Goal: Task Accomplishment & Management: Use online tool/utility

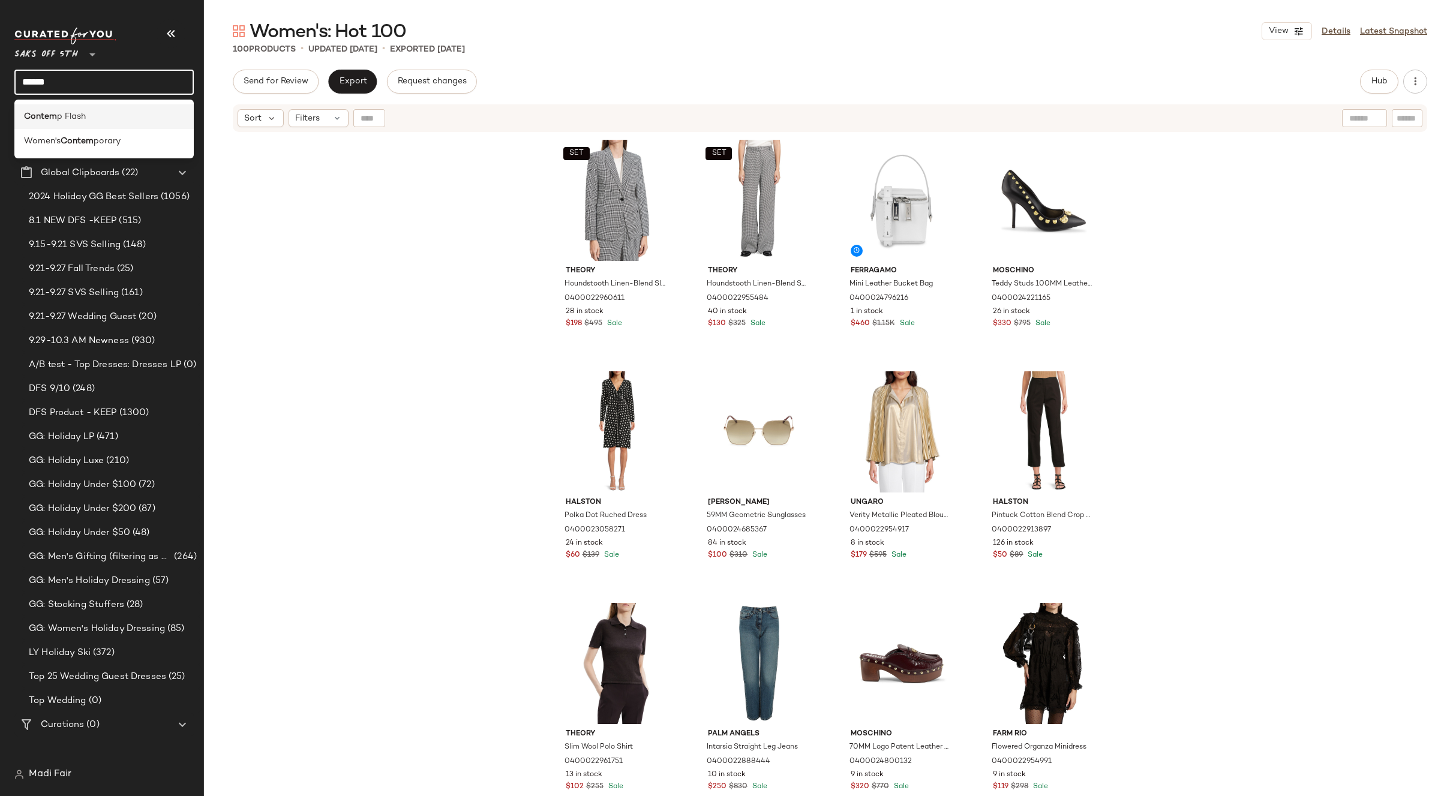
type input "******"
click at [74, 120] on span "p Flash" at bounding box center [71, 116] width 29 height 13
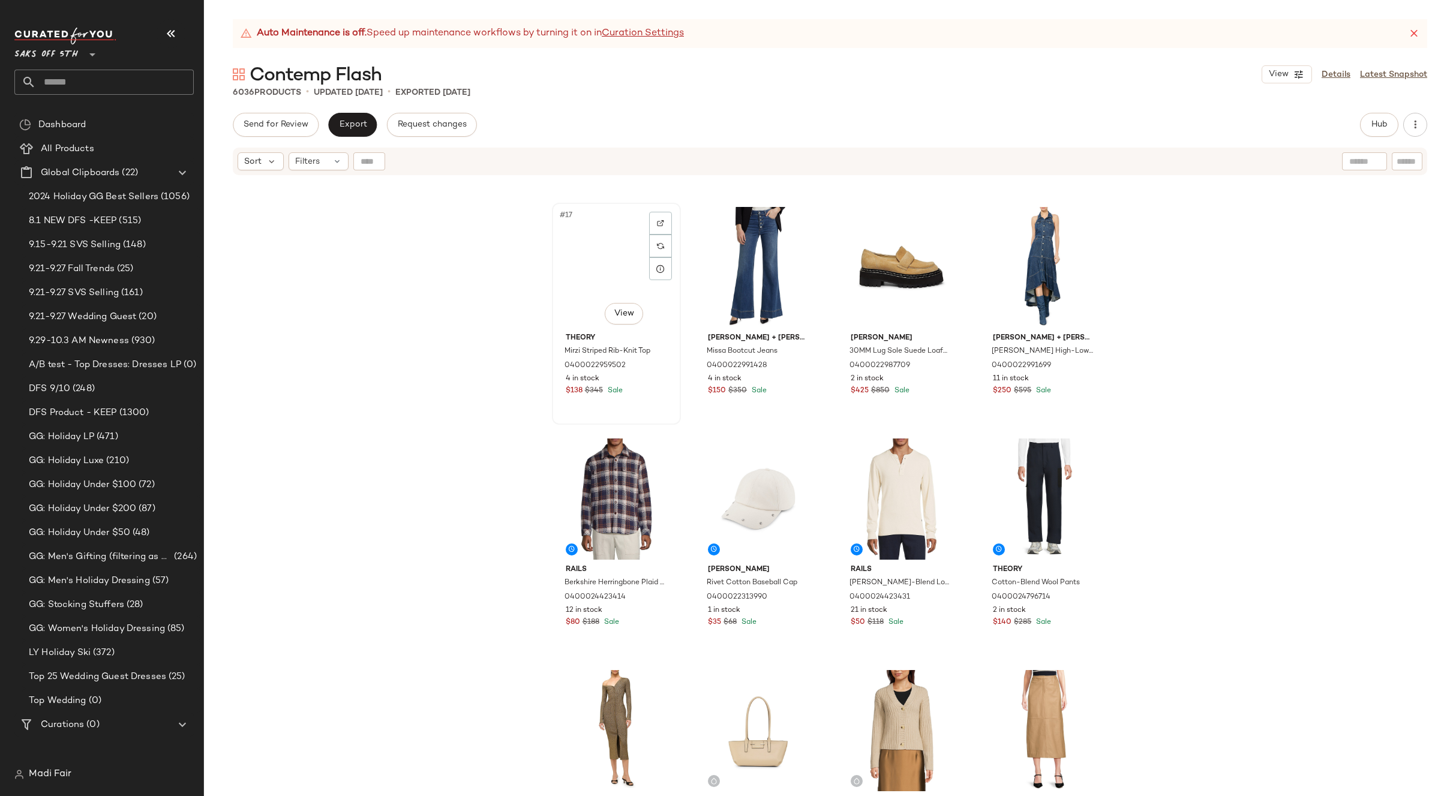
scroll to position [1090, 0]
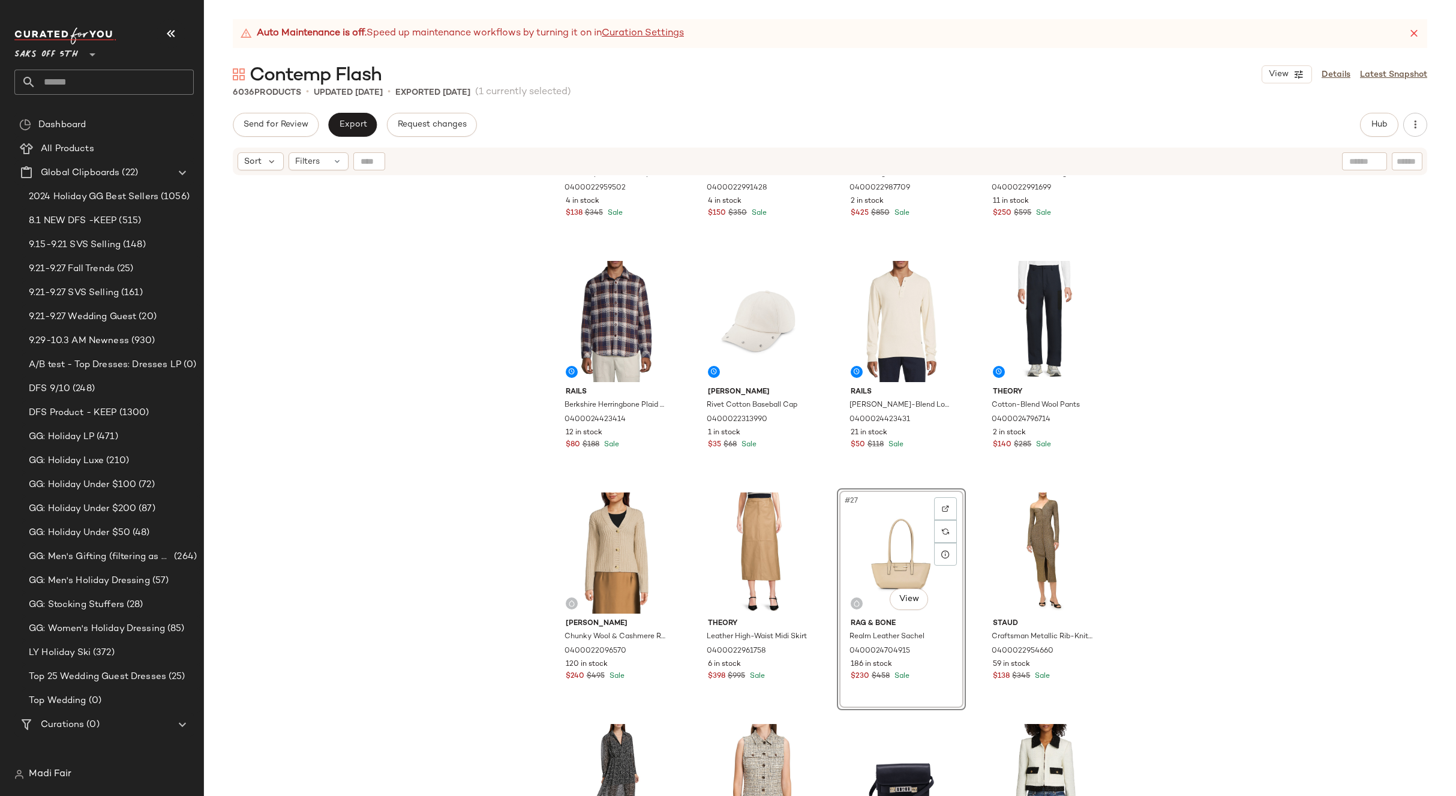
click at [1167, 536] on div "Theory Mirzi Striped Rib-Knit Top 0400022959502 4 in stock $138 $345 Sale Alice…" at bounding box center [830, 501] width 1252 height 650
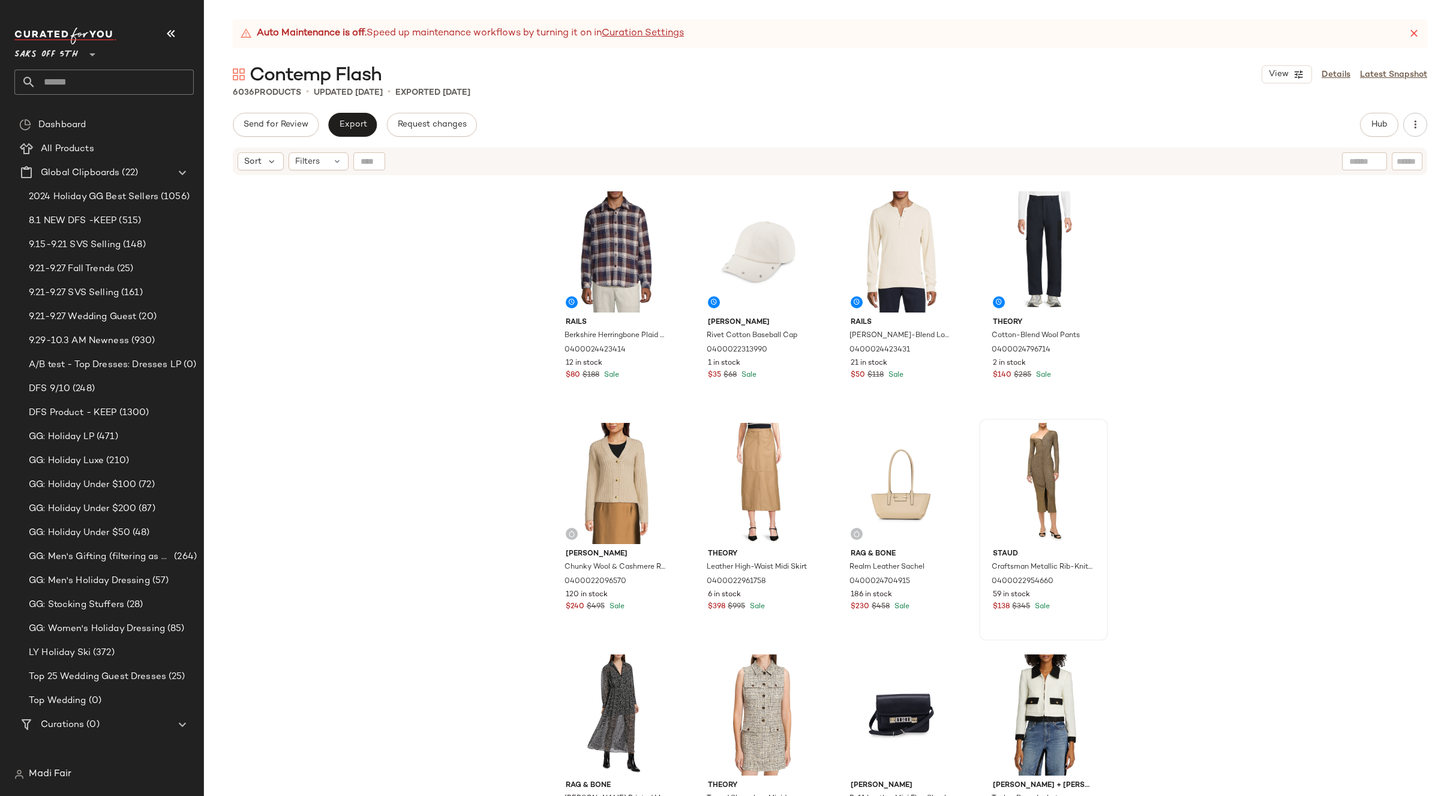
scroll to position [1150, 0]
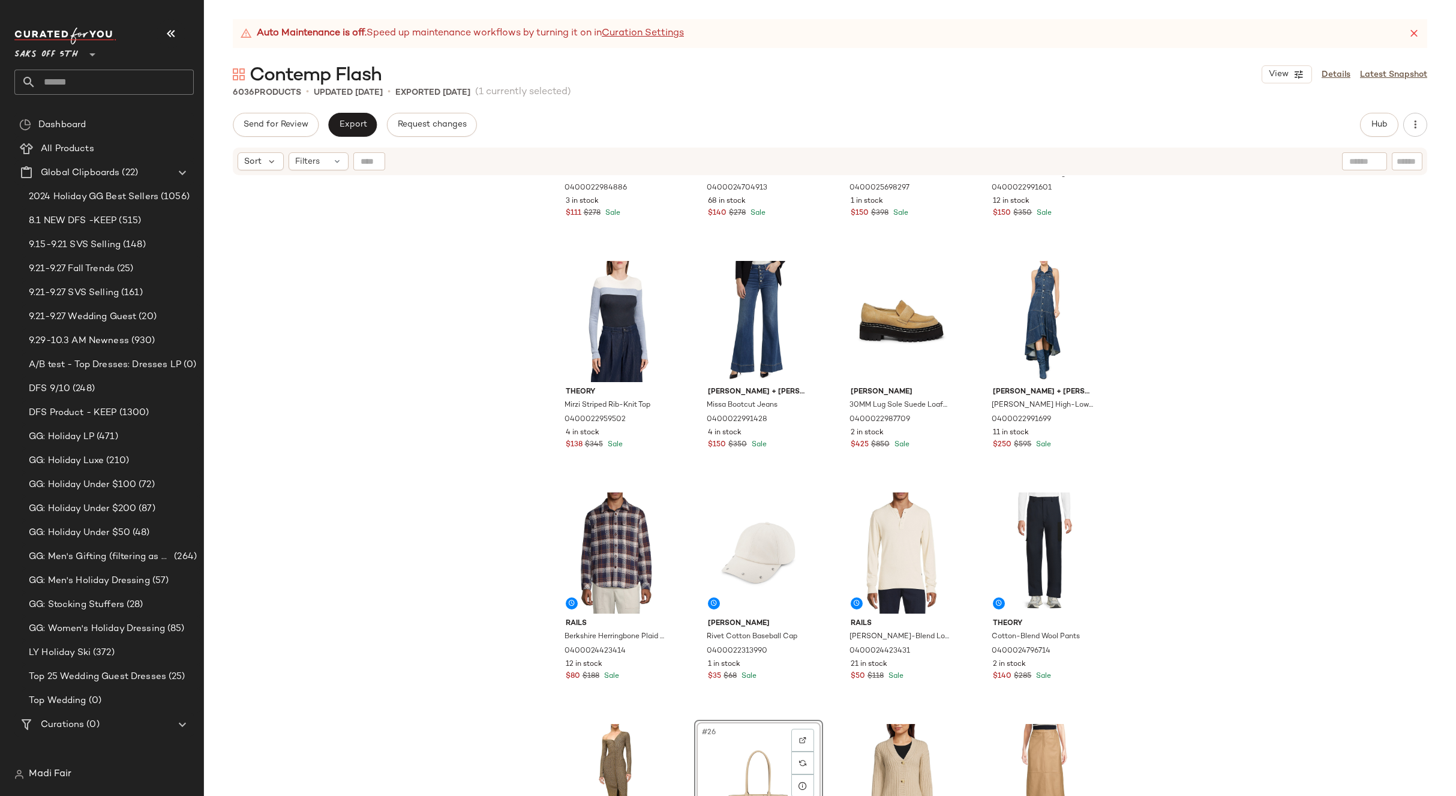
scroll to position [850, 0]
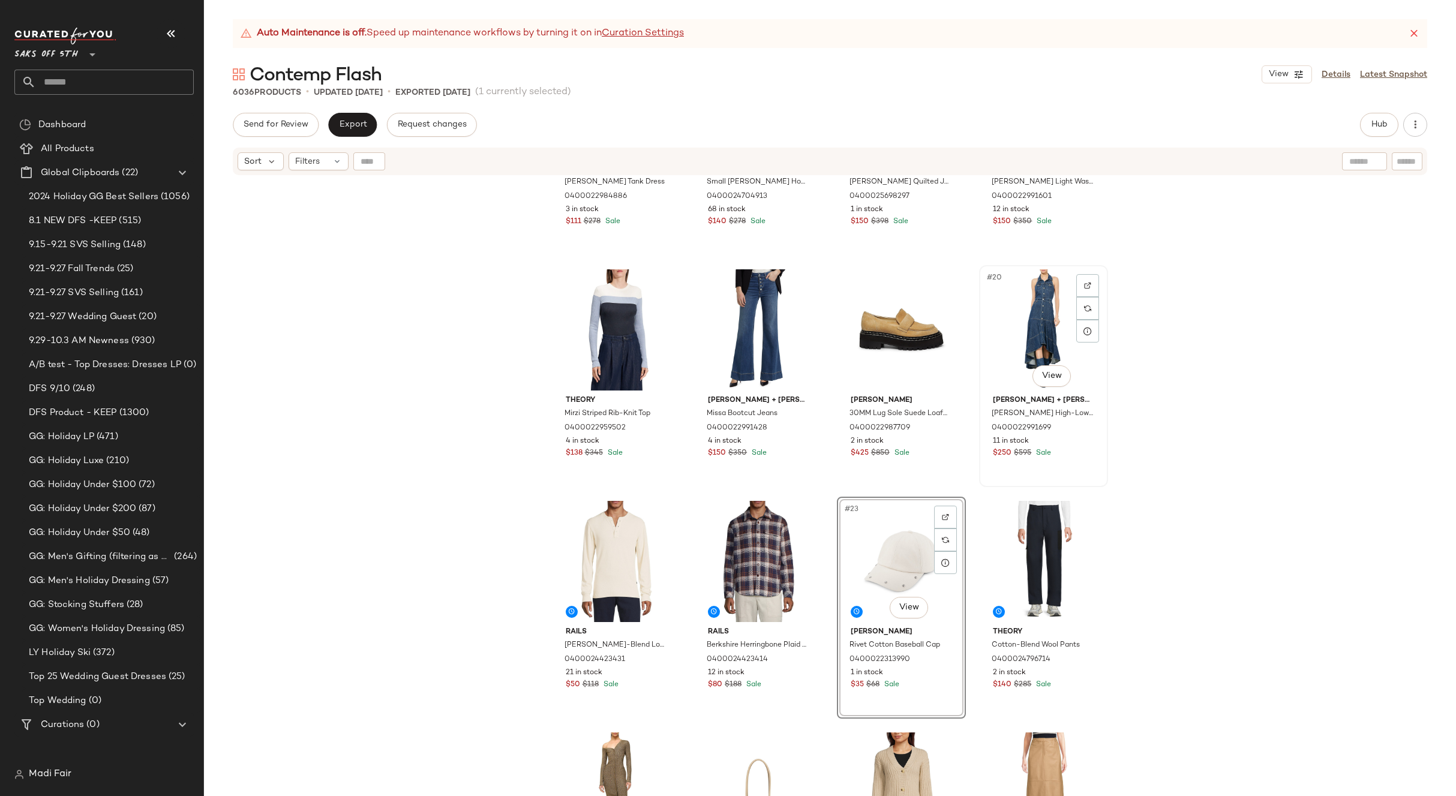
scroll to position [670, 0]
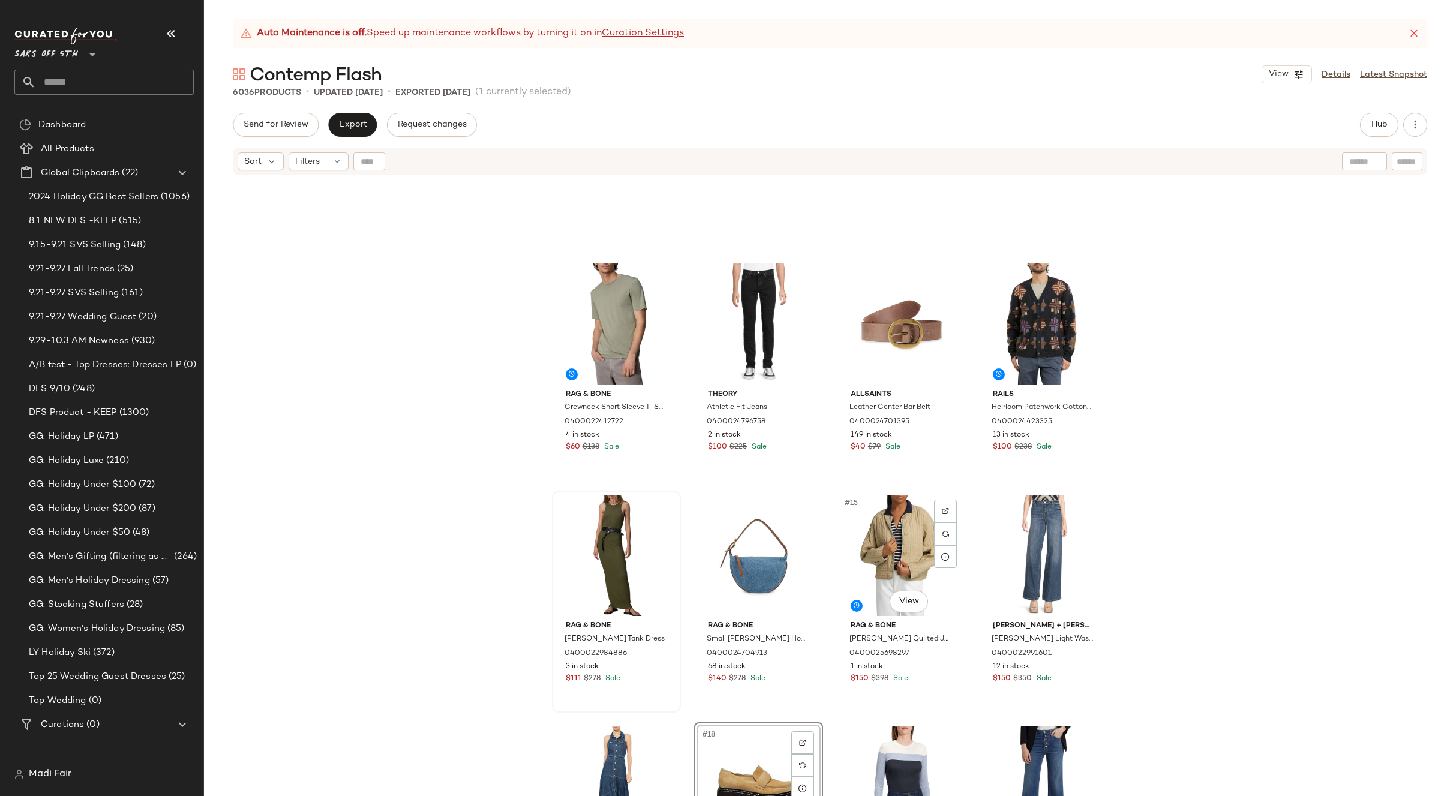
scroll to position [370, 0]
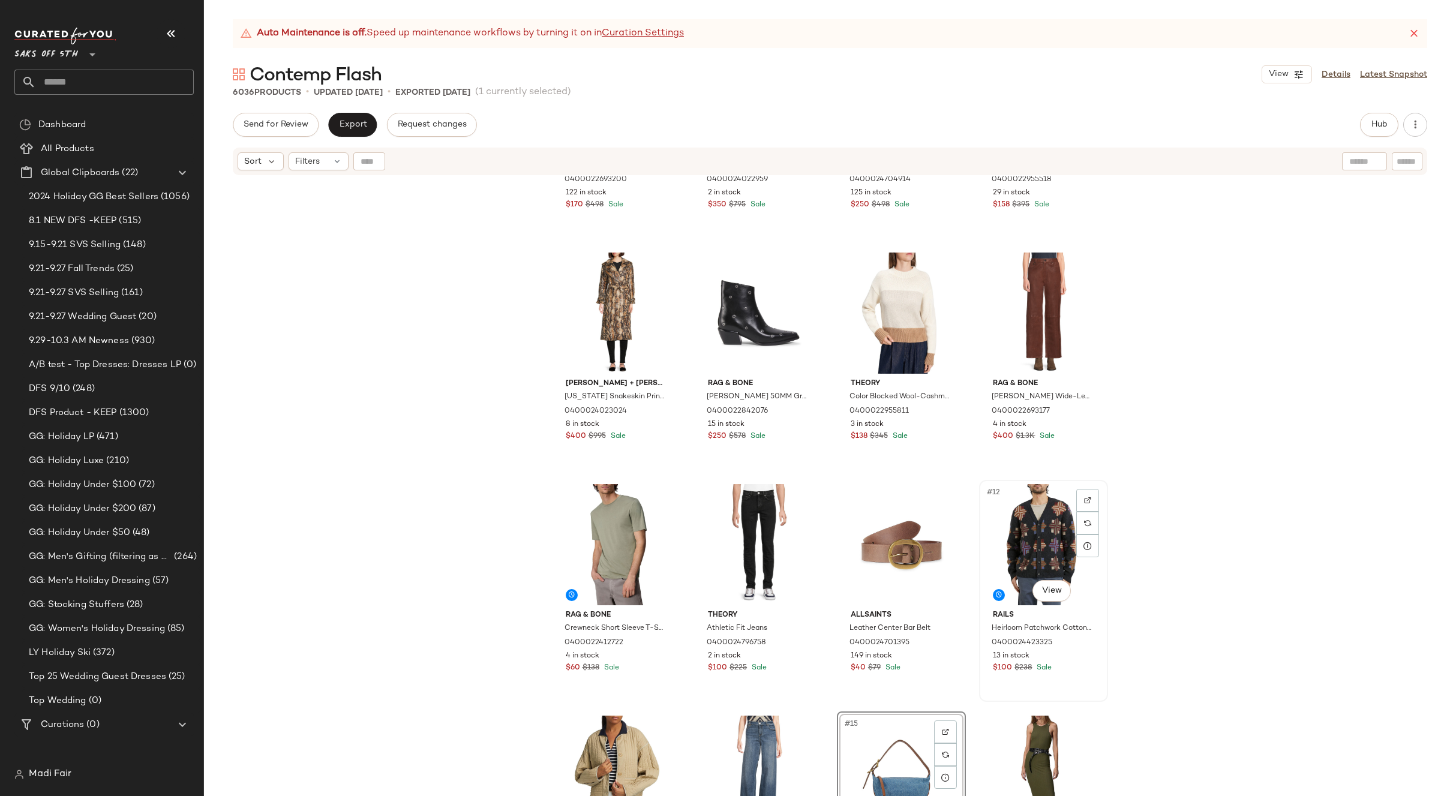
scroll to position [120, 0]
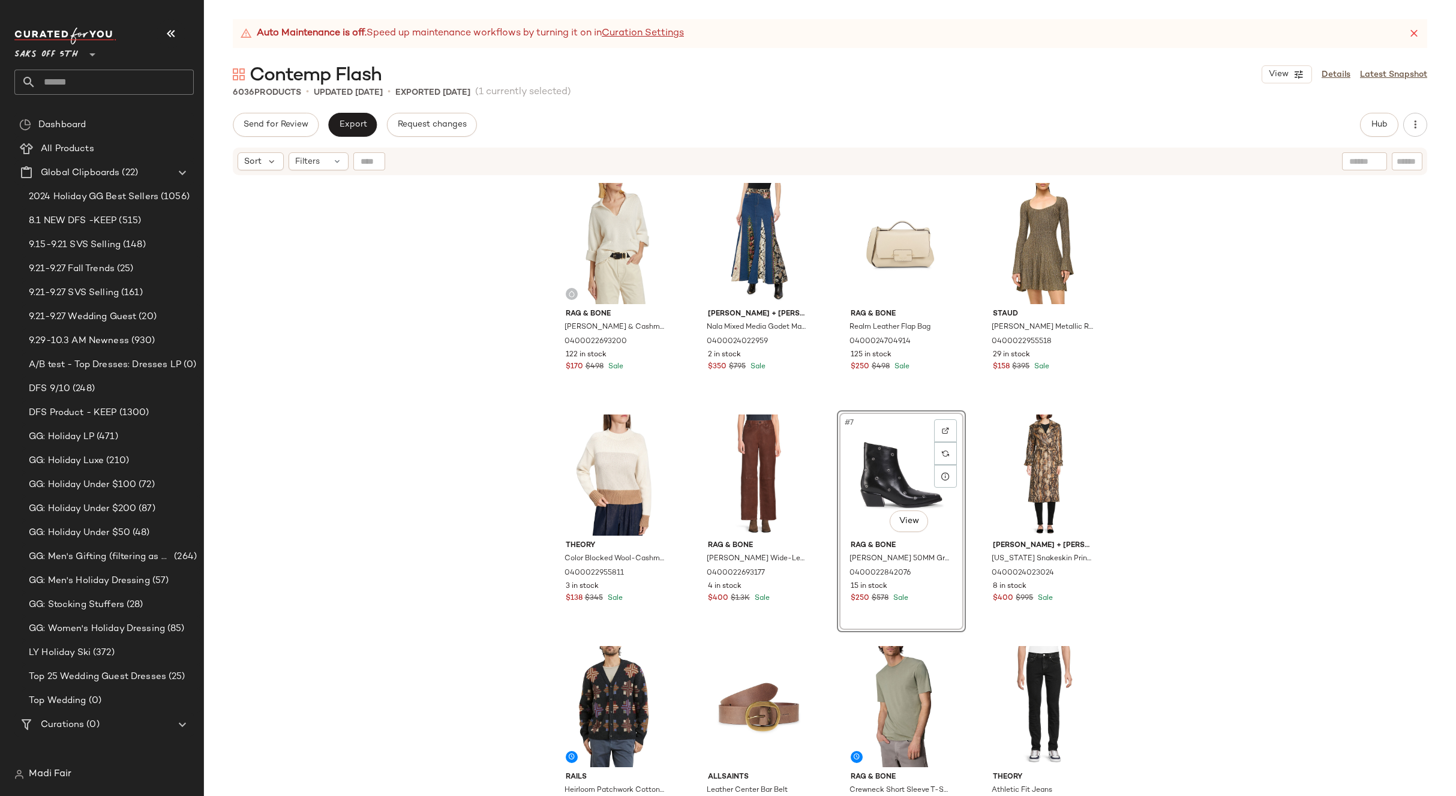
click at [1160, 447] on div "rag & bone Danica Wool & Cashmere Polo Sweater 0400022693200 122 in stock $170 …" at bounding box center [830, 501] width 1252 height 650
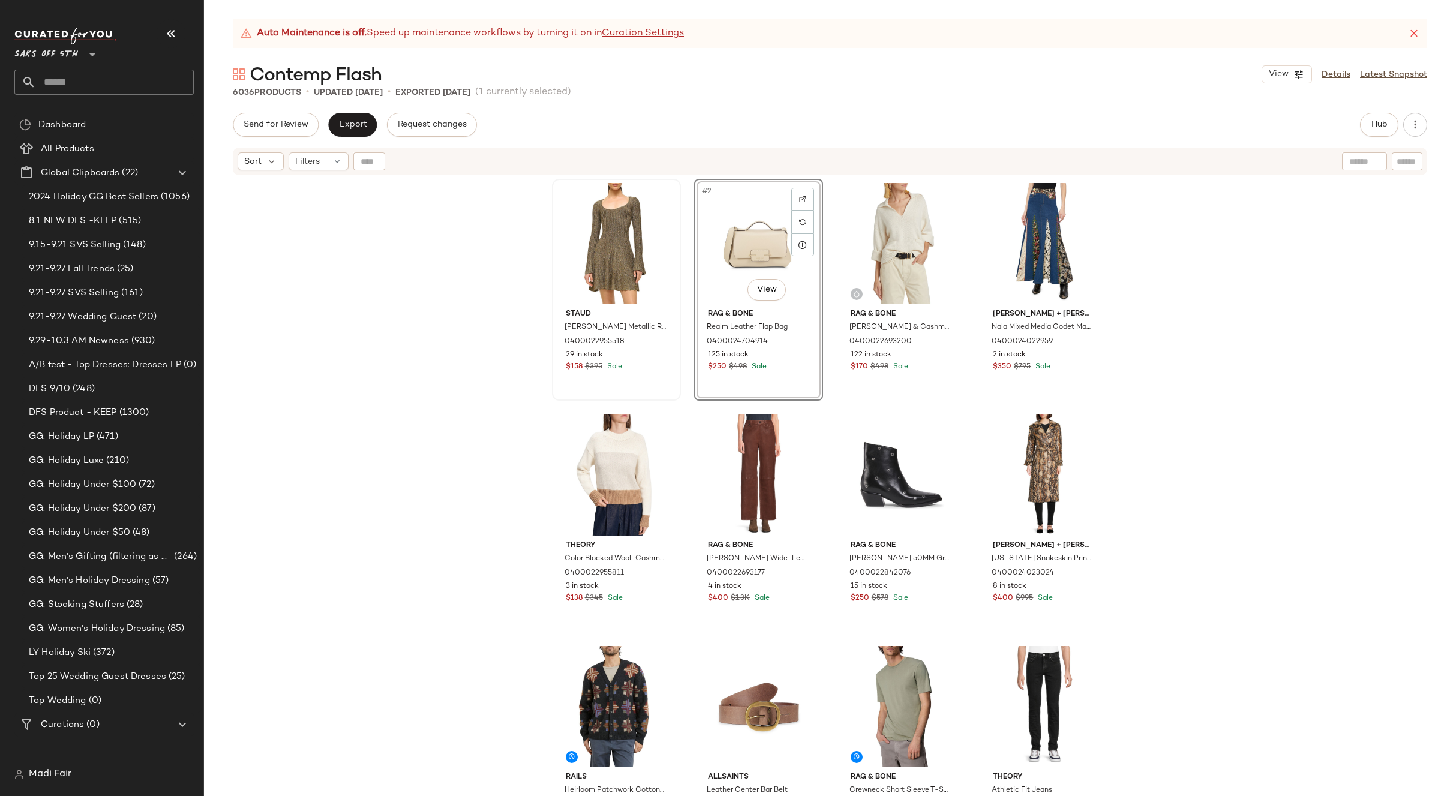
drag, startPoint x: 1186, startPoint y: 392, endPoint x: 651, endPoint y: 393, distance: 535.3
click at [1185, 392] on div "Staud Raquel Metallic Rib-Knit Minidress 0400022955518 29 in stock $158 $395 Sa…" at bounding box center [830, 501] width 1252 height 650
click at [400, 208] on div "[PERSON_NAME] Metallic Rib-Knit Minidress 0400022955518 29 in stock $158 $395 S…" at bounding box center [830, 501] width 1252 height 650
click at [337, 119] on button "Export" at bounding box center [352, 125] width 49 height 24
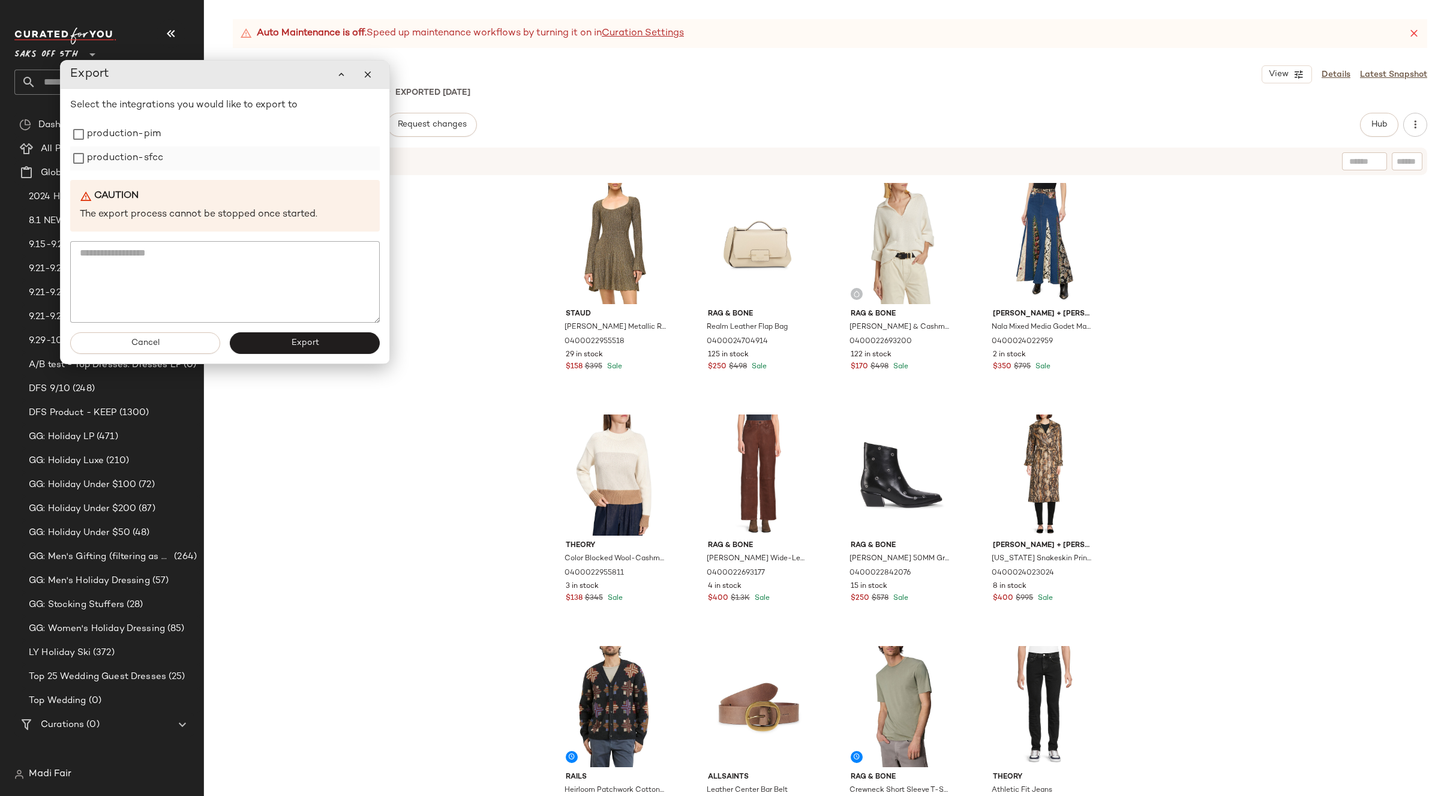
click at [154, 163] on label "production-sfcc" at bounding box center [125, 158] width 76 height 24
click at [149, 142] on label "production-pim" at bounding box center [124, 134] width 74 height 24
click at [285, 344] on button "Export" at bounding box center [305, 343] width 150 height 22
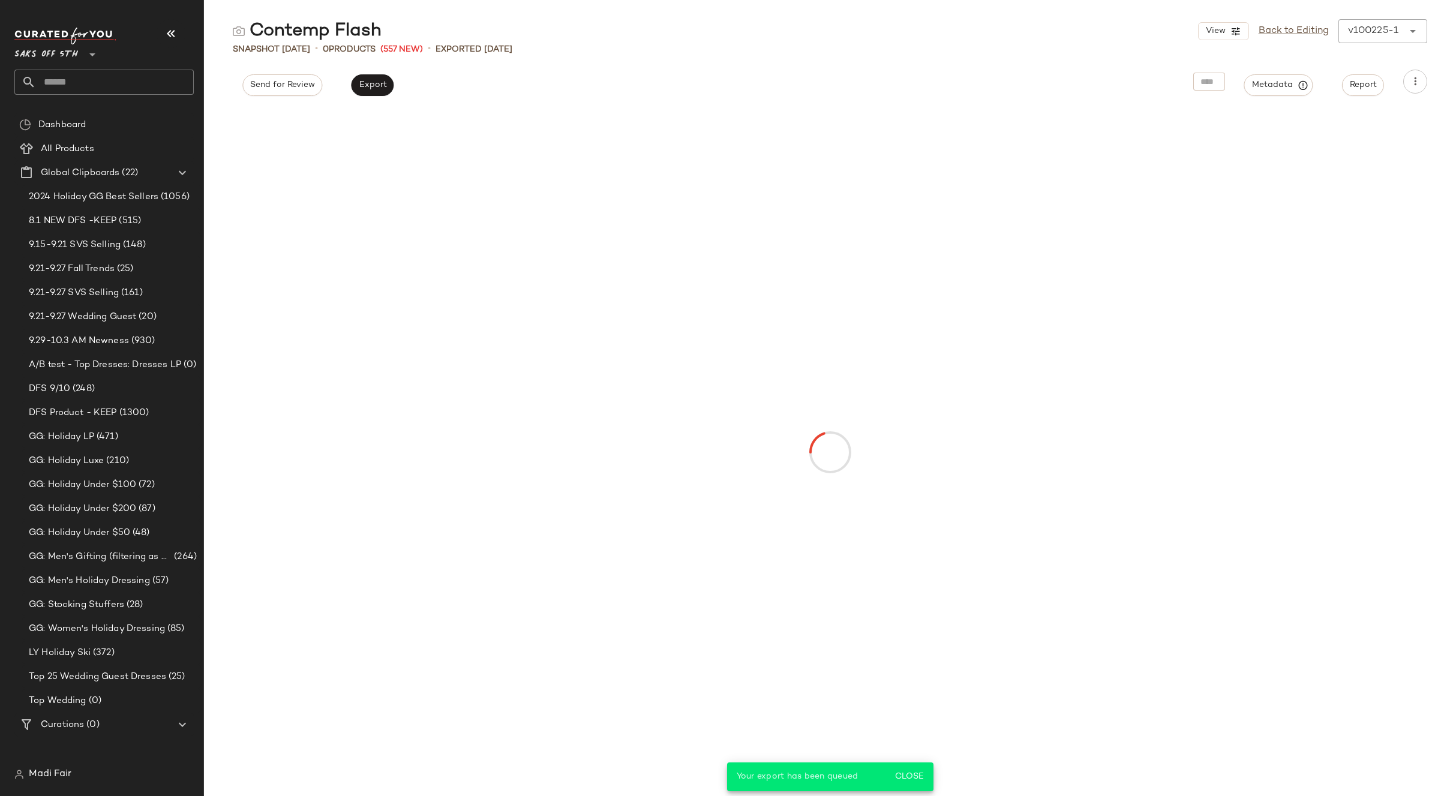
drag, startPoint x: 919, startPoint y: 777, endPoint x: 1023, endPoint y: 555, distance: 244.8
click at [919, 777] on span "Close" at bounding box center [908, 777] width 29 height 10
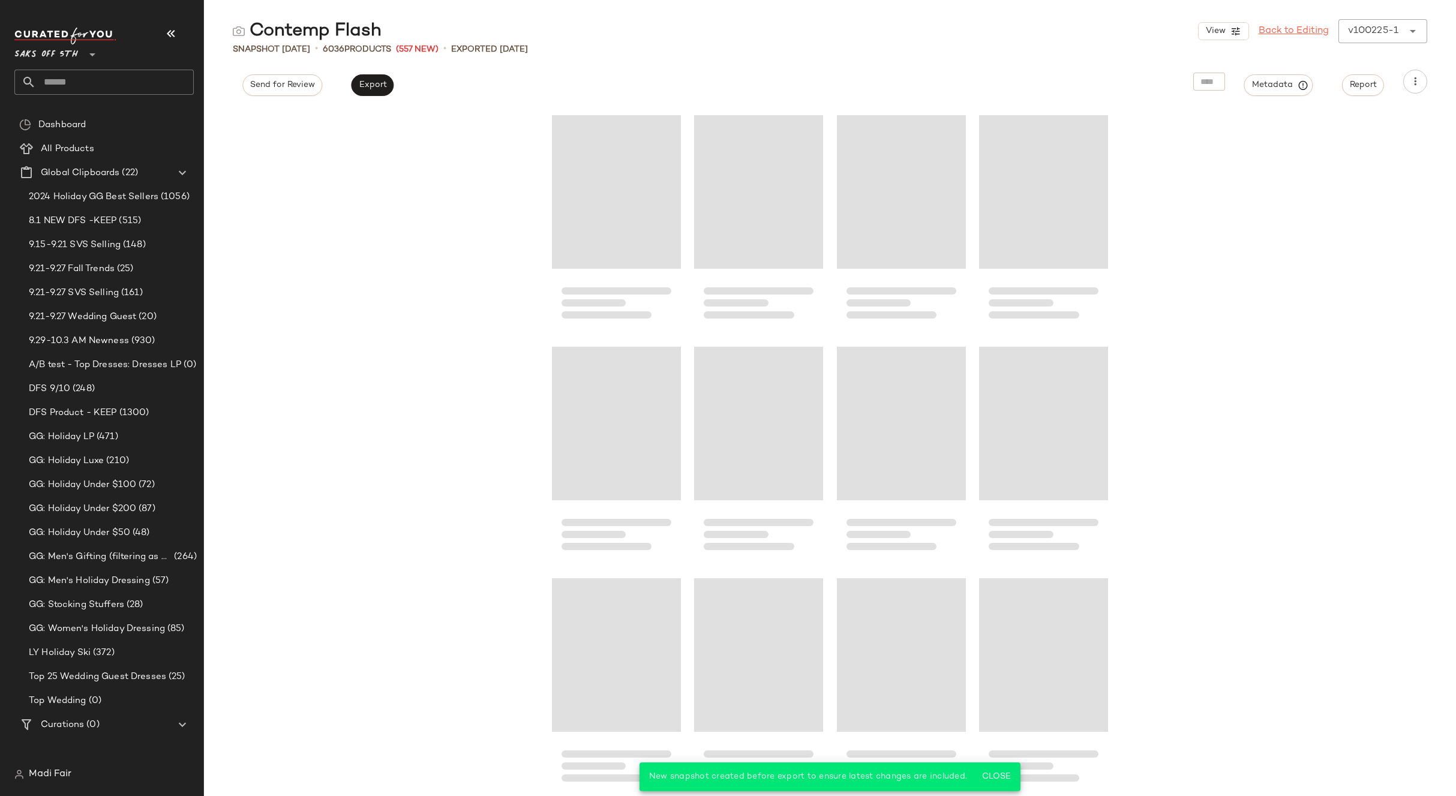
click at [1279, 31] on link "Back to Editing" at bounding box center [1294, 31] width 70 height 14
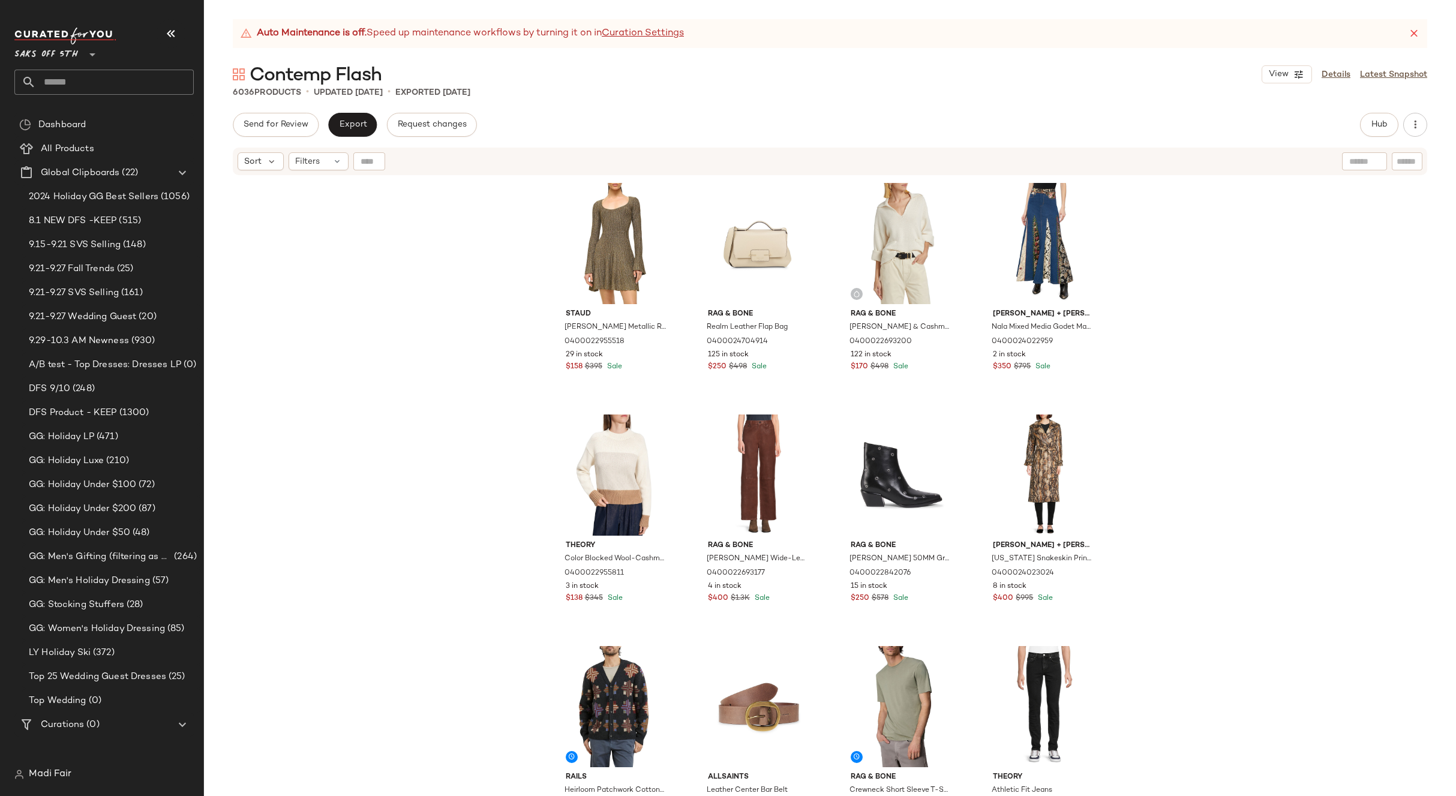
click at [1214, 363] on div "[PERSON_NAME] Metallic Rib-Knit Minidress 0400022955518 29 in stock $158 $395 S…" at bounding box center [830, 501] width 1252 height 650
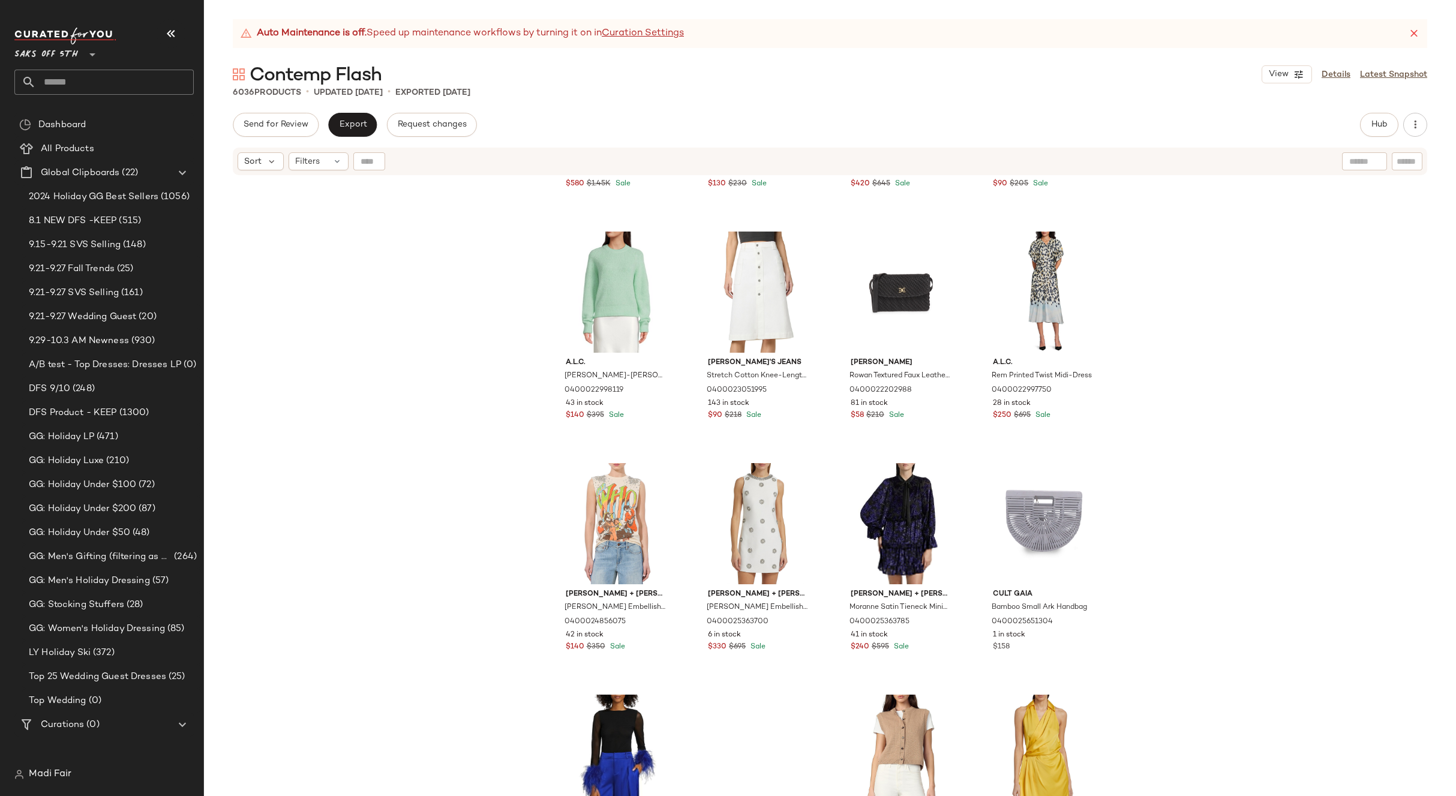
scroll to position [13932, 0]
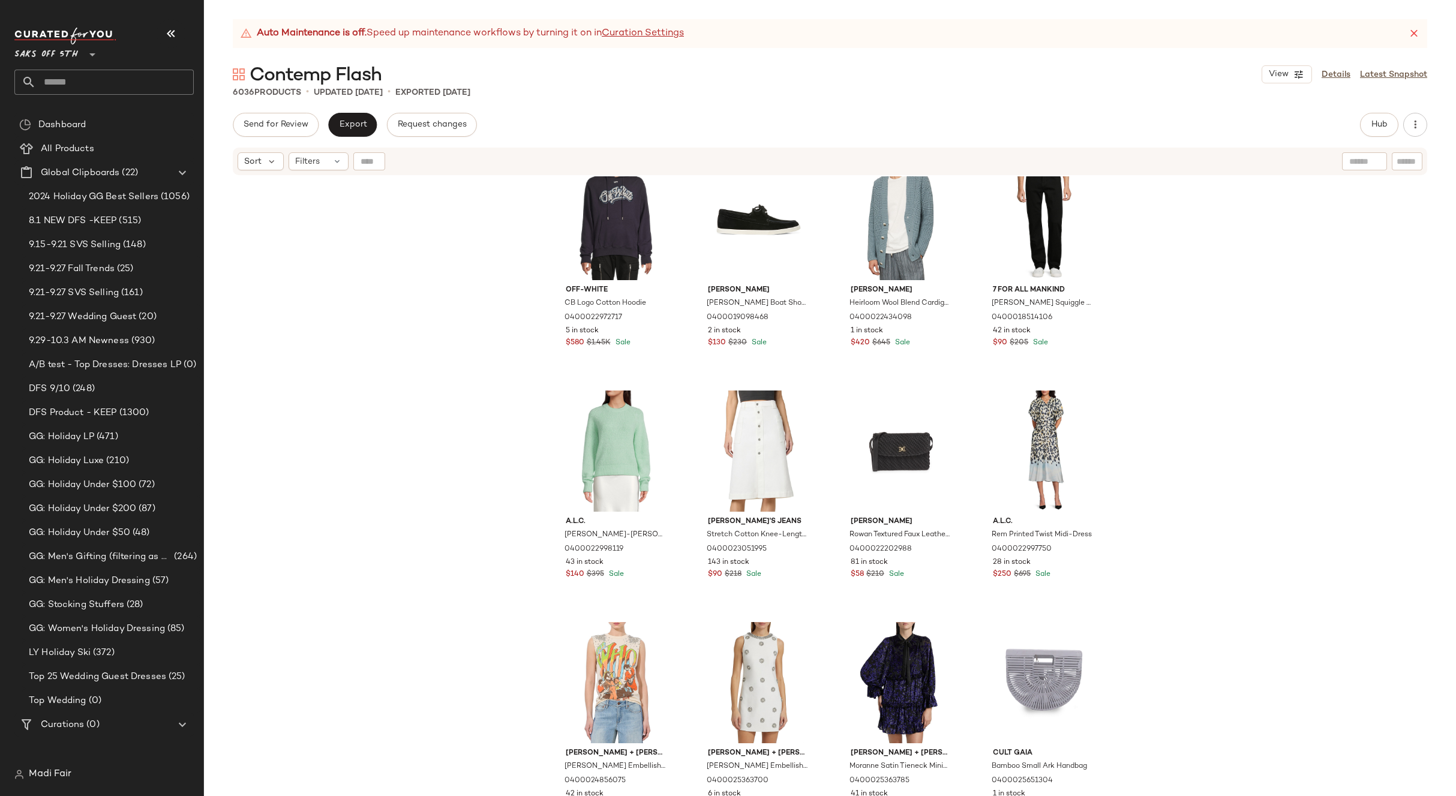
click at [1172, 396] on div "Off-White CB Logo Cotton Hoodie 0400022972717 5 in stock $580 $1.45K Sale Vince…" at bounding box center [830, 501] width 1252 height 650
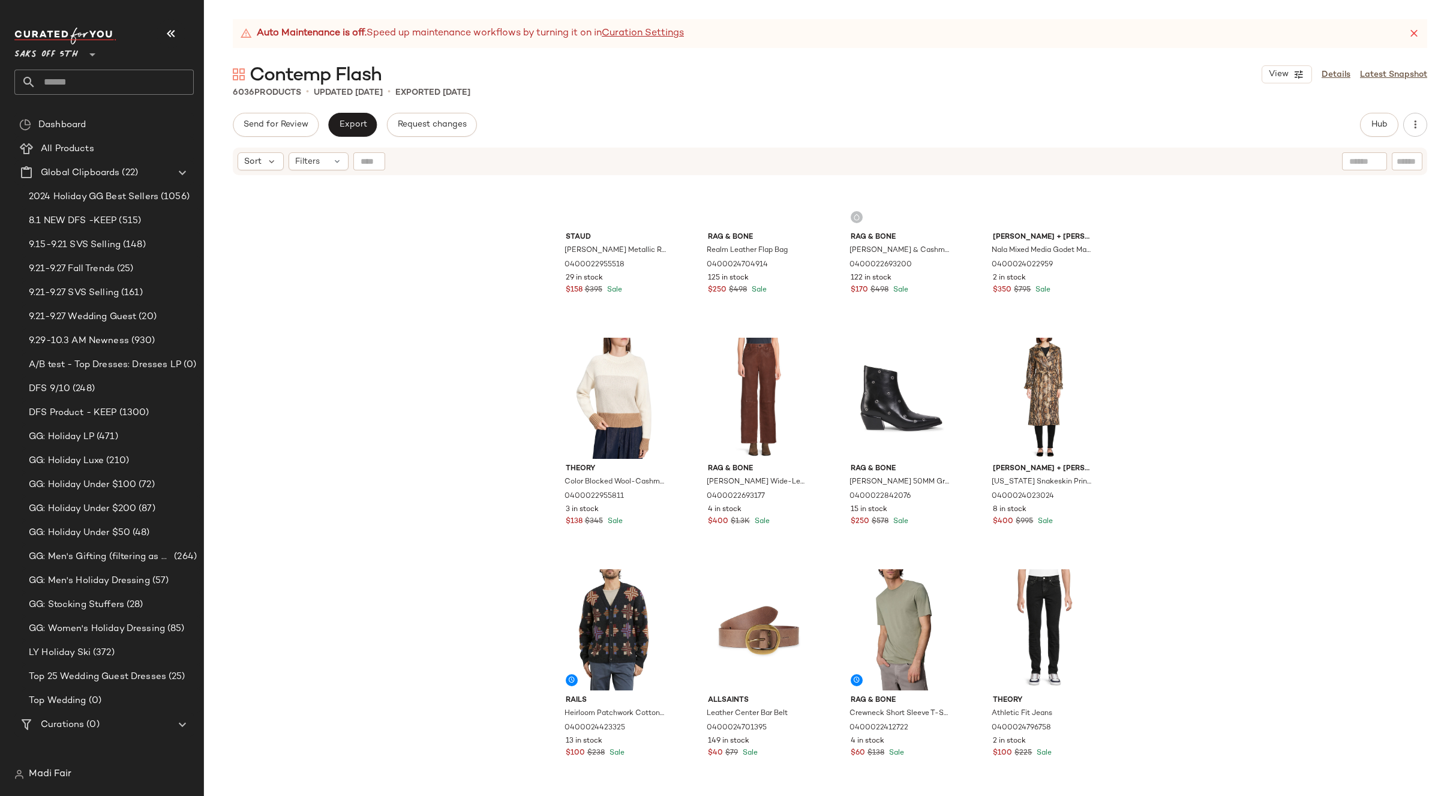
scroll to position [0, 0]
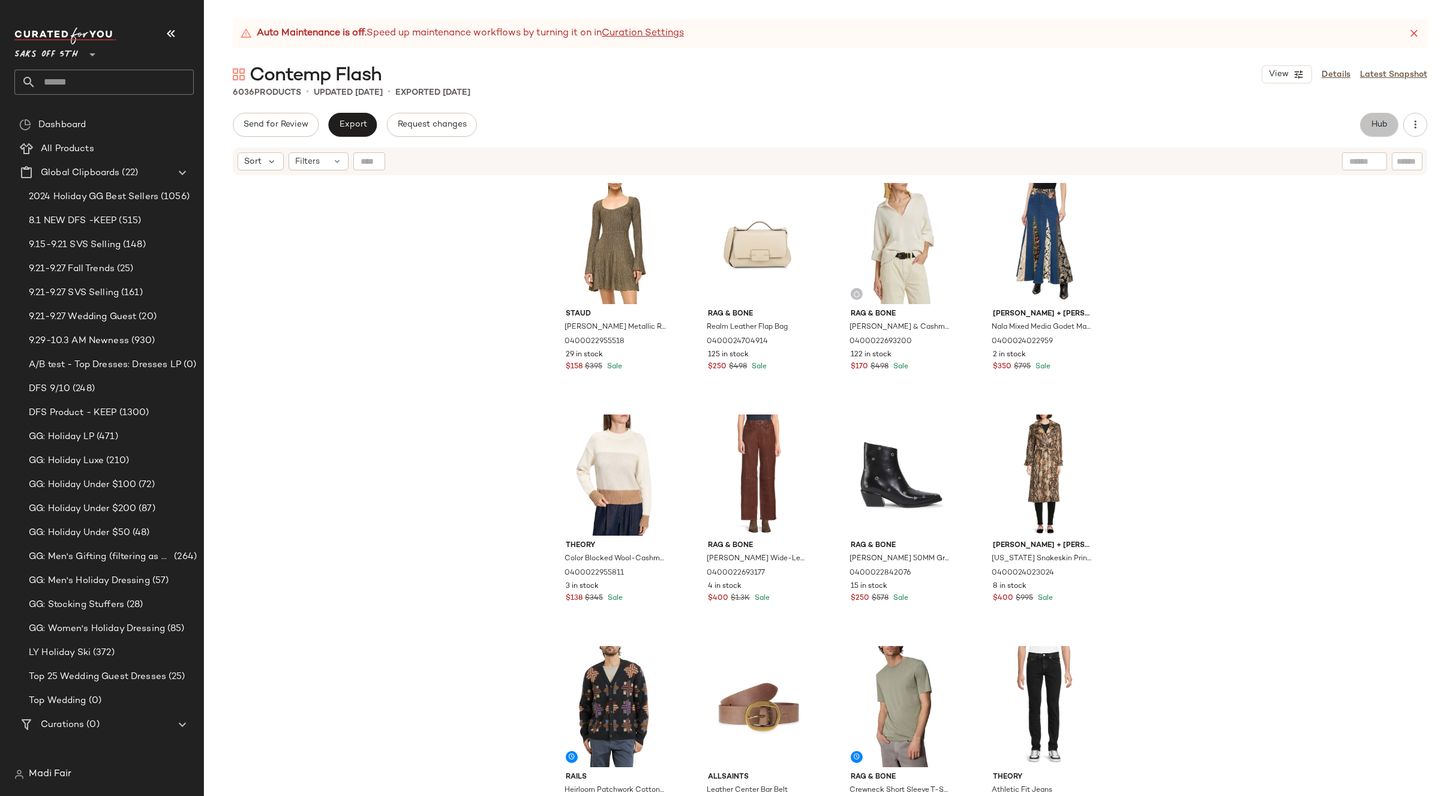
click at [1378, 122] on span "Hub" at bounding box center [1379, 125] width 17 height 10
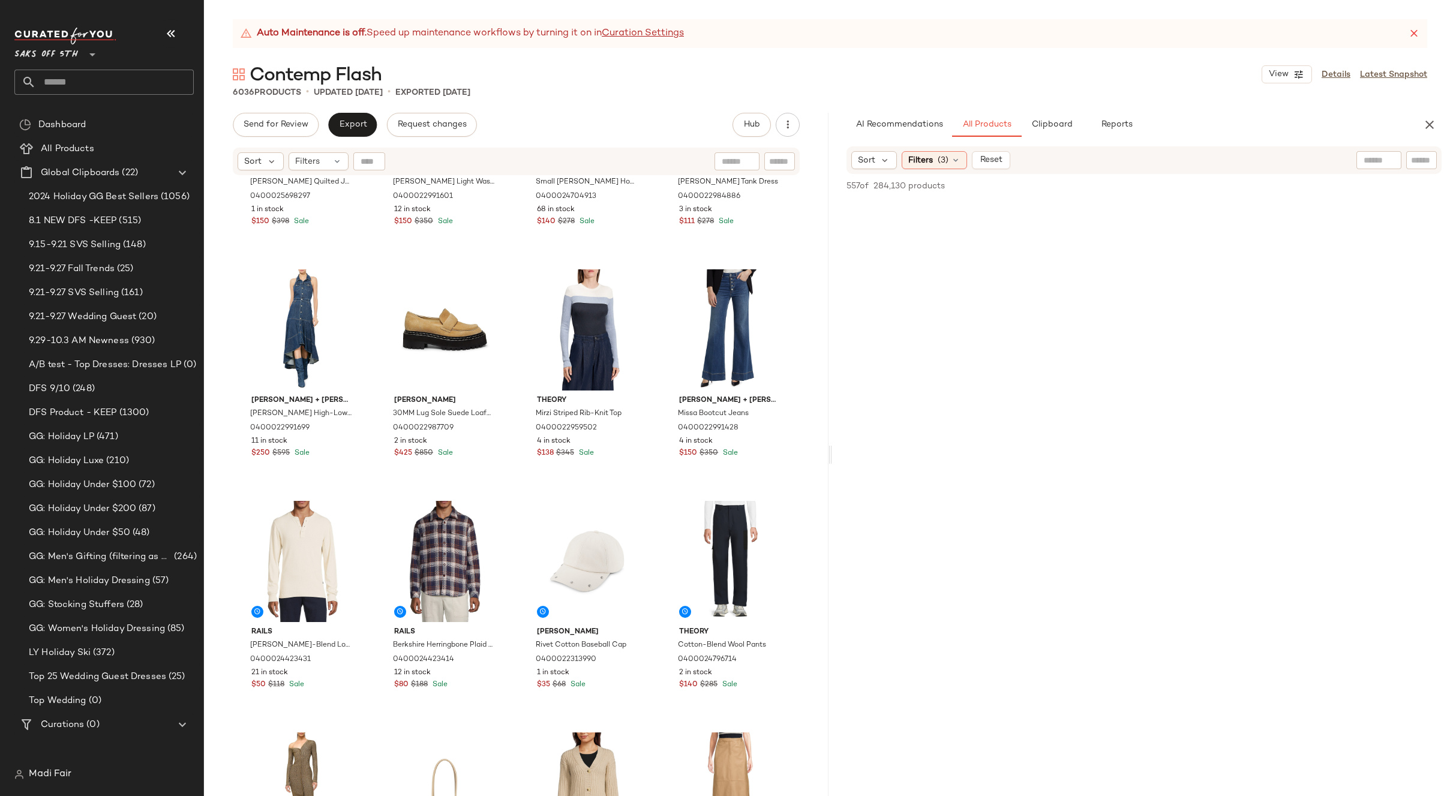
scroll to position [910, 0]
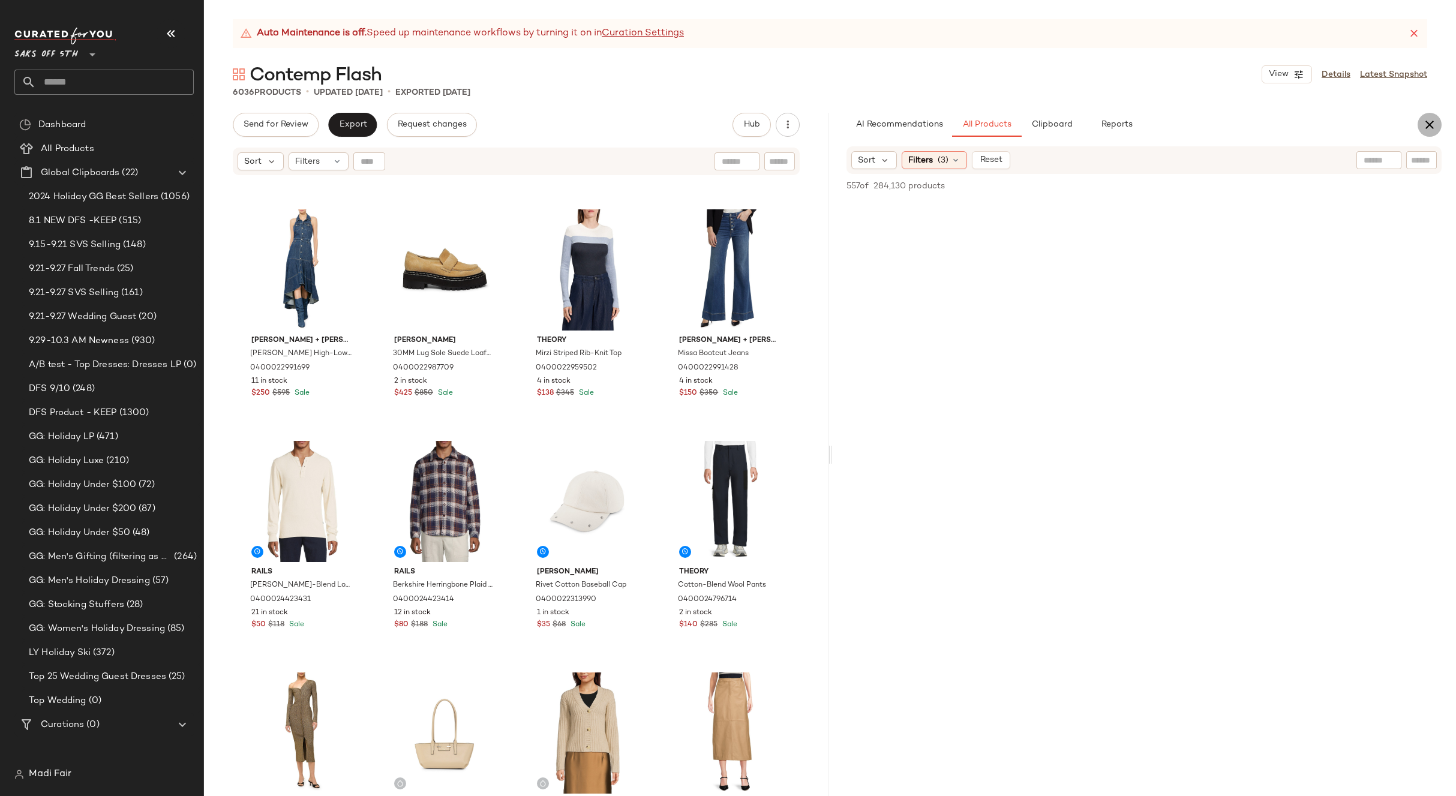
click at [1420, 124] on button "button" at bounding box center [1430, 125] width 24 height 24
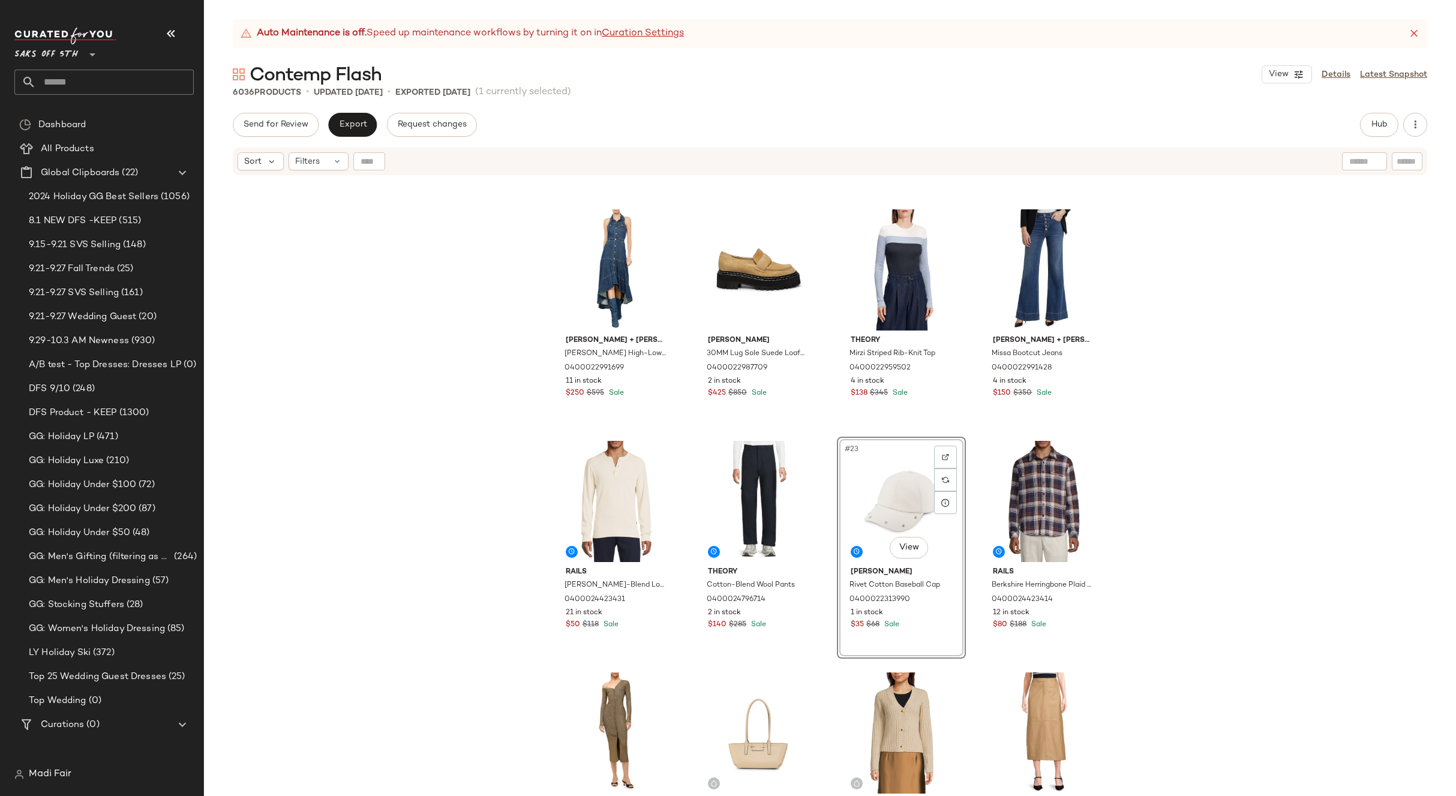
click at [1144, 470] on div "rag & bone Marley Quilted Jacket 0400025698297 1 in stock $150 $398 Sale Alice …" at bounding box center [830, 501] width 1252 height 650
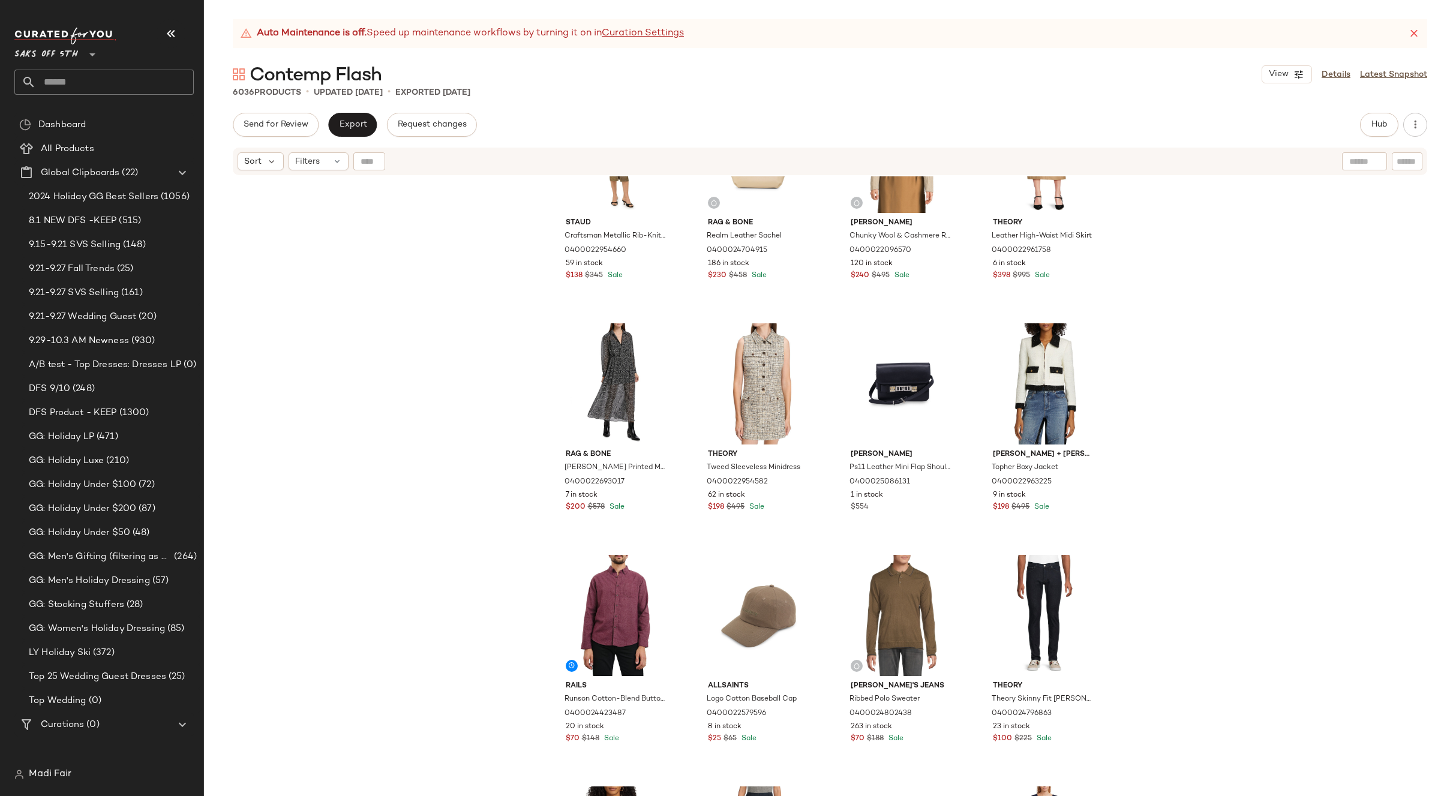
scroll to position [1510, 0]
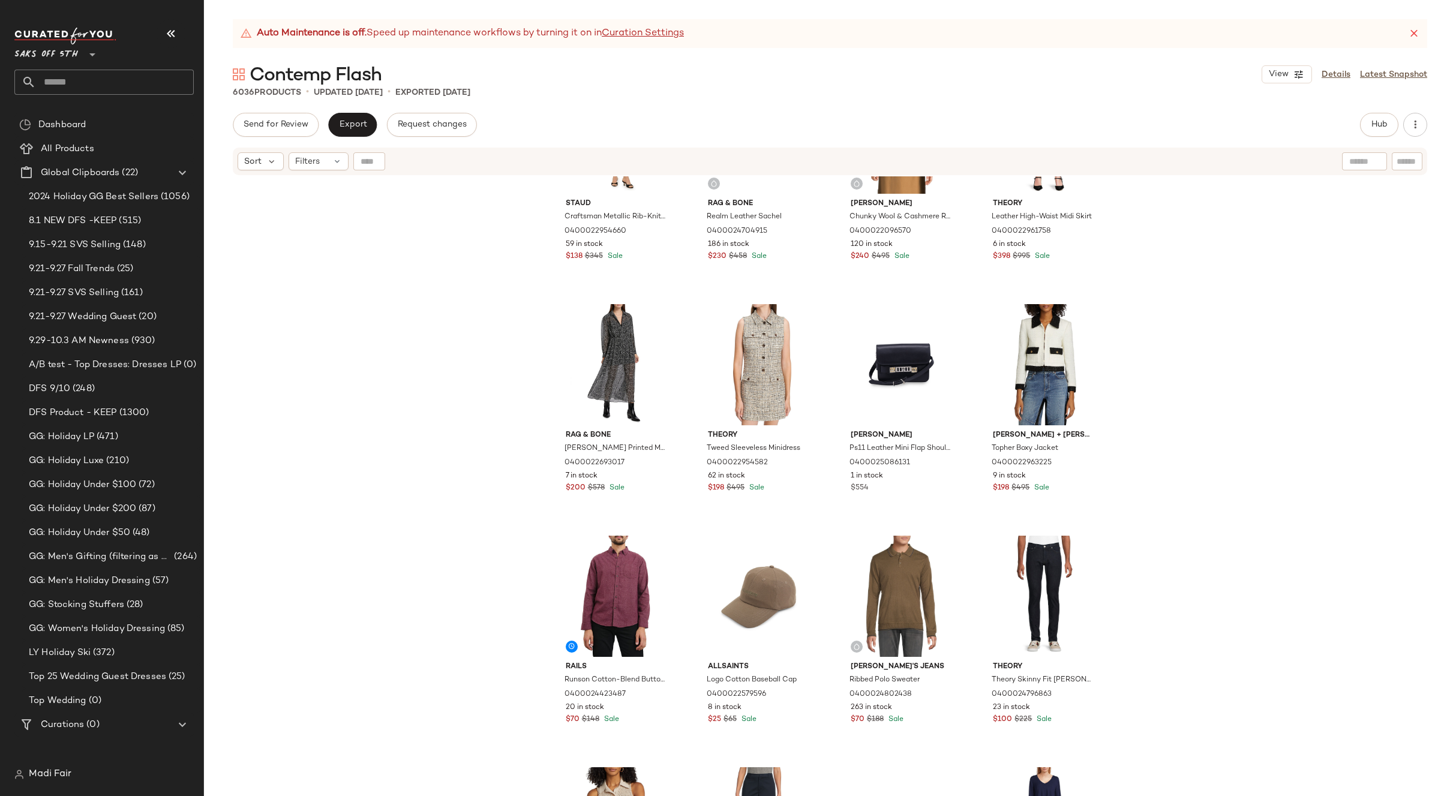
drag, startPoint x: 1159, startPoint y: 473, endPoint x: 1159, endPoint y: 467, distance: 6.6
click at [1159, 473] on div "Staud Craftsman Metallic Rib-Knit Asymmetric Sweaterdress 0400022954660 59 in s…" at bounding box center [830, 501] width 1252 height 650
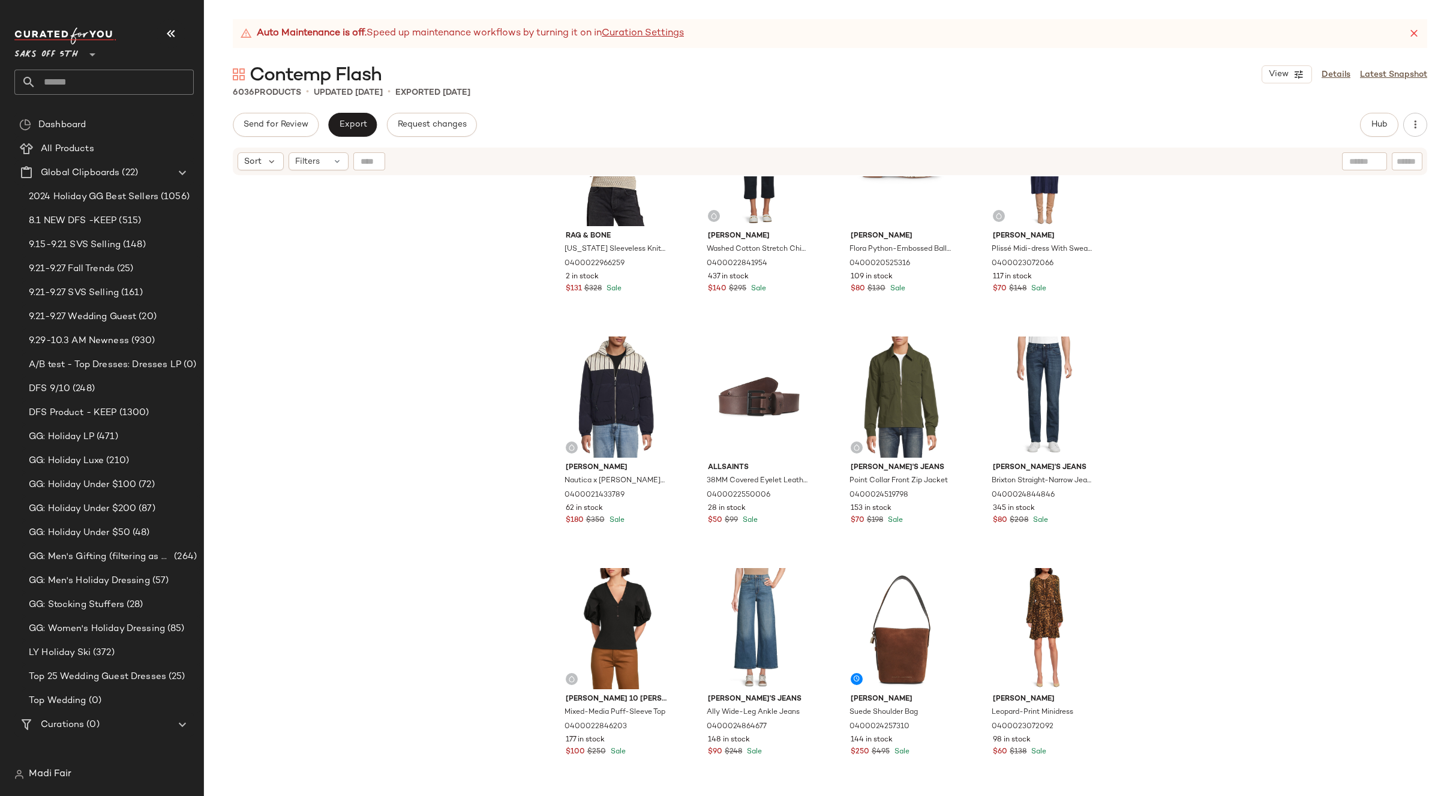
scroll to position [2170, 0]
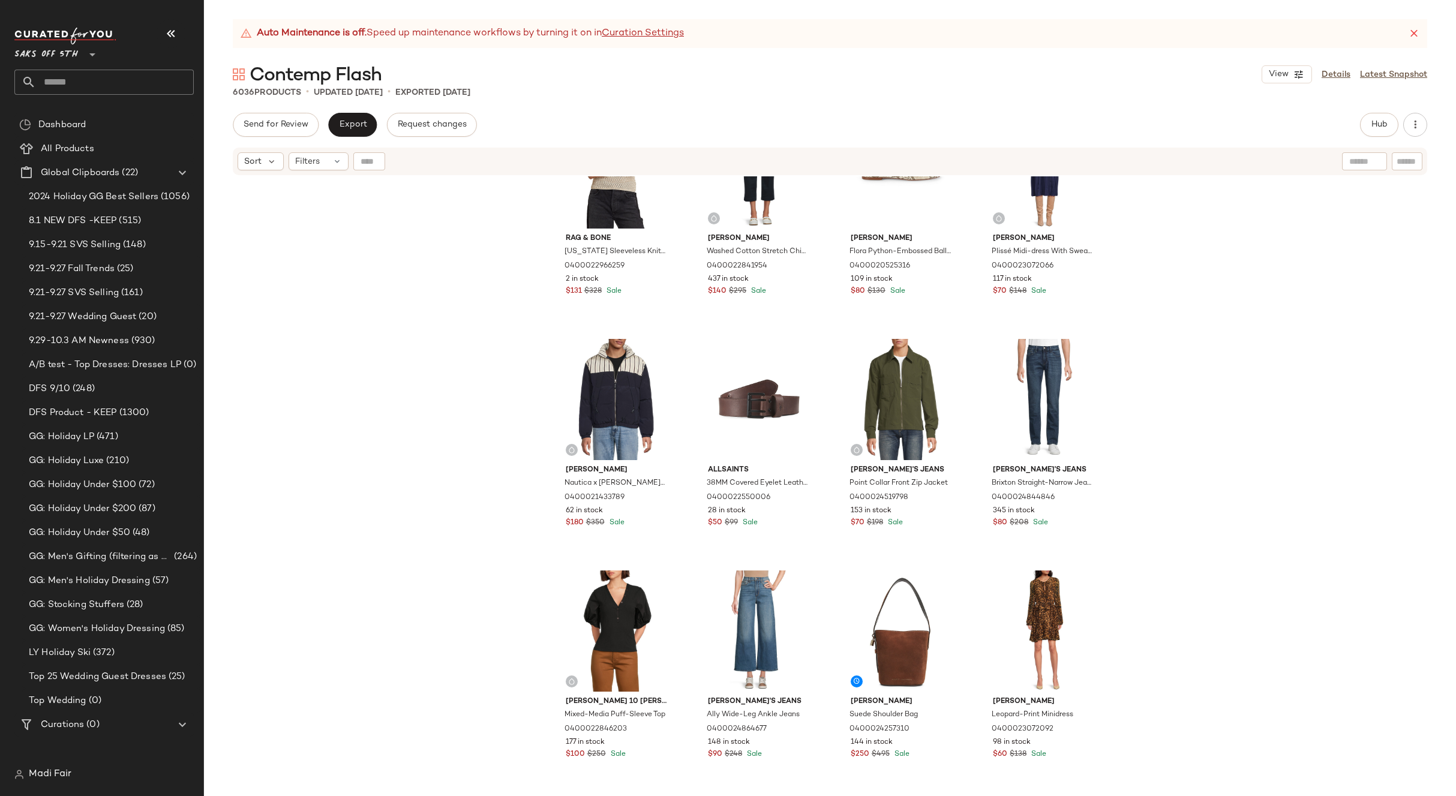
click at [82, 91] on input "text" at bounding box center [115, 82] width 158 height 25
type input "*"
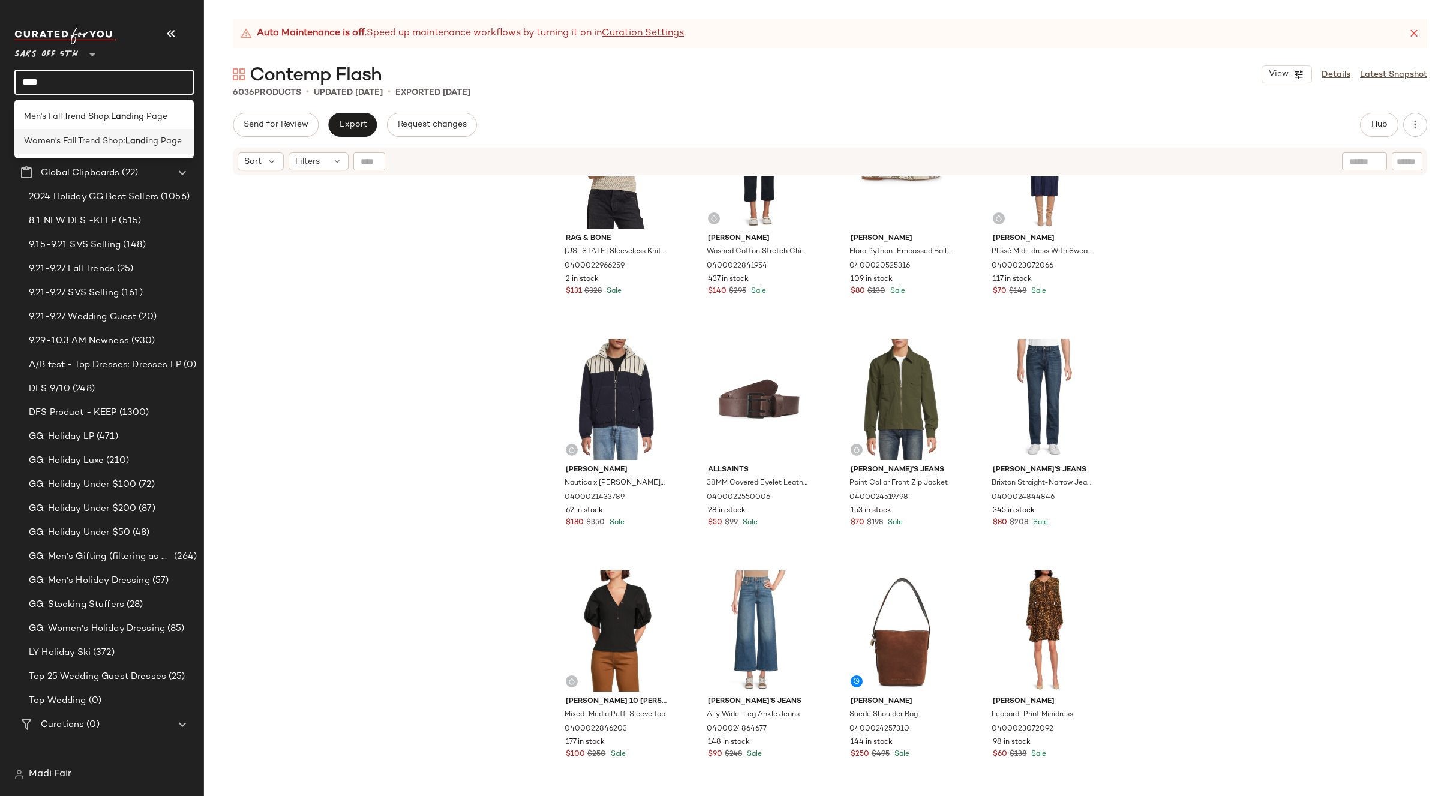
type input "****"
click at [122, 140] on span "Women's Fall Trend Shop:" at bounding box center [74, 141] width 101 height 13
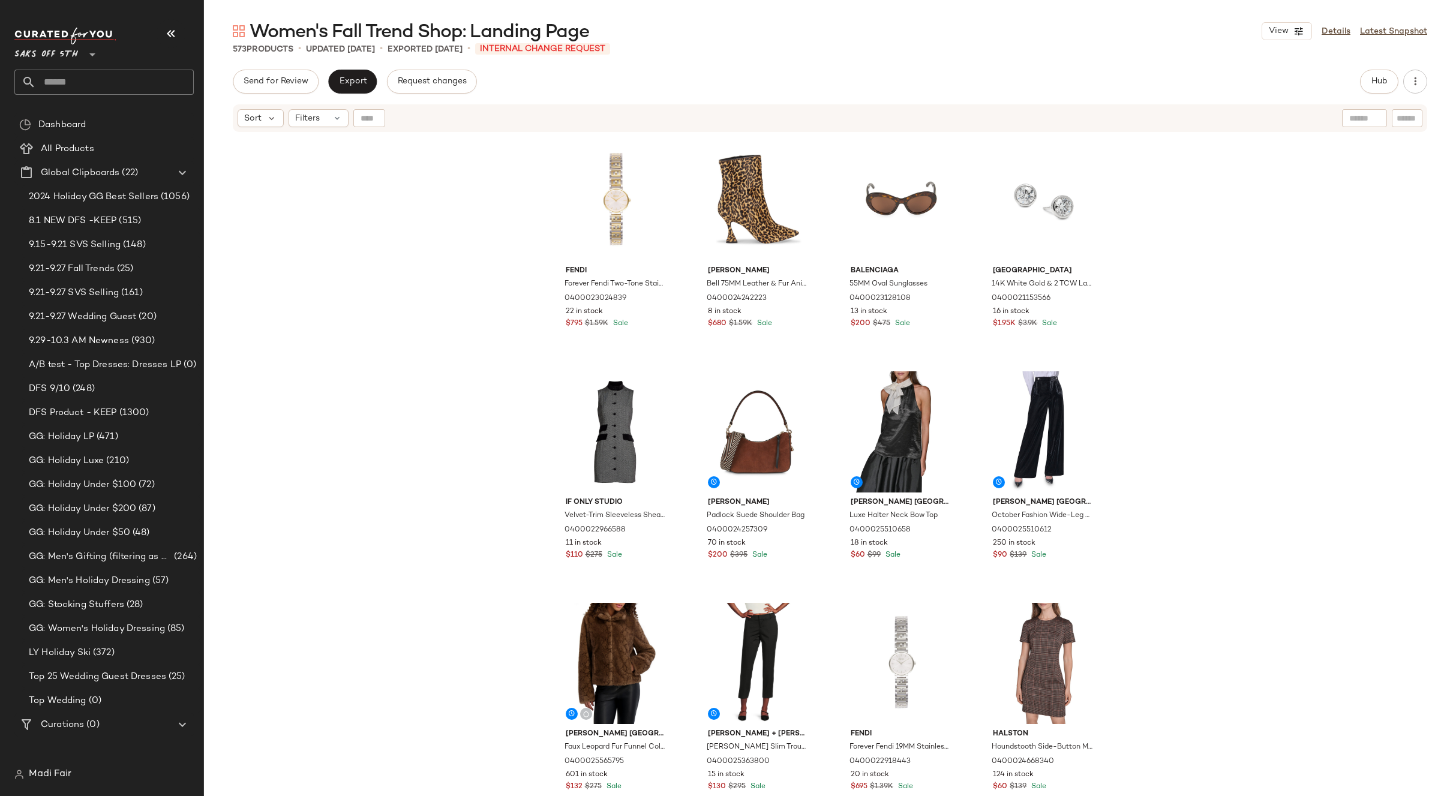
click at [122, 79] on input "text" at bounding box center [115, 82] width 158 height 25
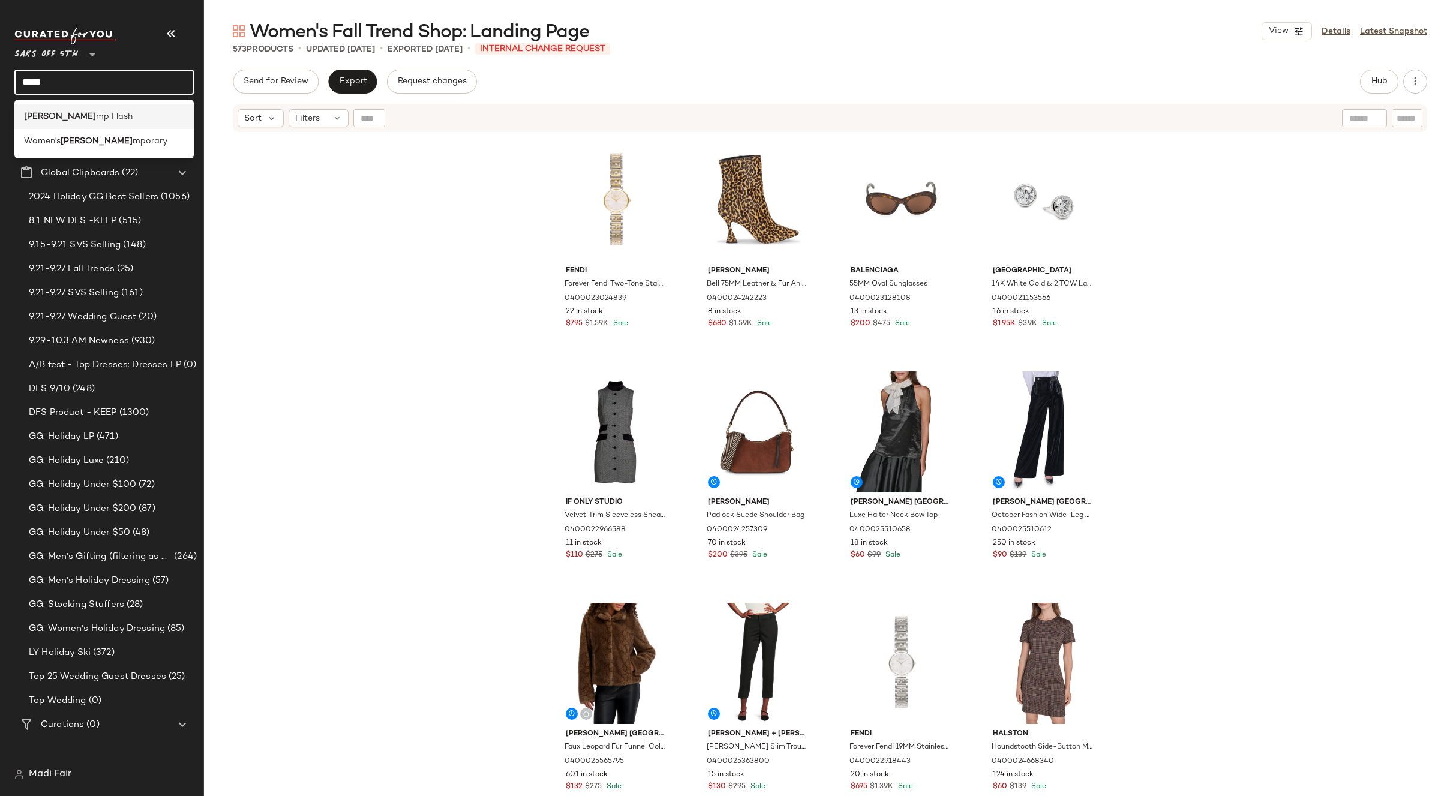
type input "*****"
click at [96, 111] on span "mp Flash" at bounding box center [114, 116] width 37 height 13
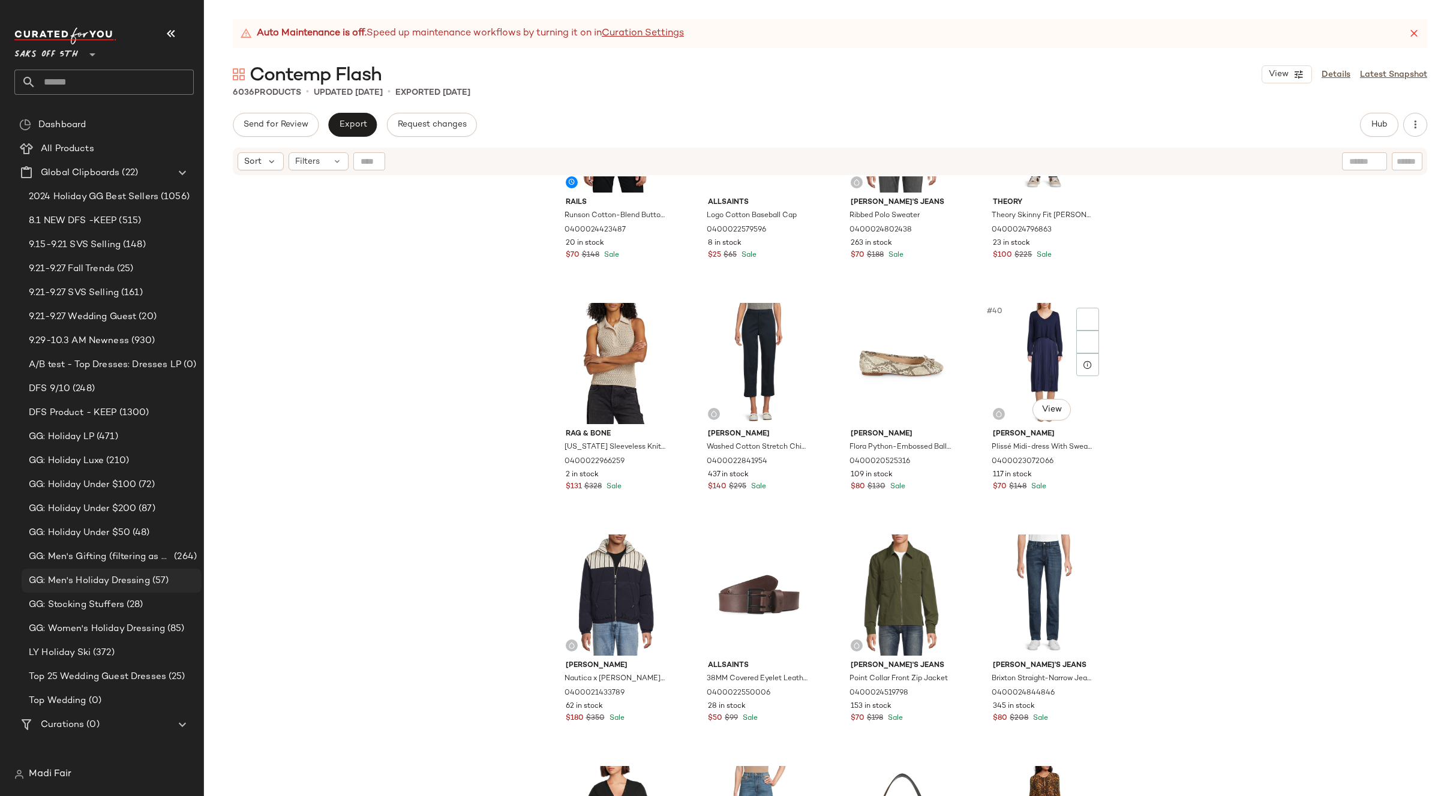
scroll to position [1990, 0]
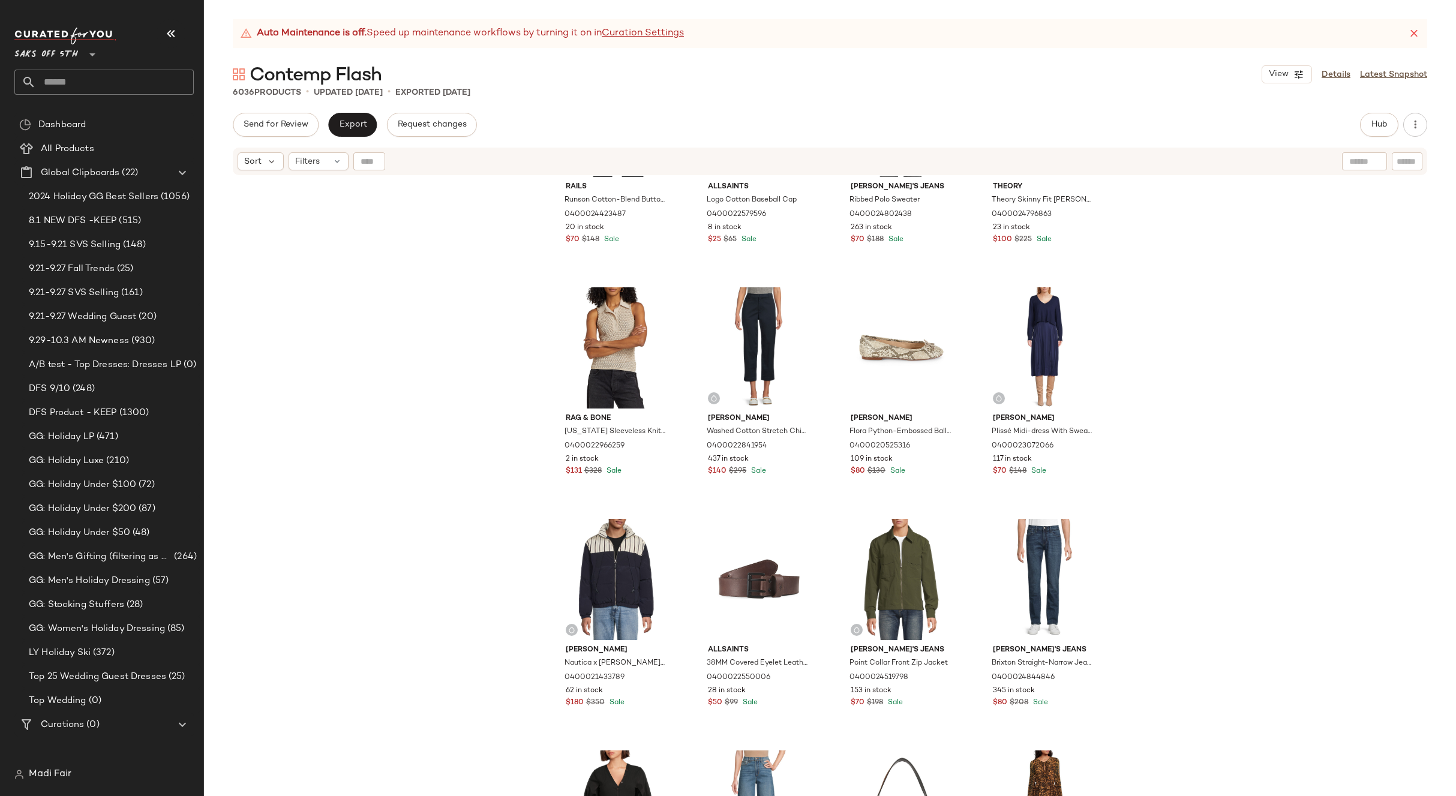
drag, startPoint x: 1156, startPoint y: 448, endPoint x: 1128, endPoint y: 425, distance: 36.3
click at [1156, 448] on div "Rails Runson Cotton-Blend Button-Down Shirt 0400024423487 20 in stock $70 $148 …" at bounding box center [830, 501] width 1252 height 650
click at [328, 221] on div "Rails Runson Cotton-Blend Button-Down Shirt 0400024423487 20 in stock $70 $148 …" at bounding box center [830, 501] width 1252 height 650
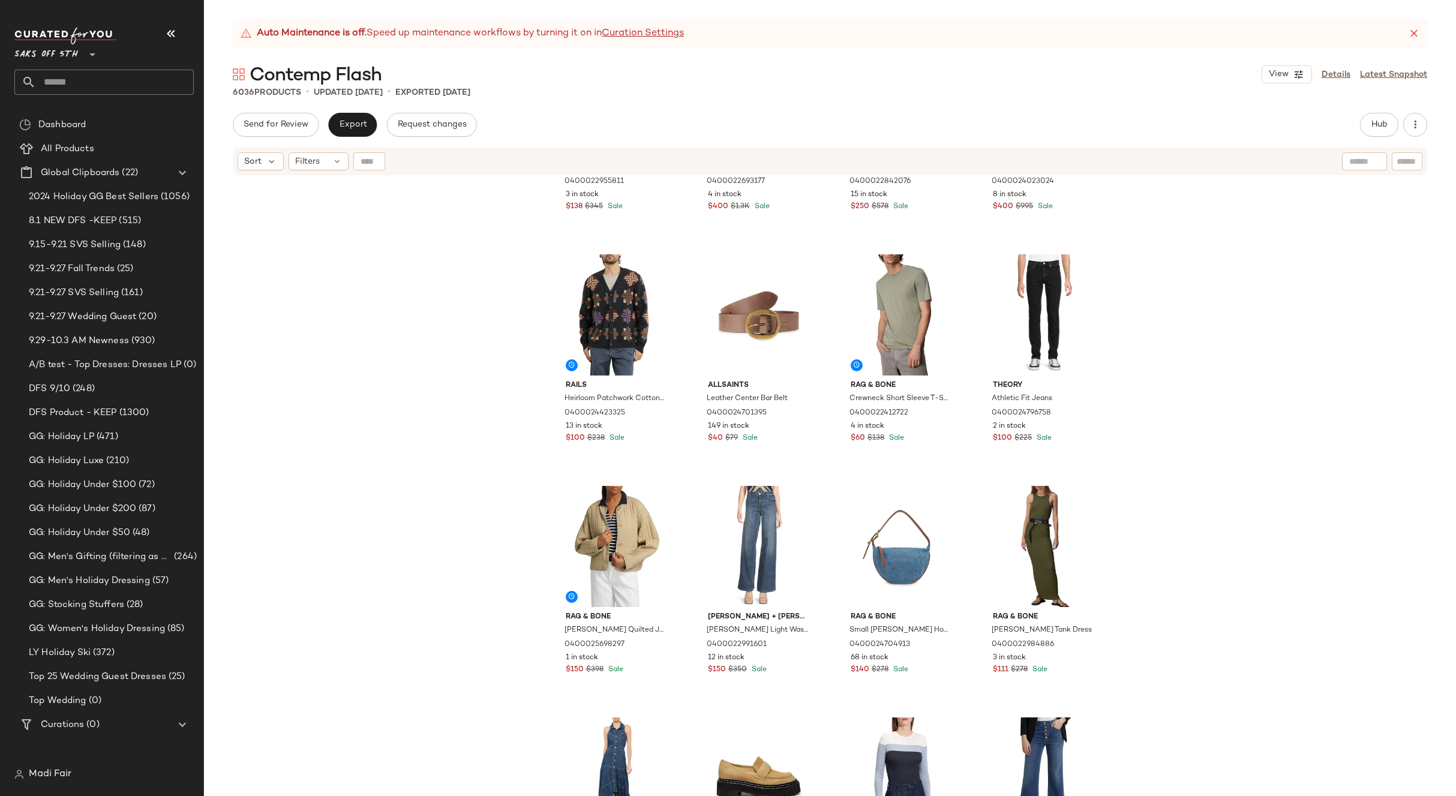
scroll to position [190, 0]
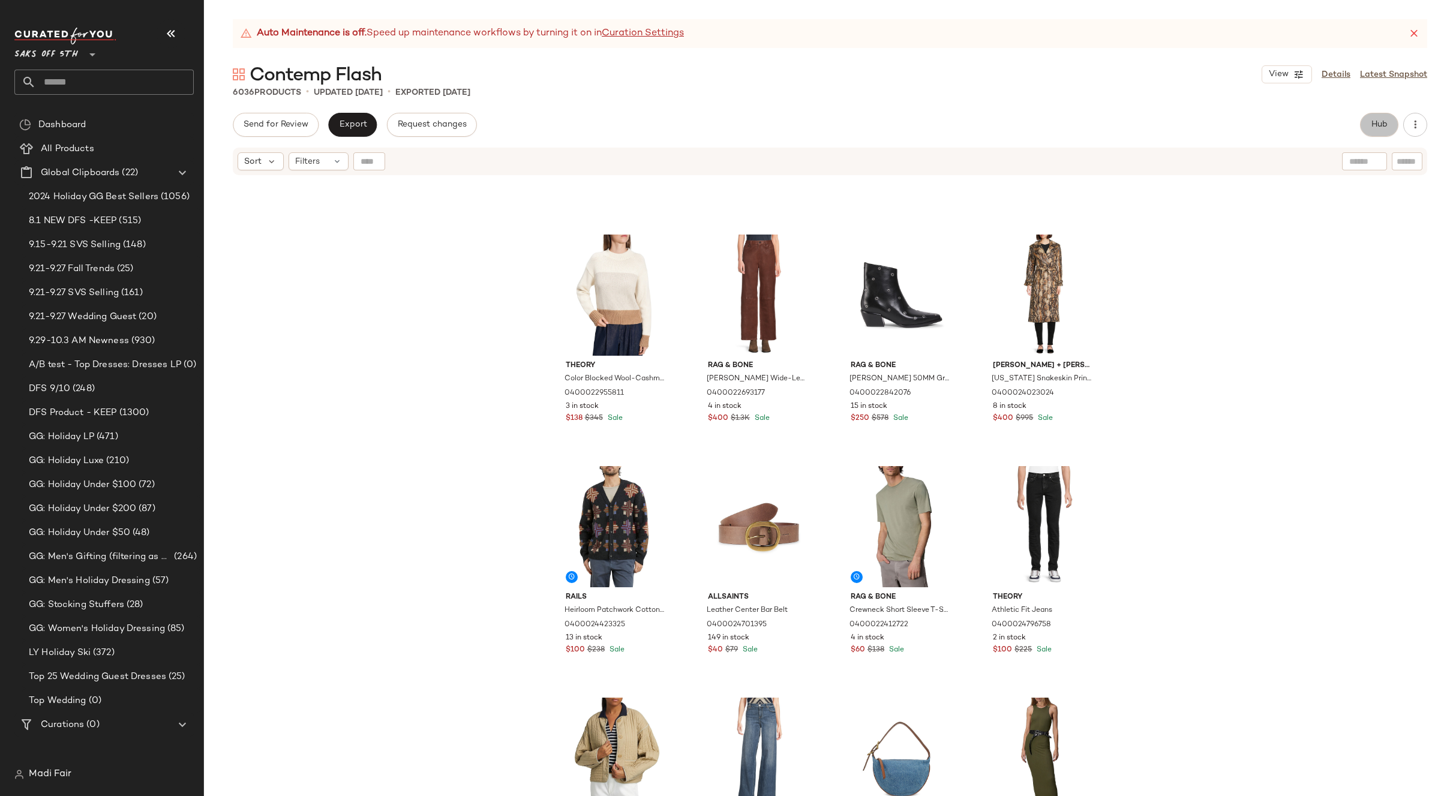
click at [1379, 122] on span "Hub" at bounding box center [1379, 125] width 17 height 10
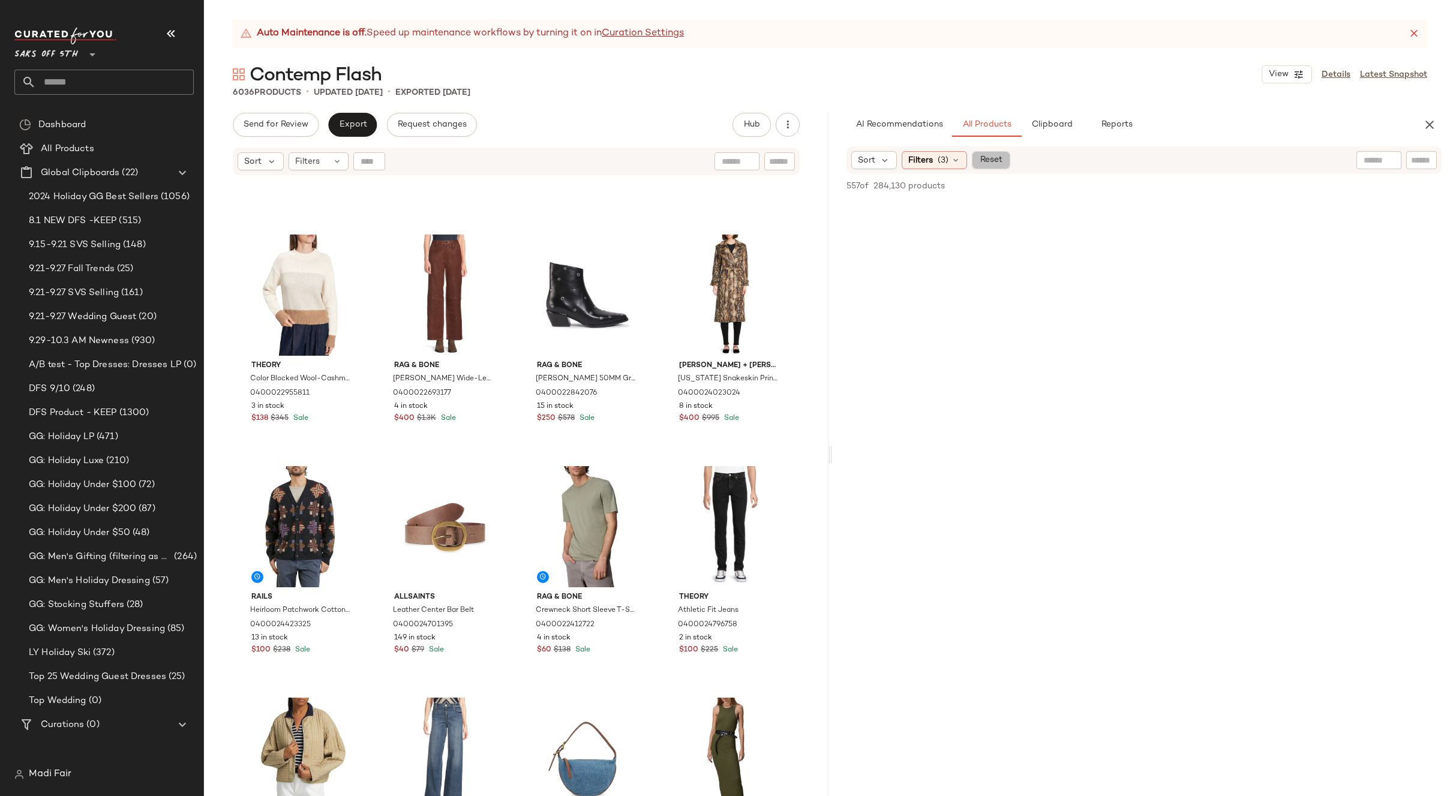
click at [984, 158] on span "Reset" at bounding box center [991, 160] width 23 height 10
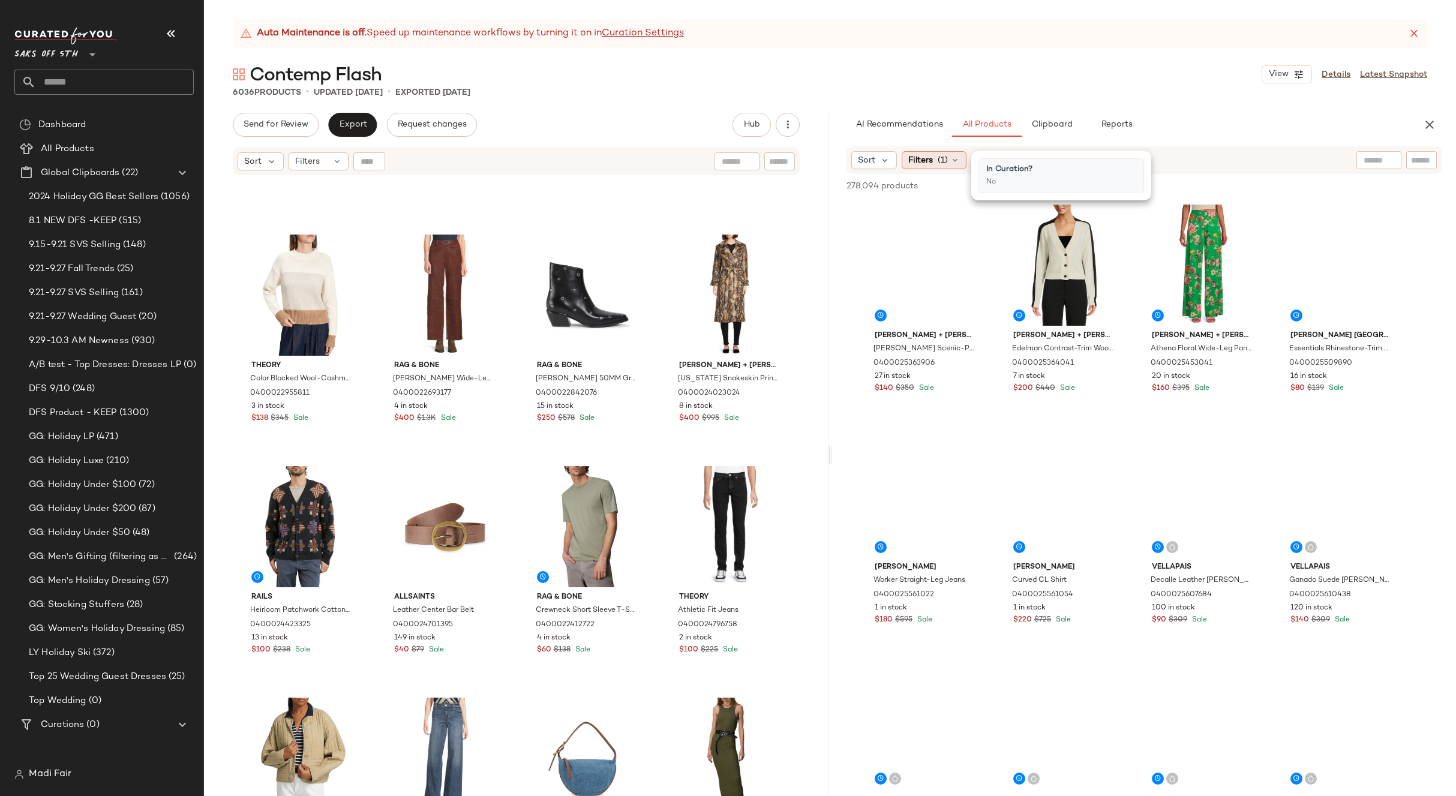
click at [946, 167] on div "Filters (1)" at bounding box center [934, 160] width 65 height 18
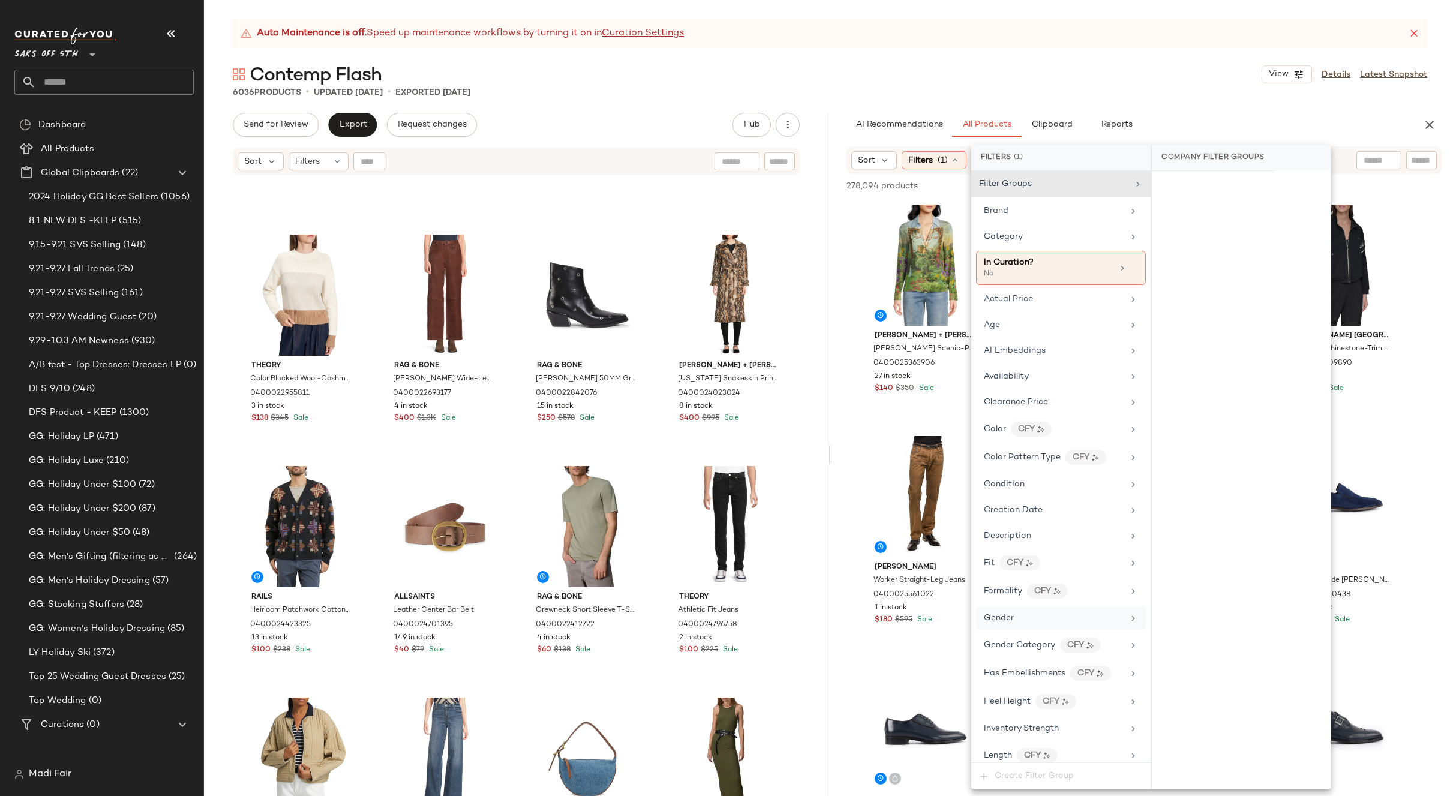
click at [1021, 616] on div "Gender" at bounding box center [1054, 618] width 140 height 13
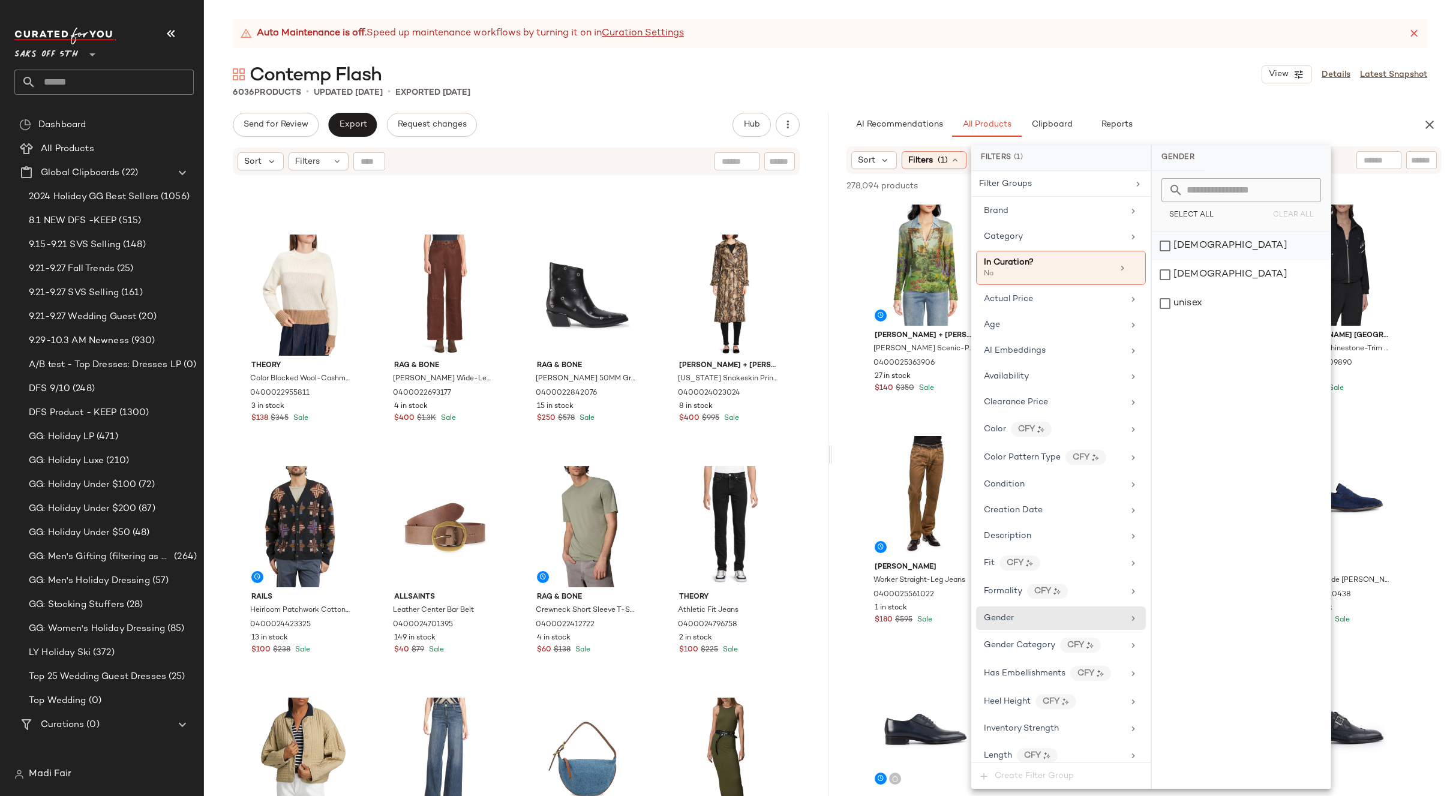
click at [1228, 239] on div "[DEMOGRAPHIC_DATA]" at bounding box center [1241, 246] width 179 height 29
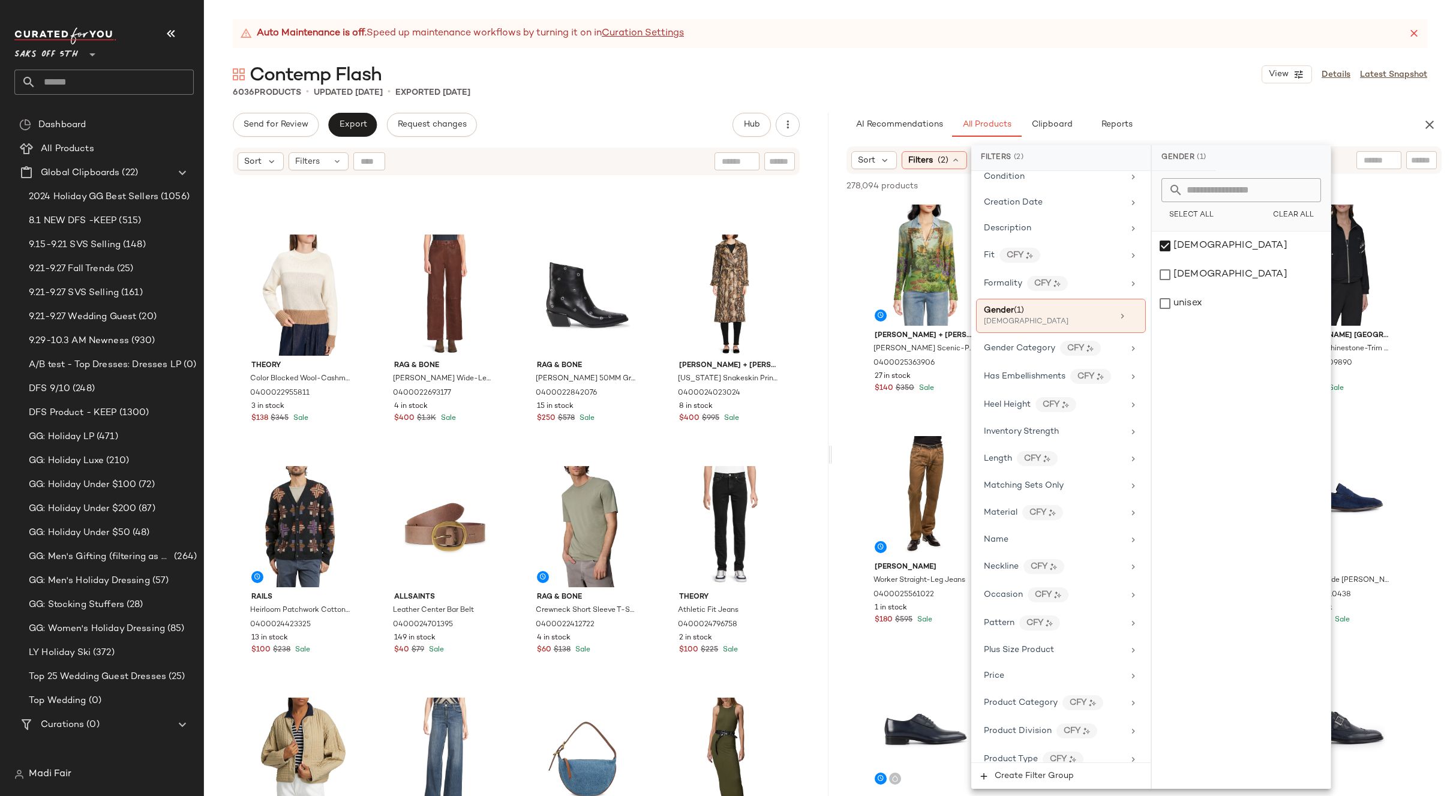
scroll to position [510, 0]
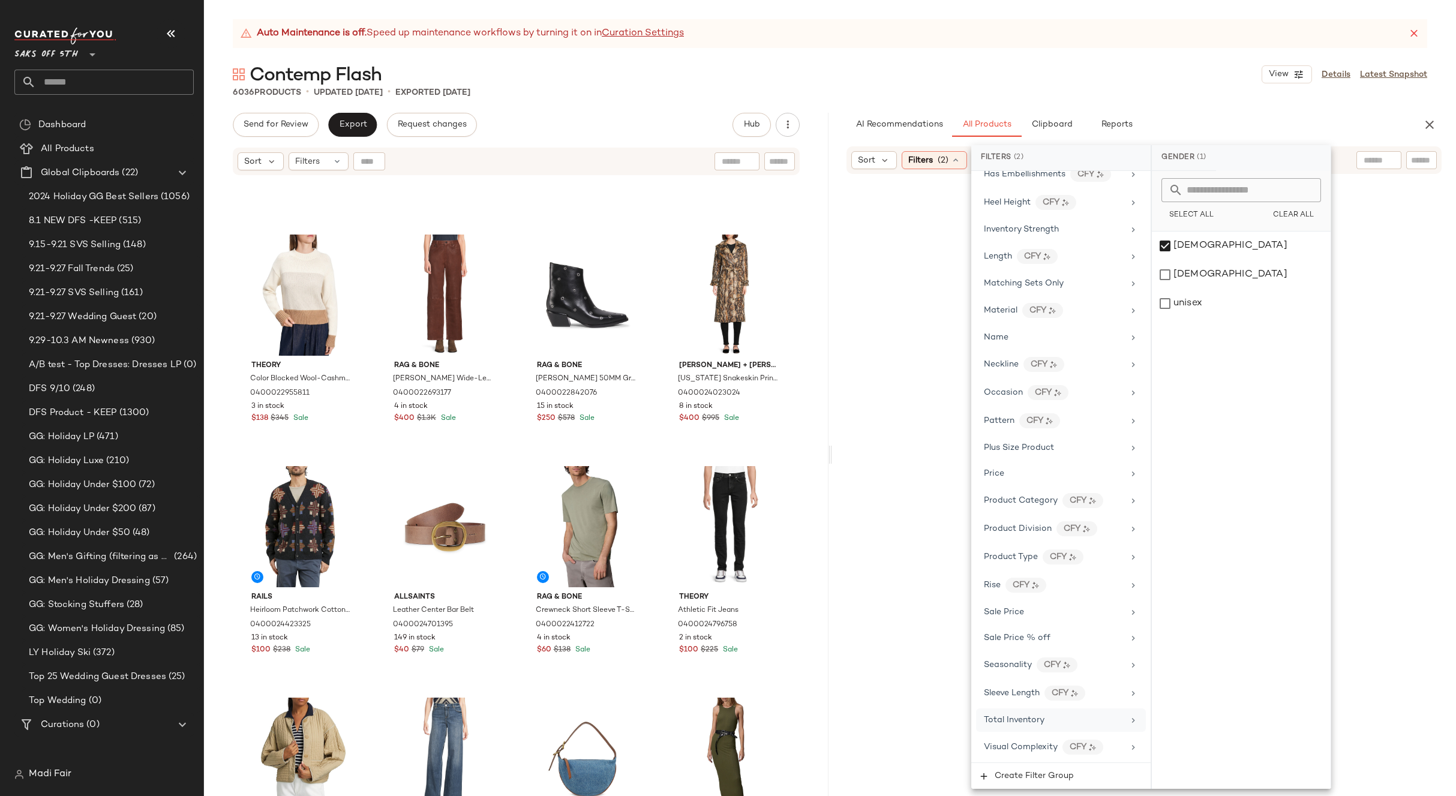
drag, startPoint x: 1038, startPoint y: 727, endPoint x: 1042, endPoint y: 716, distance: 11.6
click at [1038, 726] on div "Total Inventory" at bounding box center [1061, 720] width 170 height 23
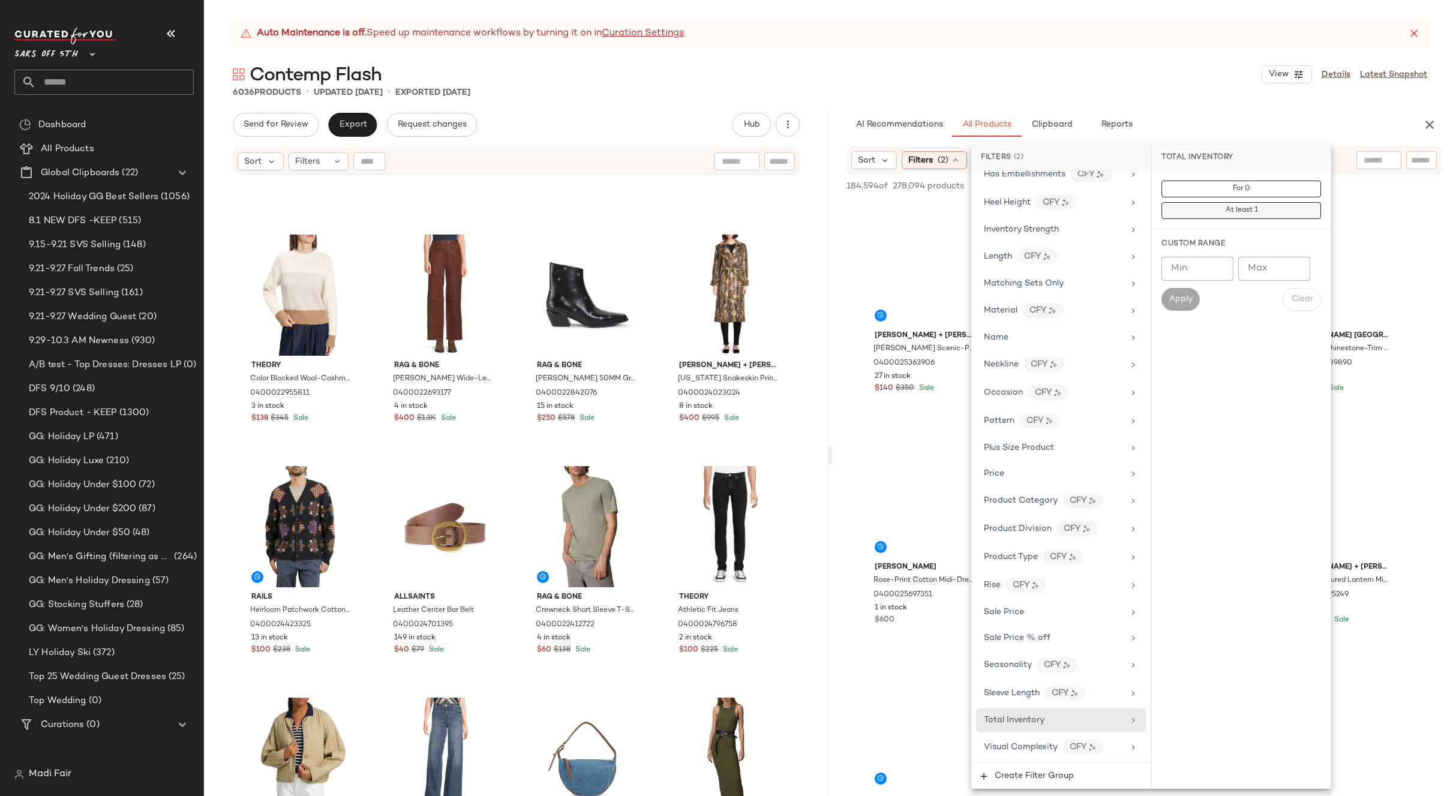
click at [1245, 206] on span "At least 1" at bounding box center [1241, 210] width 33 height 8
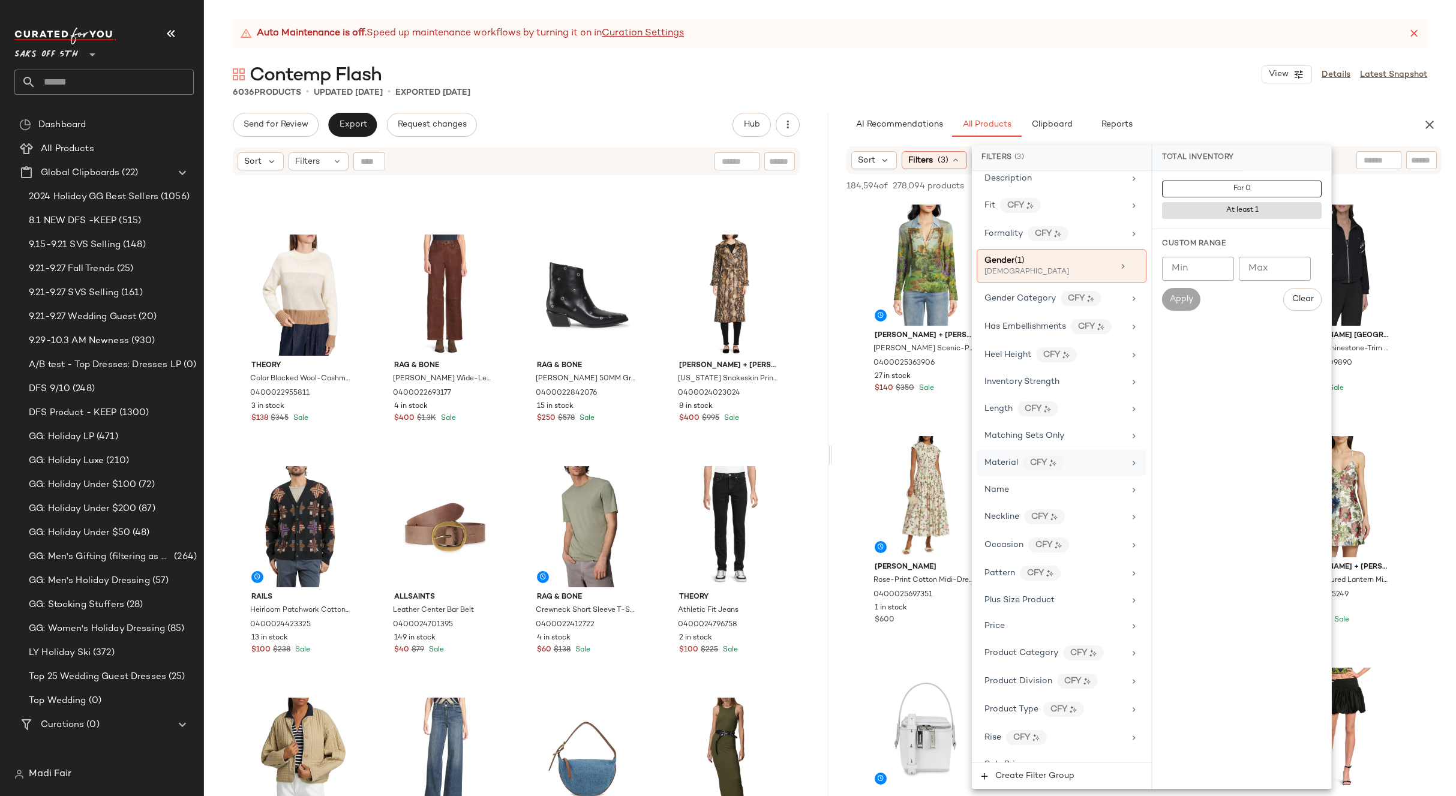
scroll to position [30, 0]
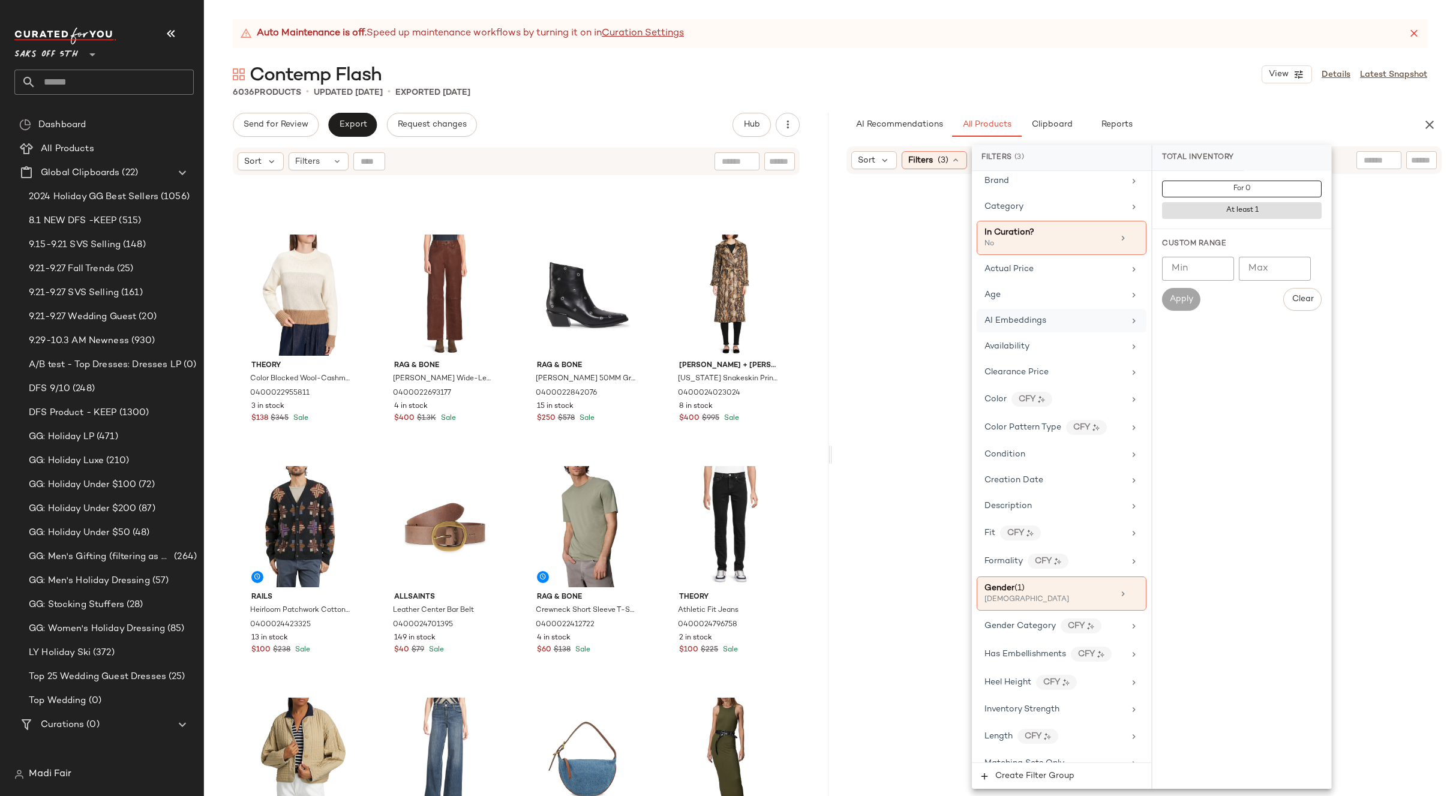
drag, startPoint x: 1053, startPoint y: 376, endPoint x: 1102, endPoint y: 326, distance: 70.9
click at [1053, 375] on div "Clearance Price" at bounding box center [1055, 372] width 140 height 13
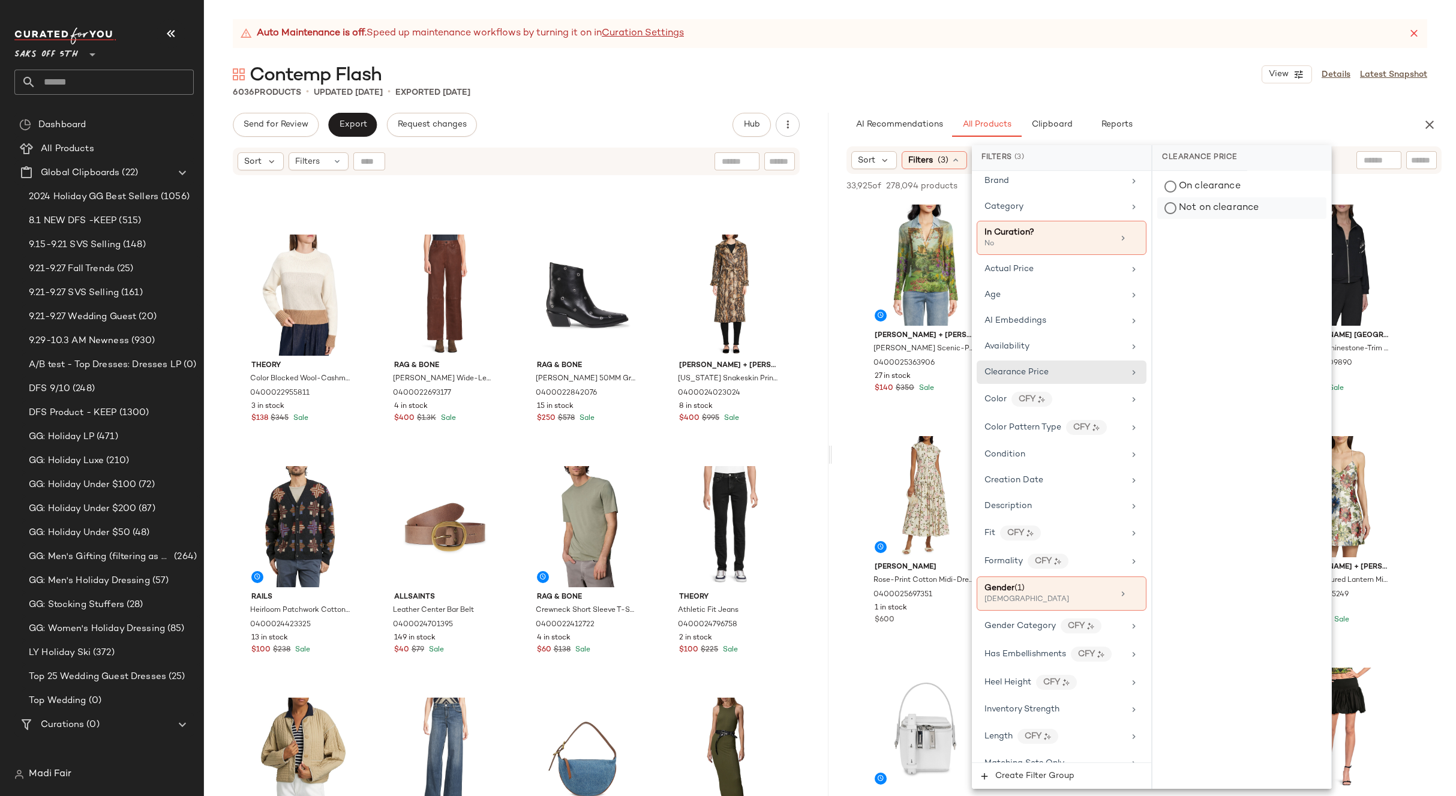
click at [1209, 208] on div "Not on clearance" at bounding box center [1242, 208] width 169 height 22
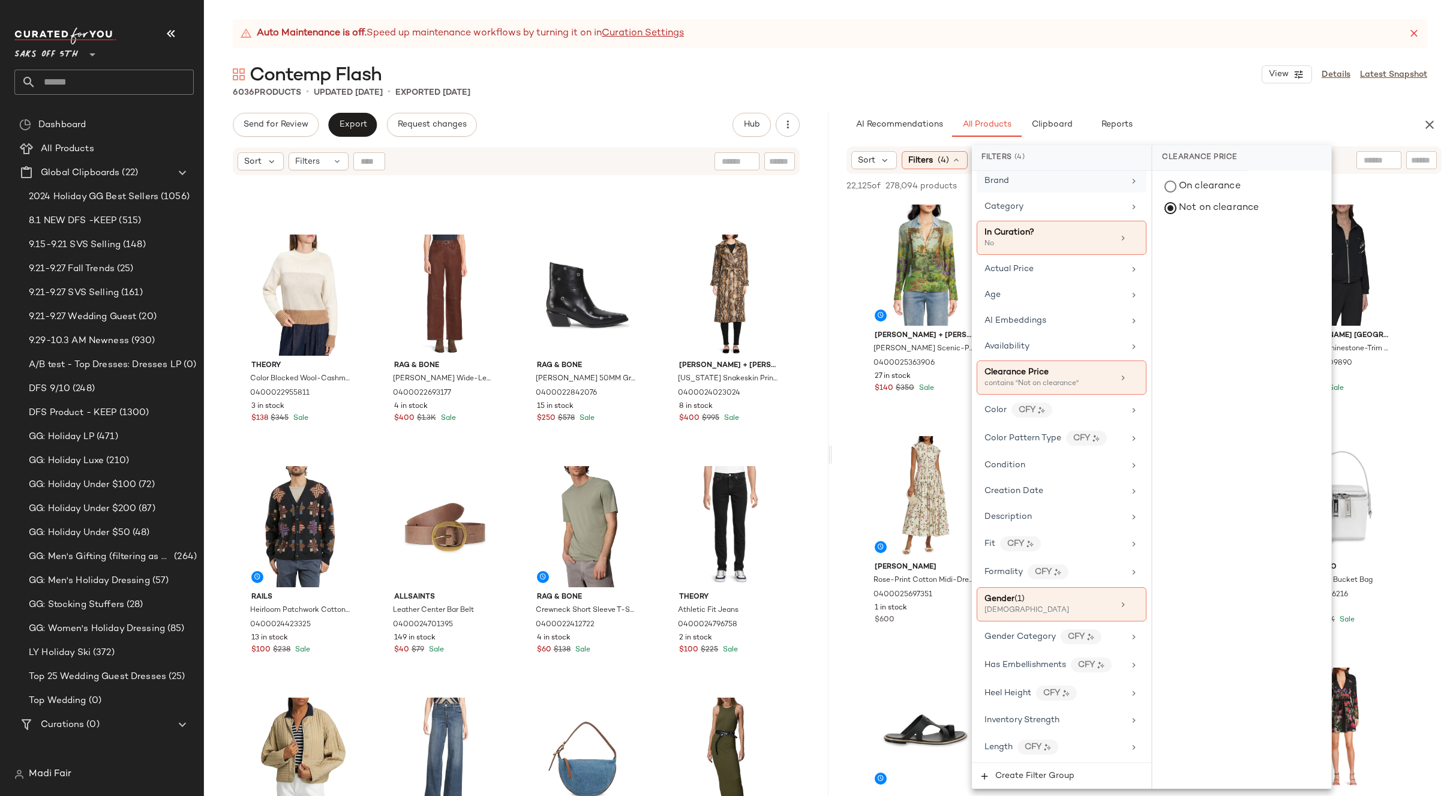
click at [1087, 184] on div "Brand" at bounding box center [1055, 181] width 140 height 13
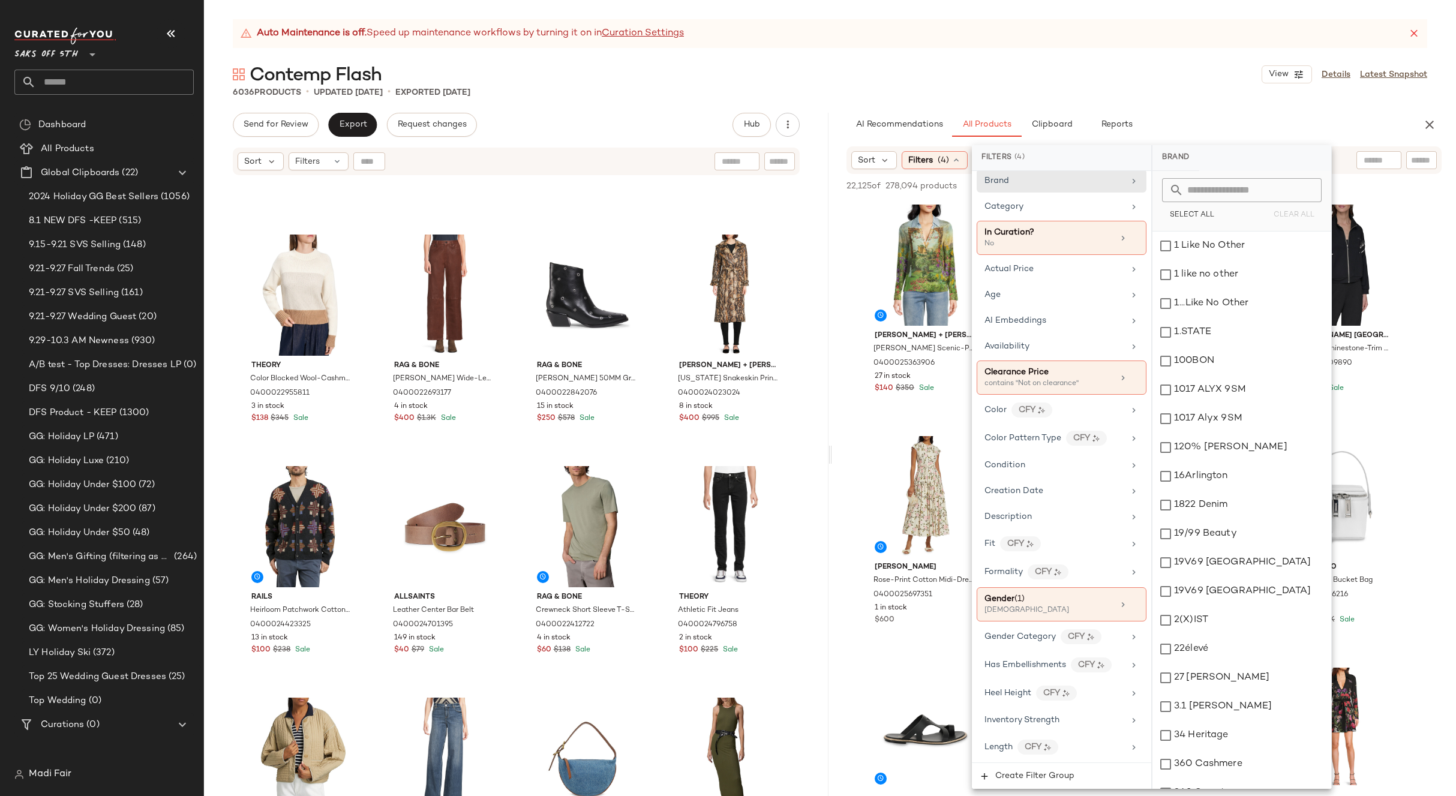
click at [1195, 184] on input "text" at bounding box center [1249, 190] width 131 height 24
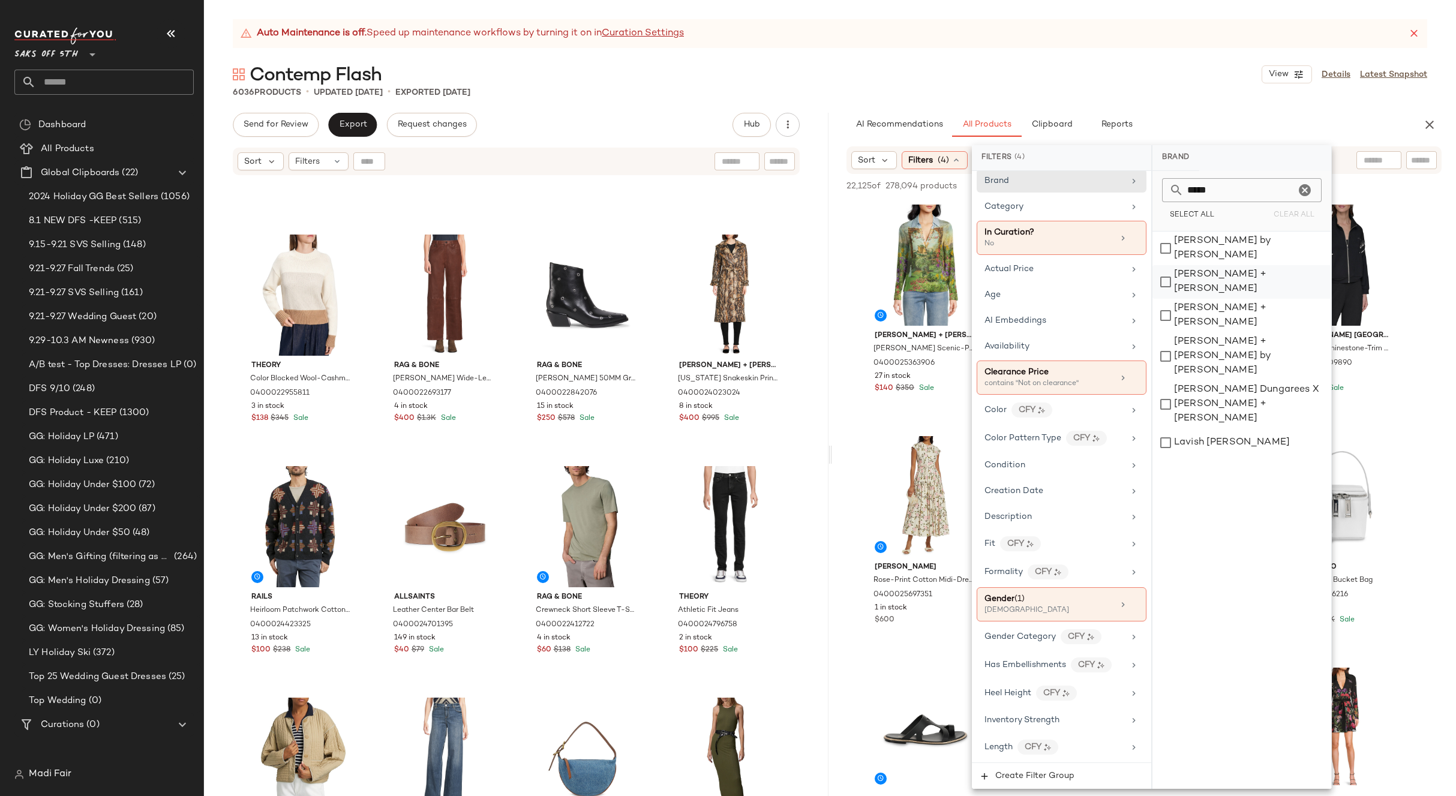
click at [1219, 269] on div "[PERSON_NAME] + [PERSON_NAME]" at bounding box center [1242, 282] width 179 height 34
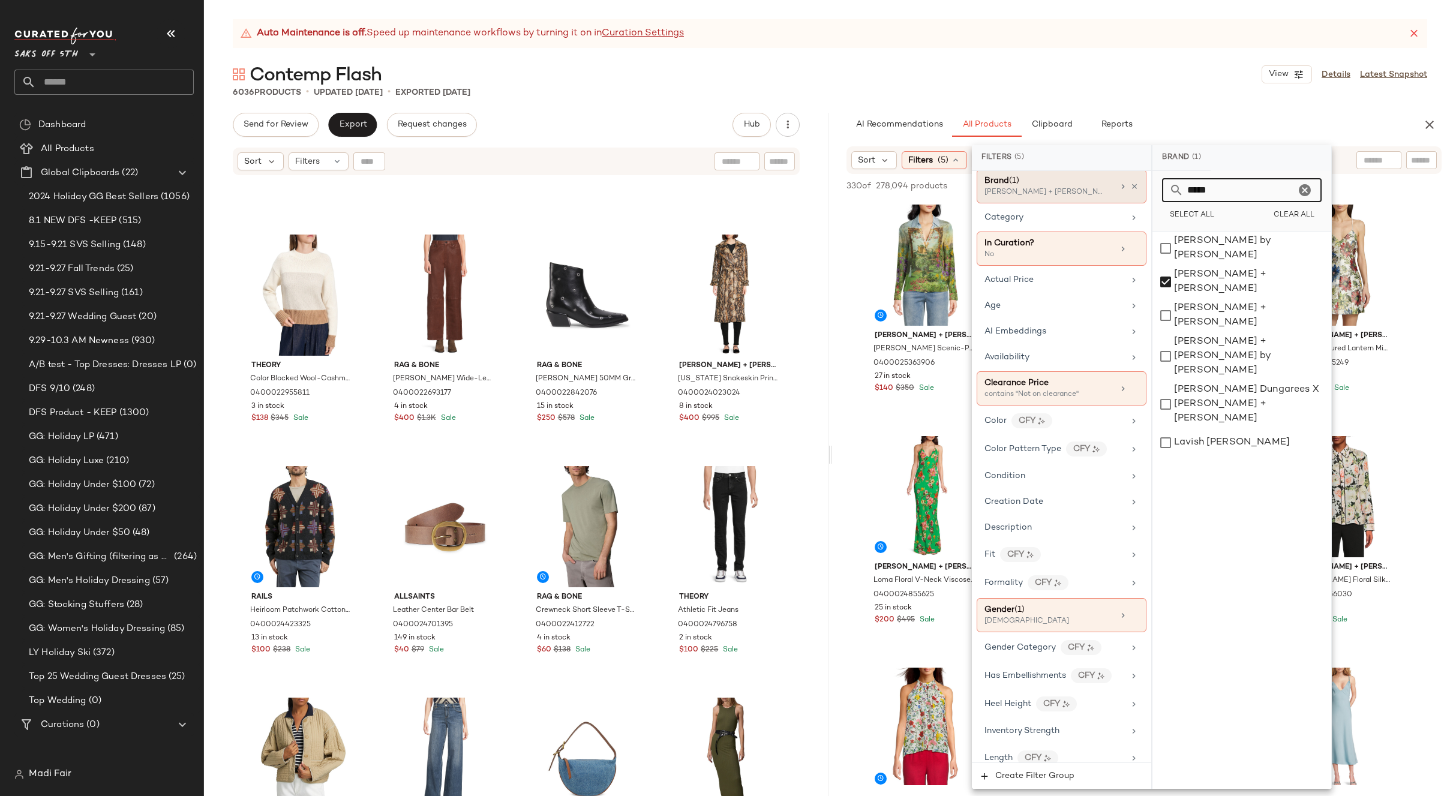
drag, startPoint x: 1219, startPoint y: 194, endPoint x: 1141, endPoint y: 195, distance: 78.0
click at [1141, 195] on div "Filters (5) Filter Groups Brand (1) Alice + Olivia Category In Curation? No Act…" at bounding box center [1152, 467] width 360 height 644
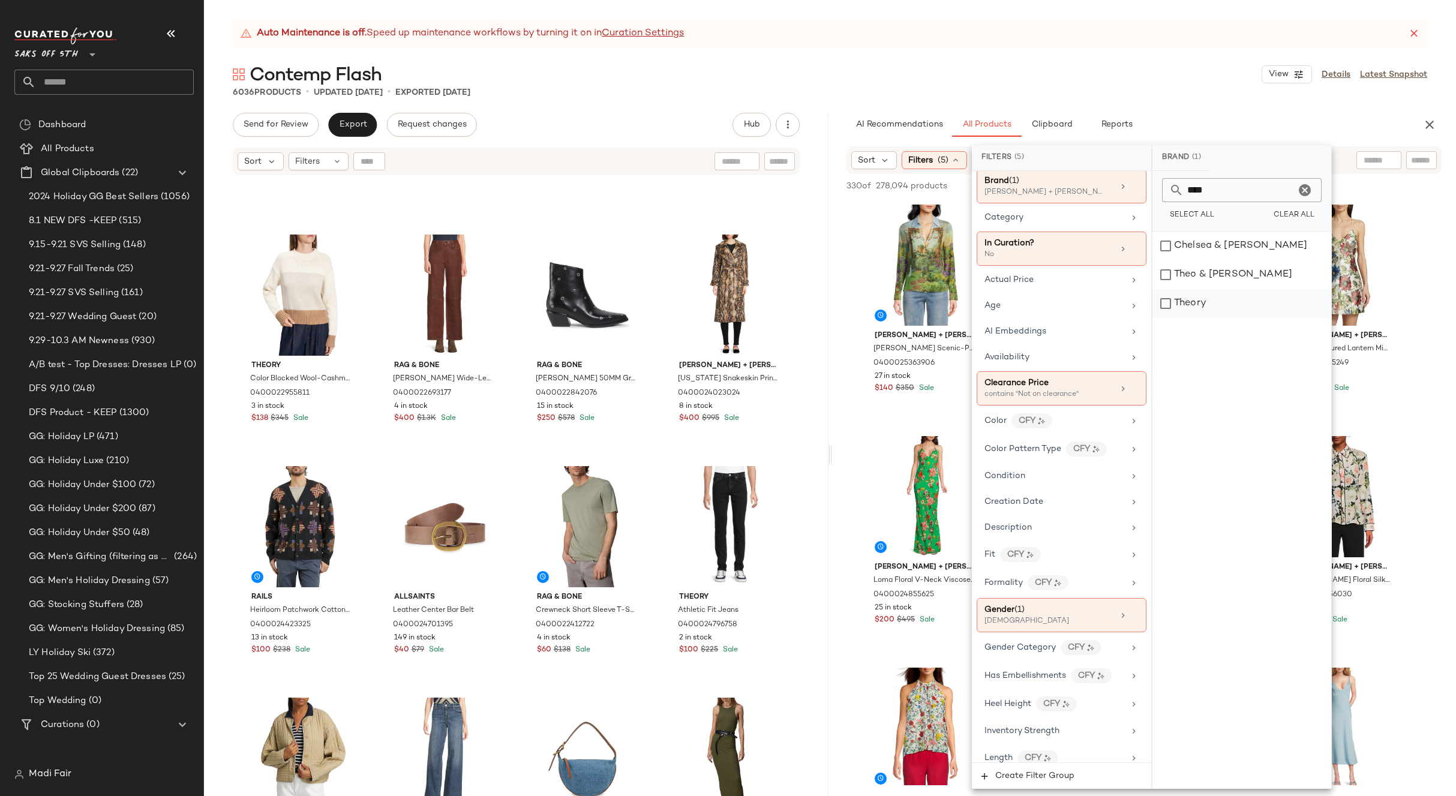
click at [1219, 298] on div "Theory" at bounding box center [1242, 303] width 179 height 29
drag, startPoint x: 1211, startPoint y: 192, endPoint x: 1152, endPoint y: 190, distance: 58.8
click at [1152, 190] on div "Brand (2) **** Select All Clear All Chelsea & Theodore Theo & Spence Theory" at bounding box center [1242, 467] width 180 height 644
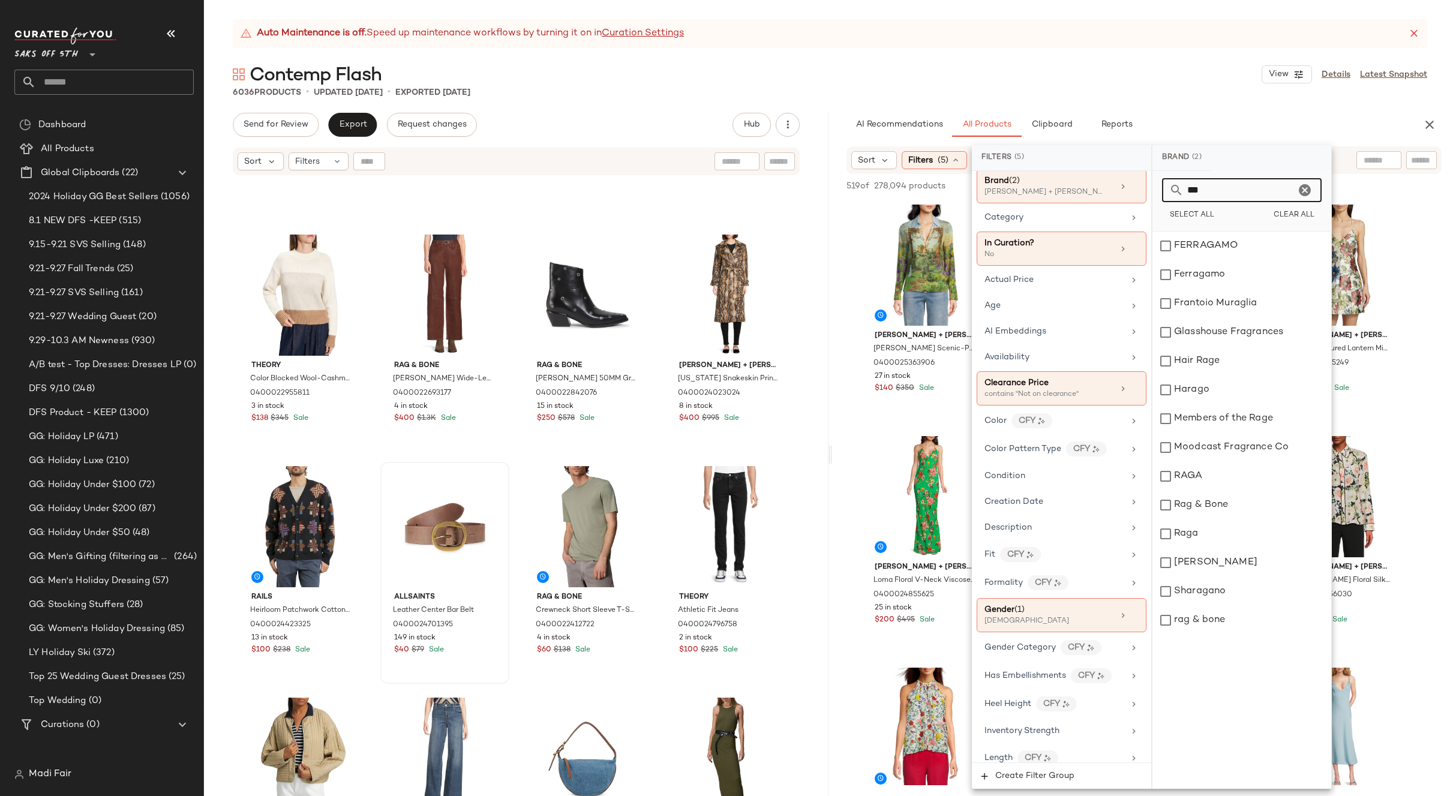
drag, startPoint x: 1212, startPoint y: 502, endPoint x: 496, endPoint y: 639, distance: 728.8
click at [1211, 502] on div "Rag & Bone" at bounding box center [1242, 505] width 179 height 29
drag, startPoint x: 1212, startPoint y: 193, endPoint x: 1164, endPoint y: 191, distance: 48.6
click at [1164, 191] on div "***" at bounding box center [1242, 190] width 160 height 24
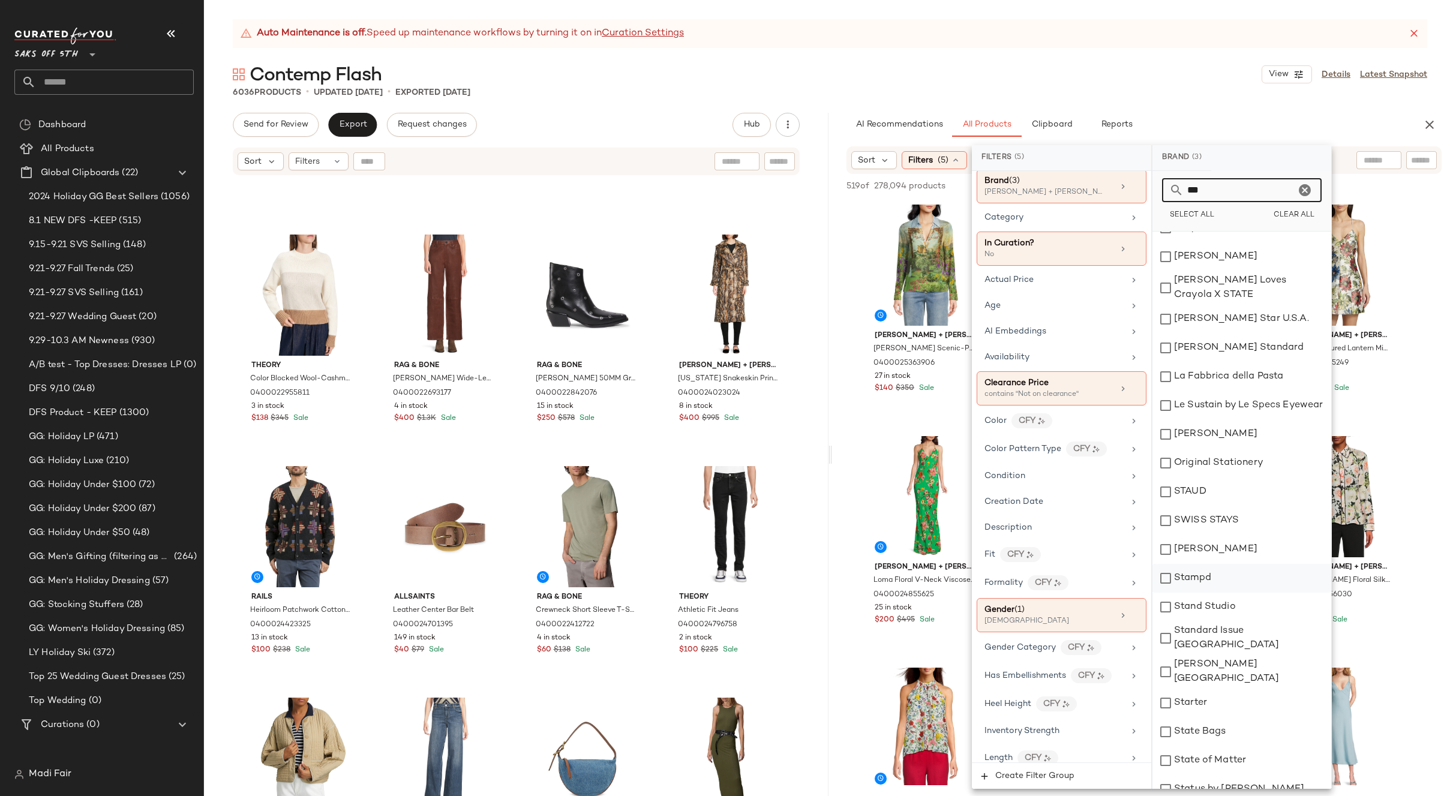
scroll to position [638, 0]
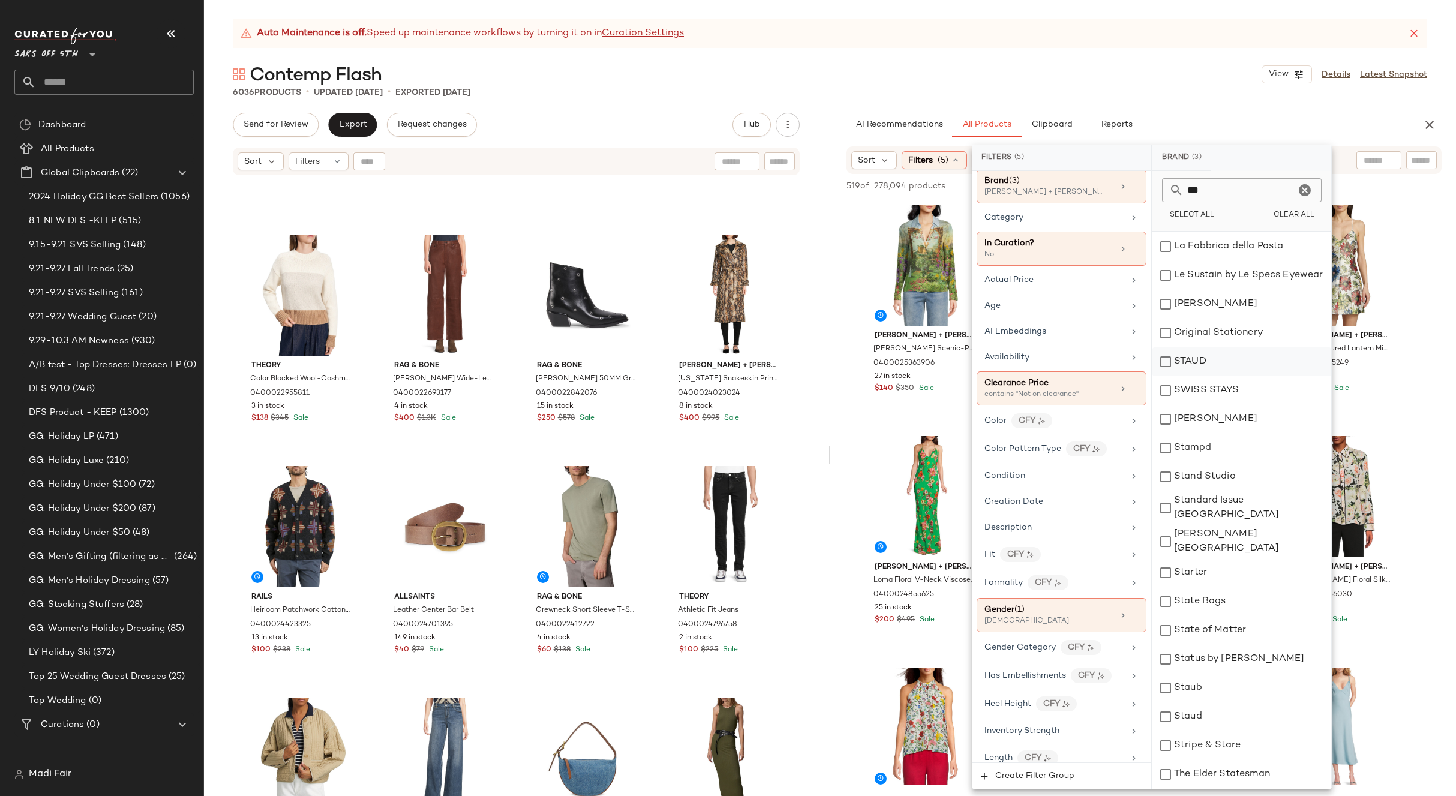
click at [1210, 347] on div "STAUD" at bounding box center [1242, 361] width 179 height 29
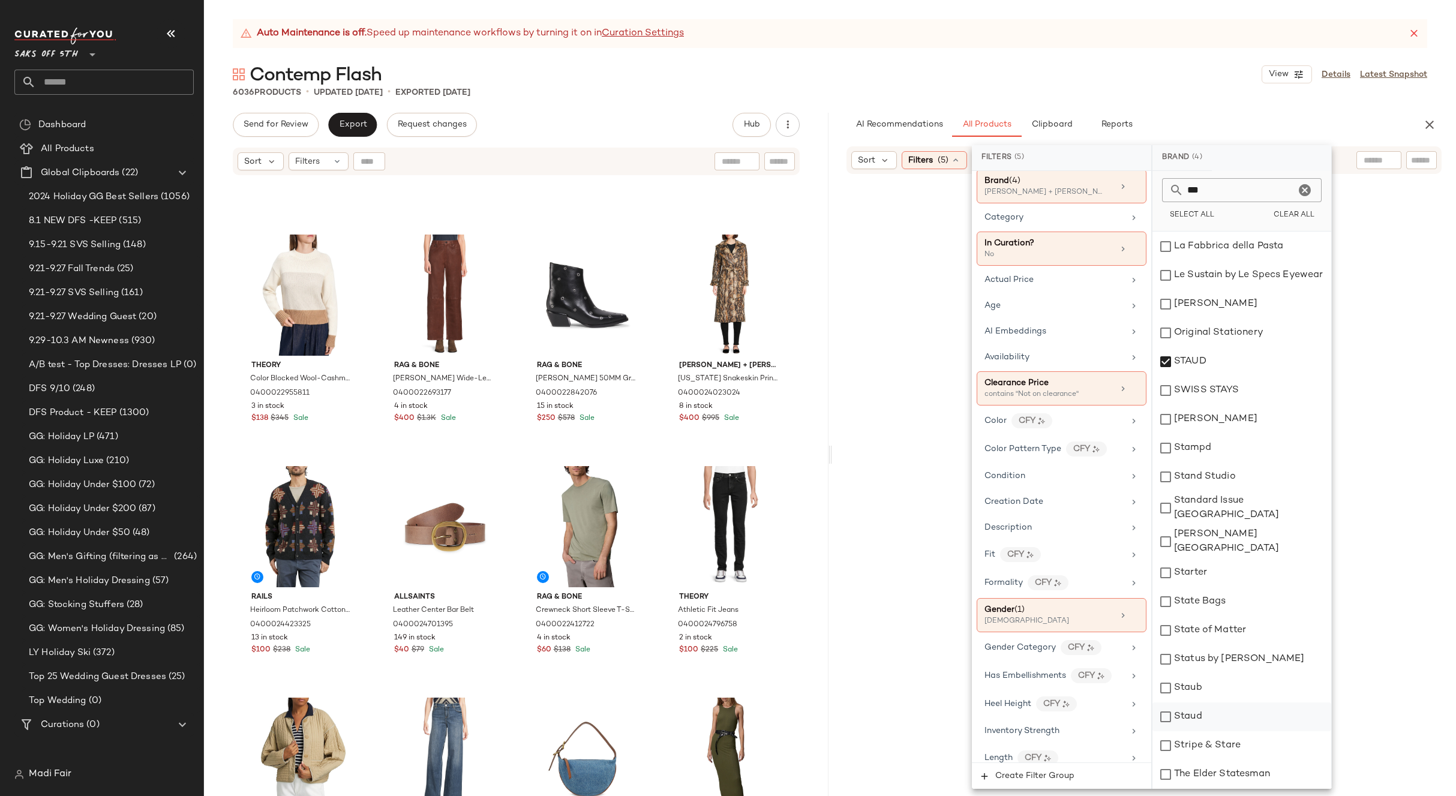
click at [1204, 703] on div "Staud" at bounding box center [1242, 717] width 179 height 29
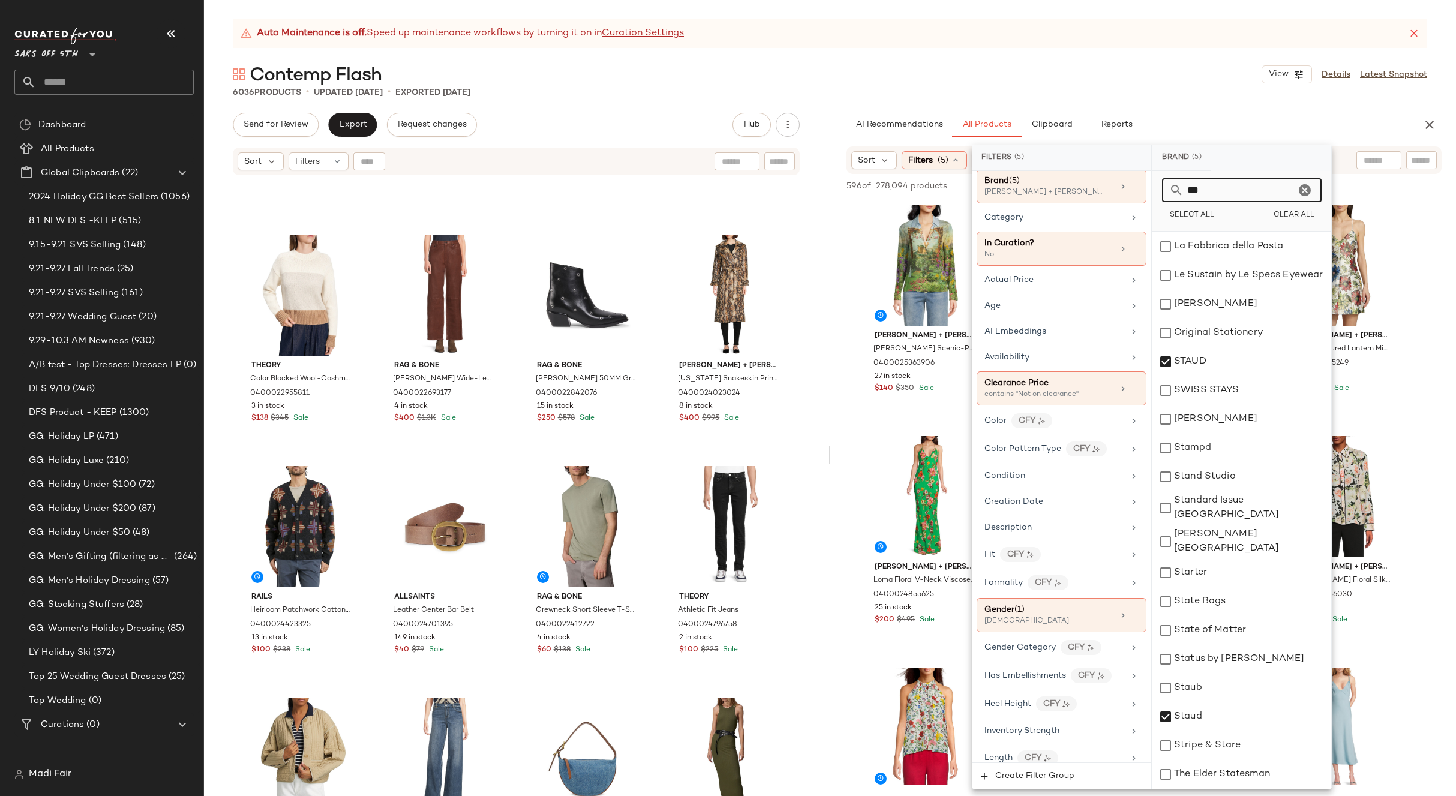
drag, startPoint x: 1214, startPoint y: 192, endPoint x: 1122, endPoint y: 203, distance: 92.5
click at [1122, 203] on div "Filters (5) Filter Groups Brand (5) Alice + Olivia, Theory, Rag & Bone +2 more …" at bounding box center [1152, 467] width 360 height 644
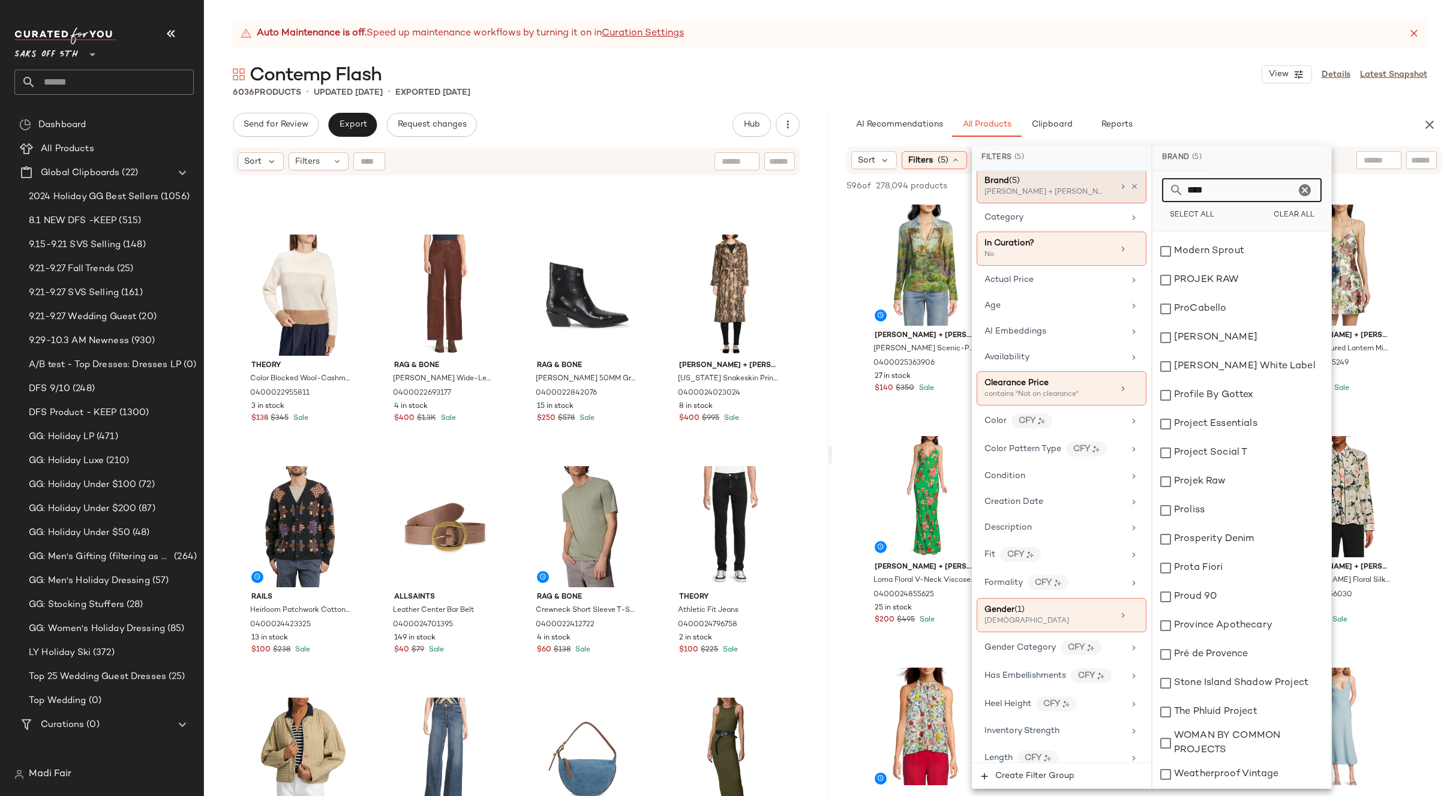
scroll to position [0, 0]
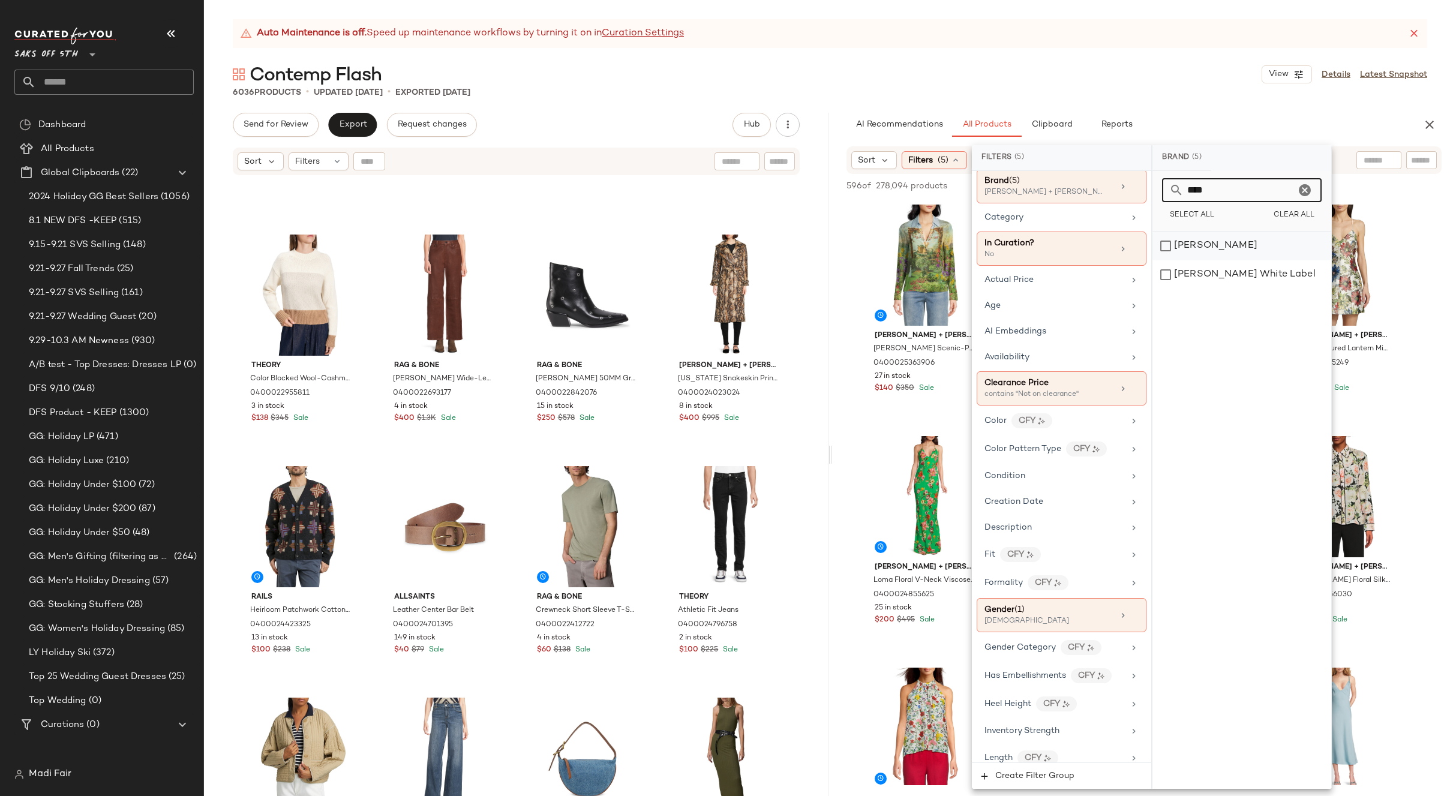
type input "****"
click at [1267, 241] on div "[PERSON_NAME]" at bounding box center [1242, 246] width 179 height 29
click at [1204, 71] on div "Contemp Flash View Details Latest Snapshot" at bounding box center [830, 74] width 1252 height 24
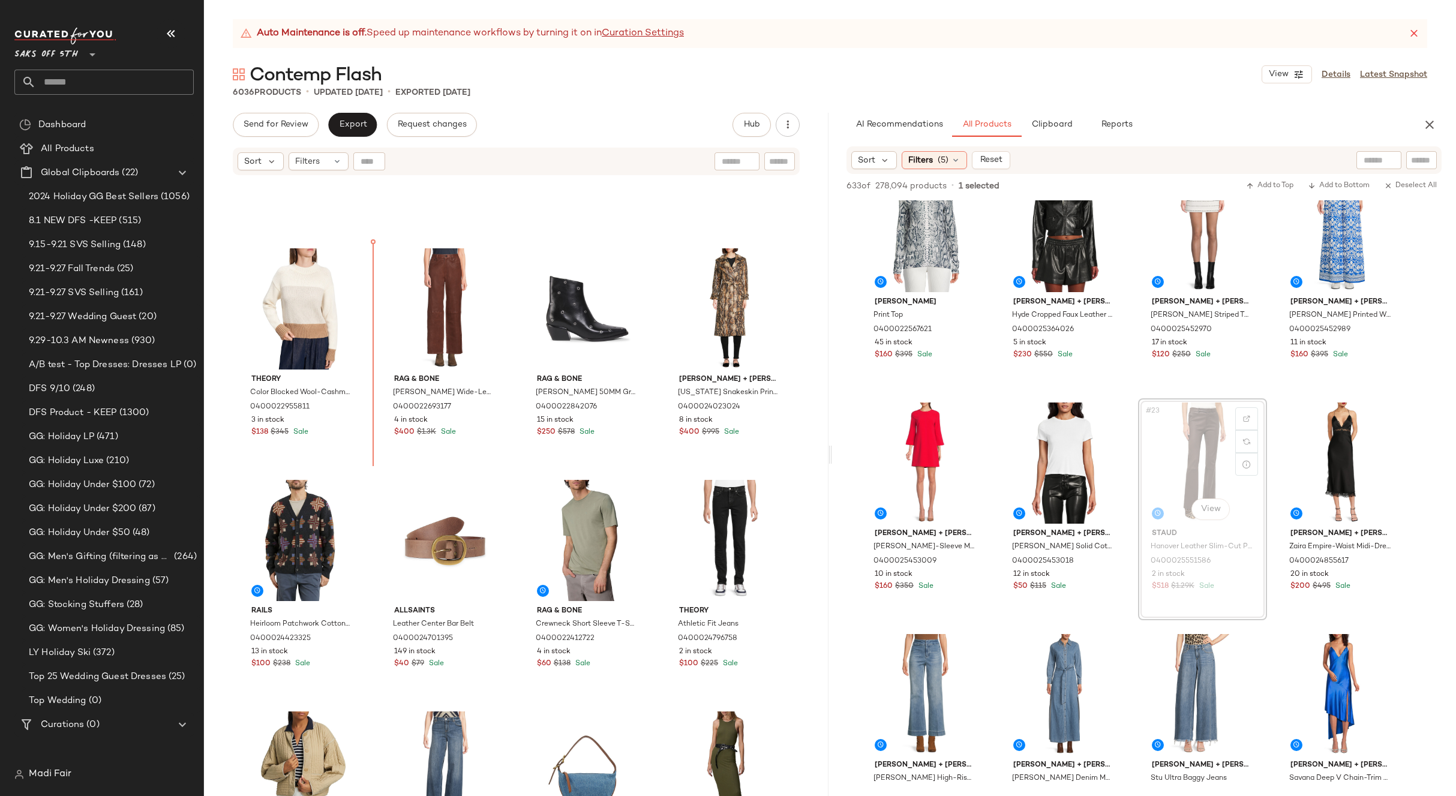
scroll to position [176, 0]
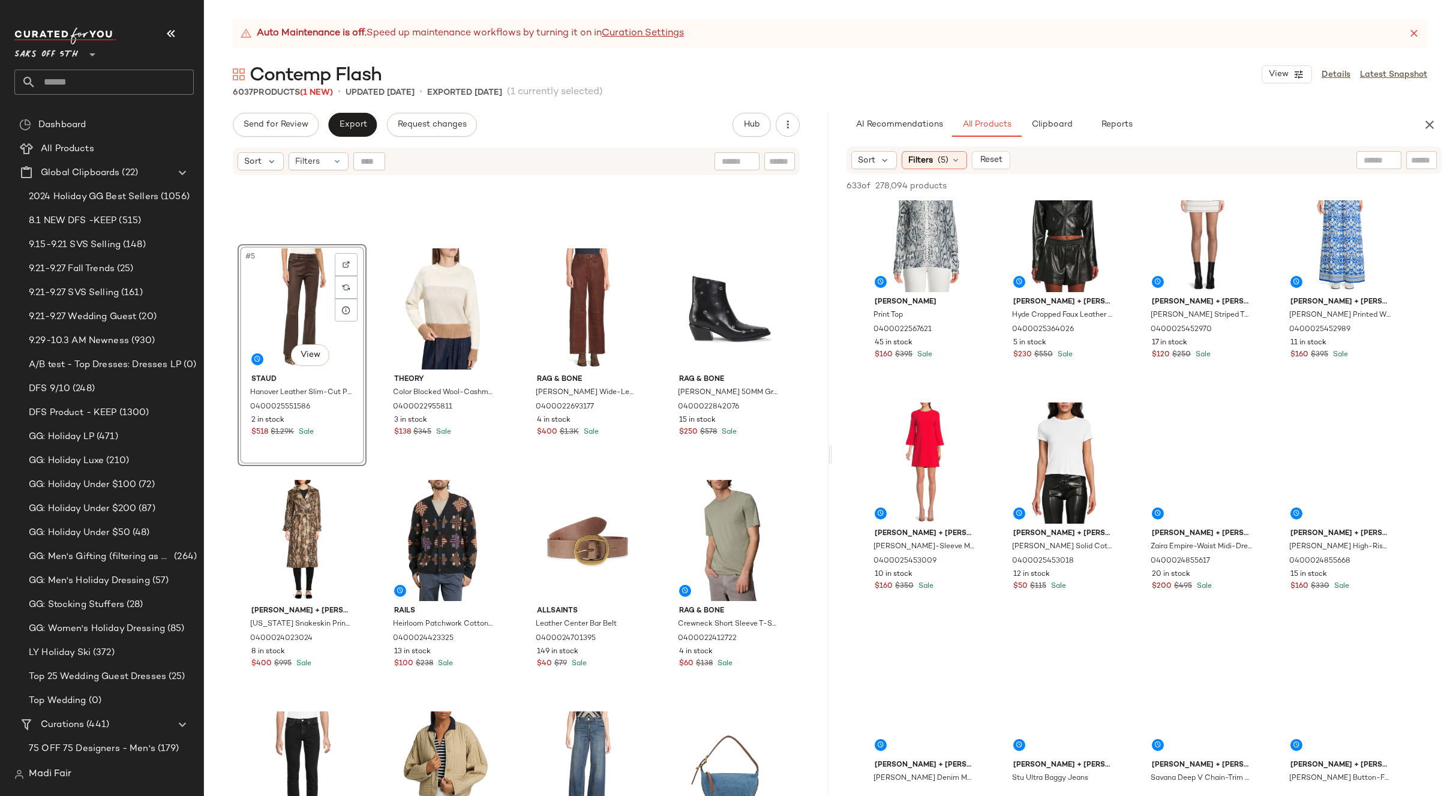
click at [313, 299] on div "#5 View" at bounding box center [302, 308] width 121 height 121
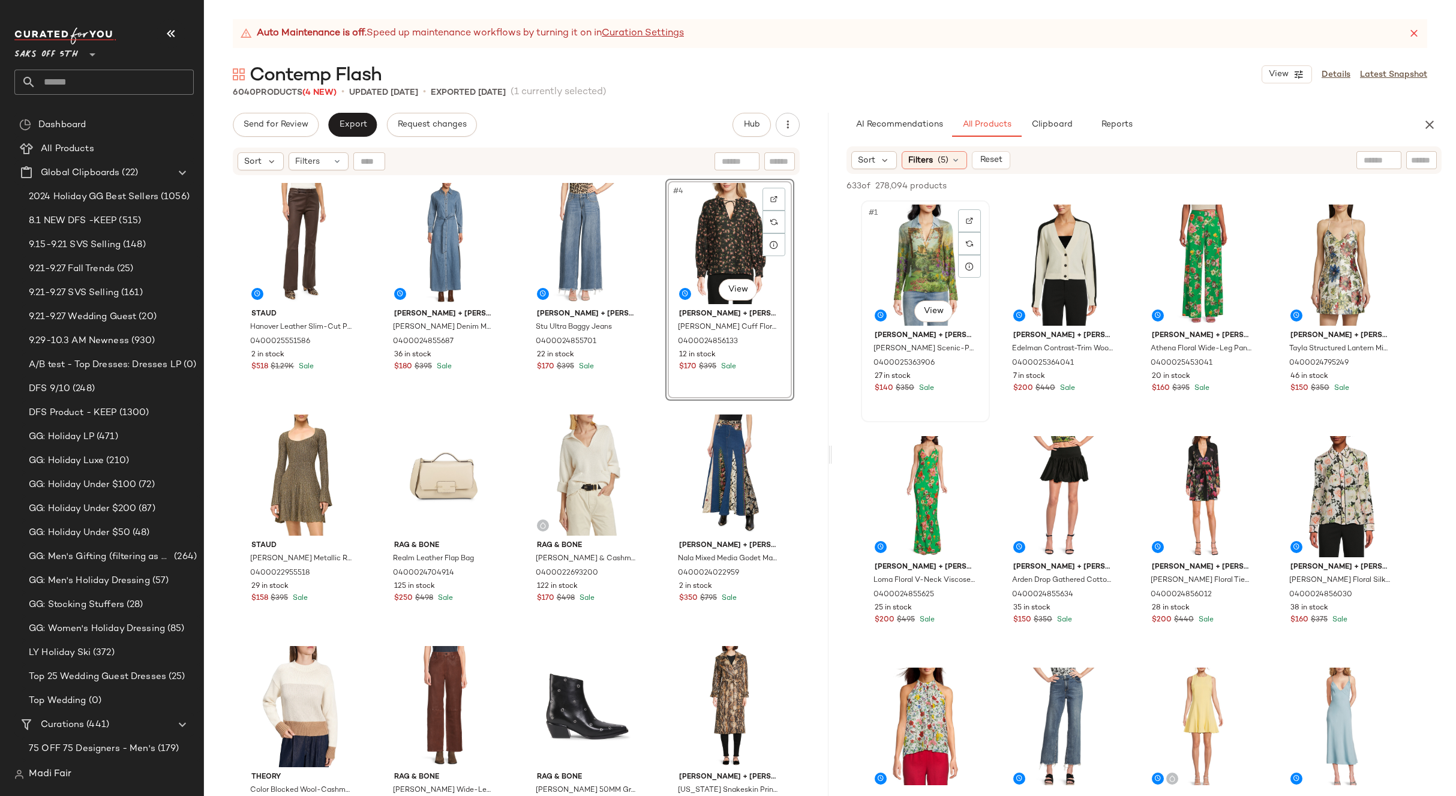
click at [907, 247] on div "#1 View" at bounding box center [925, 265] width 121 height 121
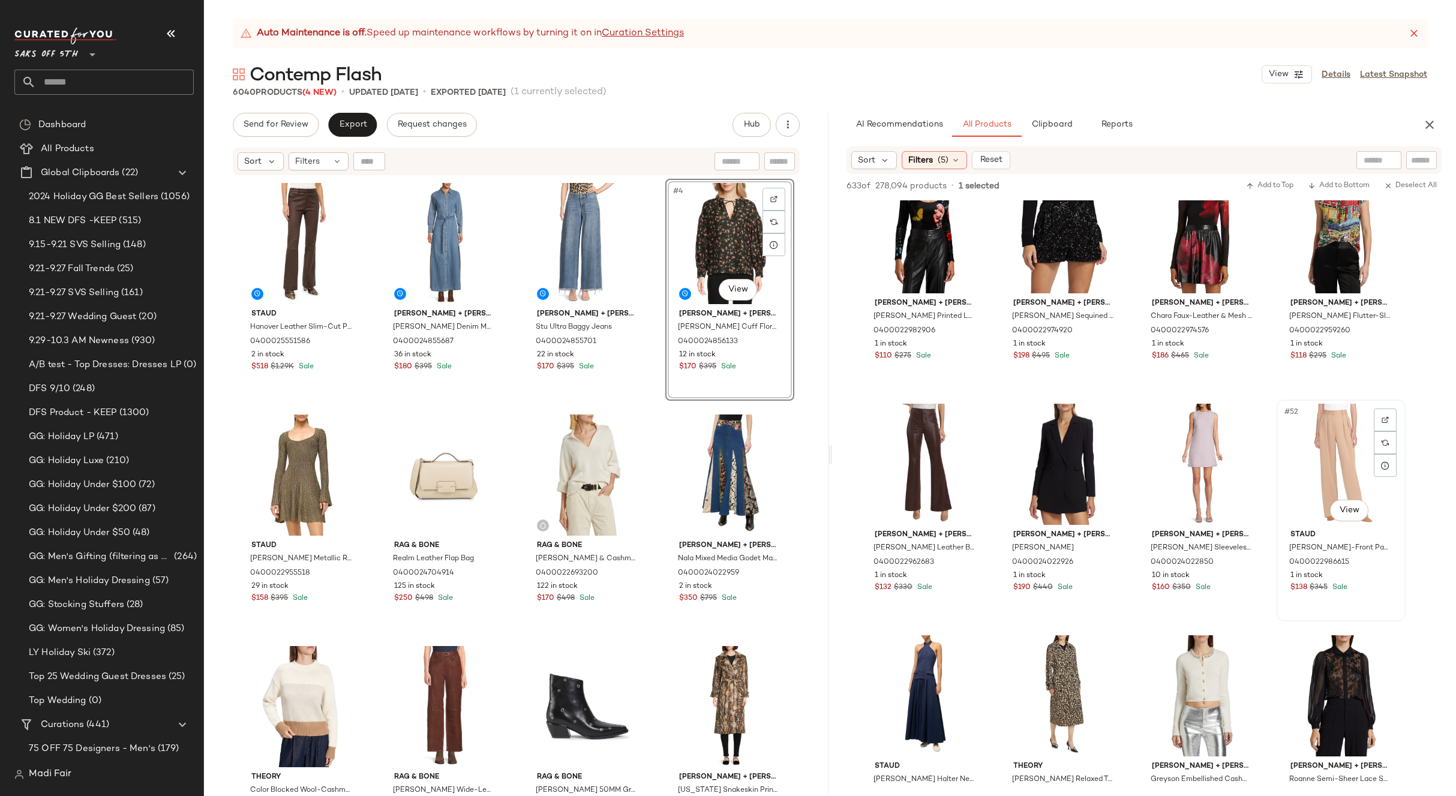
scroll to position [2881, 0]
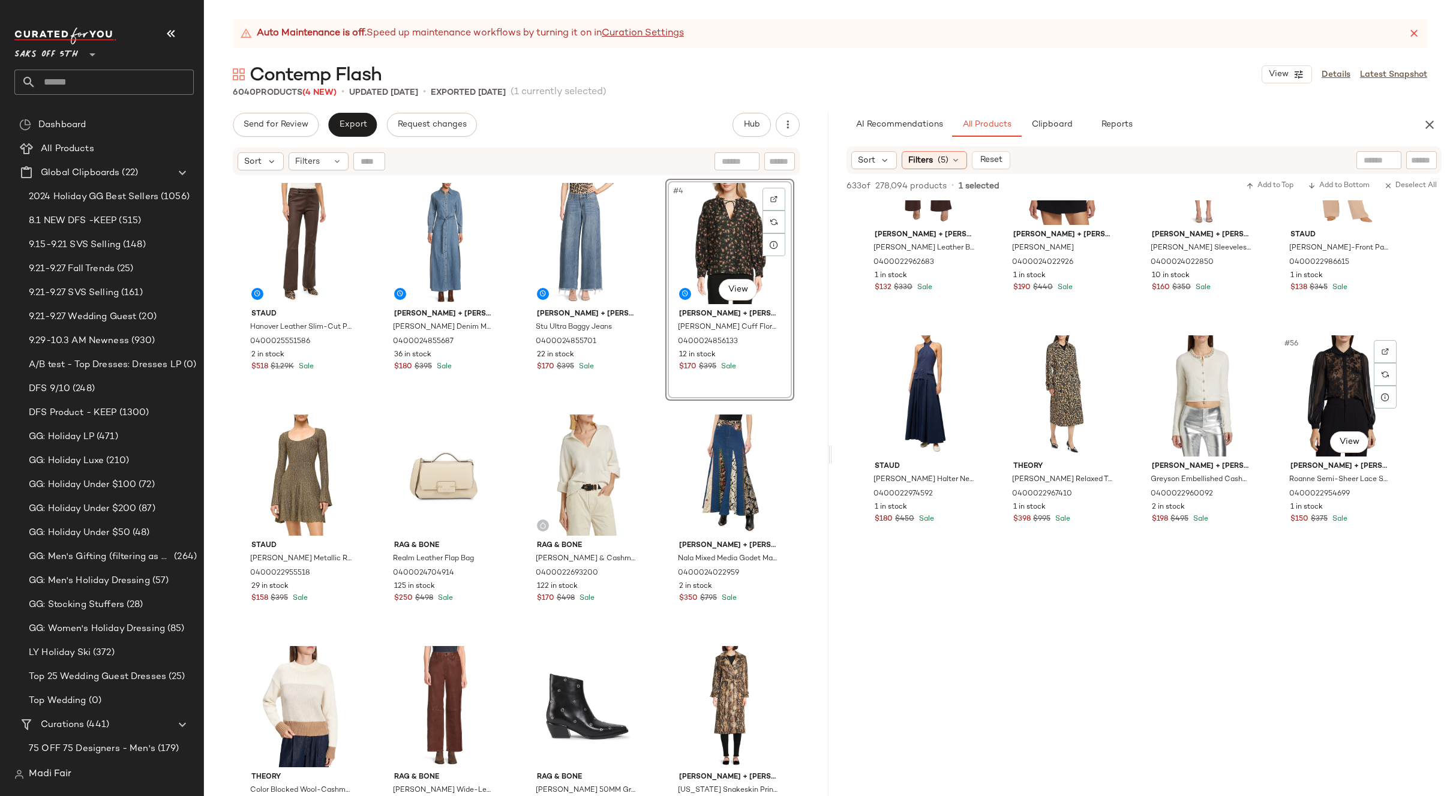
click at [1310, 389] on div "#56 View" at bounding box center [1341, 395] width 121 height 121
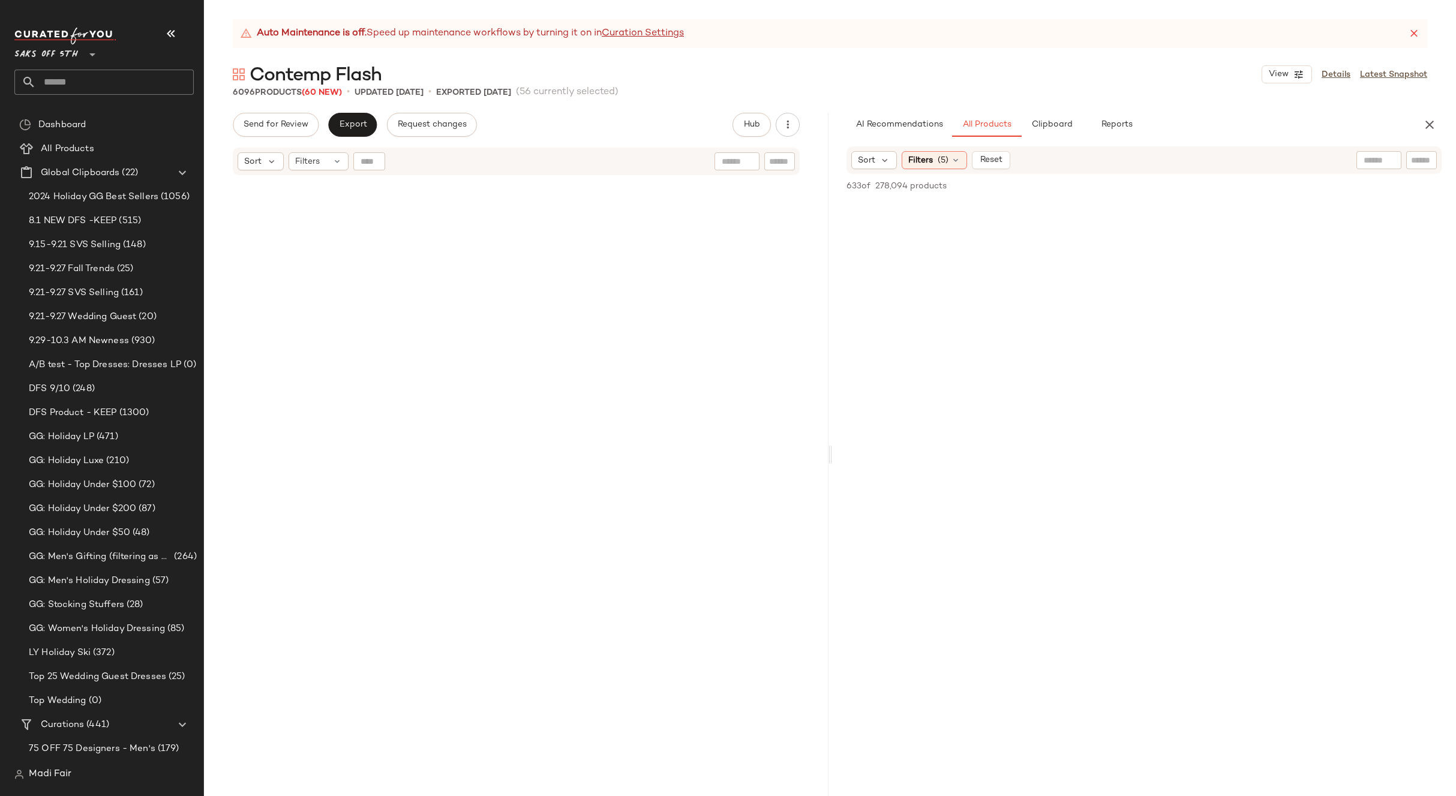
scroll to position [0, 0]
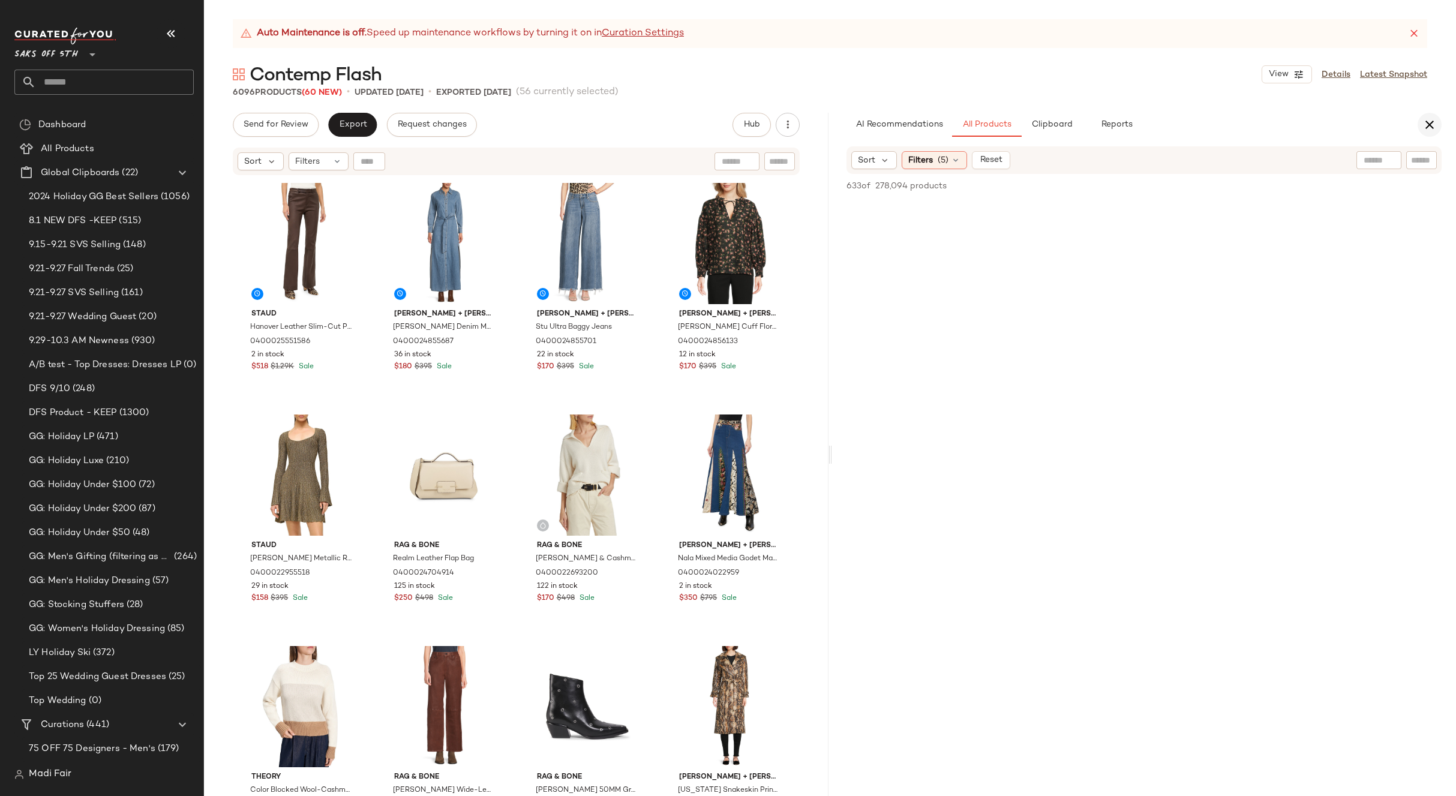
click at [1426, 124] on icon "button" at bounding box center [1430, 125] width 14 height 14
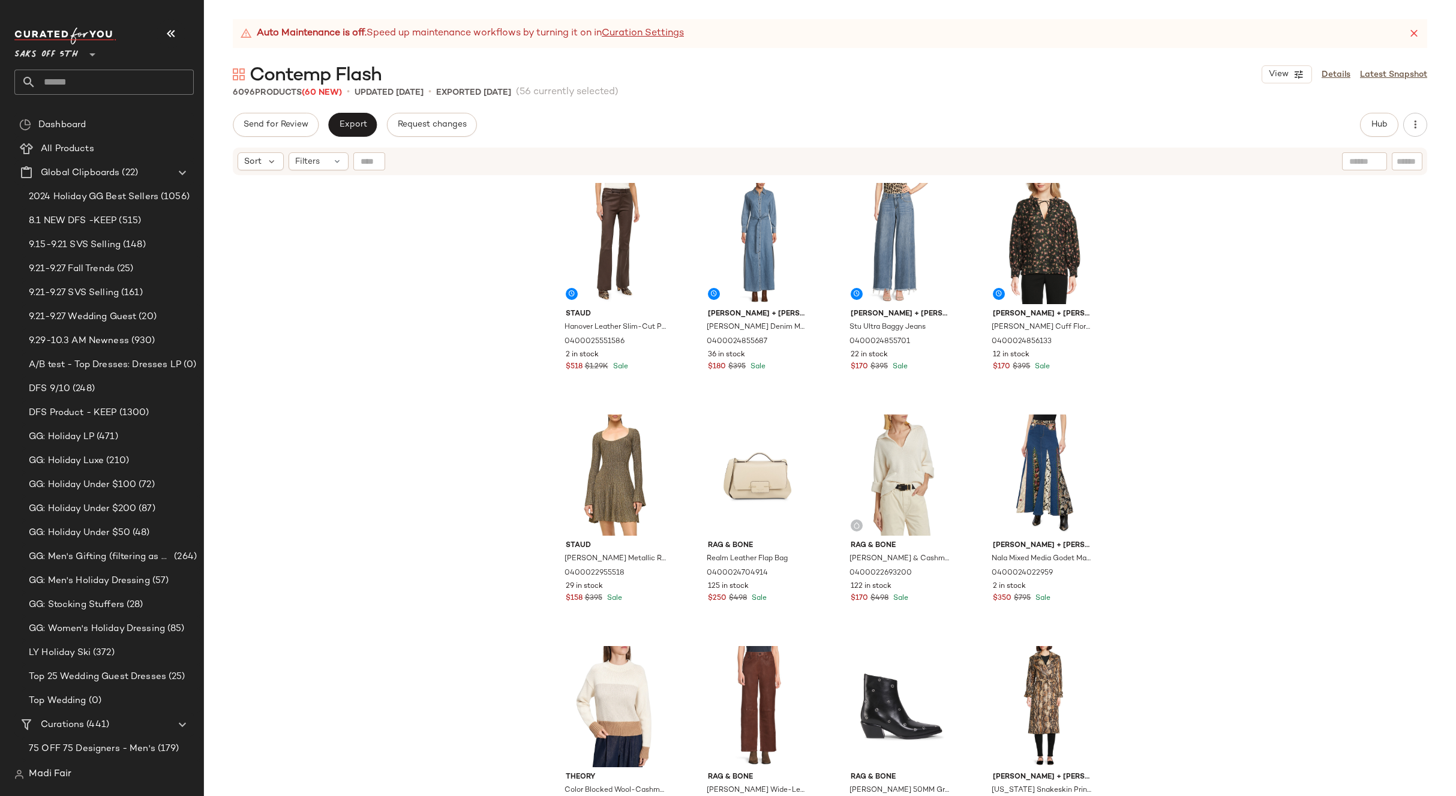
click at [393, 183] on div "Staud Hanover Leather Slim-Cut Pants 0400025551586 2 in stock $518 $1.29K Sale …" at bounding box center [830, 501] width 1252 height 650
click at [342, 160] on div "Filters" at bounding box center [319, 161] width 60 height 18
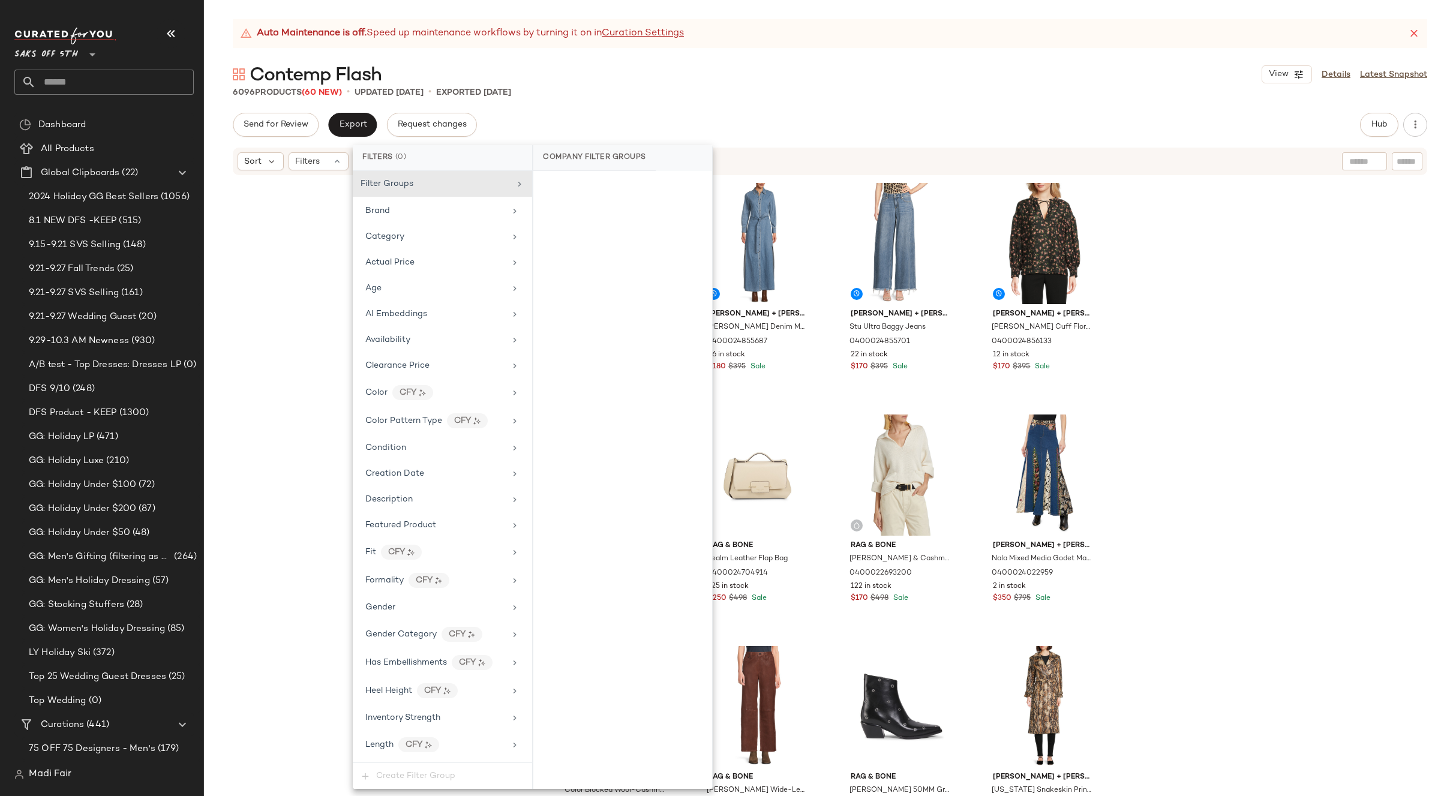
drag, startPoint x: 403, startPoint y: 613, endPoint x: 532, endPoint y: 403, distance: 247.0
click at [403, 613] on div "Gender" at bounding box center [435, 607] width 140 height 13
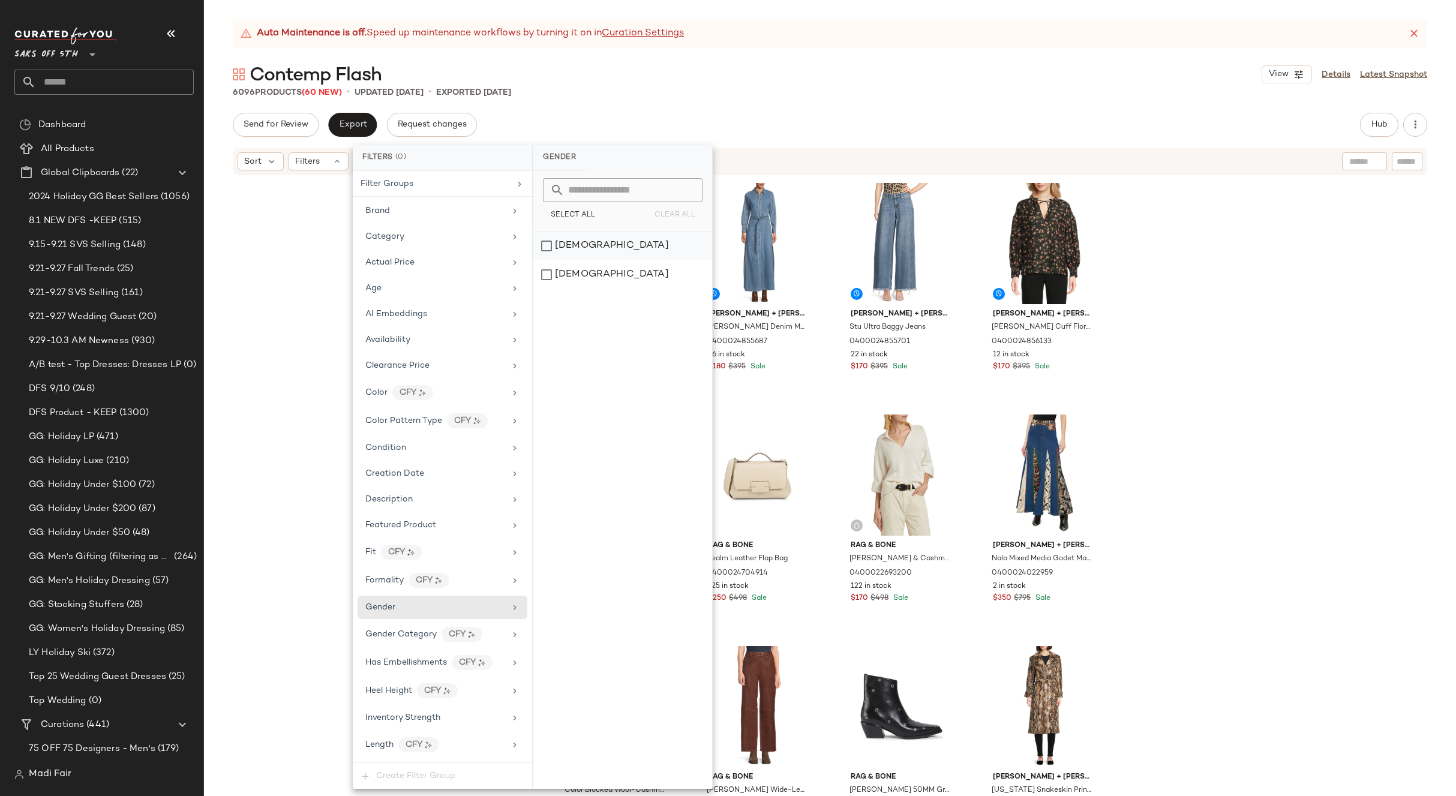
click at [570, 247] on div "[DEMOGRAPHIC_DATA]" at bounding box center [623, 246] width 179 height 29
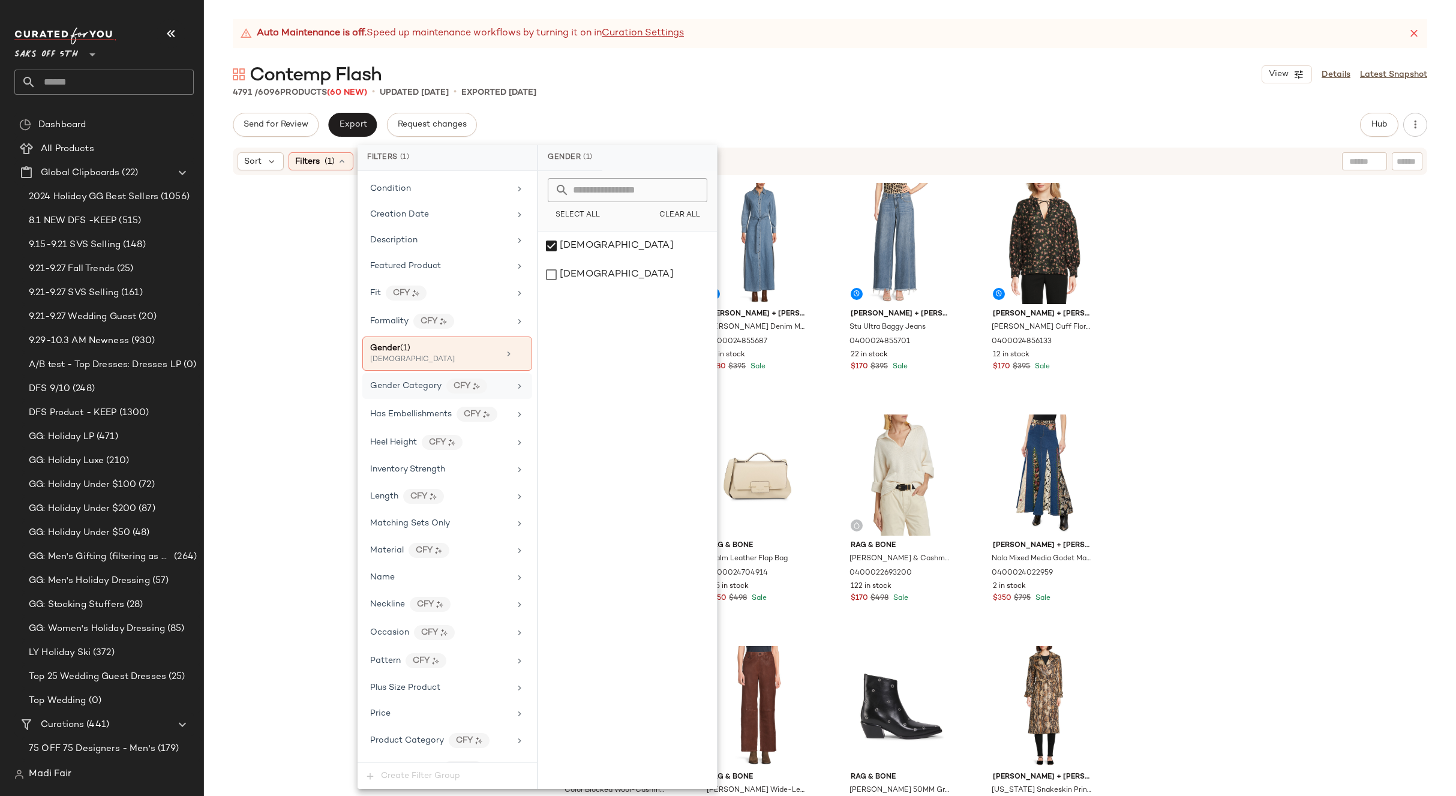
scroll to position [19, 0]
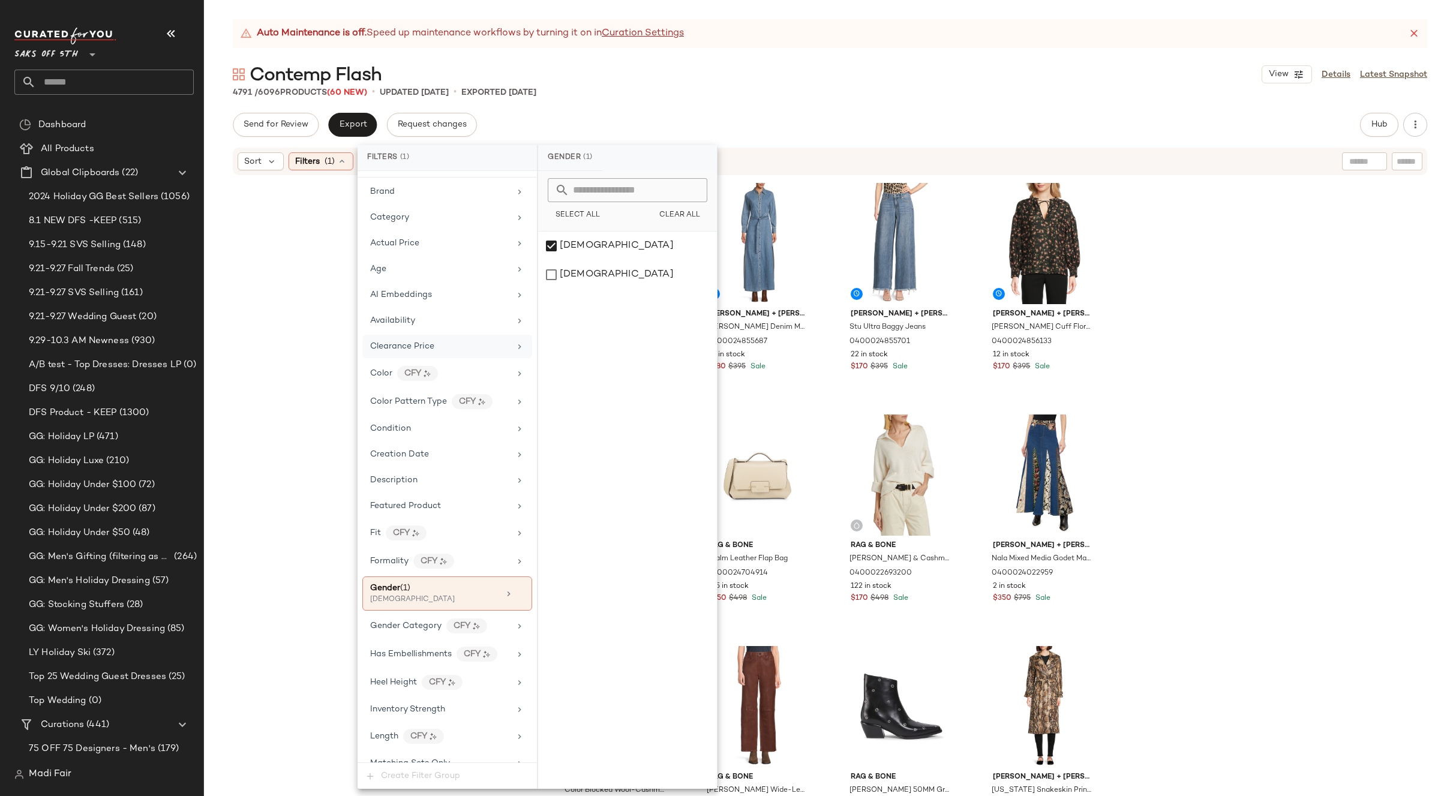
click at [434, 355] on div "Clearance Price" at bounding box center [447, 346] width 170 height 23
click at [599, 211] on div "Not on clearance" at bounding box center [627, 208] width 169 height 22
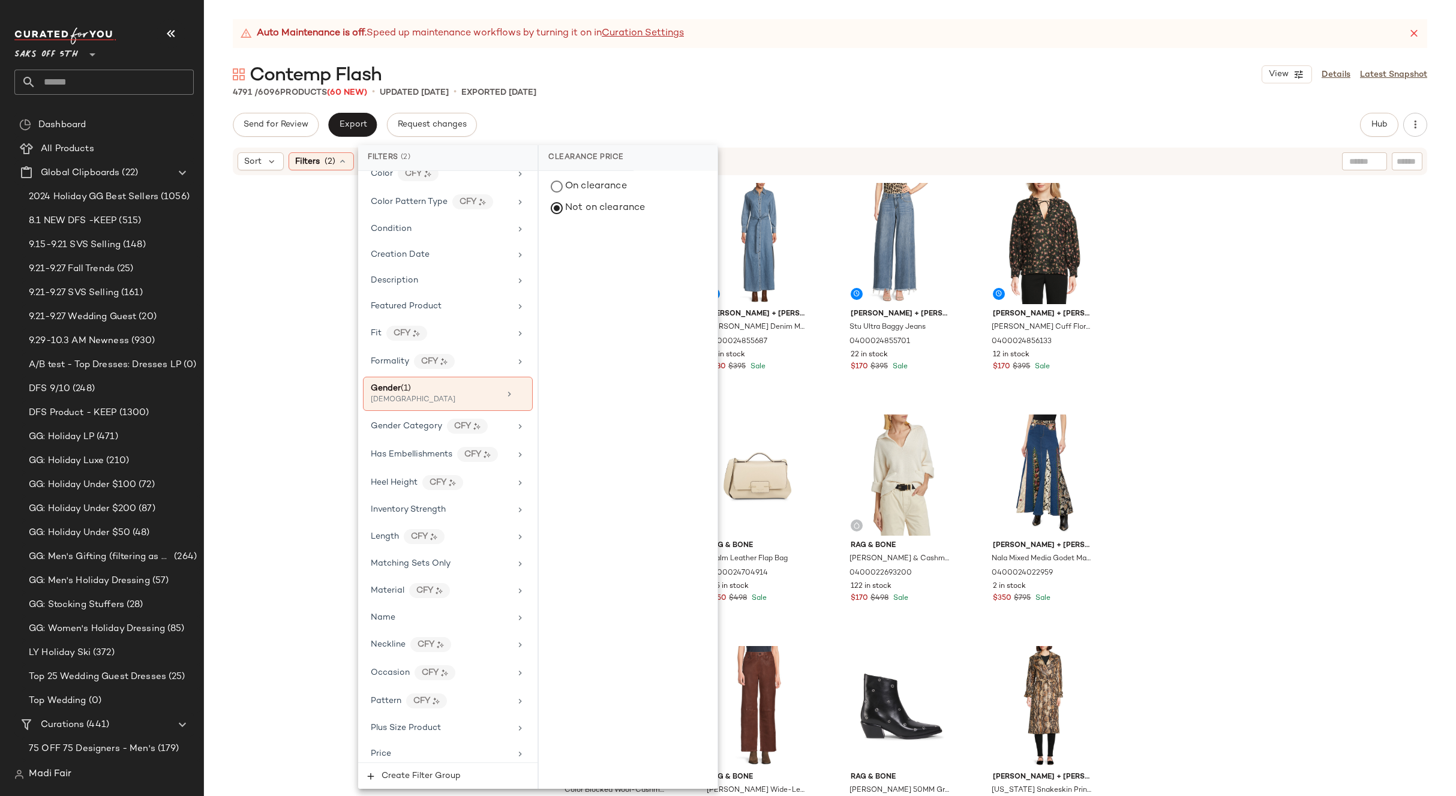
scroll to position [510, 0]
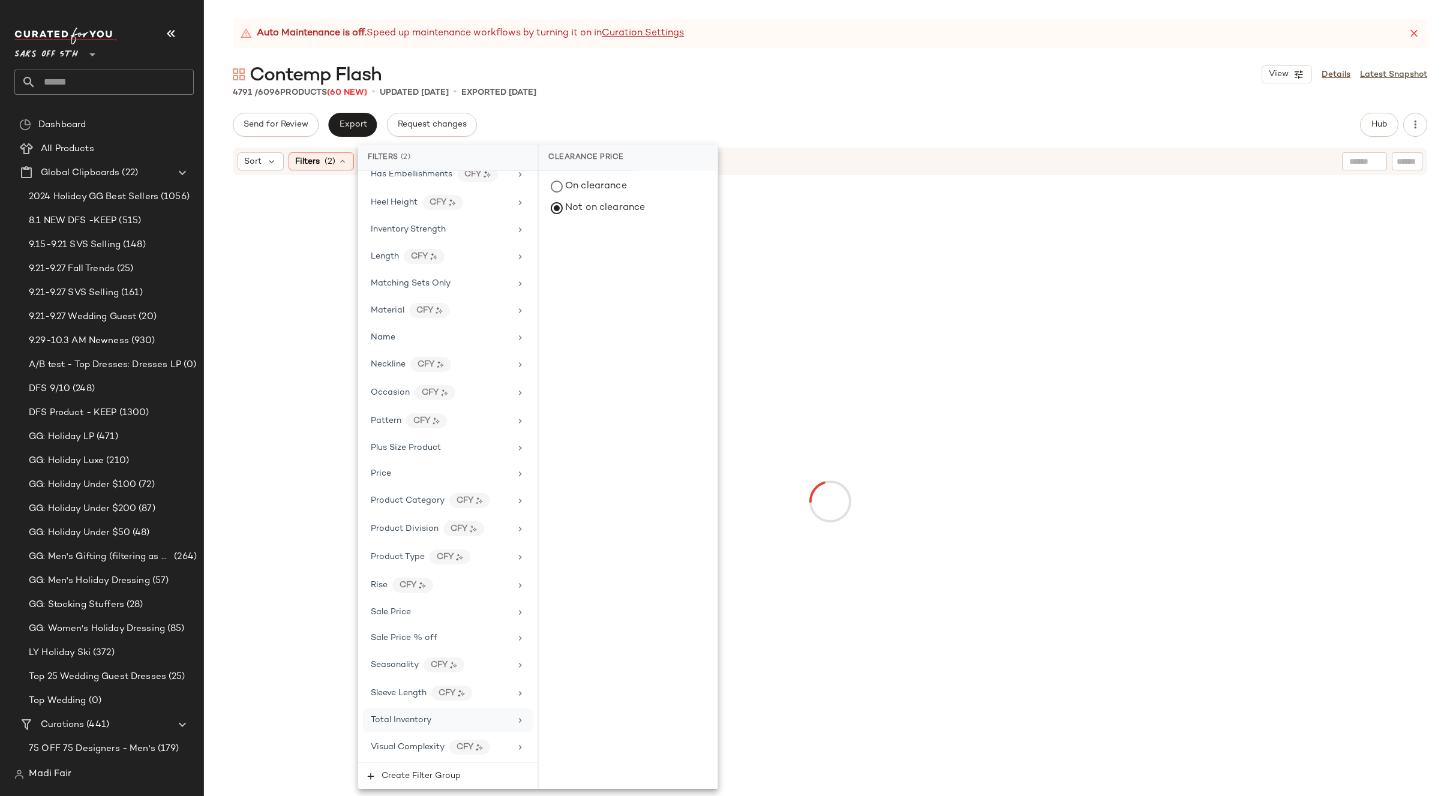
click at [436, 719] on div "Total Inventory" at bounding box center [441, 720] width 140 height 13
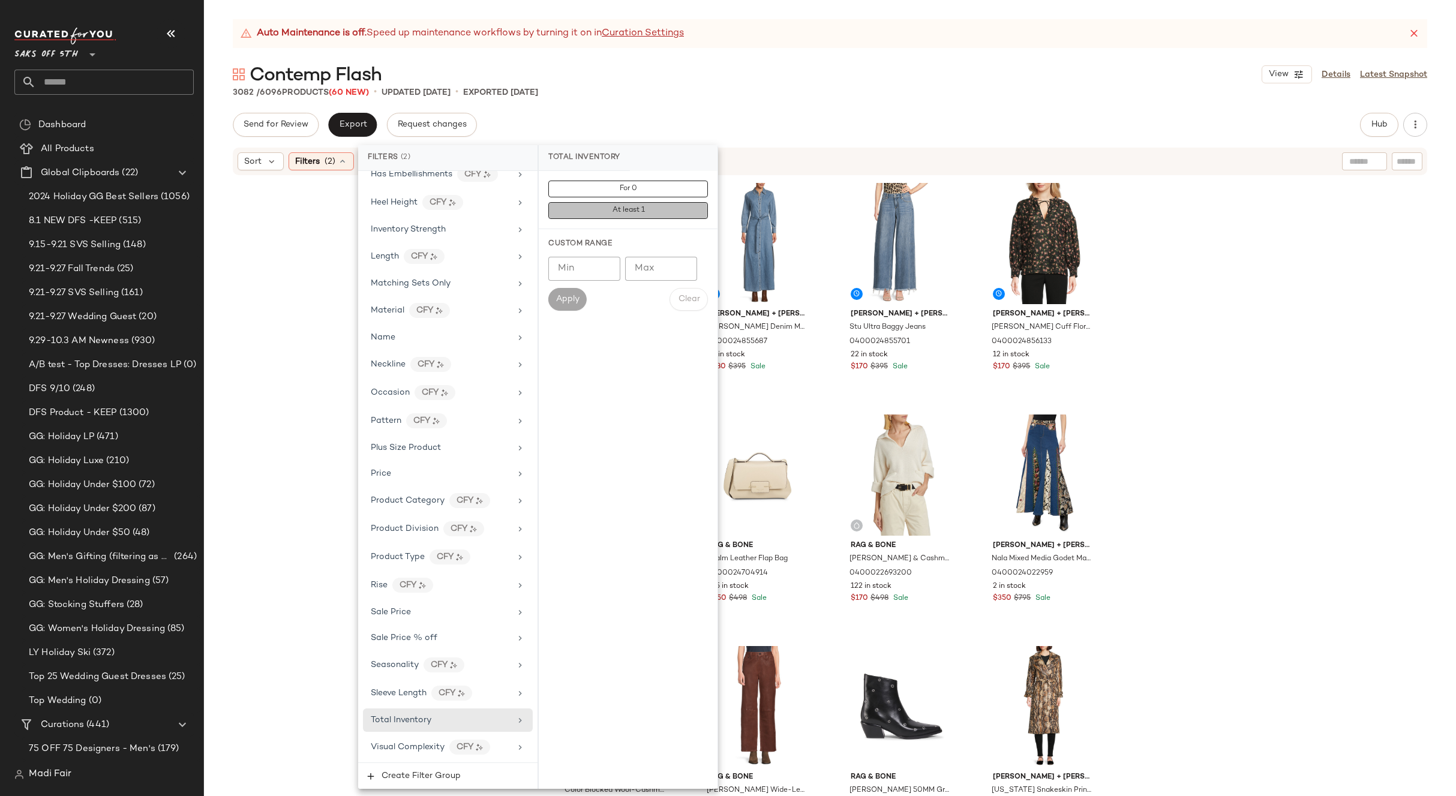
click at [613, 211] on span "At least 1" at bounding box center [628, 210] width 33 height 8
click at [335, 328] on div "Staud Hanover Leather Slim-Cut Pants 0400025551586 2 in stock $518 $1.29K Sale …" at bounding box center [830, 501] width 1252 height 650
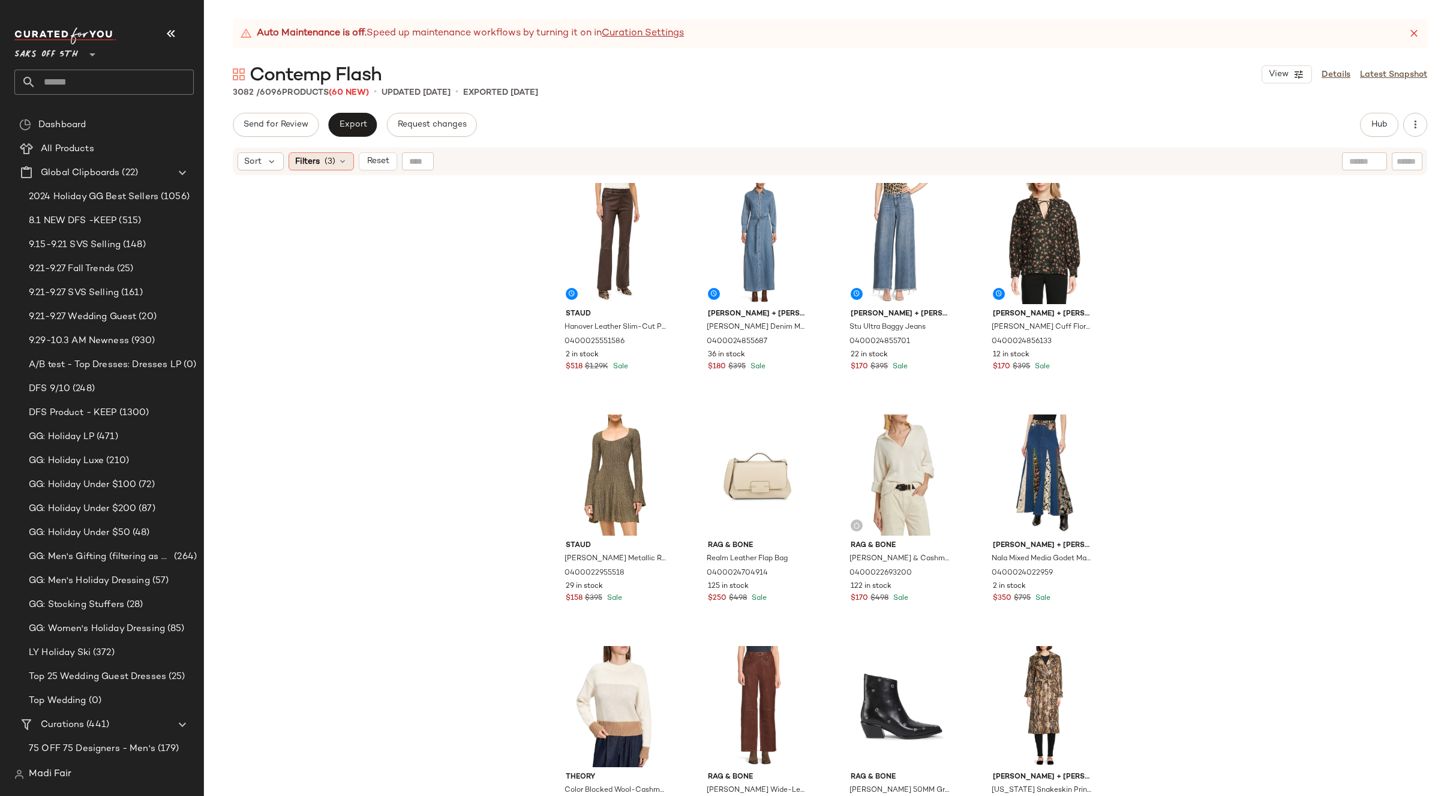
click at [340, 163] on icon at bounding box center [343, 162] width 10 height 10
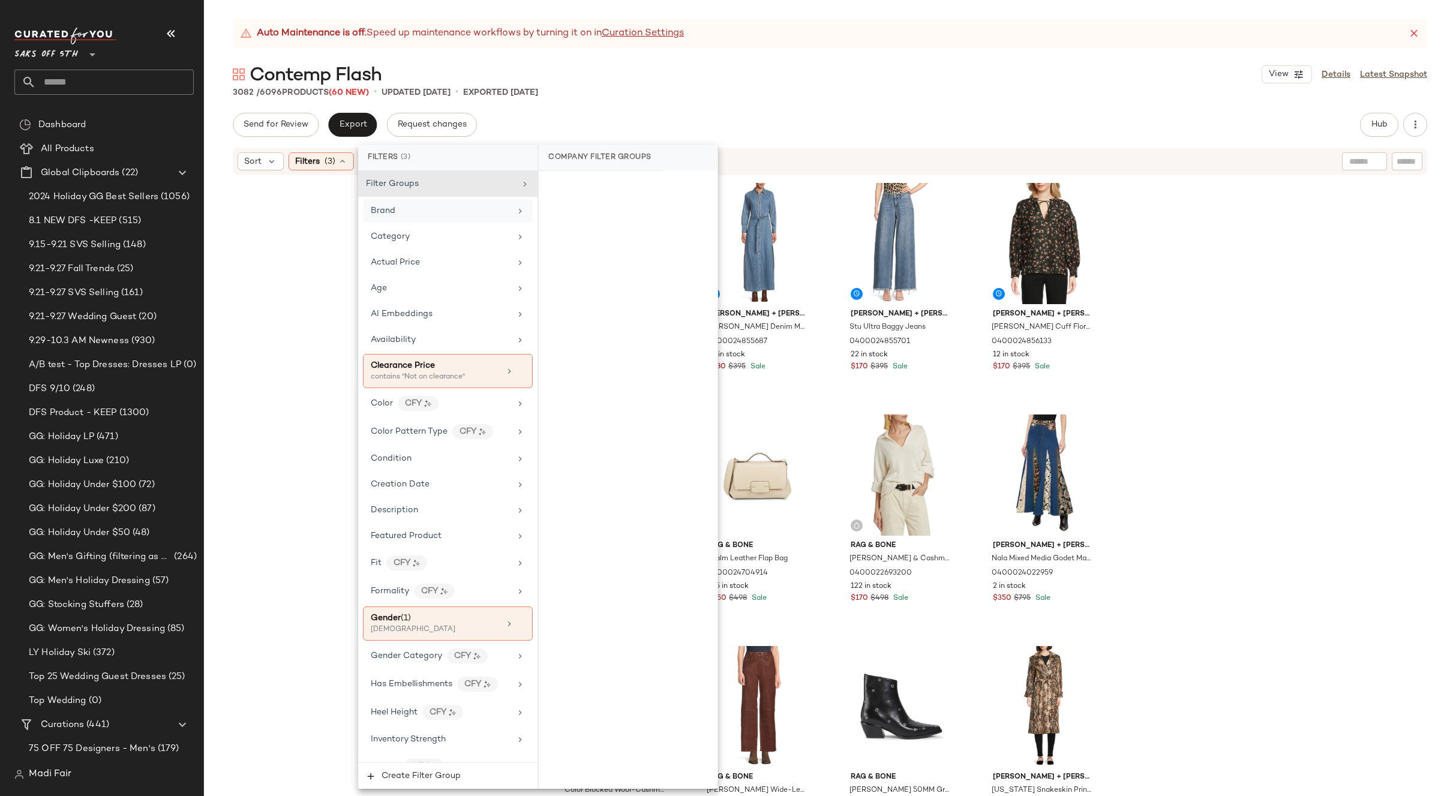
click at [440, 204] on div "Brand" at bounding box center [448, 210] width 170 height 23
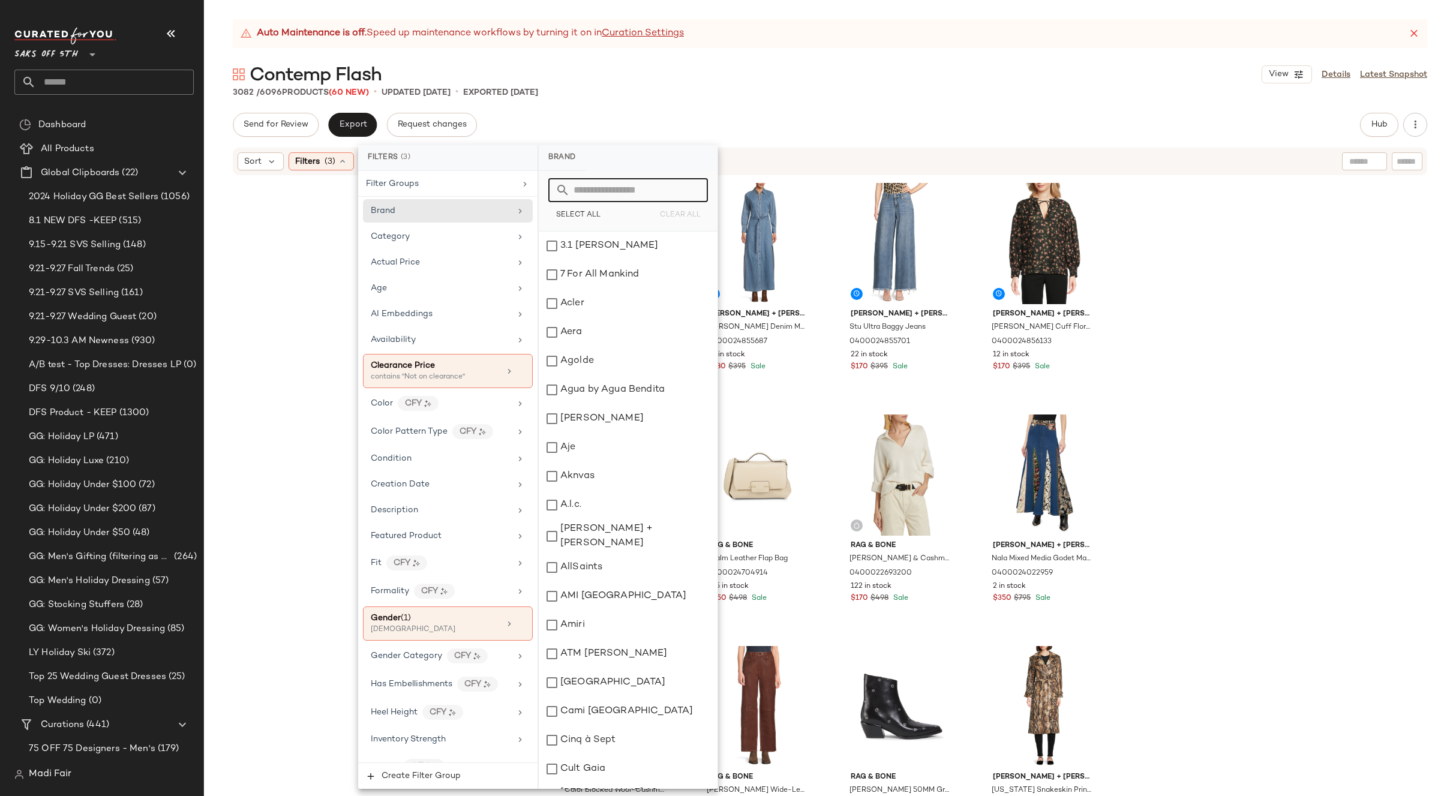
click at [589, 188] on input "text" at bounding box center [635, 190] width 131 height 24
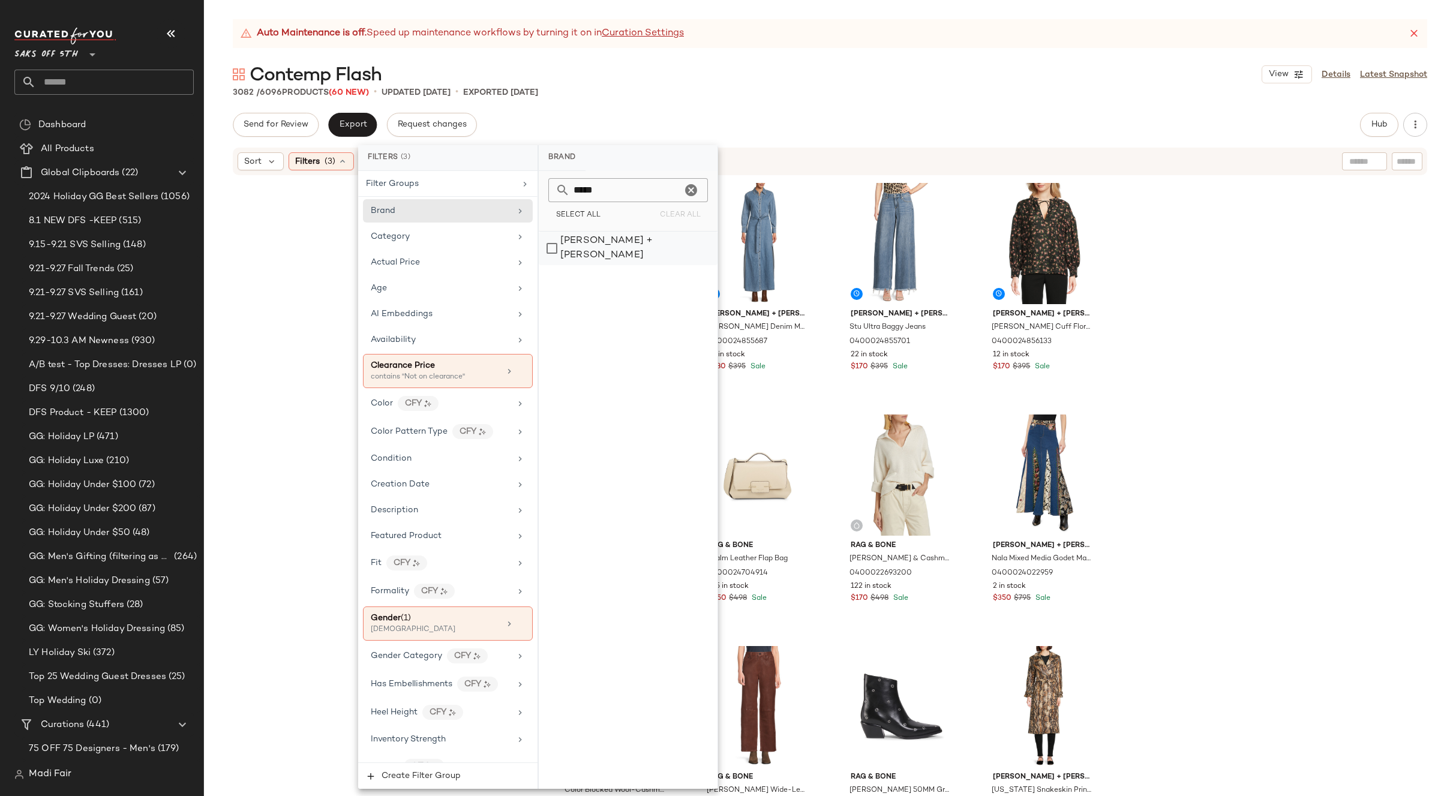
click at [595, 240] on div "[PERSON_NAME] + [PERSON_NAME]" at bounding box center [628, 249] width 179 height 34
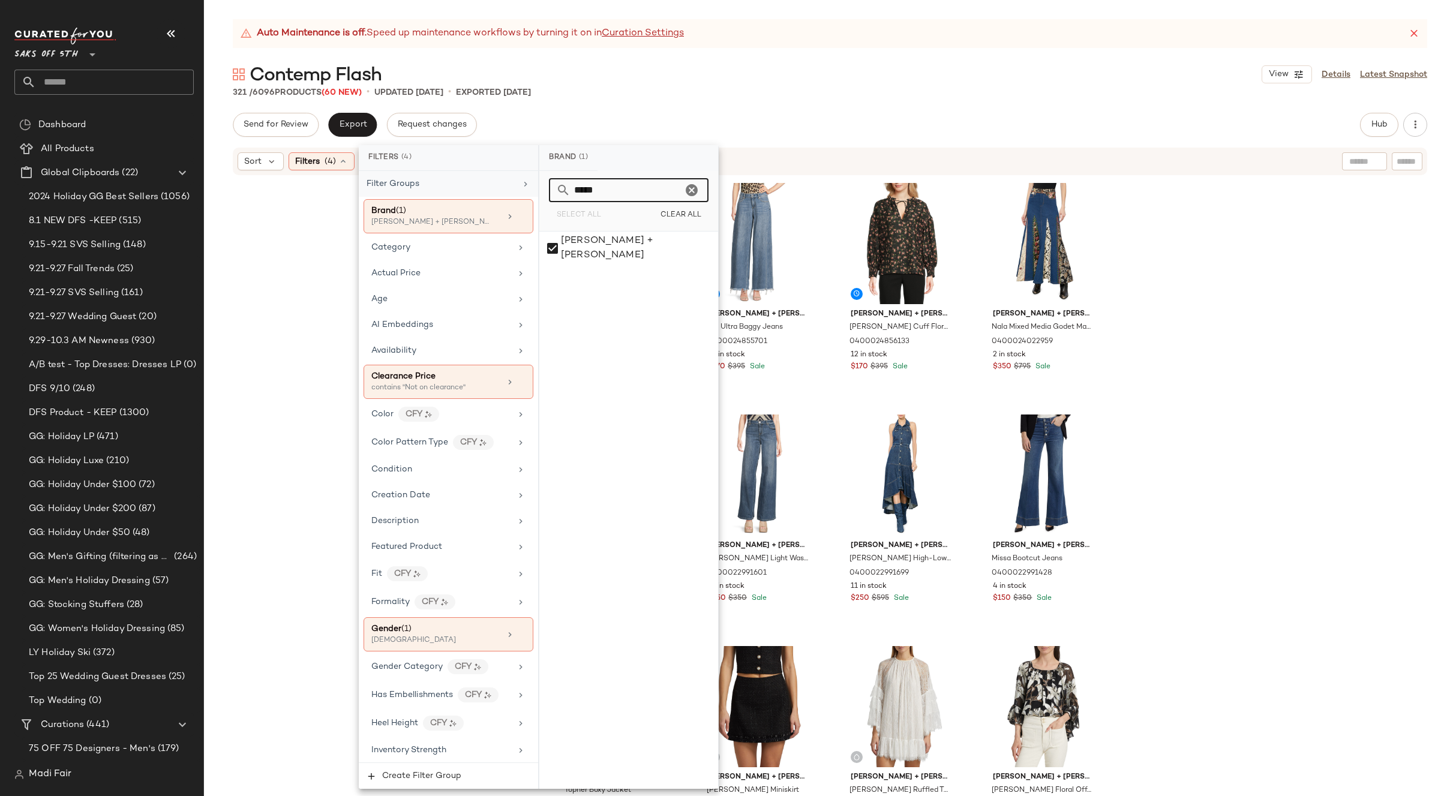
drag, startPoint x: 624, startPoint y: 190, endPoint x: 531, endPoint y: 193, distance: 93.7
click at [531, 193] on div "Filters (4) Filter Groups Brand (1) Alice + Olivia Category Actual Price Age AI…" at bounding box center [539, 467] width 360 height 644
click at [580, 270] on div "Theory" at bounding box center [629, 274] width 179 height 29
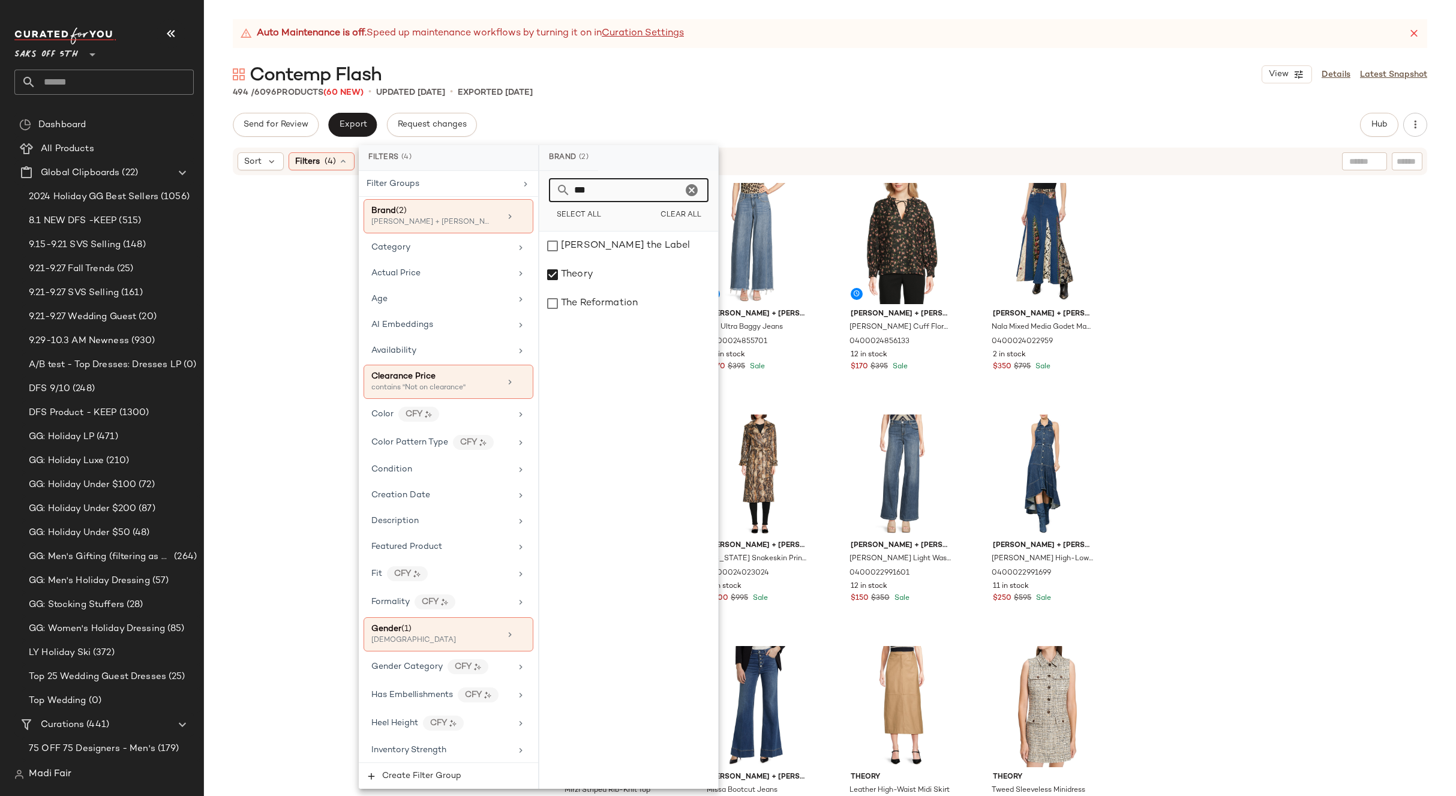
drag, startPoint x: 592, startPoint y: 185, endPoint x: 540, endPoint y: 194, distance: 53.0
click at [540, 194] on div "*** Select All Clear All" at bounding box center [629, 201] width 179 height 61
click at [622, 415] on div "rag & bone" at bounding box center [629, 418] width 179 height 29
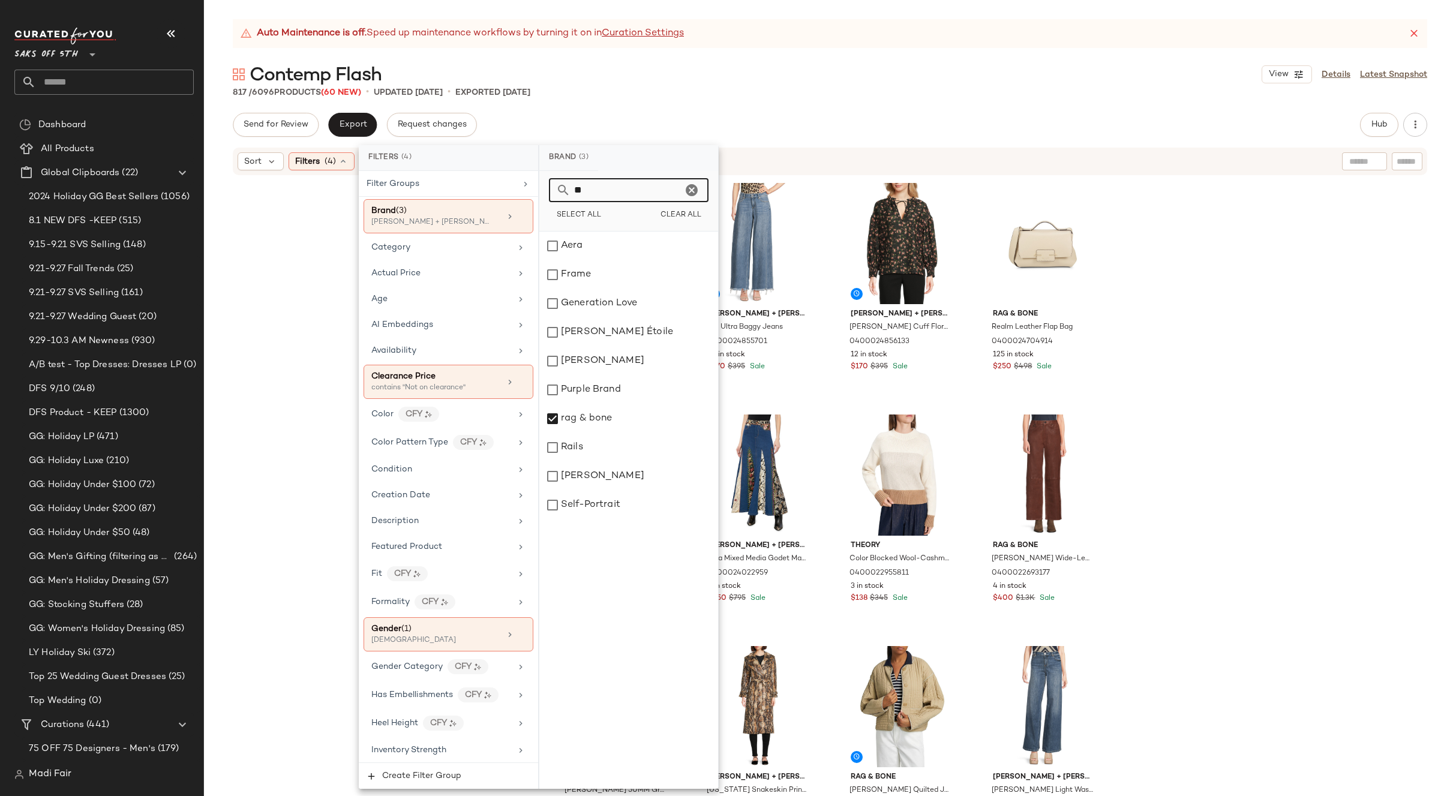
drag, startPoint x: 588, startPoint y: 190, endPoint x: 543, endPoint y: 193, distance: 45.1
click at [543, 193] on div "** Select All Clear All" at bounding box center [629, 201] width 179 height 61
click at [581, 249] on div "Staud" at bounding box center [629, 246] width 179 height 29
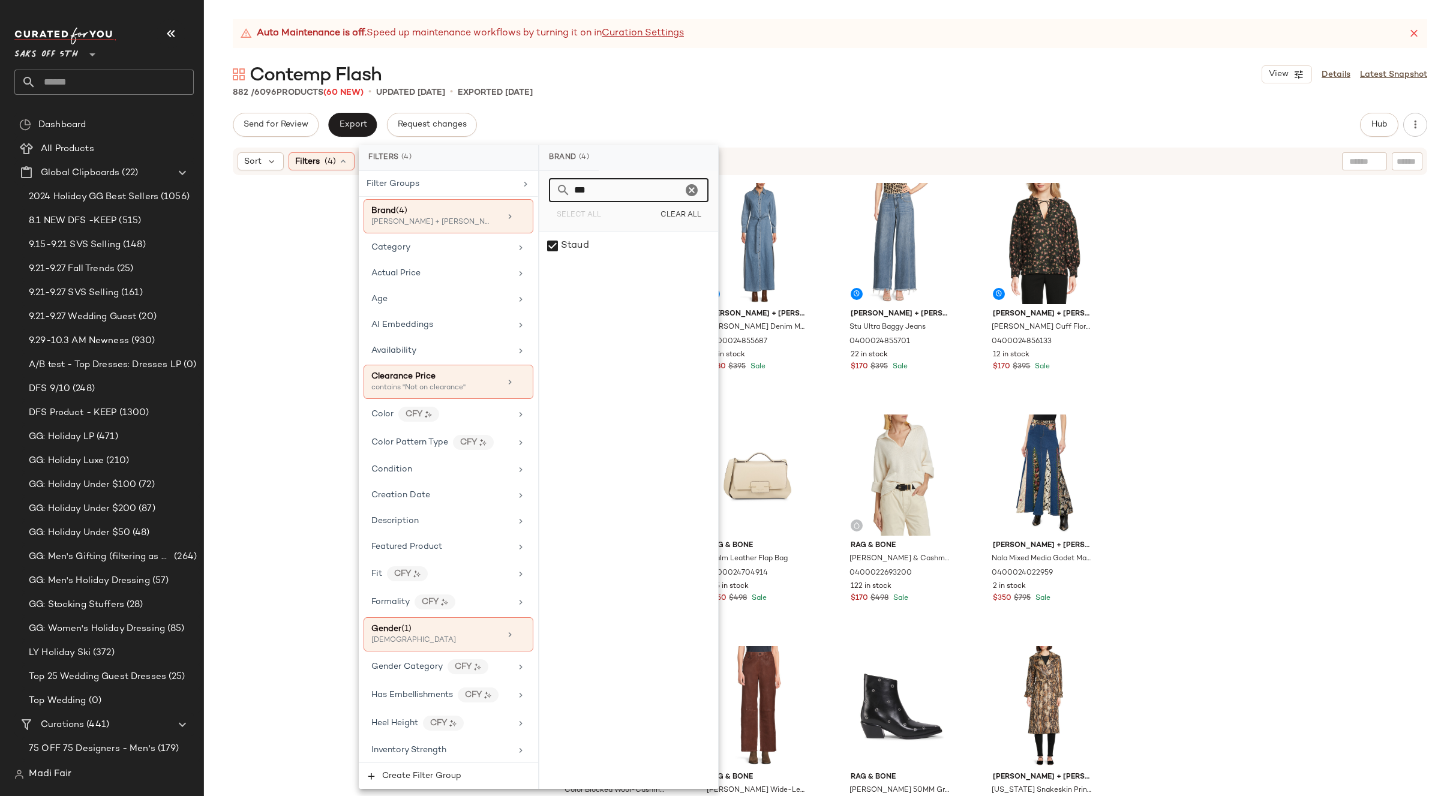
drag, startPoint x: 591, startPoint y: 196, endPoint x: 540, endPoint y: 190, distance: 50.8
click at [541, 194] on div "*** Select All Clear All" at bounding box center [629, 201] width 179 height 61
type input "***"
click at [600, 250] on div "[PERSON_NAME]" at bounding box center [629, 246] width 179 height 29
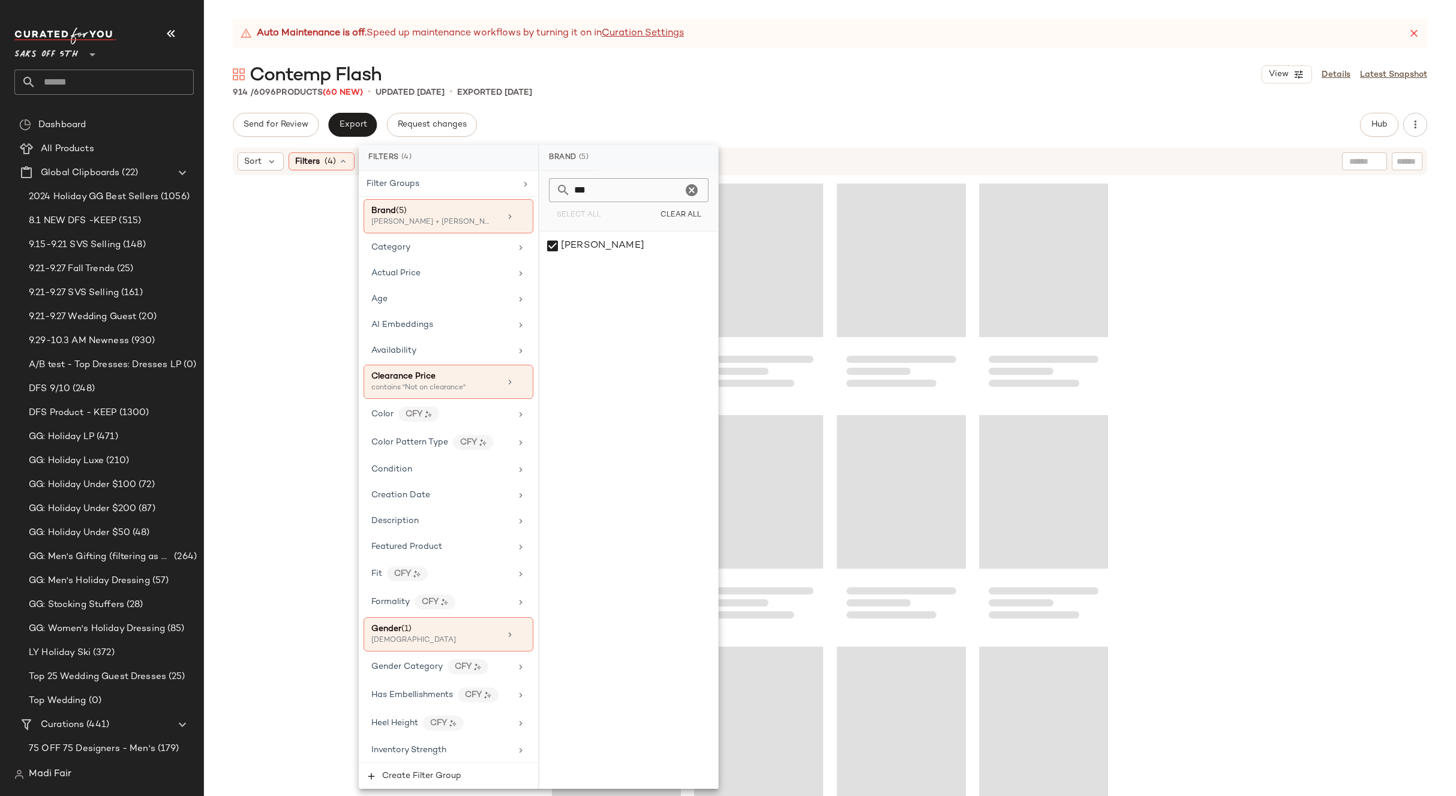
click at [831, 97] on div "914 / 6096 Products (60 New) • updated Oct 2nd • Exported Oct 2nd" at bounding box center [830, 92] width 1252 height 12
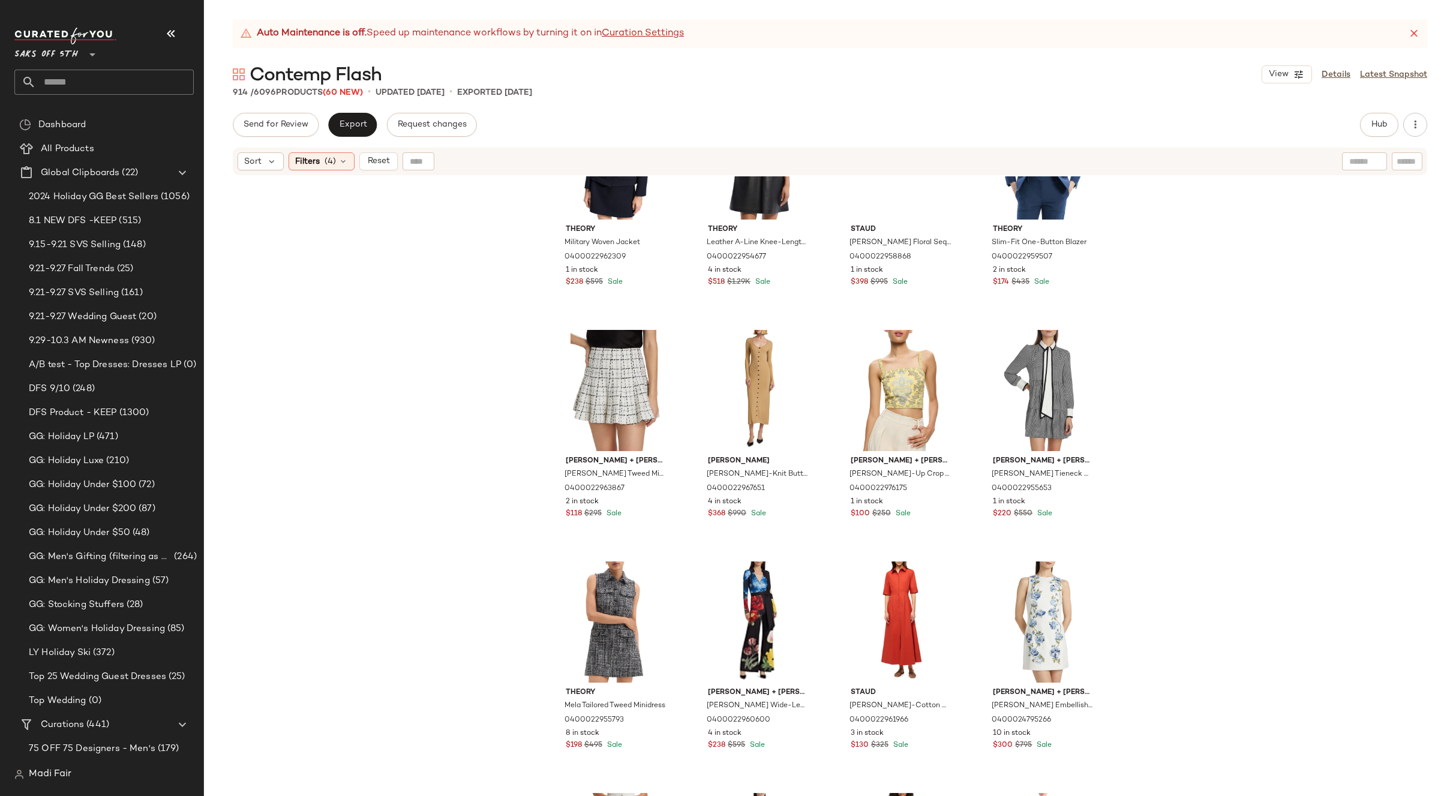
scroll to position [51500, 0]
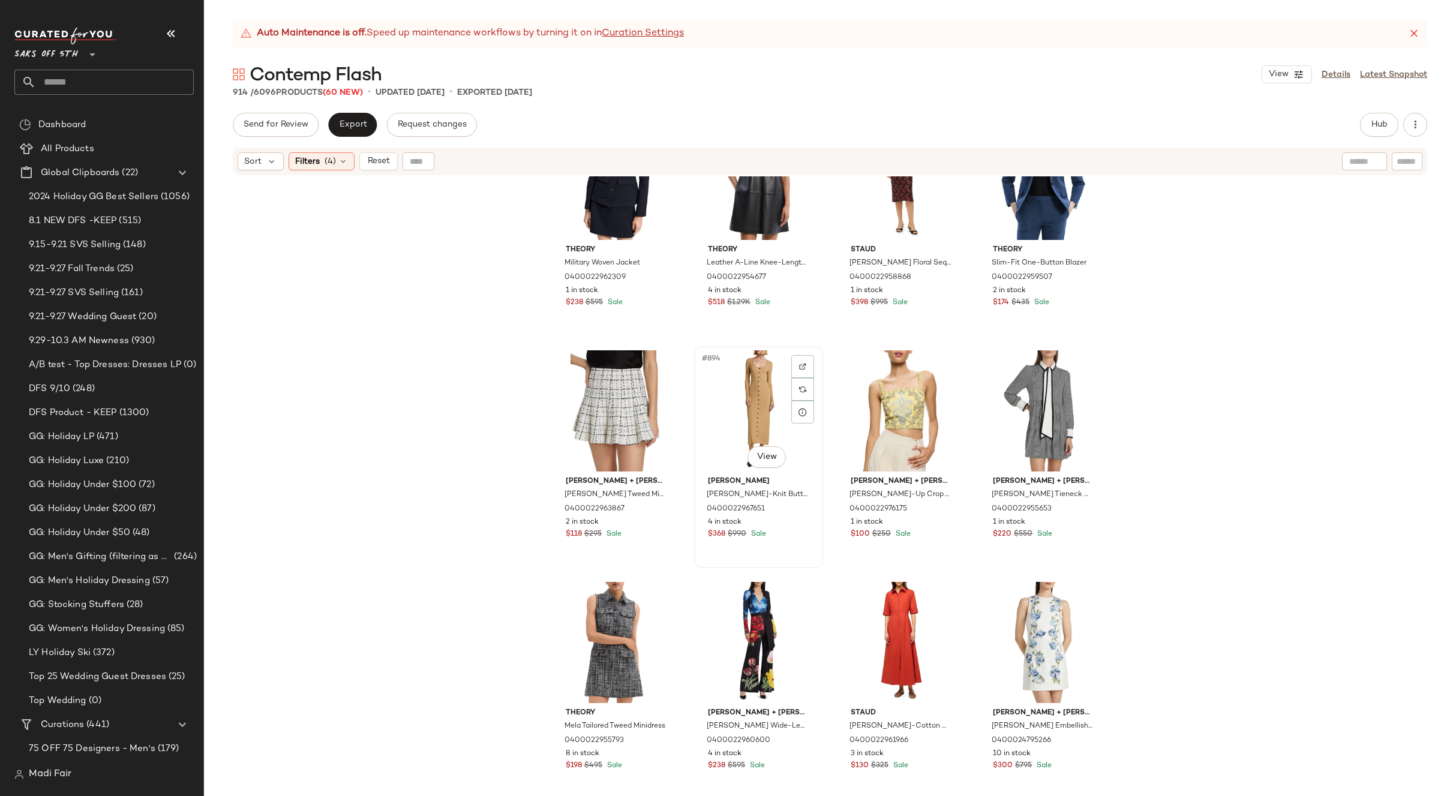
click at [750, 400] on div "#894 View" at bounding box center [759, 410] width 121 height 121
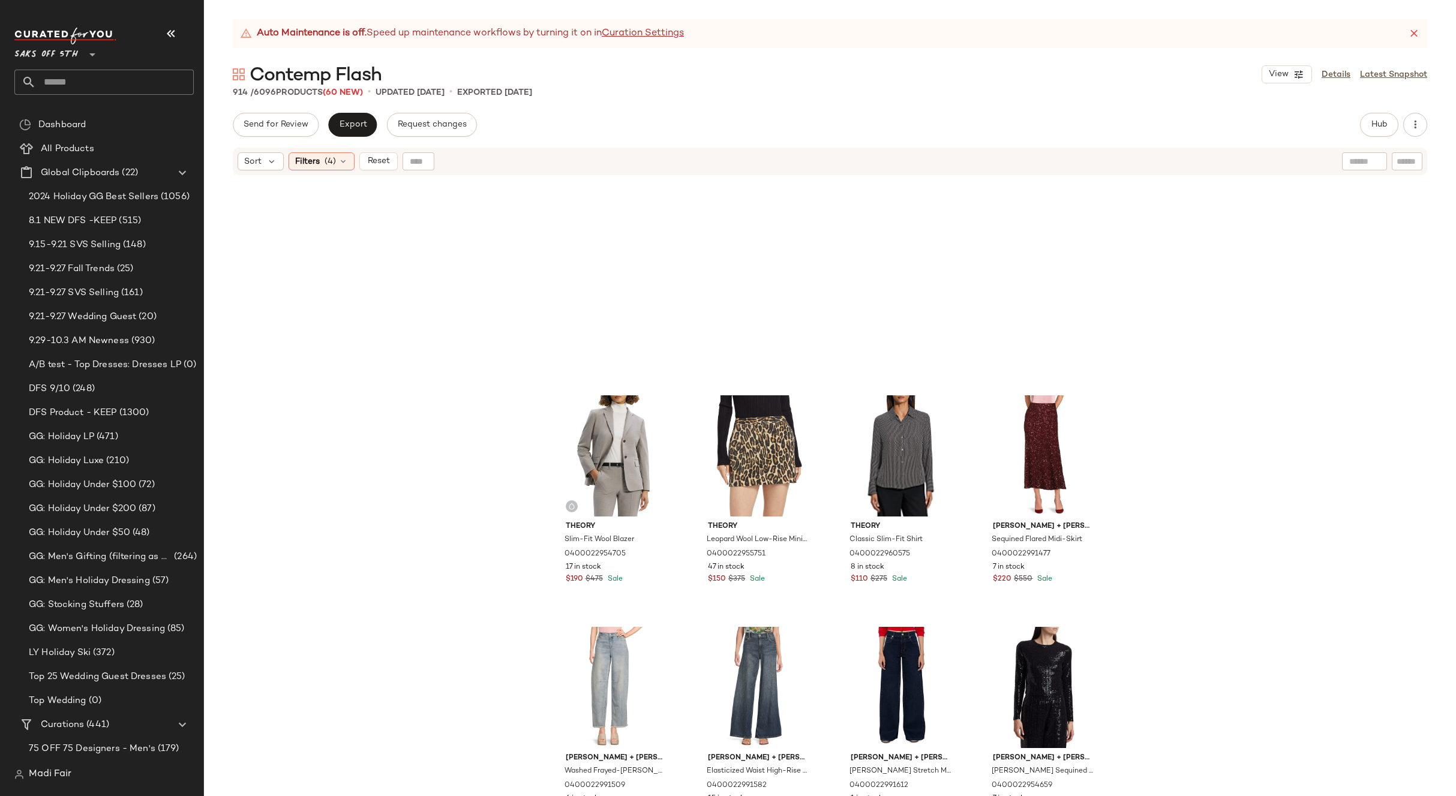
scroll to position [44478, 0]
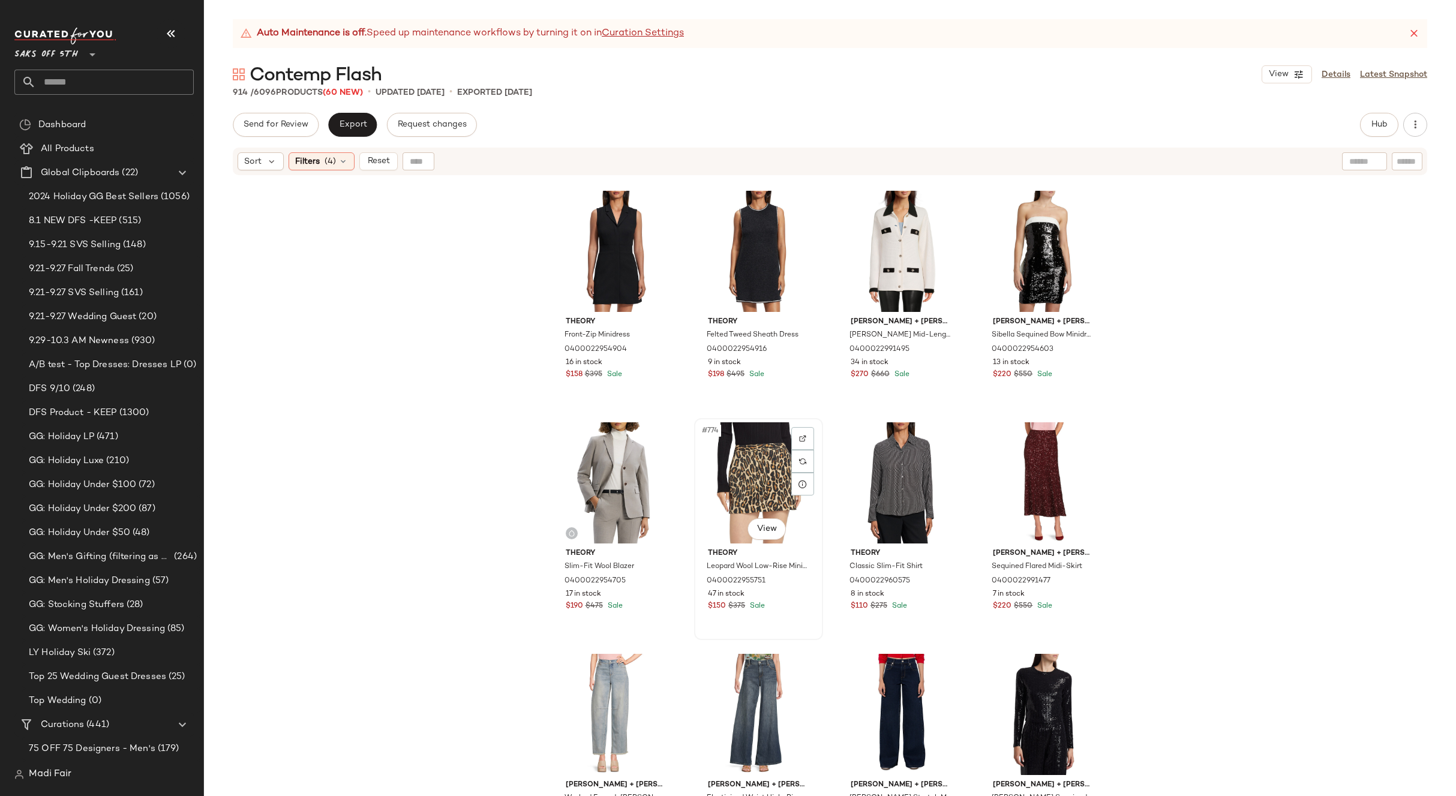
click at [747, 470] on div "#774 View" at bounding box center [759, 482] width 121 height 121
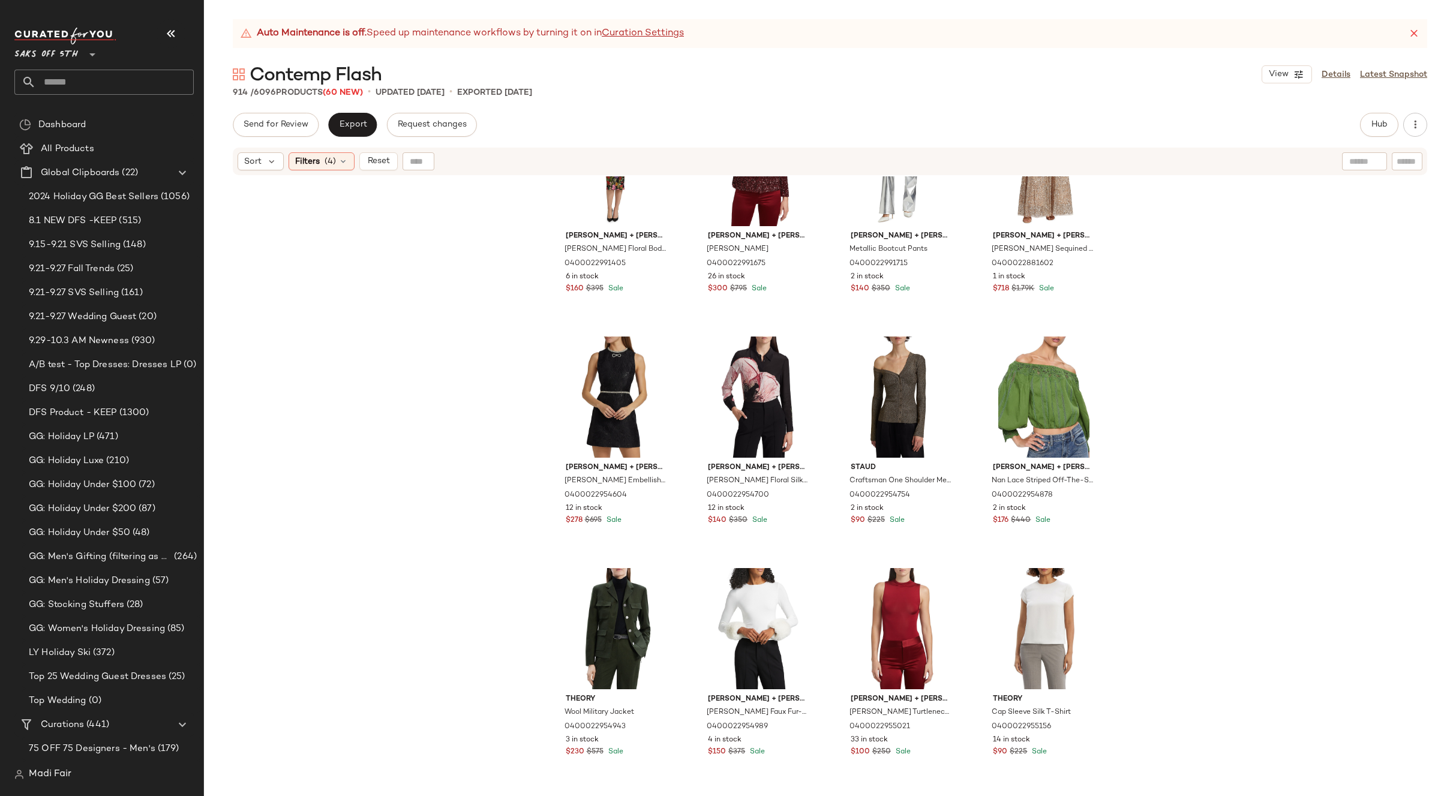
scroll to position [36196, 0]
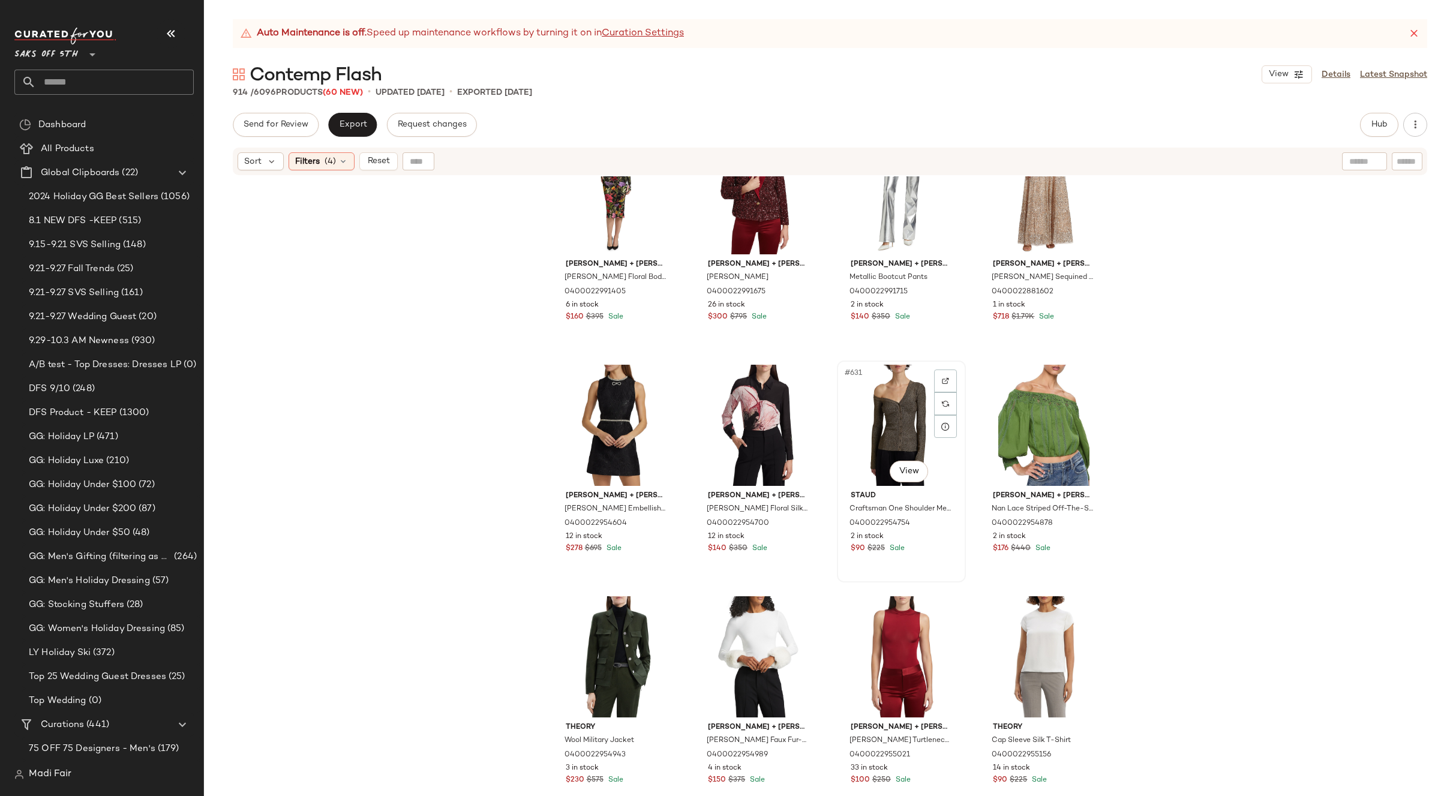
click at [895, 409] on div "#631 View" at bounding box center [901, 425] width 121 height 121
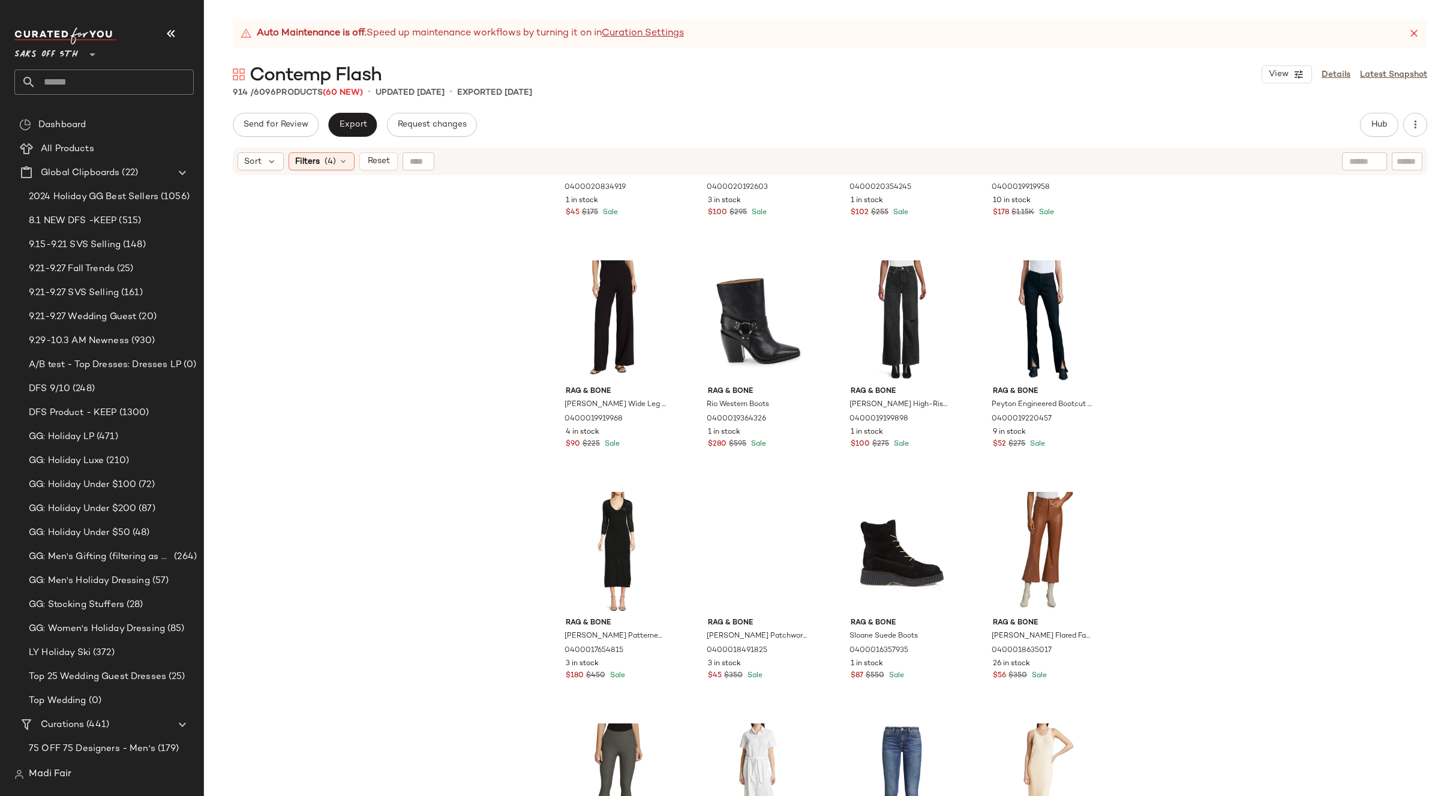
scroll to position [32356, 0]
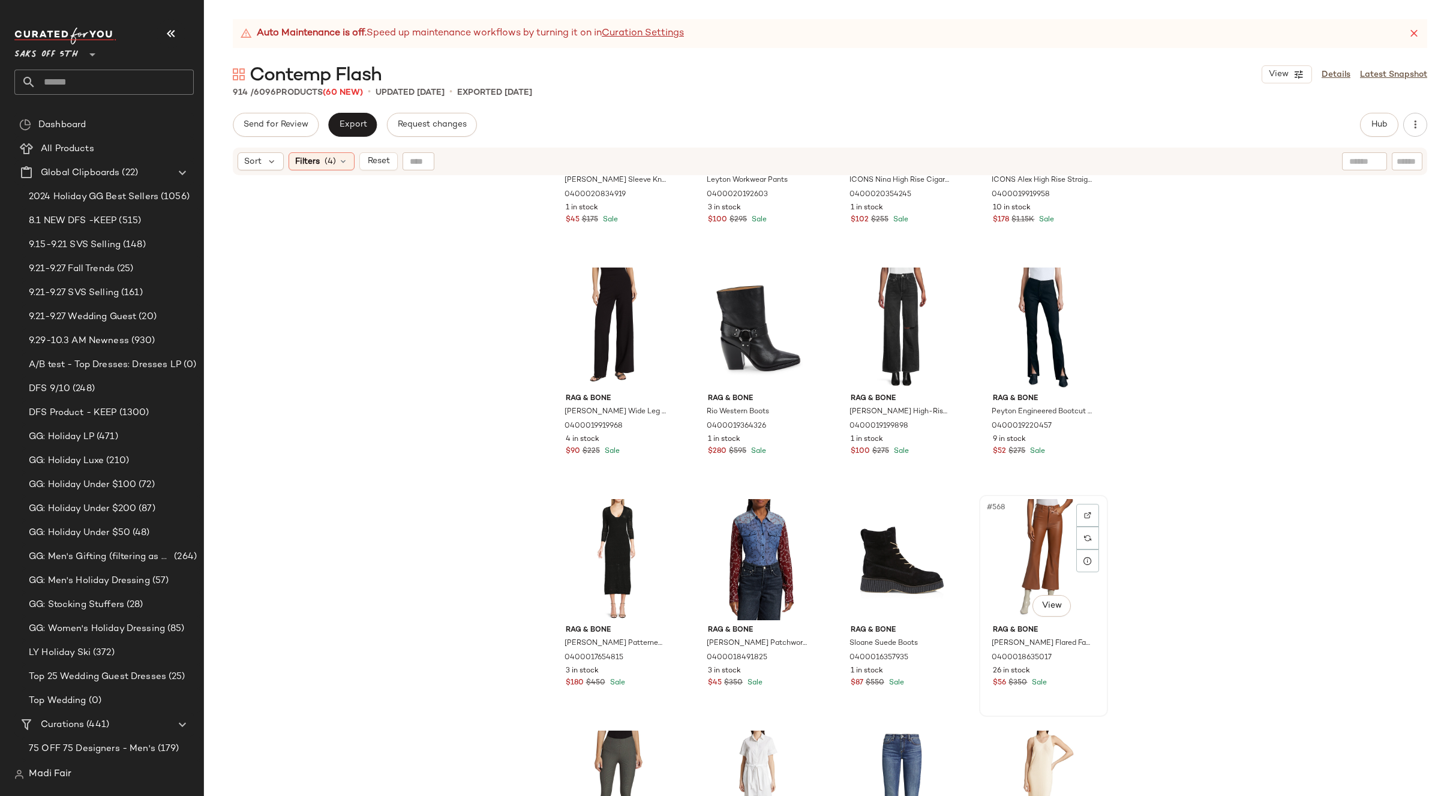
click at [1017, 531] on div "#568 View" at bounding box center [1044, 559] width 121 height 121
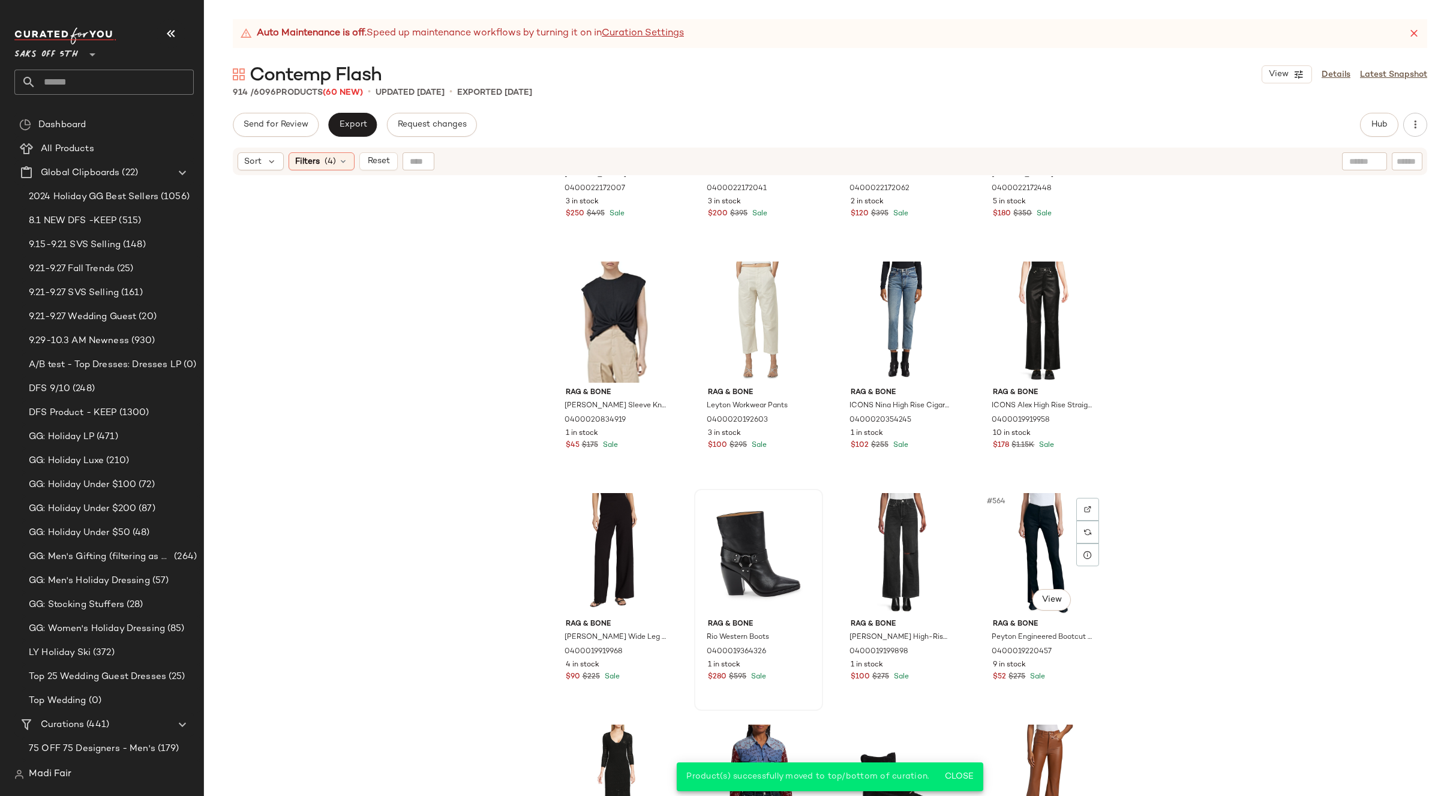
scroll to position [32116, 0]
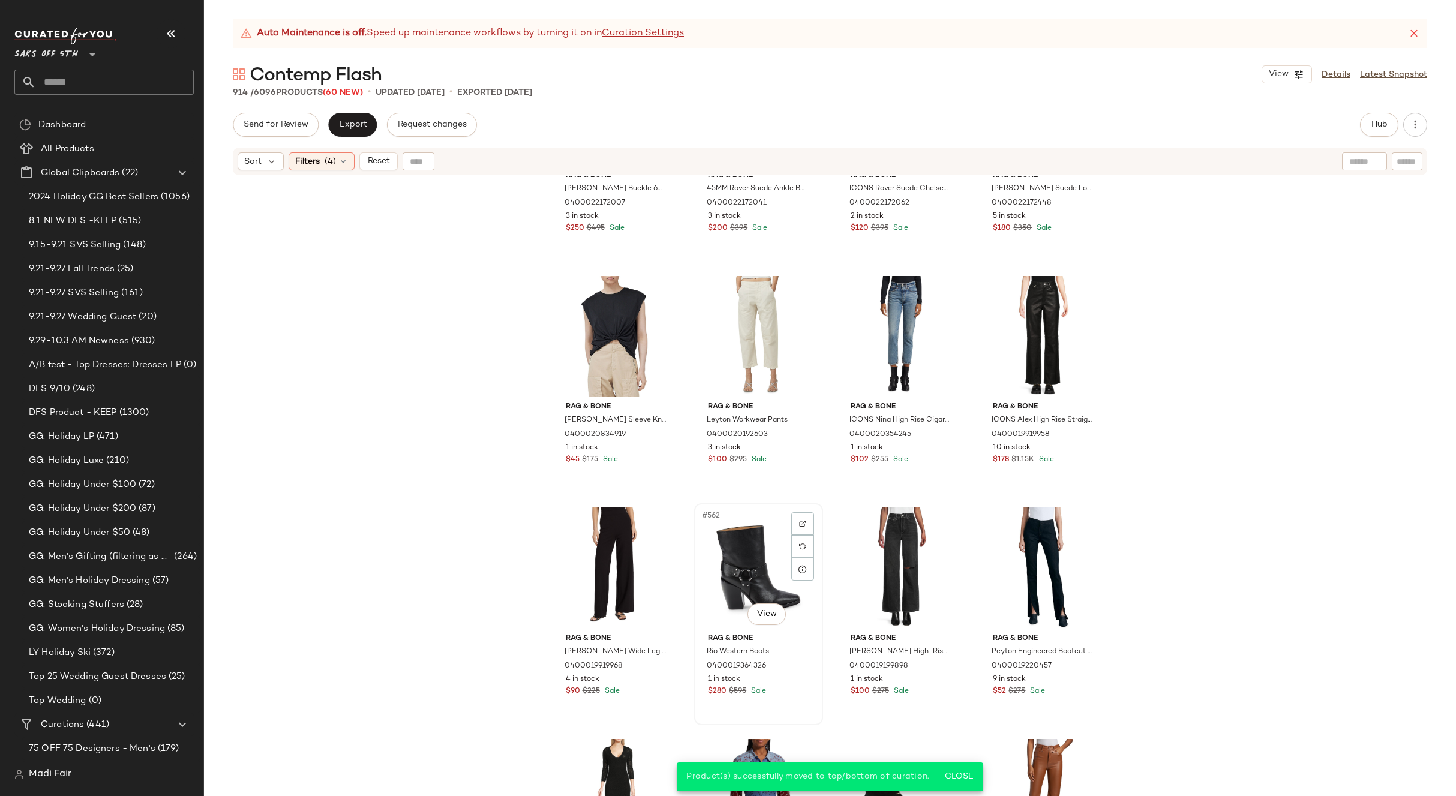
click at [730, 549] on div "#562 View" at bounding box center [759, 568] width 121 height 121
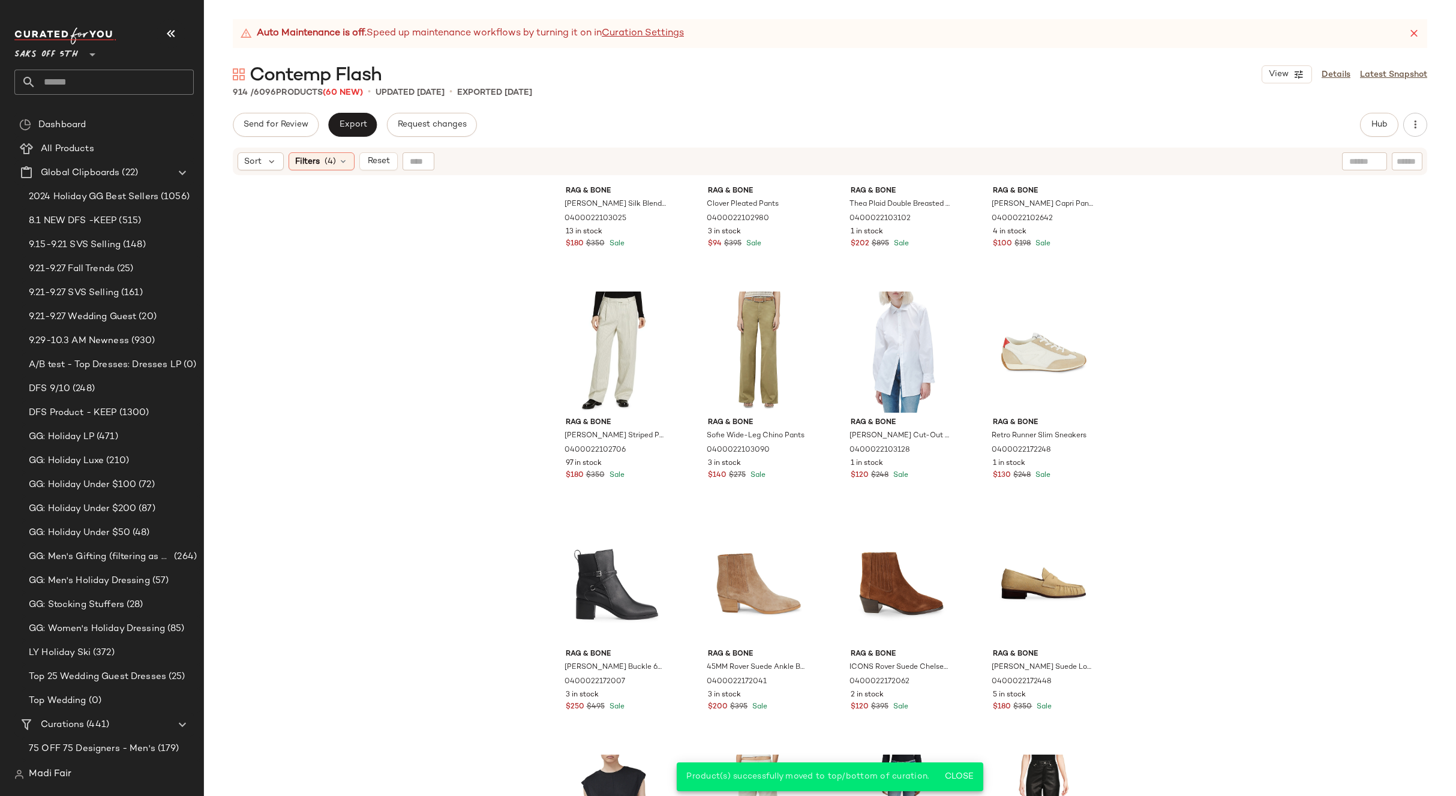
scroll to position [31635, 0]
click at [1015, 565] on div "#556 View" at bounding box center [1044, 585] width 121 height 121
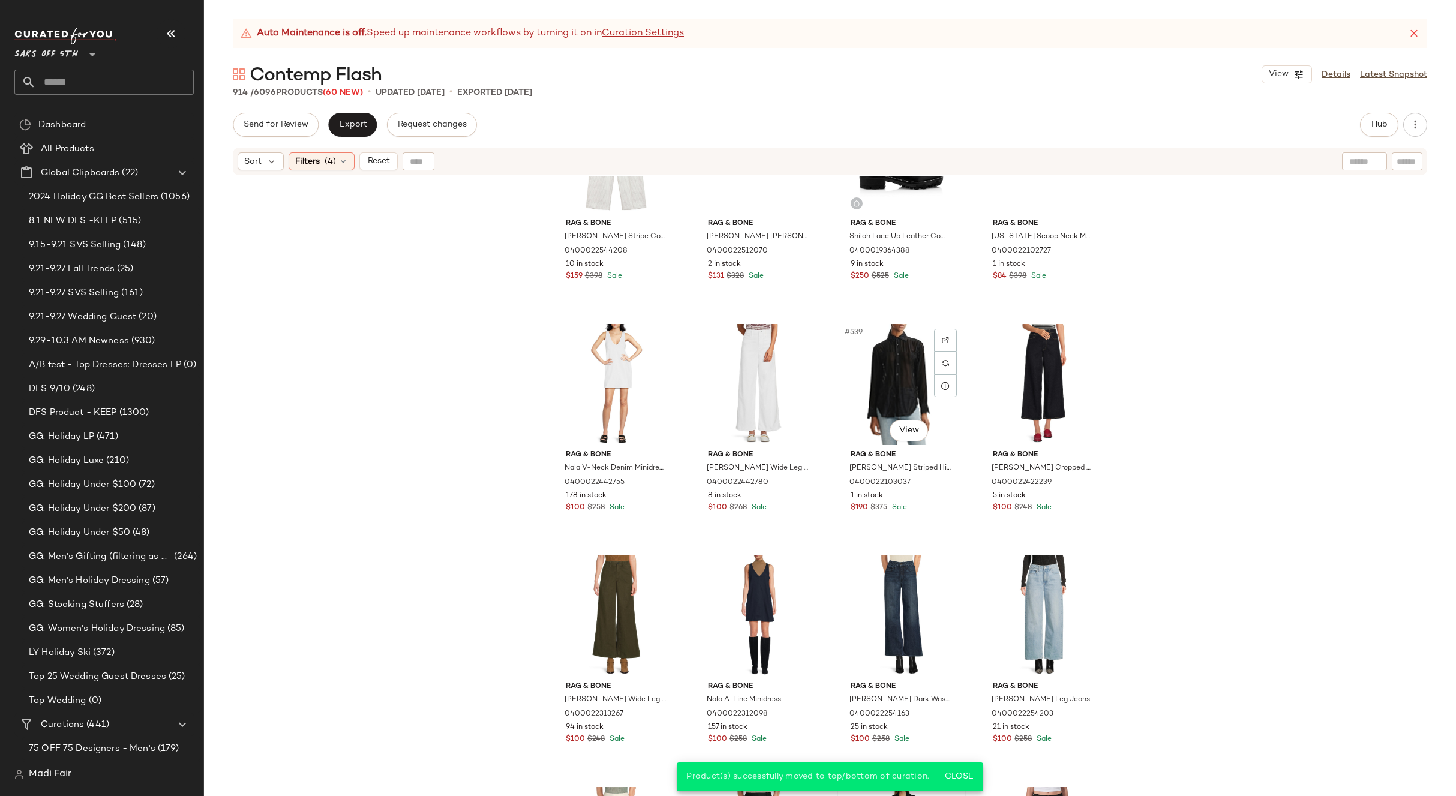
scroll to position [30975, 0]
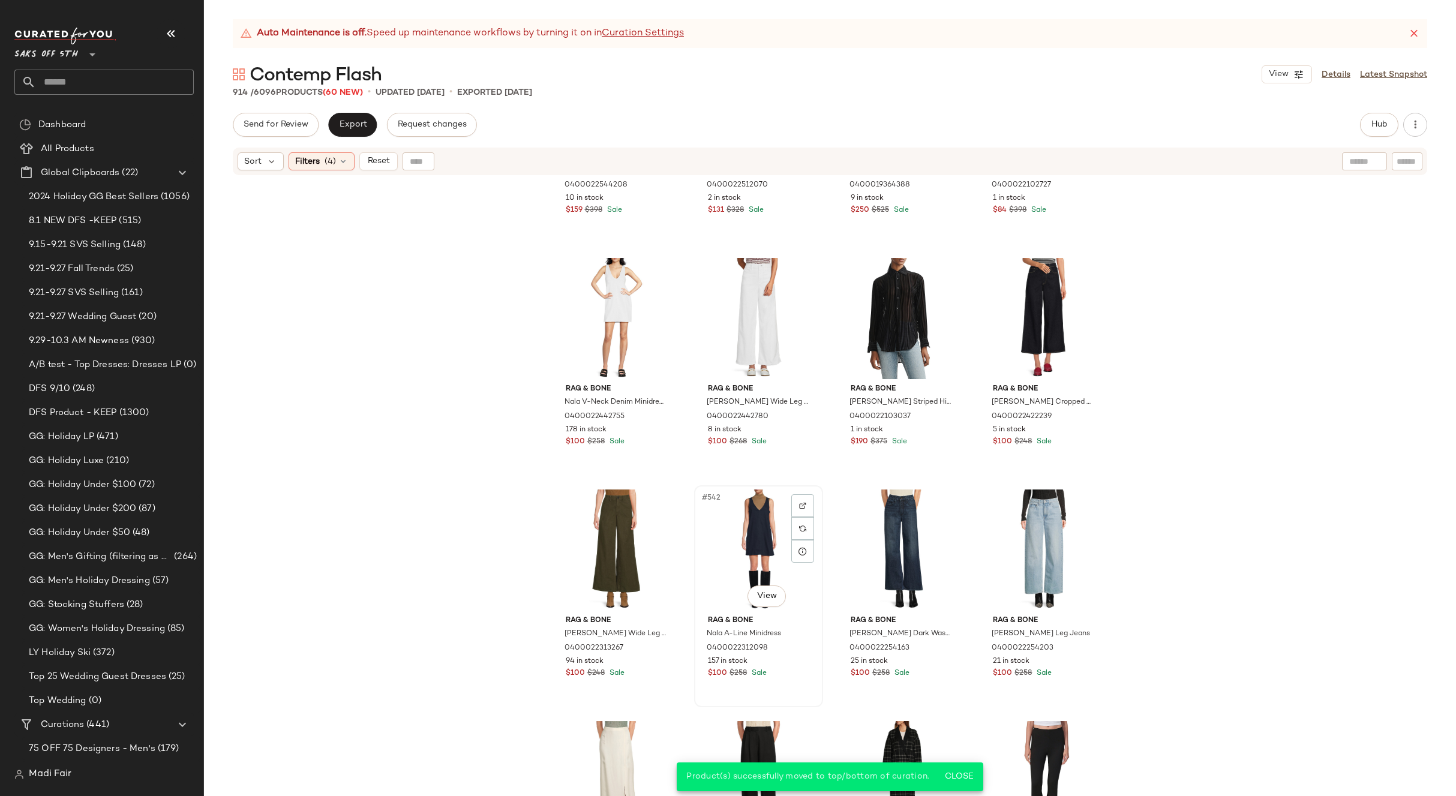
click at [754, 535] on div "#542 View" at bounding box center [759, 550] width 121 height 121
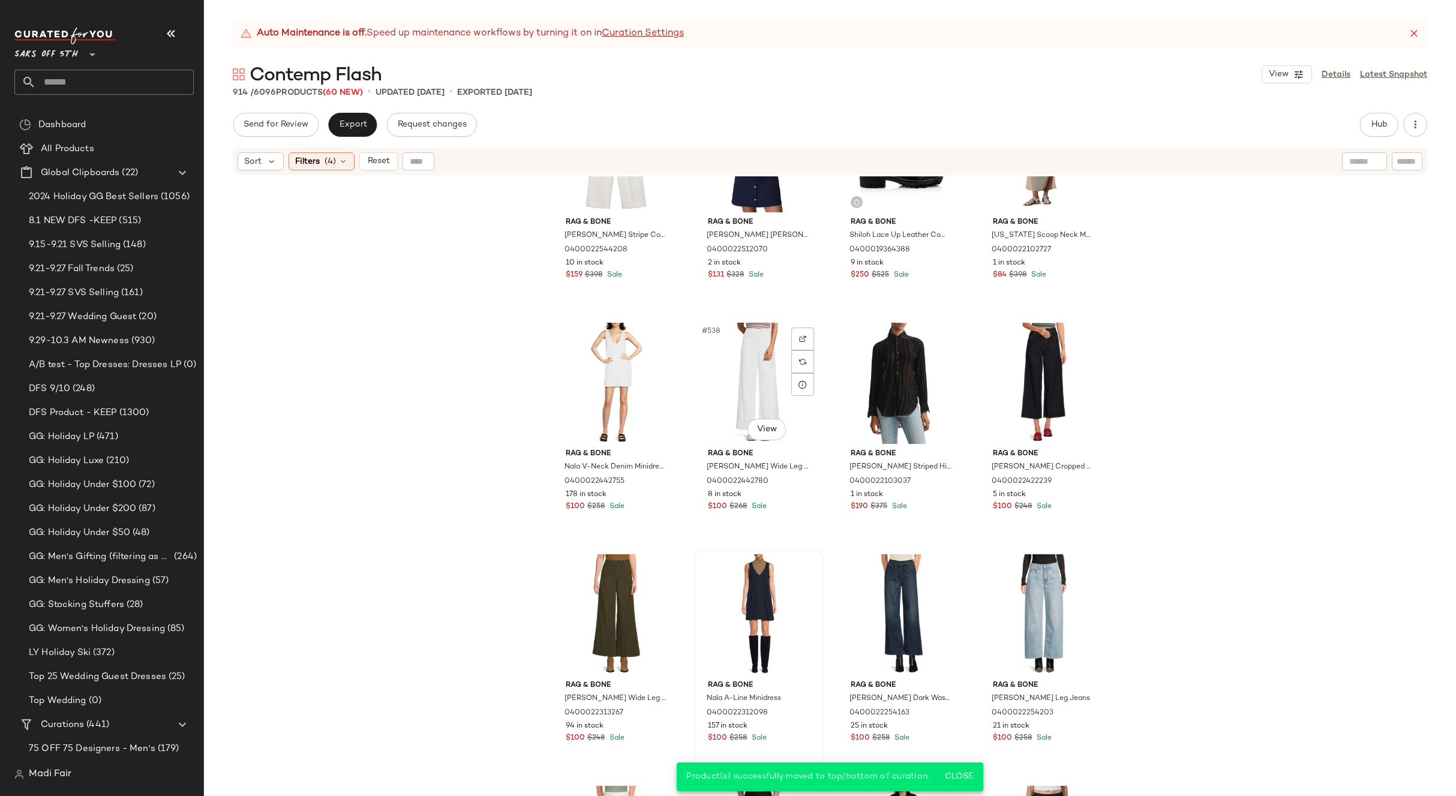
scroll to position [30915, 0]
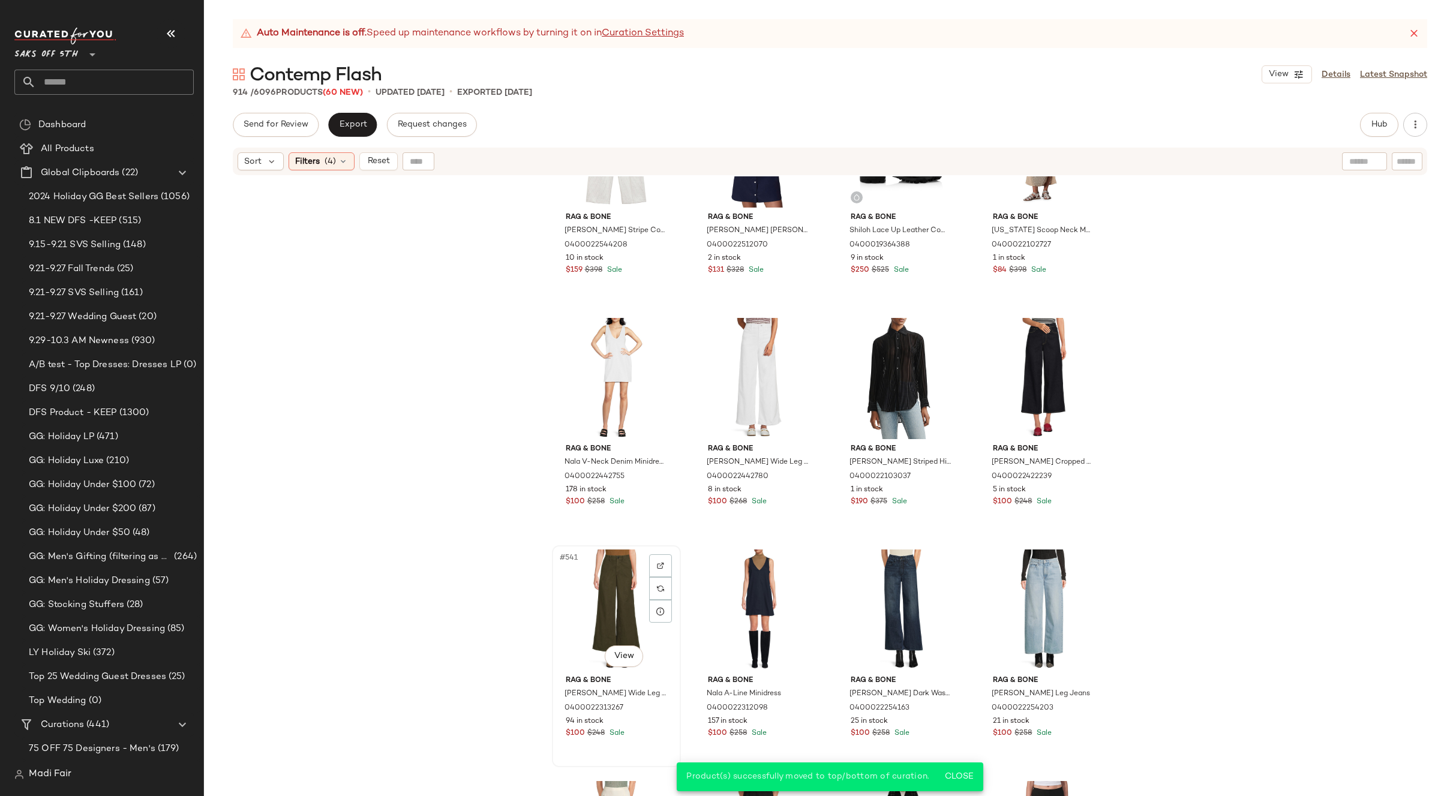
click at [613, 582] on div "#541 View" at bounding box center [616, 610] width 121 height 121
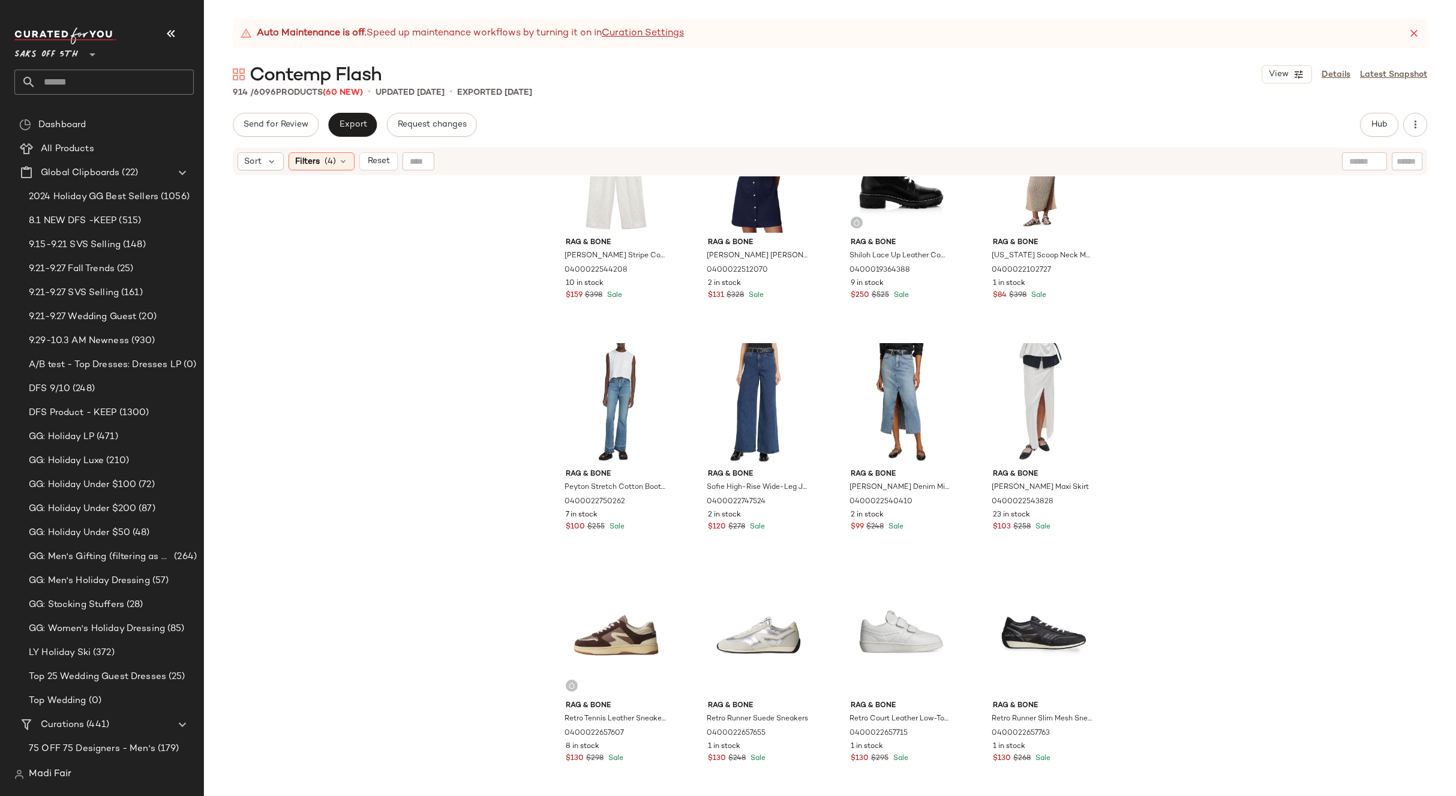
click at [1229, 426] on div "rag & bone Newman Stripe Cotton-Linen Pants 0400022544208 10 in stock $159 $398…" at bounding box center [830, 501] width 1252 height 650
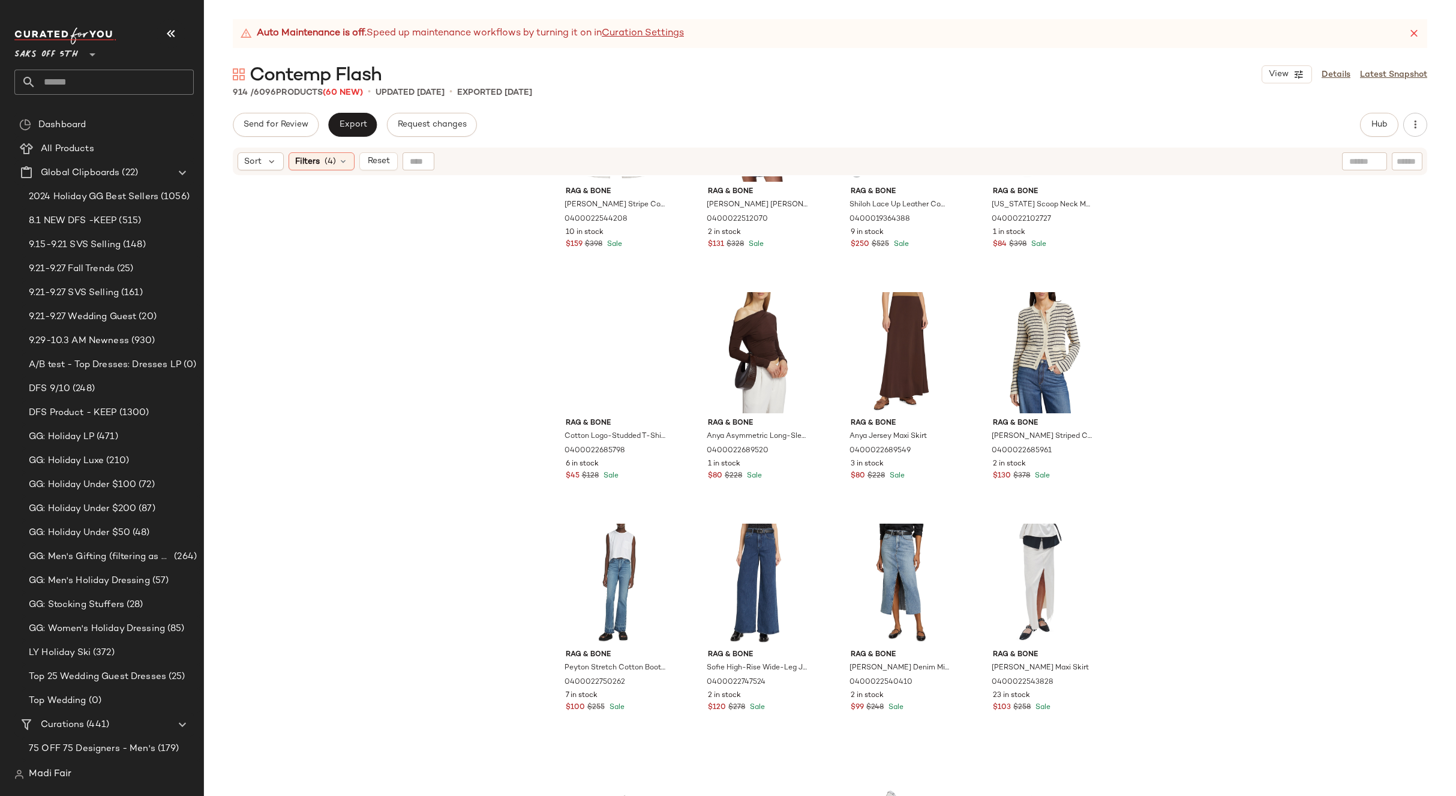
scroll to position [30015, 0]
click at [346, 158] on icon at bounding box center [343, 162] width 10 height 10
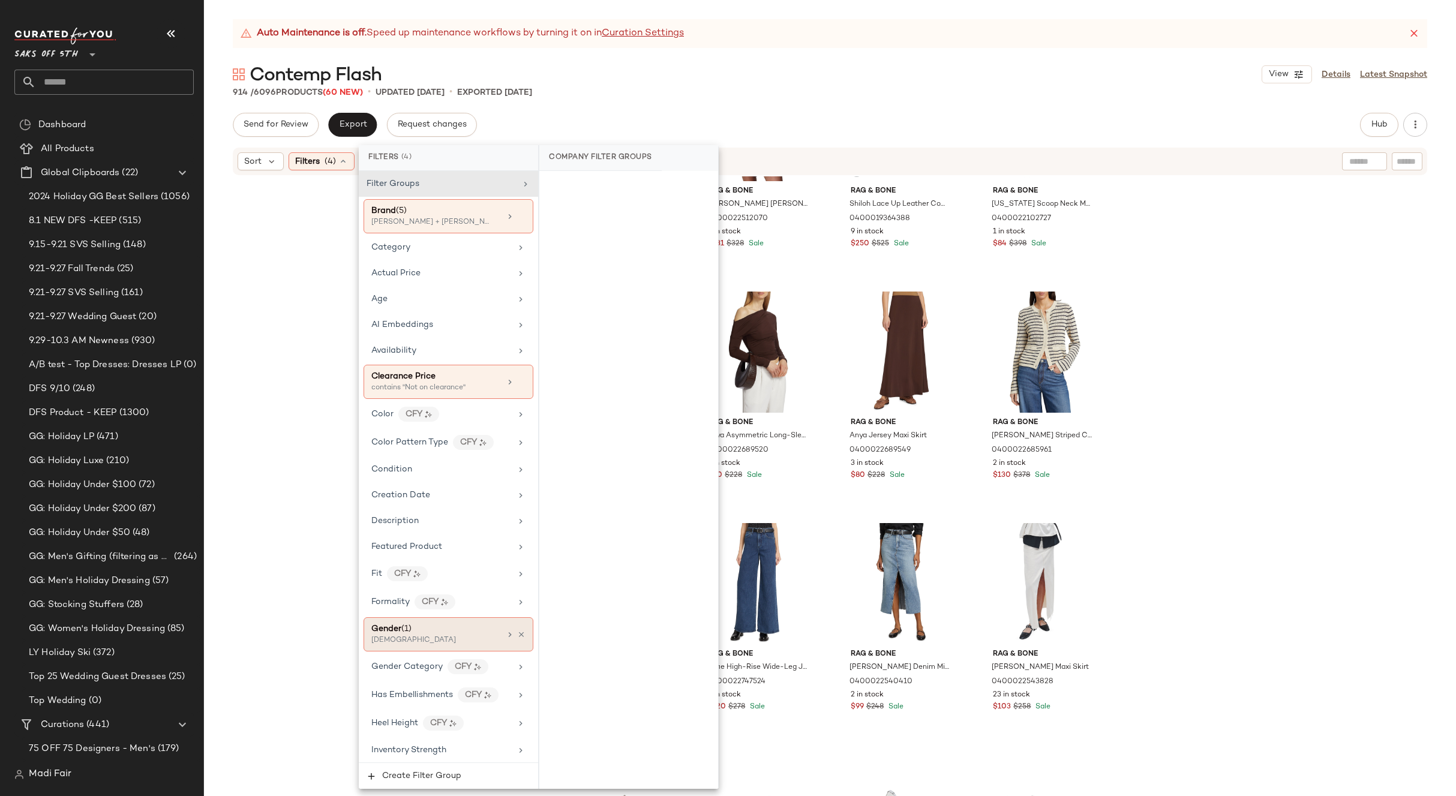
click at [519, 635] on icon at bounding box center [521, 635] width 8 height 8
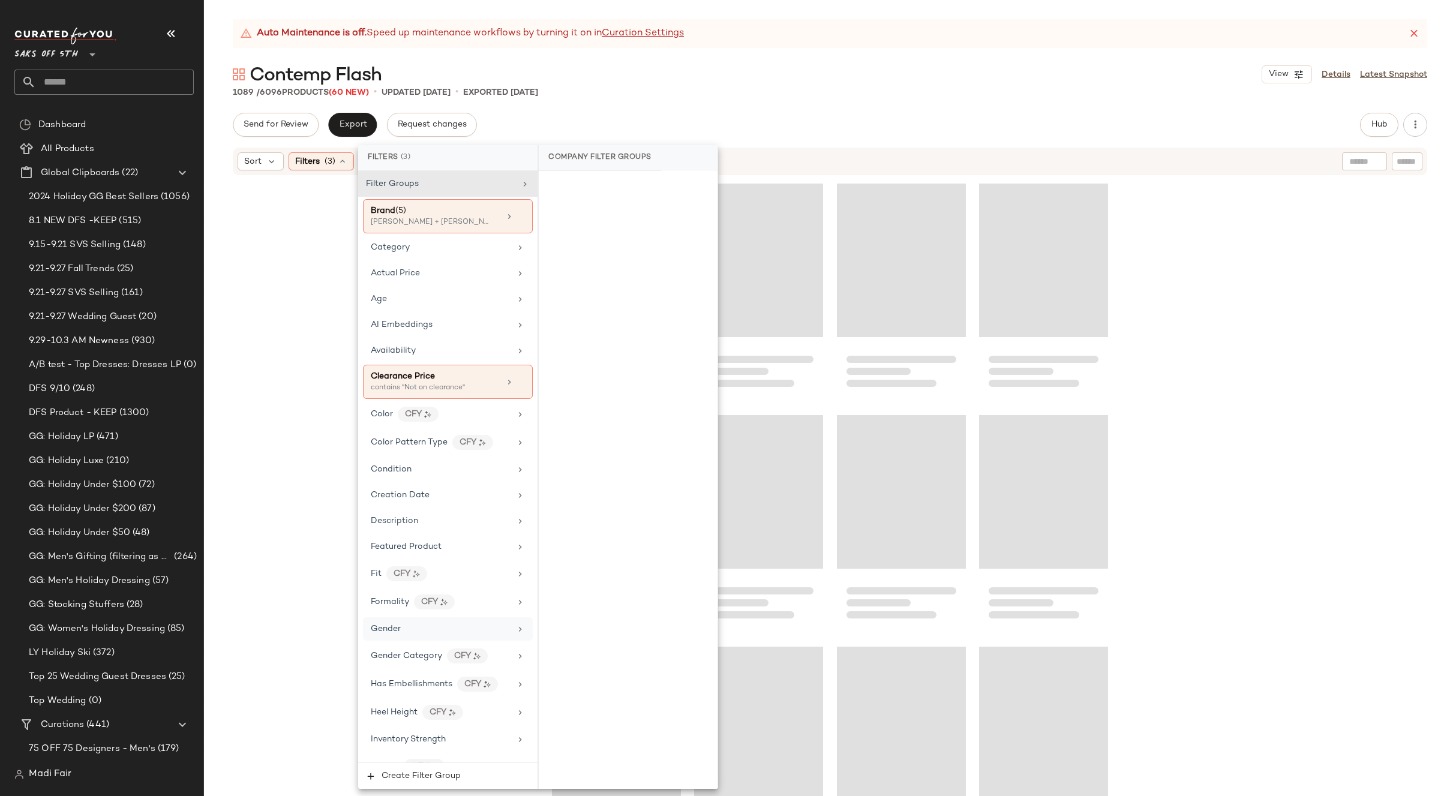
click at [488, 630] on div "Gender" at bounding box center [441, 629] width 140 height 13
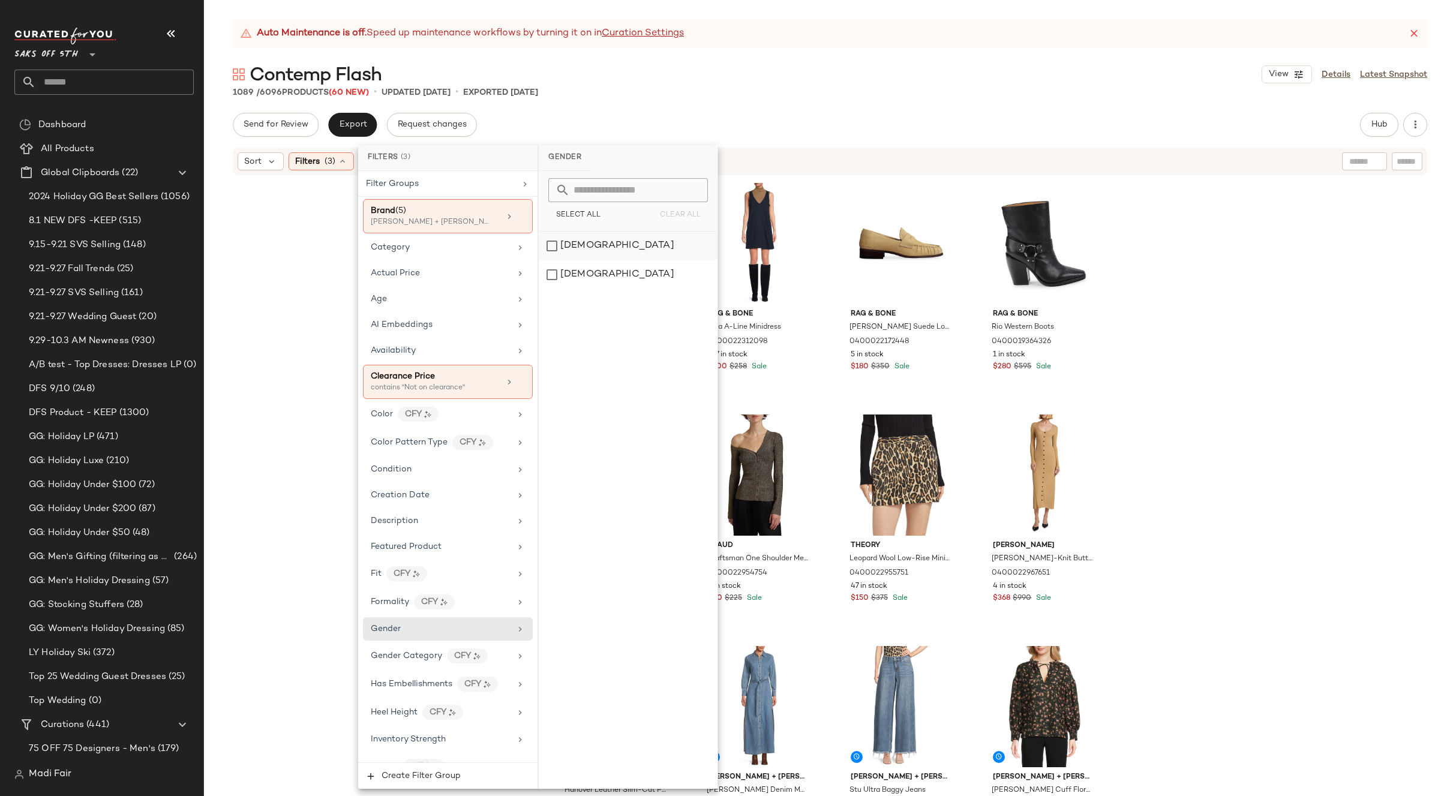
click at [618, 251] on div "[DEMOGRAPHIC_DATA]" at bounding box center [628, 246] width 179 height 29
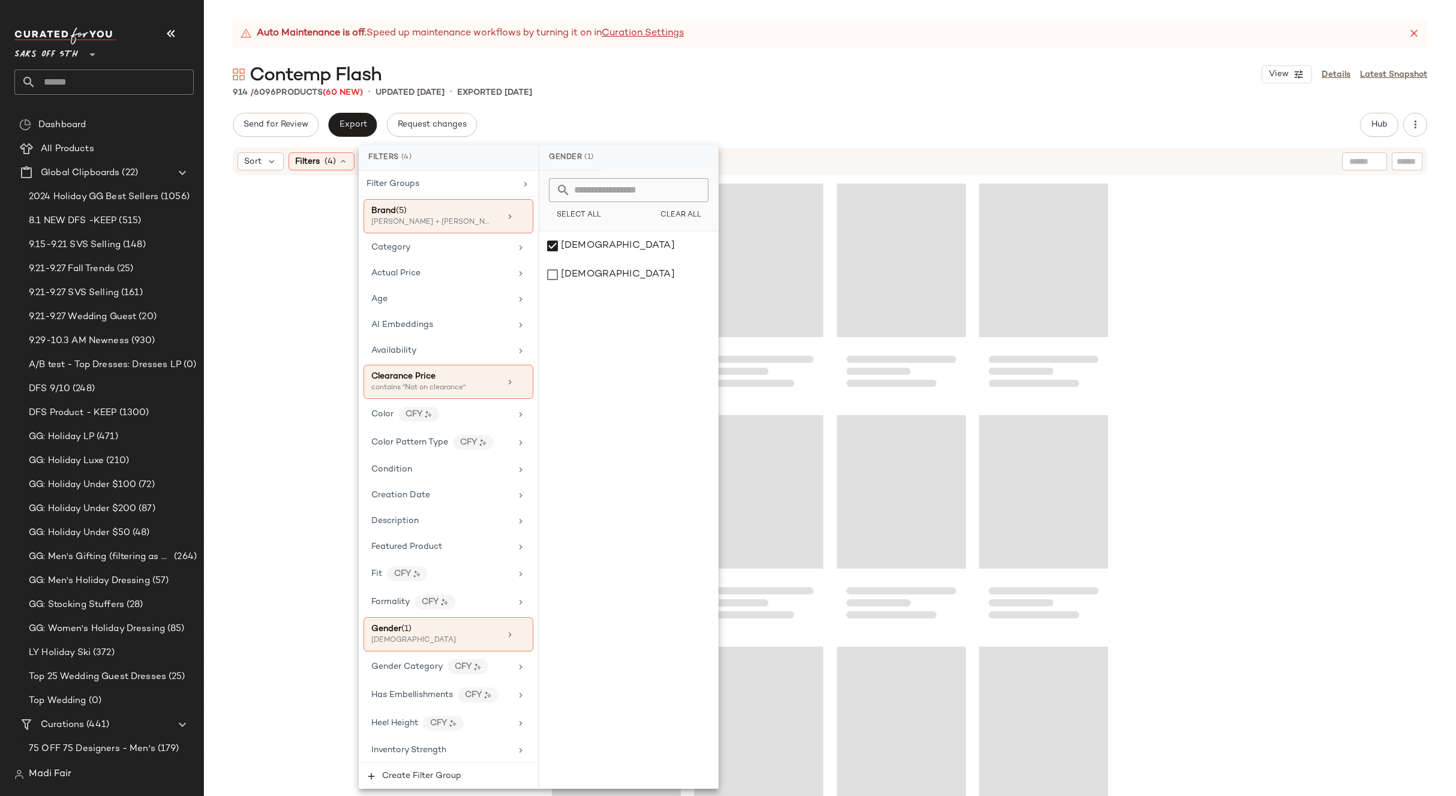
click at [1236, 335] on div at bounding box center [830, 501] width 1252 height 650
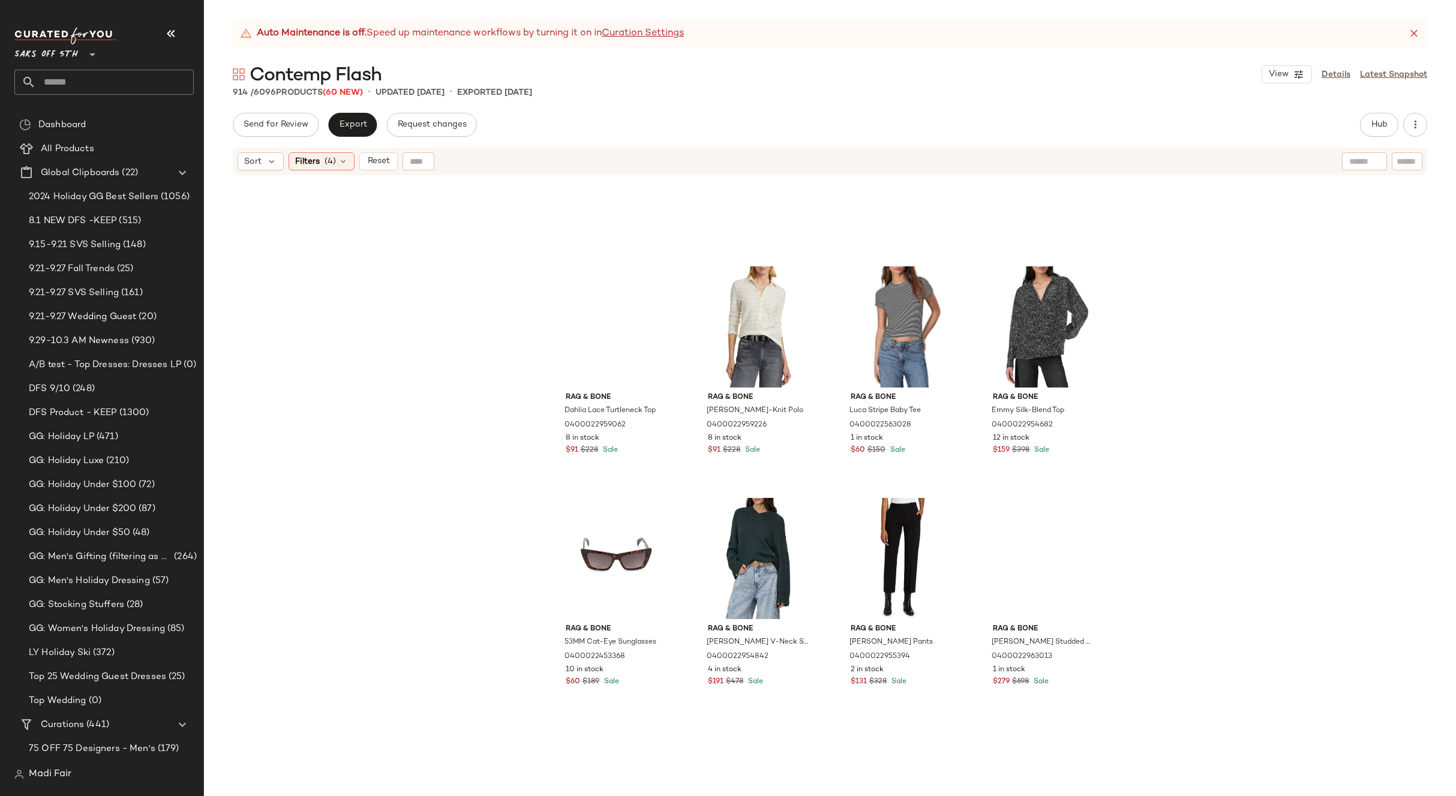
scroll to position [23593, 0]
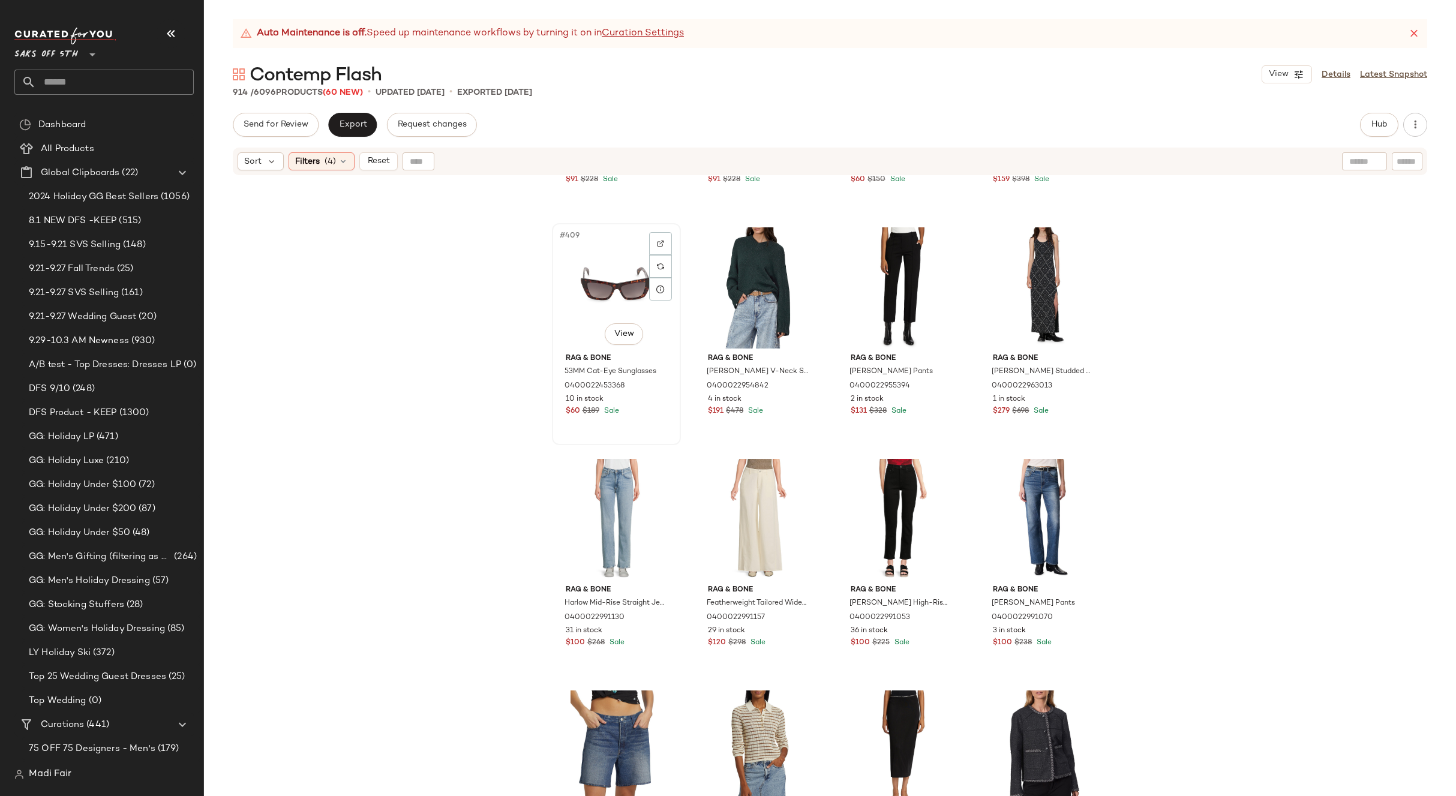
click at [615, 284] on div "#409 View" at bounding box center [616, 287] width 121 height 121
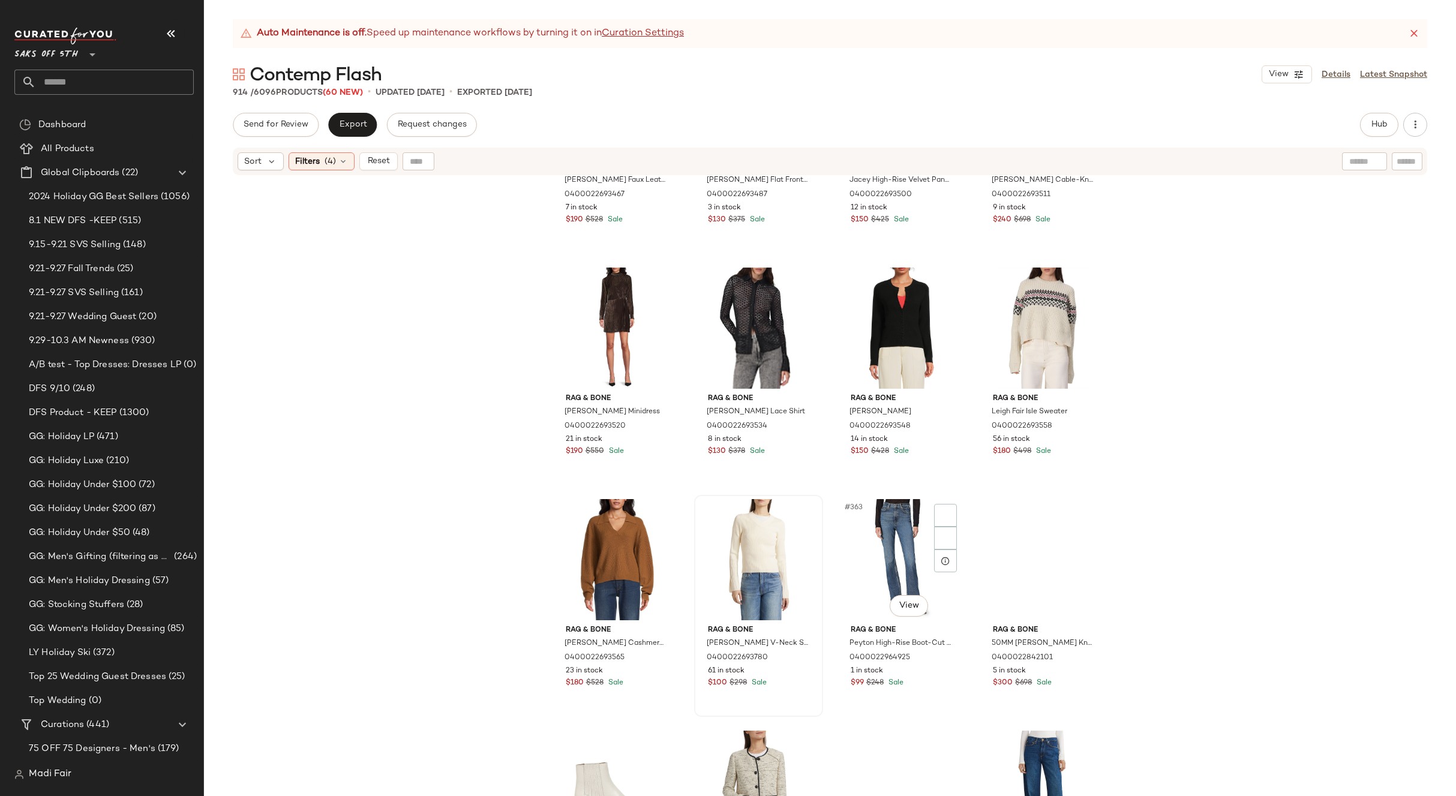
scroll to position [20533, 0]
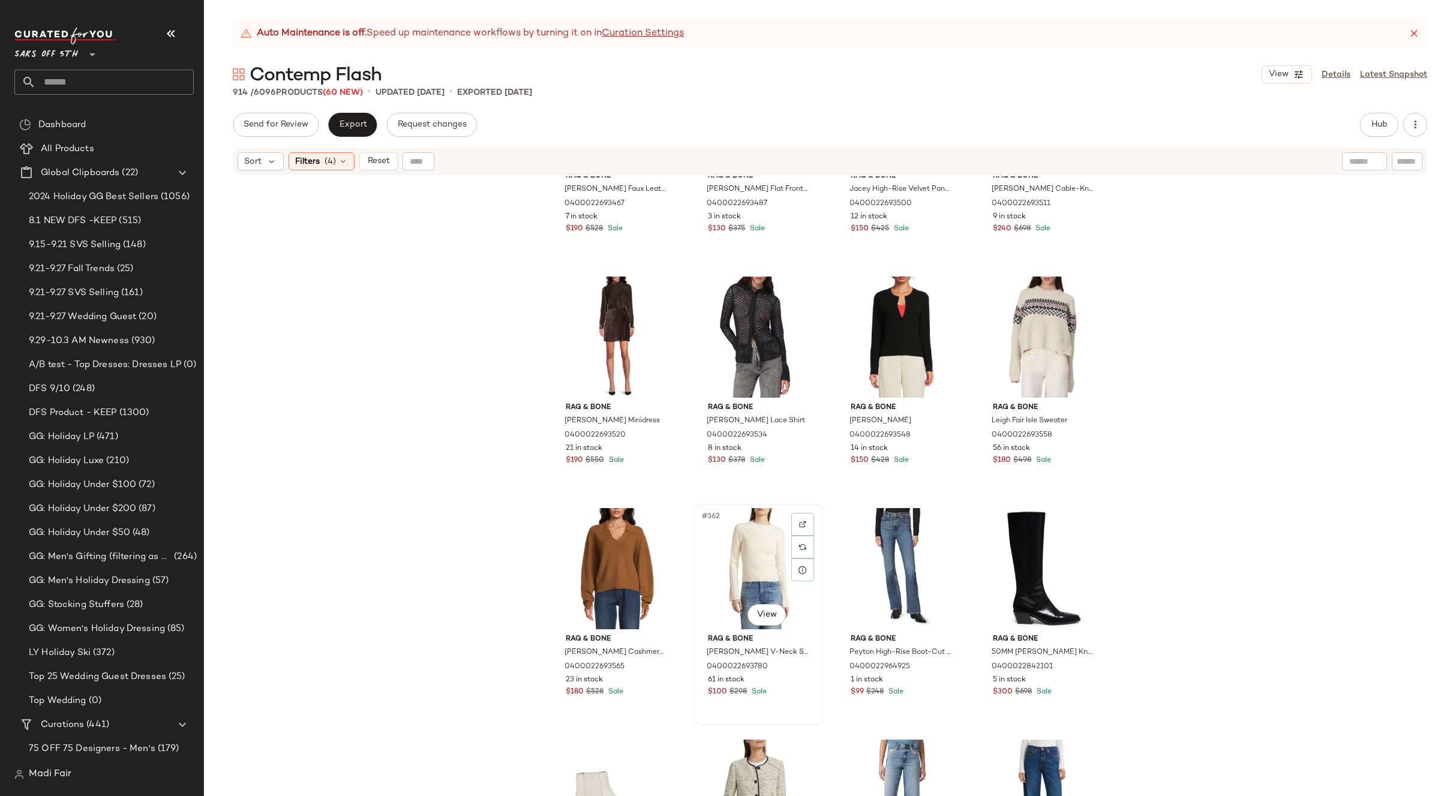
click at [747, 576] on div "#362 View" at bounding box center [759, 568] width 121 height 121
click at [735, 567] on div "#362 View" at bounding box center [759, 568] width 121 height 121
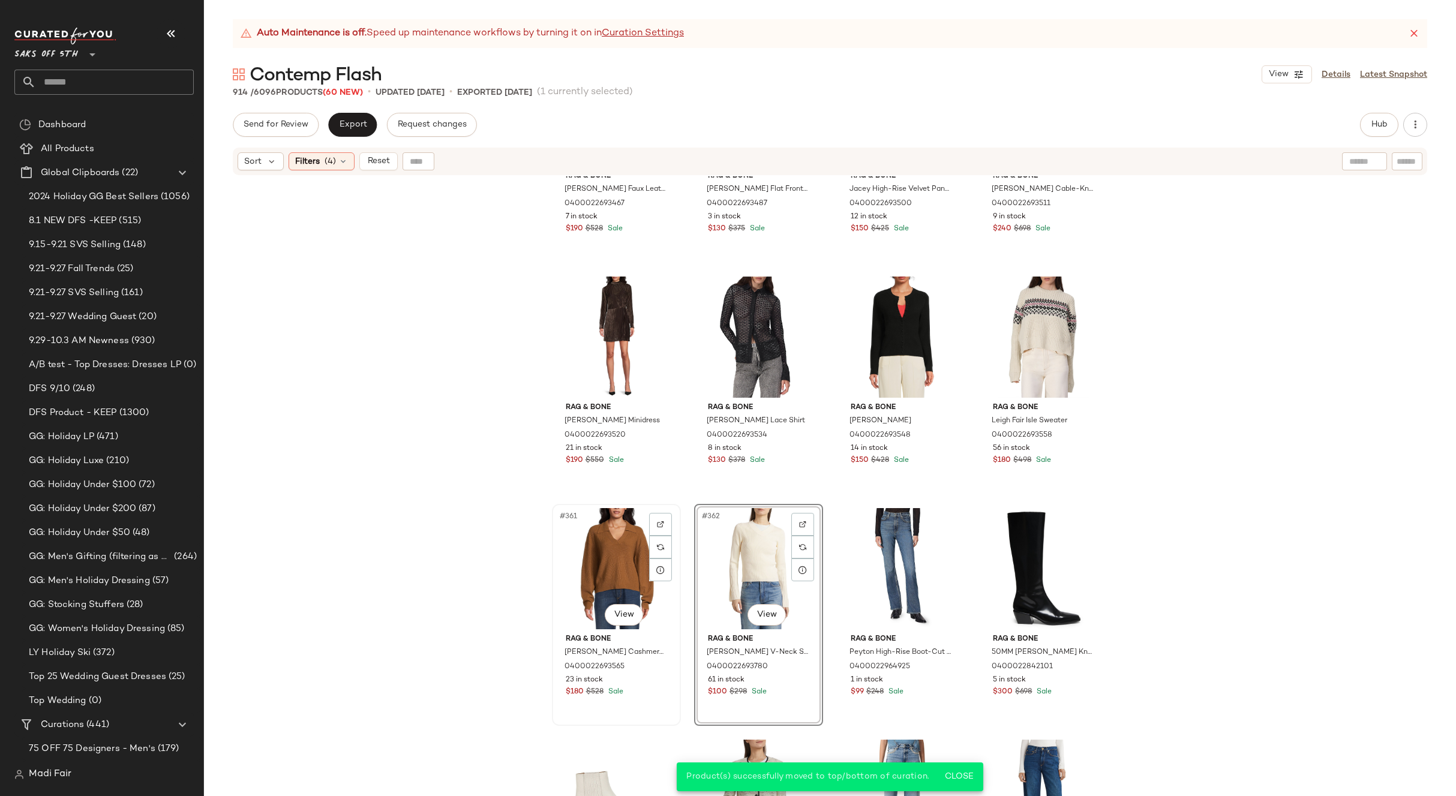
click at [607, 567] on div "#361 View" at bounding box center [616, 568] width 121 height 121
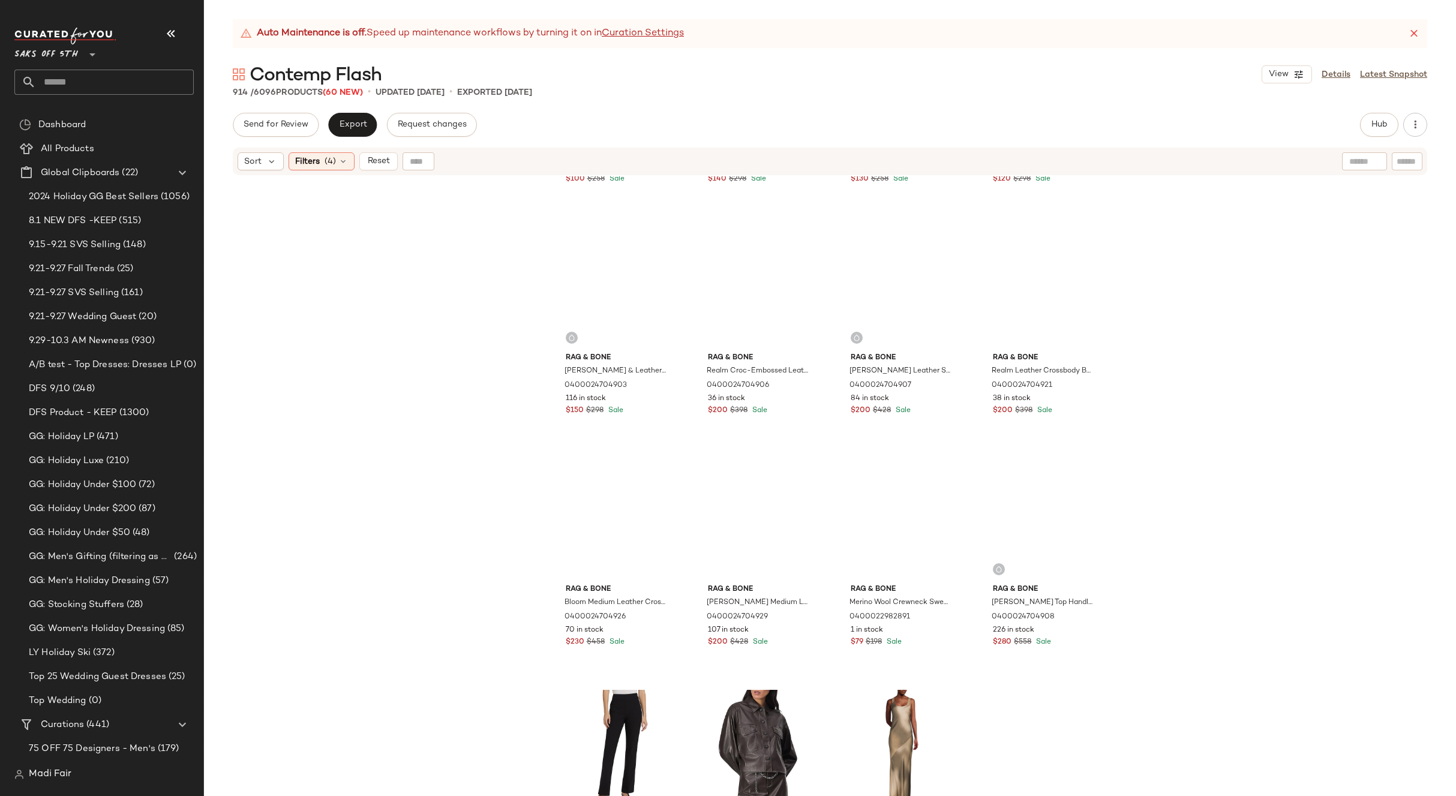
scroll to position [16632, 0]
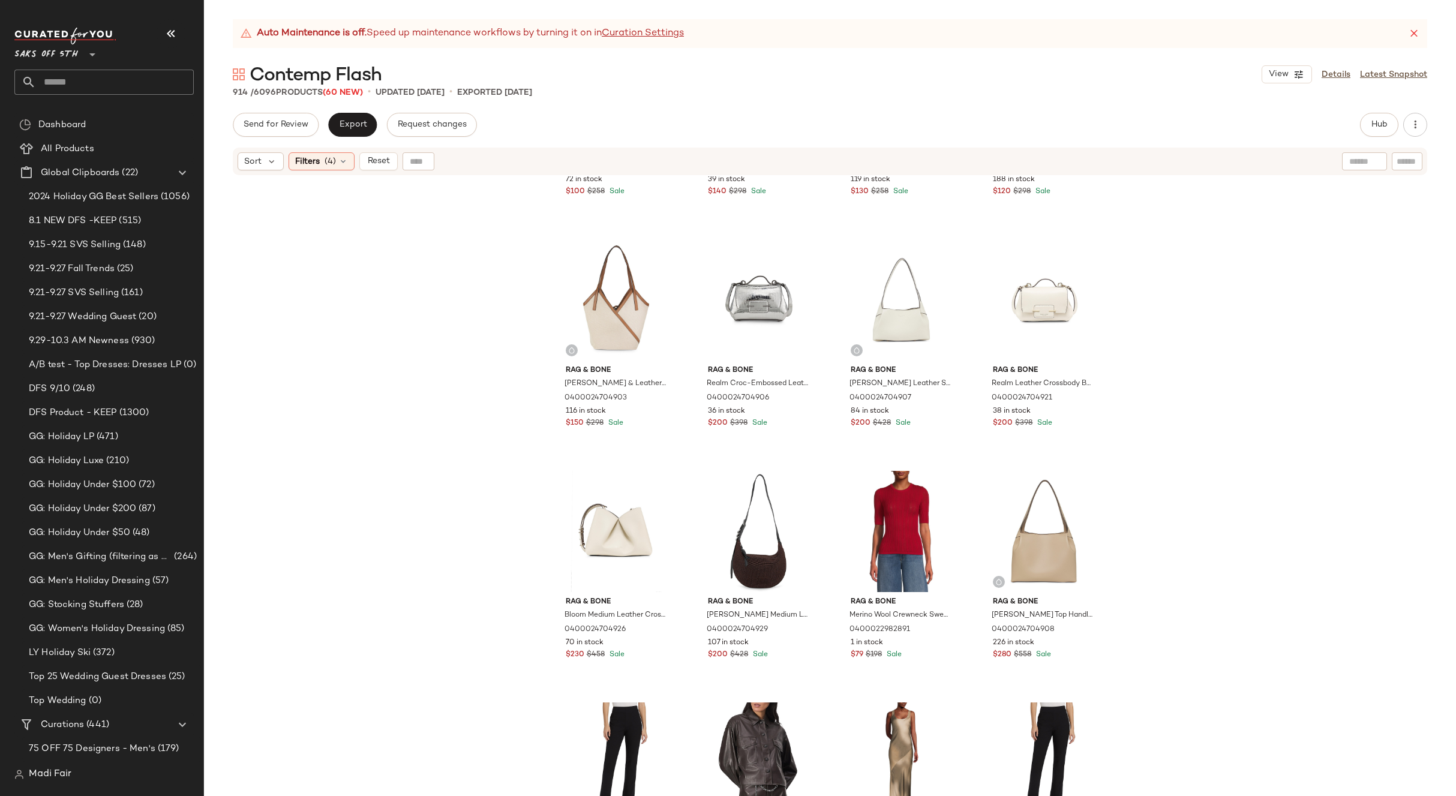
click at [1148, 459] on div "rag & bone Daily Ingrid Raffia Tote Bag 0400024704910 72 in stock $100 $258 Sal…" at bounding box center [830, 501] width 1252 height 650
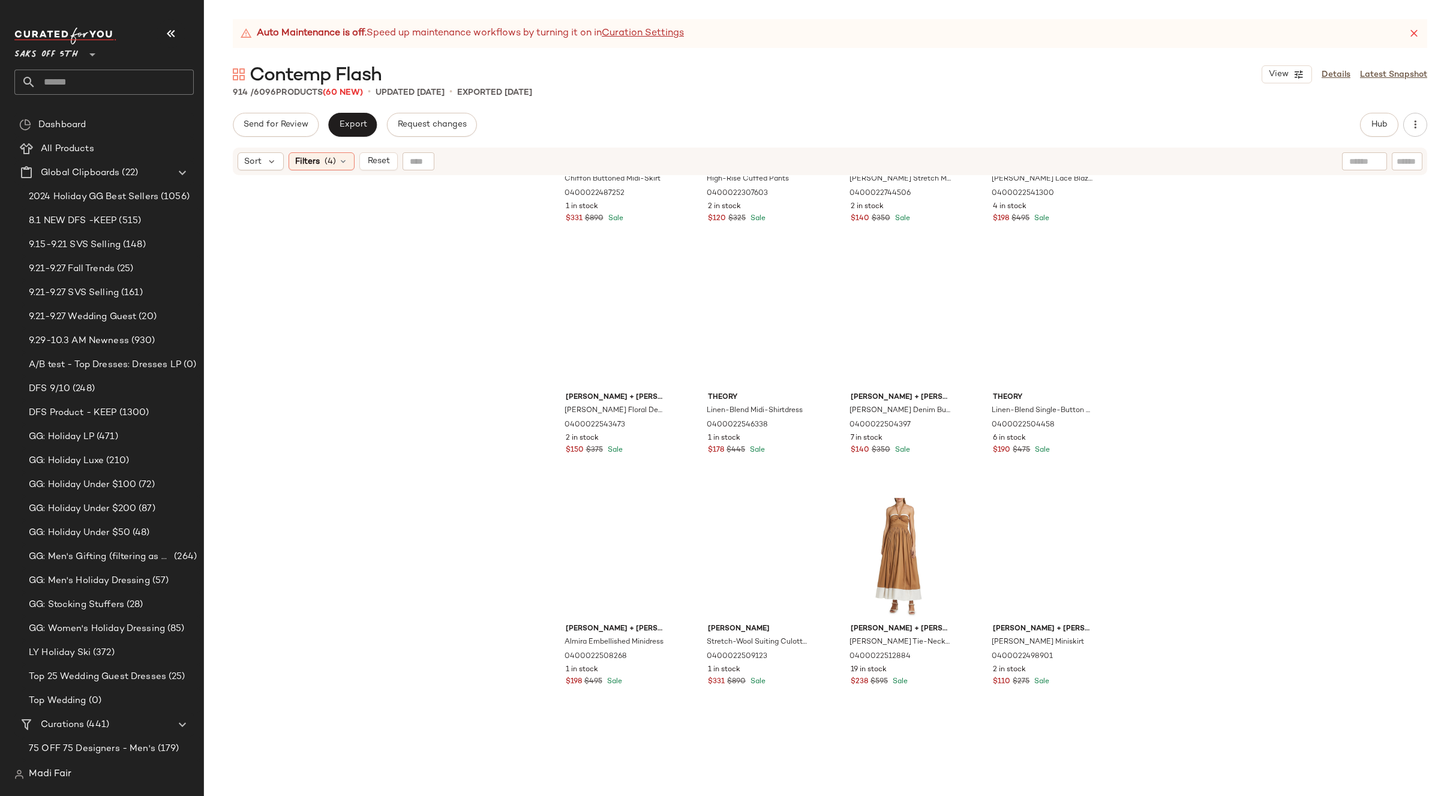
scroll to position [13571, 0]
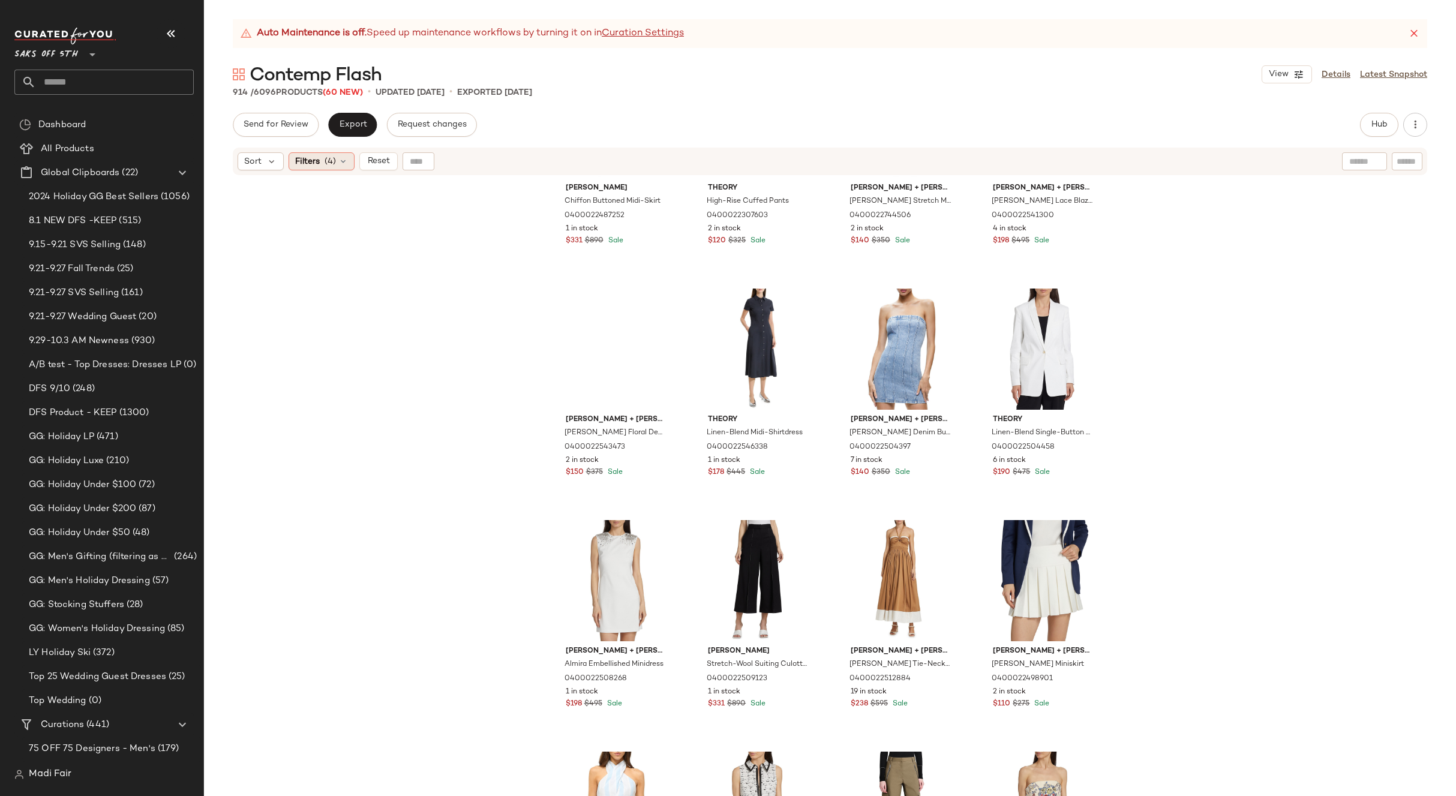
click at [332, 157] on span "(4)" at bounding box center [330, 161] width 11 height 13
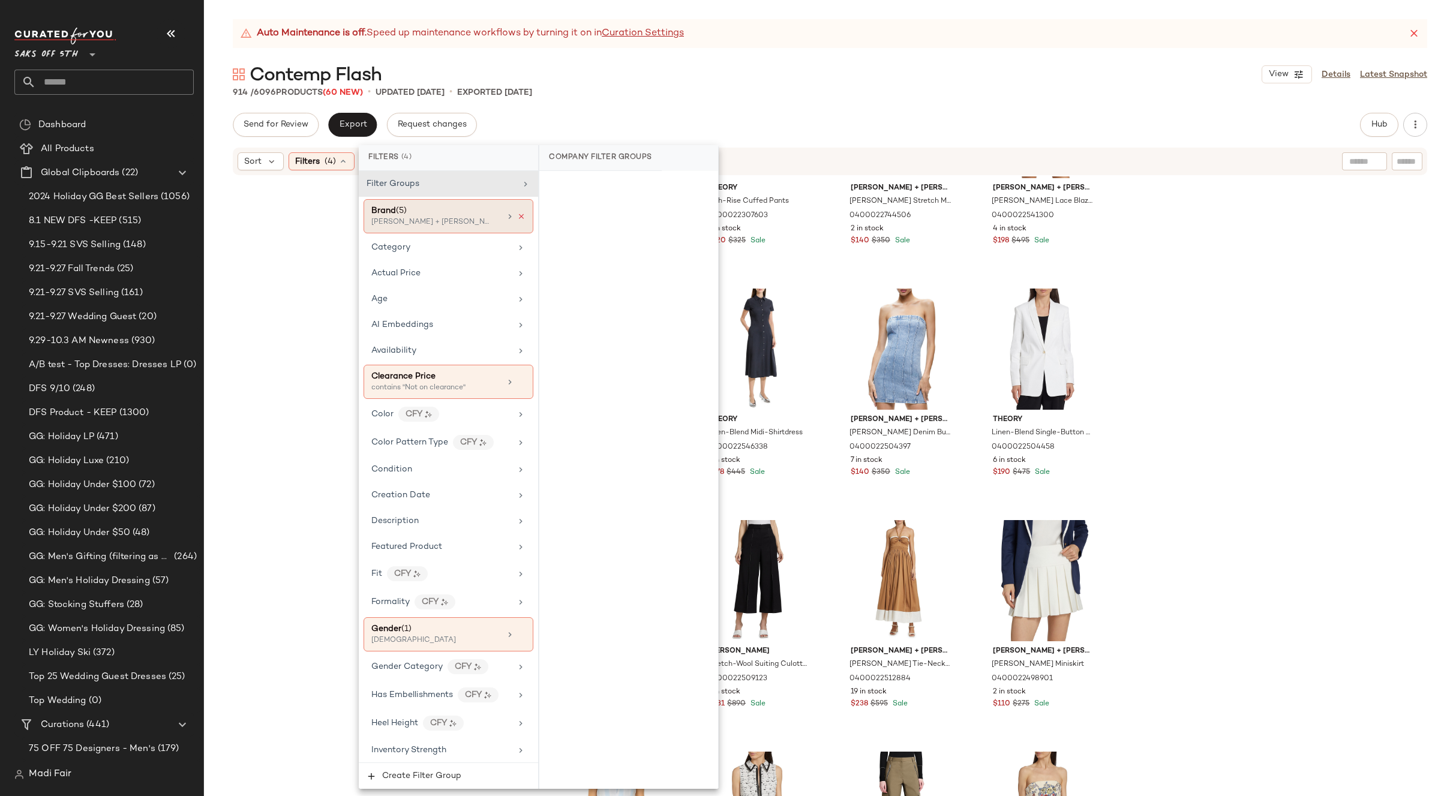
click at [519, 214] on icon at bounding box center [521, 216] width 8 height 8
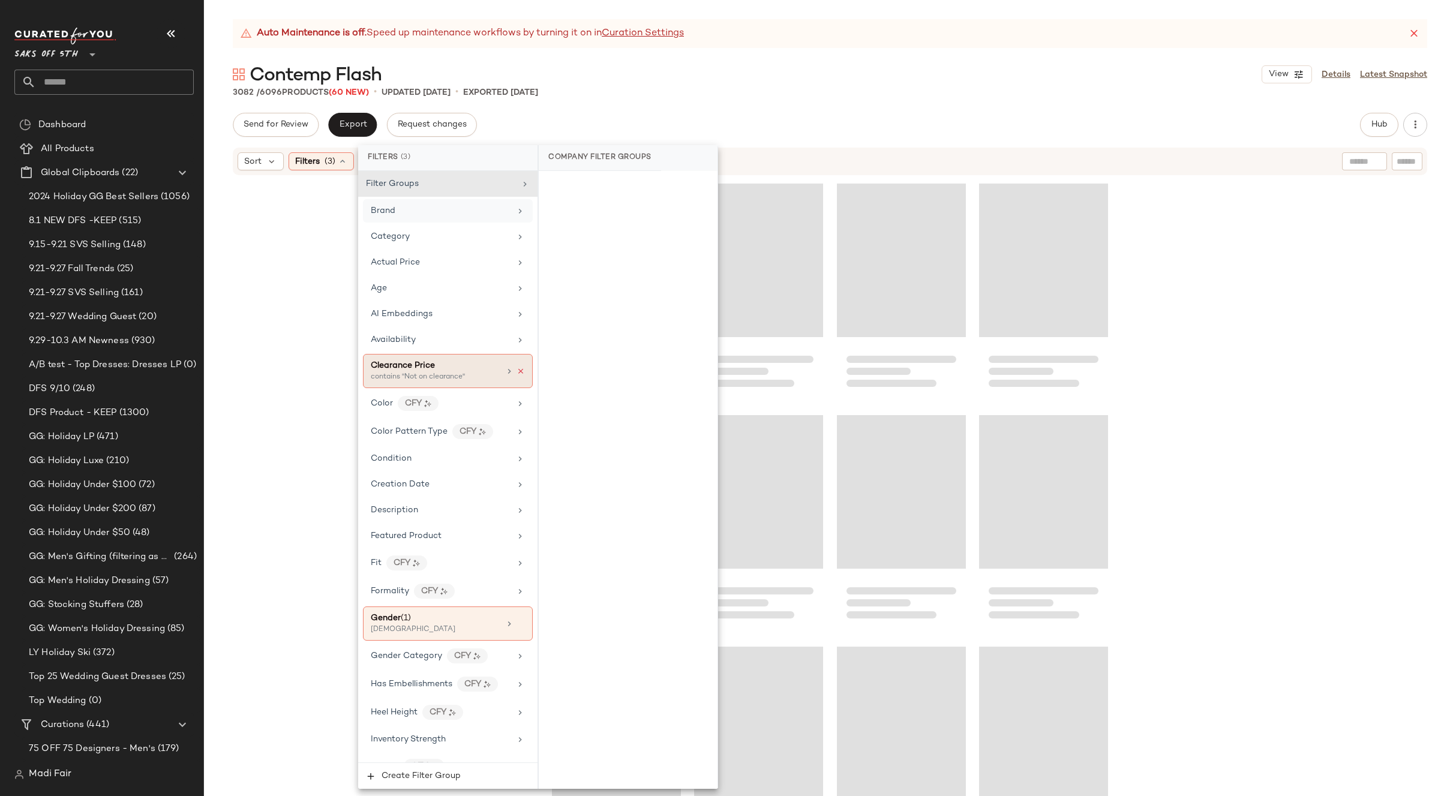
click at [517, 371] on icon at bounding box center [521, 371] width 8 height 8
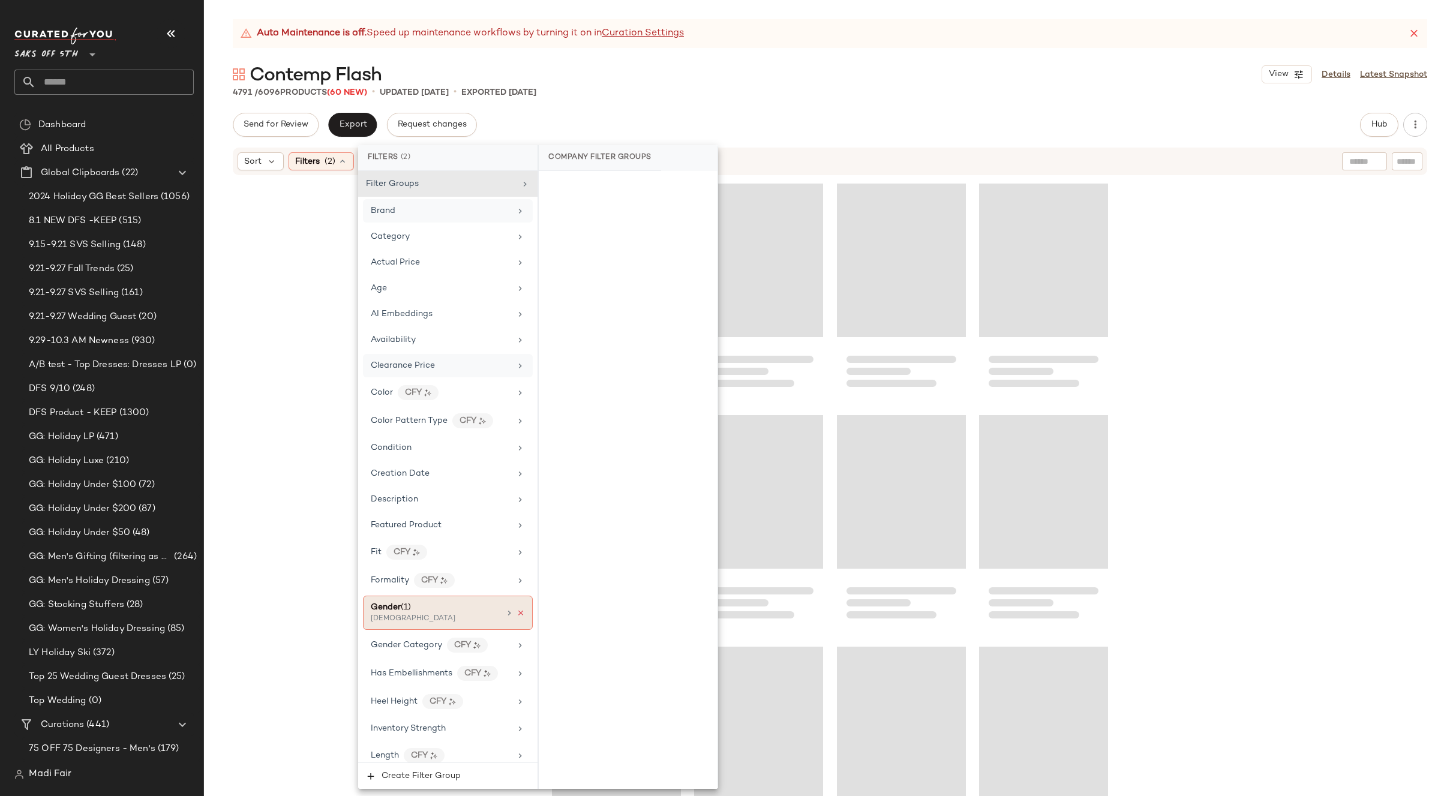
click at [517, 614] on icon at bounding box center [521, 613] width 8 height 8
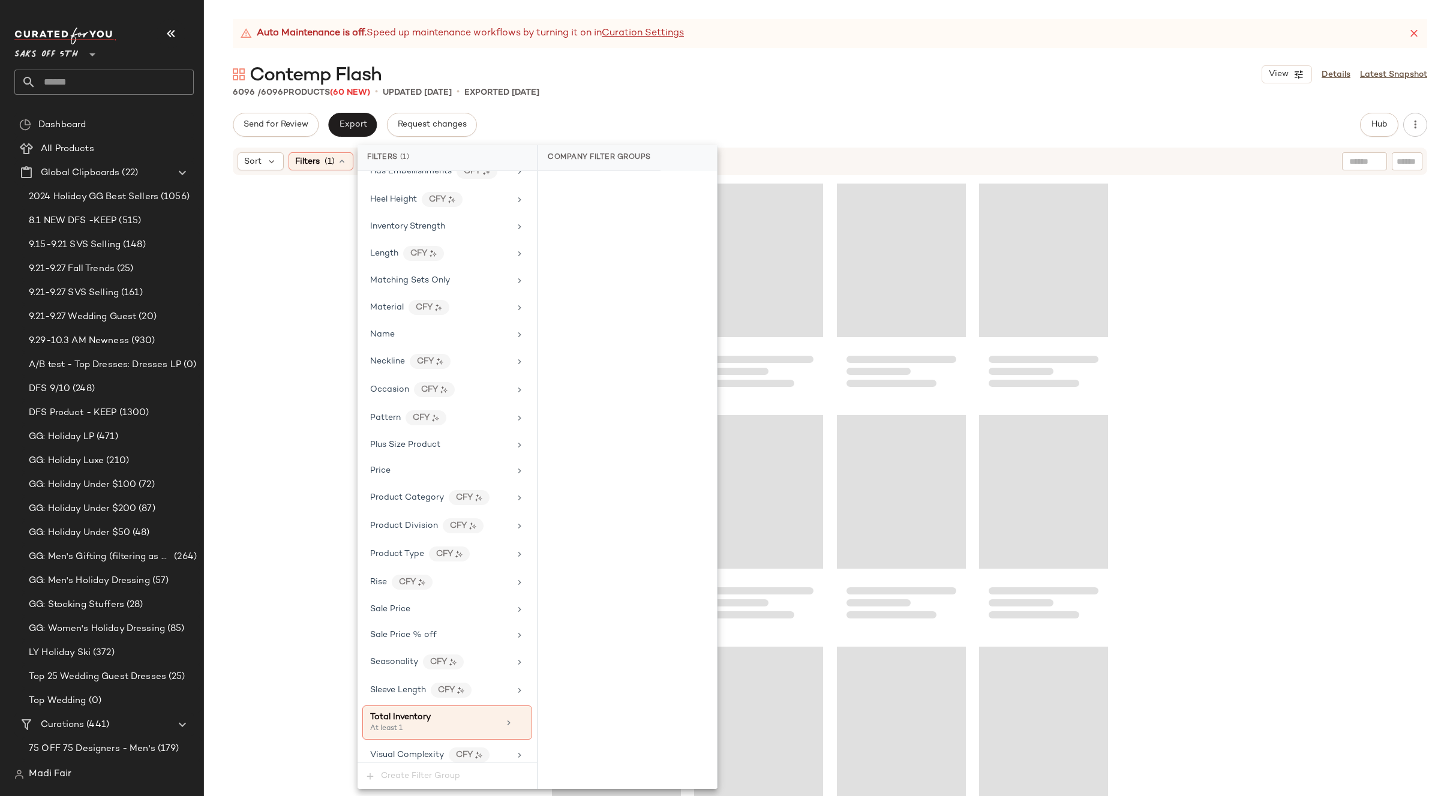
scroll to position [499, 0]
click at [281, 498] on div at bounding box center [830, 501] width 1252 height 650
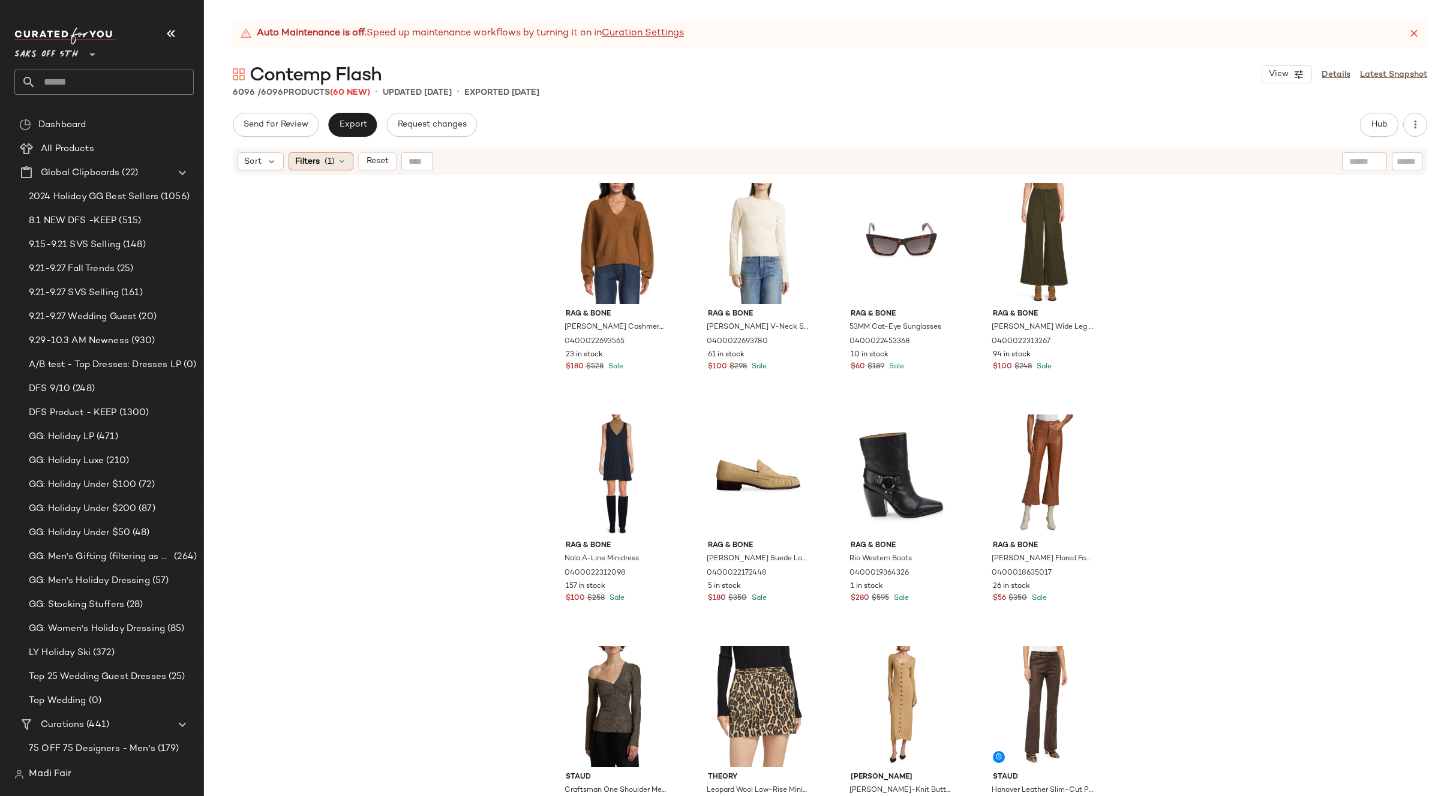
click at [332, 166] on span "(1)" at bounding box center [330, 161] width 10 height 13
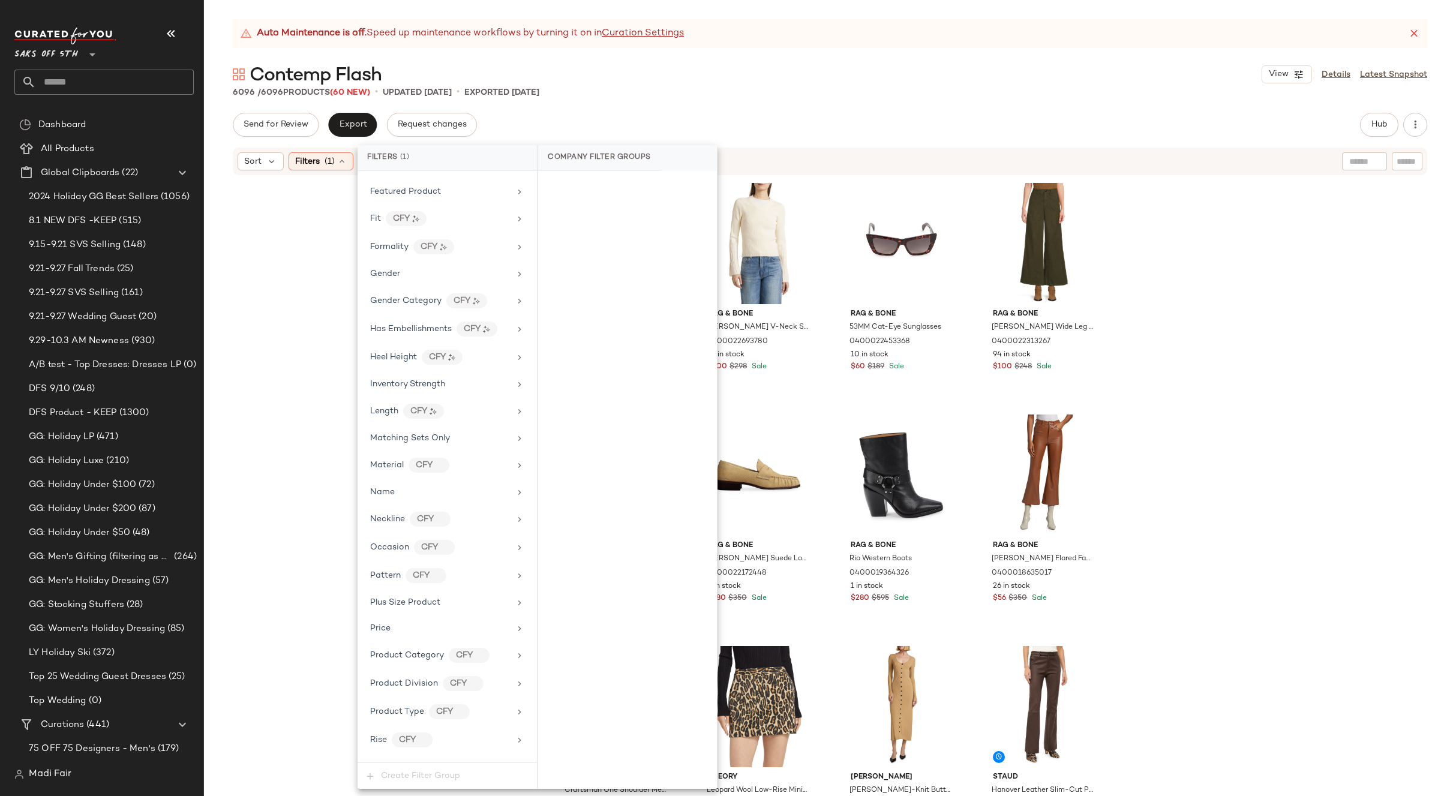
scroll to position [480, 0]
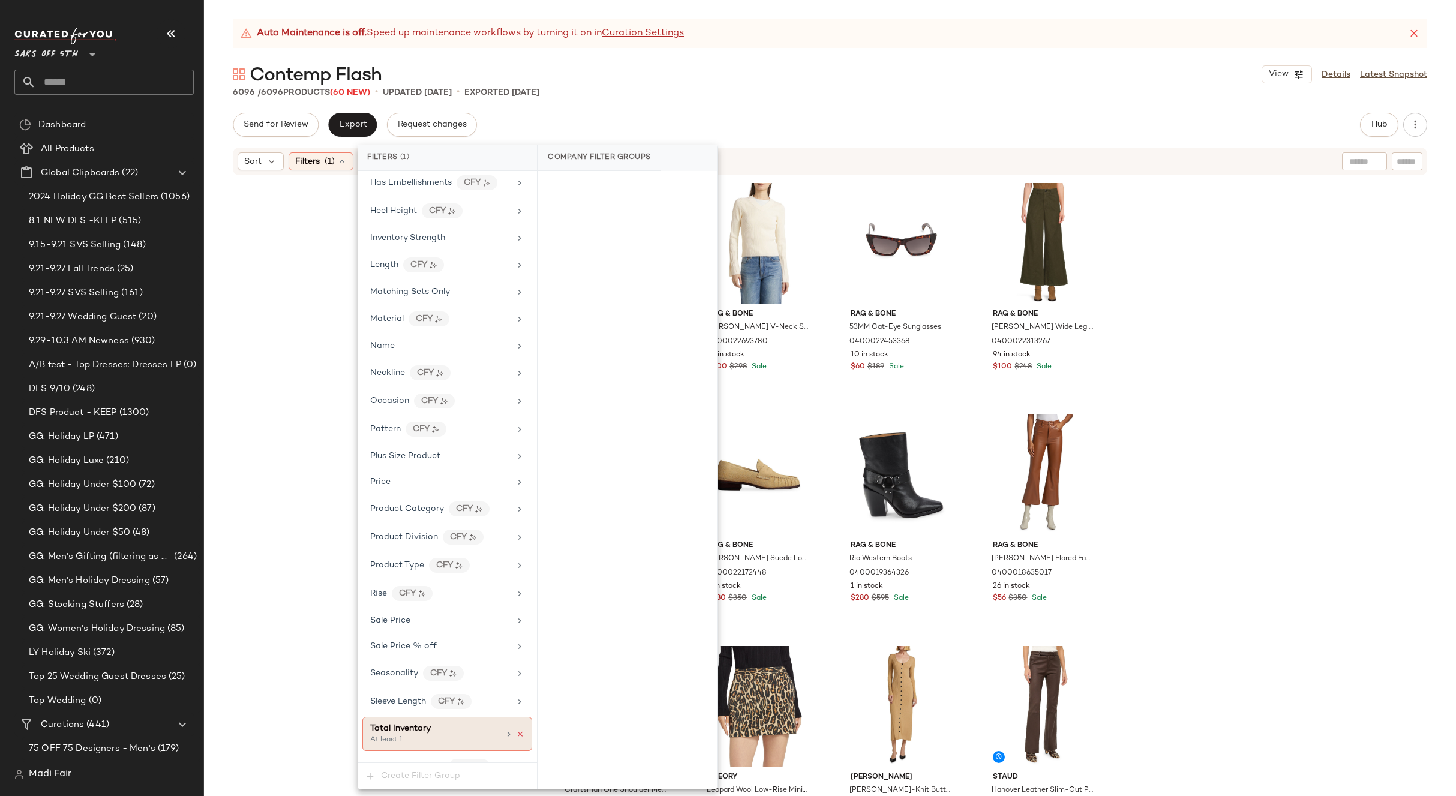
click at [516, 732] on icon at bounding box center [520, 734] width 8 height 8
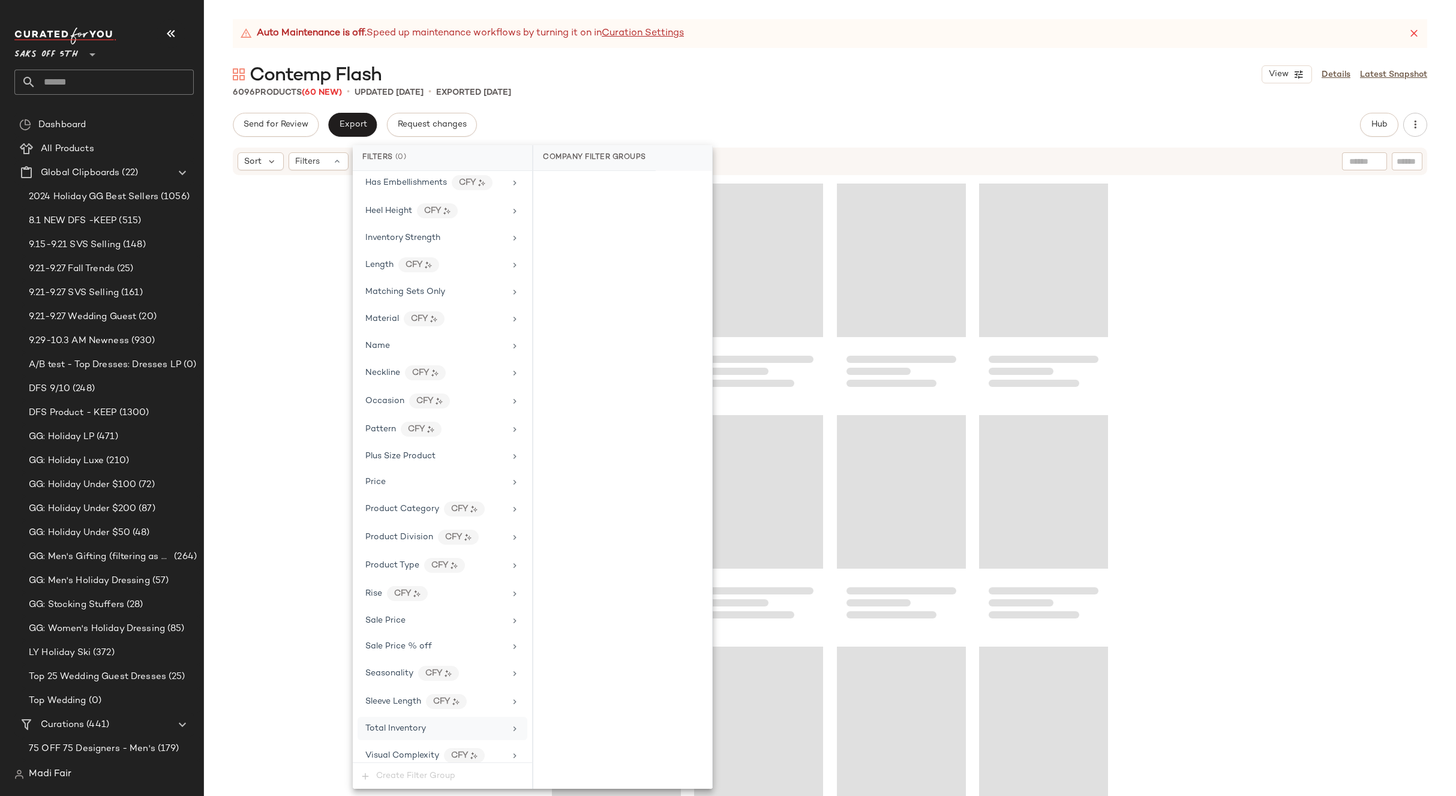
click at [301, 519] on div at bounding box center [830, 501] width 1252 height 650
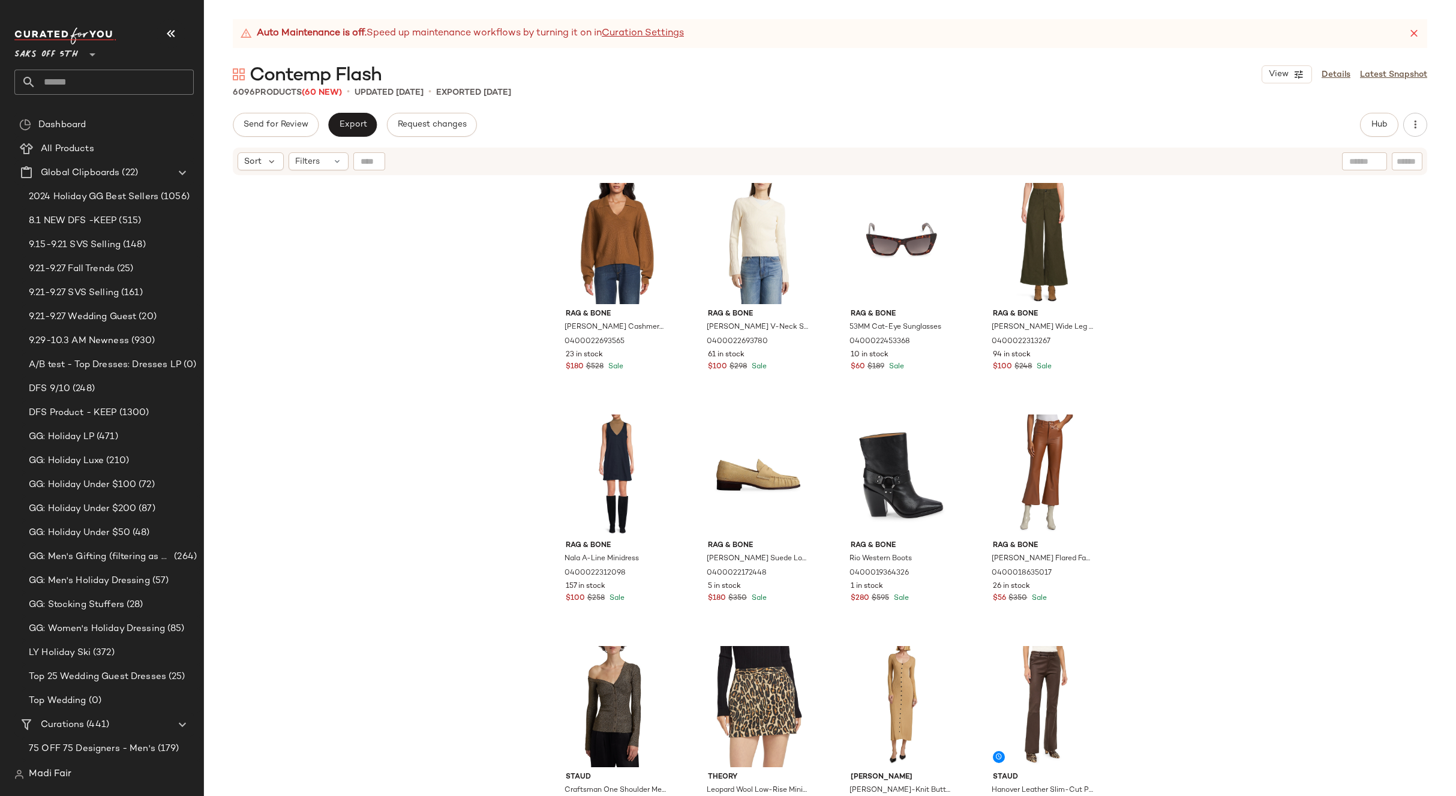
click at [1182, 462] on div "rag & bone Pierce Cashmere Sweater 0400022693565 23 in stock $180 $528 Sale rag…" at bounding box center [830, 501] width 1252 height 650
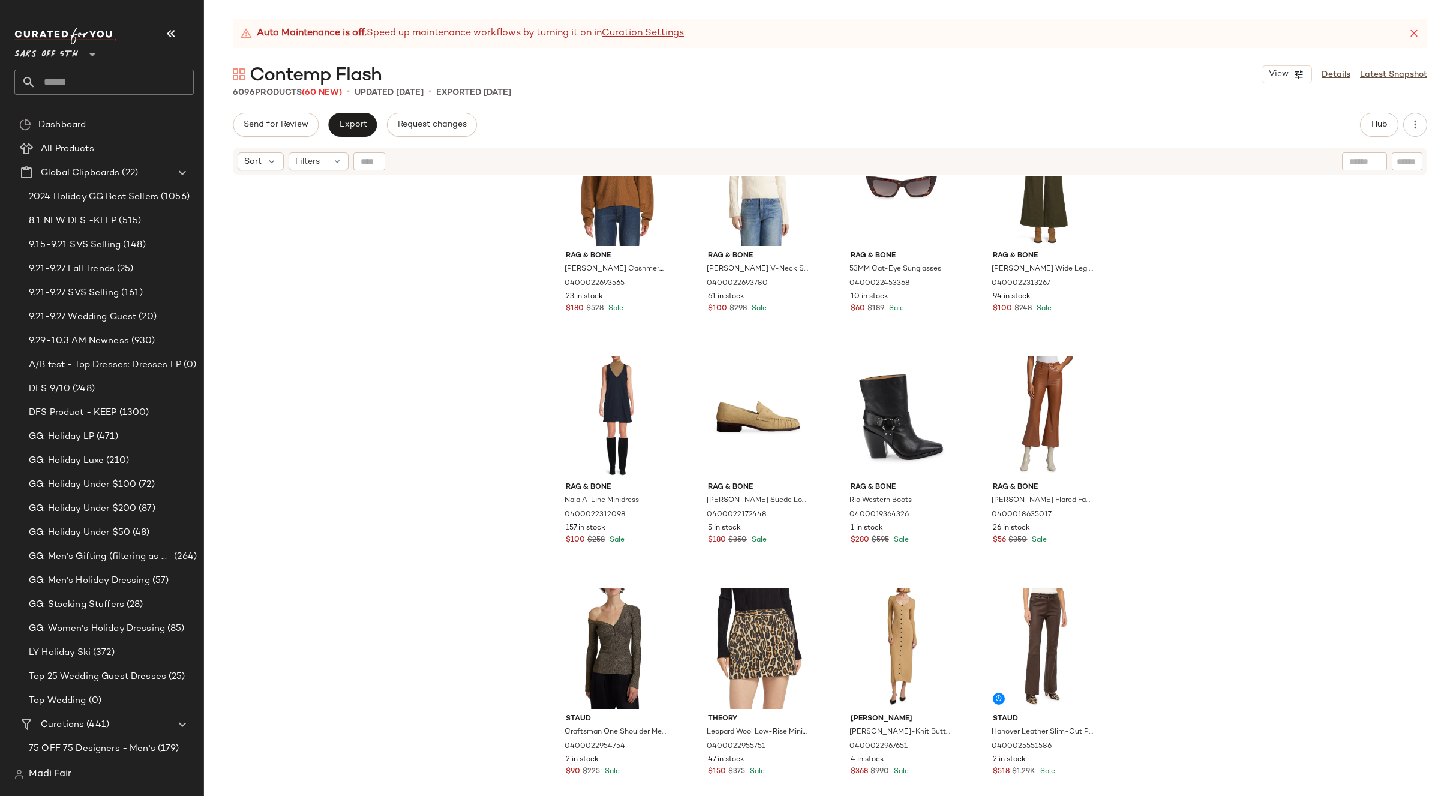
scroll to position [0, 0]
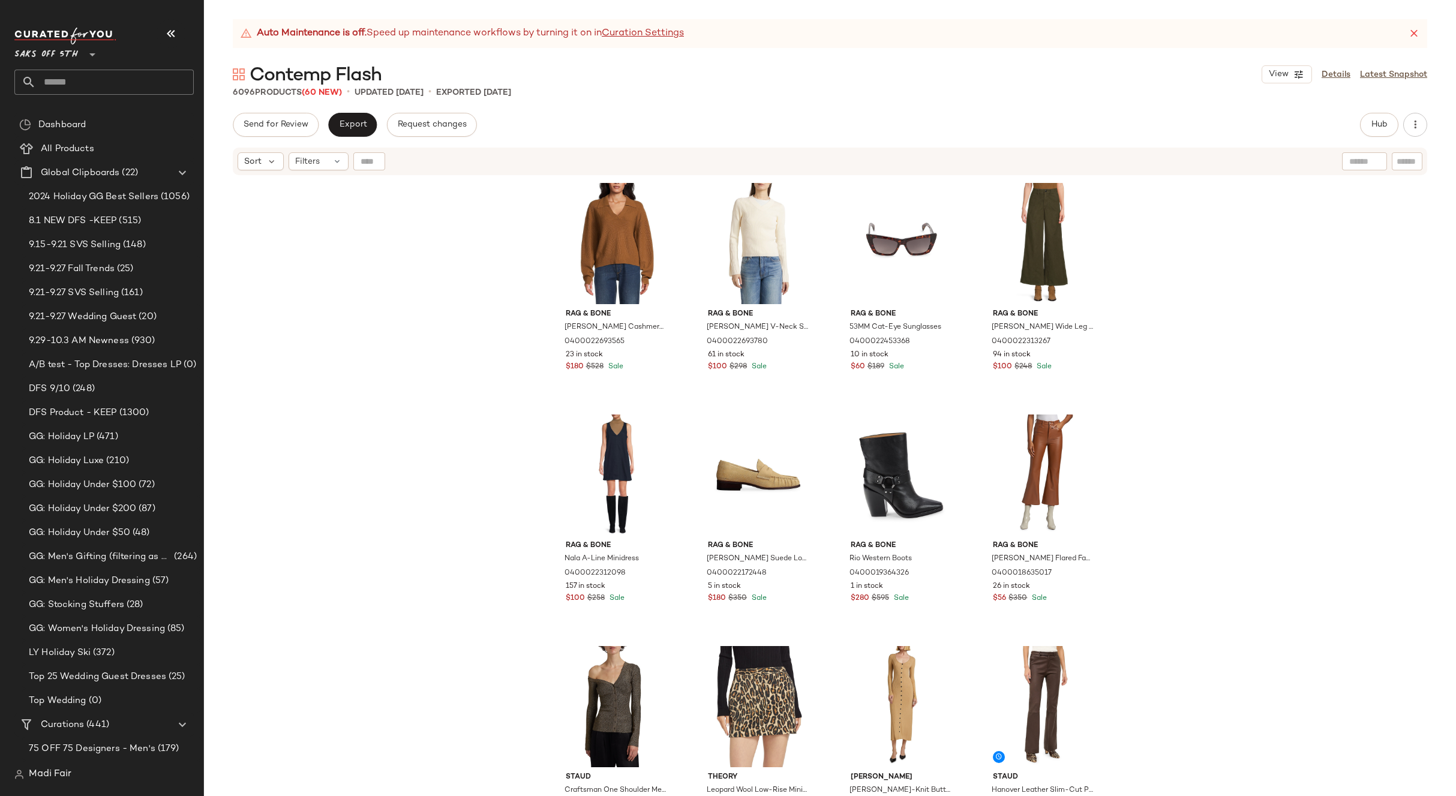
click at [1261, 284] on div "rag & bone Pierce Cashmere Sweater 0400022693565 23 in stock $180 $528 Sale rag…" at bounding box center [830, 501] width 1252 height 650
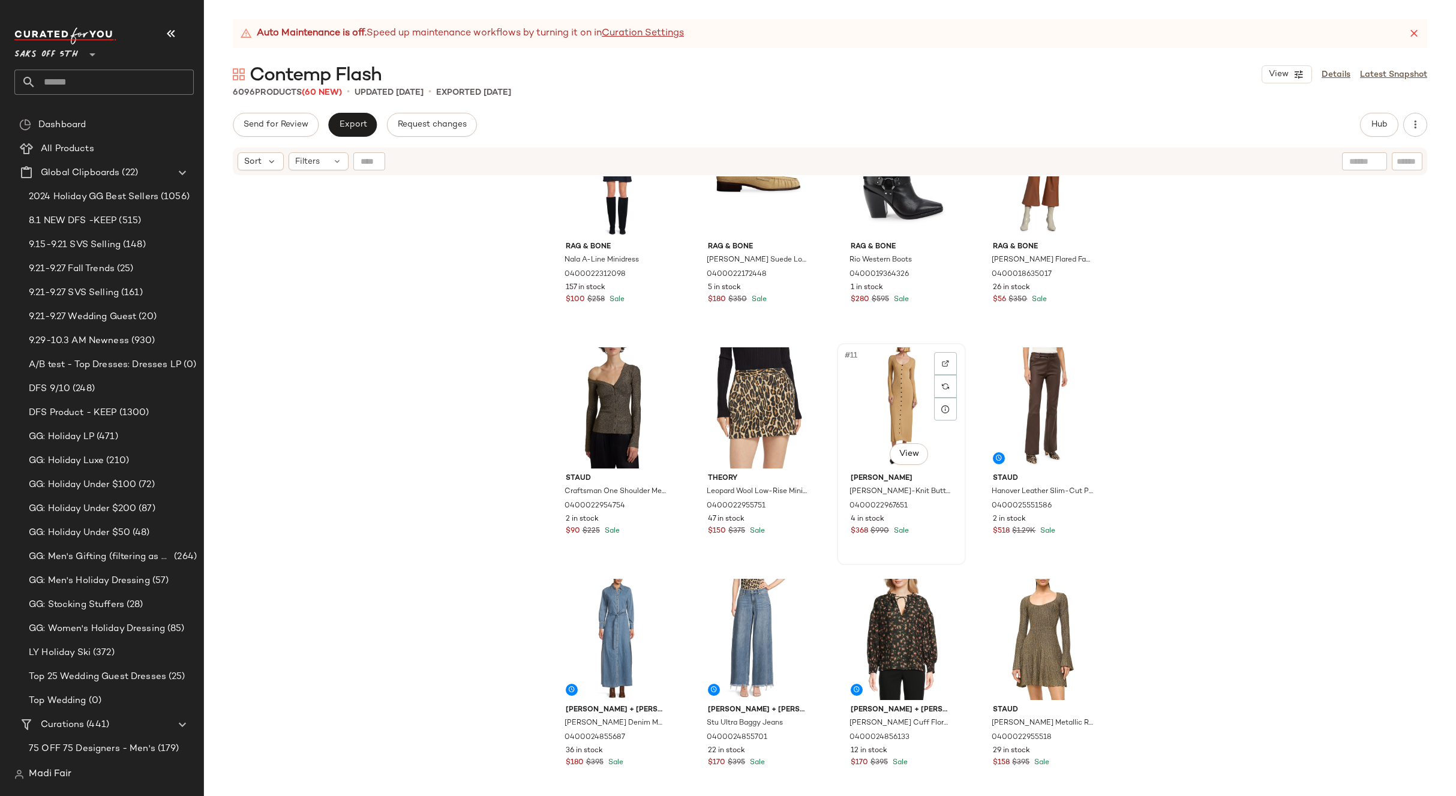
scroll to position [300, 0]
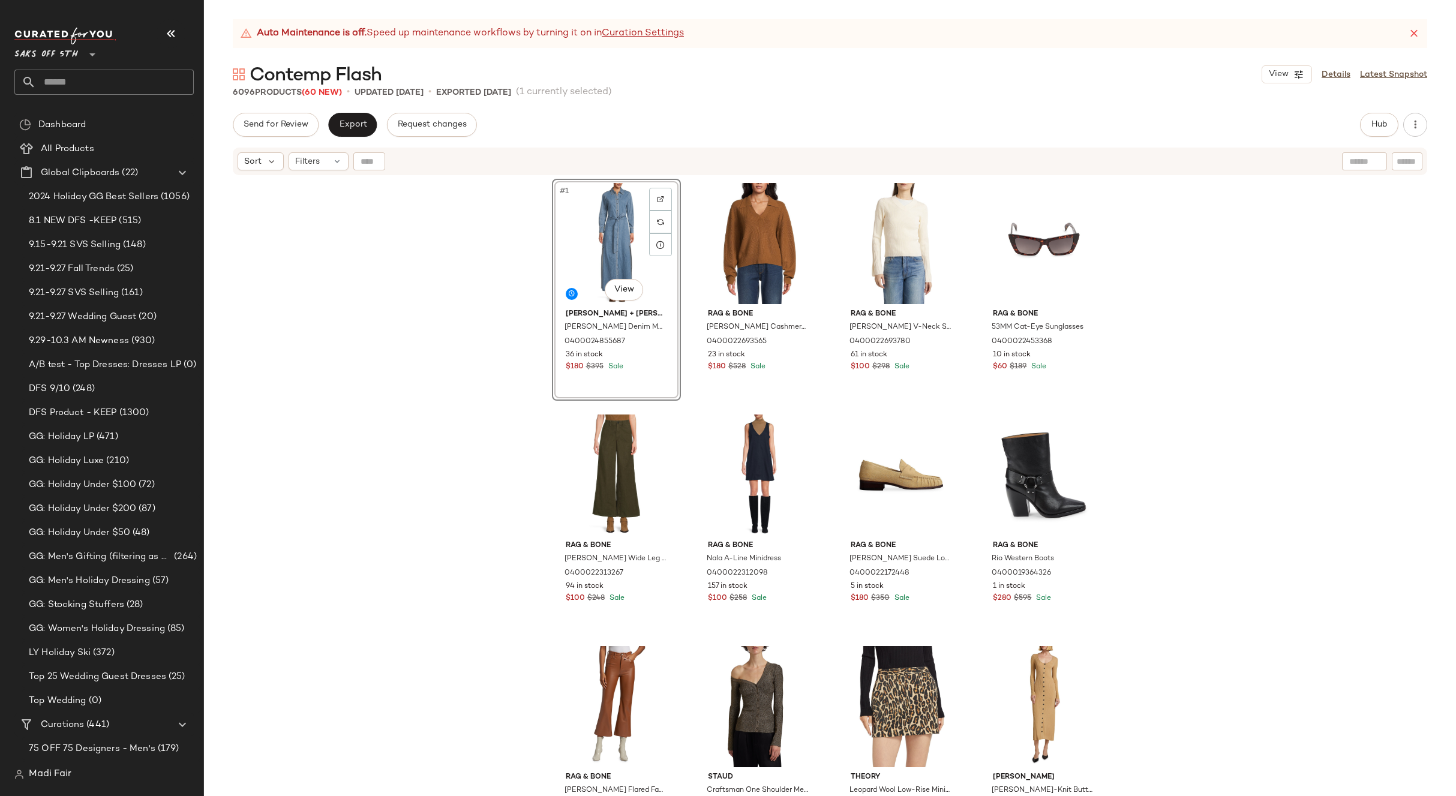
click at [1117, 356] on div "#1 View Alice + Olivia Chassidy Denim Maxi Dress 0400024855687 36 in stock $180…" at bounding box center [830, 501] width 1252 height 650
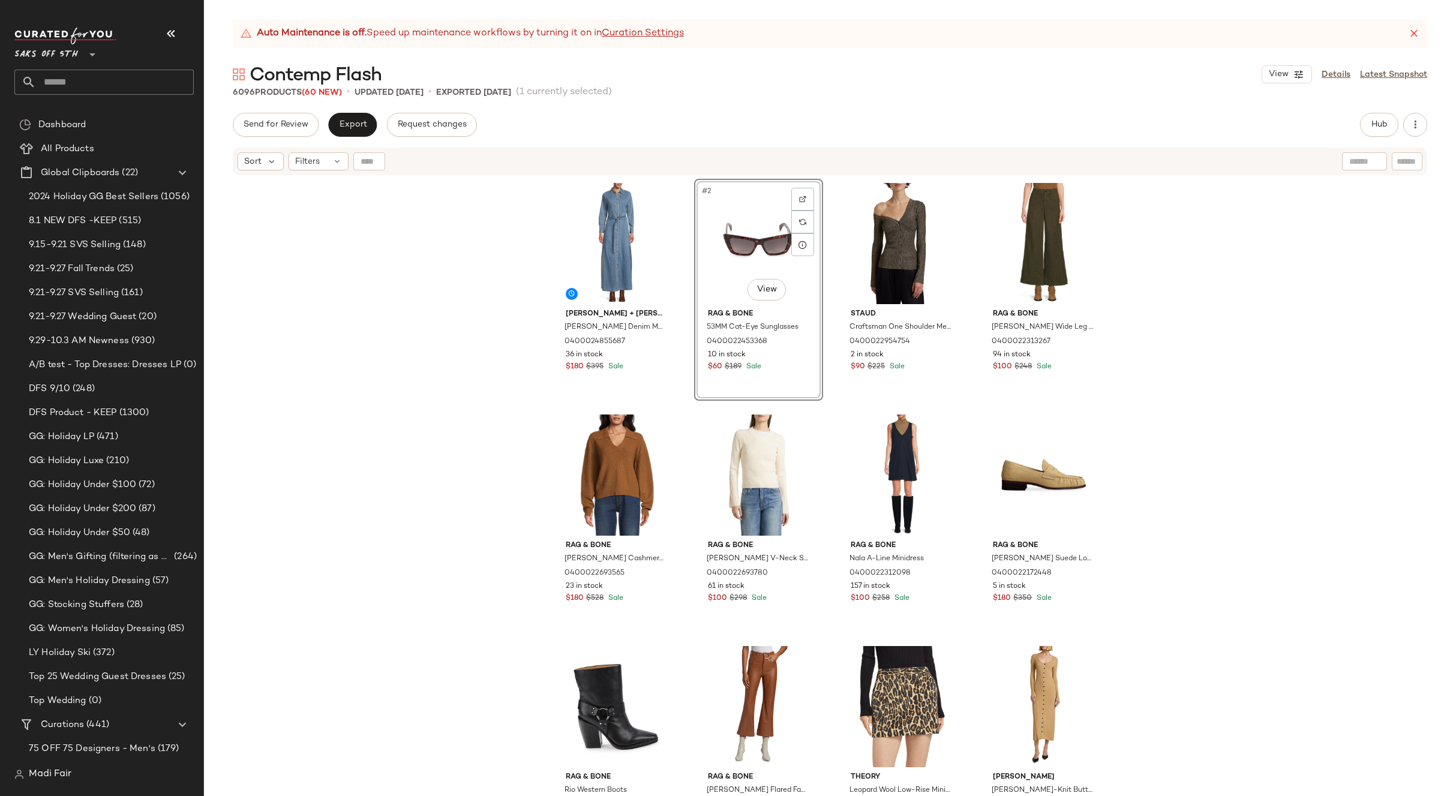
click at [1120, 325] on div "Alice + Olivia Chassidy Denim Maxi Dress 0400024855687 36 in stock $180 $395 Sa…" at bounding box center [830, 501] width 1252 height 650
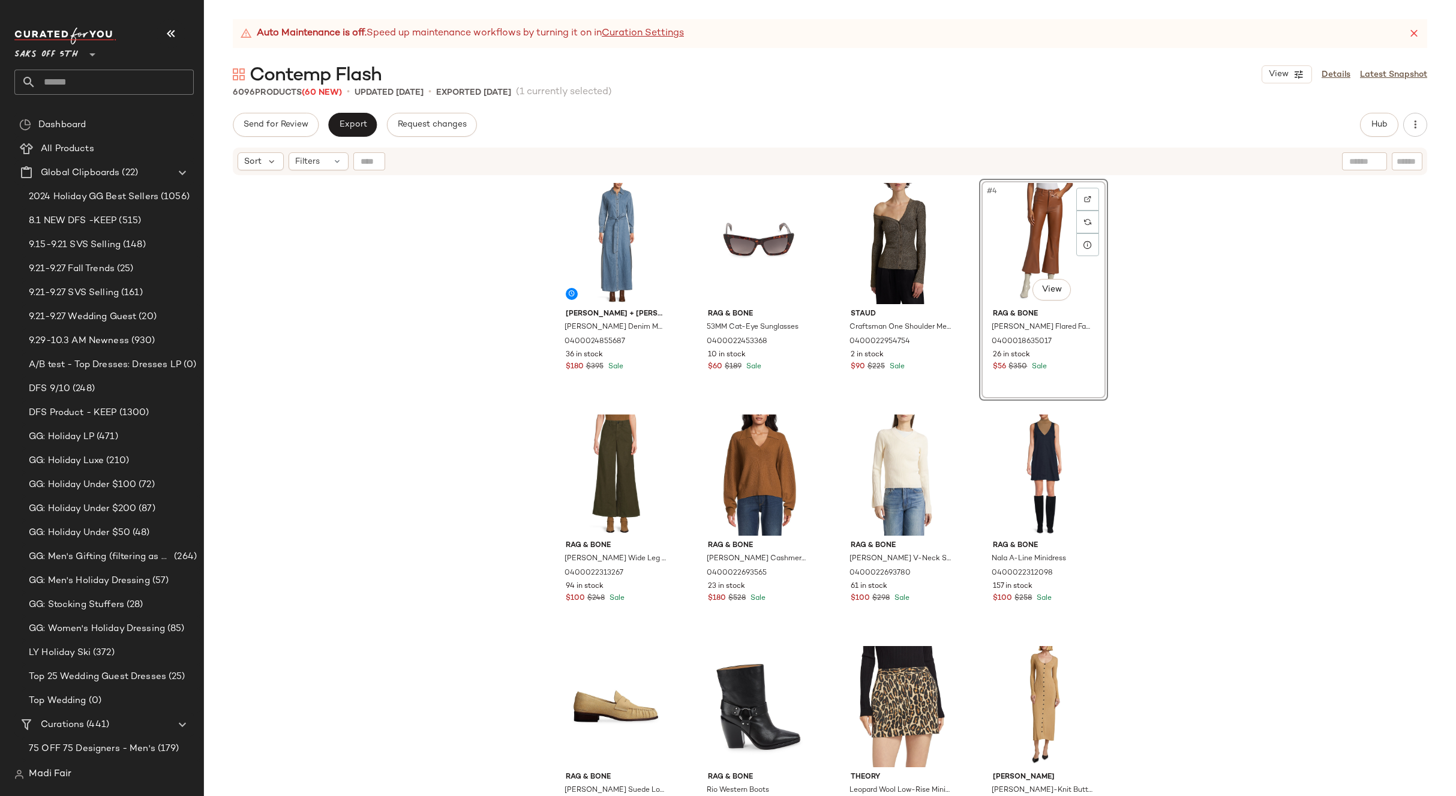
click at [1165, 346] on div "Alice + Olivia Chassidy Denim Maxi Dress 0400024855687 36 in stock $180 $395 Sa…" at bounding box center [830, 501] width 1252 height 650
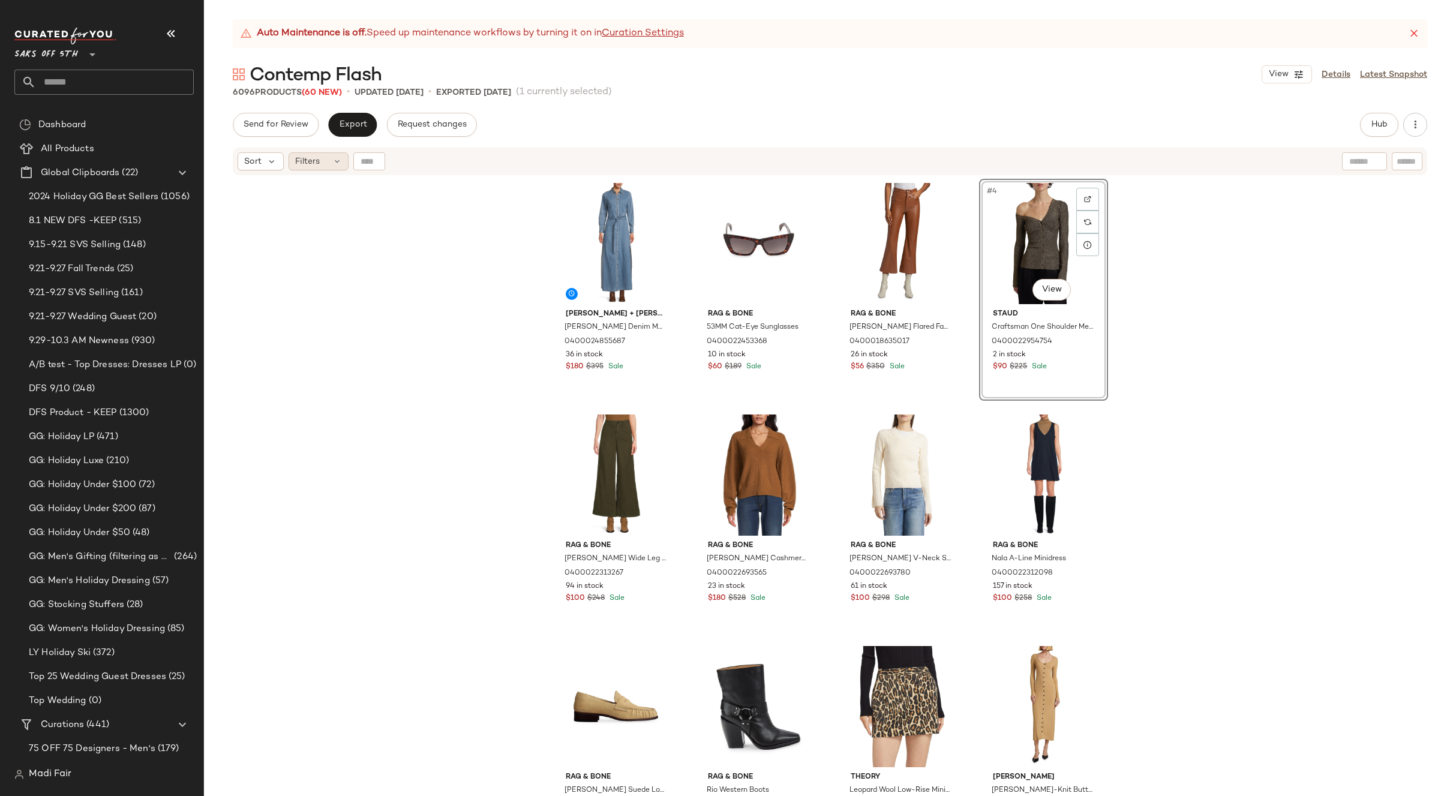
click at [314, 158] on span "Filters" at bounding box center [307, 161] width 25 height 13
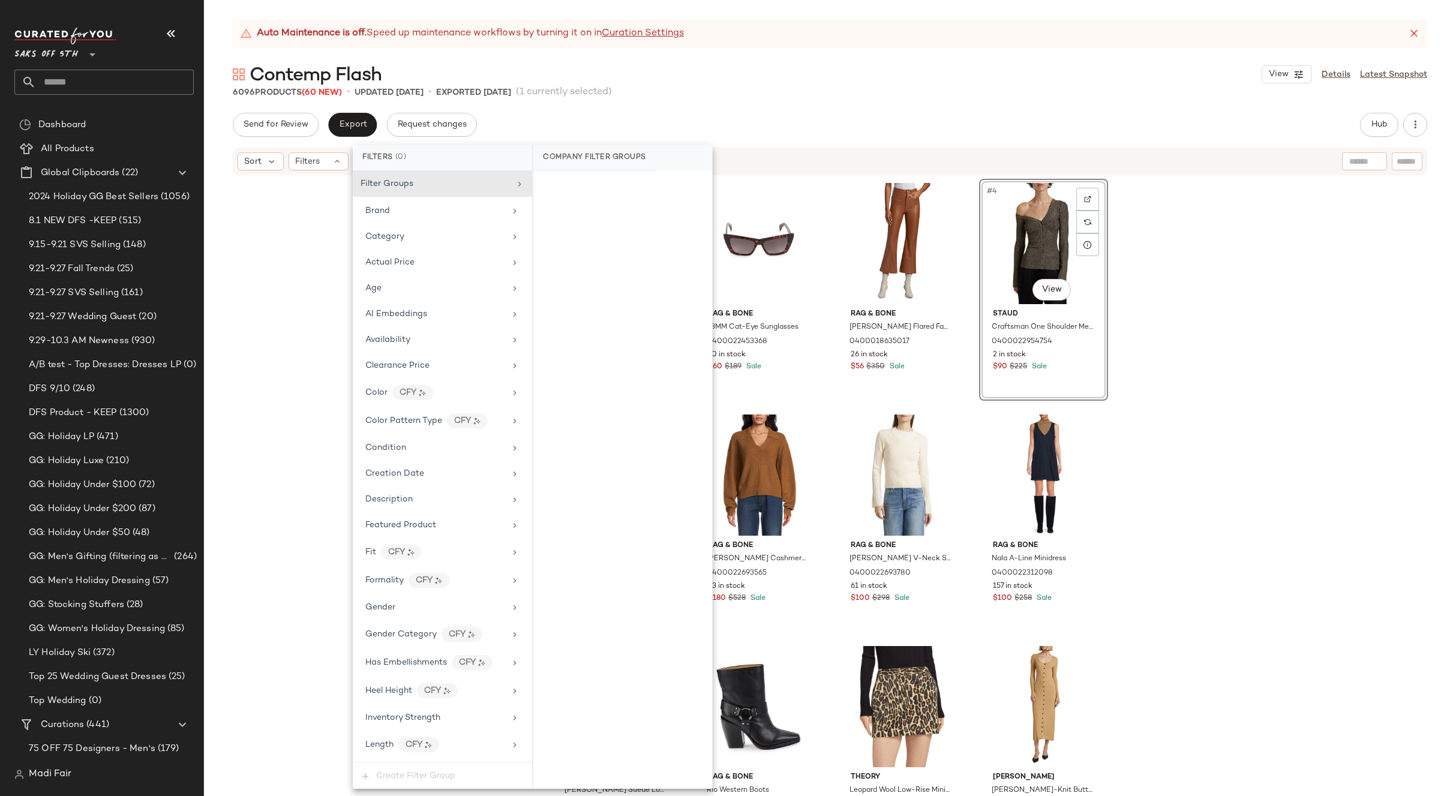
click at [751, 95] on div "6096 Products (60 New) • updated Oct 2nd • Exported Oct 2nd (1 currently select…" at bounding box center [830, 92] width 1252 height 12
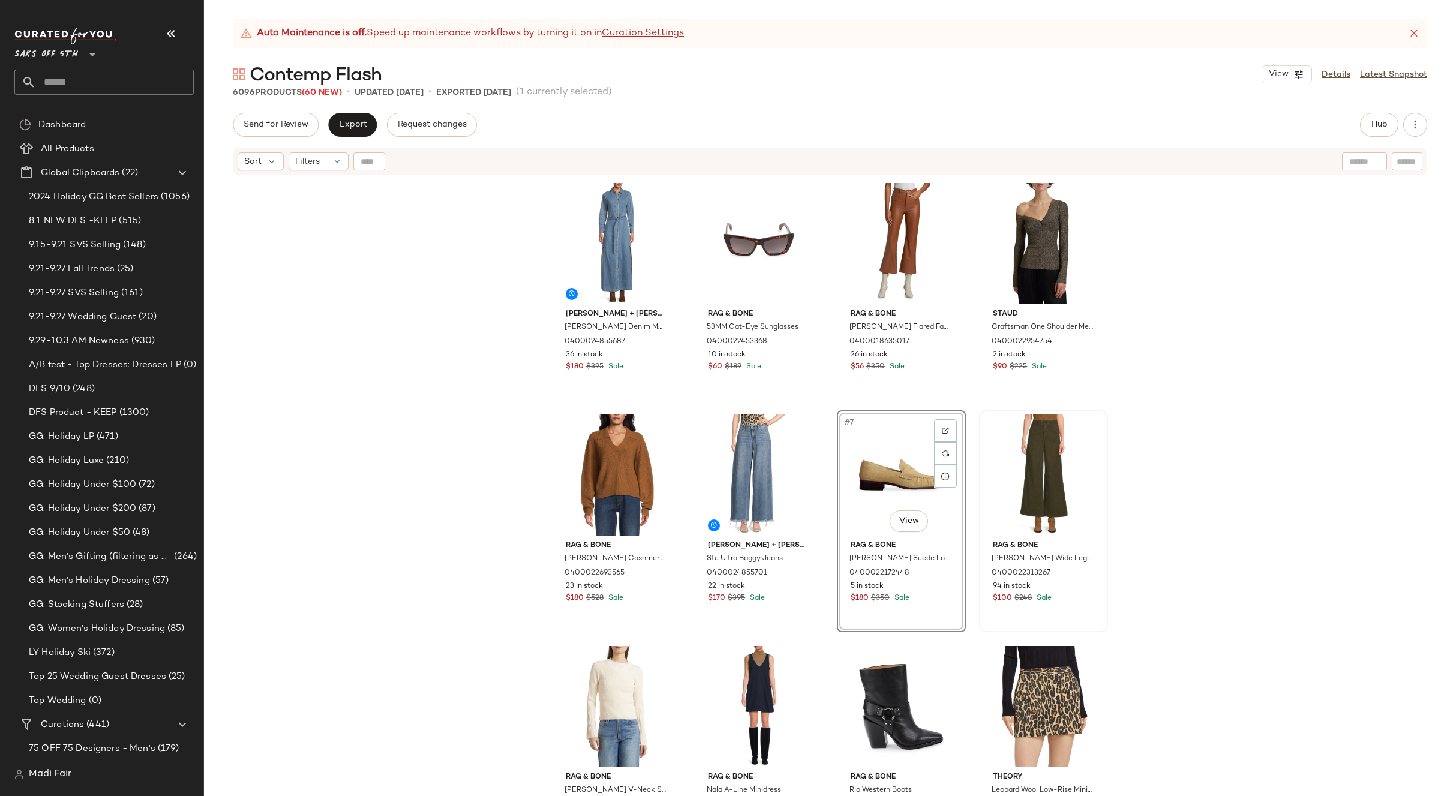
click at [1149, 497] on div "Alice + Olivia Chassidy Denim Maxi Dress 0400024855687 36 in stock $180 $395 Sa…" at bounding box center [830, 501] width 1252 height 650
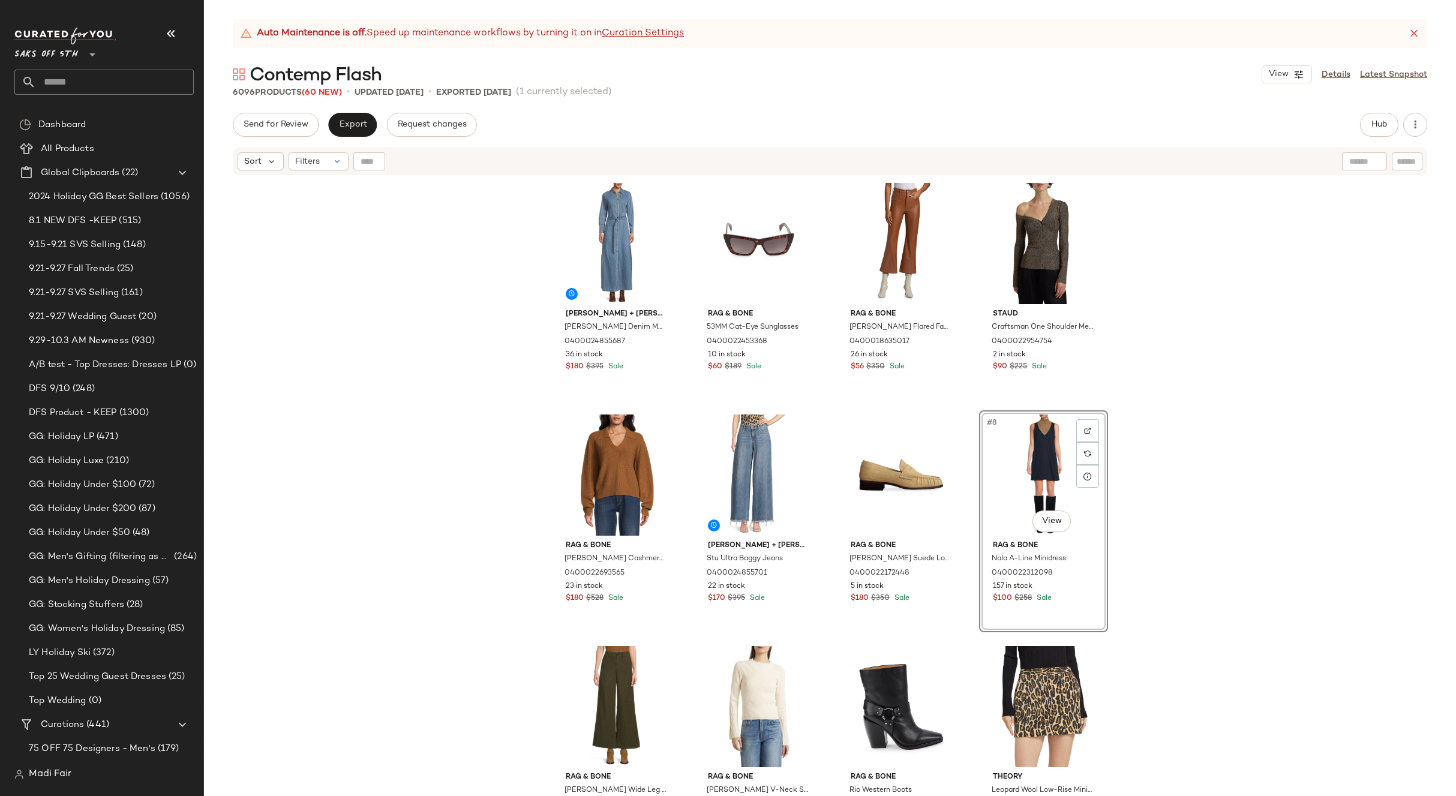
click at [1130, 482] on div "Alice + Olivia Chassidy Denim Maxi Dress 0400024855687 36 in stock $180 $395 Sa…" at bounding box center [830, 501] width 1252 height 650
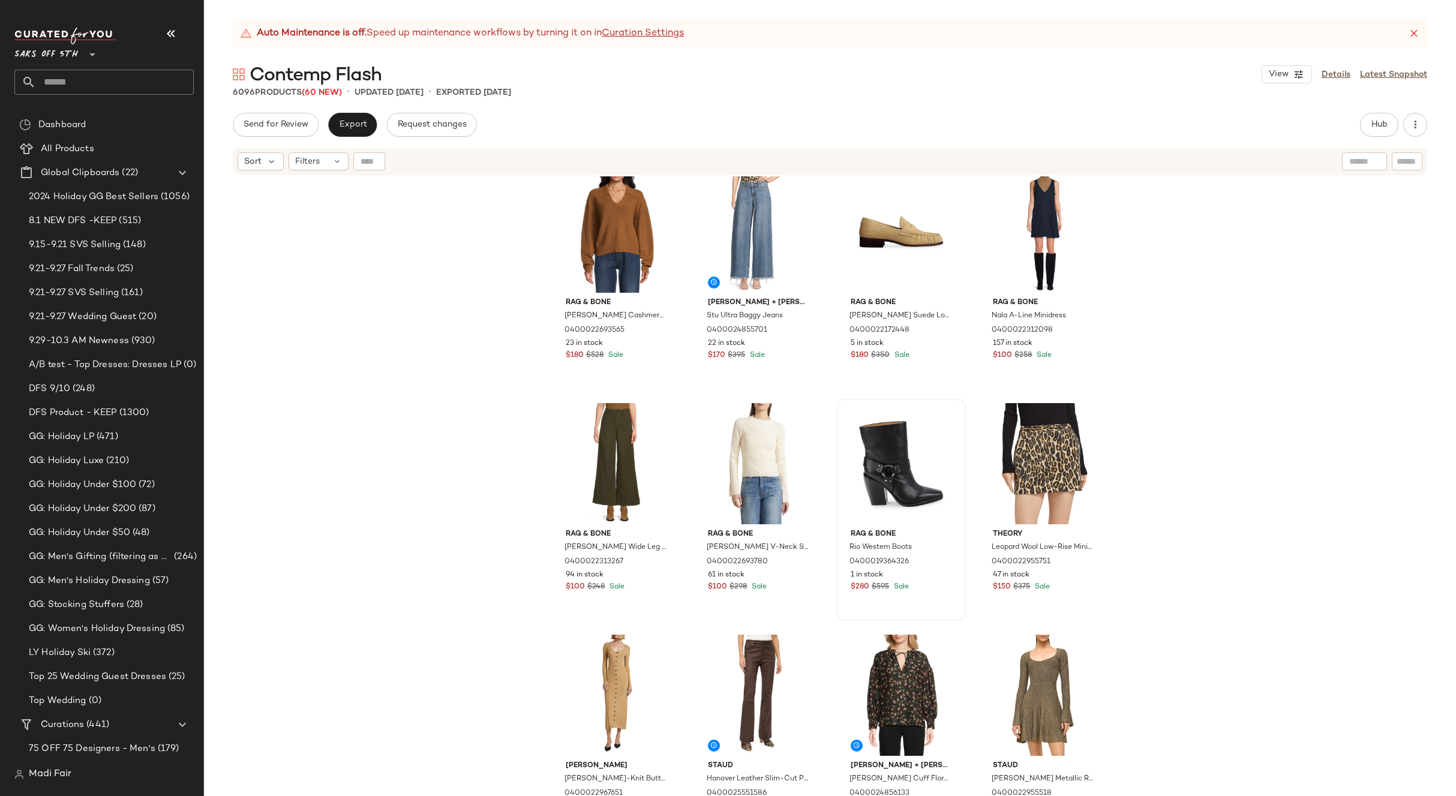
scroll to position [250, 0]
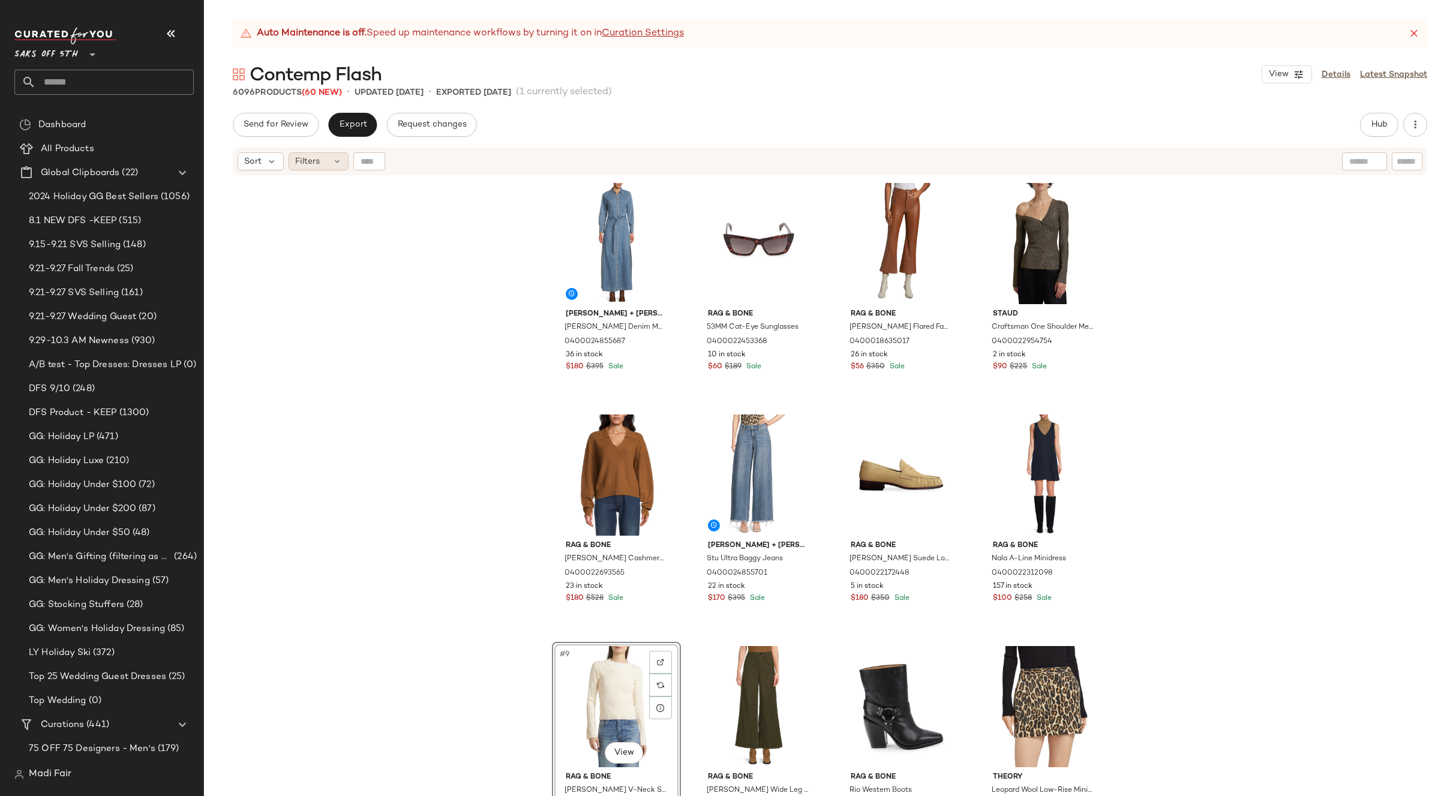
click at [331, 158] on div "Filters" at bounding box center [319, 161] width 60 height 18
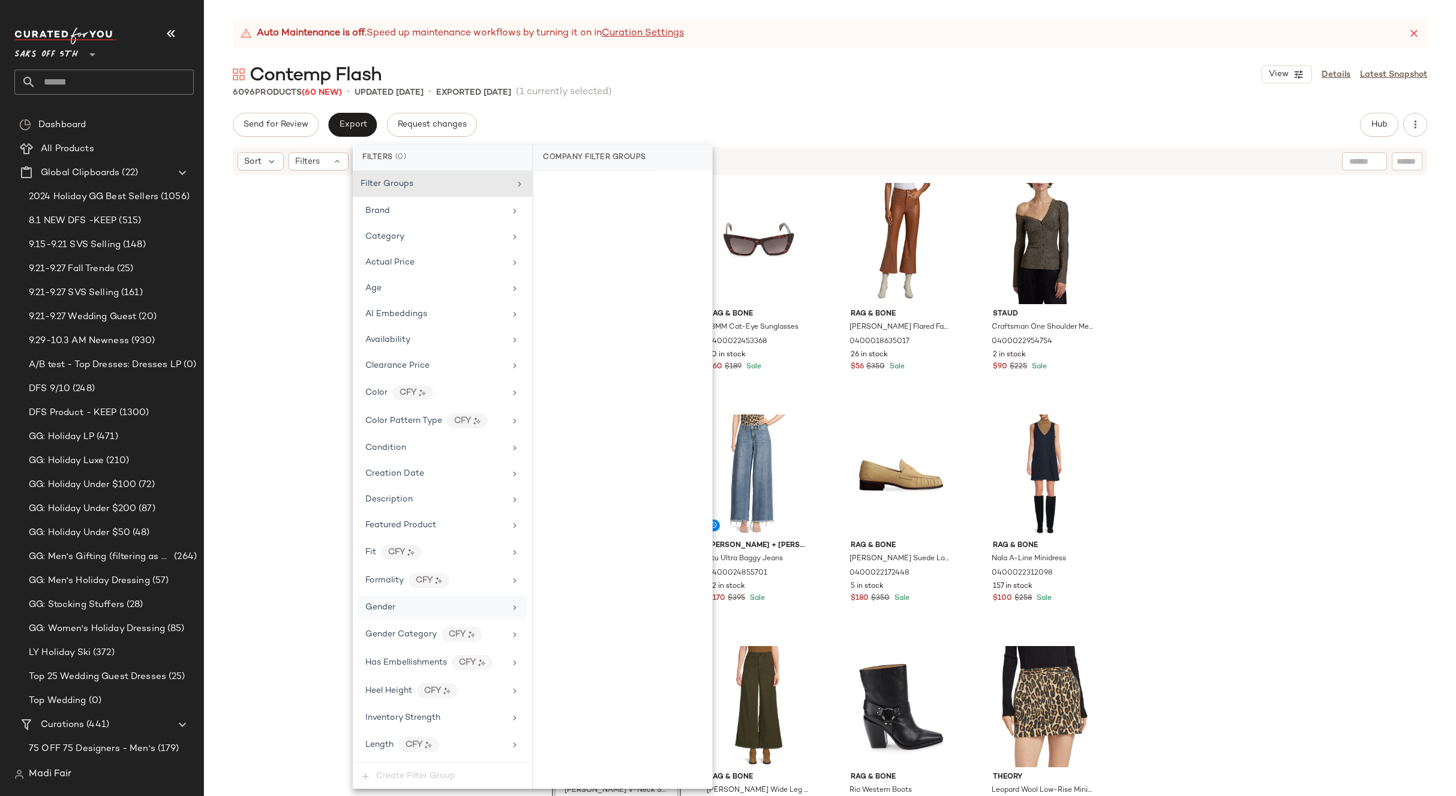
click at [414, 602] on div "Gender" at bounding box center [435, 607] width 140 height 13
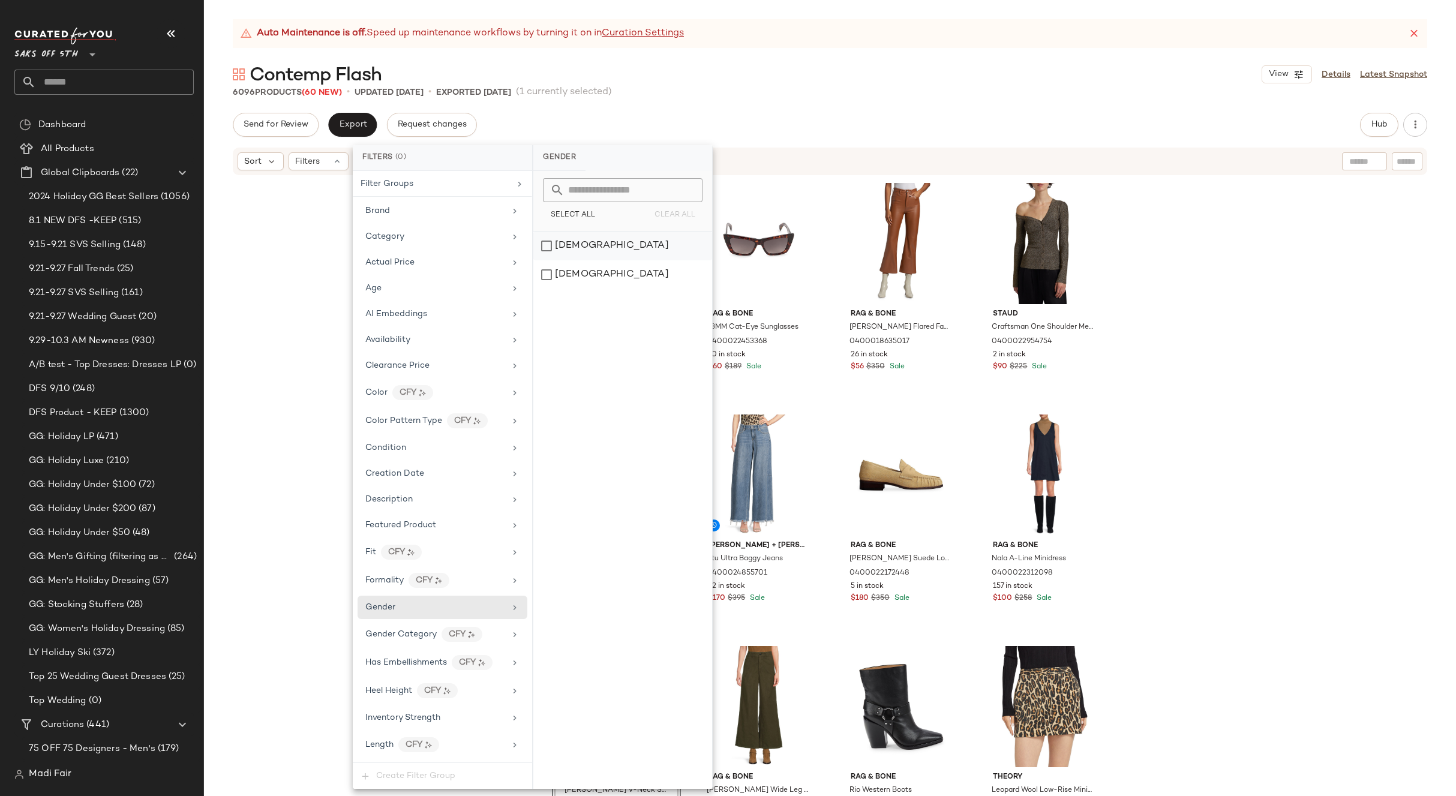
click at [568, 248] on div "[DEMOGRAPHIC_DATA]" at bounding box center [623, 246] width 179 height 29
click at [487, 212] on div "Brand" at bounding box center [440, 211] width 140 height 13
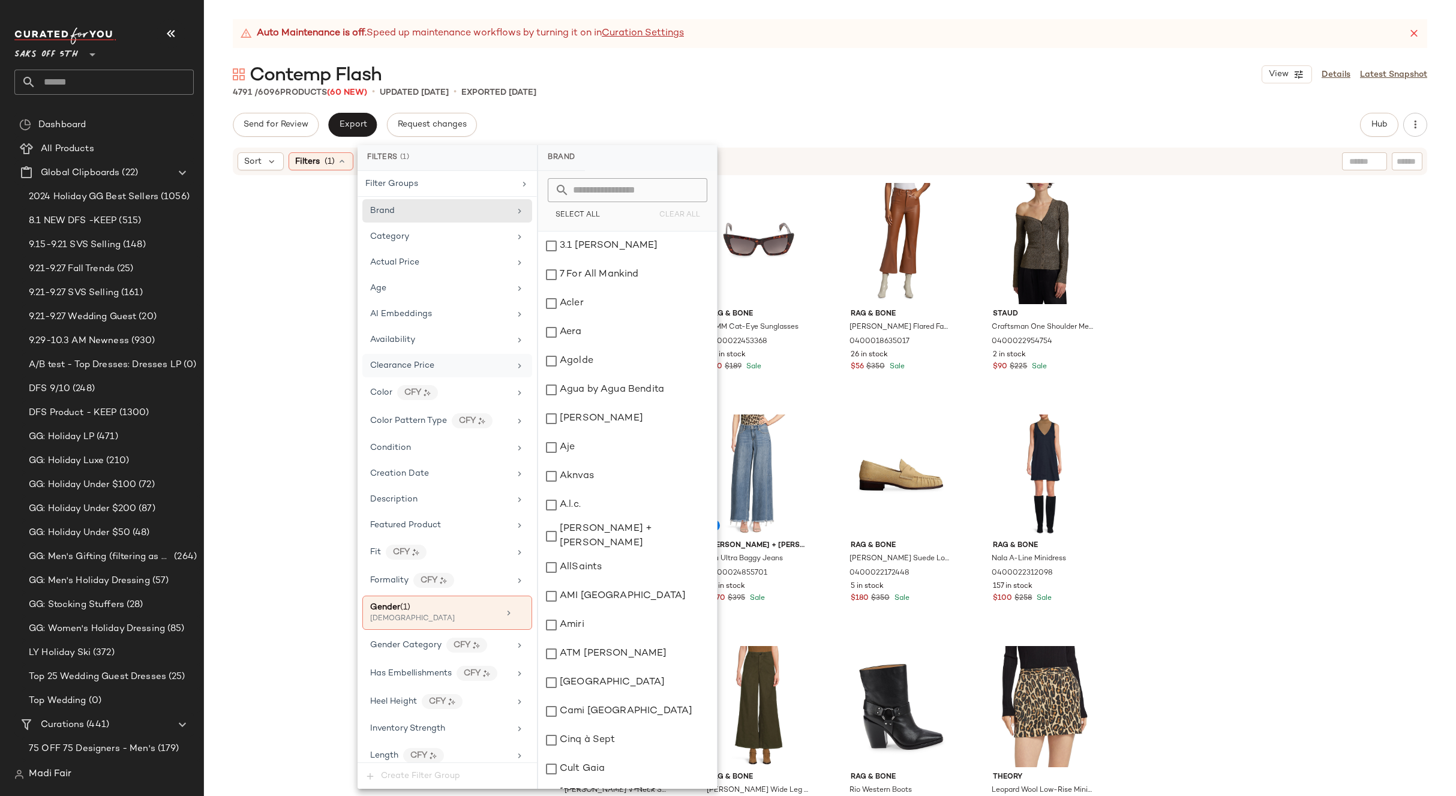
click at [455, 362] on div "Clearance Price" at bounding box center [440, 365] width 140 height 13
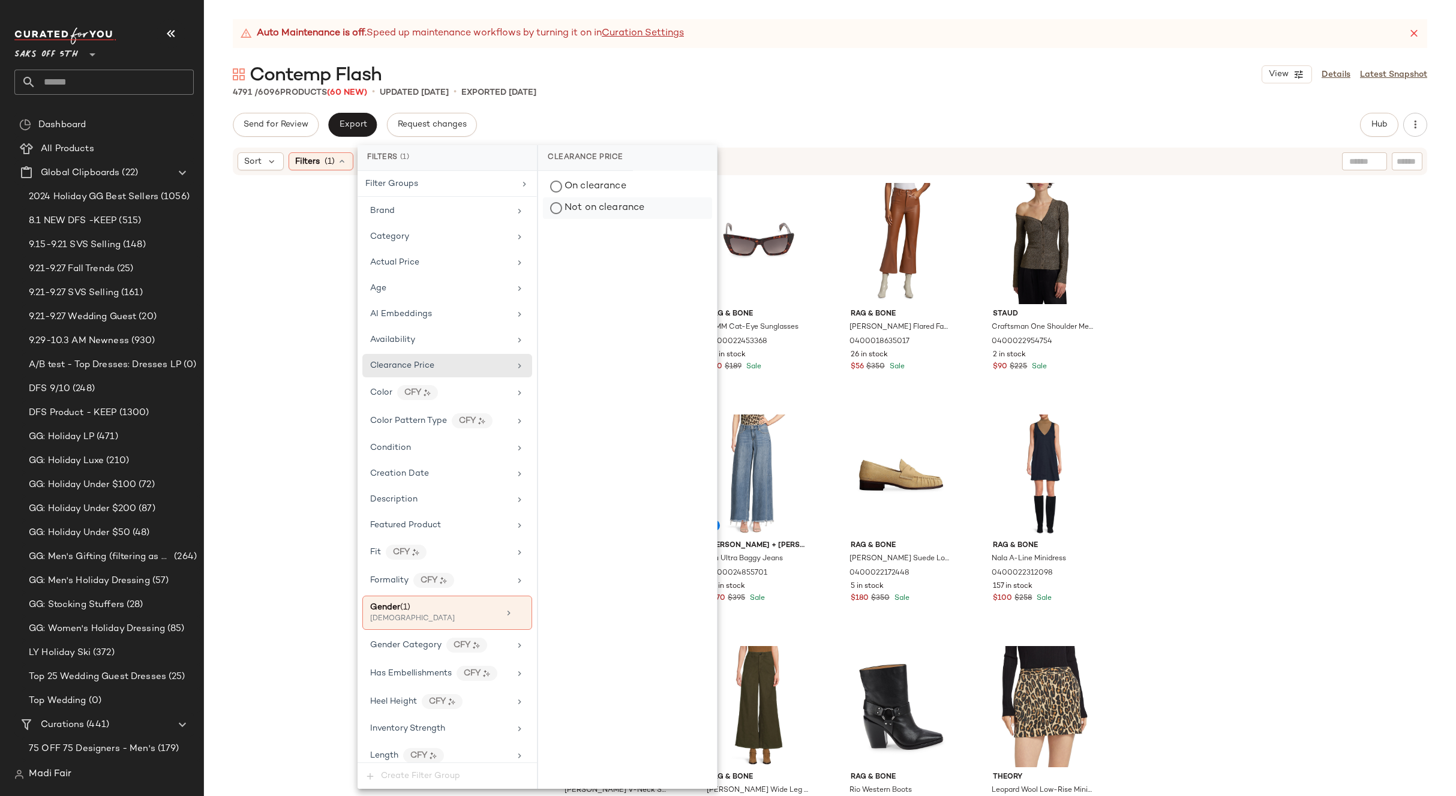
click at [595, 208] on div "Not on clearance" at bounding box center [627, 208] width 169 height 22
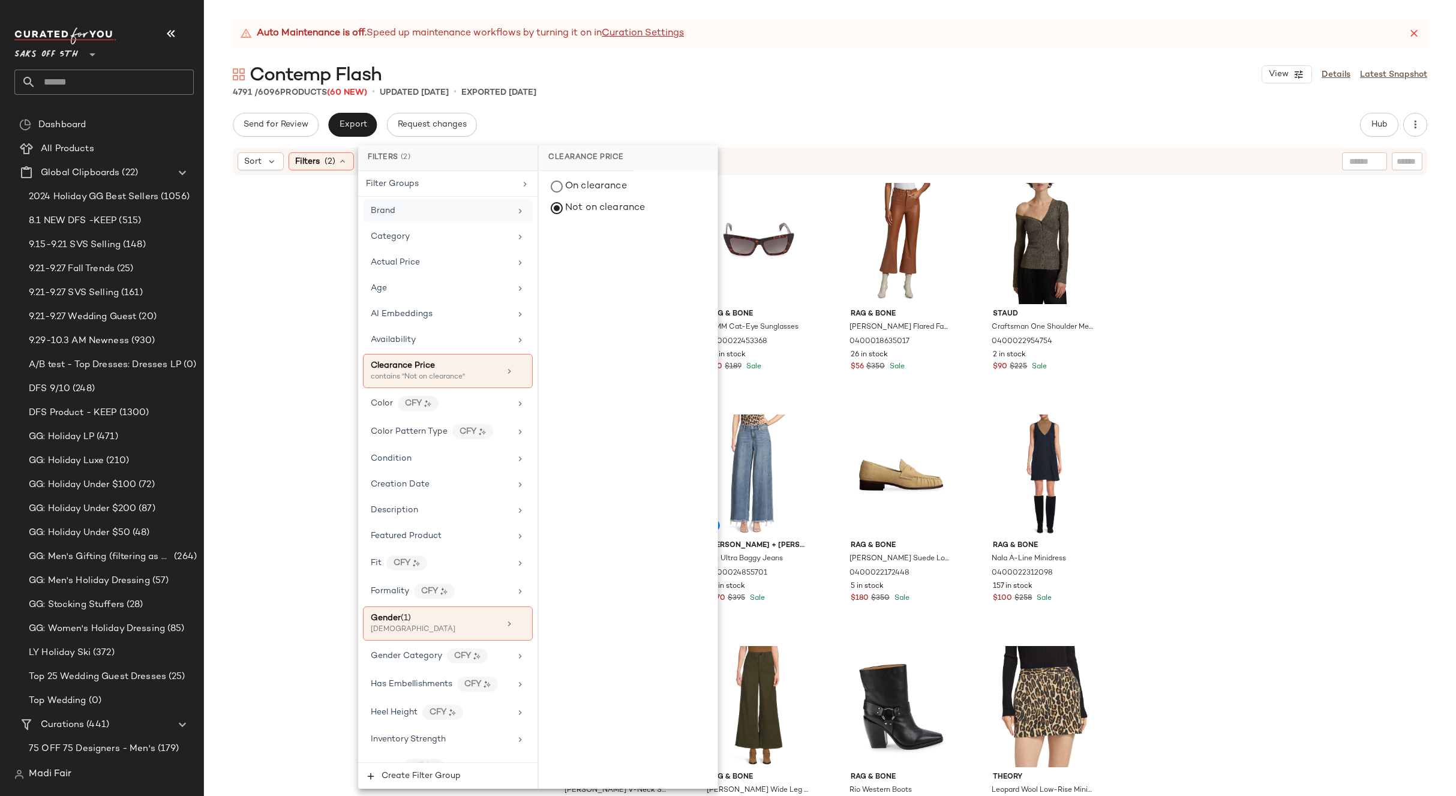
click at [436, 216] on div "Brand" at bounding box center [441, 211] width 140 height 13
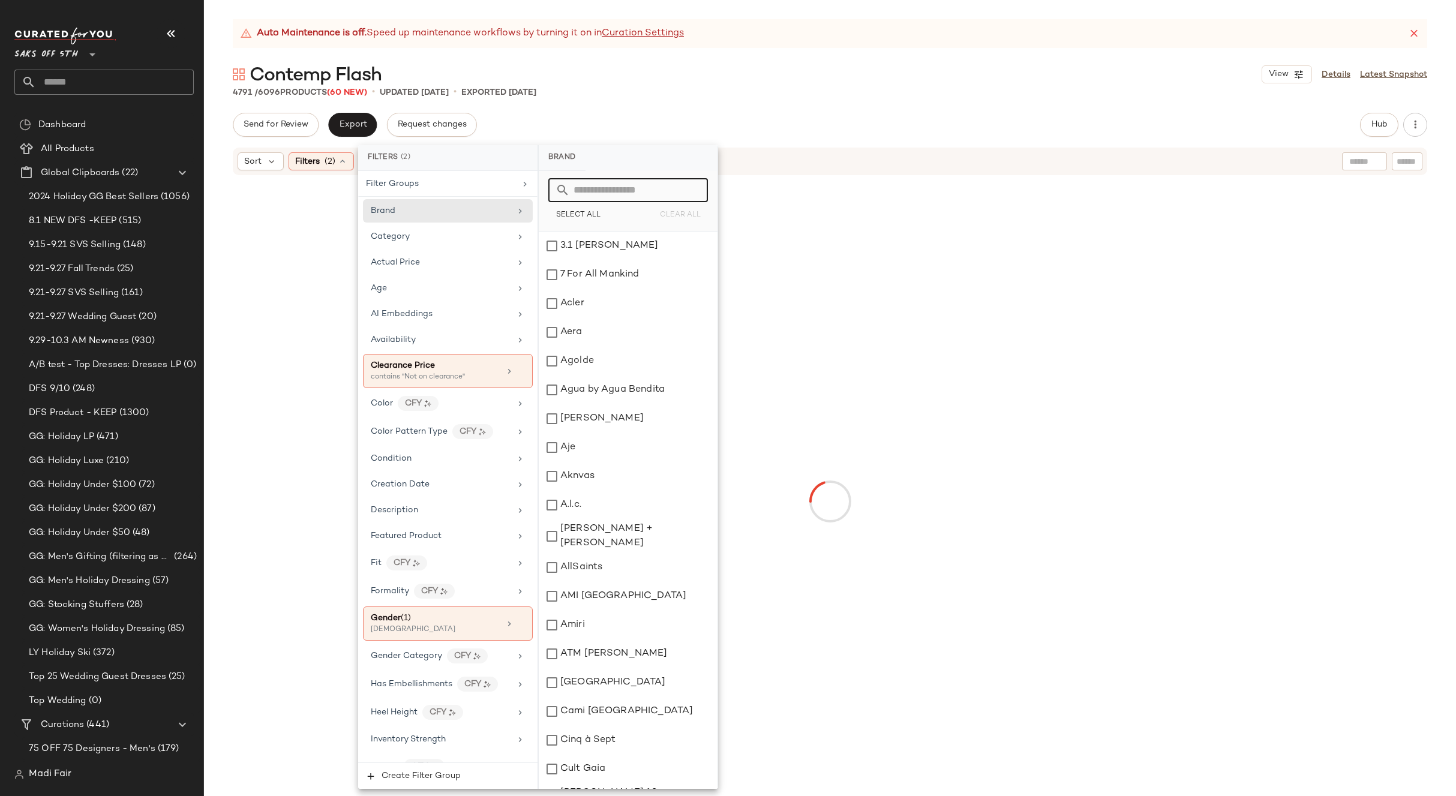
click at [597, 193] on input "text" at bounding box center [635, 190] width 131 height 24
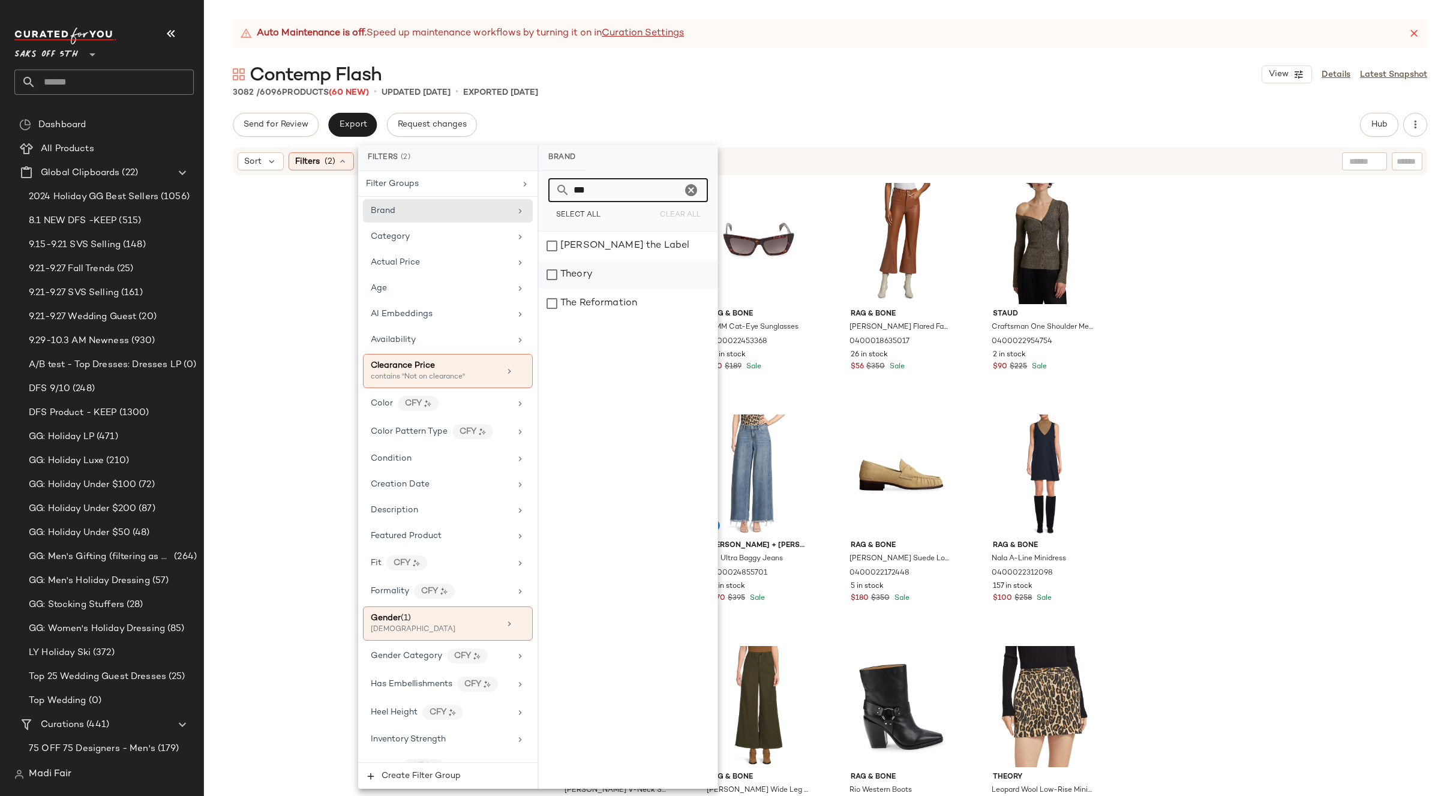
click at [591, 277] on div "Theory" at bounding box center [628, 274] width 179 height 29
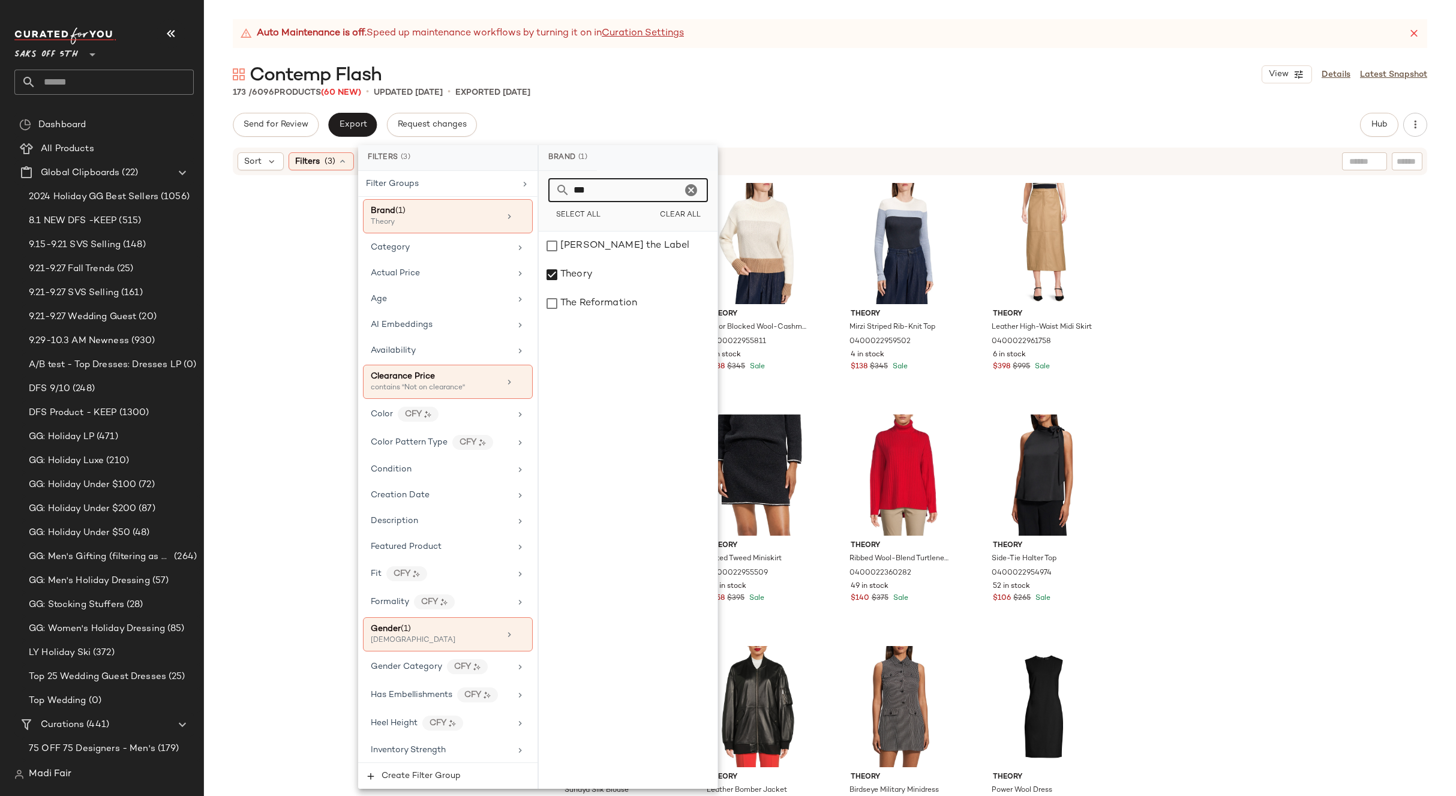
drag, startPoint x: 597, startPoint y: 195, endPoint x: 546, endPoint y: 193, distance: 51.0
click at [546, 193] on div "*** Select All Clear All" at bounding box center [628, 201] width 179 height 61
drag, startPoint x: 587, startPoint y: 327, endPoint x: 139, endPoint y: 528, distance: 490.5
click at [586, 328] on div "Staud" at bounding box center [628, 332] width 179 height 29
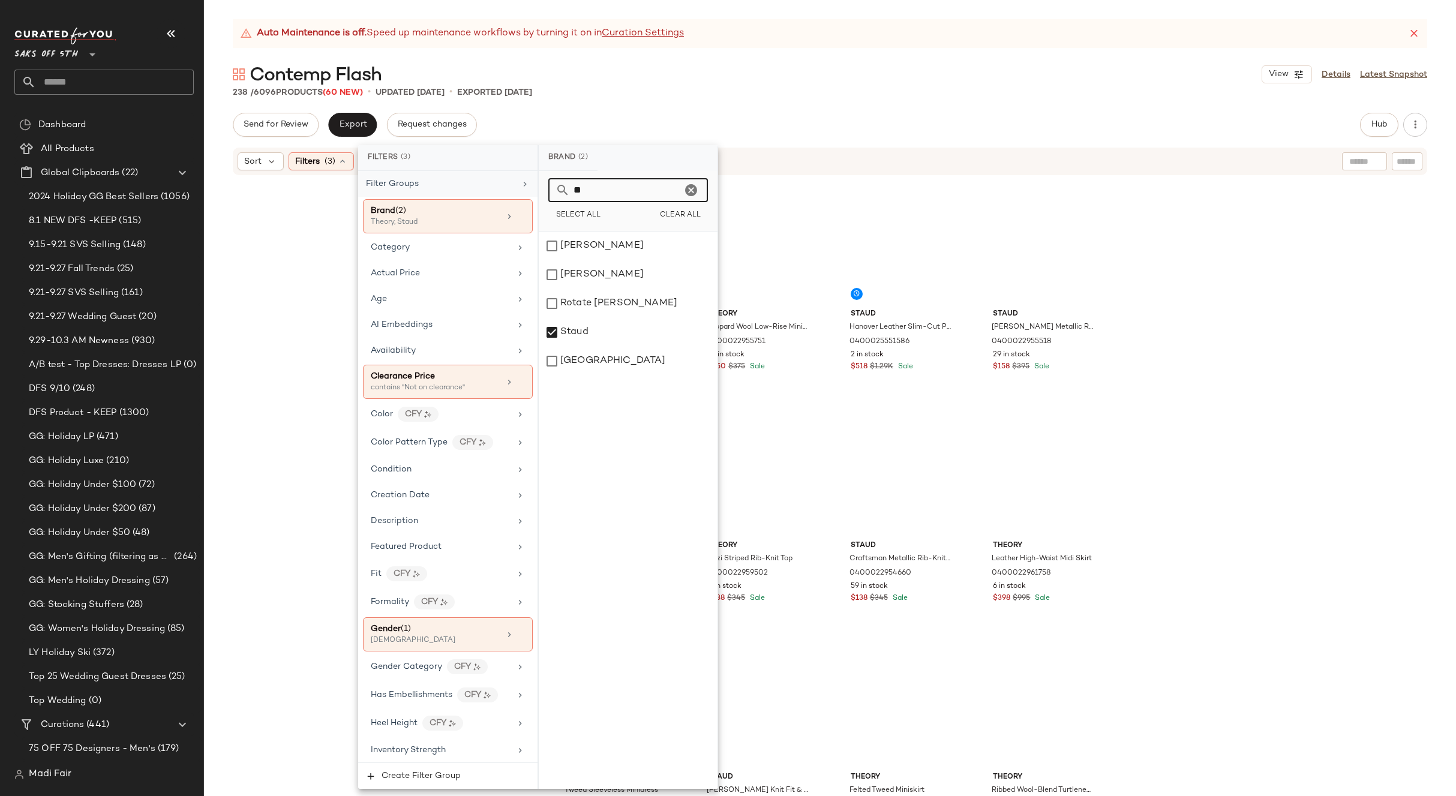
drag, startPoint x: 595, startPoint y: 193, endPoint x: 532, endPoint y: 189, distance: 63.7
click at [532, 189] on div "Filters (3) Filter Groups Brand (2) Theory, Staud Category Actual Price Age AI …" at bounding box center [538, 467] width 360 height 644
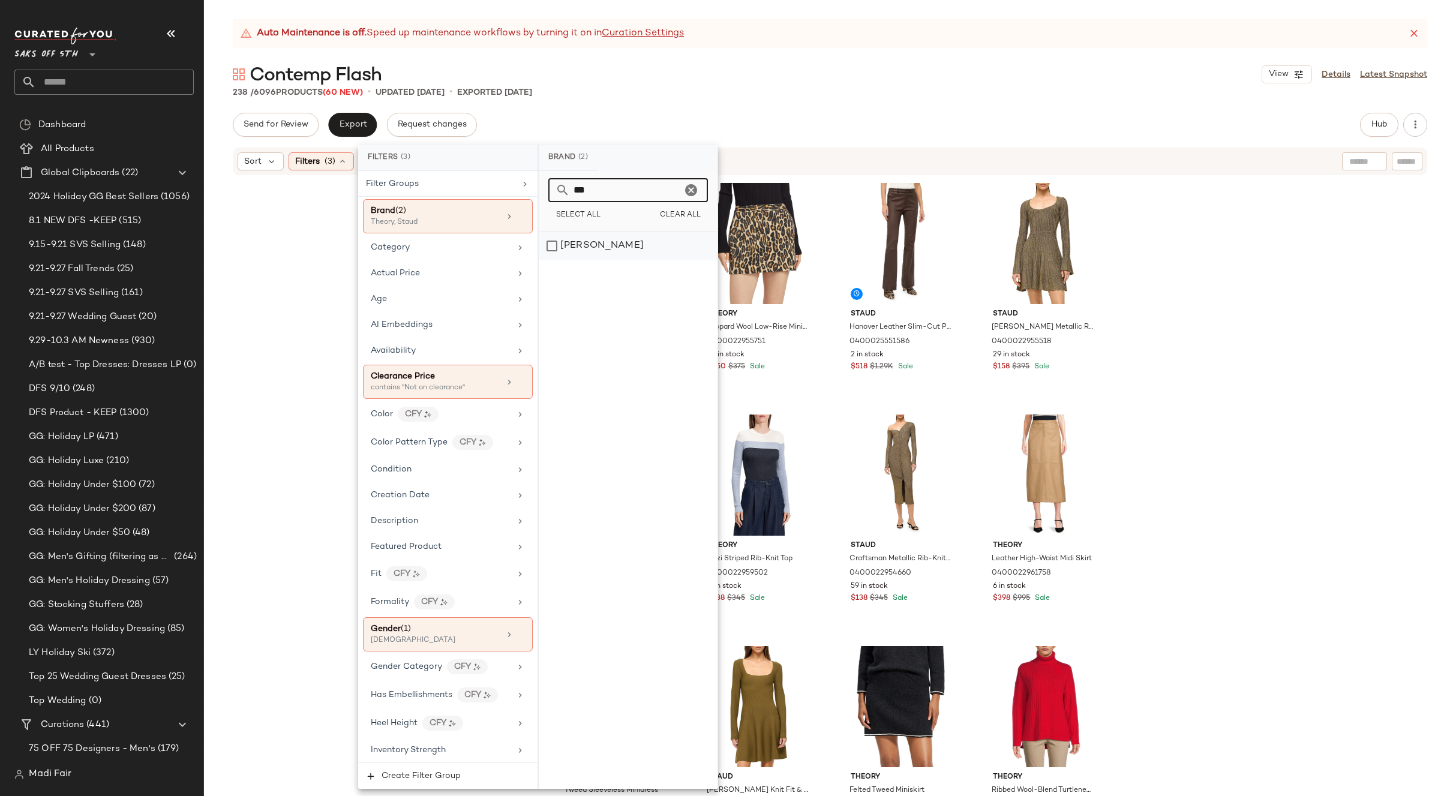
type input "***"
click at [583, 239] on div "[PERSON_NAME]" at bounding box center [628, 246] width 179 height 29
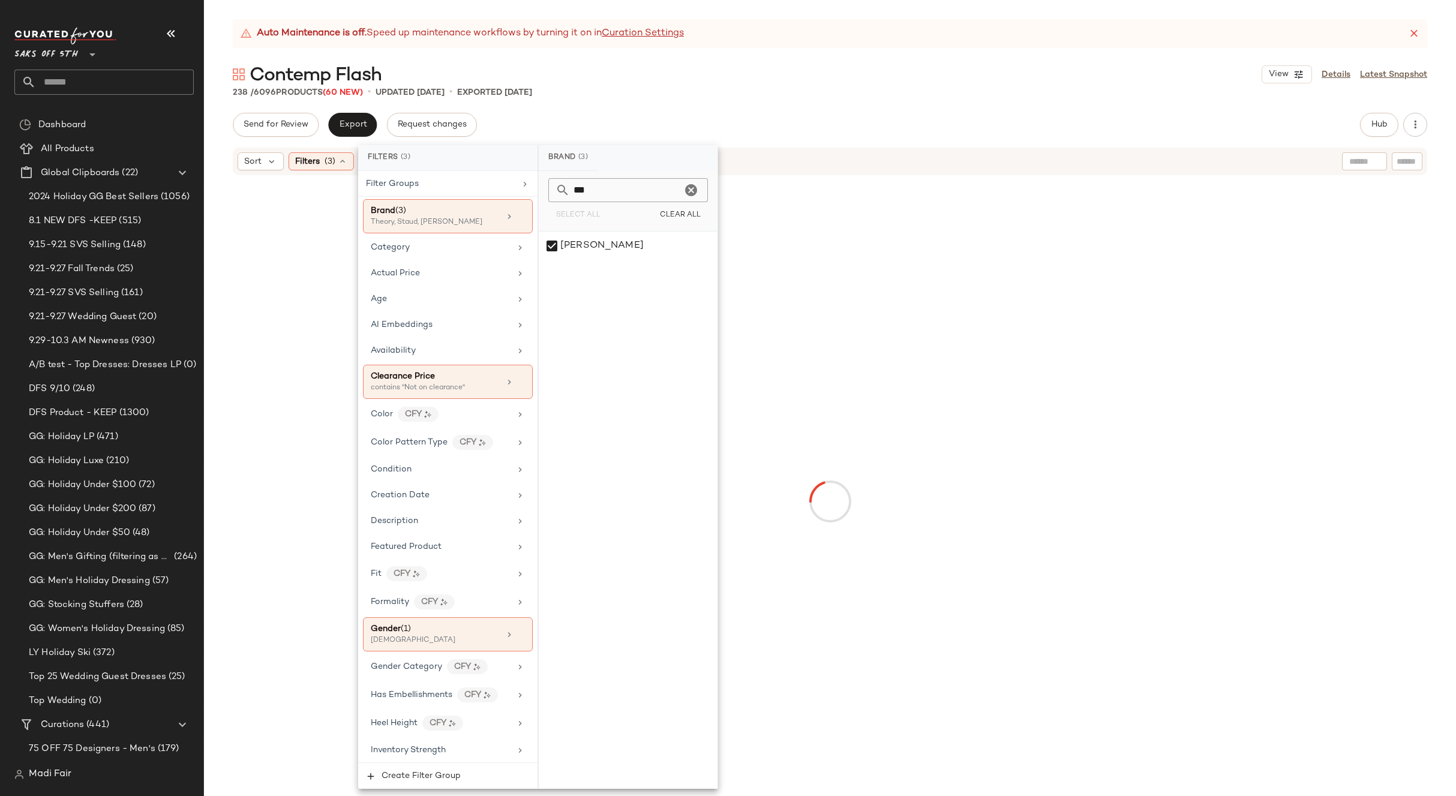
click at [1173, 221] on div at bounding box center [830, 501] width 1075 height 645
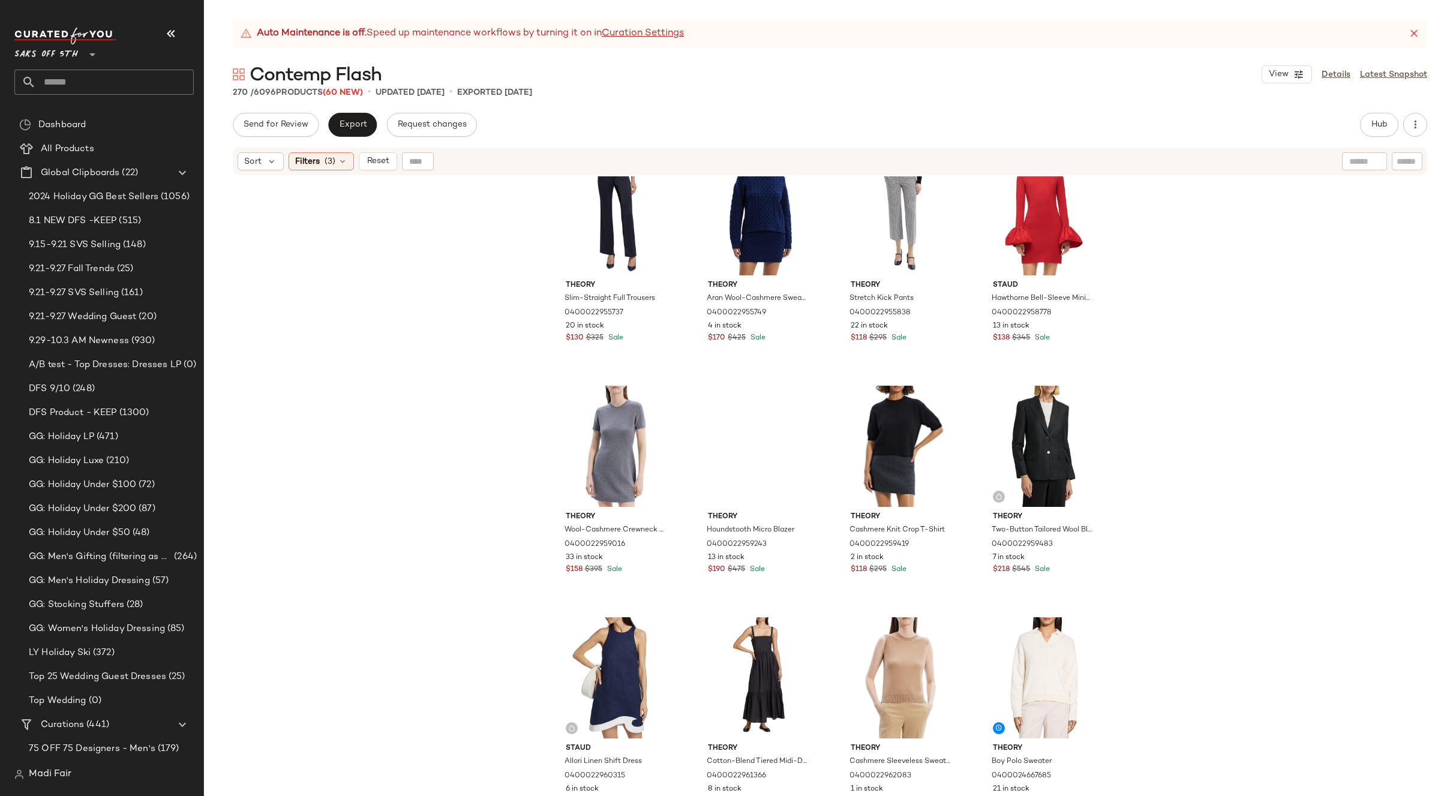
scroll to position [10484, 0]
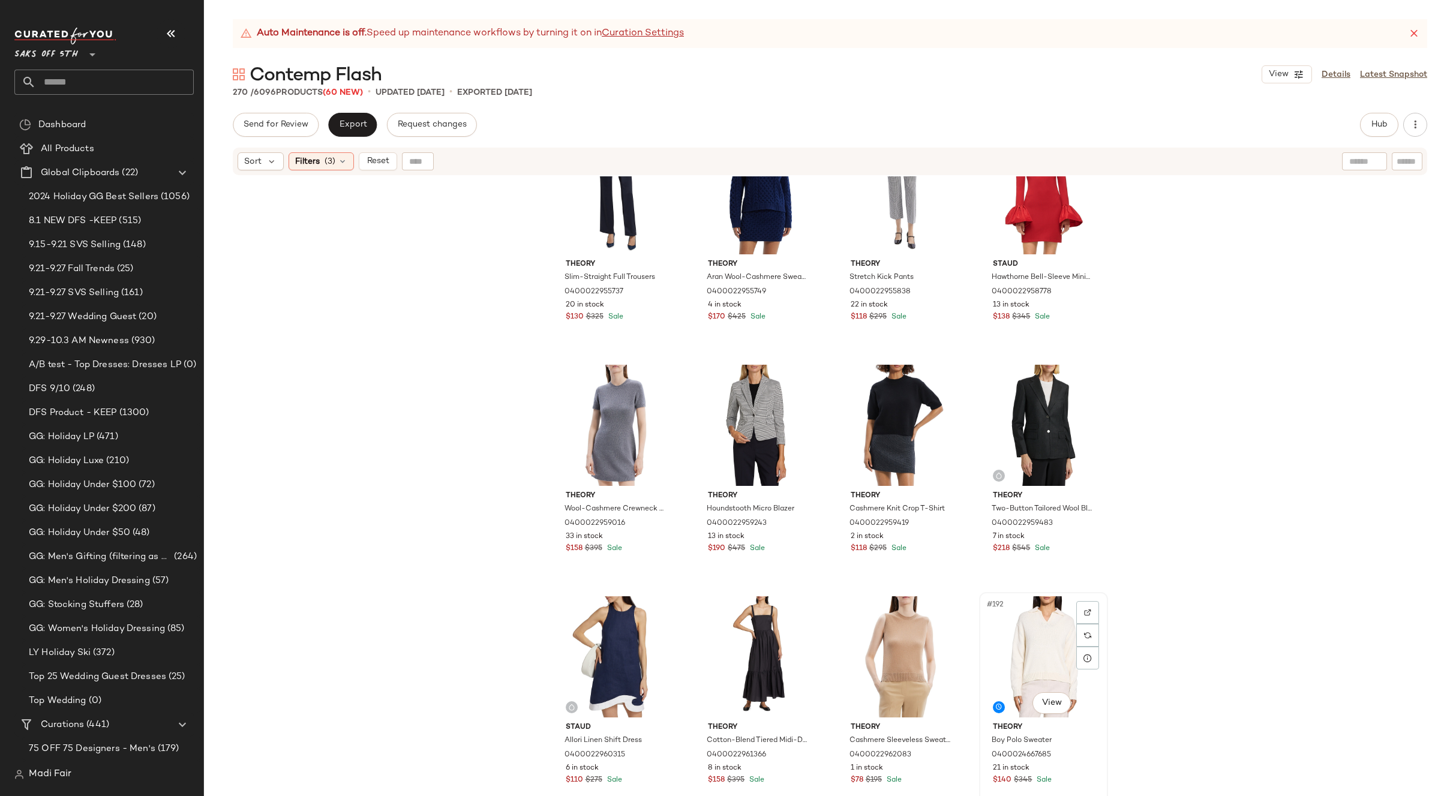
click at [1041, 622] on div "#192 View" at bounding box center [1044, 657] width 121 height 121
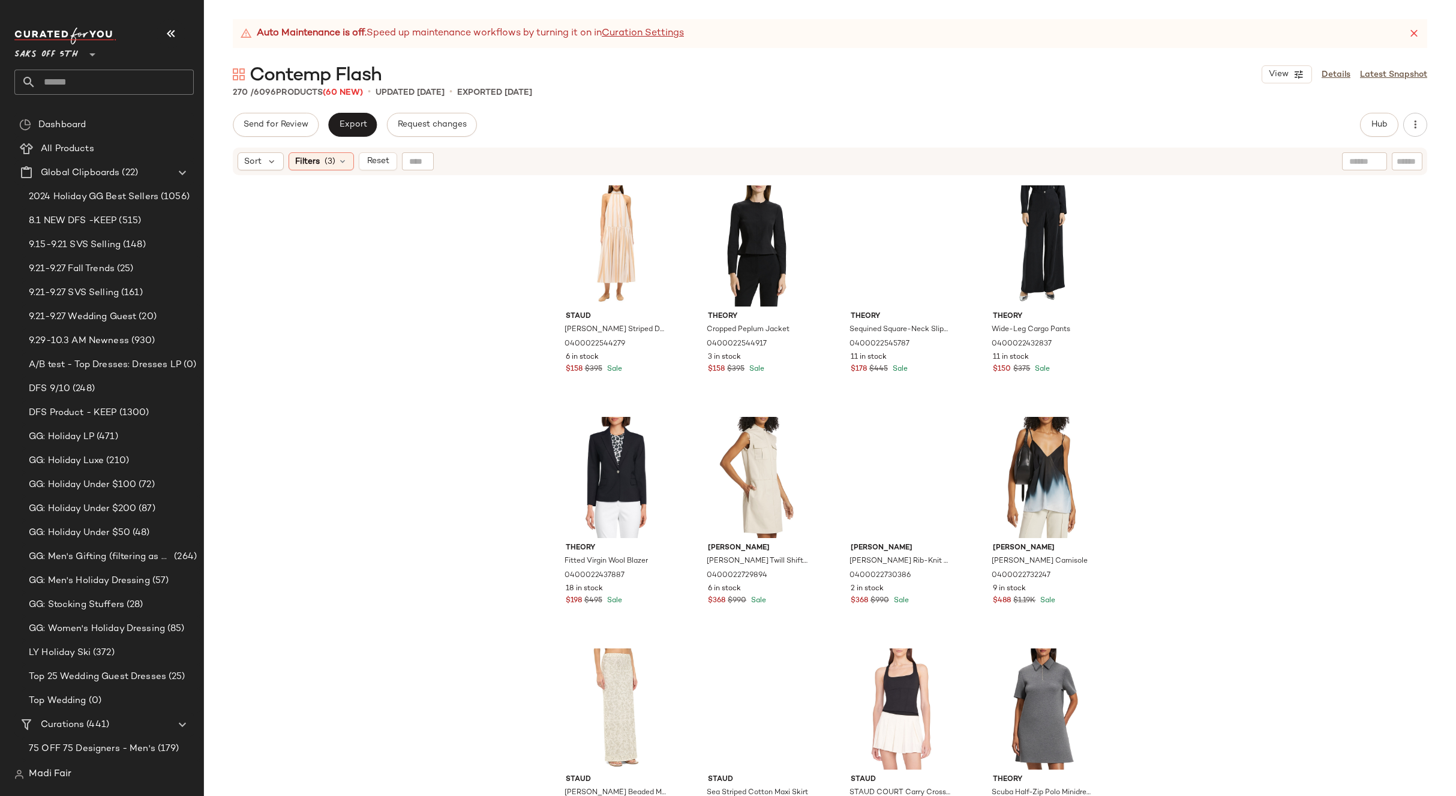
scroll to position [6943, 0]
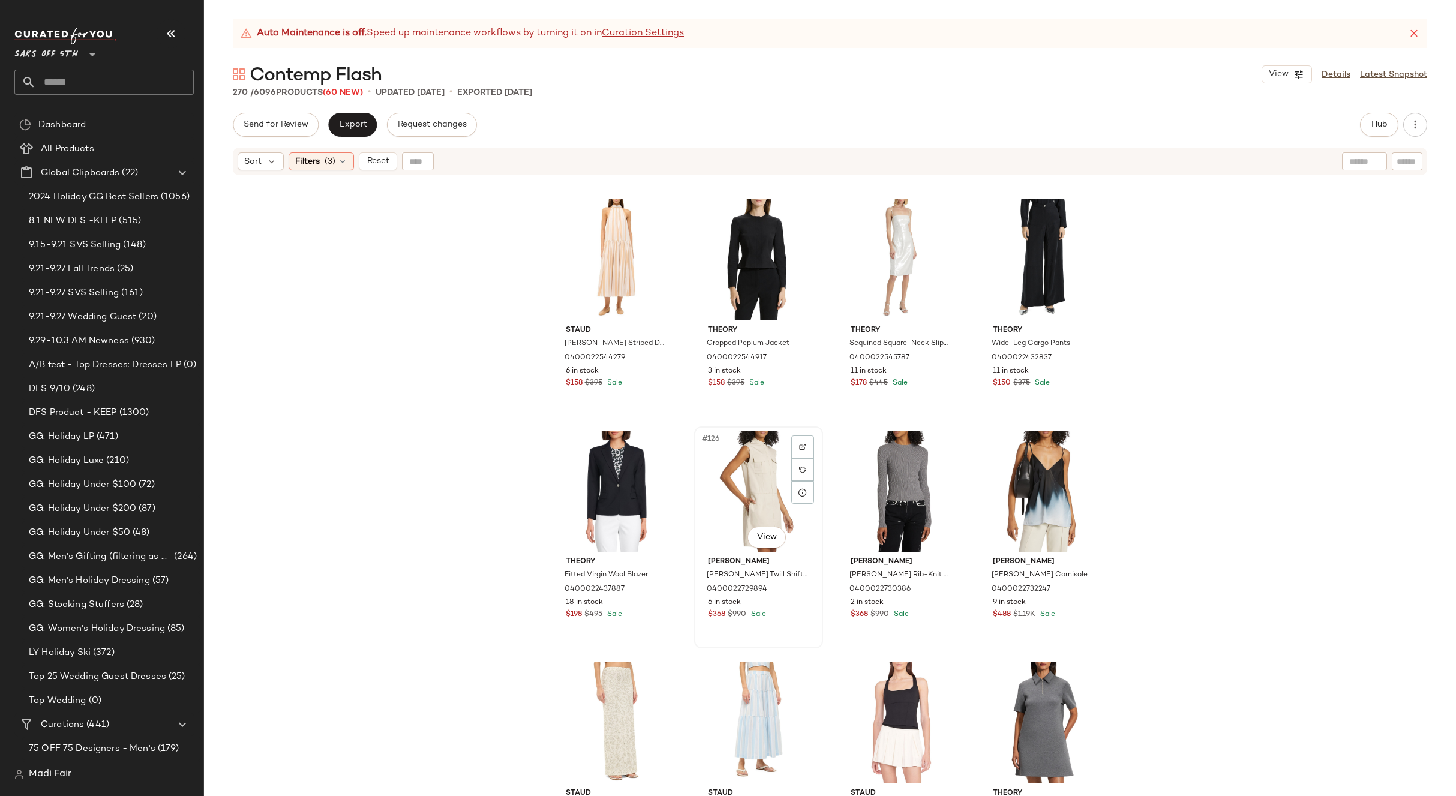
click at [753, 468] on div "#126 View" at bounding box center [759, 491] width 121 height 121
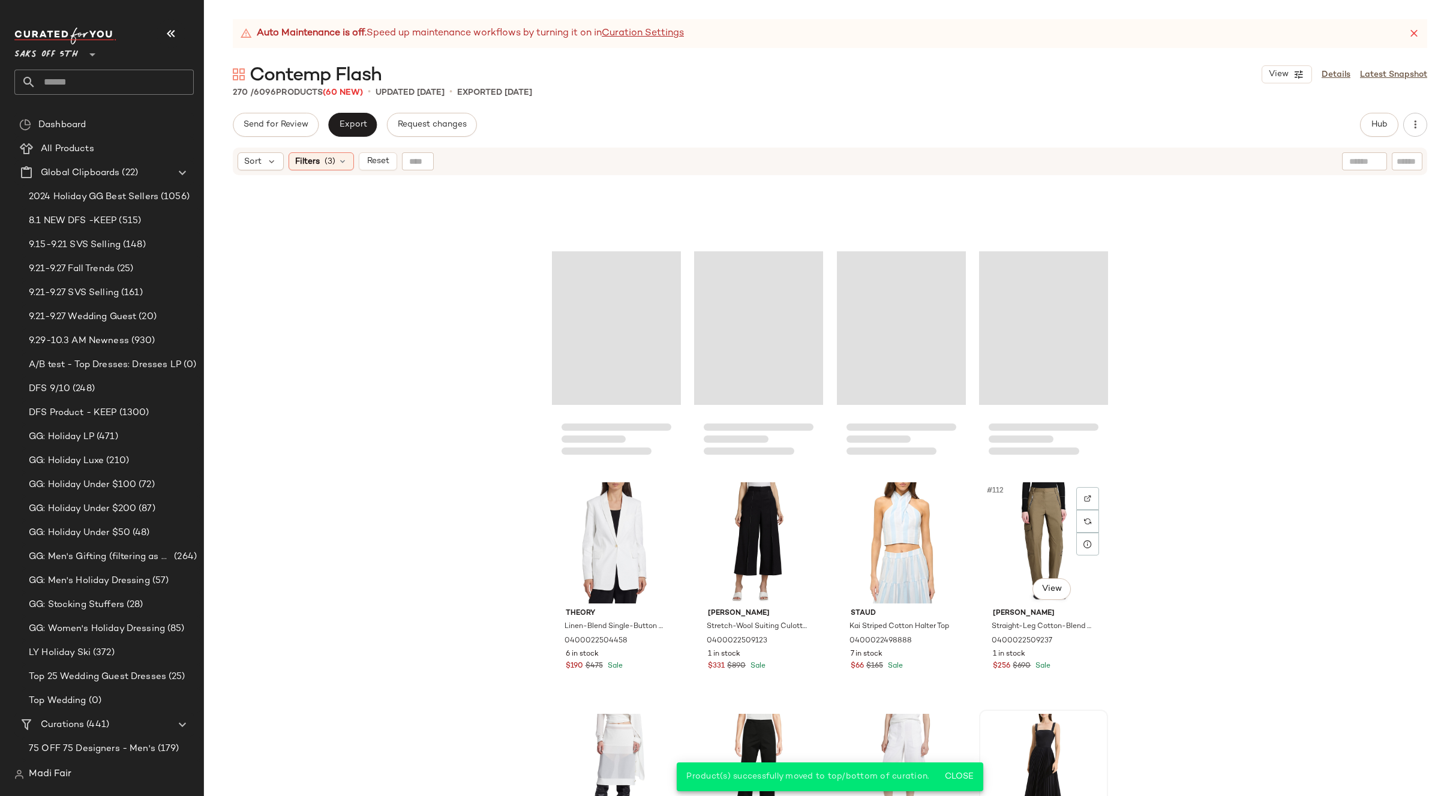
scroll to position [5923, 0]
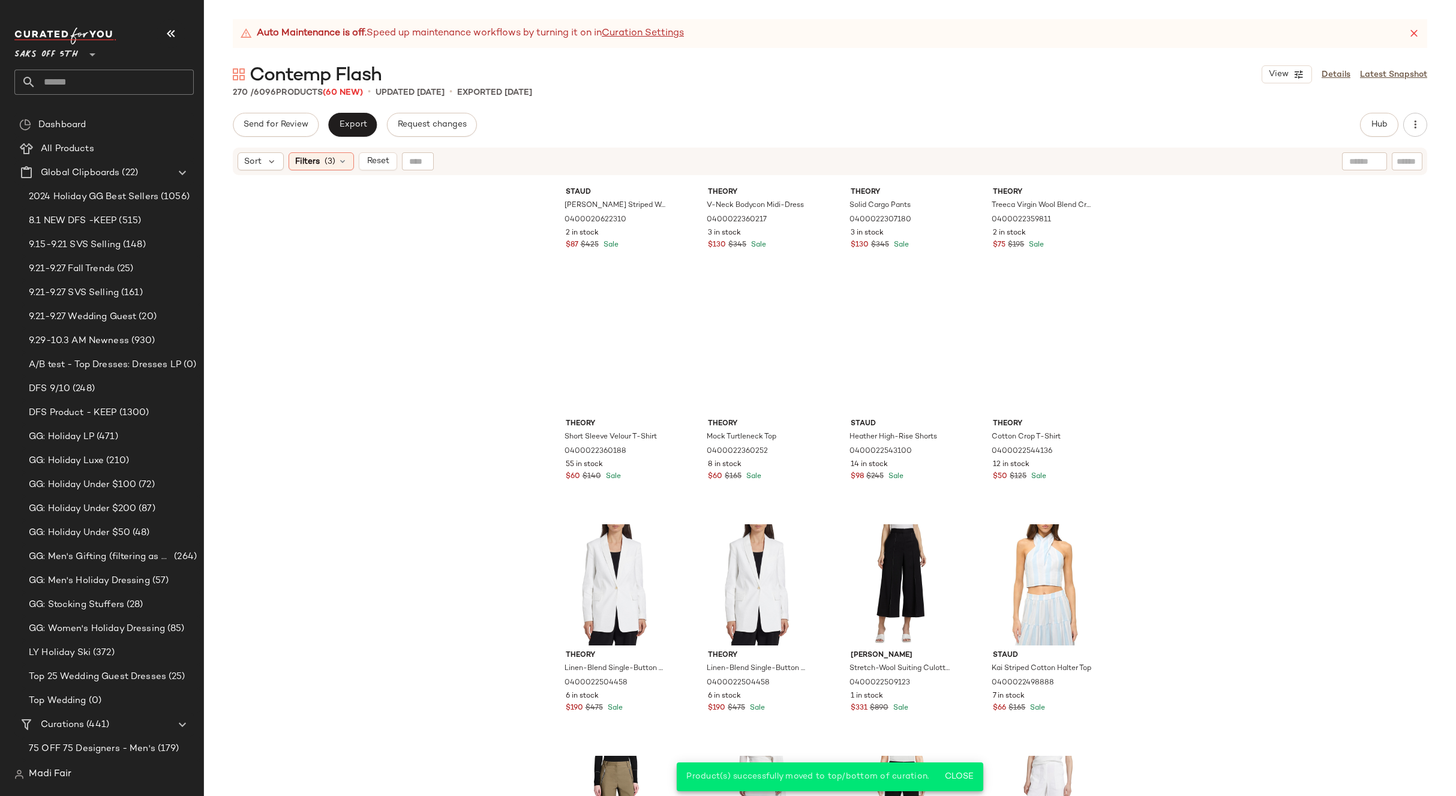
click at [1152, 498] on div "Staud Jodie Striped Wrap Midi-Dress 0400020622310 2 in stock $87 $425 Sale Theo…" at bounding box center [830, 501] width 1252 height 650
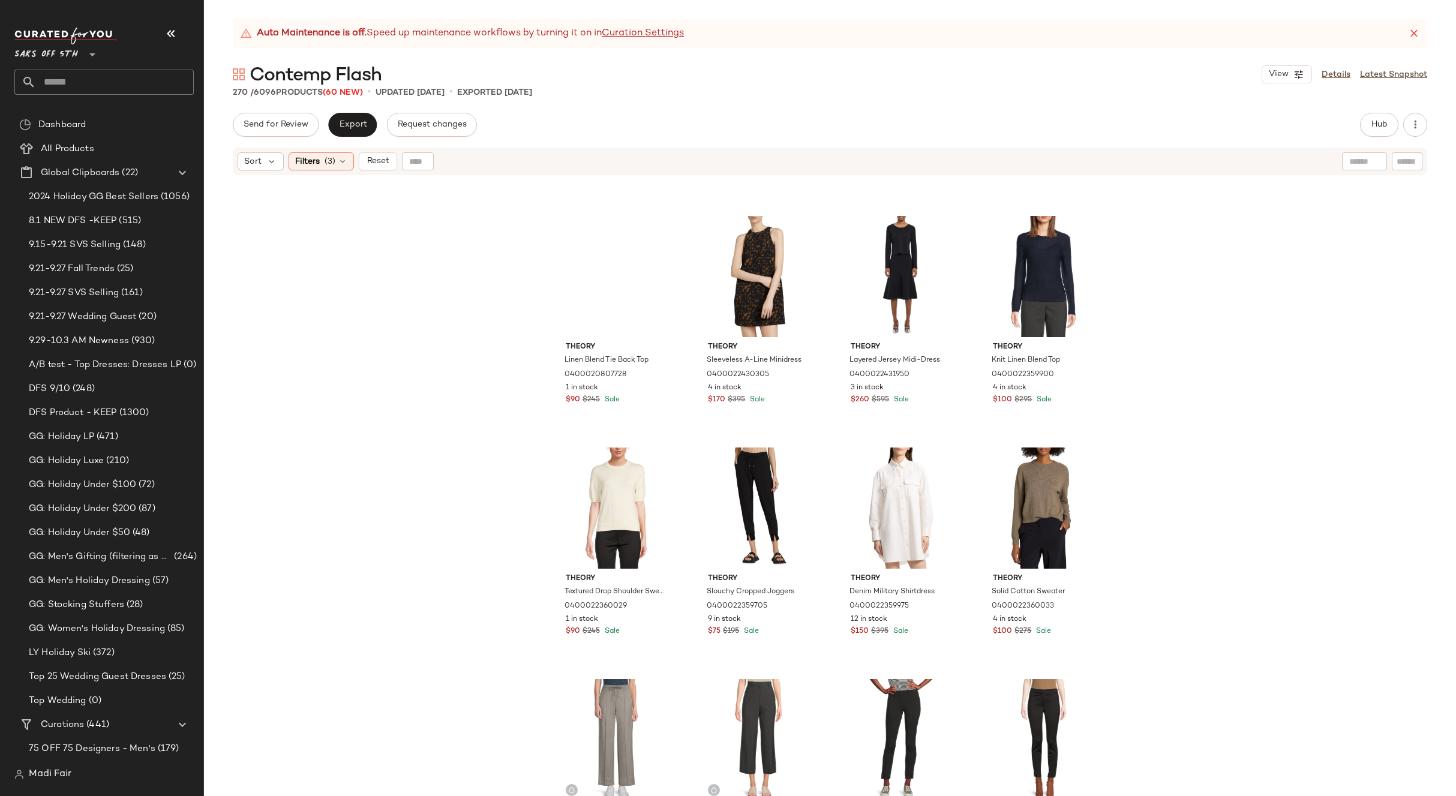
scroll to position [5022, 0]
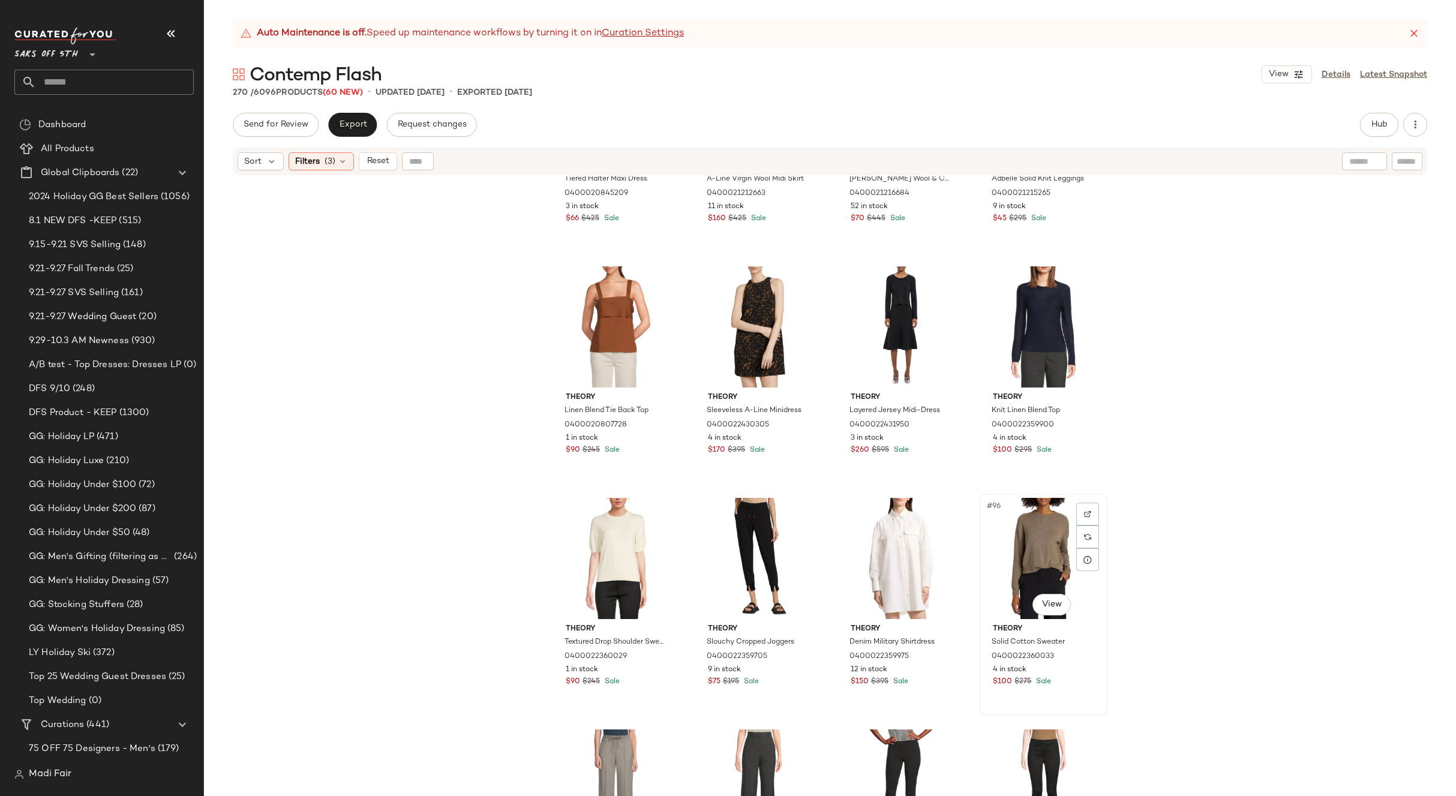
click at [1056, 528] on div "#96 View" at bounding box center [1044, 558] width 121 height 121
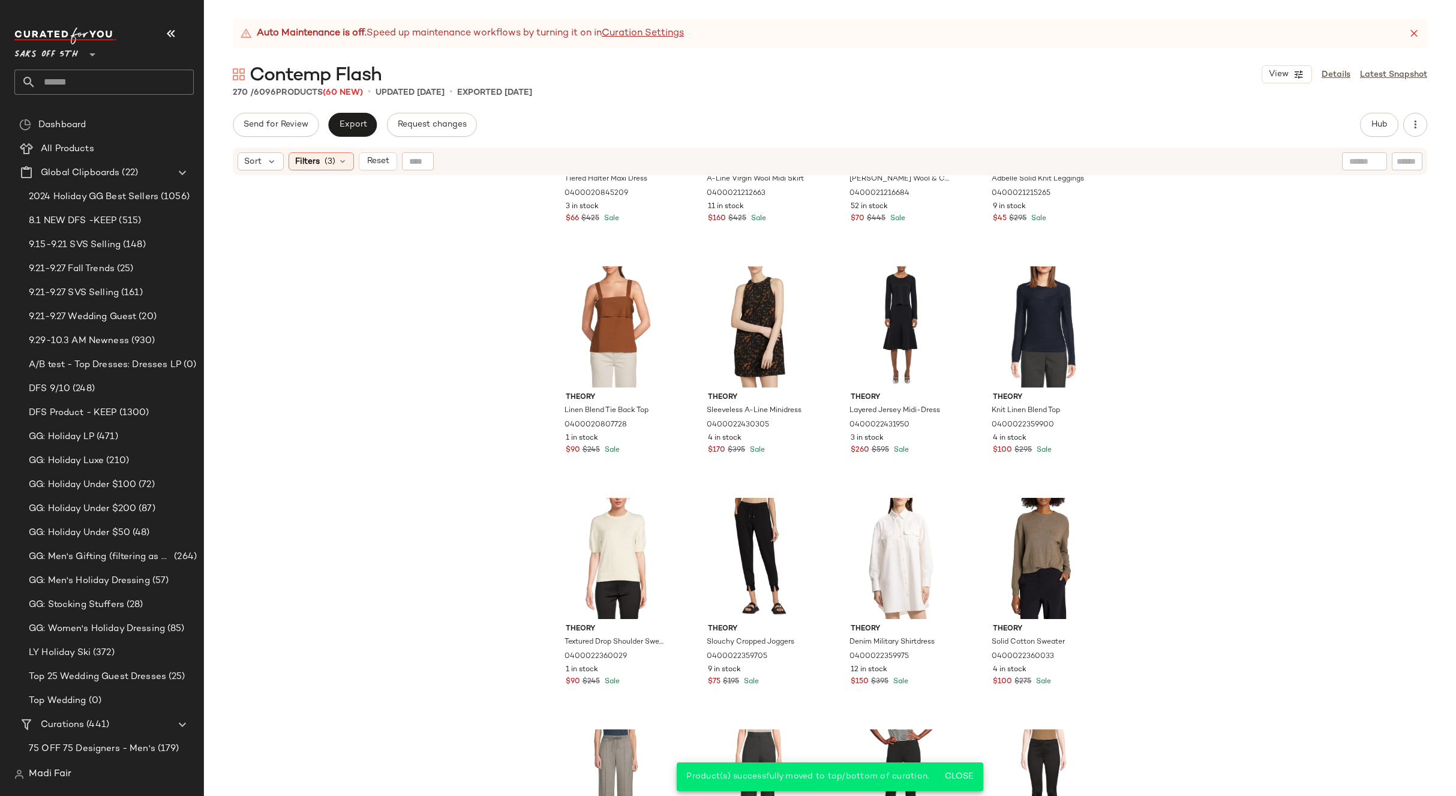
click at [1142, 528] on div "Theory Tiered Halter Maxi Dress 0400020845209 3 in stock $66 $425 Sale Theory A…" at bounding box center [830, 501] width 1252 height 650
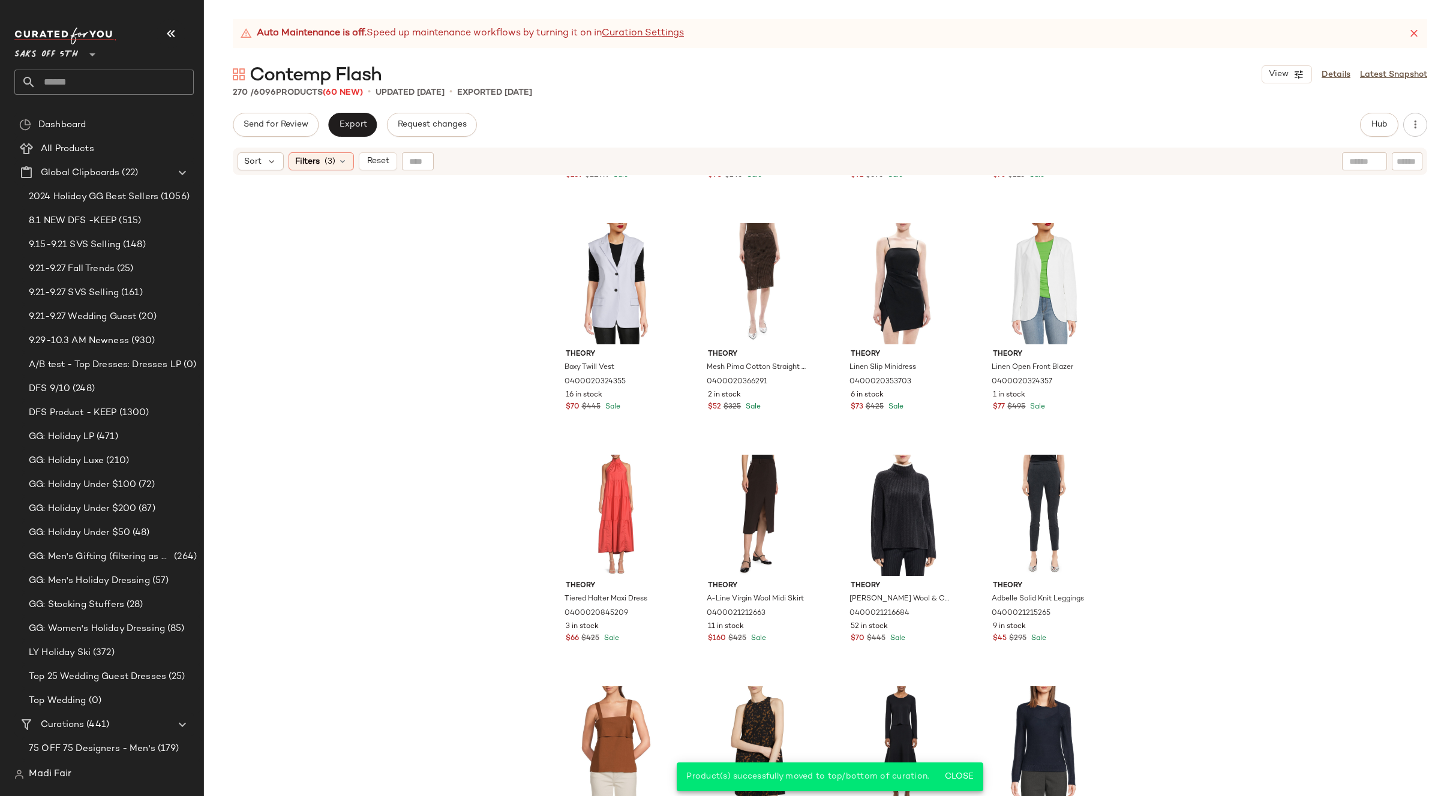
scroll to position [4542, 0]
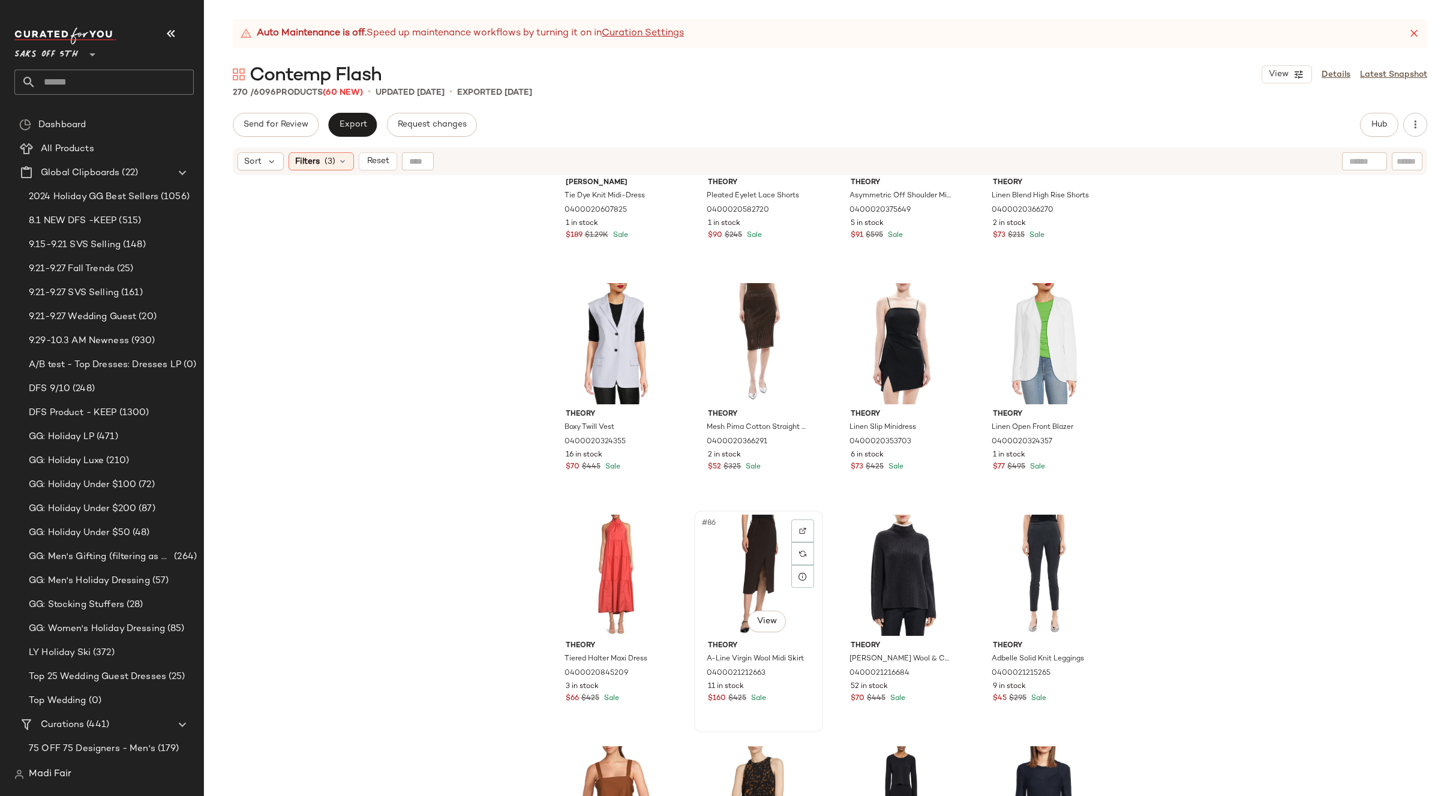
click at [745, 549] on div "#86 View" at bounding box center [759, 575] width 121 height 121
click at [1189, 481] on div "Proenza Schouler Tie Dye Knit Midi-Dress 0400020607825 1 in stock $189 $1.29K S…" at bounding box center [830, 501] width 1252 height 650
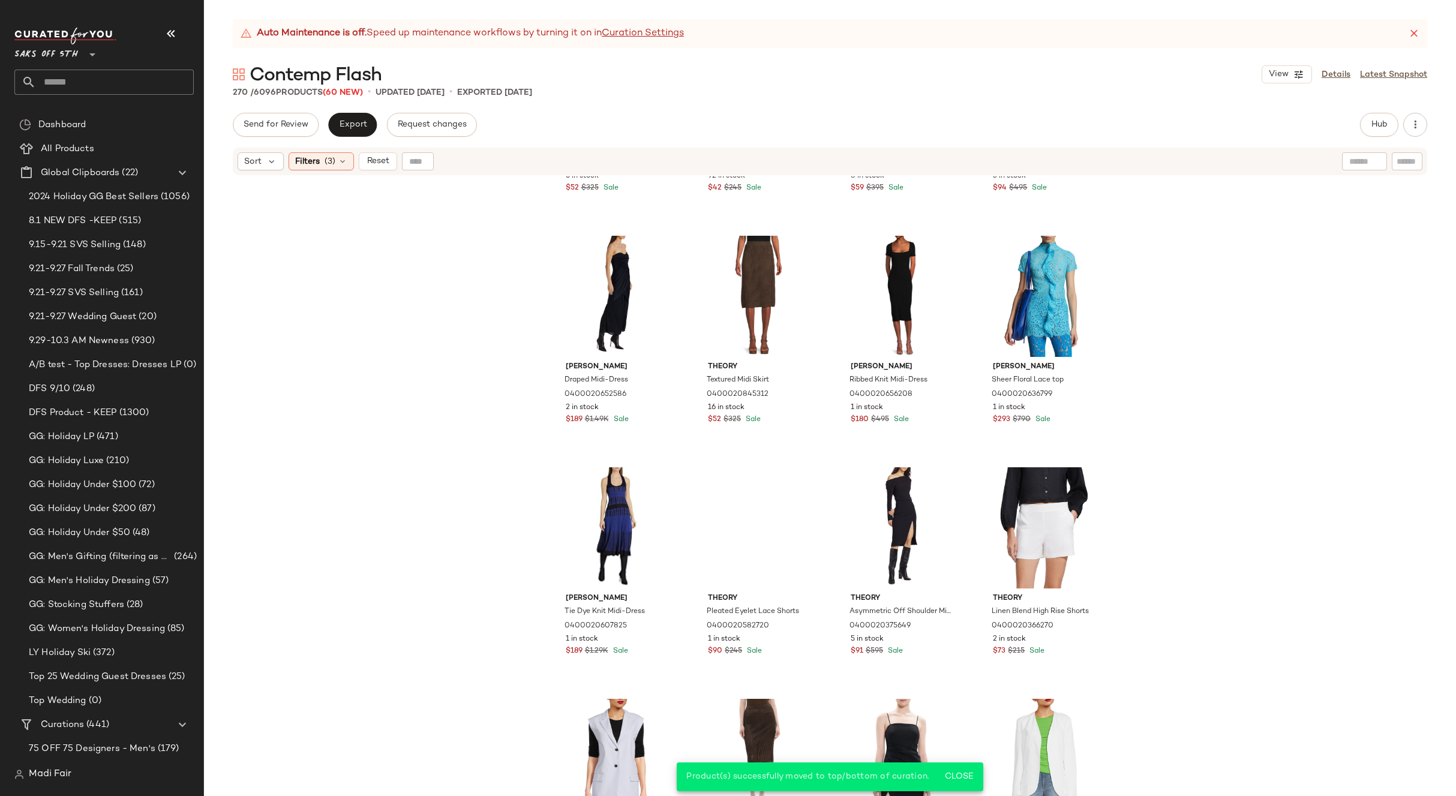
scroll to position [4122, 0]
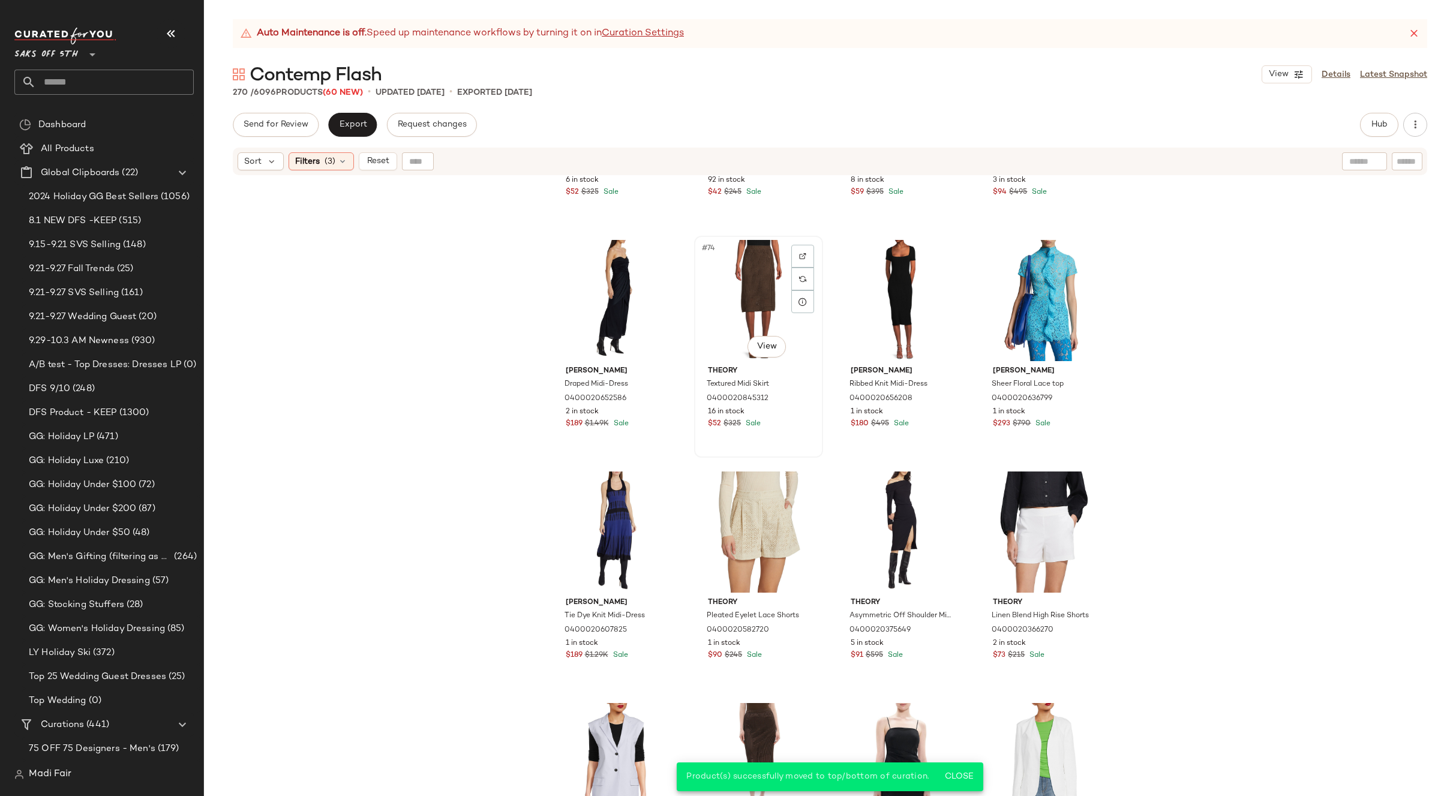
click at [748, 286] on div "#74 View" at bounding box center [759, 300] width 121 height 121
click at [1154, 471] on div "Theory Long-Sleeve Minidress 0400018637085 6 in stock $52 $325 Sale Staud Bouvi…" at bounding box center [830, 501] width 1252 height 650
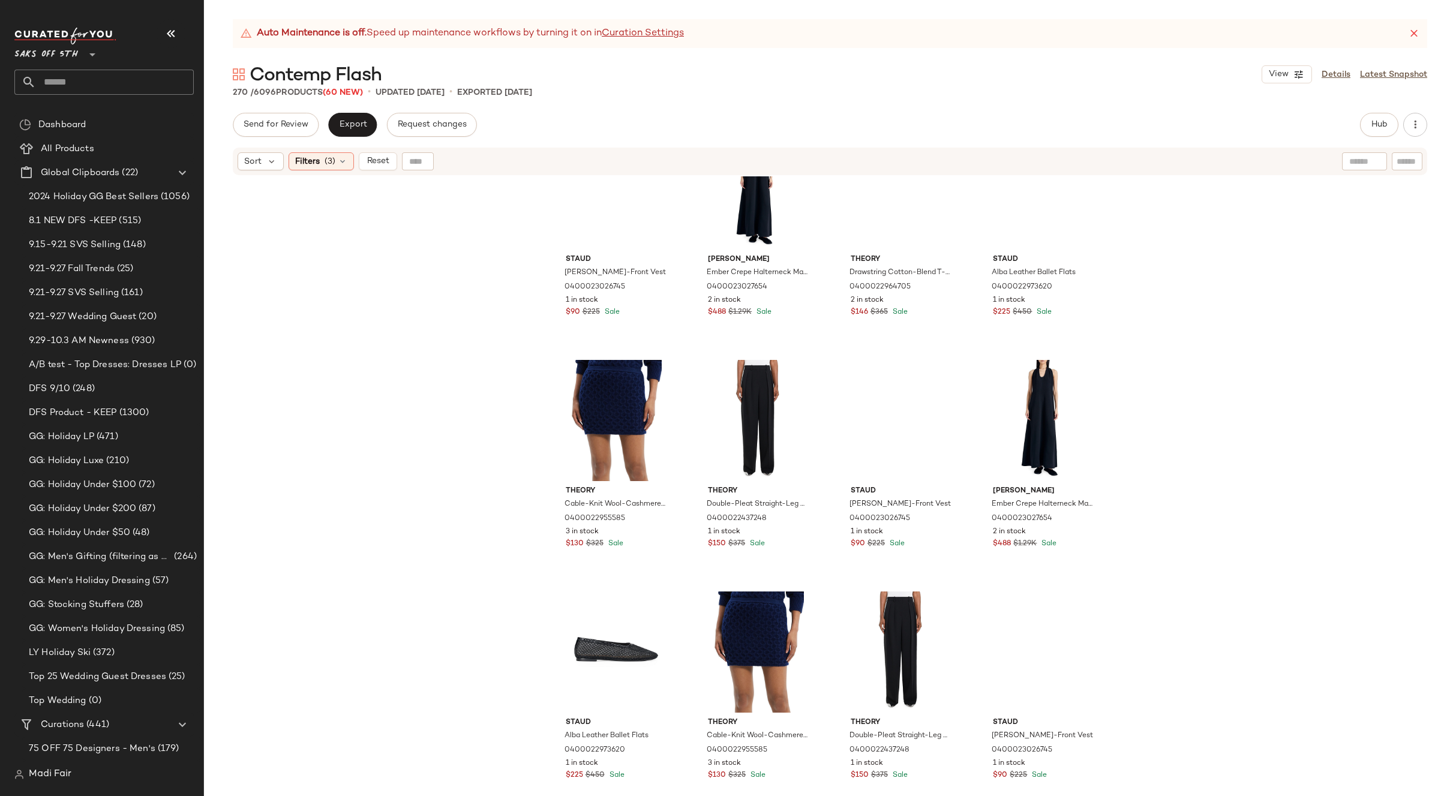
scroll to position [2562, 0]
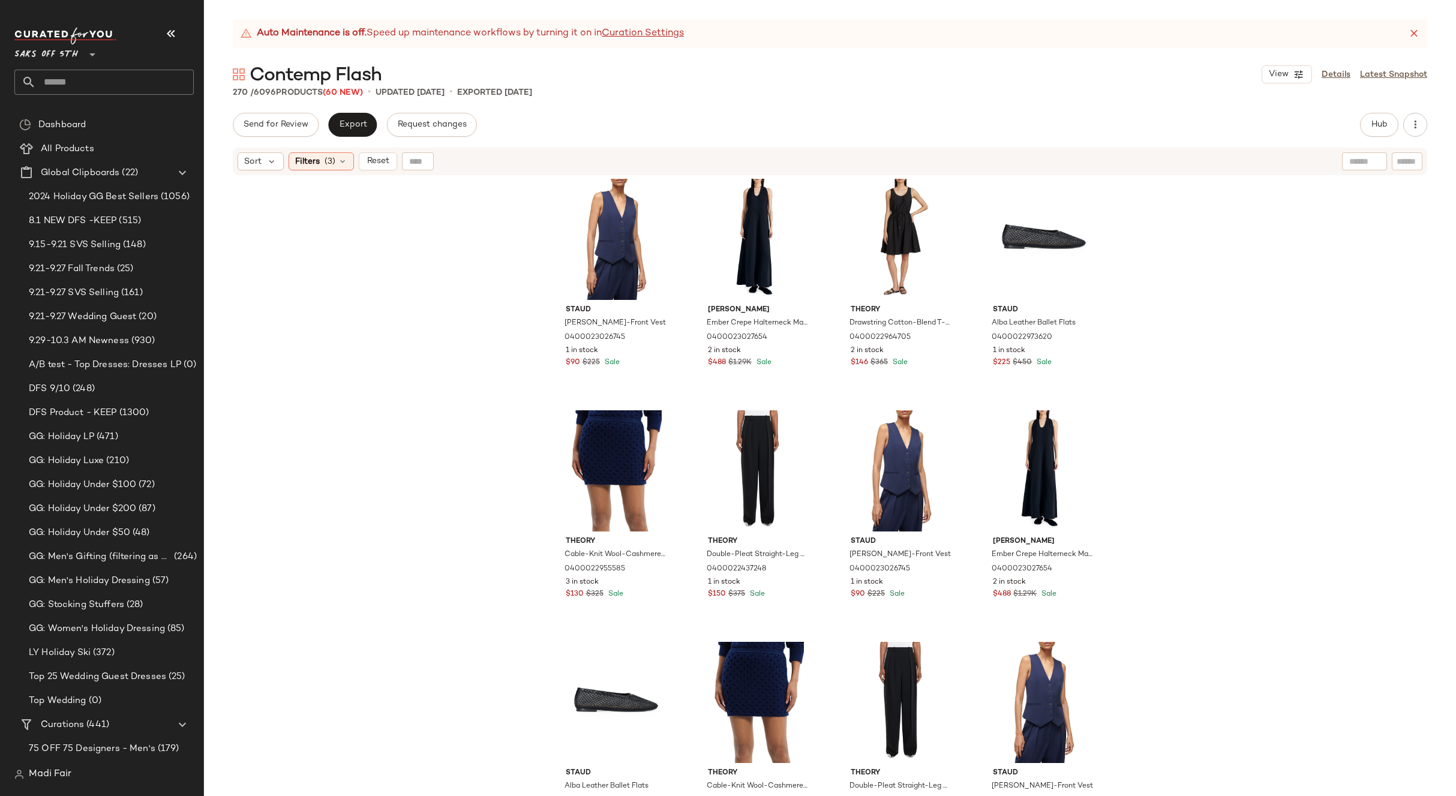
click at [1195, 479] on div "Staud Brett Button-Front Vest 0400023026745 1 in stock $90 $225 Sale Proenza Sc…" at bounding box center [830, 501] width 1252 height 650
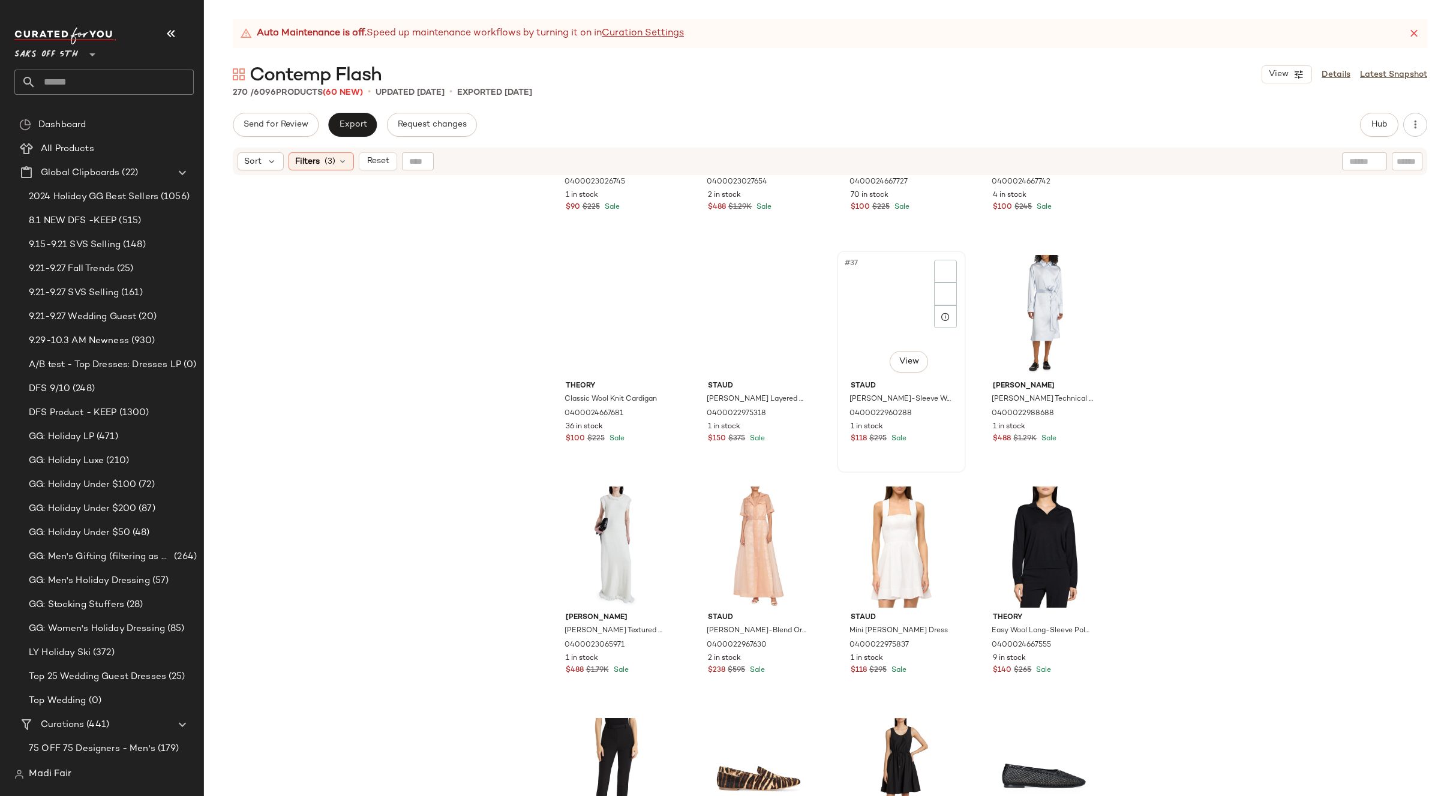
scroll to position [2022, 0]
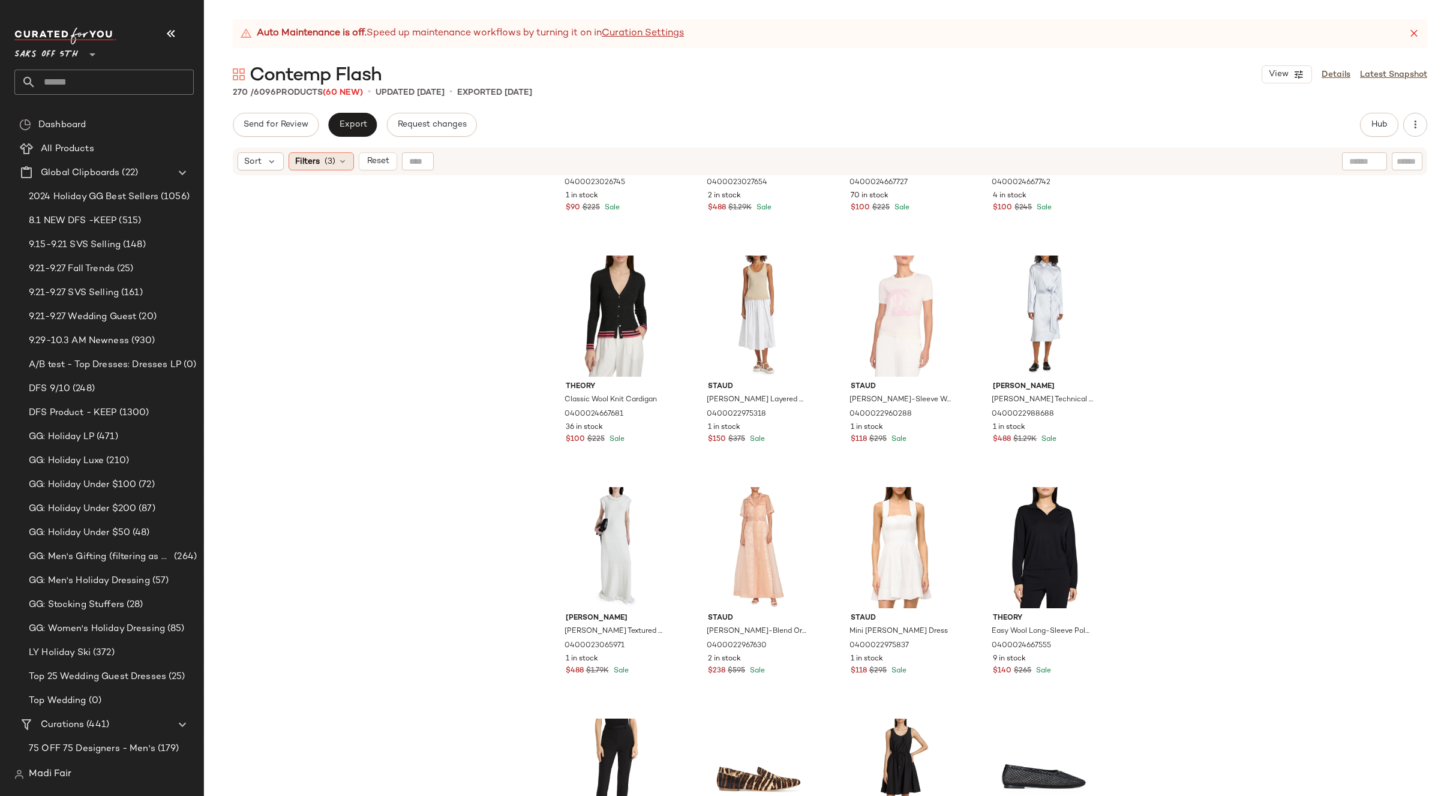
click at [326, 165] on span "(3)" at bounding box center [330, 161] width 11 height 13
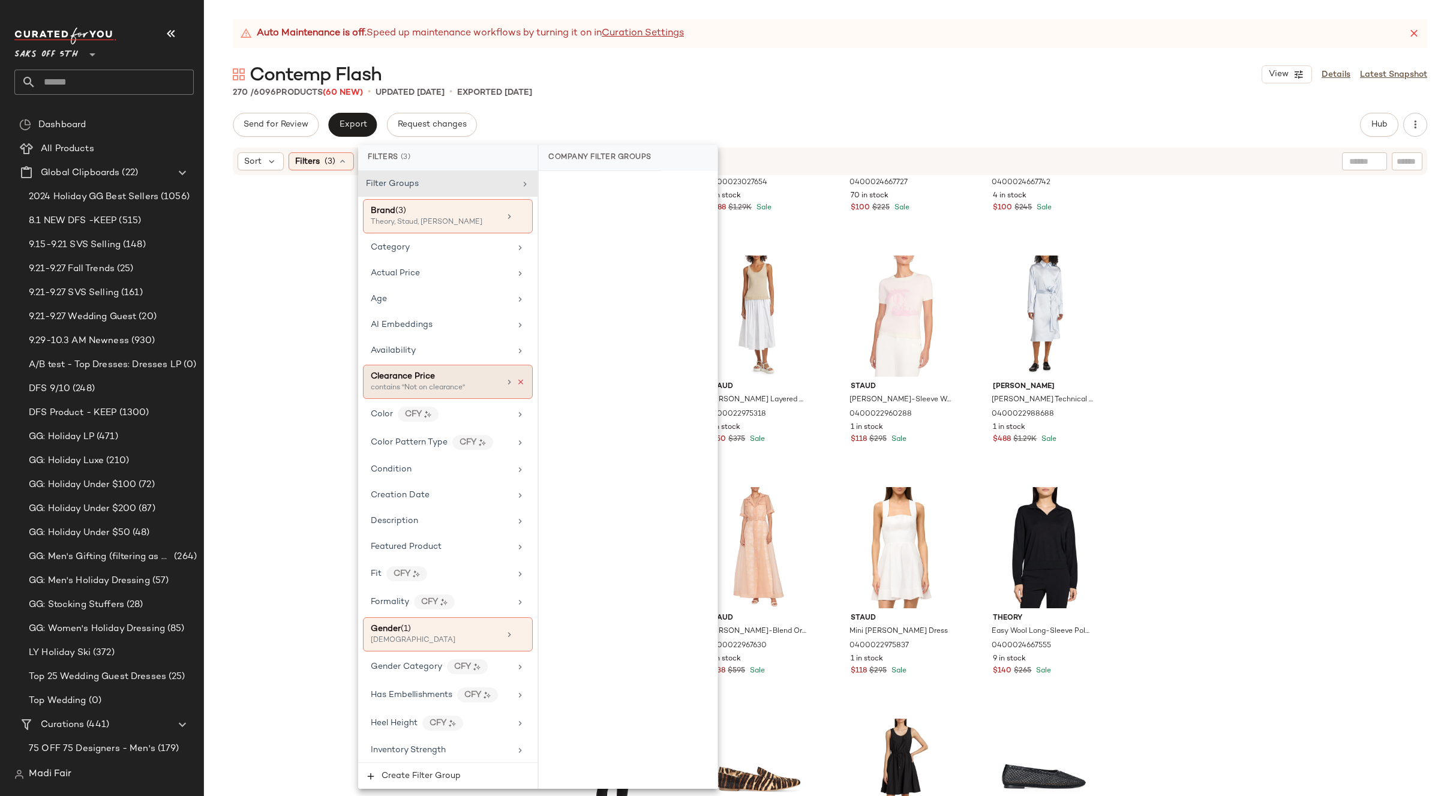
click at [517, 380] on icon at bounding box center [521, 382] width 8 height 8
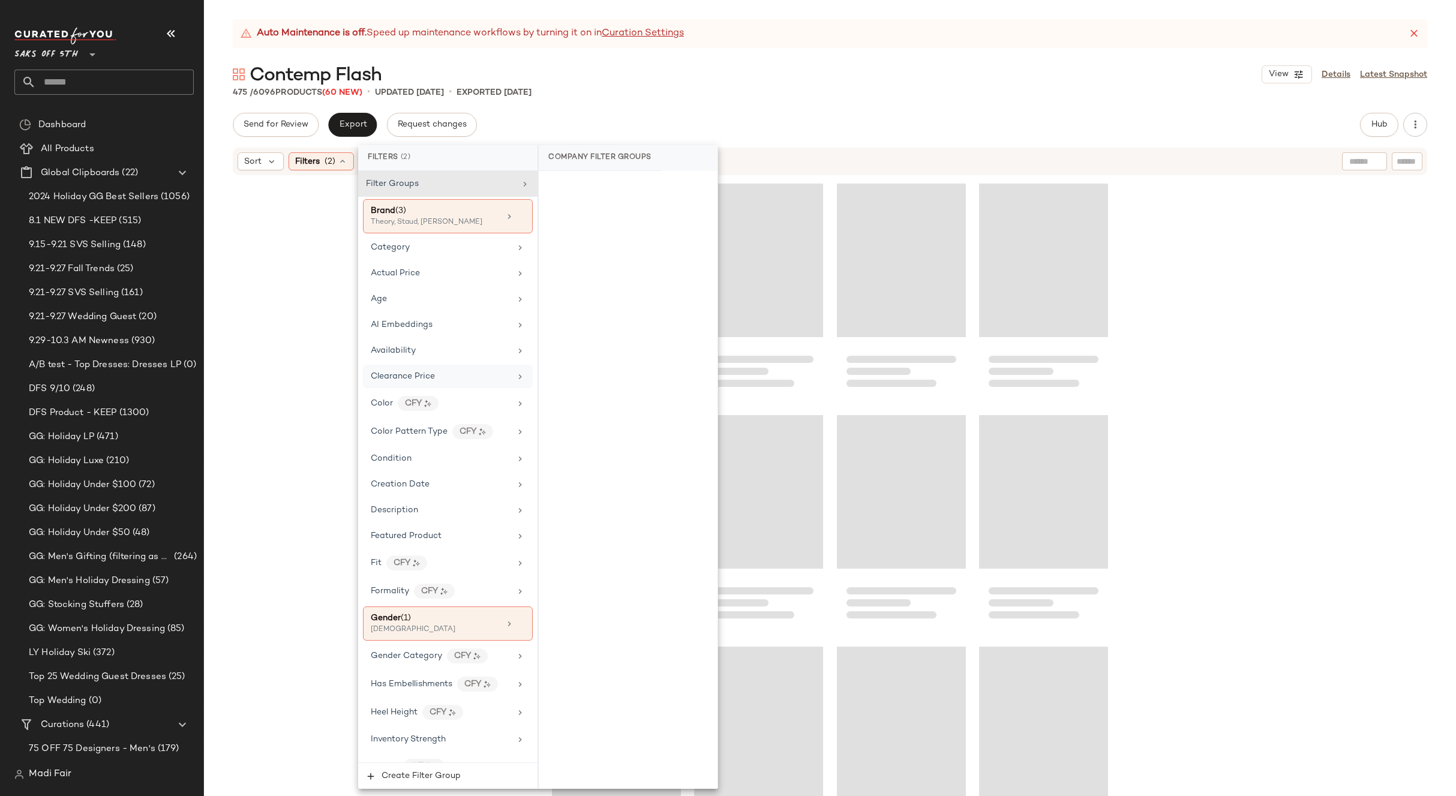
click at [491, 382] on div "Clearance Price" at bounding box center [441, 376] width 140 height 13
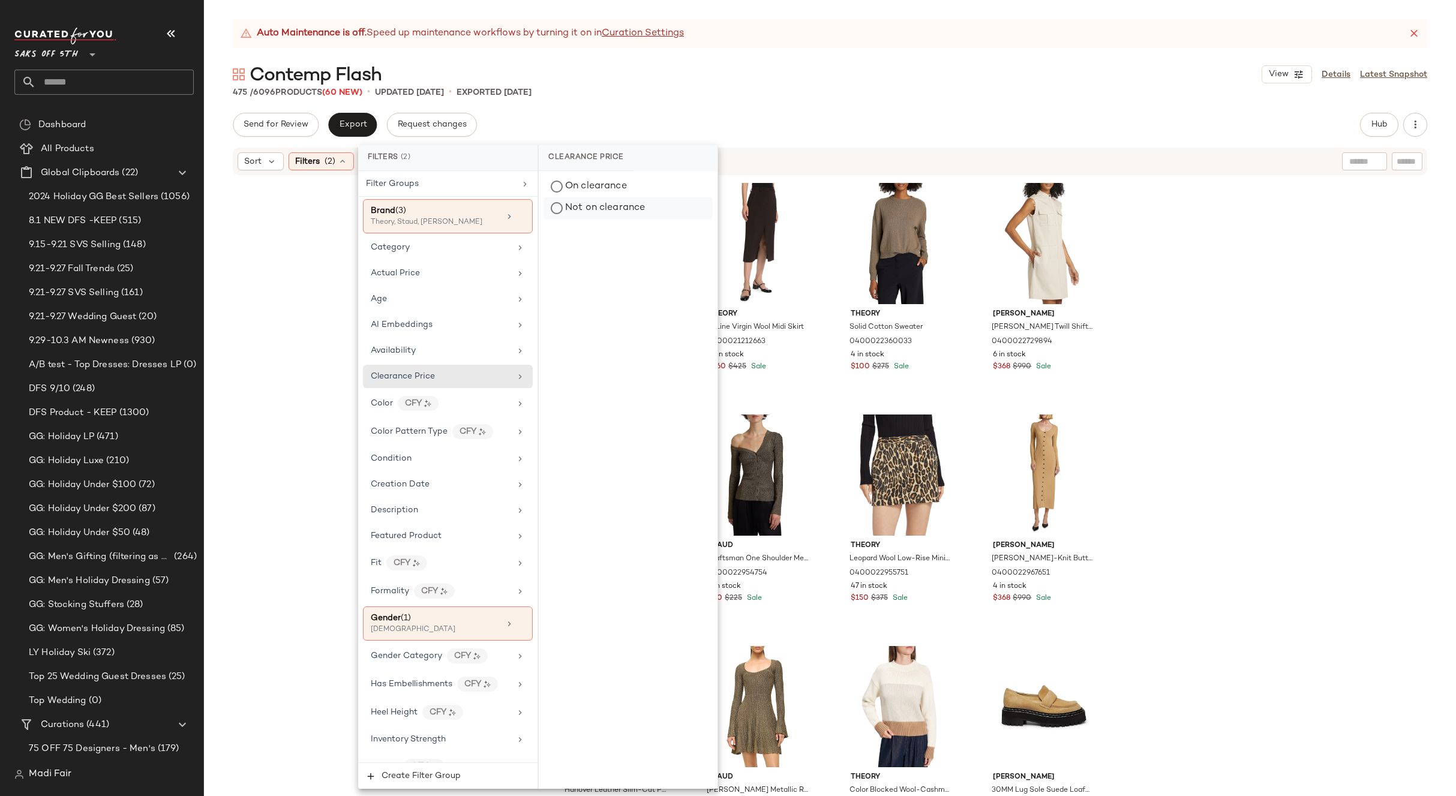
click at [595, 205] on div "Not on clearance" at bounding box center [628, 208] width 169 height 22
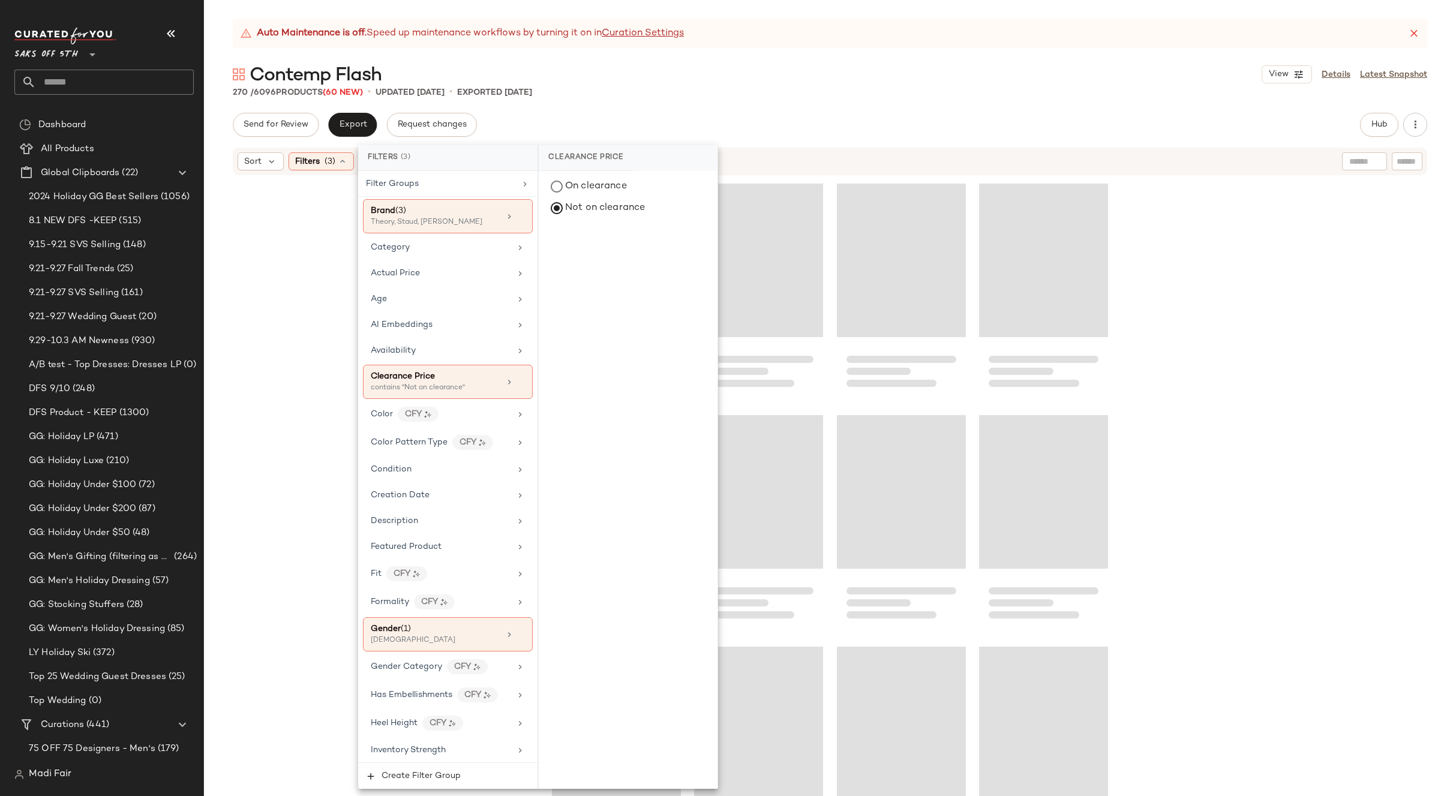
click at [1173, 438] on div at bounding box center [830, 501] width 1252 height 650
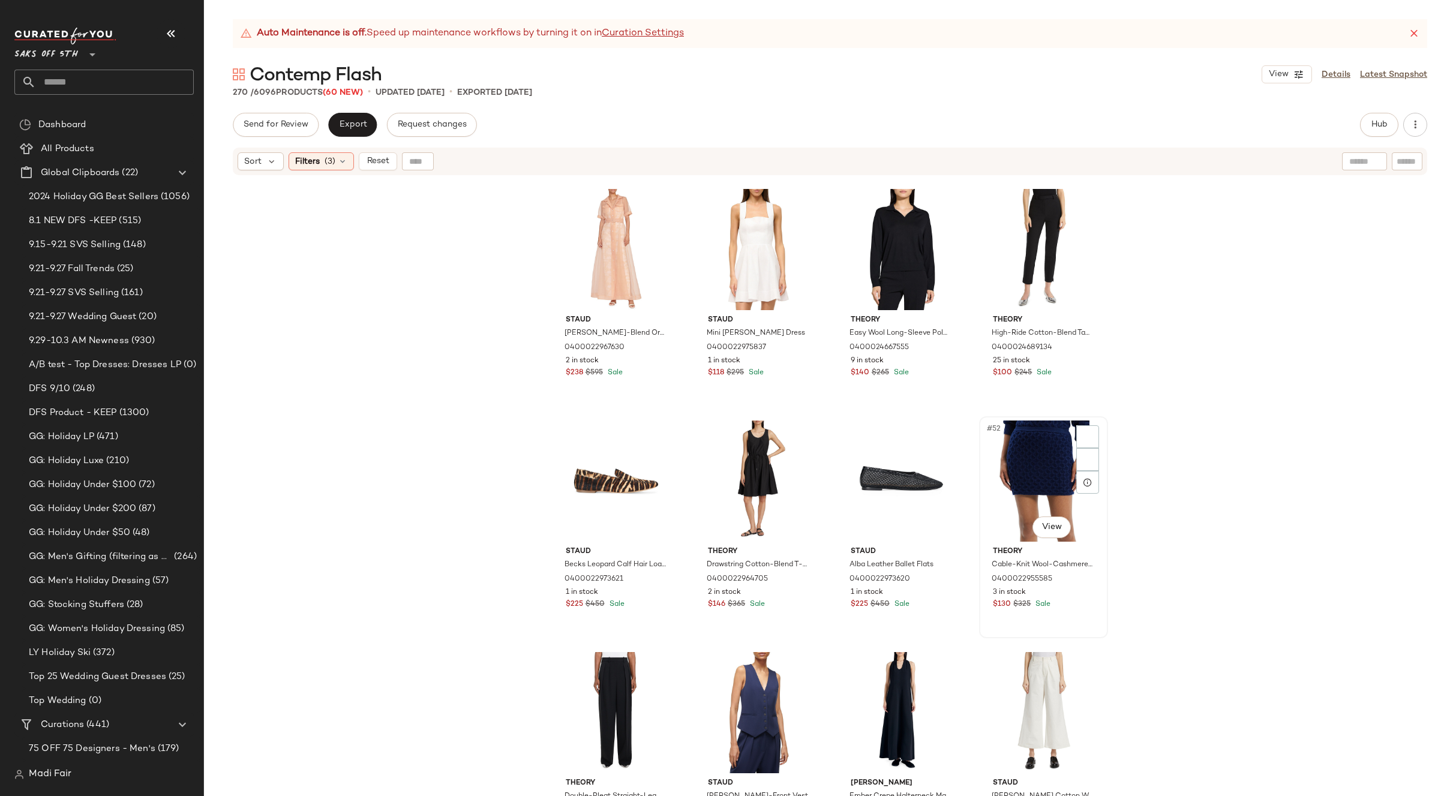
scroll to position [2530, 0]
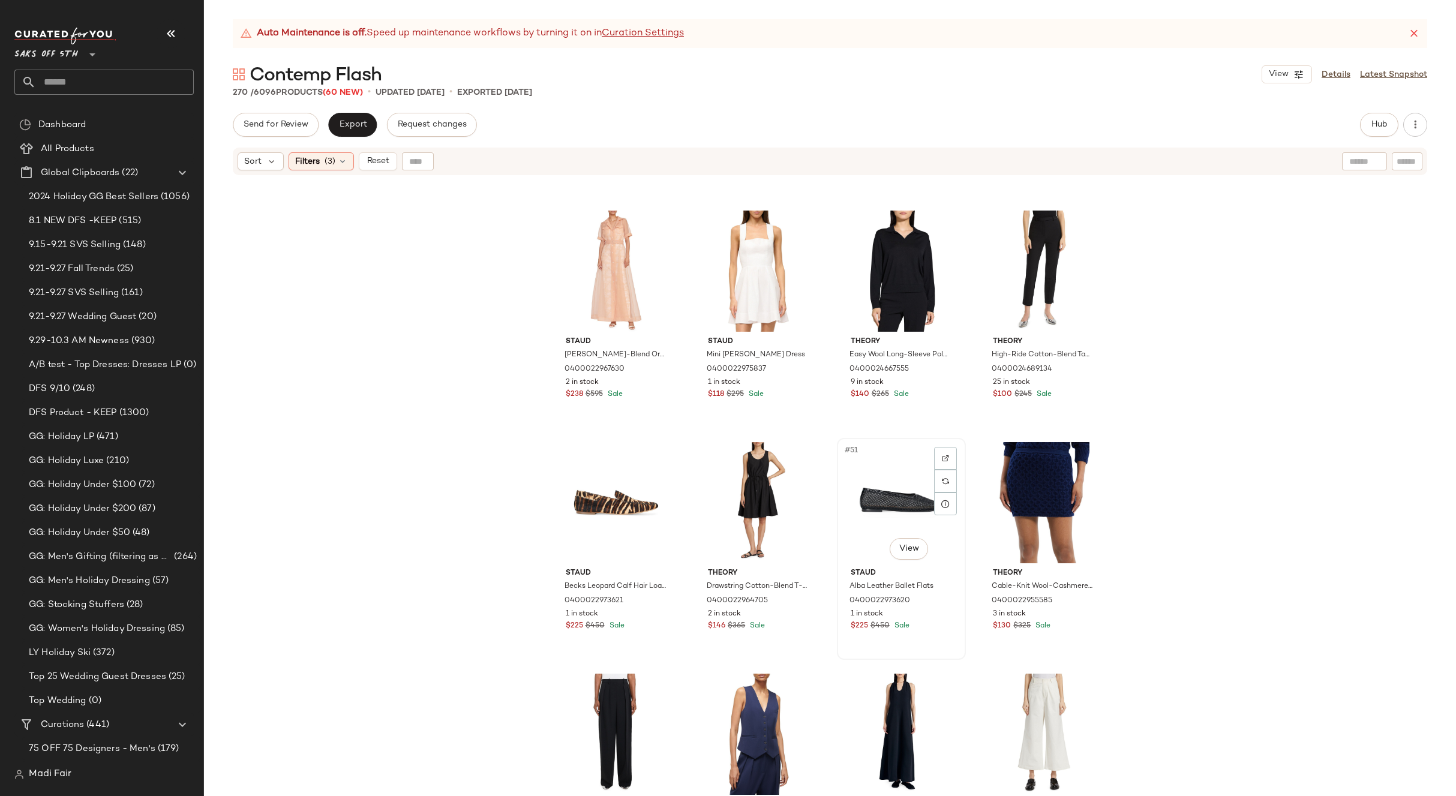
click at [868, 486] on div "#51 View" at bounding box center [901, 502] width 121 height 121
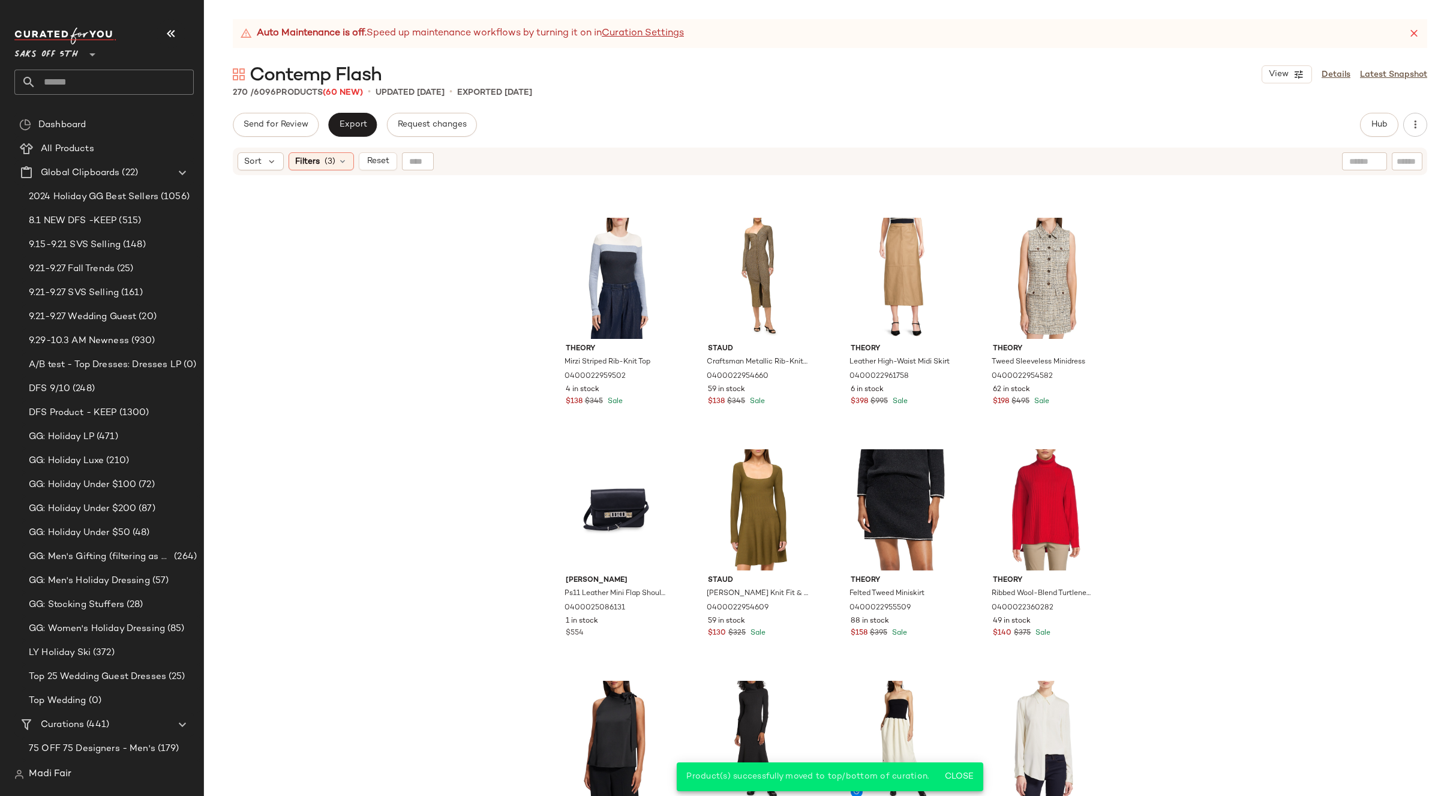
scroll to position [1030, 0]
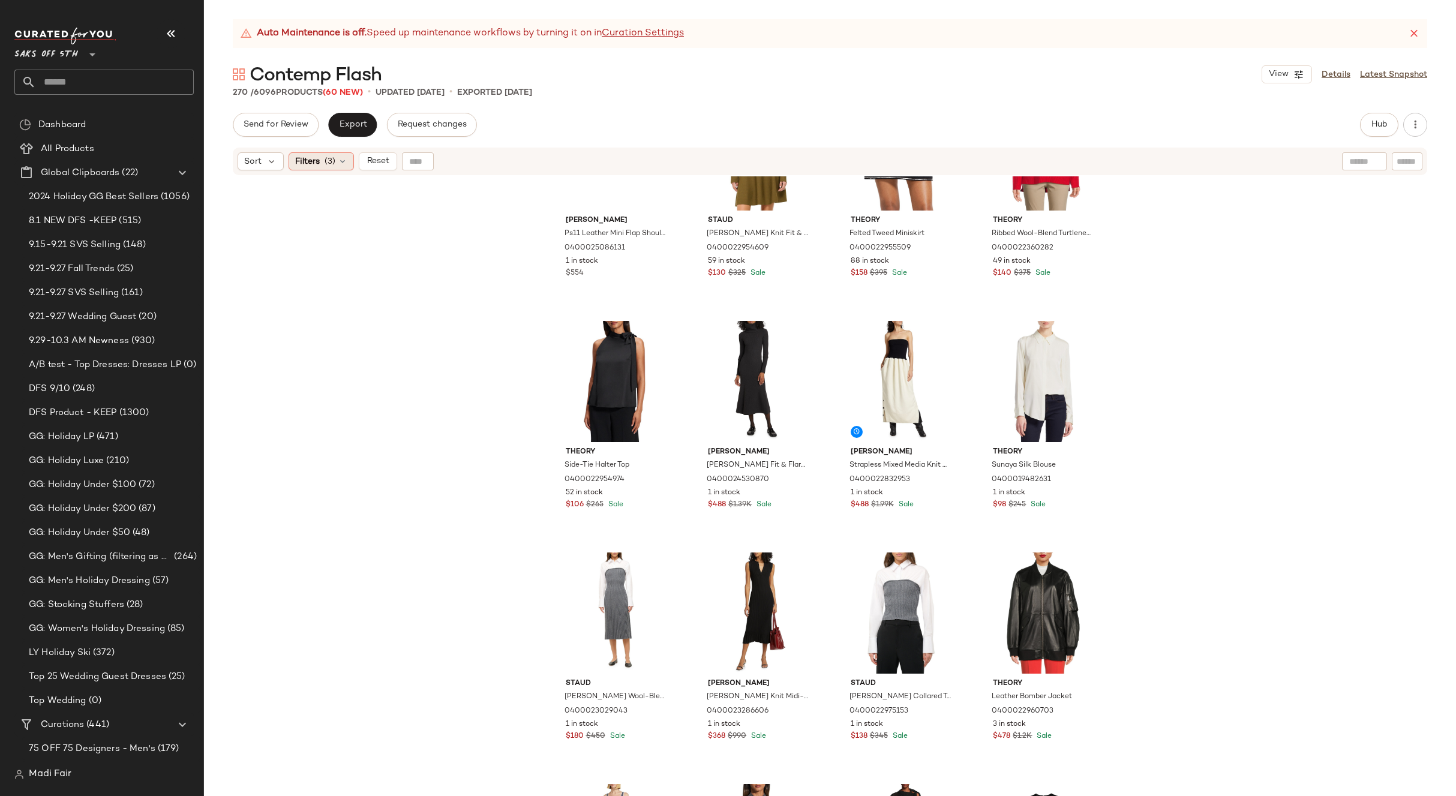
click at [343, 163] on icon at bounding box center [343, 162] width 10 height 10
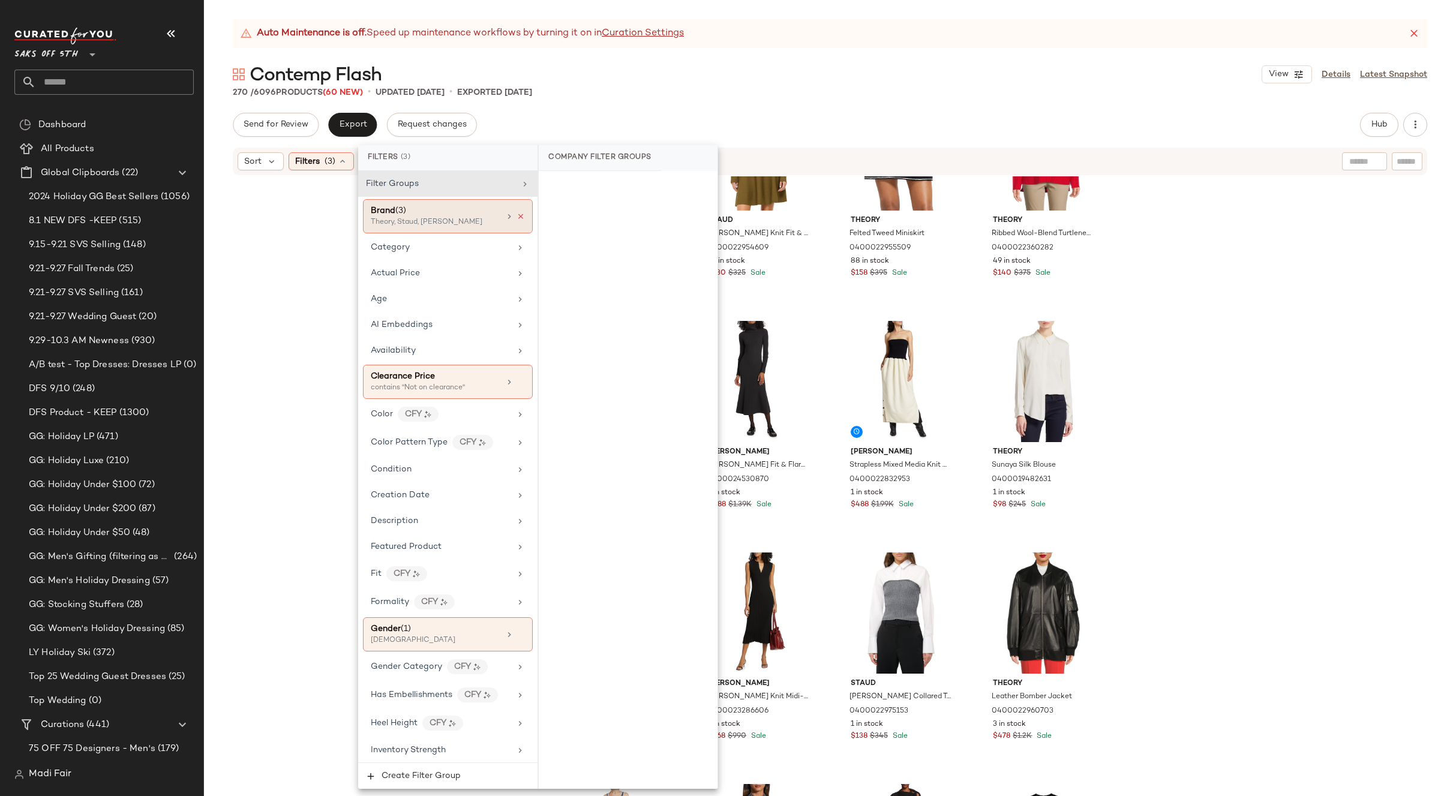
click at [517, 216] on icon at bounding box center [521, 216] width 8 height 8
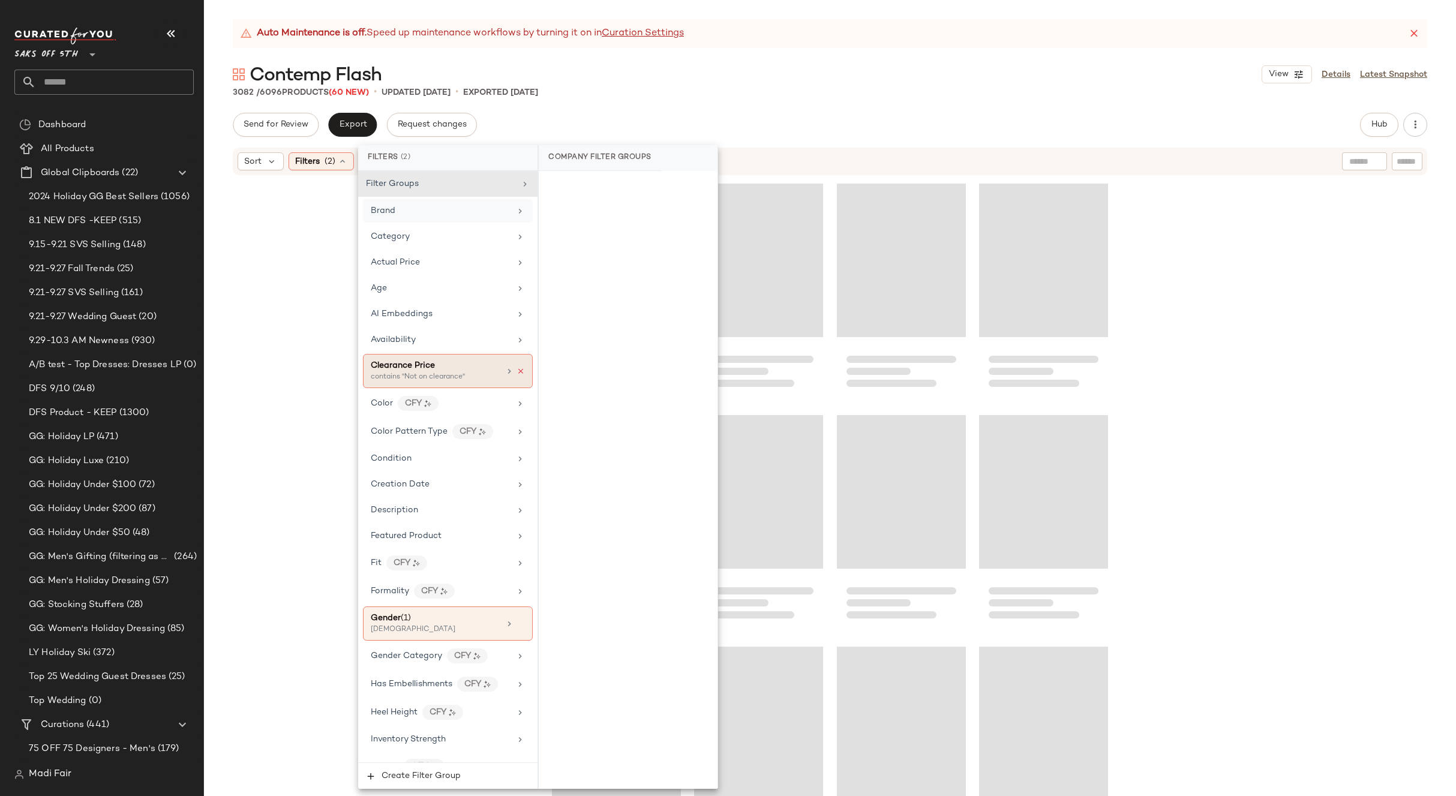
click at [517, 371] on icon at bounding box center [521, 371] width 8 height 8
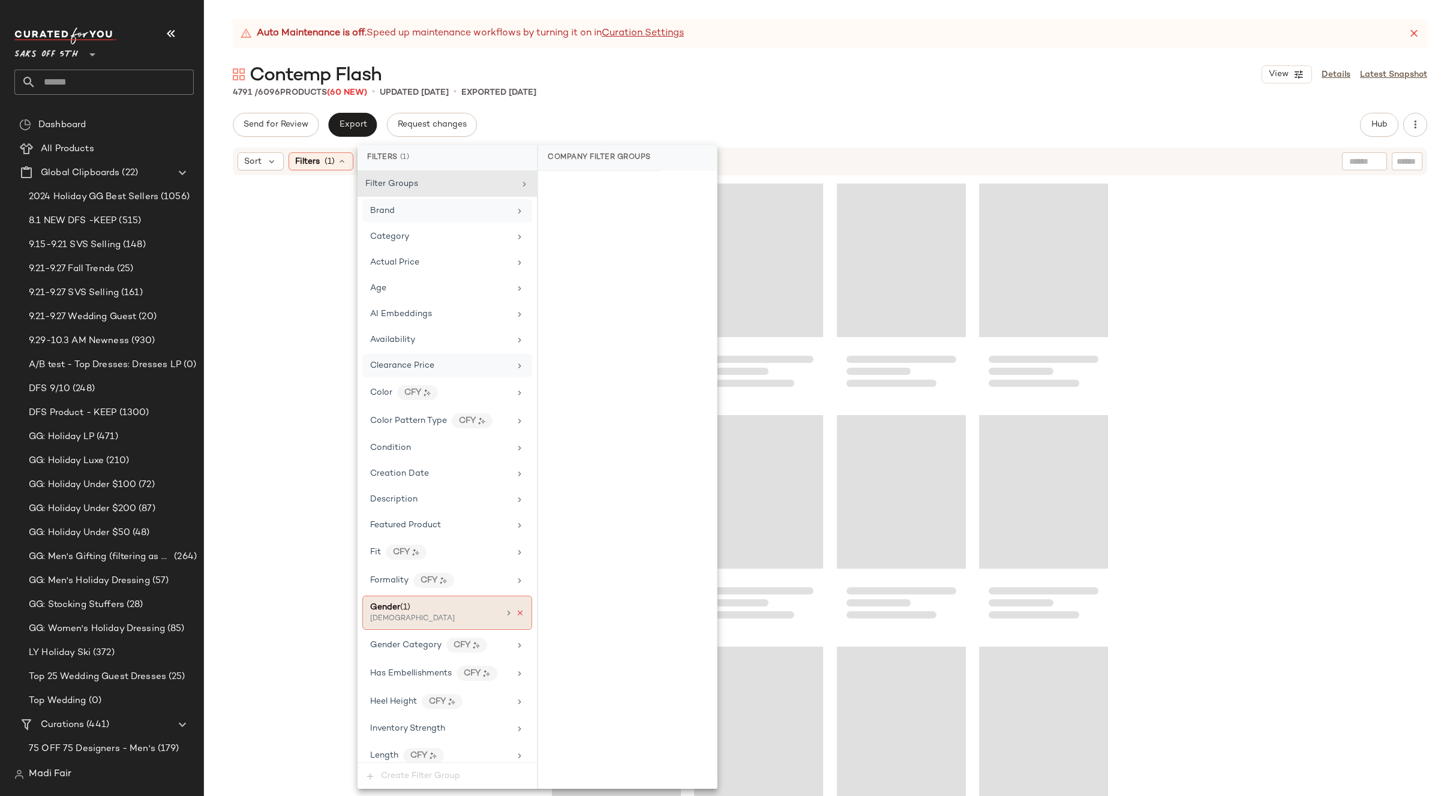
click at [516, 616] on icon at bounding box center [520, 613] width 8 height 8
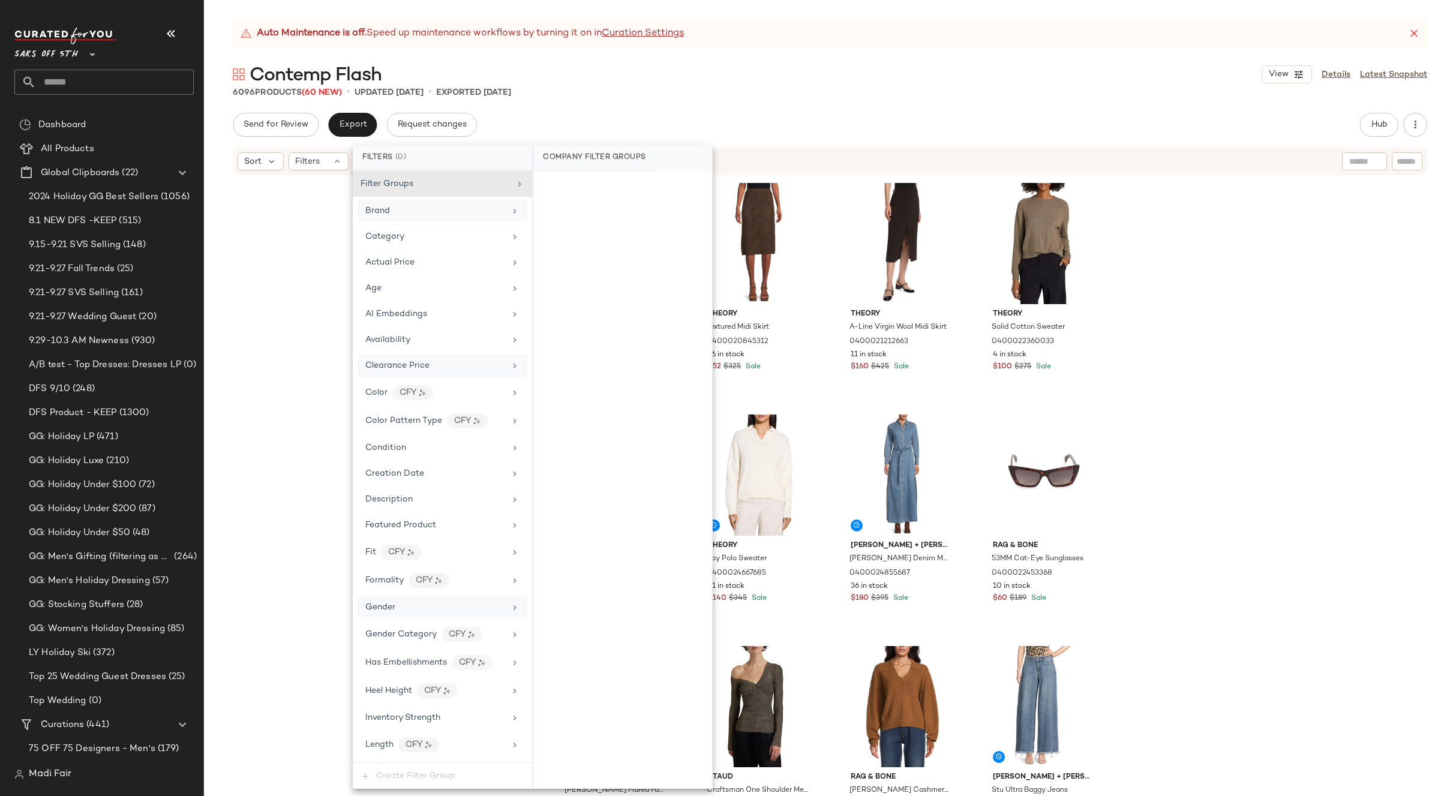
click at [1218, 382] on div "Staud Alba Leather Ballet Flats 0400022973620 1 in stock $225 $450 Sale Theory …" at bounding box center [830, 501] width 1252 height 650
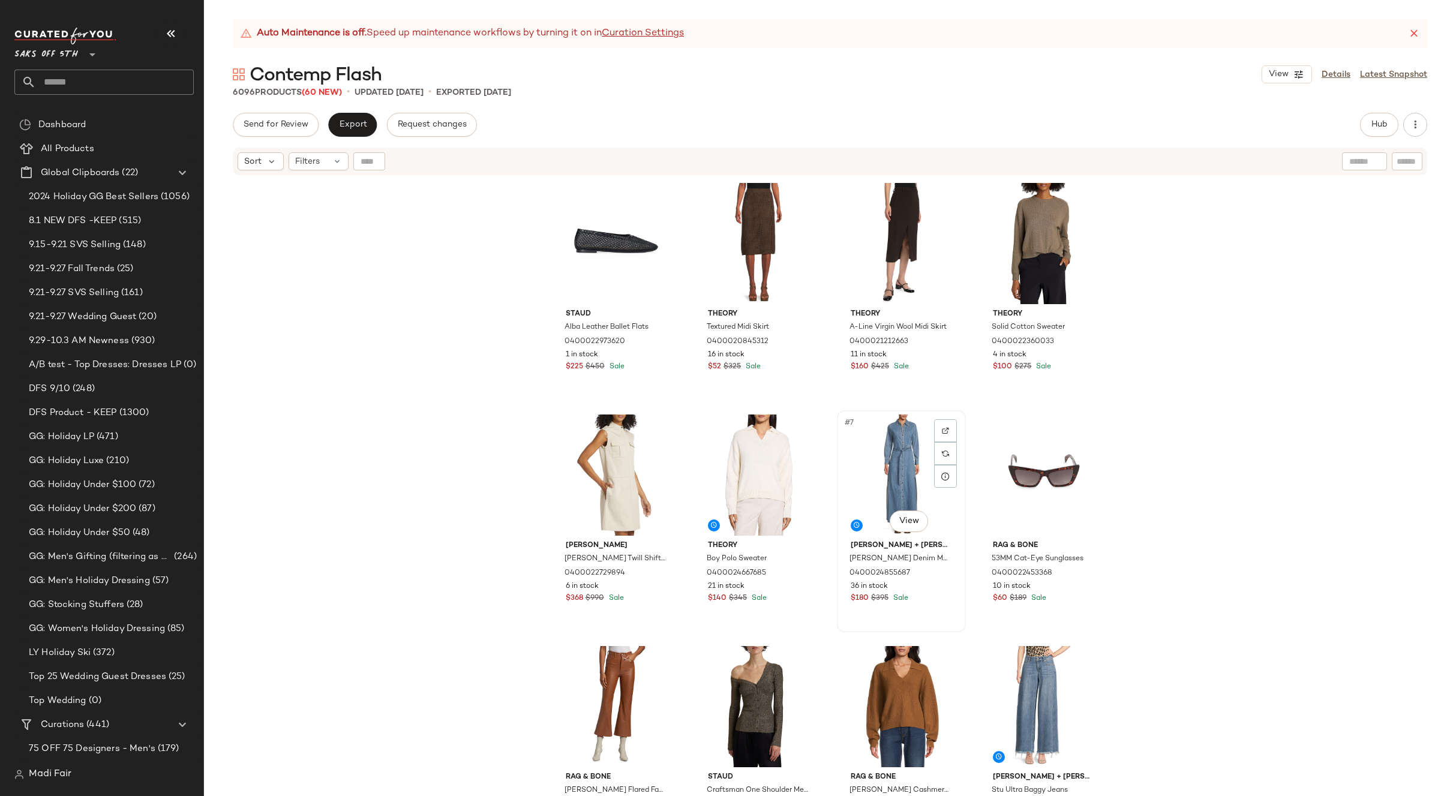
click at [898, 476] on div "#7 View" at bounding box center [901, 475] width 121 height 121
click at [738, 682] on div "#10 View" at bounding box center [759, 706] width 121 height 121
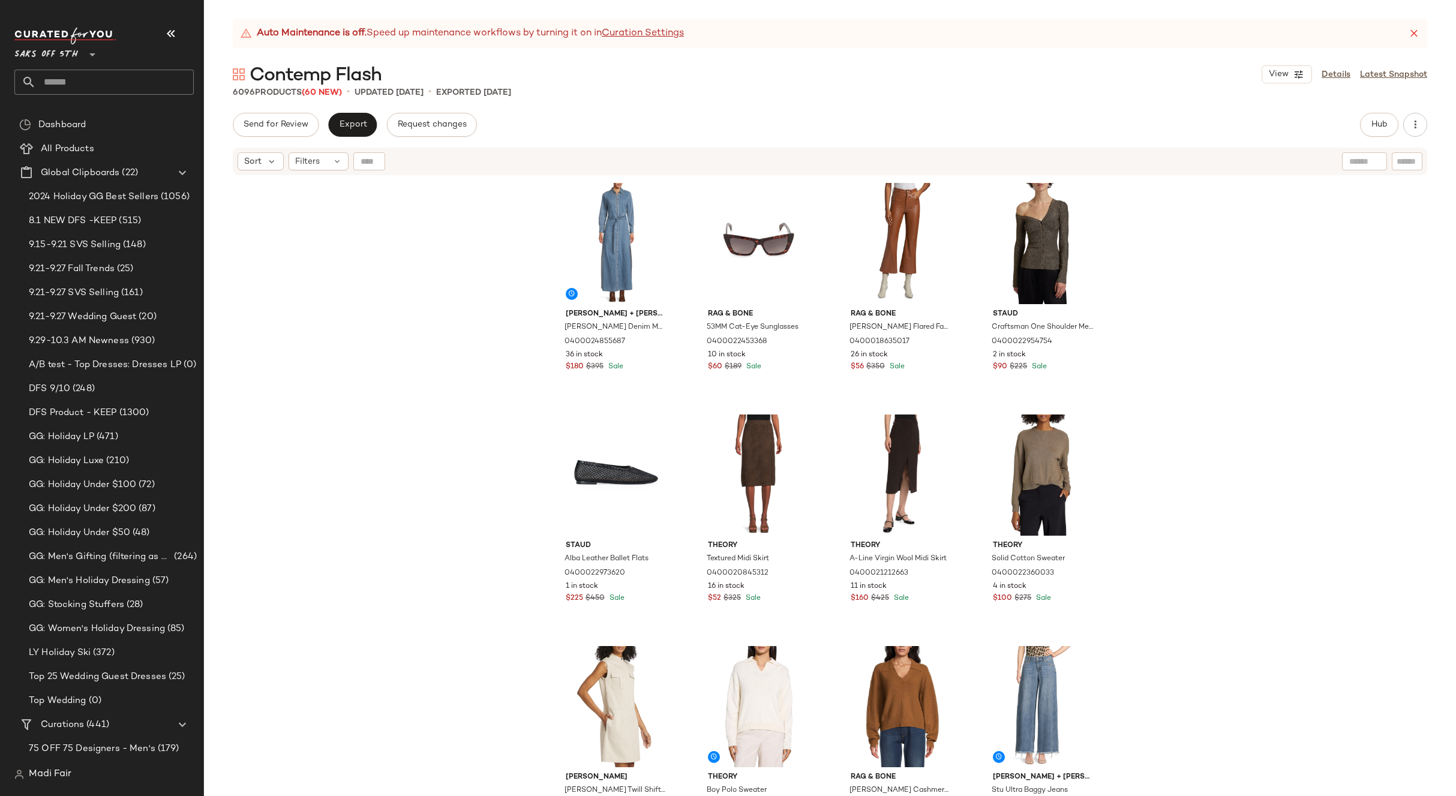
click at [1198, 532] on div "Alice + Olivia Chassidy Denim Maxi Dress 0400024855687 36 in stock $180 $395 Sa…" at bounding box center [830, 501] width 1252 height 650
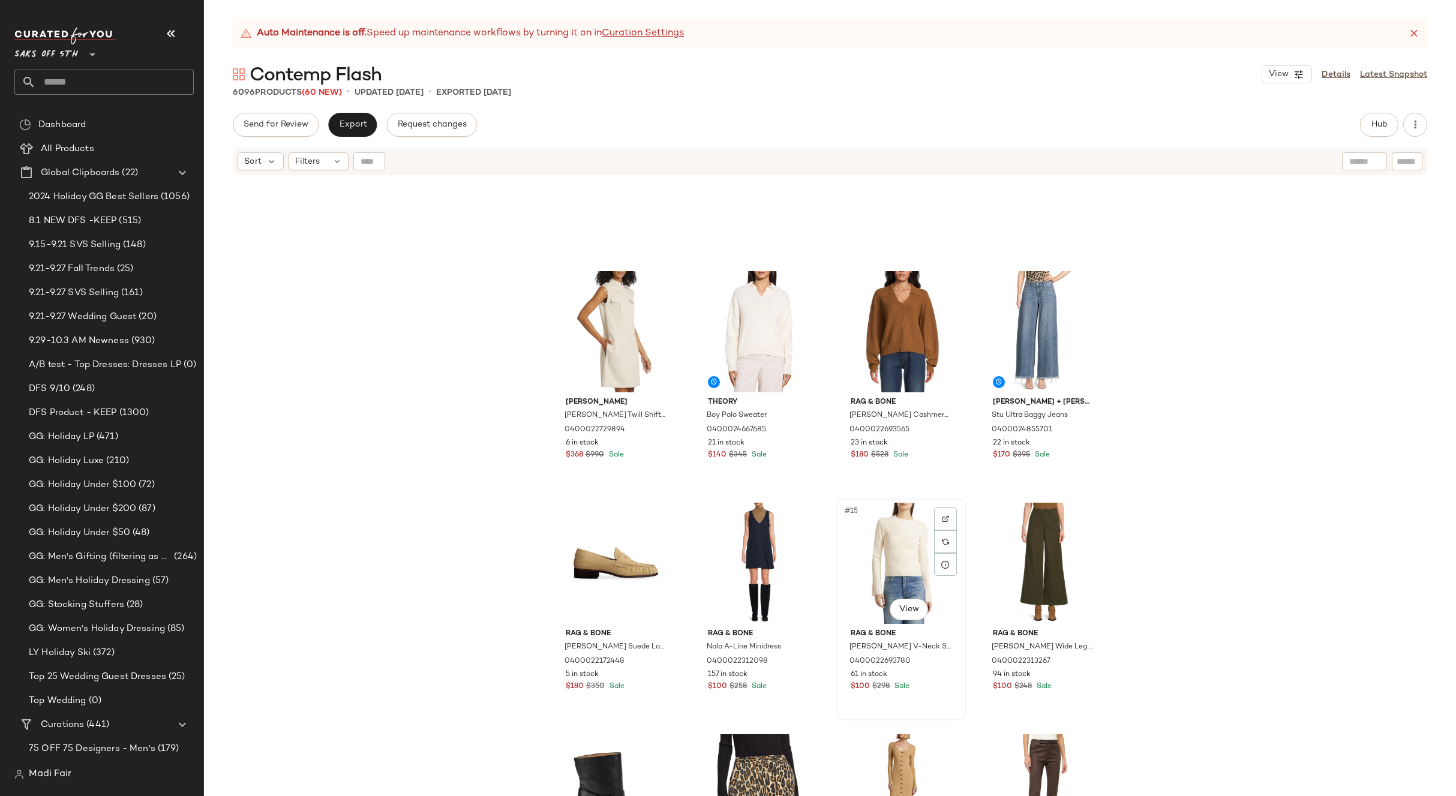
scroll to position [370, 0]
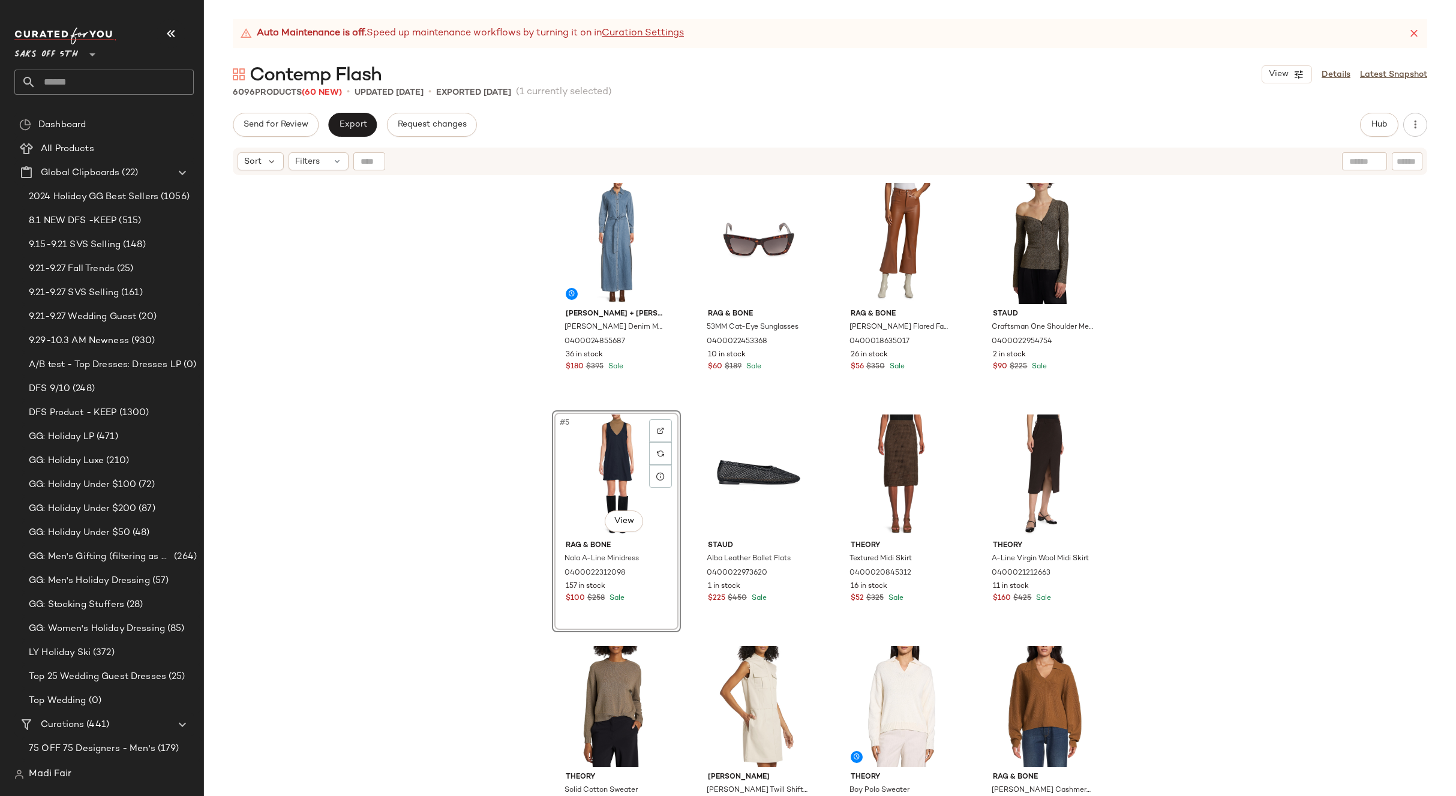
click at [1152, 466] on div "Alice + Olivia Chassidy Denim Maxi Dress 0400024855687 36 in stock $180 $395 Sa…" at bounding box center [830, 501] width 1252 height 650
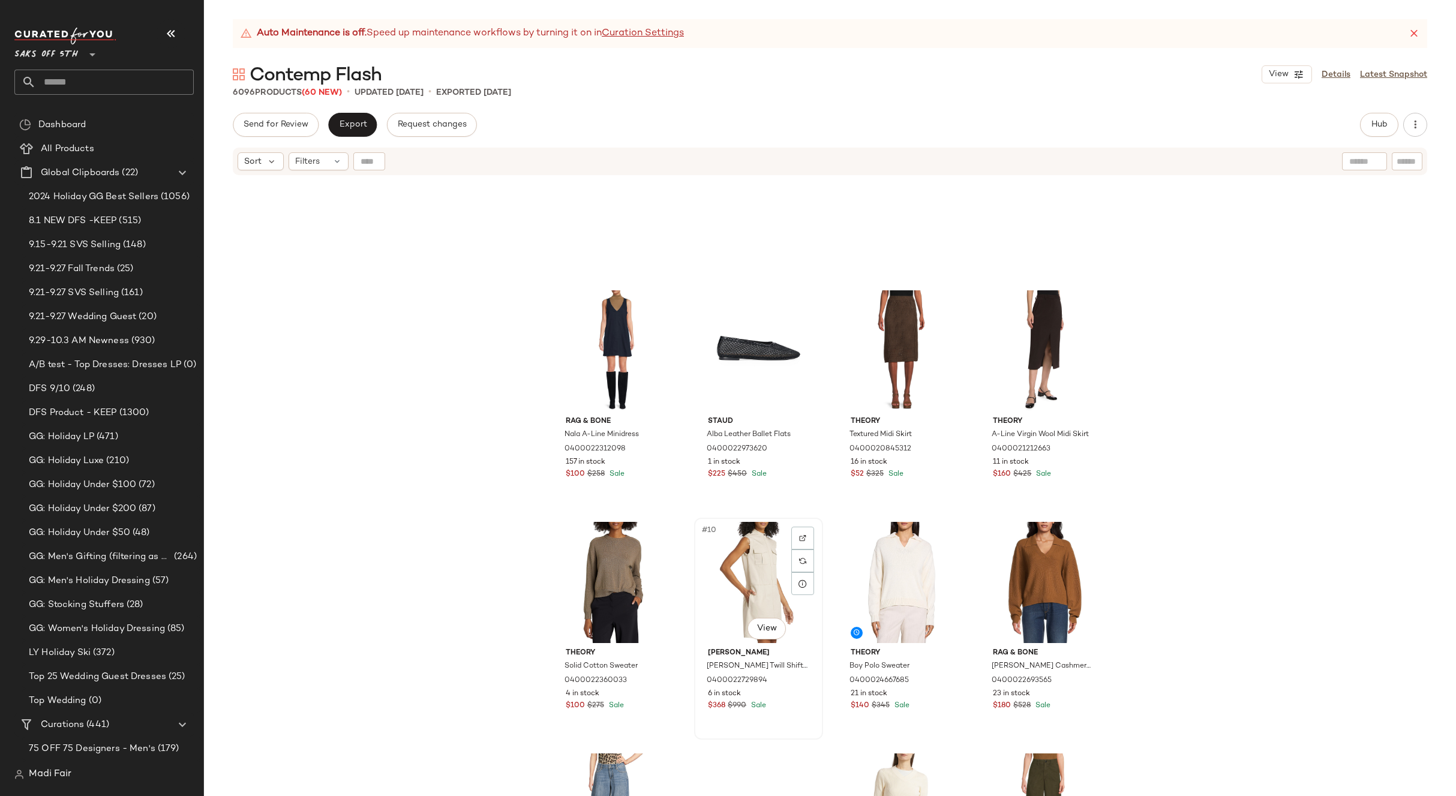
scroll to position [130, 0]
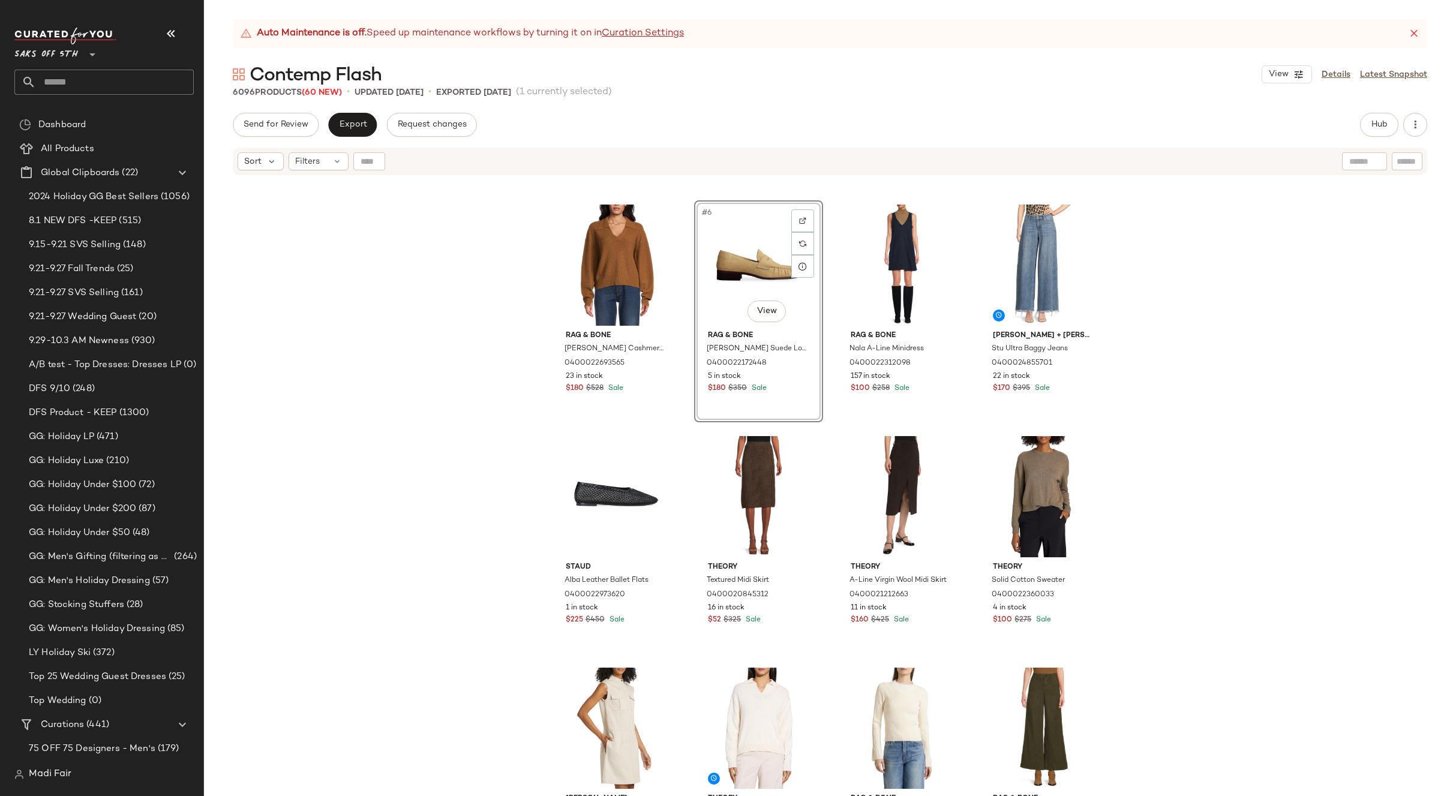
click at [1206, 407] on div "rag & bone Pierce Cashmere Sweater 0400022693565 23 in stock $180 $528 Sale #6 …" at bounding box center [830, 501] width 1252 height 650
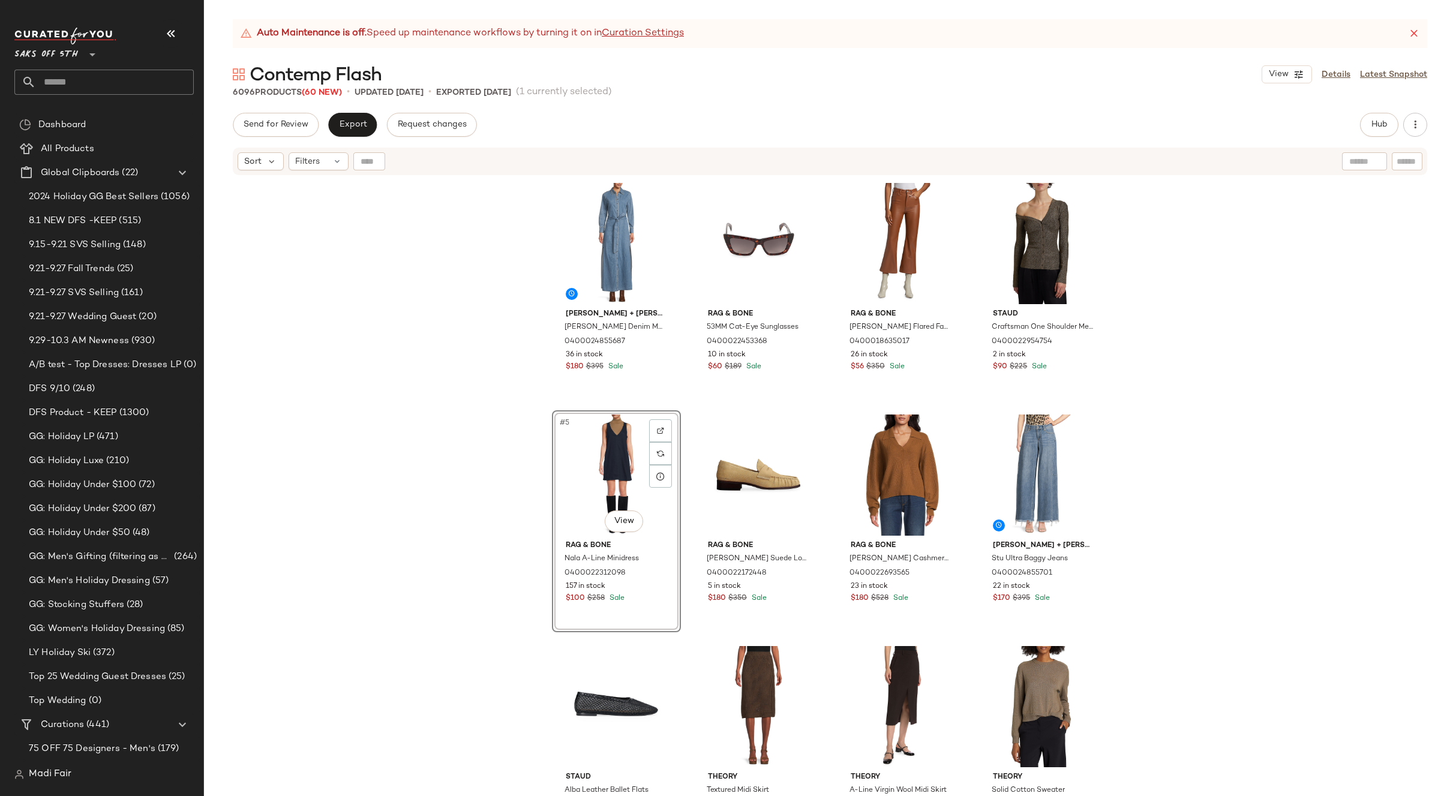
click at [1215, 534] on div "Alice + Olivia Chassidy Denim Maxi Dress 0400024855687 36 in stock $180 $395 Sa…" at bounding box center [830, 501] width 1252 height 650
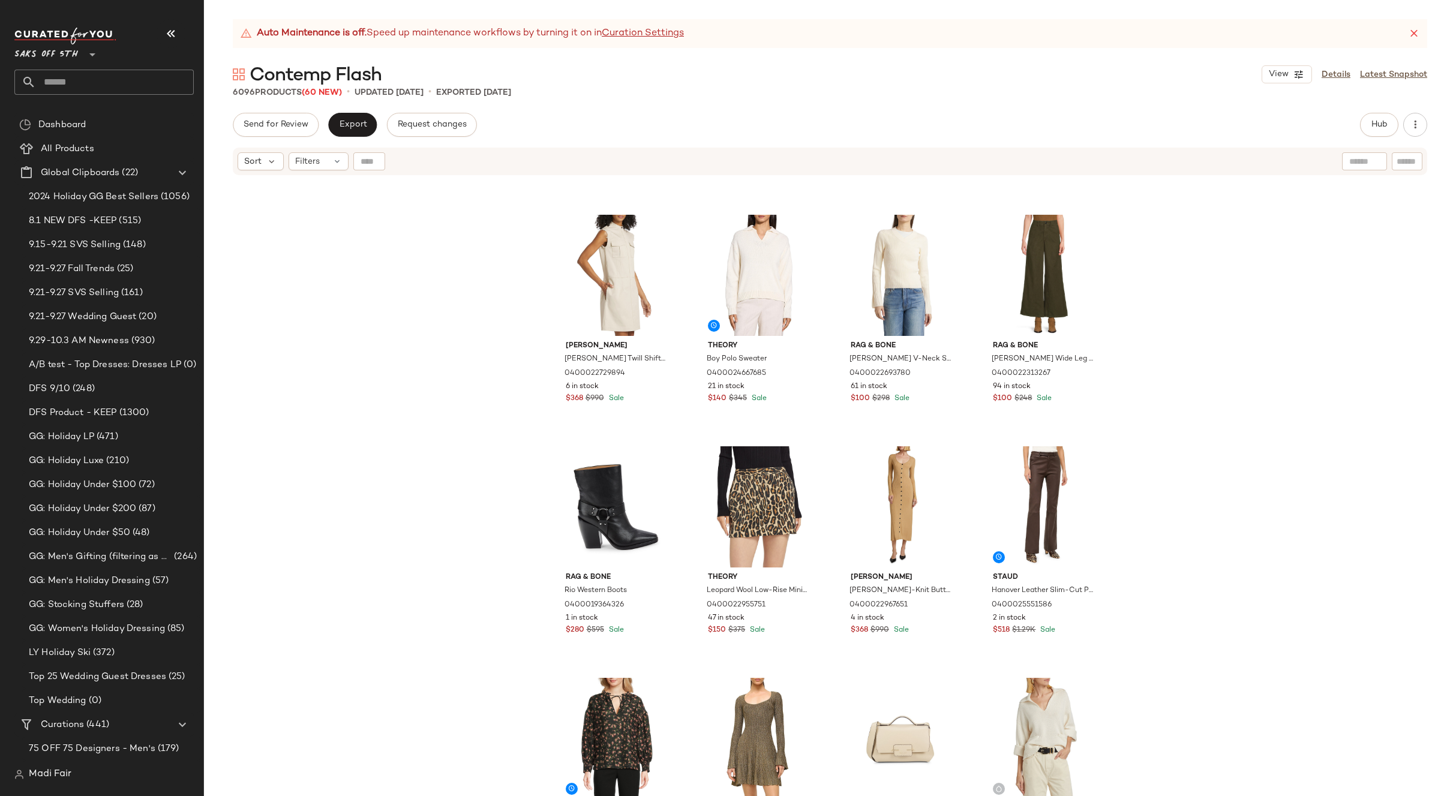
scroll to position [730, 0]
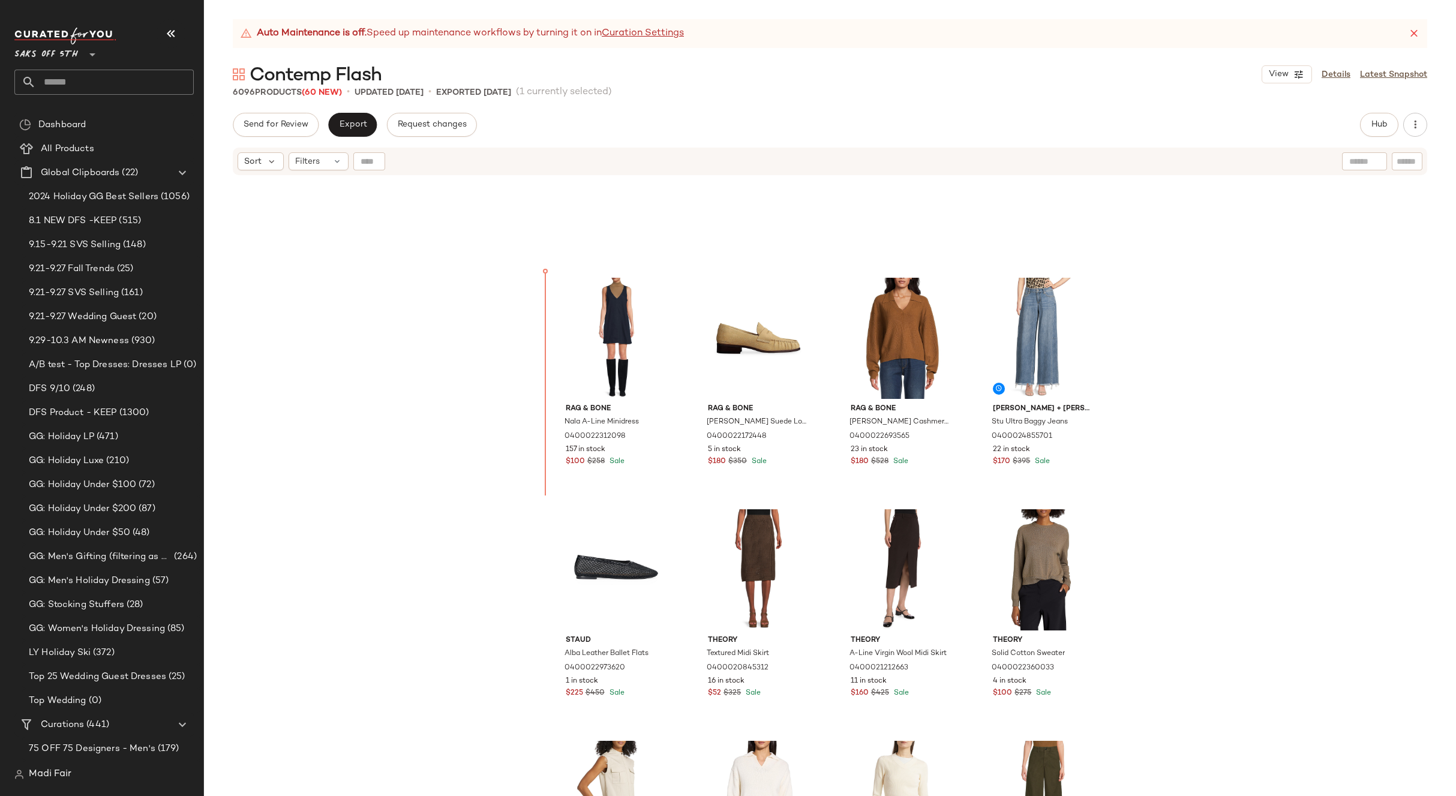
scroll to position [115, 0]
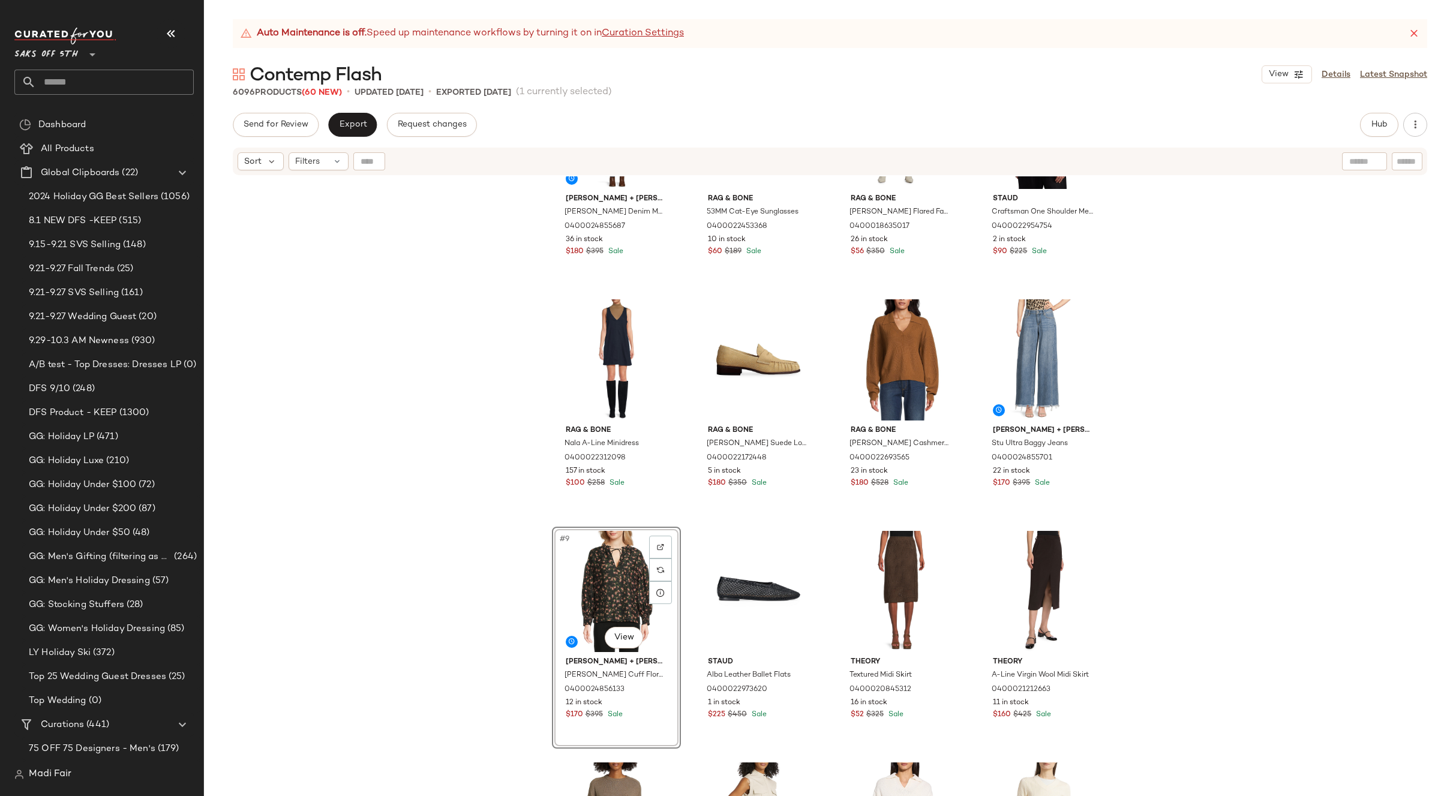
click at [1176, 547] on div "Alice + Olivia Chassidy Denim Maxi Dress 0400024855687 36 in stock $180 $395 Sa…" at bounding box center [830, 501] width 1252 height 650
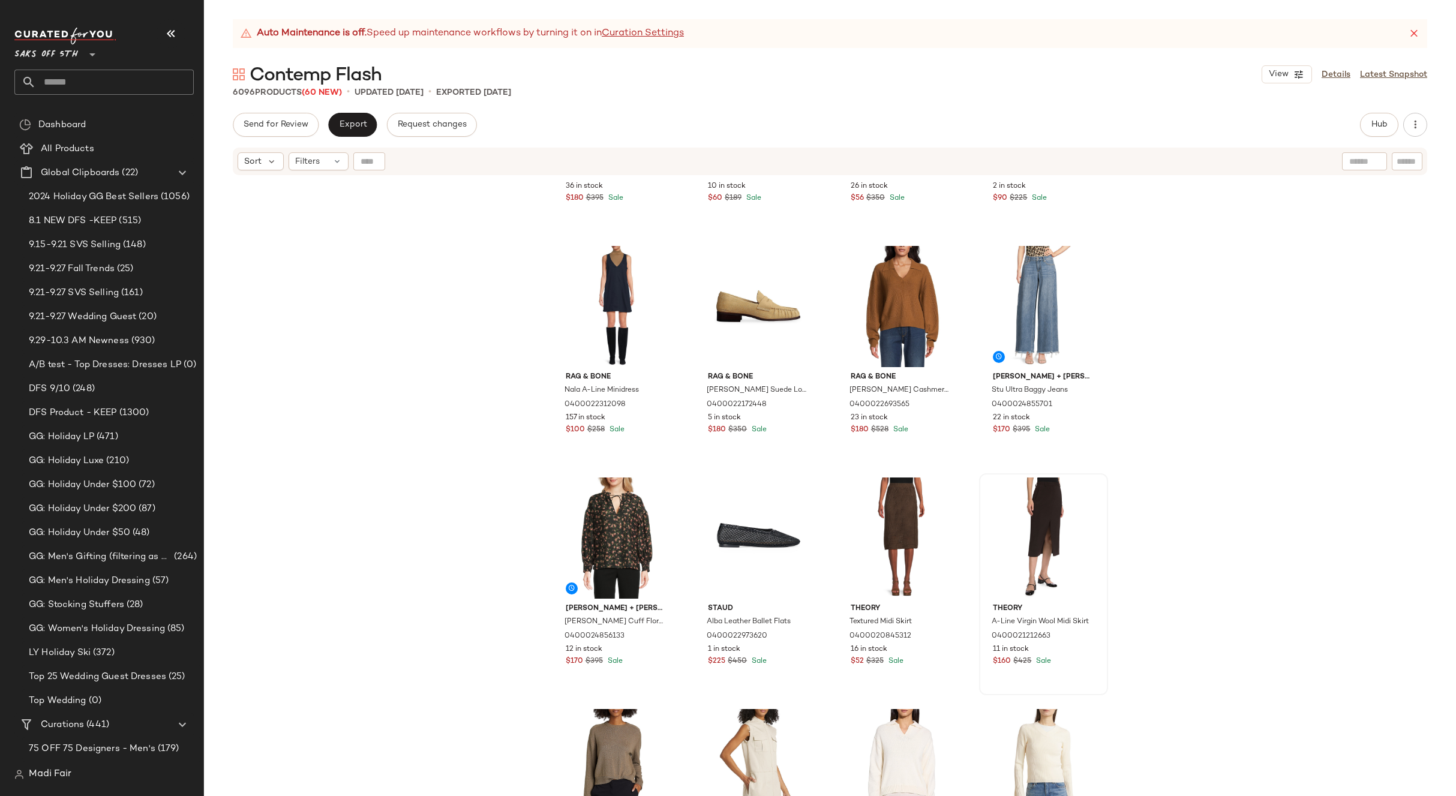
scroll to position [235, 0]
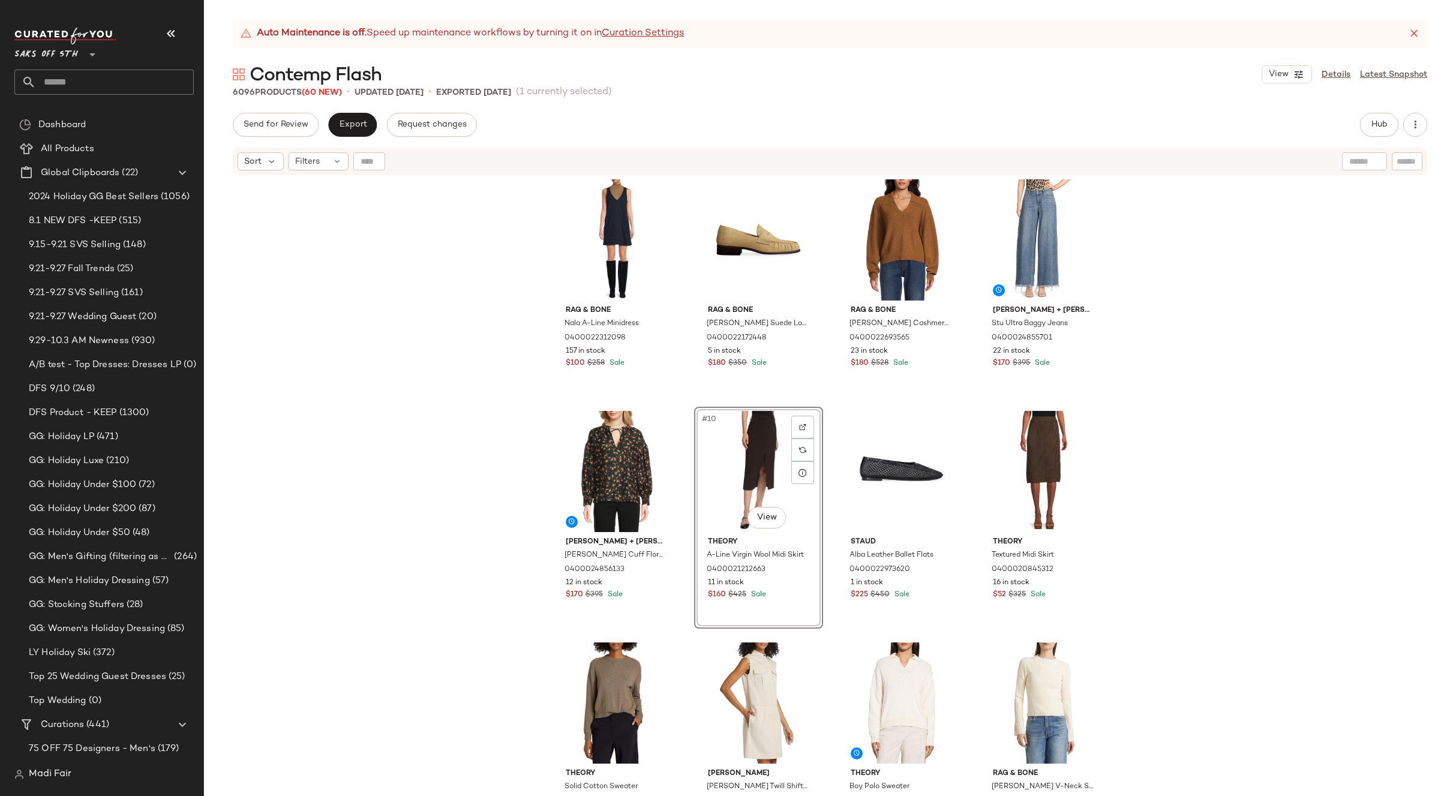
click at [1219, 543] on div "Alice + Olivia Chassidy Denim Maxi Dress 0400024855687 36 in stock $180 $395 Sa…" at bounding box center [830, 501] width 1252 height 650
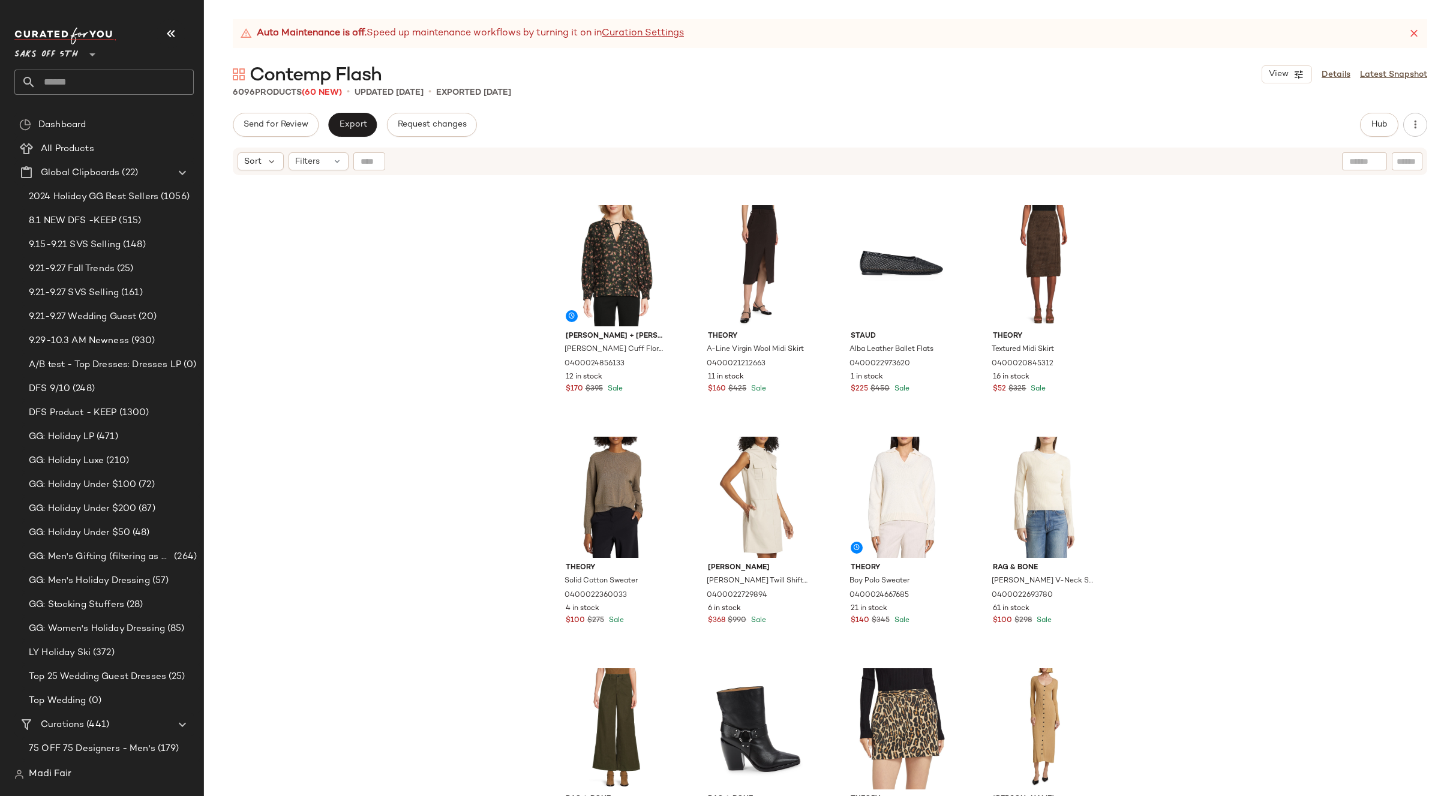
scroll to position [605, 0]
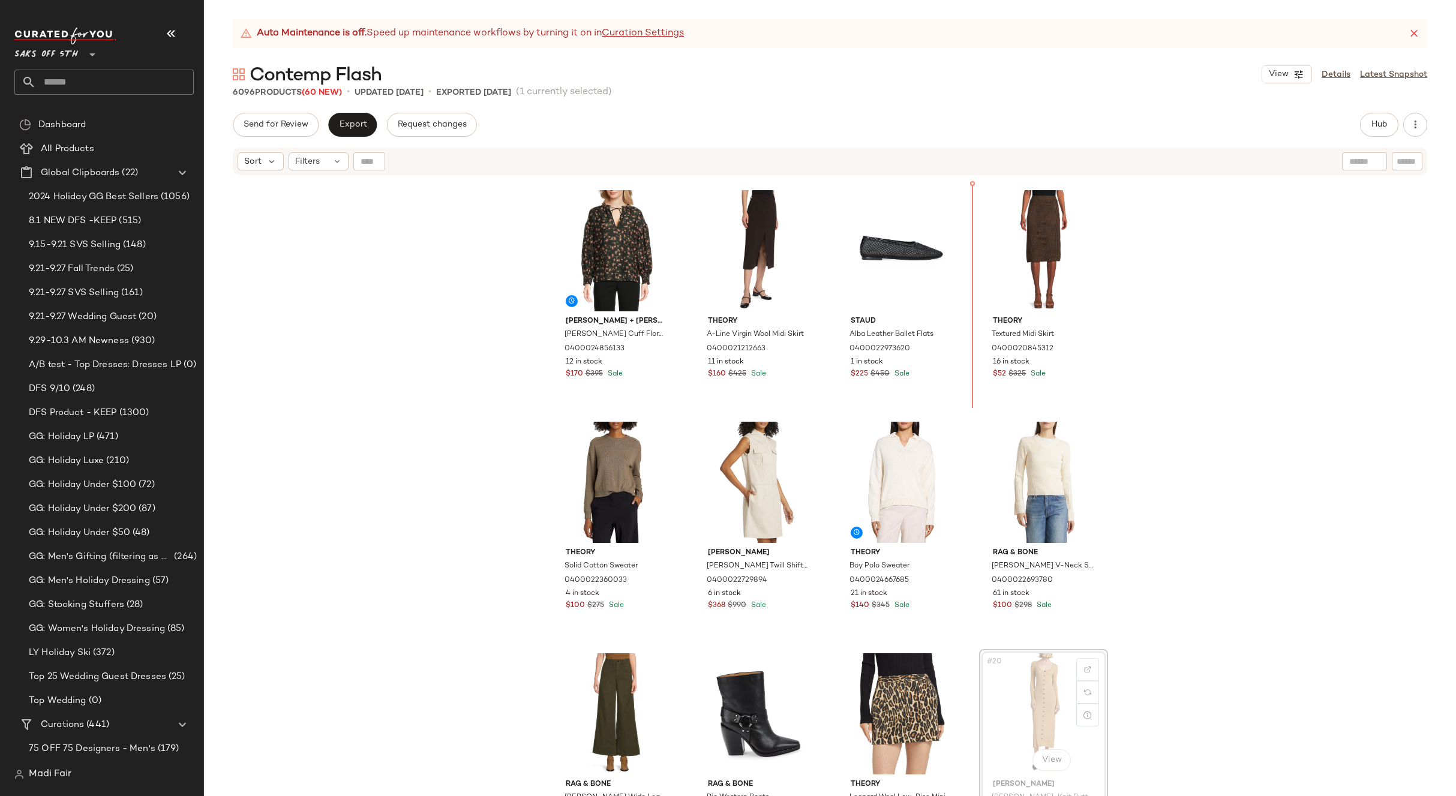
scroll to position [413, 0]
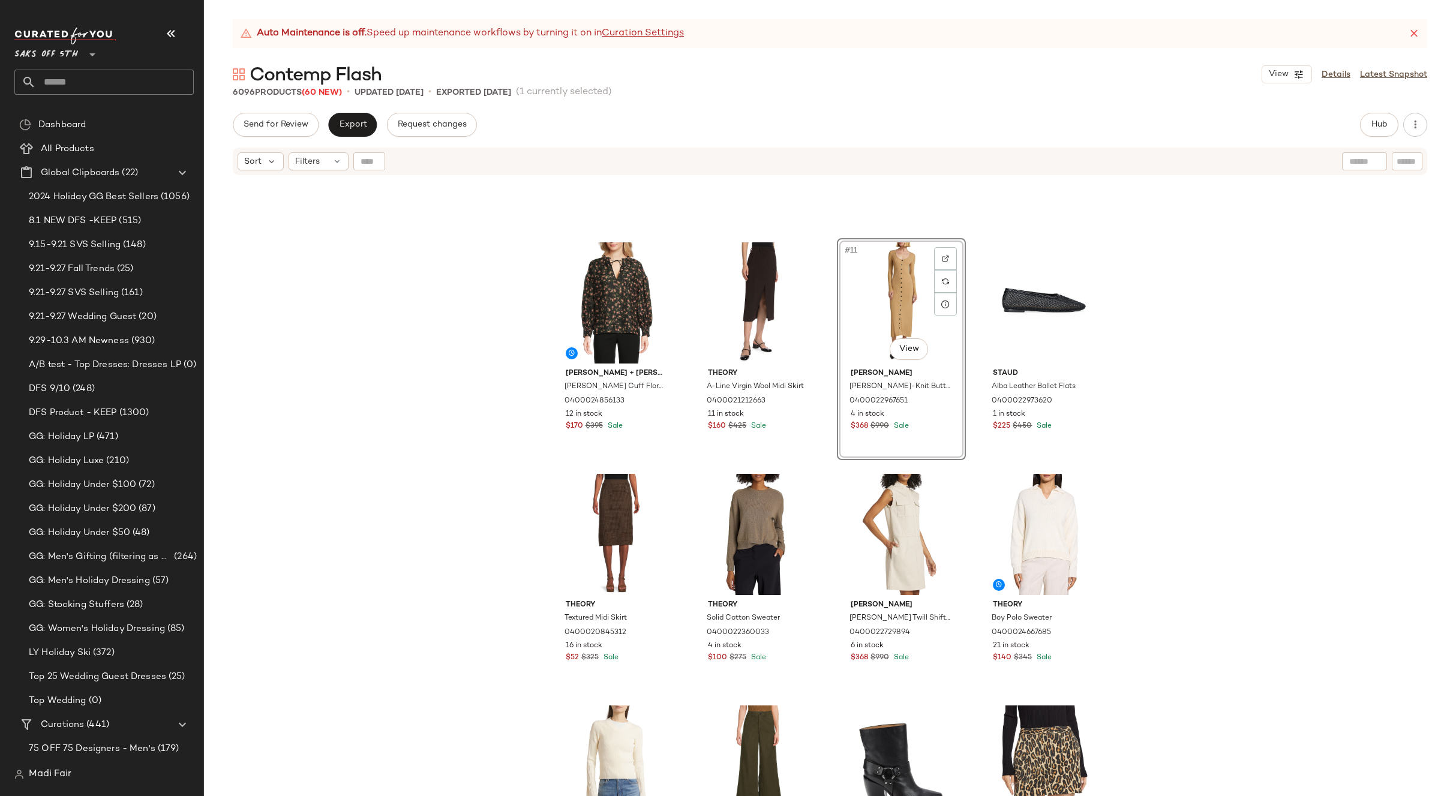
click at [1198, 431] on div "Alice + Olivia Julius Smocked Cuff Floral Silk-Cotton Blouse 0400024856133 12 i…" at bounding box center [830, 501] width 1252 height 650
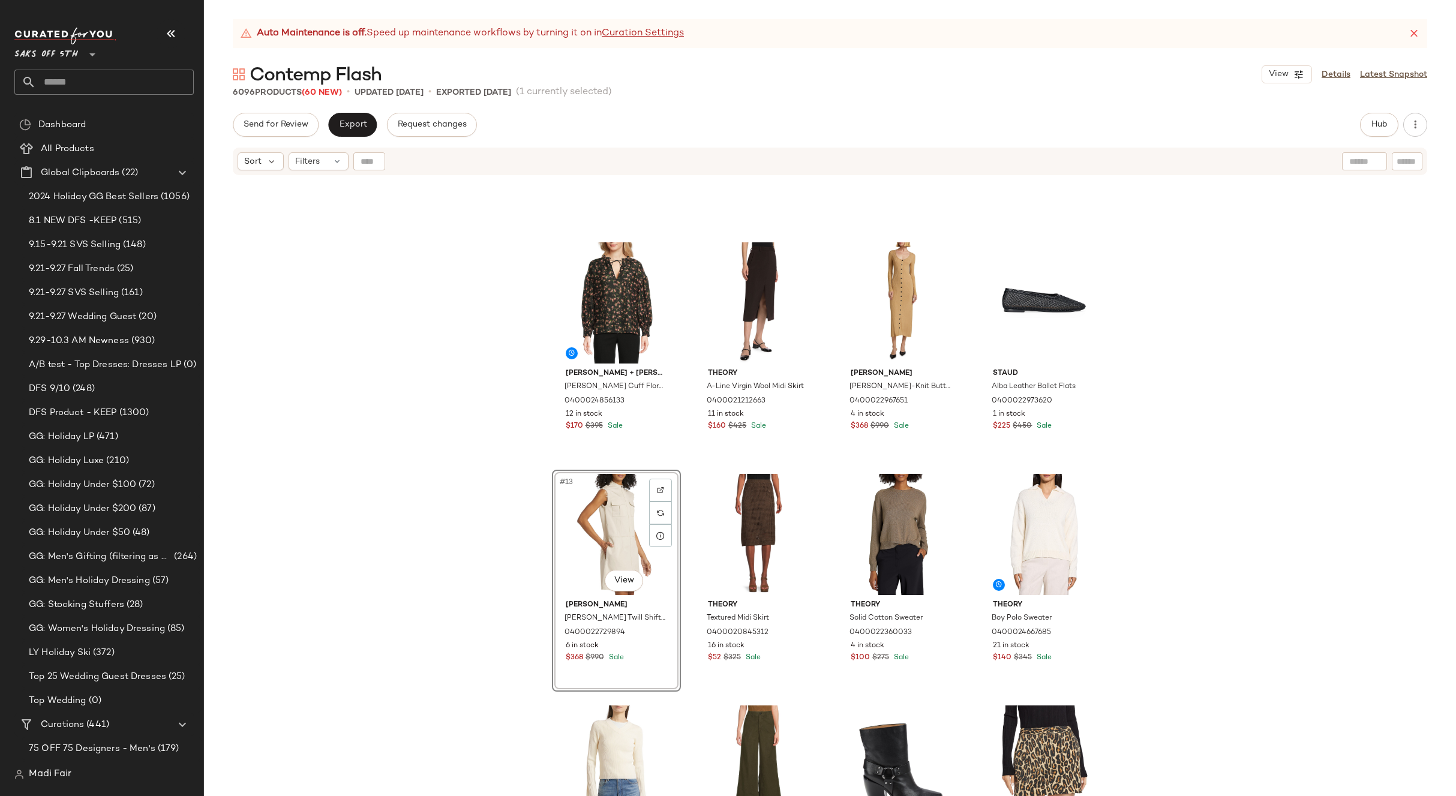
click at [1149, 522] on div "Alice + Olivia Julius Smocked Cuff Floral Silk-Cotton Blouse 0400024856133 12 i…" at bounding box center [830, 501] width 1252 height 650
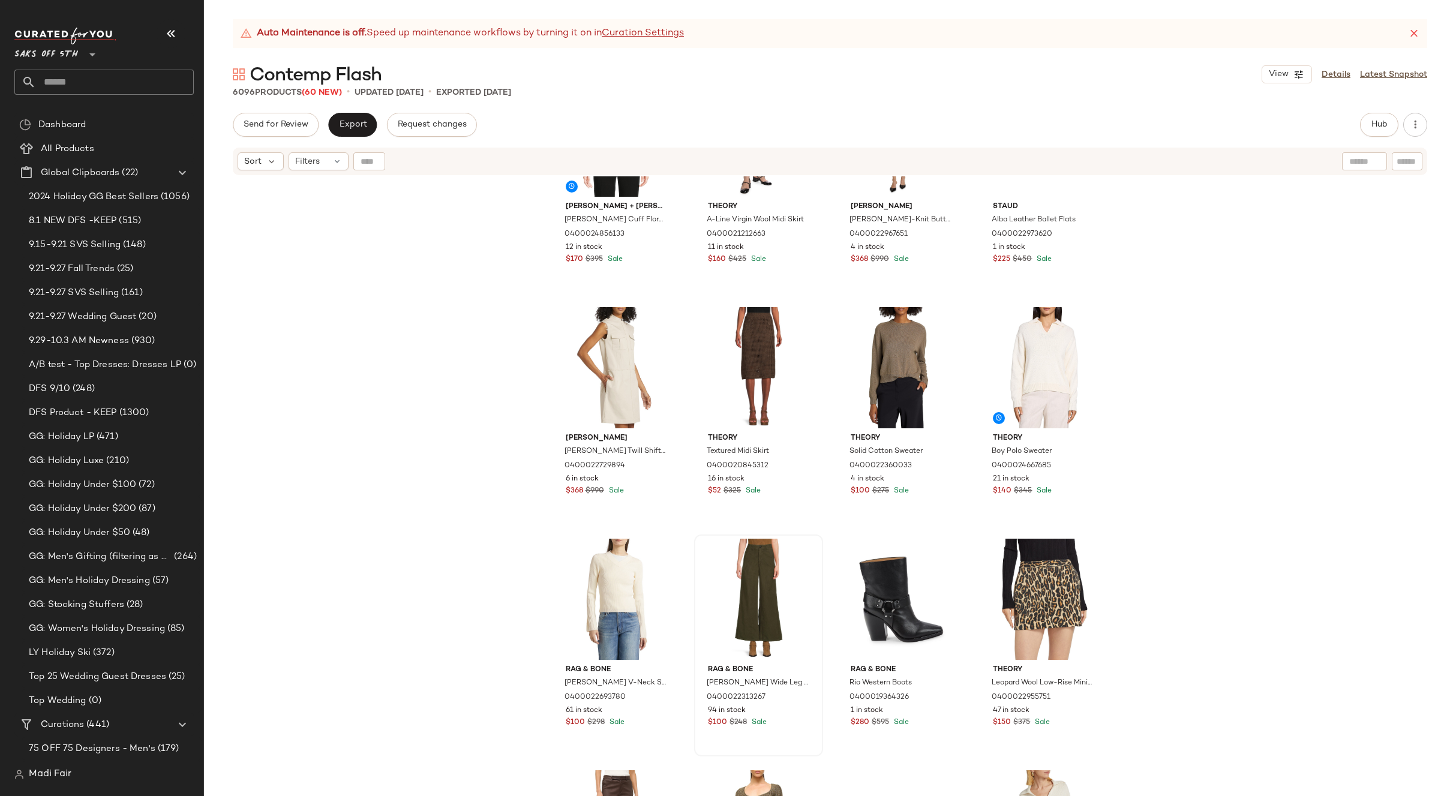
scroll to position [594, 0]
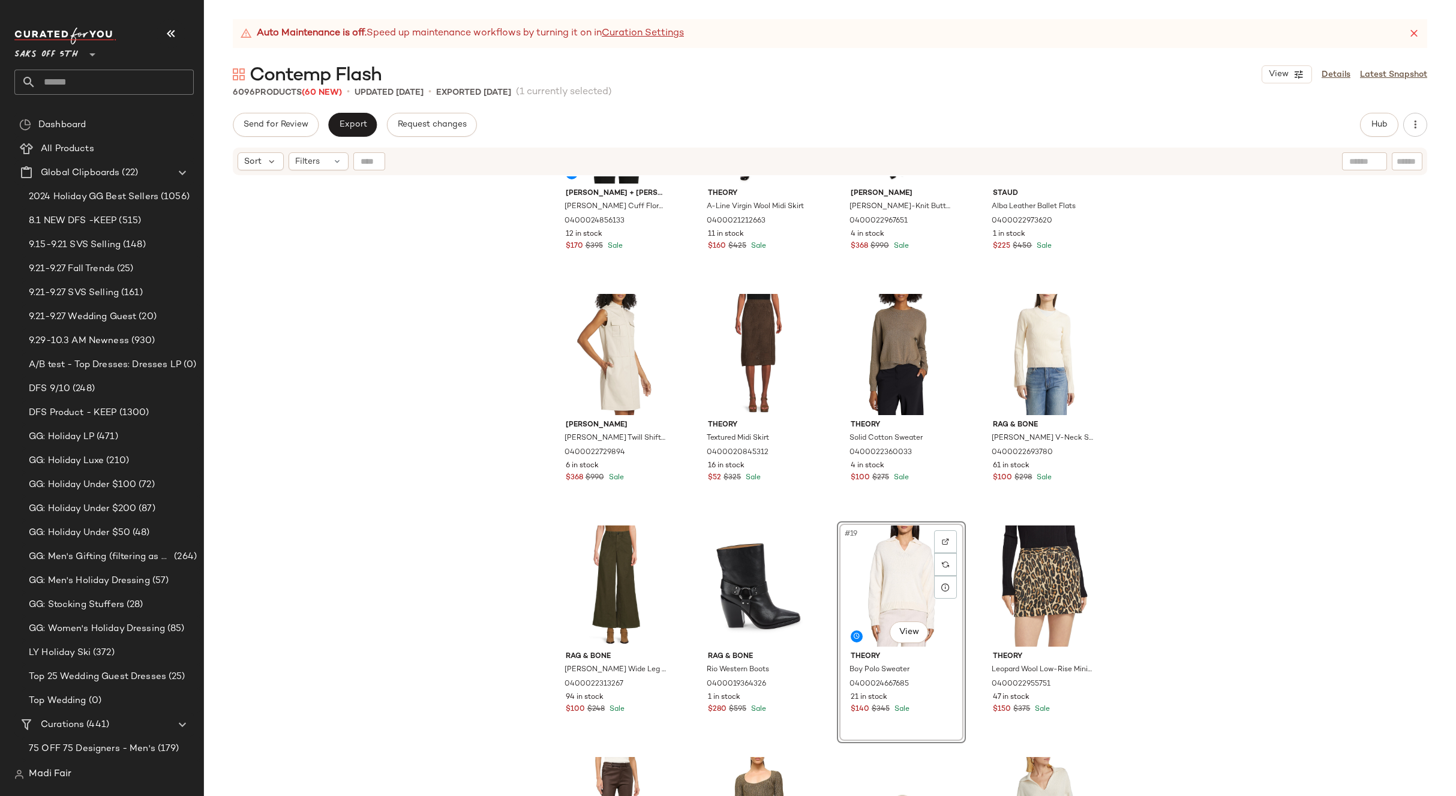
click at [1191, 571] on div "Alice + Olivia Julius Smocked Cuff Floral Silk-Cotton Blouse 0400024856133 12 i…" at bounding box center [830, 501] width 1252 height 650
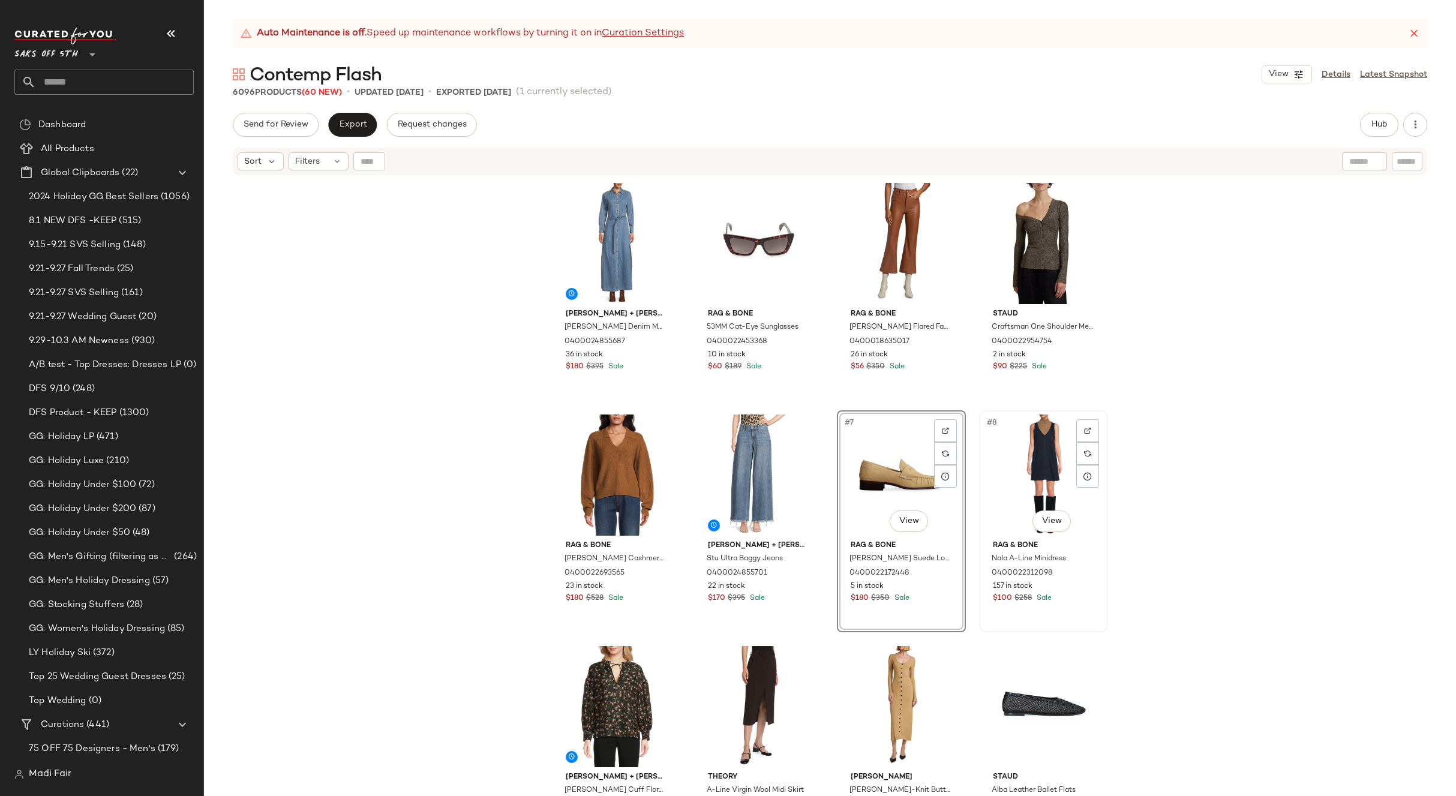
click at [1031, 469] on div "#8 View" at bounding box center [1044, 475] width 121 height 121
click at [603, 469] on div "#5 View" at bounding box center [616, 475] width 121 height 121
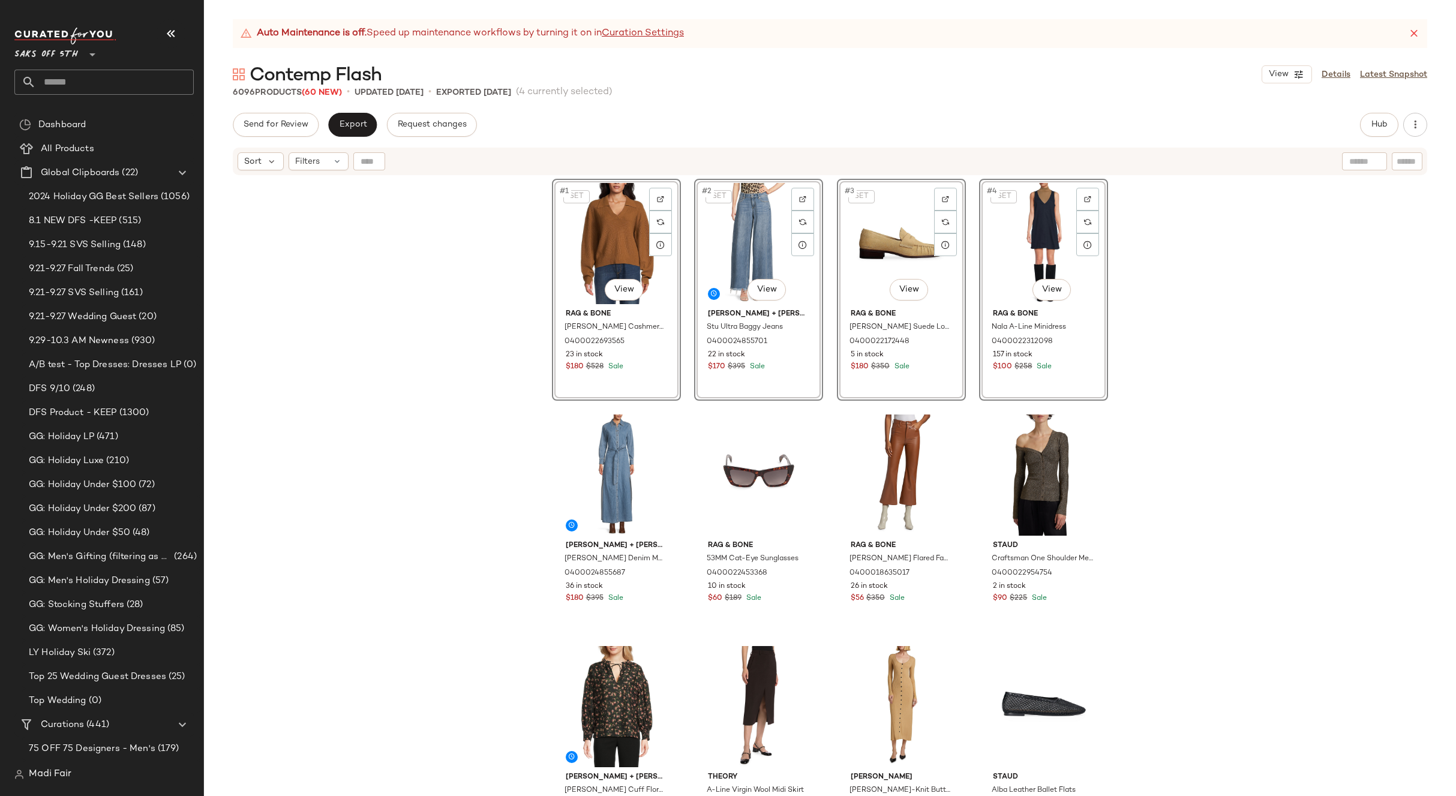
click at [1131, 368] on div "SET #1 View rag & bone Pierce Cashmere Sweater 0400022693565 23 in stock $180 $…" at bounding box center [830, 501] width 1252 height 650
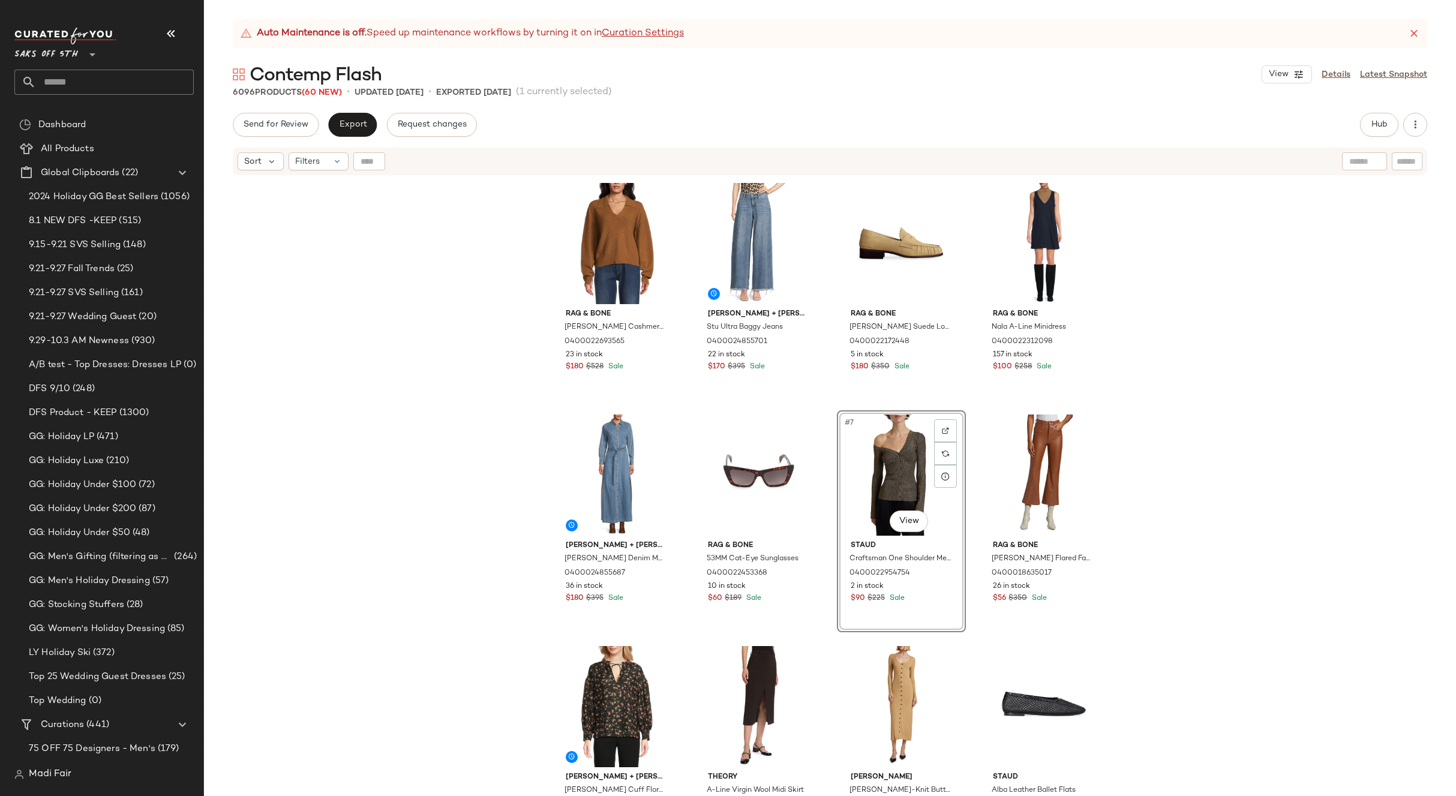
click at [1185, 453] on div "rag & bone Pierce Cashmere Sweater 0400022693565 23 in stock $180 $528 Sale Ali…" at bounding box center [830, 501] width 1252 height 650
click at [322, 167] on div "Filters" at bounding box center [319, 161] width 60 height 18
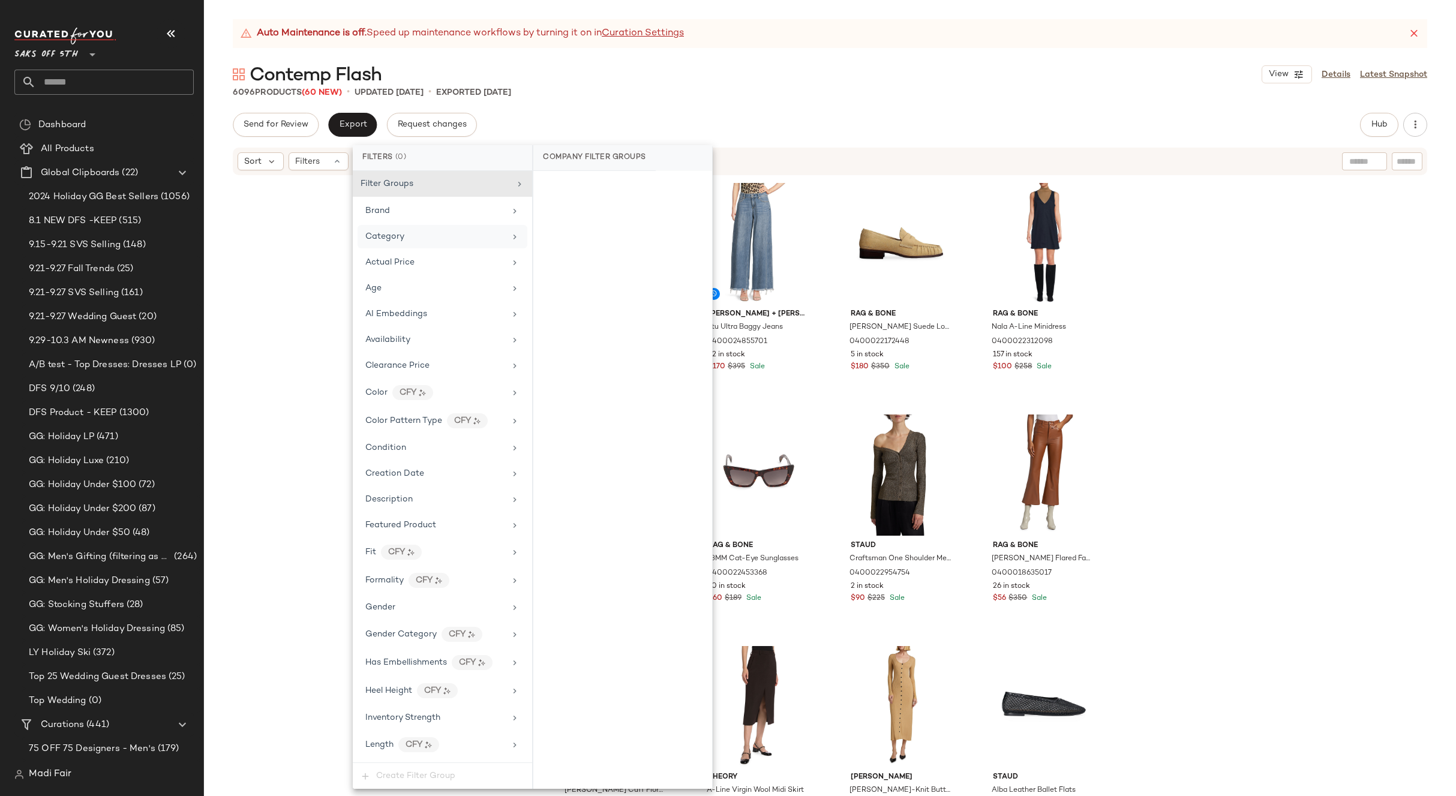
click at [409, 240] on div "Category" at bounding box center [435, 236] width 140 height 13
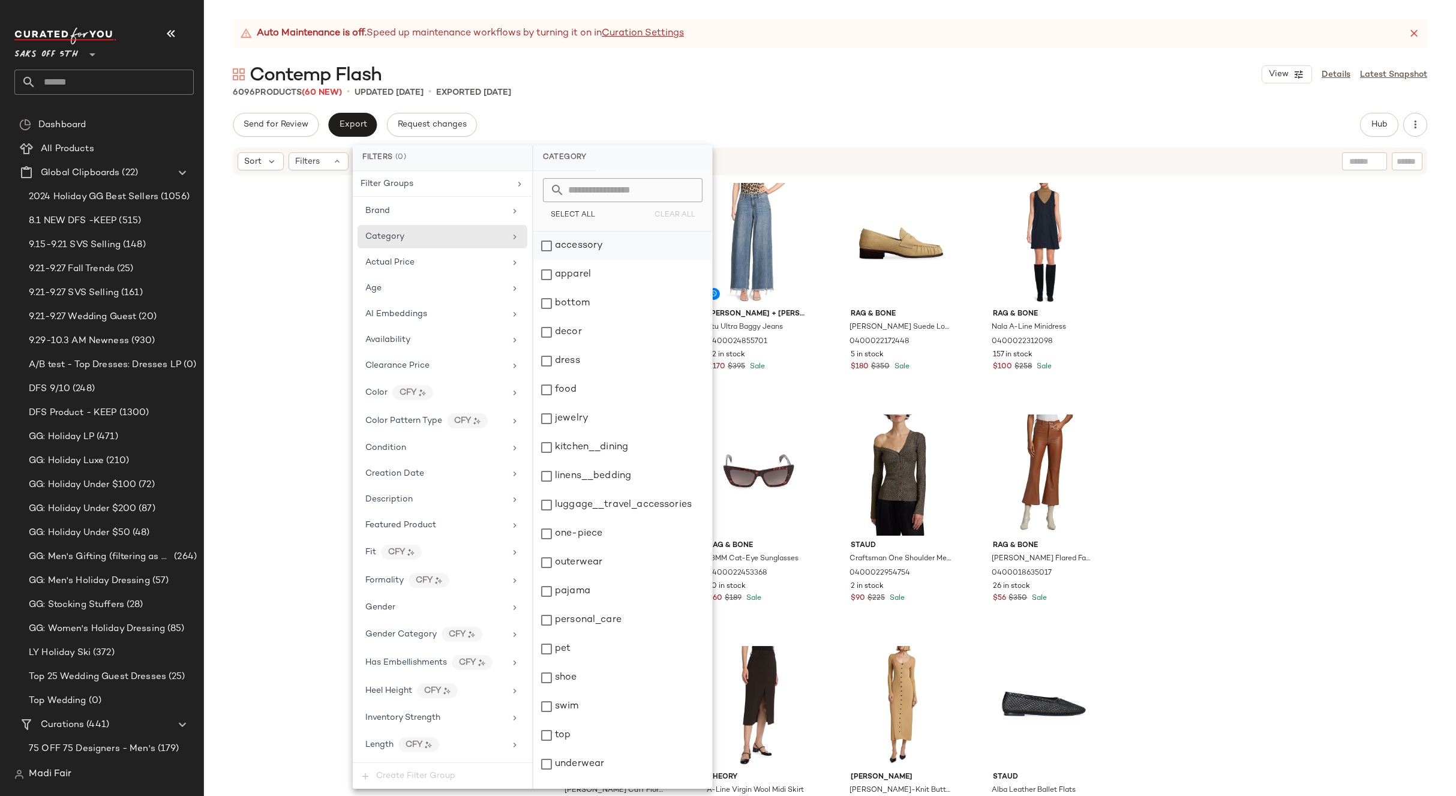
click at [576, 244] on div "accessory" at bounding box center [623, 246] width 179 height 29
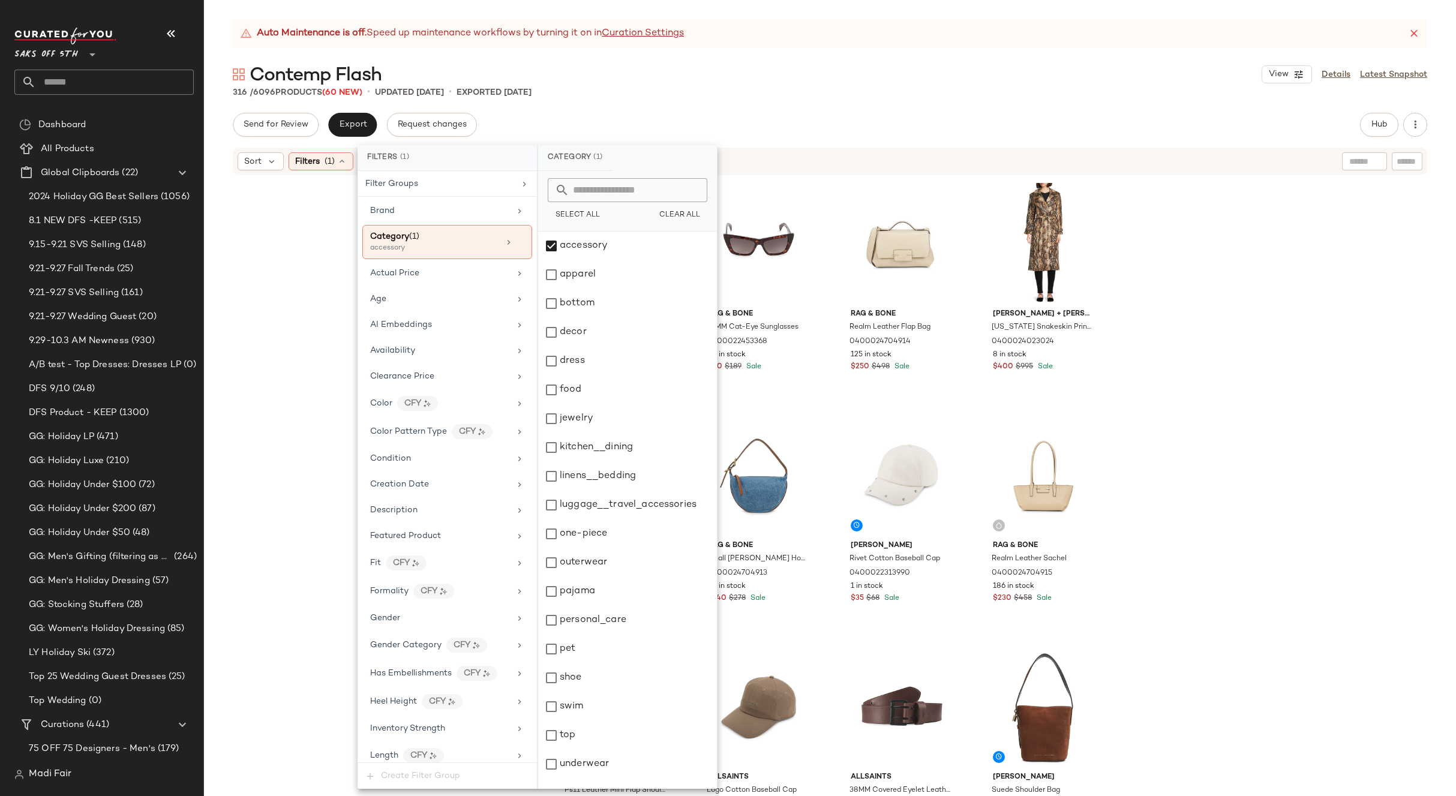
click at [1198, 346] on div "Alice + Olivia Stu Ultra Baggy Jeans 0400024855701 22 in stock $170 $395 Sale r…" at bounding box center [830, 501] width 1252 height 650
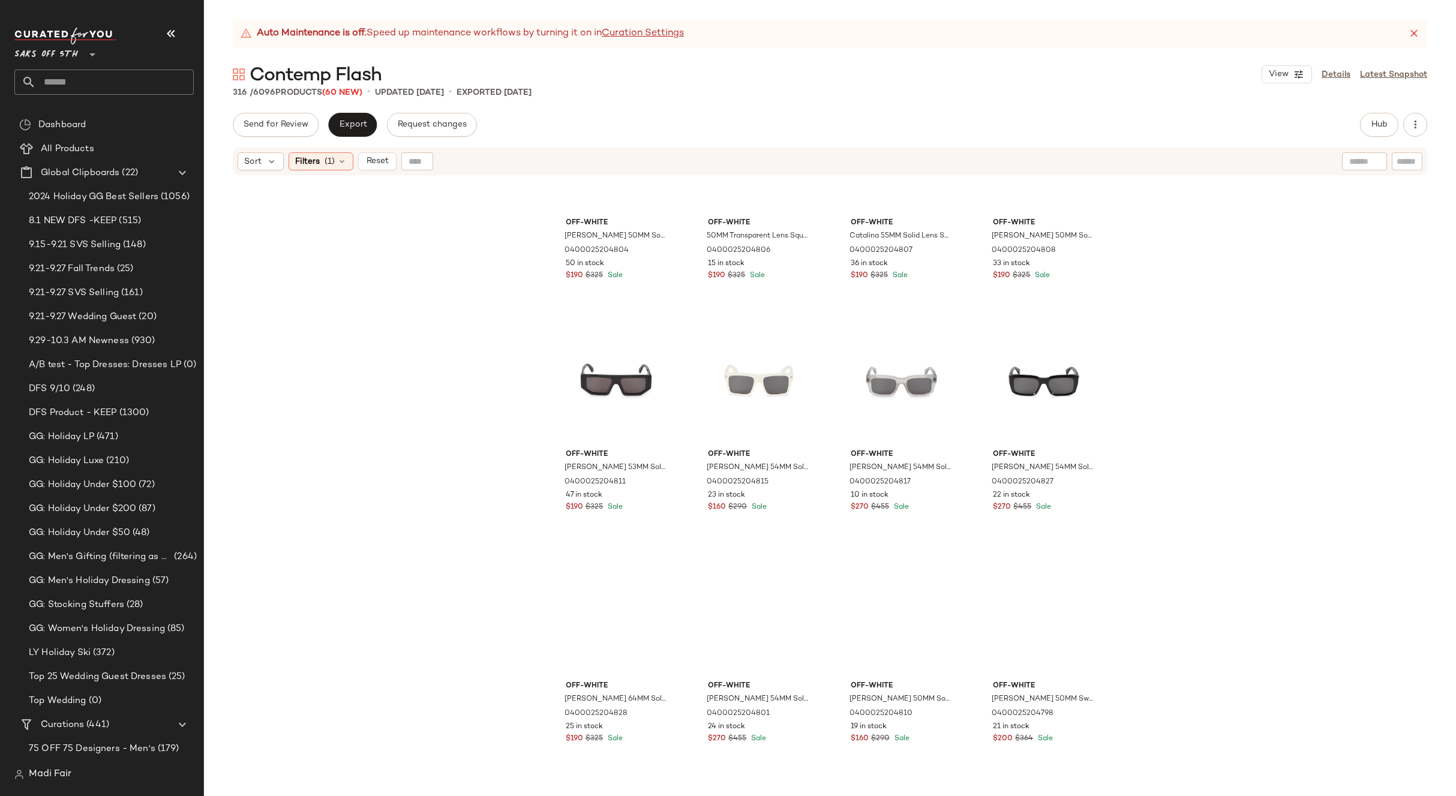
scroll to position [2890, 0]
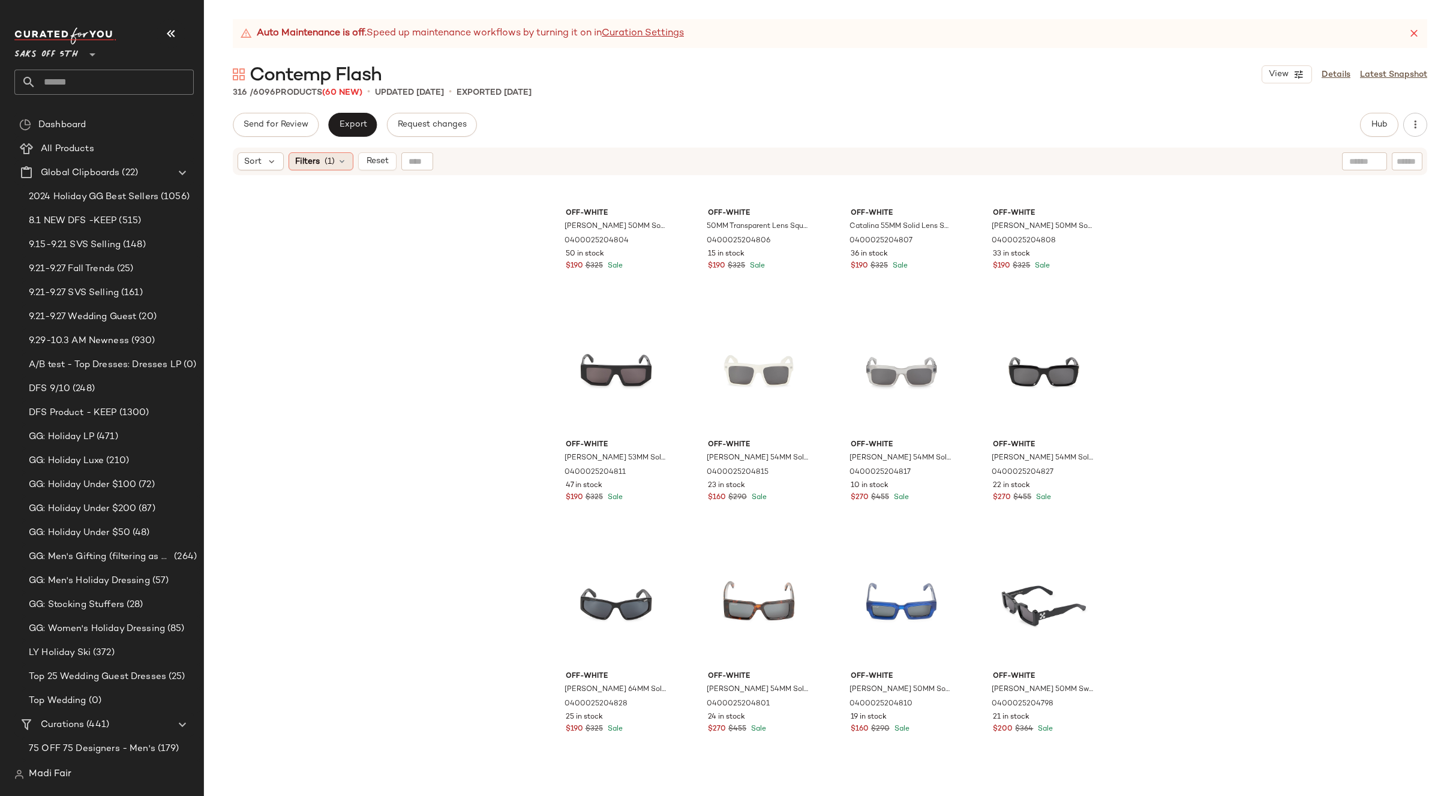
click at [317, 164] on span "Filters" at bounding box center [307, 161] width 25 height 13
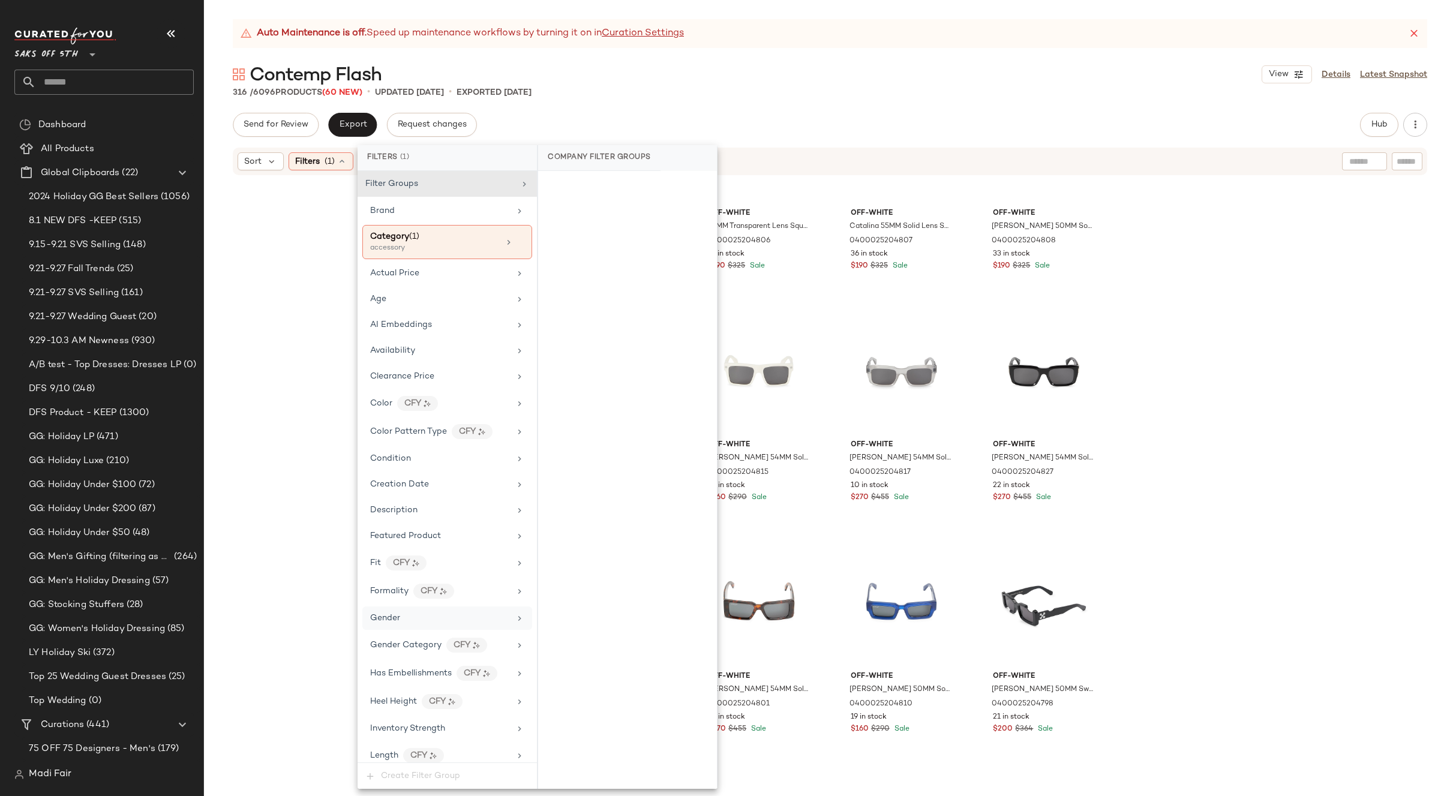
drag, startPoint x: 409, startPoint y: 614, endPoint x: 533, endPoint y: 371, distance: 272.4
click at [409, 613] on div "Gender" at bounding box center [440, 618] width 140 height 13
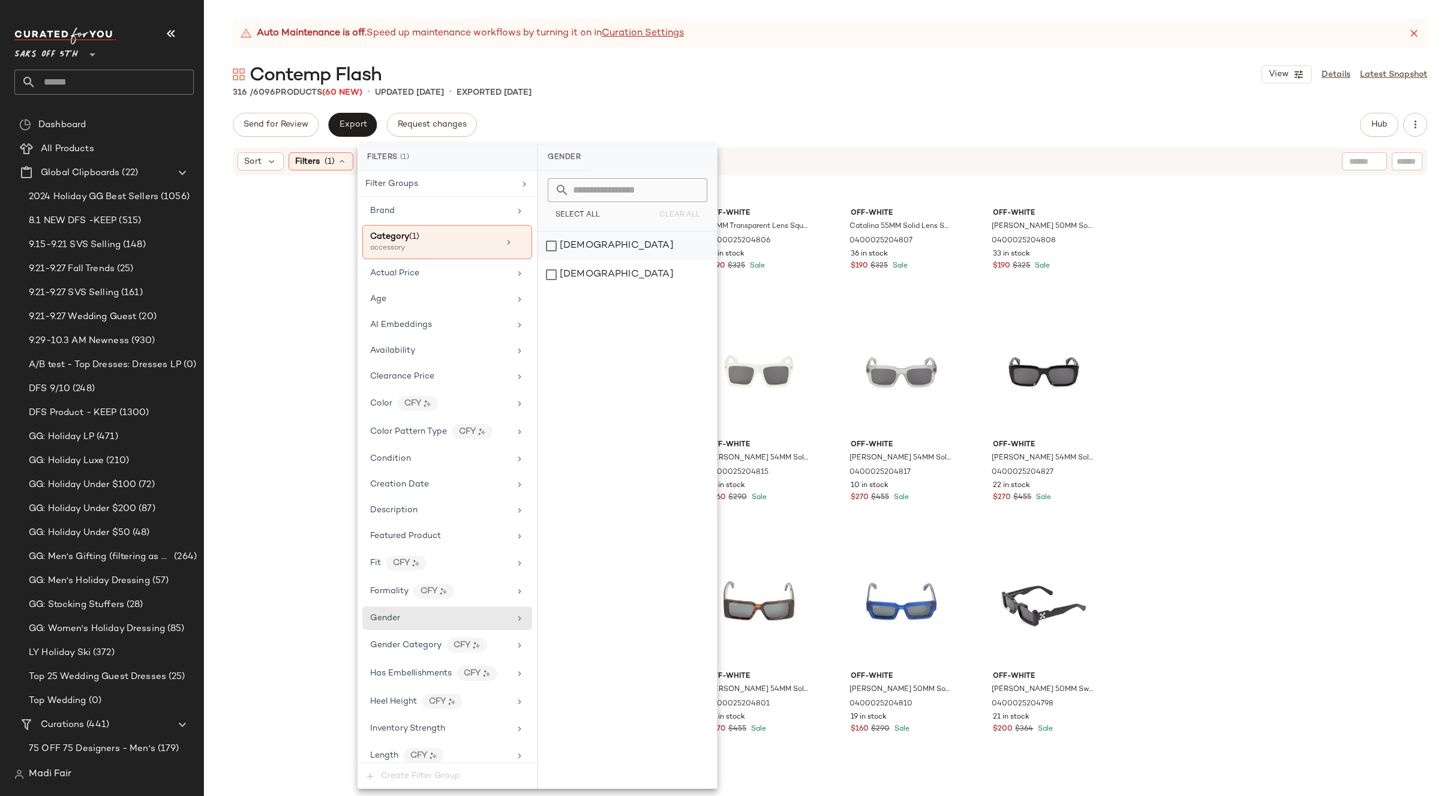
click at [635, 239] on div "[DEMOGRAPHIC_DATA]" at bounding box center [627, 246] width 179 height 29
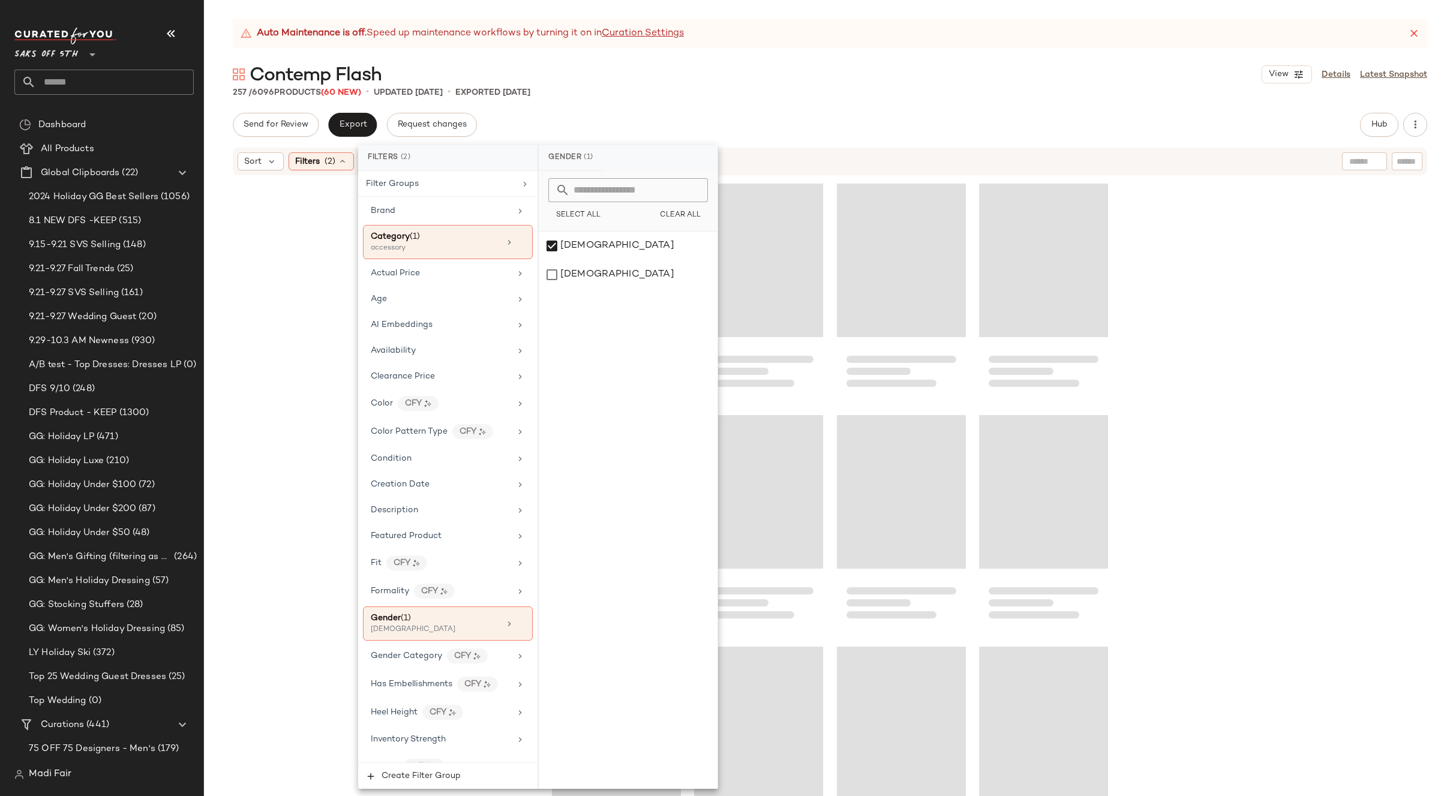
click at [760, 114] on div "Send for Review Export Request changes Hub Send for Review External Review Inte…" at bounding box center [830, 125] width 1195 height 24
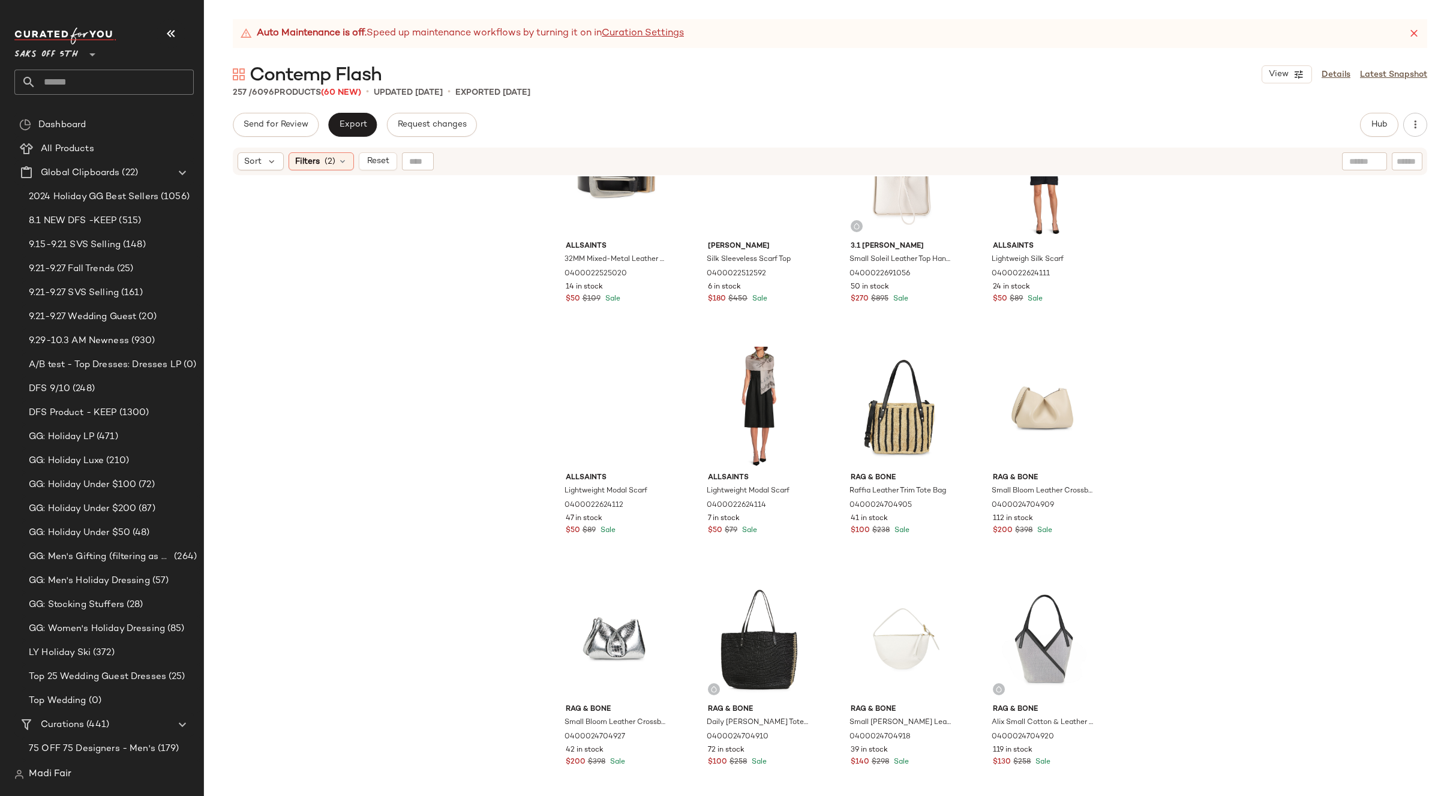
scroll to position [8651, 0]
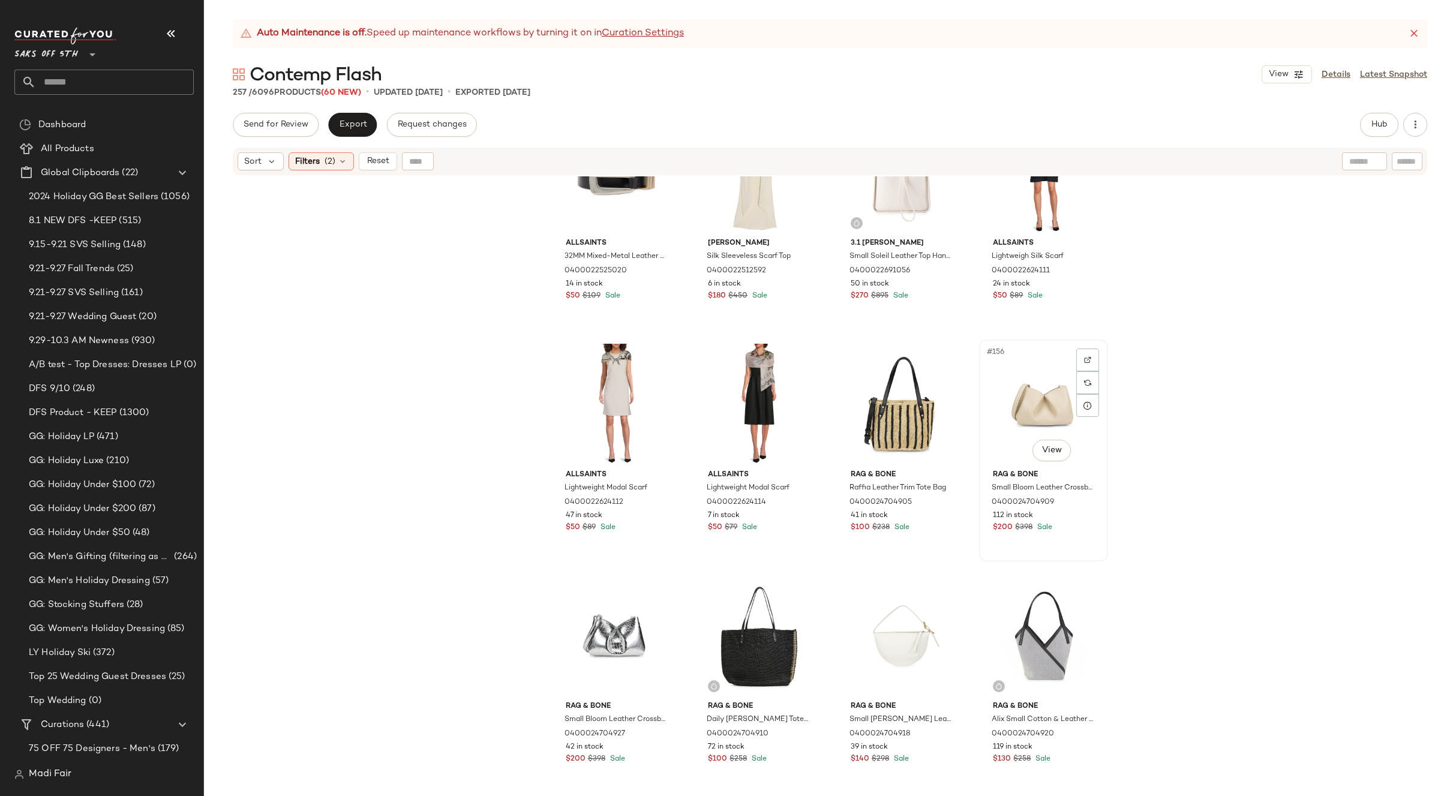
click at [1032, 404] on div "#156 View" at bounding box center [1044, 404] width 121 height 121
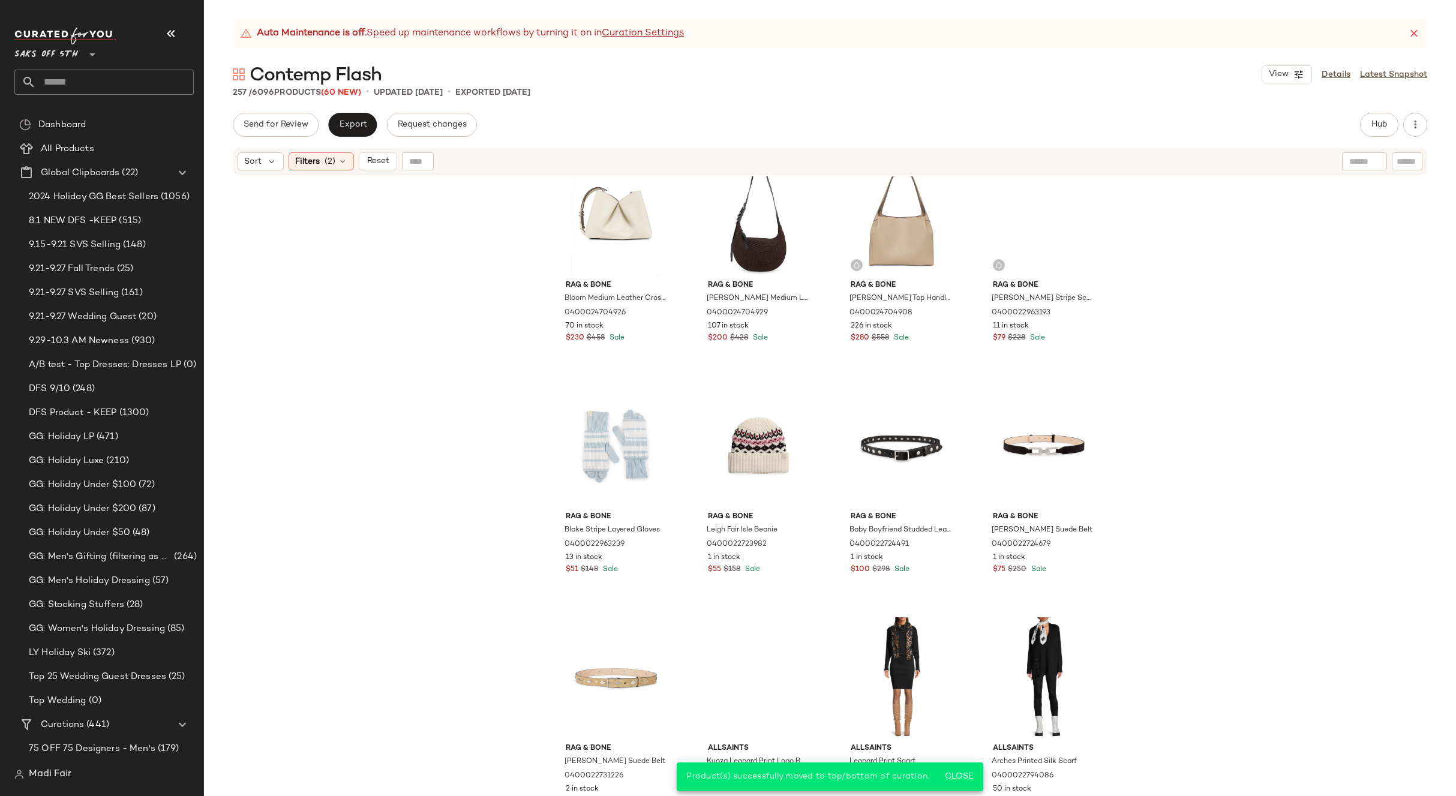
scroll to position [9552, 0]
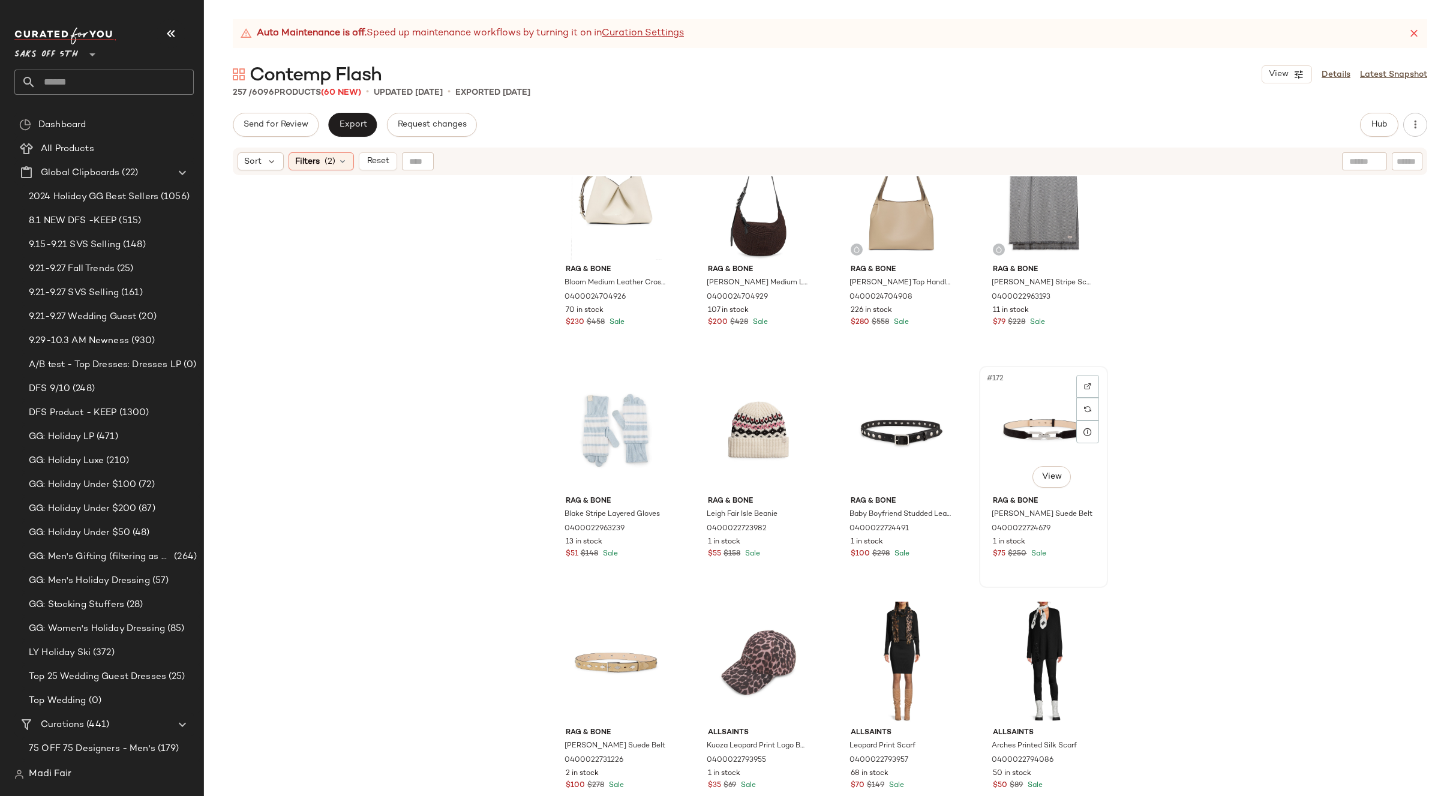
click at [1036, 428] on div "#172 View" at bounding box center [1044, 430] width 121 height 121
click at [608, 665] on div "#173 View" at bounding box center [616, 662] width 121 height 121
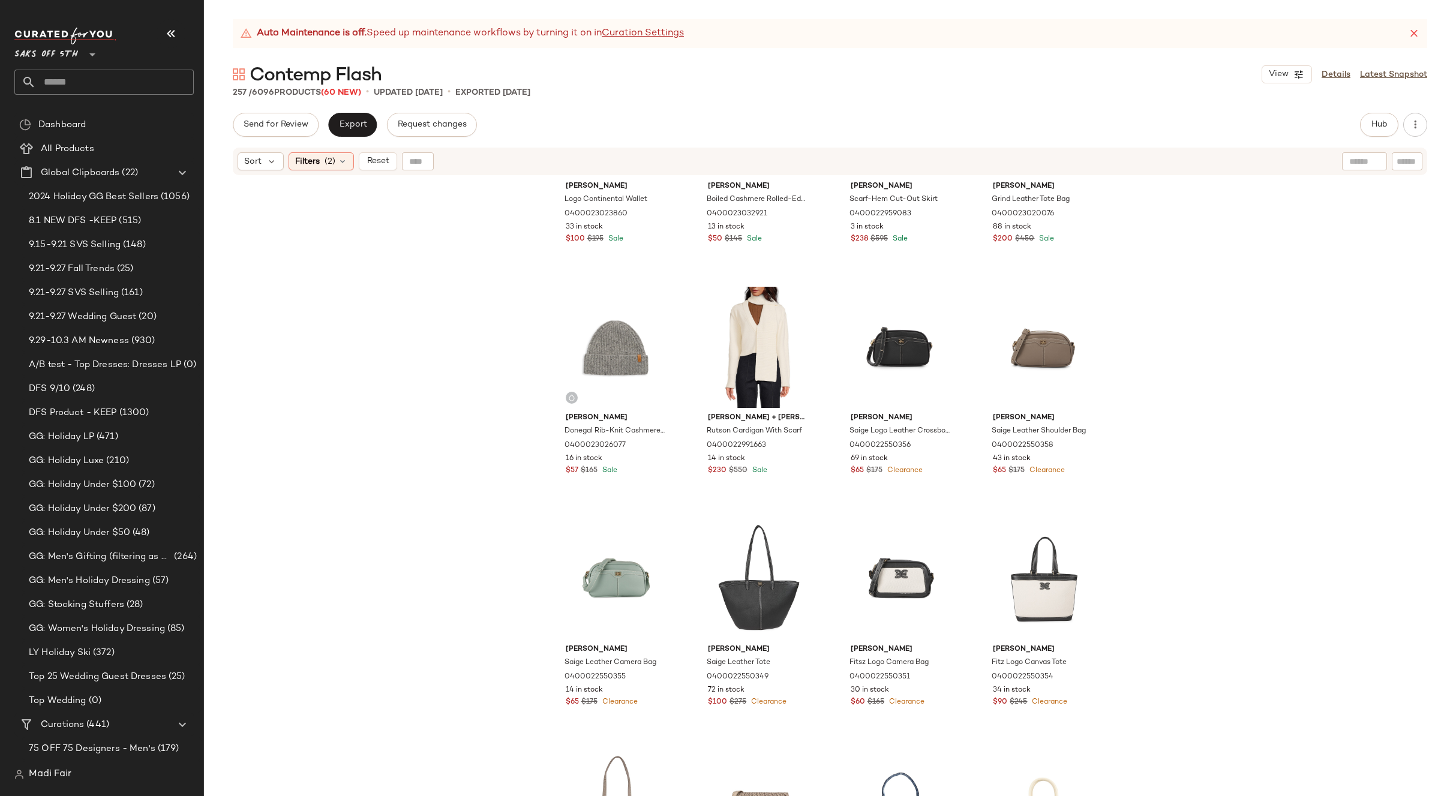
scroll to position [13572, 0]
click at [331, 166] on span "(2)" at bounding box center [330, 161] width 11 height 13
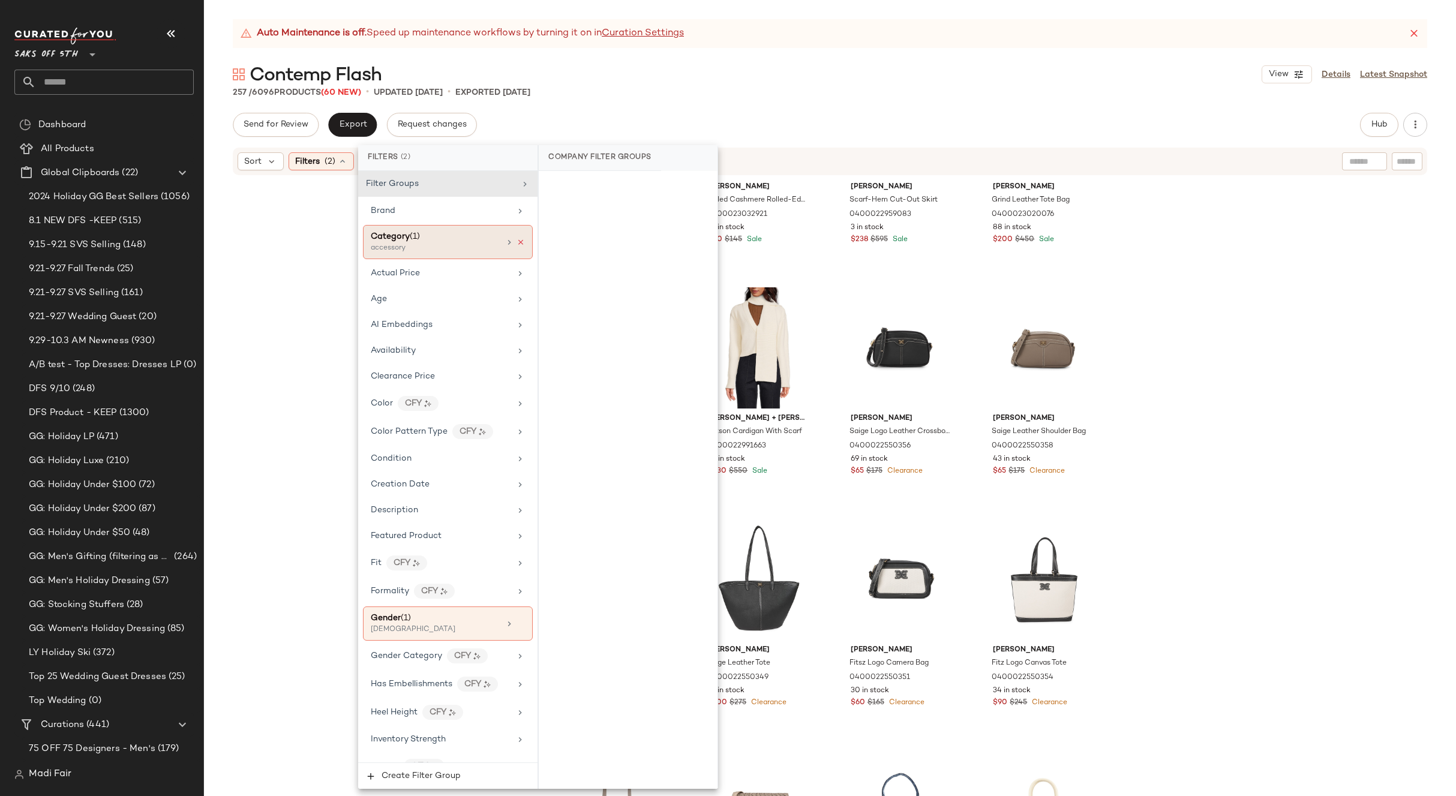
click at [517, 240] on icon at bounding box center [521, 242] width 8 height 8
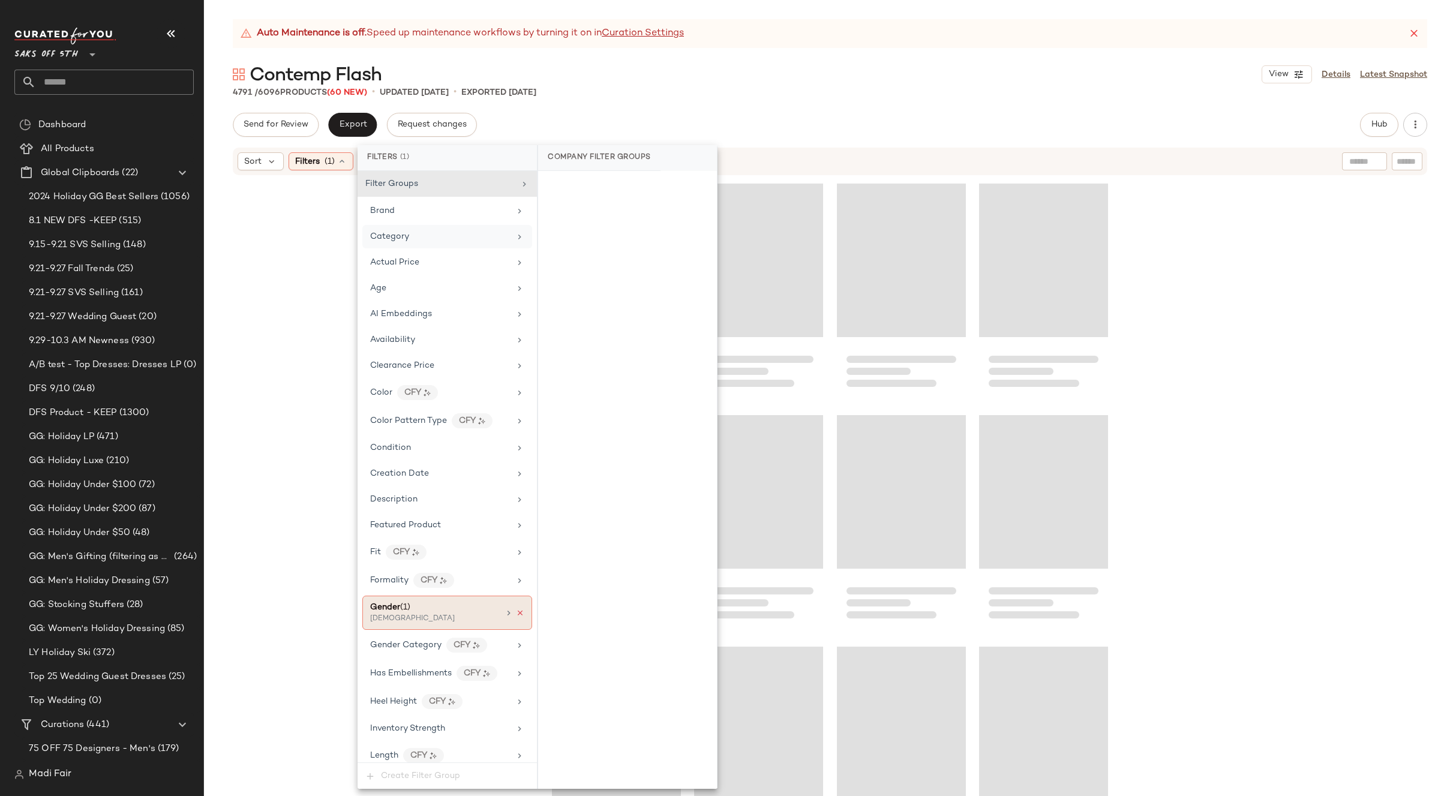
click at [516, 614] on icon at bounding box center [520, 613] width 8 height 8
click at [867, 79] on div "Contemp Flash View Details Latest Snapshot" at bounding box center [830, 74] width 1252 height 24
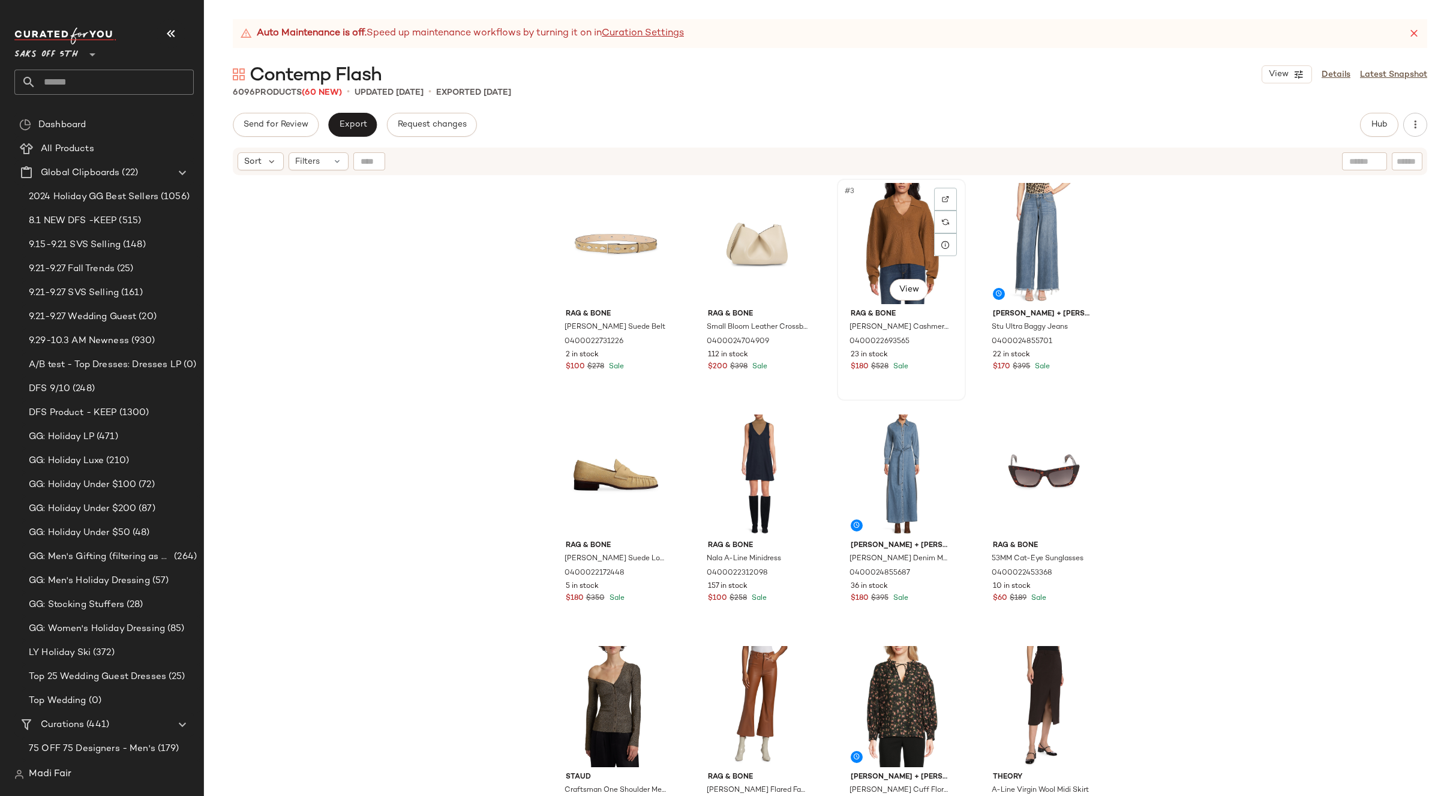
click at [892, 234] on div "#3 View" at bounding box center [901, 243] width 121 height 121
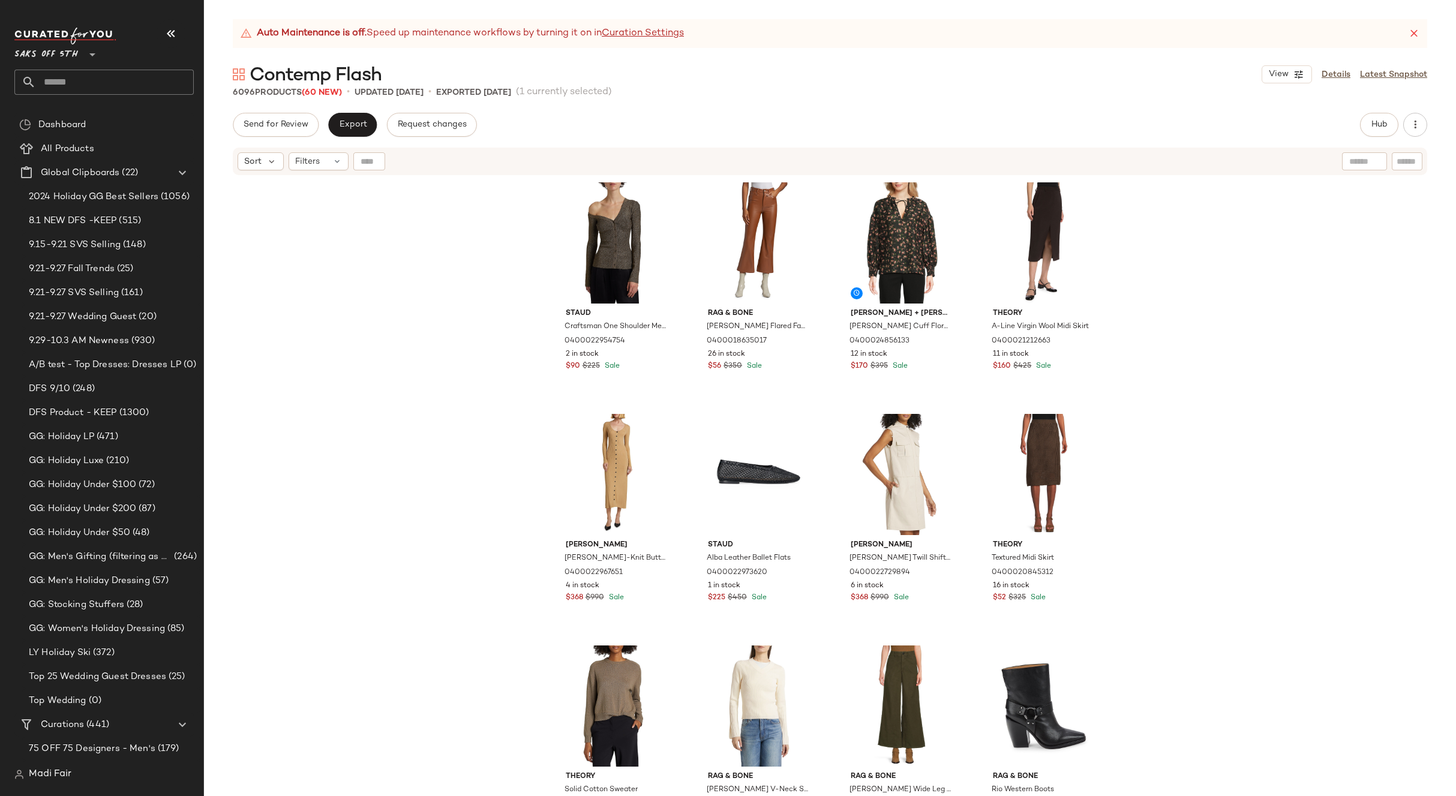
scroll to position [490, 0]
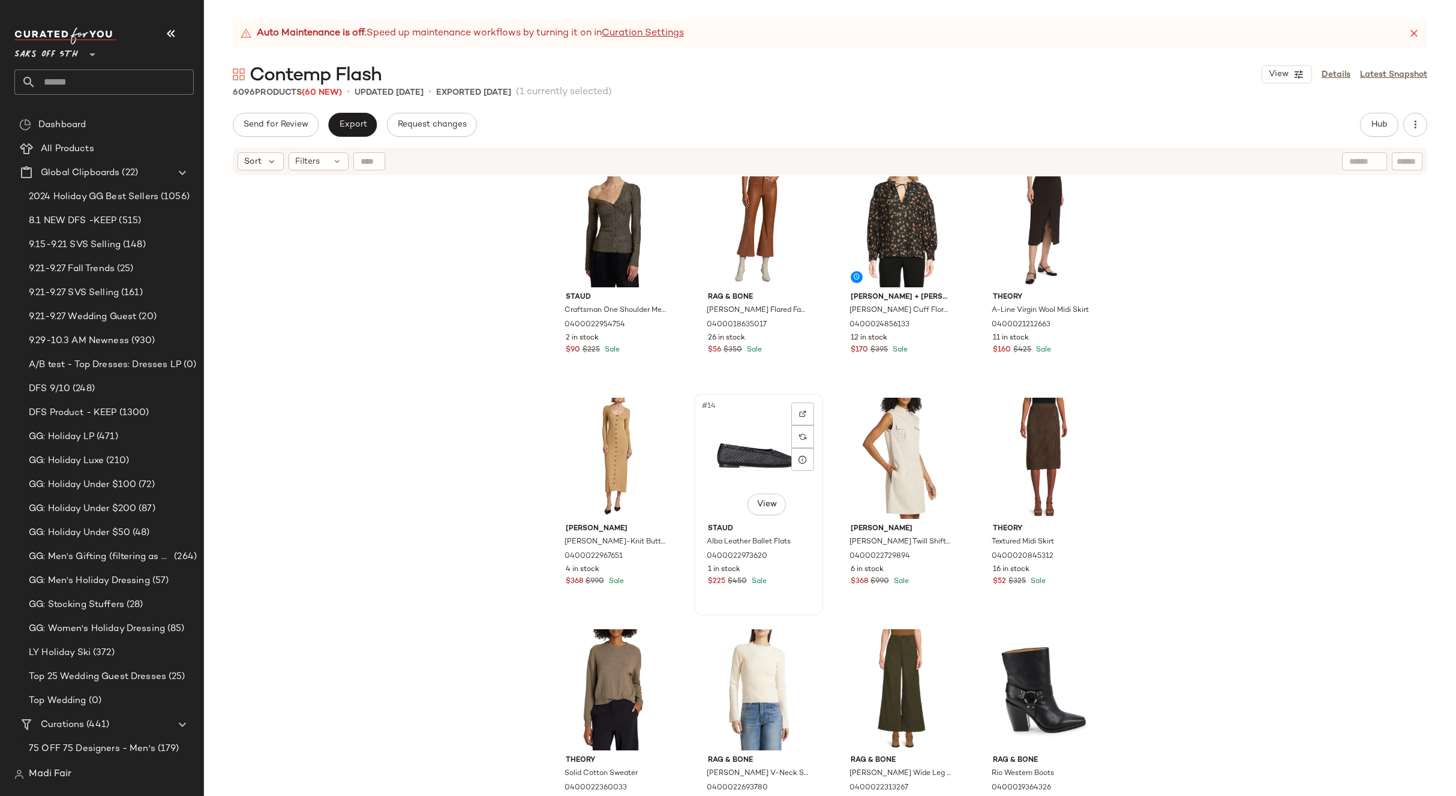
click at [756, 439] on div "#14 View" at bounding box center [759, 458] width 121 height 121
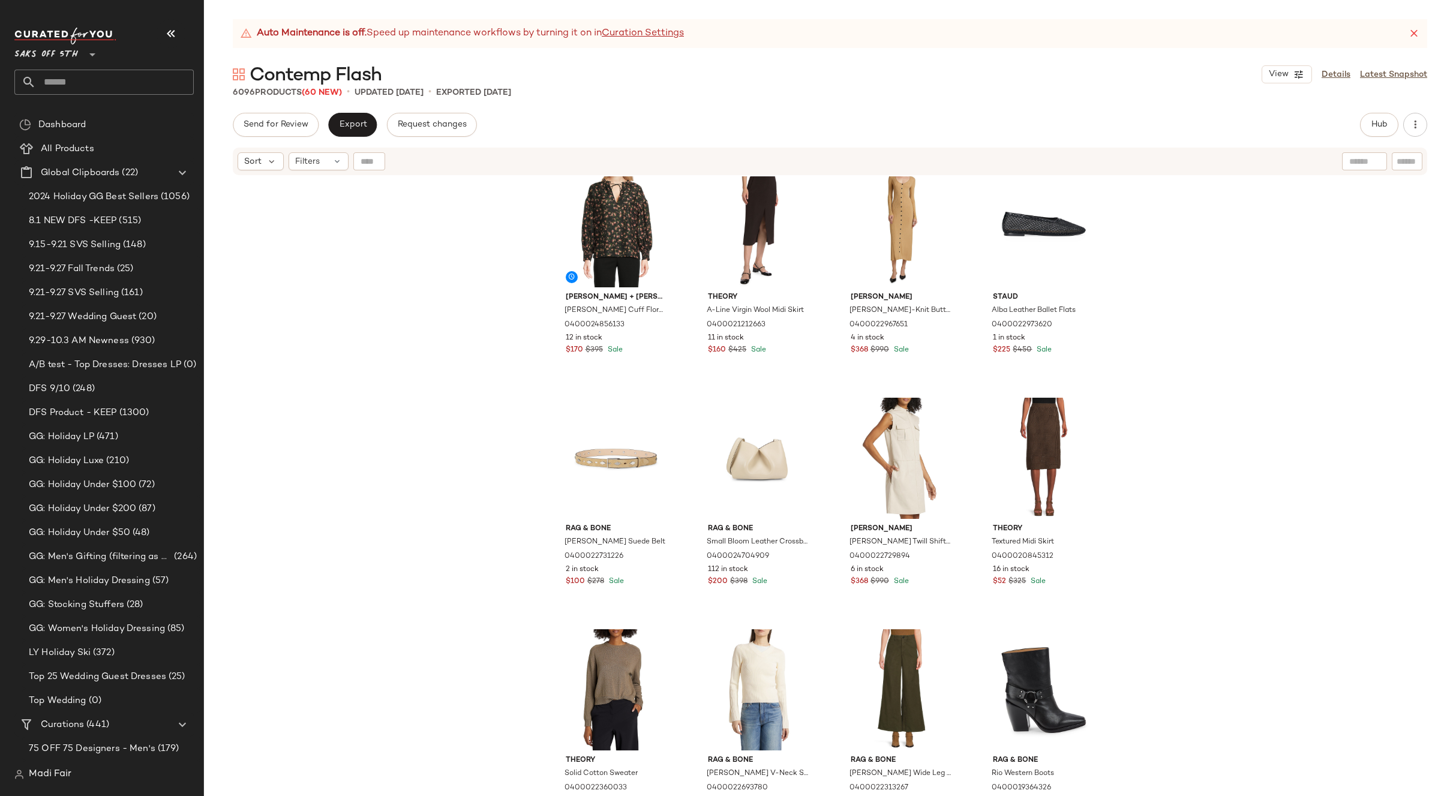
click at [1162, 404] on div "Alice + Olivia Julius Smocked Cuff Floral Silk-Cotton Blouse 0400024856133 12 i…" at bounding box center [830, 501] width 1252 height 650
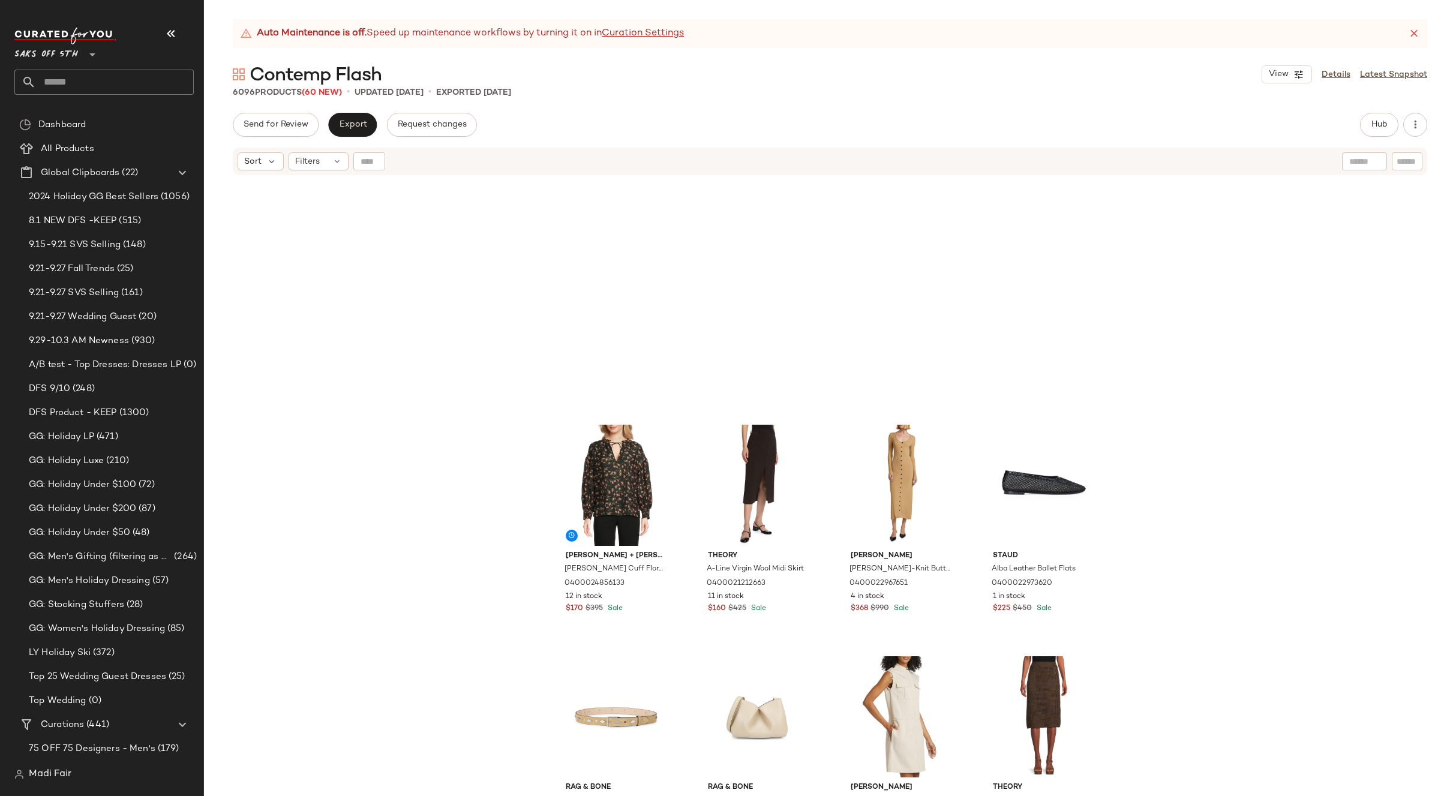
scroll to position [180, 0]
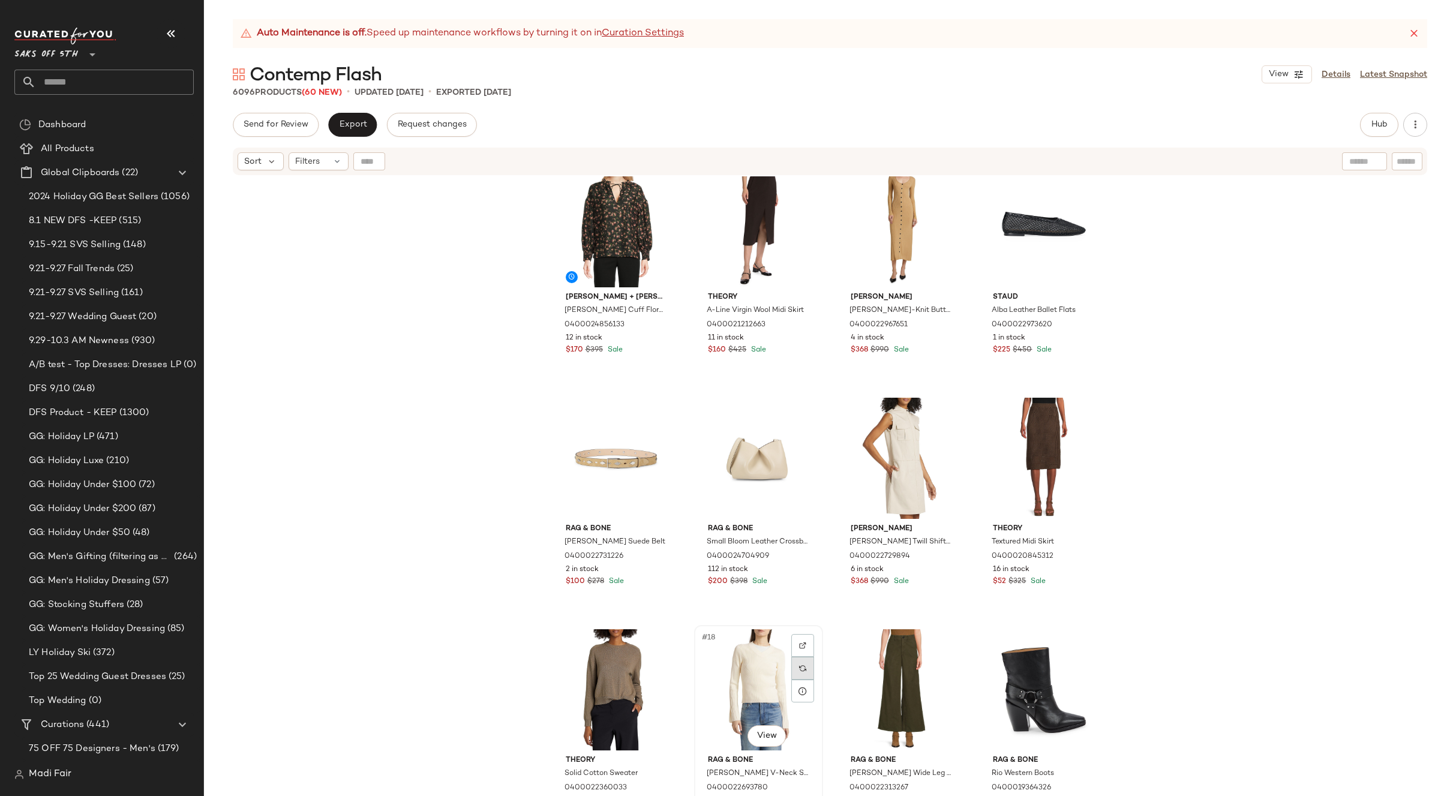
scroll to position [250, 0]
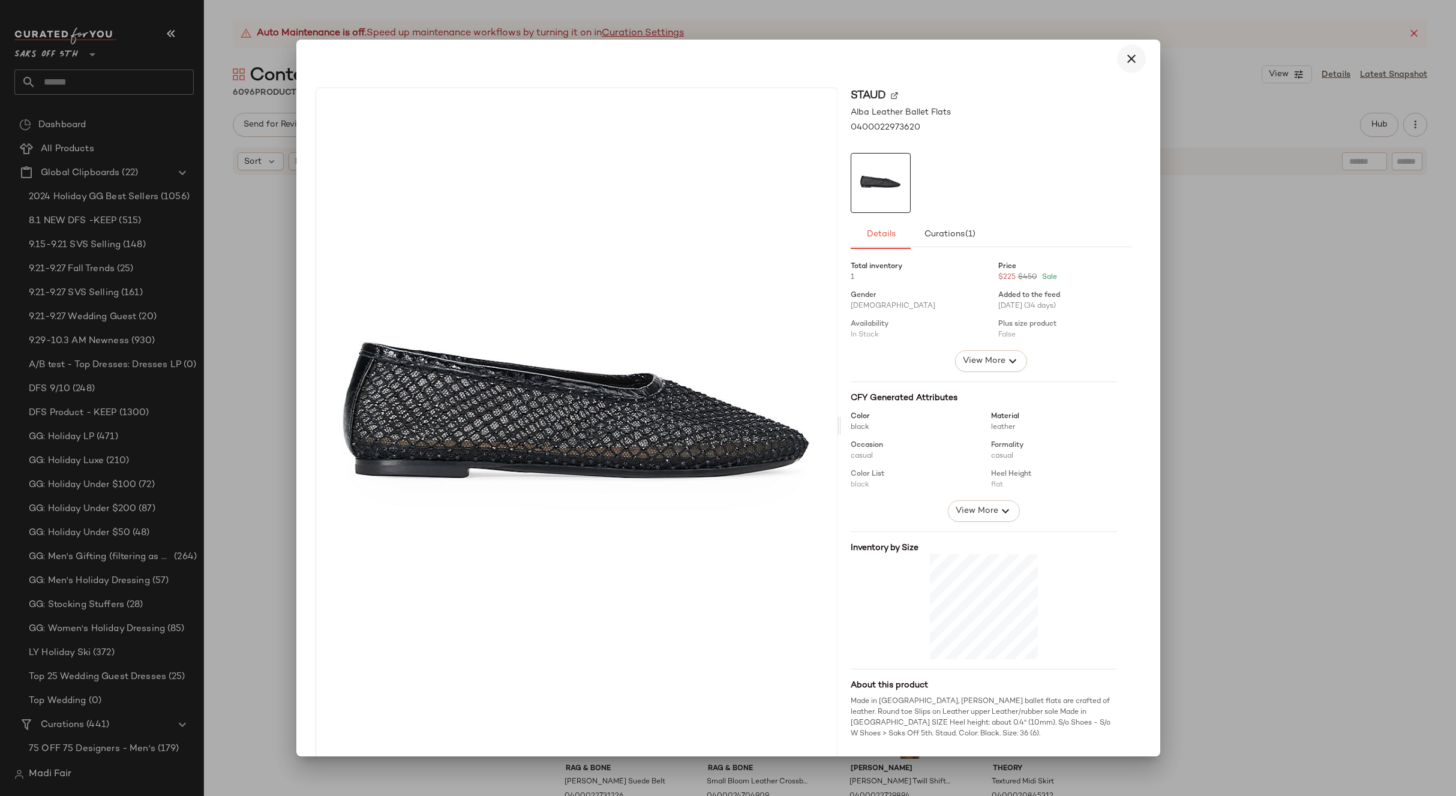
click at [1127, 53] on icon "button" at bounding box center [1132, 59] width 14 height 14
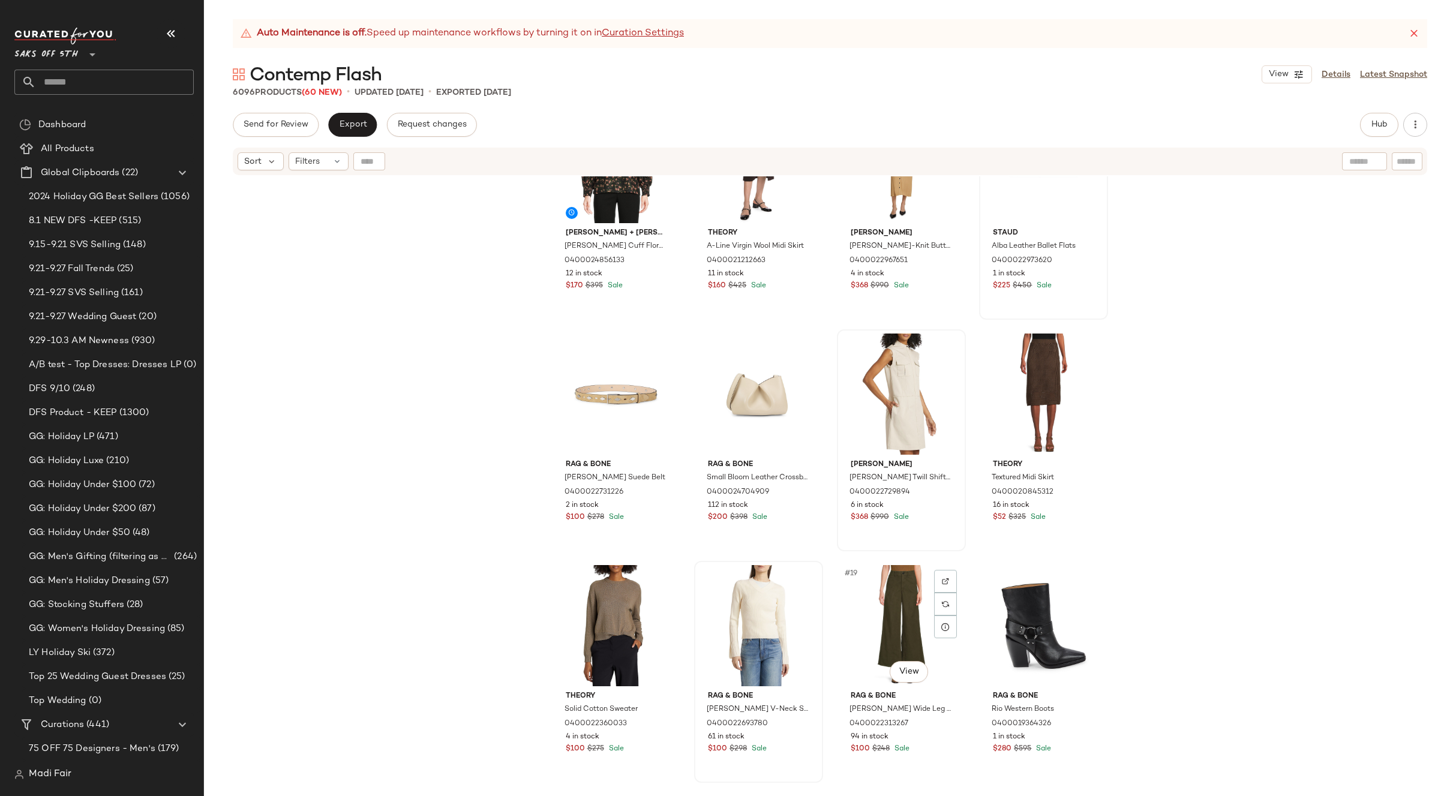
scroll to position [430, 0]
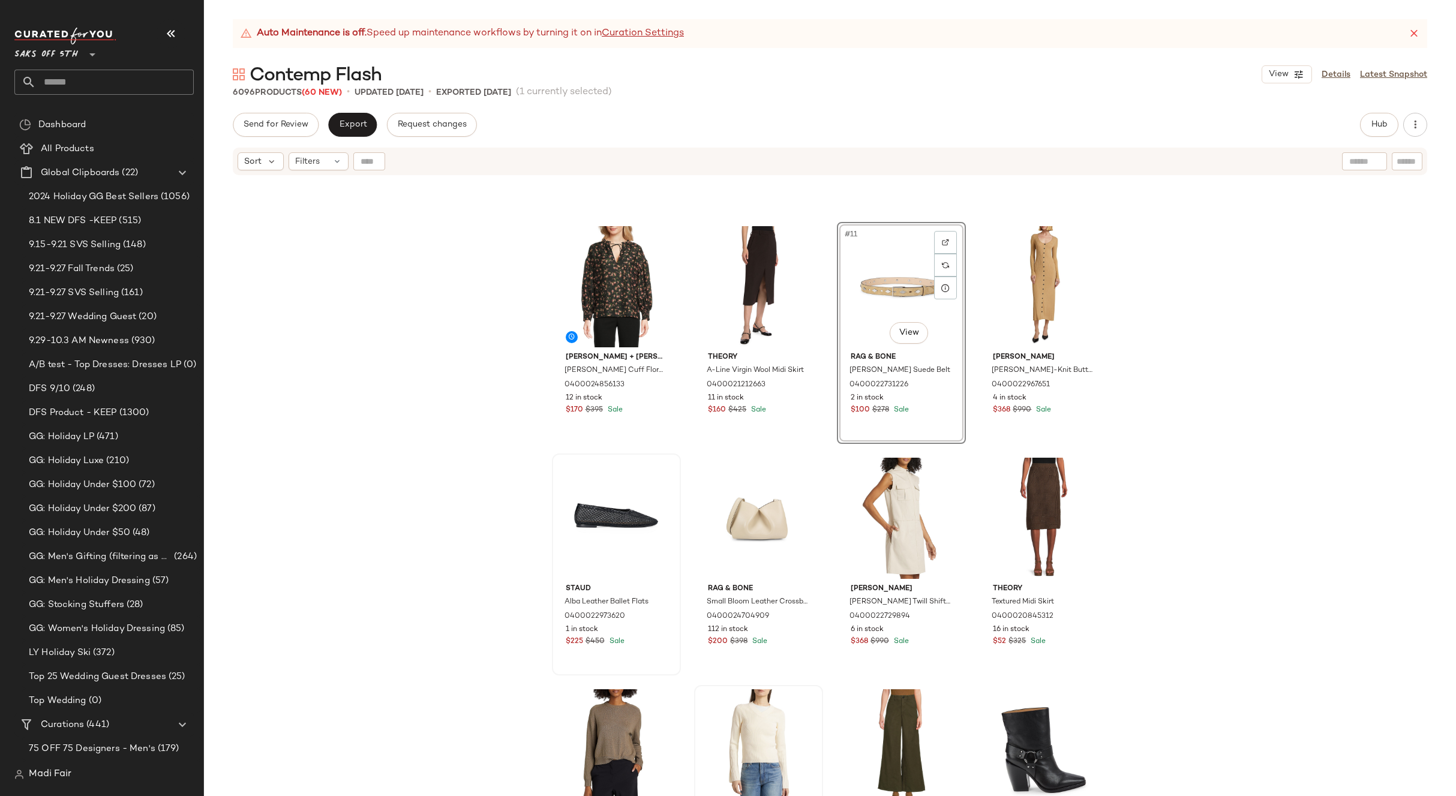
click at [1151, 451] on div "[PERSON_NAME] + [PERSON_NAME] Cuff Floral Silk-Cotton Blouse 0400024856133 12 i…" at bounding box center [830, 501] width 1252 height 650
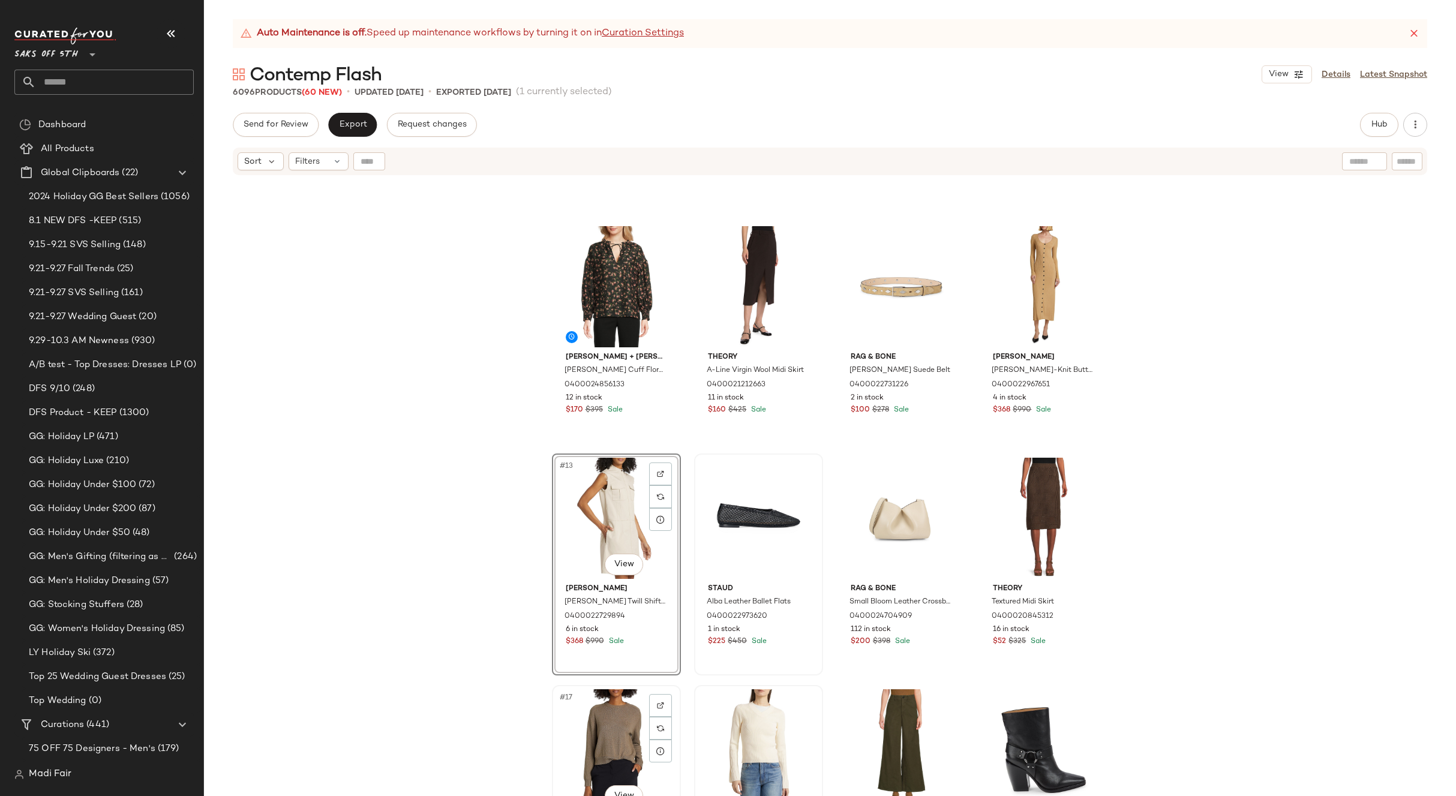
scroll to position [430, 0]
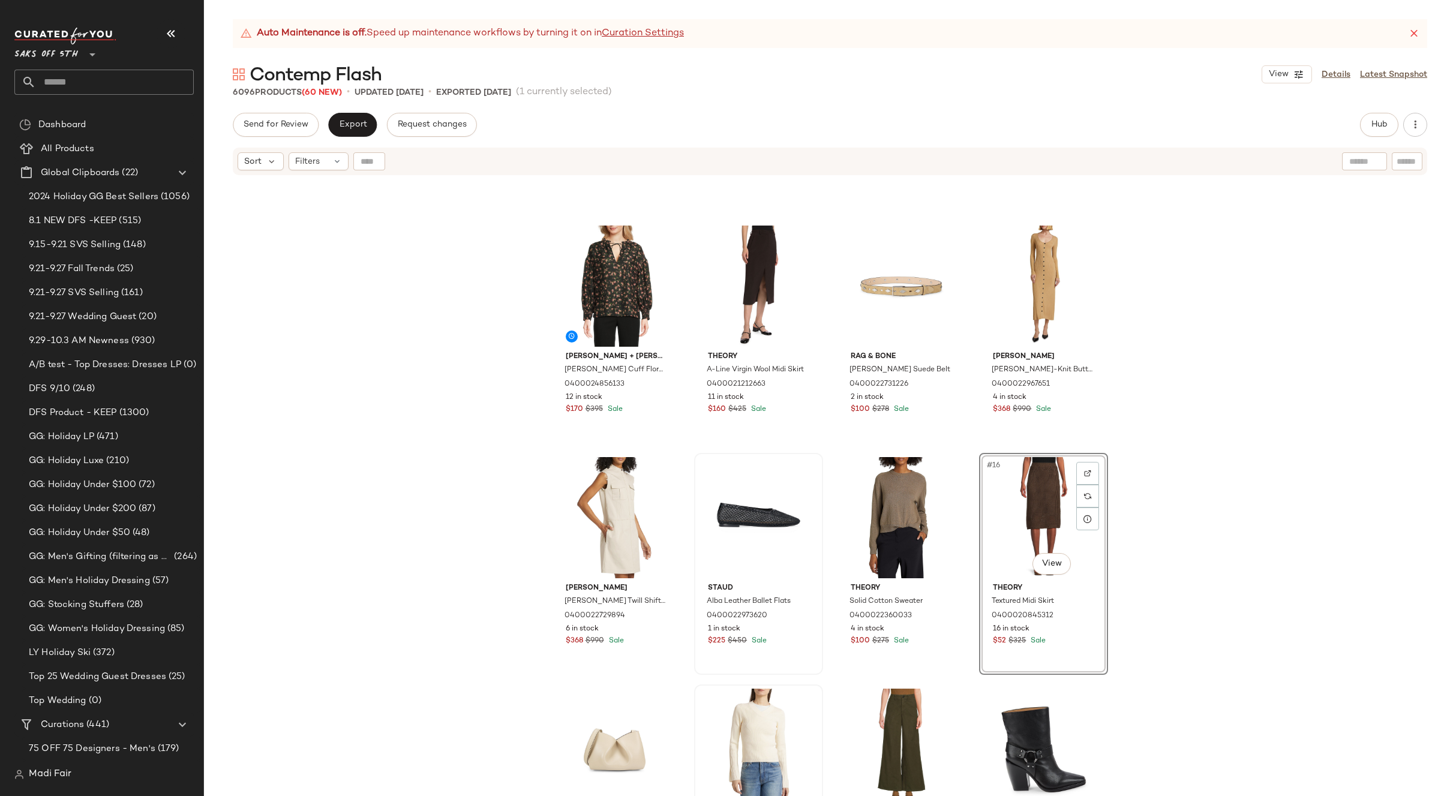
click at [1125, 532] on div "[PERSON_NAME] + [PERSON_NAME] Cuff Floral Silk-Cotton Blouse 0400024856133 12 i…" at bounding box center [830, 501] width 1252 height 650
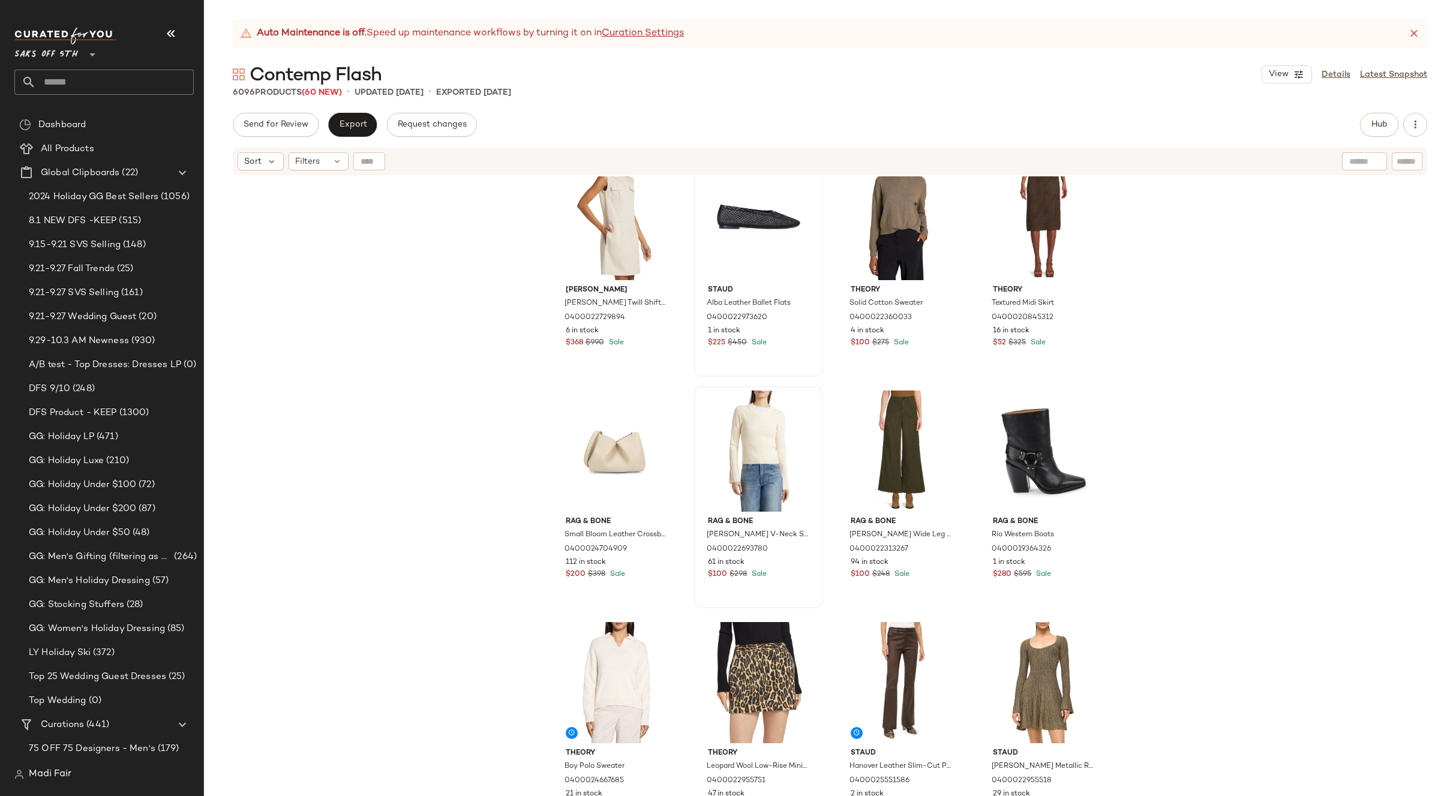
scroll to position [730, 0]
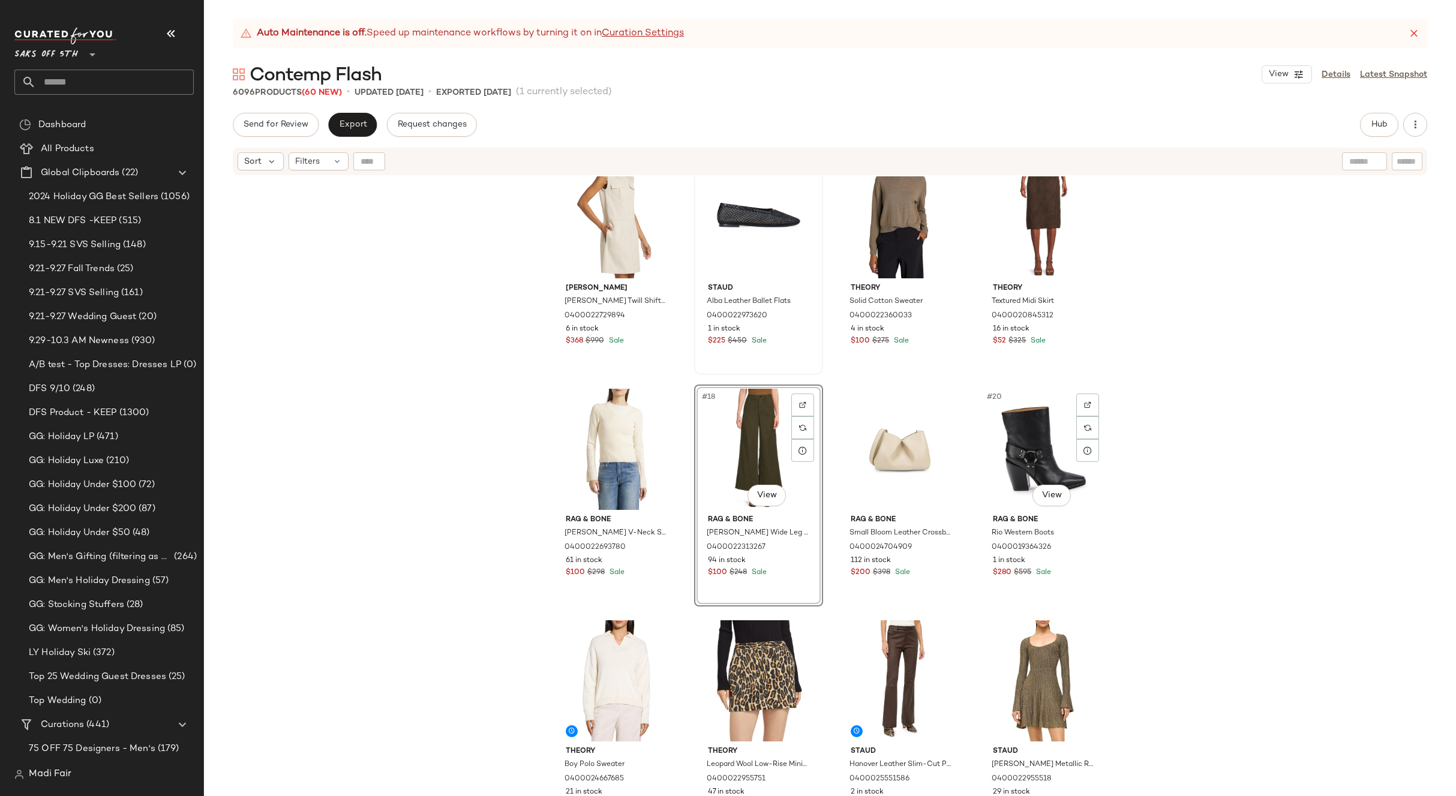
click at [1116, 454] on div "[PERSON_NAME] + [PERSON_NAME] Cuff Floral Silk-Cotton Blouse 0400024856133 12 i…" at bounding box center [830, 501] width 1252 height 650
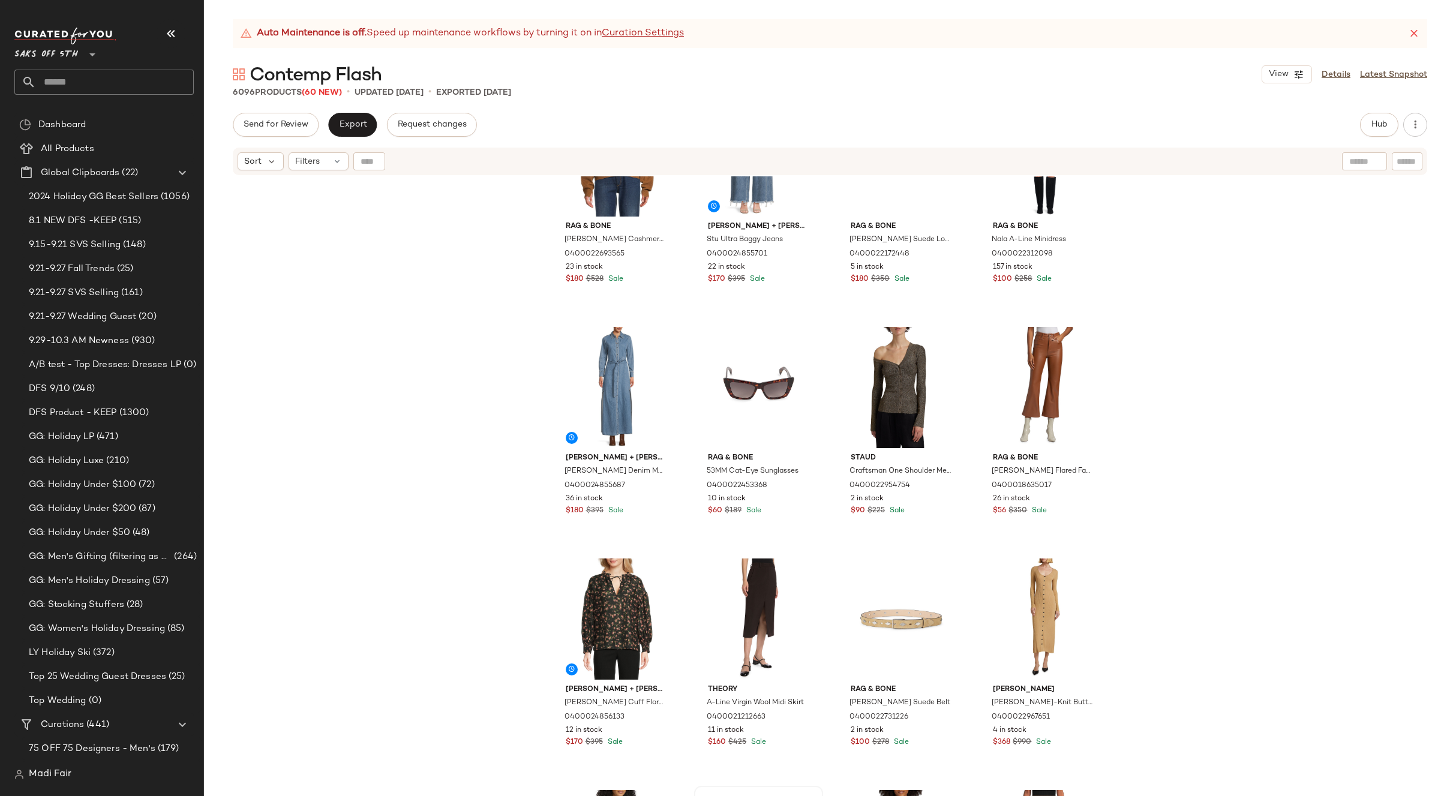
scroll to position [180, 0]
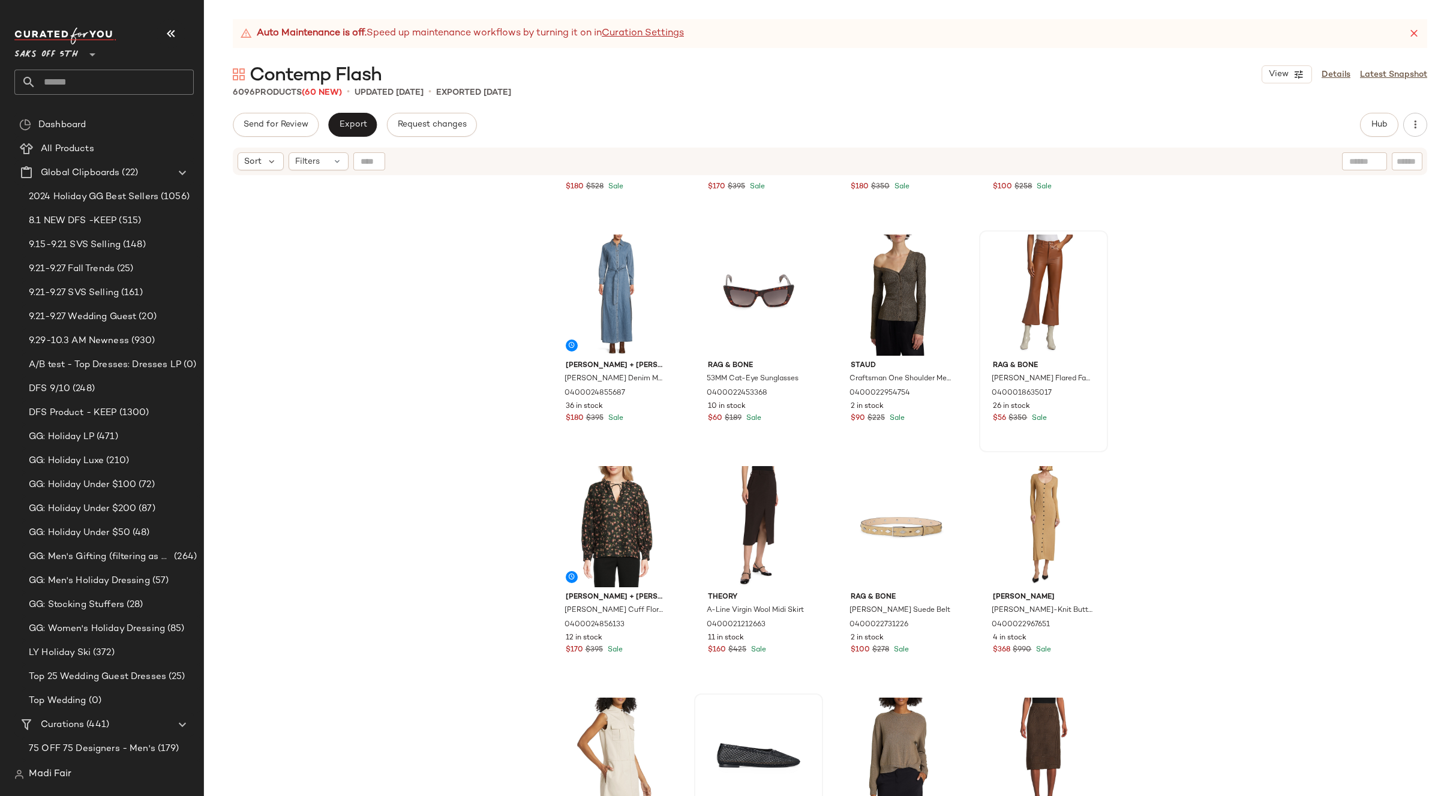
drag, startPoint x: 1190, startPoint y: 485, endPoint x: 1083, endPoint y: 422, distance: 124.3
click at [1190, 485] on div "rag & bone [PERSON_NAME] Cashmere Sweater 0400022693565 23 in stock $180 $528 S…" at bounding box center [830, 501] width 1252 height 650
click at [308, 163] on span "Filters" at bounding box center [307, 161] width 25 height 13
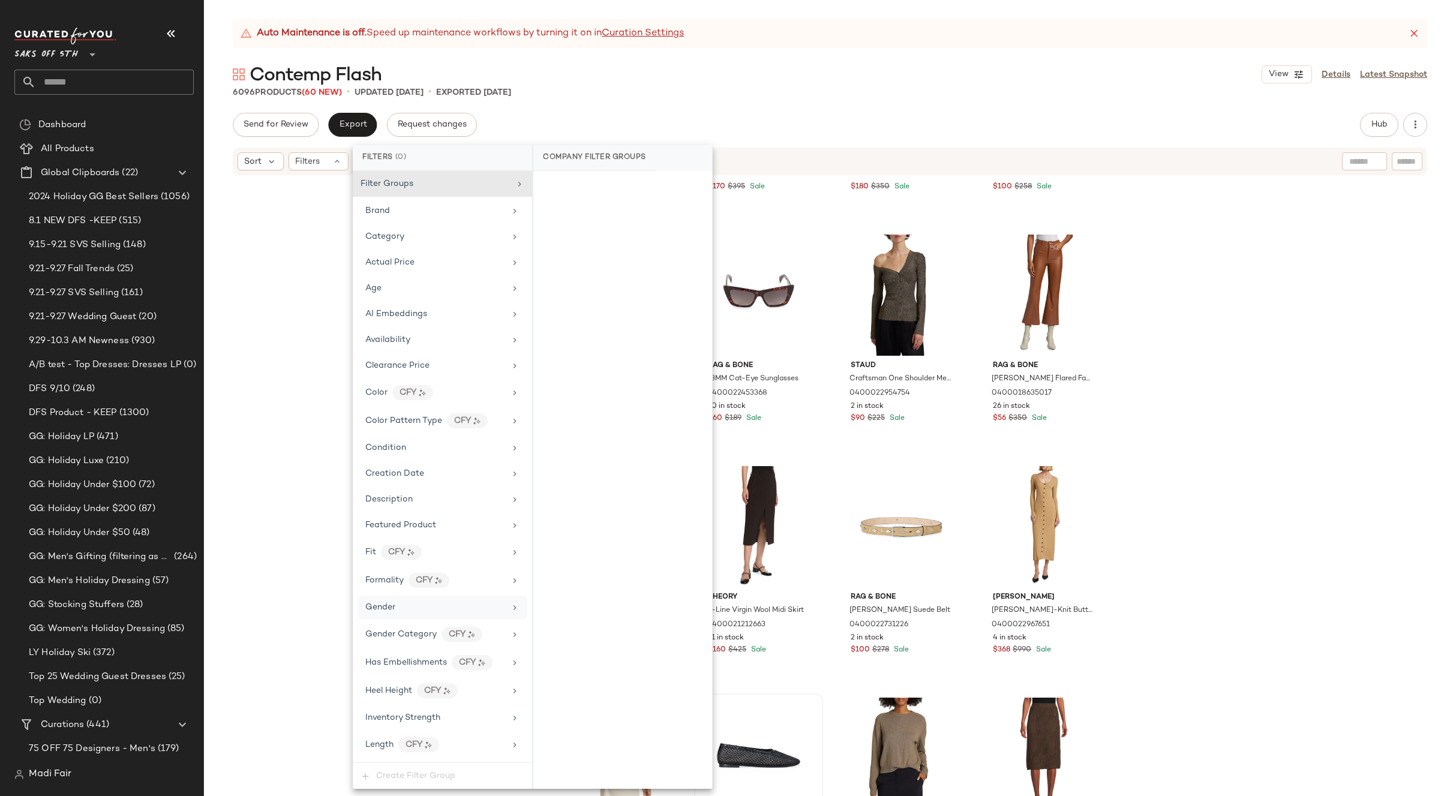
click at [407, 600] on div "Gender" at bounding box center [443, 607] width 170 height 23
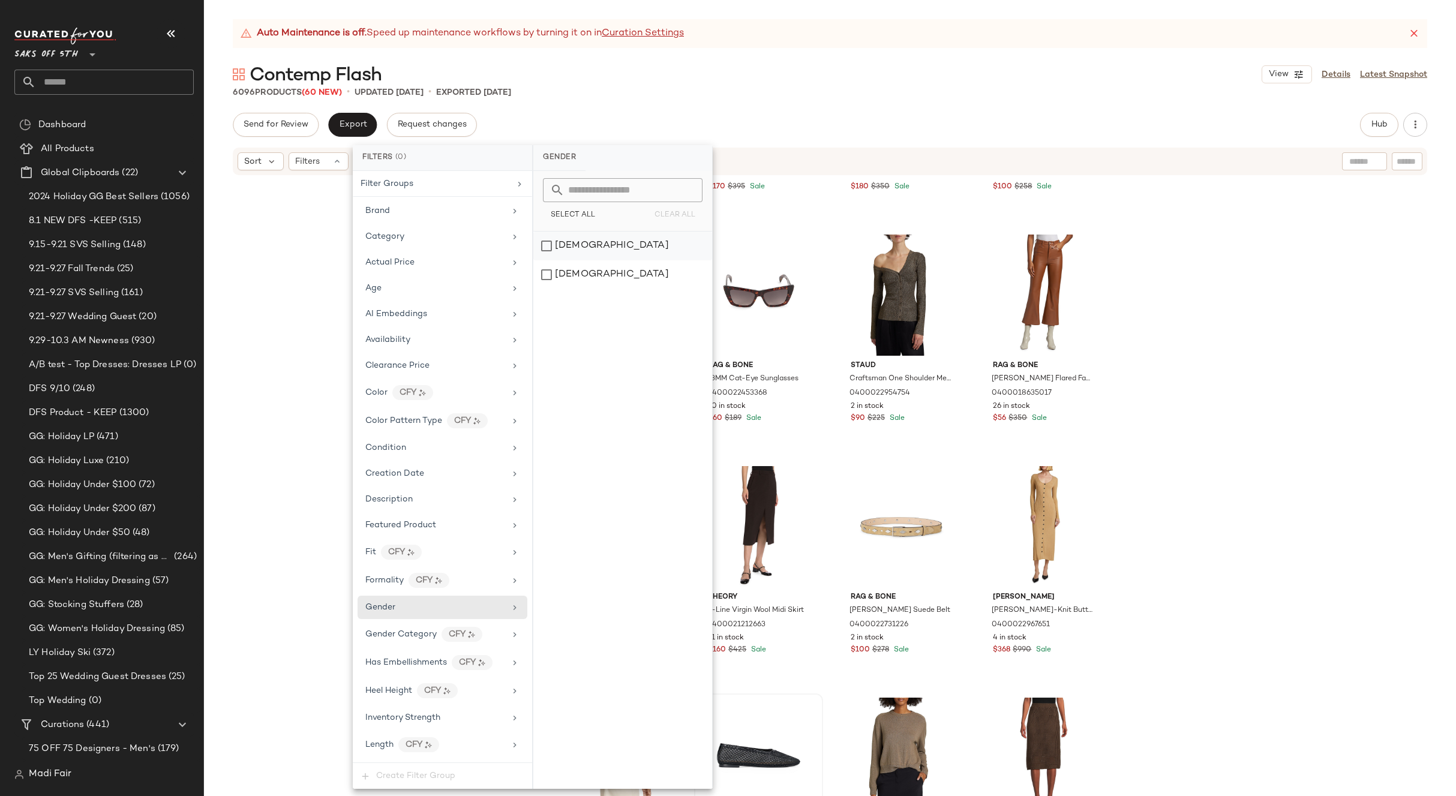
click at [613, 249] on div "[DEMOGRAPHIC_DATA]" at bounding box center [623, 246] width 179 height 29
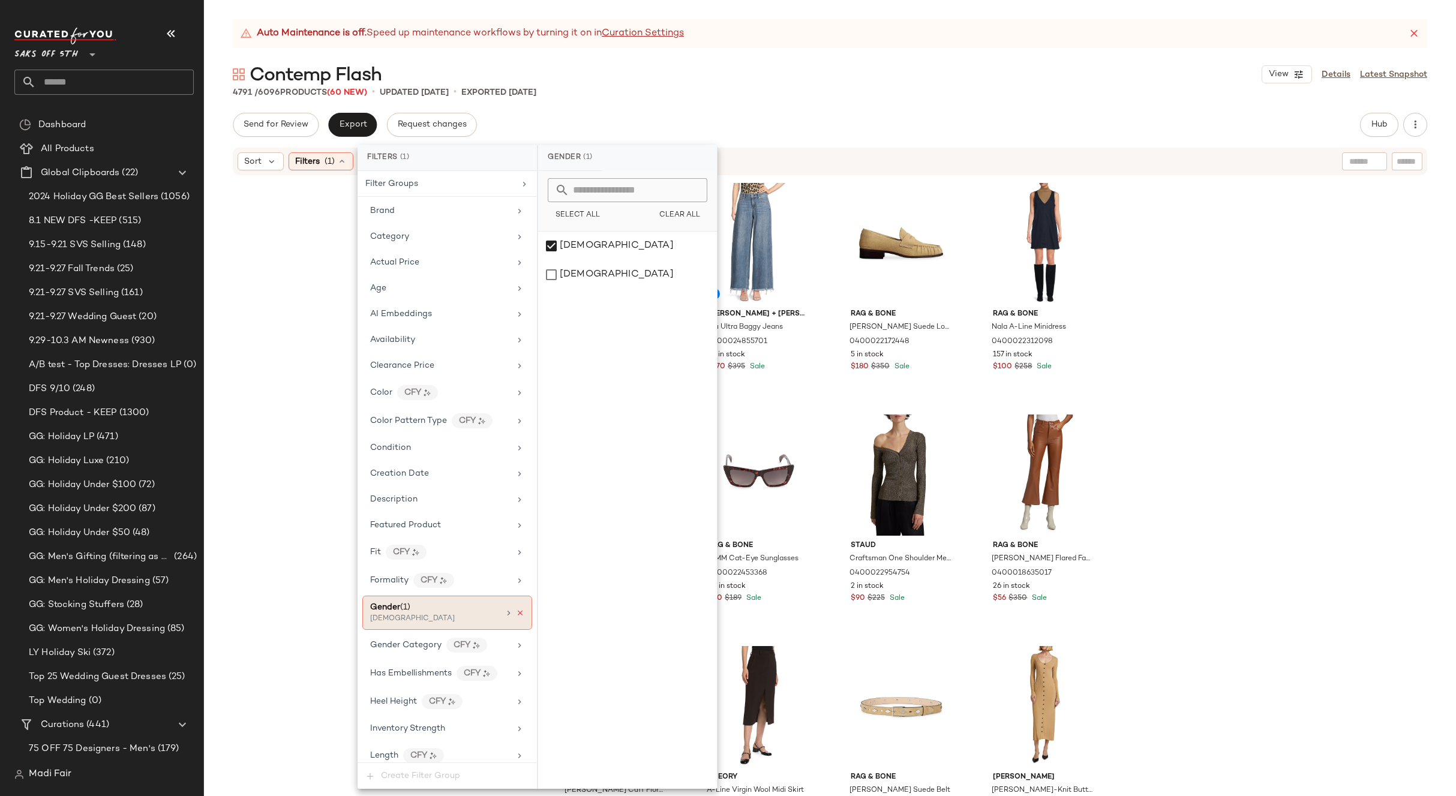
click at [517, 612] on icon at bounding box center [520, 613] width 8 height 8
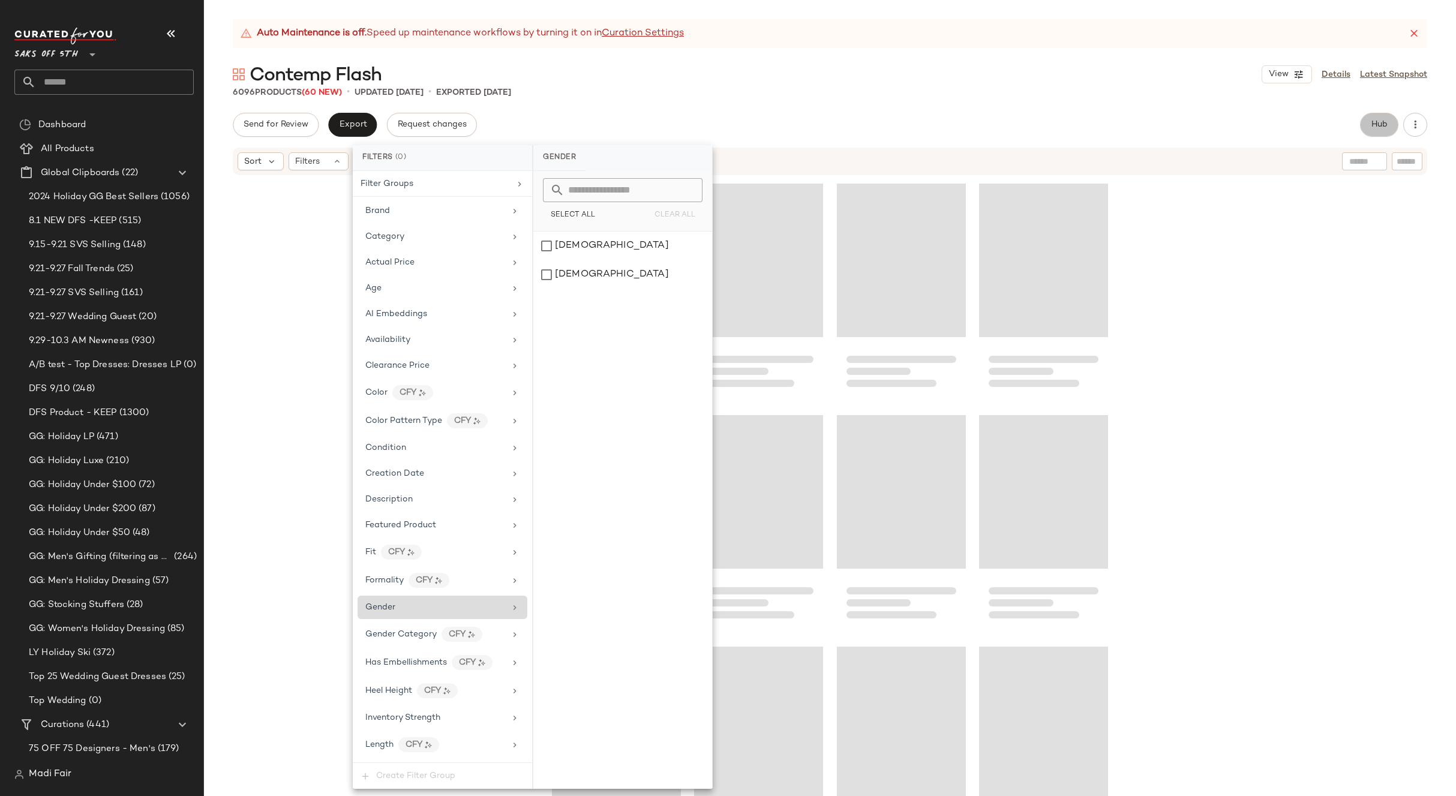
click at [1377, 113] on button "Hub" at bounding box center [1379, 125] width 38 height 24
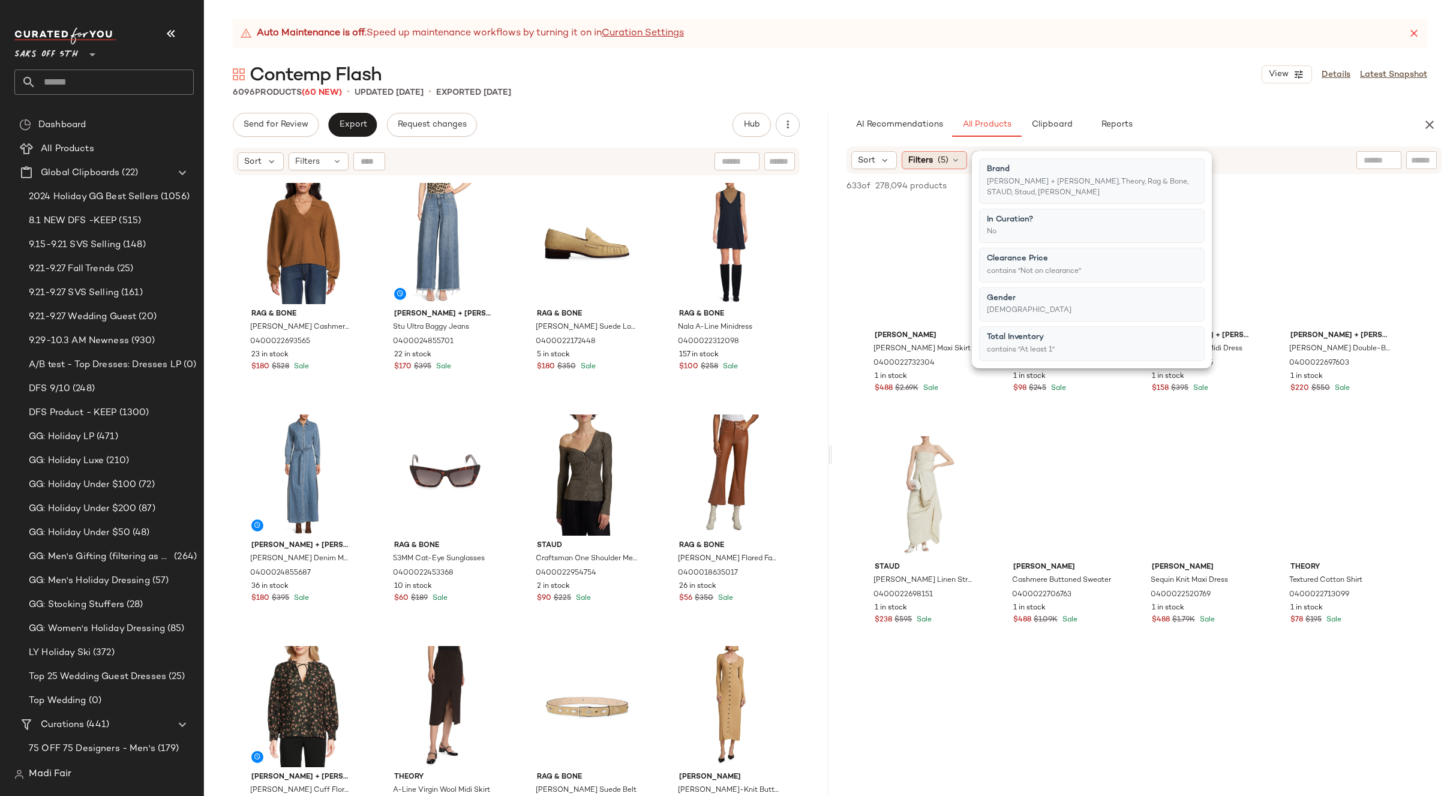
click at [945, 159] on span "(5)" at bounding box center [943, 160] width 11 height 13
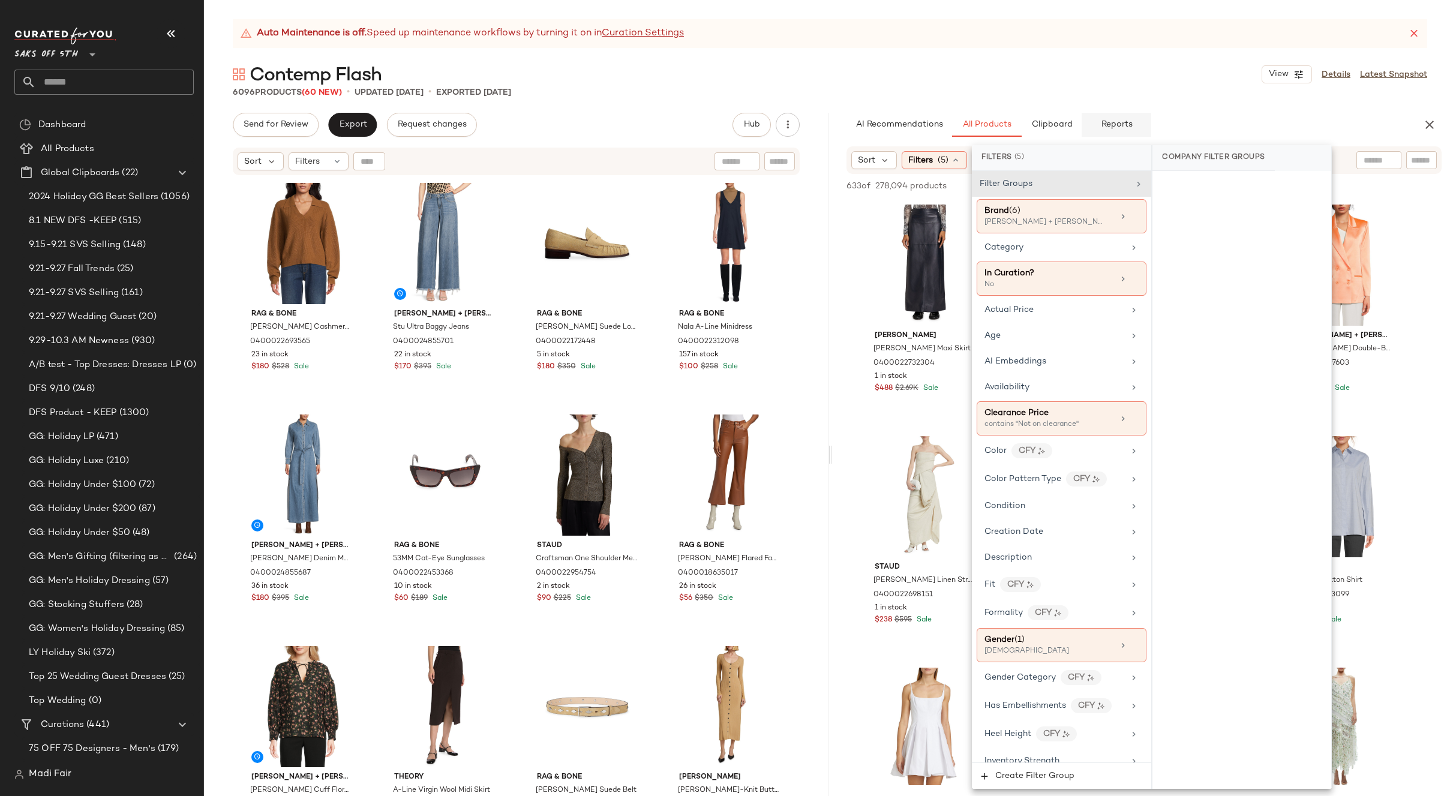
click at [1111, 121] on span "Reports" at bounding box center [1117, 125] width 32 height 10
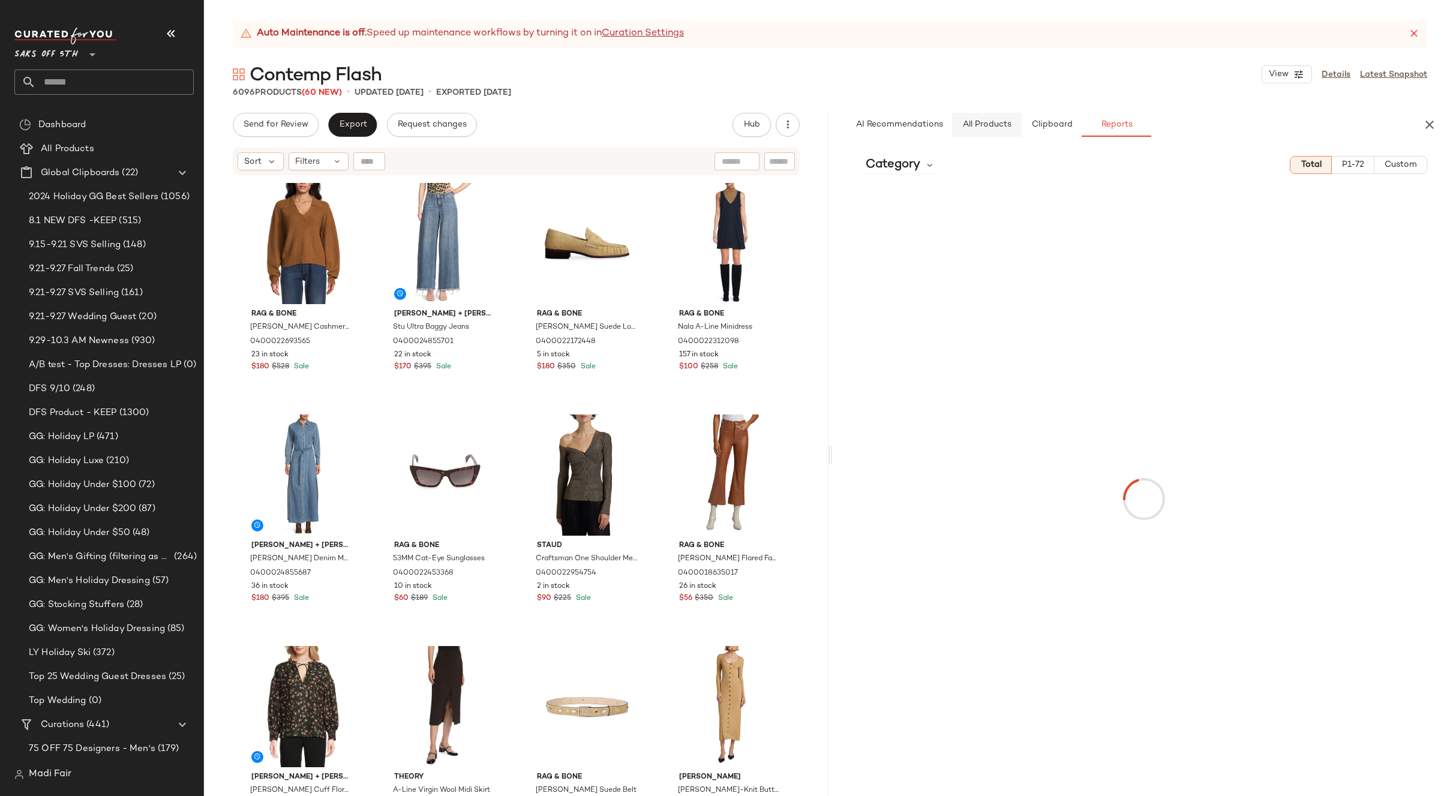
click at [1002, 125] on span "All Products" at bounding box center [986, 125] width 49 height 10
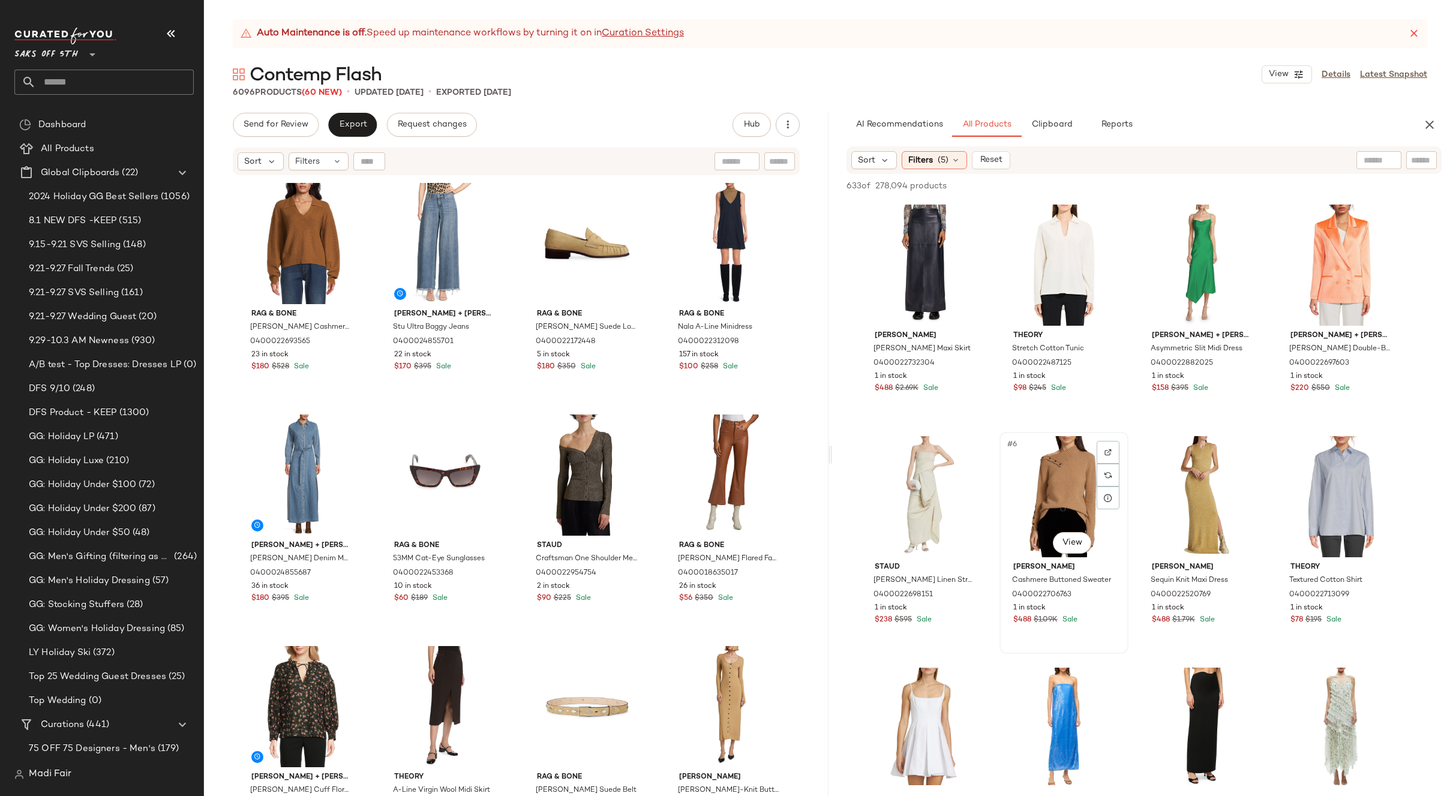
scroll to position [480, 0]
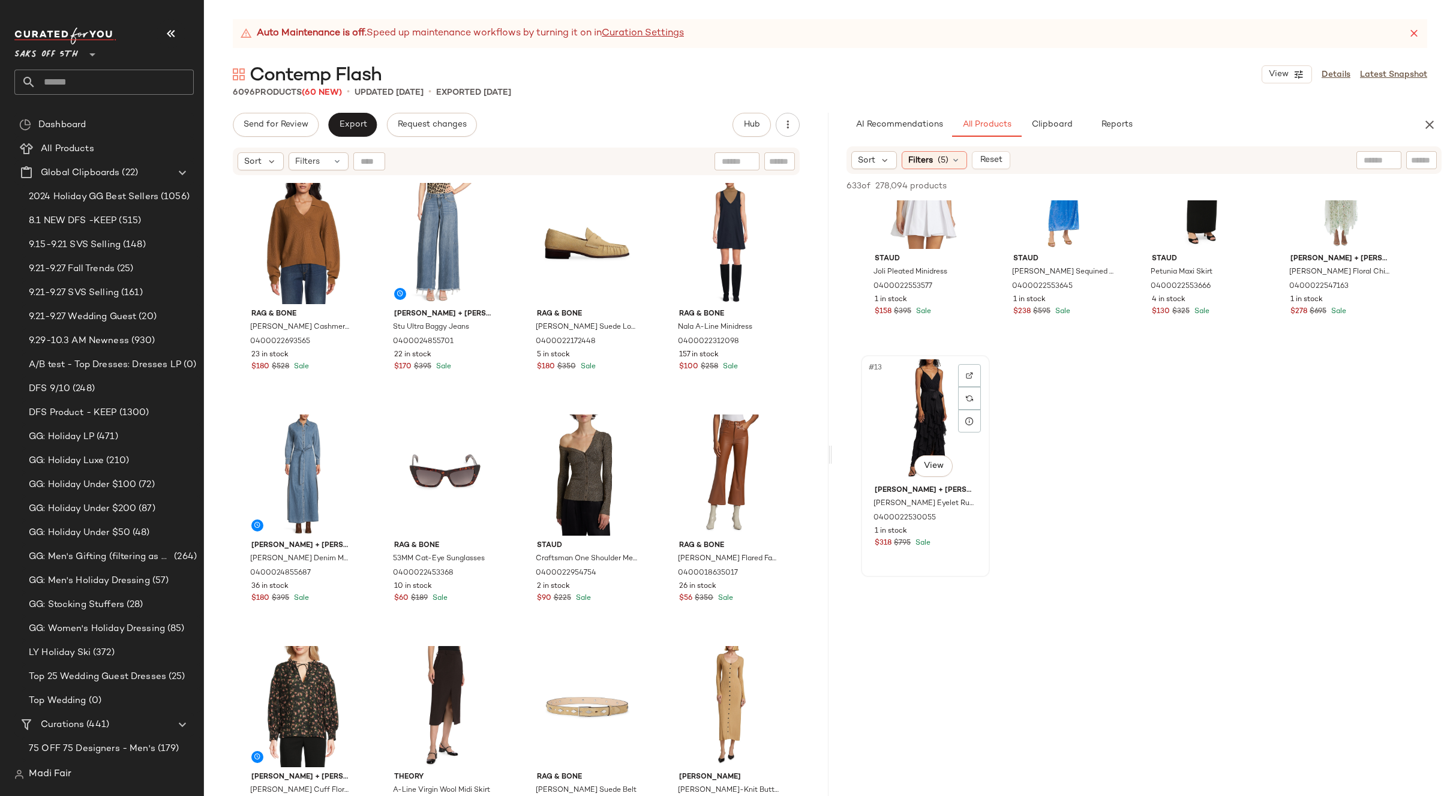
click at [942, 422] on div "#13 View" at bounding box center [925, 419] width 121 height 121
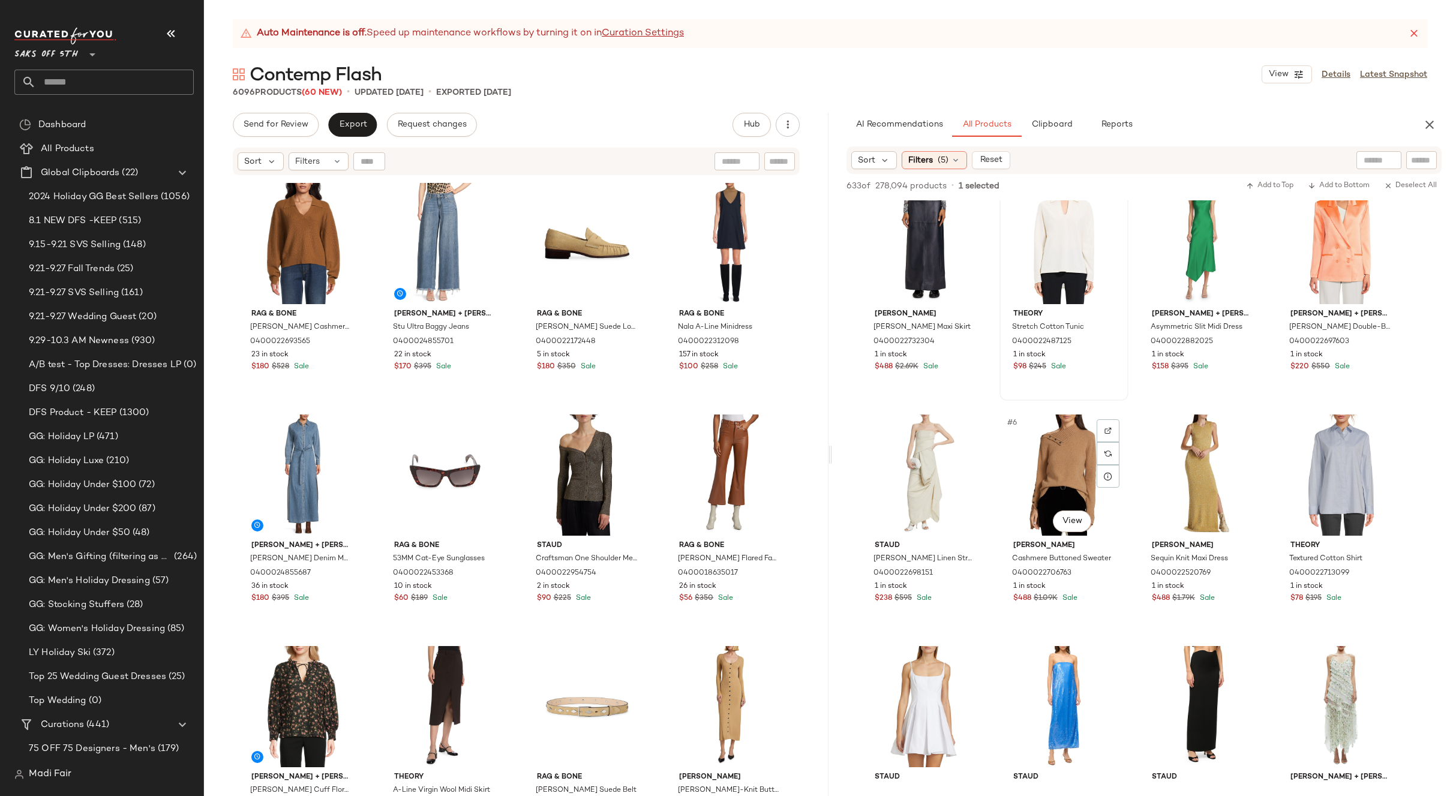
scroll to position [0, 0]
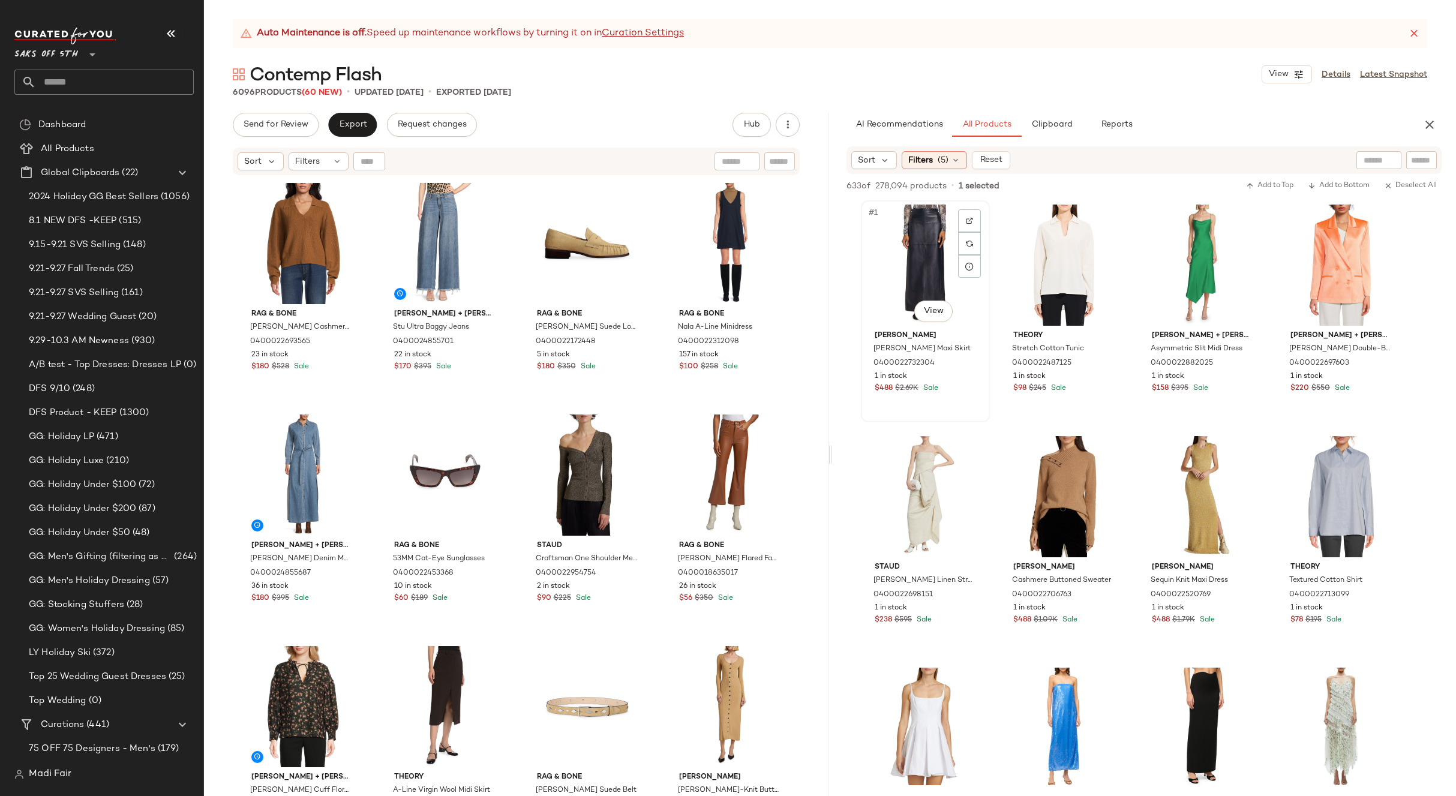
click at [922, 273] on div "#1 View" at bounding box center [925, 265] width 121 height 121
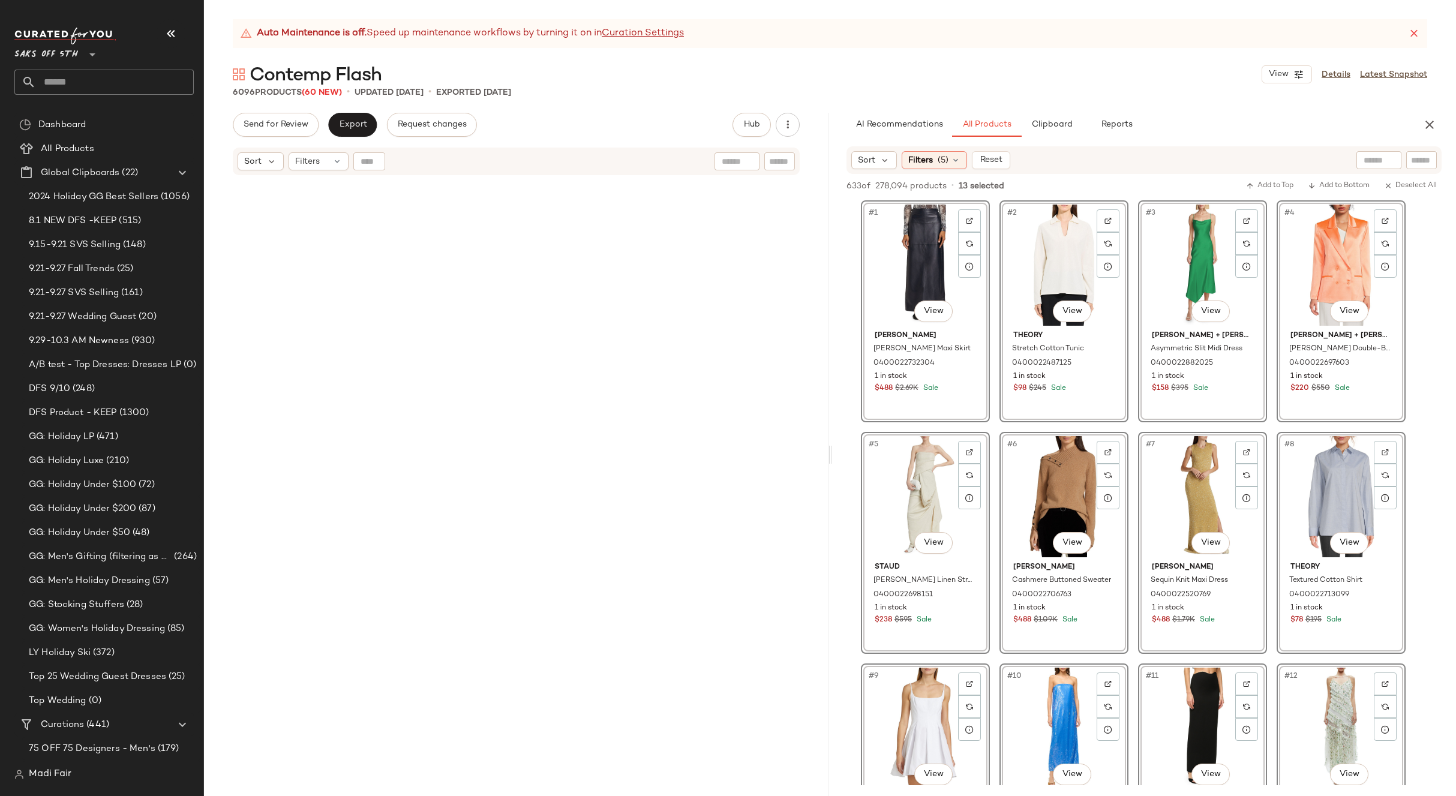
scroll to position [153429, 0]
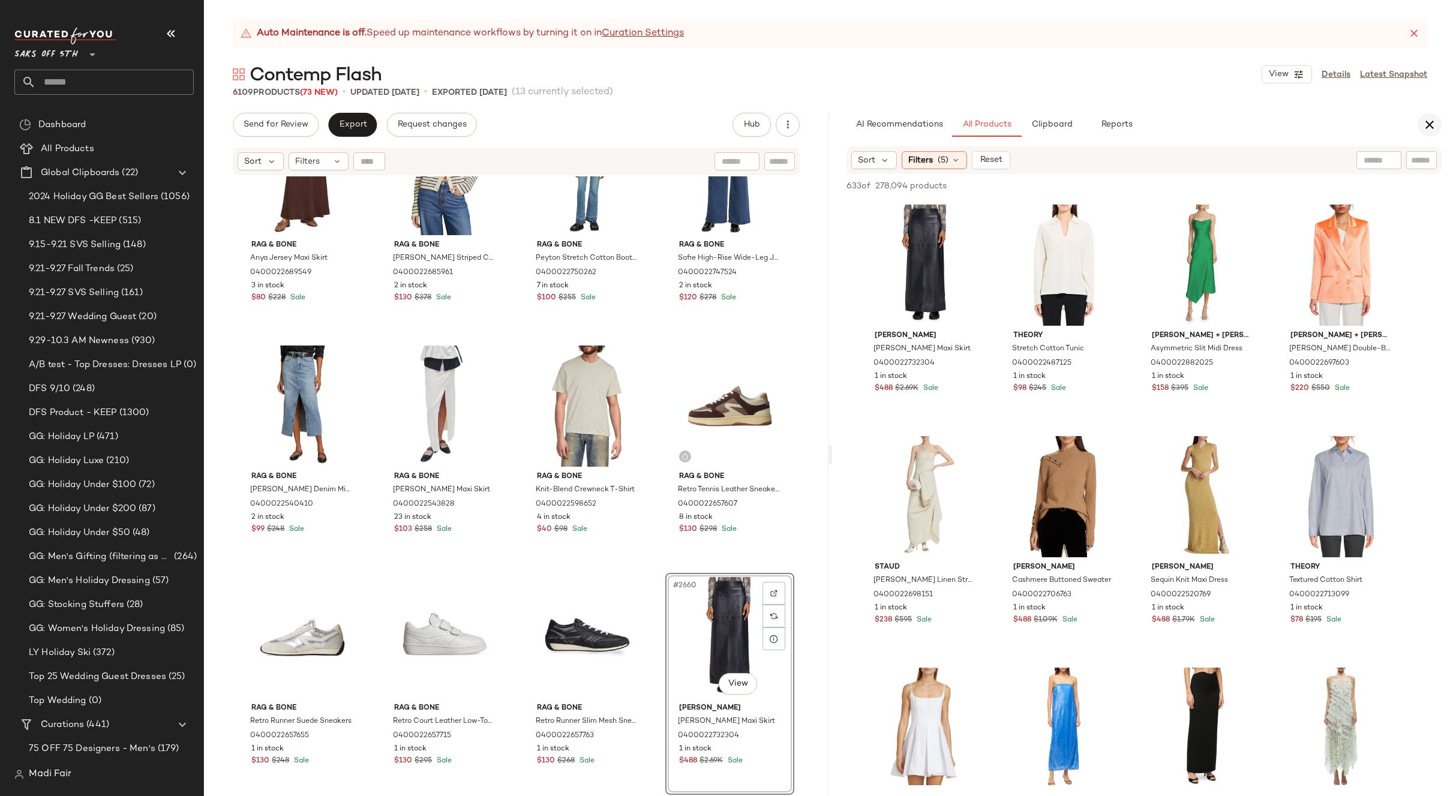
click at [1428, 130] on icon "button" at bounding box center [1430, 125] width 14 height 14
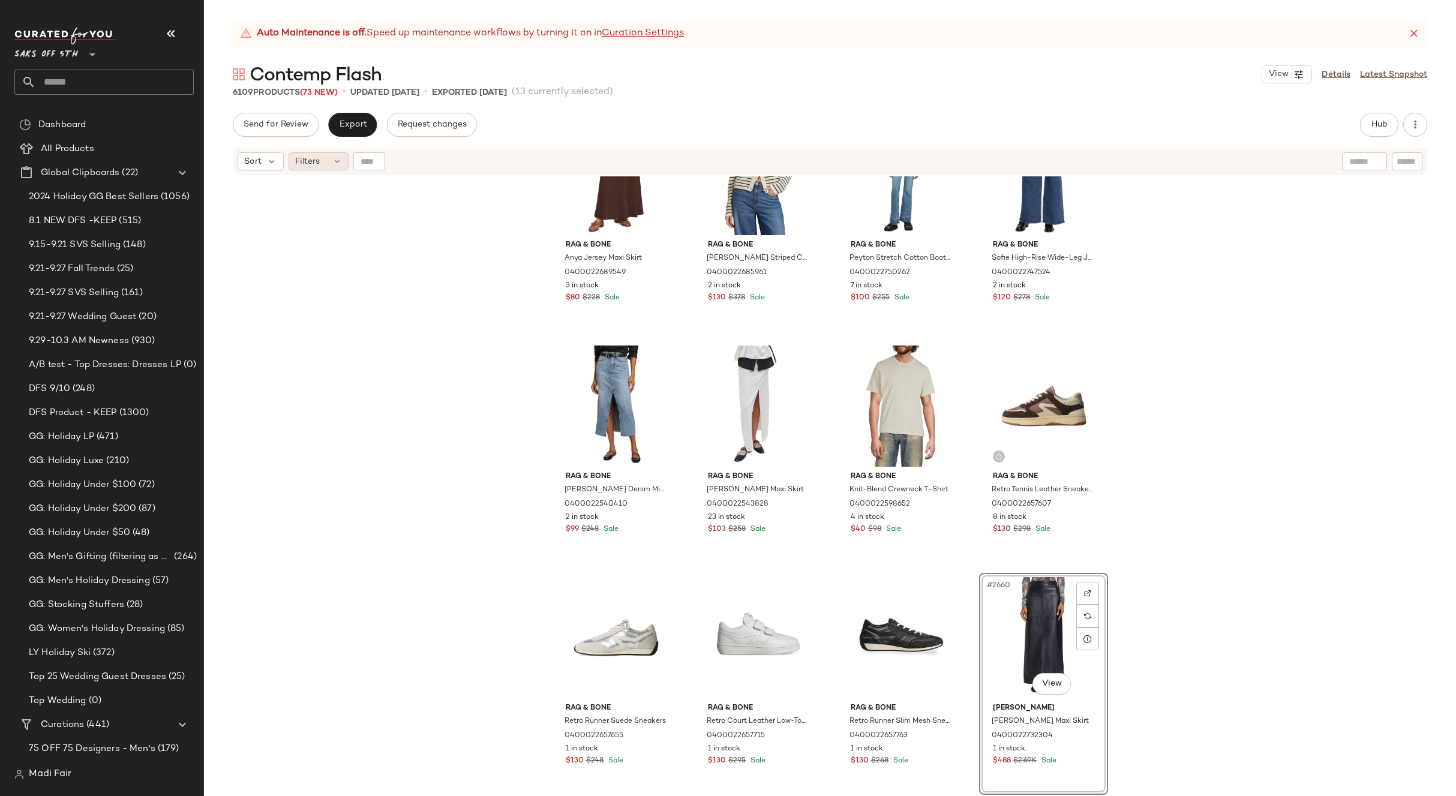
click at [329, 154] on div "Filters" at bounding box center [319, 161] width 60 height 18
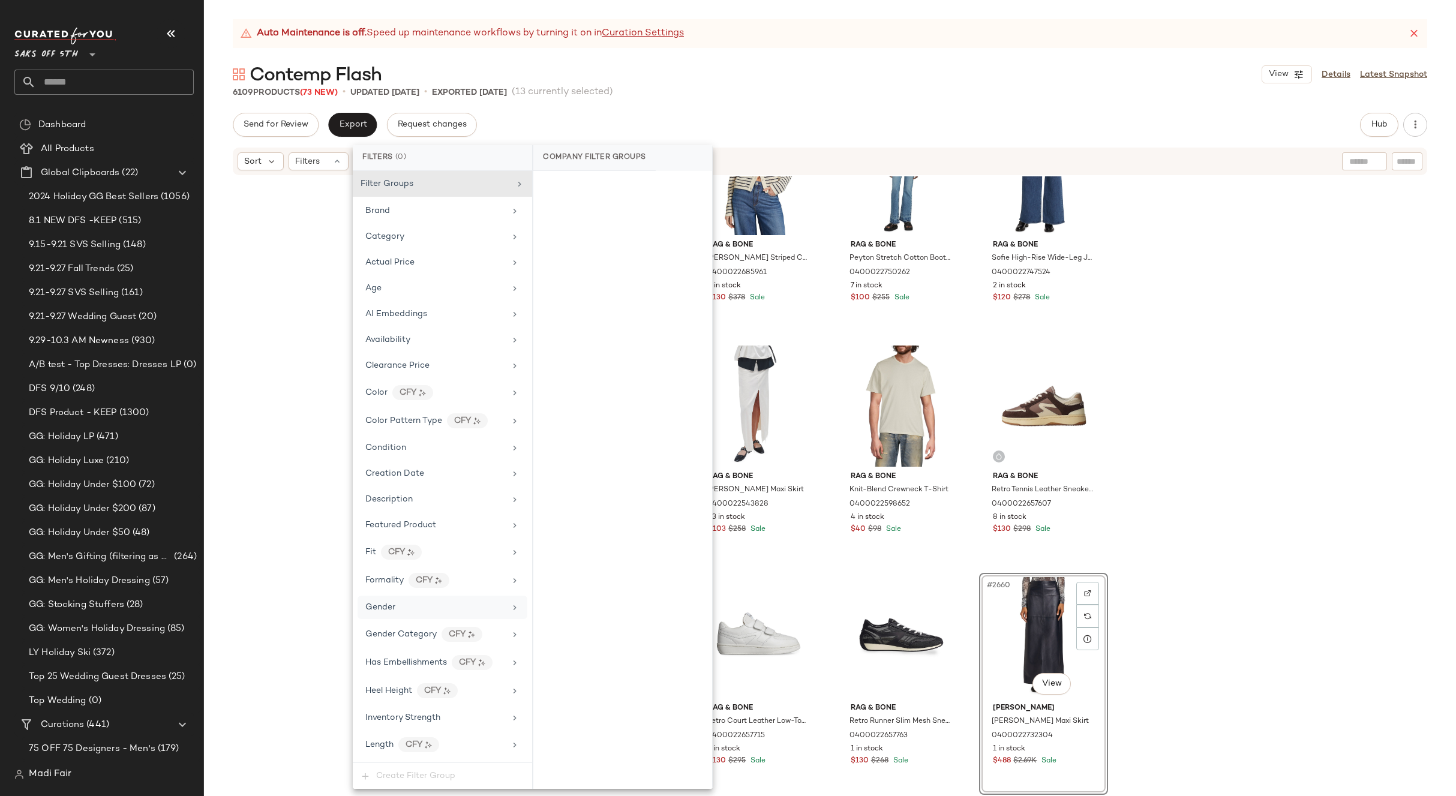
click at [438, 611] on div "Gender" at bounding box center [435, 607] width 140 height 13
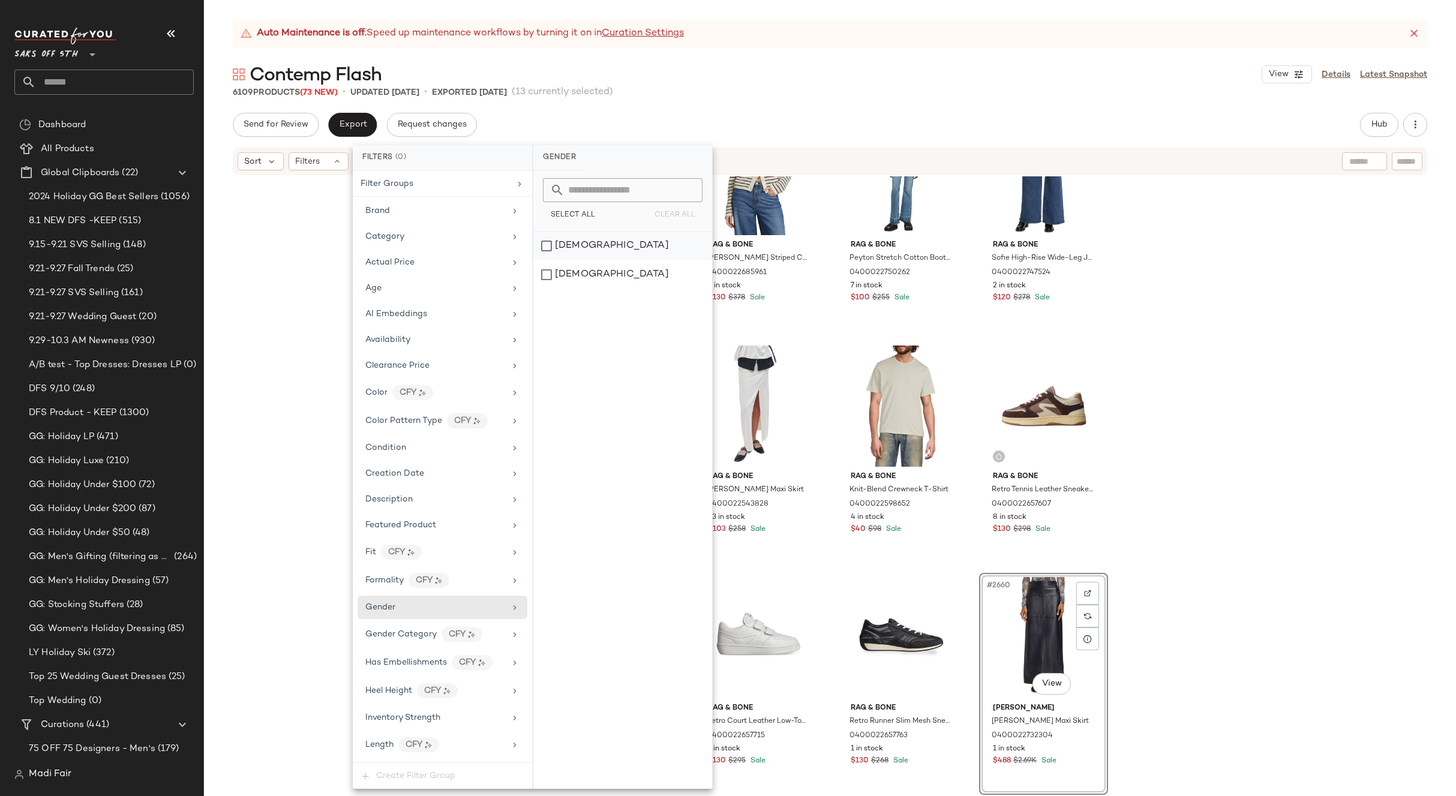
click at [590, 239] on div "[DEMOGRAPHIC_DATA]" at bounding box center [623, 246] width 179 height 29
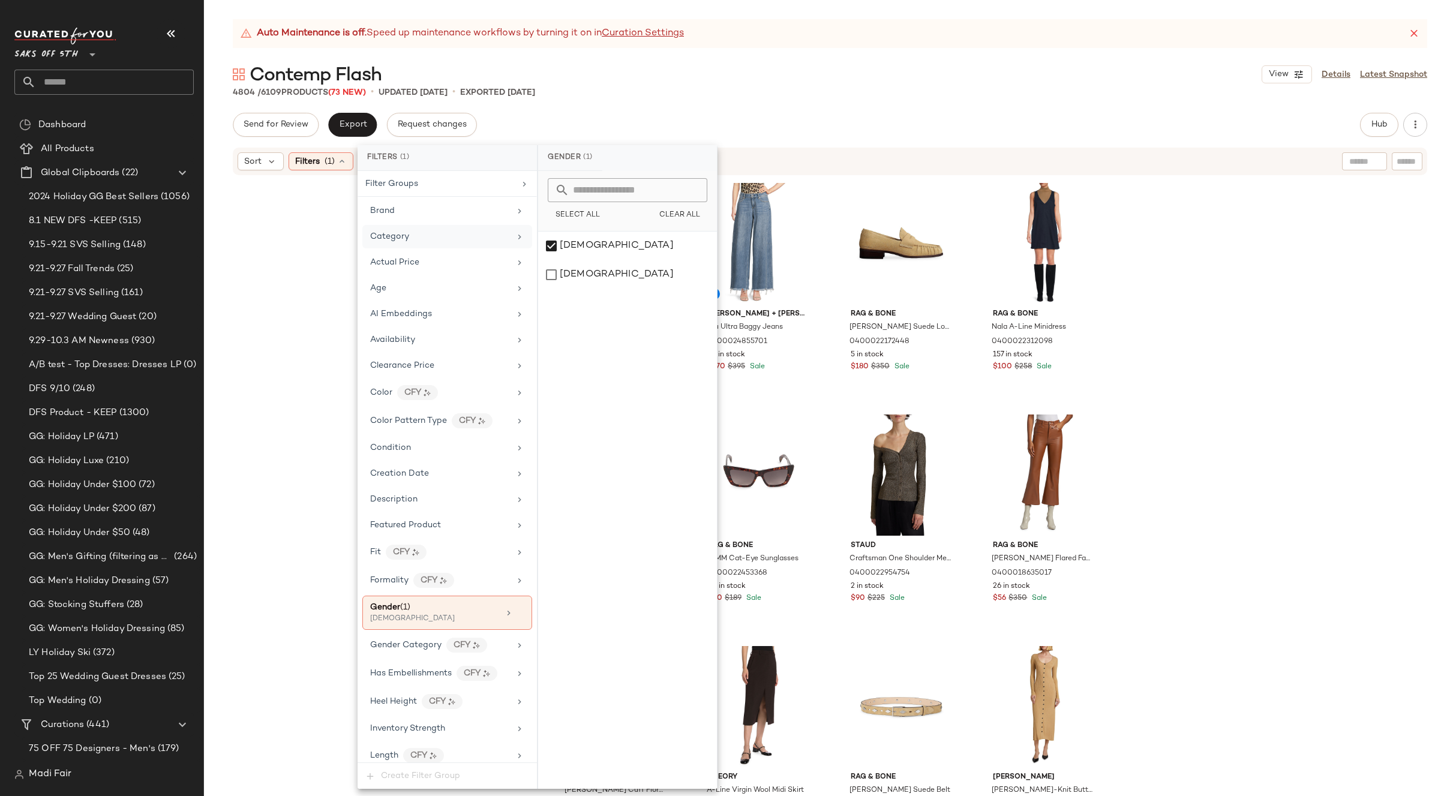
click at [449, 227] on div "Category" at bounding box center [447, 236] width 170 height 23
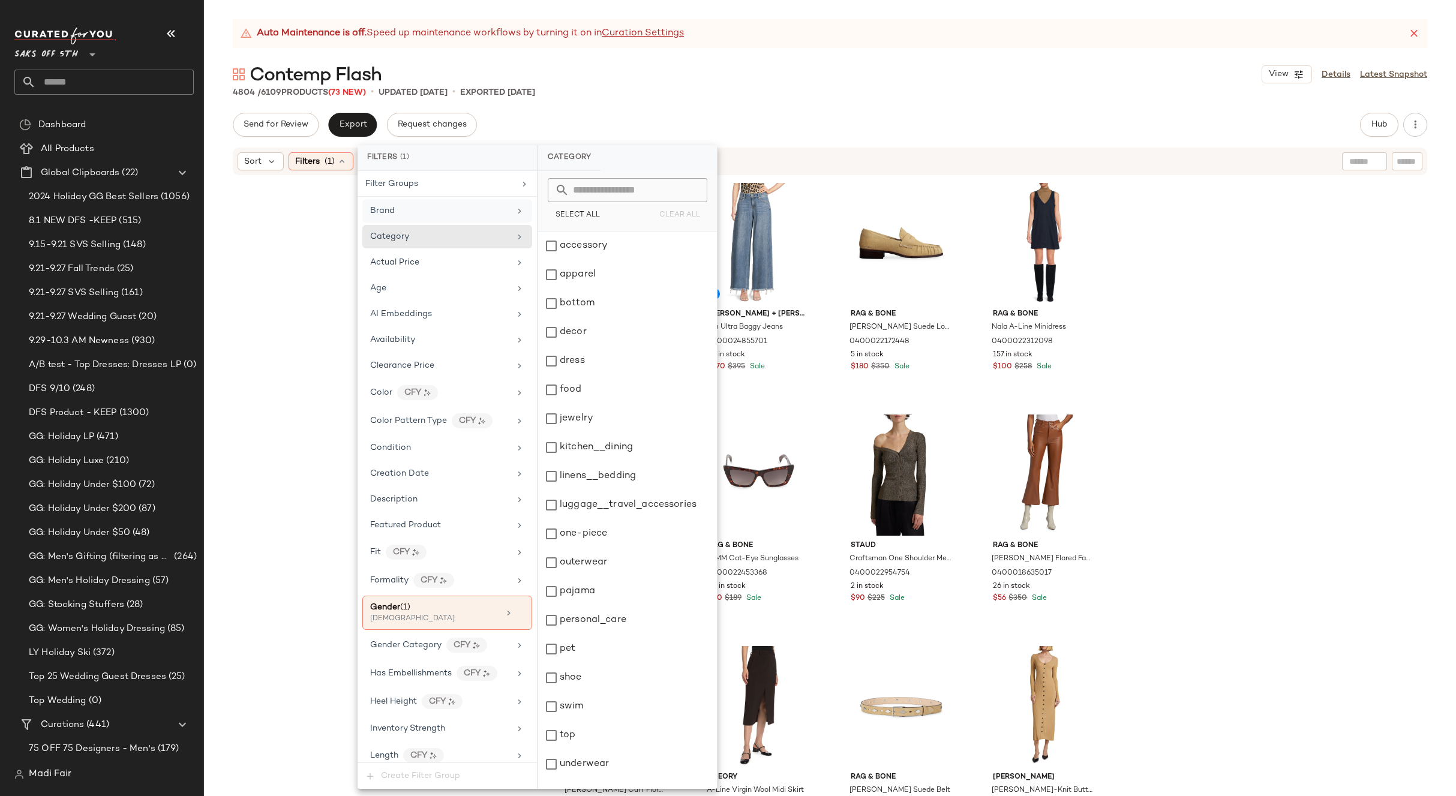
click at [490, 211] on div "Brand" at bounding box center [440, 211] width 140 height 13
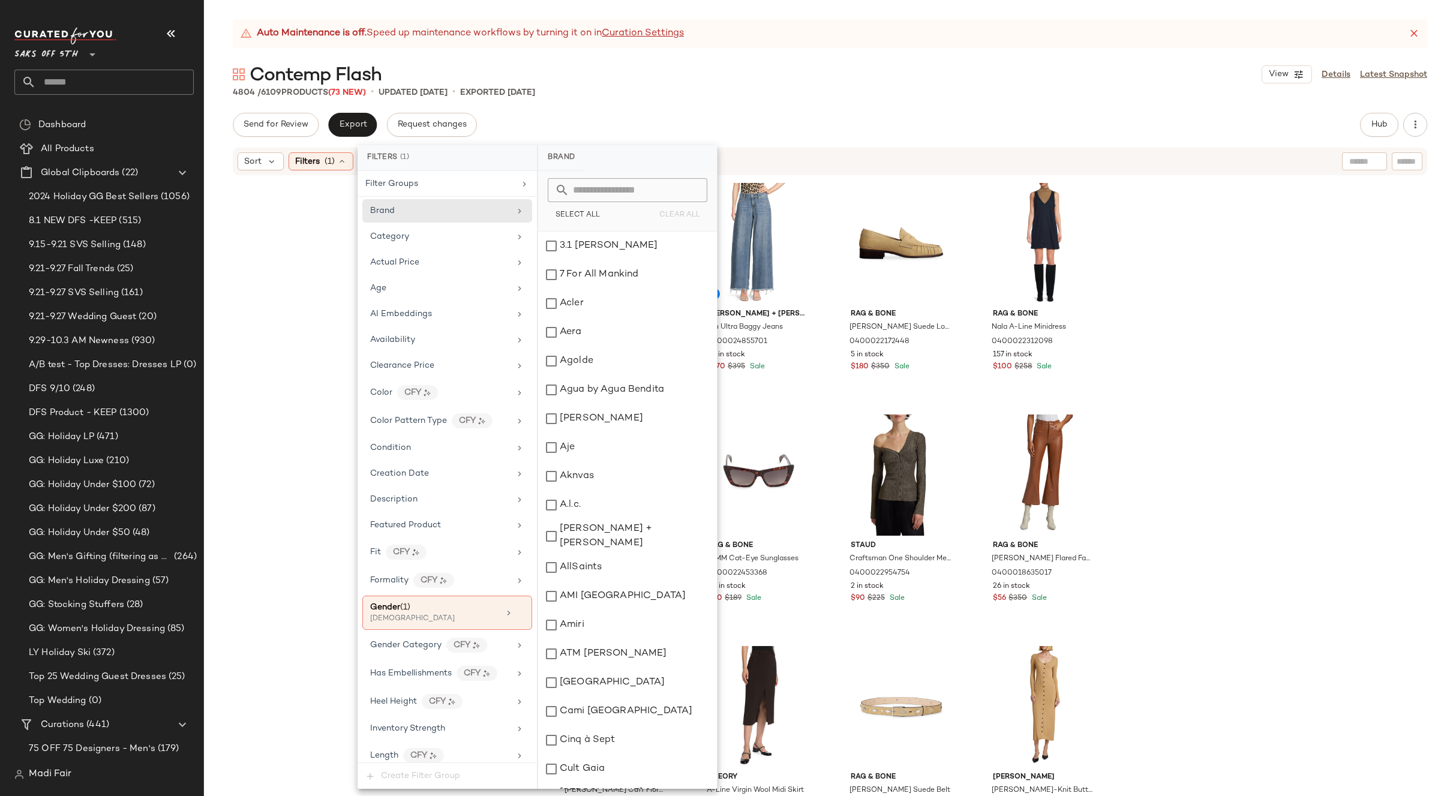
click at [598, 191] on input "text" at bounding box center [635, 190] width 131 height 24
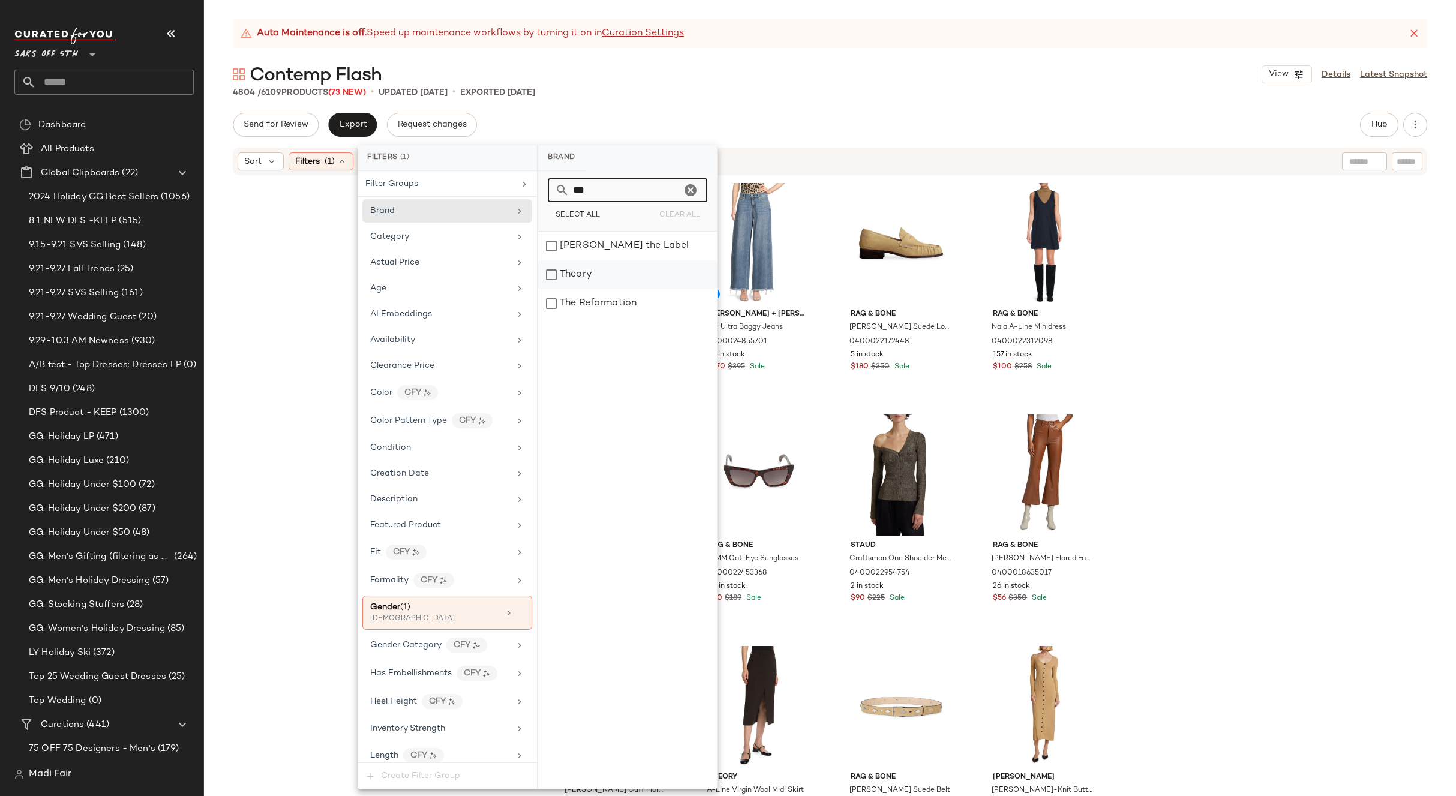
type input "***"
click at [583, 271] on div "Theory" at bounding box center [627, 274] width 179 height 29
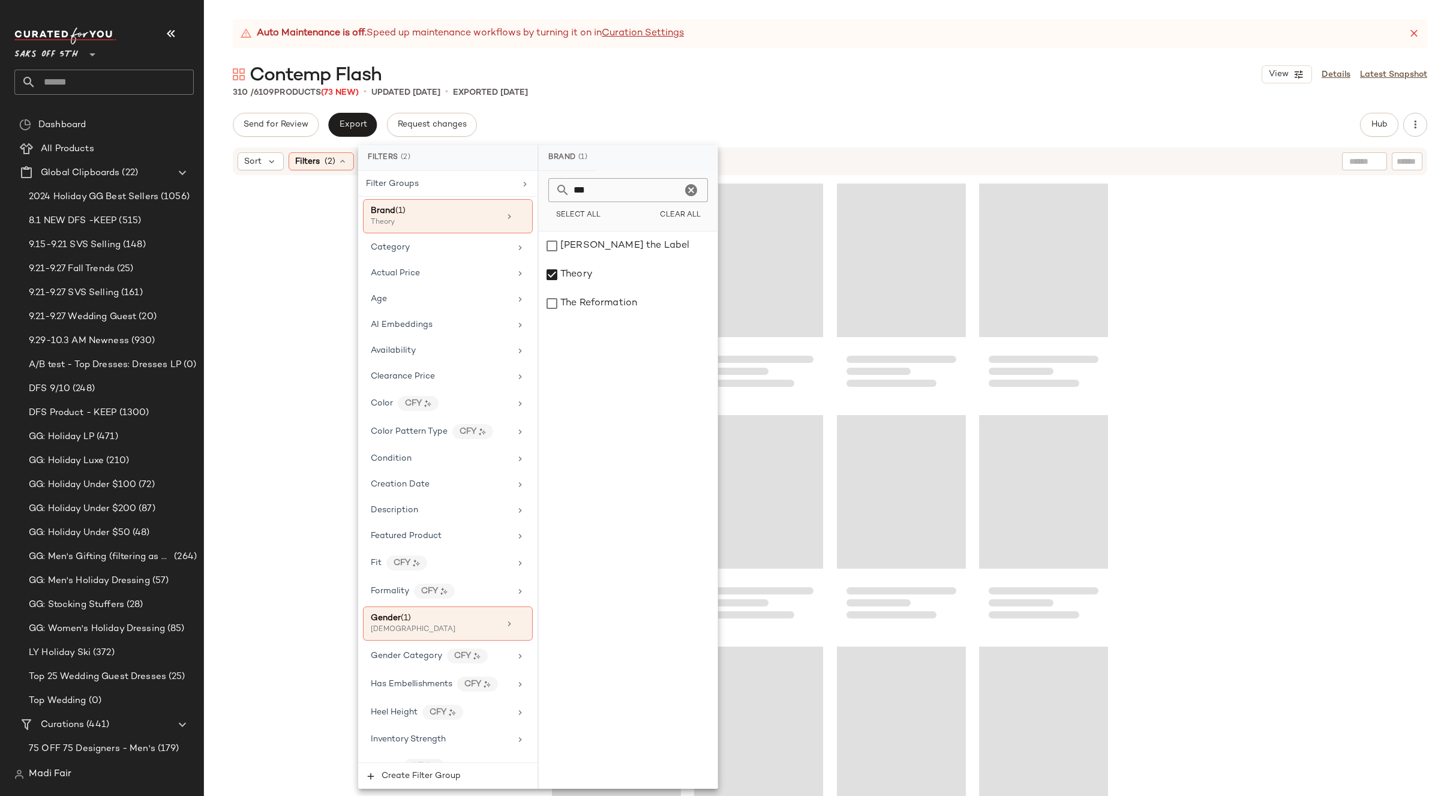
click at [715, 122] on div "Send for Review Export Request changes Hub Send for Review External Review Inte…" at bounding box center [830, 125] width 1195 height 24
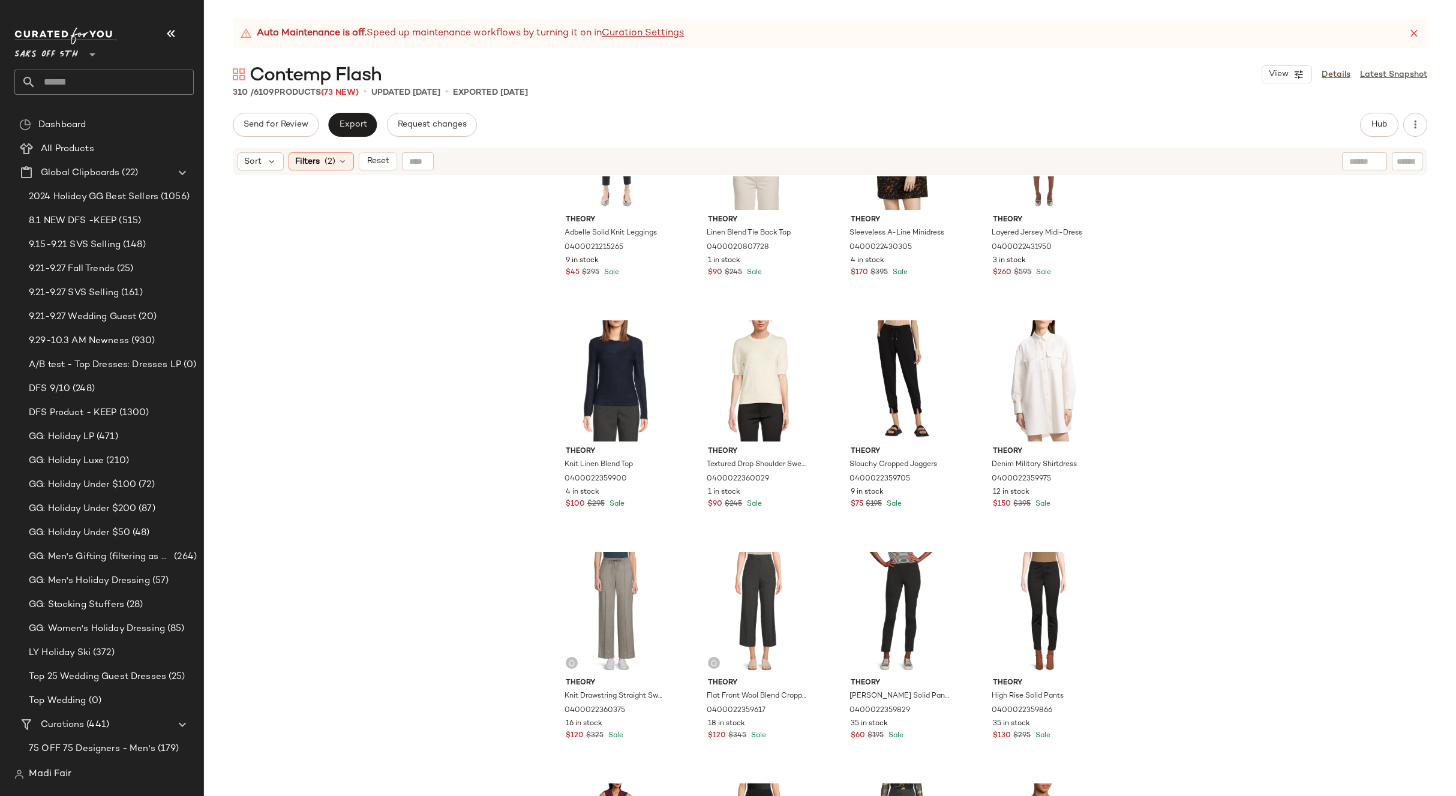
scroll to position [2875, 0]
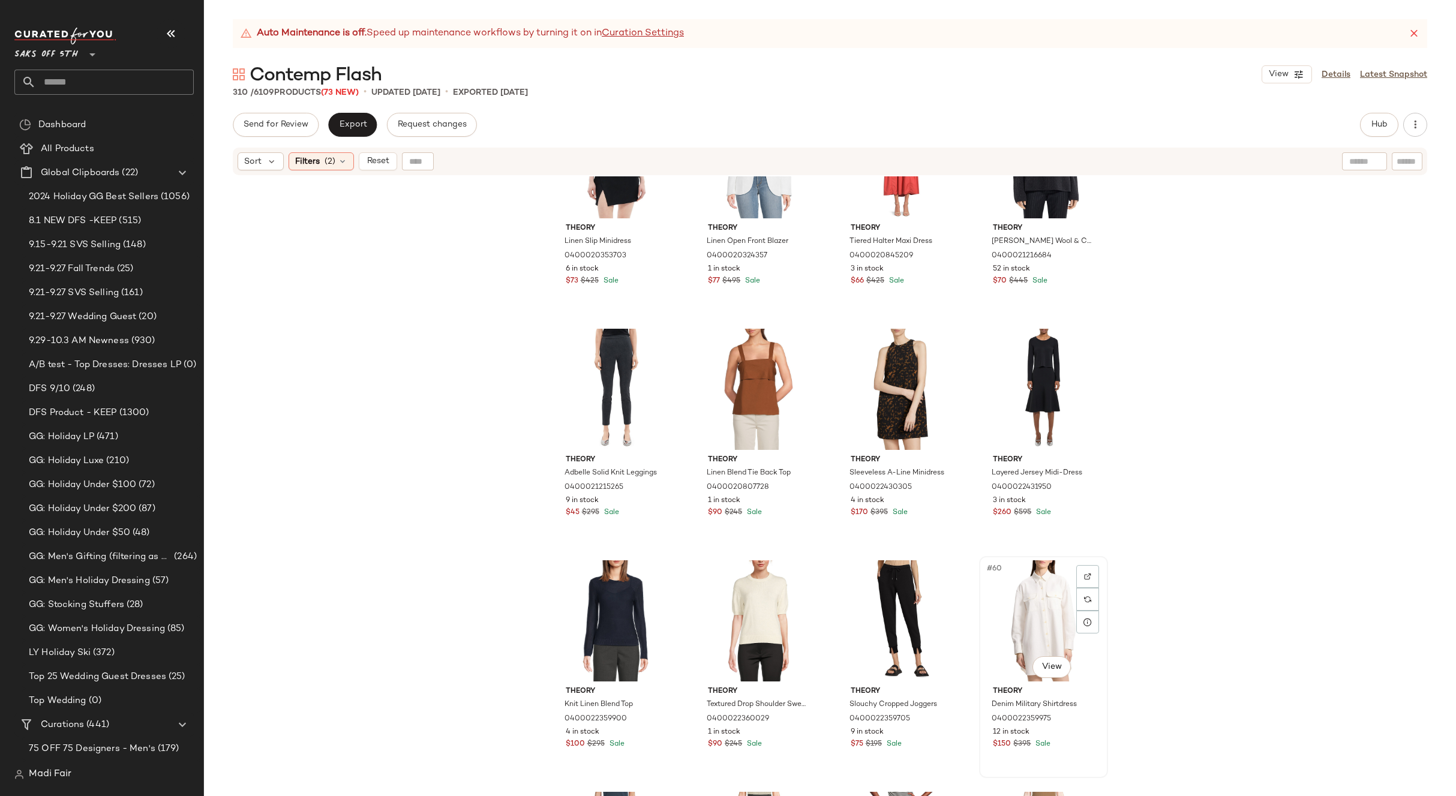
click at [1024, 584] on div "#60 View" at bounding box center [1044, 621] width 121 height 121
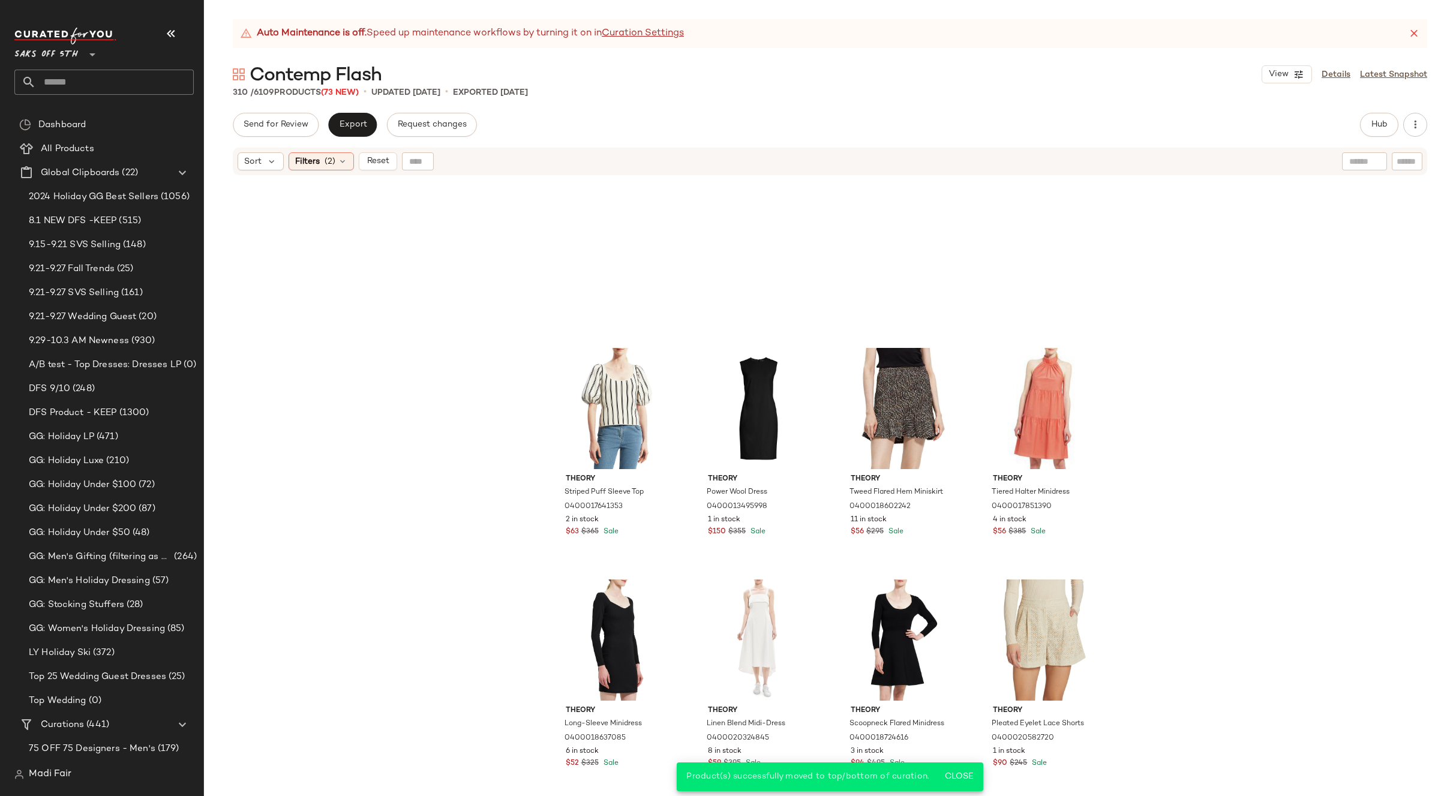
scroll to position [1855, 0]
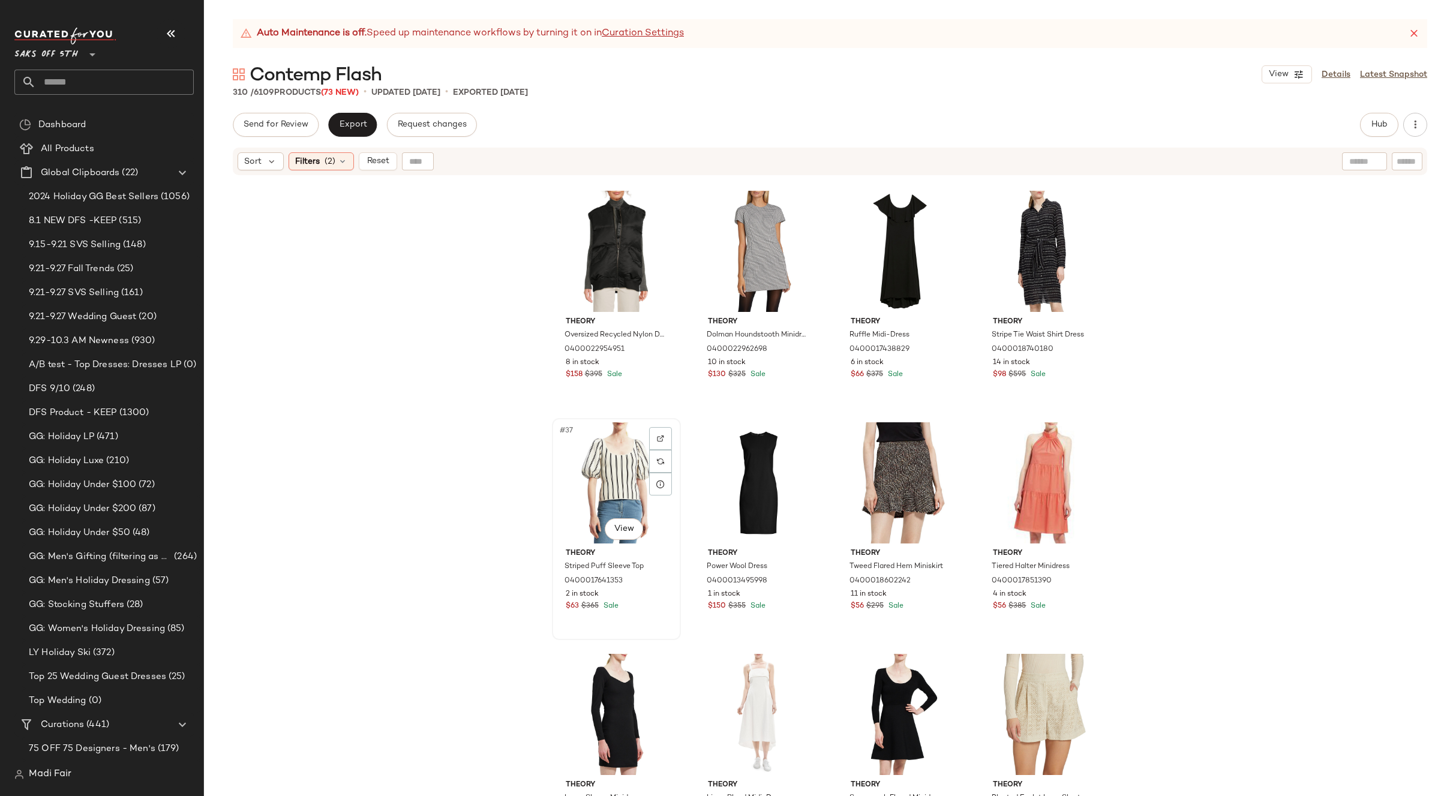
click at [602, 464] on div "#37 View" at bounding box center [616, 482] width 121 height 121
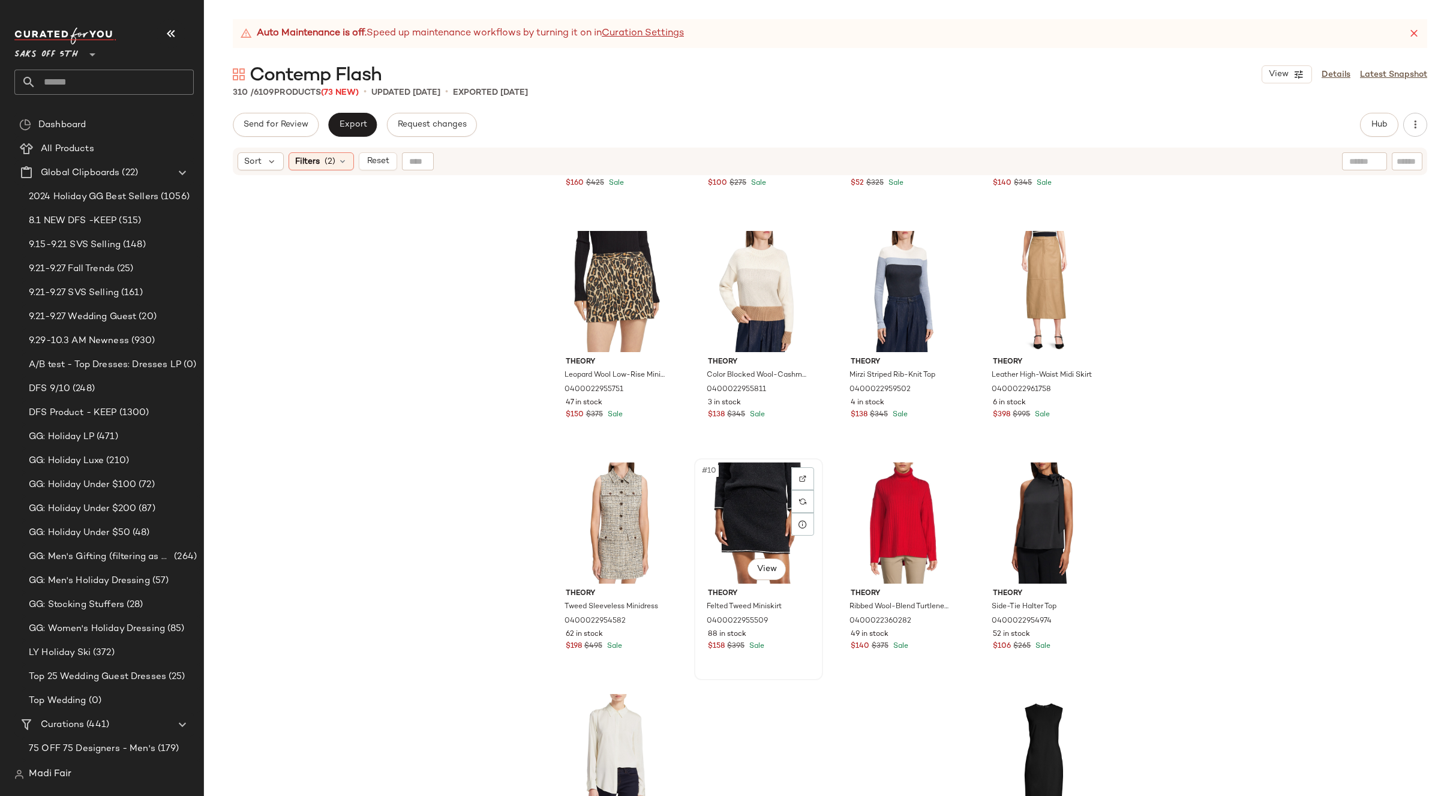
scroll to position [165, 0]
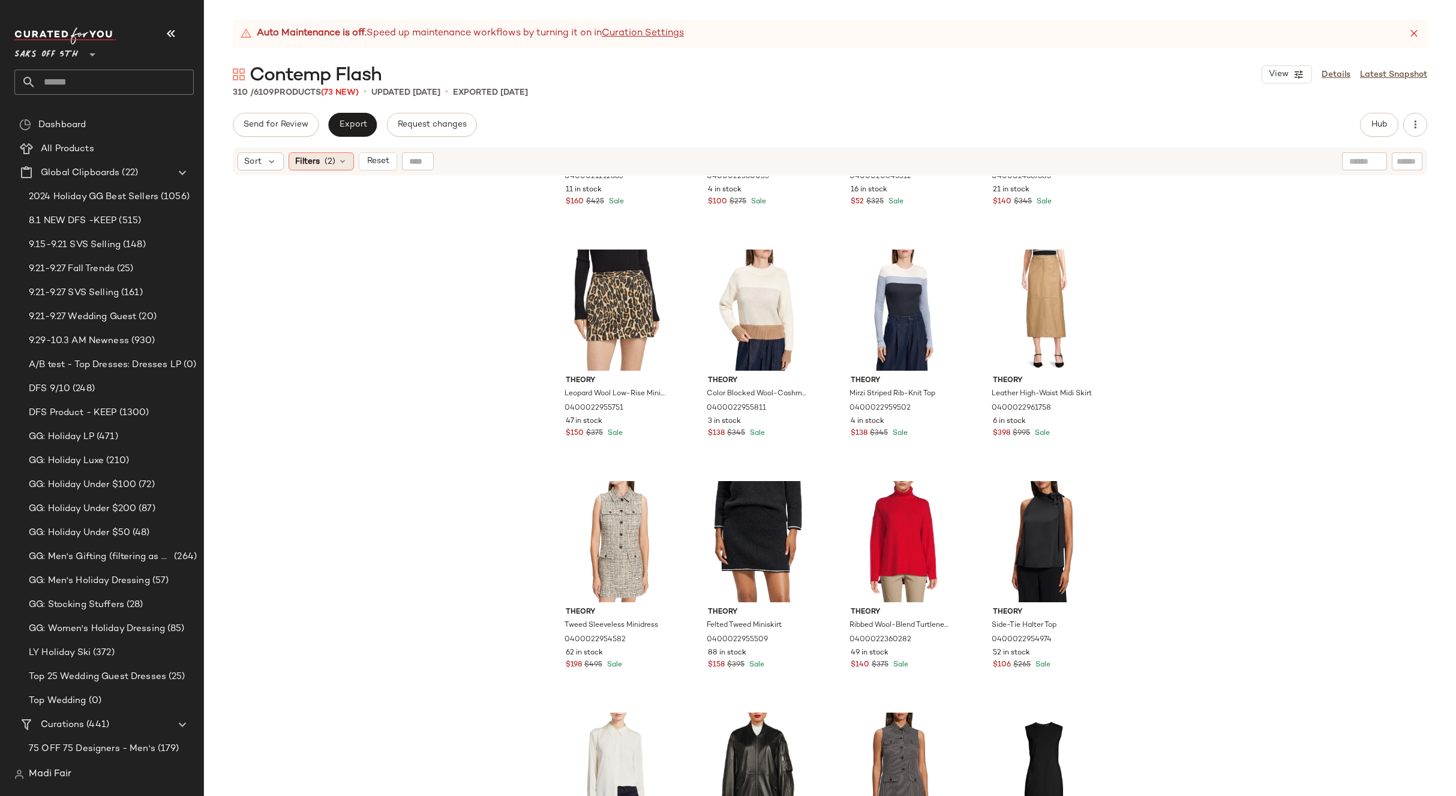
click at [328, 159] on span "(2)" at bounding box center [330, 161] width 11 height 13
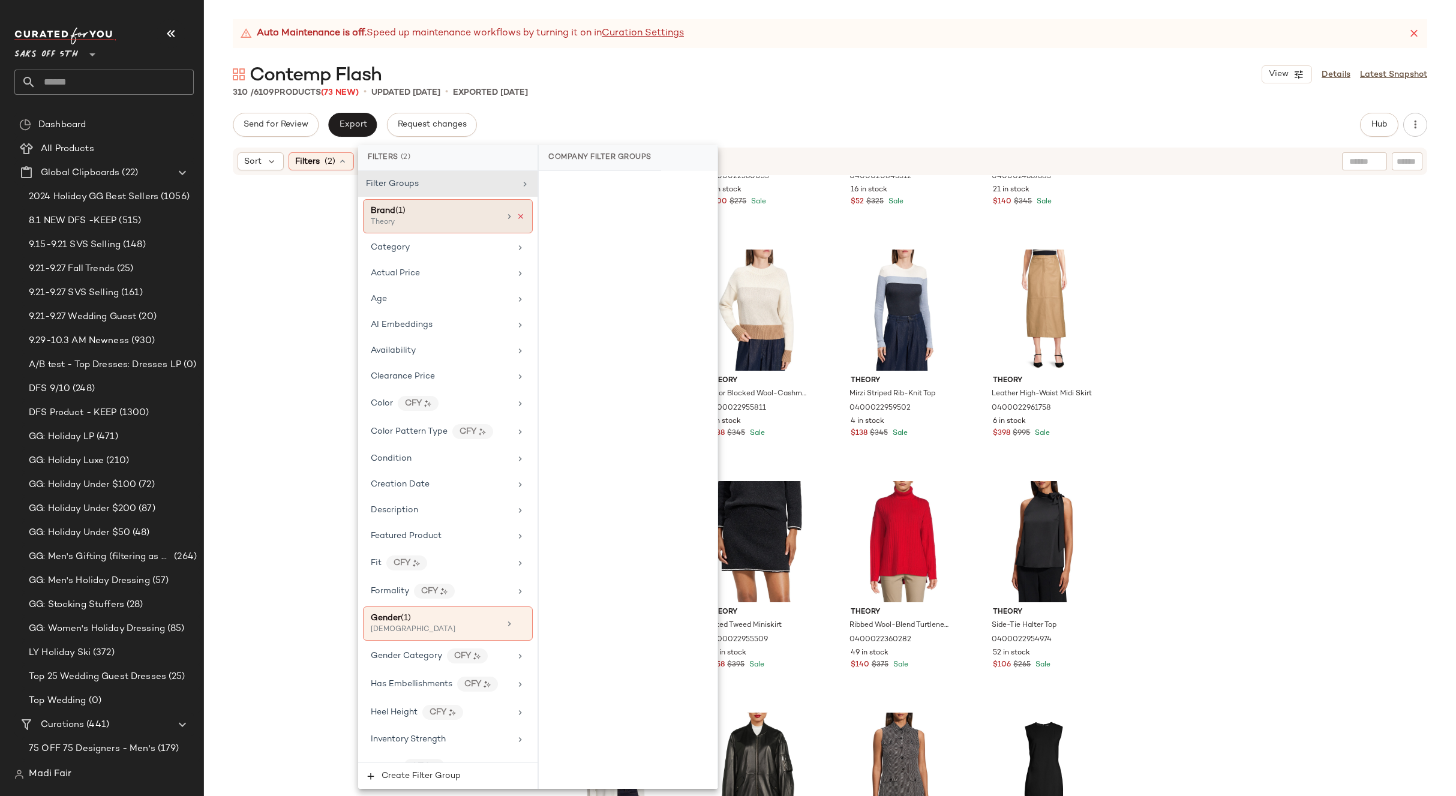
click at [517, 217] on icon at bounding box center [521, 216] width 8 height 8
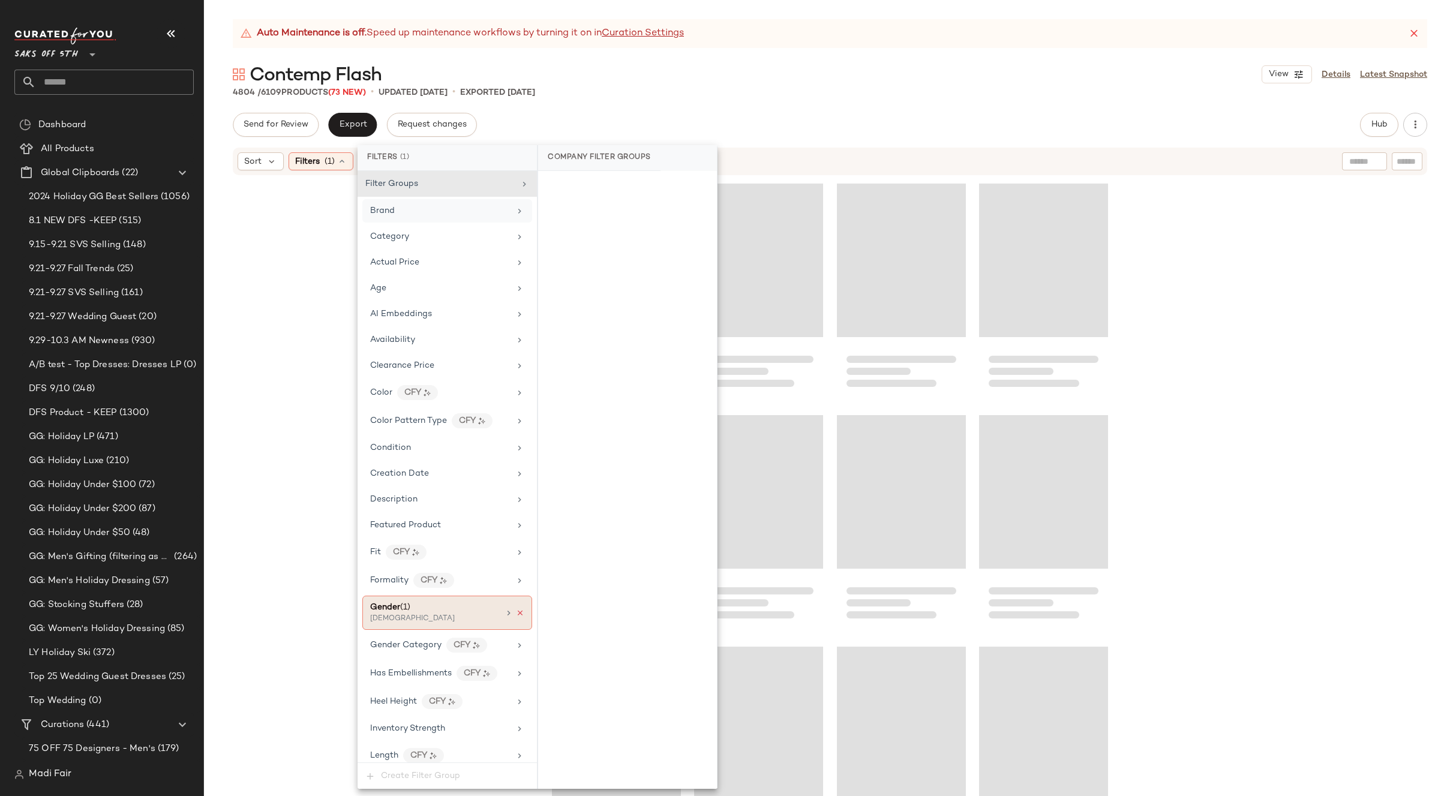
click at [516, 616] on icon at bounding box center [520, 613] width 8 height 8
click at [700, 97] on div "6109 Products (73 New) • updated [DATE] • Exported [DATE]" at bounding box center [830, 92] width 1252 height 12
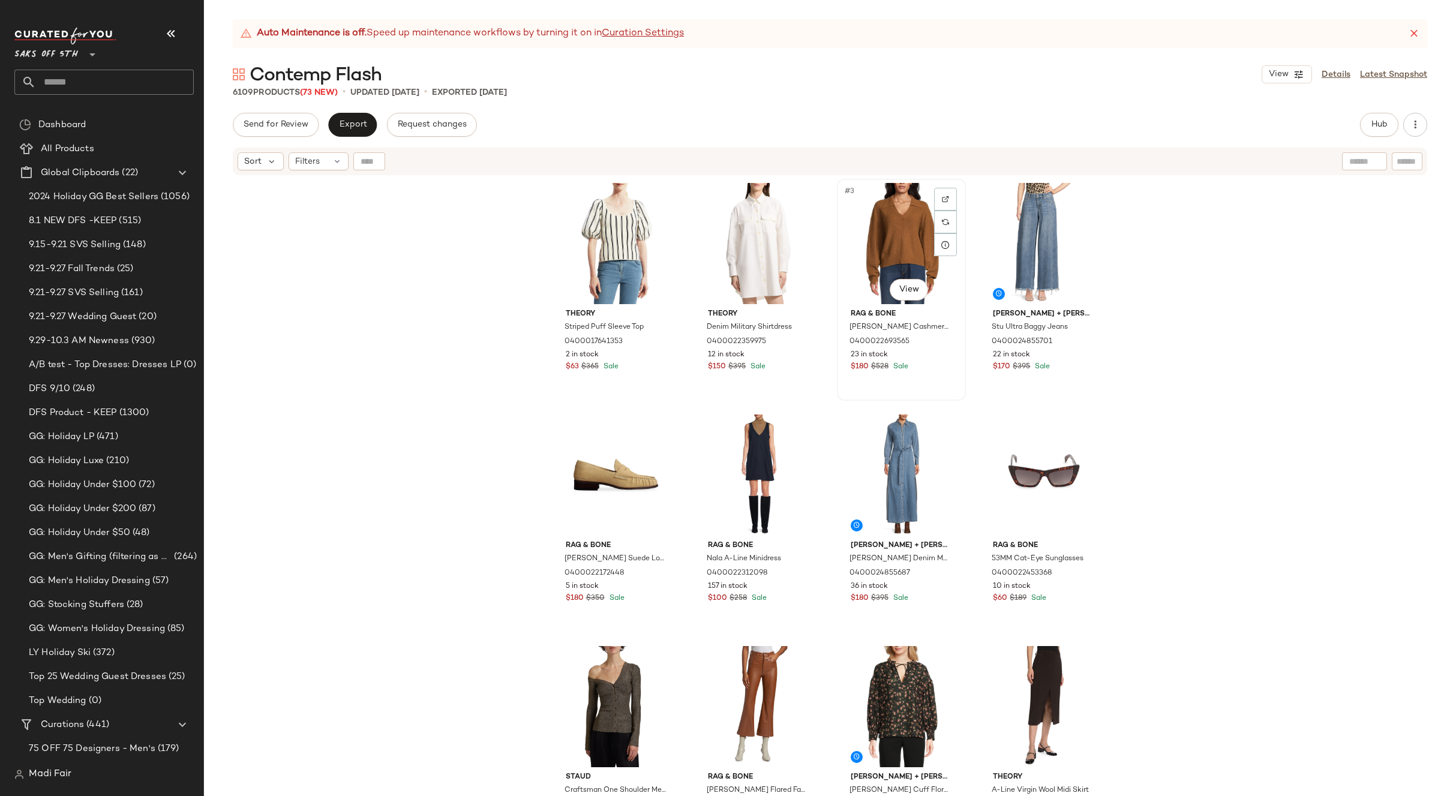
click at [871, 244] on div "#3 View" at bounding box center [901, 243] width 121 height 121
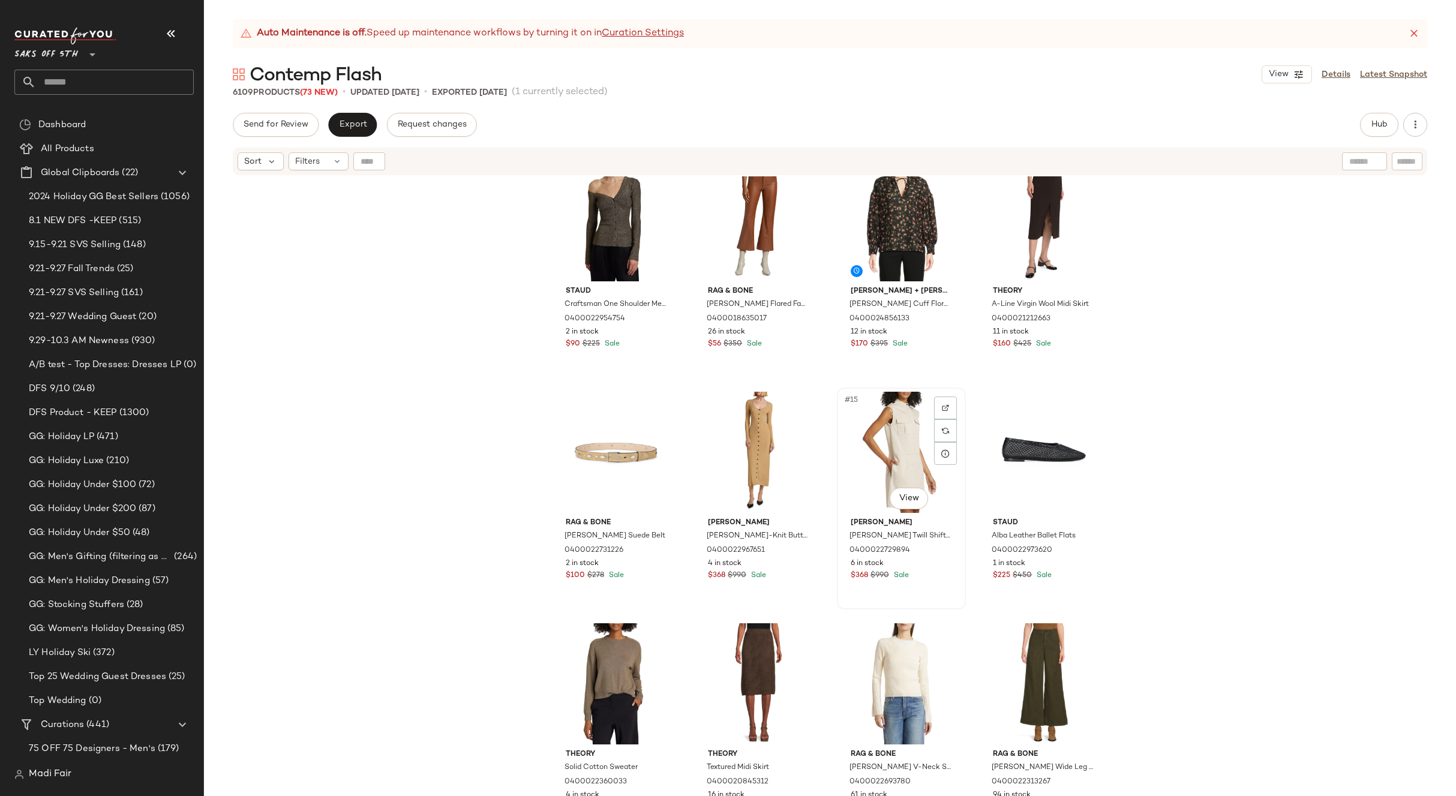
scroll to position [550, 0]
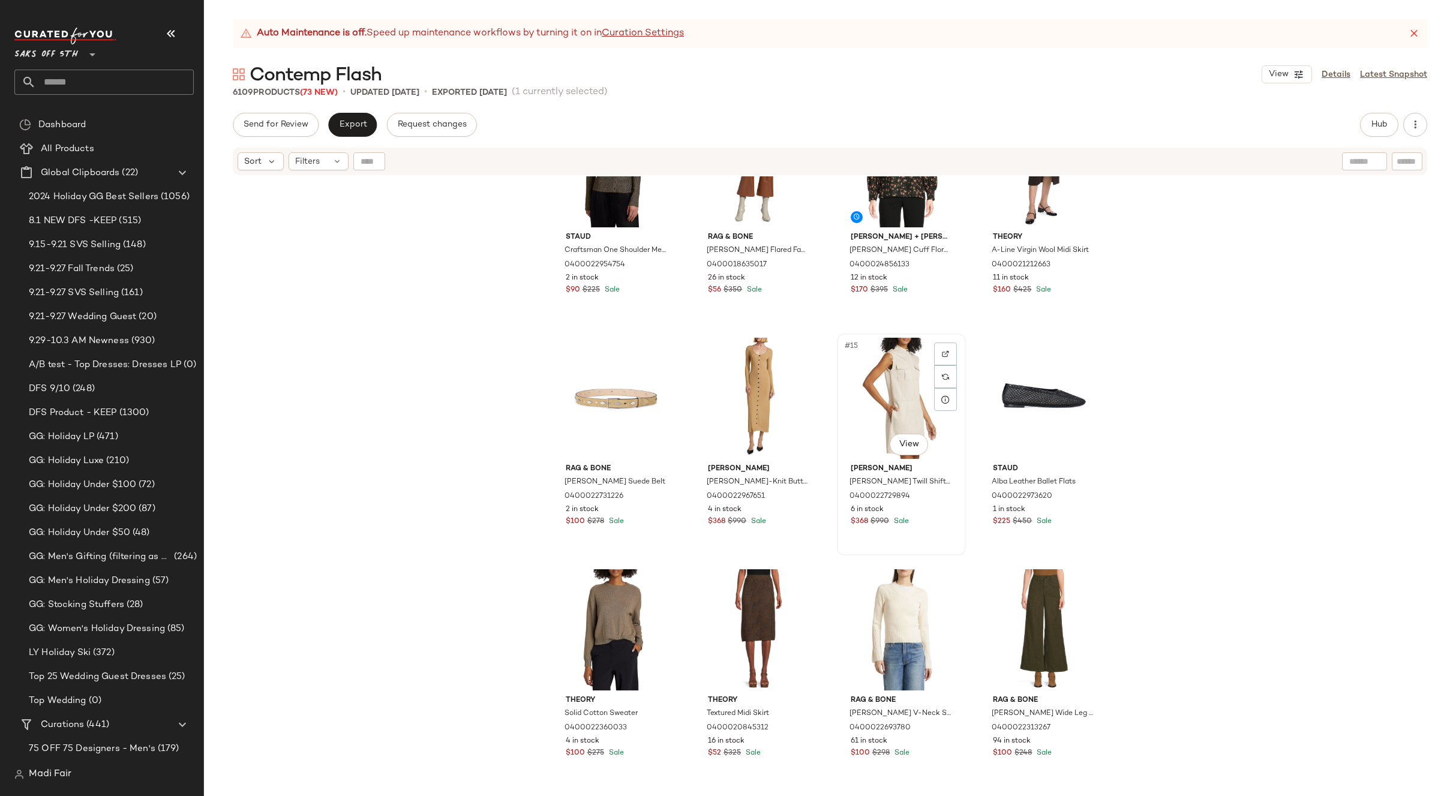
click at [869, 397] on div "#15 View" at bounding box center [901, 398] width 121 height 121
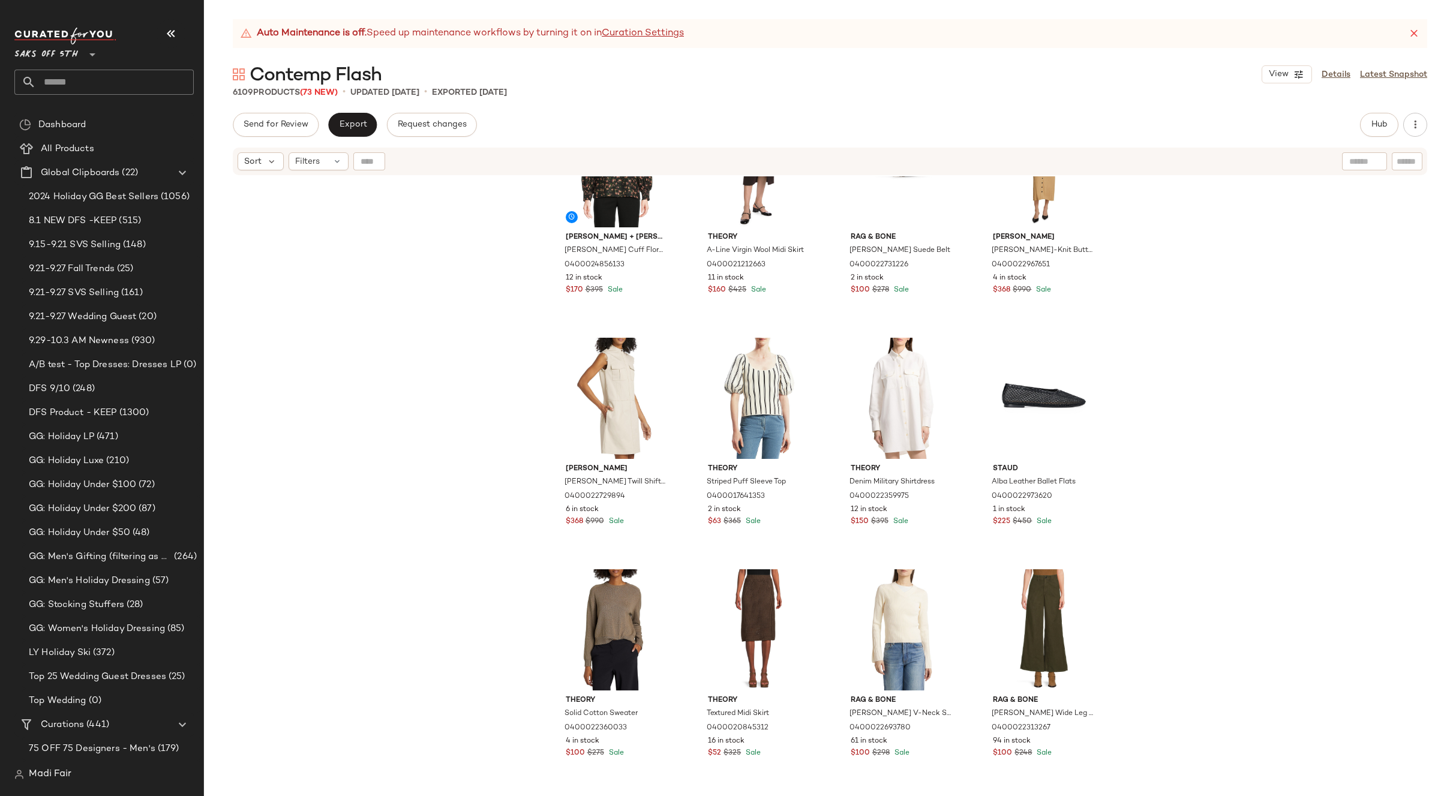
click at [1176, 410] on div "[PERSON_NAME] + [PERSON_NAME] Cuff Floral Silk-Cotton Blouse 0400024856133 12 i…" at bounding box center [830, 501] width 1252 height 650
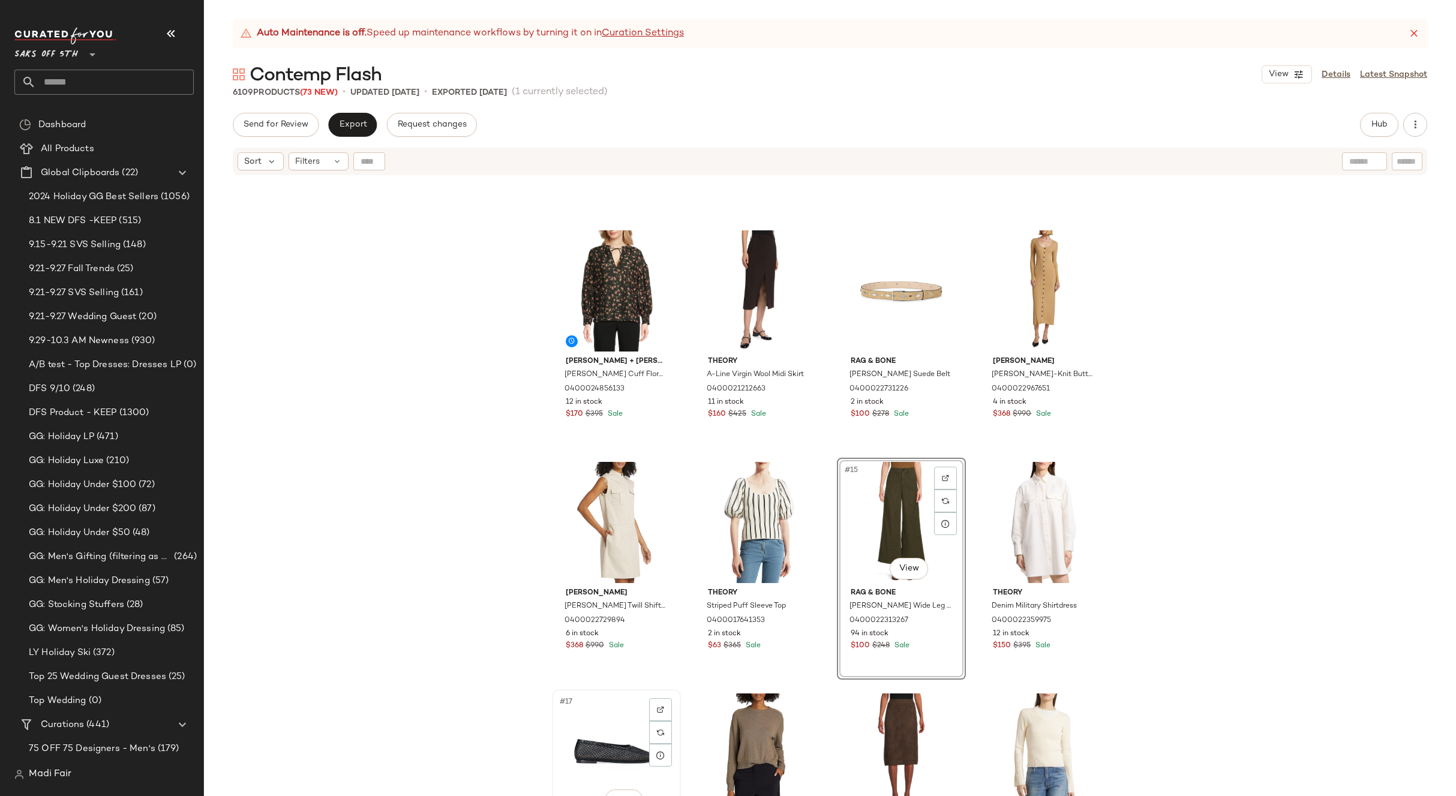
scroll to position [730, 0]
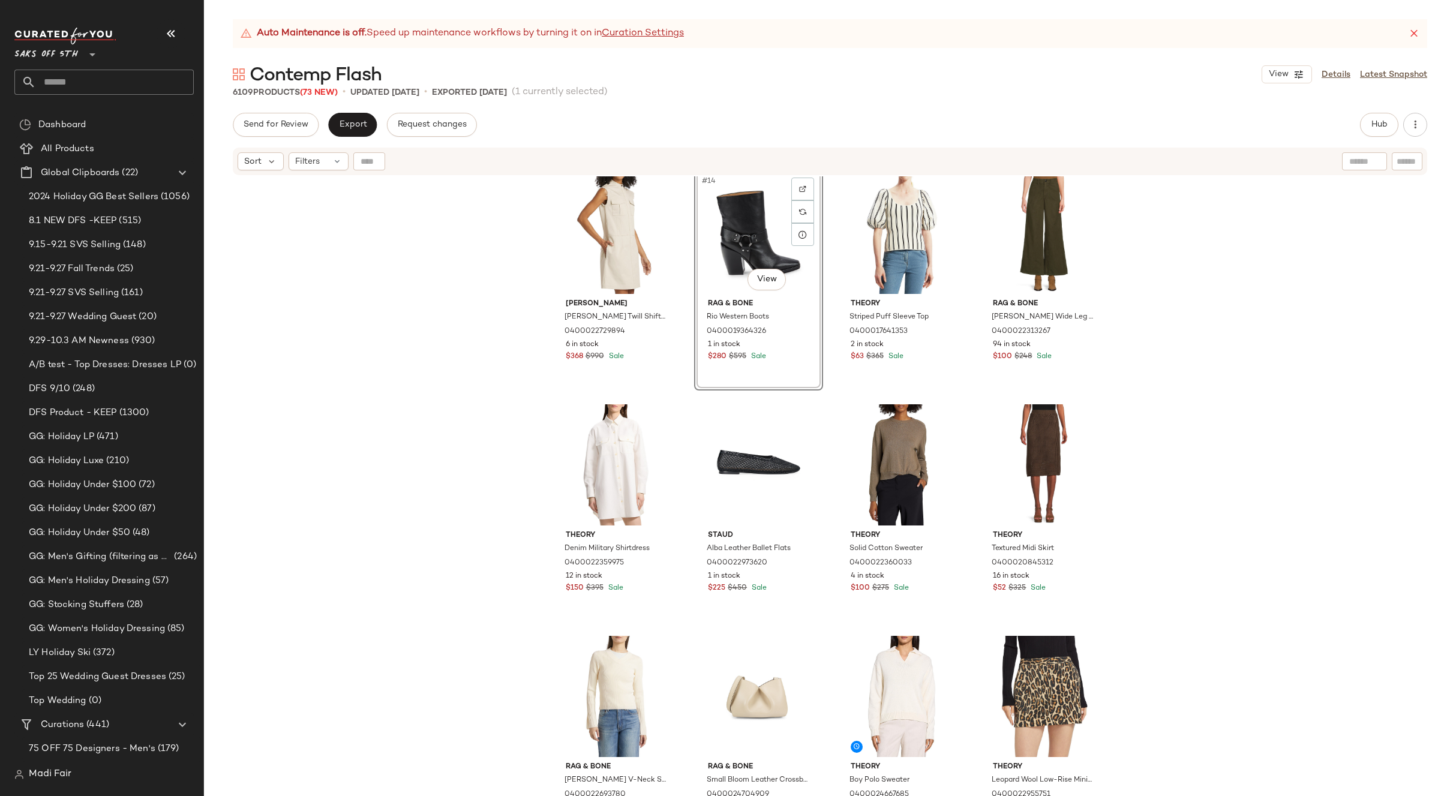
click at [1118, 386] on div "[PERSON_NAME] + [PERSON_NAME] Cuff Floral Silk-Cotton Blouse 0400024856133 12 i…" at bounding box center [830, 501] width 1252 height 650
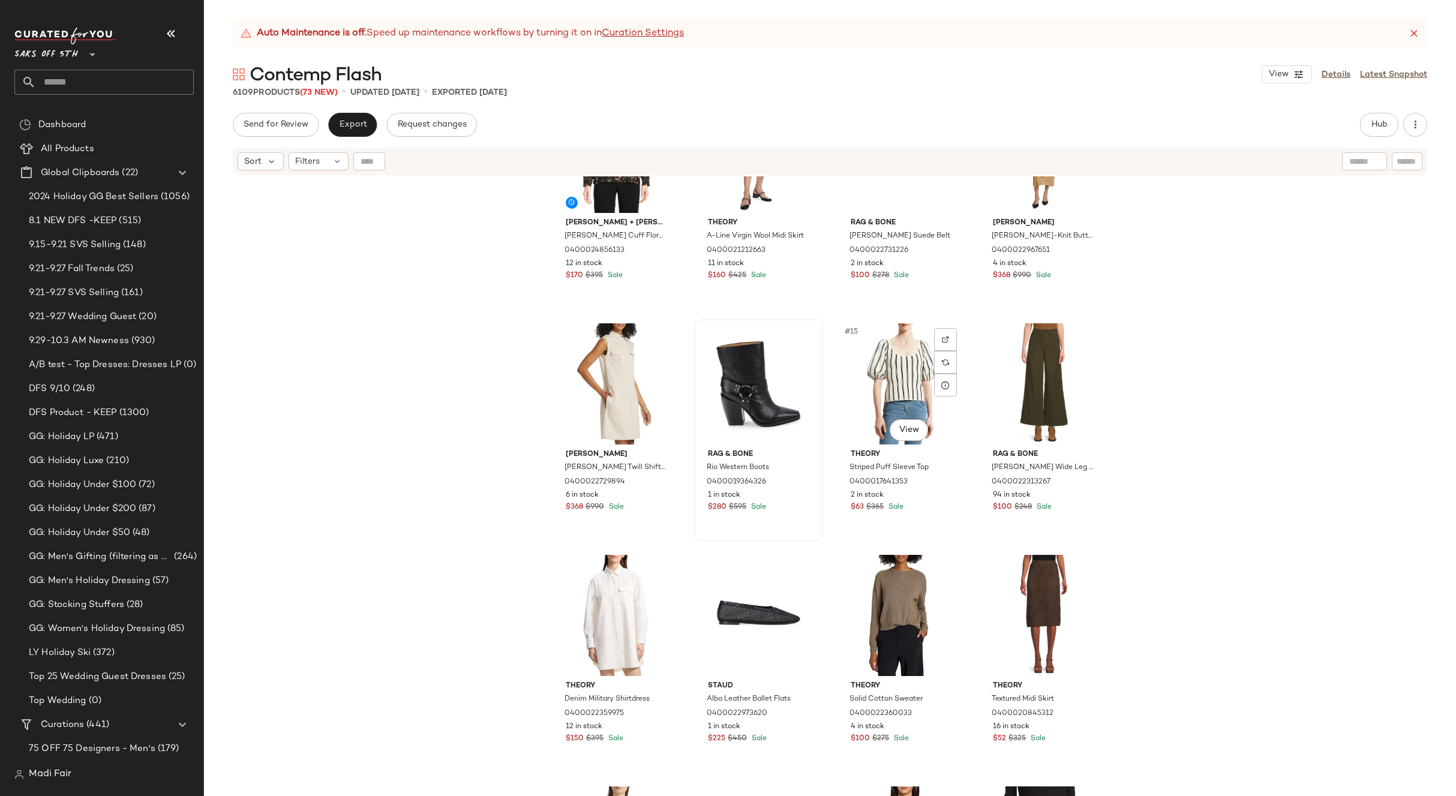
scroll to position [535, 0]
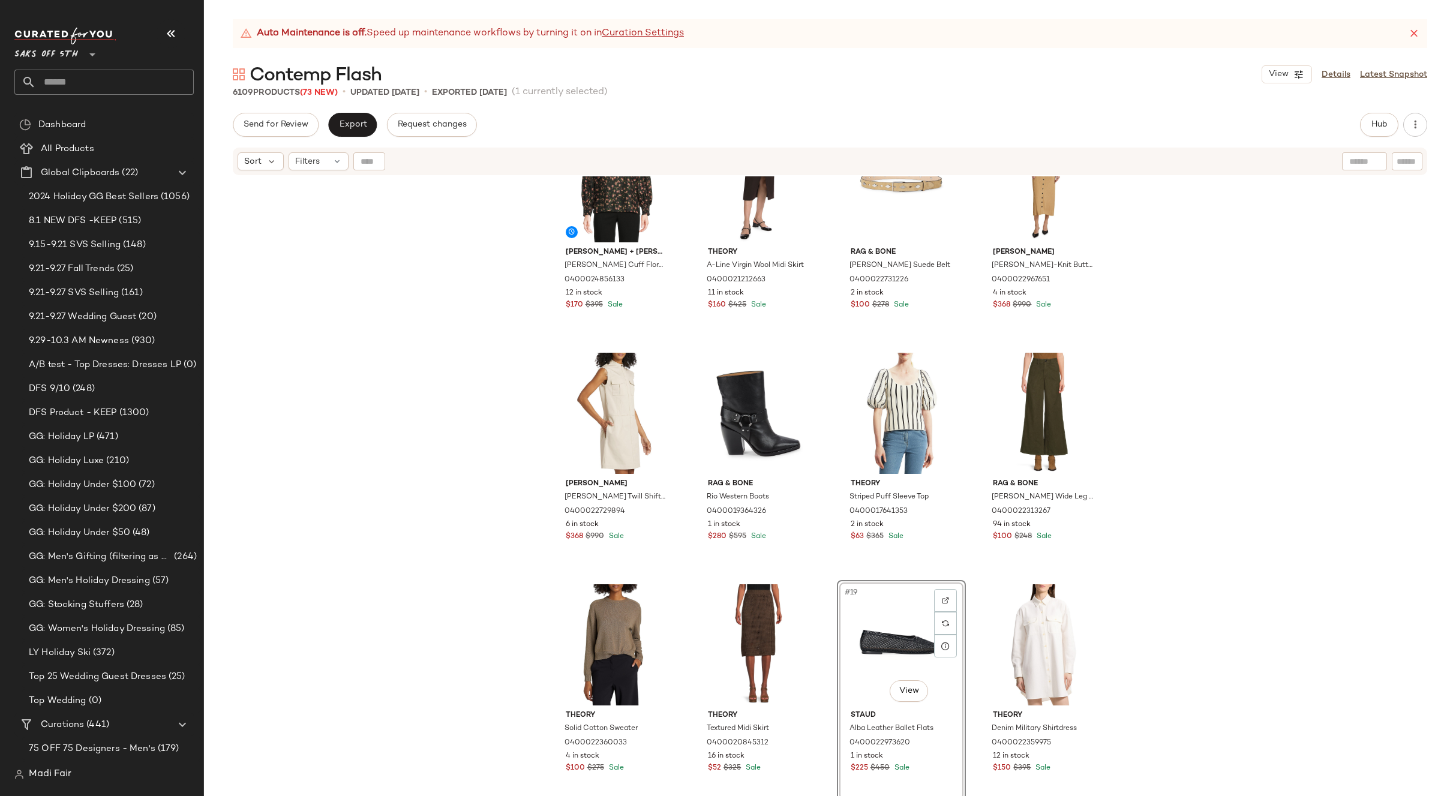
click at [1209, 546] on div "[PERSON_NAME] + [PERSON_NAME] Cuff Floral Silk-Cotton Blouse 0400024856133 12 i…" at bounding box center [830, 501] width 1252 height 650
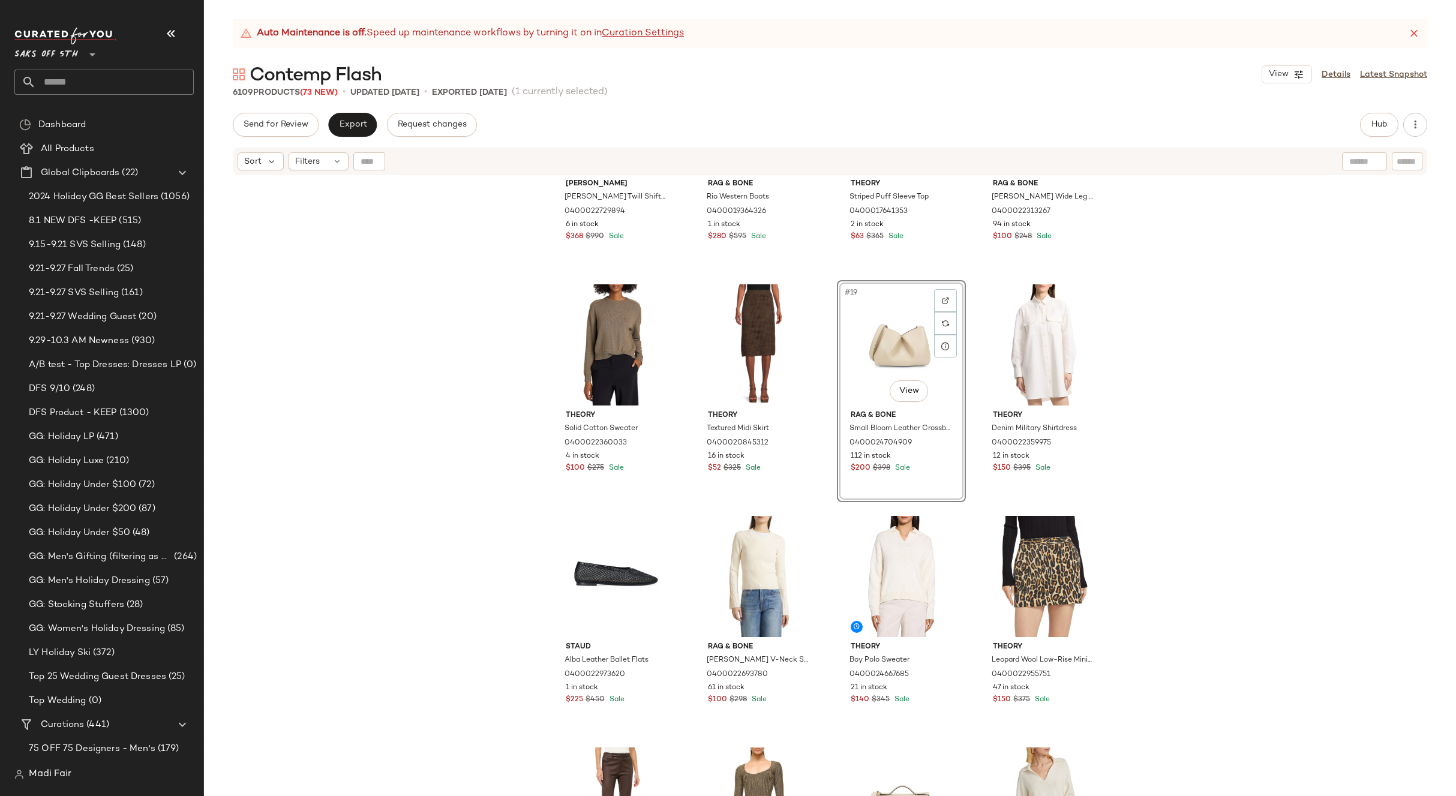
click at [1155, 451] on div "[PERSON_NAME] [PERSON_NAME] Twill Shift Dress 0400022729894 6 in stock $368 $99…" at bounding box center [830, 501] width 1252 height 650
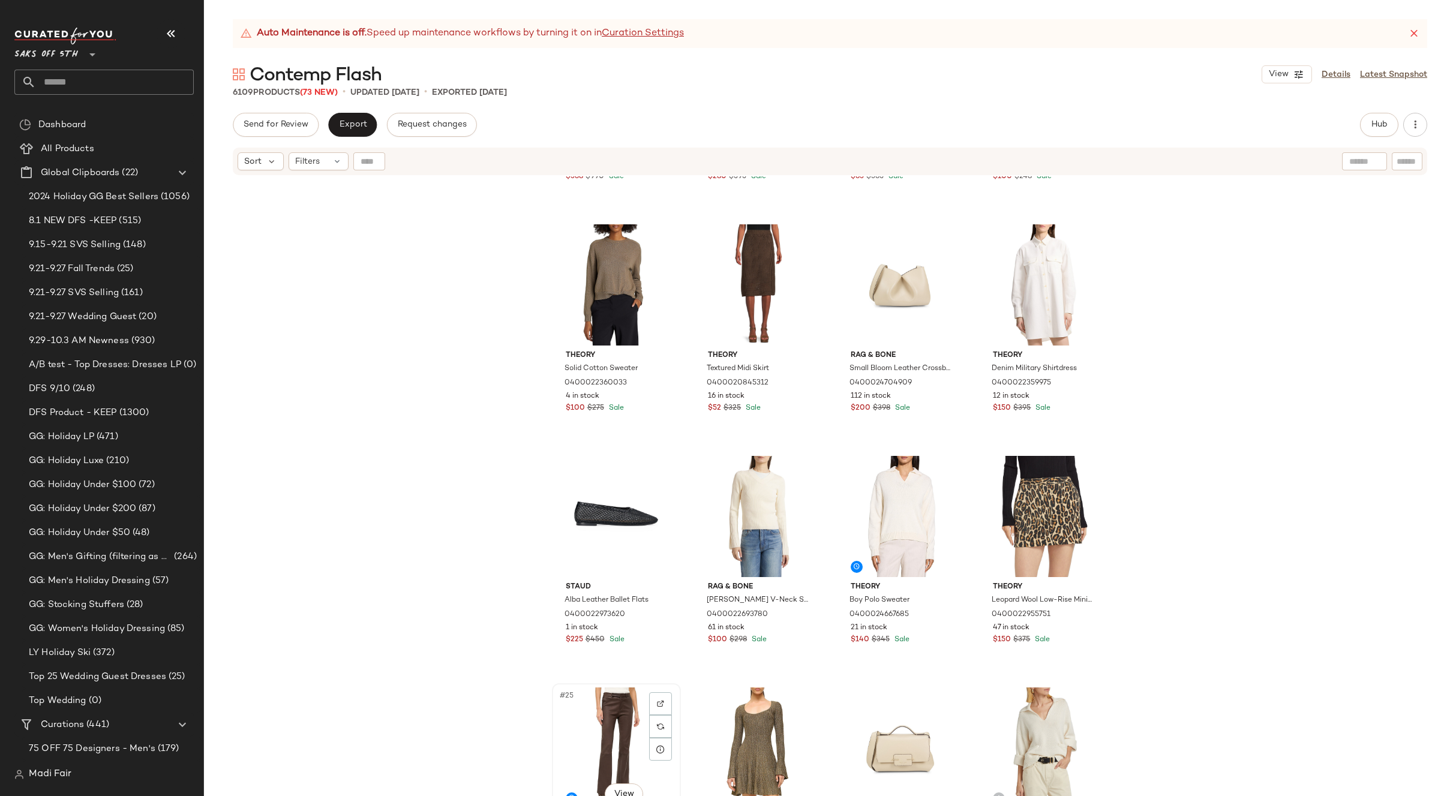
click at [597, 721] on div "#25 View" at bounding box center [616, 748] width 121 height 121
click at [603, 531] on div "#21 View" at bounding box center [616, 516] width 121 height 121
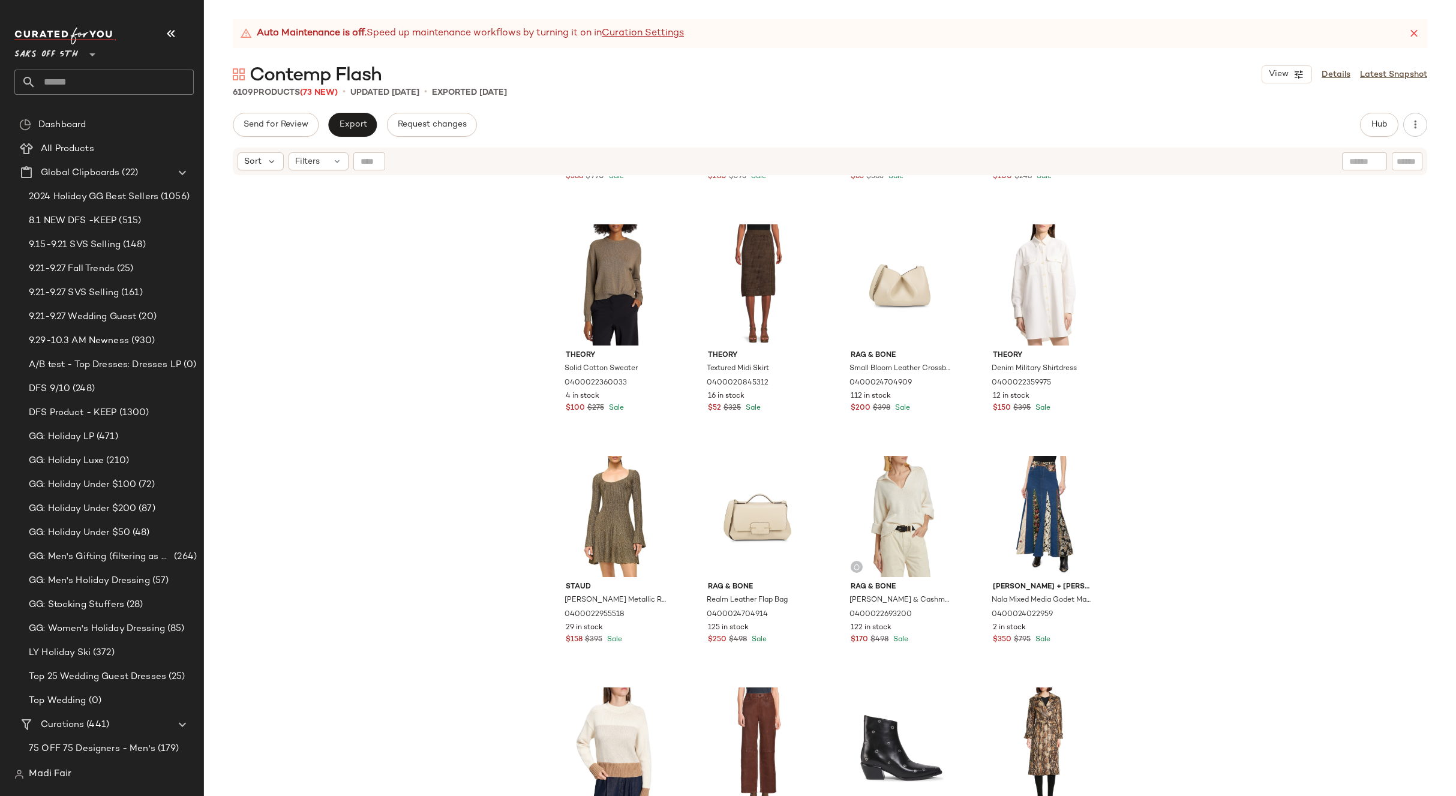
click at [1218, 492] on div "[PERSON_NAME] [PERSON_NAME] Twill Shift Dress 0400022729894 6 in stock $368 $99…" at bounding box center [830, 501] width 1252 height 650
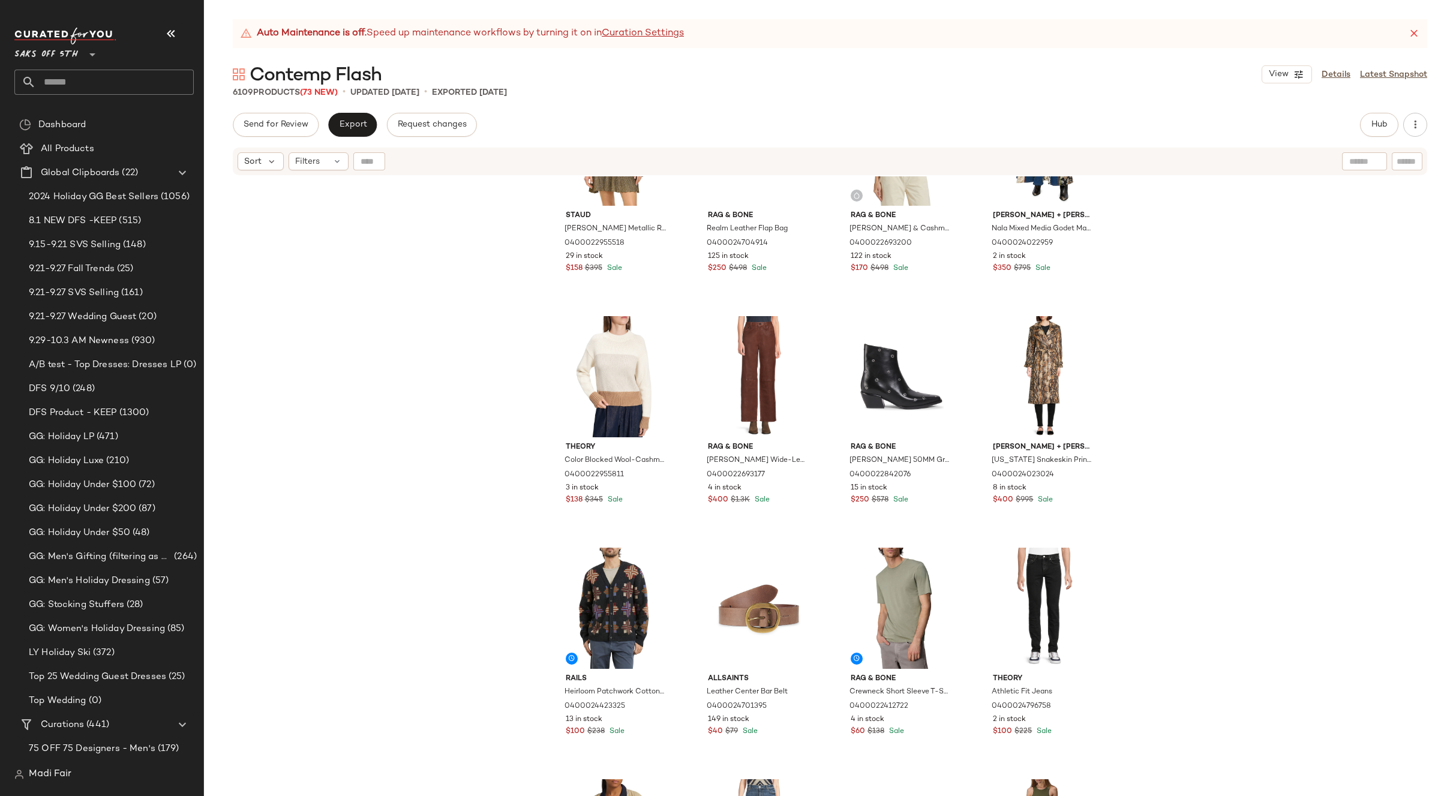
scroll to position [1090, 0]
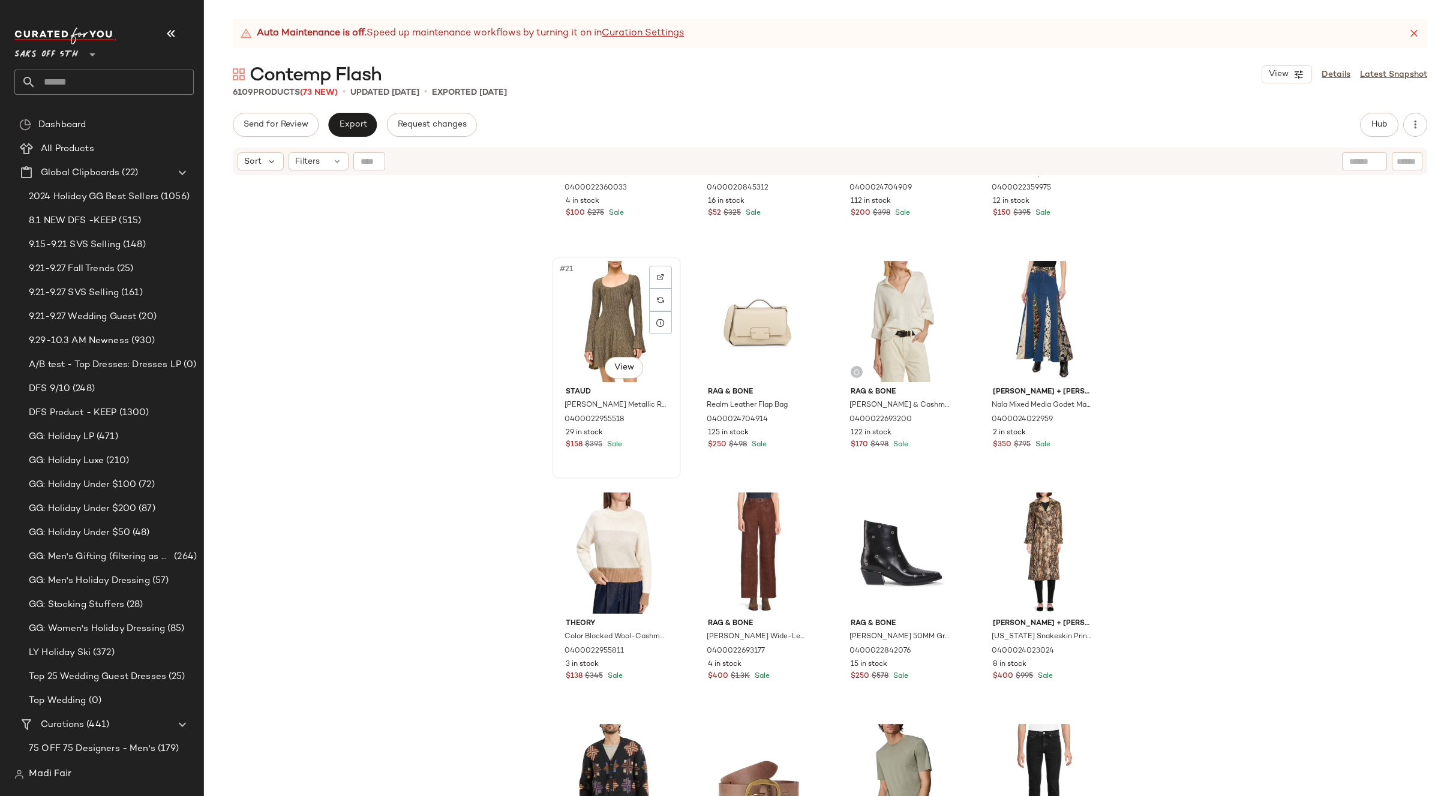
click at [616, 328] on div "#21 View" at bounding box center [616, 321] width 121 height 121
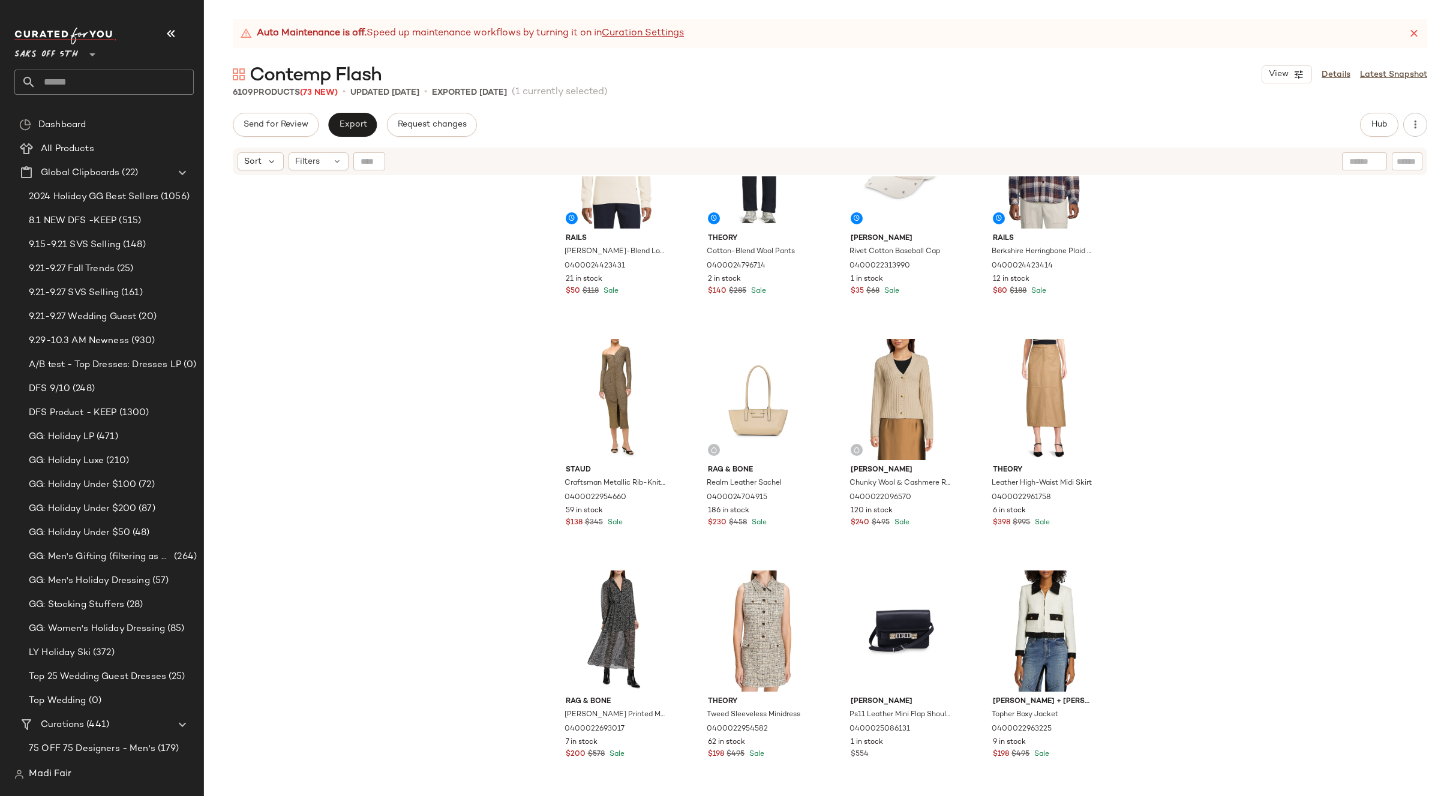
scroll to position [2230, 0]
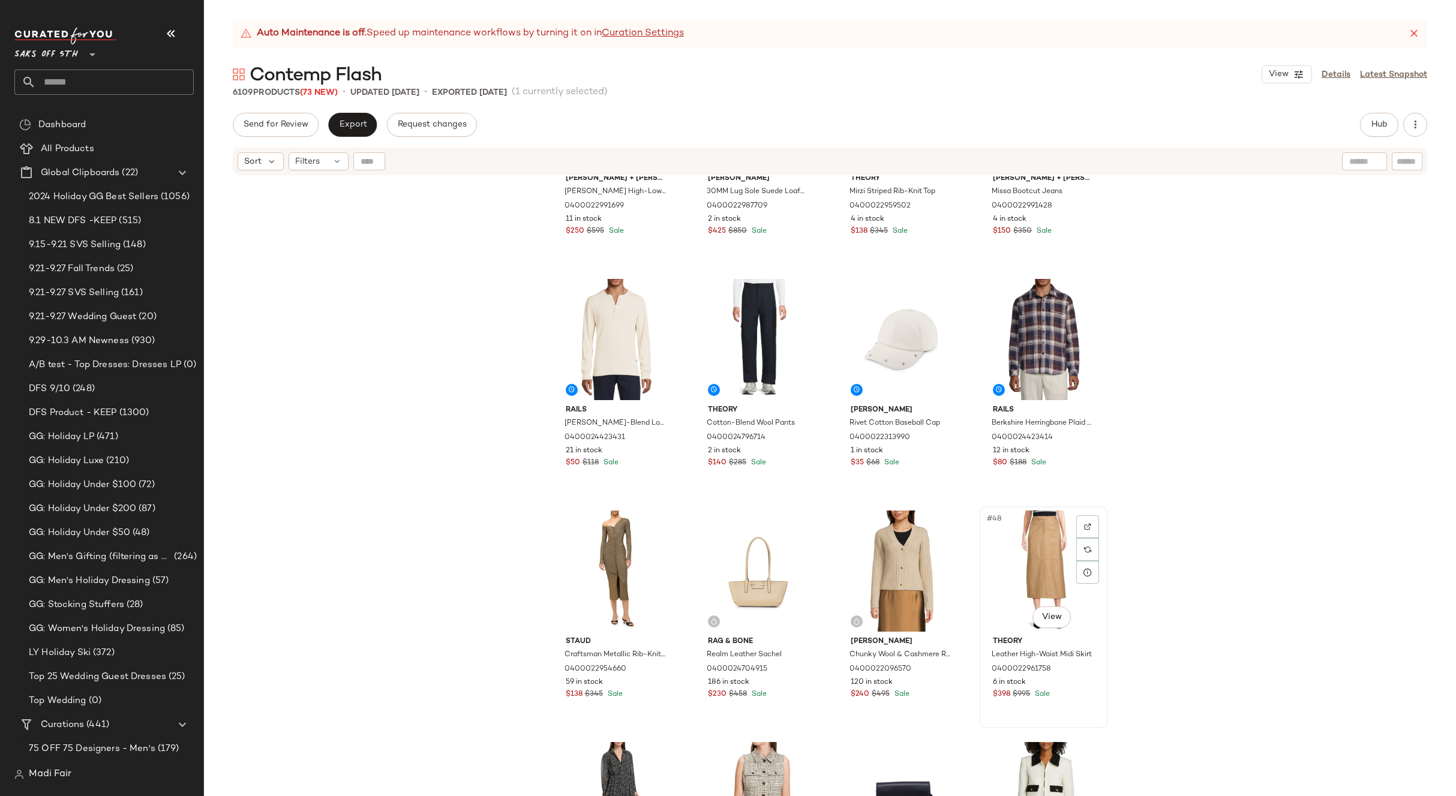
click at [1036, 532] on div "#48 View" at bounding box center [1044, 571] width 121 height 121
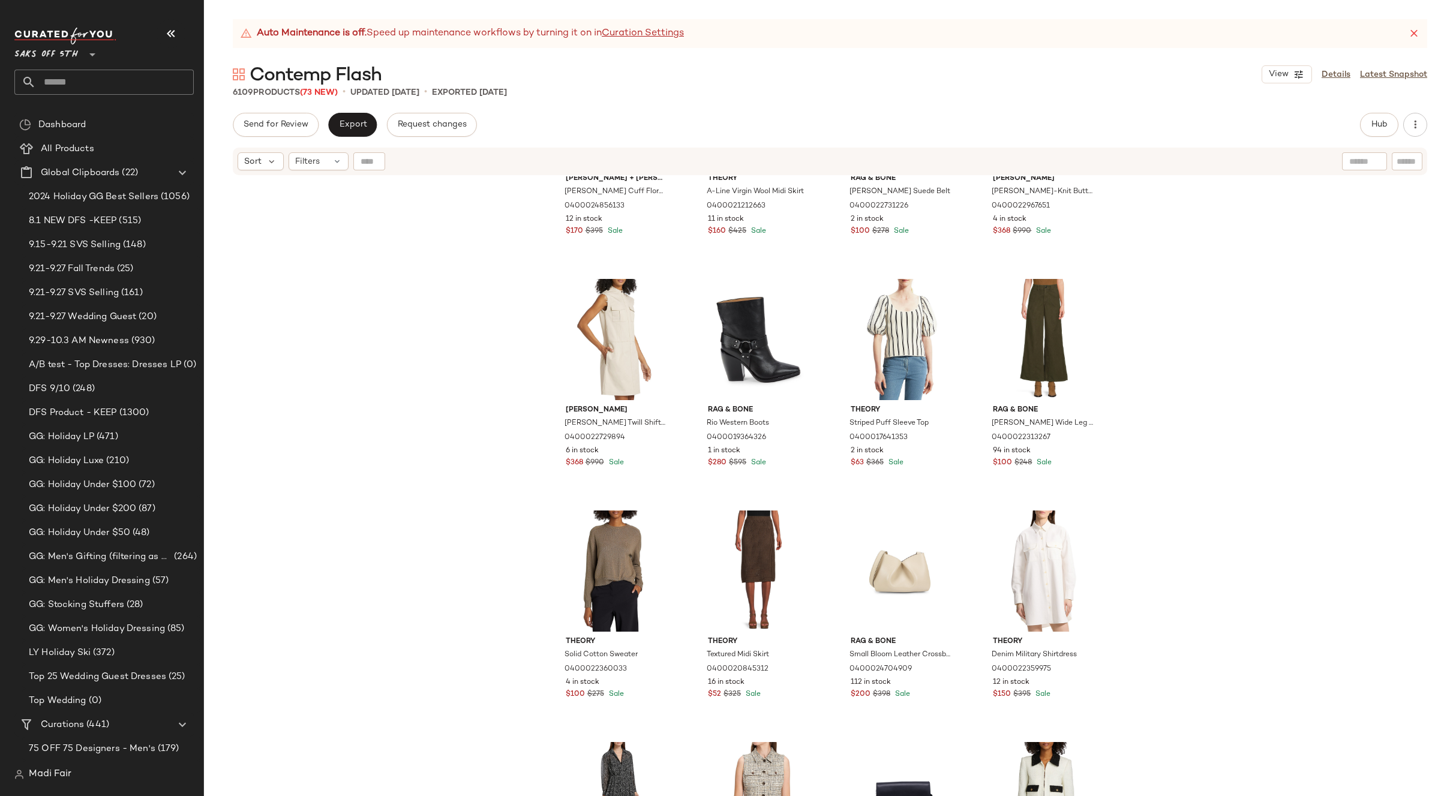
click at [1204, 495] on div "[PERSON_NAME] + [PERSON_NAME] Cuff Floral Silk-Cotton Blouse 0400024856133 12 i…" at bounding box center [830, 501] width 1252 height 650
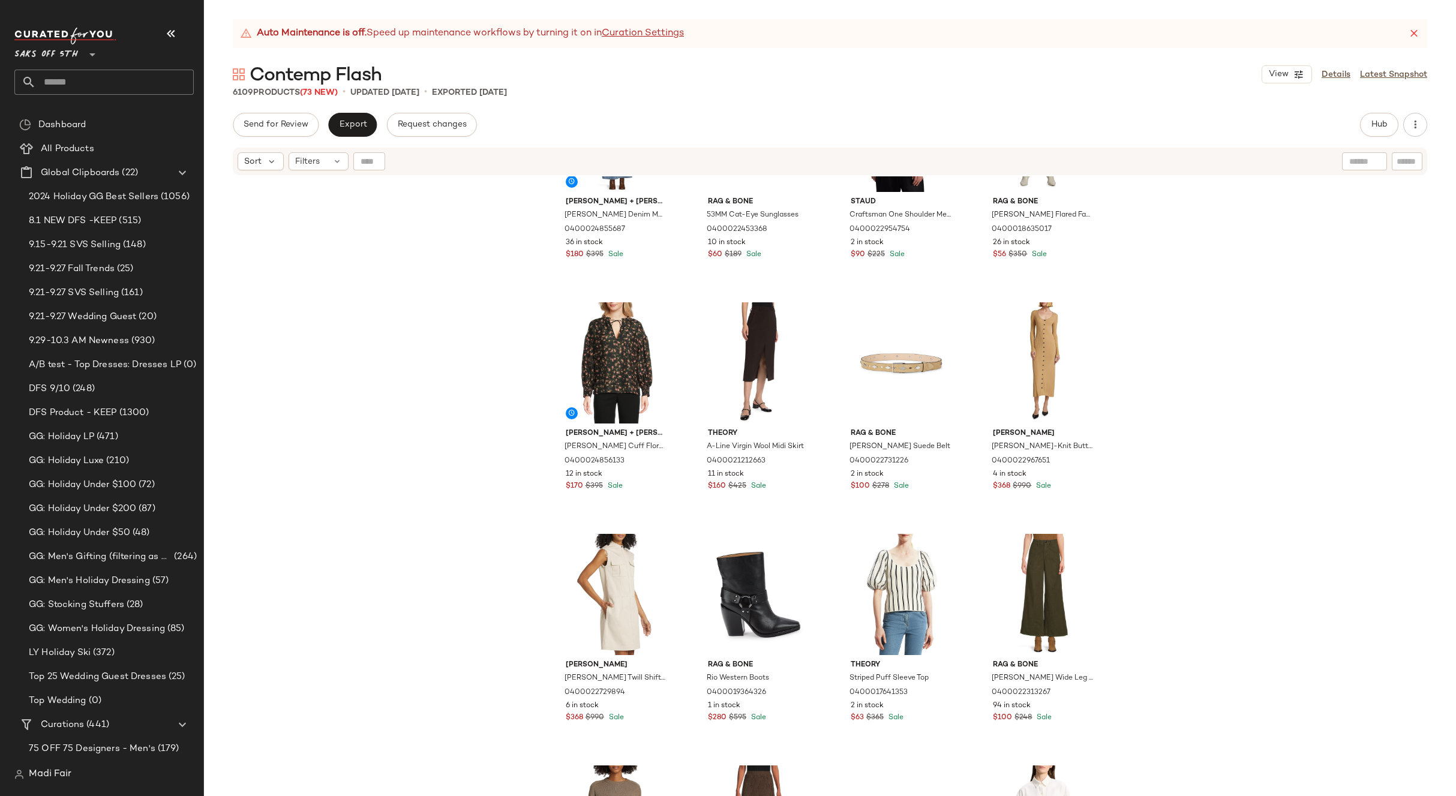
scroll to position [1810, 0]
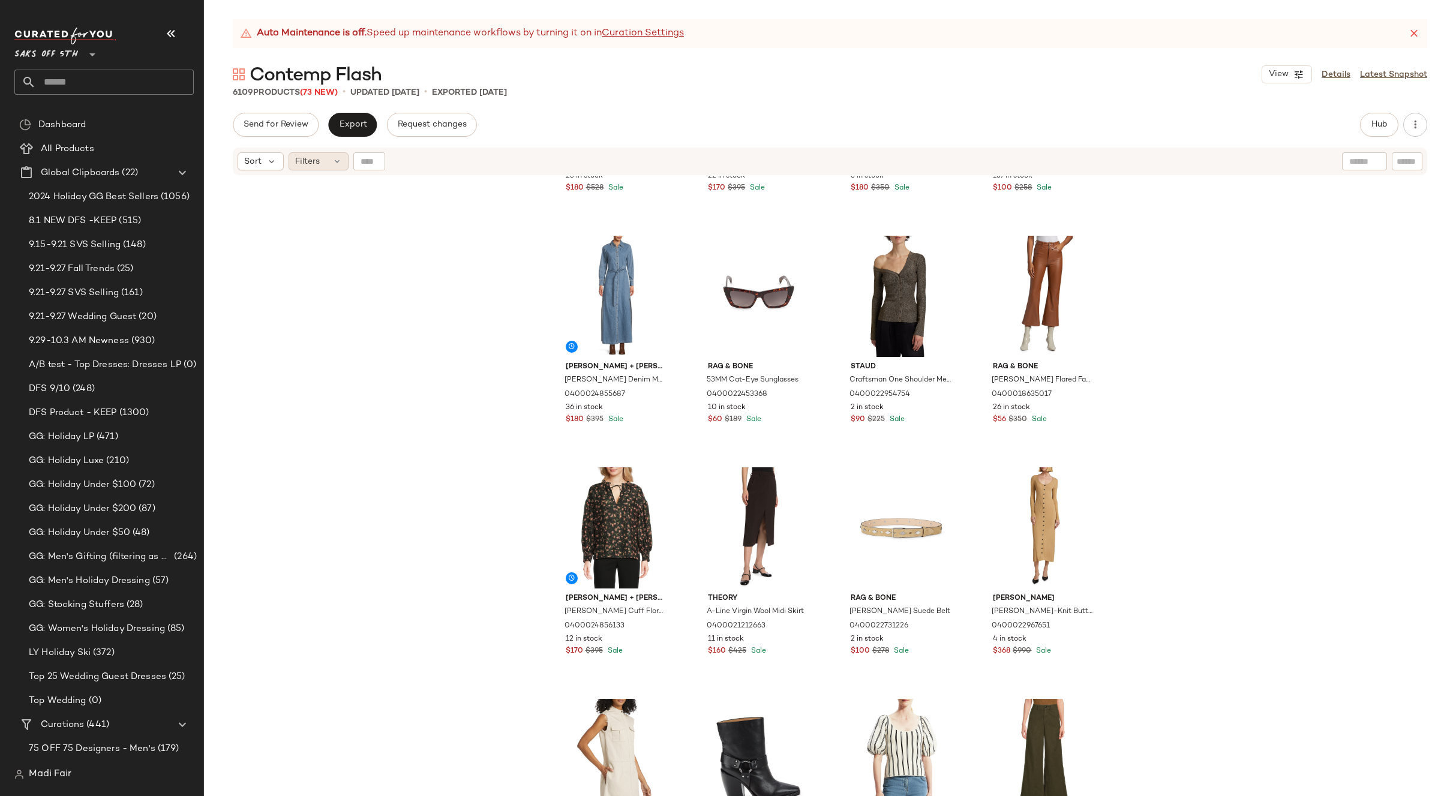
click at [328, 158] on div "Filters" at bounding box center [319, 161] width 60 height 18
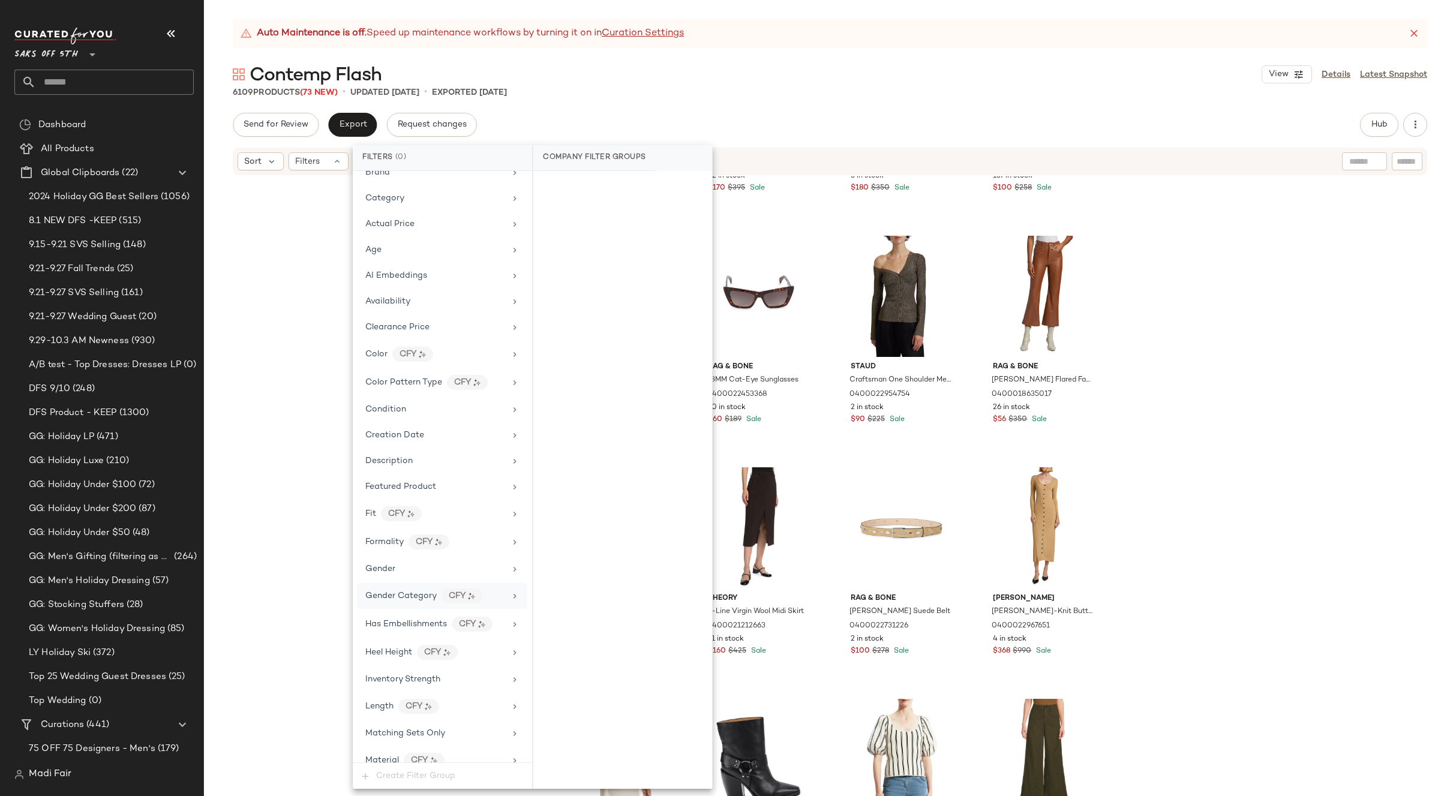
scroll to position [60, 0]
click at [409, 549] on div "Gender" at bounding box center [435, 547] width 140 height 13
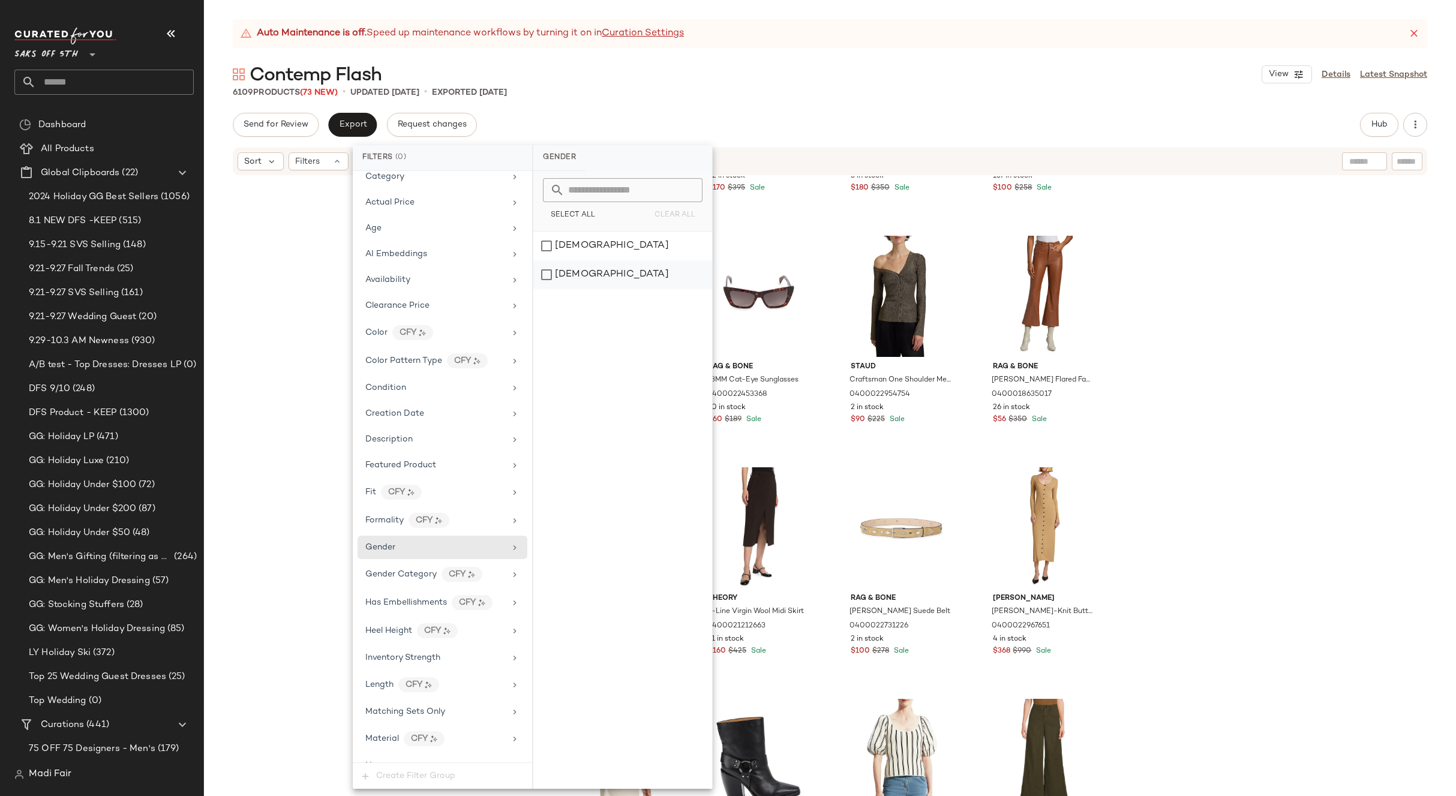
click at [592, 271] on div "[DEMOGRAPHIC_DATA]" at bounding box center [623, 274] width 179 height 29
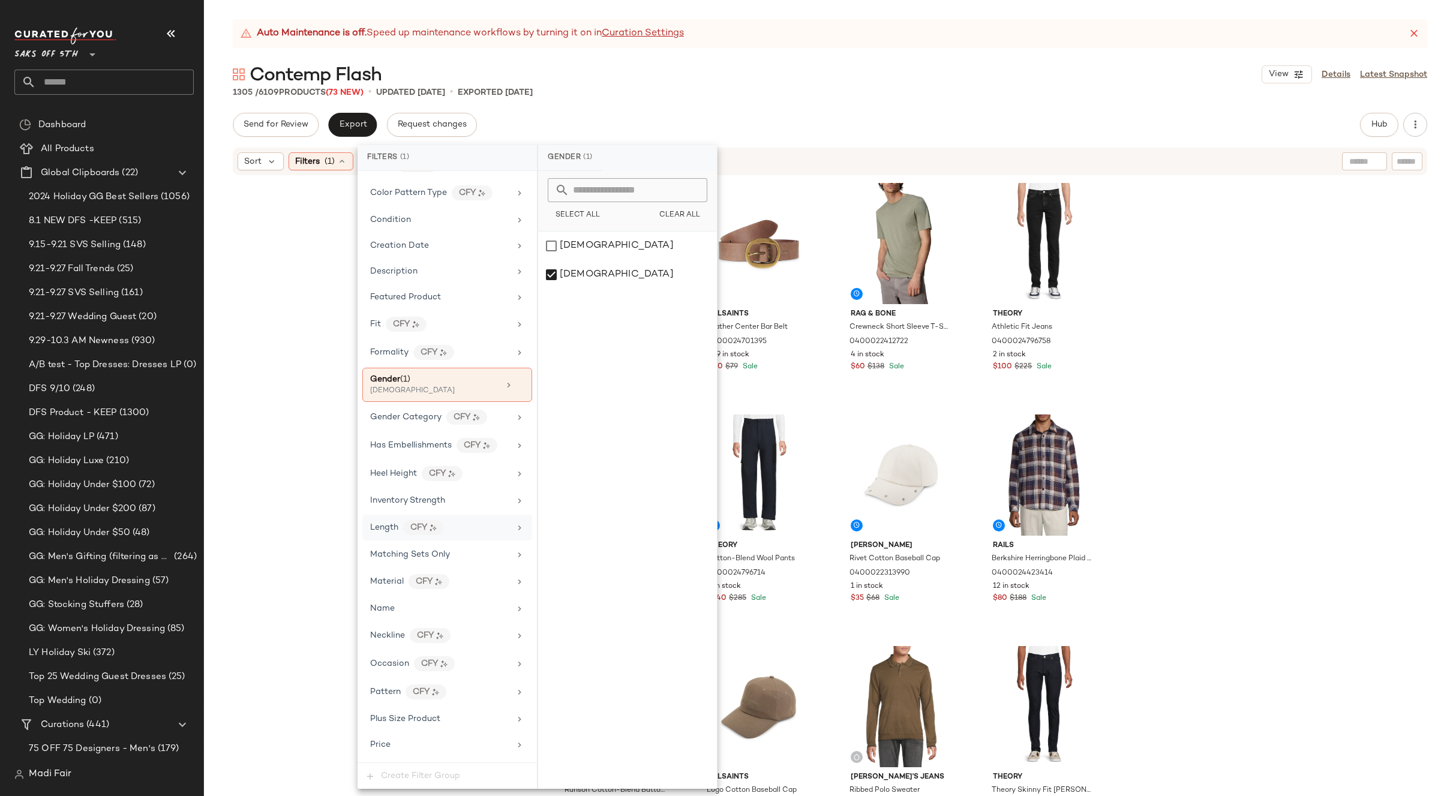
scroll to position [0, 0]
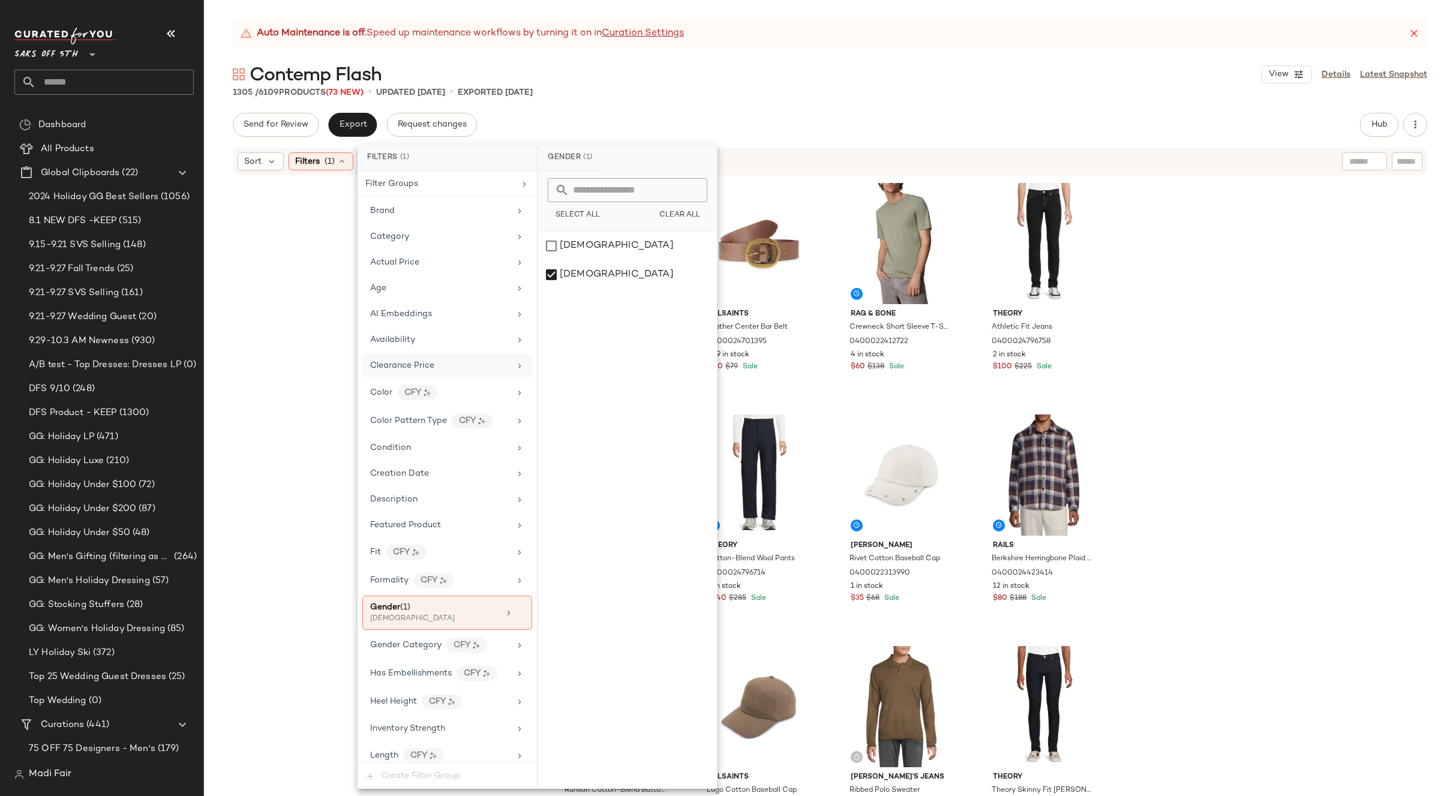
drag, startPoint x: 434, startPoint y: 376, endPoint x: 455, endPoint y: 351, distance: 32.0
click at [435, 376] on div "Clearance Price" at bounding box center [447, 365] width 170 height 23
click at [601, 211] on div "Not on clearance" at bounding box center [627, 208] width 169 height 22
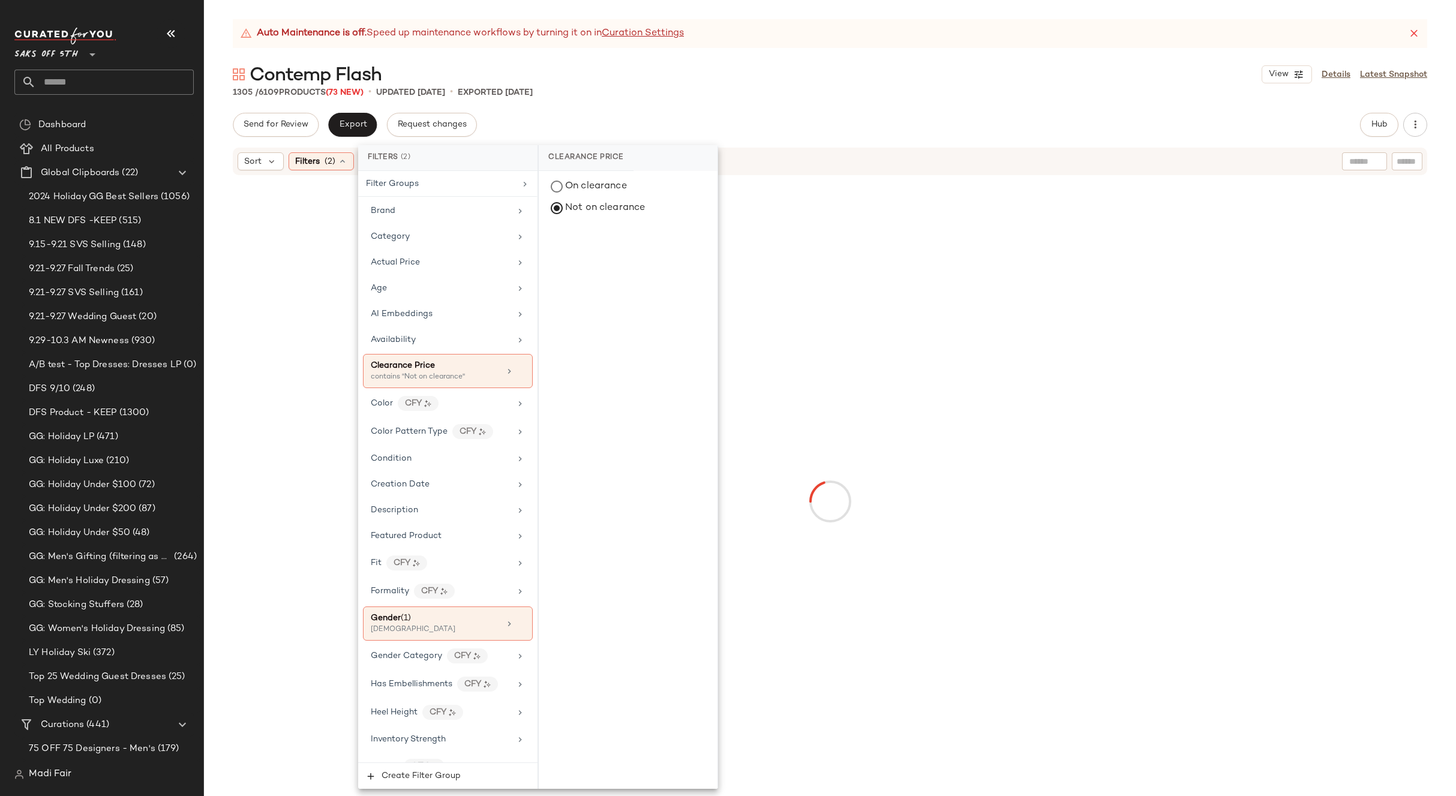
click at [741, 111] on div "Auto Maintenance is off. Speed up maintenance workflows by turning it on in Cur…" at bounding box center [830, 407] width 1252 height 777
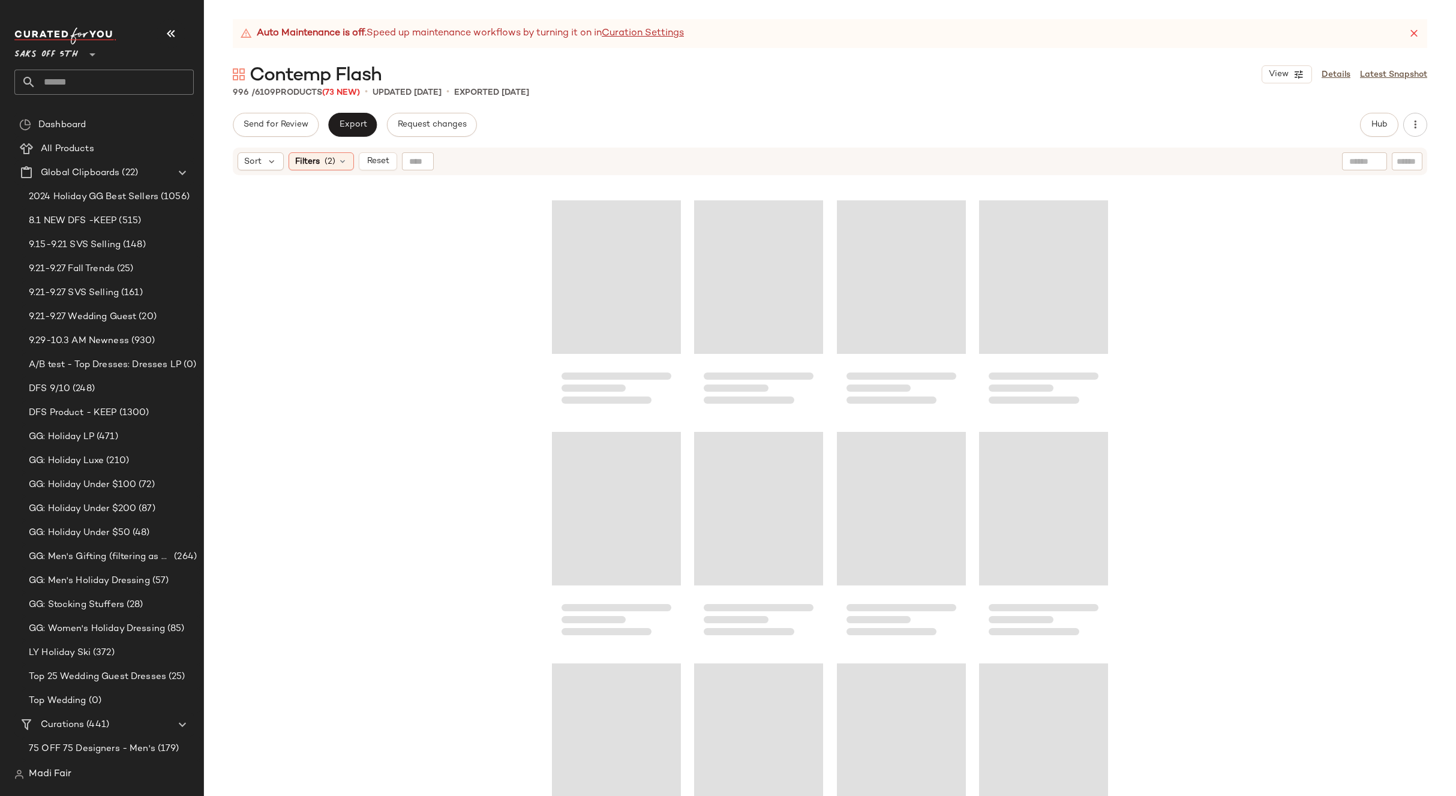
scroll to position [31085, 0]
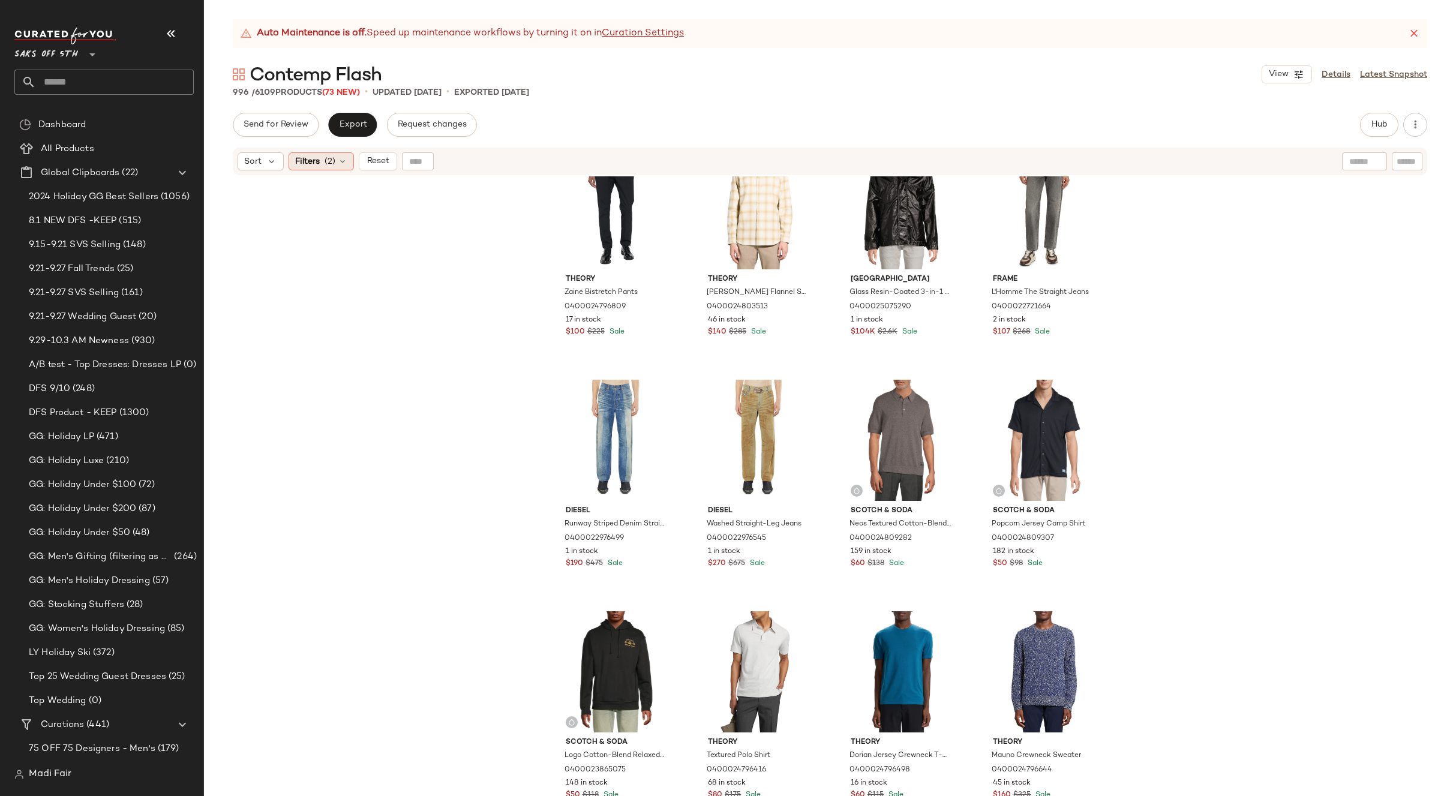
click at [332, 167] on span "(2)" at bounding box center [330, 161] width 11 height 13
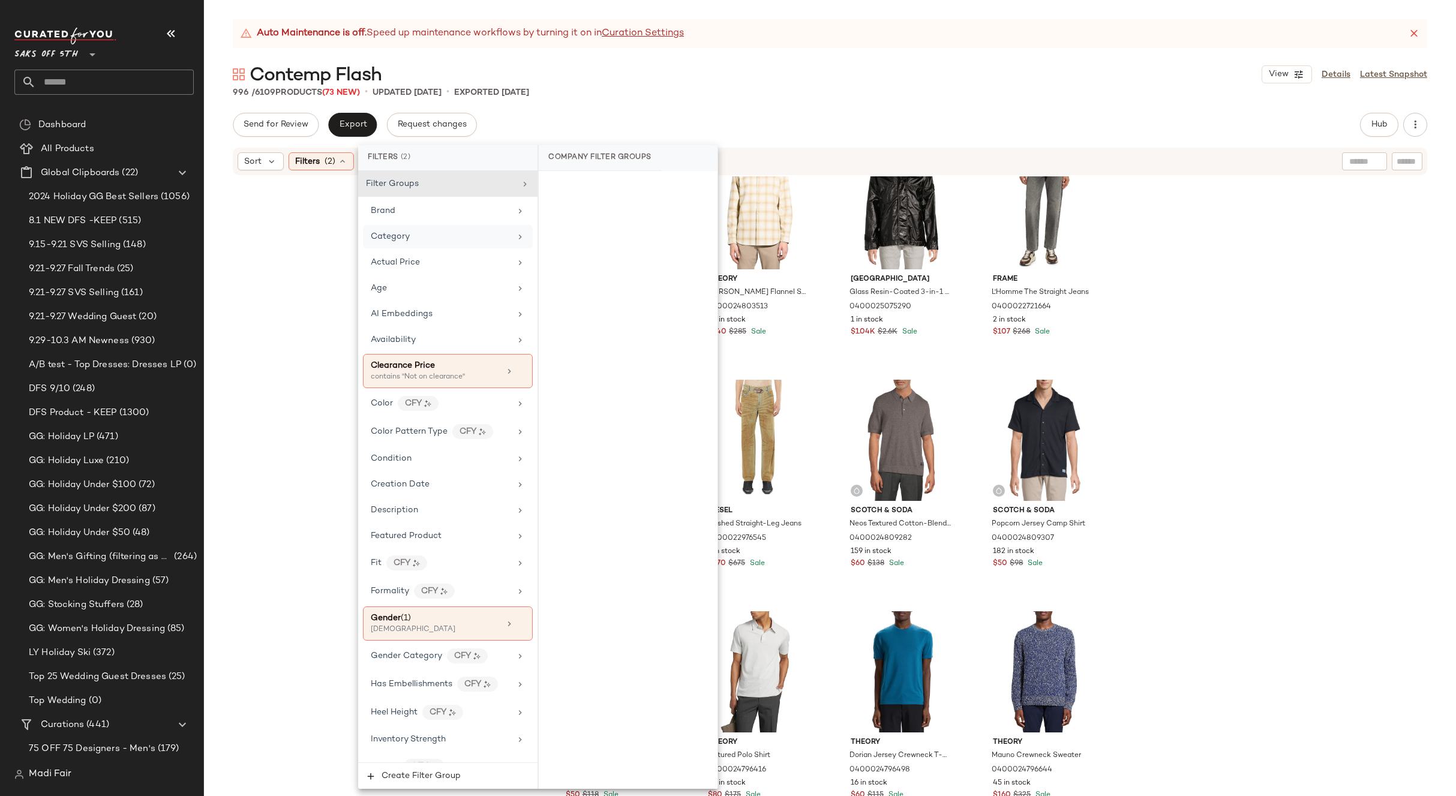
click at [432, 240] on div "Category" at bounding box center [441, 236] width 140 height 13
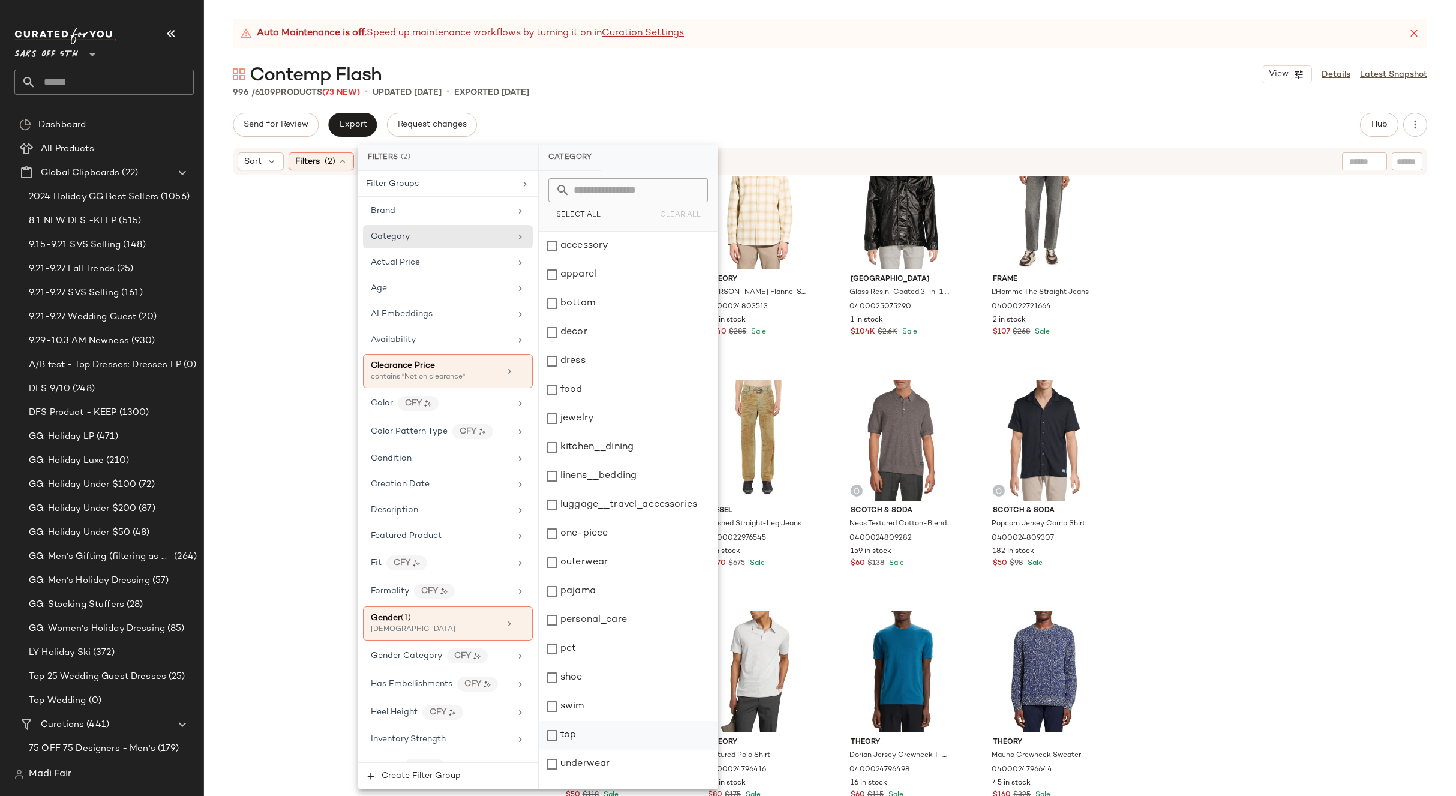
drag, startPoint x: 588, startPoint y: 736, endPoint x: 894, endPoint y: 488, distance: 394.7
click at [588, 735] on div "top" at bounding box center [628, 735] width 179 height 29
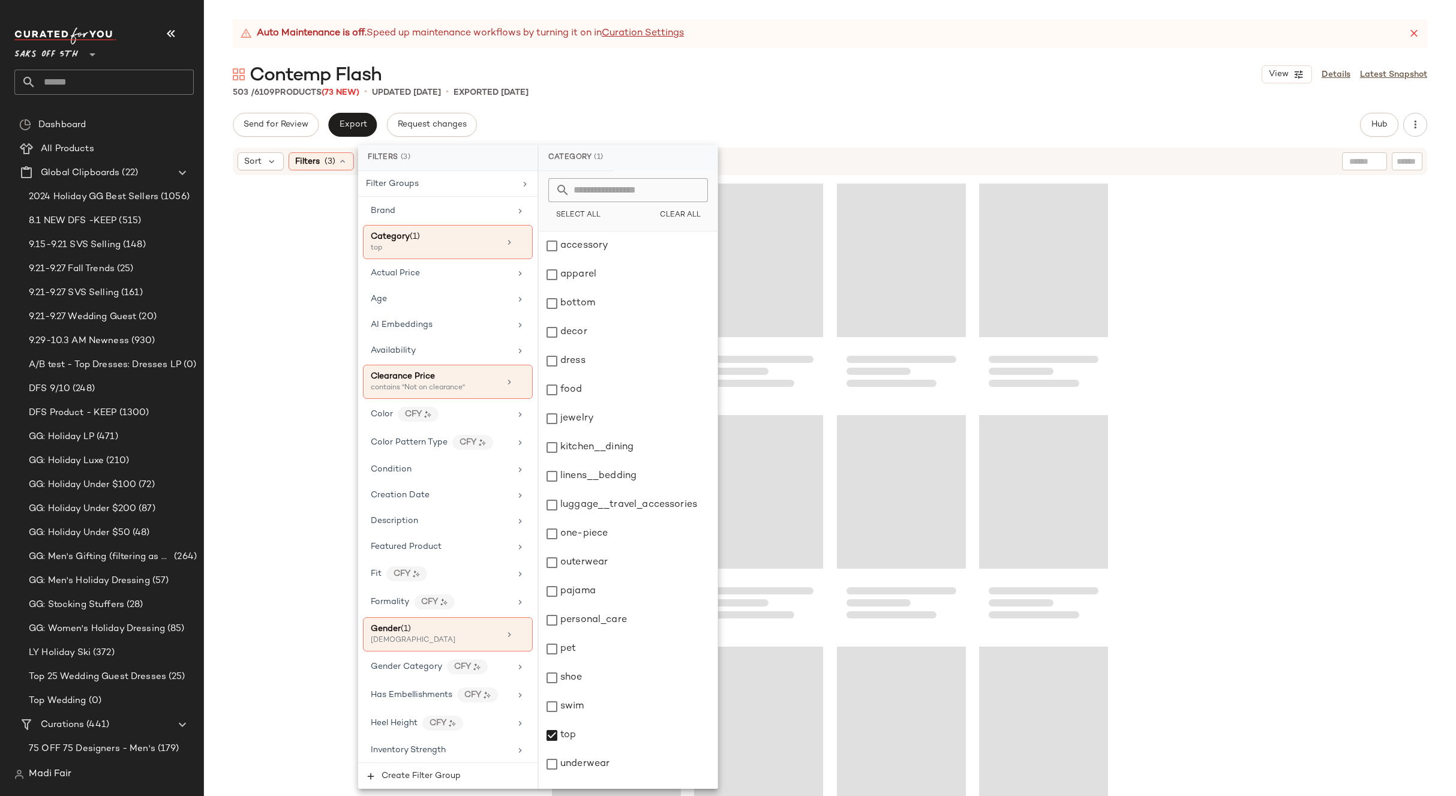
click at [1254, 217] on div at bounding box center [830, 501] width 1252 height 650
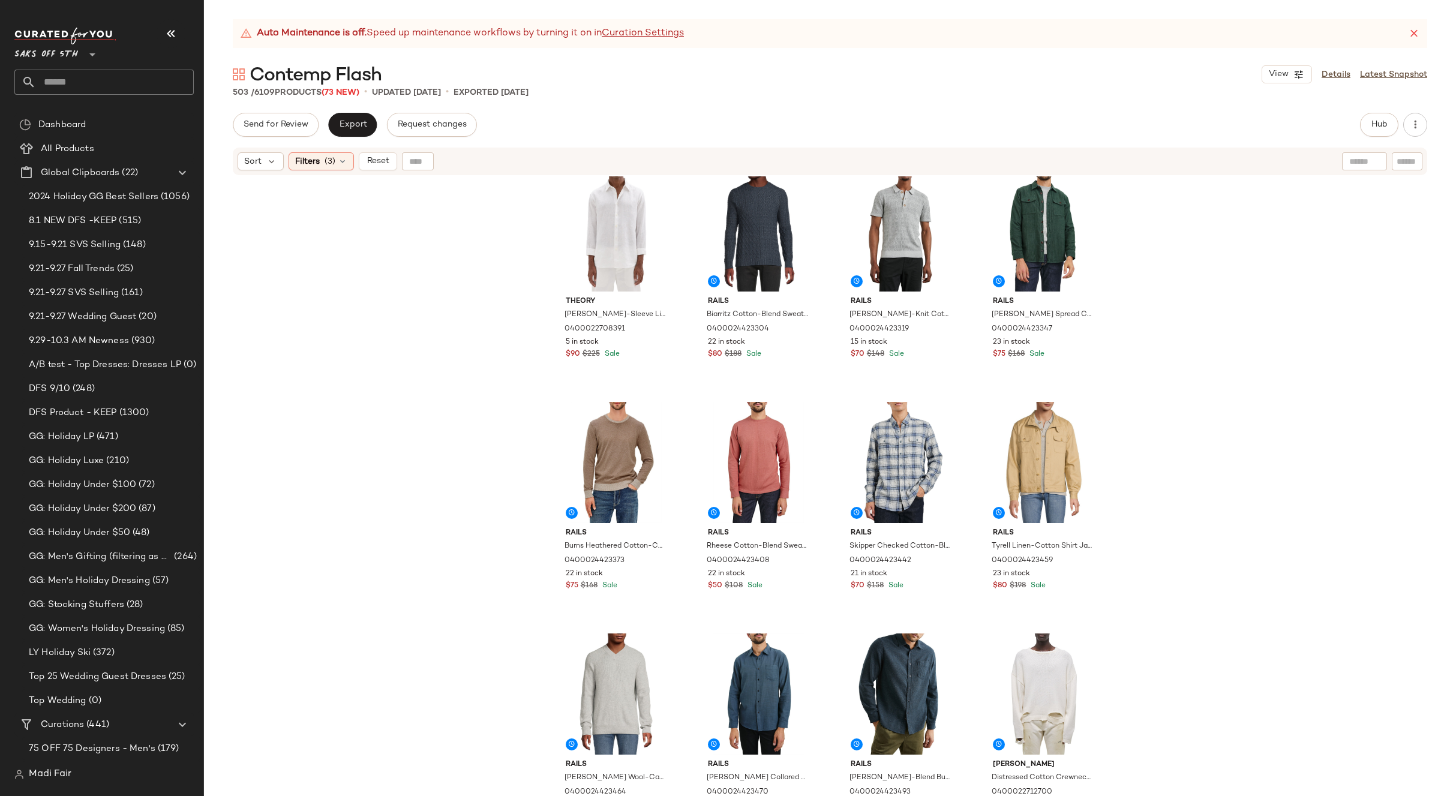
scroll to position [13050, 0]
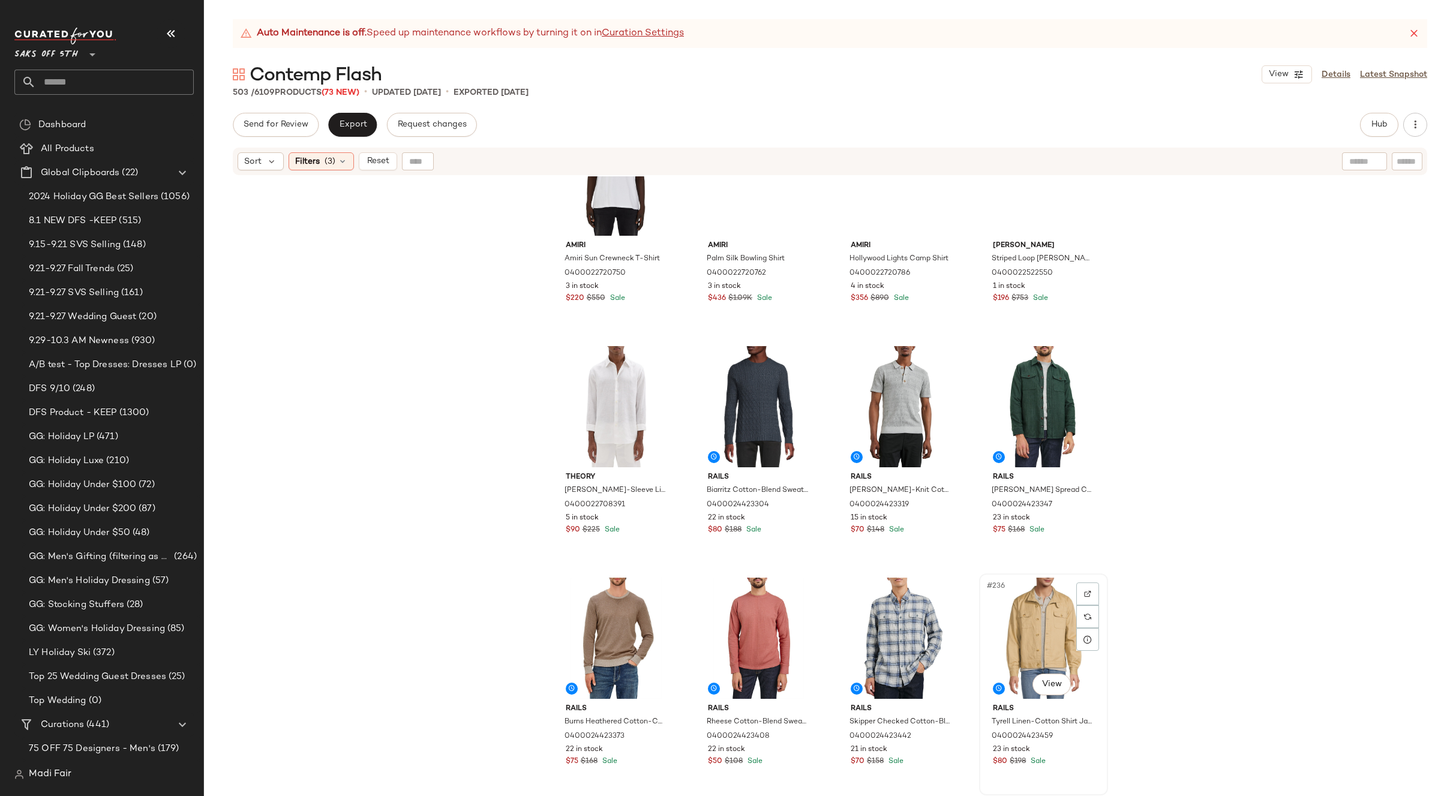
click at [1041, 622] on div "#236 View" at bounding box center [1044, 638] width 121 height 121
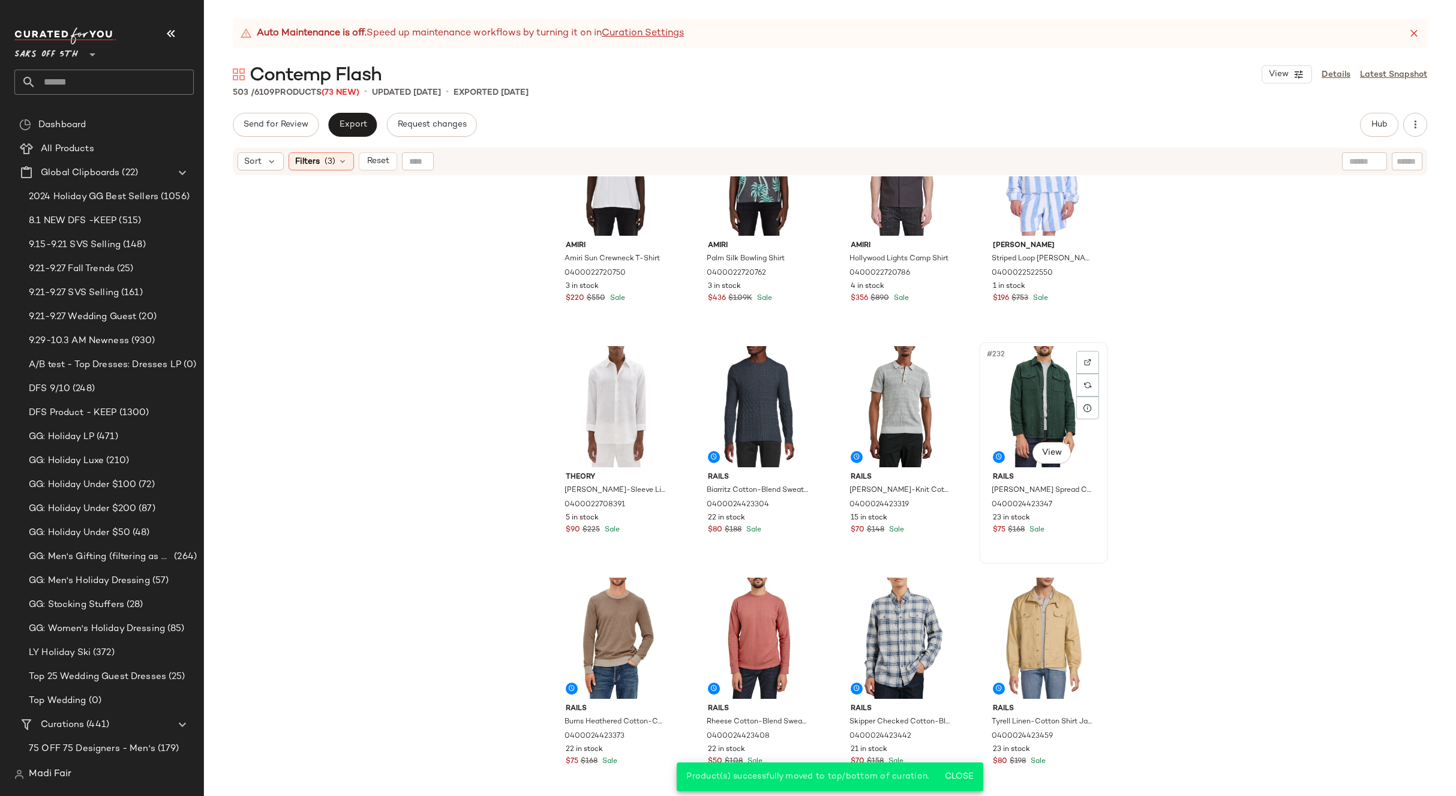
click at [1042, 403] on div "#232 View" at bounding box center [1044, 406] width 121 height 121
click at [595, 633] on div "#233 View" at bounding box center [616, 638] width 121 height 121
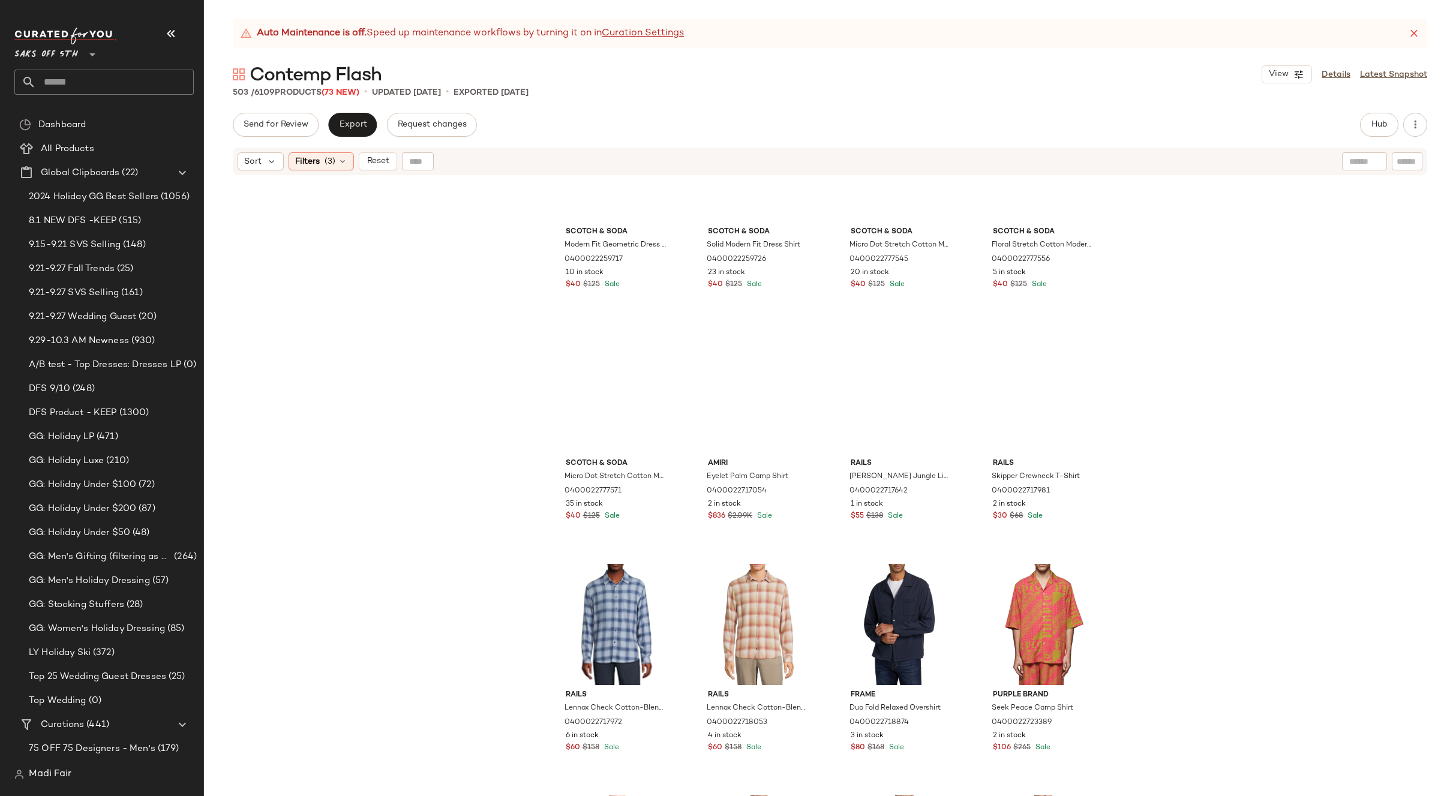
scroll to position [10650, 0]
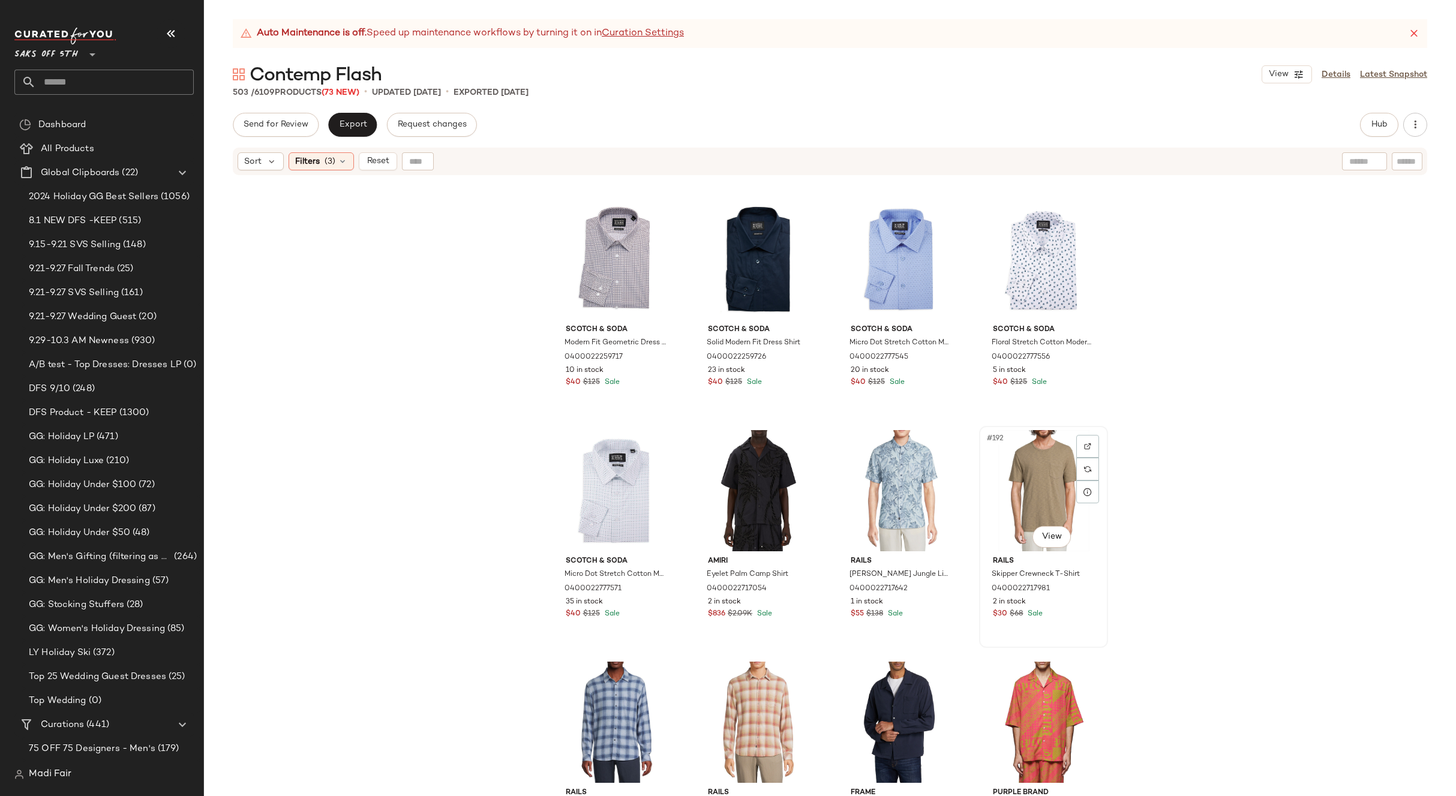
click at [1021, 499] on div "#192 View" at bounding box center [1044, 490] width 121 height 121
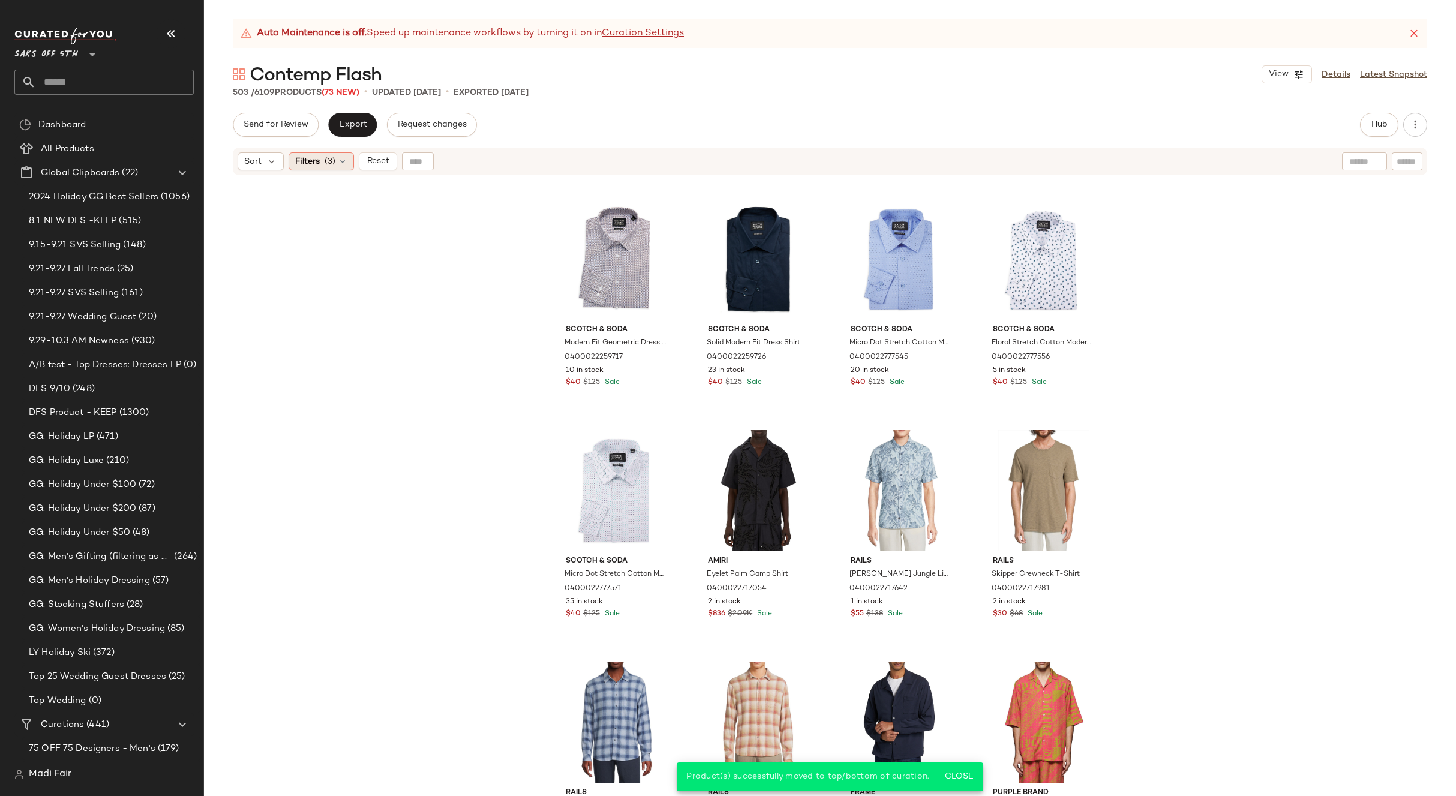
click at [344, 163] on icon at bounding box center [343, 162] width 10 height 10
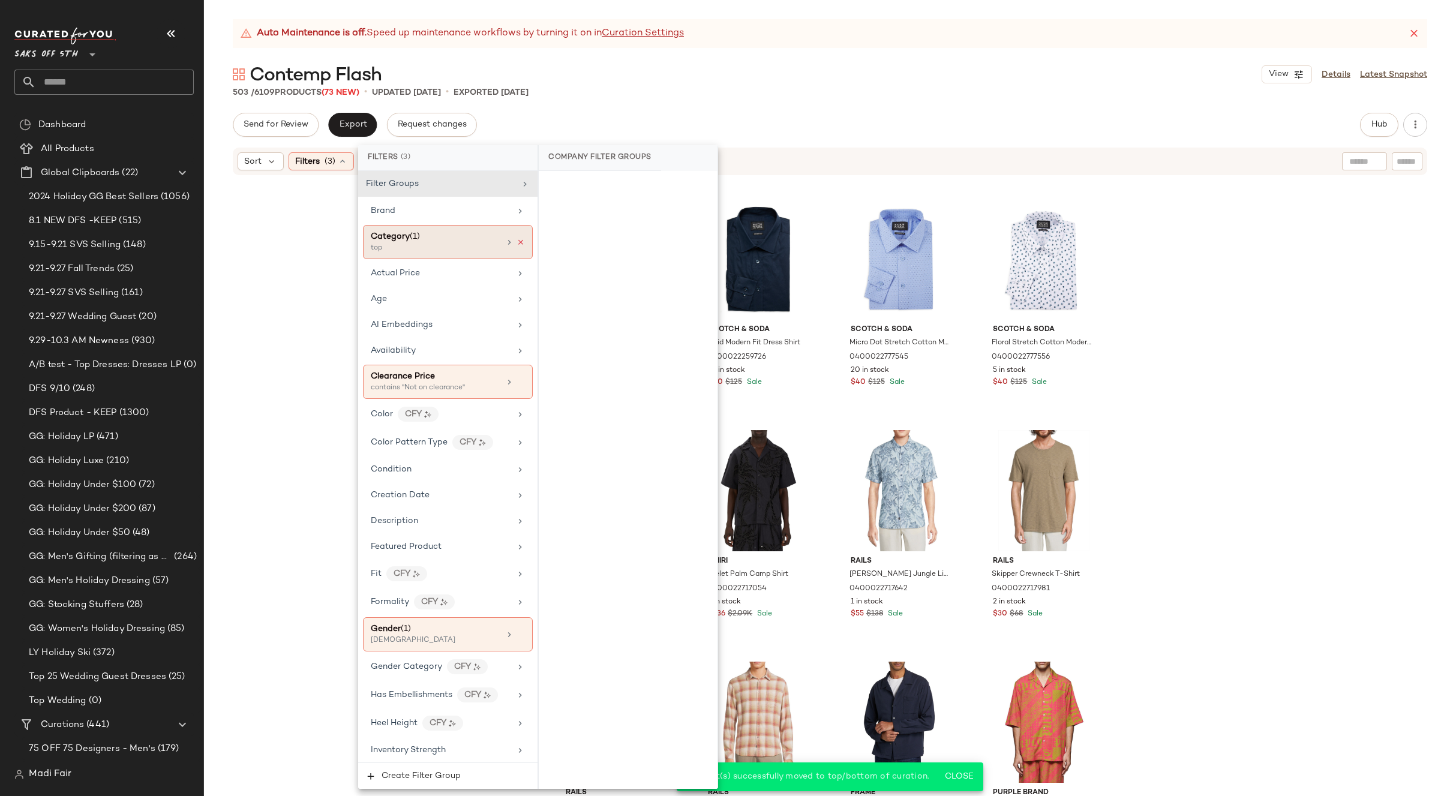
click at [517, 242] on icon at bounding box center [521, 242] width 8 height 8
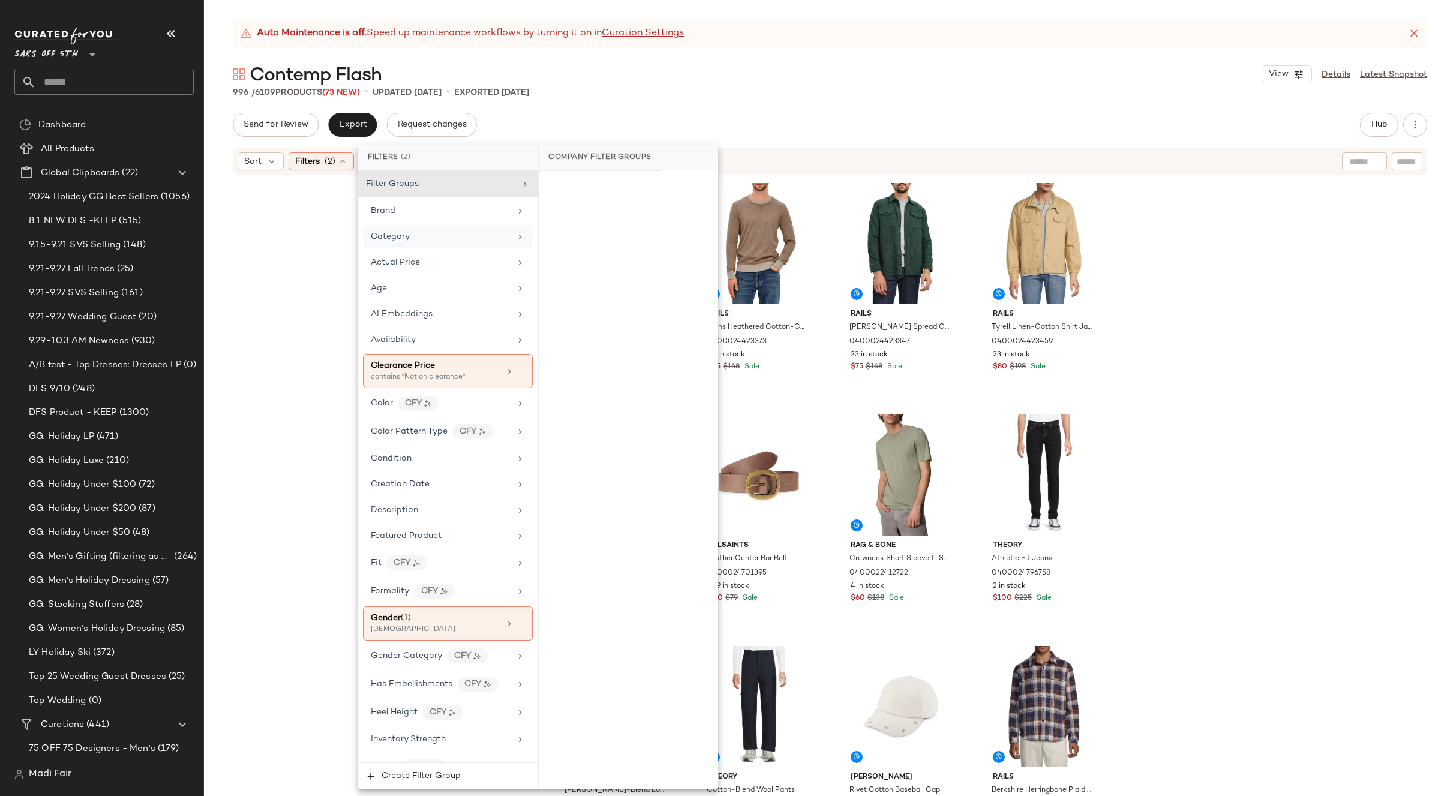
click at [1119, 353] on div "Rails Skipper Crewneck T-Shirt 0400022717981 2 in stock $30 $68 Sale Rails Burn…" at bounding box center [830, 501] width 1252 height 650
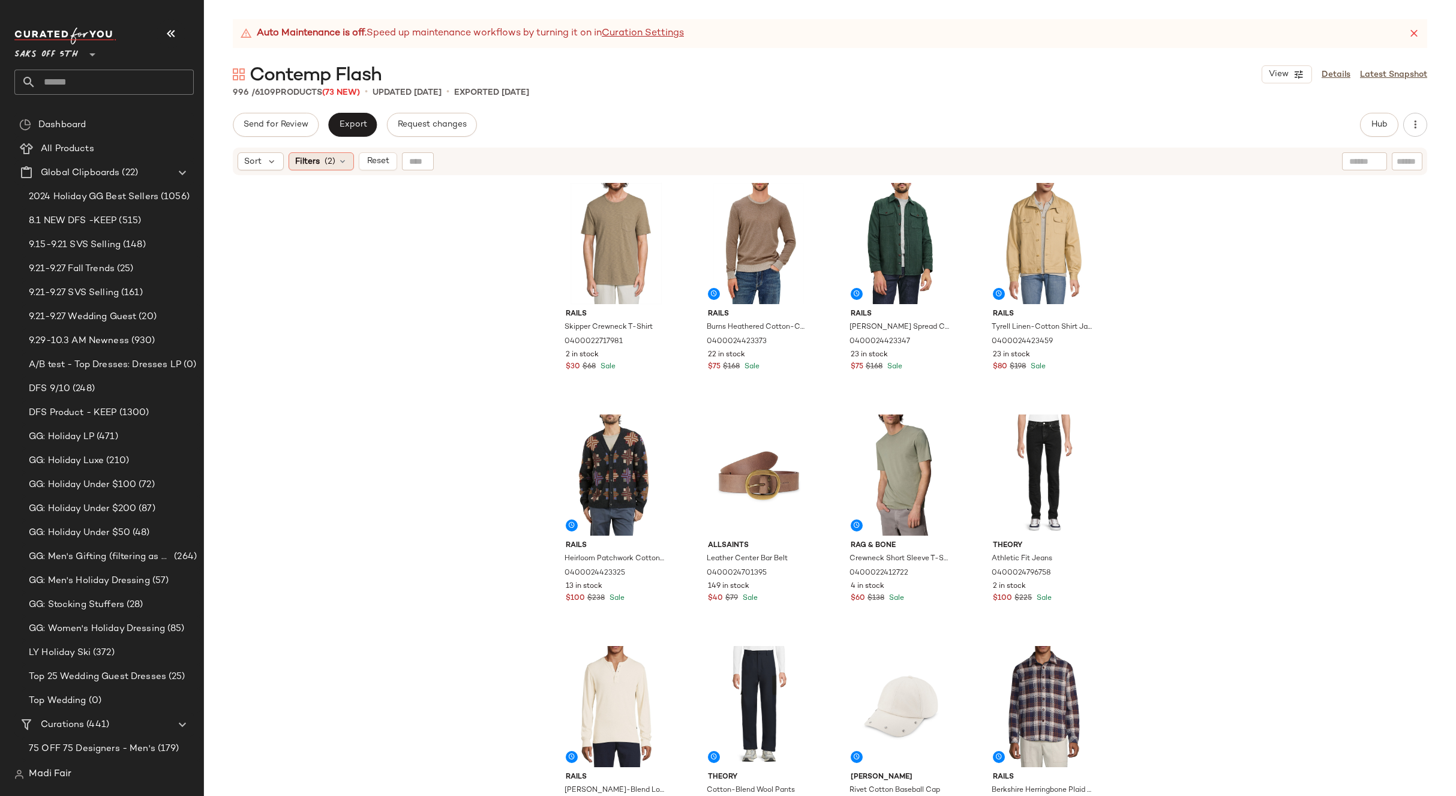
click at [346, 161] on icon at bounding box center [343, 162] width 10 height 10
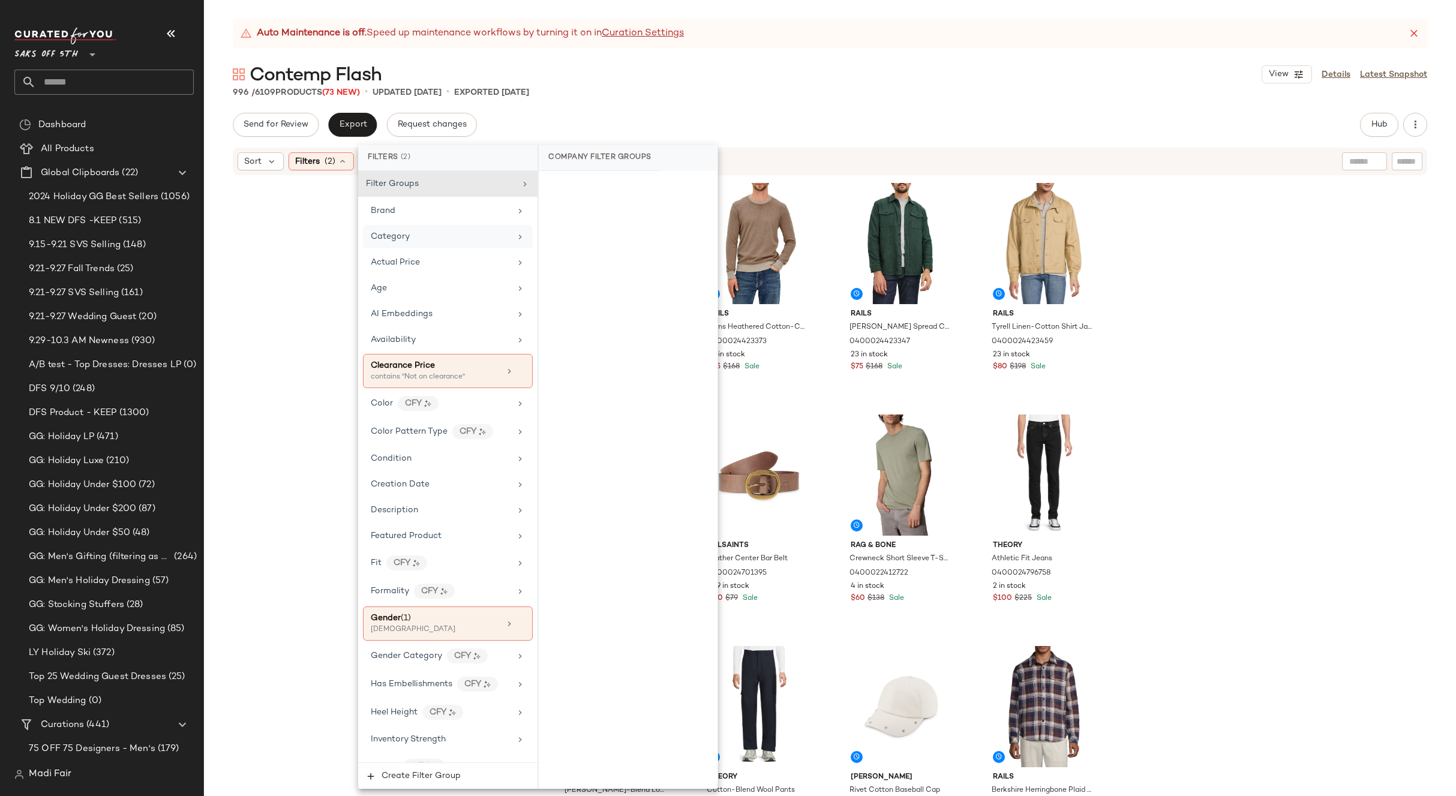
click at [468, 233] on div "Category" at bounding box center [441, 236] width 140 height 13
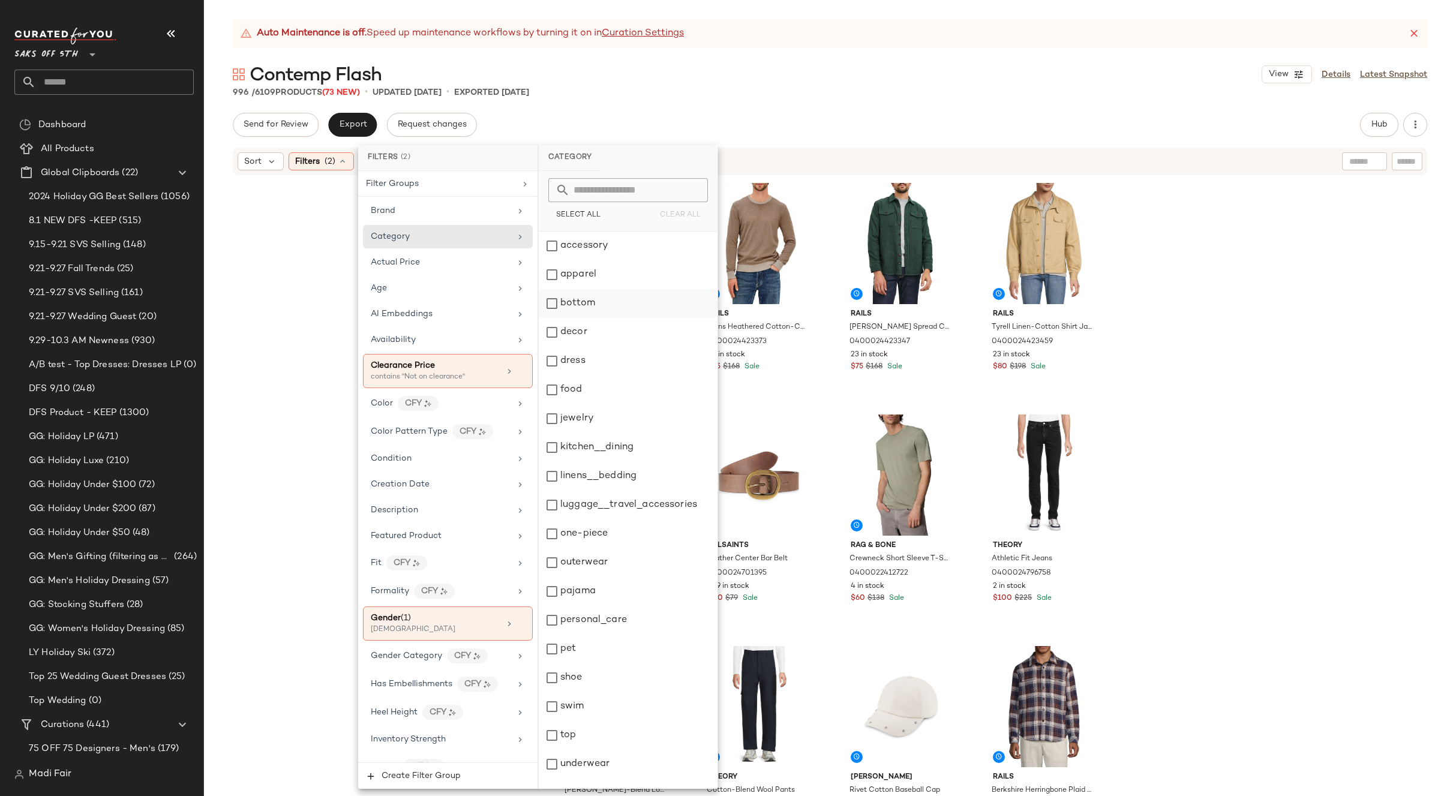
click at [613, 307] on div "bottom" at bounding box center [628, 303] width 179 height 29
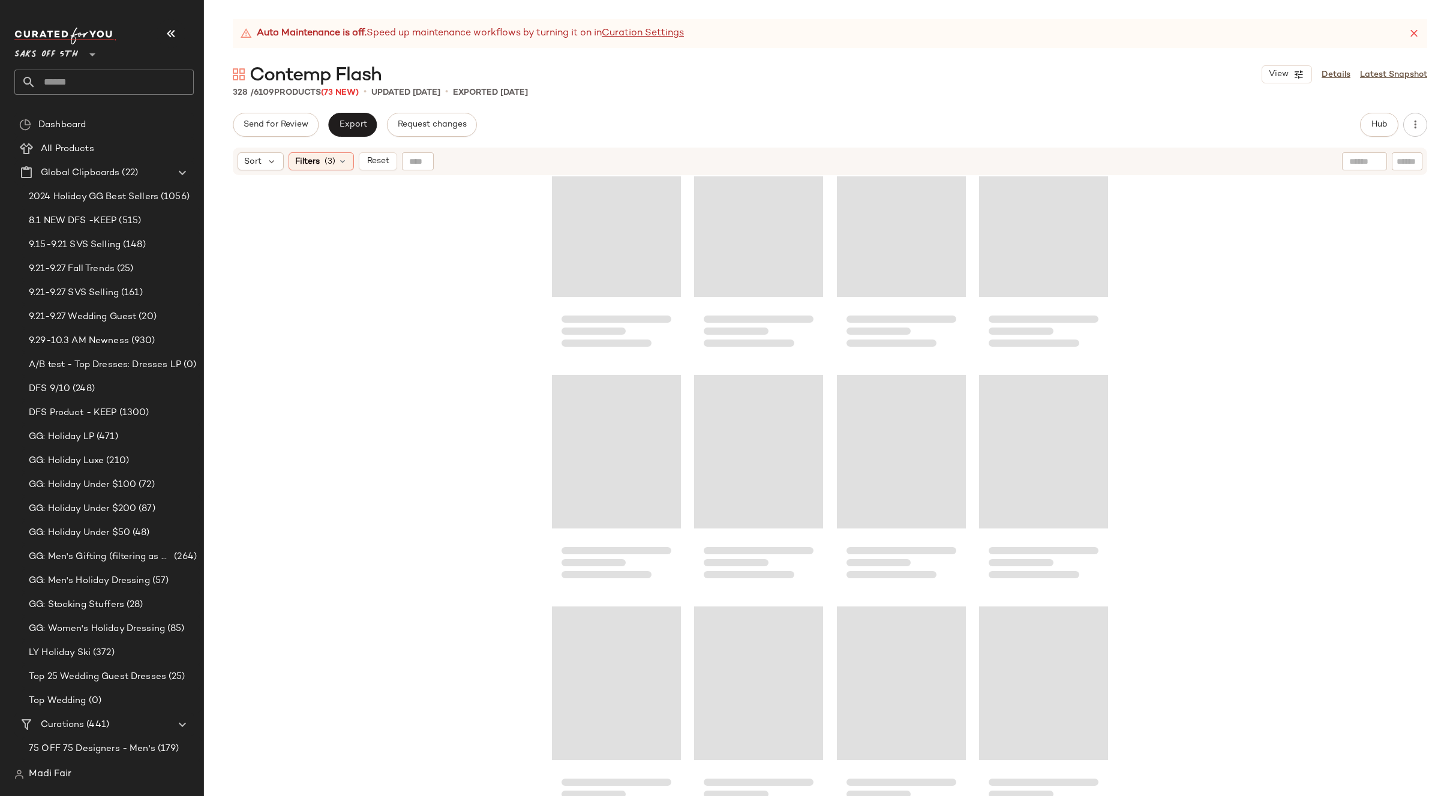
scroll to position [10723, 0]
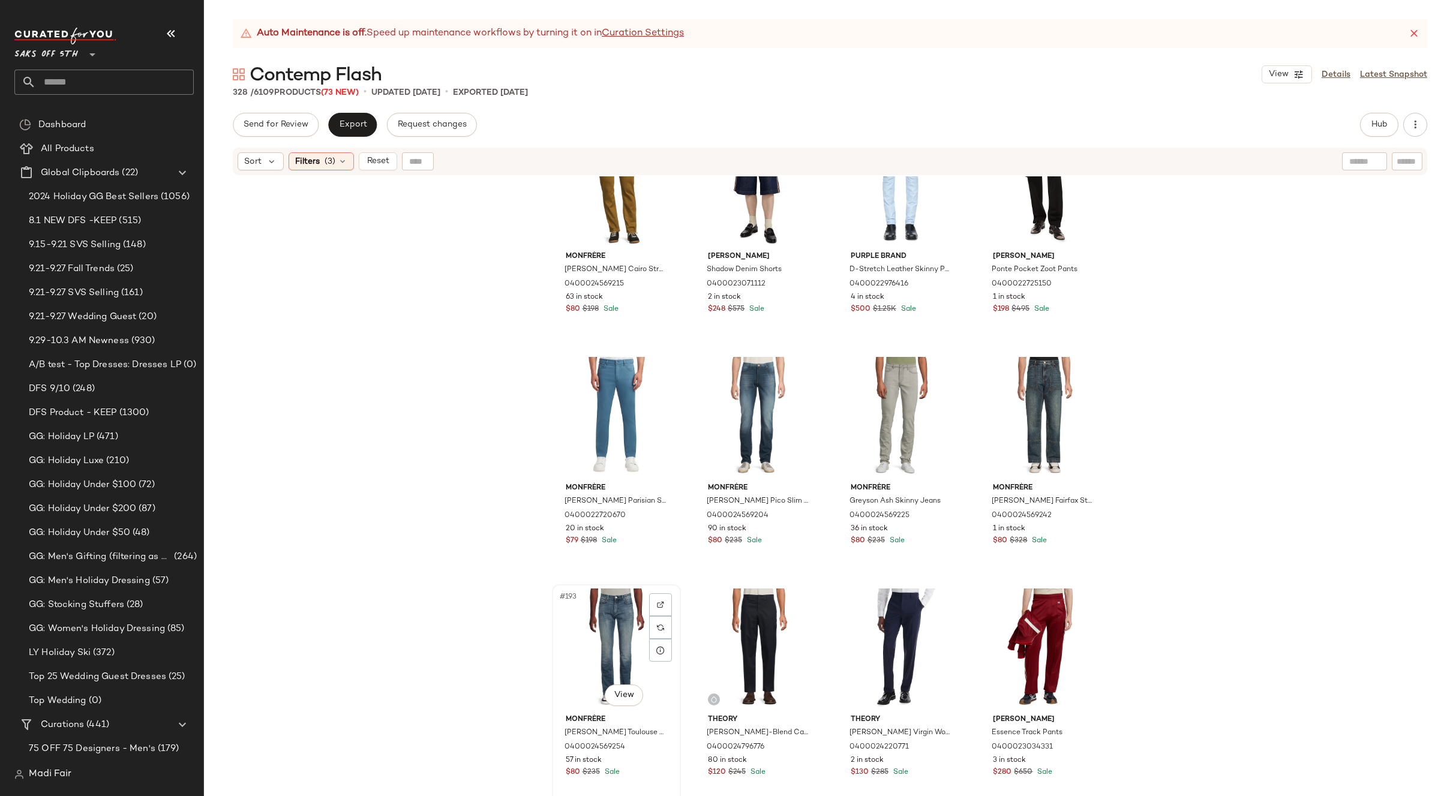
click at [606, 627] on div "#193 View" at bounding box center [616, 649] width 121 height 121
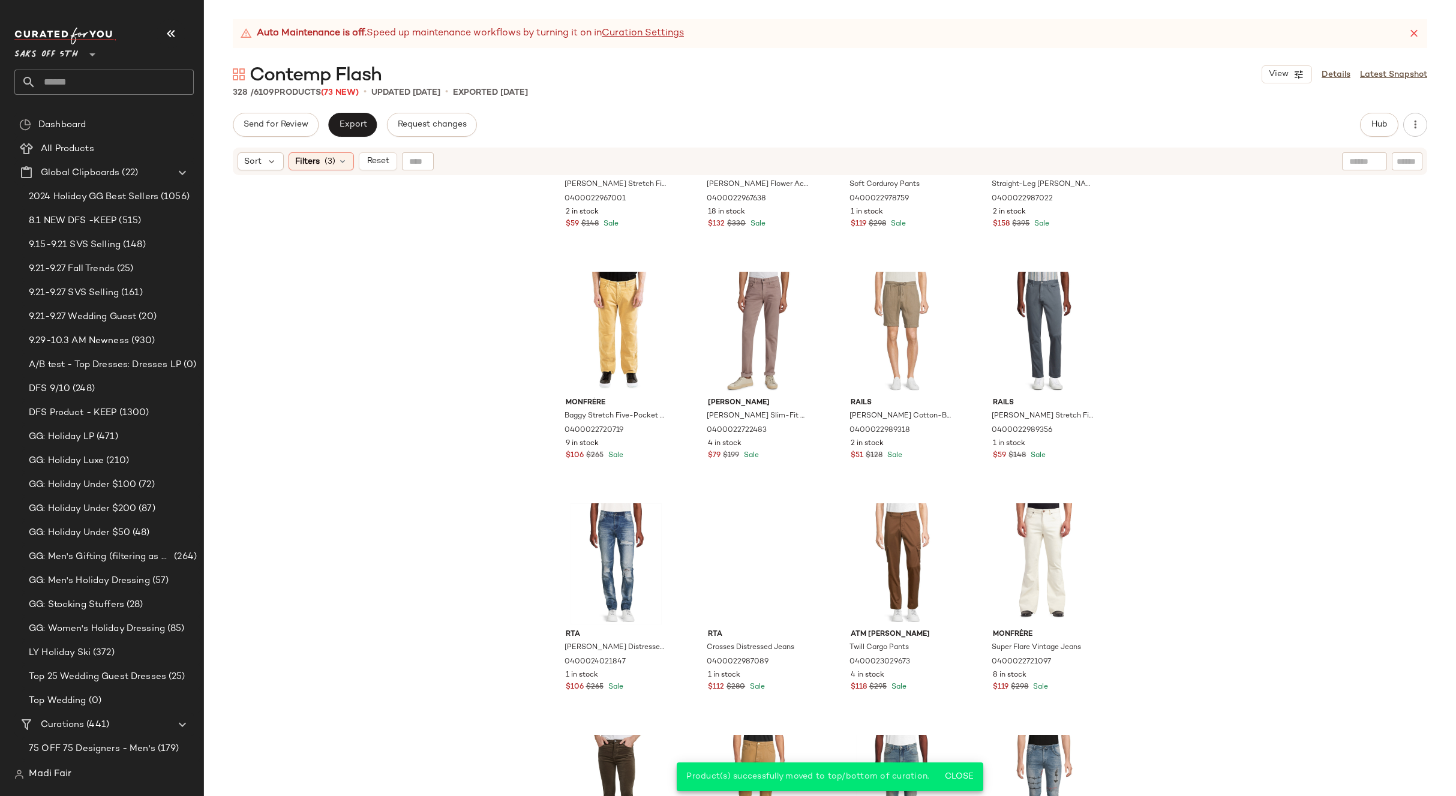
scroll to position [11803, 0]
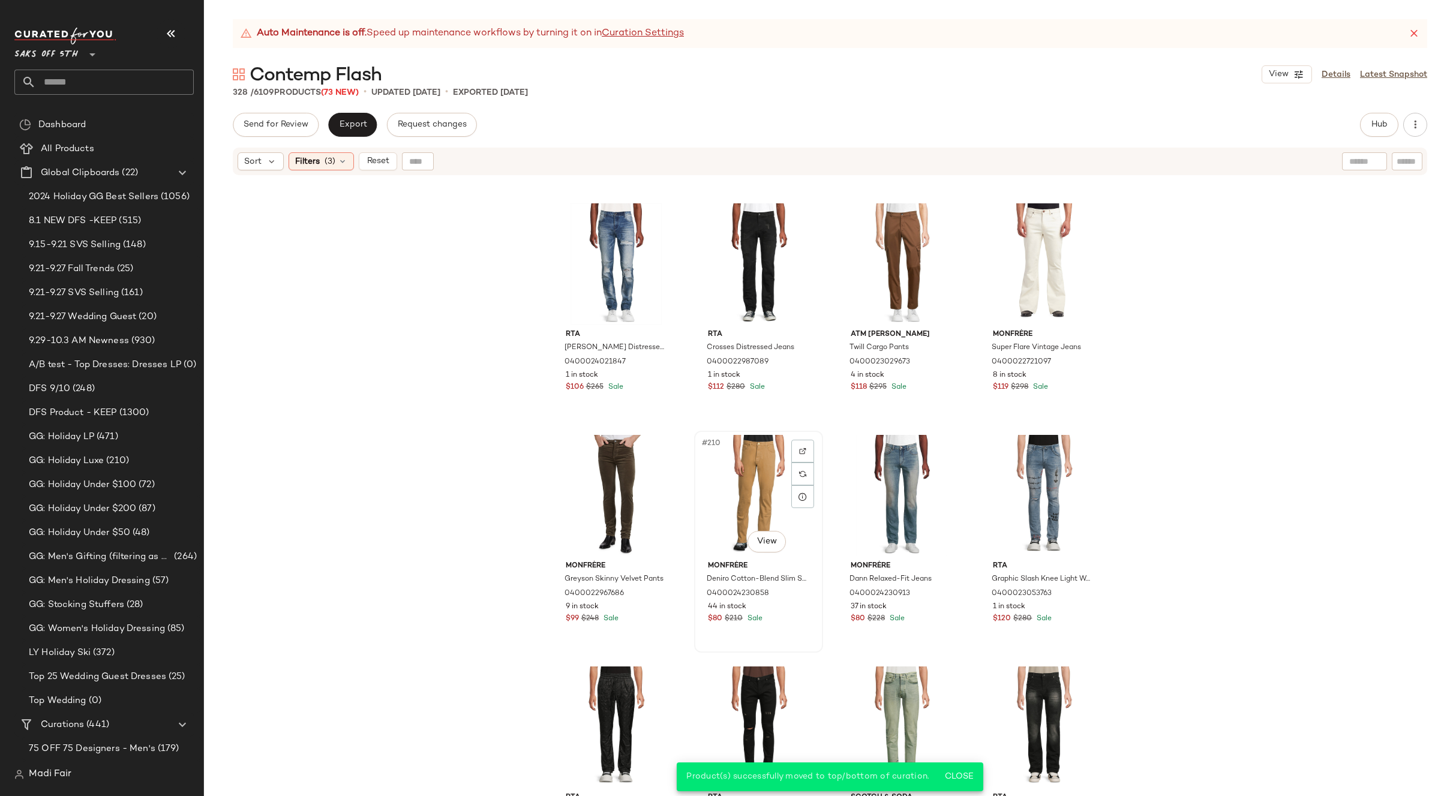
click at [760, 492] on div "#210 View" at bounding box center [759, 495] width 121 height 121
click at [333, 159] on span "(3)" at bounding box center [330, 161] width 11 height 13
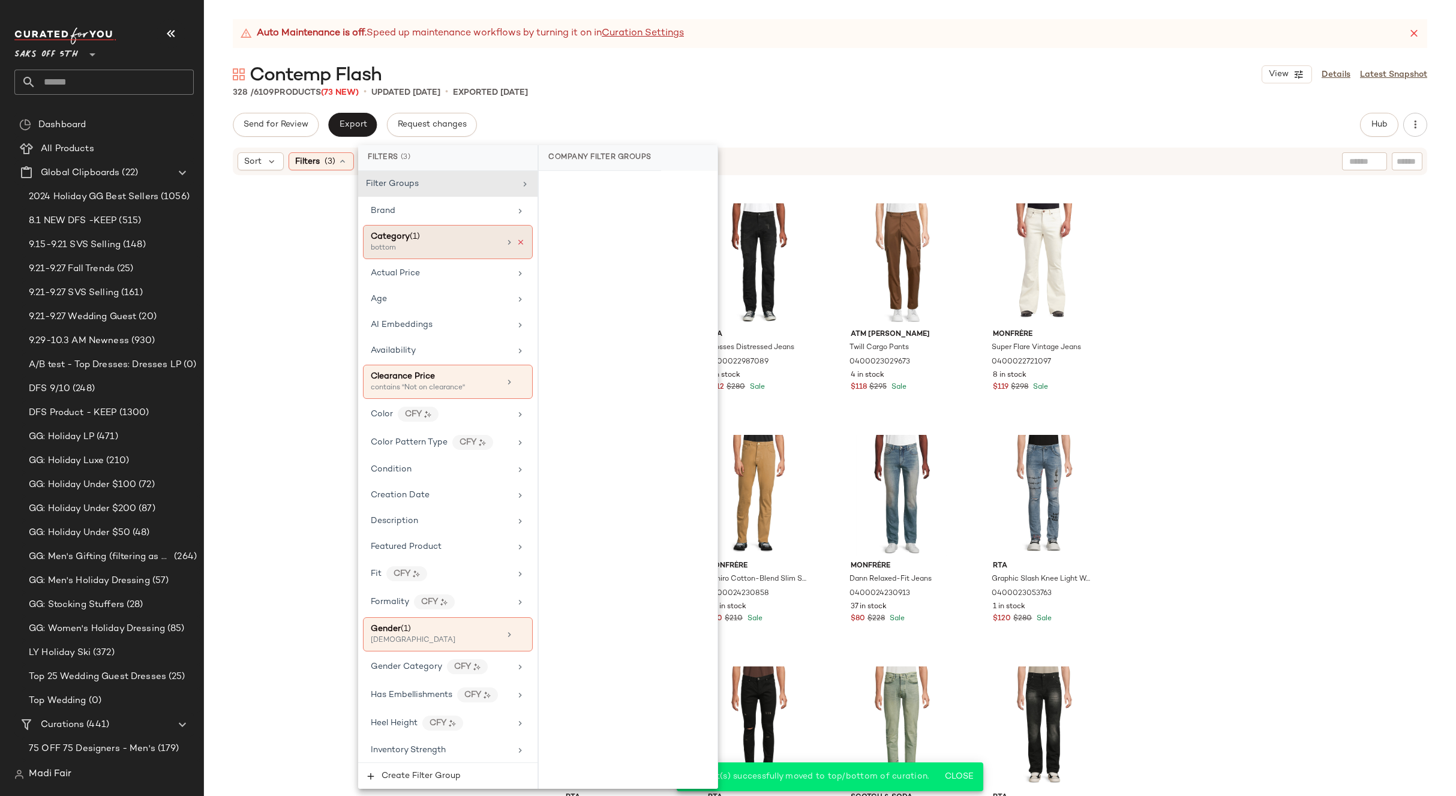
click at [517, 245] on icon at bounding box center [521, 242] width 8 height 8
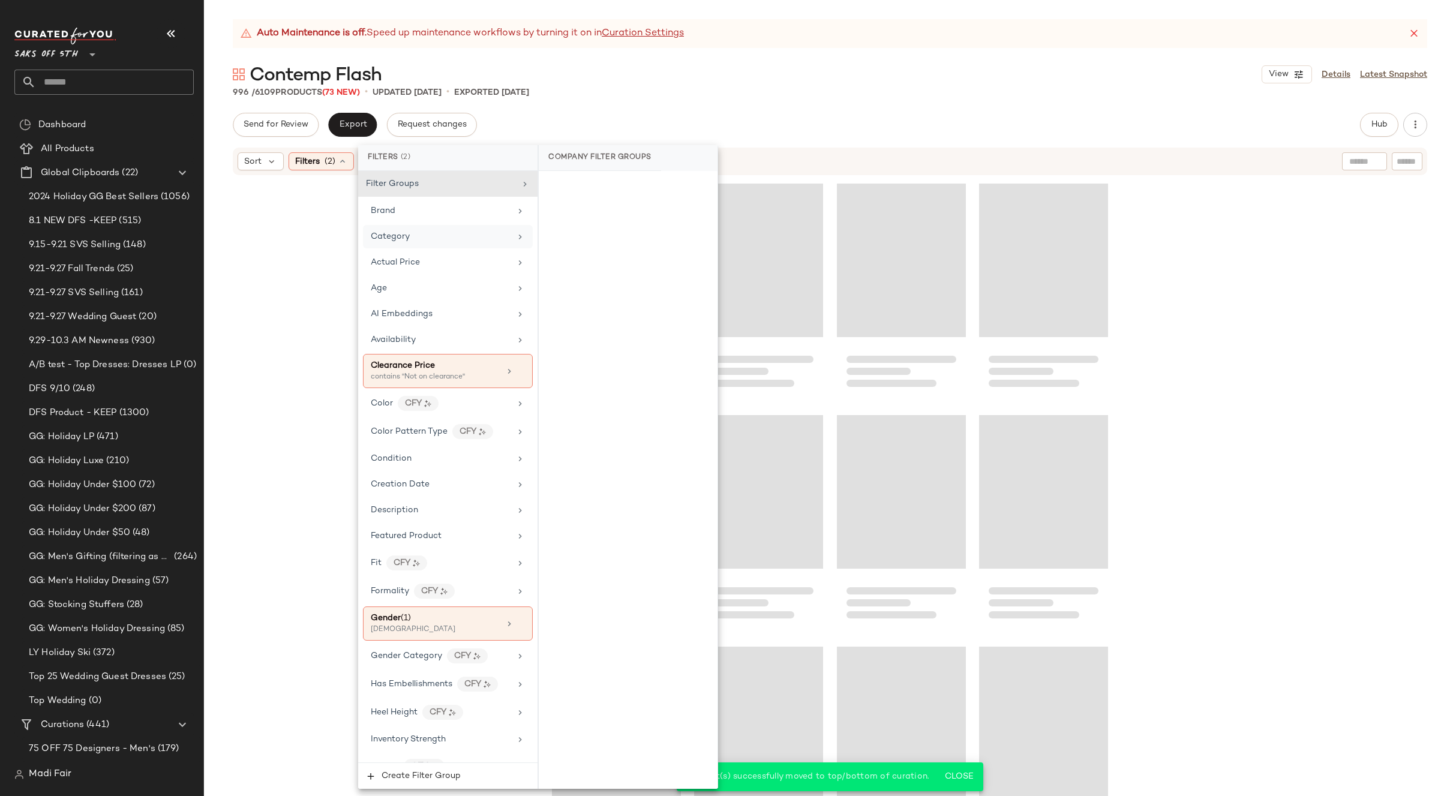
click at [490, 236] on div "Category" at bounding box center [441, 236] width 140 height 13
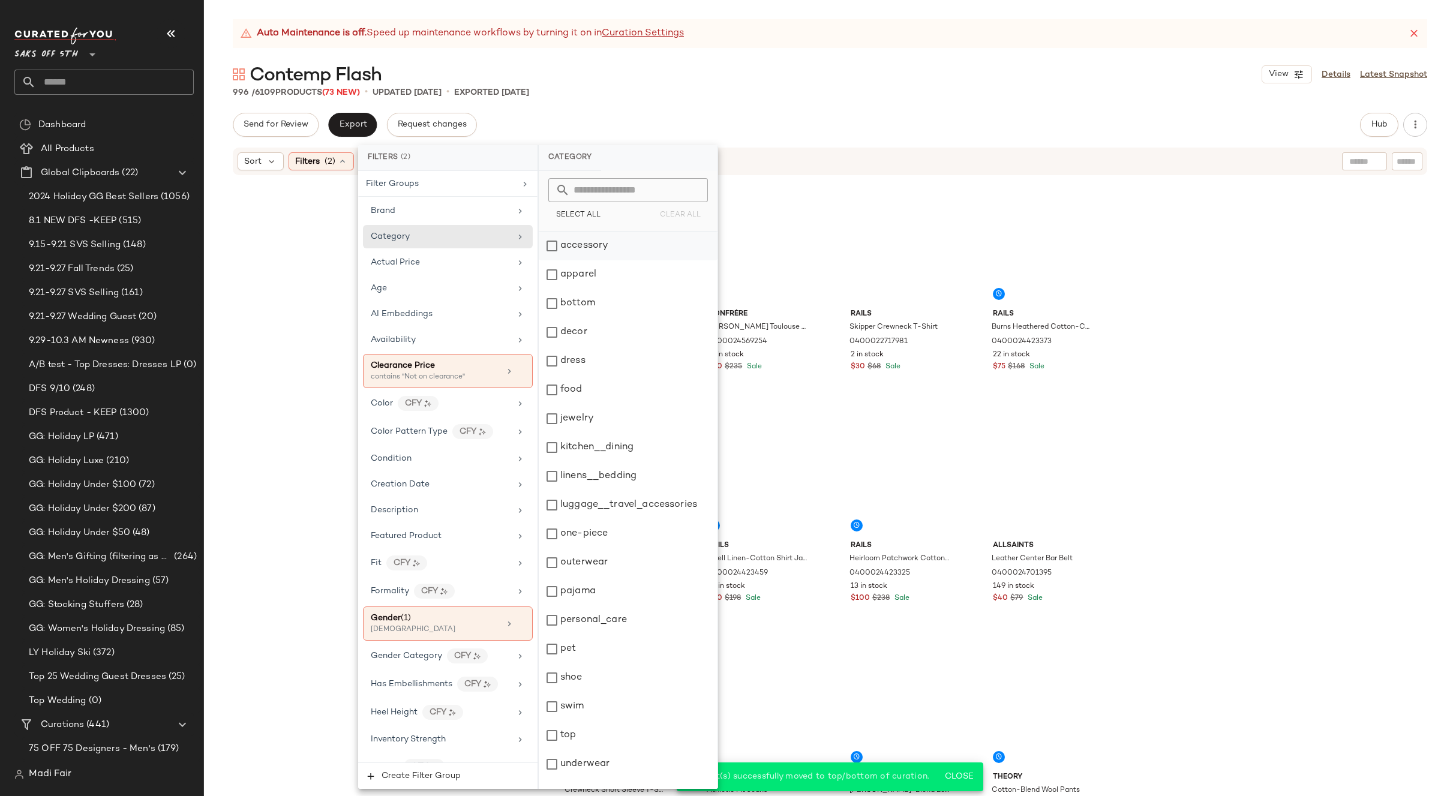
click at [576, 244] on div "accessory" at bounding box center [628, 246] width 179 height 29
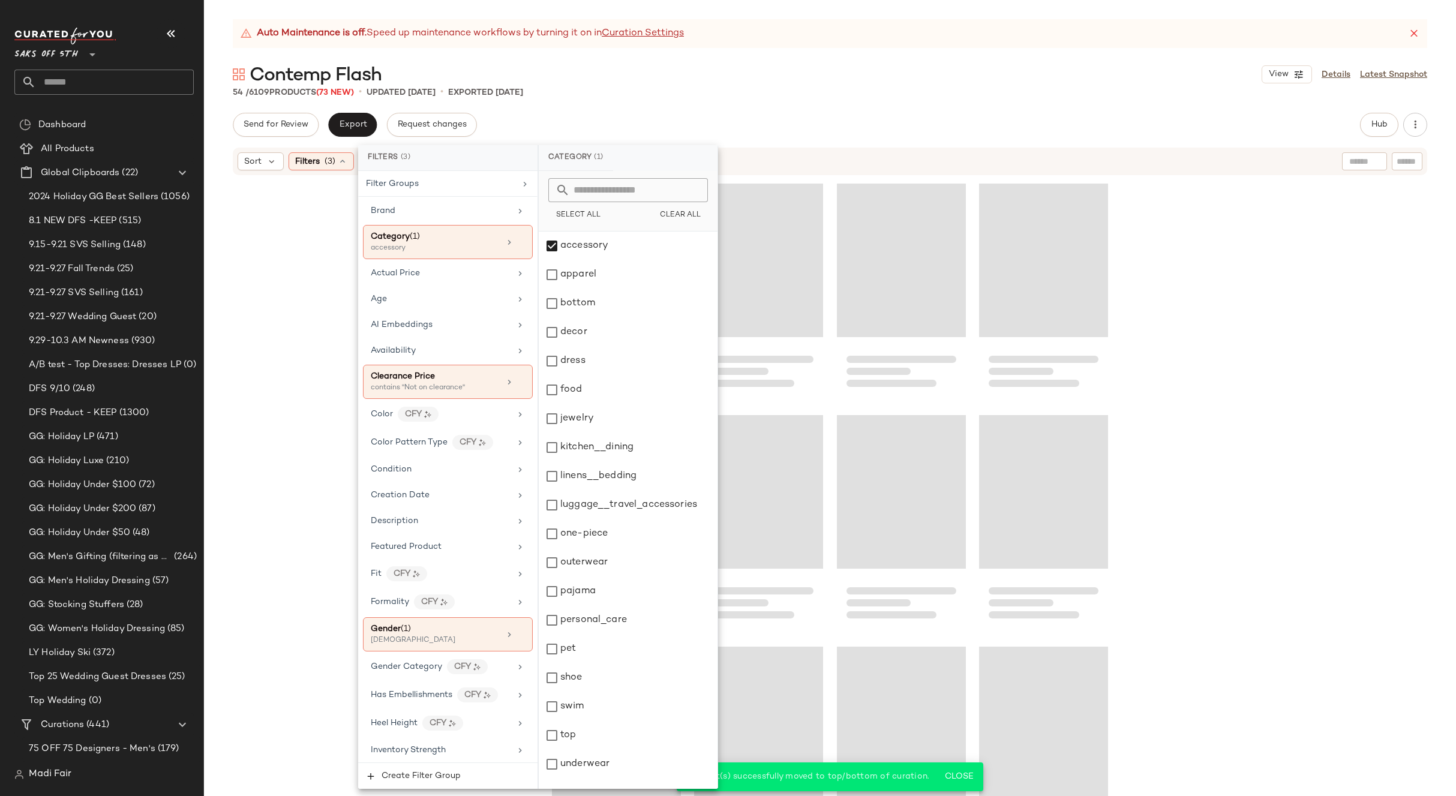
click at [1195, 237] on div at bounding box center [830, 501] width 1252 height 650
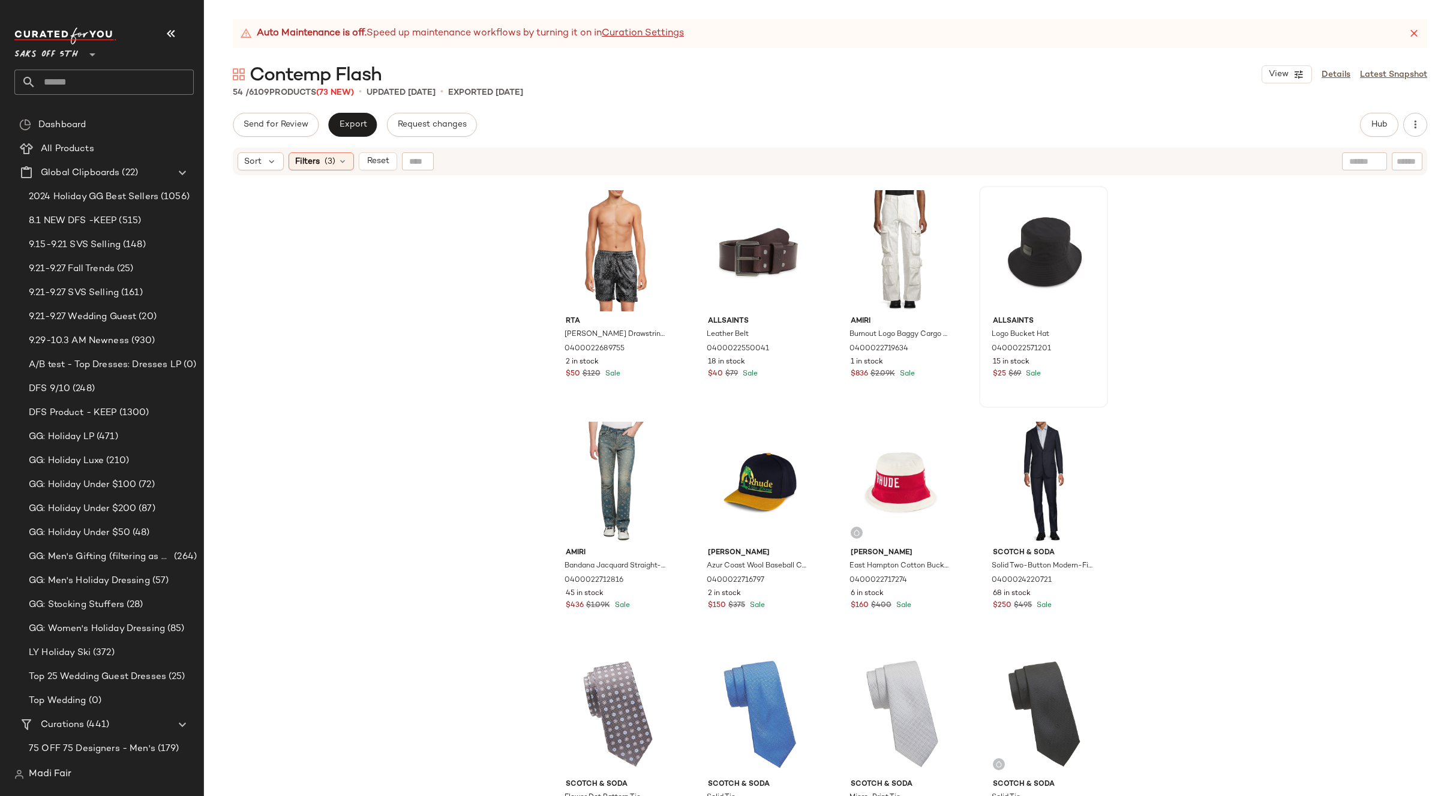
scroll to position [1968, 0]
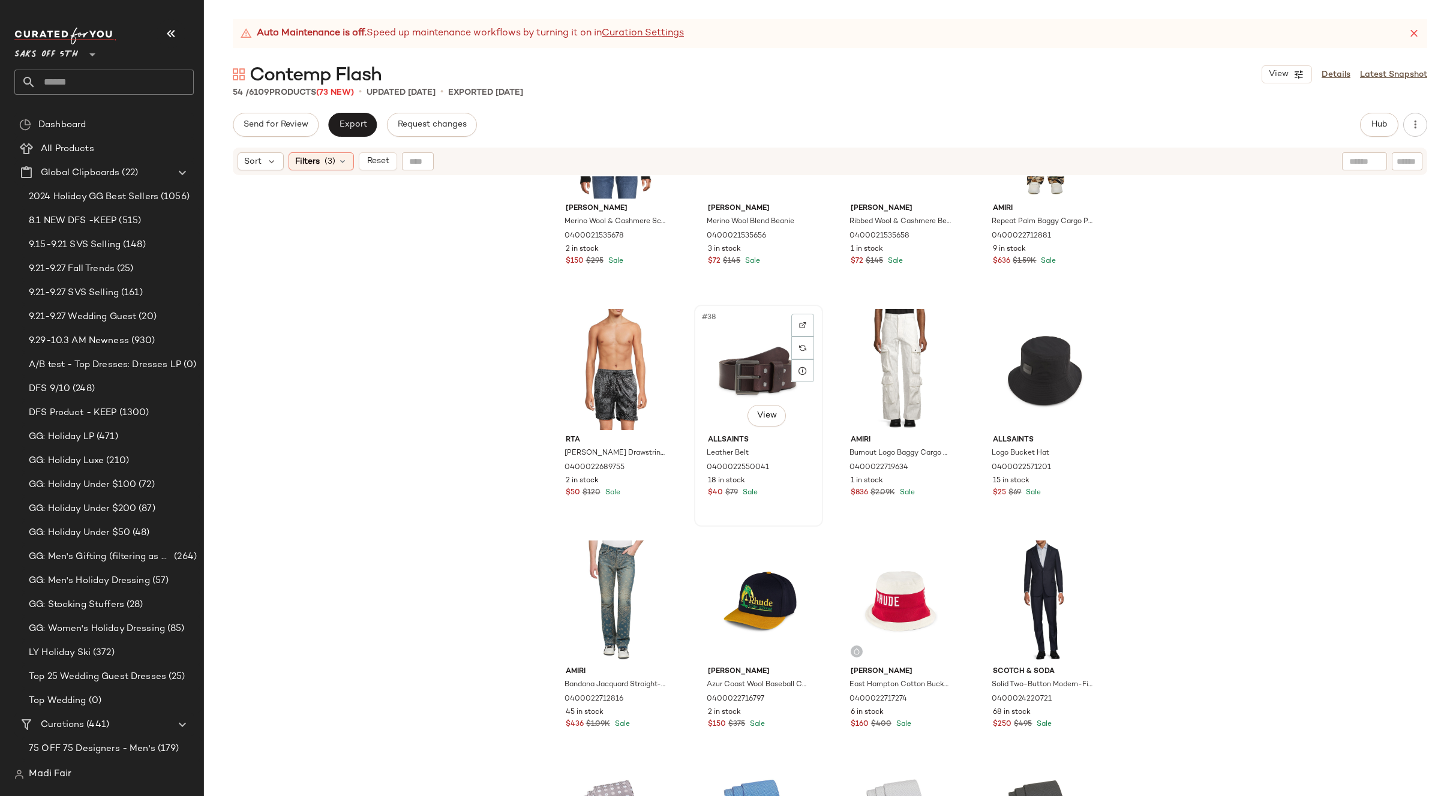
click at [747, 356] on div "#38 View" at bounding box center [759, 369] width 121 height 121
click at [303, 161] on span "Filters" at bounding box center [307, 161] width 25 height 13
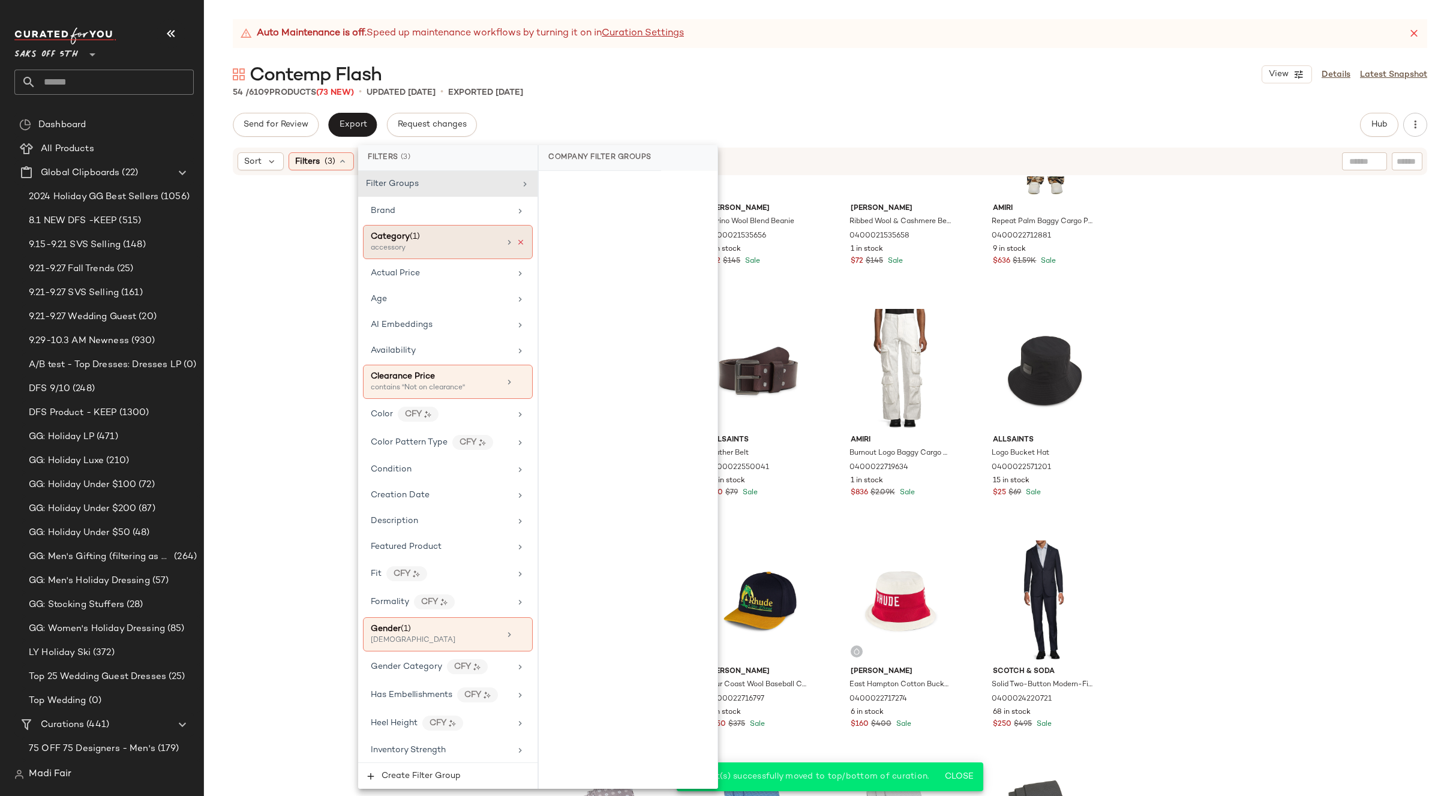
click at [517, 244] on icon at bounding box center [521, 242] width 8 height 8
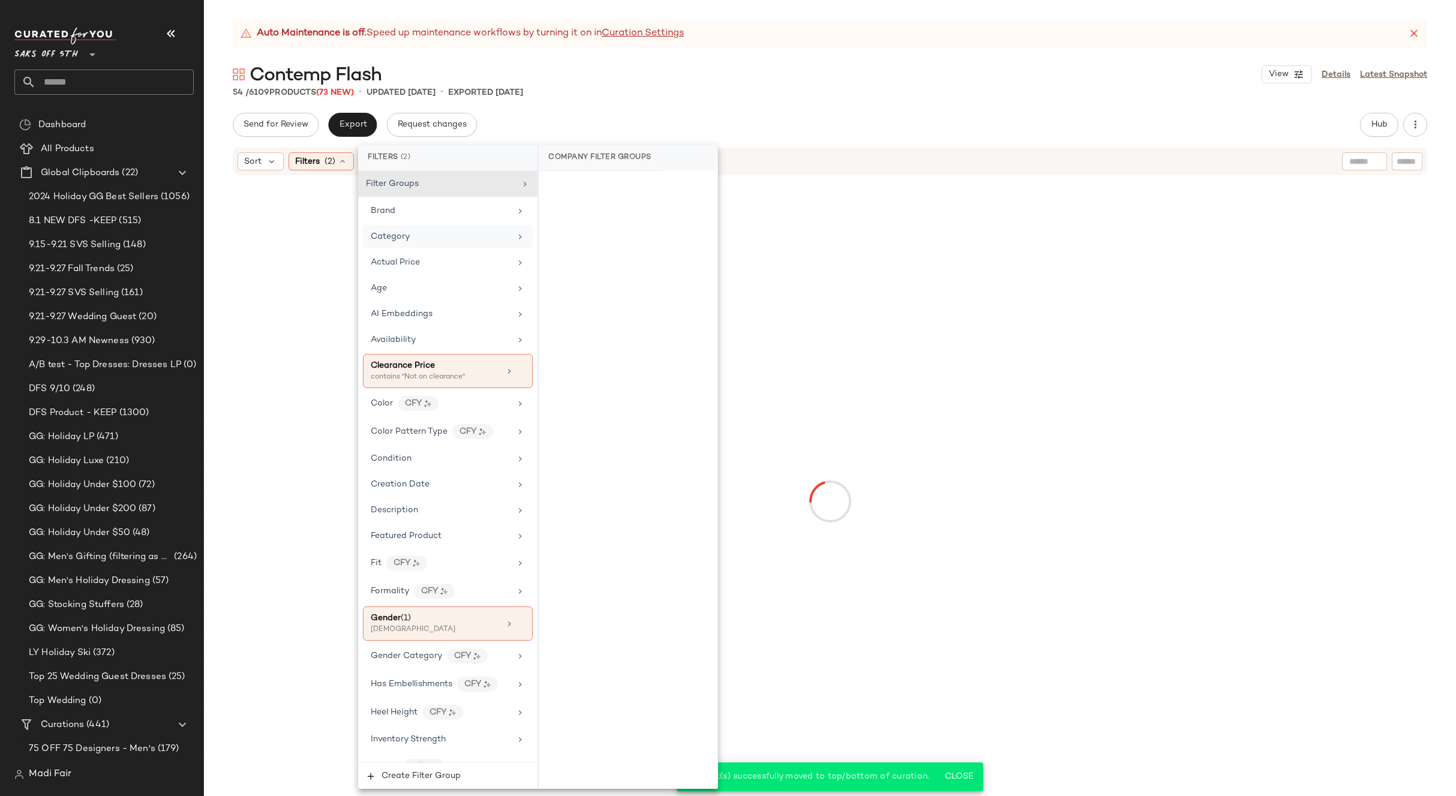
click at [491, 241] on div "Category" at bounding box center [441, 236] width 140 height 13
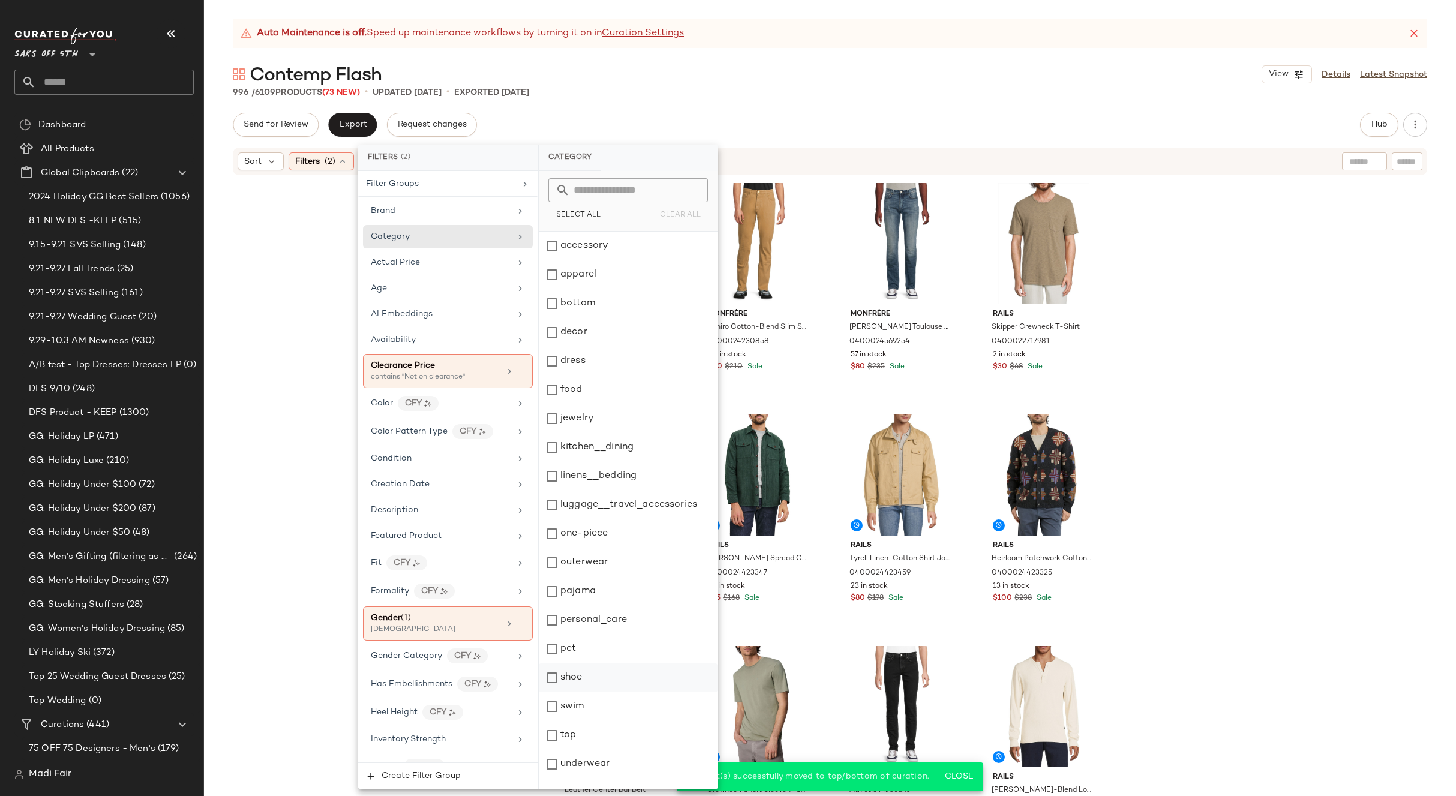
click at [616, 675] on div "shoe" at bounding box center [628, 678] width 179 height 29
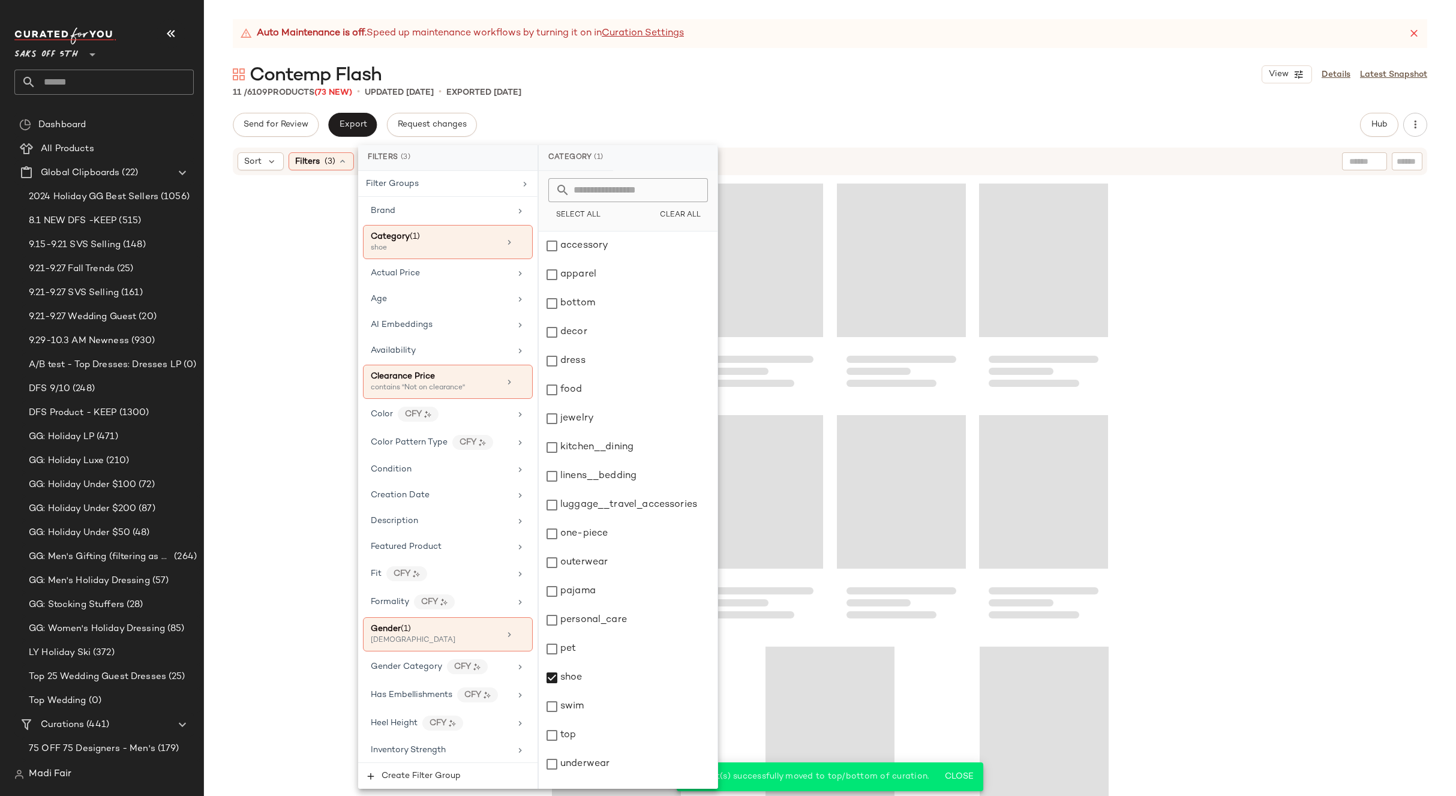
click at [1320, 339] on div at bounding box center [830, 501] width 1252 height 650
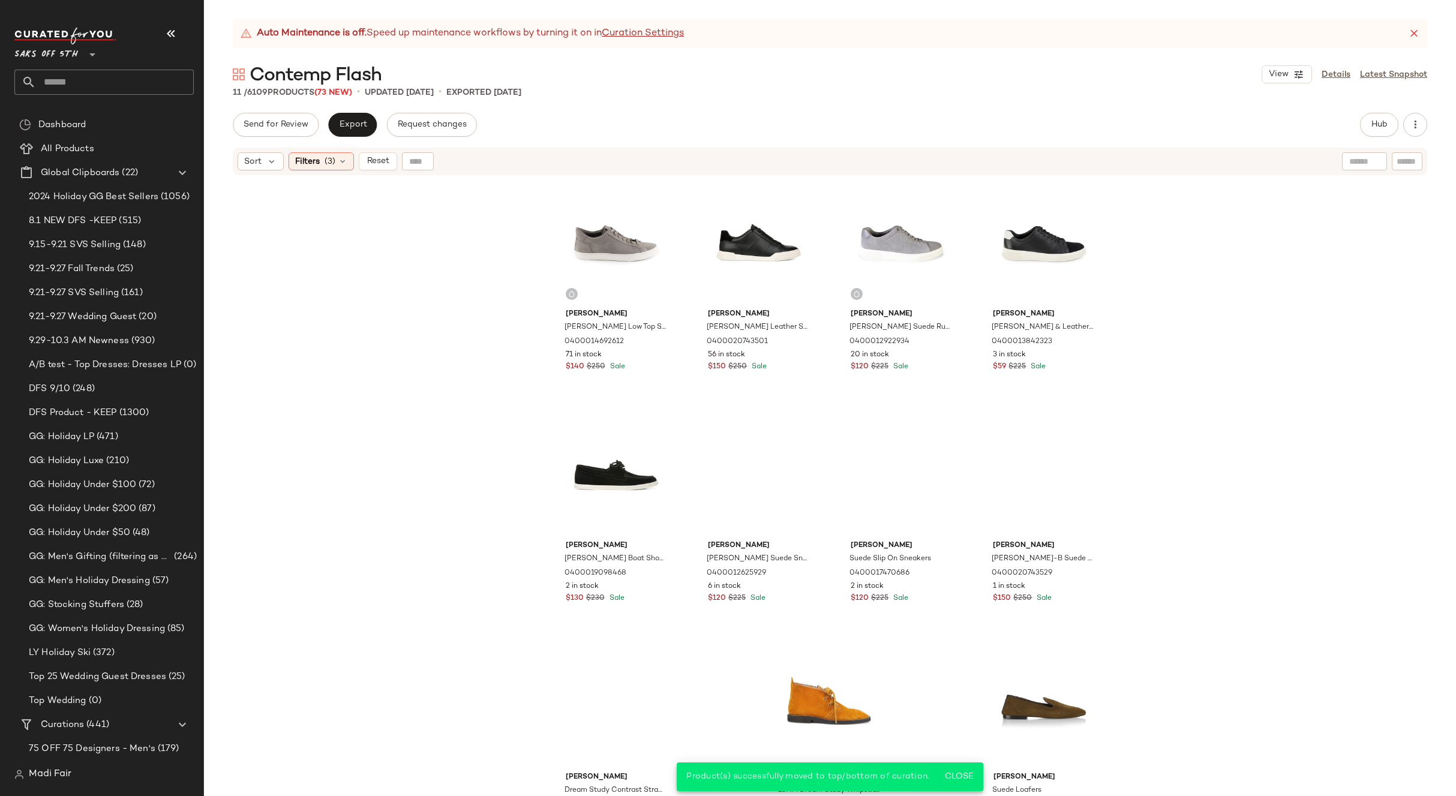
scroll to position [38, 0]
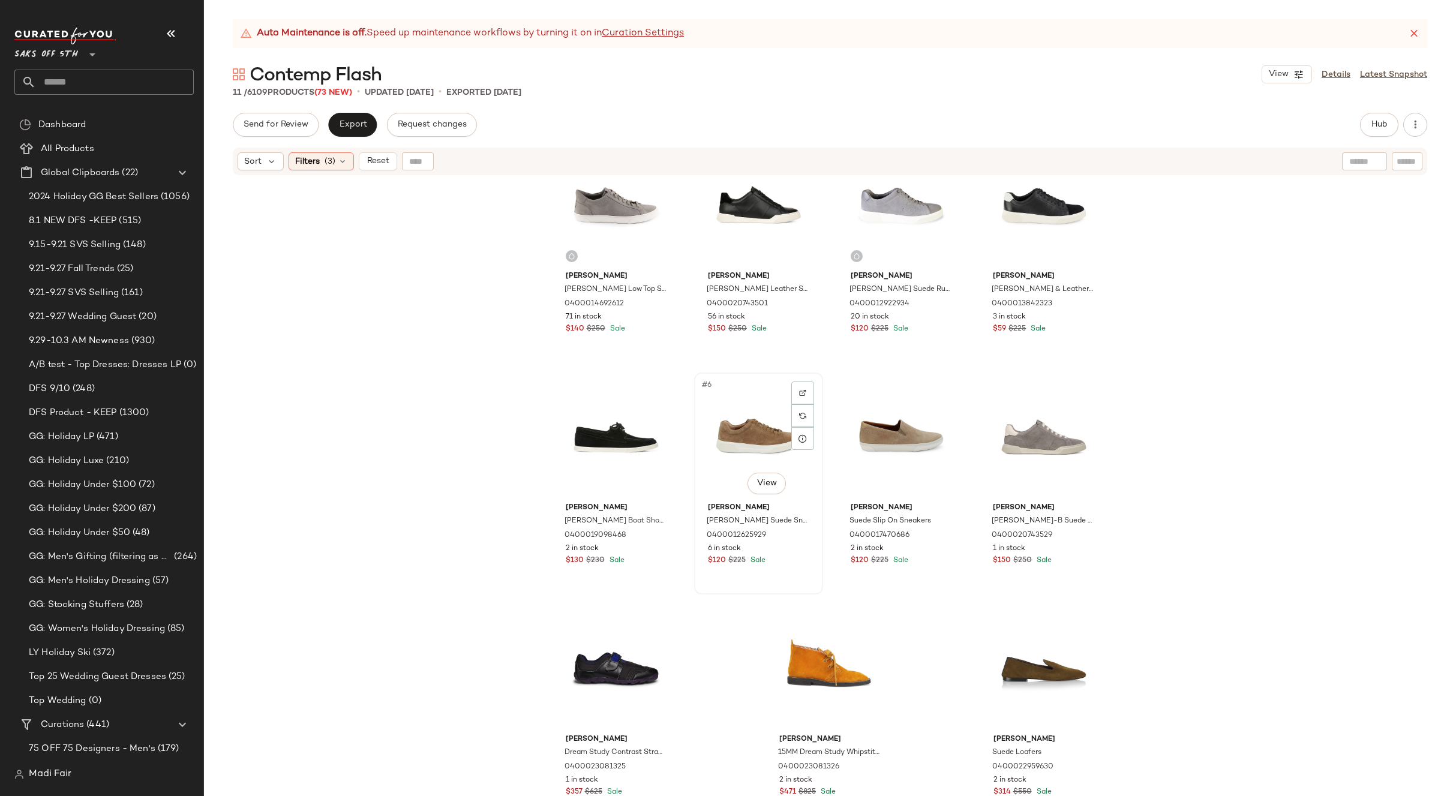
click at [757, 431] on div "#6 View" at bounding box center [759, 437] width 121 height 121
click at [337, 167] on div "Filters (3)" at bounding box center [321, 161] width 65 height 18
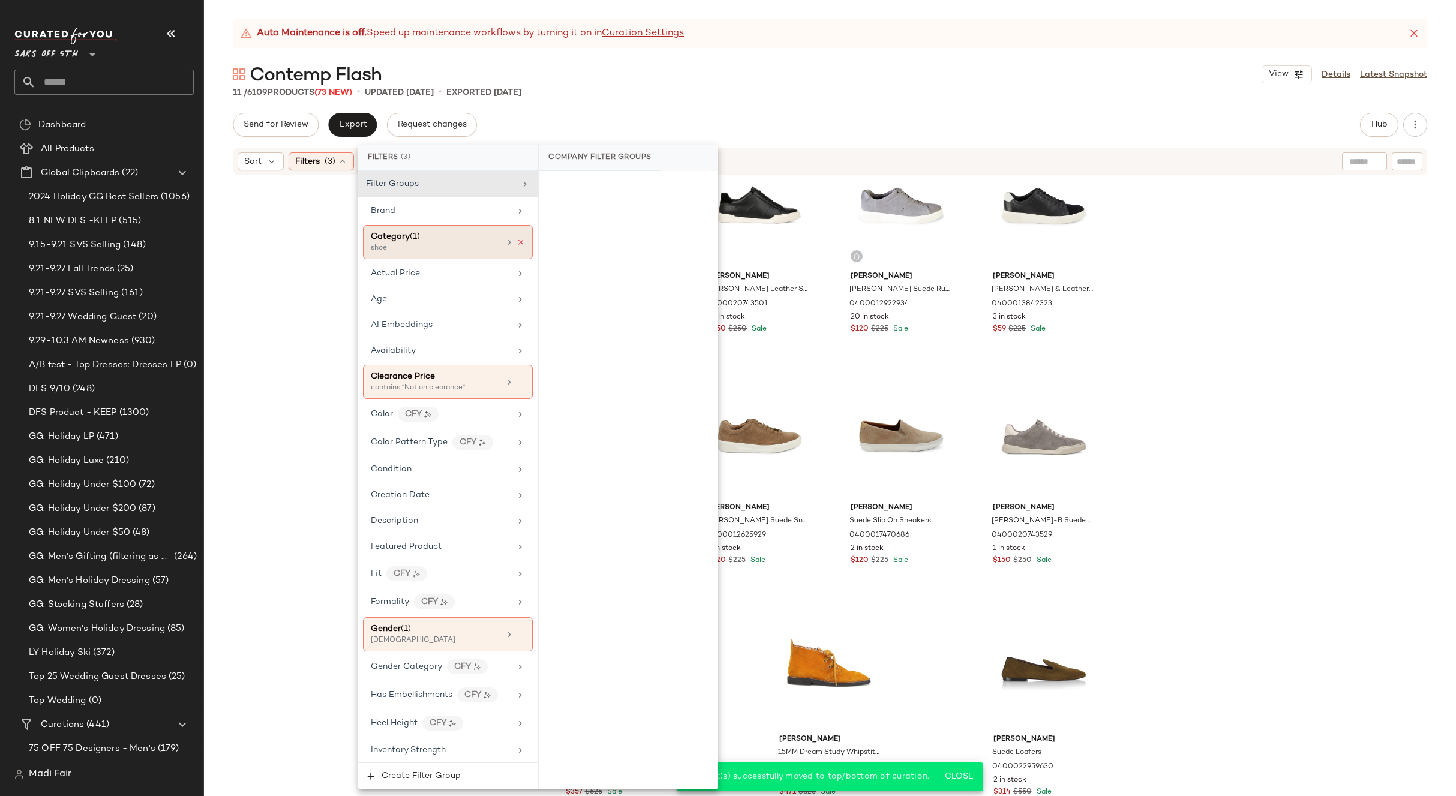
click at [517, 241] on icon at bounding box center [521, 242] width 8 height 8
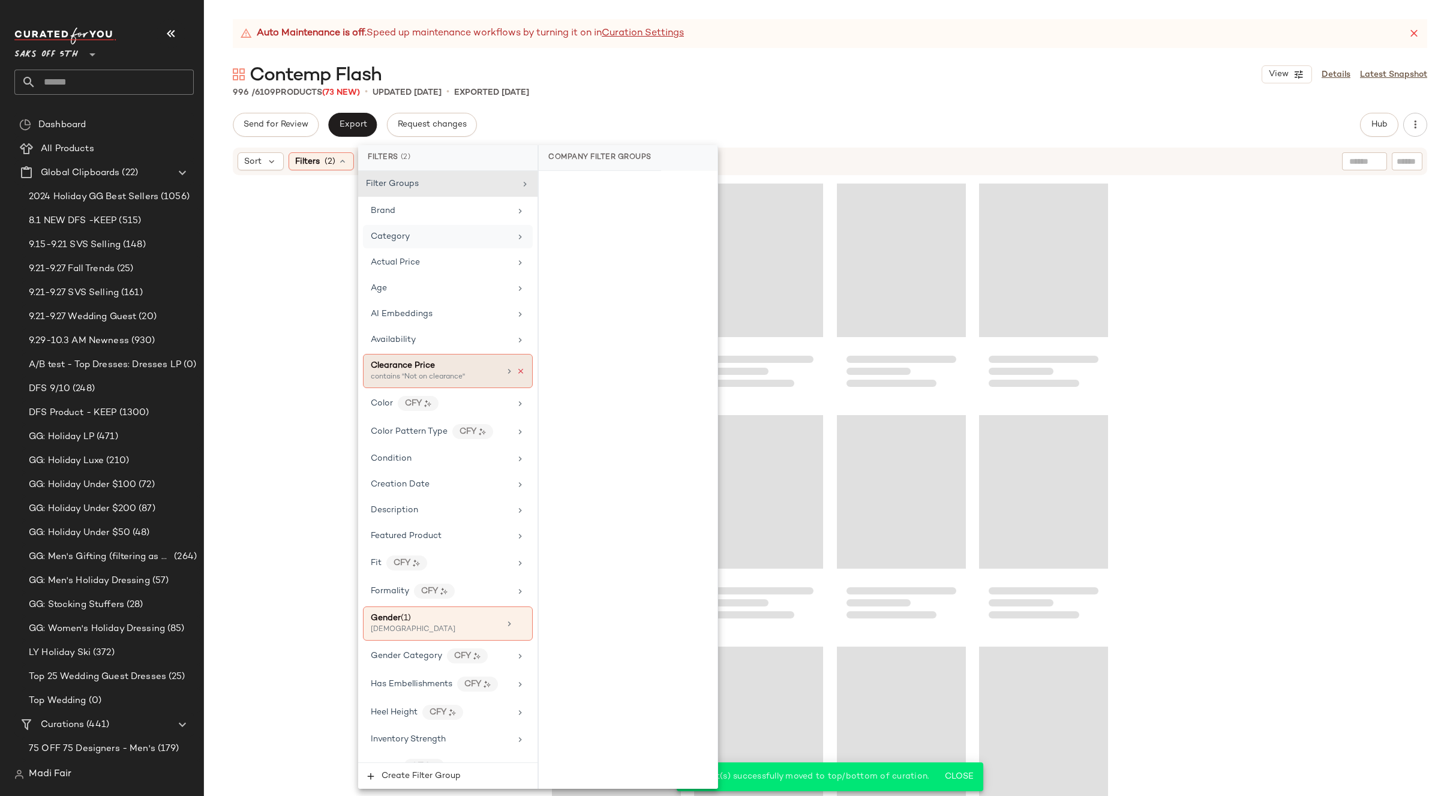
click at [517, 370] on icon at bounding box center [521, 371] width 8 height 8
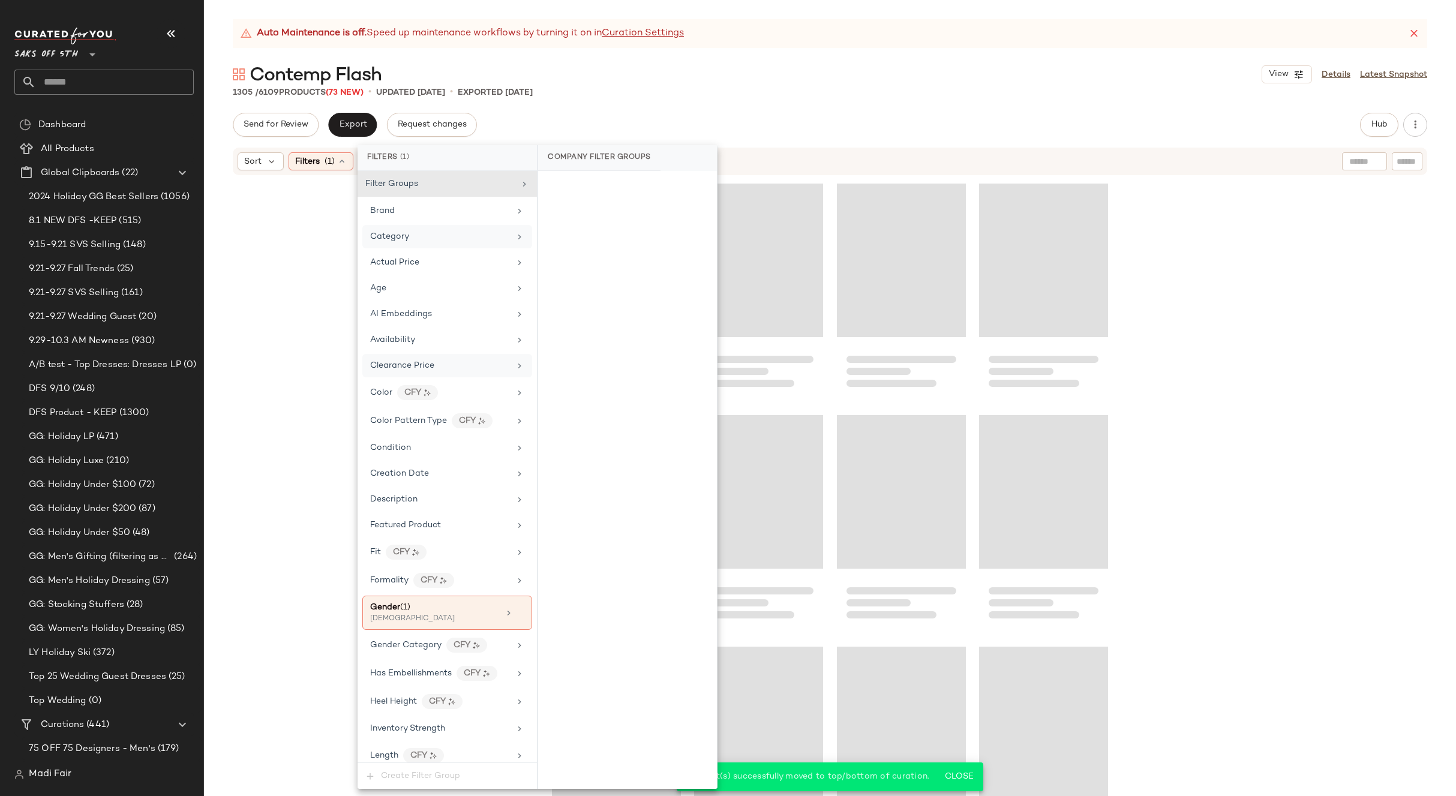
drag, startPoint x: 514, startPoint y: 613, endPoint x: 702, endPoint y: 409, distance: 277.3
click at [516, 613] on icon at bounding box center [520, 613] width 8 height 8
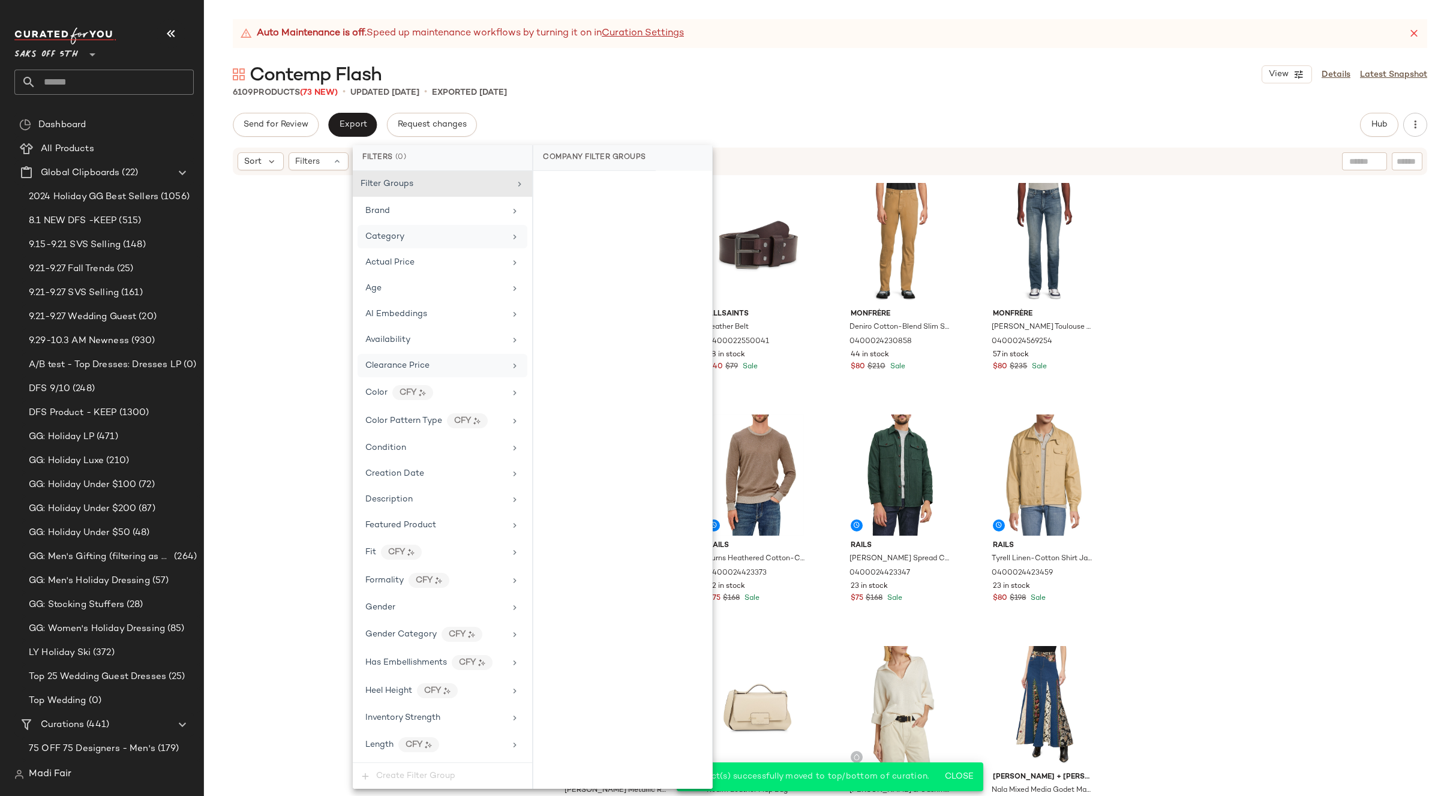
click at [808, 101] on div "Auto Maintenance is off. Speed up maintenance workflows by turning it on in Cur…" at bounding box center [830, 407] width 1252 height 777
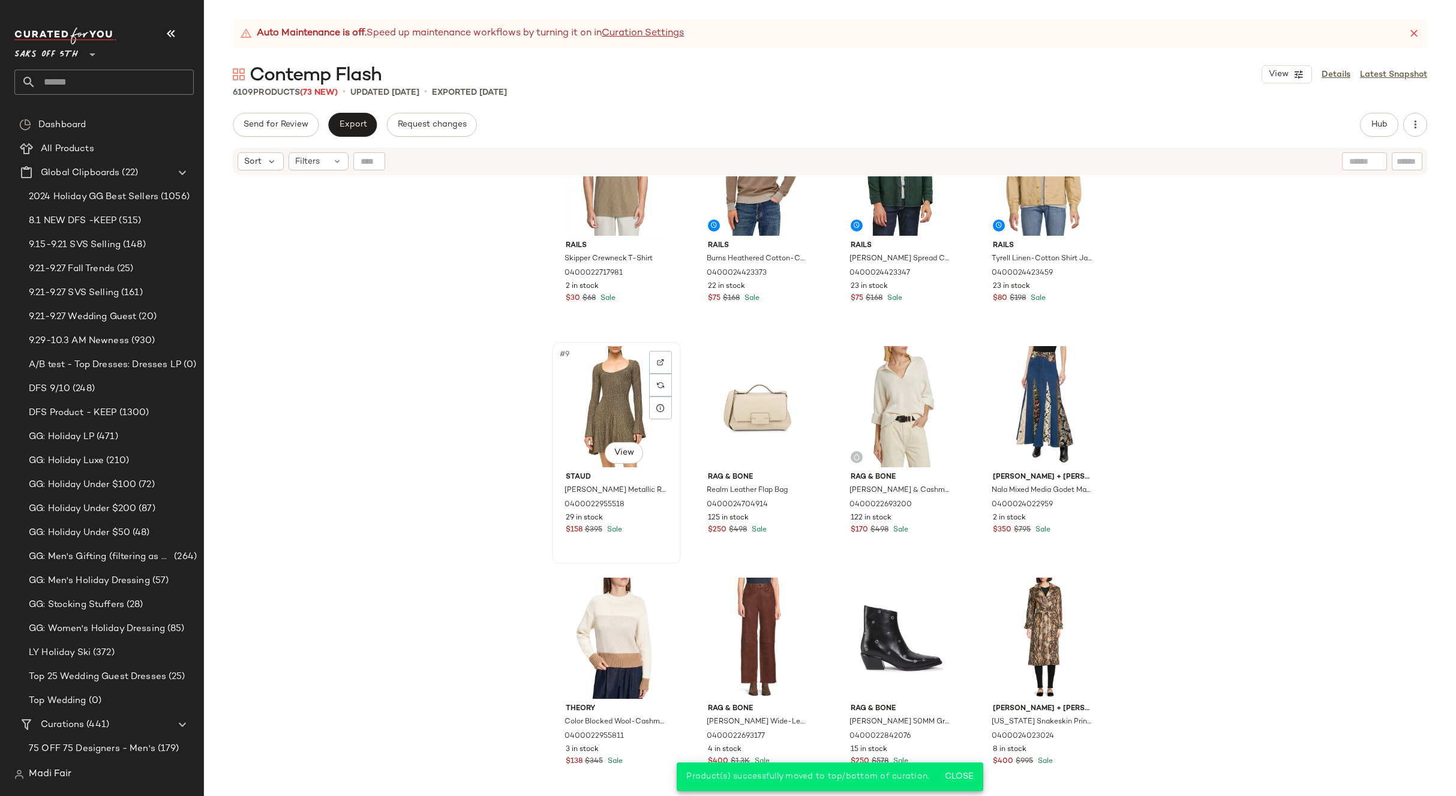
click at [612, 372] on div "#9 View" at bounding box center [616, 406] width 121 height 121
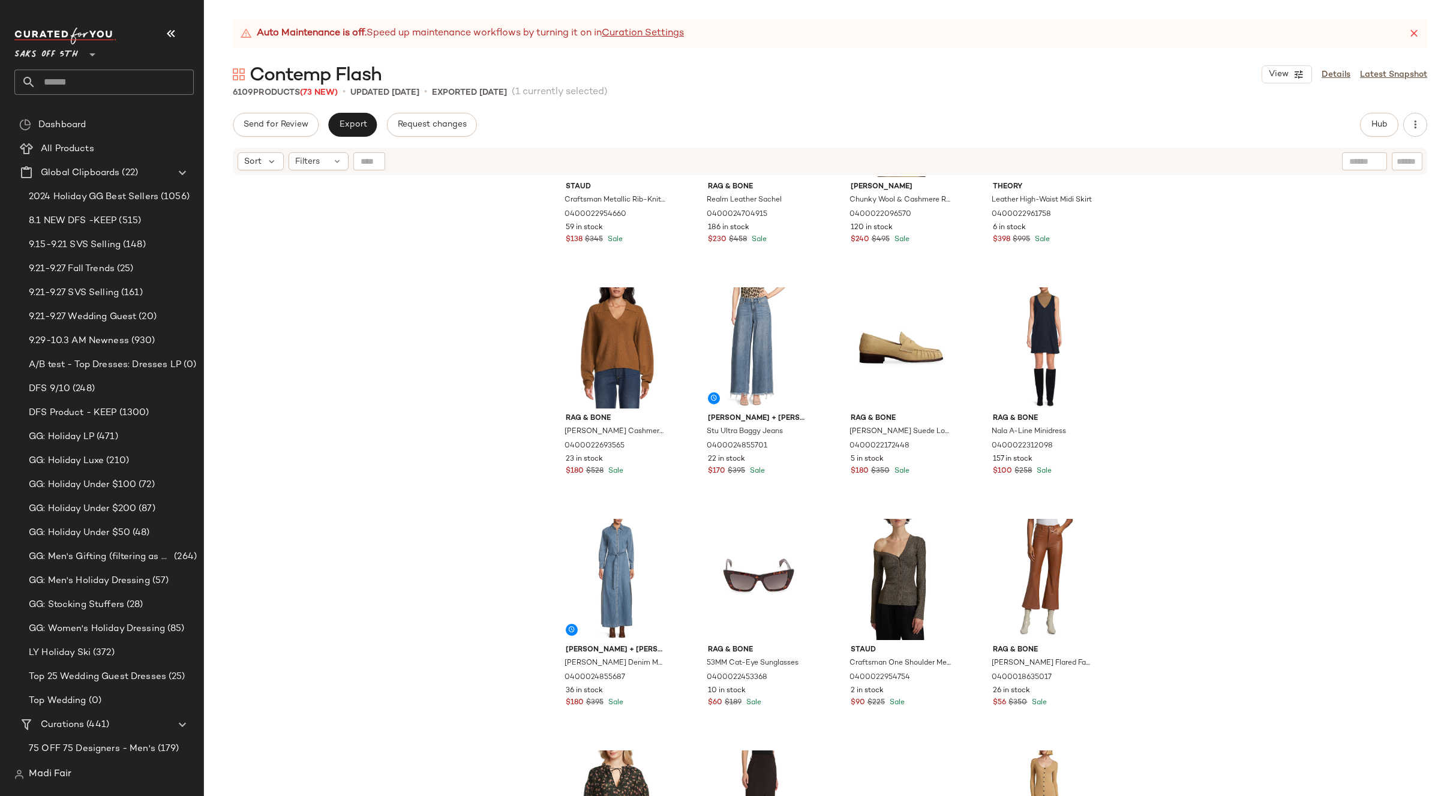
scroll to position [1690, 0]
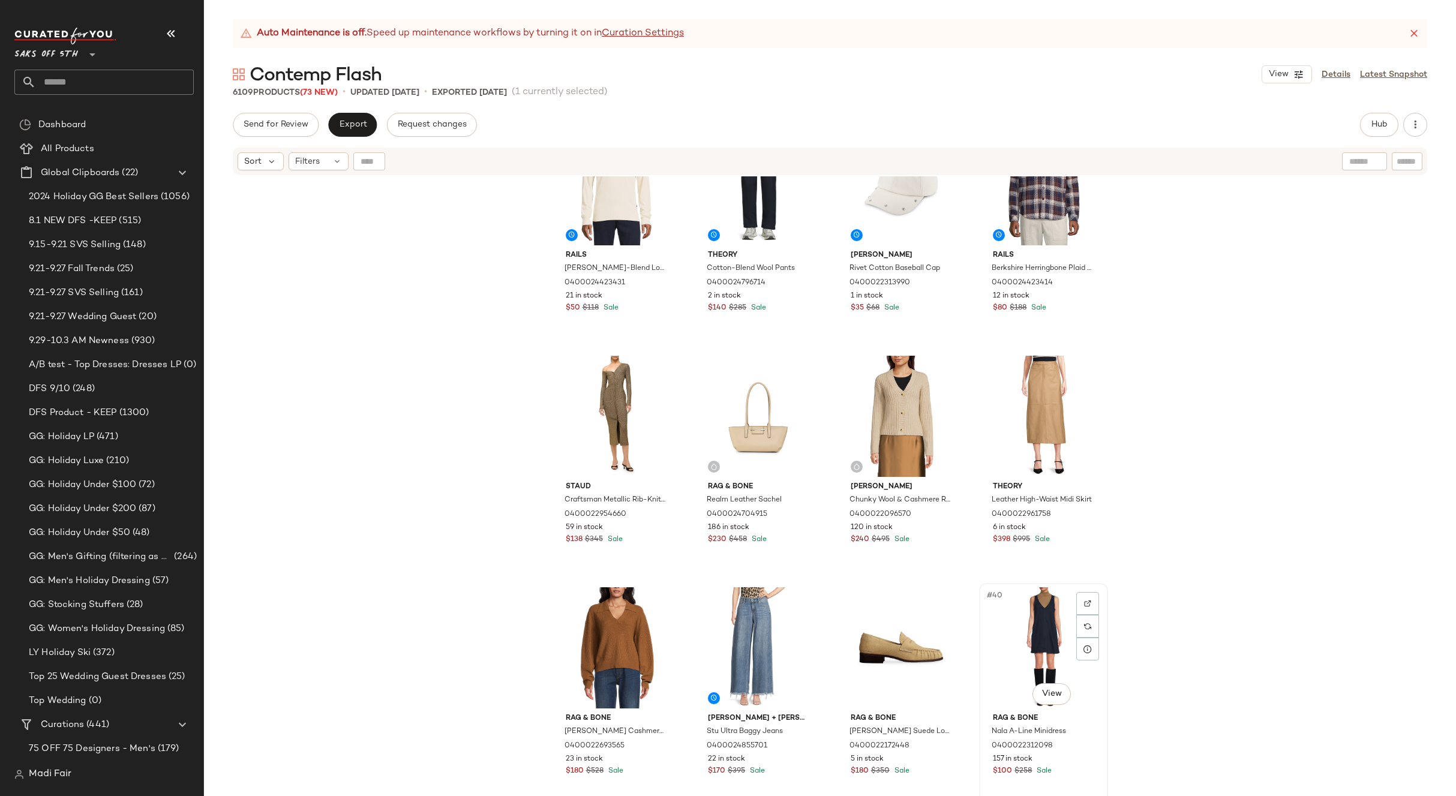
click at [1023, 606] on div "#40 View" at bounding box center [1044, 648] width 121 height 121
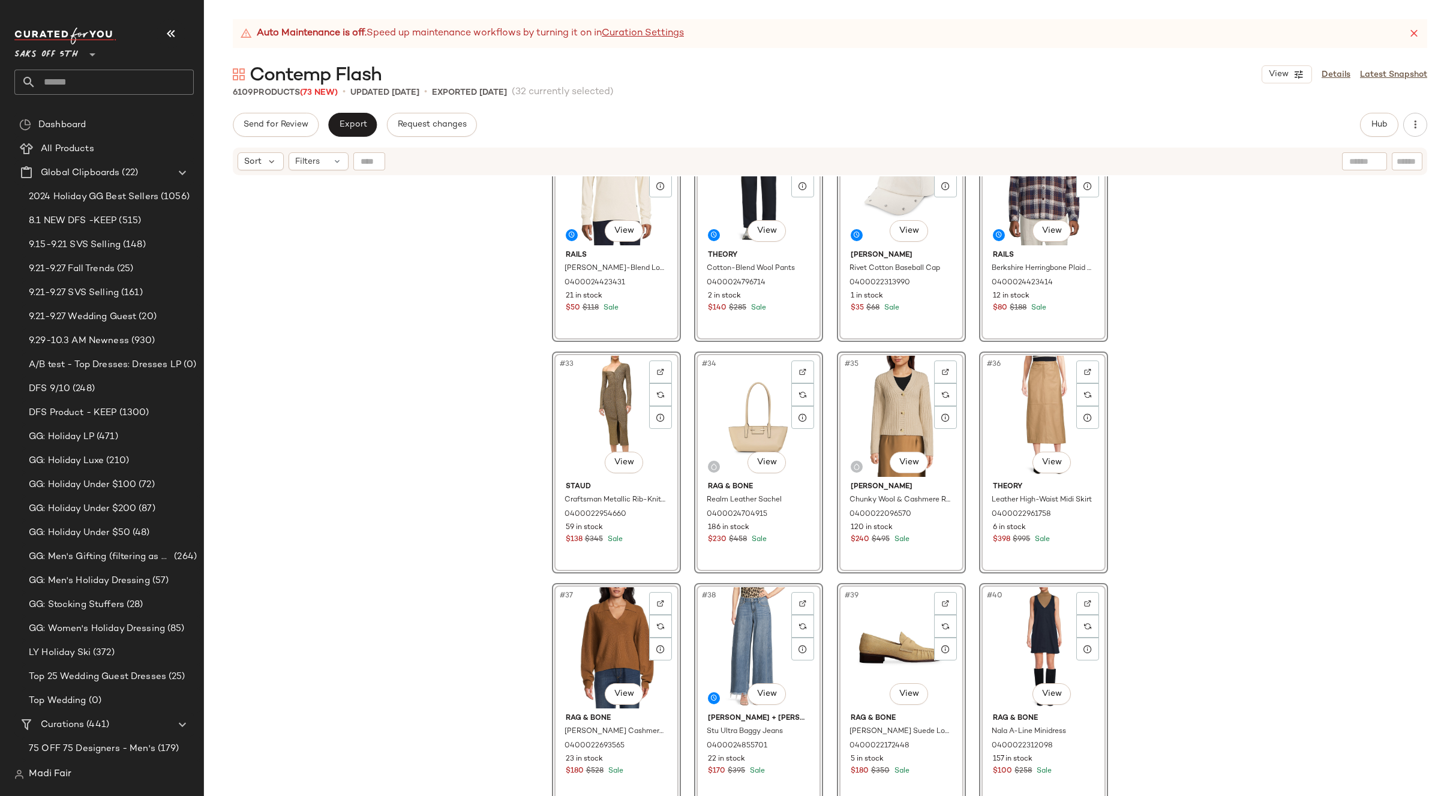
scroll to position [1227, 0]
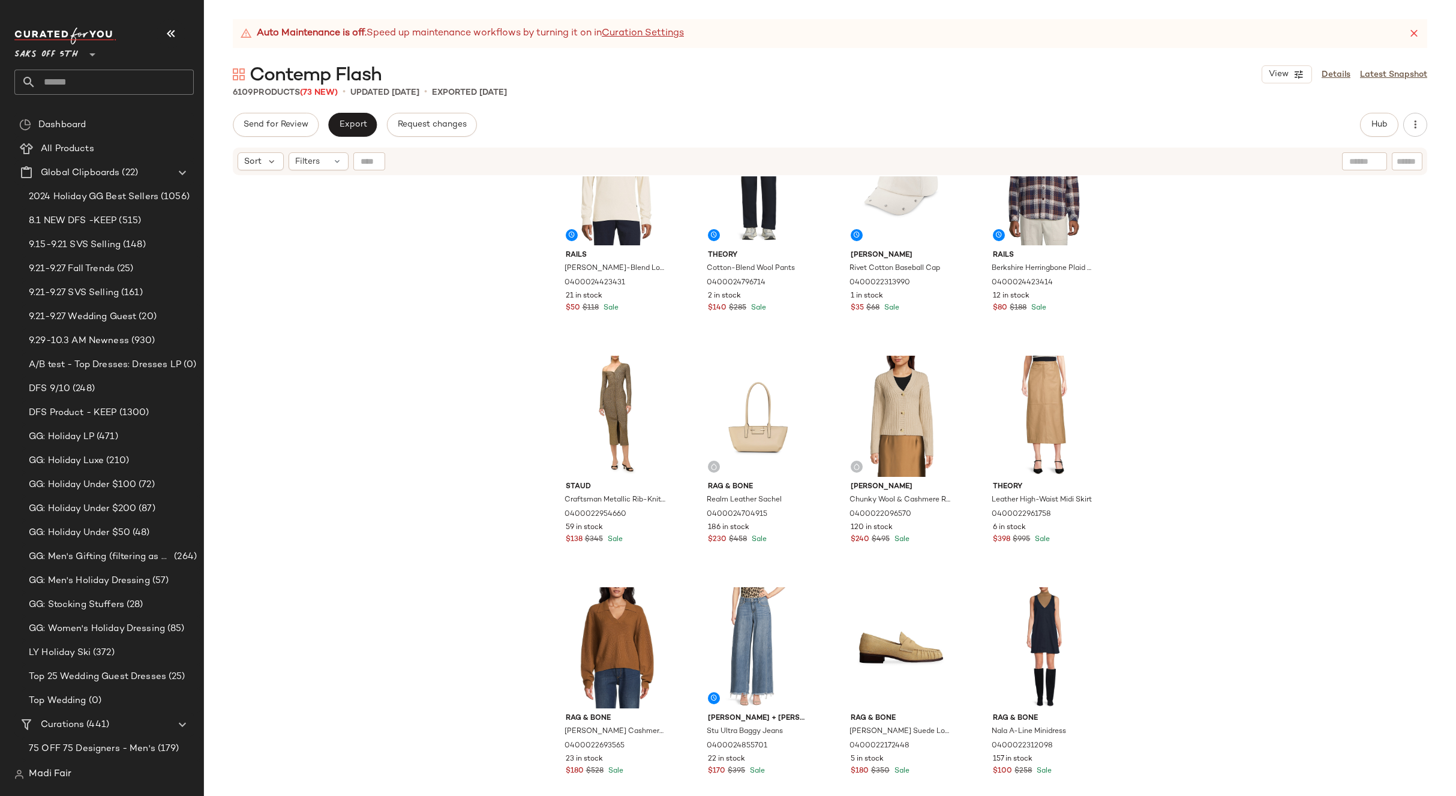
click at [1161, 484] on div "Rails [PERSON_NAME]-Blend Long-Sleeve T-Shirt 0400024423431 21 in stock $50 $11…" at bounding box center [830, 501] width 1252 height 650
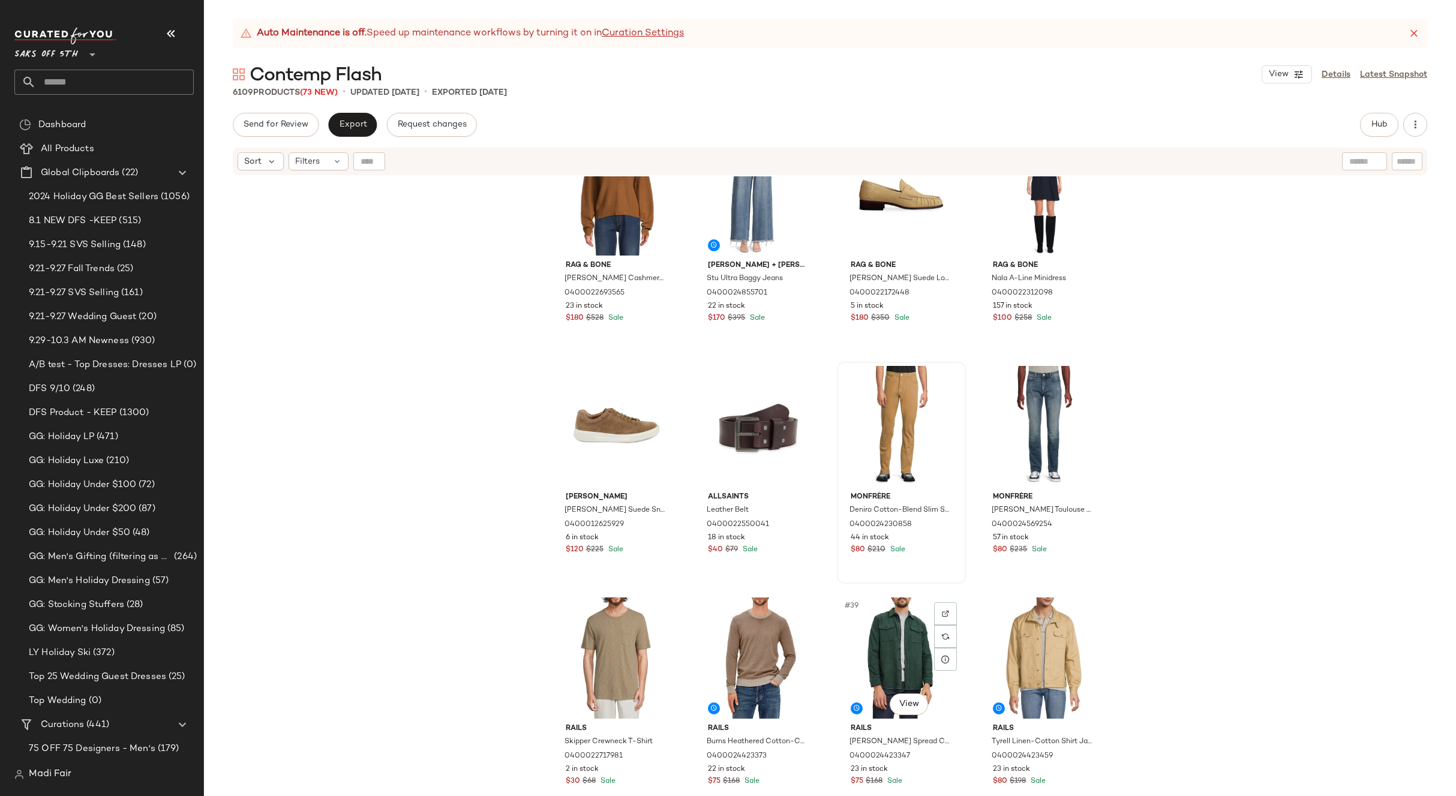
scroll to position [1647, 0]
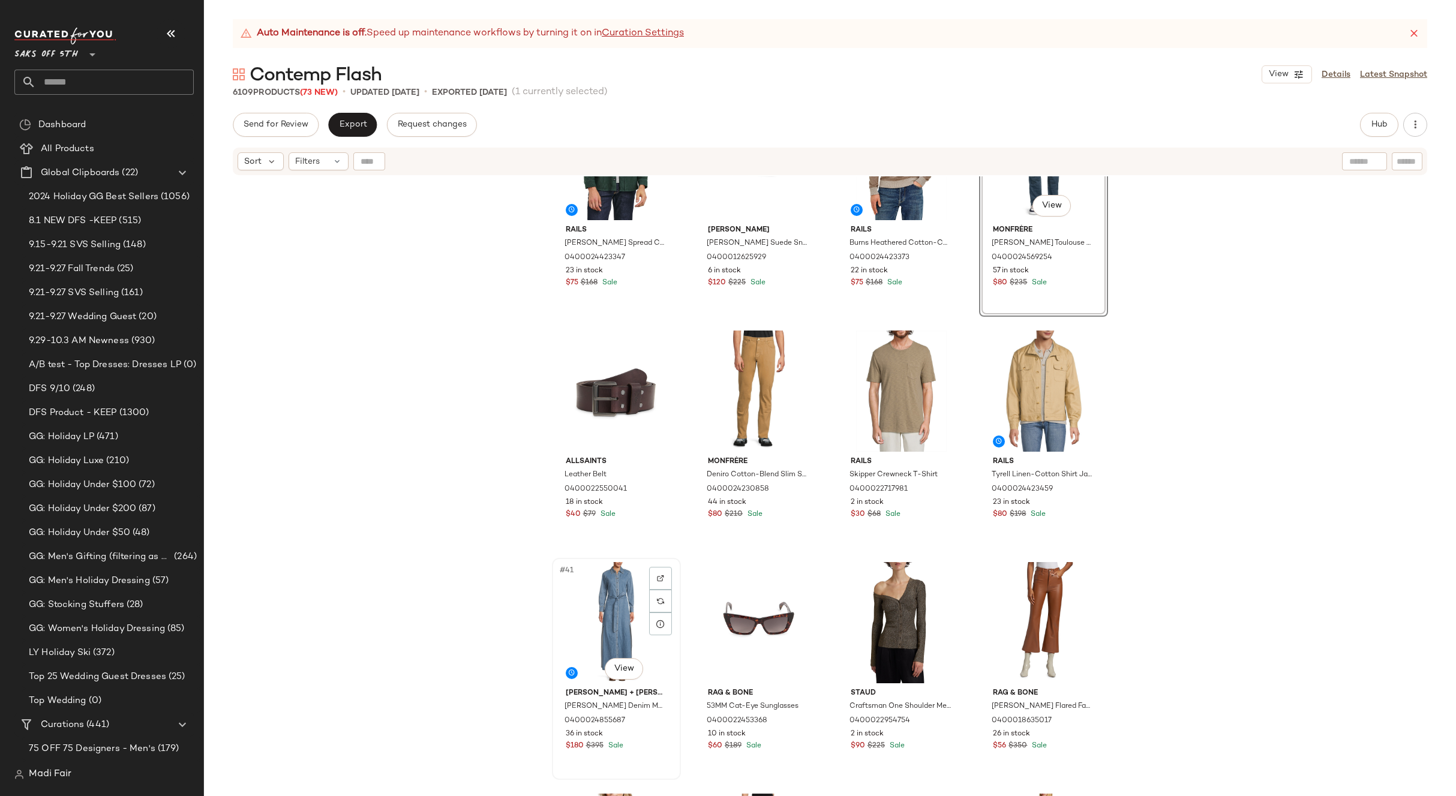
click at [604, 598] on div "#41 View" at bounding box center [616, 622] width 121 height 121
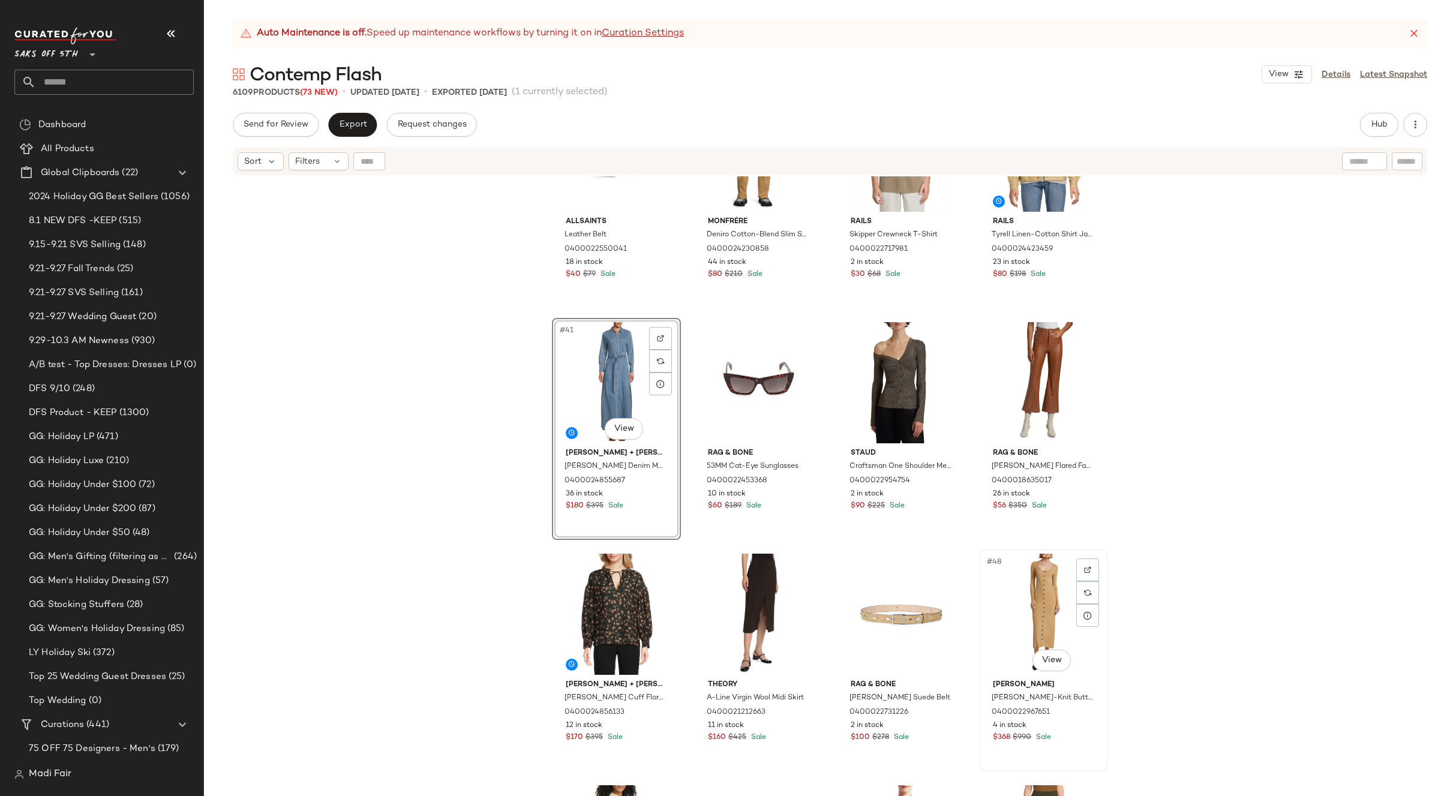
click at [1036, 608] on div "#48 View" at bounding box center [1044, 614] width 121 height 121
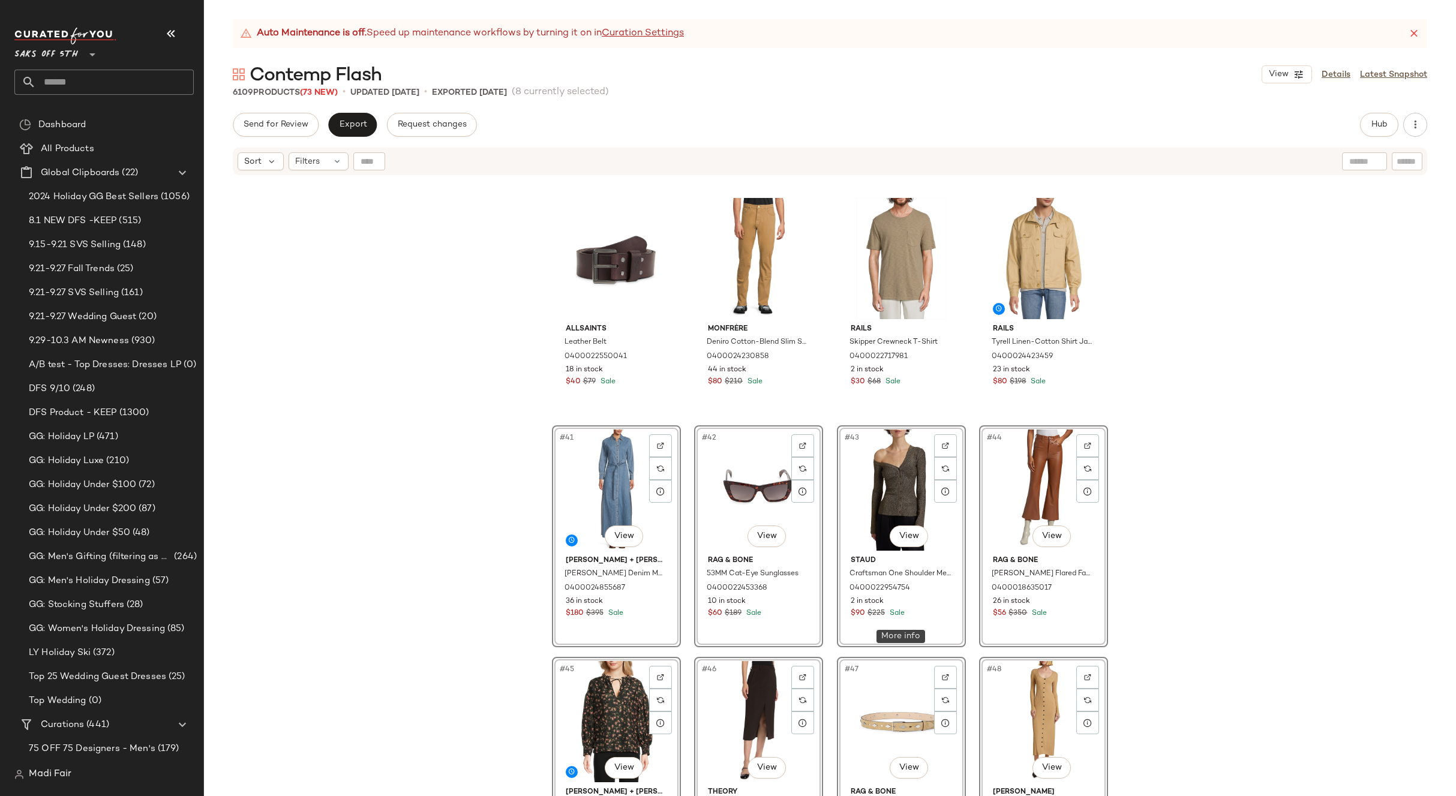
scroll to position [1887, 0]
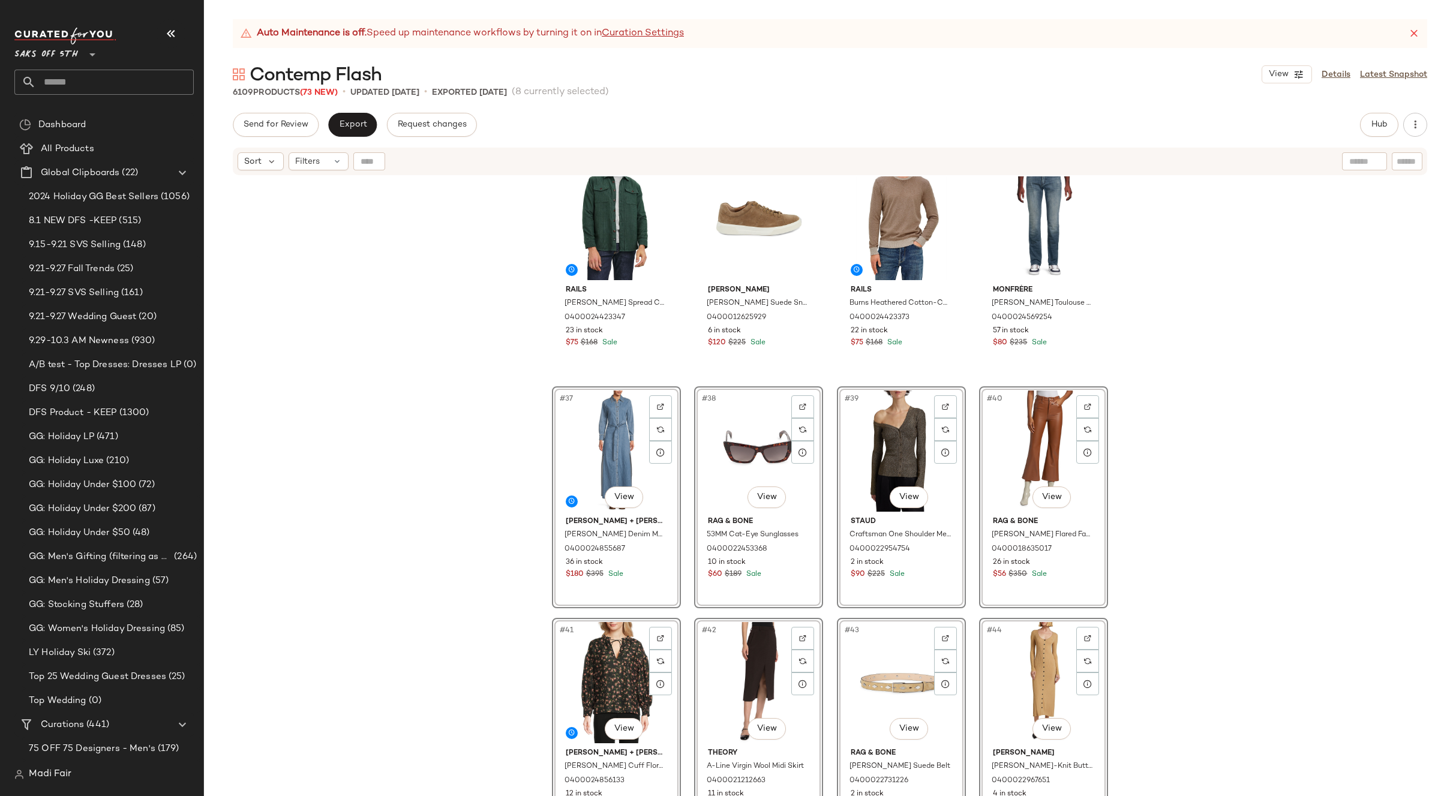
click at [1255, 503] on div "Rails [PERSON_NAME] Spread Collar Cotton Shirt jacket 0400024423347 23 in stock…" at bounding box center [830, 501] width 1252 height 650
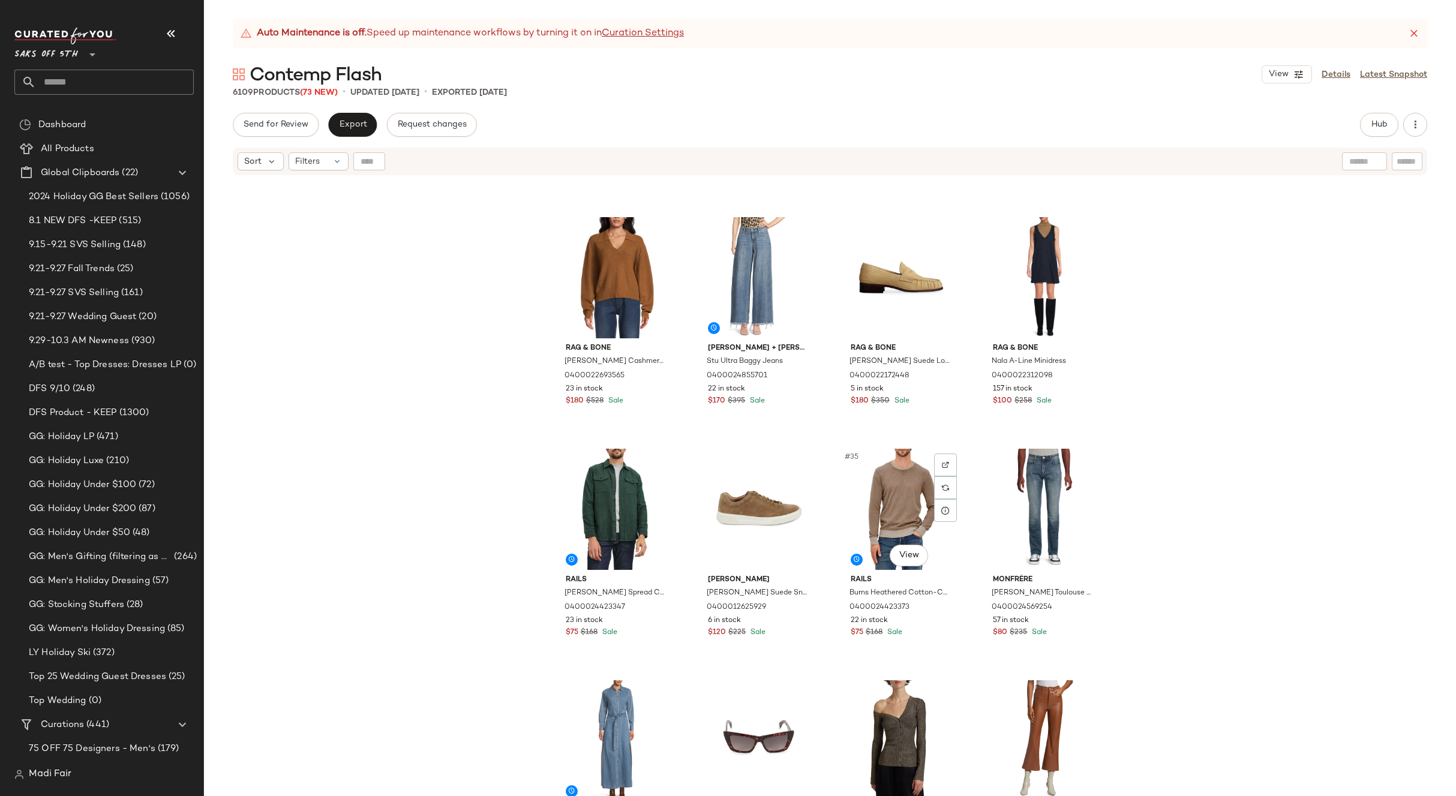
scroll to position [1707, 0]
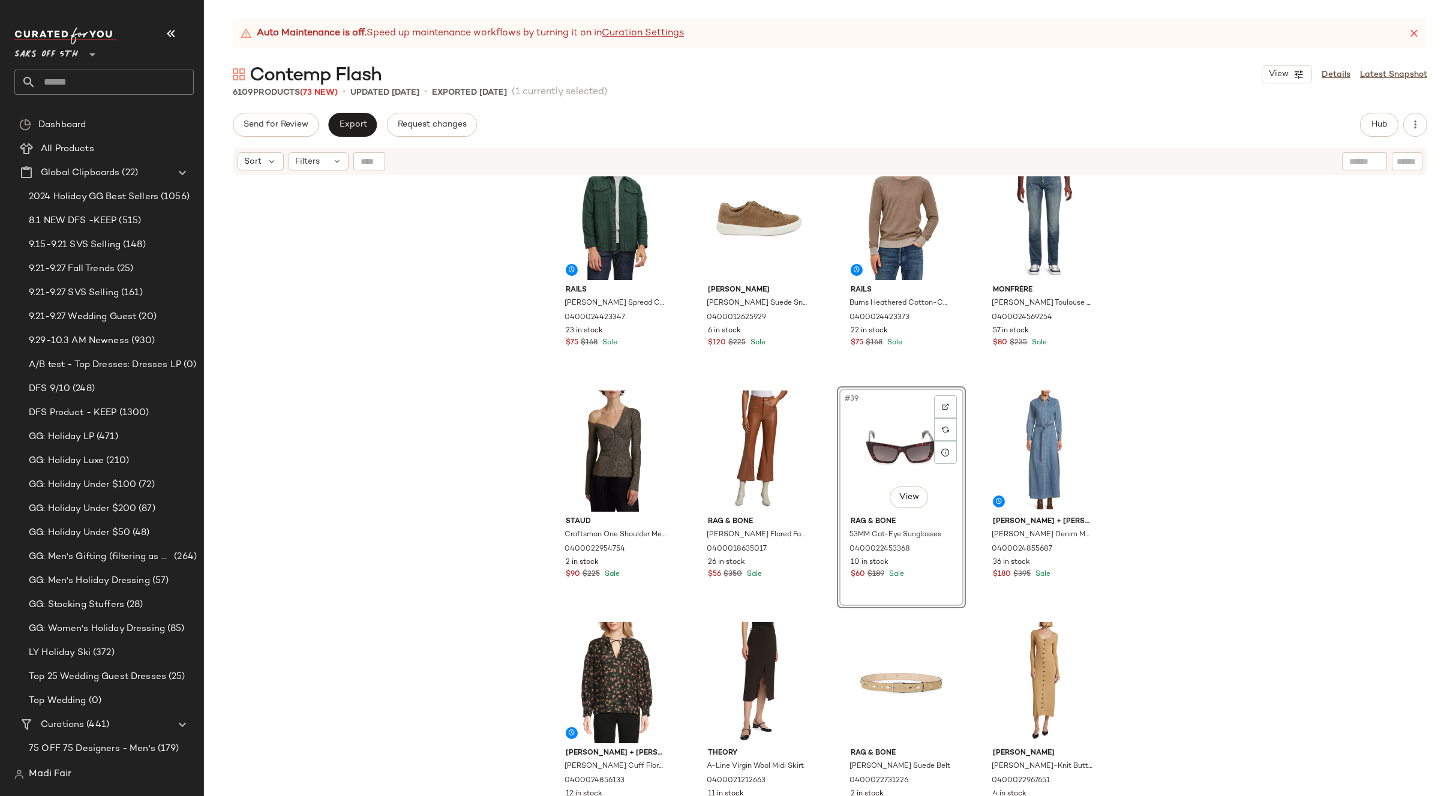
scroll to position [2067, 0]
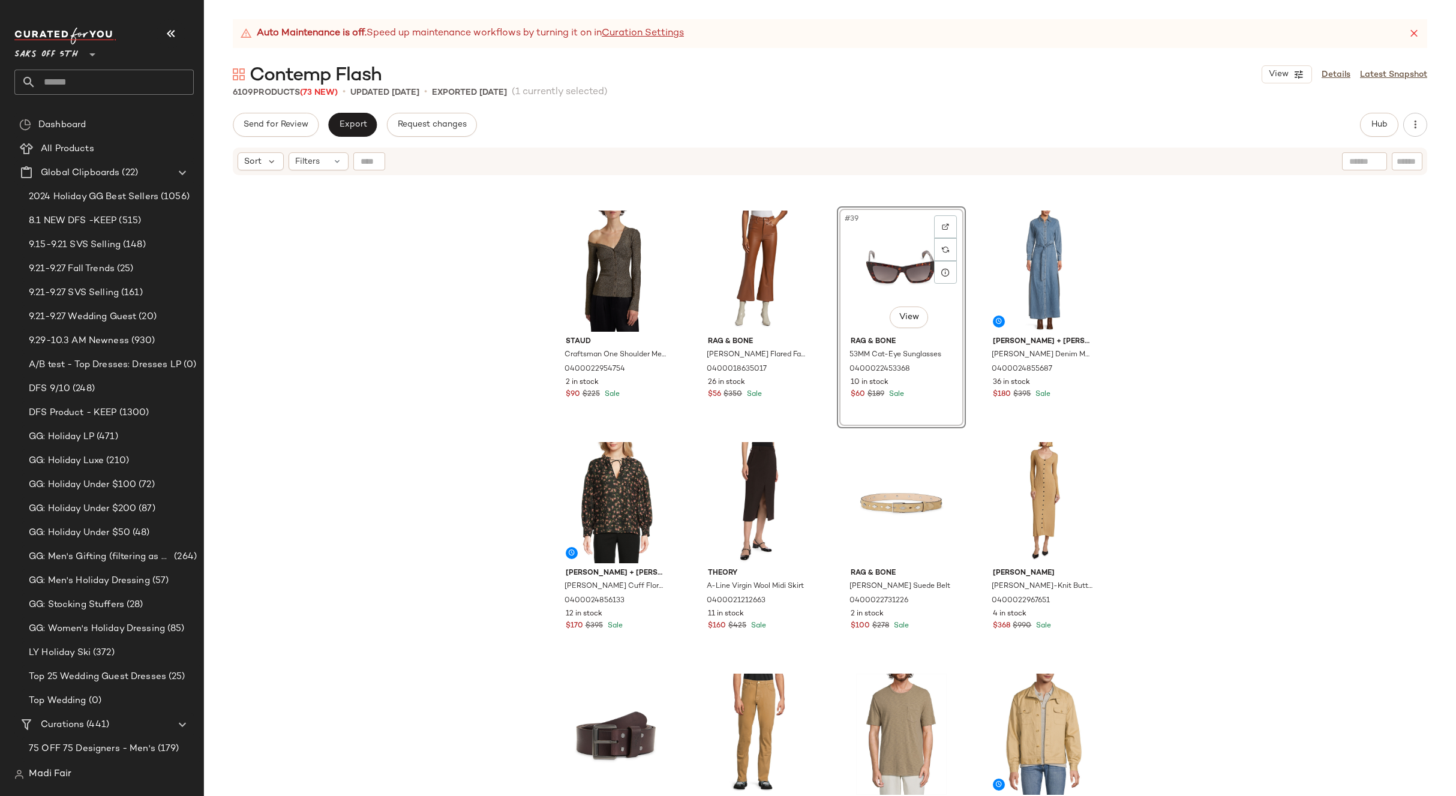
click at [1249, 547] on div "Rails [PERSON_NAME] Spread Collar Cotton Shirt jacket 0400024423347 23 in stock…" at bounding box center [830, 501] width 1252 height 650
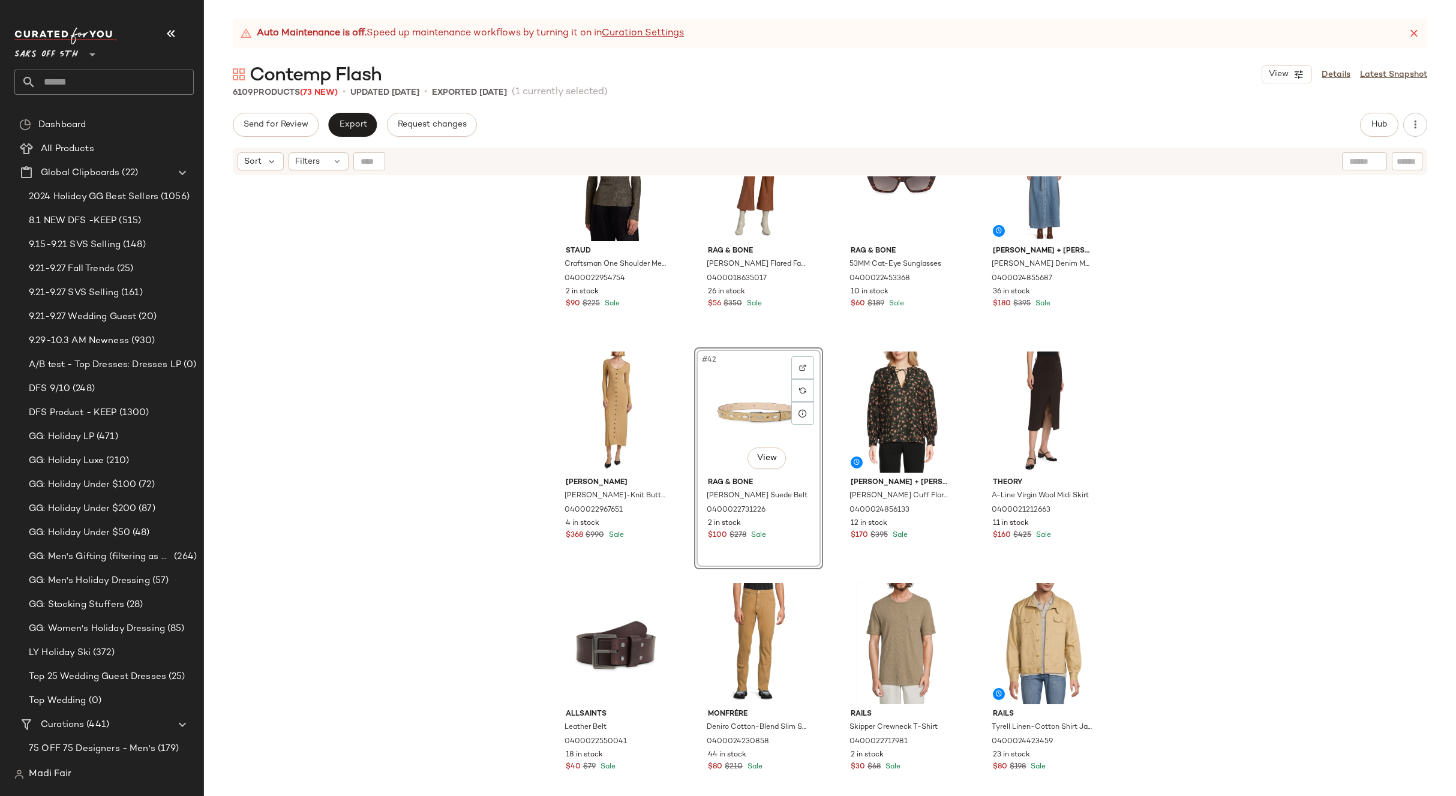
scroll to position [2247, 0]
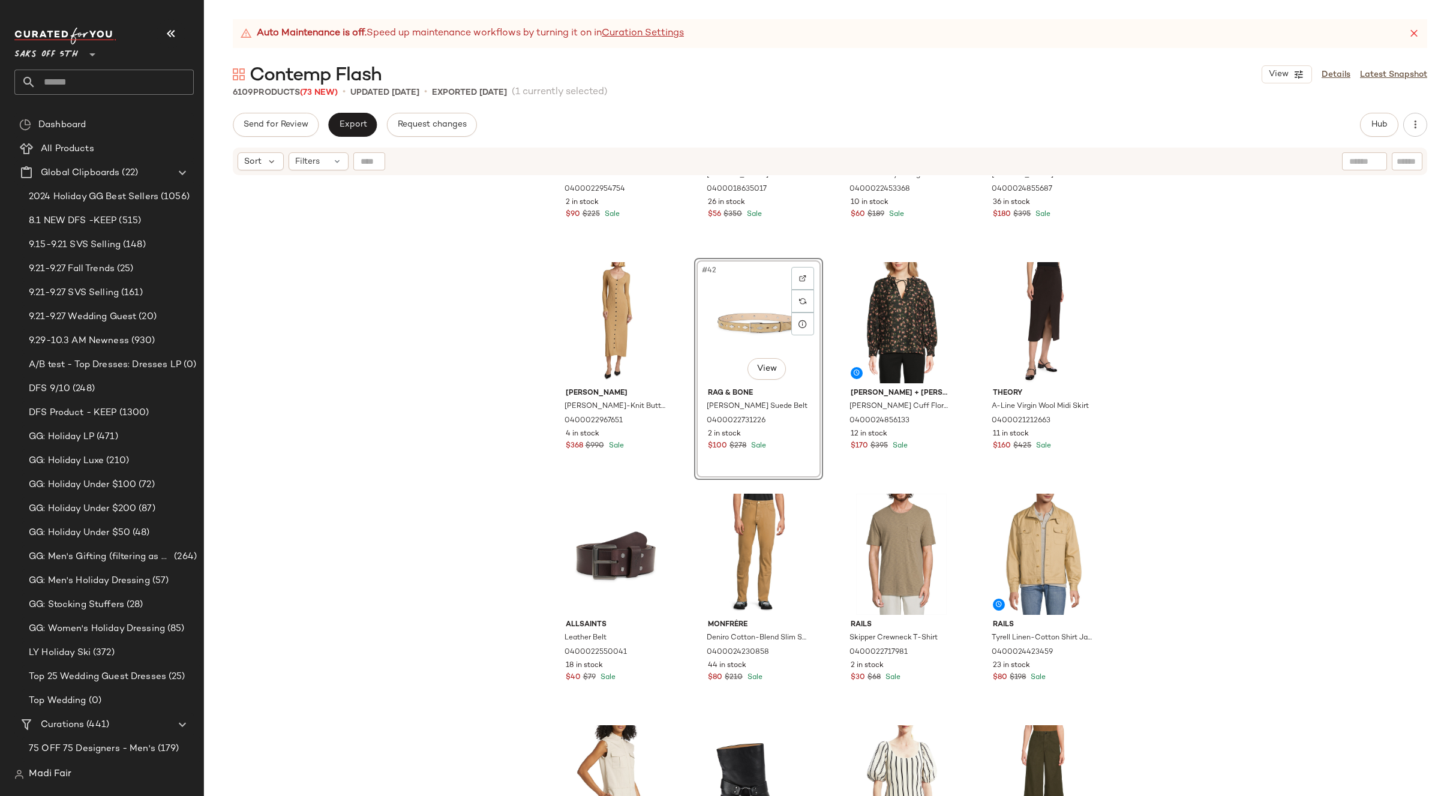
click at [1200, 561] on div "Staud Craftsman One Shoulder Metallic Cardigan 0400022954754 2 in stock $90 $22…" at bounding box center [830, 501] width 1252 height 650
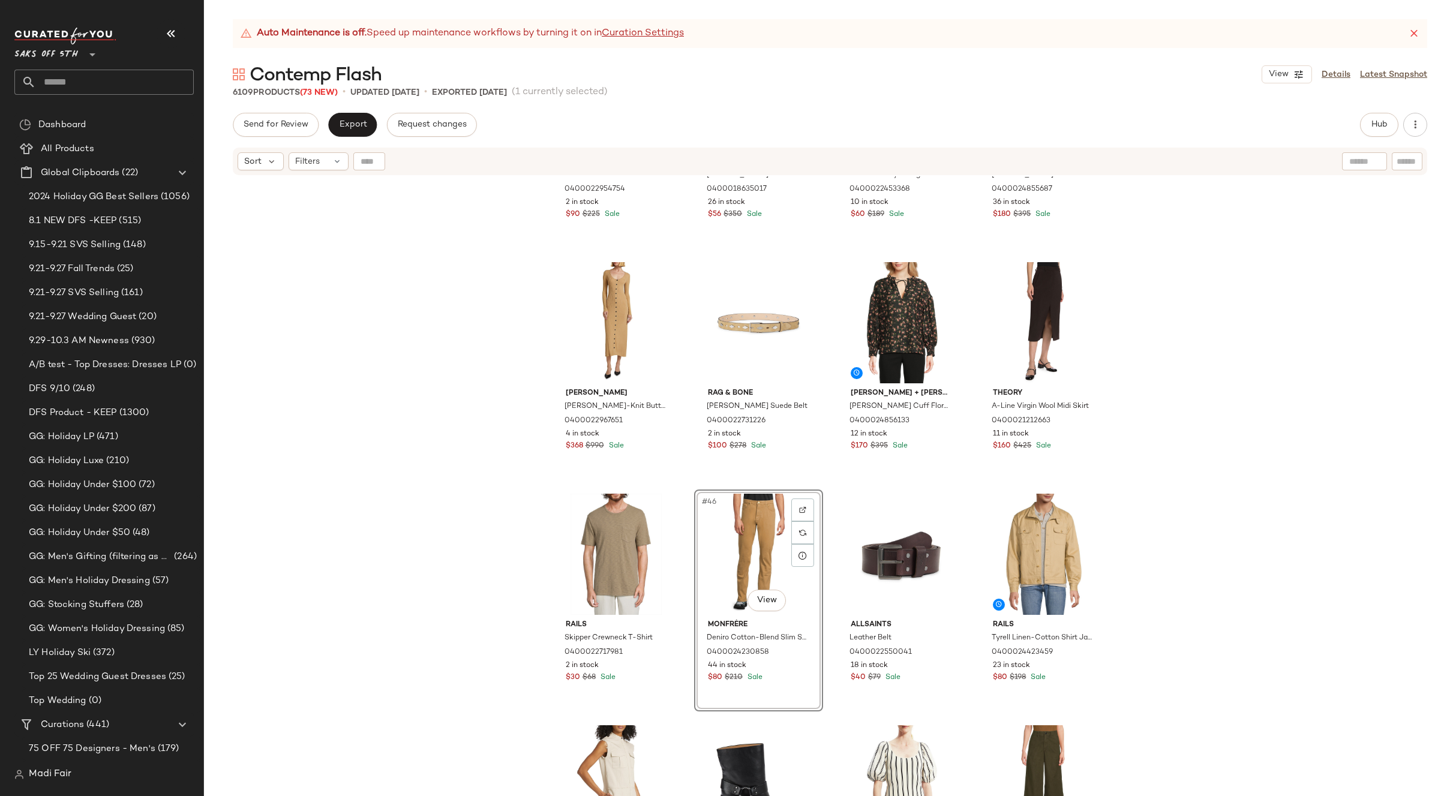
click at [1160, 550] on div "Staud Craftsman One Shoulder Metallic Cardigan 0400022954754 2 in stock $90 $22…" at bounding box center [830, 501] width 1252 height 650
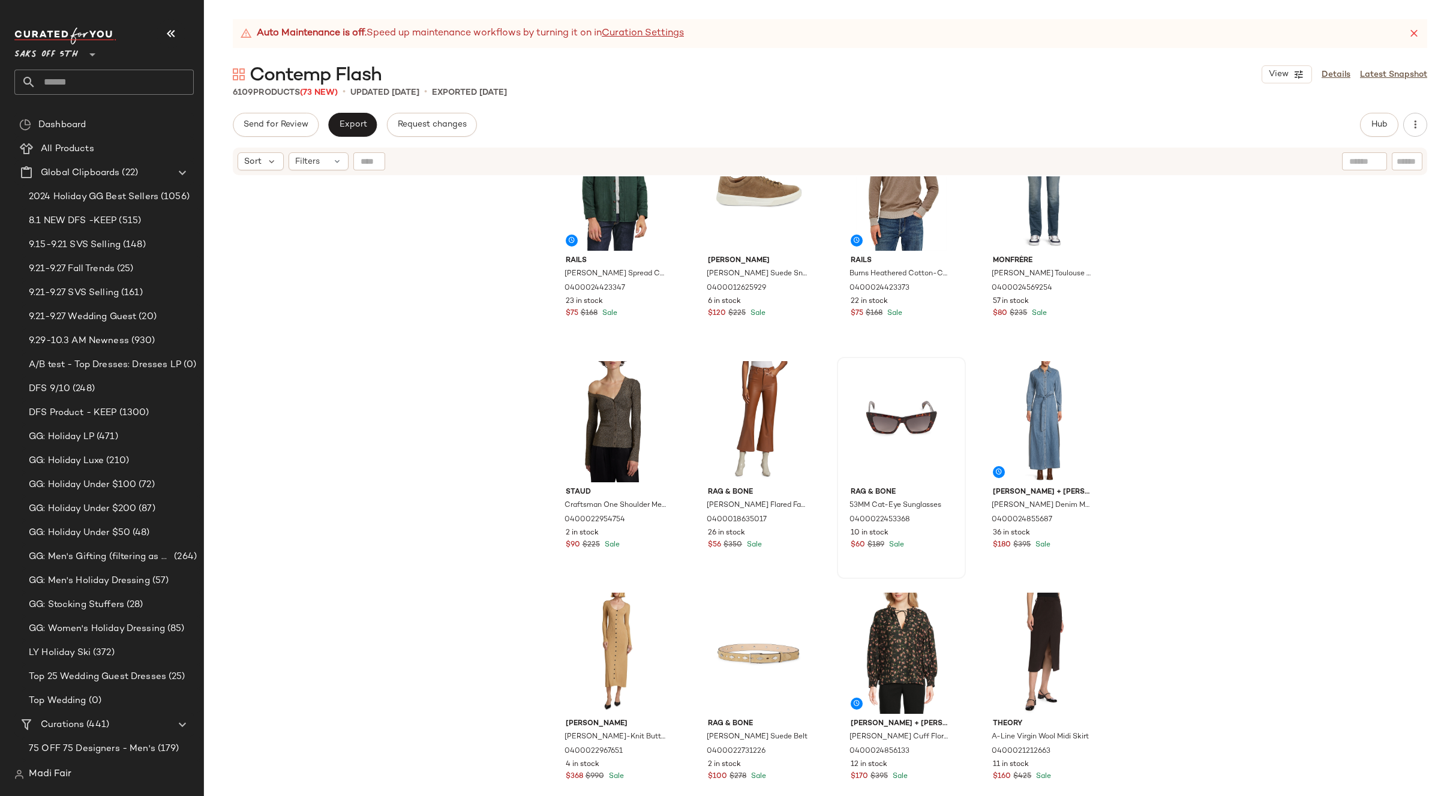
scroll to position [1870, 0]
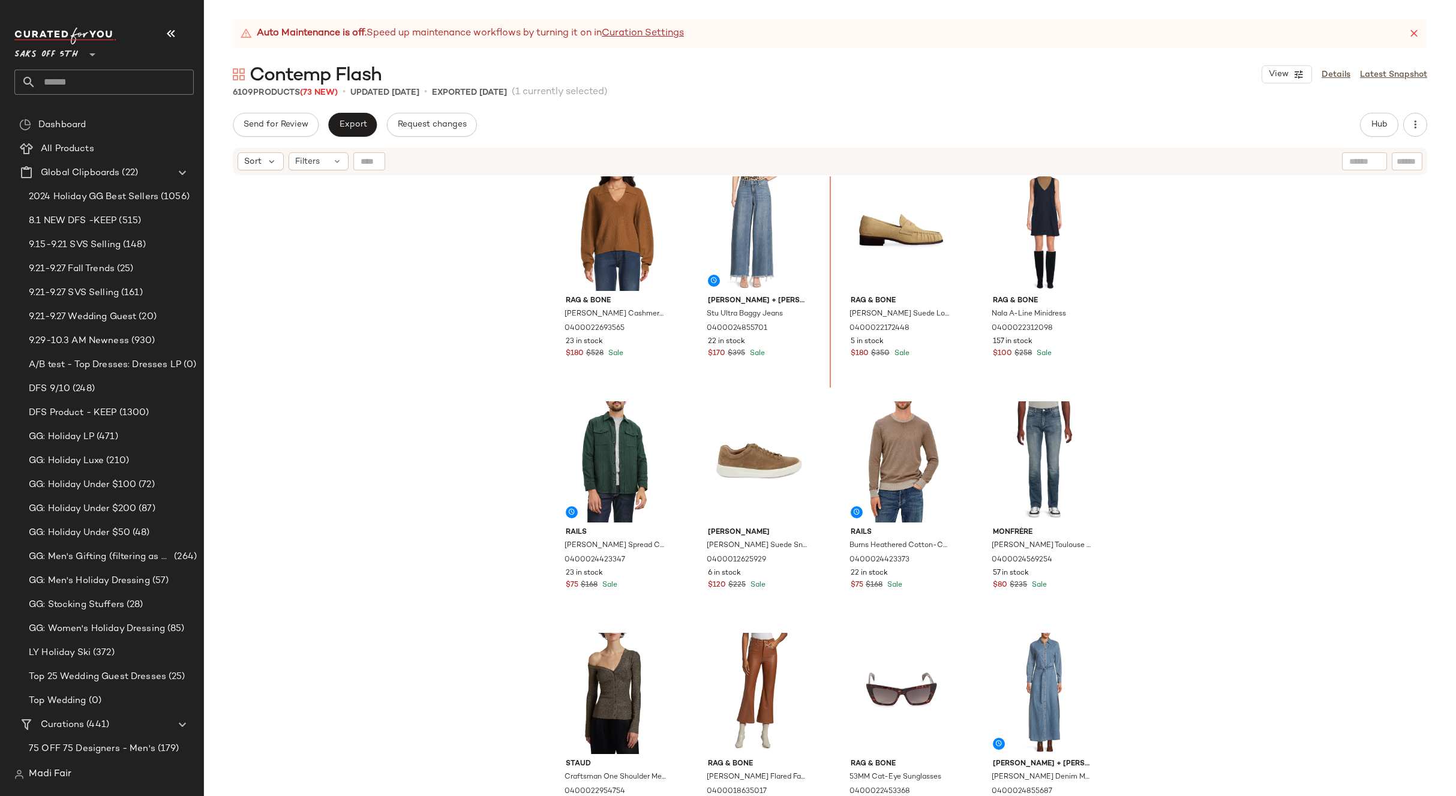
scroll to position [1580, 0]
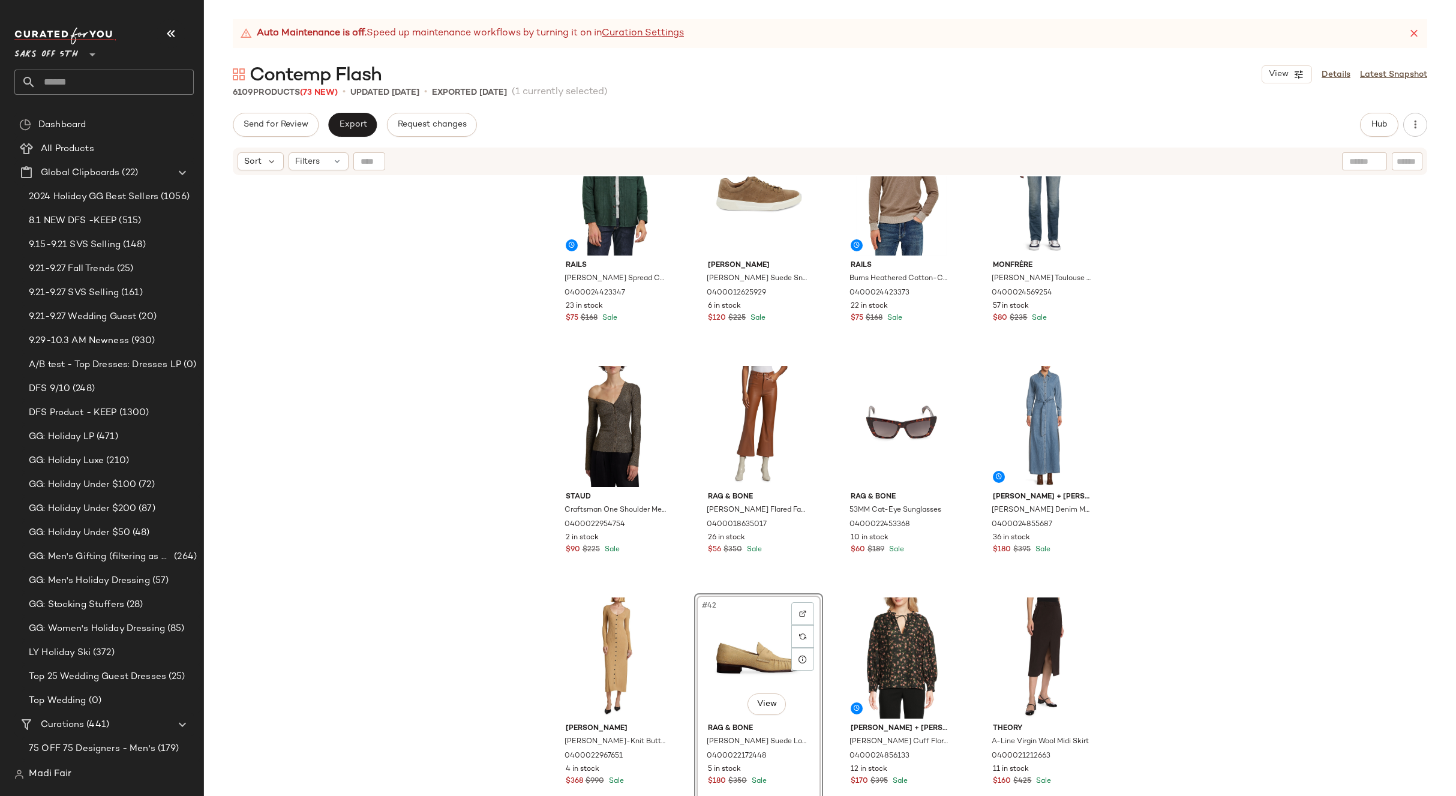
scroll to position [1680, 0]
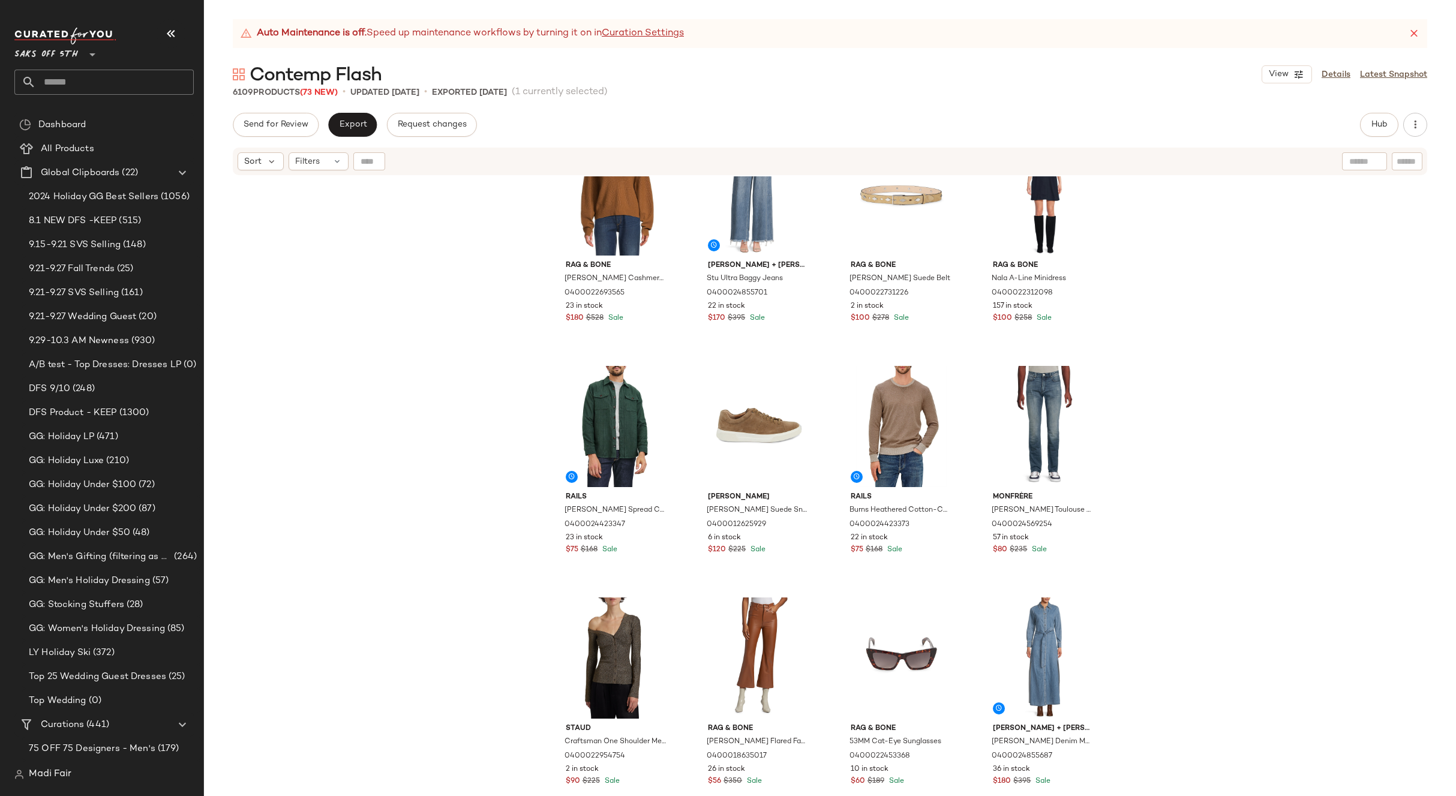
click at [1157, 576] on div "rag & bone [PERSON_NAME] Cashmere Sweater 0400022693565 23 in stock $180 $528 S…" at bounding box center [830, 501] width 1252 height 650
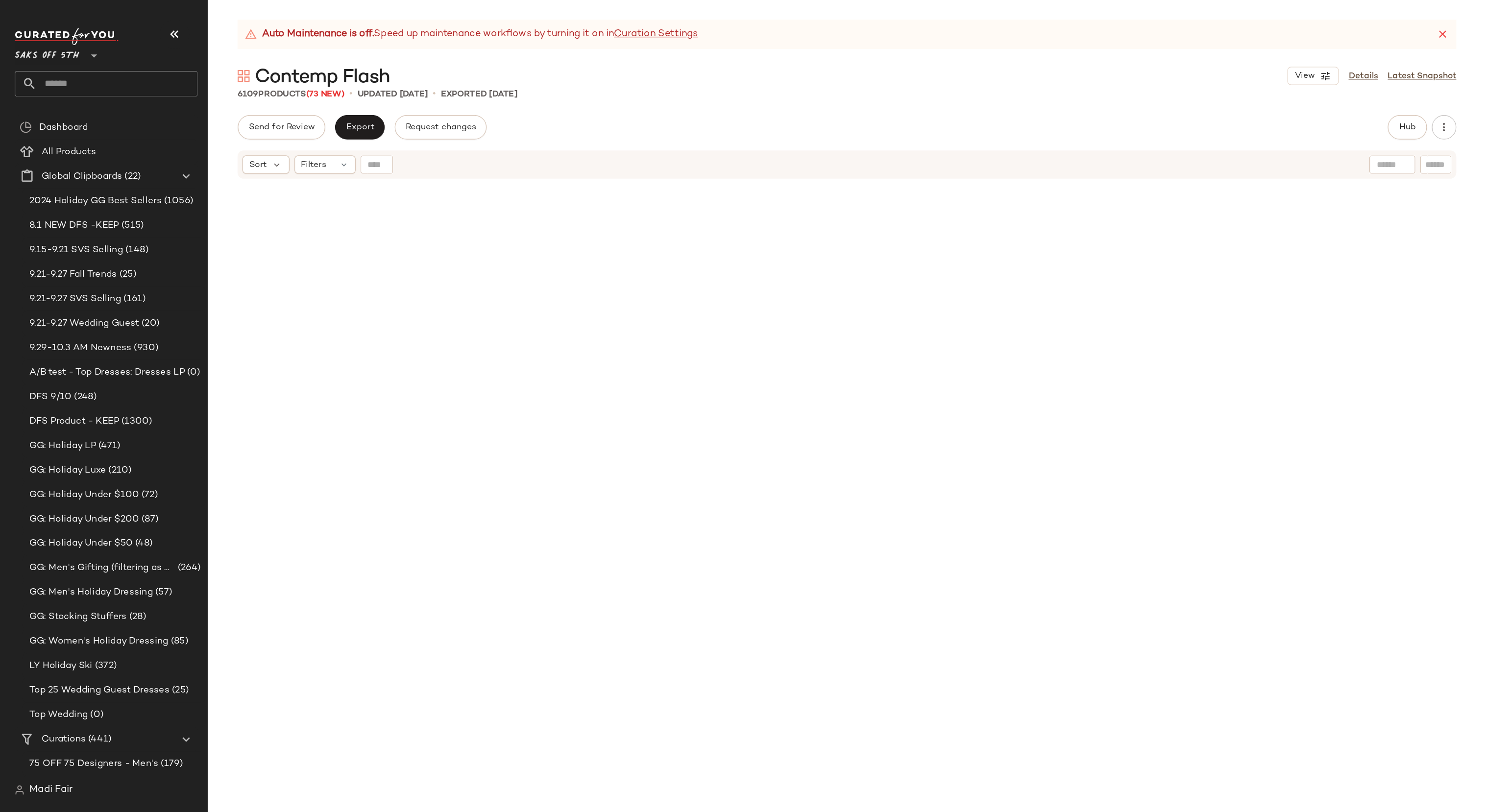
scroll to position [0, 0]
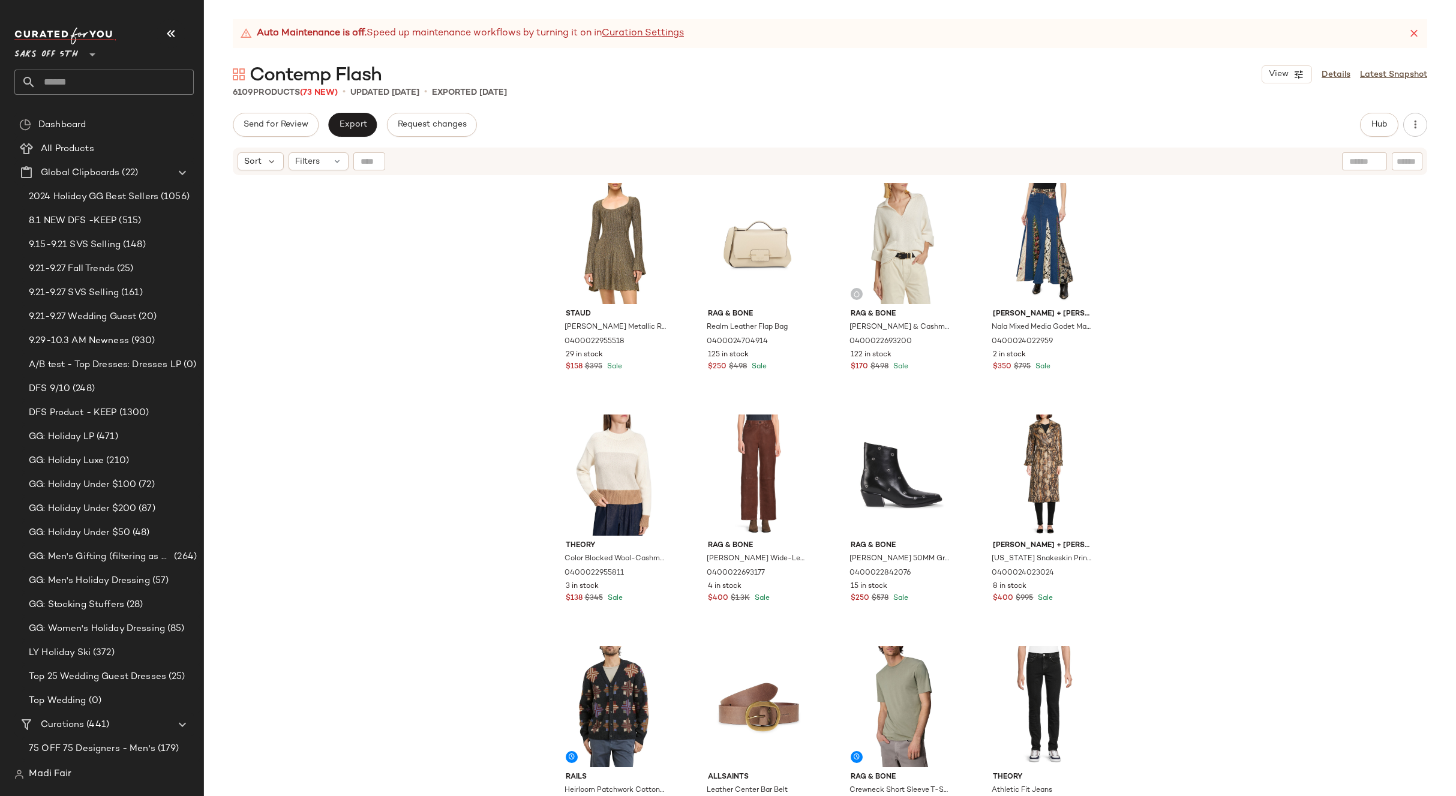
click at [1297, 313] on div "[PERSON_NAME] Metallic Rib-Knit Minidress 0400022955518 29 in stock $158 $395 S…" at bounding box center [830, 501] width 1252 height 650
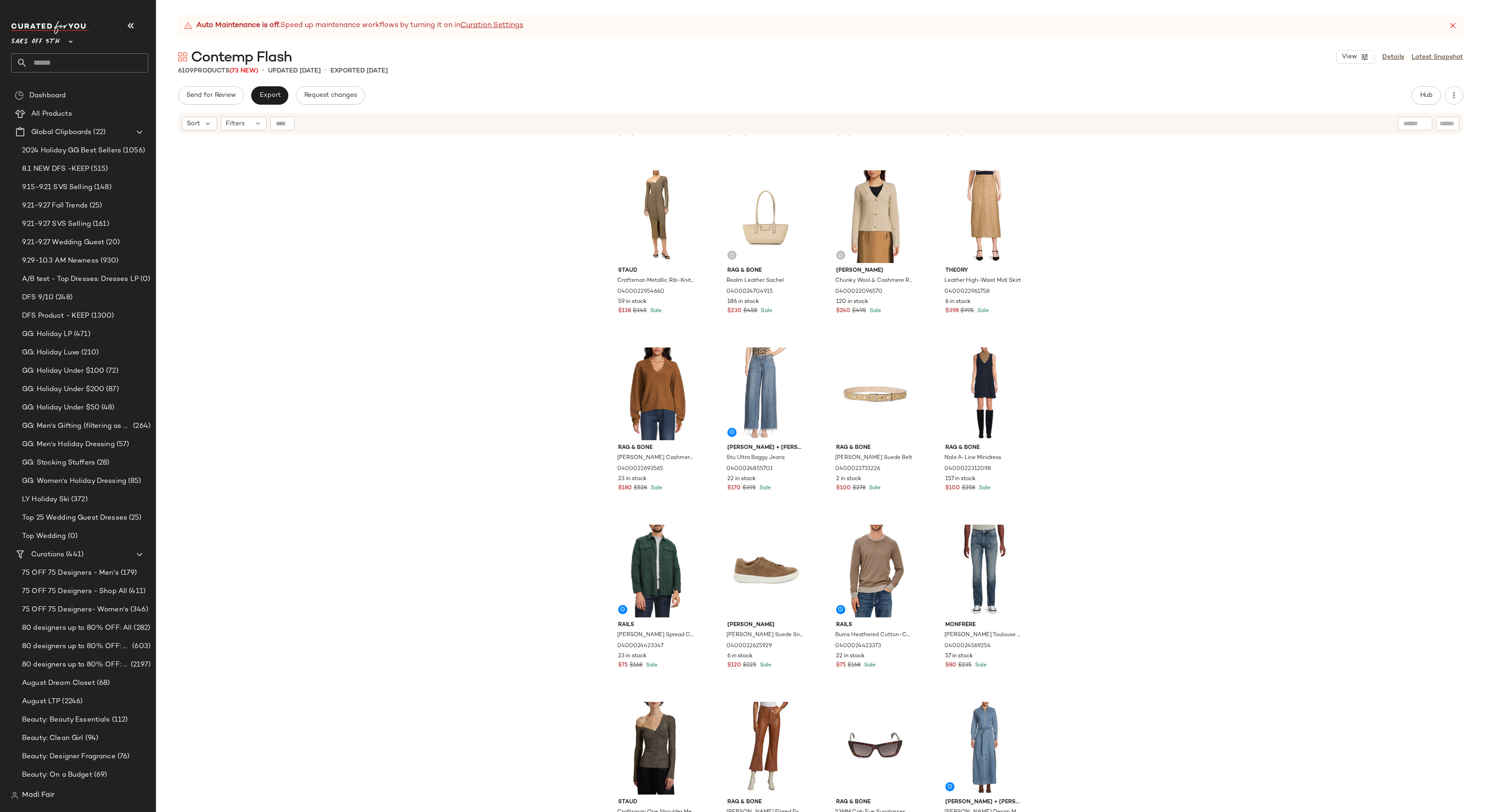
scroll to position [1047, 0]
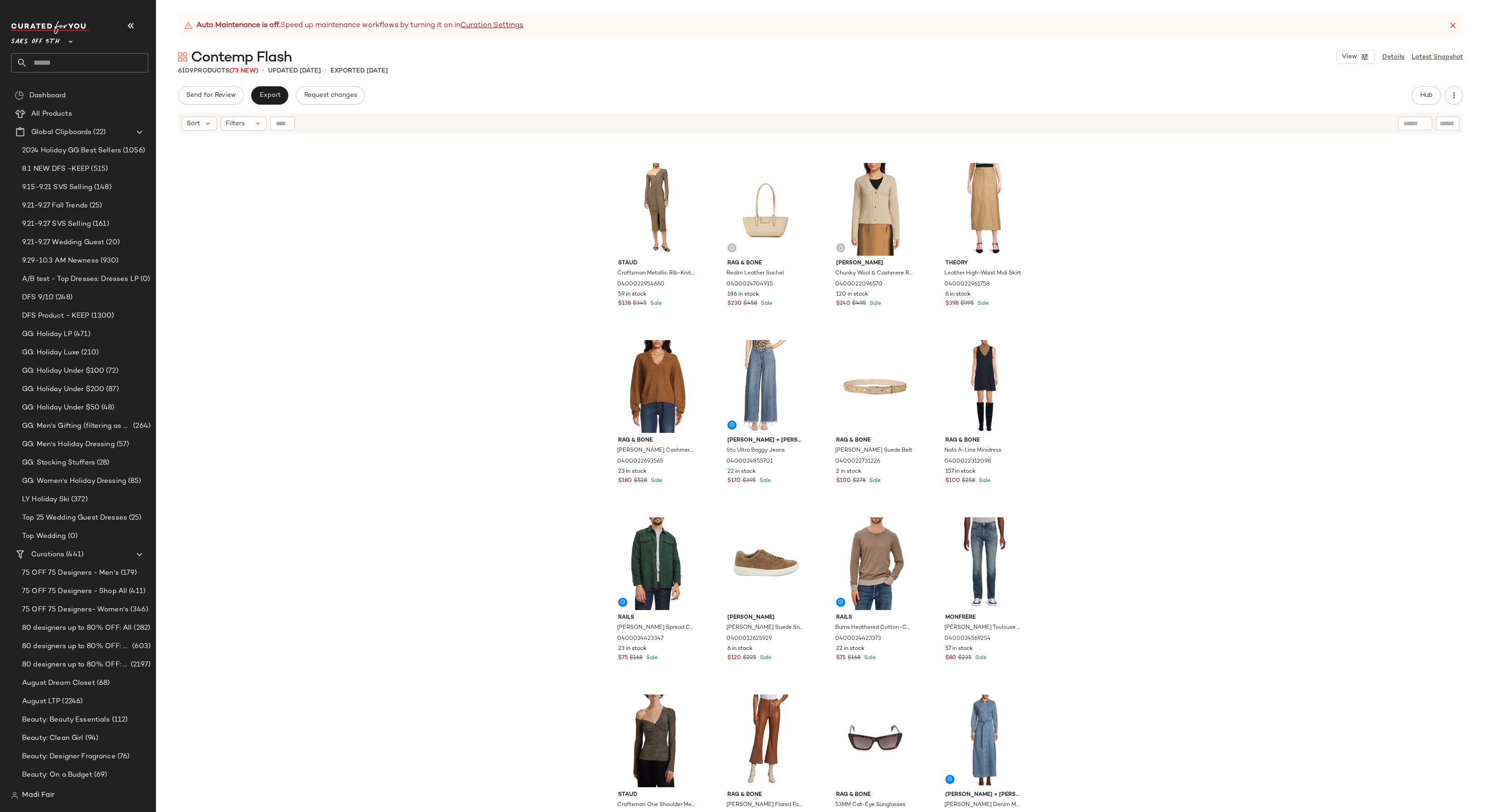
click at [1113, 591] on div "Rails [PERSON_NAME]-Blend Long-Sleeve T-Shirt 0400024423431 21 in stock $50 $11…" at bounding box center [820, 484] width 1329 height 700
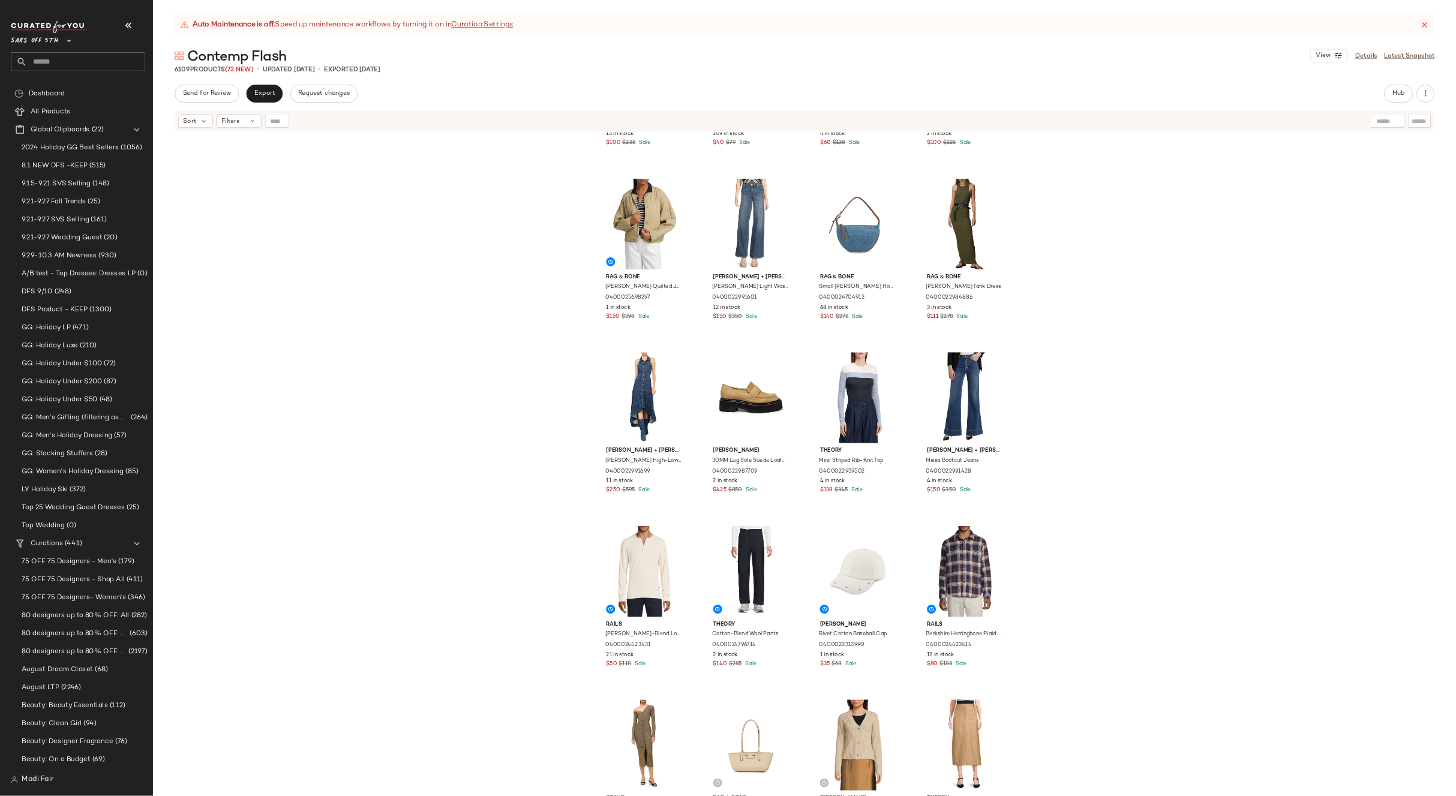
scroll to position [0, 0]
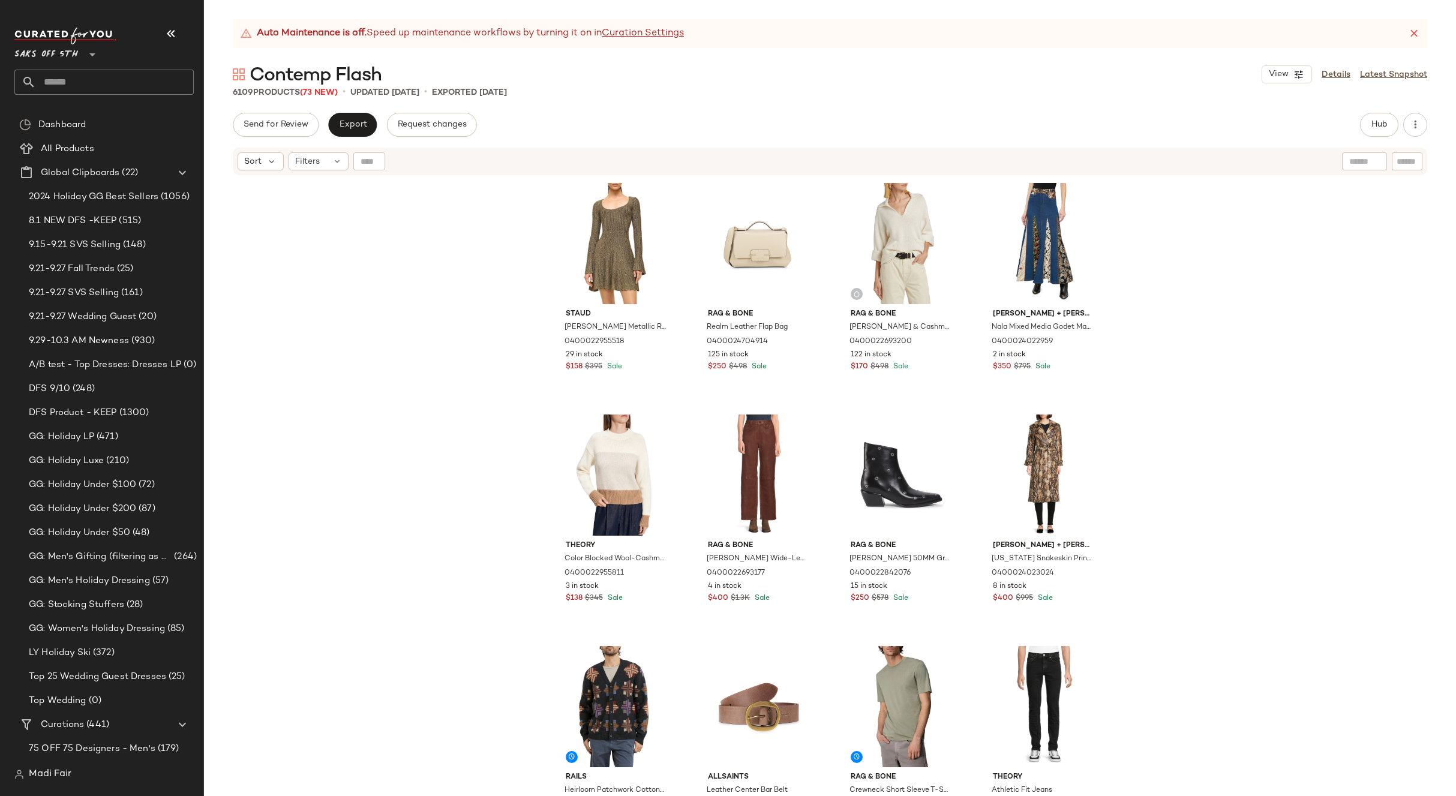
click at [1193, 485] on div "[PERSON_NAME] Metallic Rib-Knit Minidress 0400022955518 29 in stock $158 $395 S…" at bounding box center [830, 501] width 1252 height 650
click at [1228, 384] on div "[PERSON_NAME] Metallic Rib-Knit Minidress 0400022955518 29 in stock $158 $395 S…" at bounding box center [830, 501] width 1252 height 650
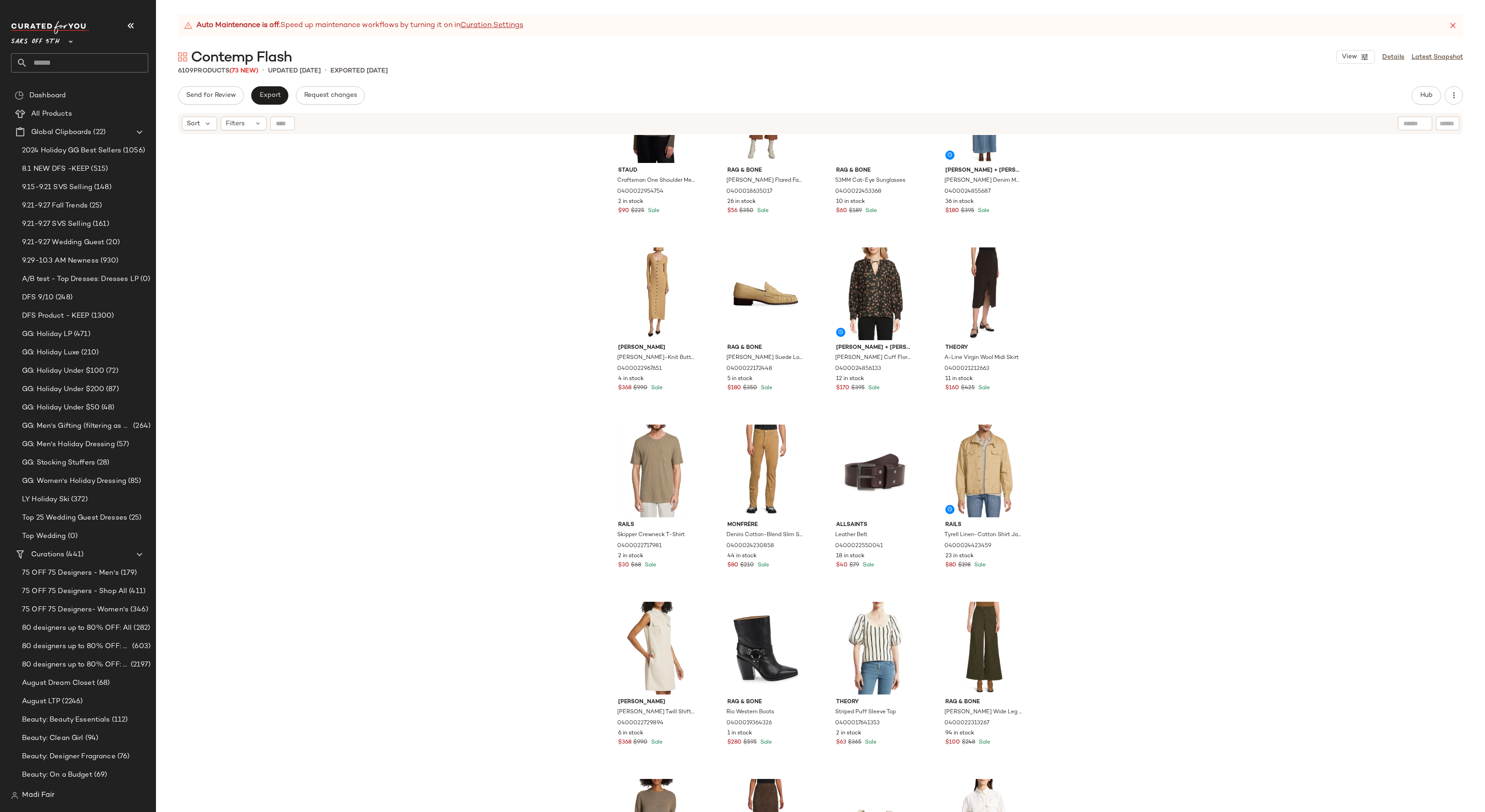
scroll to position [1720, 0]
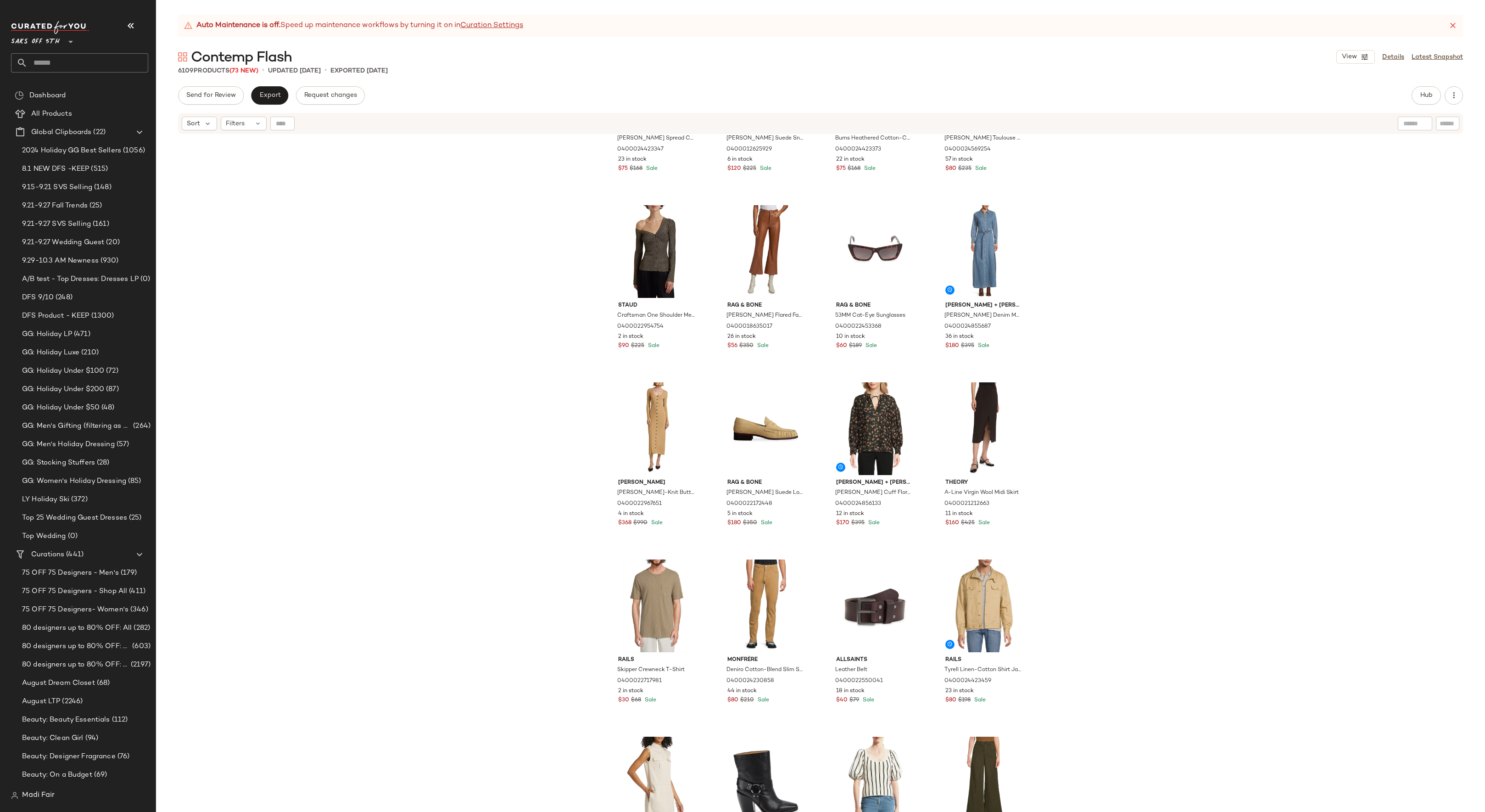
click at [1113, 409] on div "Rails [PERSON_NAME] Spread Collar Cotton Shirt jacket 0400024423347 23 in stock…" at bounding box center [820, 484] width 1329 height 700
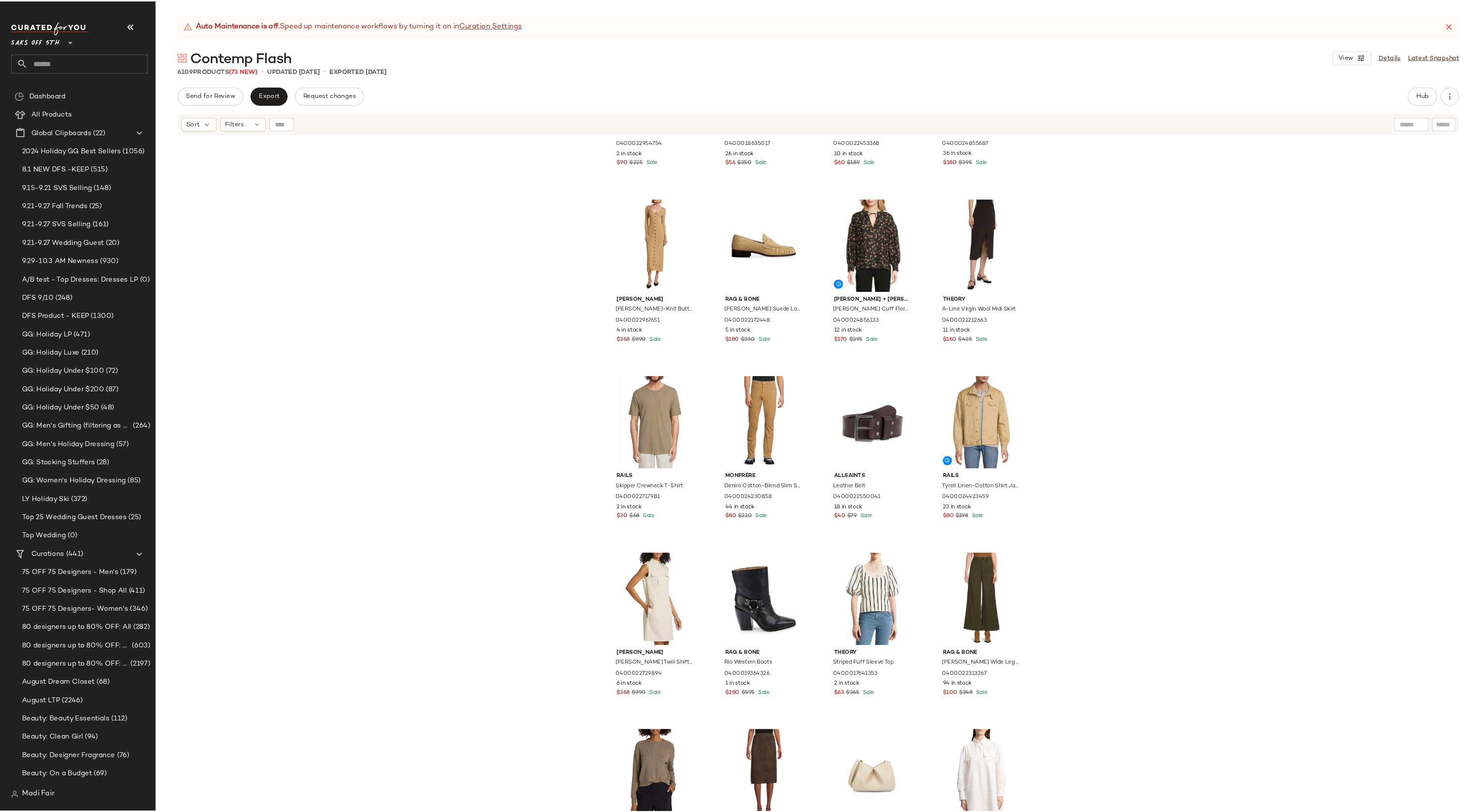
scroll to position [1901, 0]
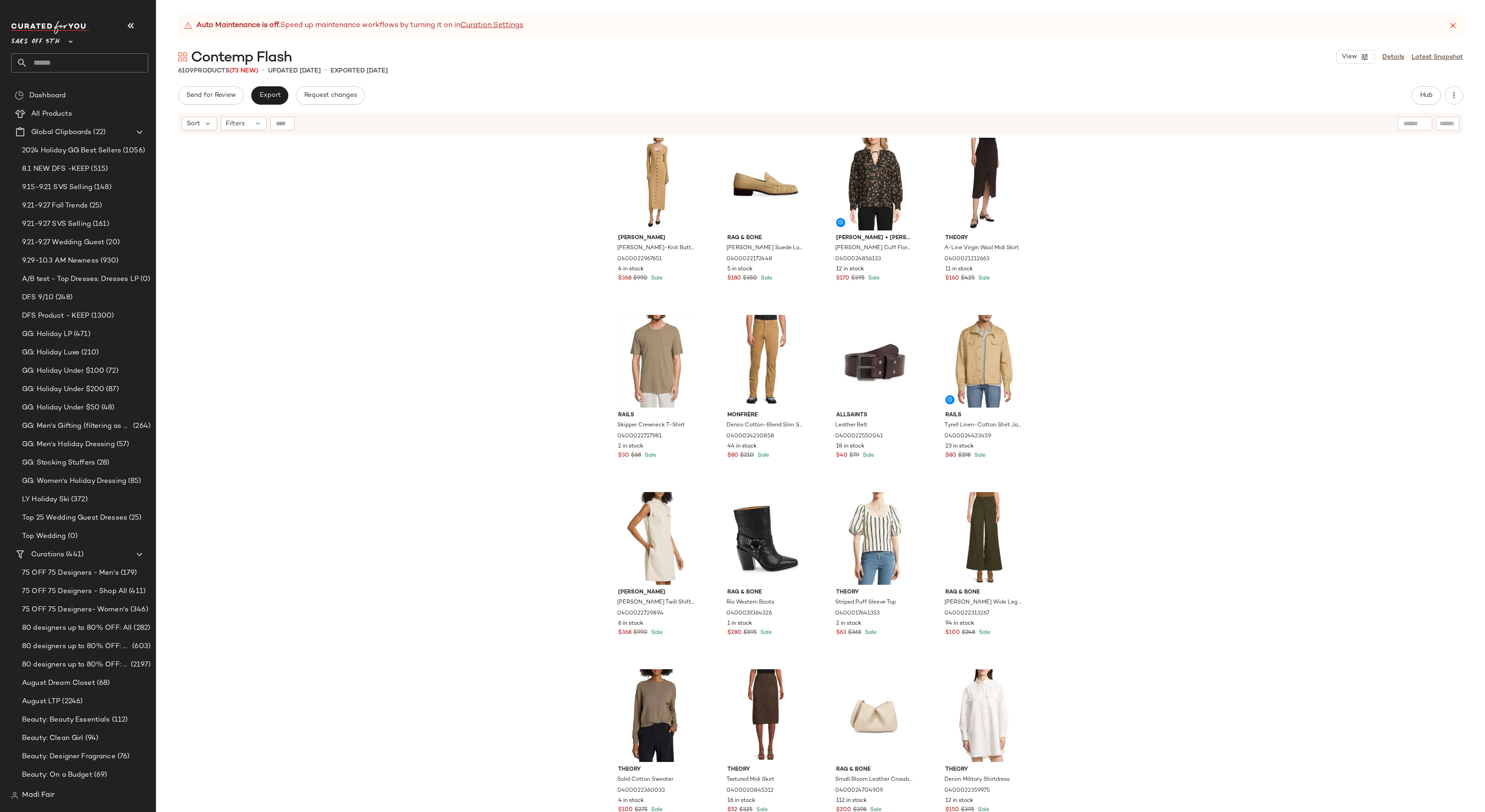
click at [1076, 399] on div "Staud Craftsman One Shoulder Metallic Cardigan 0400022954754 2 in stock $90 $22…" at bounding box center [820, 484] width 1329 height 700
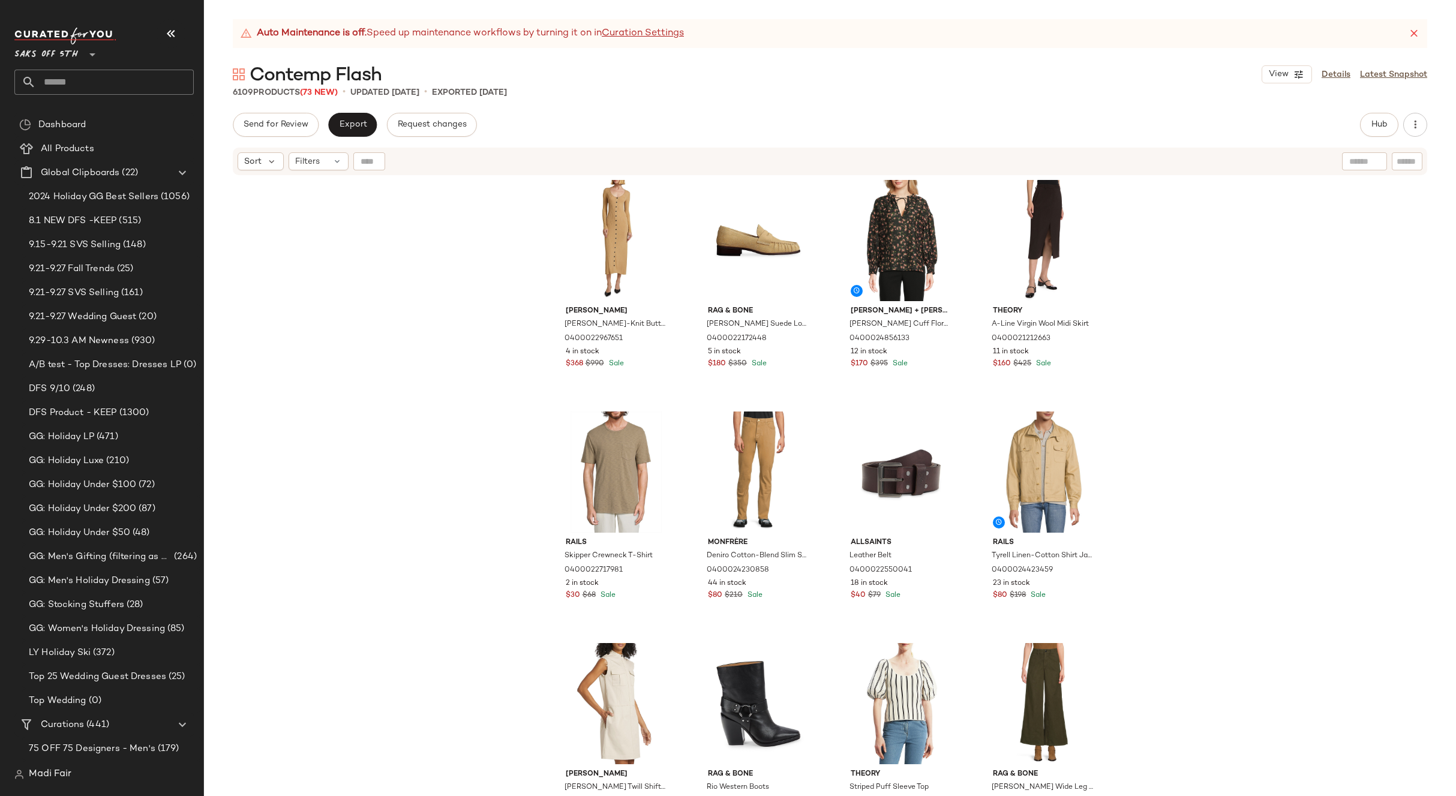
click at [470, 179] on div "Staud Craftsman One Shoulder Metallic Cardigan 0400022954754 2 in stock $90 $22…" at bounding box center [830, 501] width 1252 height 650
click at [345, 133] on button "Export" at bounding box center [352, 125] width 49 height 24
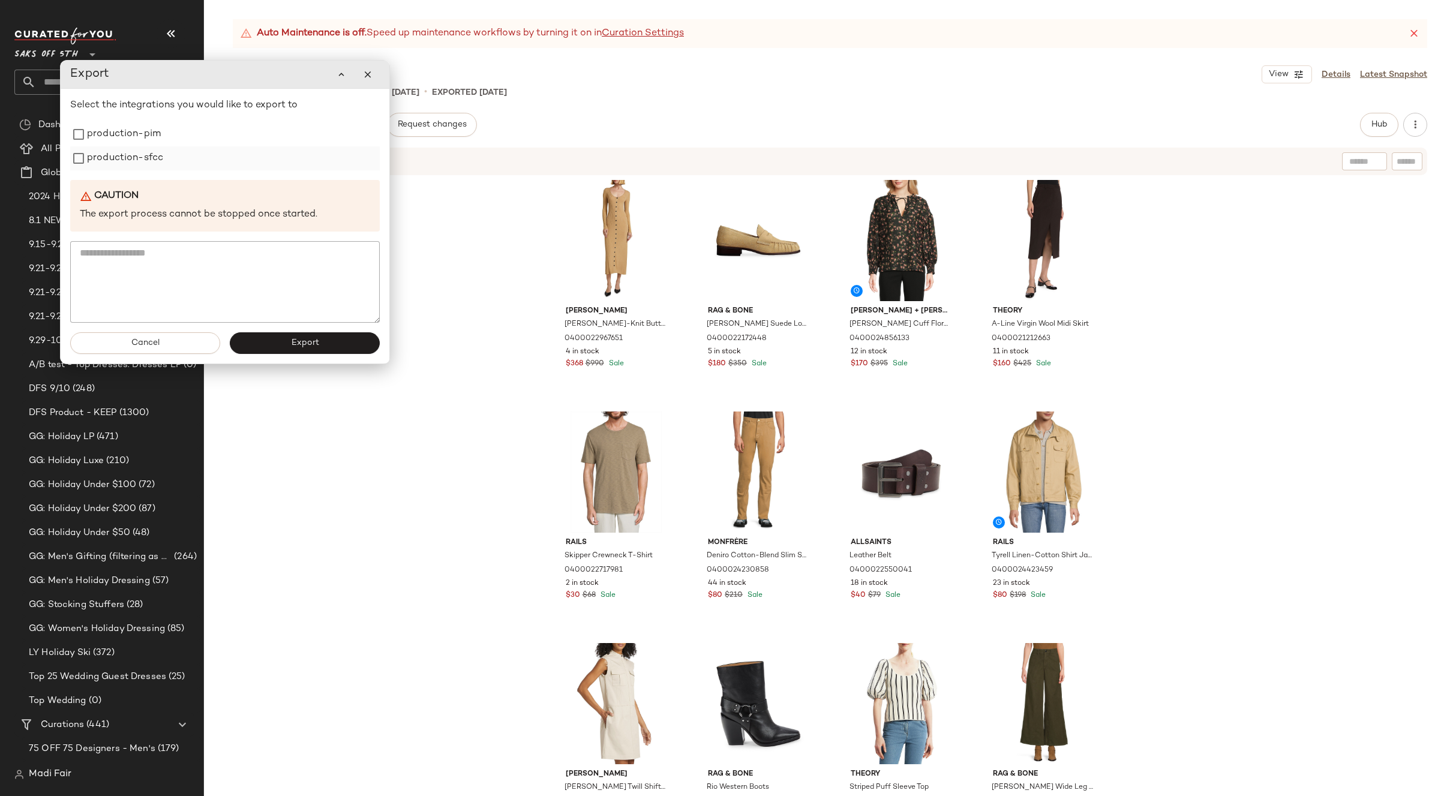
click at [139, 160] on label "production-sfcc" at bounding box center [125, 158] width 76 height 24
click at [136, 143] on label "production-pim" at bounding box center [124, 134] width 74 height 24
click at [260, 343] on button "Export" at bounding box center [305, 343] width 150 height 22
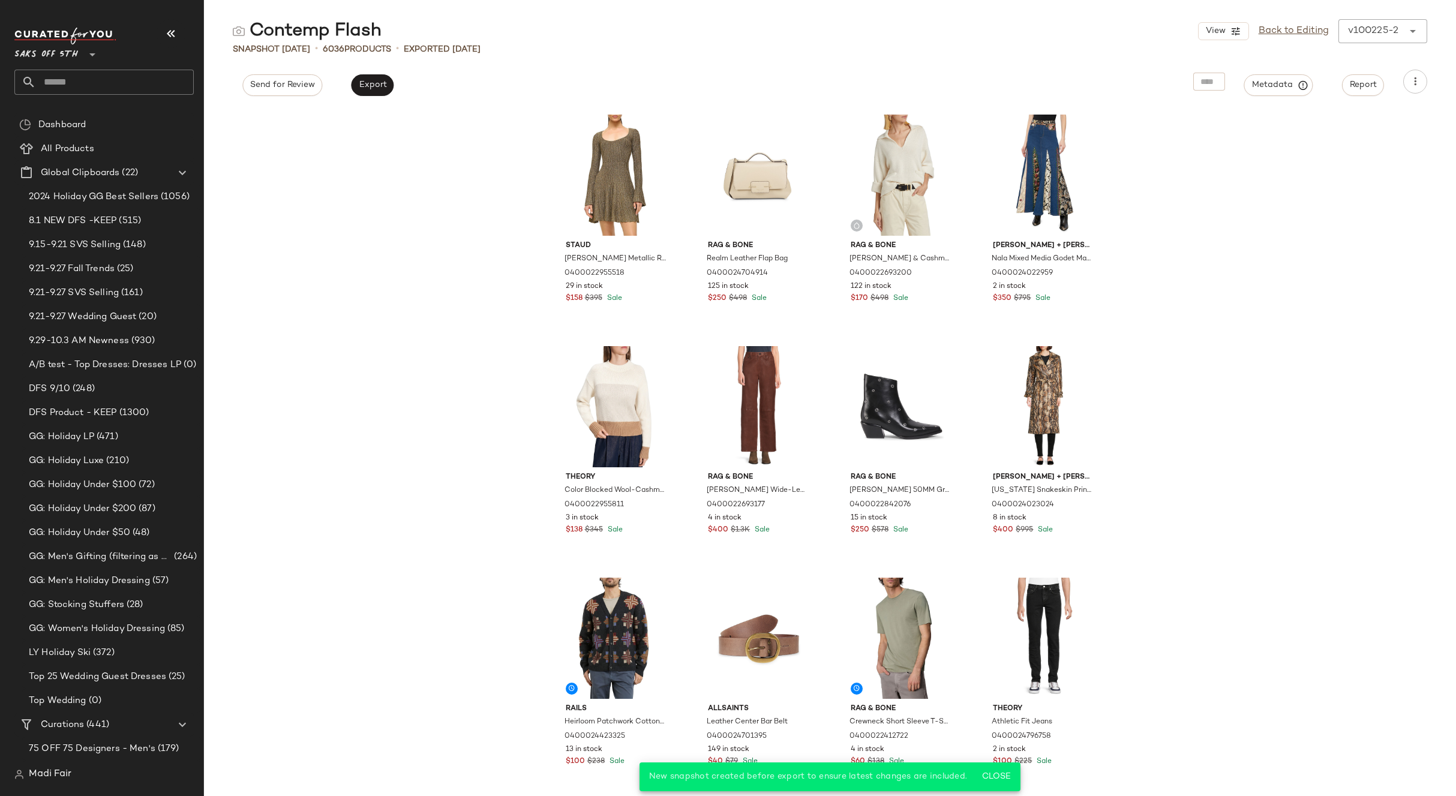
drag, startPoint x: 1176, startPoint y: 309, endPoint x: 1260, endPoint y: 101, distance: 224.0
click at [1177, 308] on div "[PERSON_NAME] Metallic Rib-Knit Minidress 0400022955518 29 in stock $158 $395 S…" at bounding box center [830, 452] width 1252 height 688
drag, startPoint x: 1299, startPoint y: 25, endPoint x: 1292, endPoint y: 31, distance: 9.4
click at [1299, 25] on link "Back to Editing" at bounding box center [1294, 31] width 70 height 14
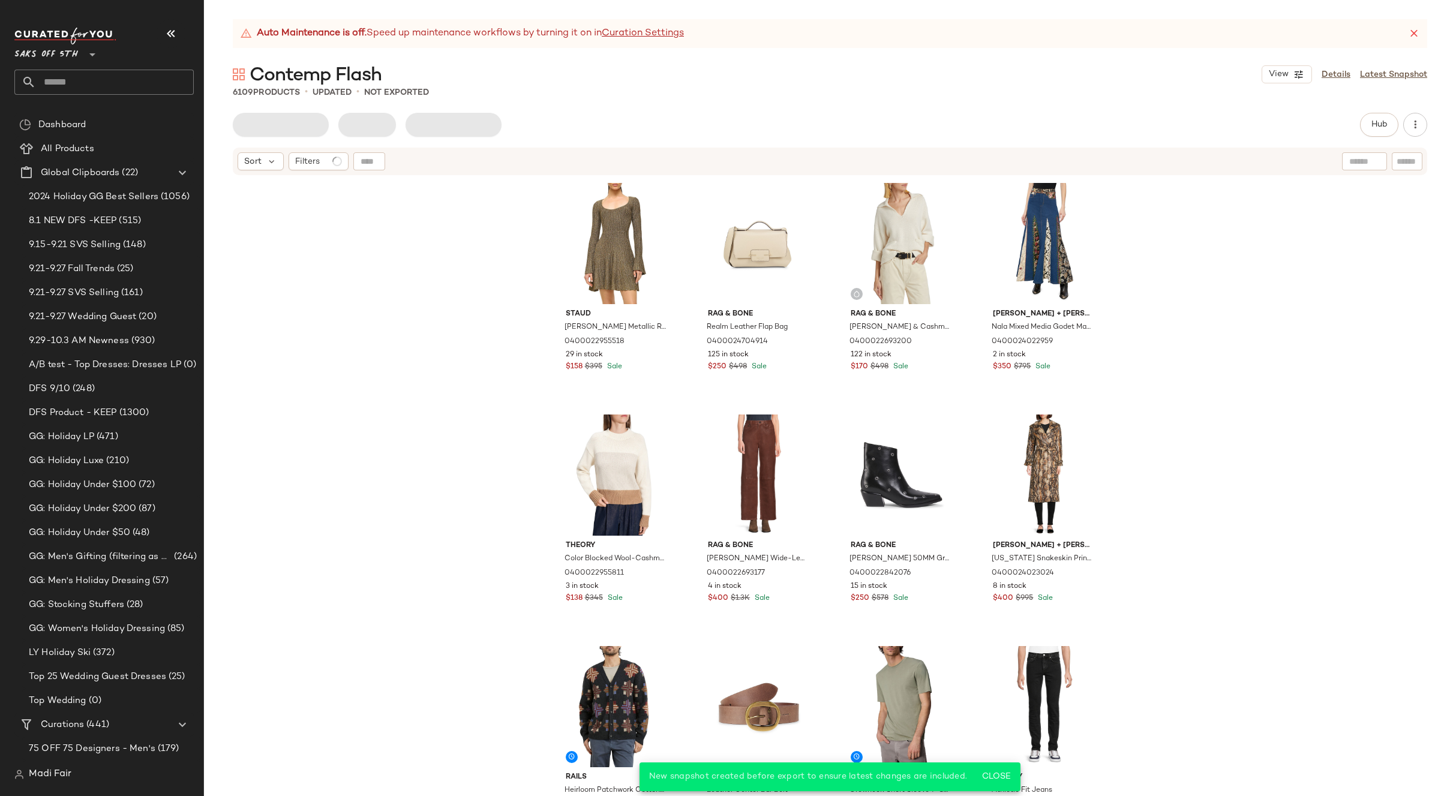
click at [1176, 312] on div "[PERSON_NAME] Metallic Rib-Knit Minidress 0400022955518 29 in stock $158 $395 S…" at bounding box center [830, 501] width 1252 height 650
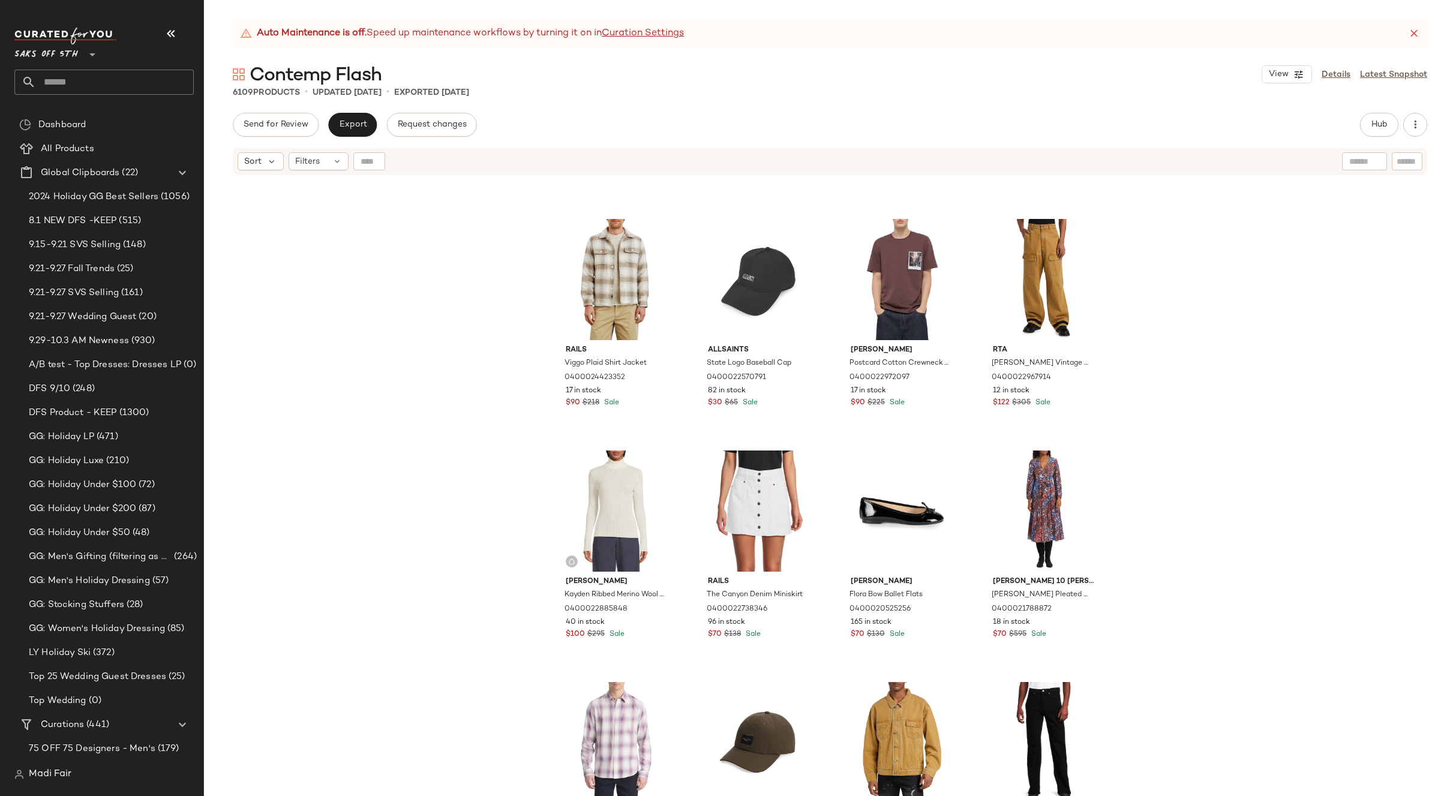
scroll to position [7631, 0]
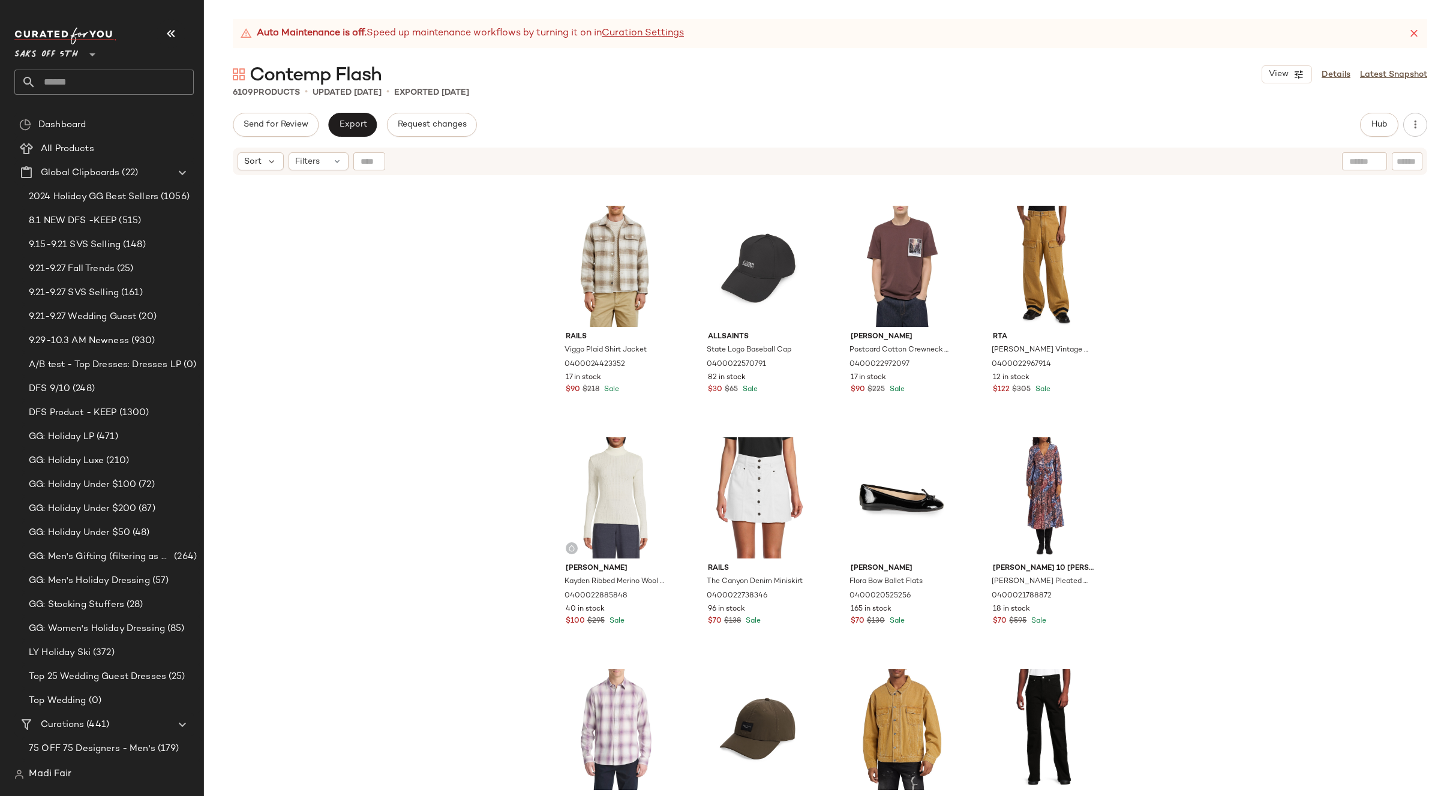
drag, startPoint x: 1188, startPoint y: 412, endPoint x: 1182, endPoint y: 383, distance: 29.6
click at [1188, 412] on div "Generation Love Tyla Floral-Mesh Turtleneck Top 0400022954767 13 in stock $66 $…" at bounding box center [830, 501] width 1252 height 650
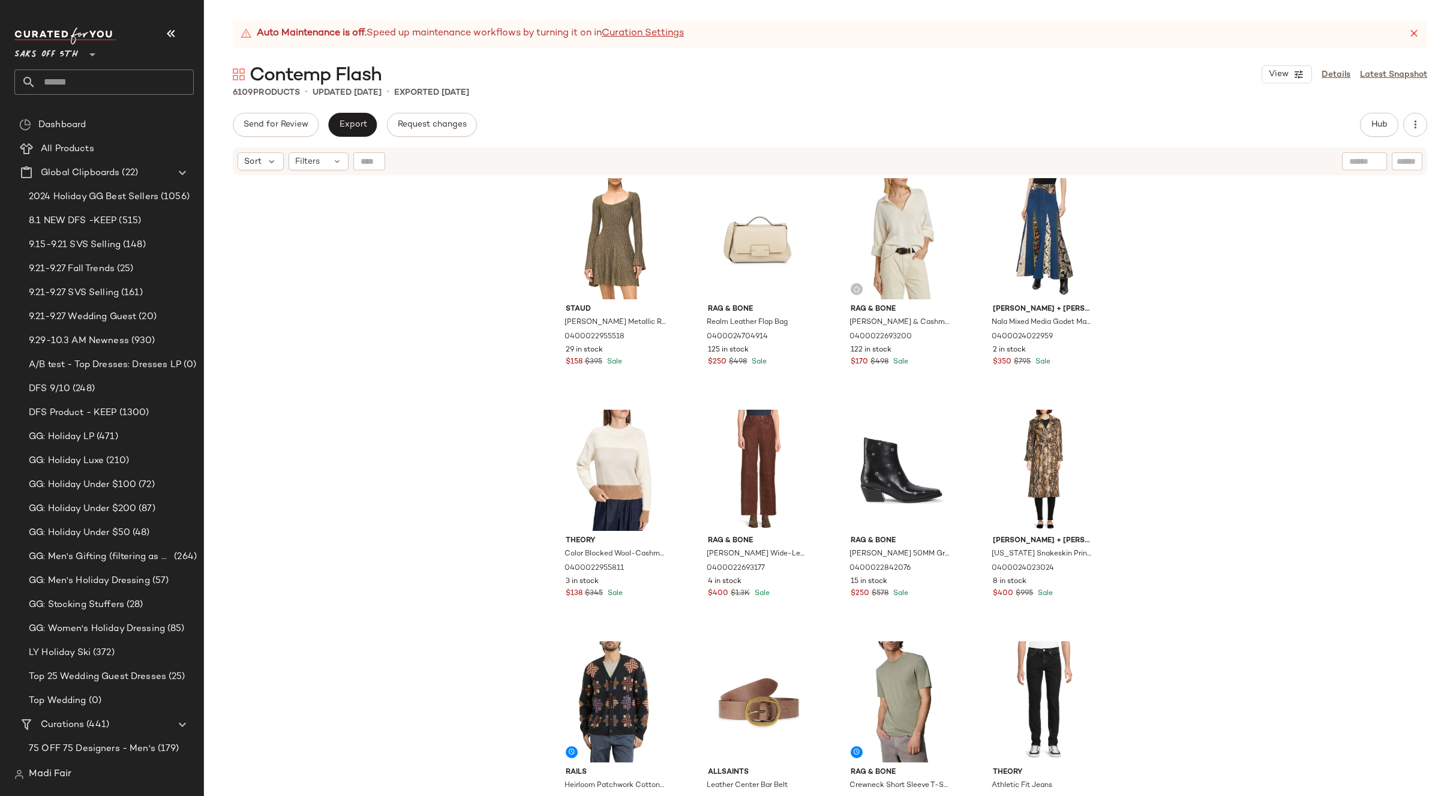
scroll to position [0, 0]
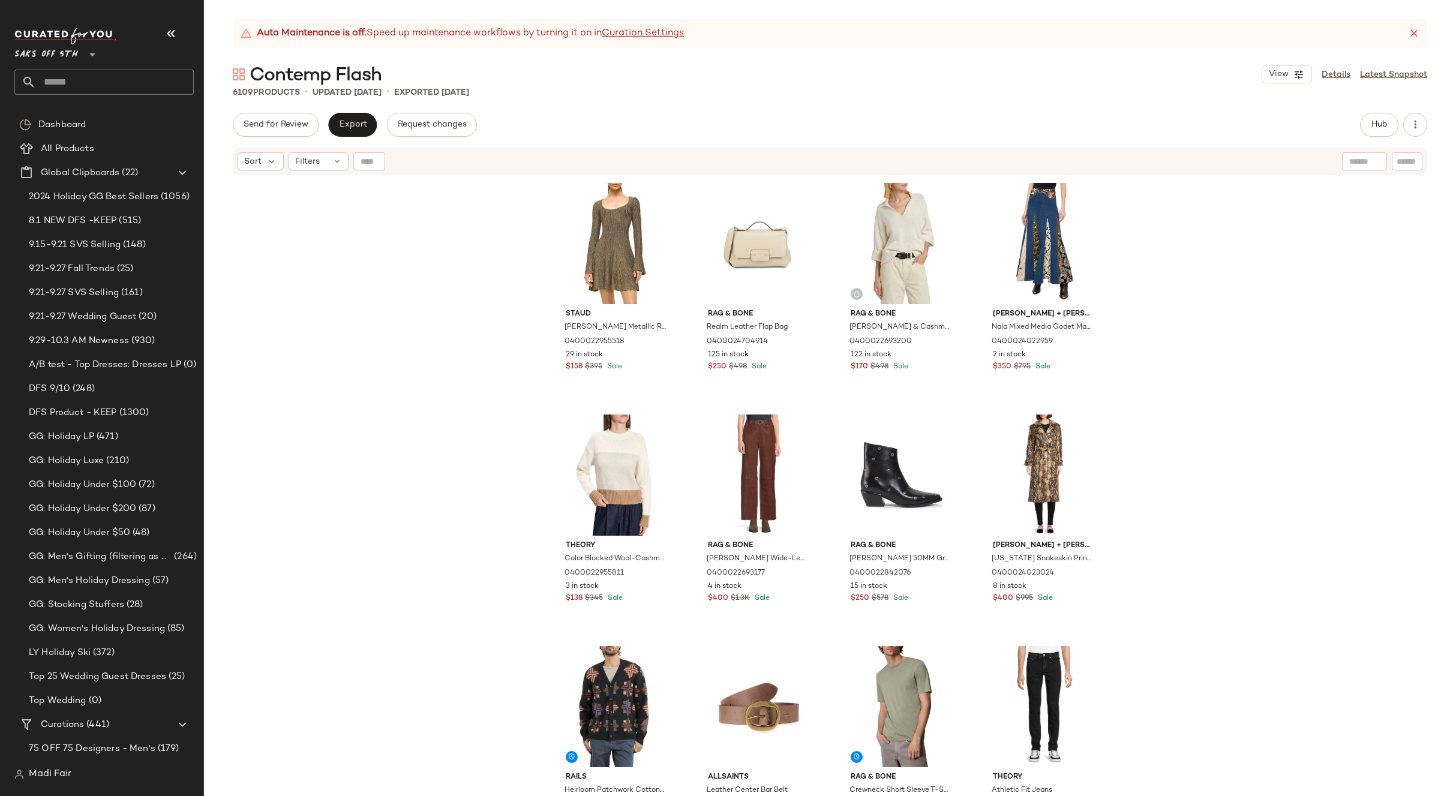
click at [67, 59] on span "Saks OFF 5TH" at bounding box center [46, 52] width 64 height 22
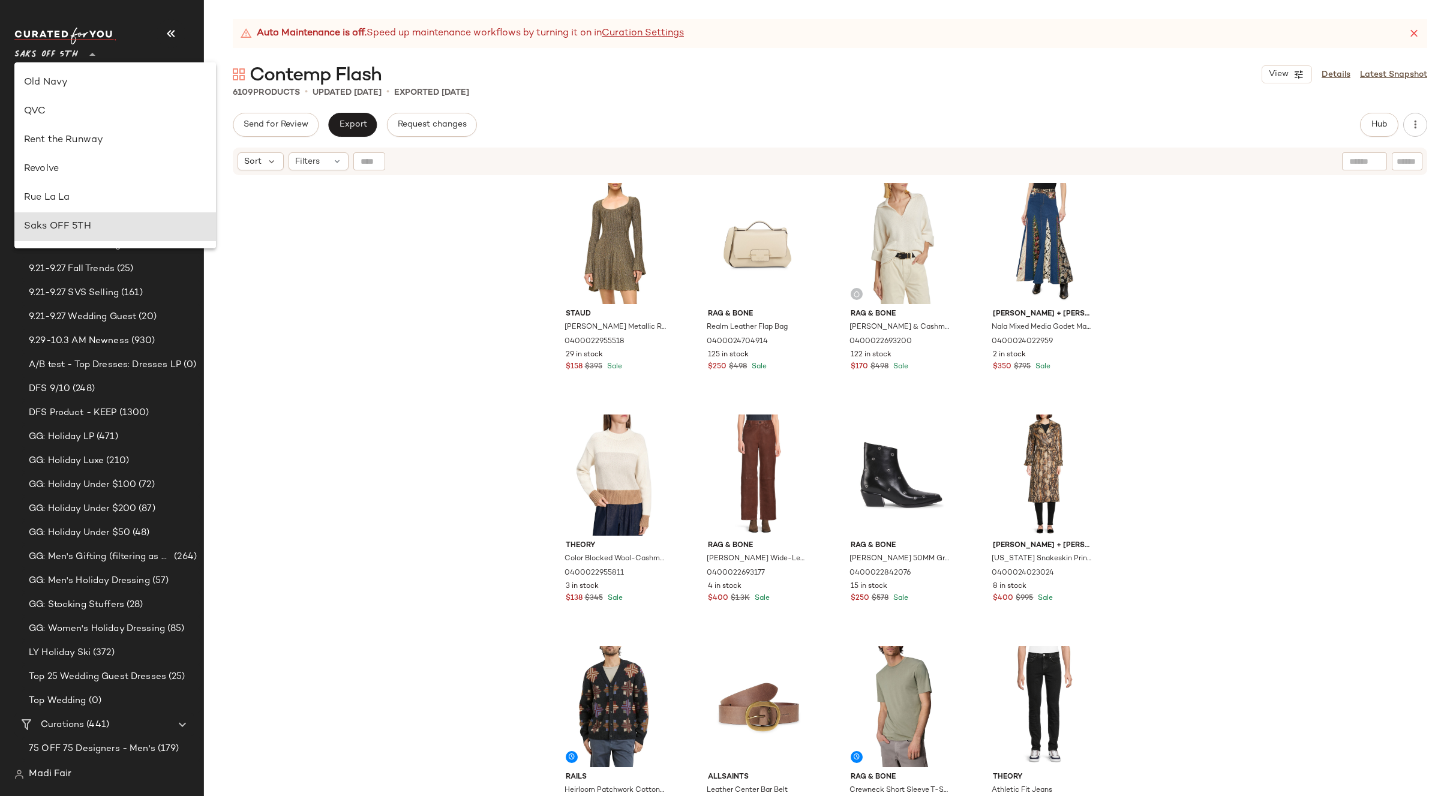
scroll to position [482, 0]
click at [91, 179] on div "Rent the Runway" at bounding box center [115, 175] width 182 height 14
type input "**"
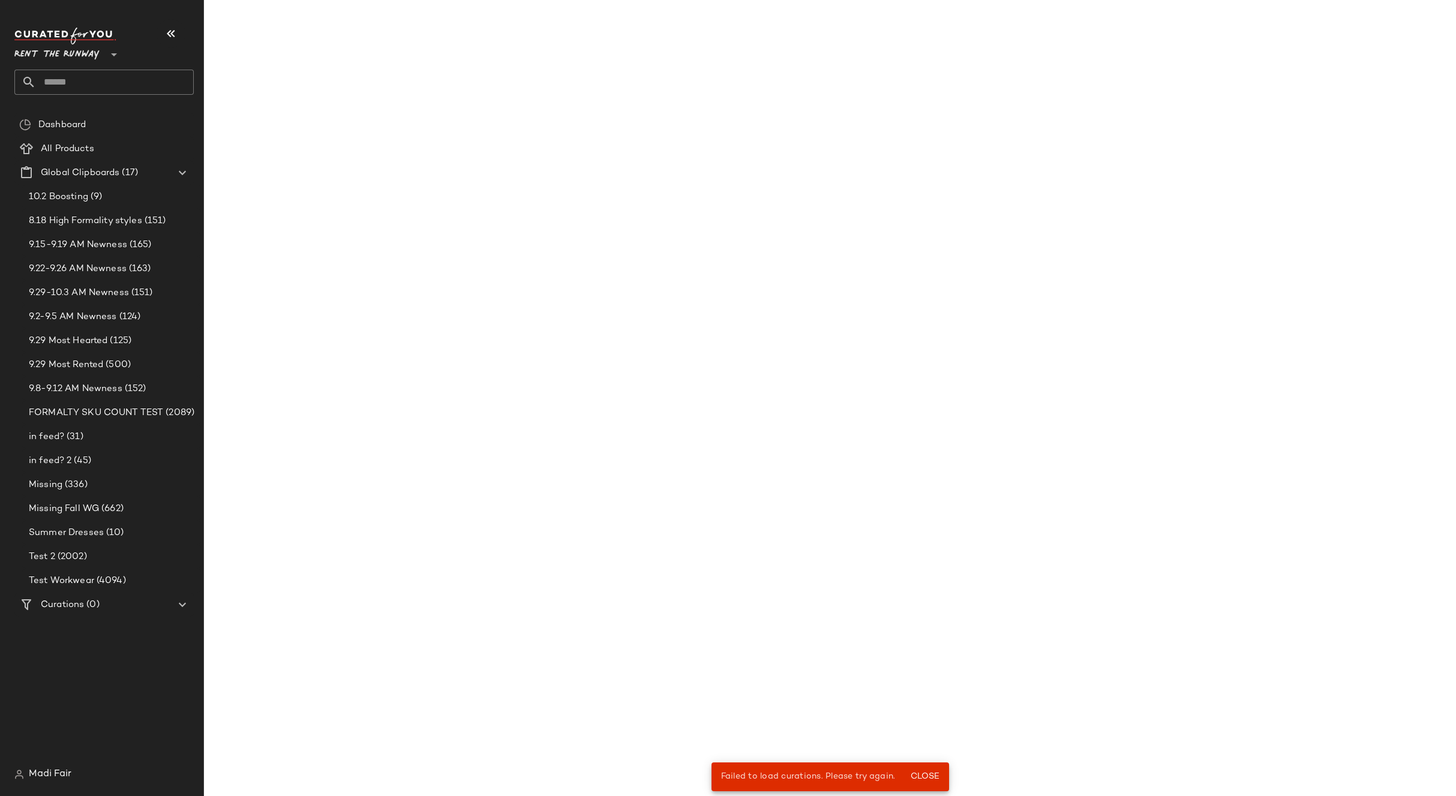
click at [90, 84] on input "text" at bounding box center [115, 82] width 158 height 25
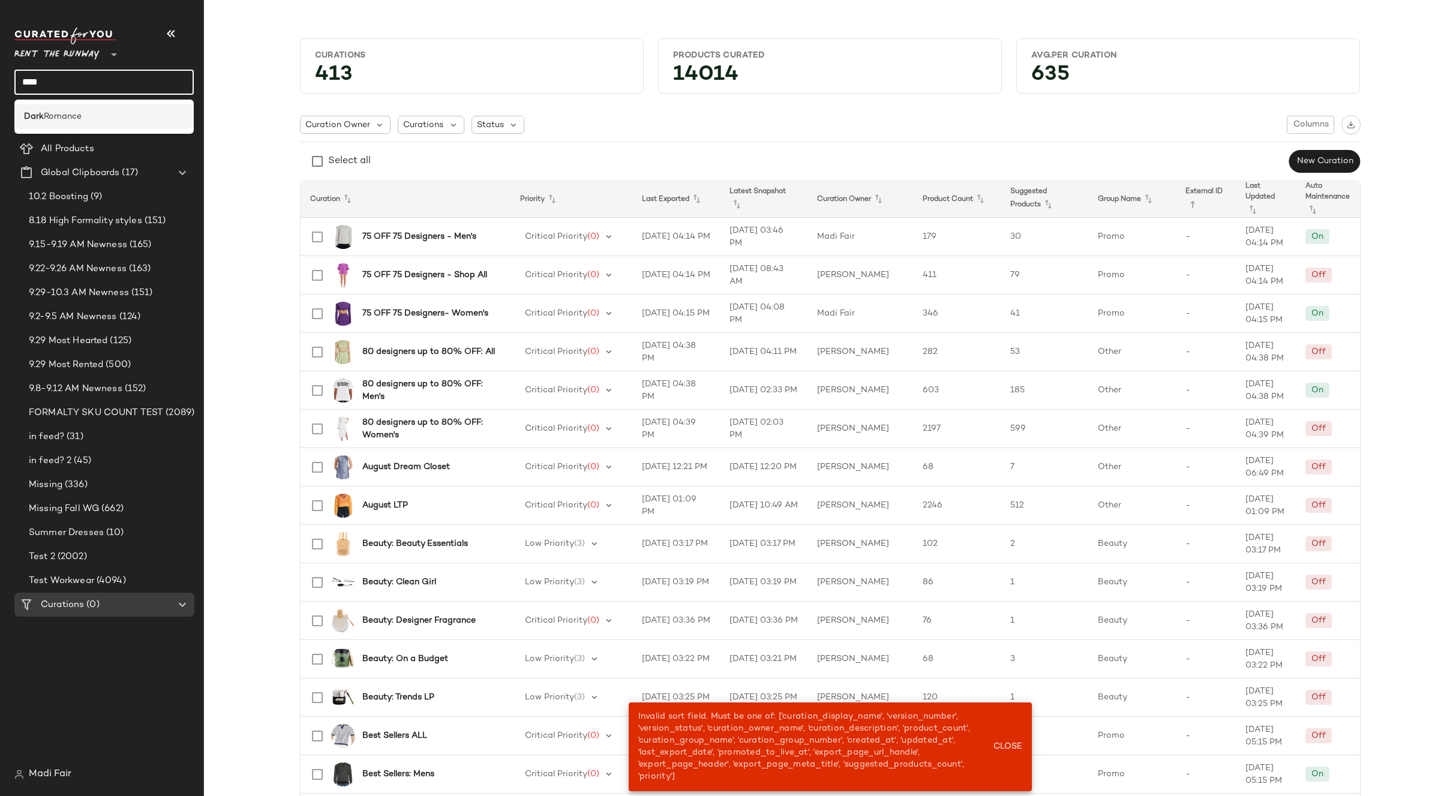
type input "****"
click at [79, 120] on span "Romance" at bounding box center [63, 116] width 38 height 13
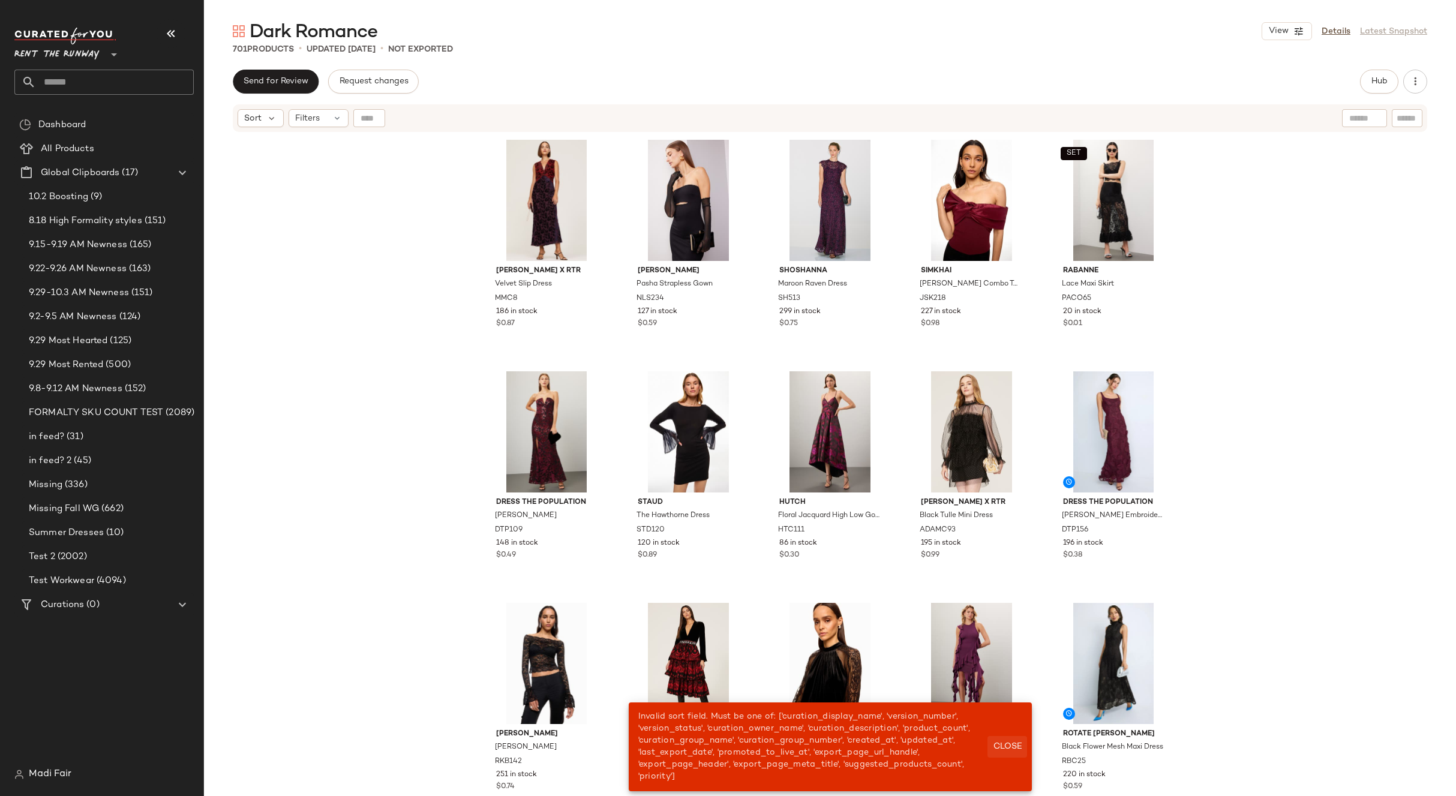
click at [1009, 742] on span "Close" at bounding box center [1007, 747] width 29 height 10
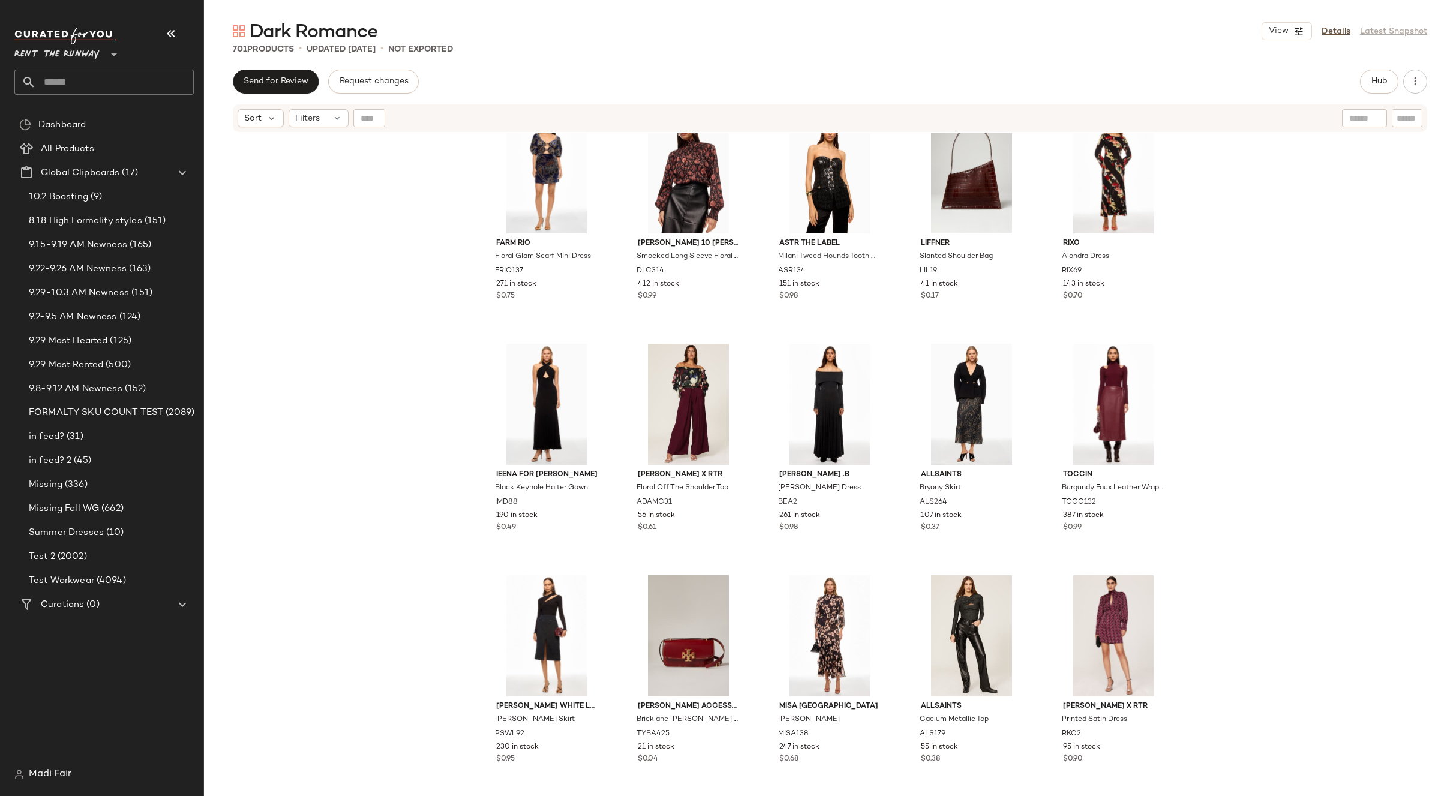
scroll to position [9191, 0]
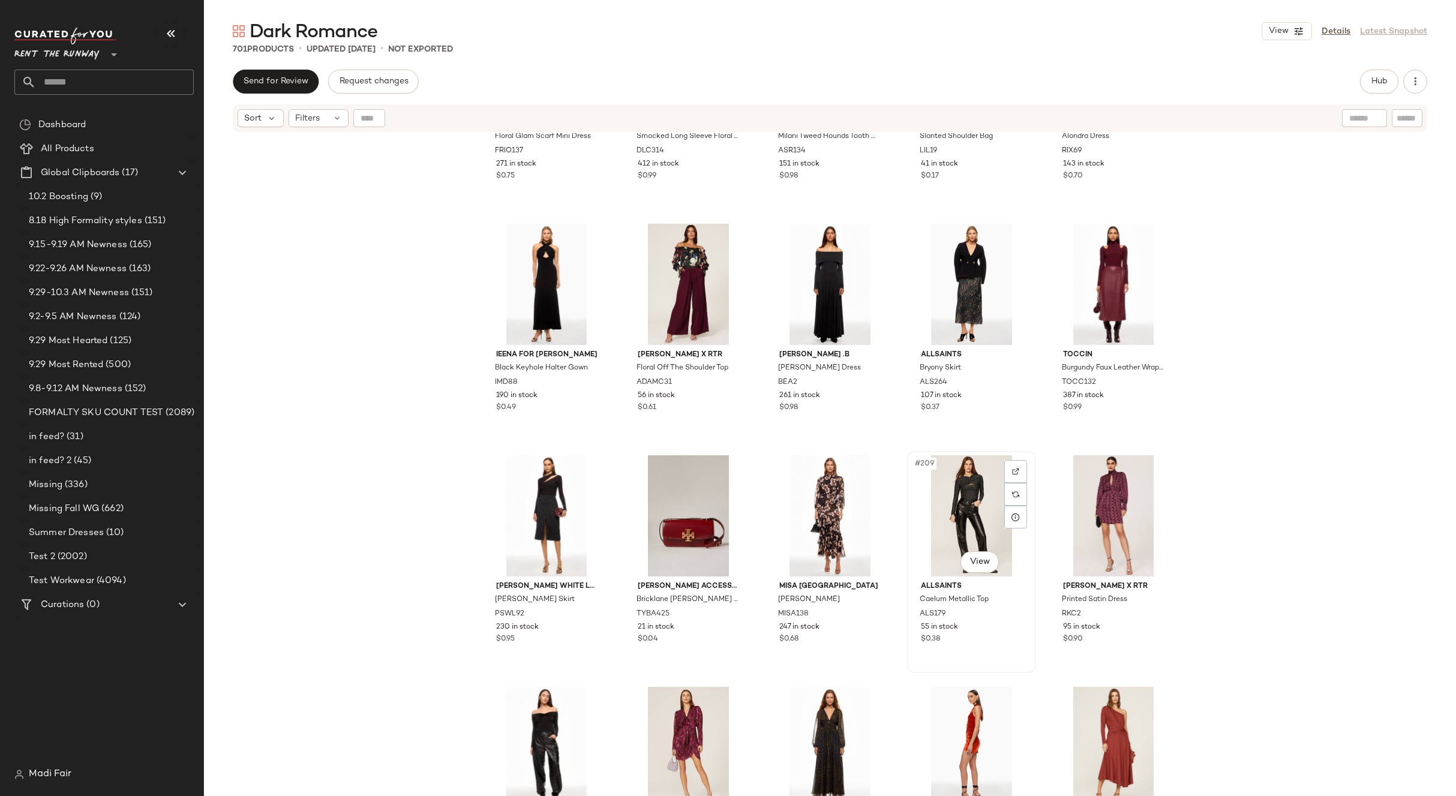
click at [961, 503] on div "#209 View" at bounding box center [972, 515] width 121 height 121
click at [1373, 84] on span "Hub" at bounding box center [1379, 82] width 17 height 10
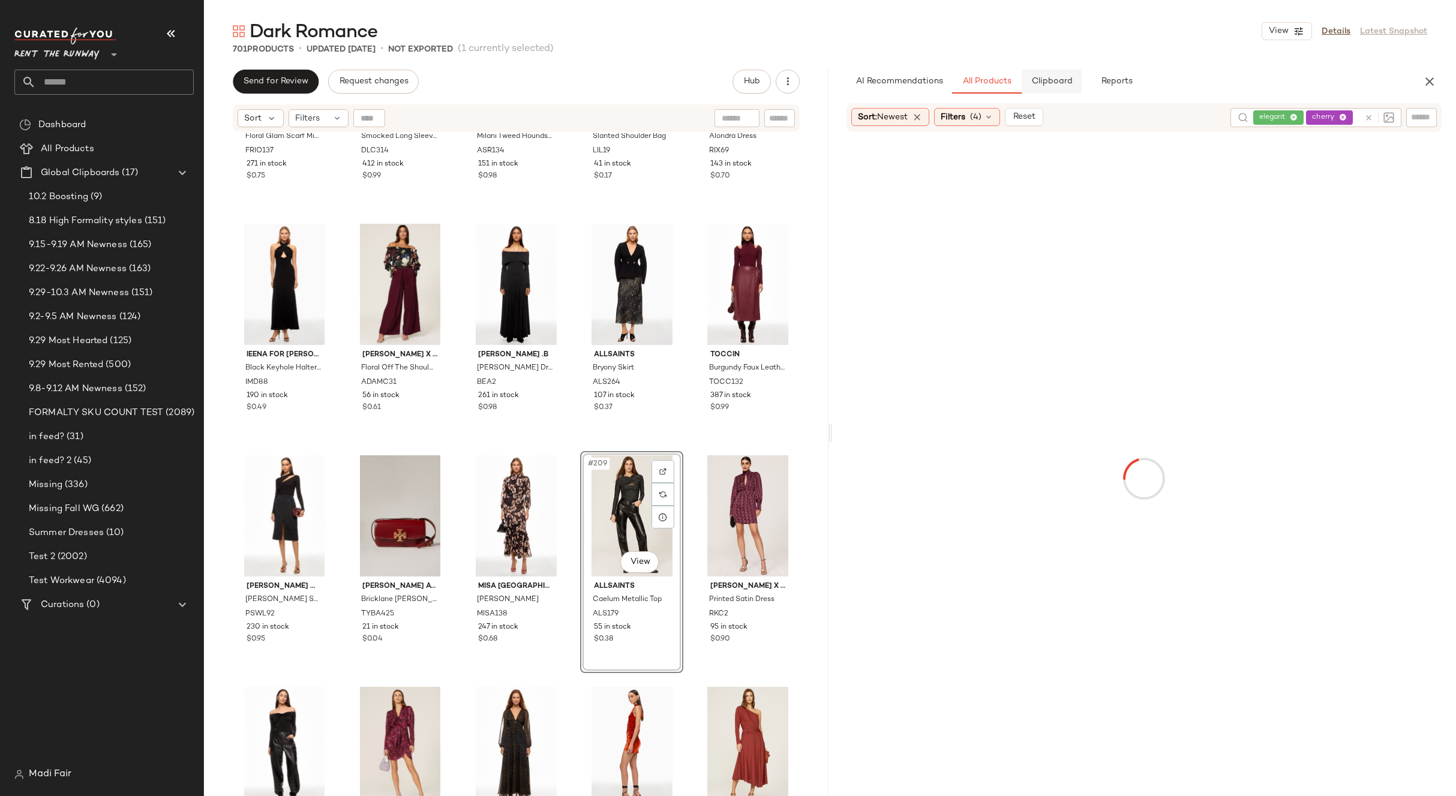
click at [1066, 82] on span "Clipboard" at bounding box center [1051, 82] width 41 height 10
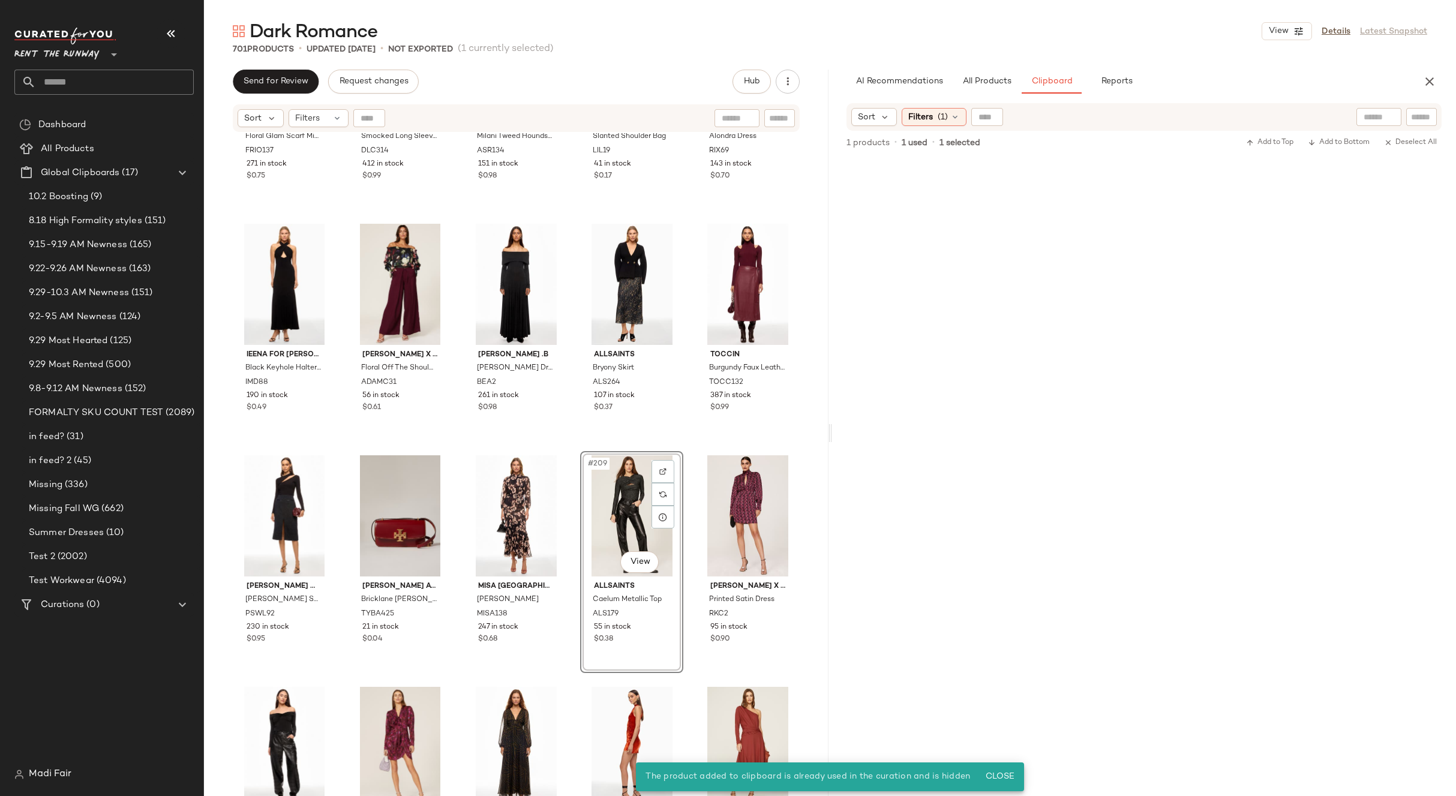
click at [615, 510] on div "#209 View" at bounding box center [632, 515] width 95 height 121
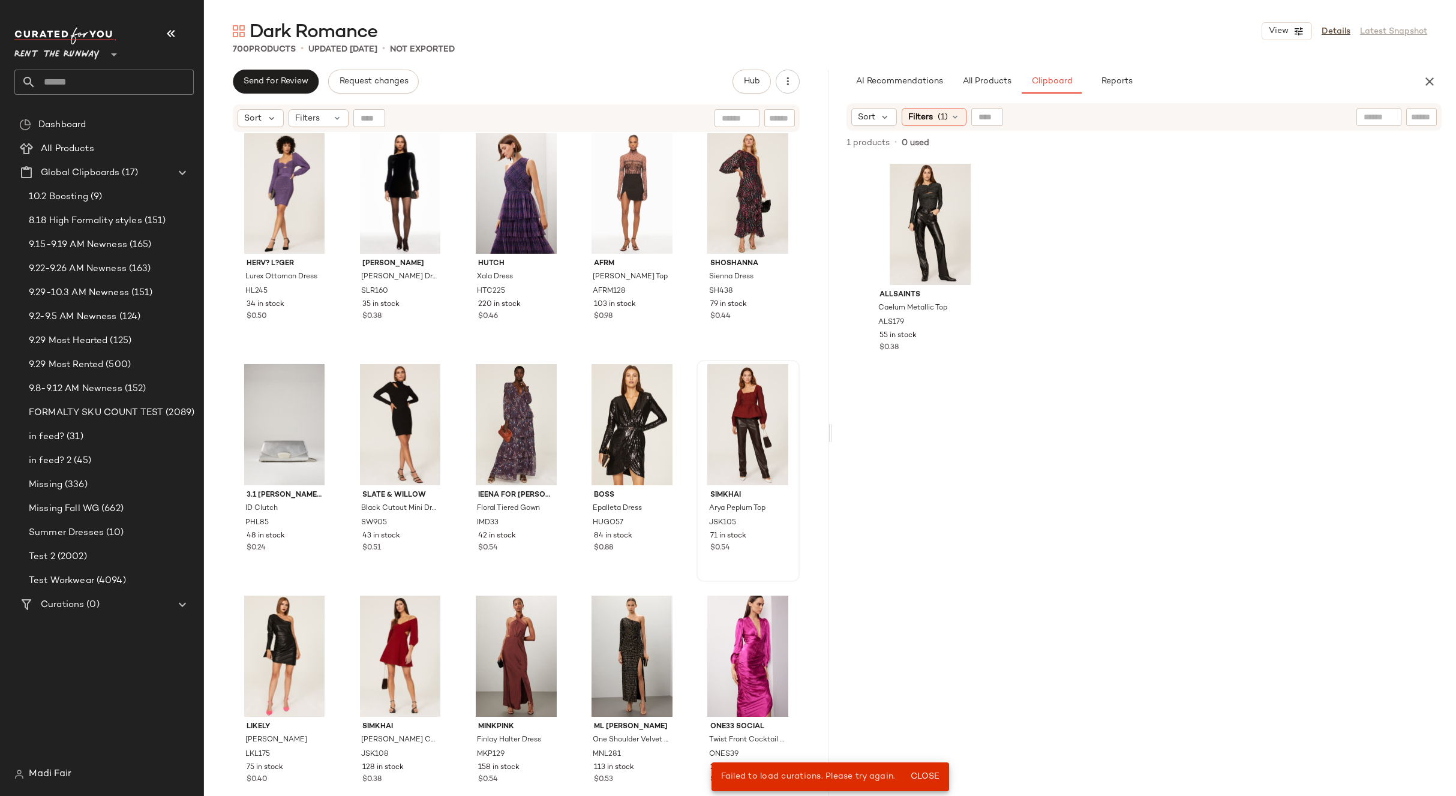
scroll to position [10212, 0]
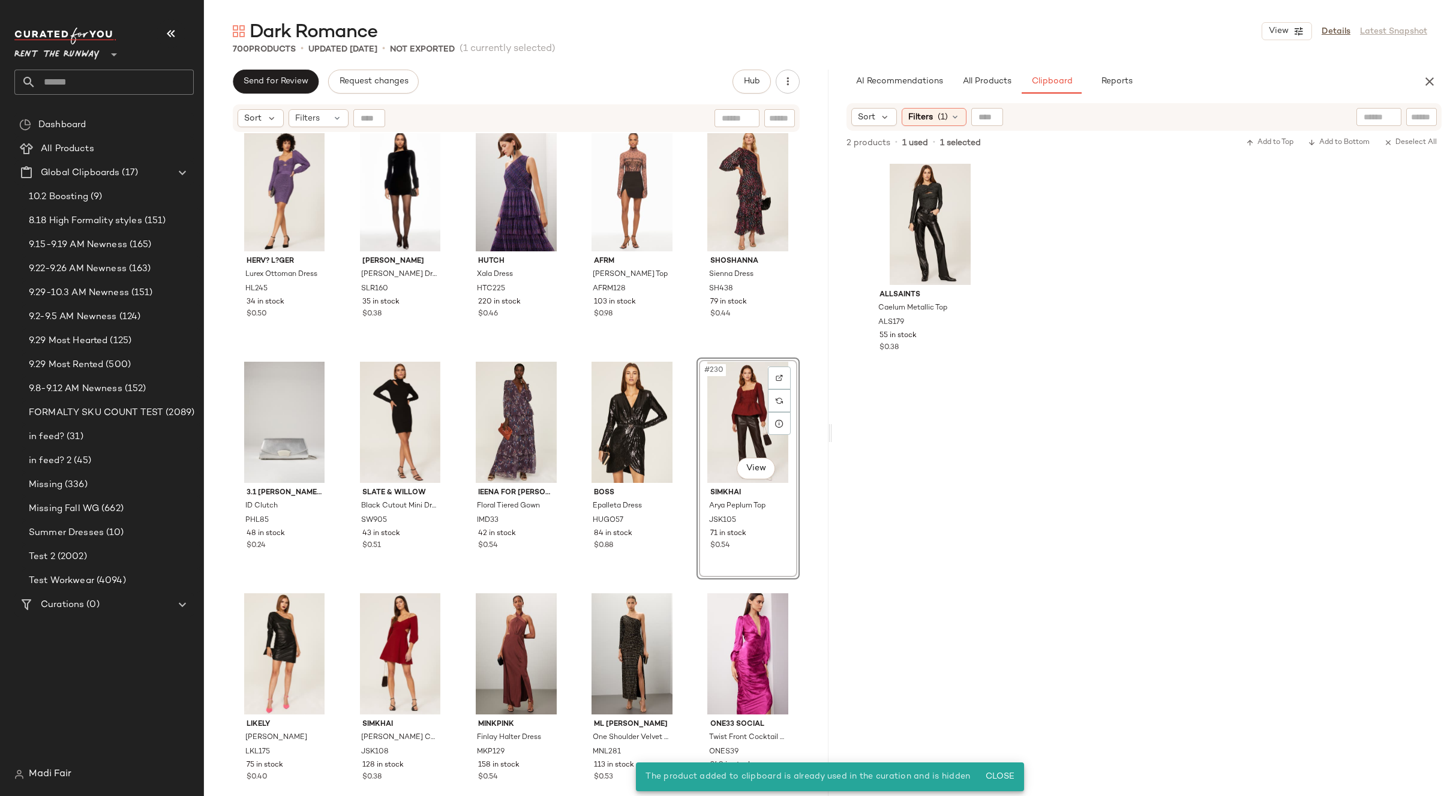
click at [735, 413] on div "#230 View" at bounding box center [748, 422] width 95 height 121
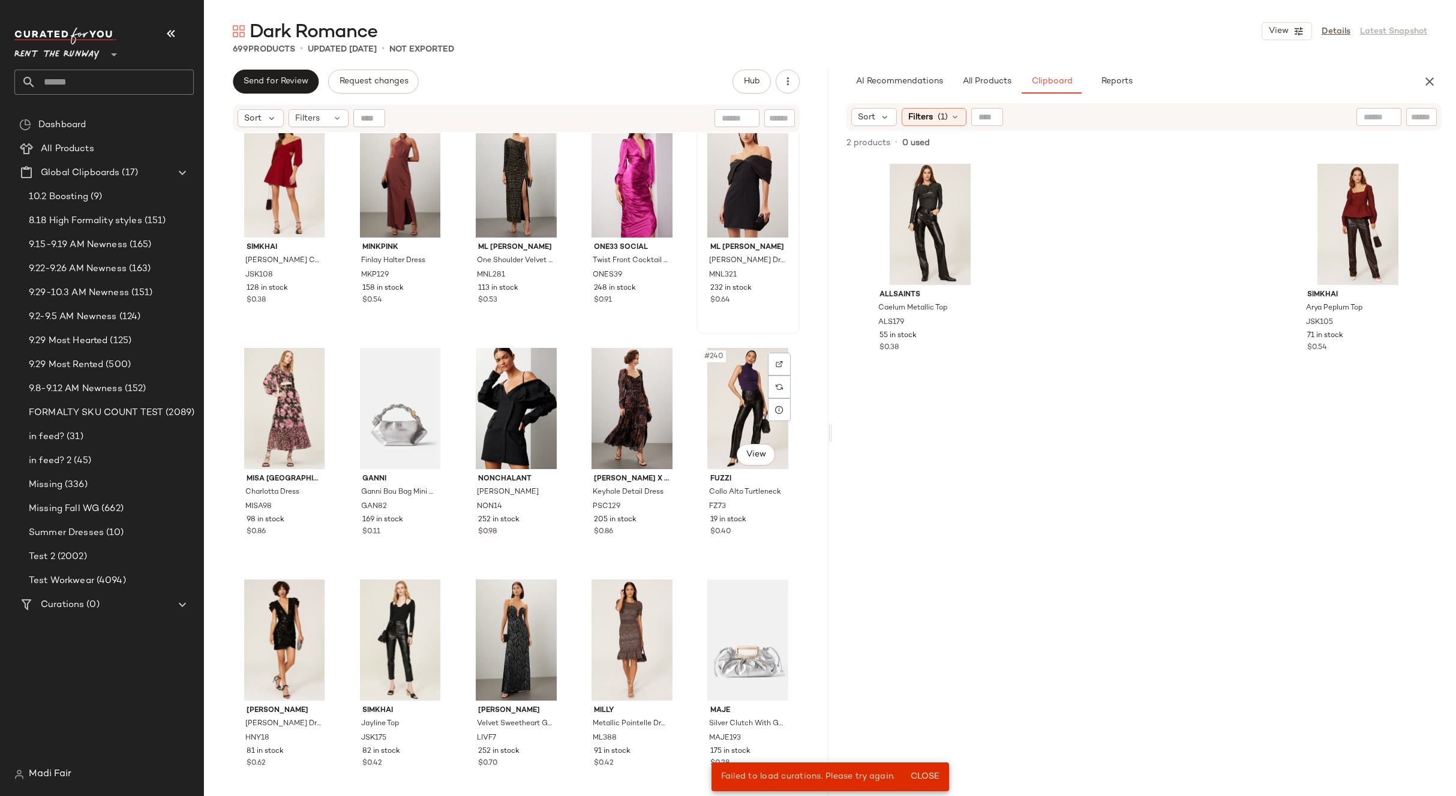
scroll to position [10692, 0]
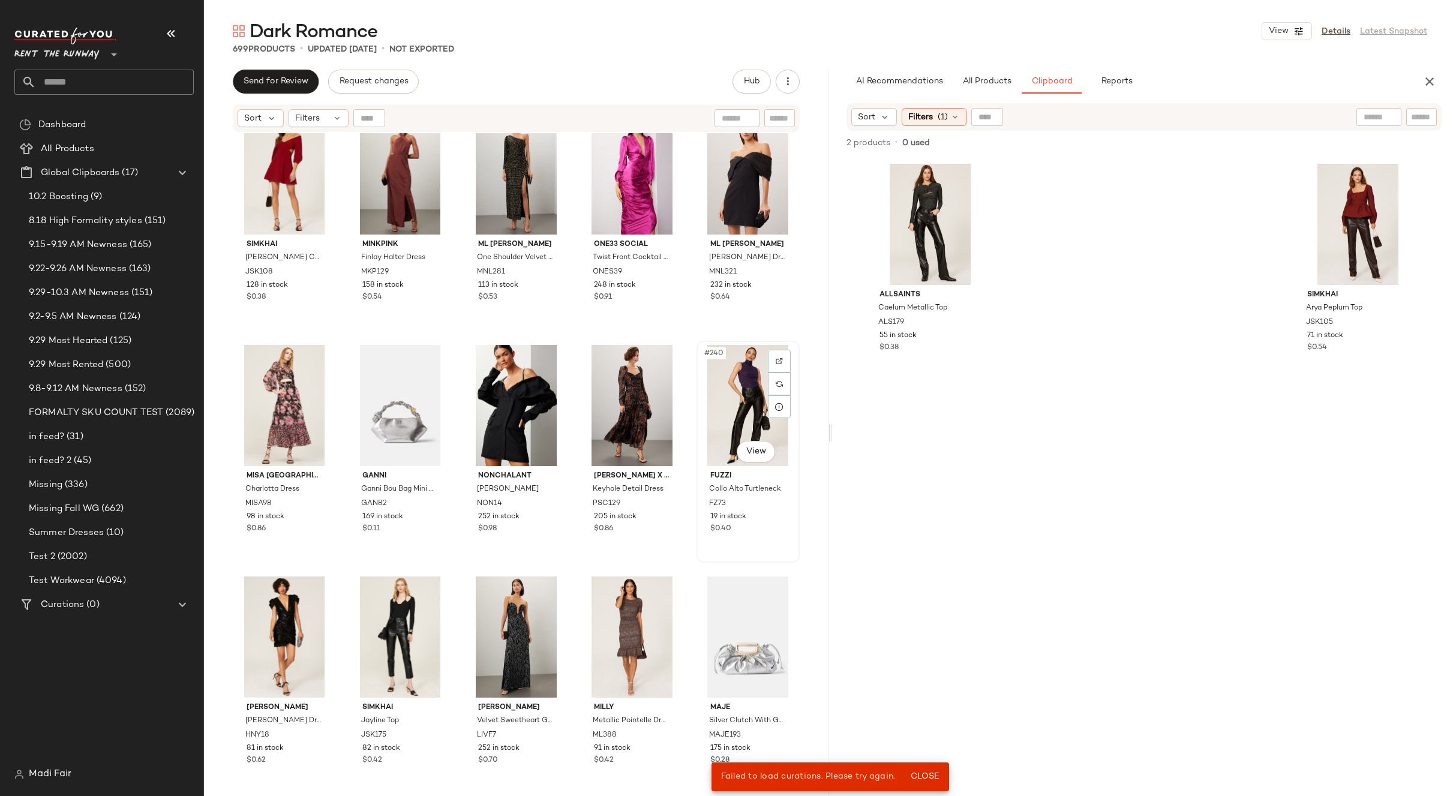
click at [734, 405] on div "#240 View" at bounding box center [748, 405] width 95 height 121
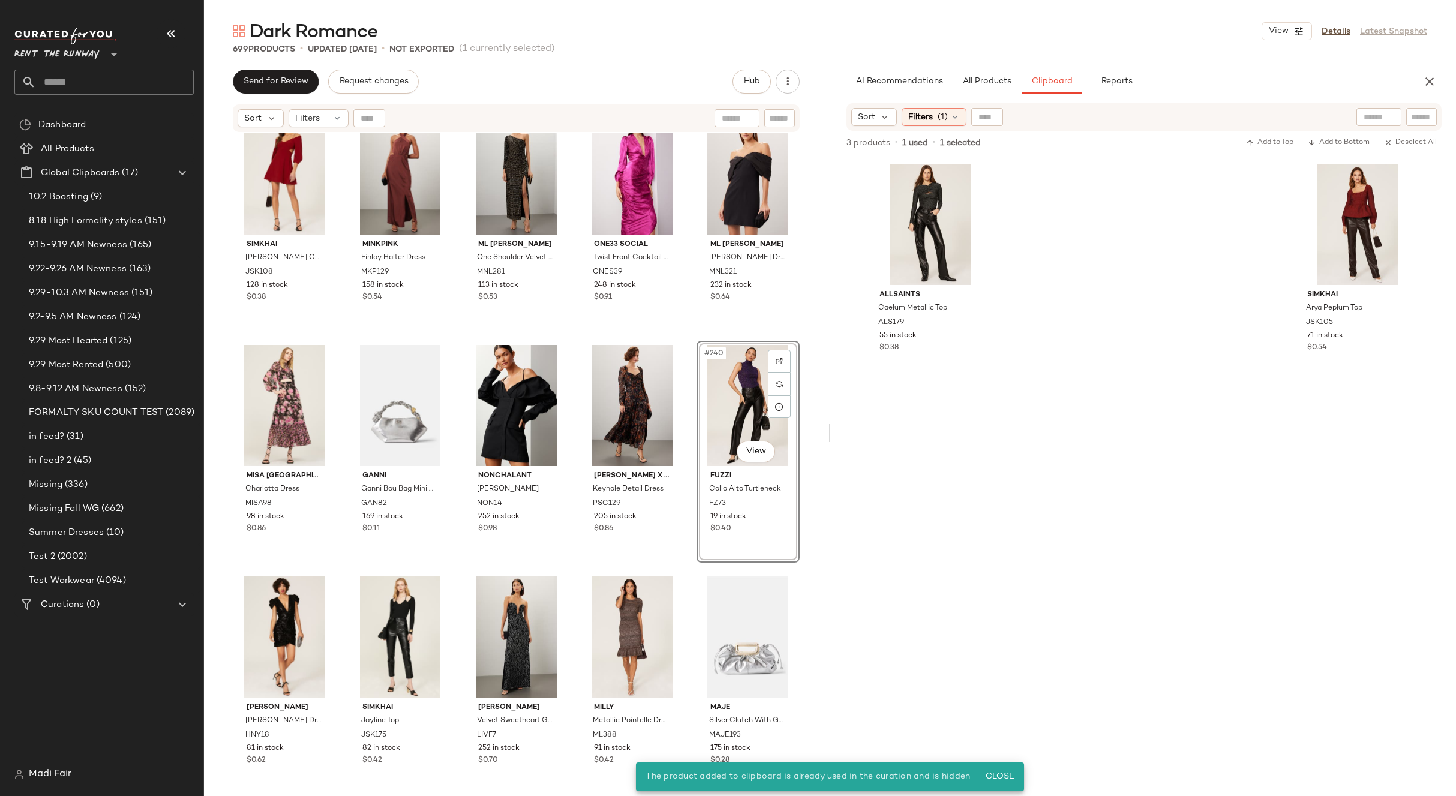
click at [718, 388] on div "#240 View" at bounding box center [748, 405] width 95 height 121
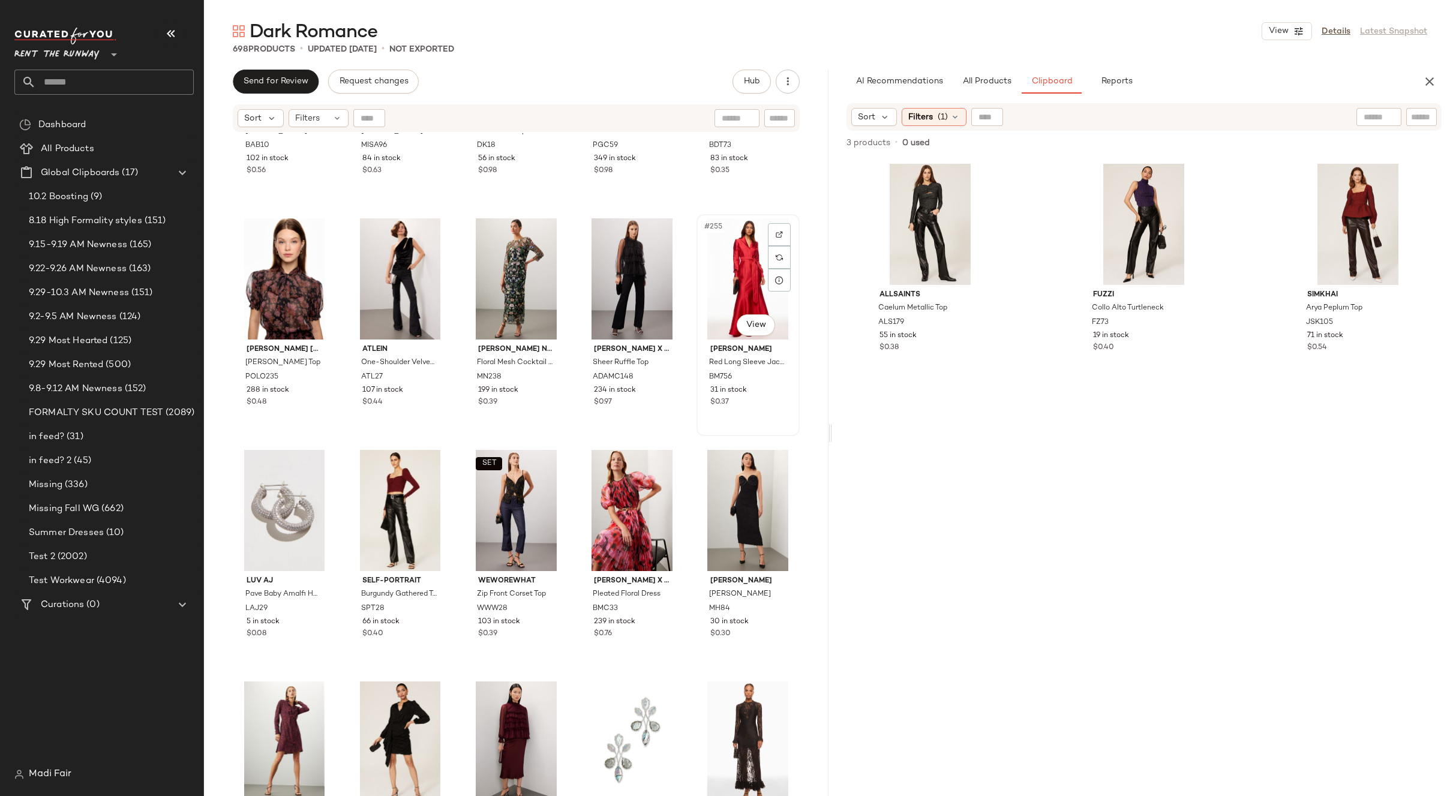
scroll to position [11532, 0]
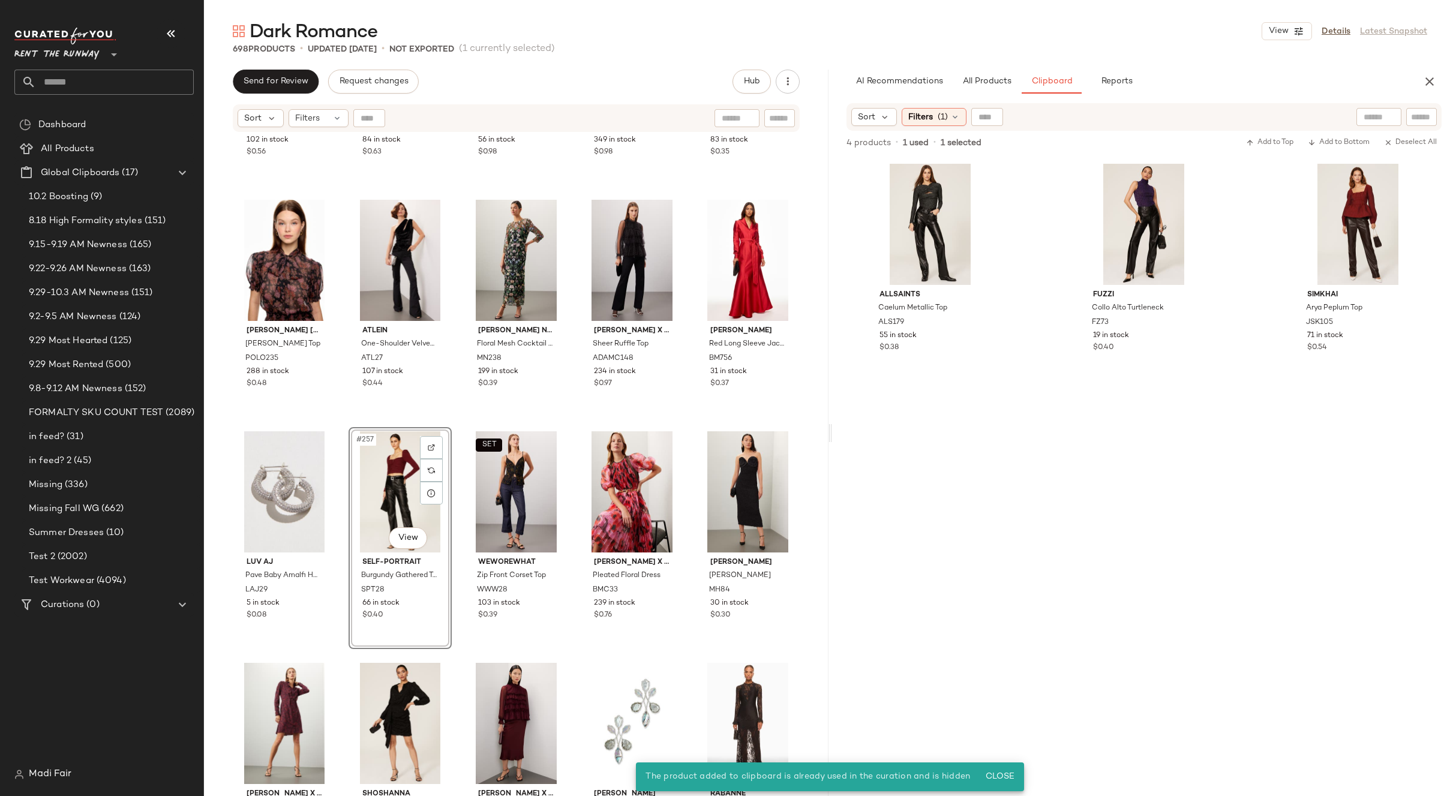
click at [379, 492] on div "#257 View" at bounding box center [400, 491] width 95 height 121
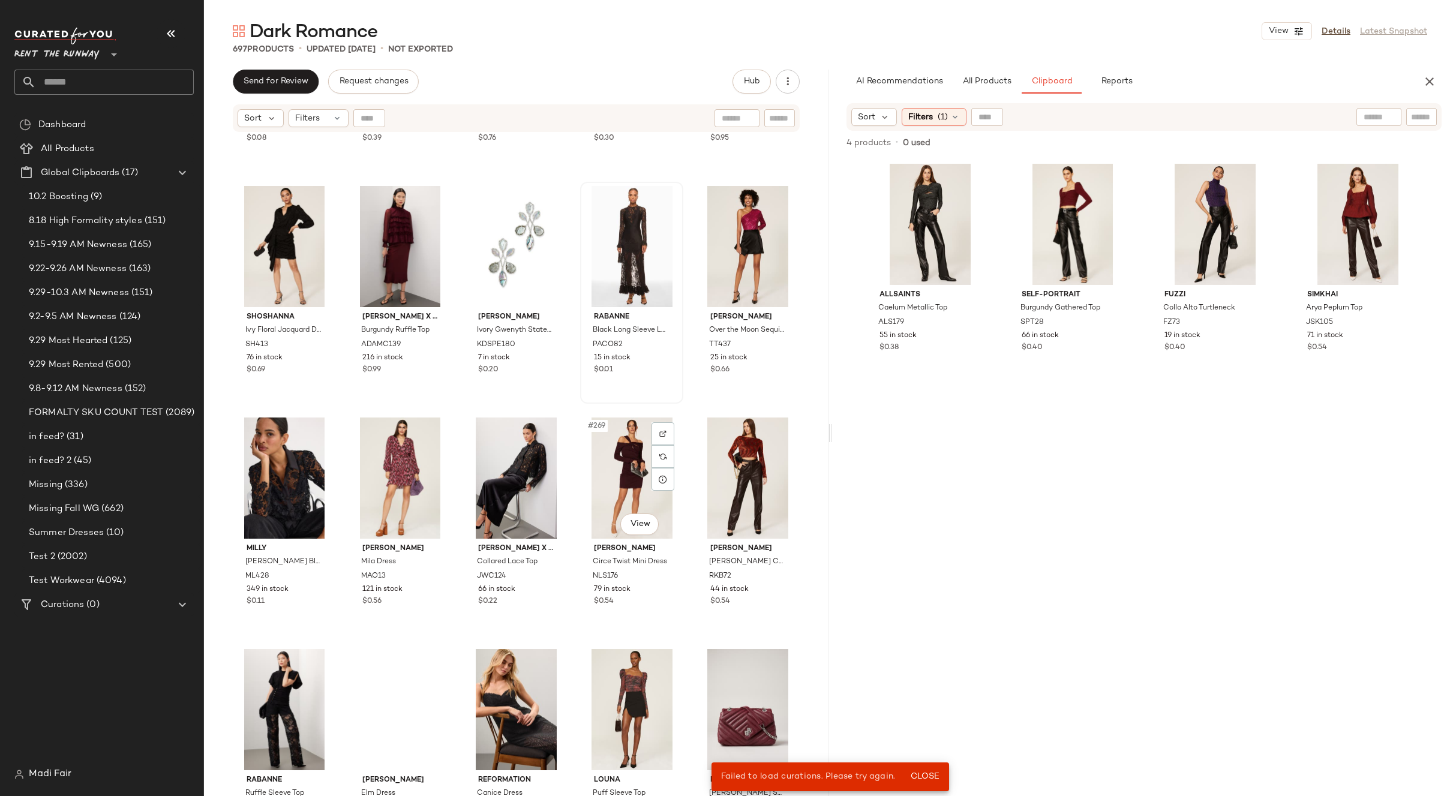
scroll to position [12012, 0]
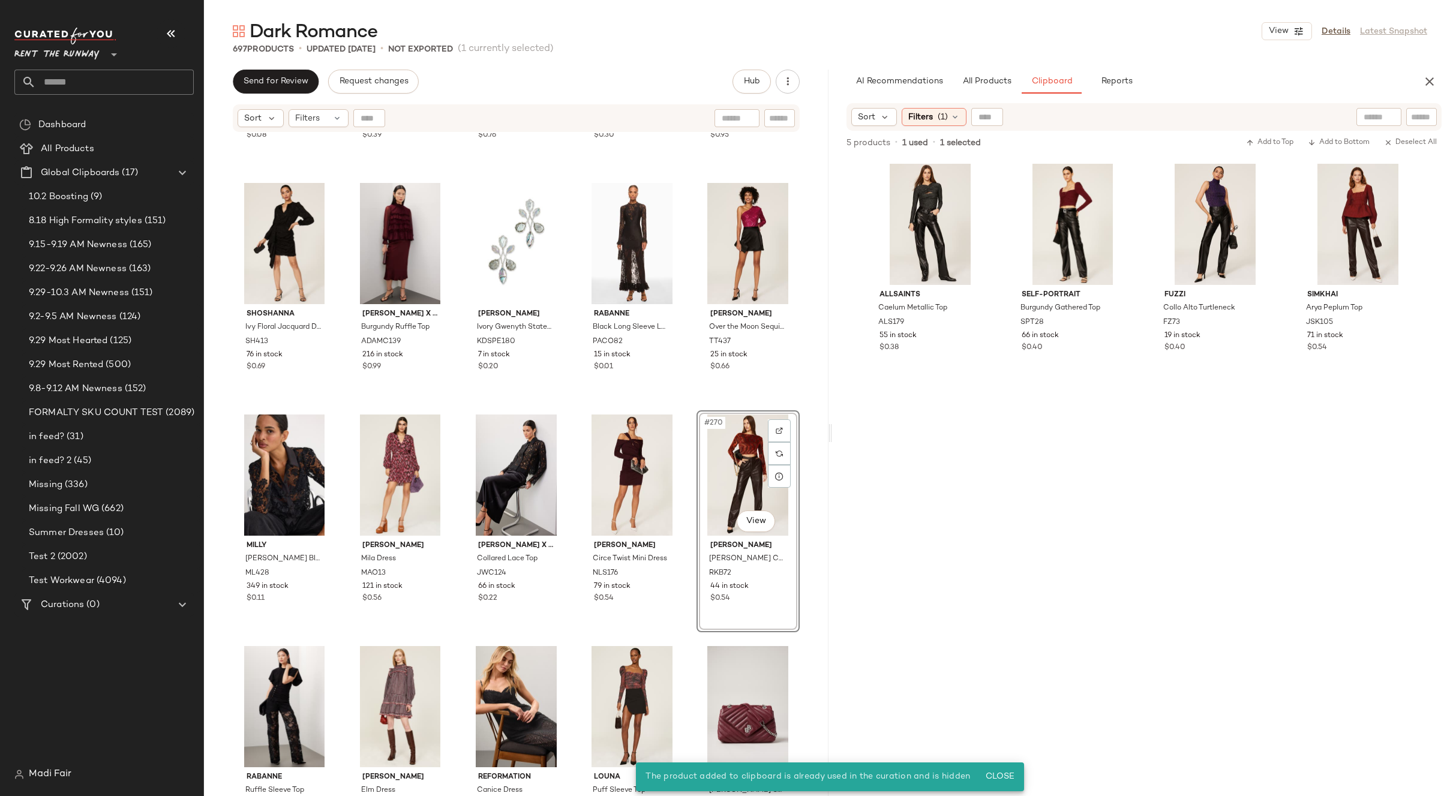
click at [718, 478] on div "#270 View" at bounding box center [748, 475] width 95 height 121
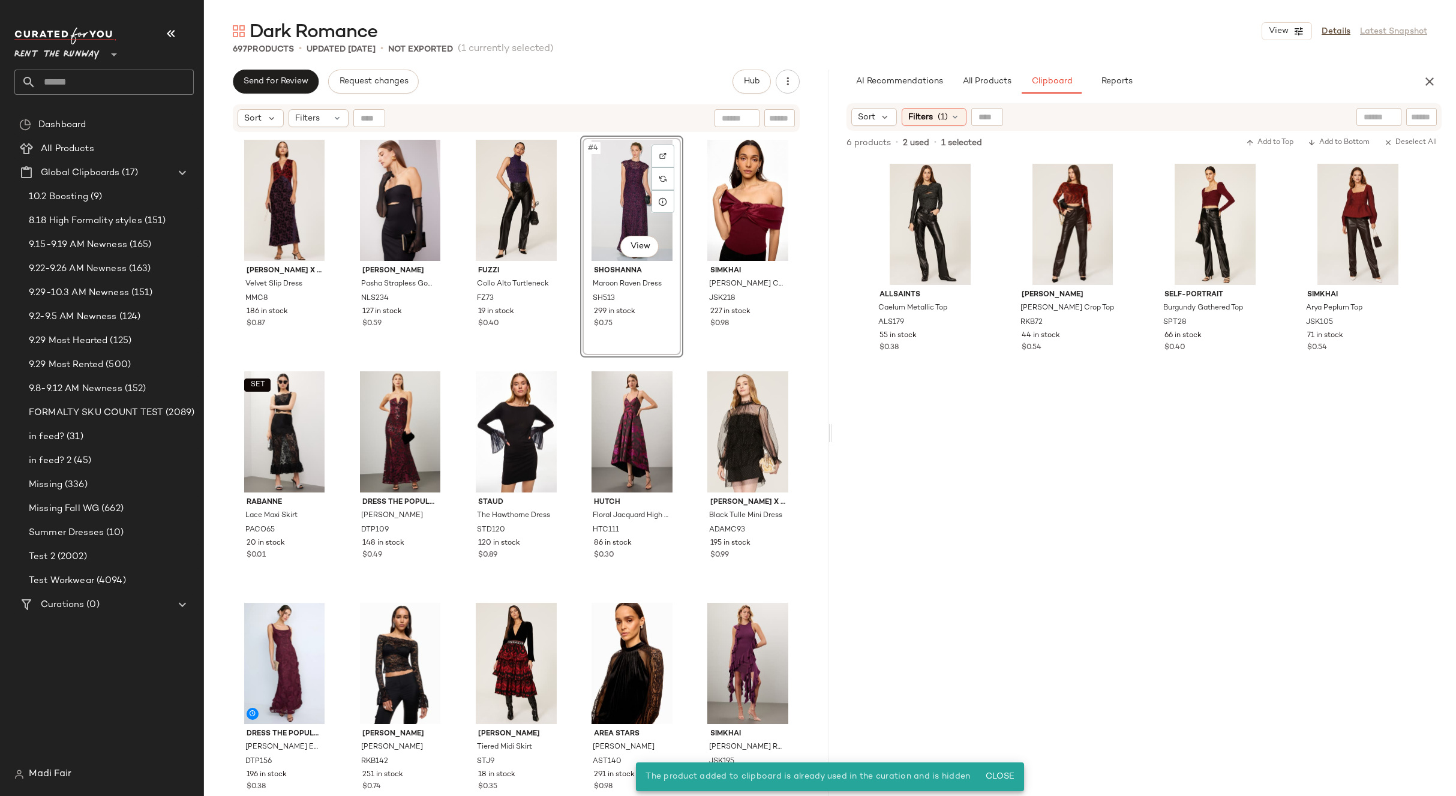
click at [618, 187] on div "#4 View" at bounding box center [632, 200] width 95 height 121
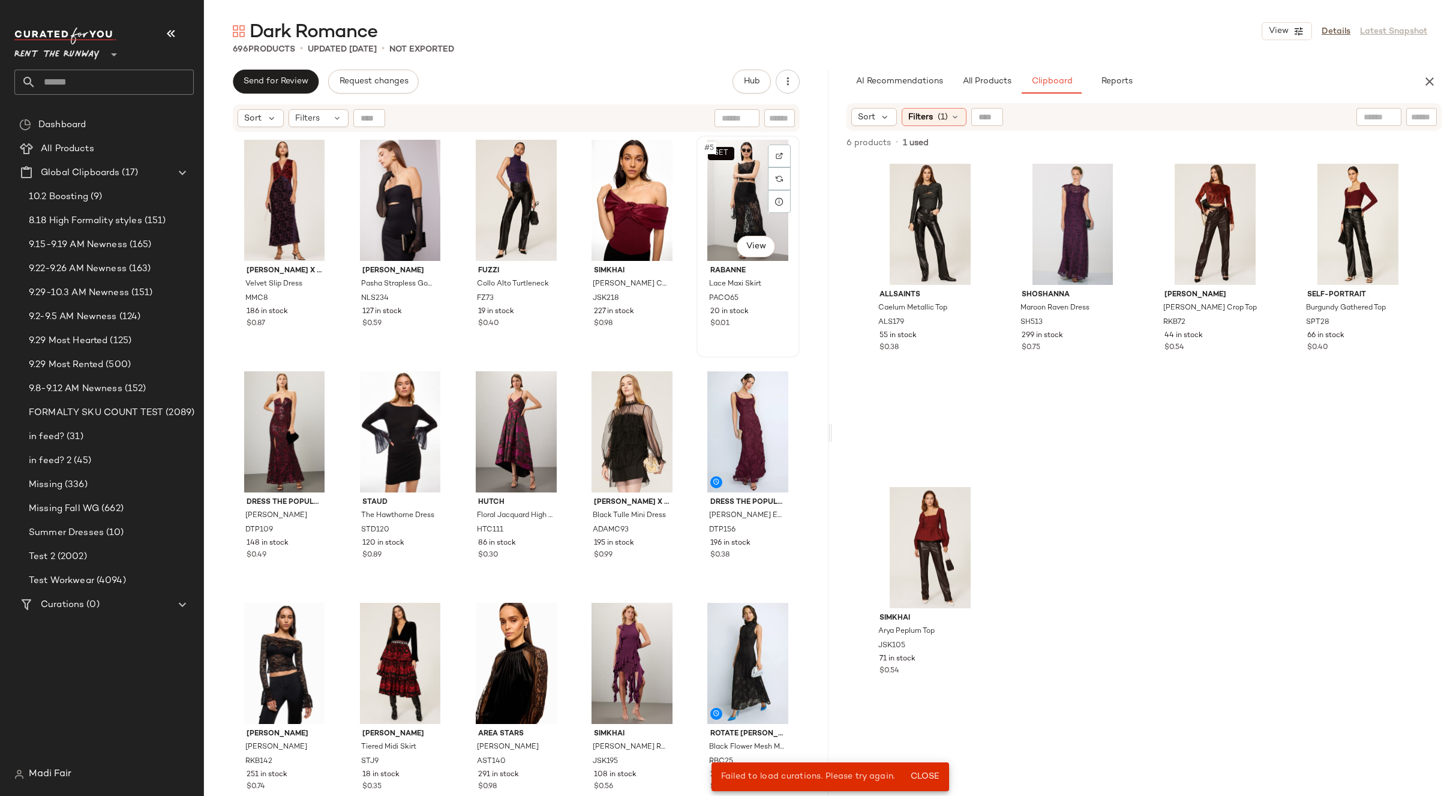
scroll to position [60, 0]
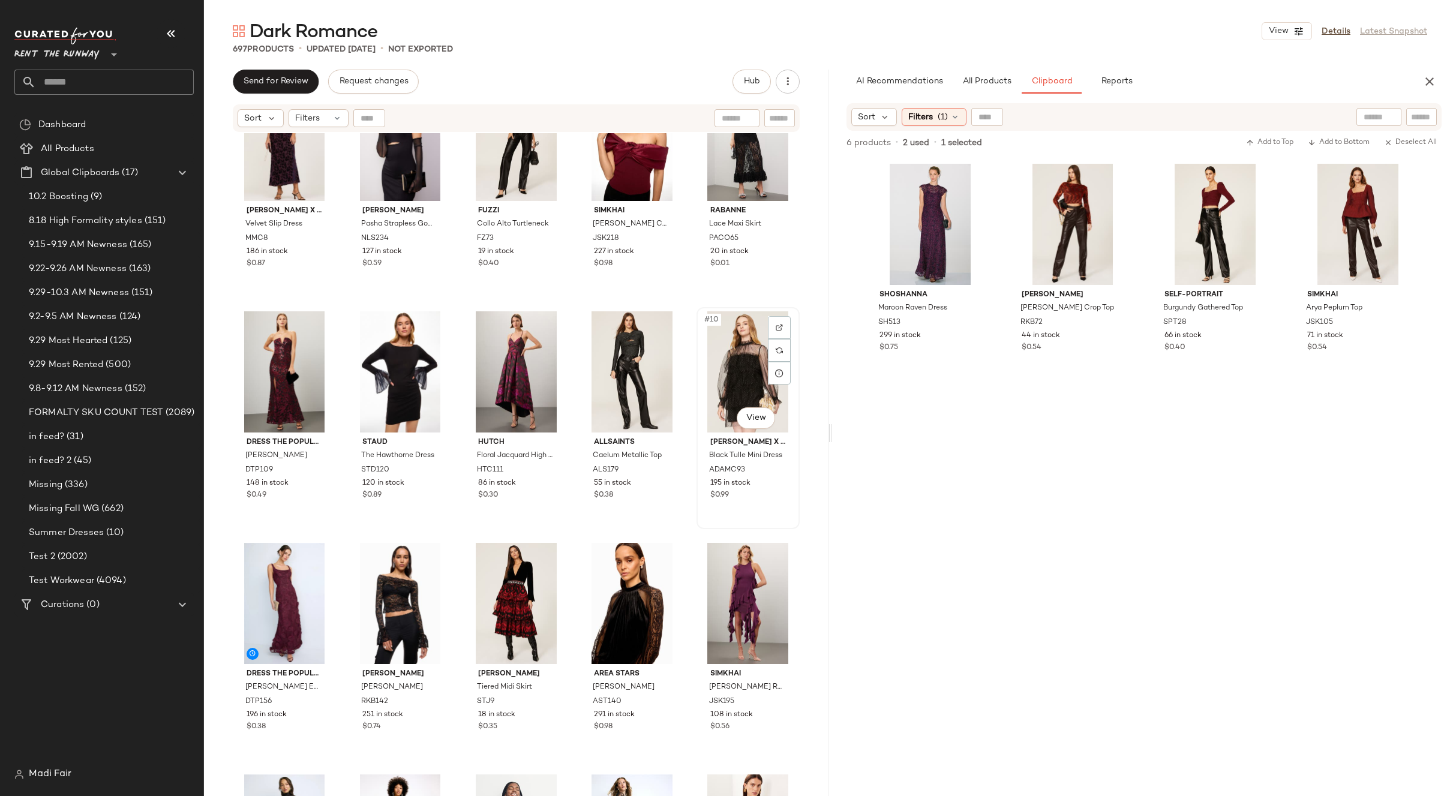
click at [742, 371] on div "#10 View" at bounding box center [748, 371] width 95 height 121
drag, startPoint x: 742, startPoint y: 371, endPoint x: 982, endPoint y: 256, distance: 266.3
click at [982, 256] on div "Send for Review Request changes Hub Send for Review External Review Internal Re…" at bounding box center [830, 433] width 1252 height 727
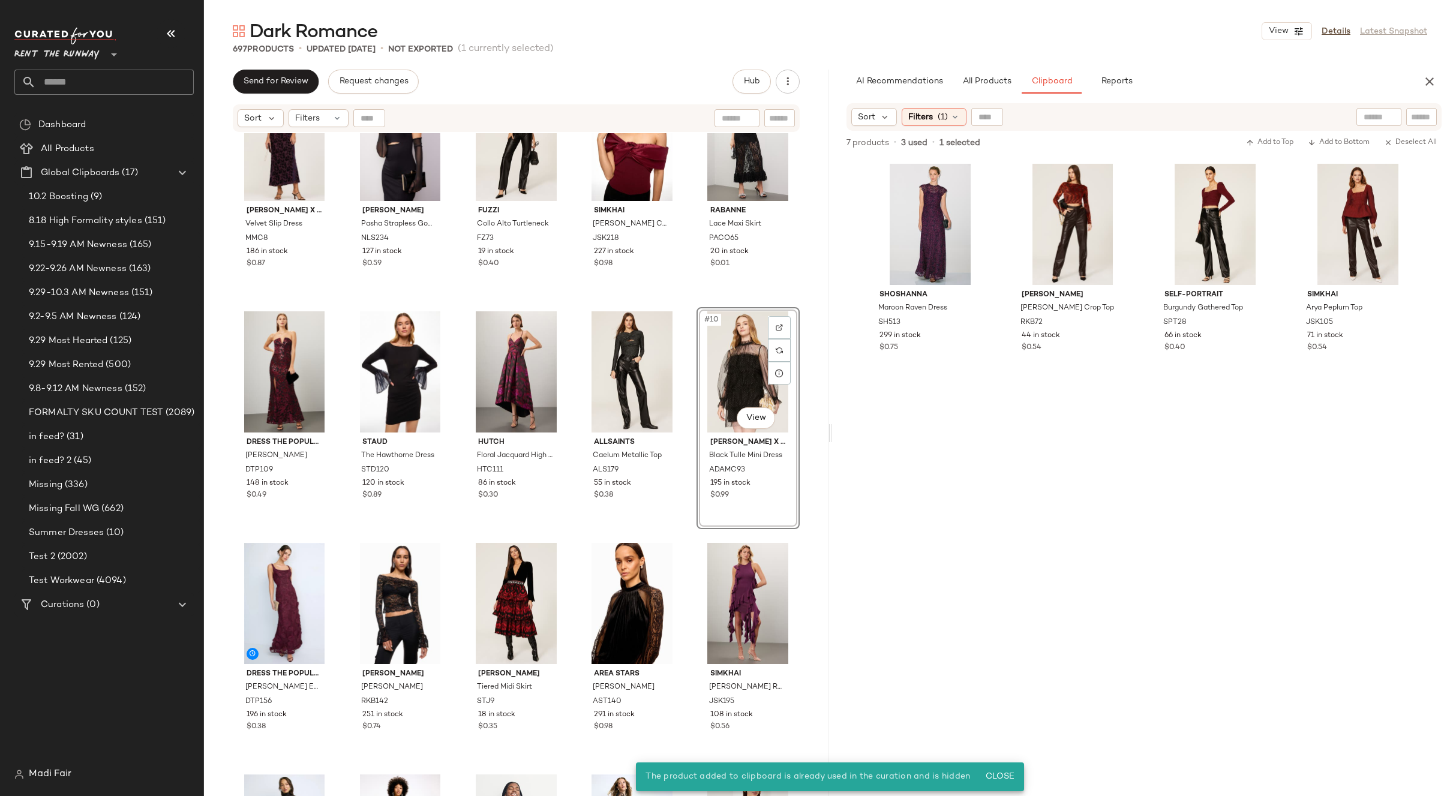
click at [725, 355] on div "#10 View" at bounding box center [748, 371] width 95 height 121
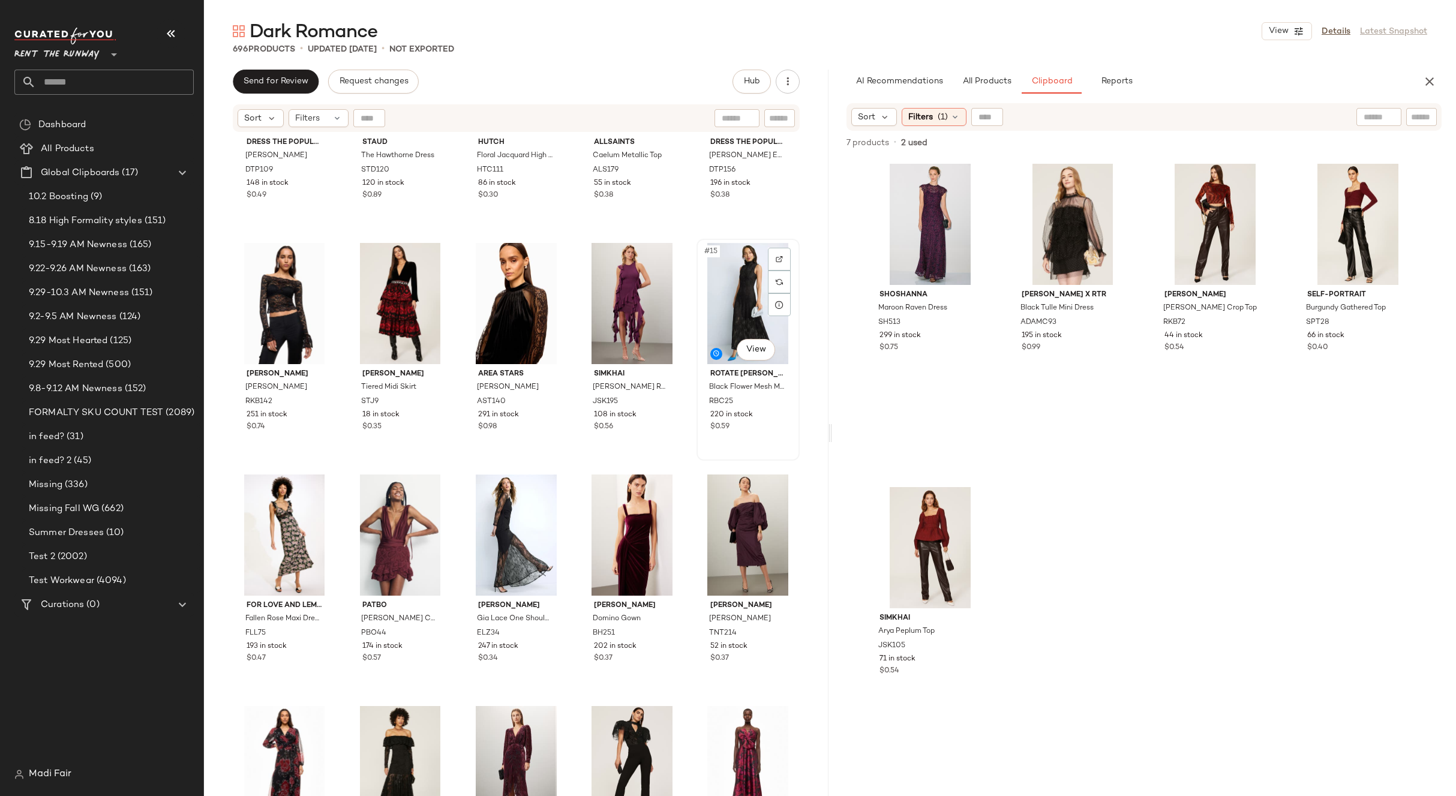
scroll to position [430, 0]
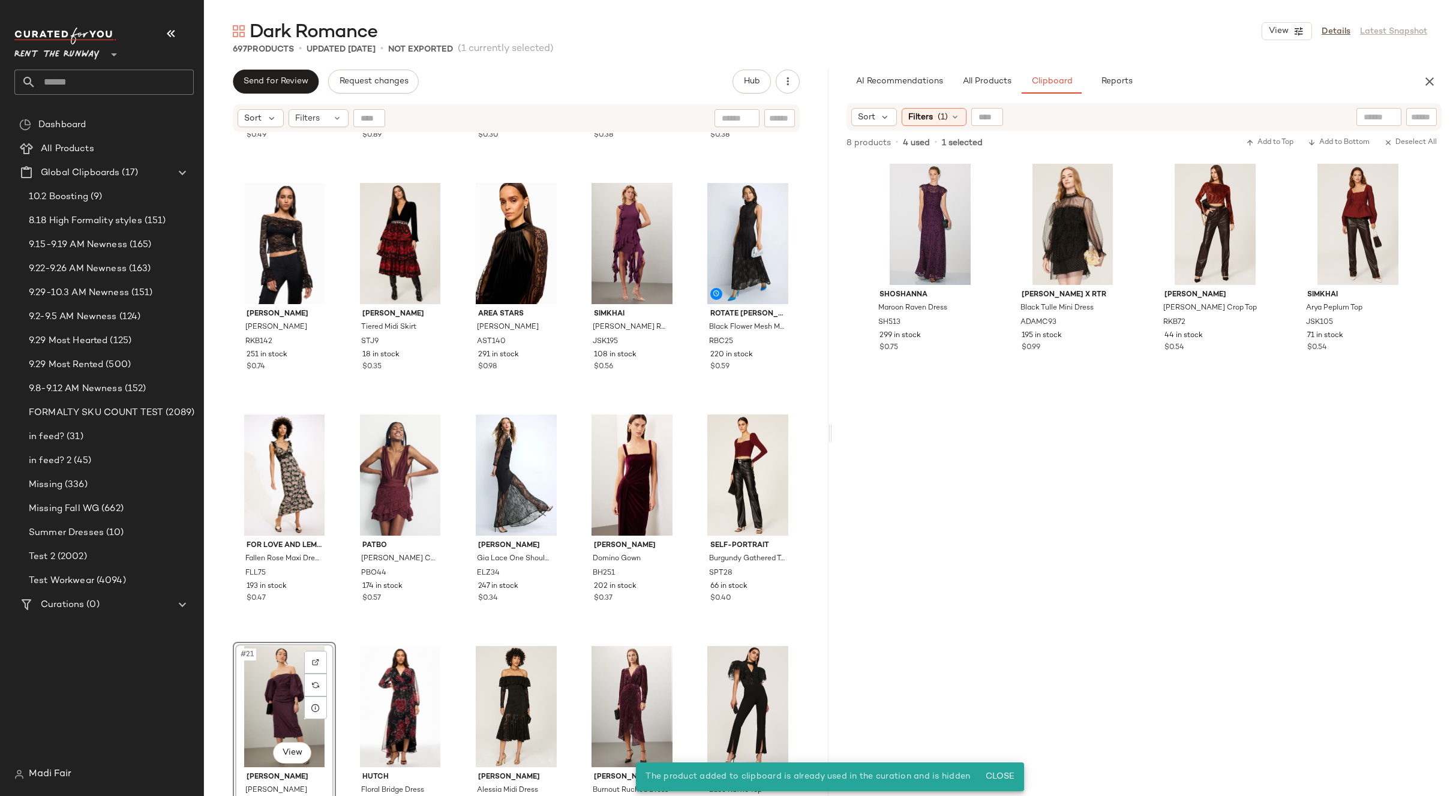
click at [273, 684] on div "#21 View" at bounding box center [284, 706] width 95 height 121
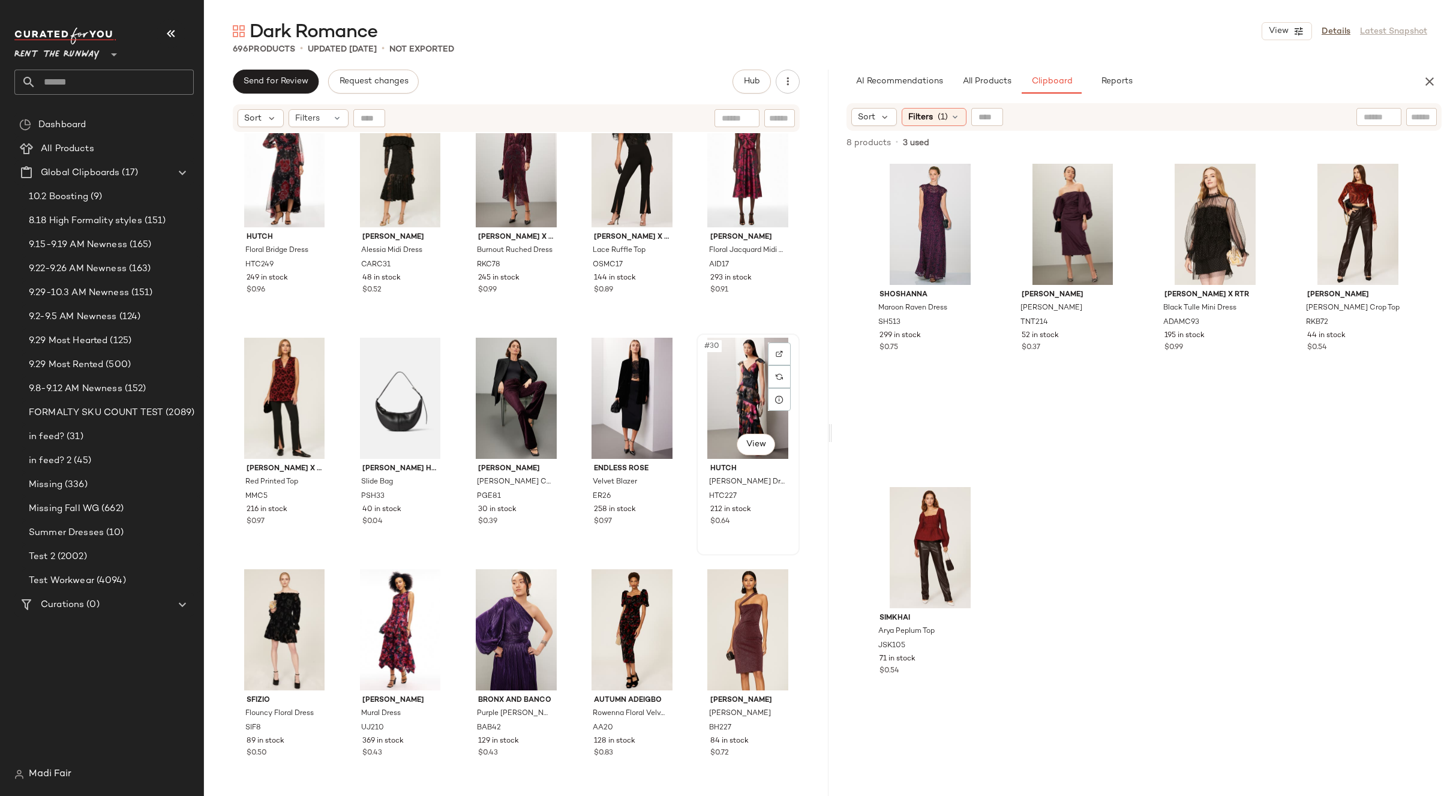
scroll to position [730, 0]
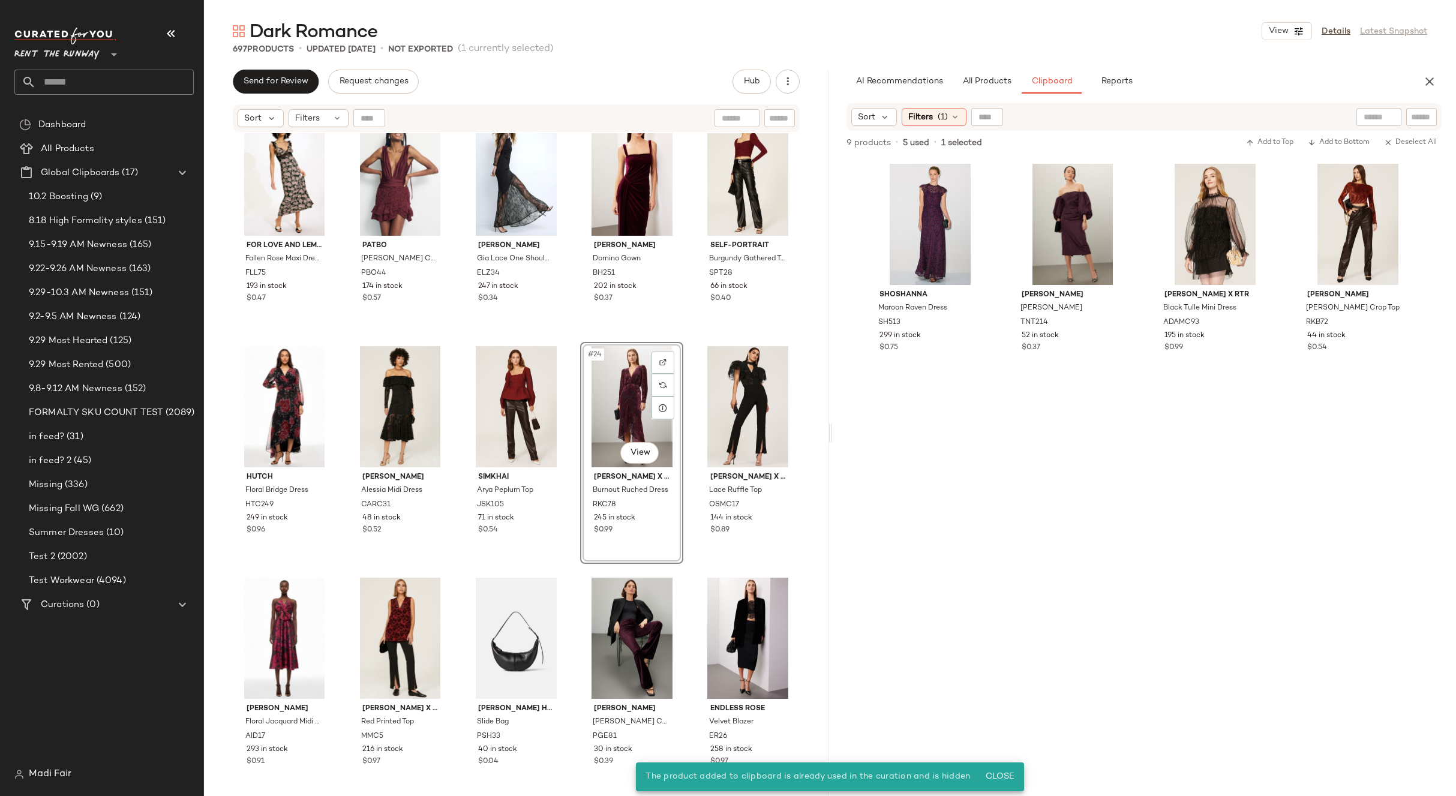
click at [622, 405] on div "#24 View" at bounding box center [632, 406] width 95 height 121
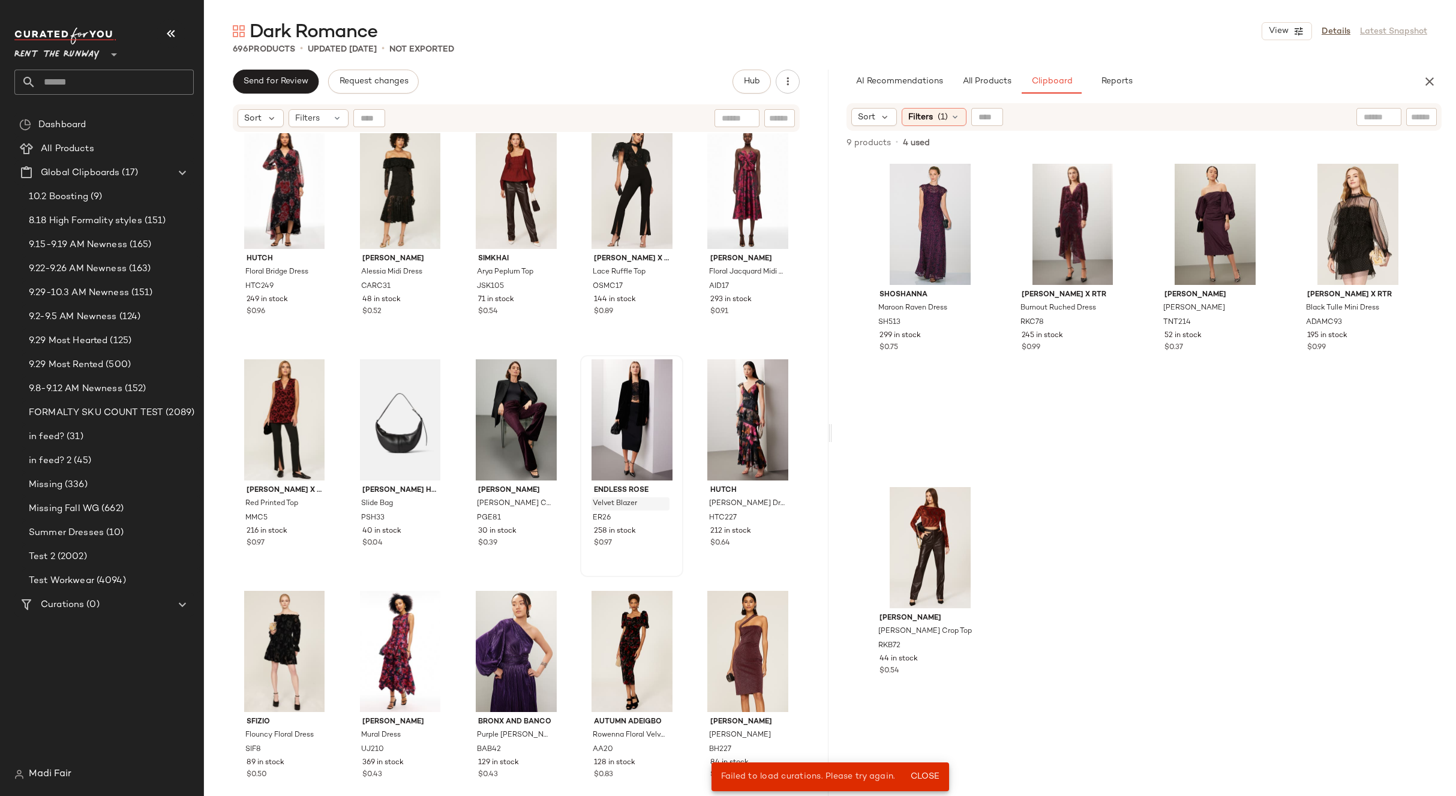
scroll to position [970, 0]
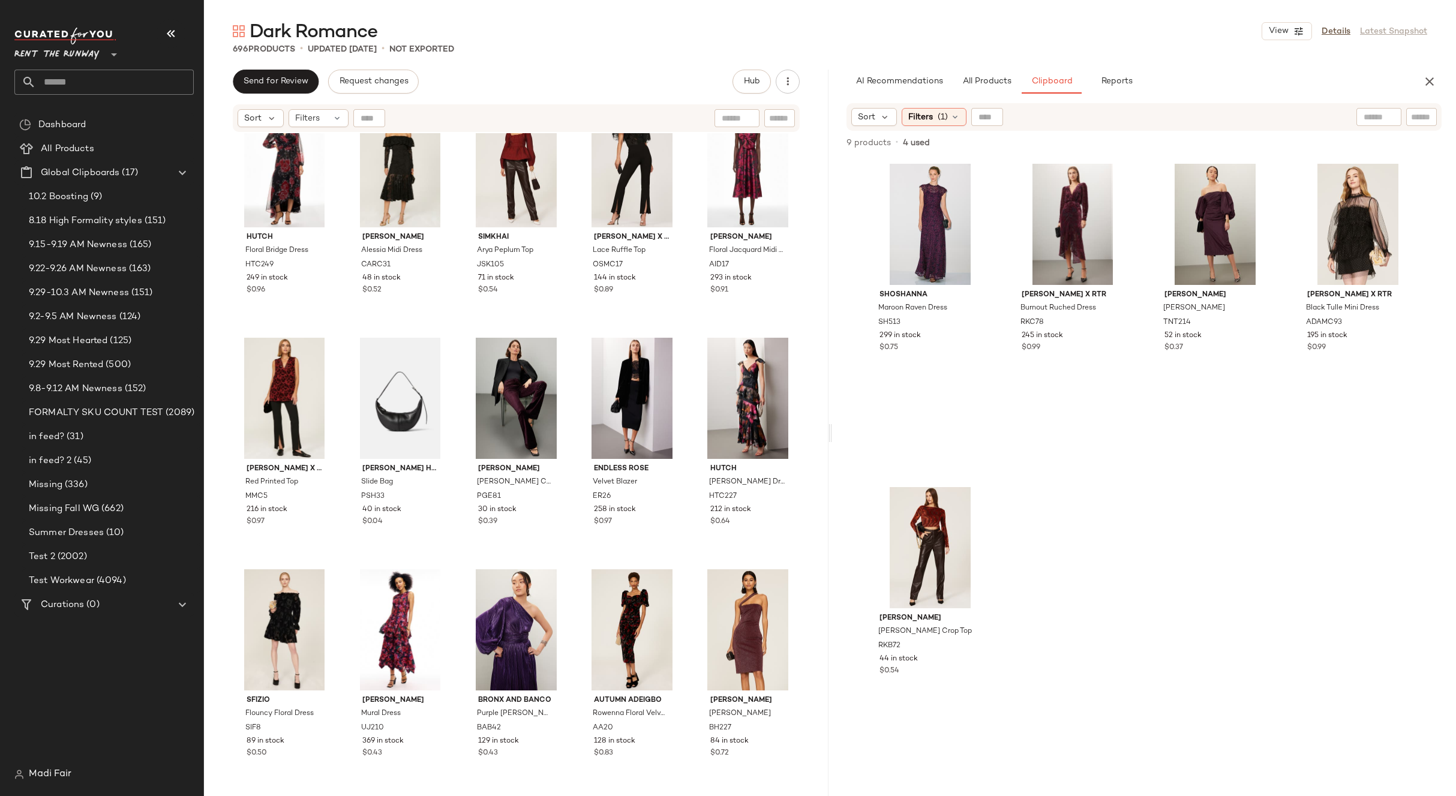
click at [1126, 445] on div "[PERSON_NAME] x RTR Burnout Ruched Dress RKC78 245 in stock $0.99" at bounding box center [1072, 317] width 129 height 314
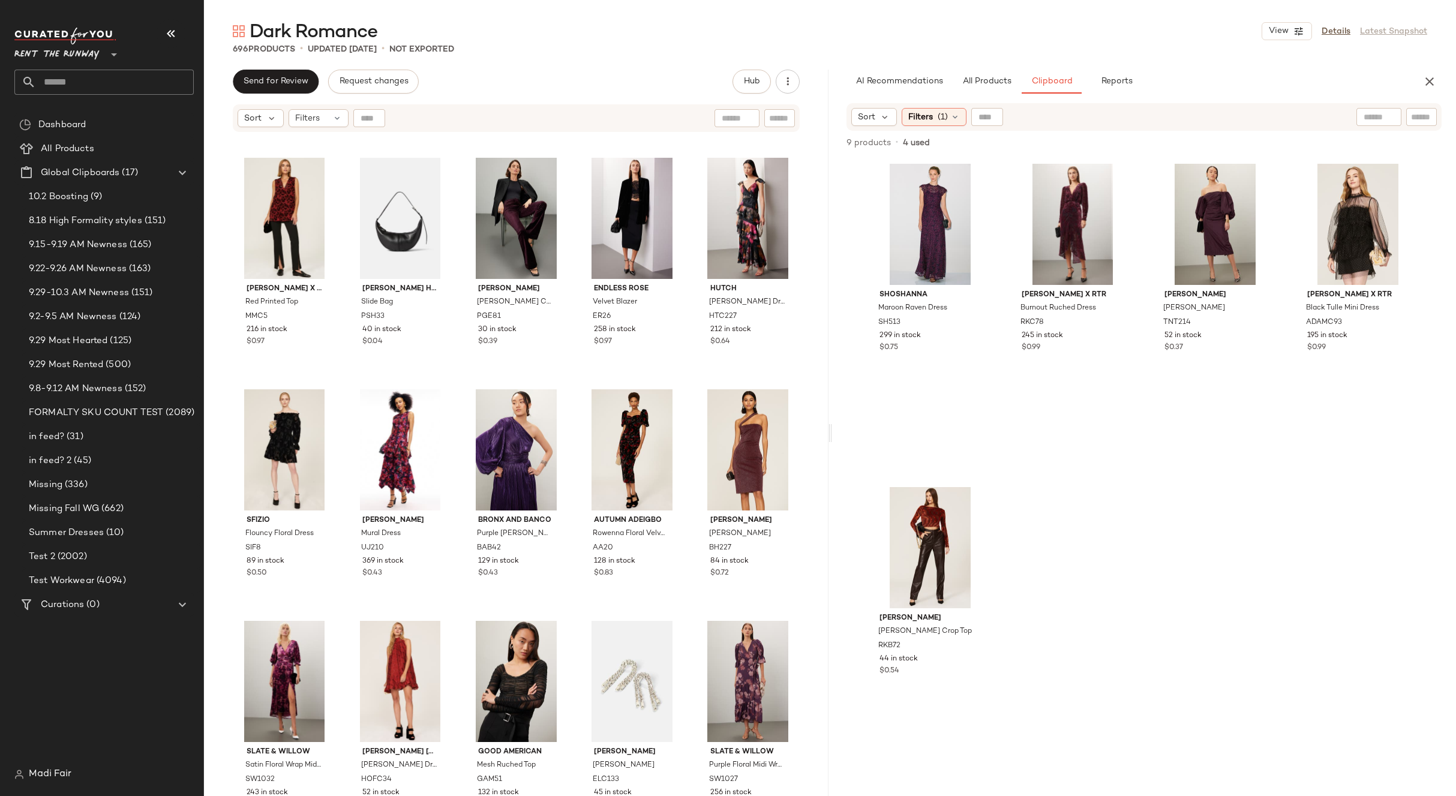
scroll to position [1270, 0]
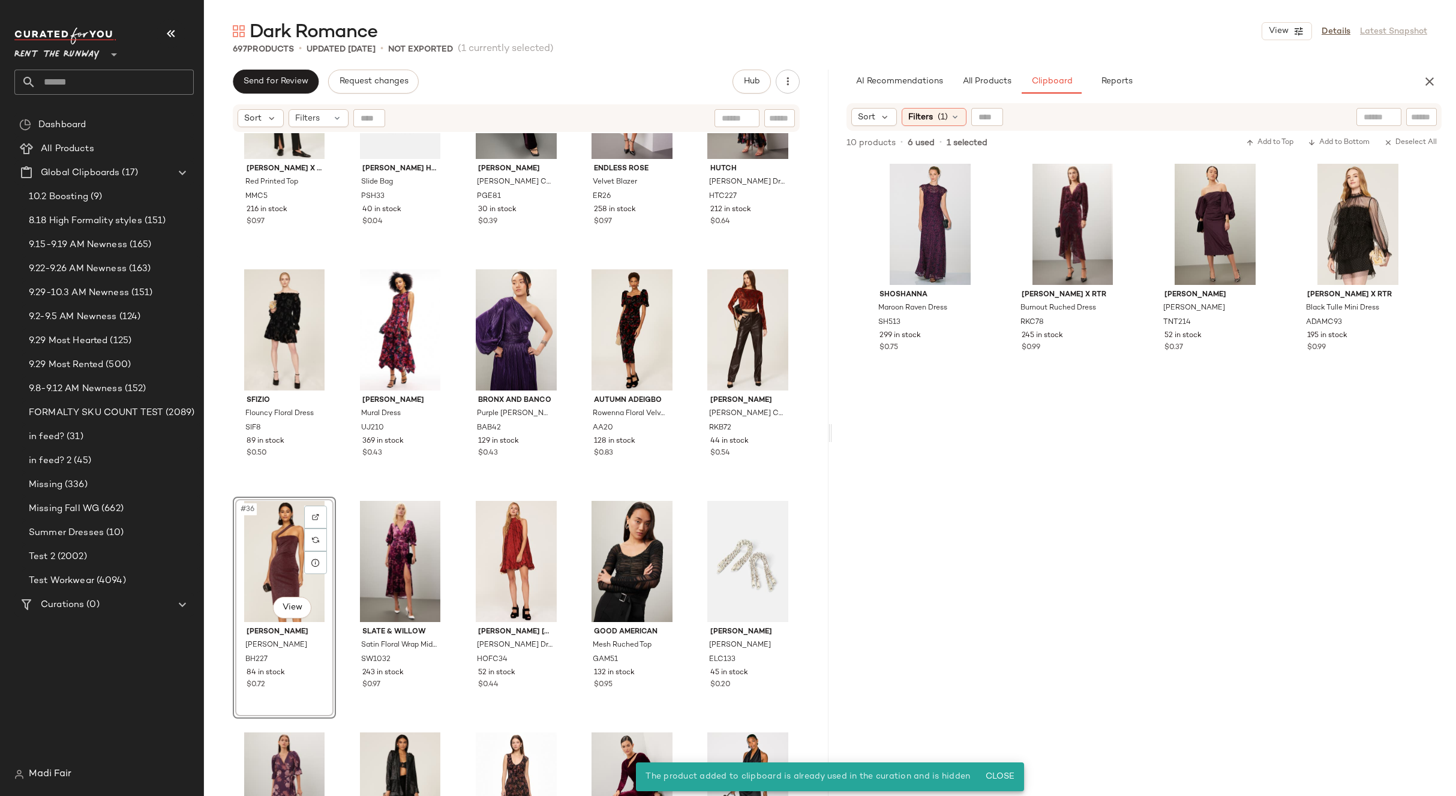
click at [283, 553] on div "#36 View" at bounding box center [284, 561] width 95 height 121
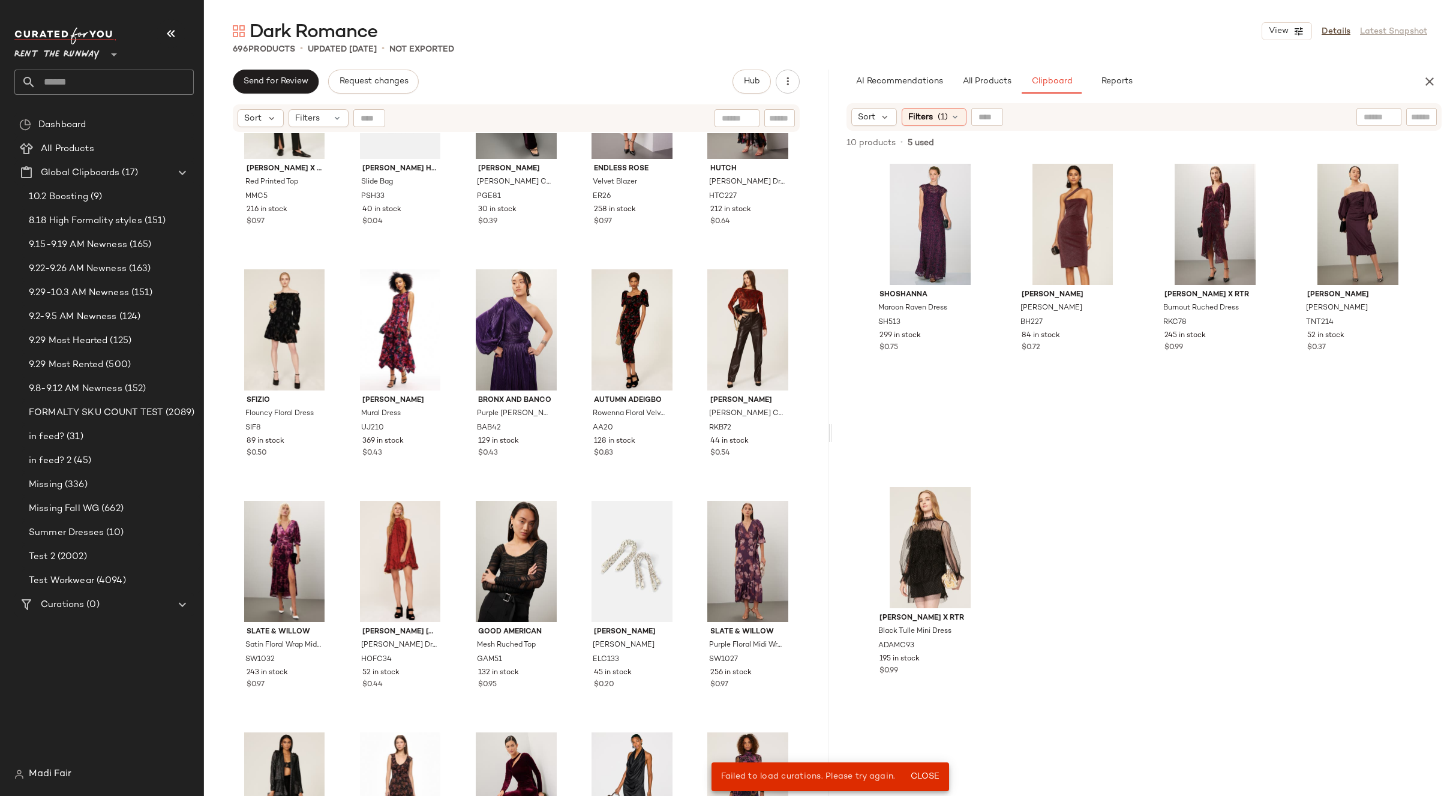
click at [682, 501] on div "[PERSON_NAME] x RTR Red Printed Top MMC5 216 in stock $0.97 [PERSON_NAME] Handb…" at bounding box center [516, 479] width 625 height 693
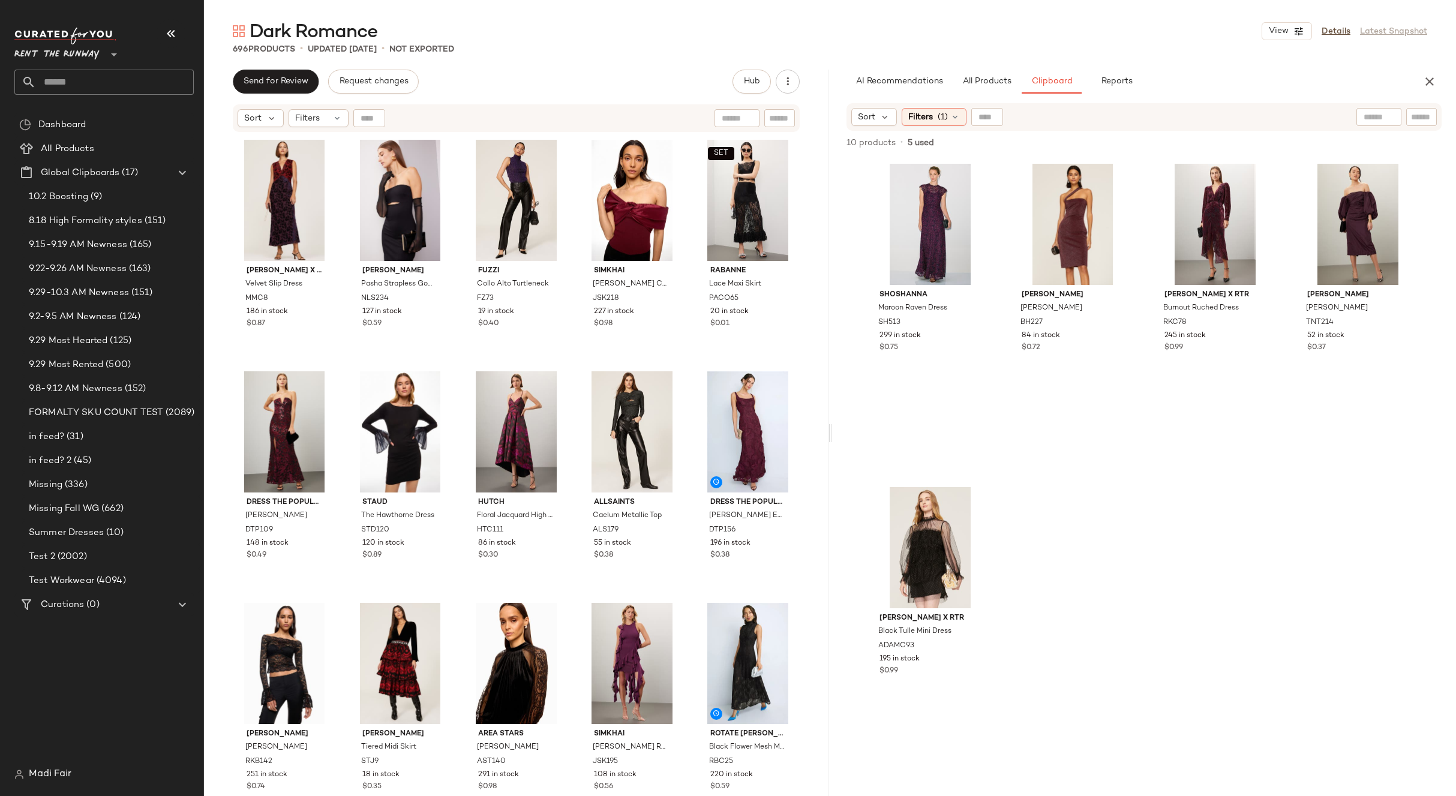
click at [688, 361] on div "[PERSON_NAME] x RTR Velvet Slip Dress MMC8 186 in stock $0.87 [PERSON_NAME] Str…" at bounding box center [516, 481] width 567 height 691
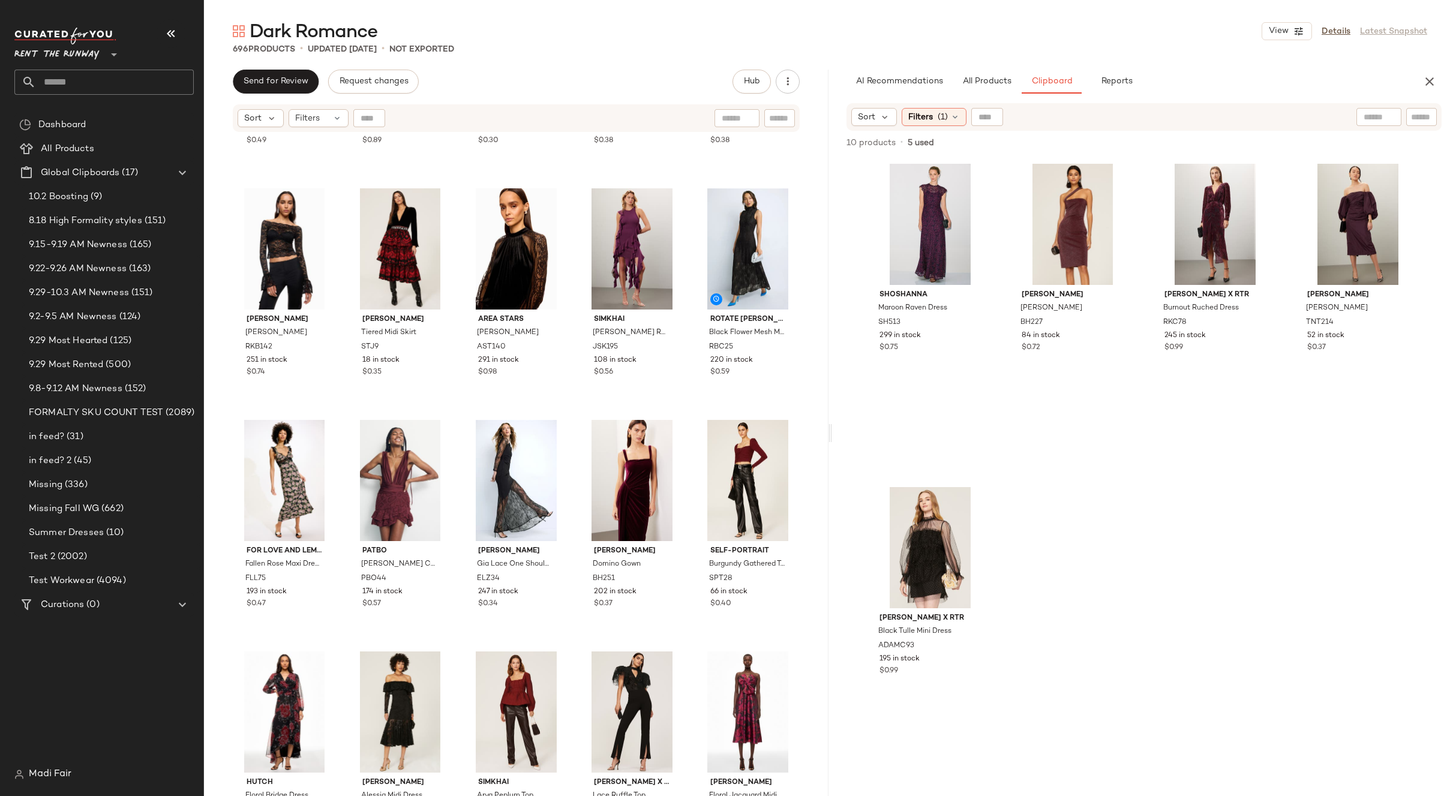
scroll to position [430, 0]
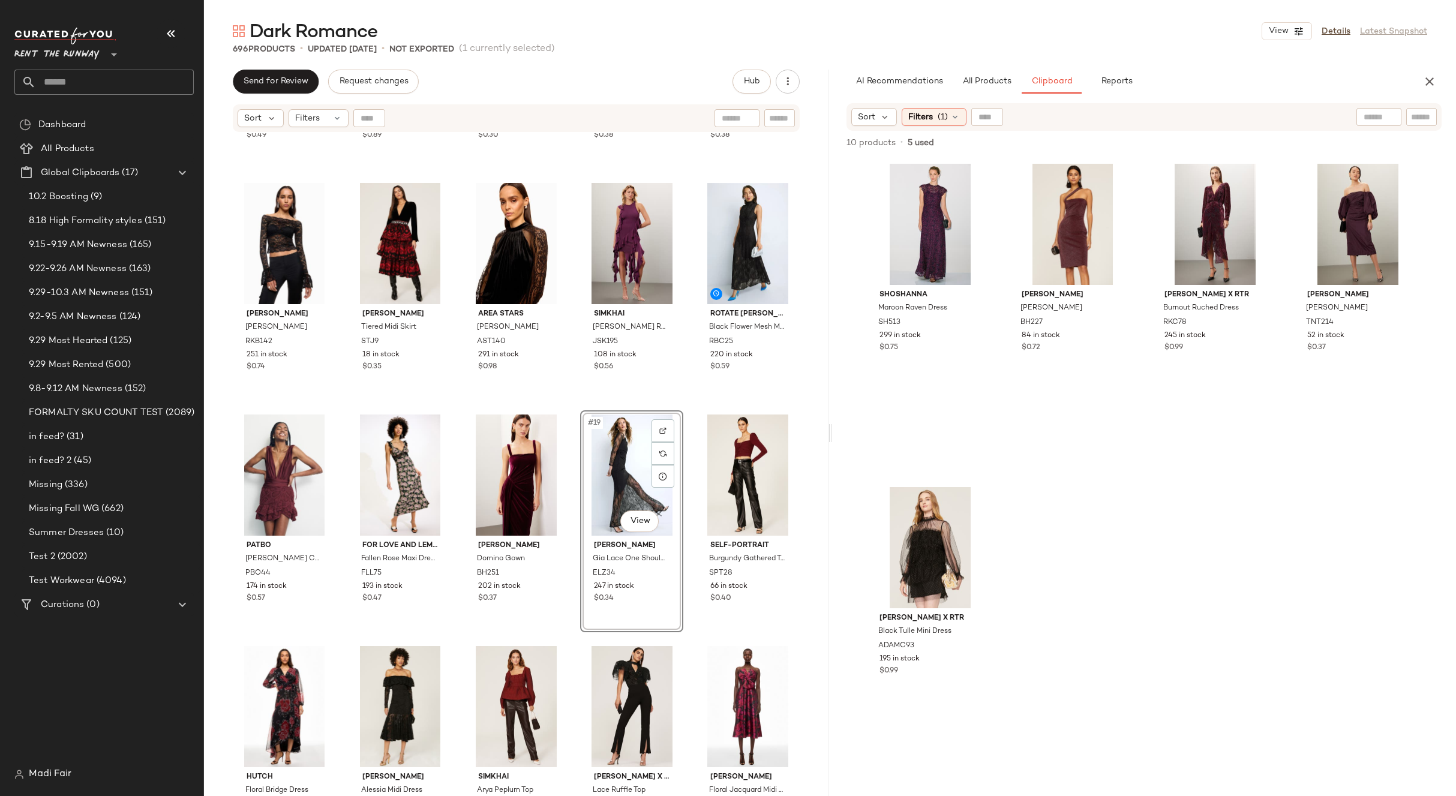
click at [679, 401] on div "Dress The Population [PERSON_NAME] DTP109 148 in stock $0.49 Staud The Hawthorn…" at bounding box center [516, 479] width 625 height 693
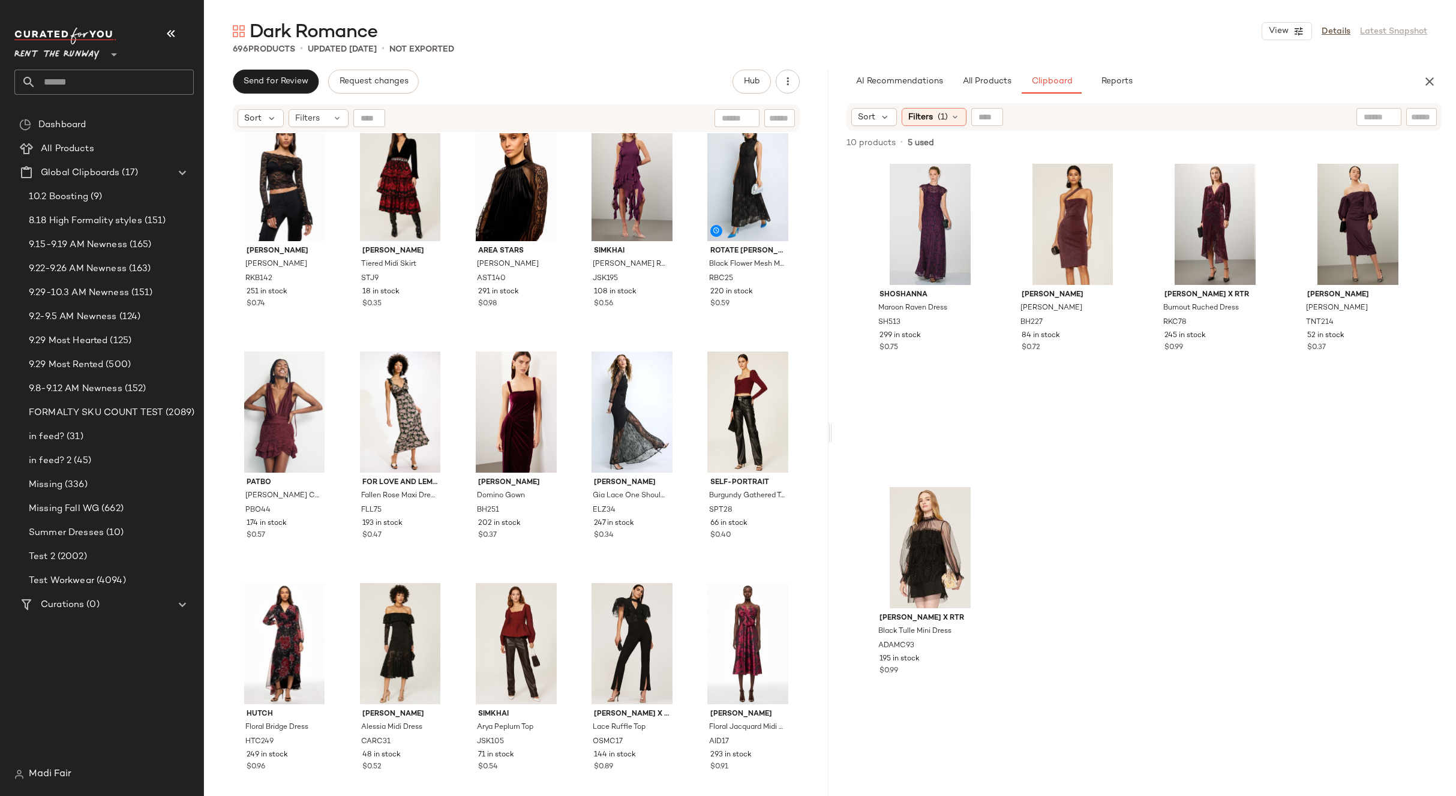
scroll to position [550, 0]
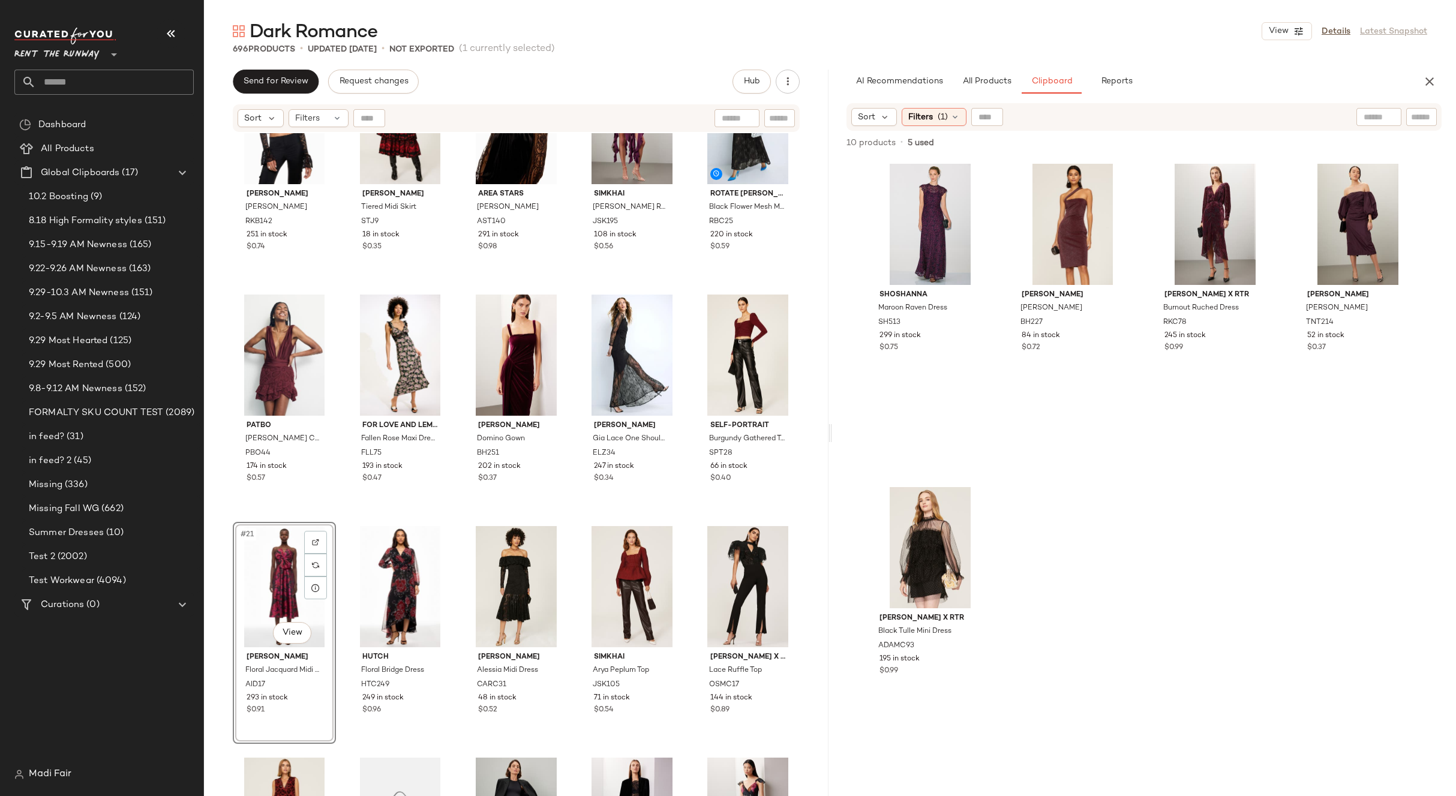
click at [684, 521] on div "[PERSON_NAME] [PERSON_NAME] Top RKB142 251 in stock $0.74 [PERSON_NAME] Tiered …" at bounding box center [516, 479] width 625 height 693
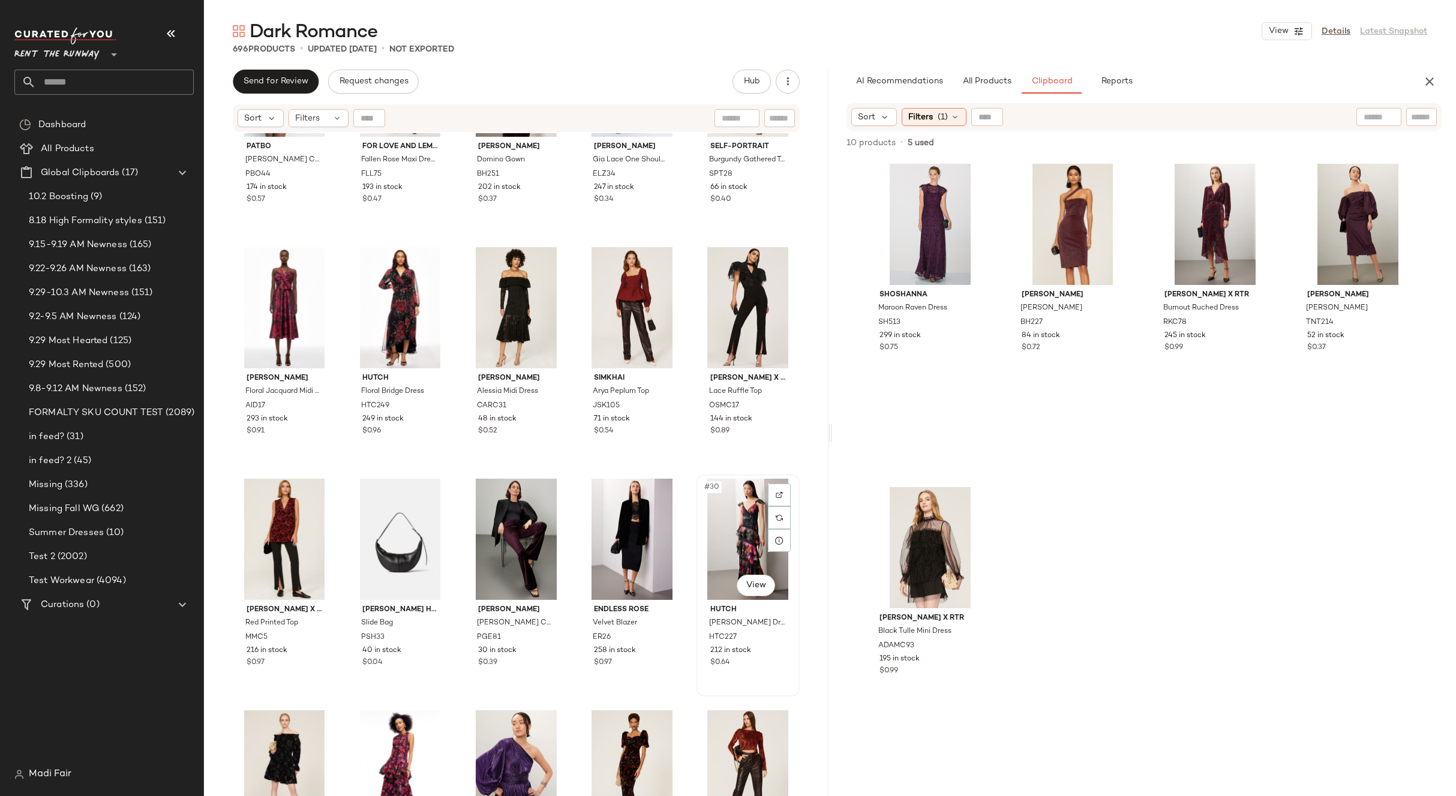
scroll to position [850, 0]
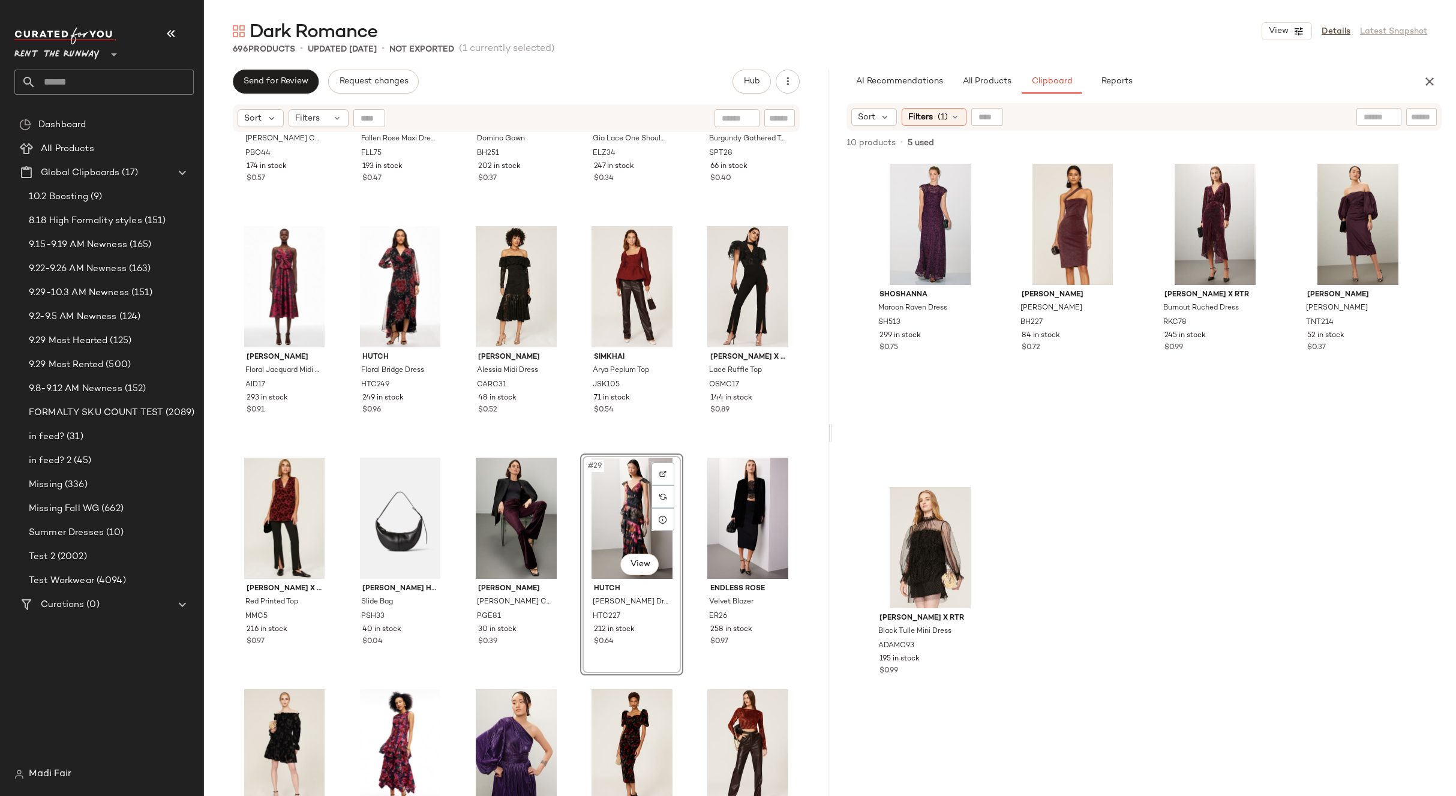
click at [688, 452] on div "PatBO [PERSON_NAME] Crochet Mini Dress PBO44 174 in stock $0.57 For Love and Le…" at bounding box center [516, 479] width 625 height 693
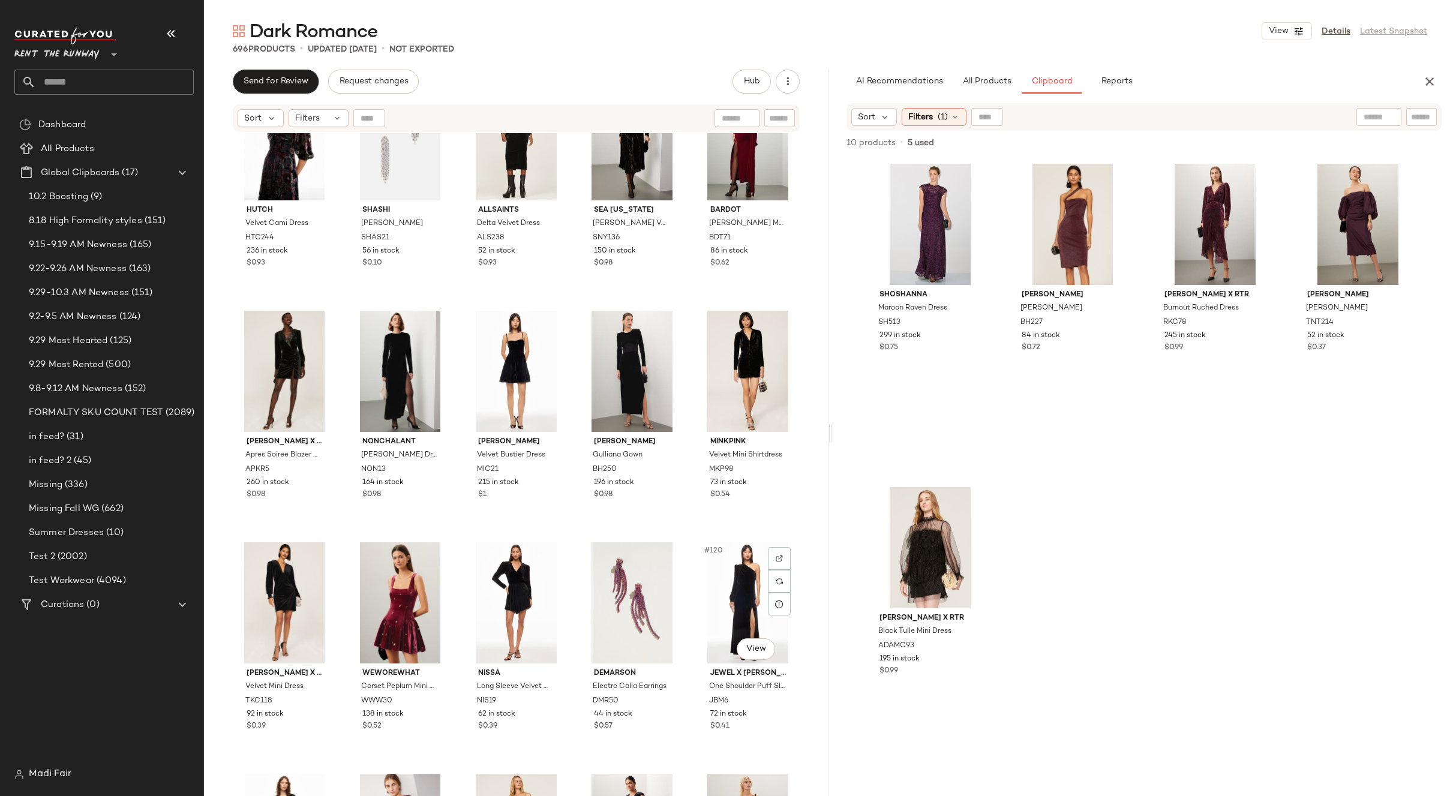
scroll to position [4871, 0]
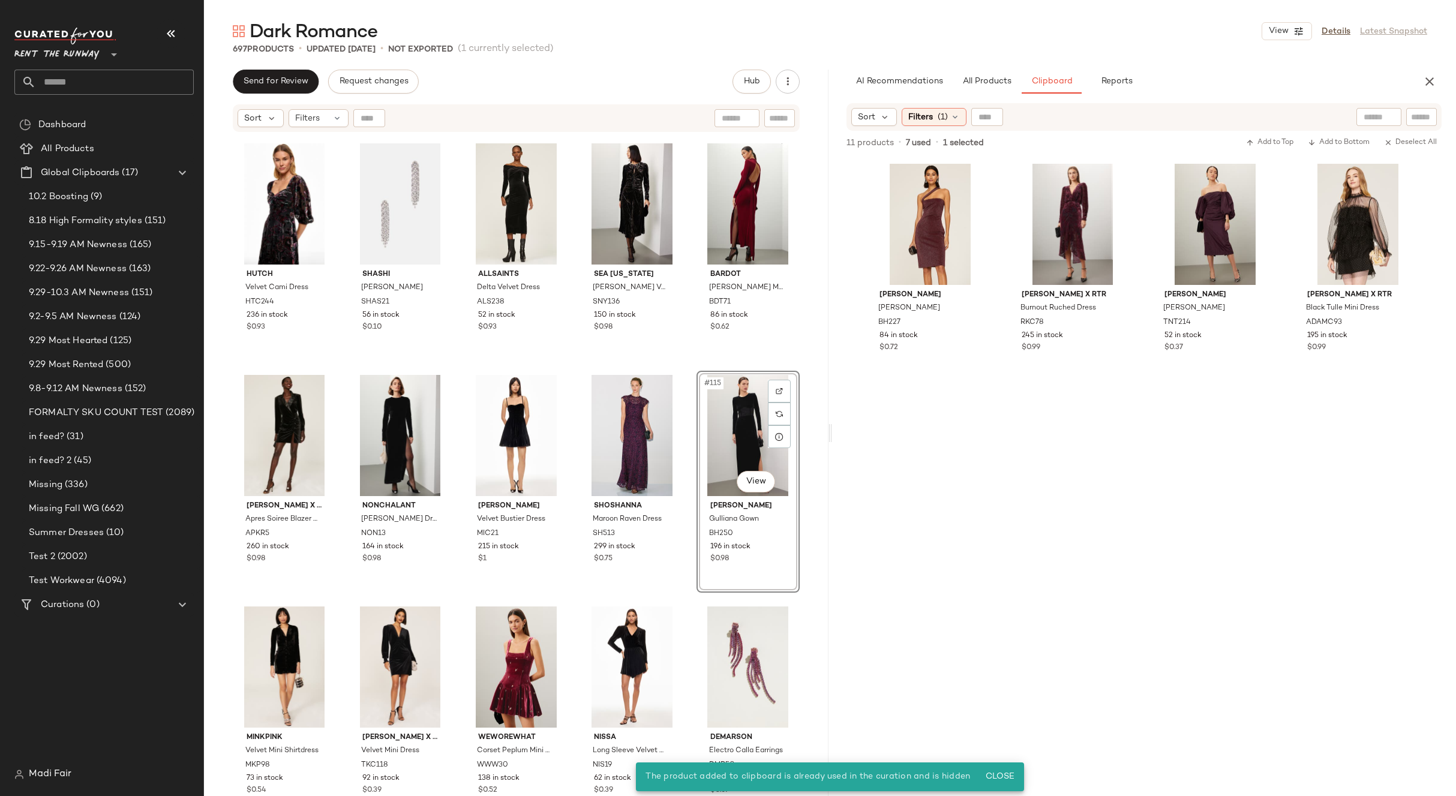
click at [746, 431] on div "#115 View" at bounding box center [748, 435] width 95 height 121
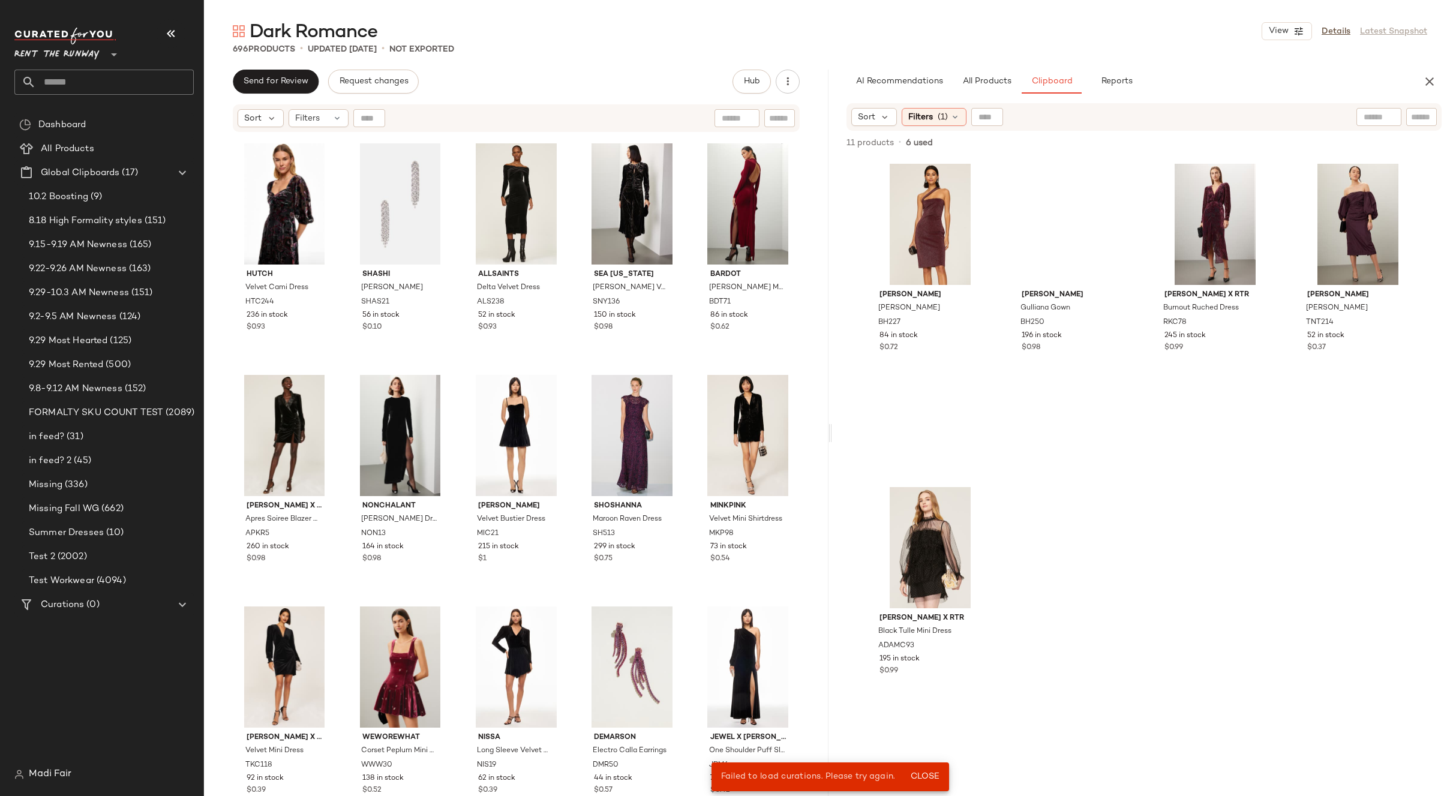
click at [685, 370] on div "Hutch Velvet Cami Dress HTC244 236 in stock $0.93 [PERSON_NAME] SHAS21 56 in st…" at bounding box center [516, 479] width 625 height 693
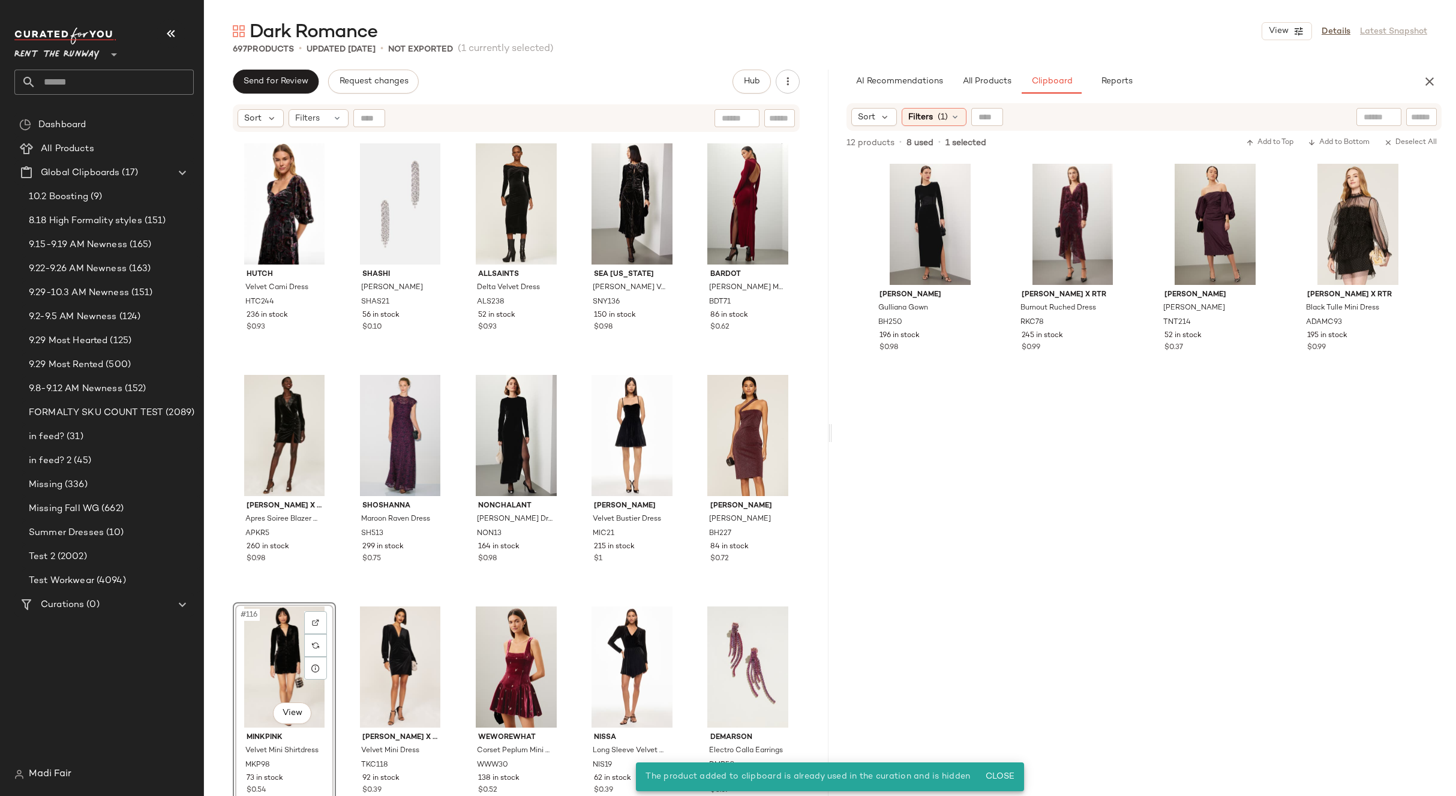
click at [289, 656] on div "#116 View" at bounding box center [284, 667] width 95 height 121
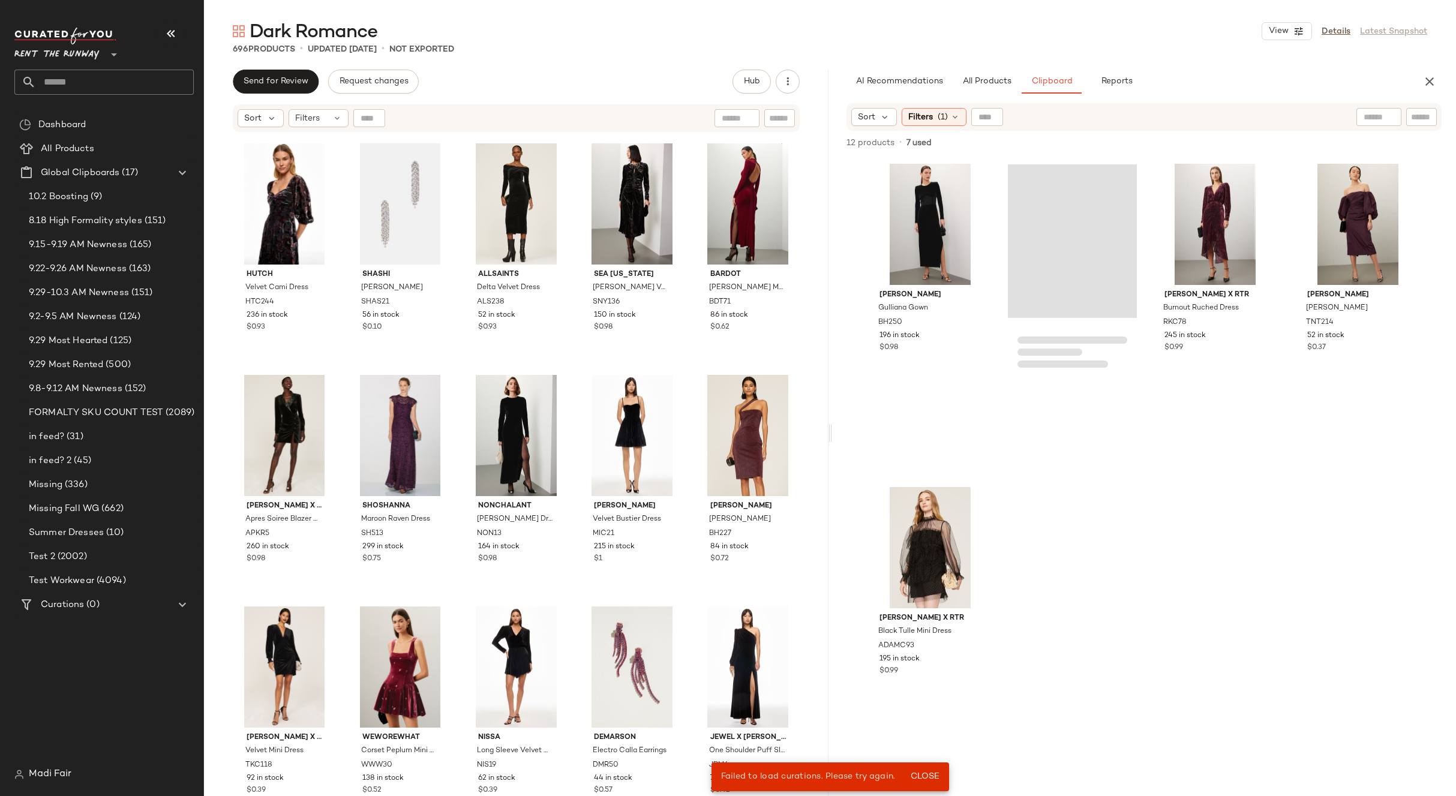
click at [681, 367] on div "Hutch Velvet Cami Dress HTC244 236 in stock $0.93 [PERSON_NAME] SHAS21 56 in st…" at bounding box center [516, 479] width 625 height 693
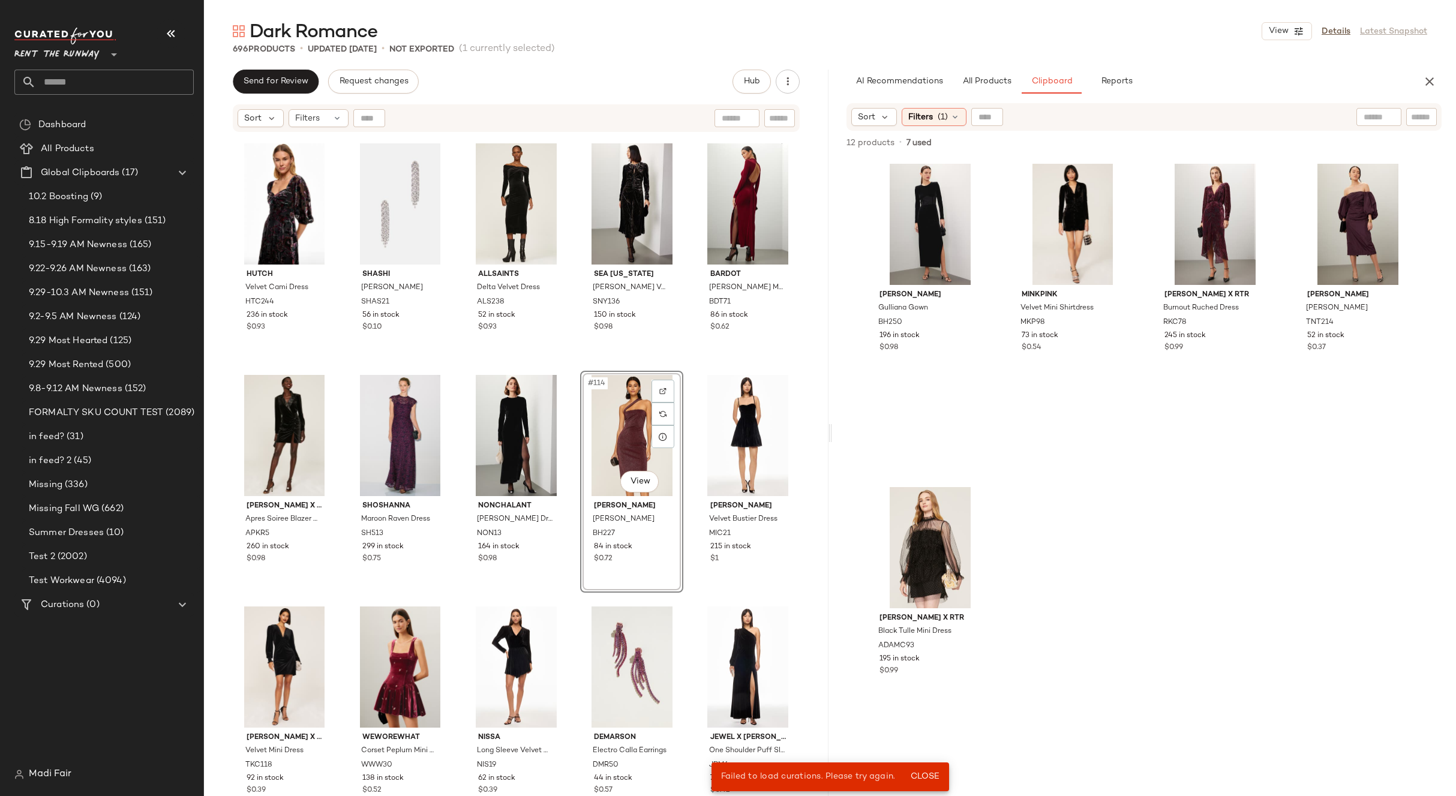
click at [686, 368] on div "Hutch Velvet Cami Dress HTC244 236 in stock $0.93 [PERSON_NAME] SHAS21 56 in st…" at bounding box center [516, 479] width 625 height 693
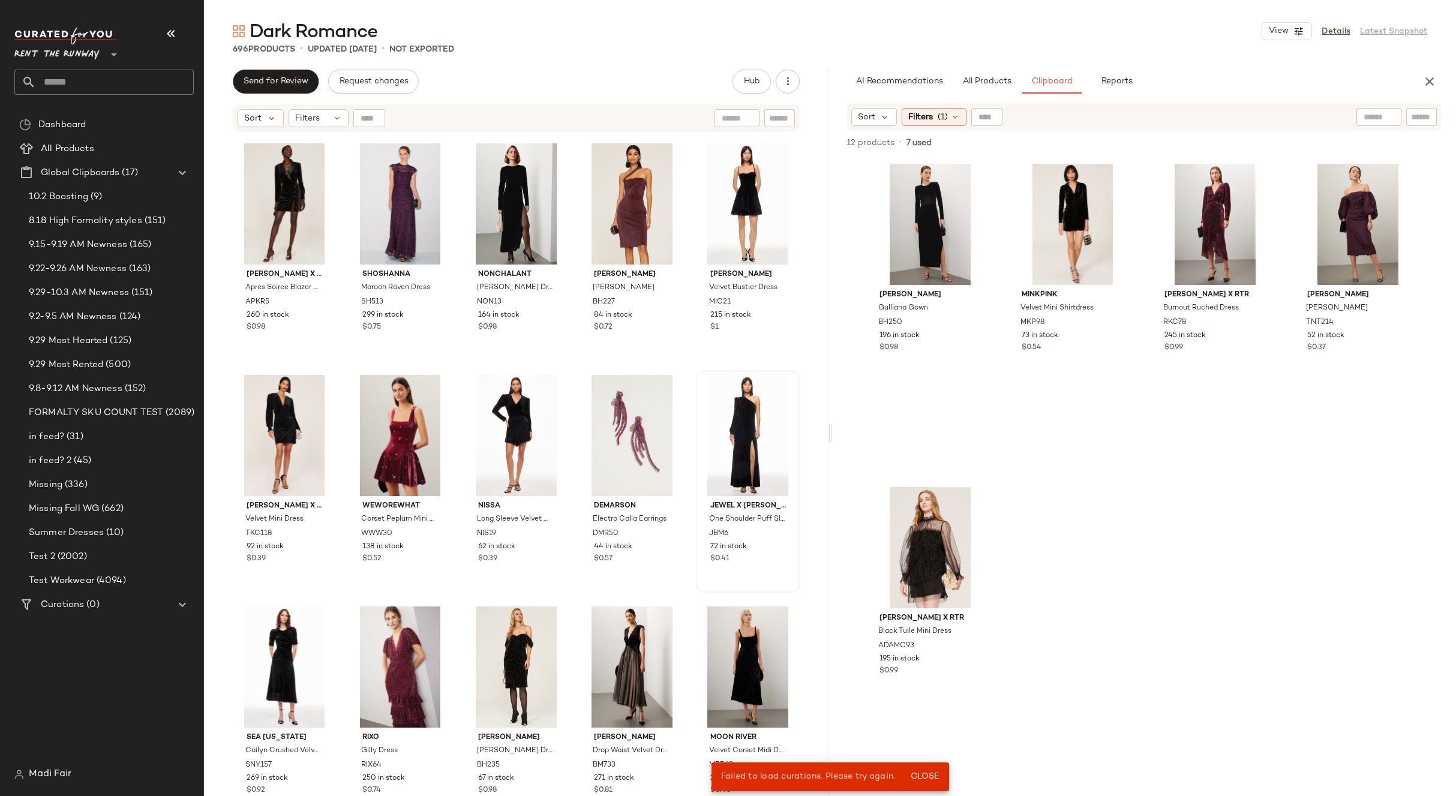
scroll to position [5111, 0]
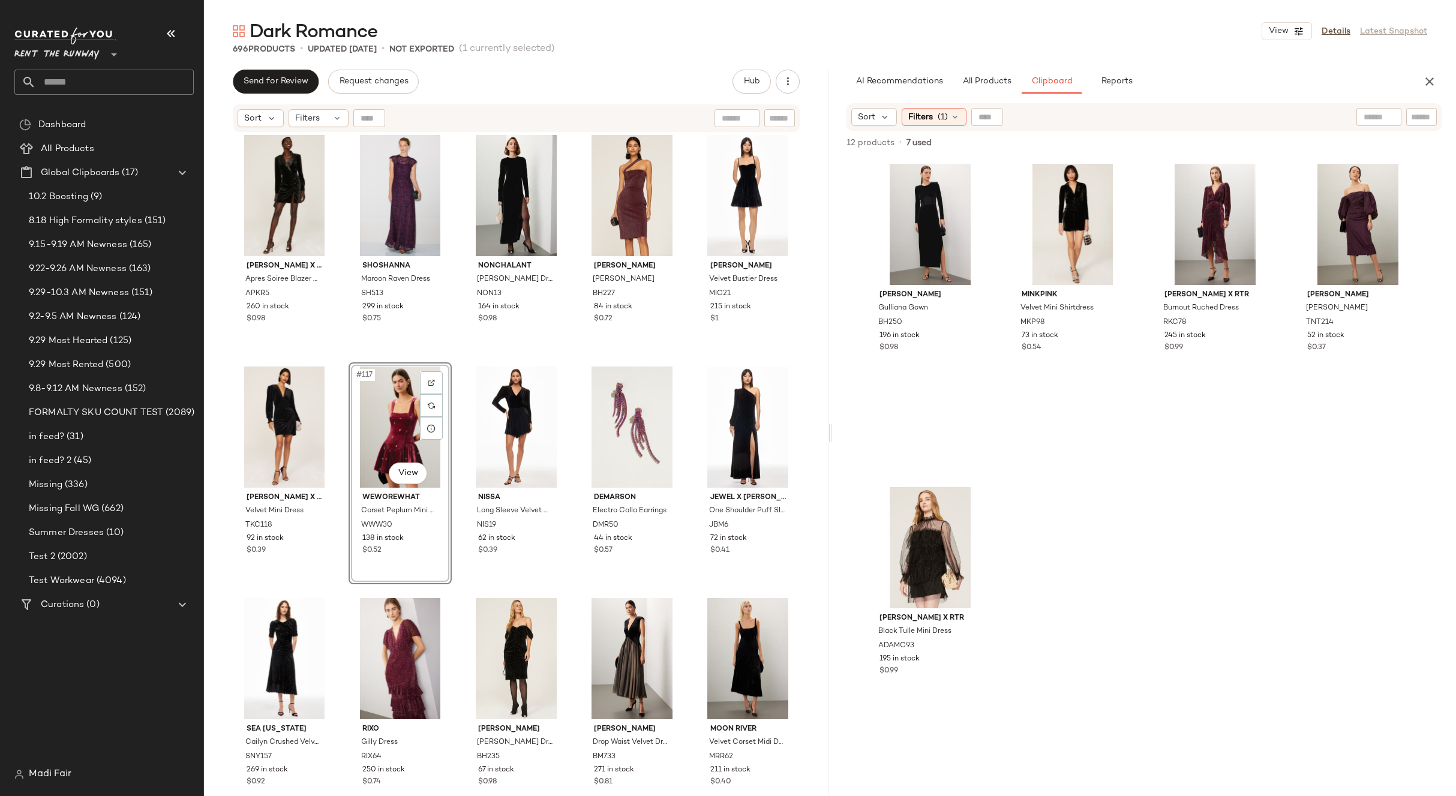
click at [684, 361] on div "Hutch Velvet Cami Dress HTC244 236 in stock $0.93 [PERSON_NAME] SHAS21 56 in st…" at bounding box center [516, 479] width 625 height 693
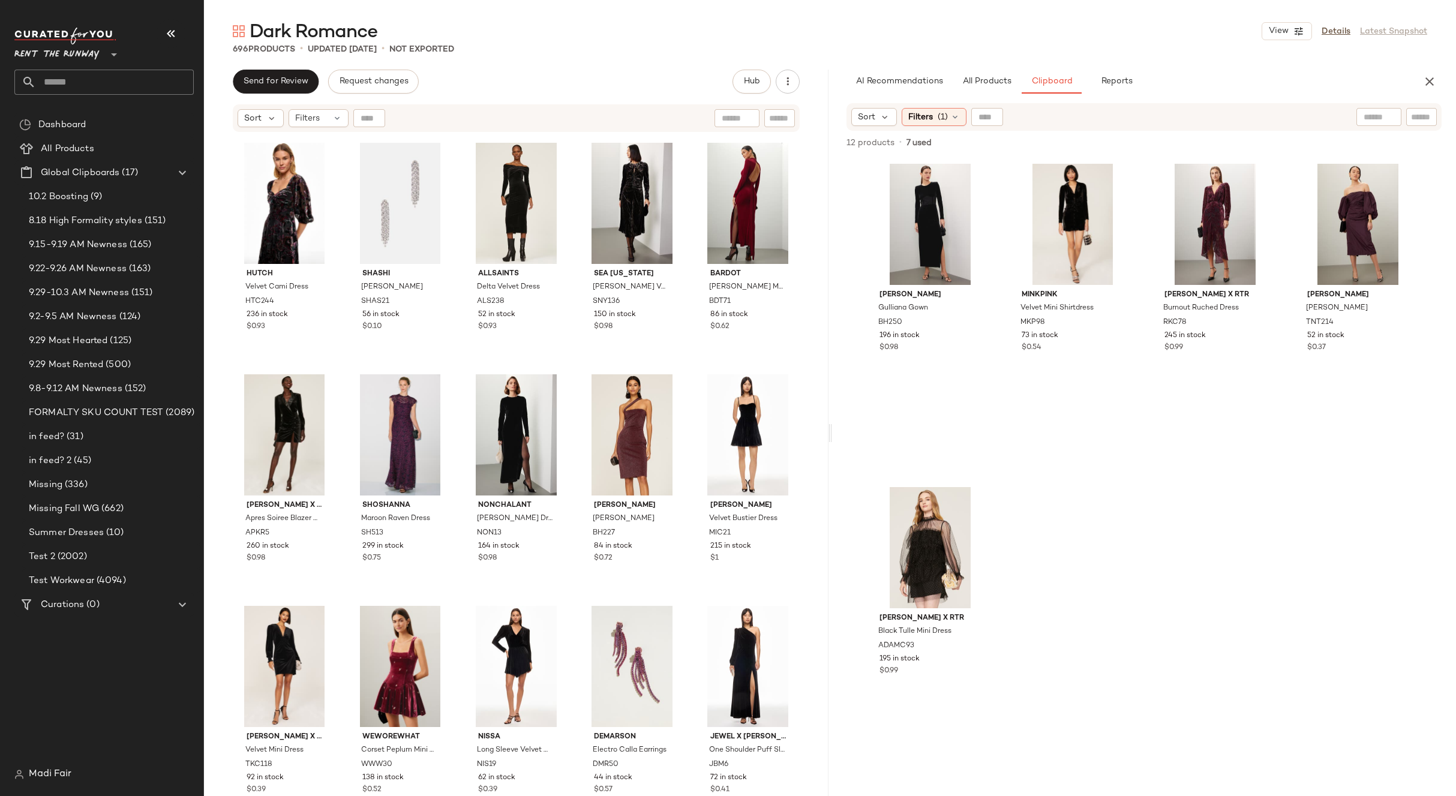
scroll to position [4871, 0]
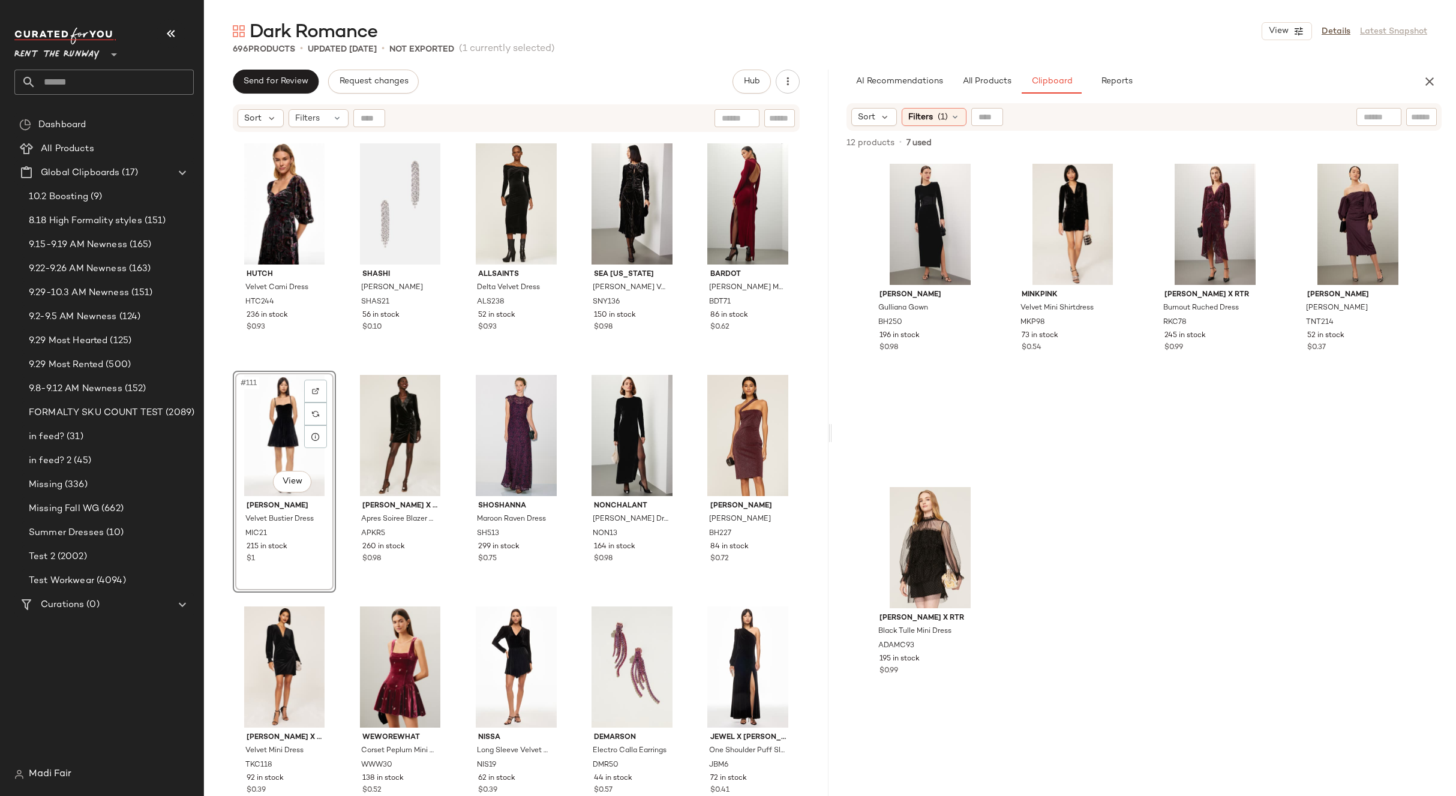
click at [685, 363] on div "Hutch Velvet Cami Dress HTC244 236 in stock $0.93 [PERSON_NAME] SHAS21 56 in st…" at bounding box center [516, 479] width 625 height 693
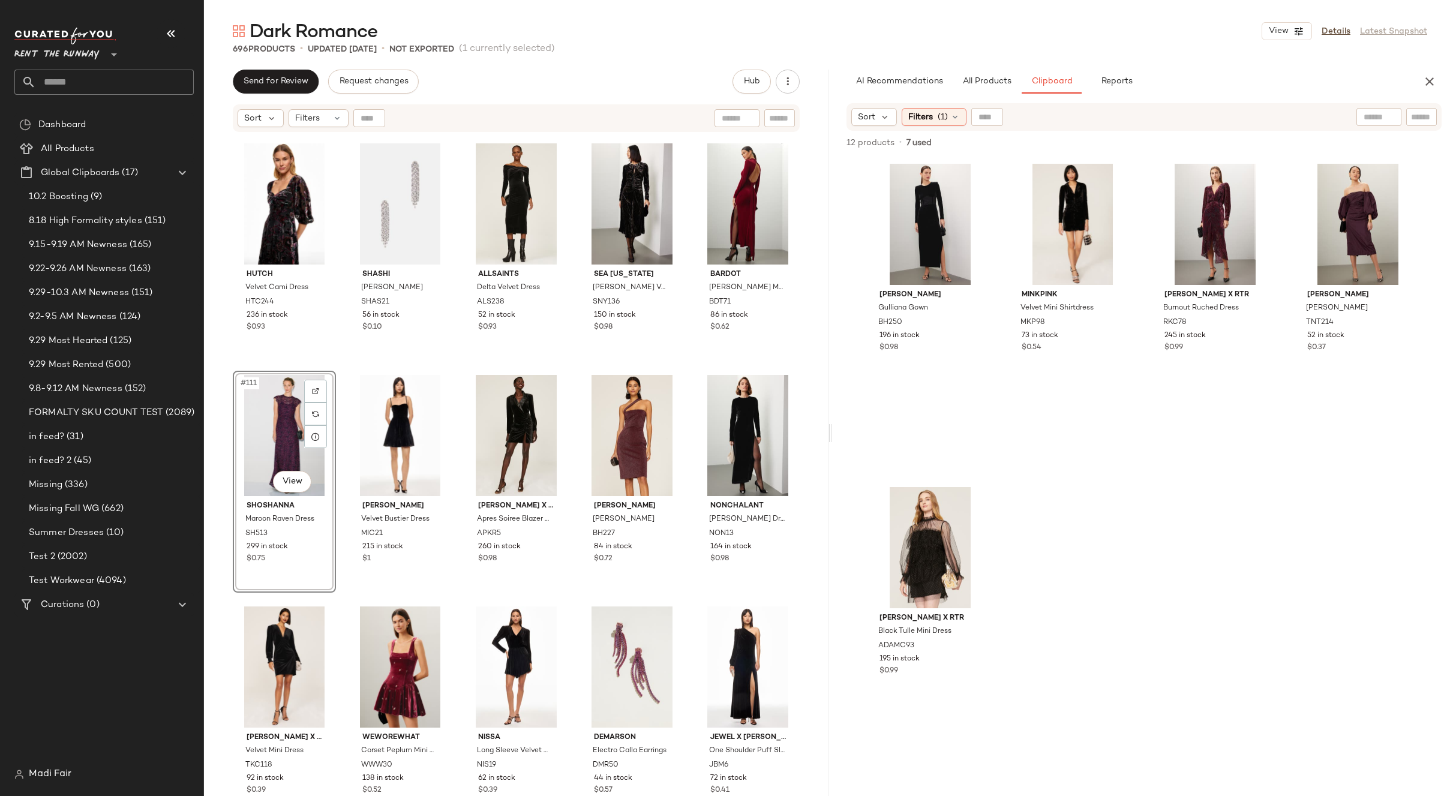
click at [677, 370] on div "Hutch Velvet Cami Dress HTC244 236 in stock $0.93 [PERSON_NAME] SHAS21 56 in st…" at bounding box center [516, 479] width 625 height 693
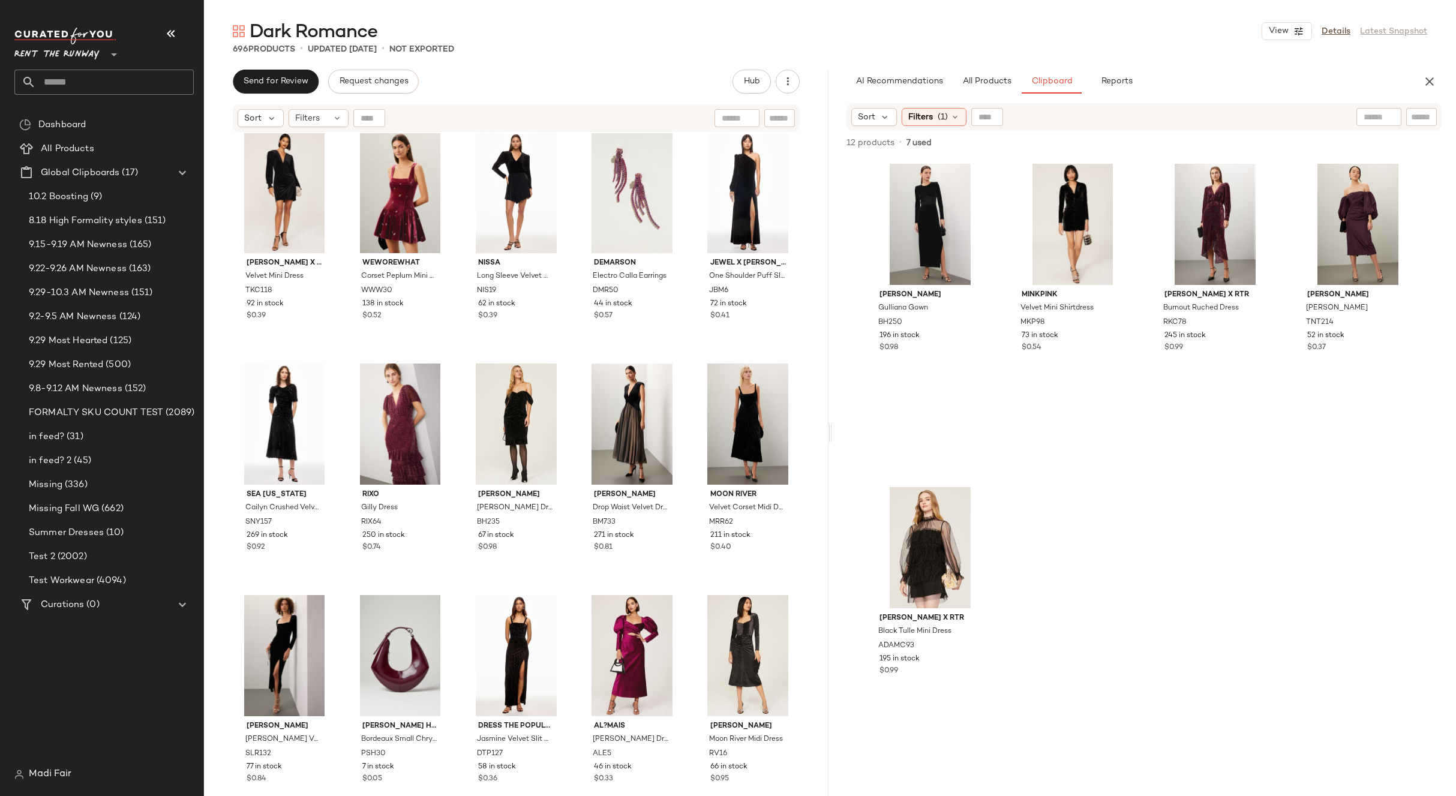
scroll to position [5351, 0]
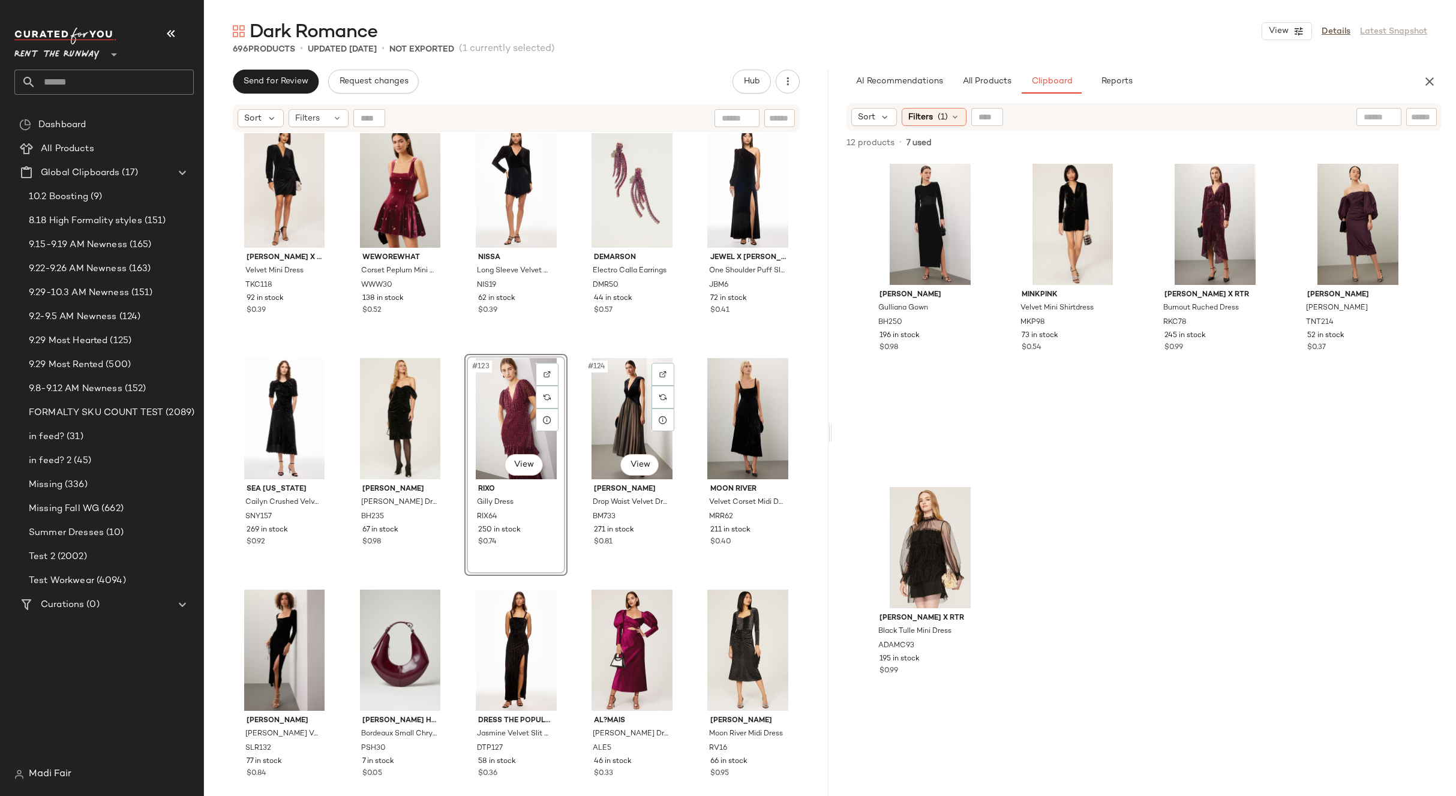
click at [684, 352] on div "Shoshanna Maroon Raven Dress SH513 299 in stock $0.75 [PERSON_NAME] Velvet Bust…" at bounding box center [516, 479] width 625 height 693
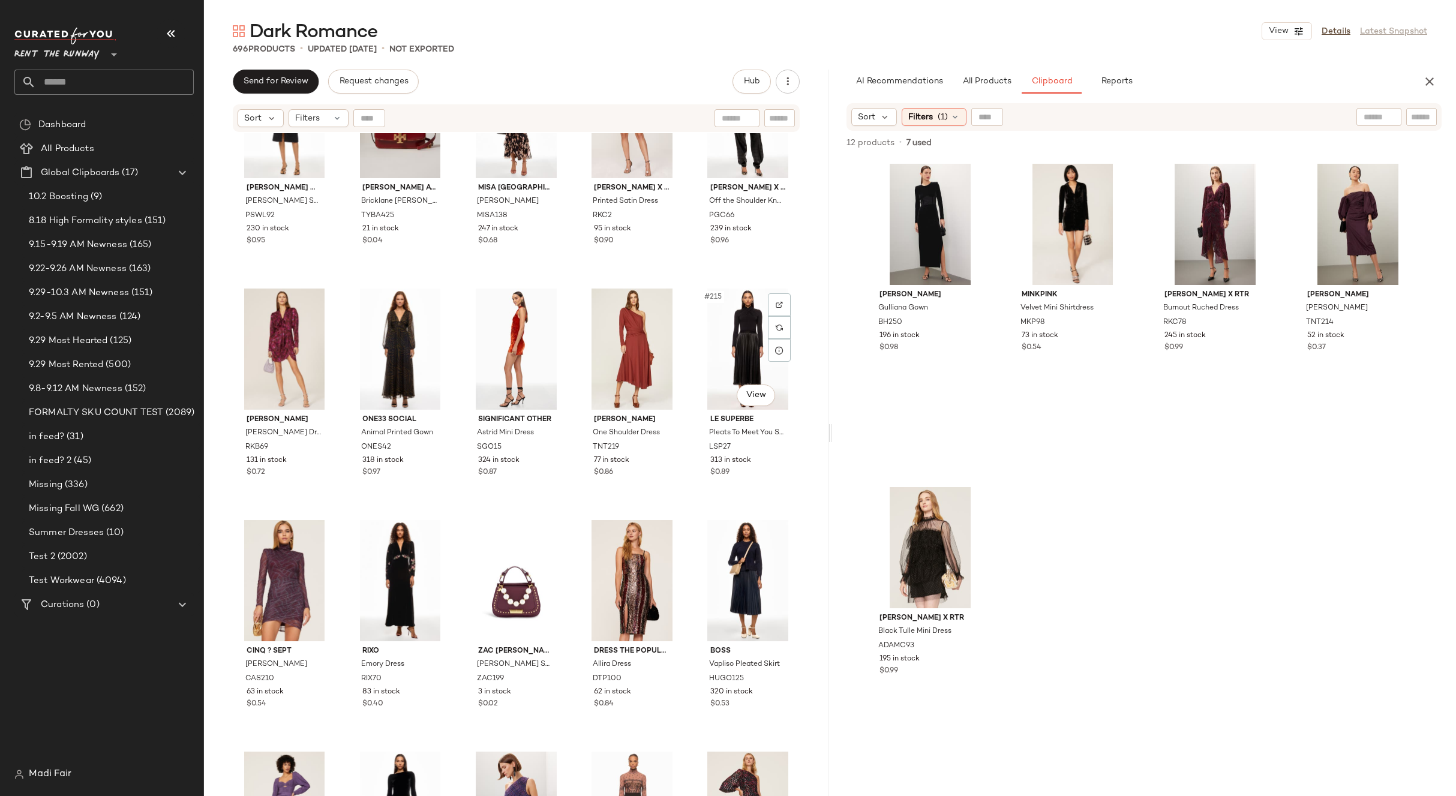
scroll to position [9552, 0]
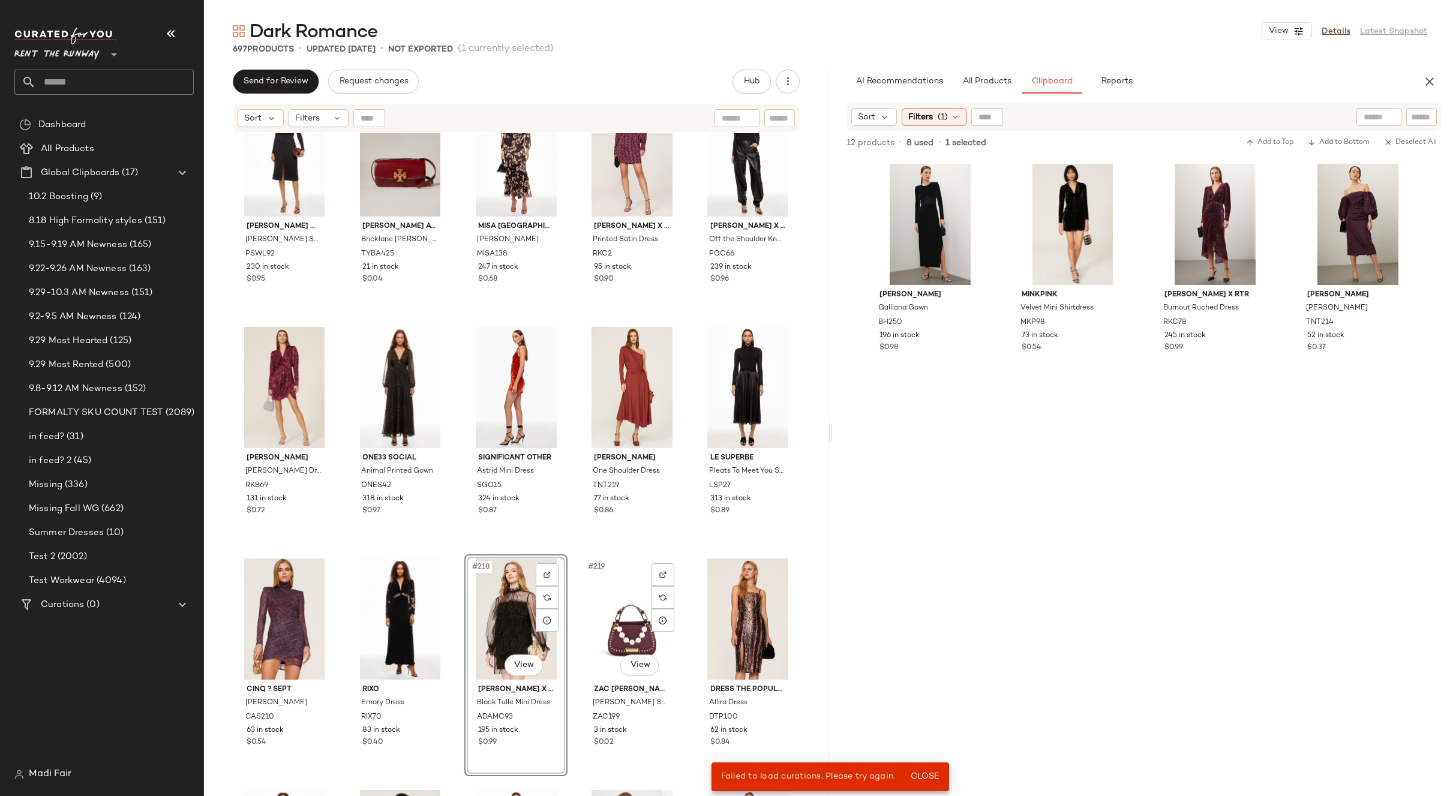
click at [681, 552] on div "[PERSON_NAME] White Label [PERSON_NAME] Skirt PSWL92 230 in stock $0.95 [PERSON…" at bounding box center [516, 479] width 625 height 693
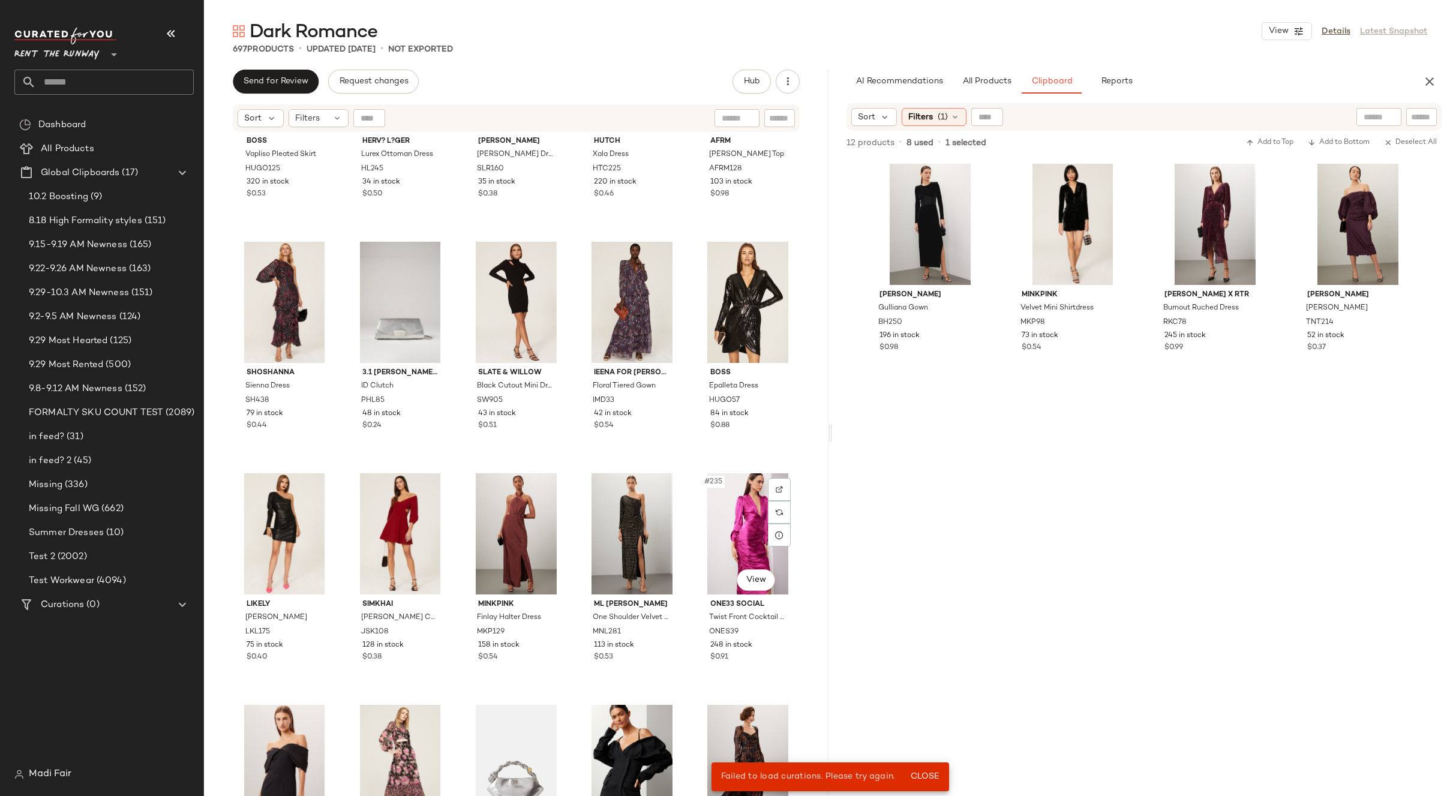
scroll to position [10632, 0]
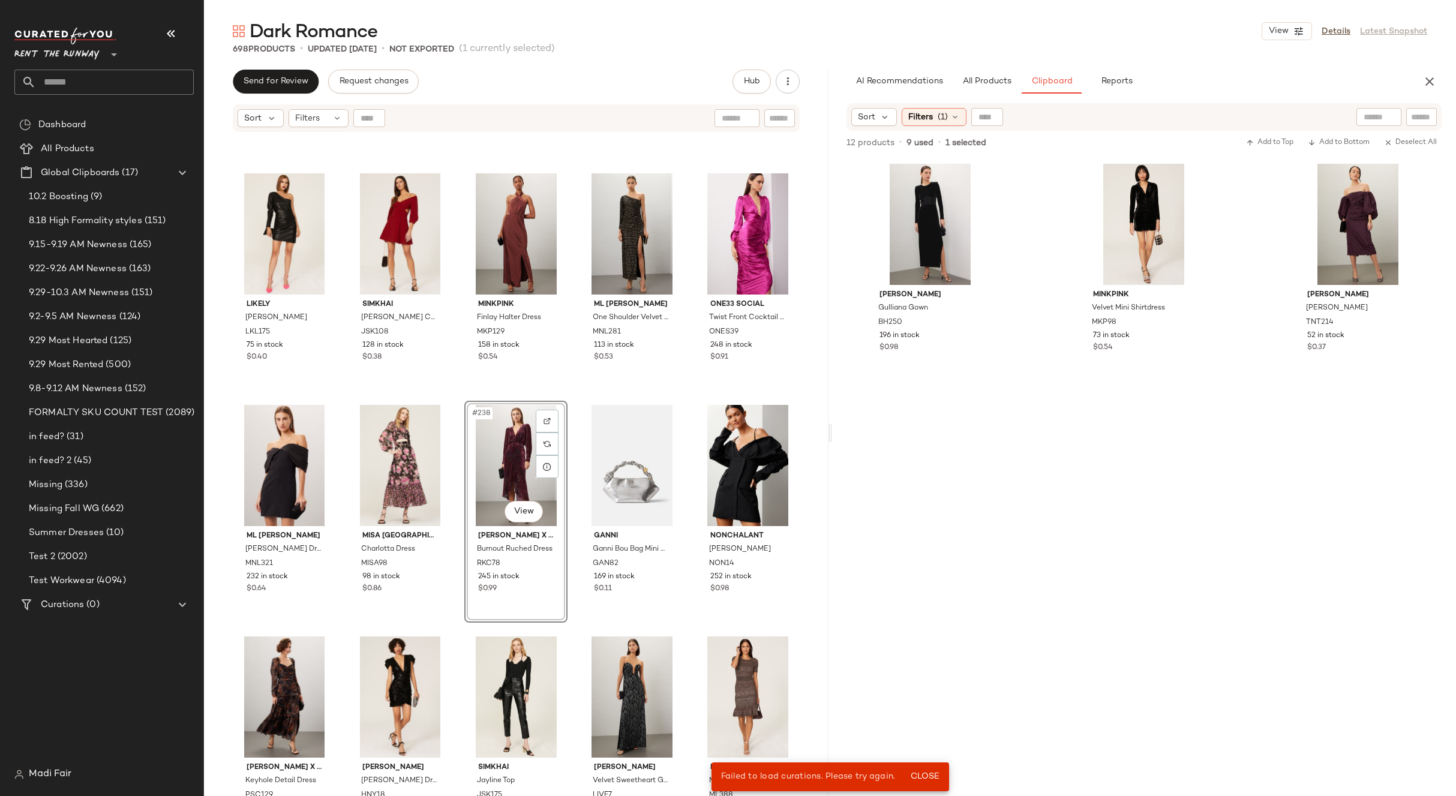
click at [679, 395] on div "[PERSON_NAME] Dress SH438 79 in stock $0.44 3.1 [PERSON_NAME] Accessories ID Cl…" at bounding box center [516, 479] width 625 height 693
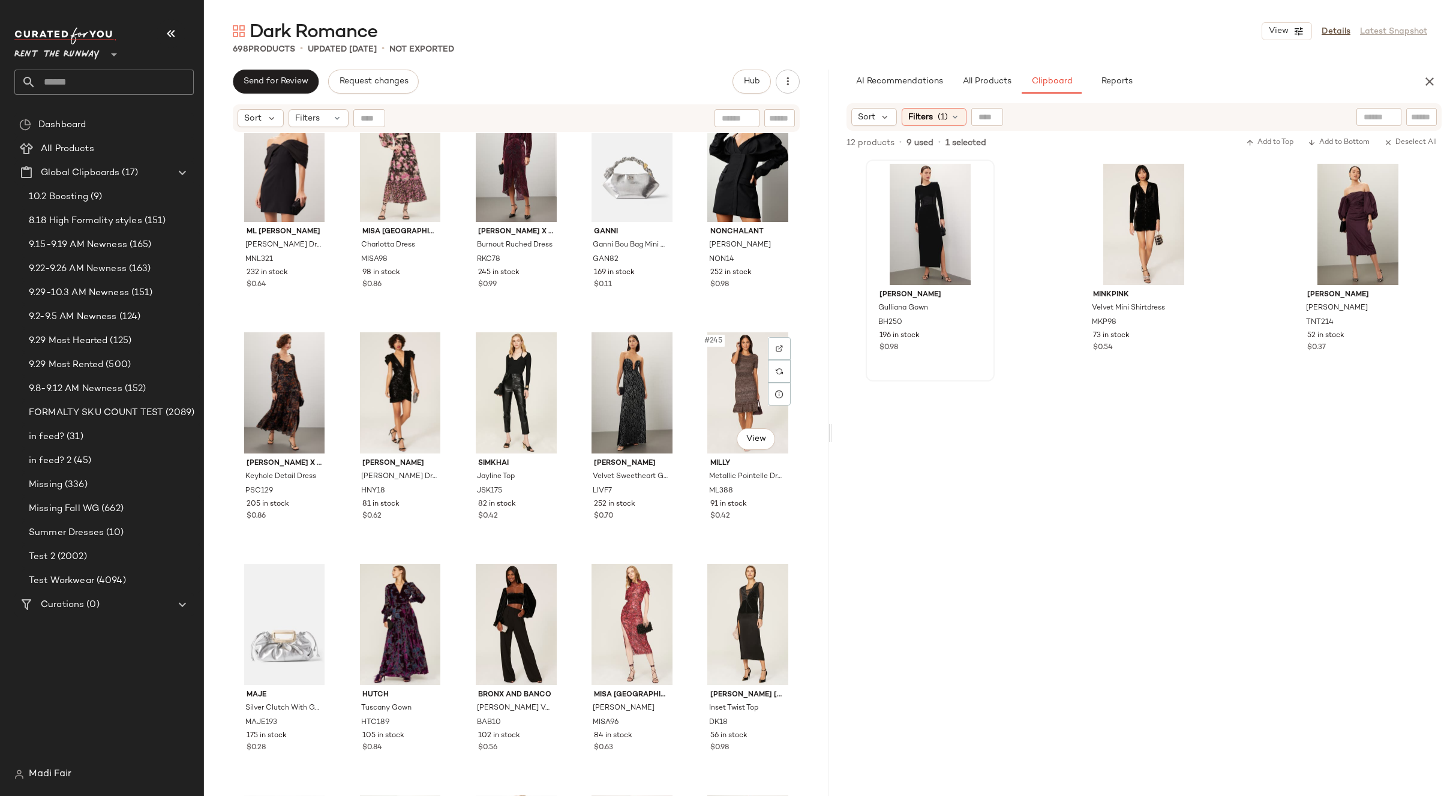
scroll to position [10932, 0]
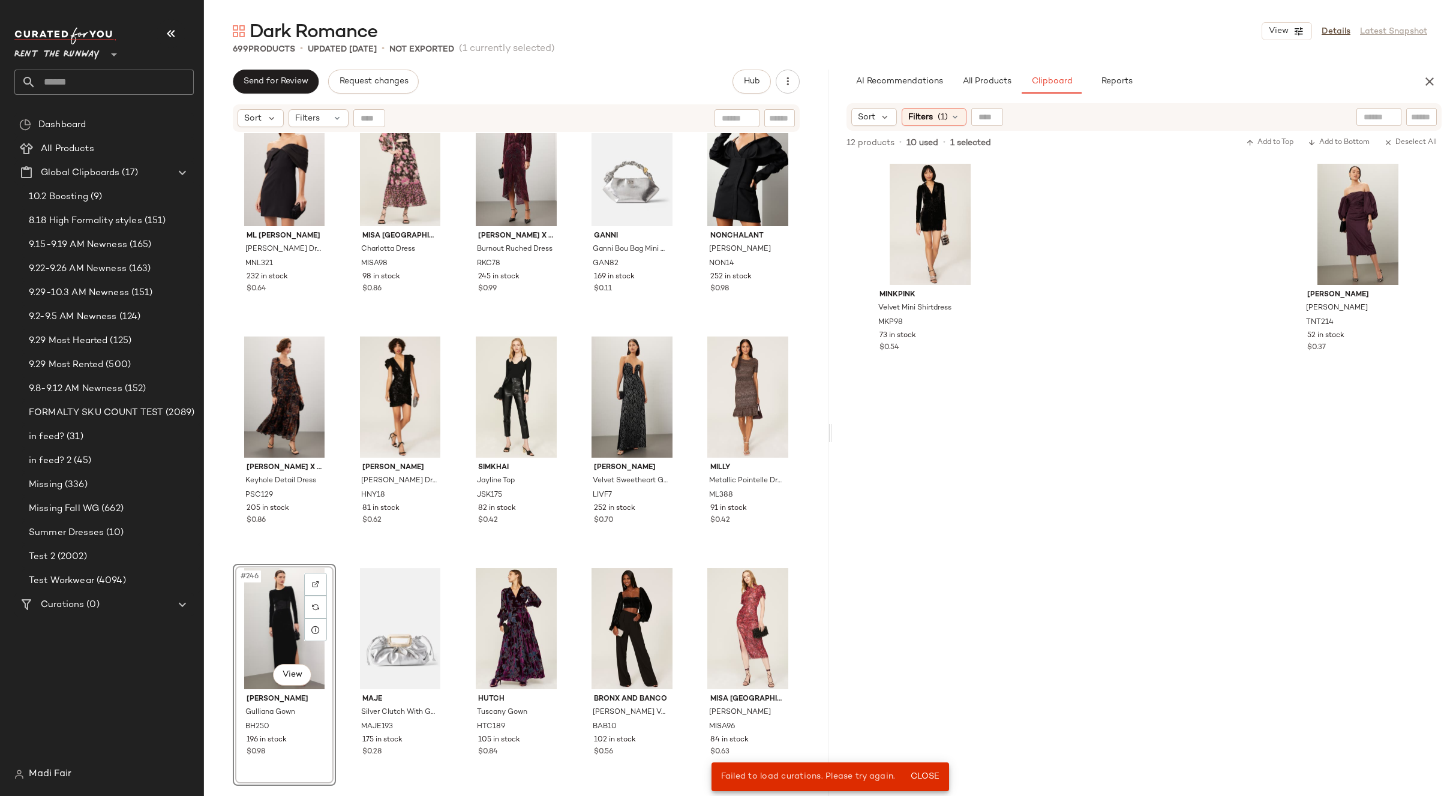
click at [678, 564] on div "ML [PERSON_NAME] [PERSON_NAME] Dress MNL321 232 in stock $0.64 MISA Los Angeles…" at bounding box center [516, 479] width 625 height 693
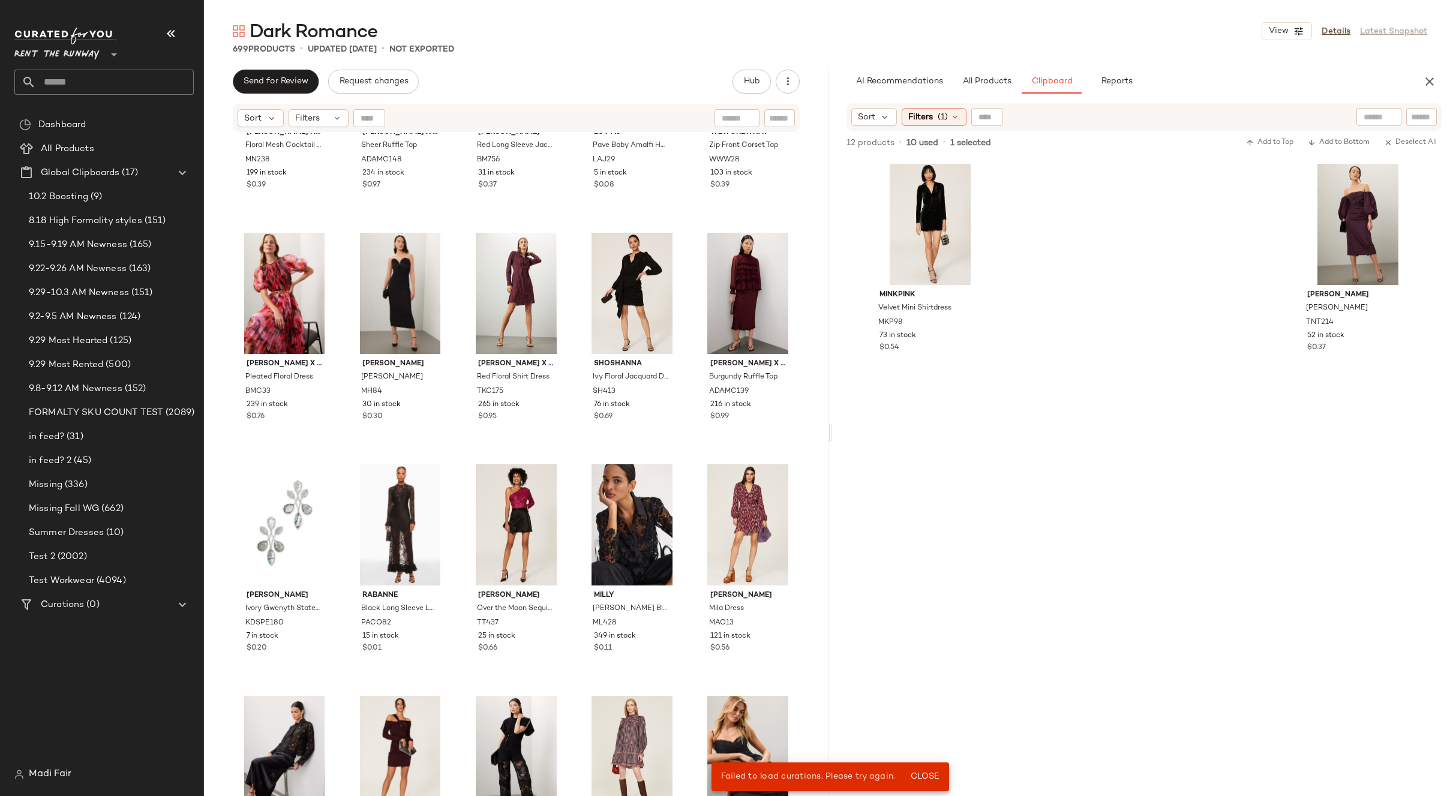
scroll to position [12012, 0]
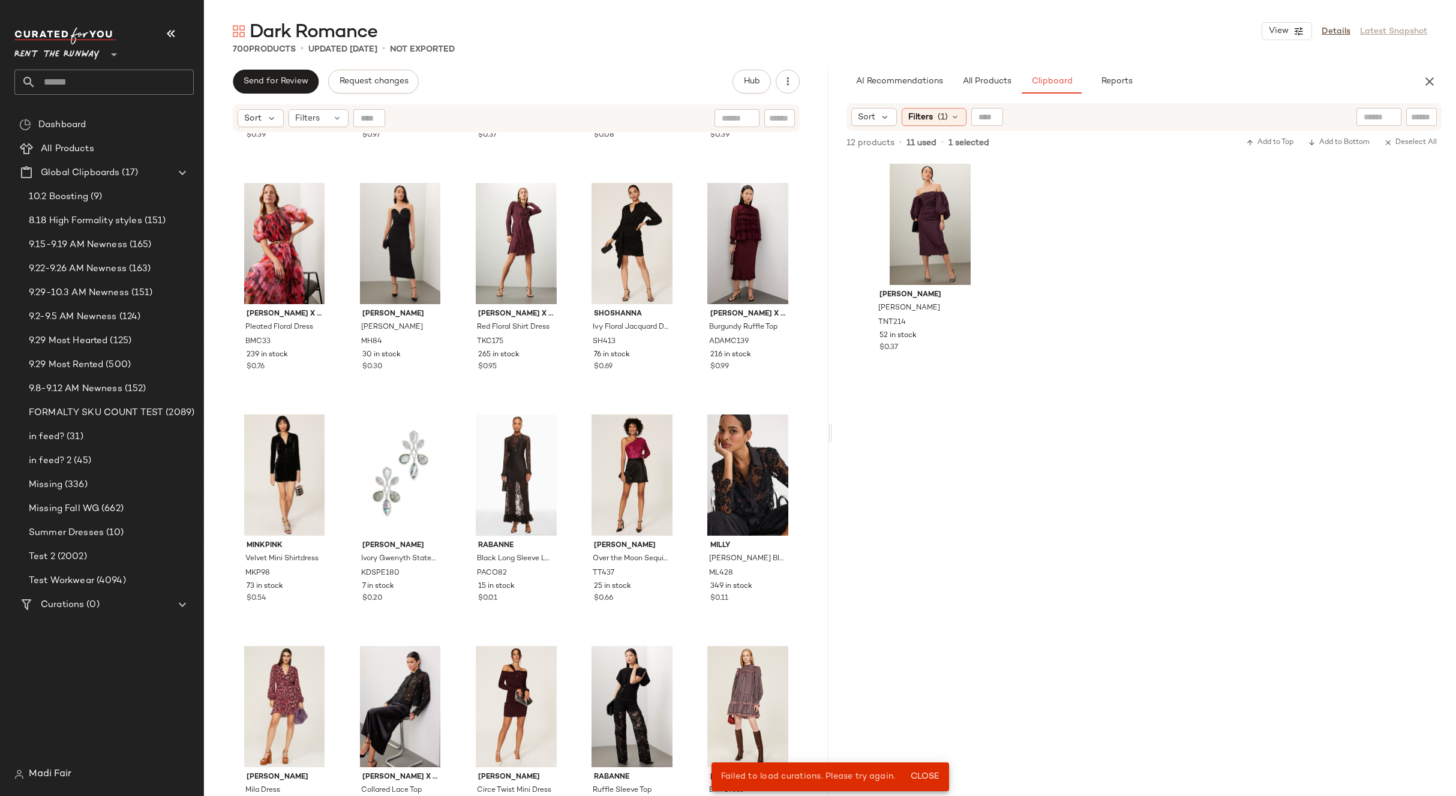
click at [686, 407] on div "[PERSON_NAME] Notte Floral Mesh Cocktail Dress MN238 199 in stock $0.39 [PERSON…" at bounding box center [516, 479] width 625 height 693
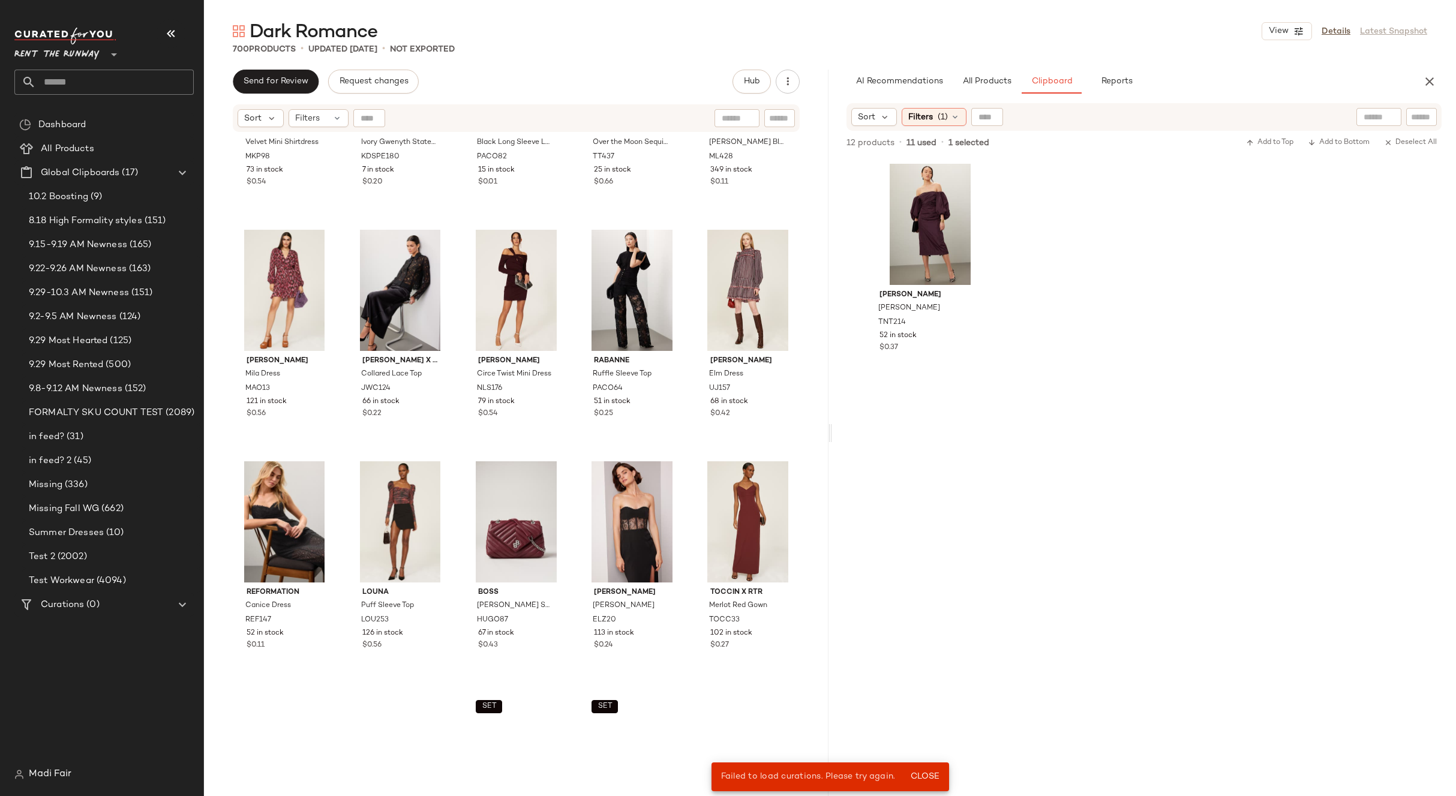
scroll to position [12432, 0]
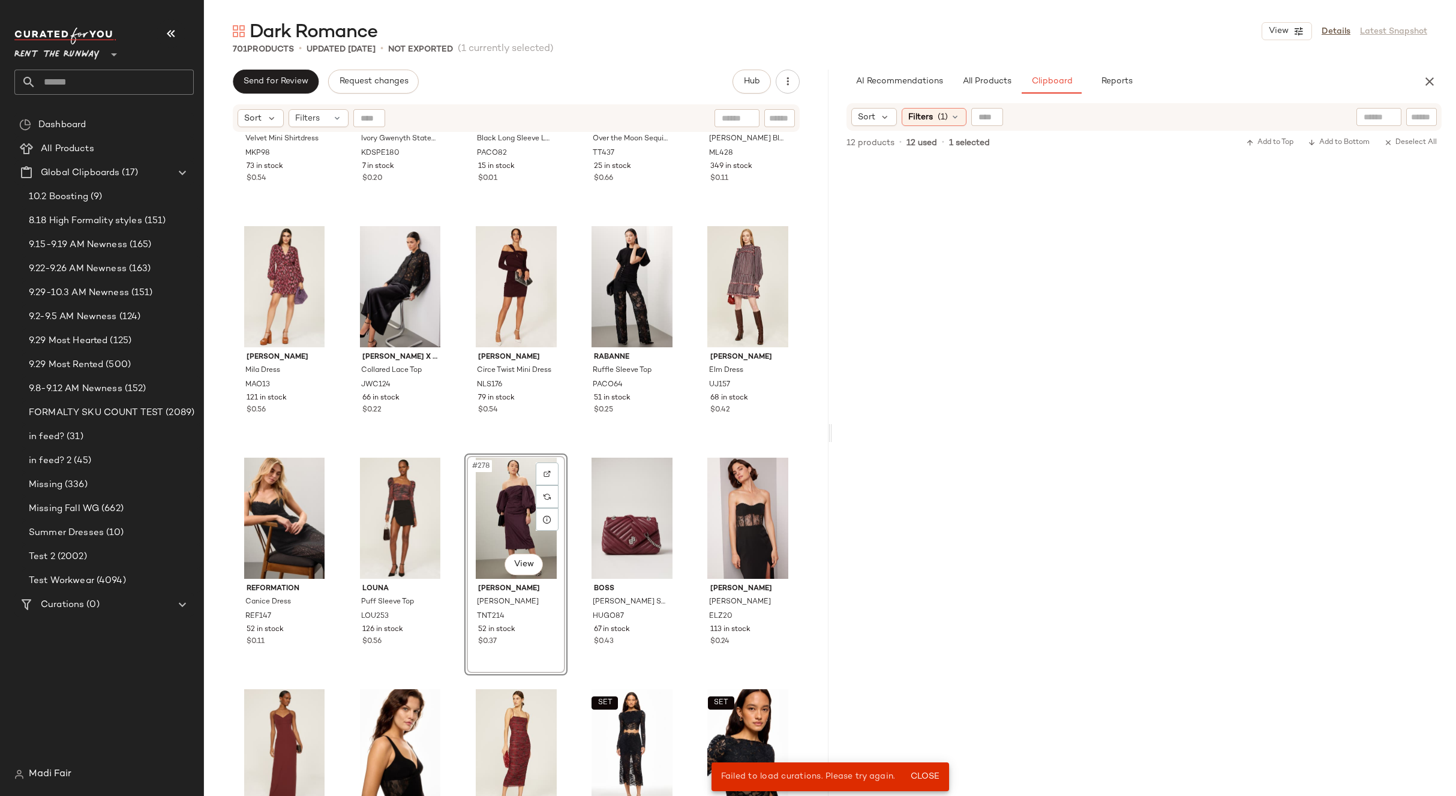
click at [681, 452] on div "MINKPINK Velvet Mini Shirtdress MKP98 73 in stock $0.54 [PERSON_NAME] [PERSON_N…" at bounding box center [516, 479] width 625 height 693
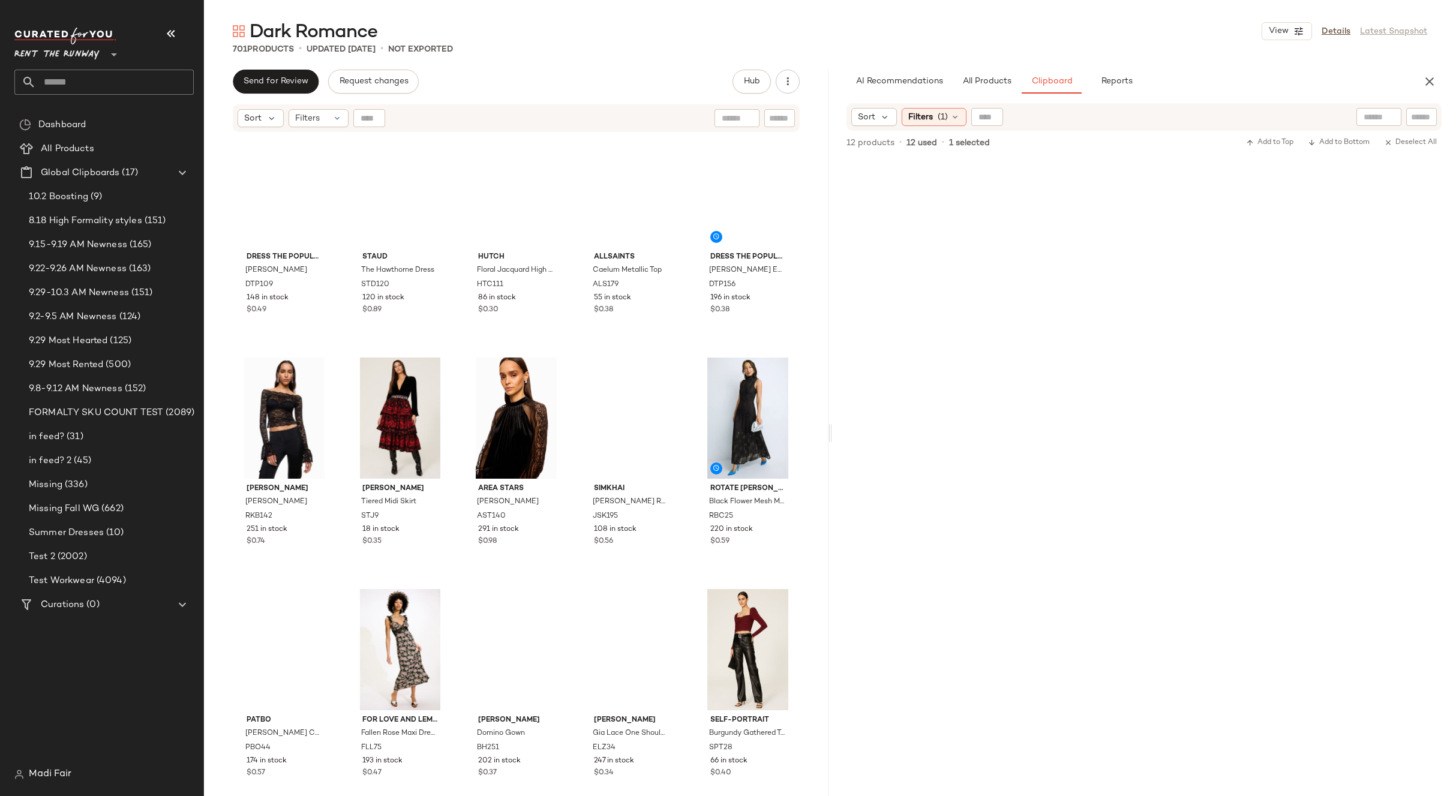
scroll to position [0, 0]
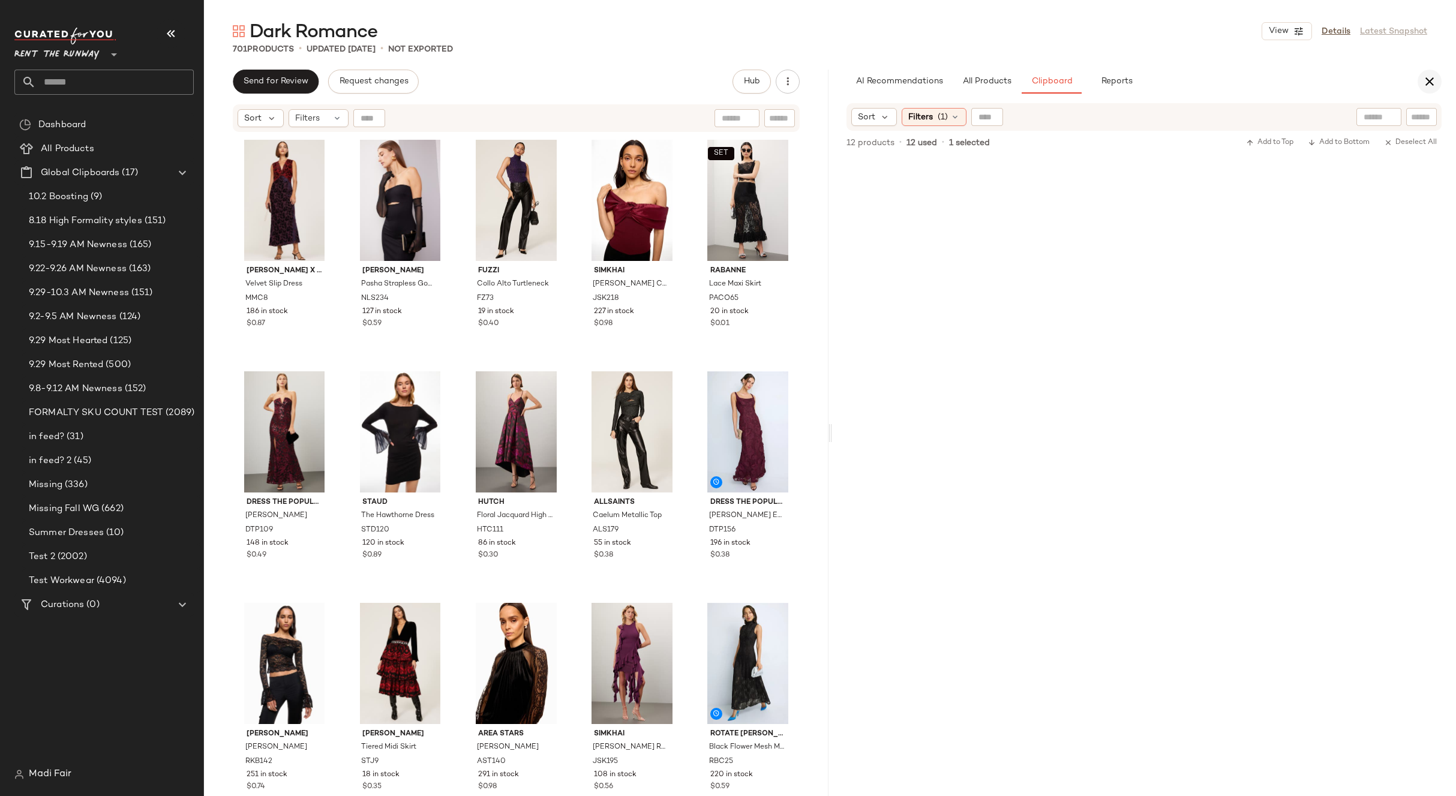
click at [1432, 80] on icon "button" at bounding box center [1430, 81] width 14 height 14
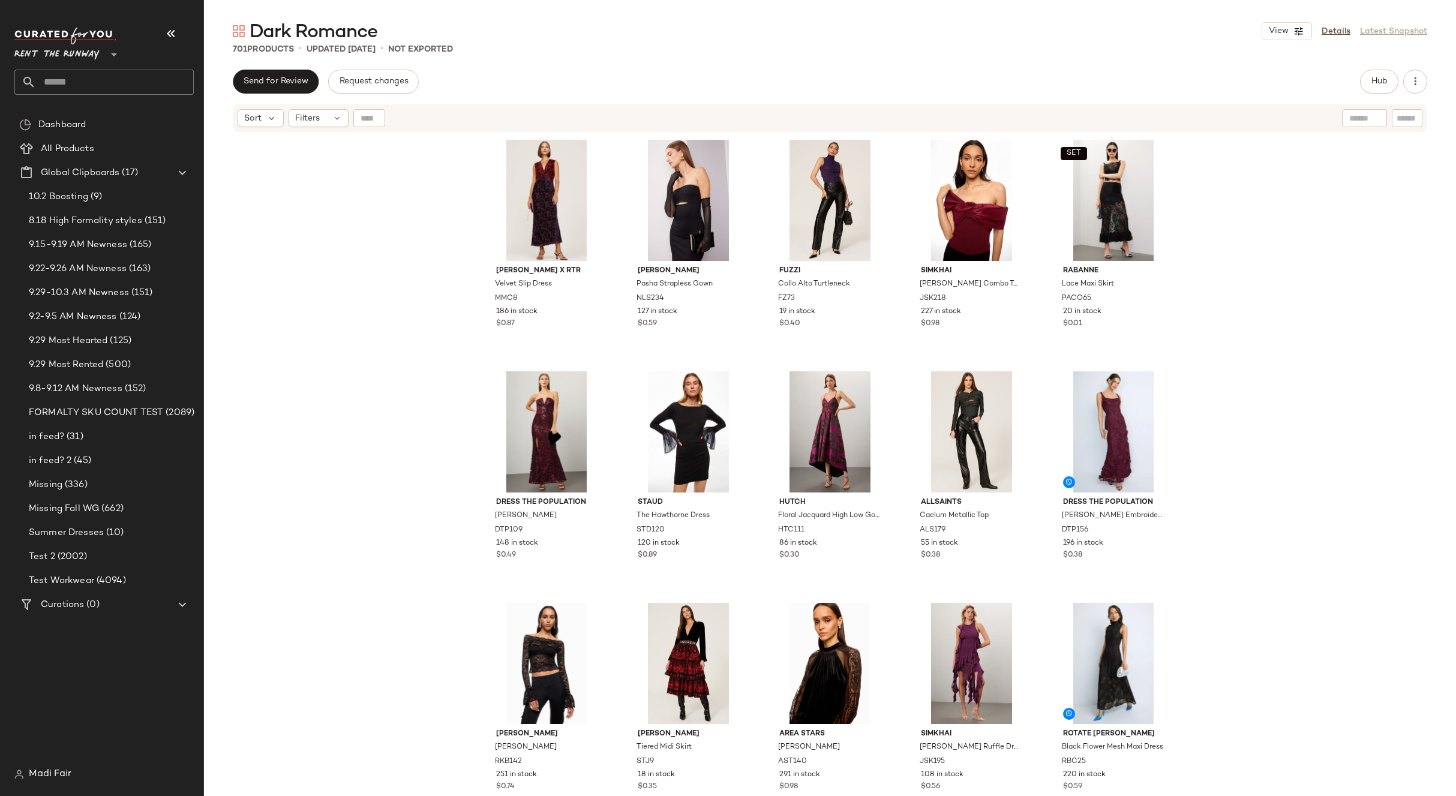
click at [413, 216] on div "[PERSON_NAME] x RTR Velvet Slip Dress MMC8 186 in stock $0.87 [PERSON_NAME] Str…" at bounding box center [830, 479] width 1252 height 693
click at [292, 75] on button "Send for Review" at bounding box center [276, 82] width 86 height 24
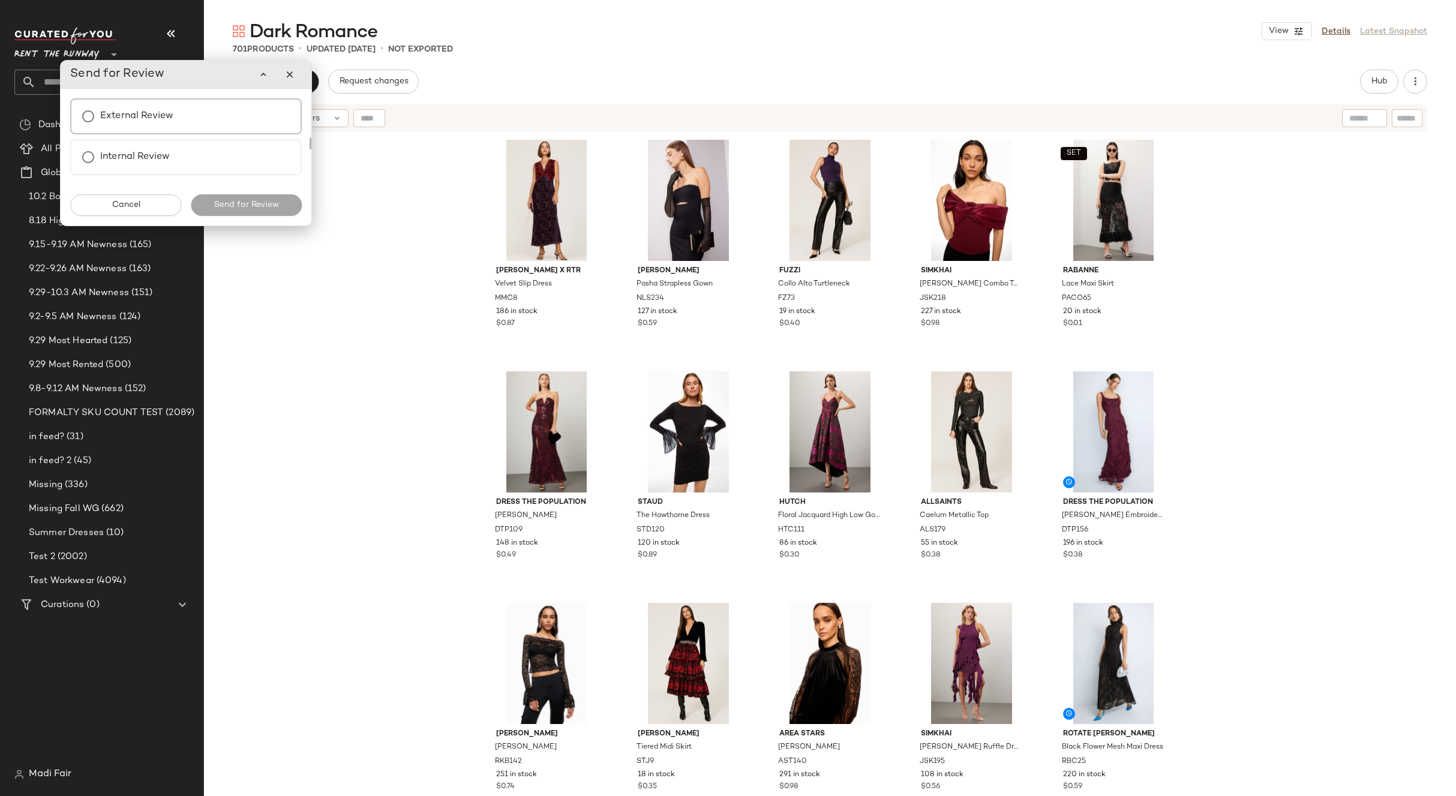
click at [196, 107] on div "External Review" at bounding box center [186, 116] width 232 height 36
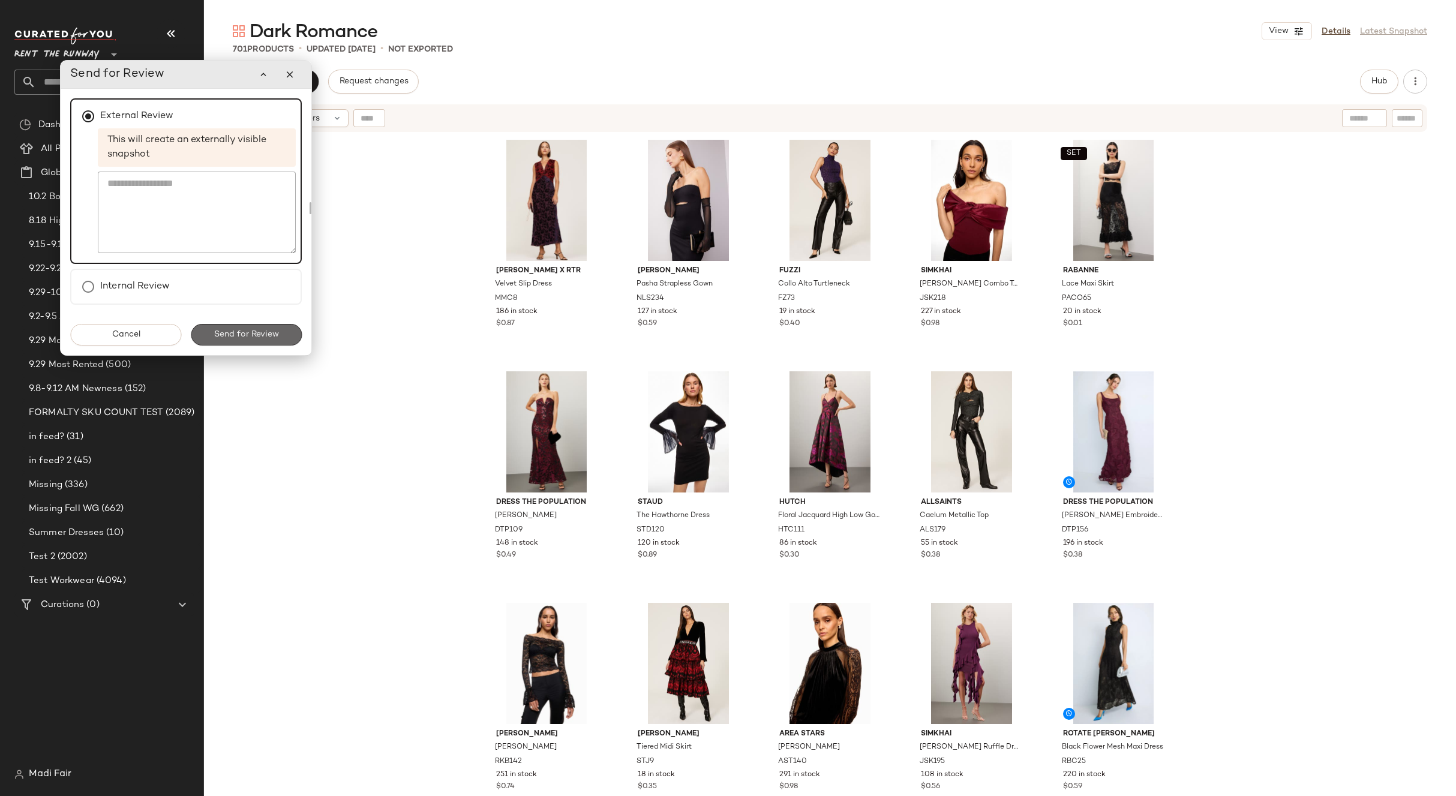
click at [244, 335] on span "Send for Review" at bounding box center [246, 335] width 65 height 10
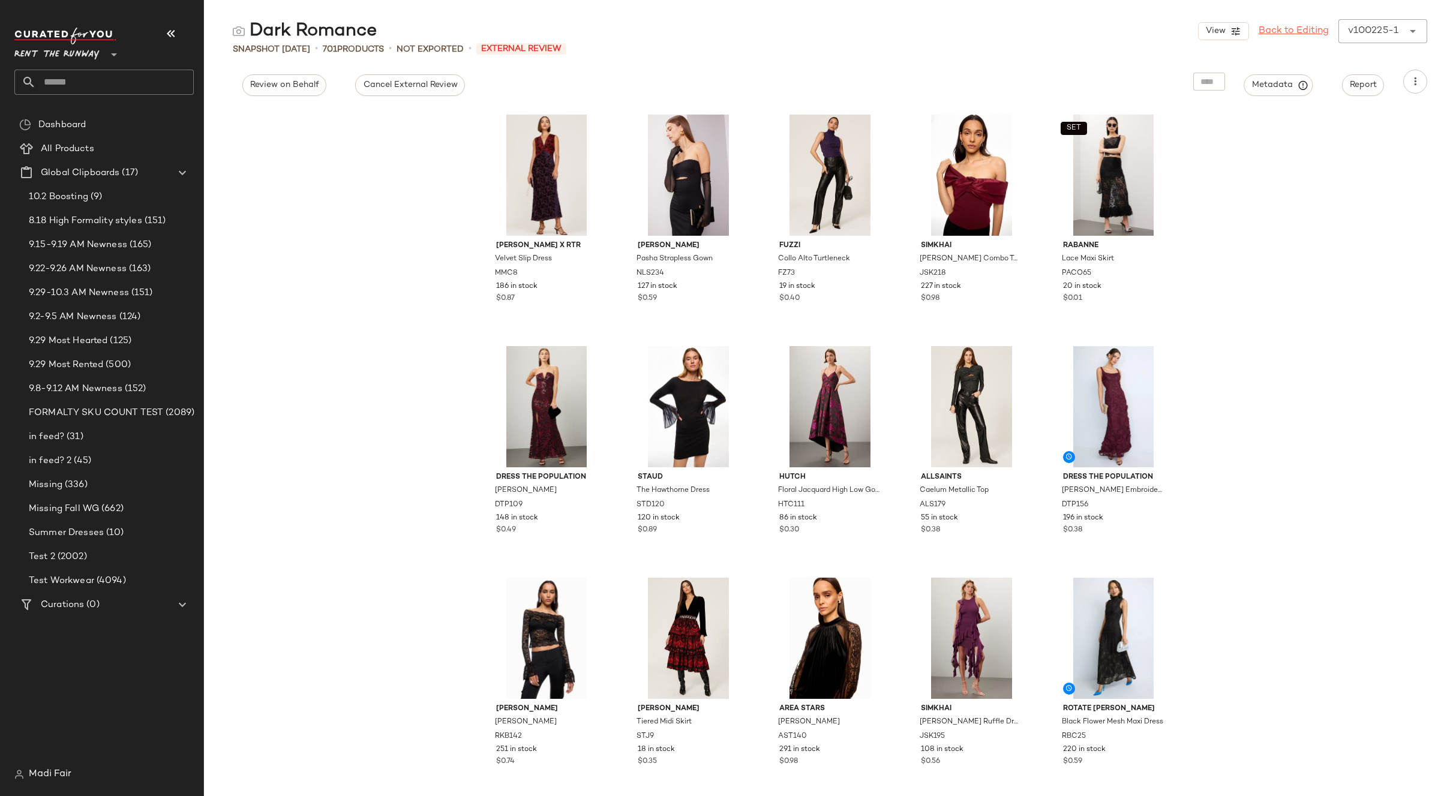
click at [1276, 34] on link "Back to Editing" at bounding box center [1294, 31] width 70 height 14
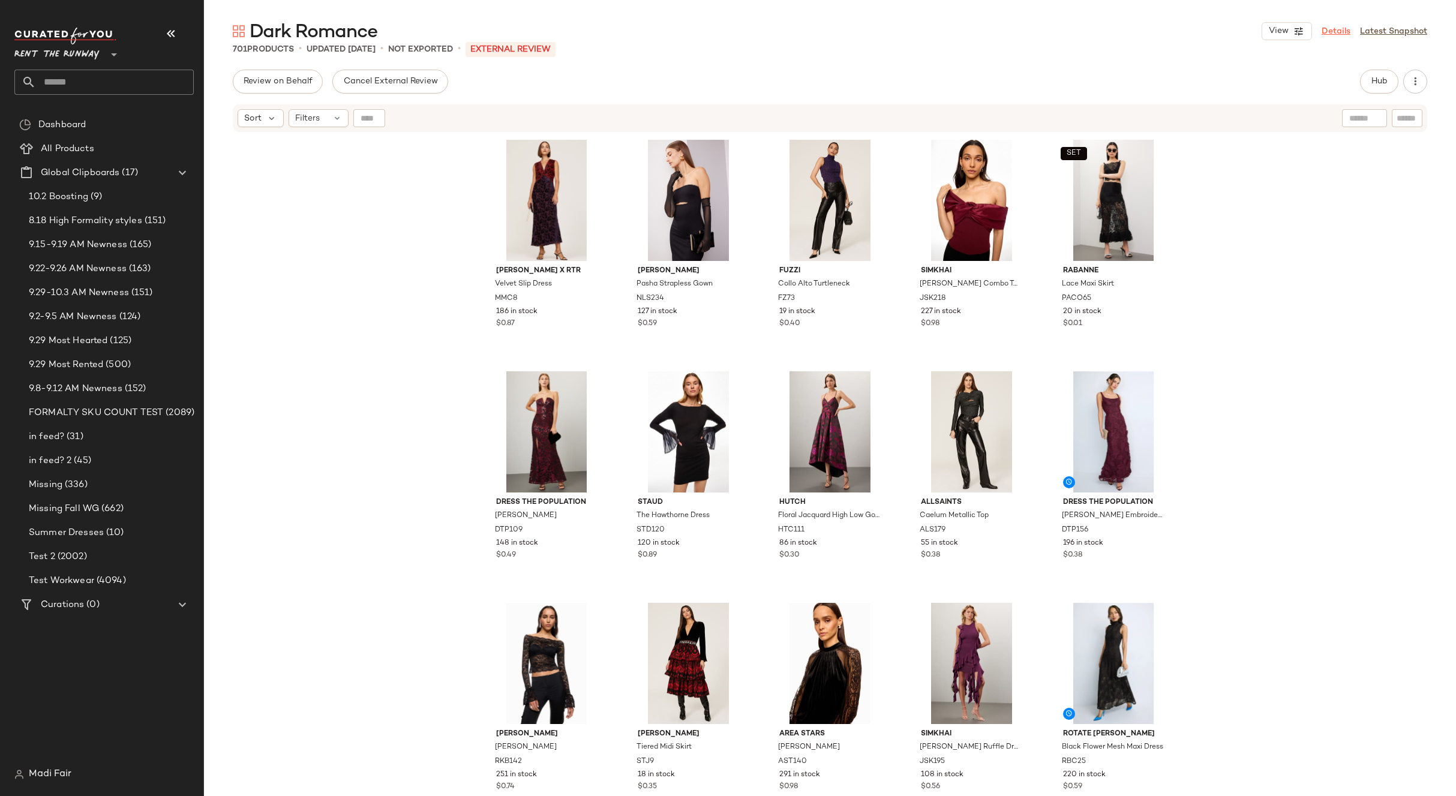
click at [1347, 32] on link "Details" at bounding box center [1336, 31] width 29 height 13
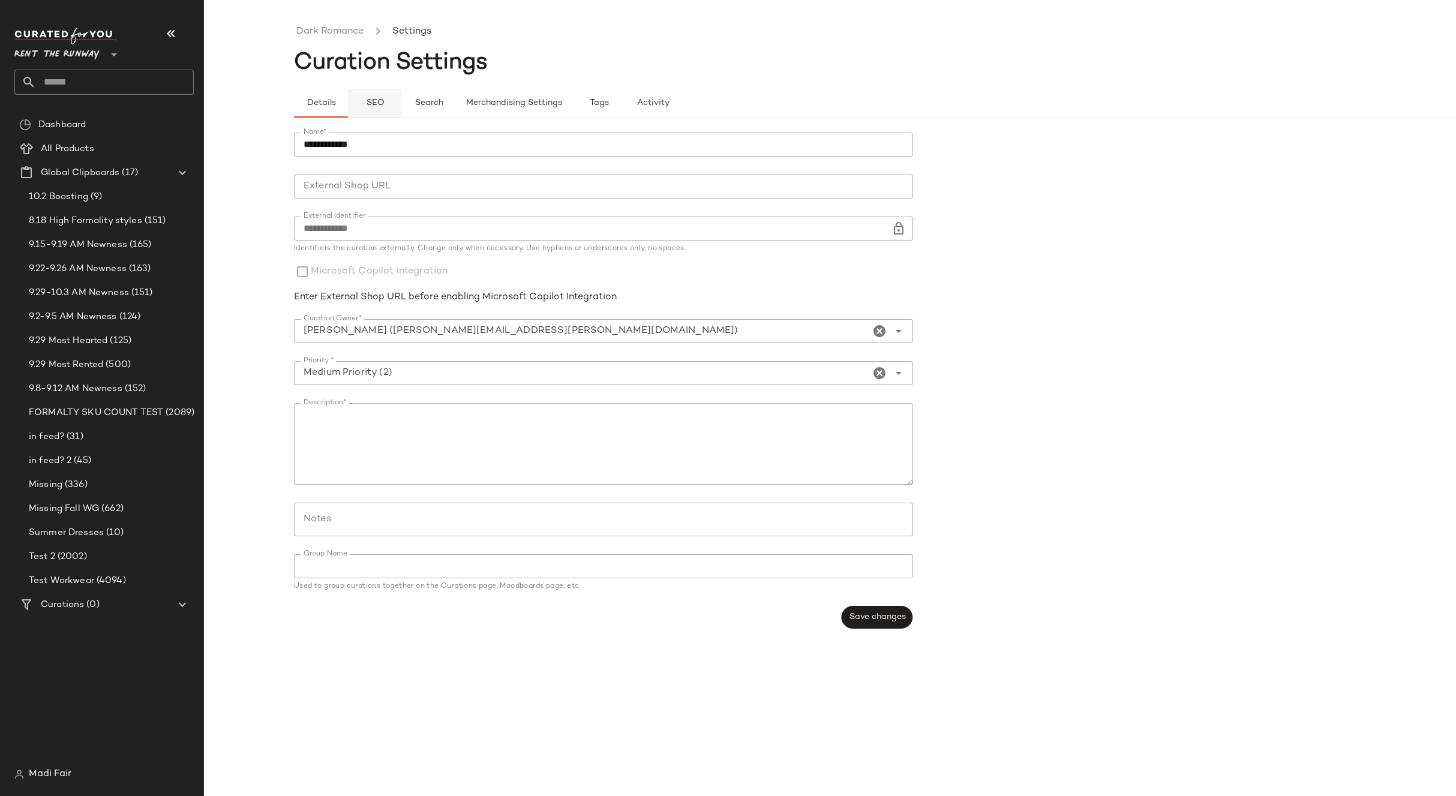
click at [377, 100] on span "SEO" at bounding box center [374, 103] width 19 height 10
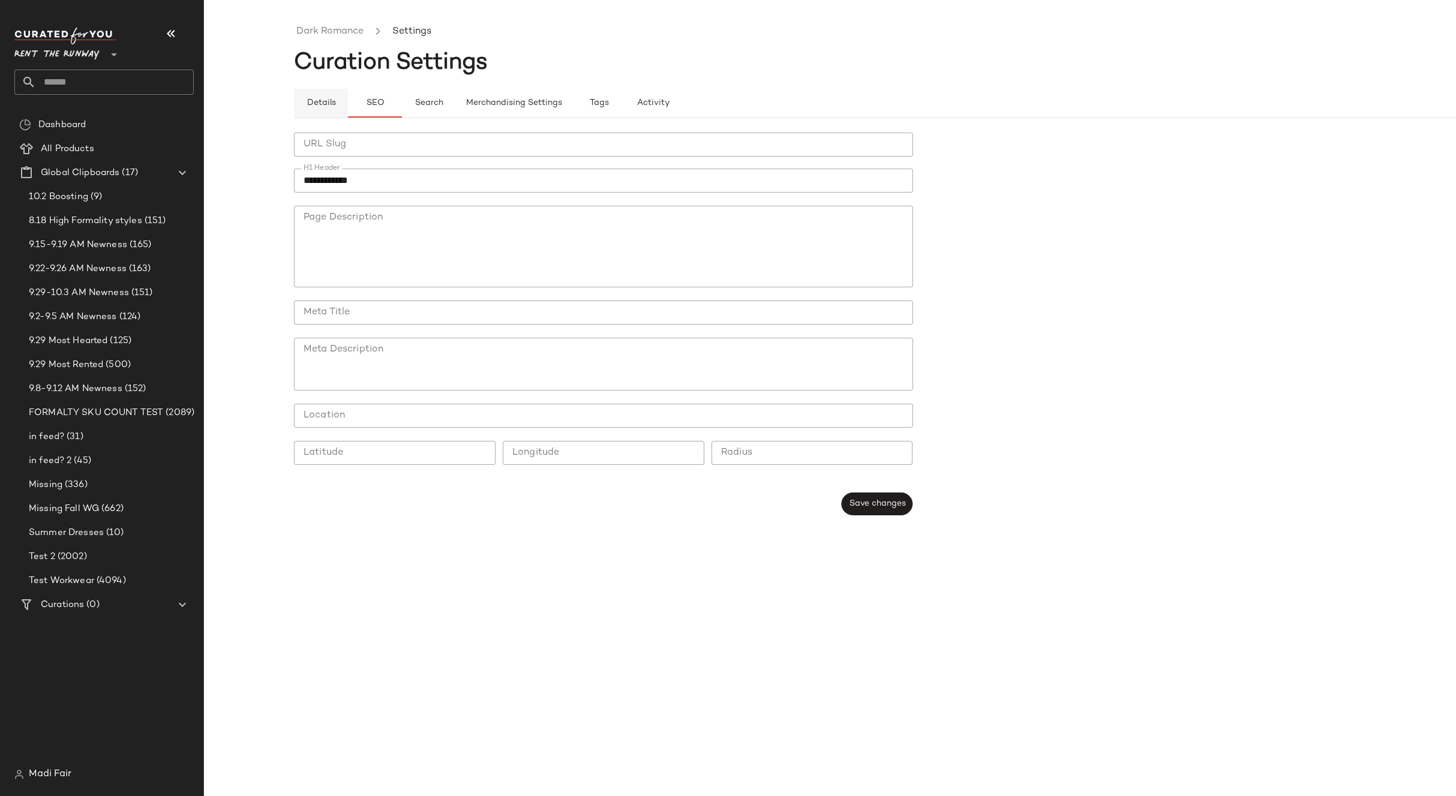
click at [310, 97] on button "Details" at bounding box center [321, 103] width 54 height 29
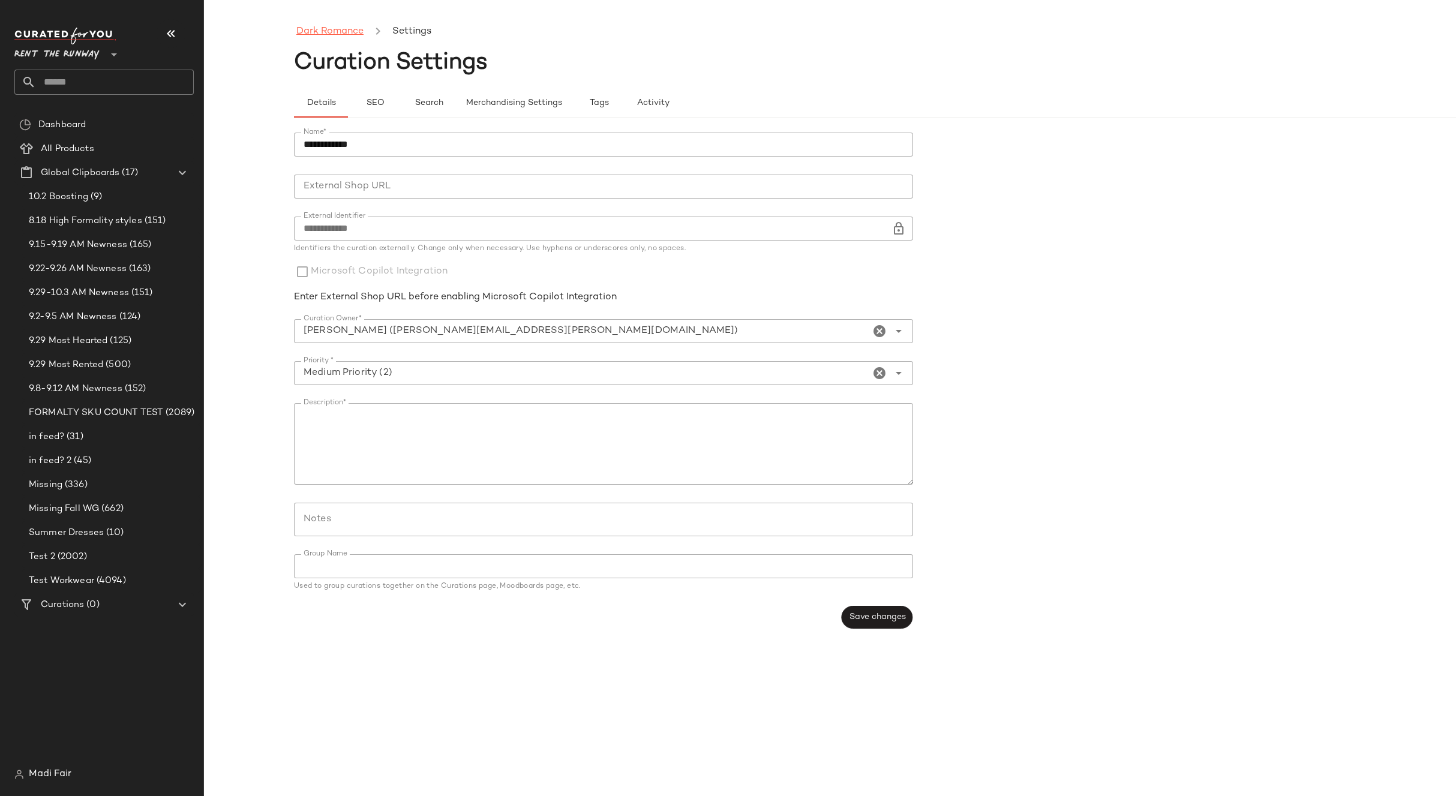
click at [341, 35] on link "Dark Romance" at bounding box center [329, 32] width 67 height 16
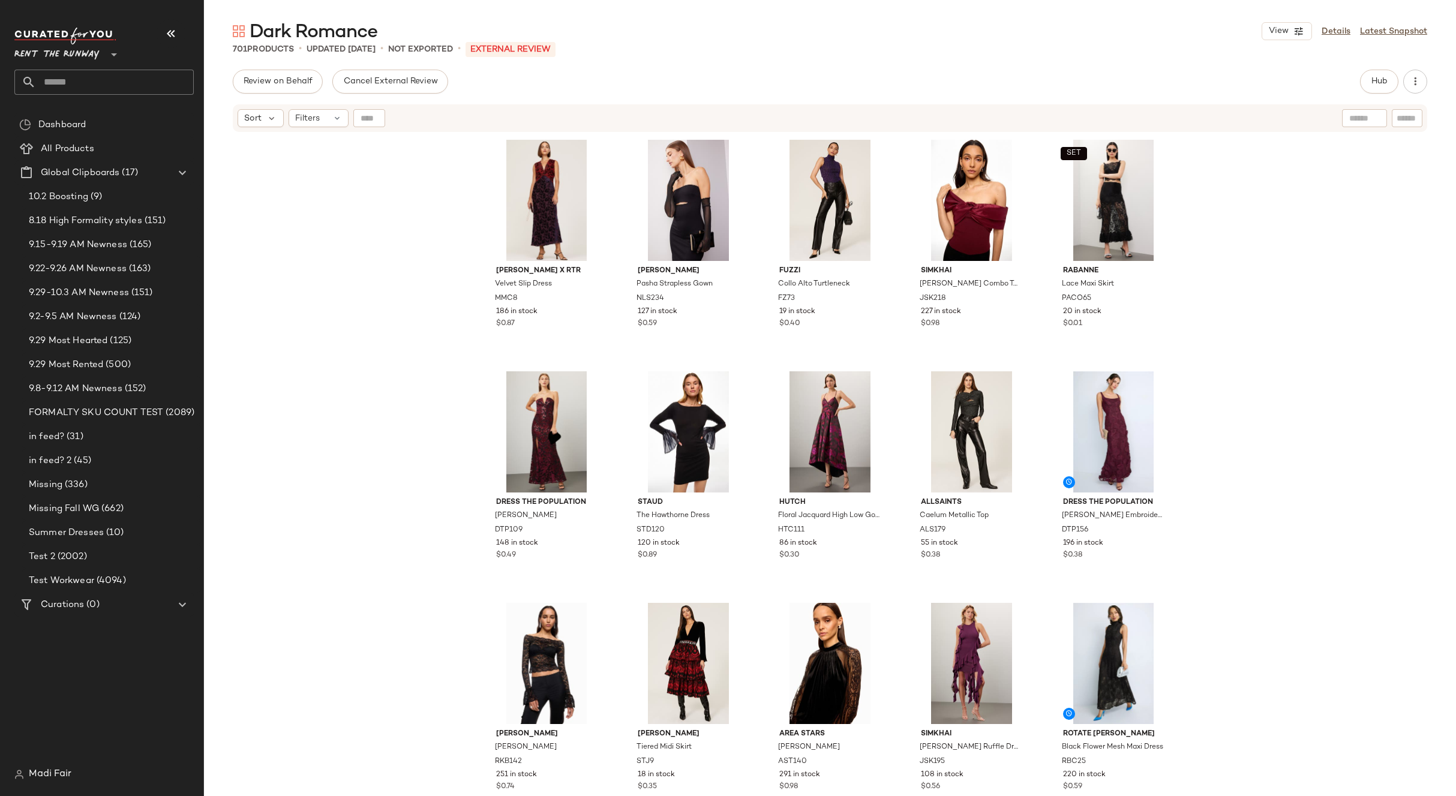
click at [80, 59] on span "Rent the Runway" at bounding box center [56, 52] width 85 height 22
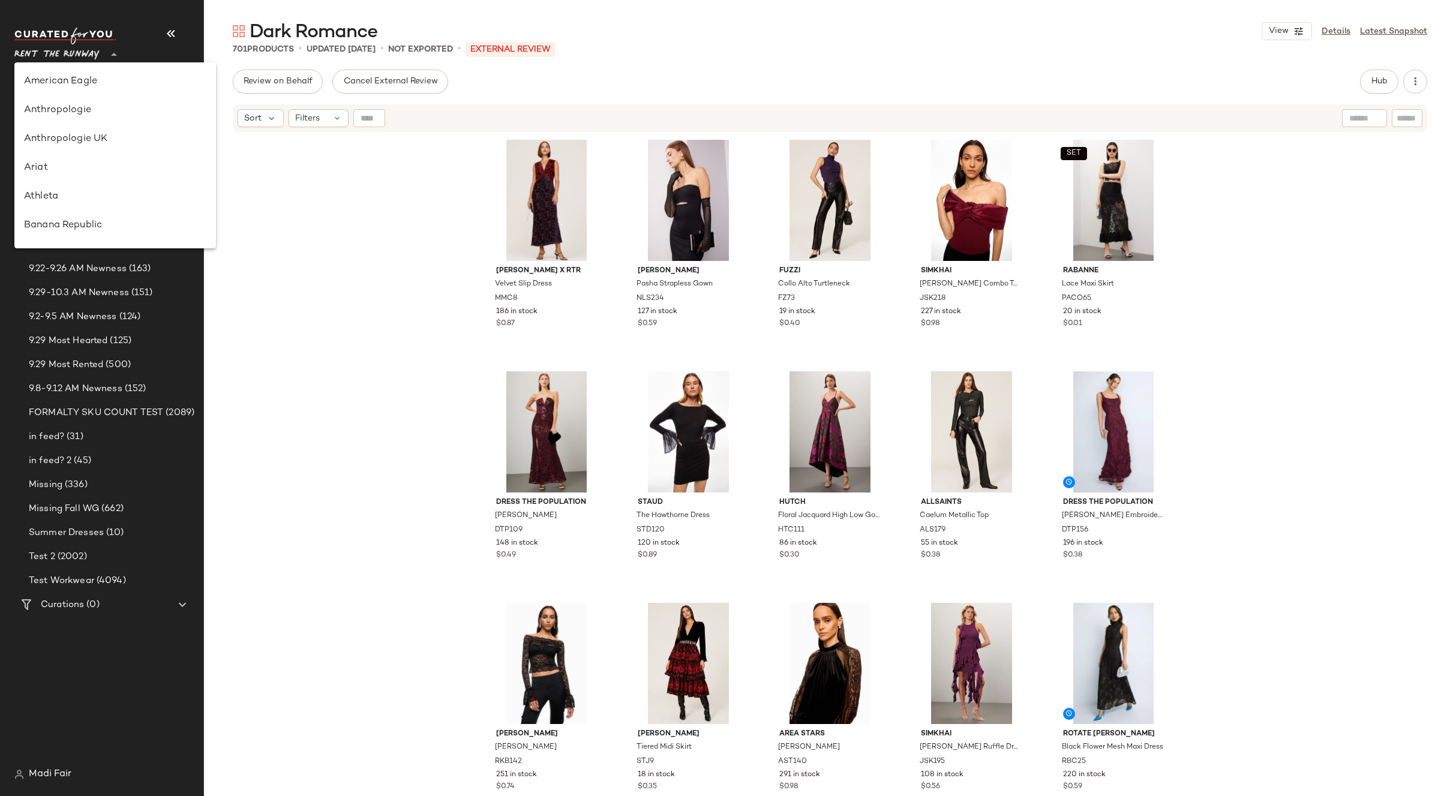
scroll to position [576, 0]
click at [81, 170] on div "Saks OFF 5TH" at bounding box center [115, 168] width 182 height 14
type input "**"
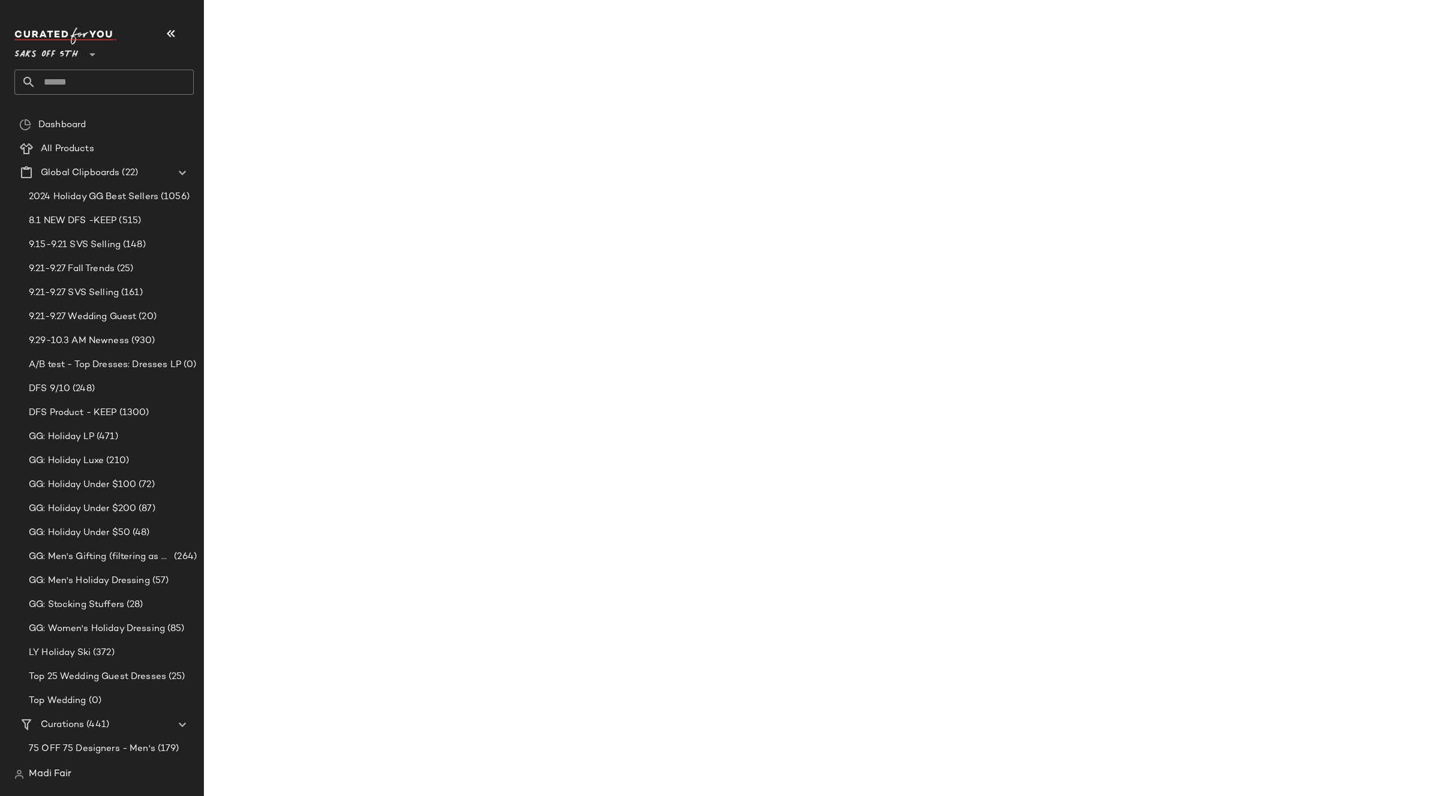
click at [76, 86] on input "text" at bounding box center [115, 82] width 158 height 25
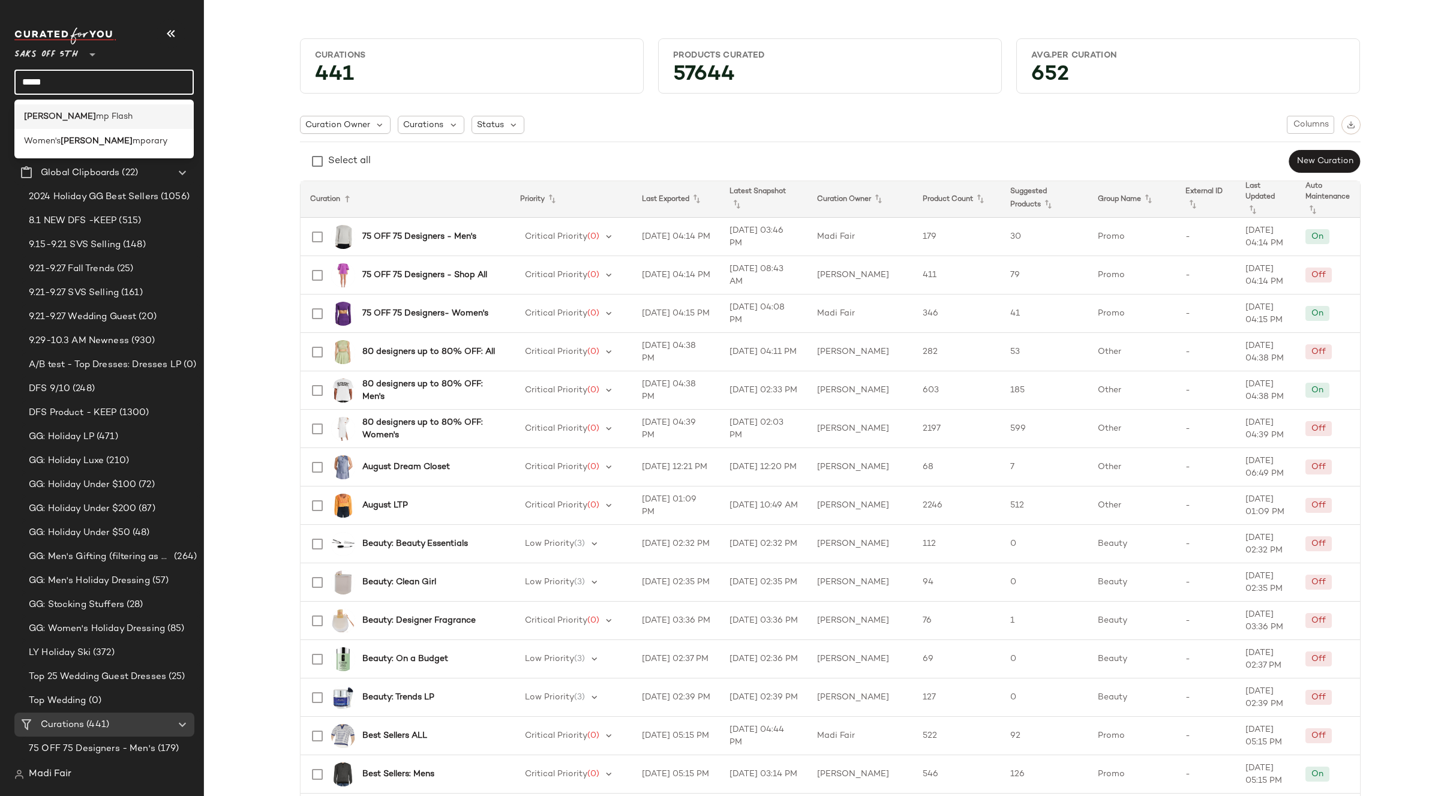
type input "*****"
click at [56, 125] on div "[PERSON_NAME] Flash" at bounding box center [103, 116] width 179 height 25
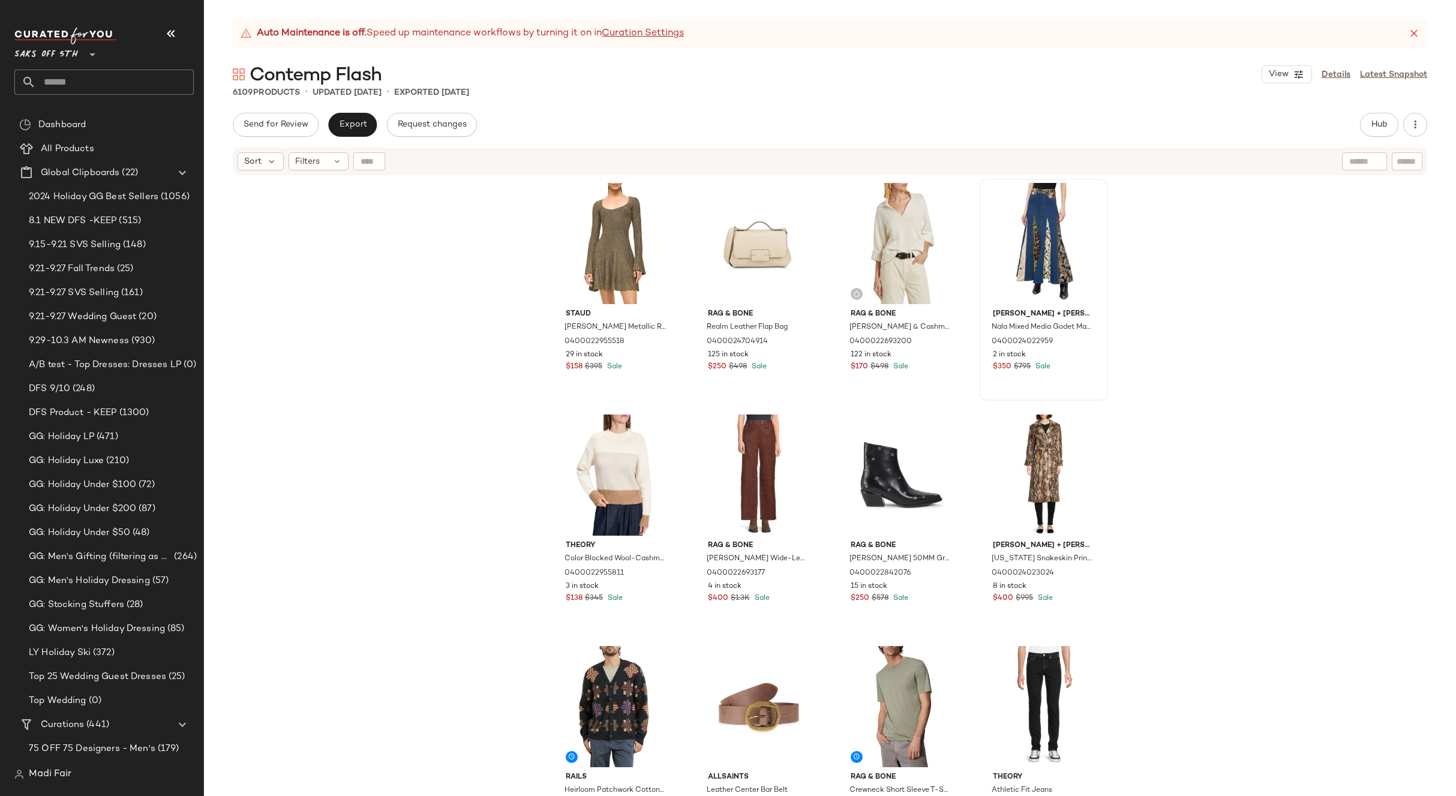
drag, startPoint x: 1274, startPoint y: 348, endPoint x: 1040, endPoint y: 292, distance: 240.8
click at [1272, 347] on div "[PERSON_NAME] Metallic Rib-Knit Minidress 0400022955518 29 in stock $158 $395 S…" at bounding box center [830, 501] width 1252 height 650
click at [320, 167] on div "Filters" at bounding box center [319, 161] width 60 height 18
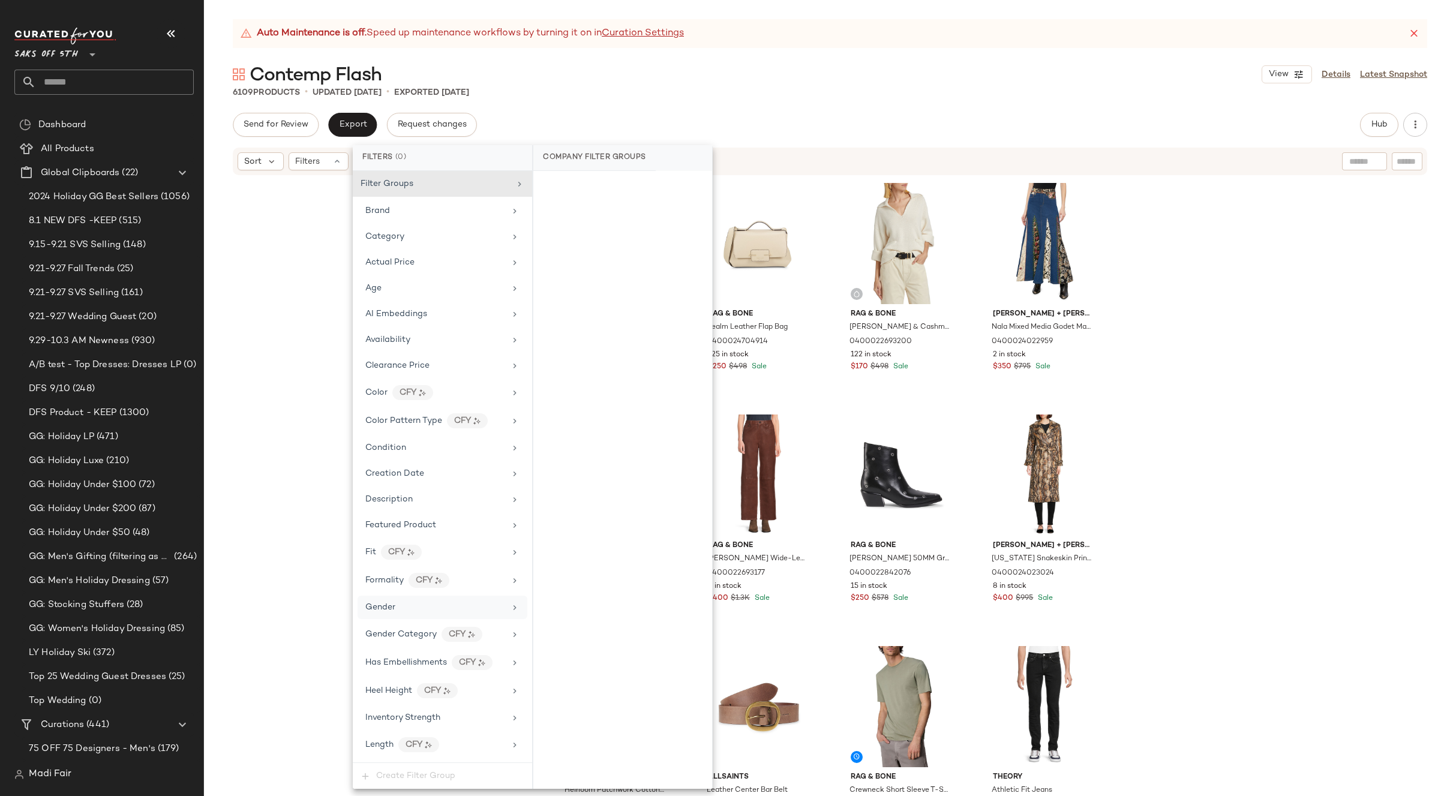
click at [407, 612] on div "Gender" at bounding box center [435, 607] width 140 height 13
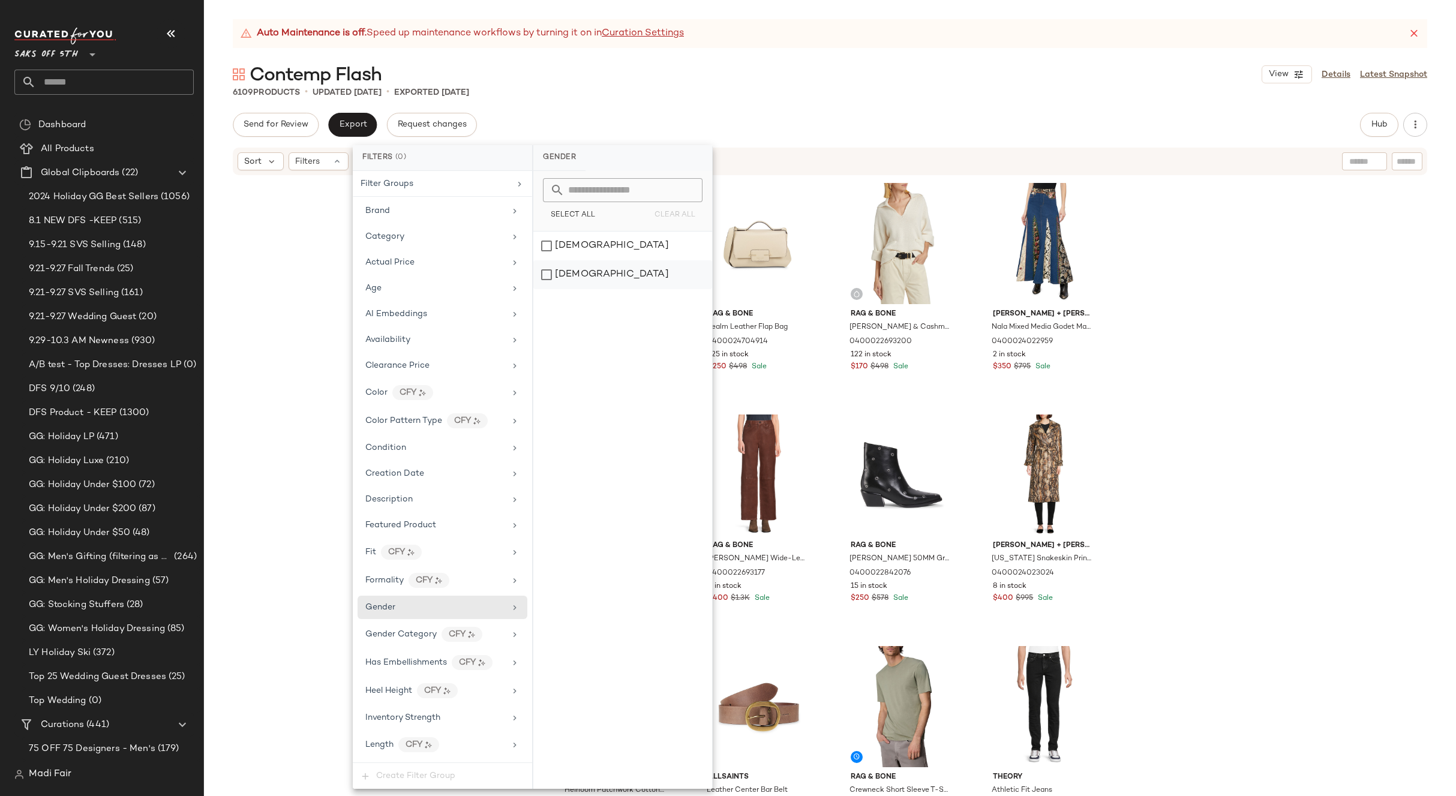
click at [586, 276] on div "[DEMOGRAPHIC_DATA]" at bounding box center [623, 274] width 179 height 29
drag, startPoint x: 440, startPoint y: 369, endPoint x: 562, endPoint y: 294, distance: 143.6
click at [440, 368] on div "Clearance Price" at bounding box center [440, 365] width 140 height 13
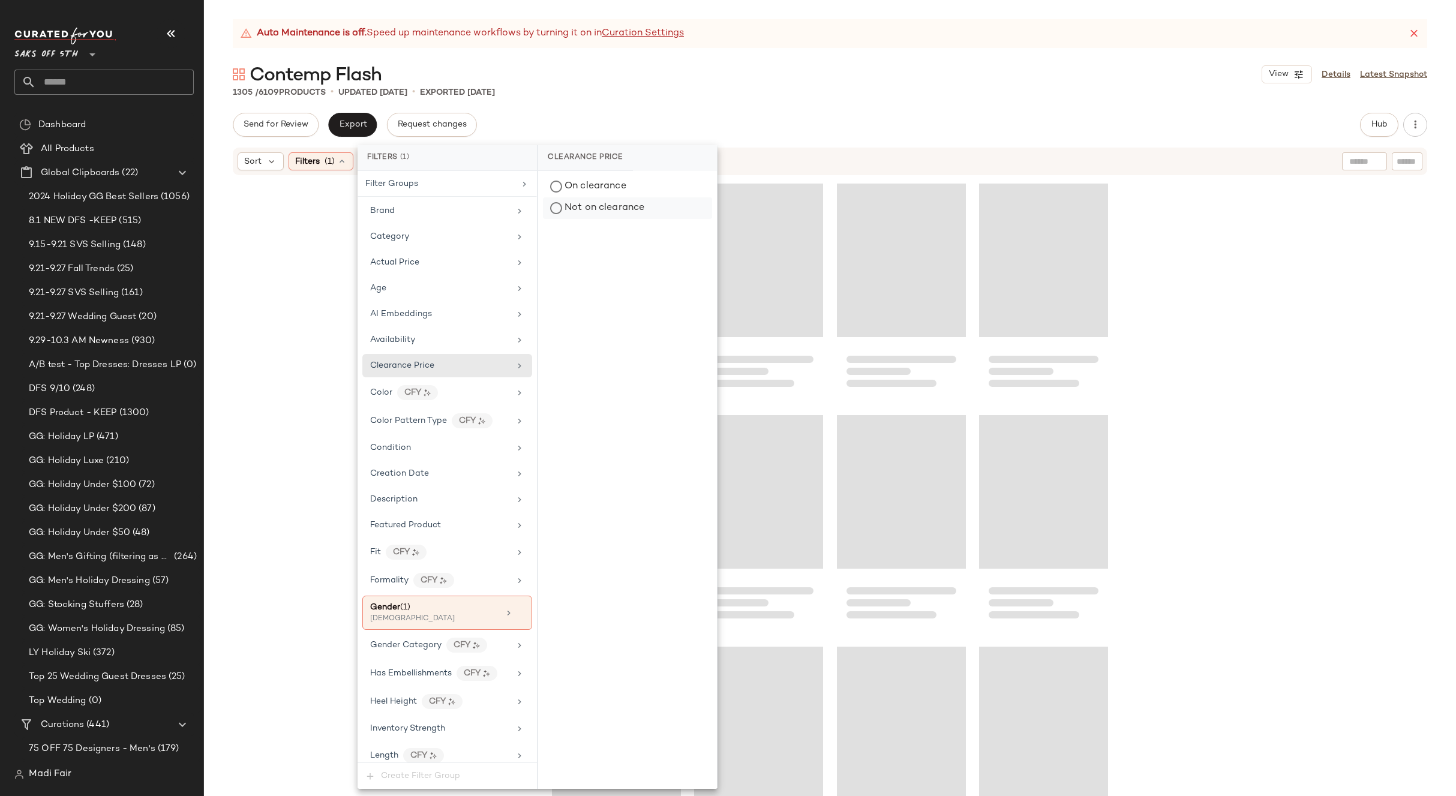
click at [600, 205] on div "Not on clearance" at bounding box center [627, 208] width 169 height 22
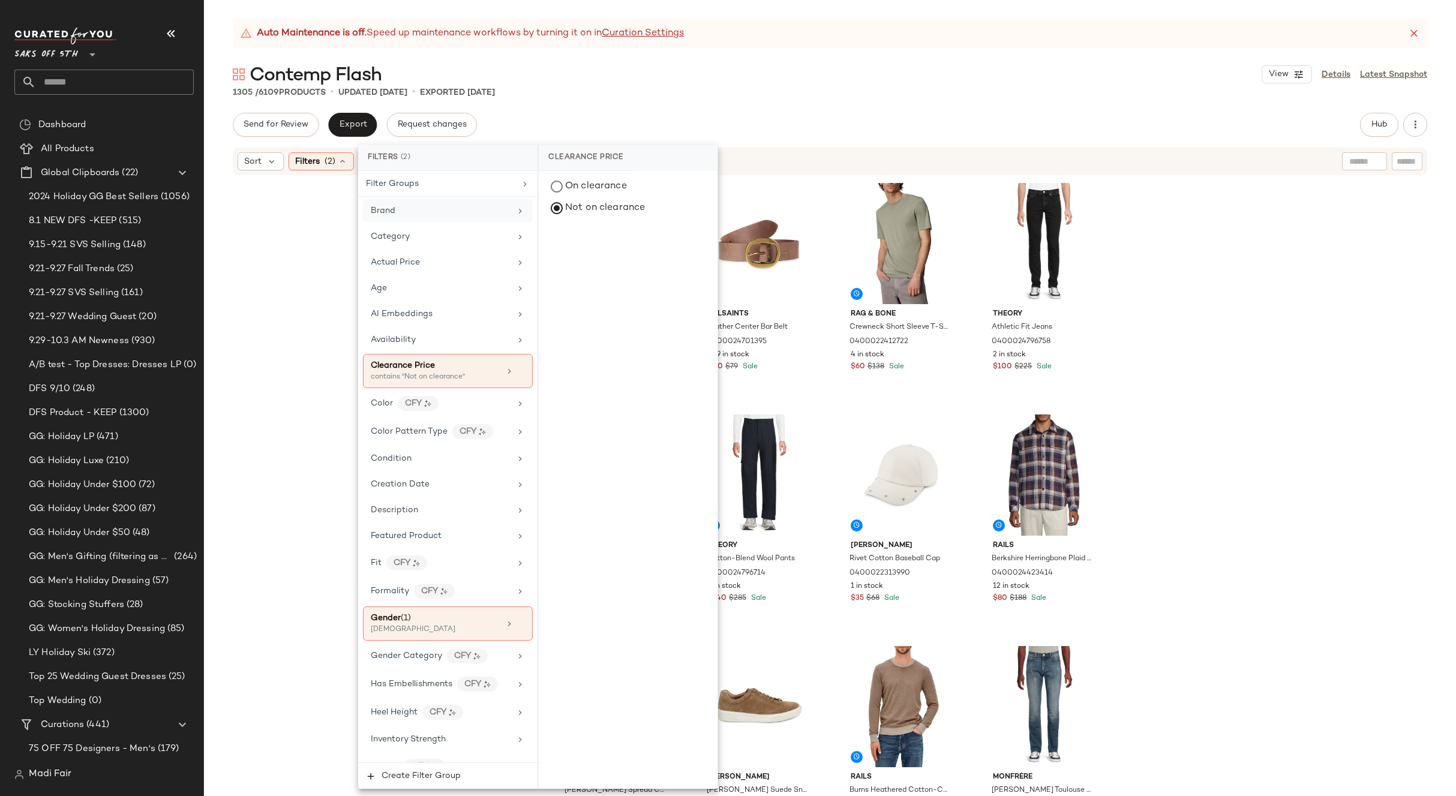
click at [463, 215] on div "Brand" at bounding box center [441, 211] width 140 height 13
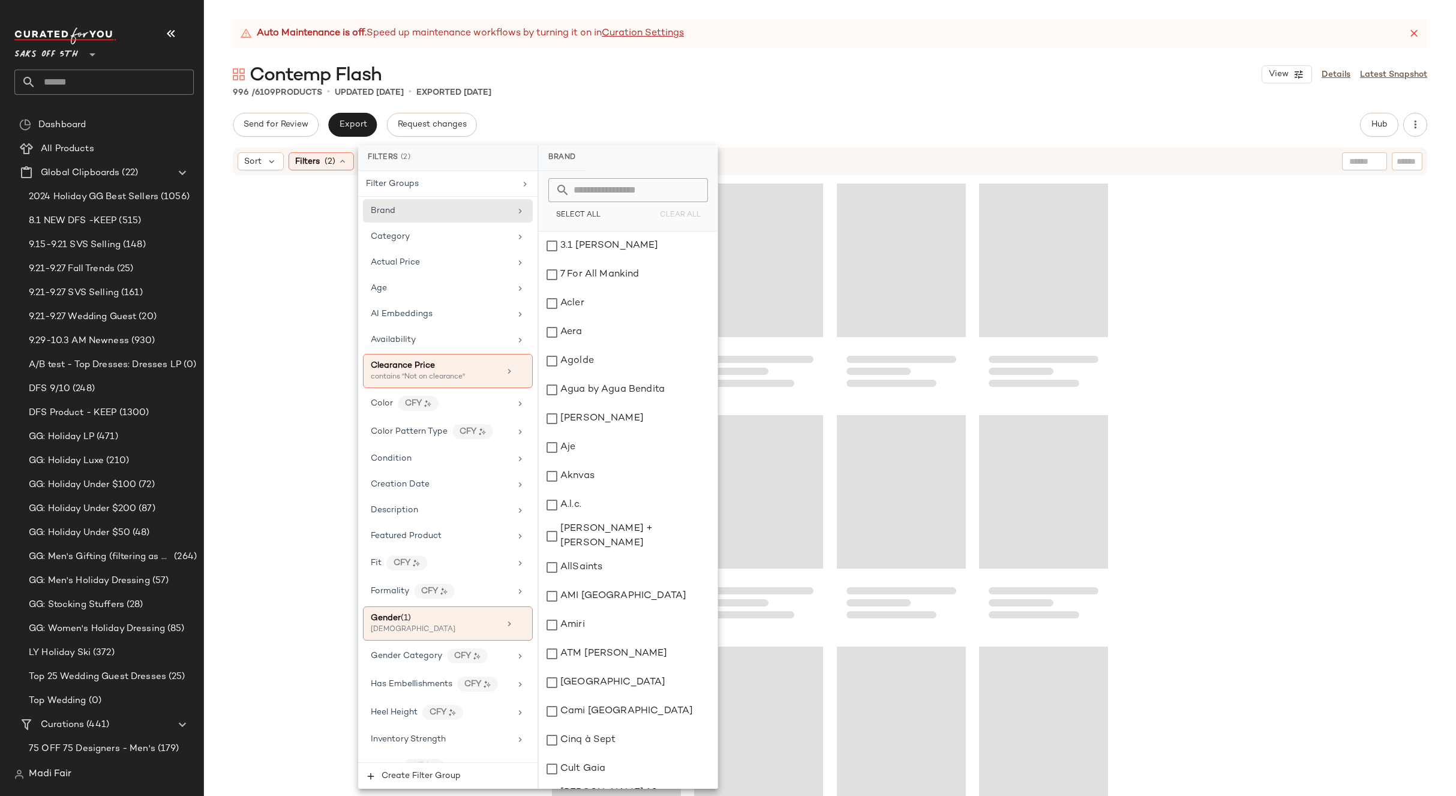
click at [606, 193] on input "text" at bounding box center [635, 190] width 131 height 24
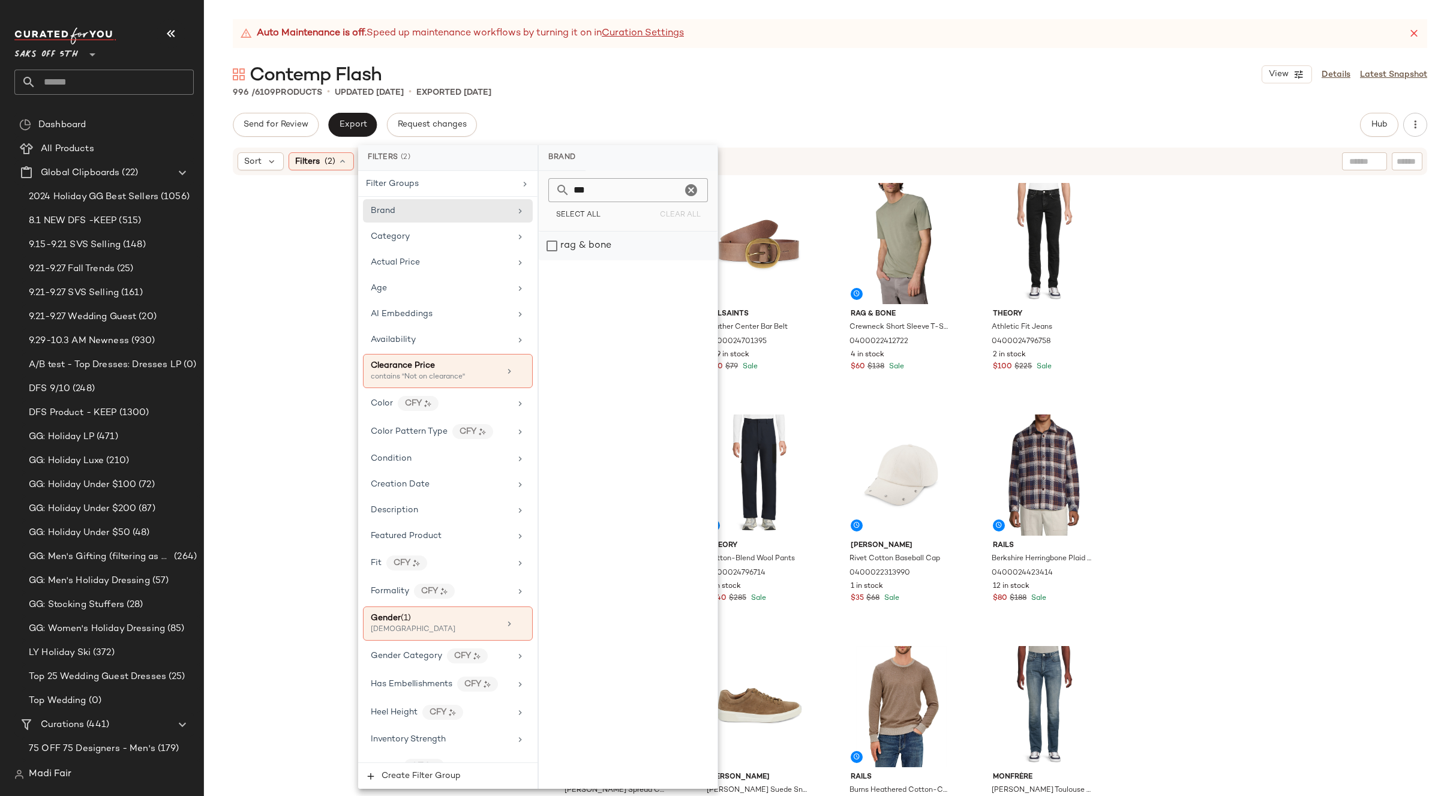
click at [606, 244] on div "rag & bone" at bounding box center [628, 246] width 179 height 29
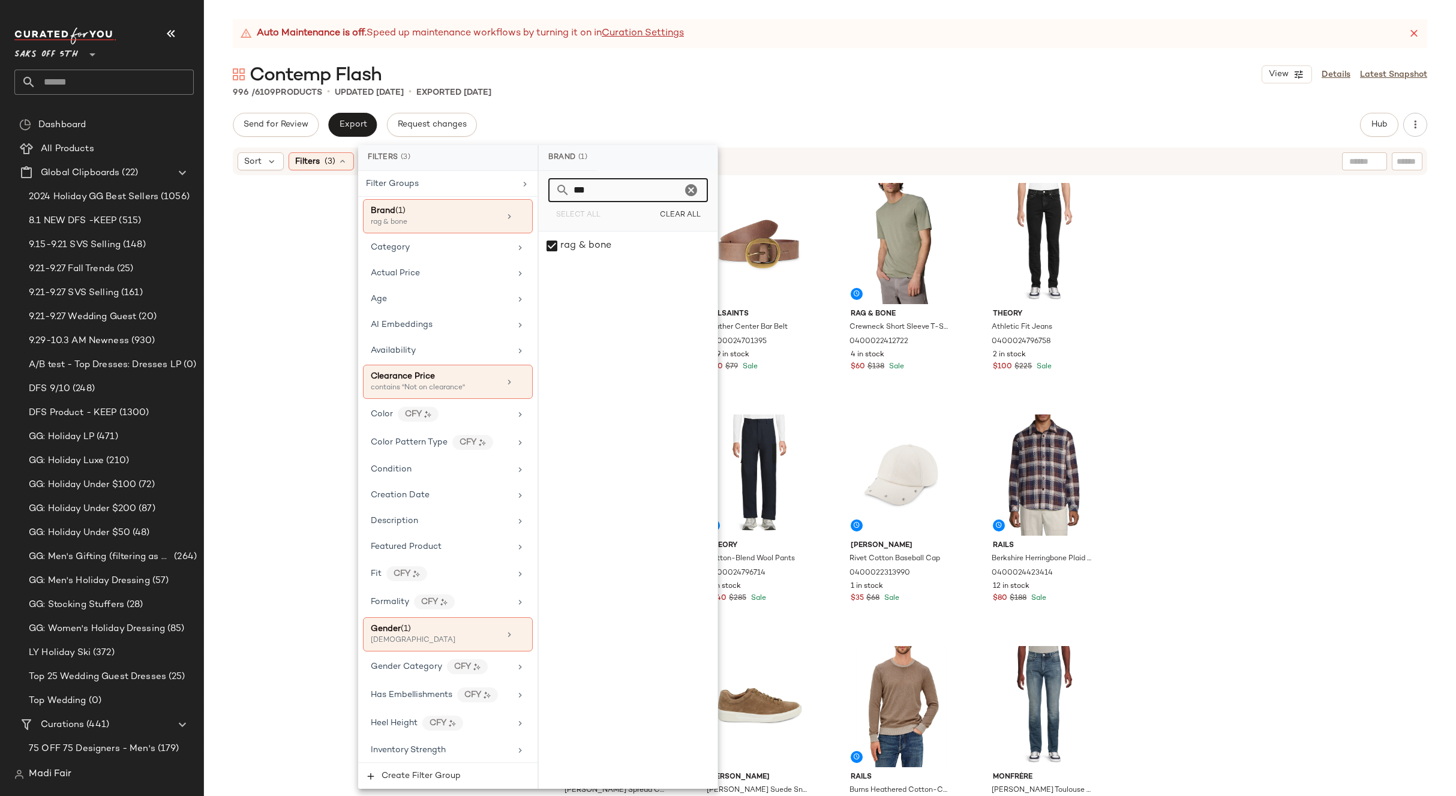
drag, startPoint x: 607, startPoint y: 193, endPoint x: 546, endPoint y: 197, distance: 61.4
click at [546, 197] on div "*** Select All Clear All" at bounding box center [628, 201] width 179 height 61
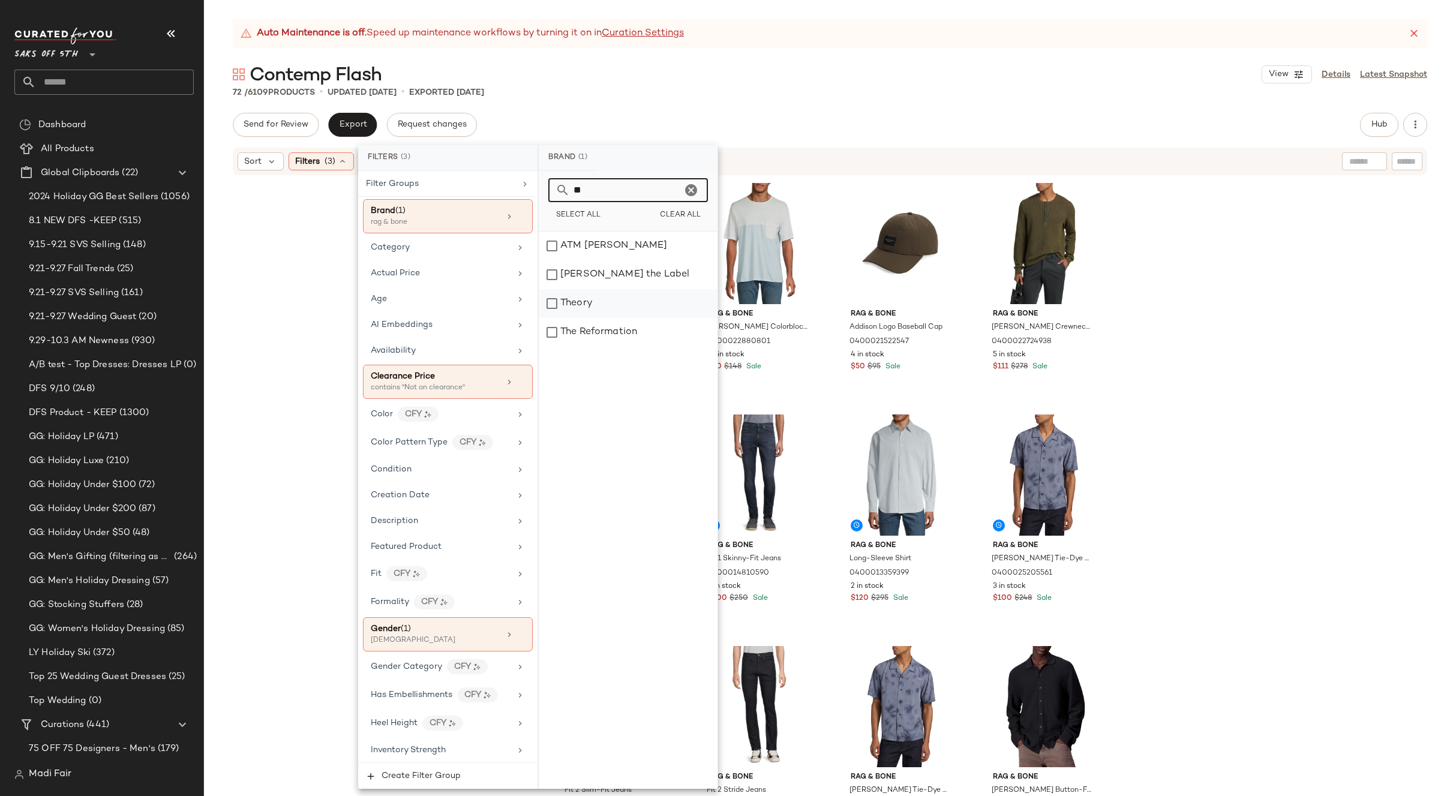
type input "**"
click at [593, 299] on div "Theory" at bounding box center [628, 303] width 179 height 29
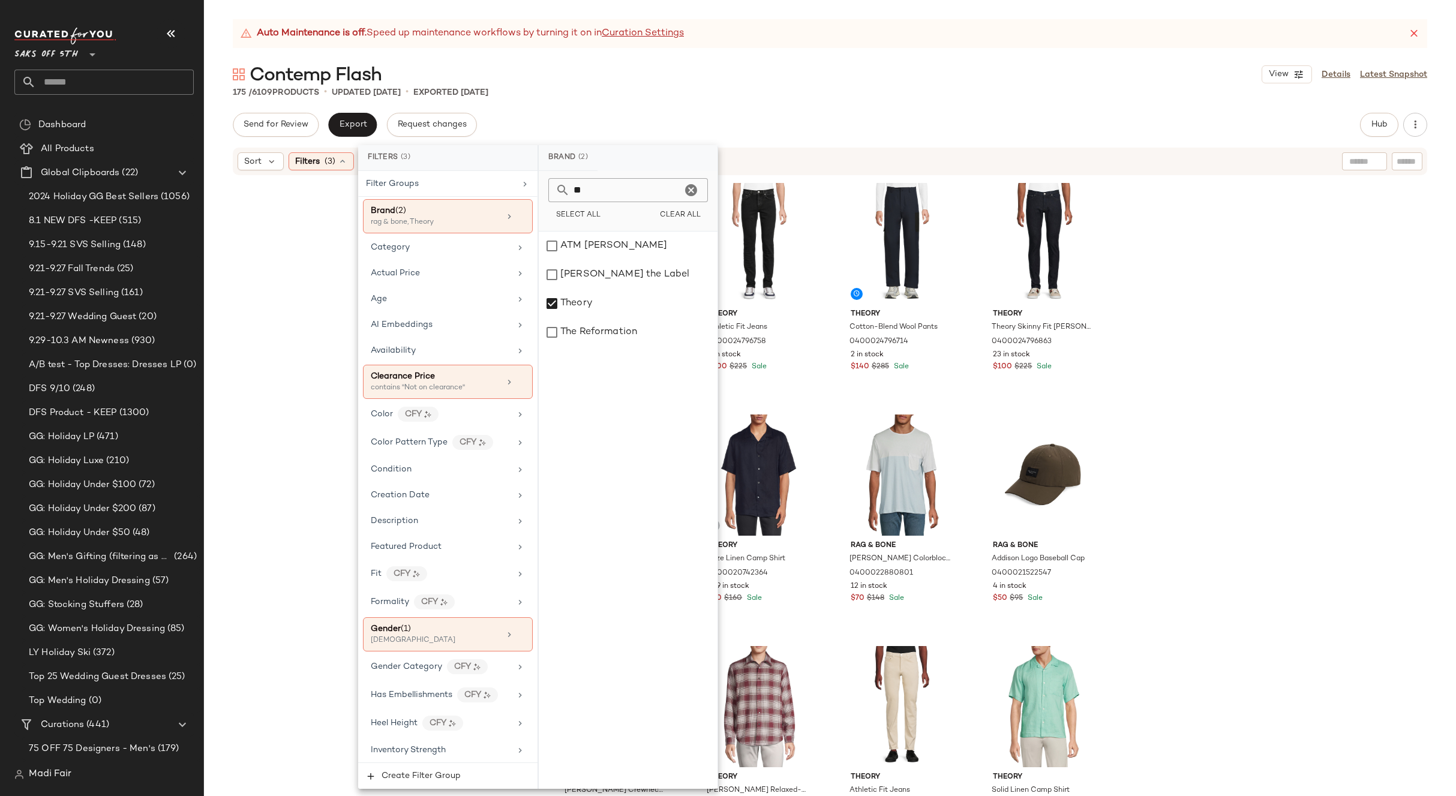
click at [792, 95] on div "175 / 6109 Products • updated [DATE] • Exported [DATE]" at bounding box center [830, 92] width 1252 height 12
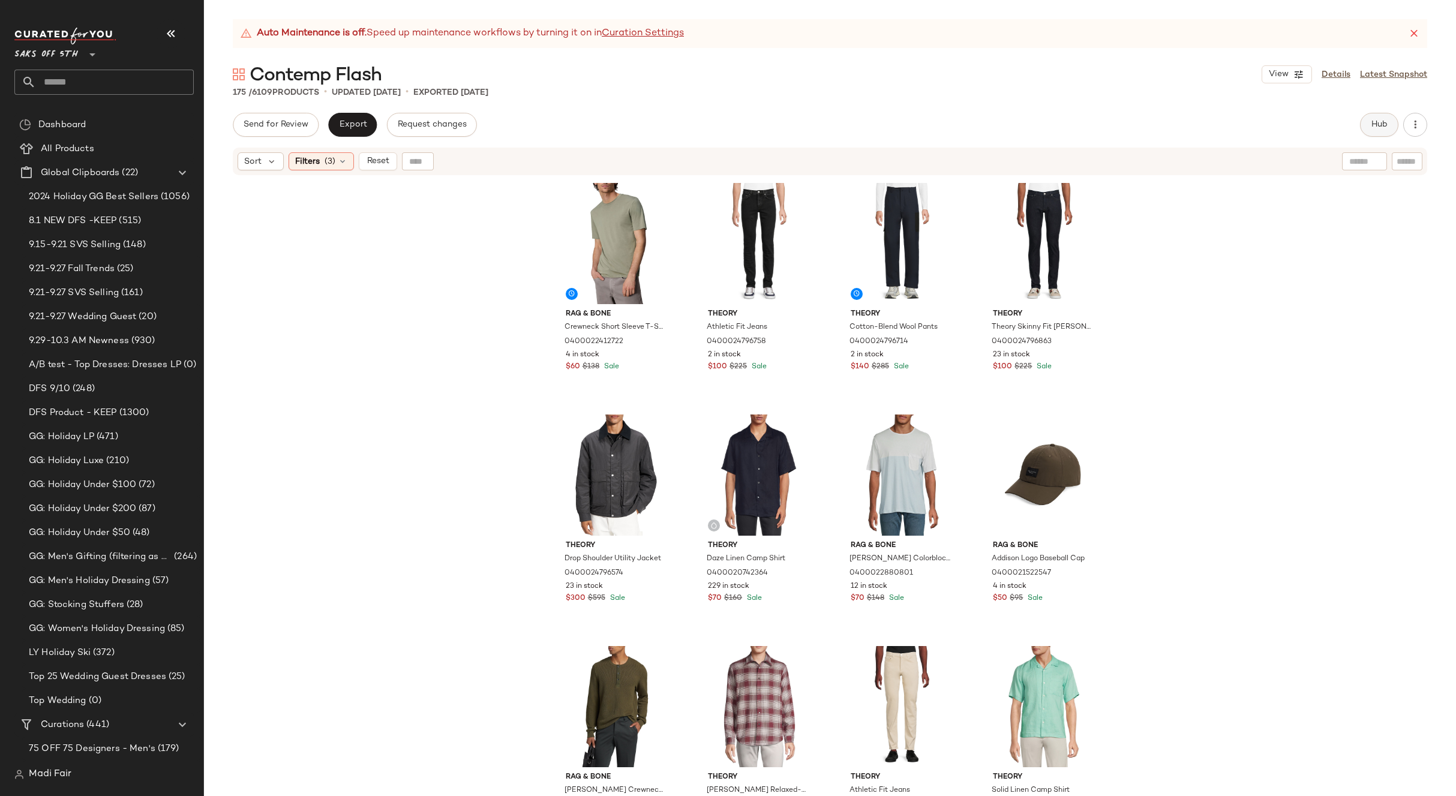
click at [1378, 125] on span "Hub" at bounding box center [1379, 125] width 17 height 10
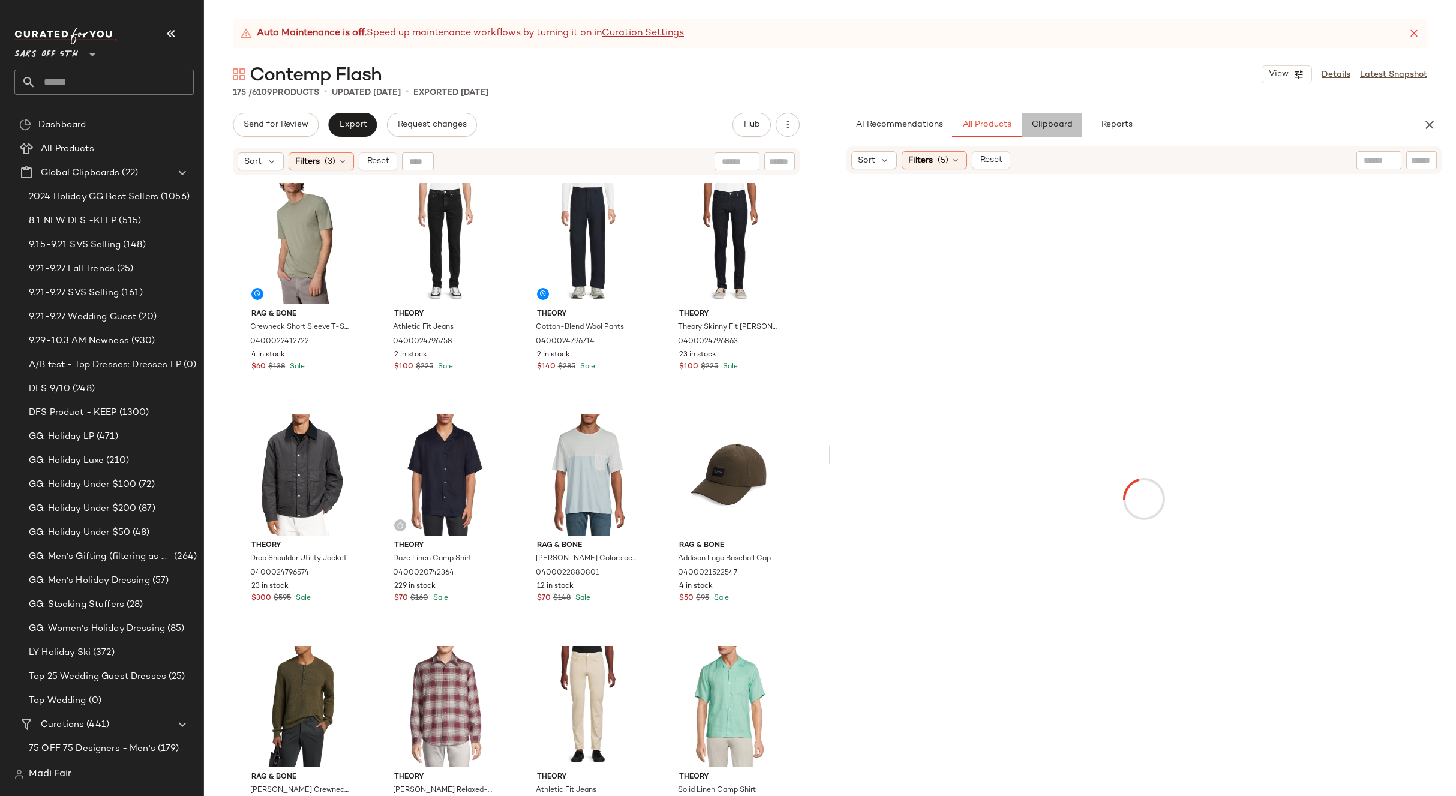
click at [1068, 127] on span "Clipboard" at bounding box center [1051, 125] width 41 height 10
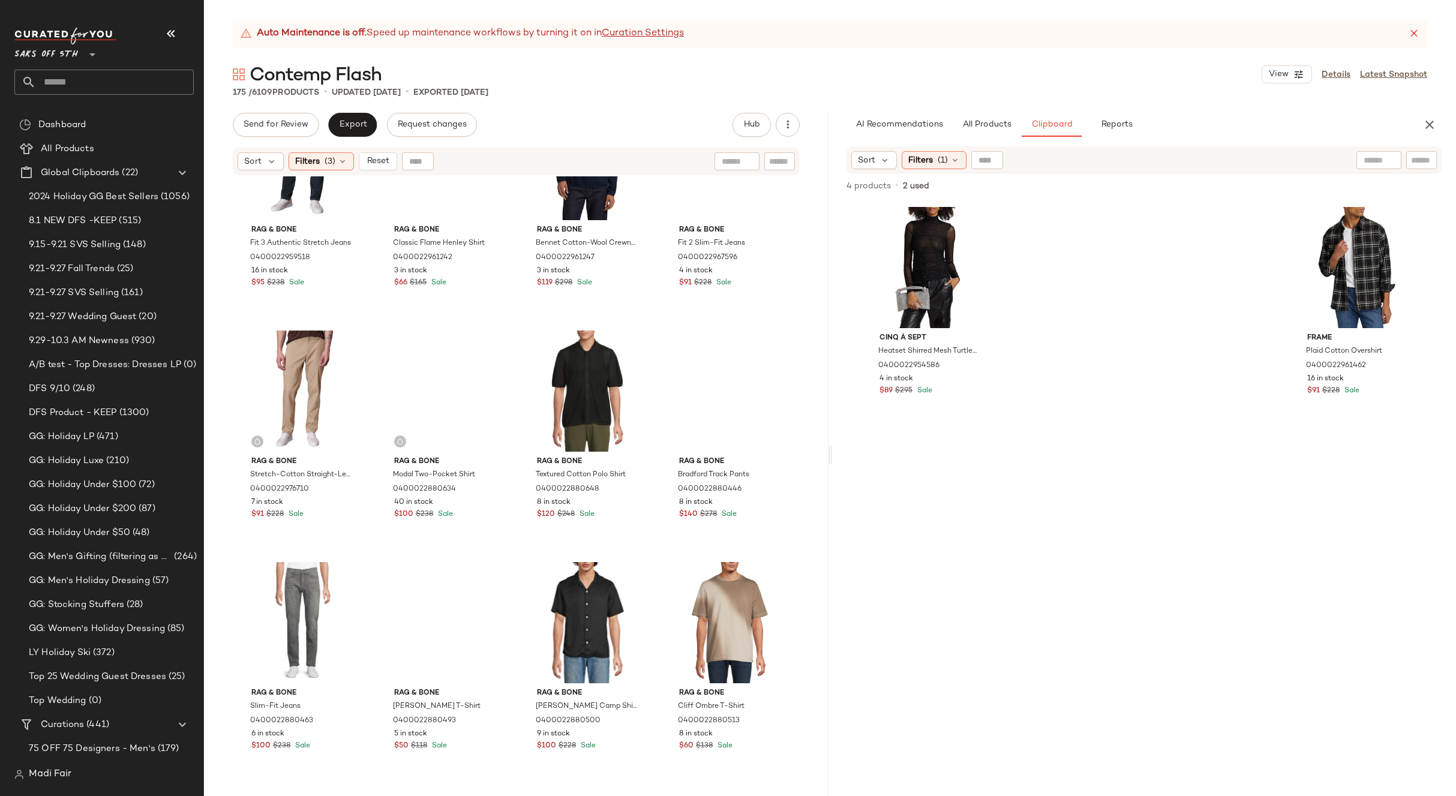
scroll to position [7335, 0]
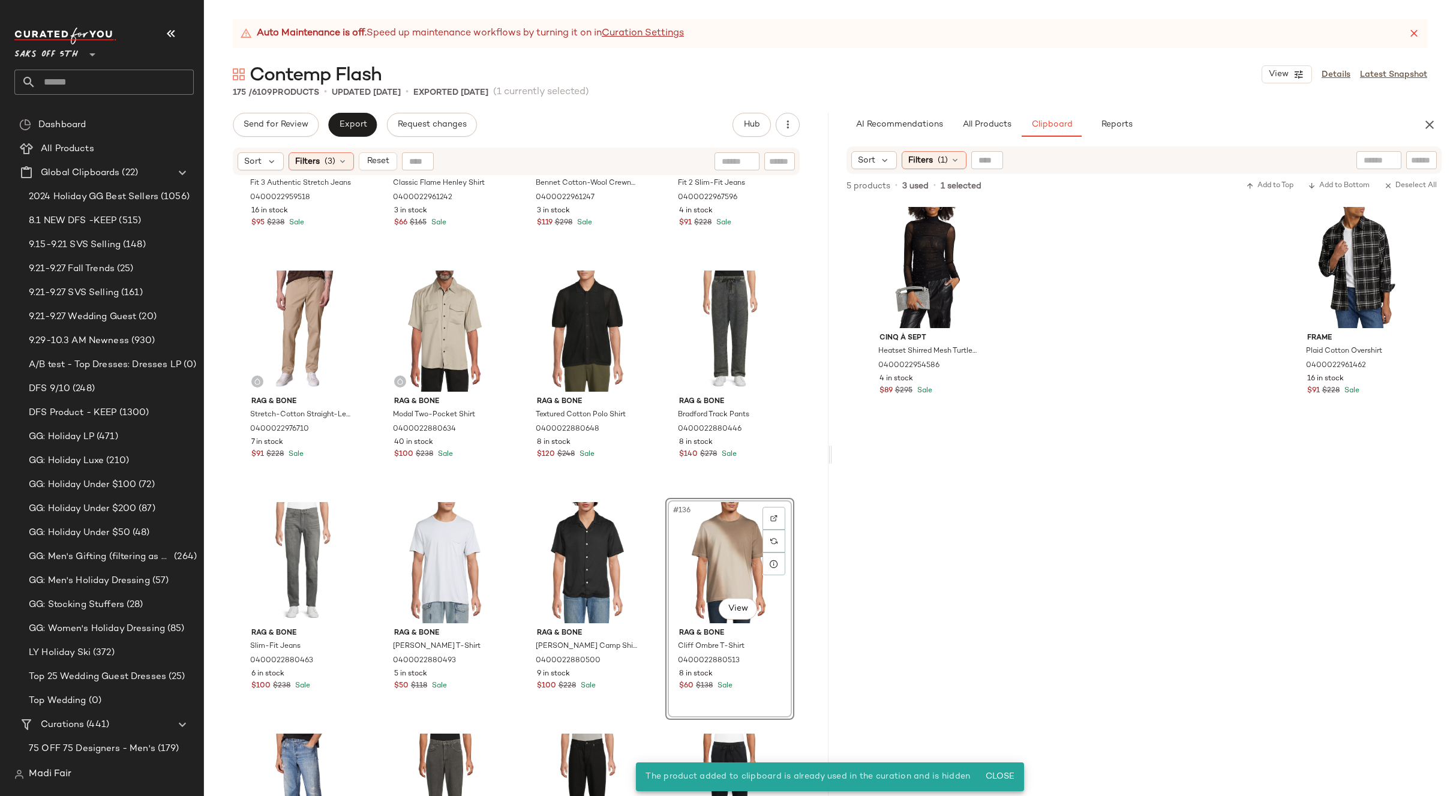
click at [715, 560] on div "#136 View" at bounding box center [730, 562] width 121 height 121
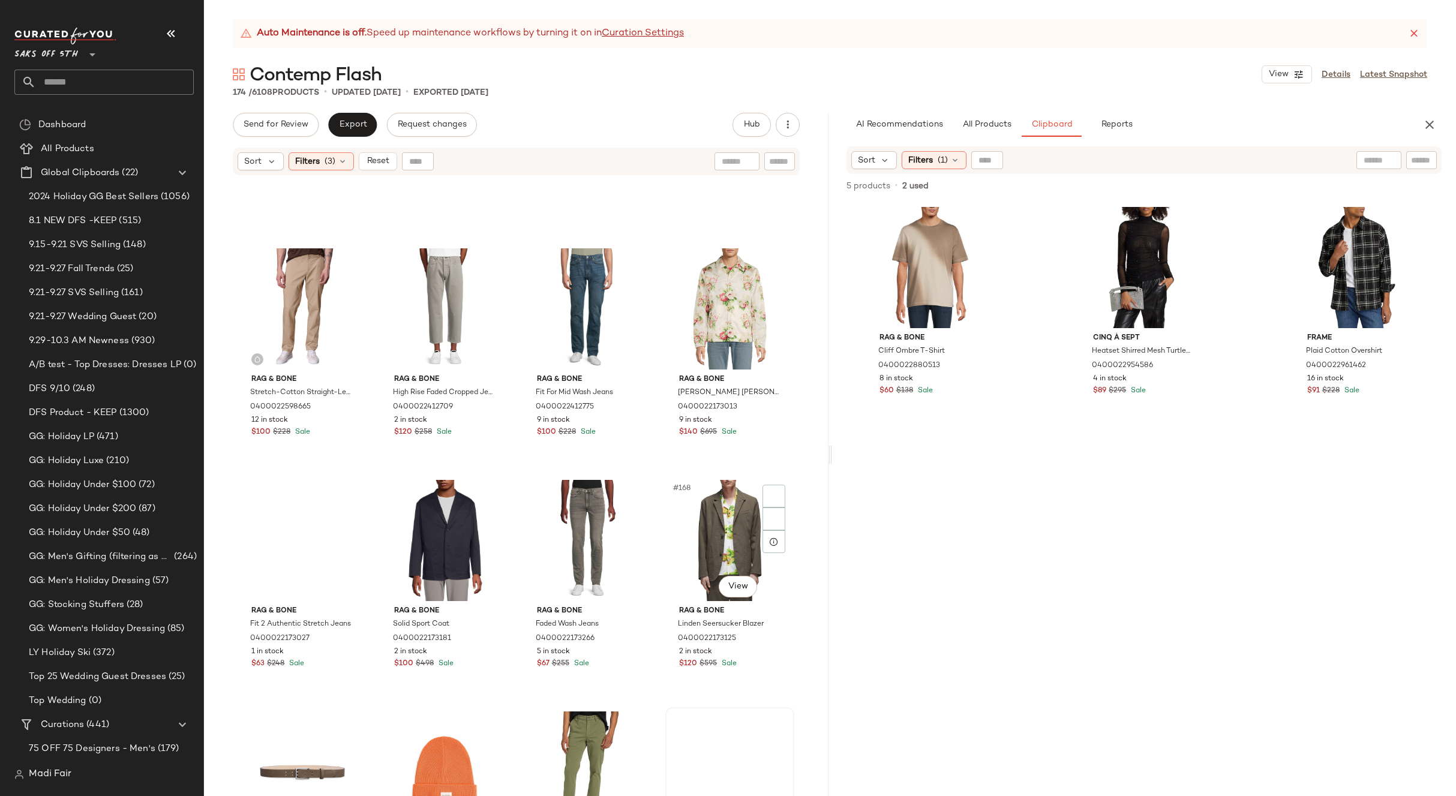
scroll to position [9545, 0]
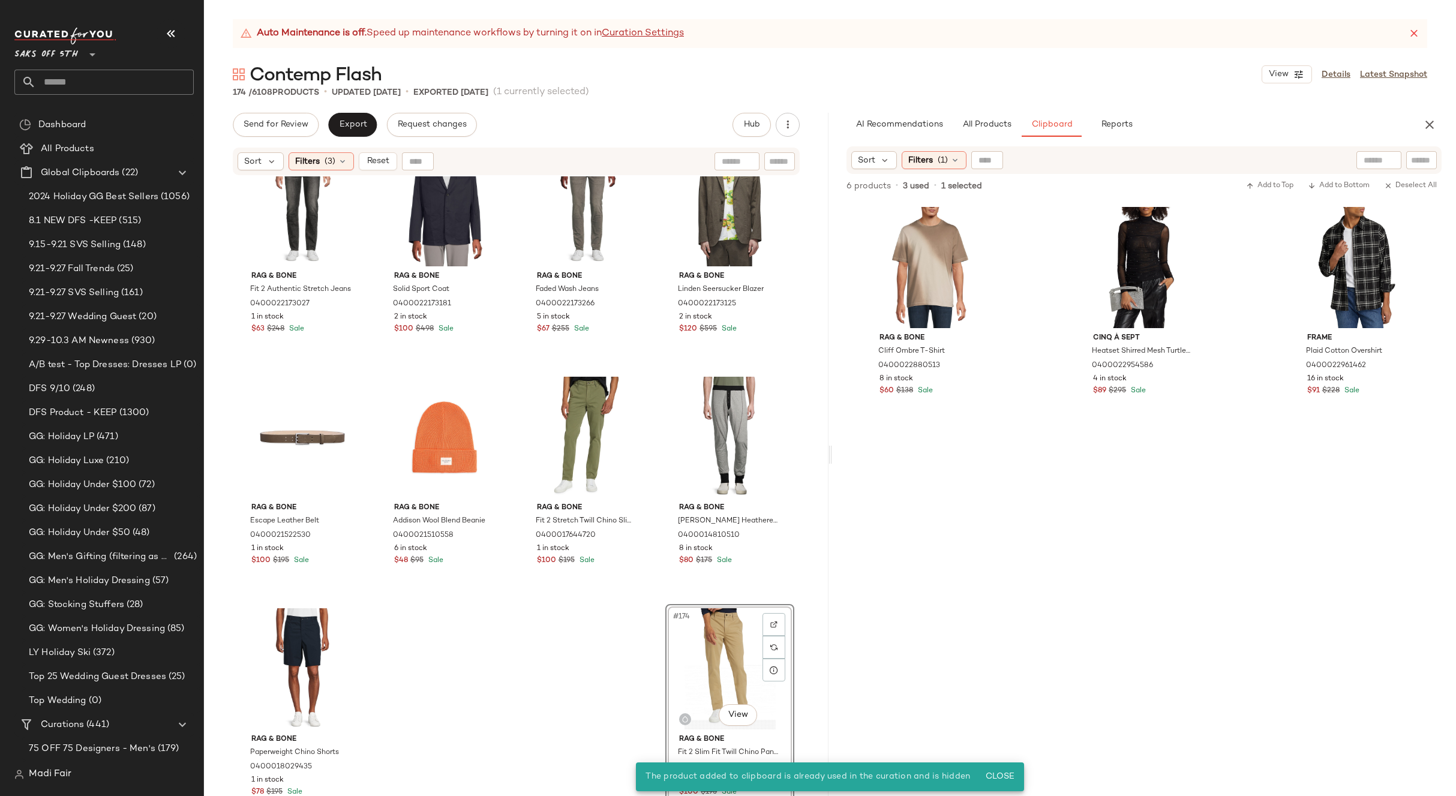
drag, startPoint x: 715, startPoint y: 646, endPoint x: 712, endPoint y: 640, distance: 6.5
click at [715, 645] on div "#174 View" at bounding box center [730, 669] width 121 height 121
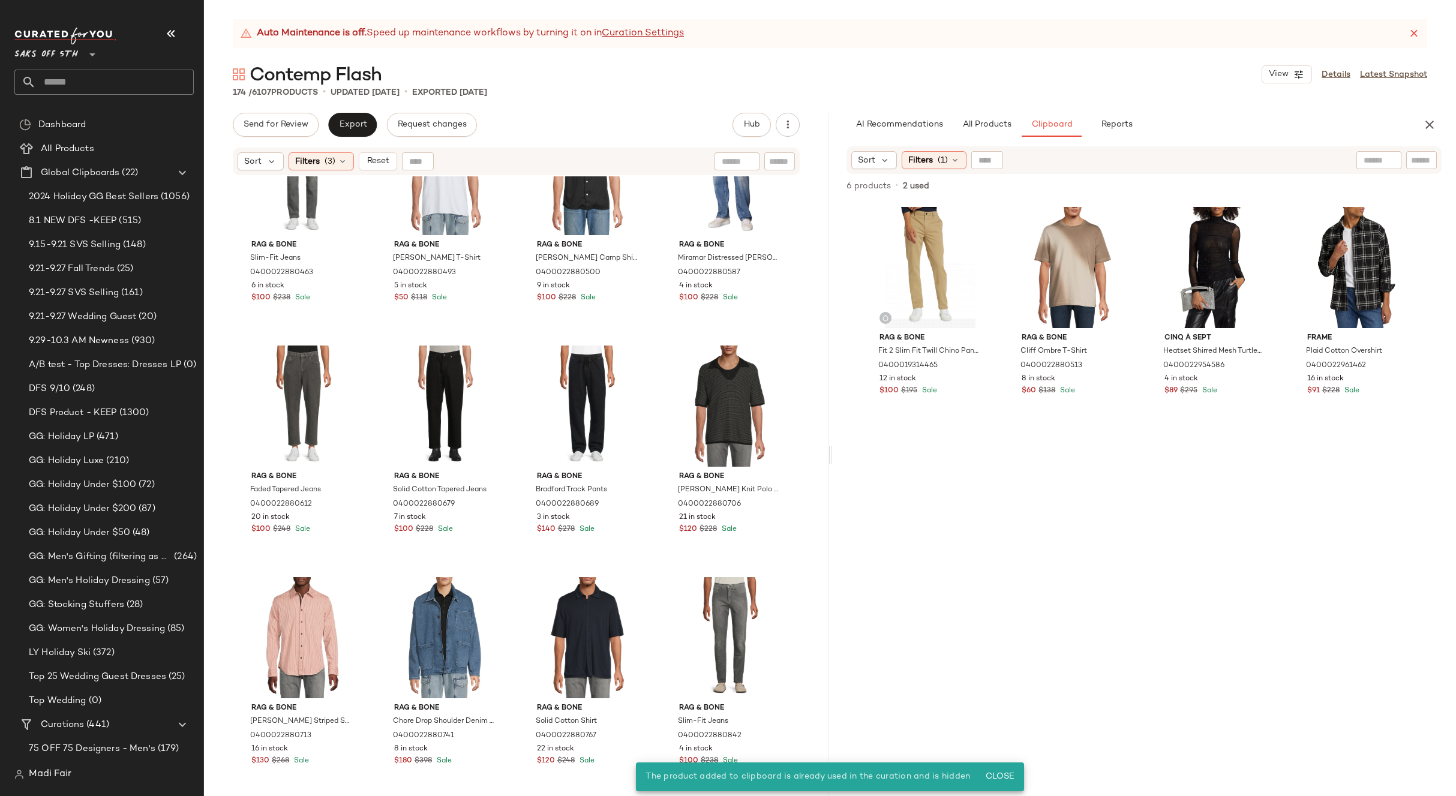
scroll to position [7745, 0]
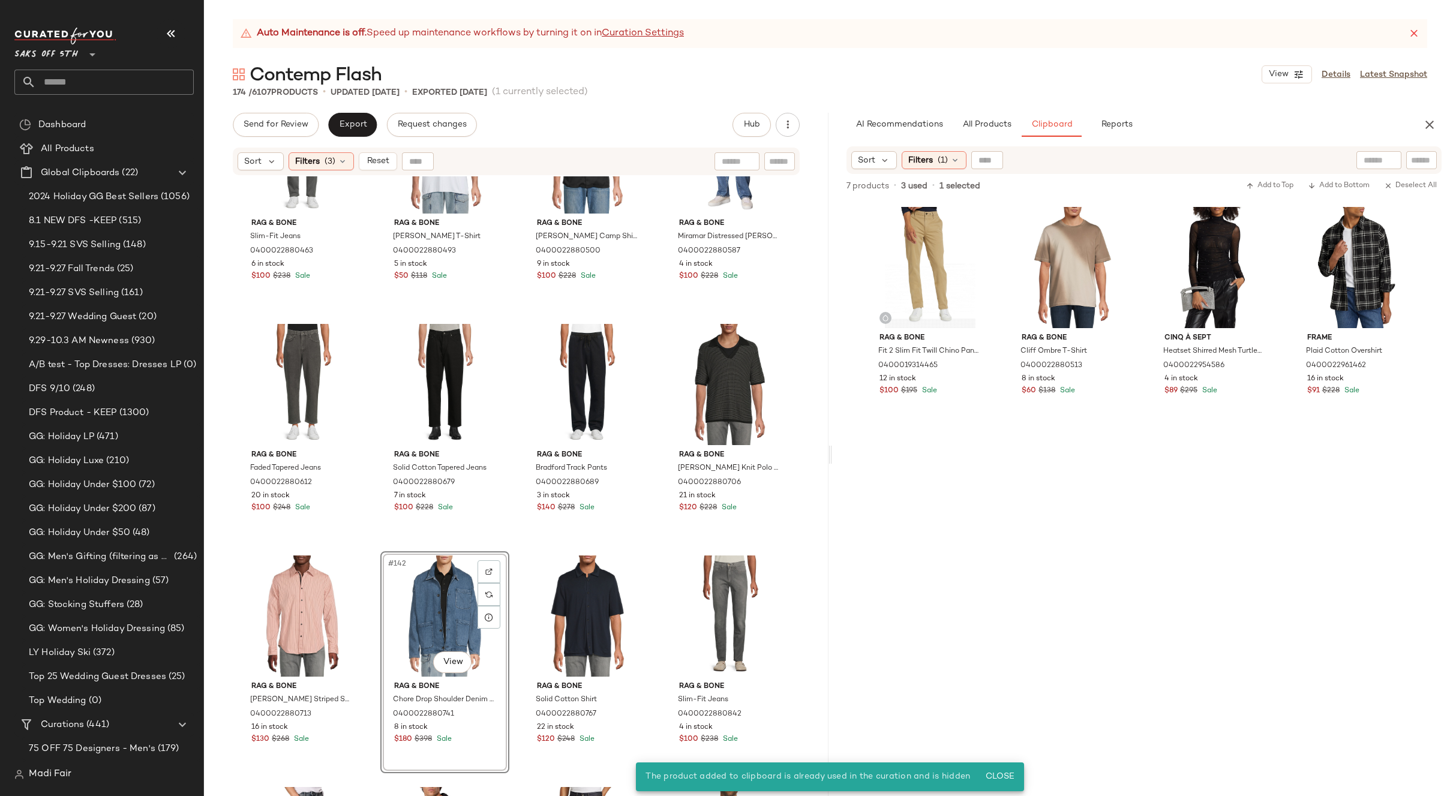
click at [427, 607] on div "#142 View" at bounding box center [445, 616] width 121 height 121
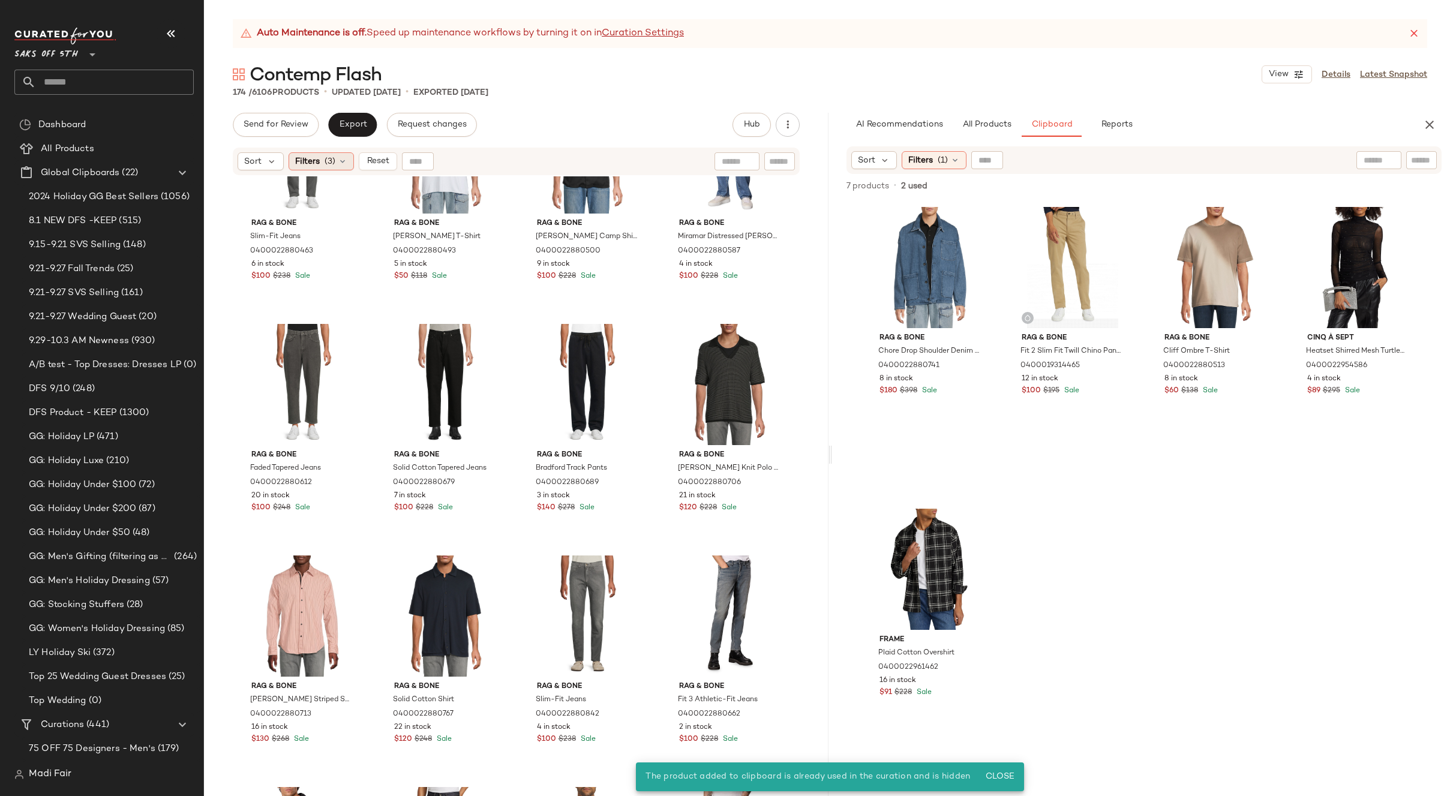
click at [325, 164] on span "(3)" at bounding box center [330, 161] width 11 height 13
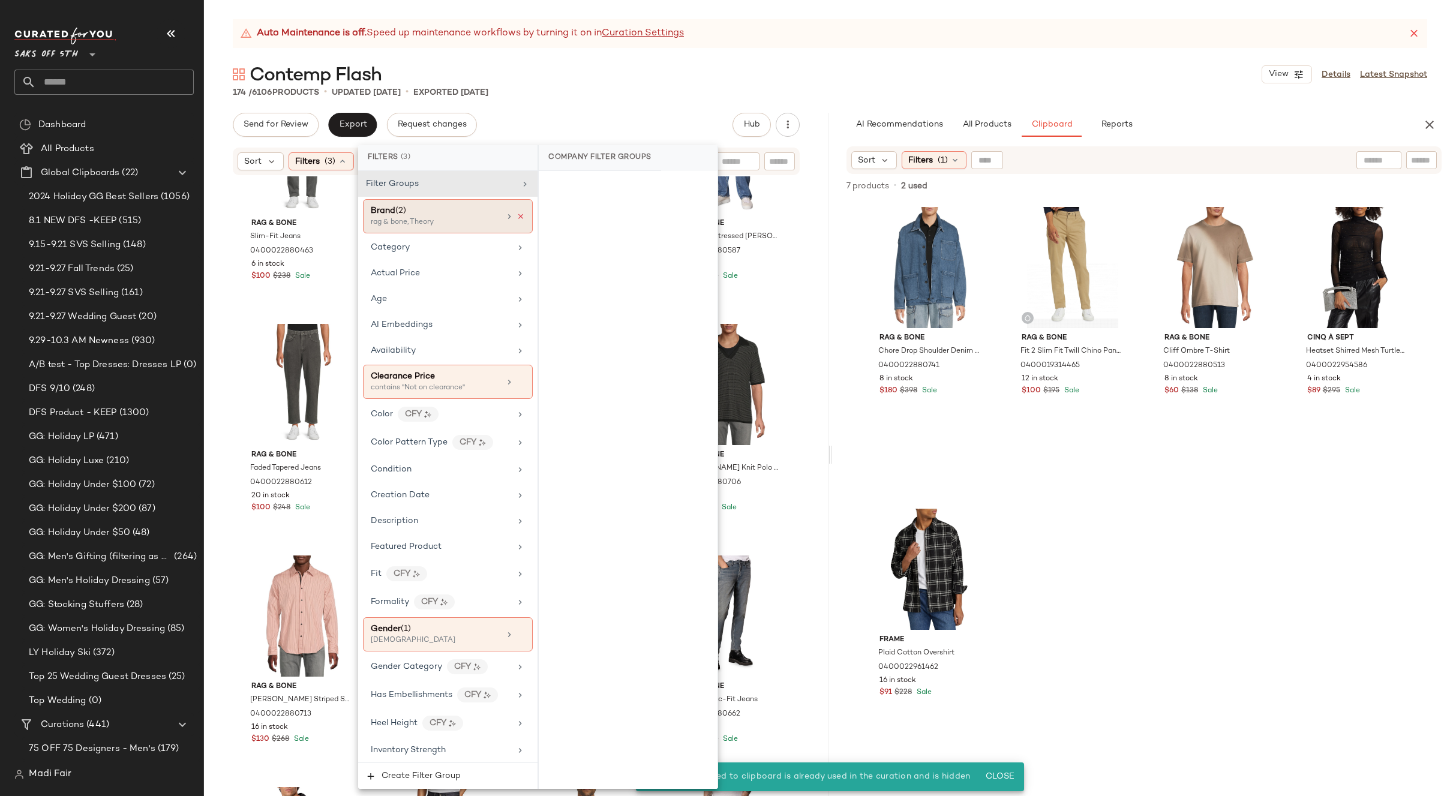
click at [517, 215] on icon at bounding box center [521, 216] width 8 height 8
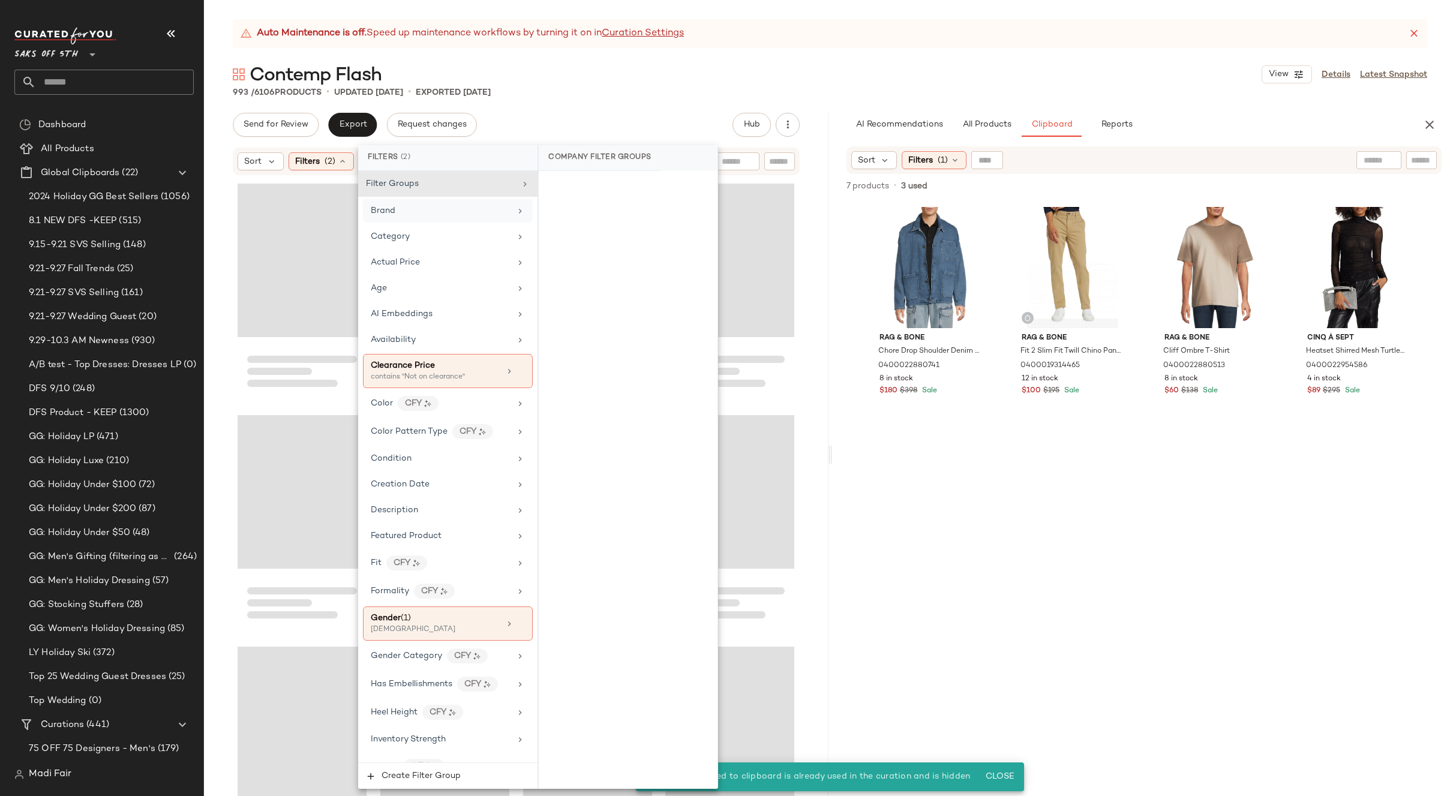
click at [483, 212] on div "Brand" at bounding box center [441, 211] width 140 height 13
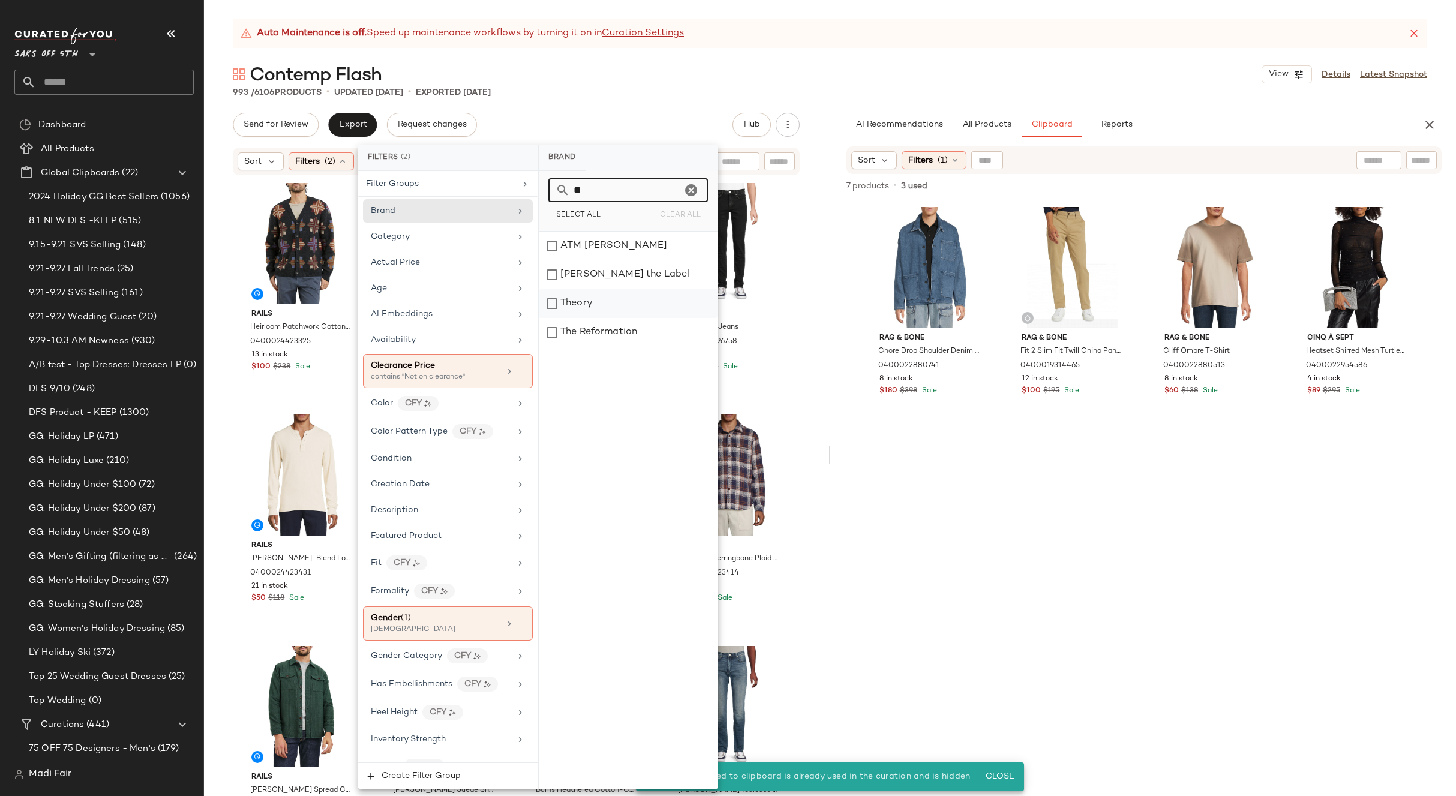
type input "**"
click at [599, 301] on div "Theory" at bounding box center [628, 303] width 179 height 29
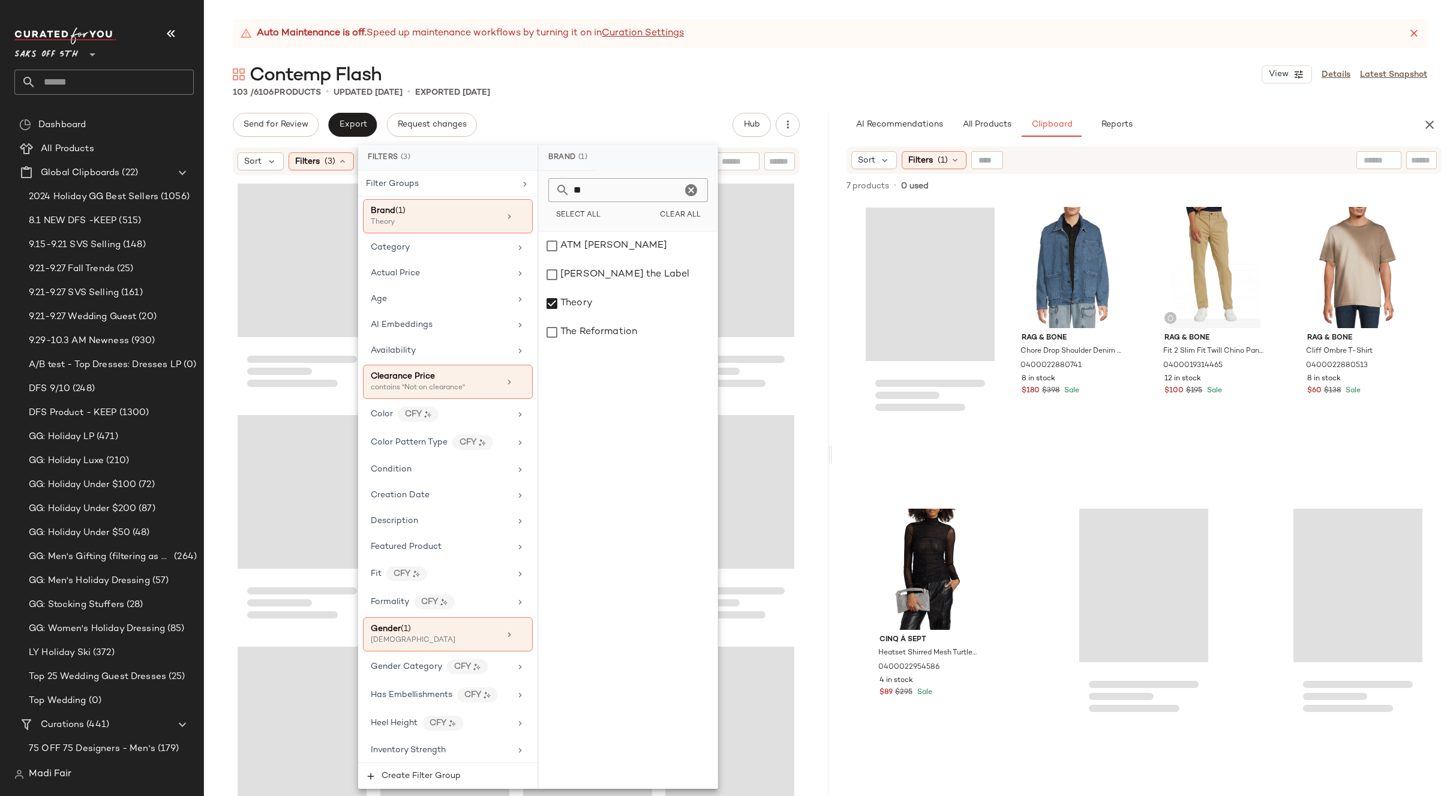
click at [623, 92] on div "103 / 6106 Products • updated Oct 2nd • Exported Oct 2nd" at bounding box center [830, 92] width 1252 height 12
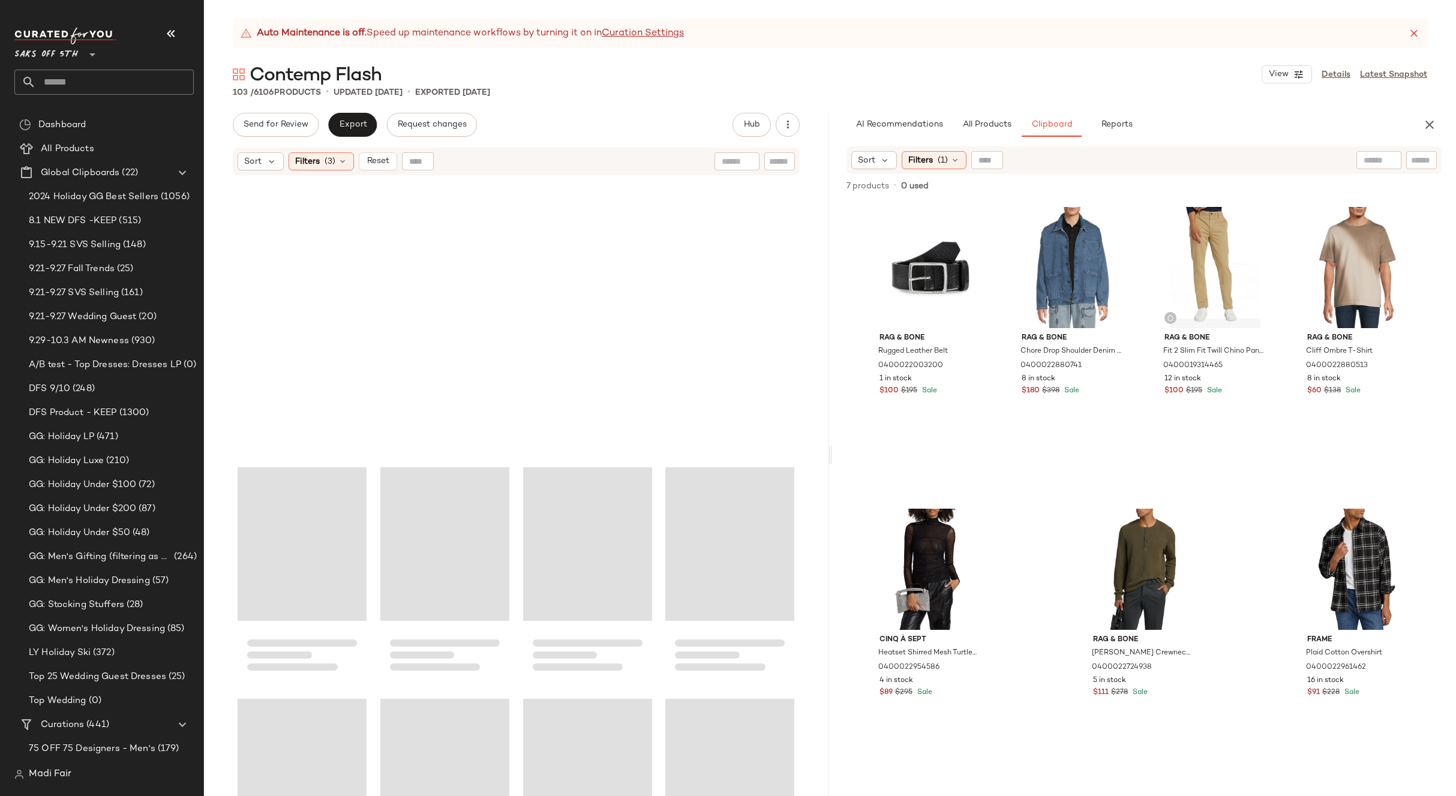
scroll to position [5375, 0]
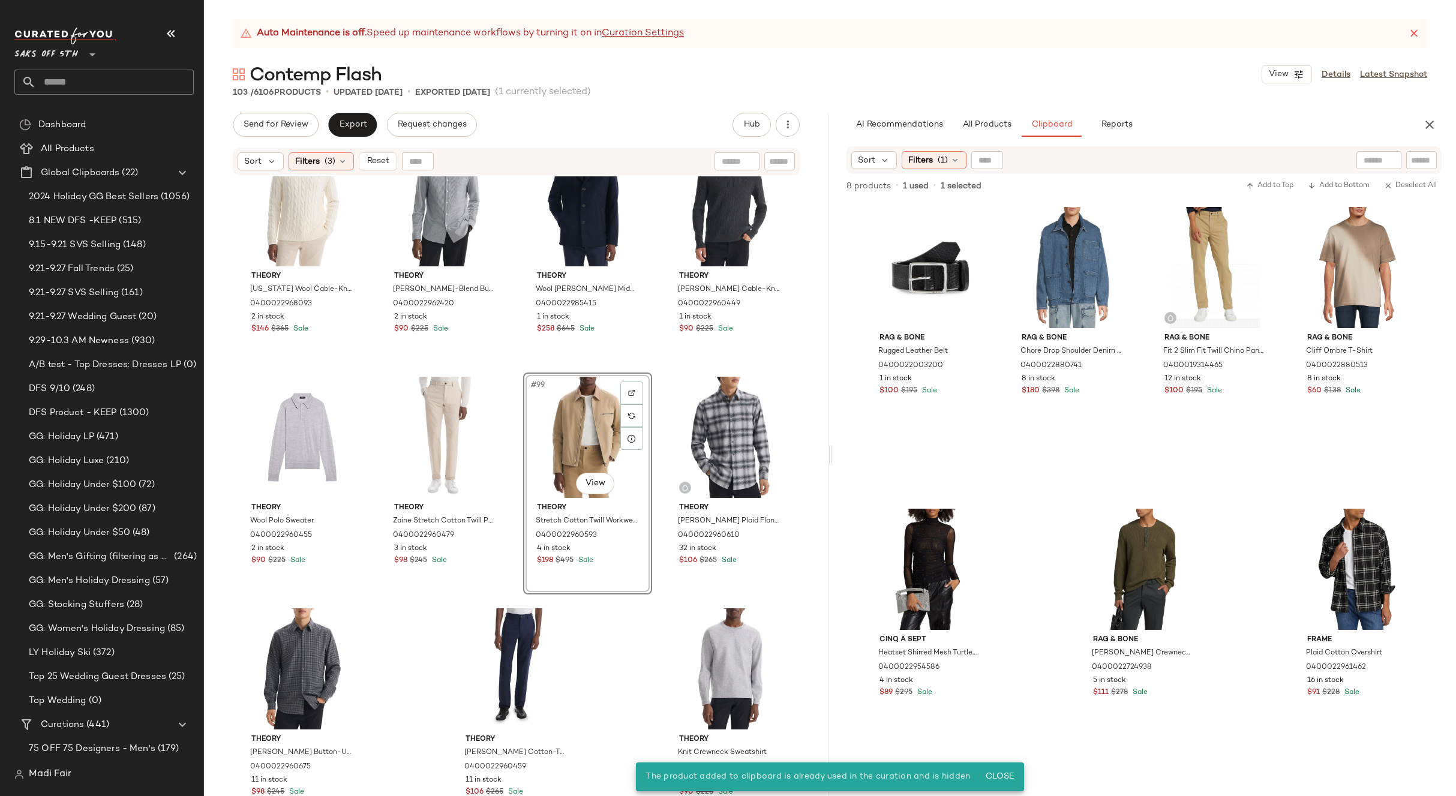
click at [592, 424] on div "#99 View" at bounding box center [588, 437] width 121 height 121
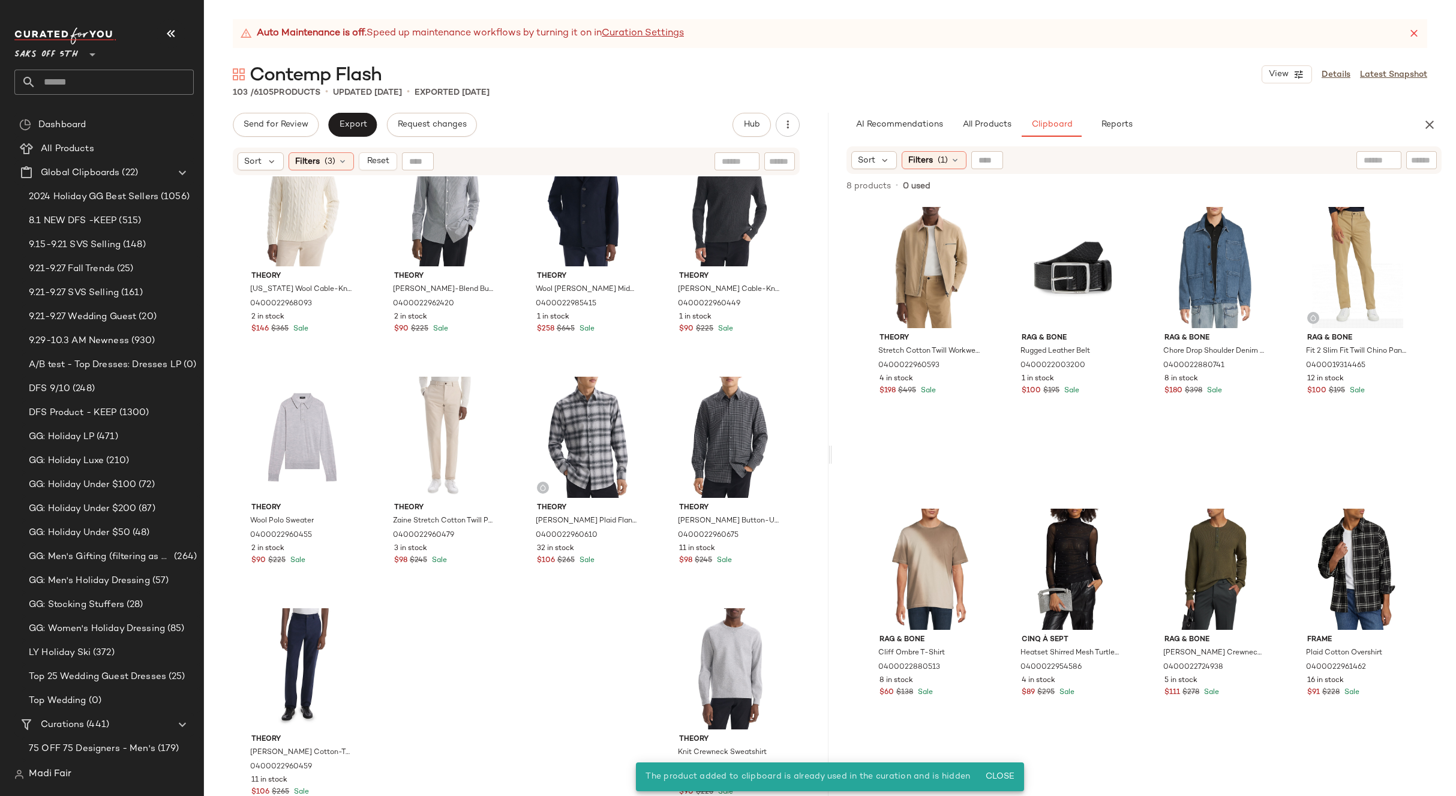
click at [516, 371] on div "Theory Hilles Cashmere Quarter-Zip Pullover 0400022469978 3 in stock $158 $395 …" at bounding box center [516, 501] width 625 height 650
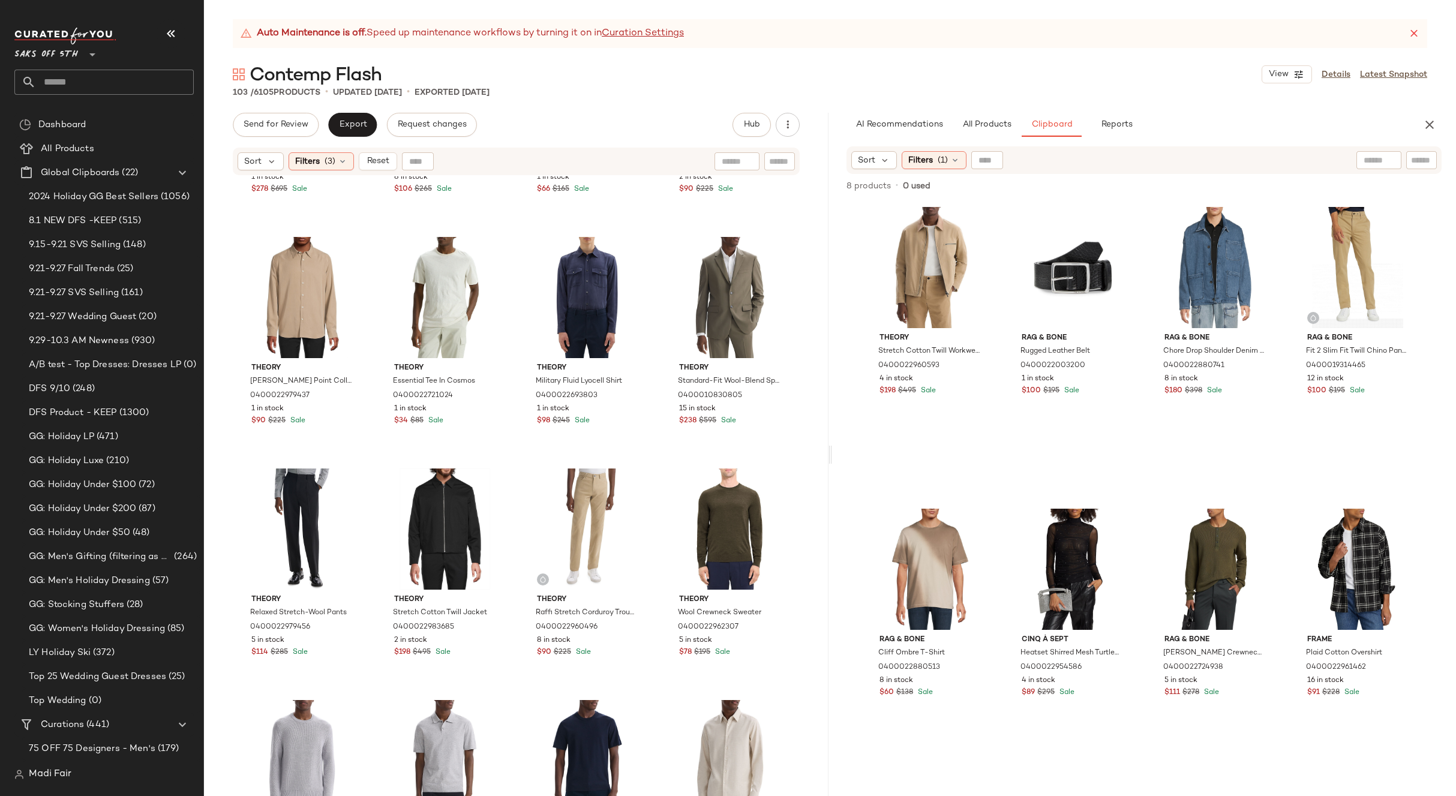
scroll to position [4295, 0]
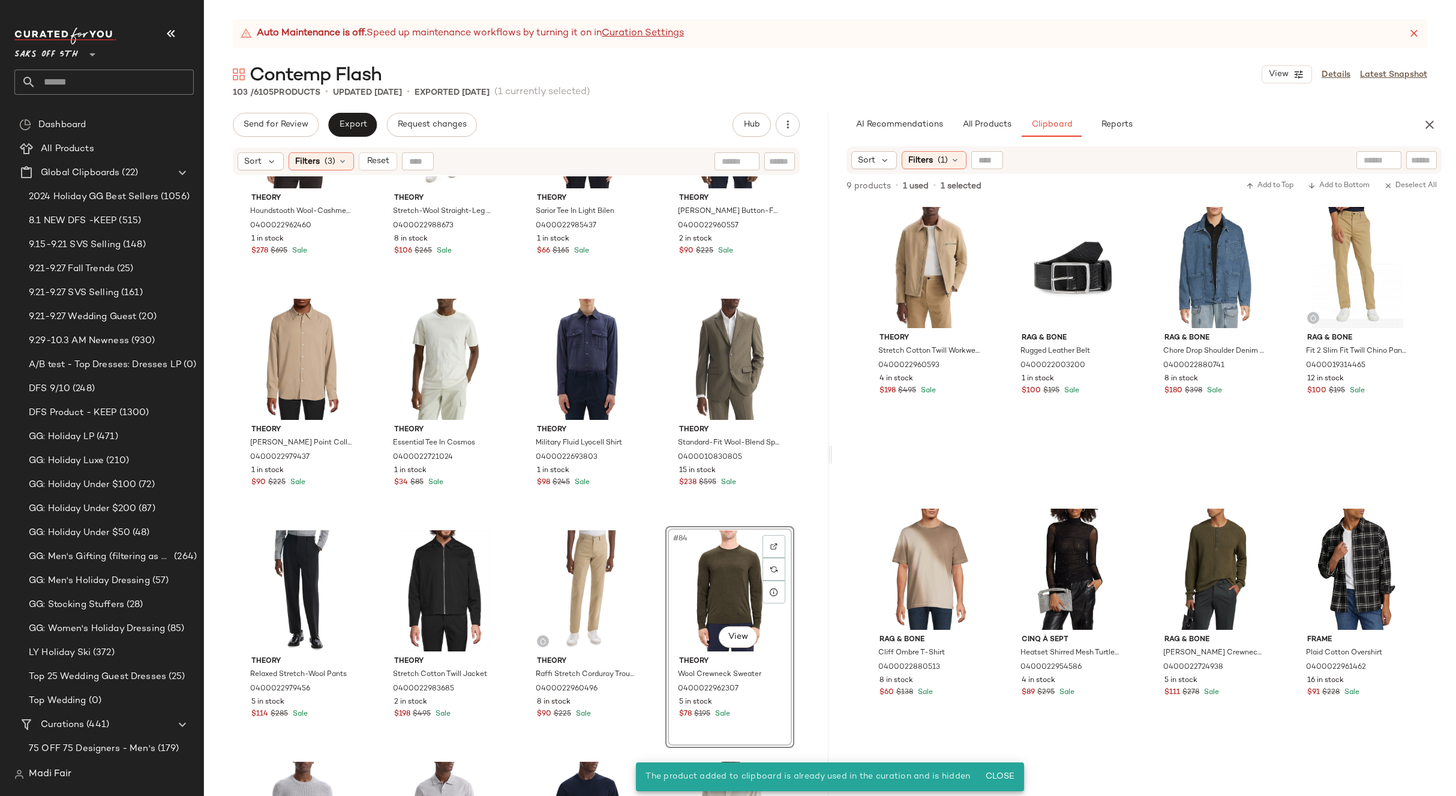
click at [717, 595] on div "#84 View" at bounding box center [730, 591] width 121 height 121
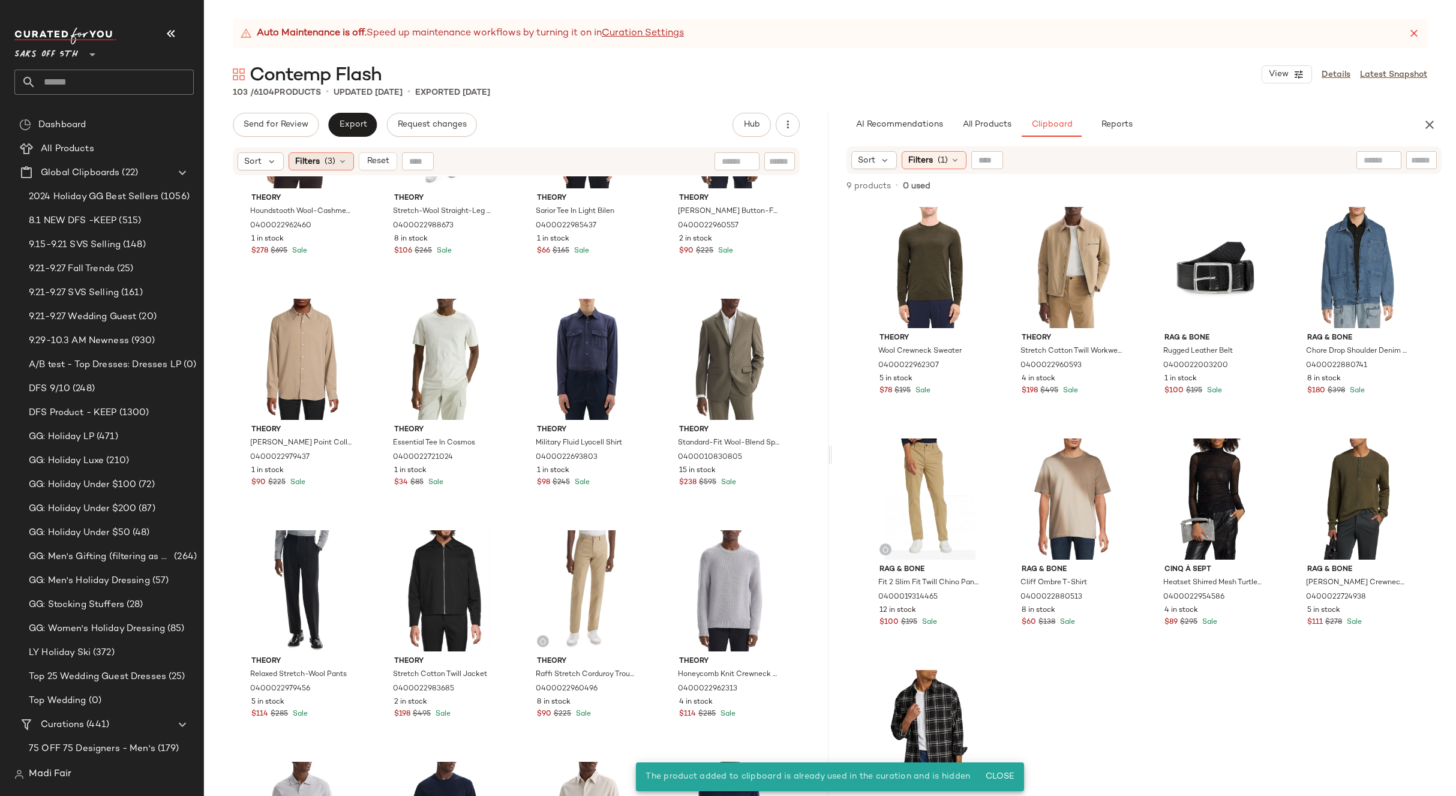
click at [340, 163] on icon at bounding box center [343, 162] width 10 height 10
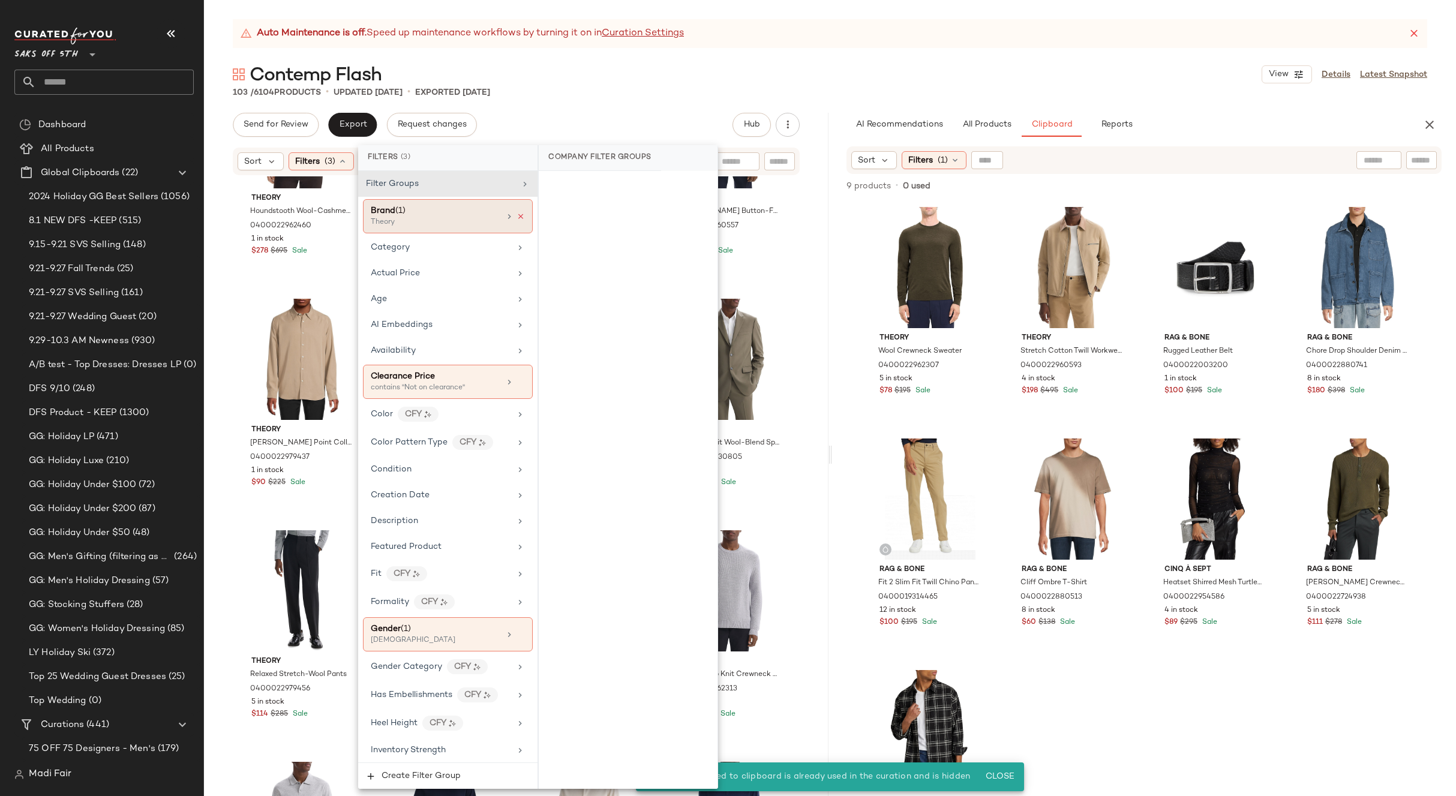
click at [518, 217] on icon at bounding box center [521, 216] width 8 height 8
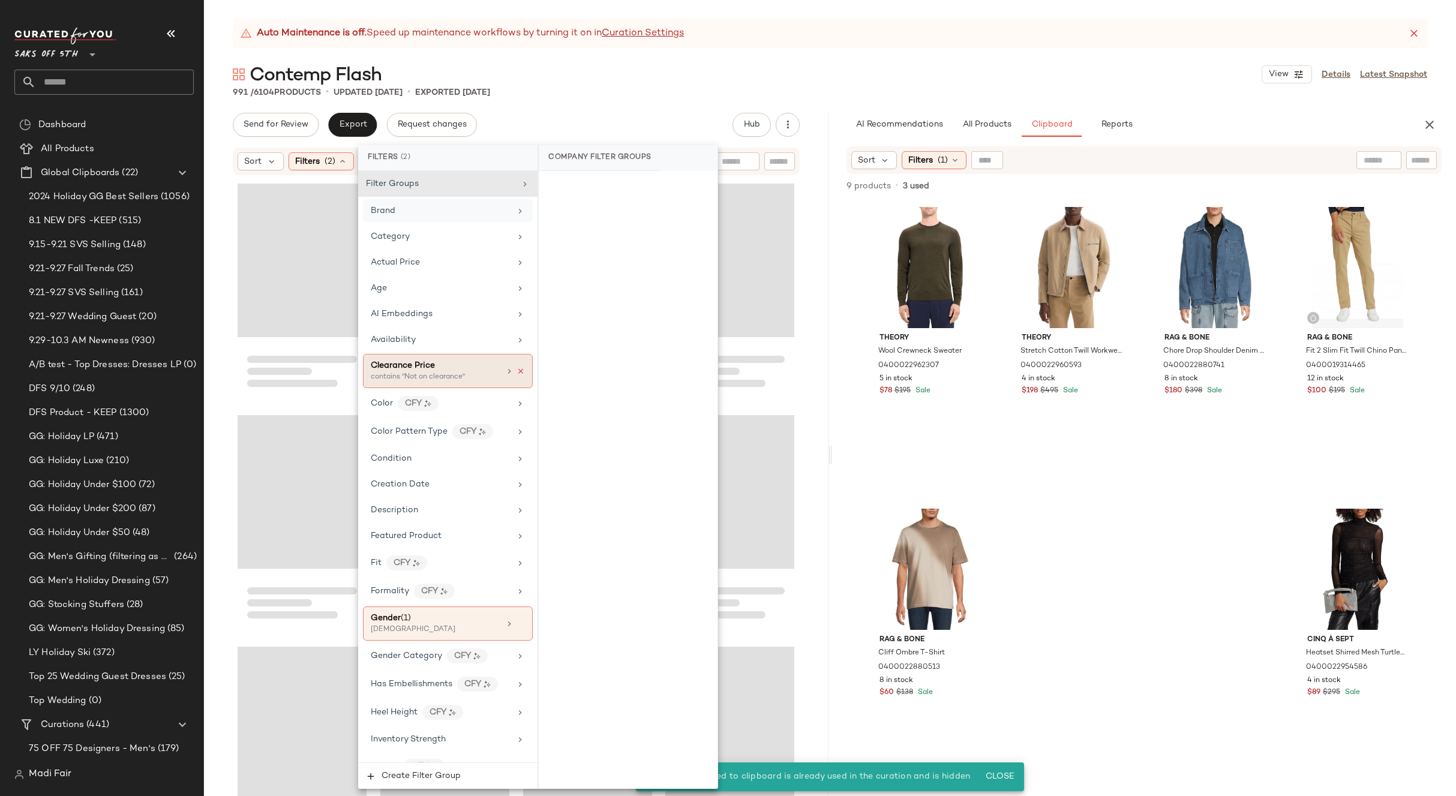
click at [517, 373] on icon at bounding box center [521, 371] width 8 height 8
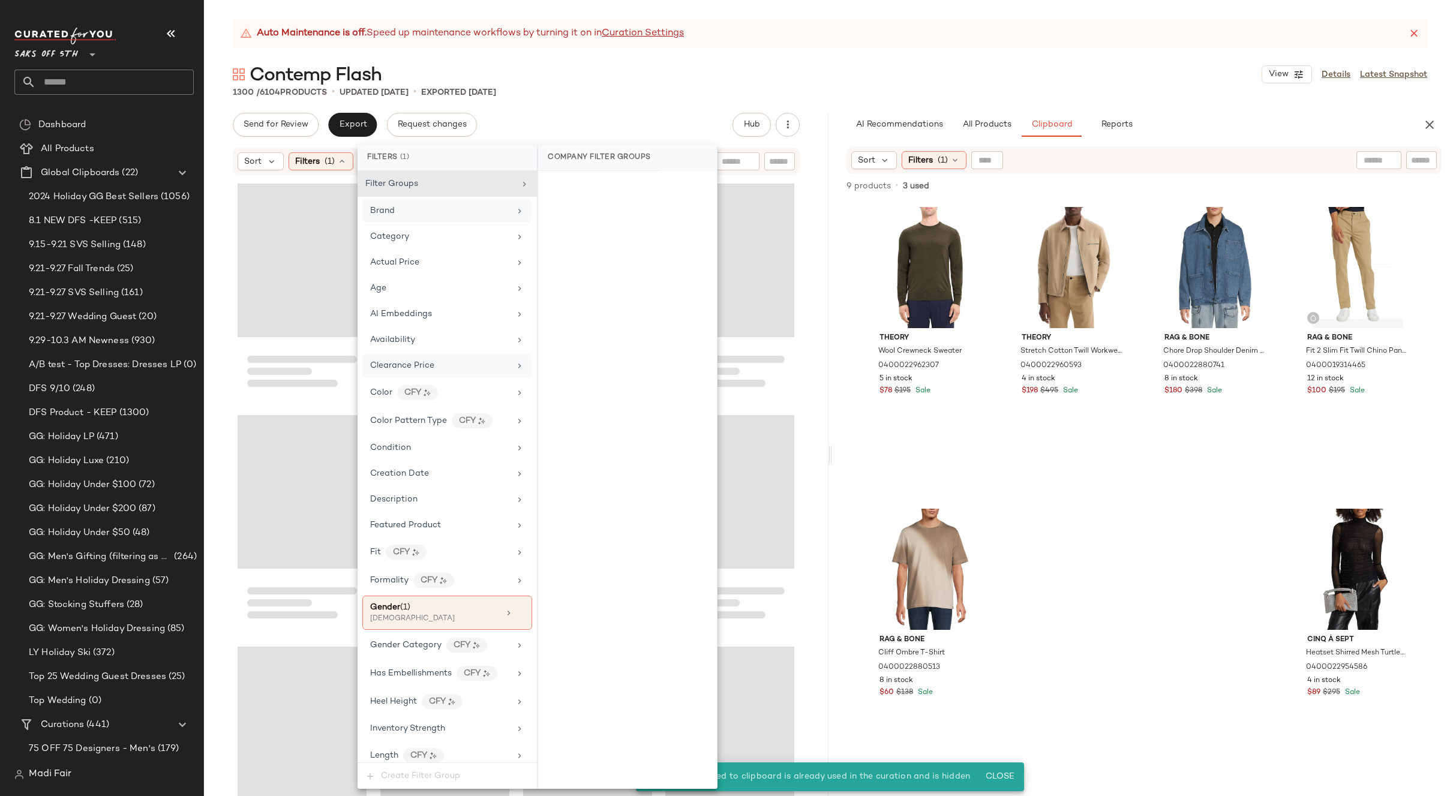
click at [516, 613] on icon at bounding box center [520, 613] width 8 height 8
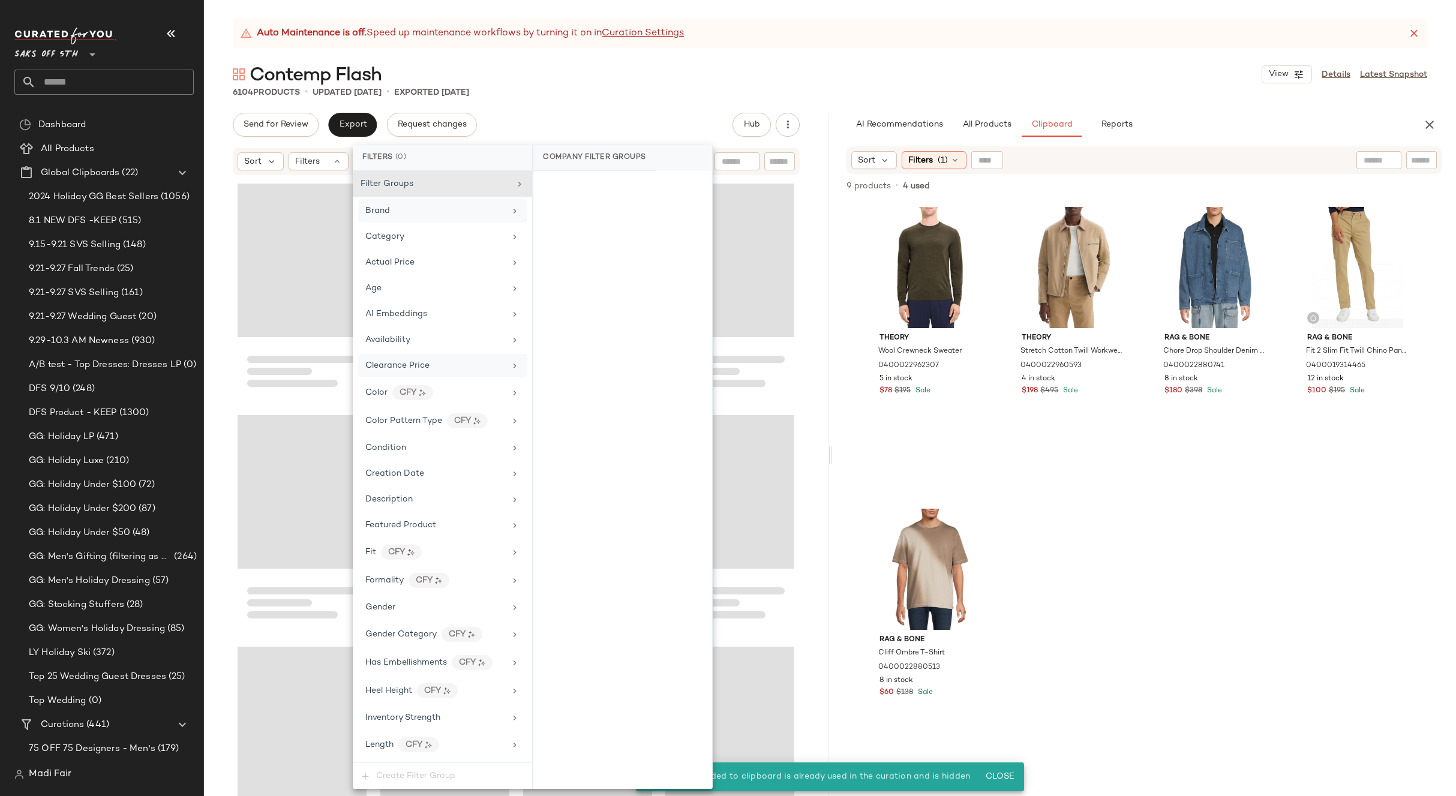
click at [693, 71] on div "Contemp Flash View Details Latest Snapshot" at bounding box center [830, 74] width 1252 height 24
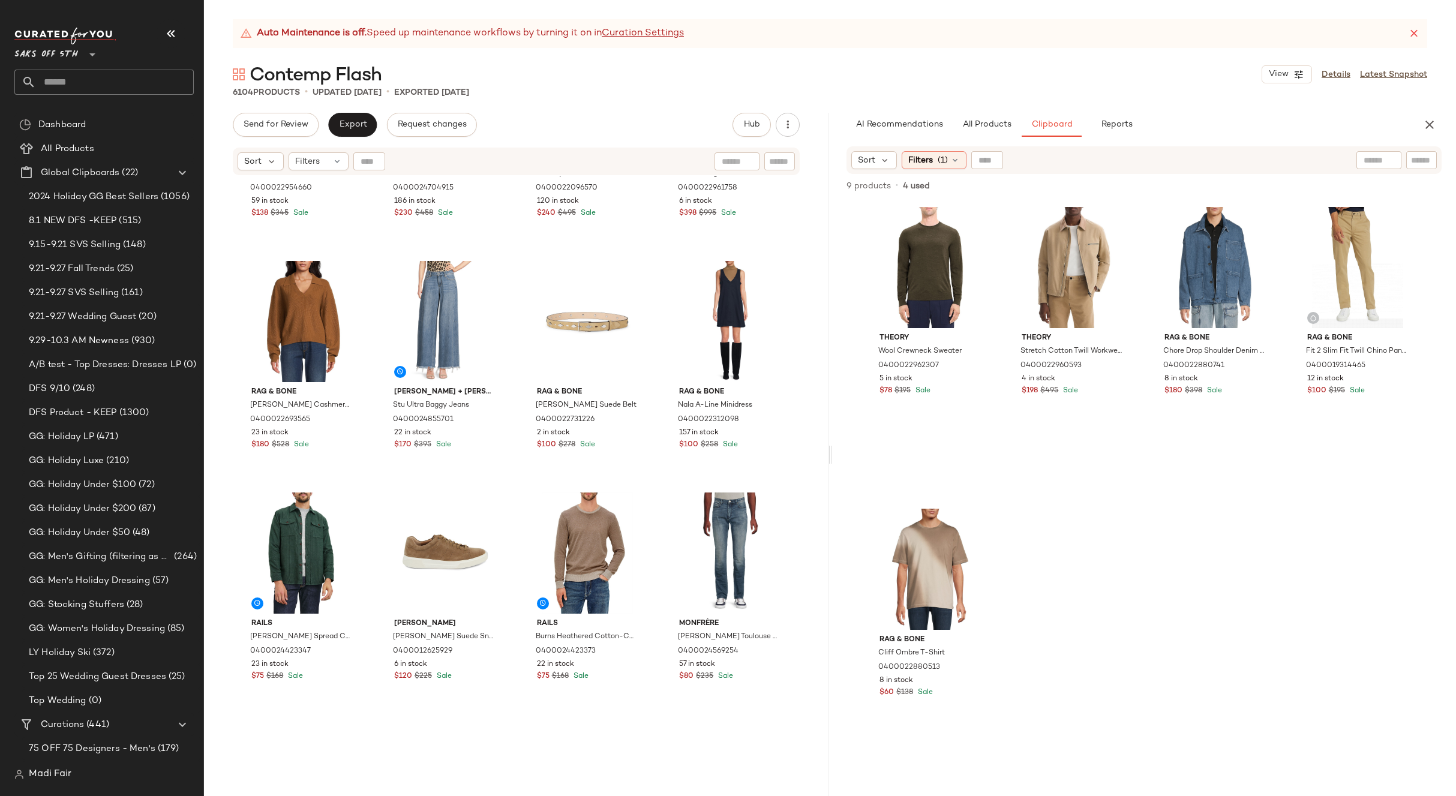
scroll to position [1570, 0]
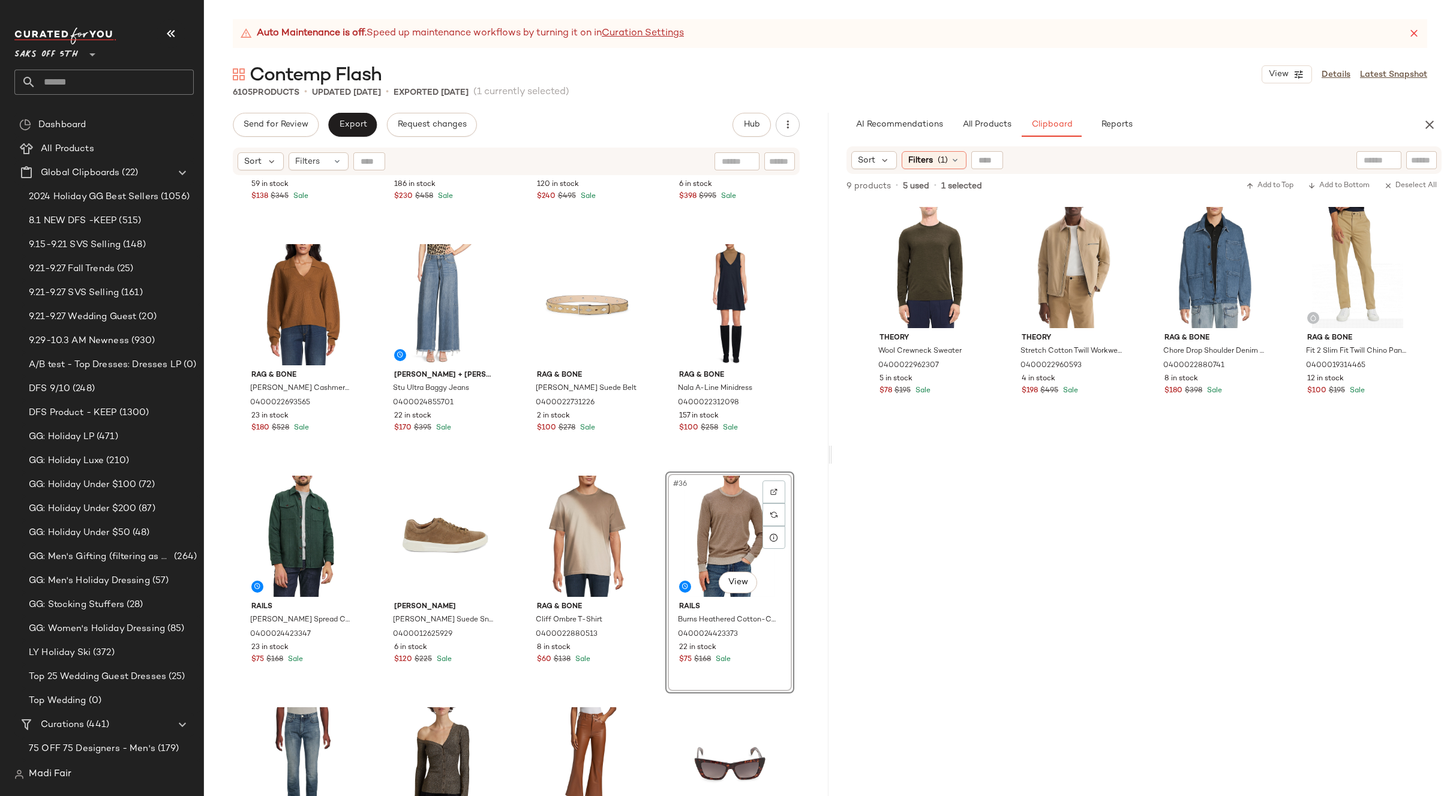
click at [726, 531] on div "#36 View" at bounding box center [730, 536] width 121 height 121
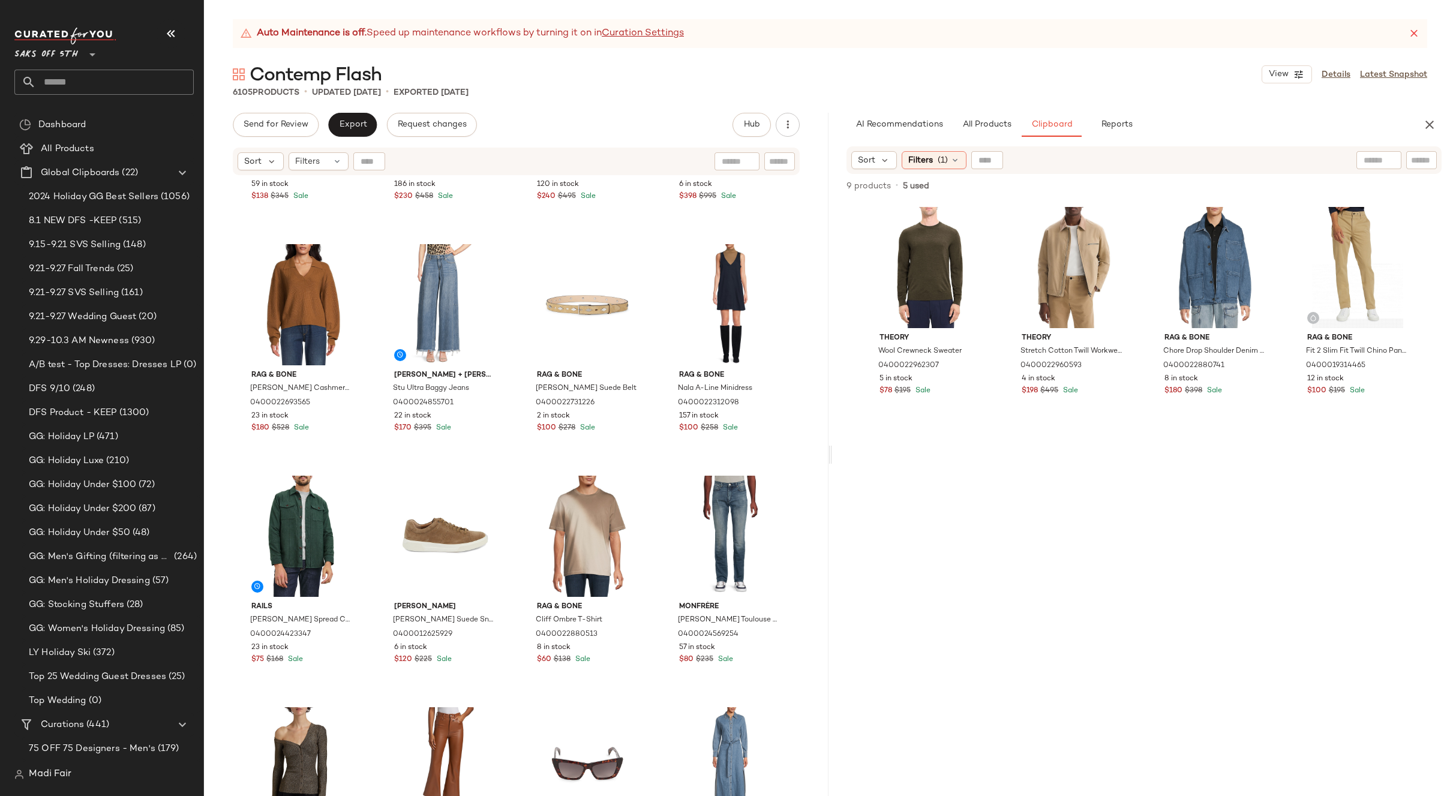
click at [657, 466] on div "Staud Craftsman Metallic Rib-Knit Asymmetric Sweaterdress 0400022954660 59 in s…" at bounding box center [516, 501] width 625 height 650
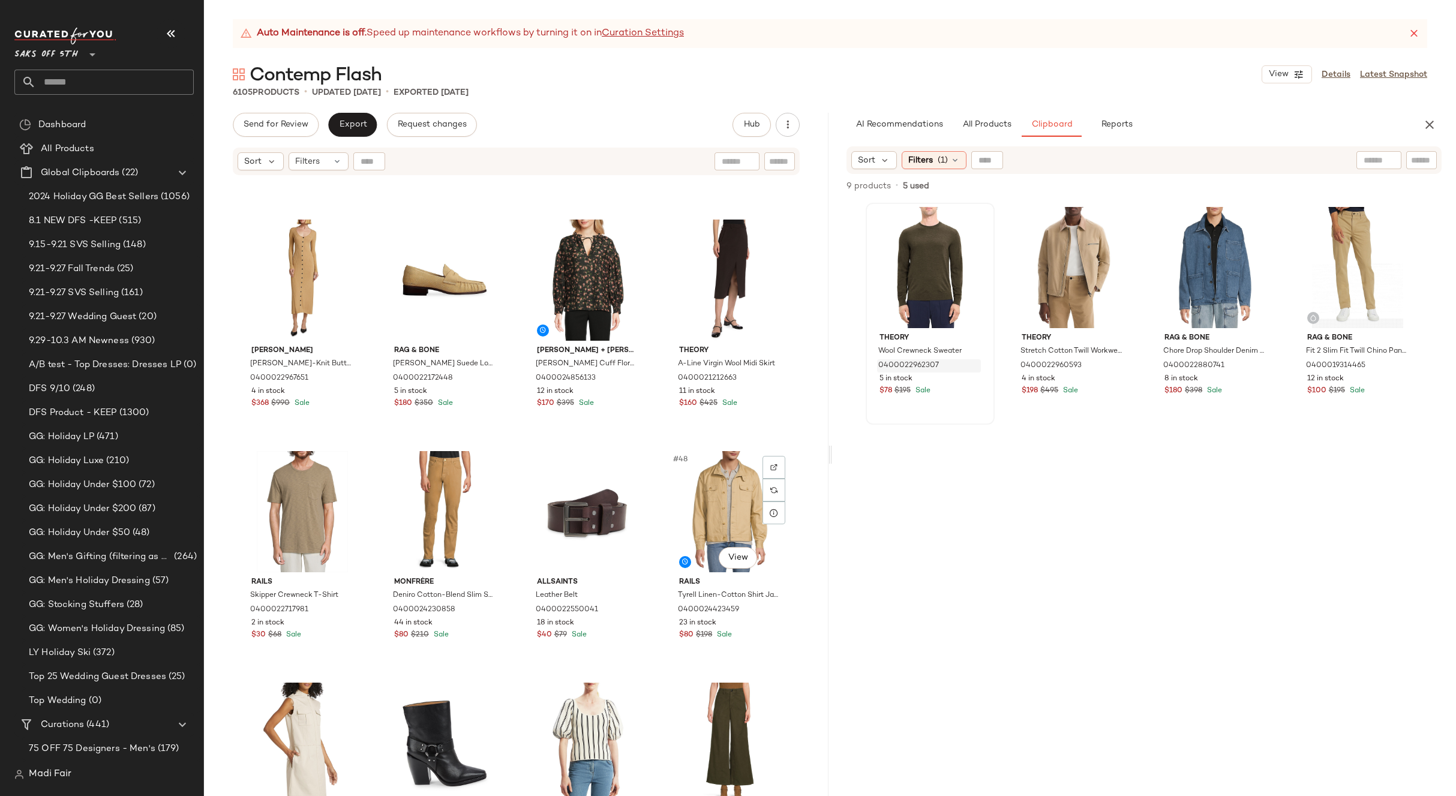
scroll to position [2290, 0]
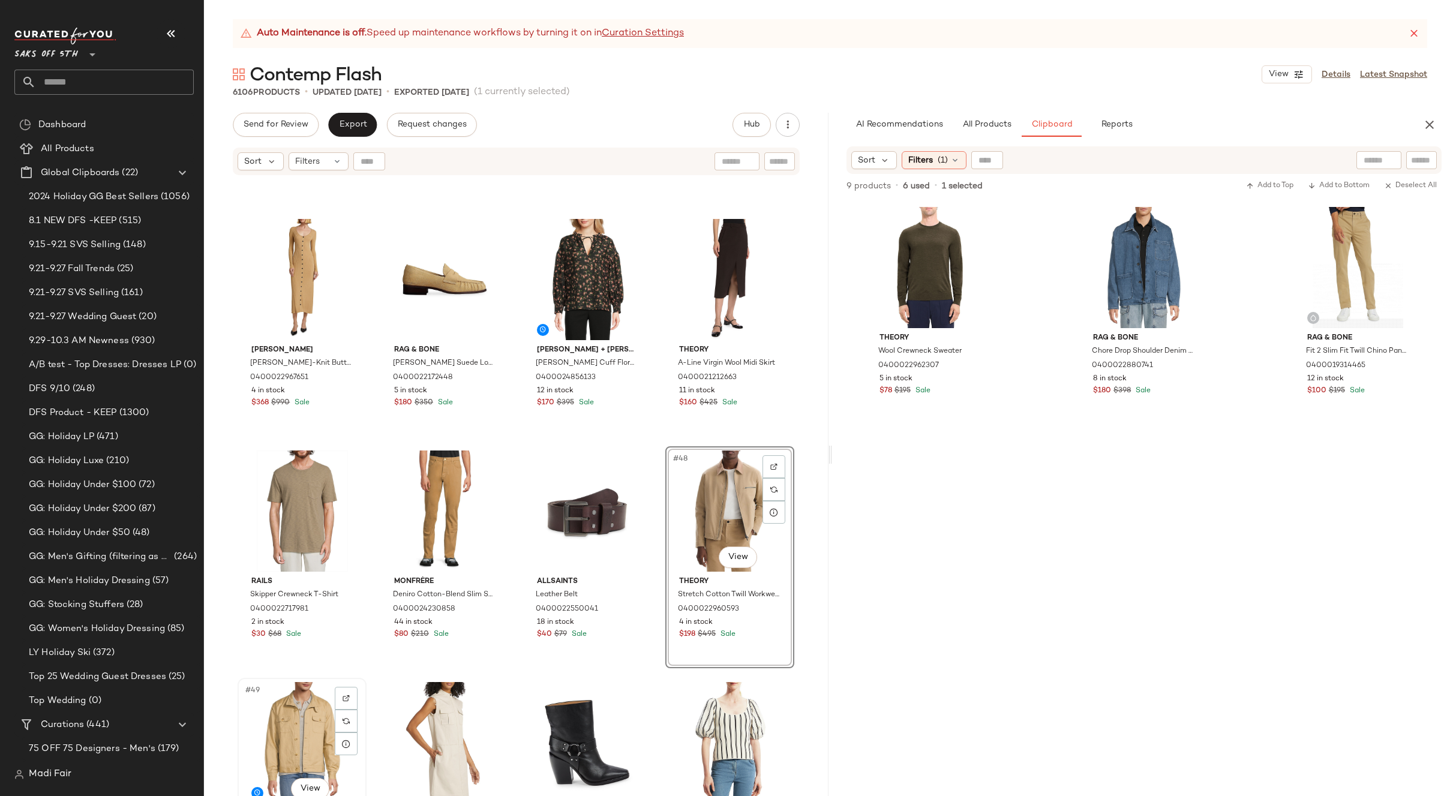
click at [294, 724] on div "#49 View" at bounding box center [302, 742] width 121 height 121
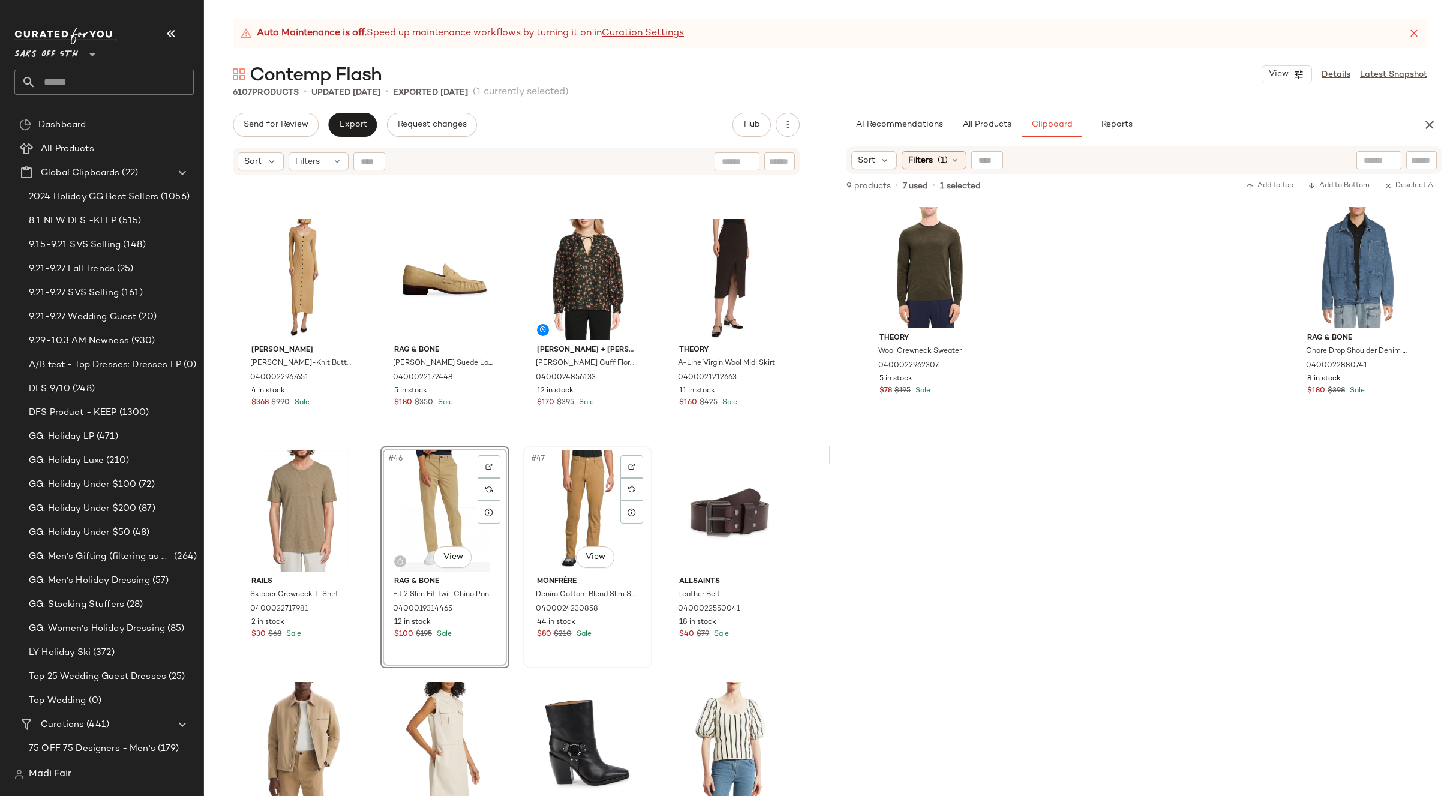
click at [569, 508] on div "#47 View" at bounding box center [588, 511] width 121 height 121
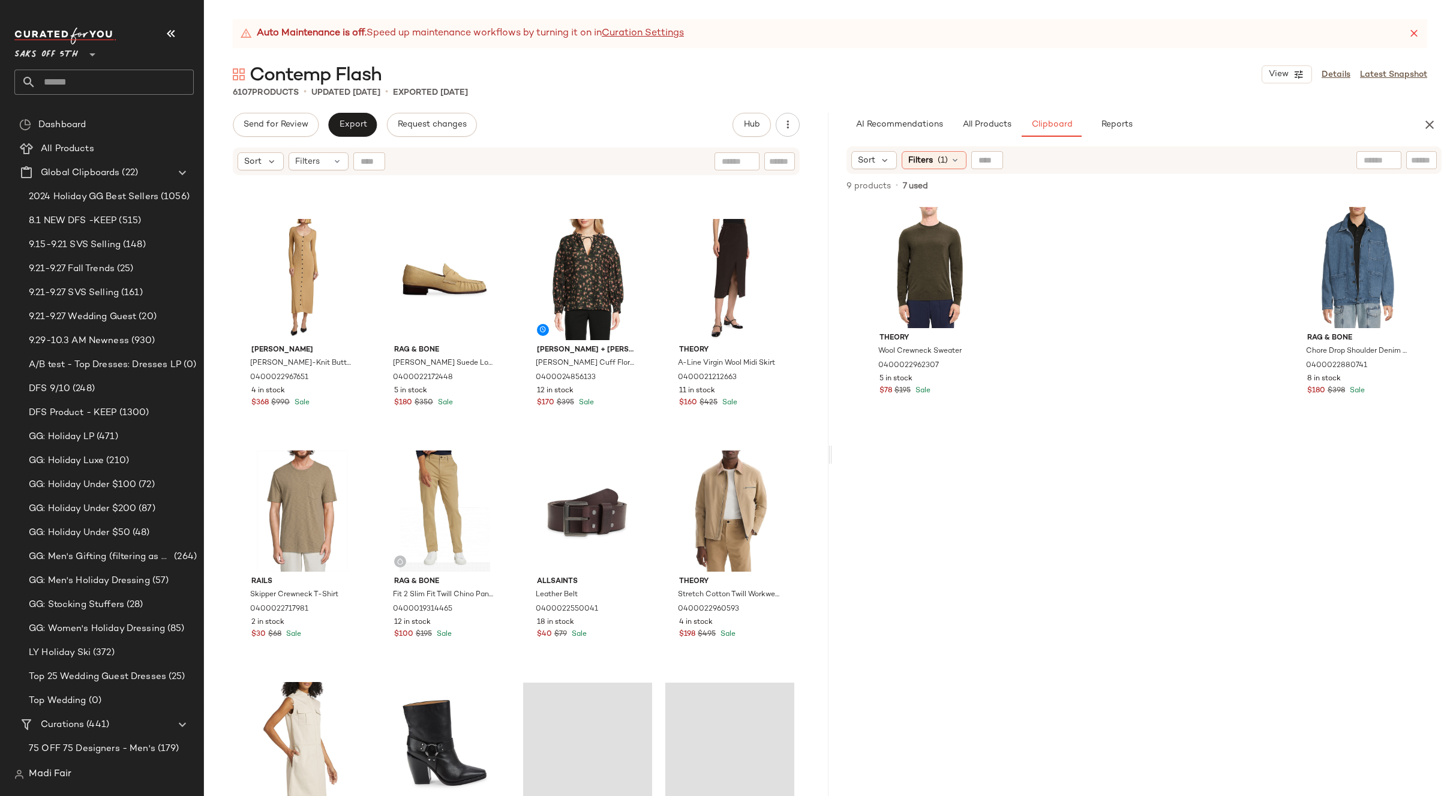
click at [655, 445] on div "Staud Craftsman One Shoulder Metallic Cardigan 0400022954754 2 in stock $90 $22…" at bounding box center [516, 501] width 625 height 650
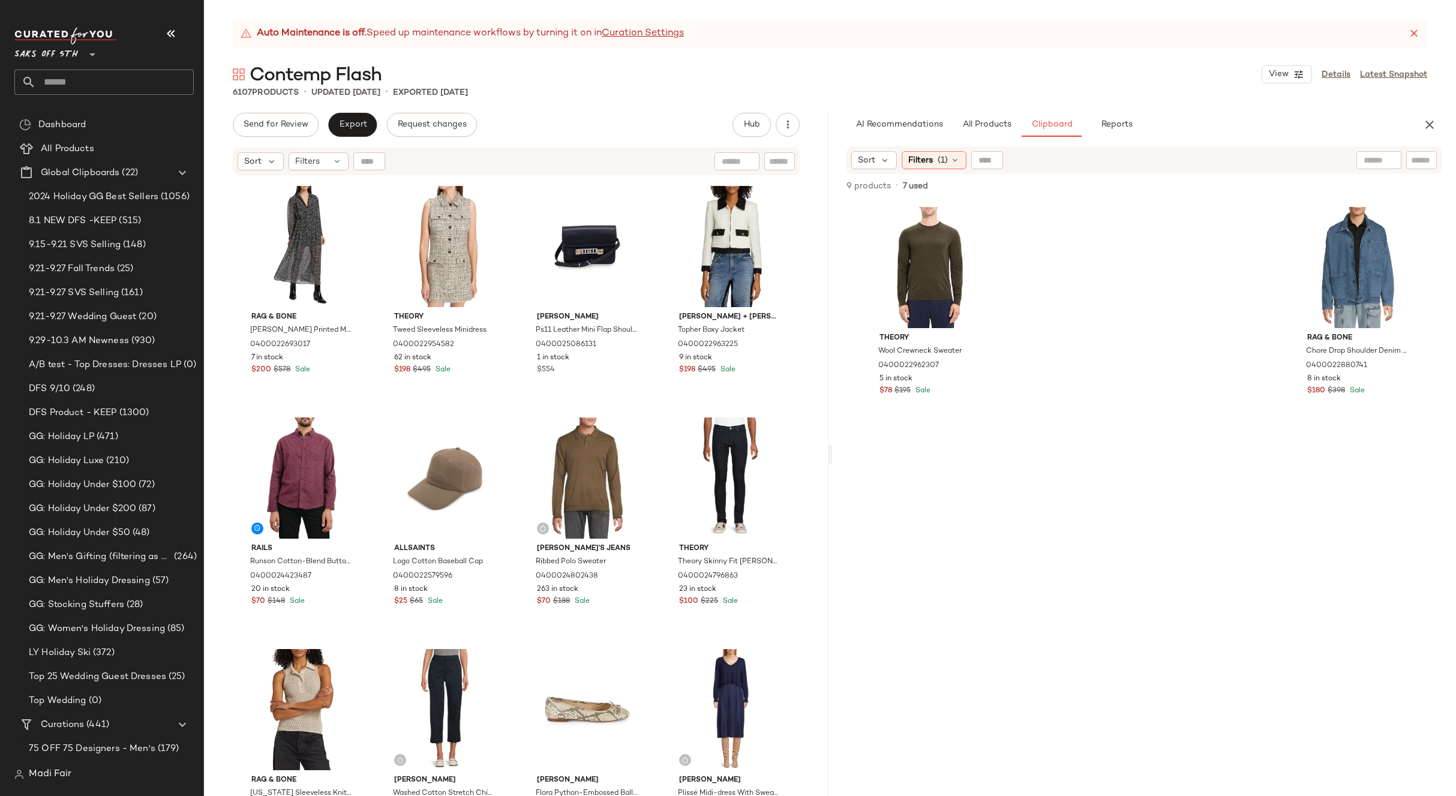
scroll to position [3250, 0]
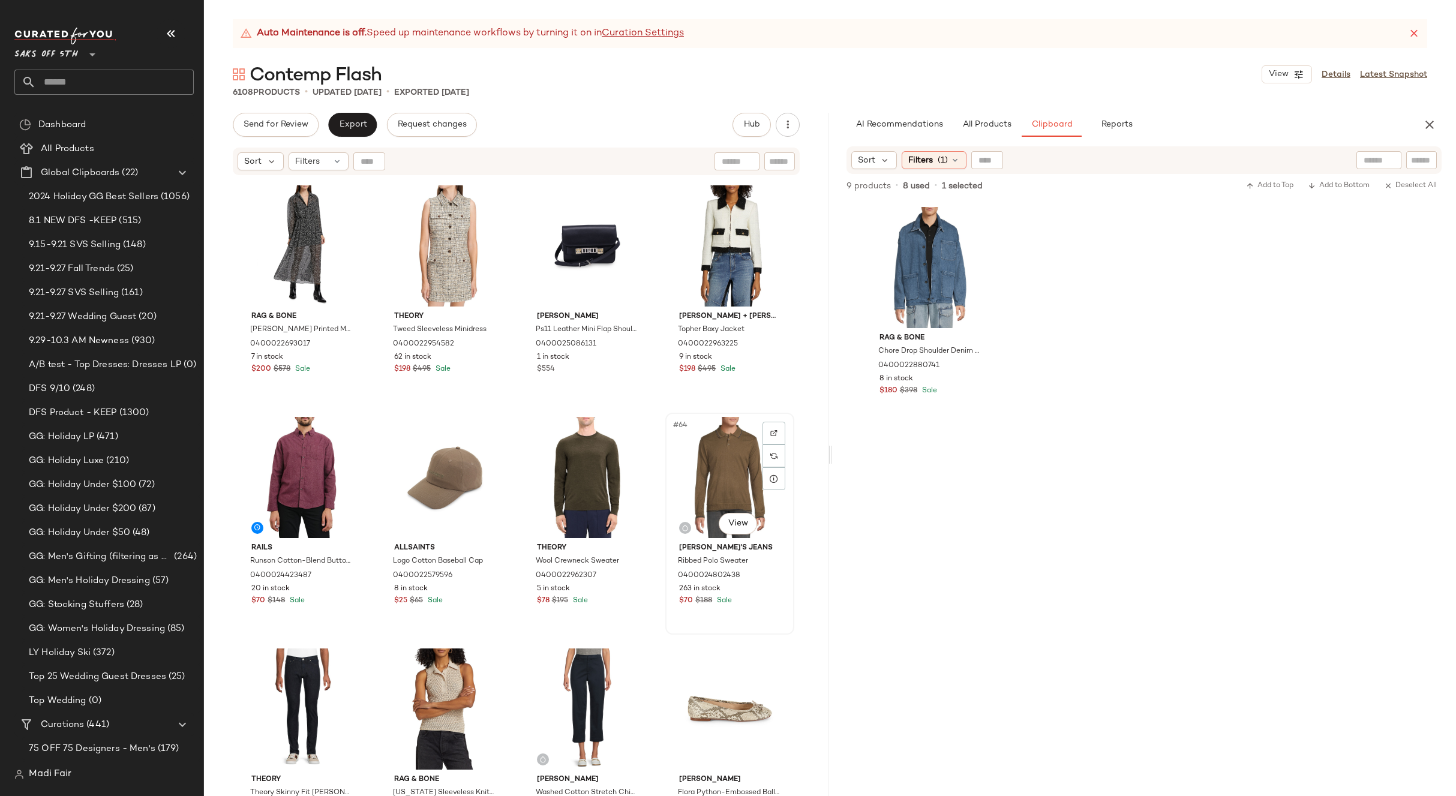
click at [723, 470] on div "#64 View" at bounding box center [730, 477] width 121 height 121
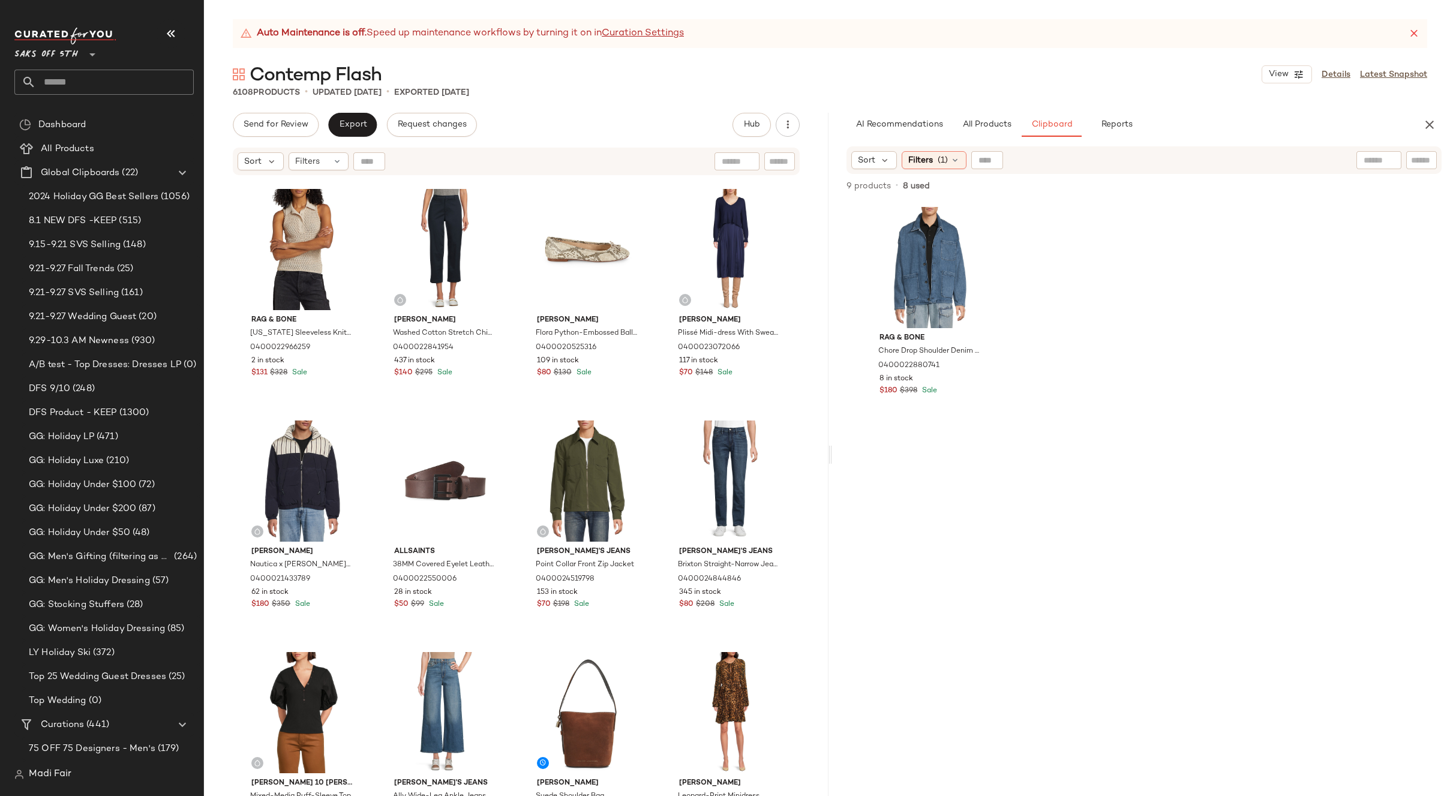
scroll to position [3730, 0]
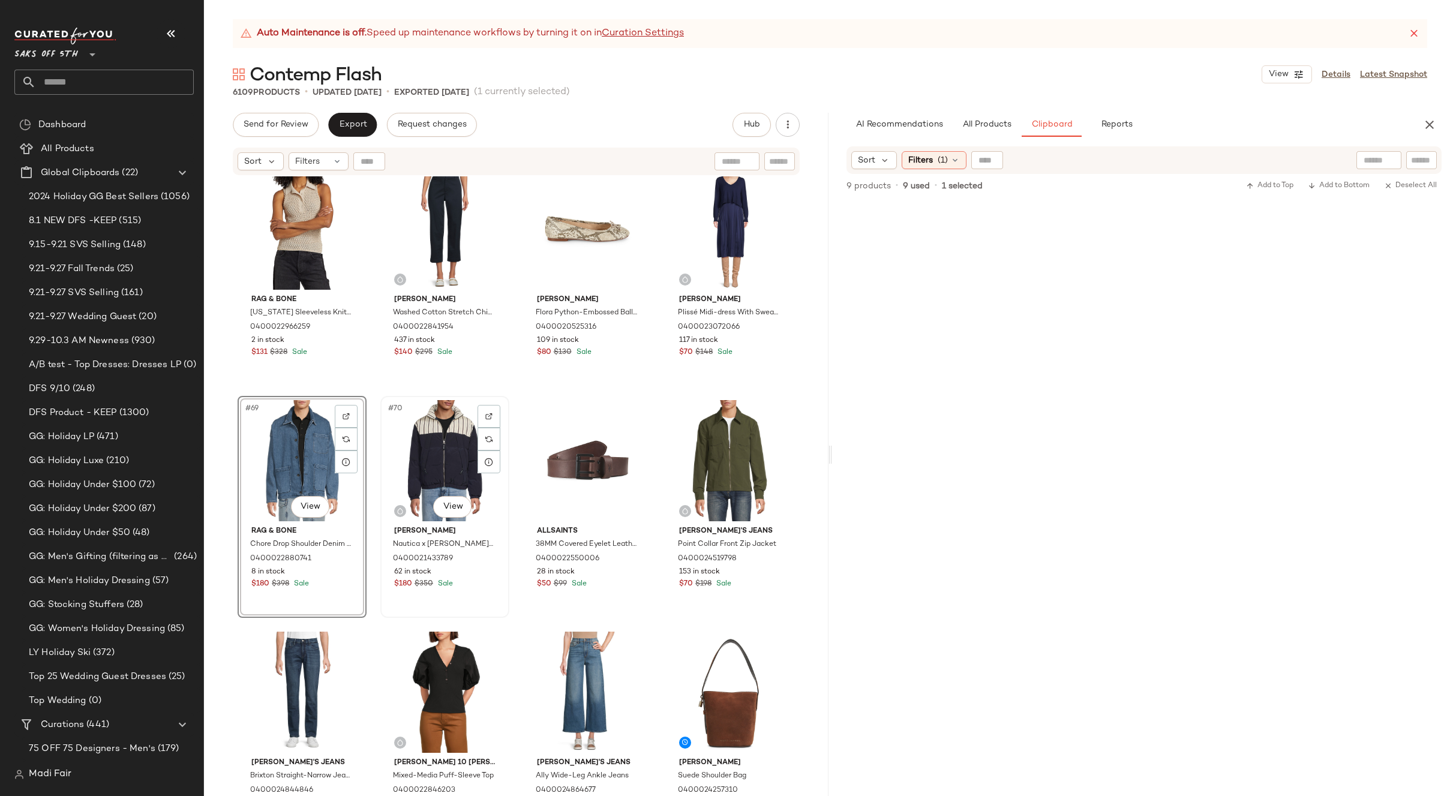
click at [424, 458] on div "#70 View" at bounding box center [445, 460] width 121 height 121
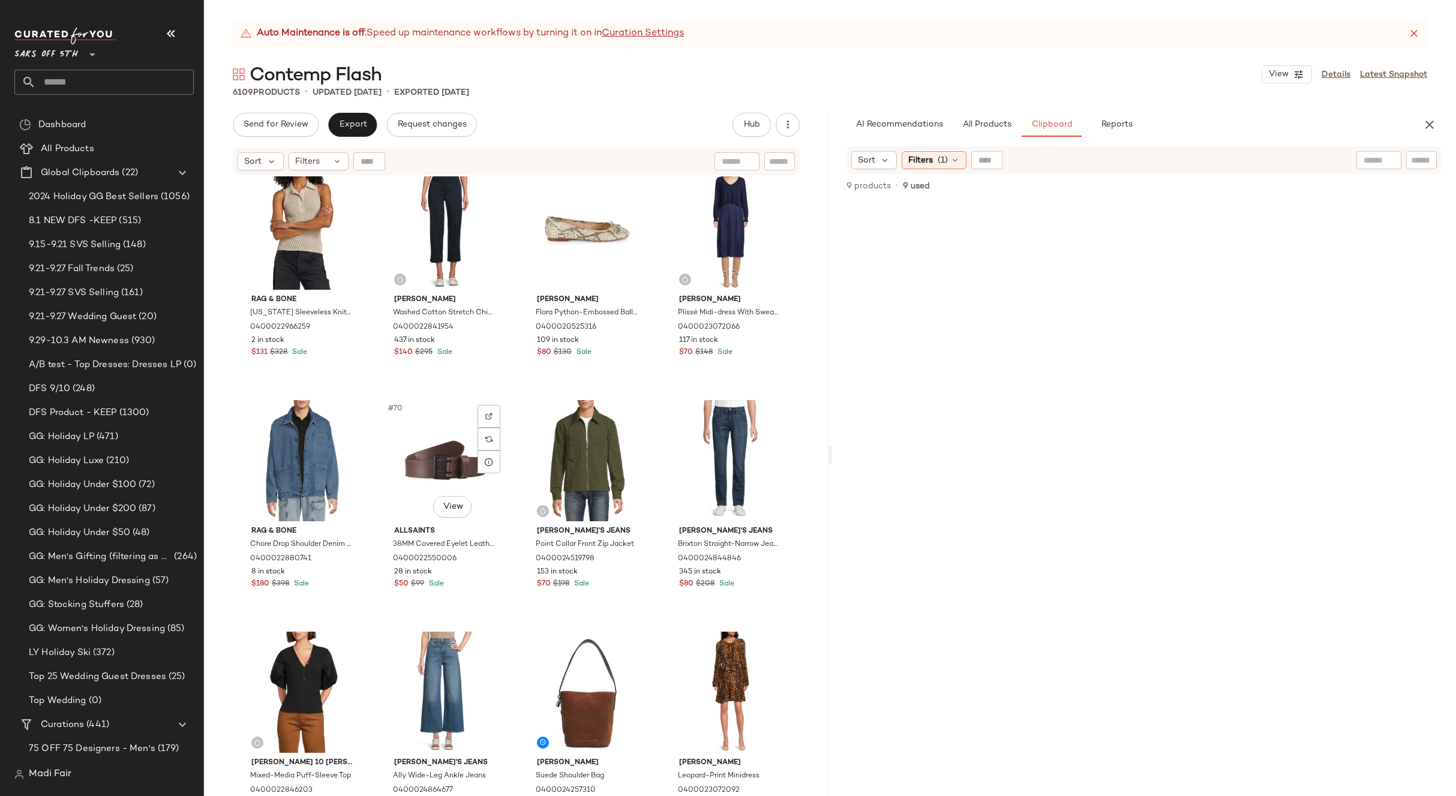
click at [654, 392] on div "Rails Runson Cotton-Blend Button-Down Shirt 0400024423487 20 in stock $70 $148 …" at bounding box center [516, 501] width 625 height 650
click at [1425, 128] on icon "button" at bounding box center [1430, 125] width 14 height 14
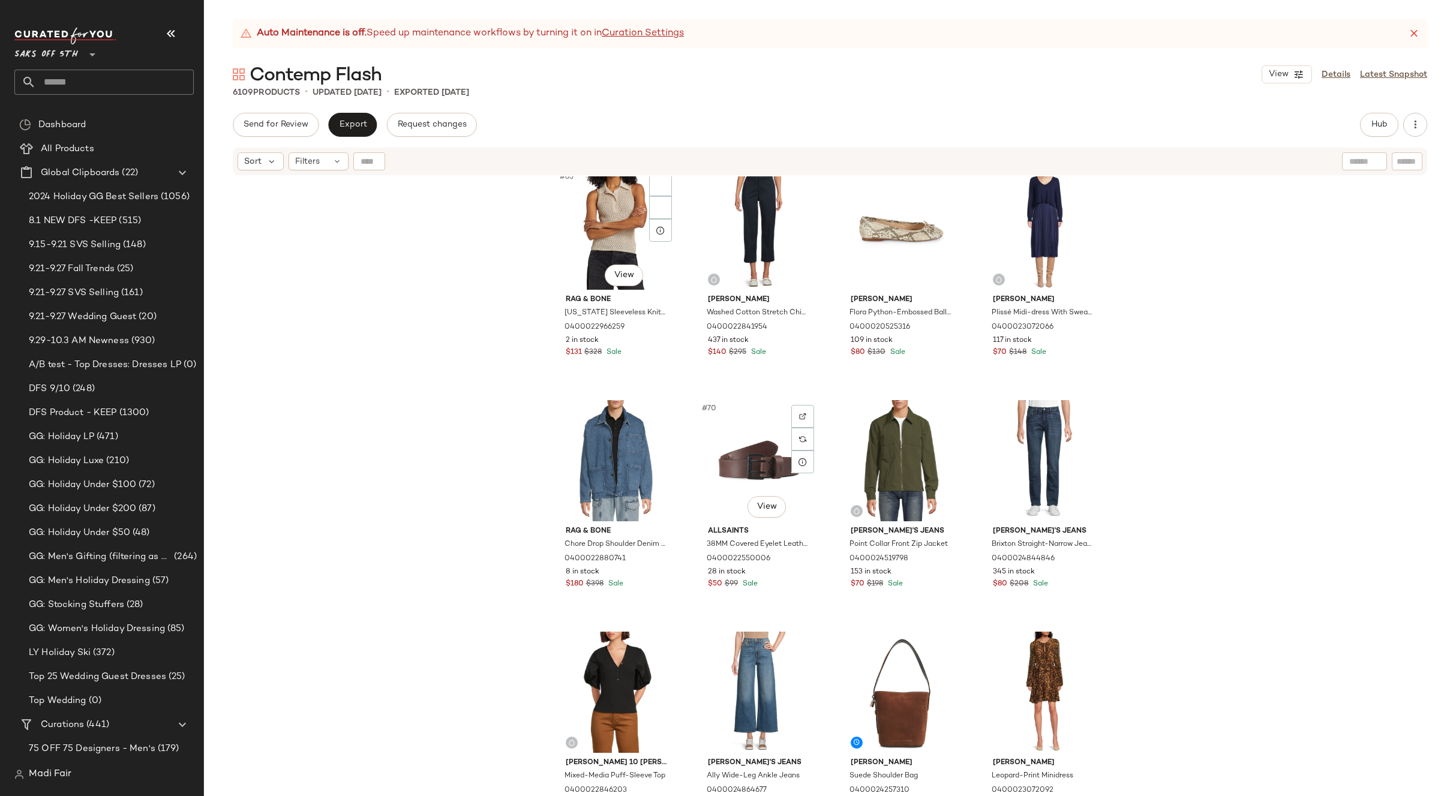
click at [466, 361] on div "Rails Runson Cotton-Blend Button-Down Shirt 0400024423487 20 in stock $70 $148 …" at bounding box center [830, 501] width 1252 height 650
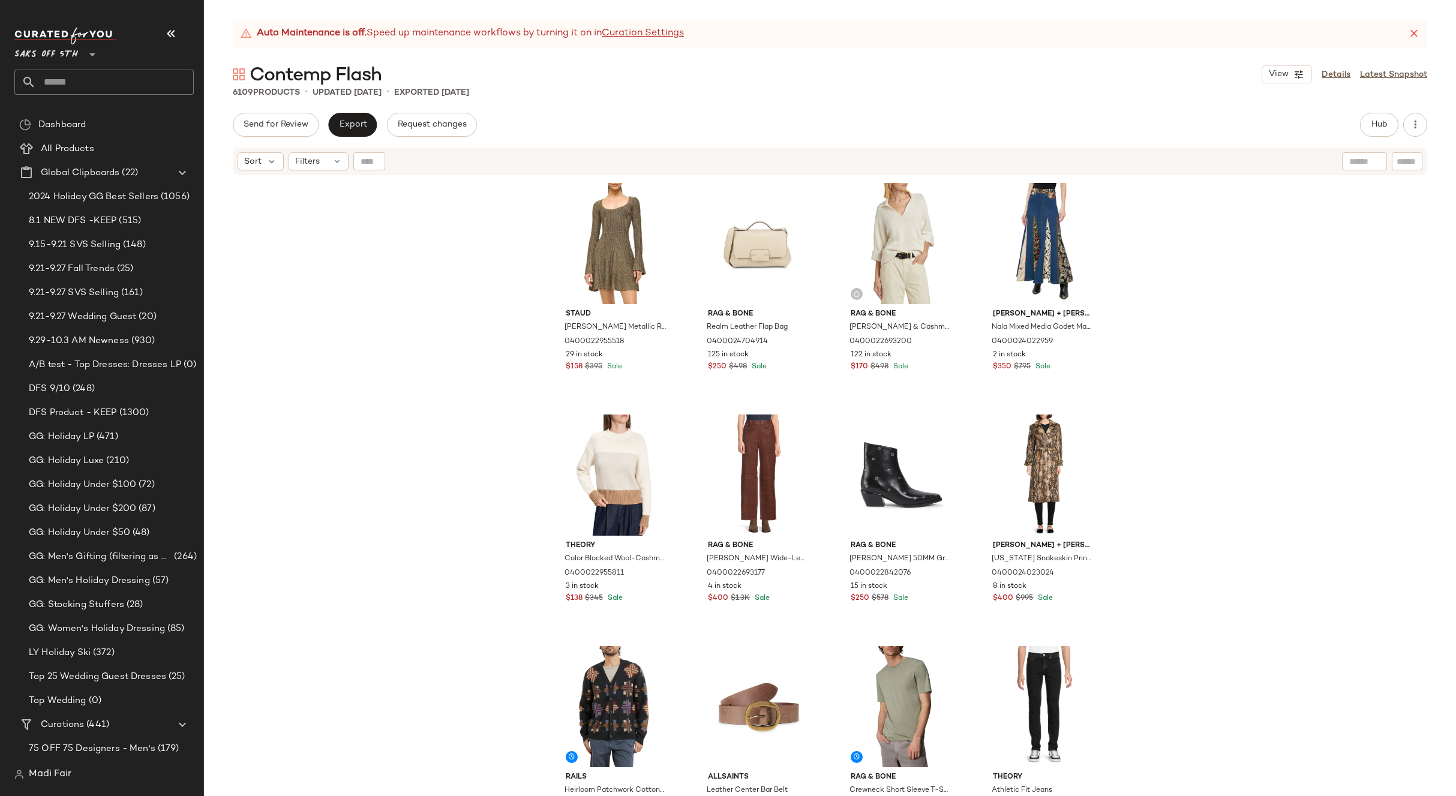
click at [1233, 322] on div "[PERSON_NAME] Metallic Rib-Knit Minidress 0400022955518 29 in stock $158 $395 S…" at bounding box center [830, 501] width 1252 height 650
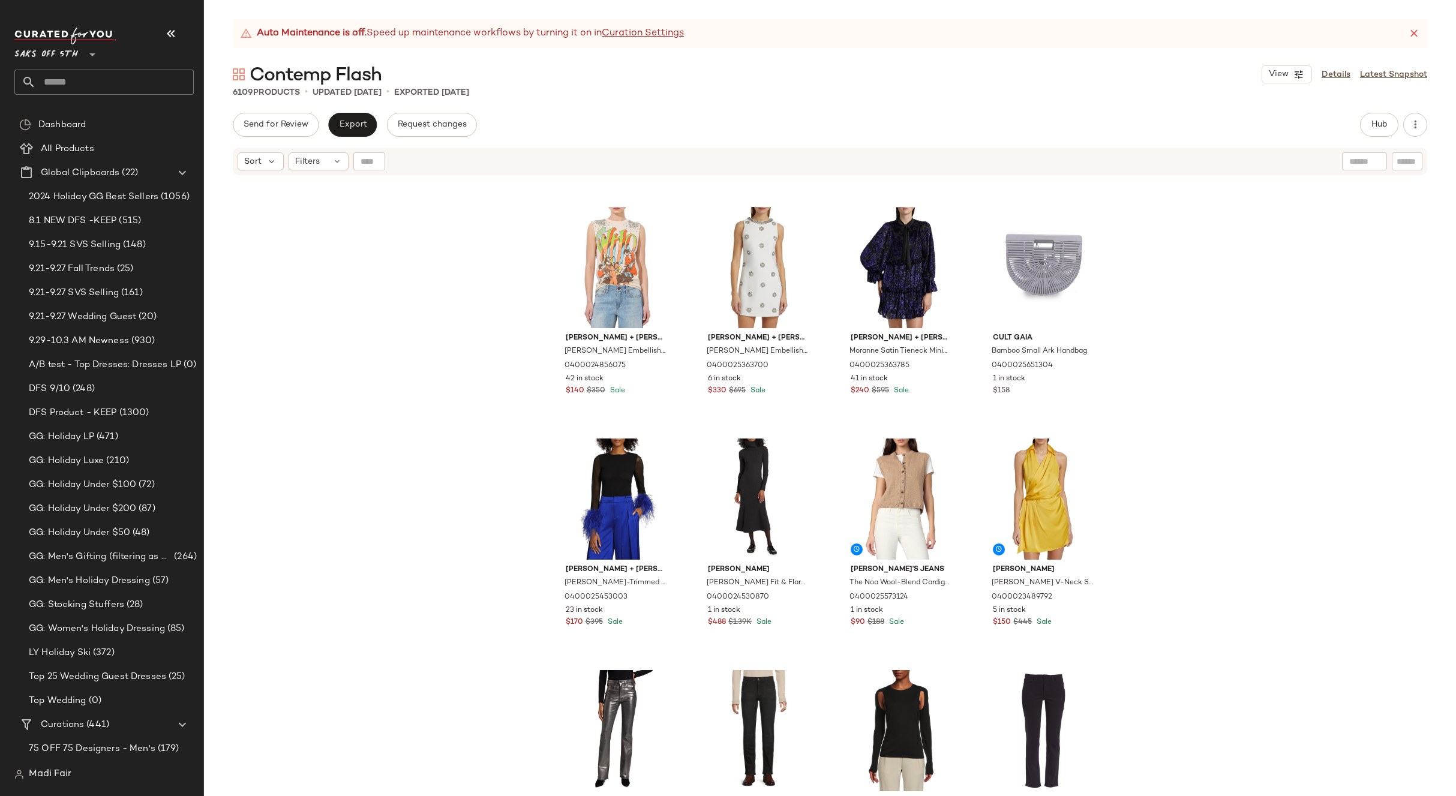
scroll to position [15673, 0]
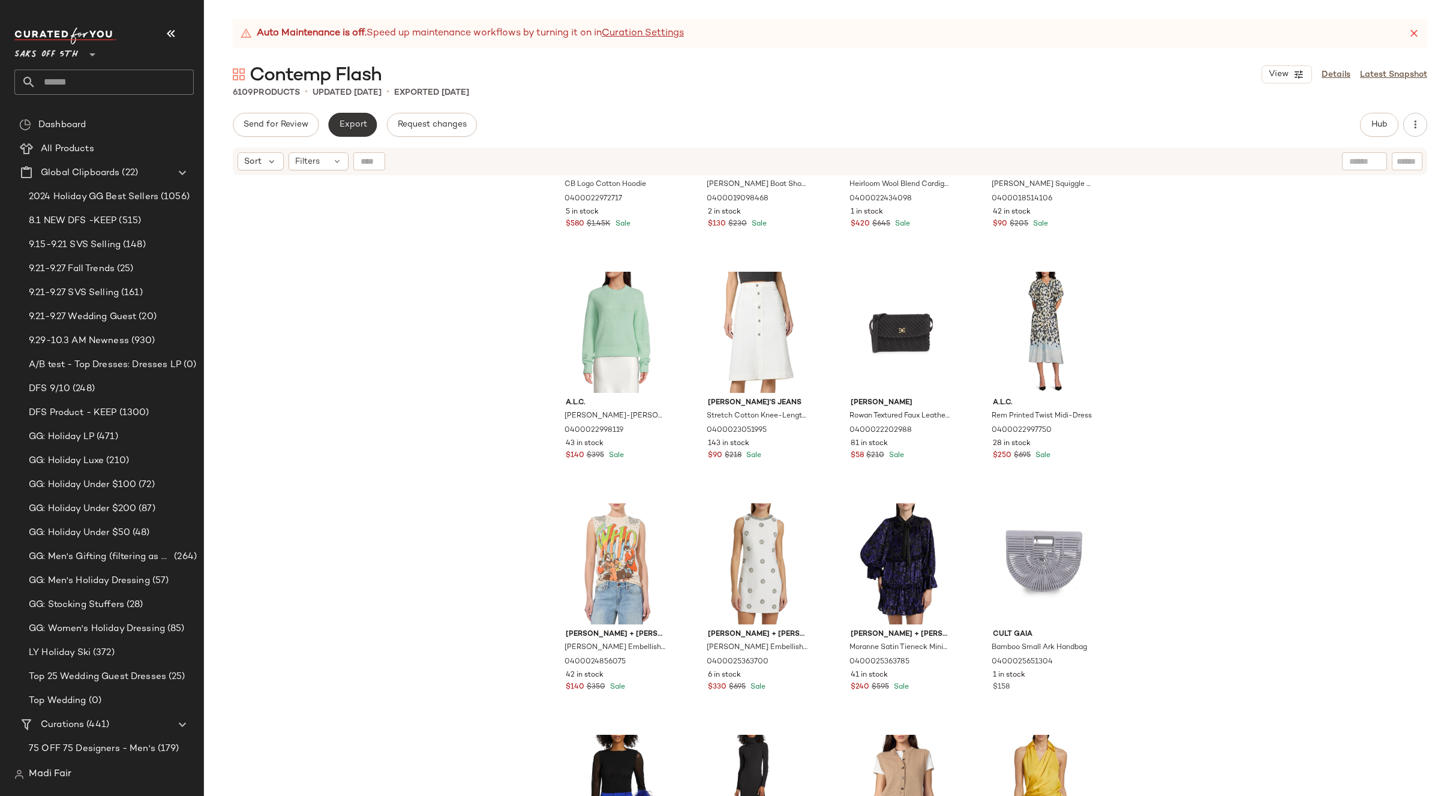
click at [346, 130] on button "Export" at bounding box center [352, 125] width 49 height 24
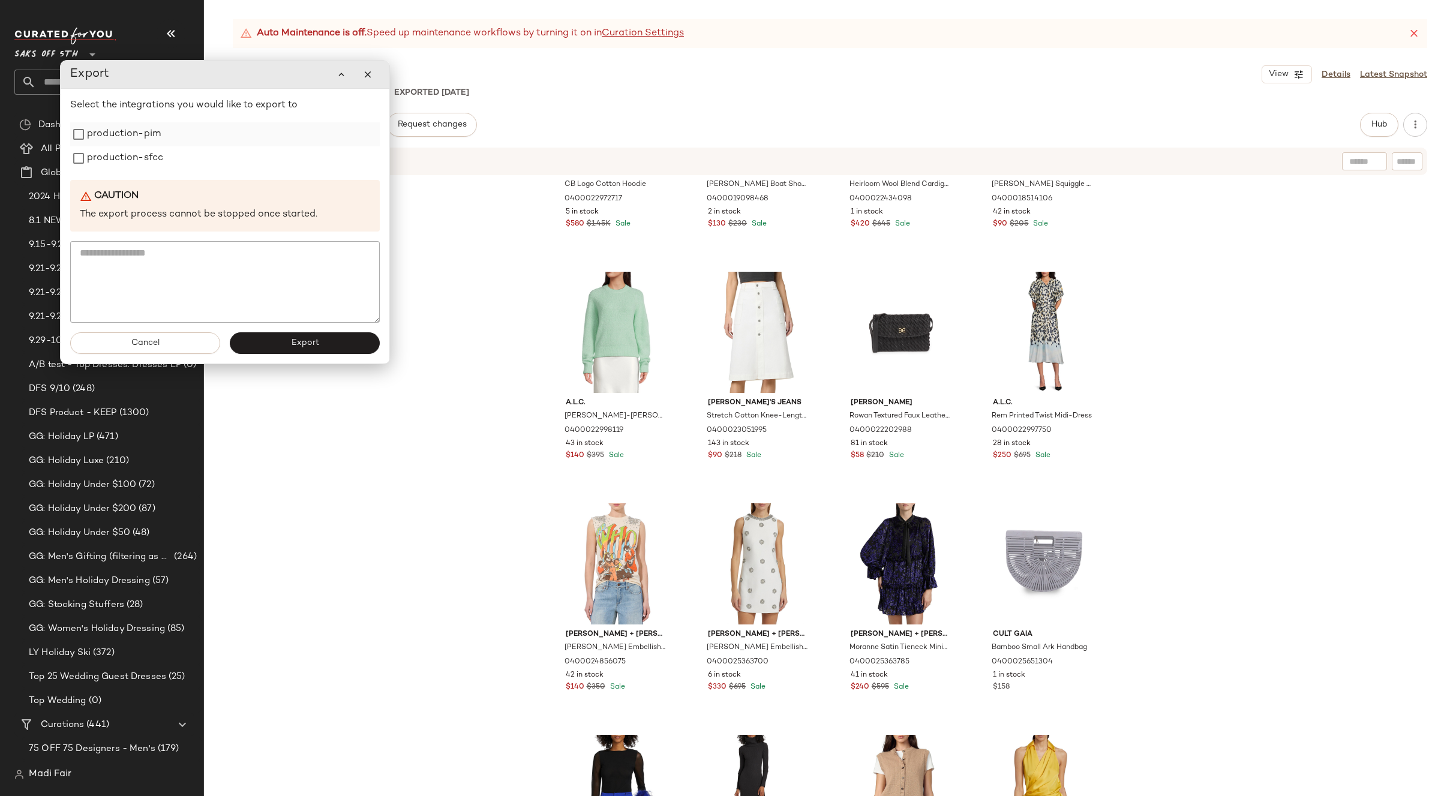
click at [149, 142] on label "production-pim" at bounding box center [124, 134] width 74 height 24
click at [139, 155] on label "production-sfcc" at bounding box center [125, 158] width 76 height 24
click at [298, 350] on button "Export" at bounding box center [305, 343] width 150 height 22
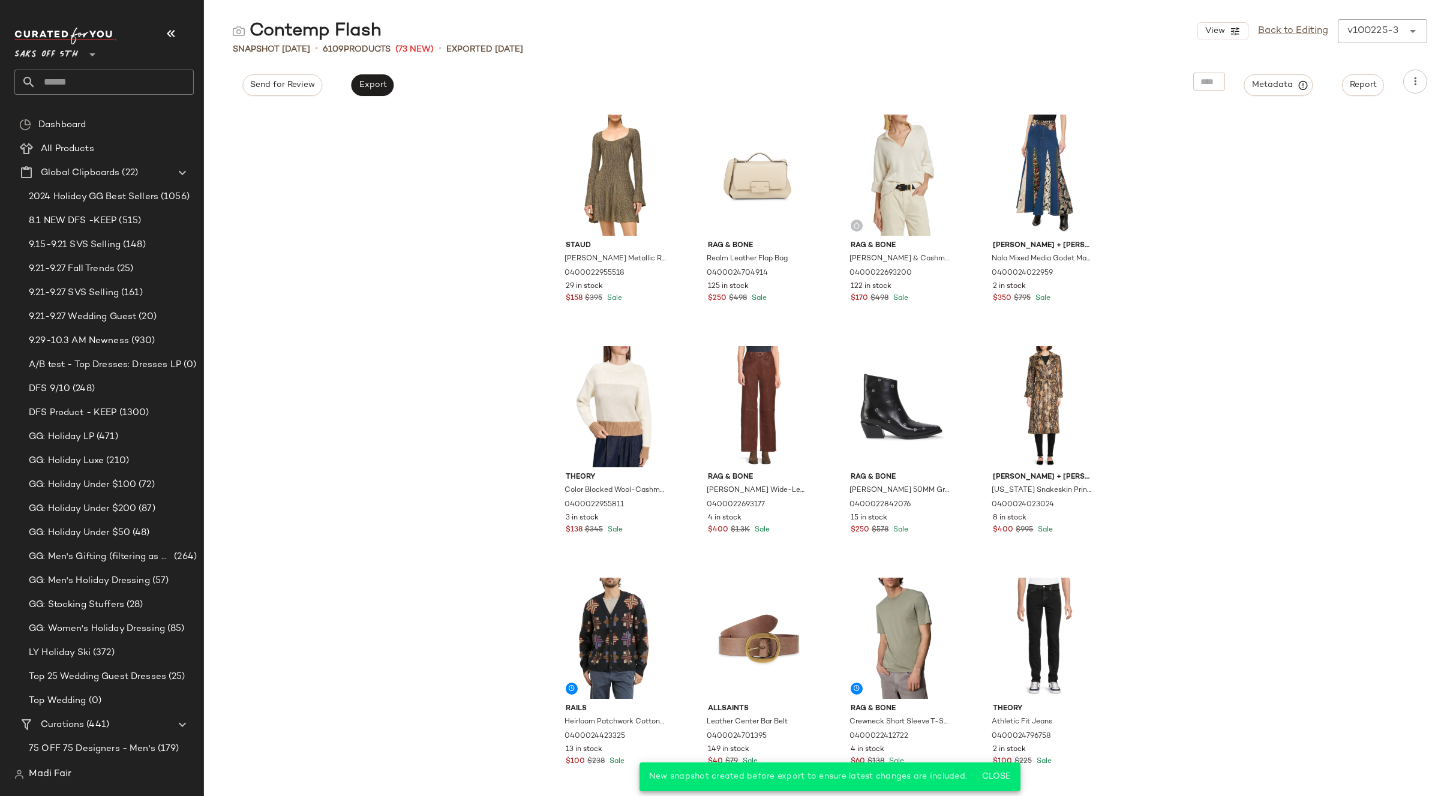
click at [298, 215] on div "[PERSON_NAME] Metallic Rib-Knit Minidress 0400022955518 29 in stock $158 $395 S…" at bounding box center [830, 452] width 1252 height 688
click at [1279, 33] on link "Back to Editing" at bounding box center [1293, 31] width 70 height 14
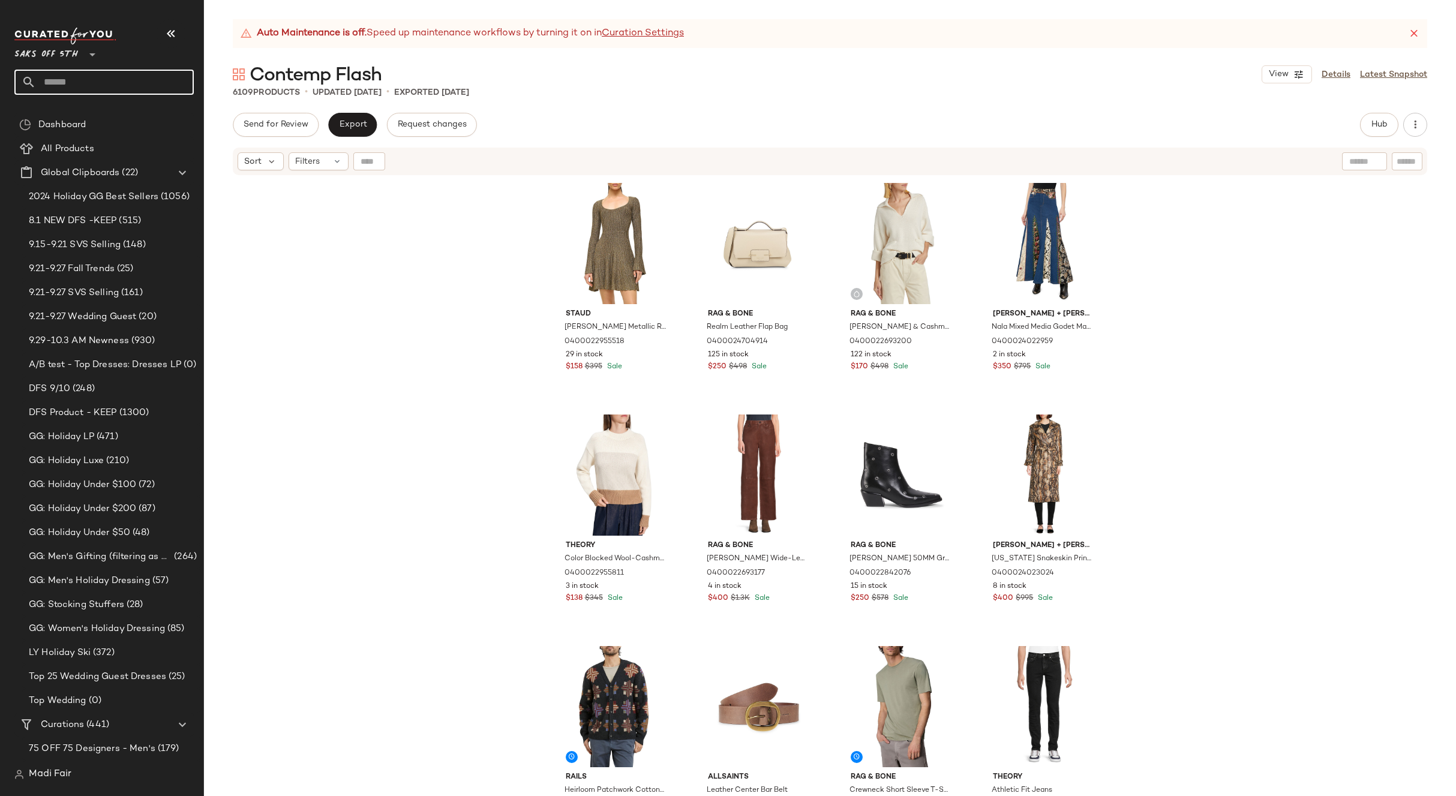
click at [103, 86] on input "text" at bounding box center [115, 82] width 158 height 25
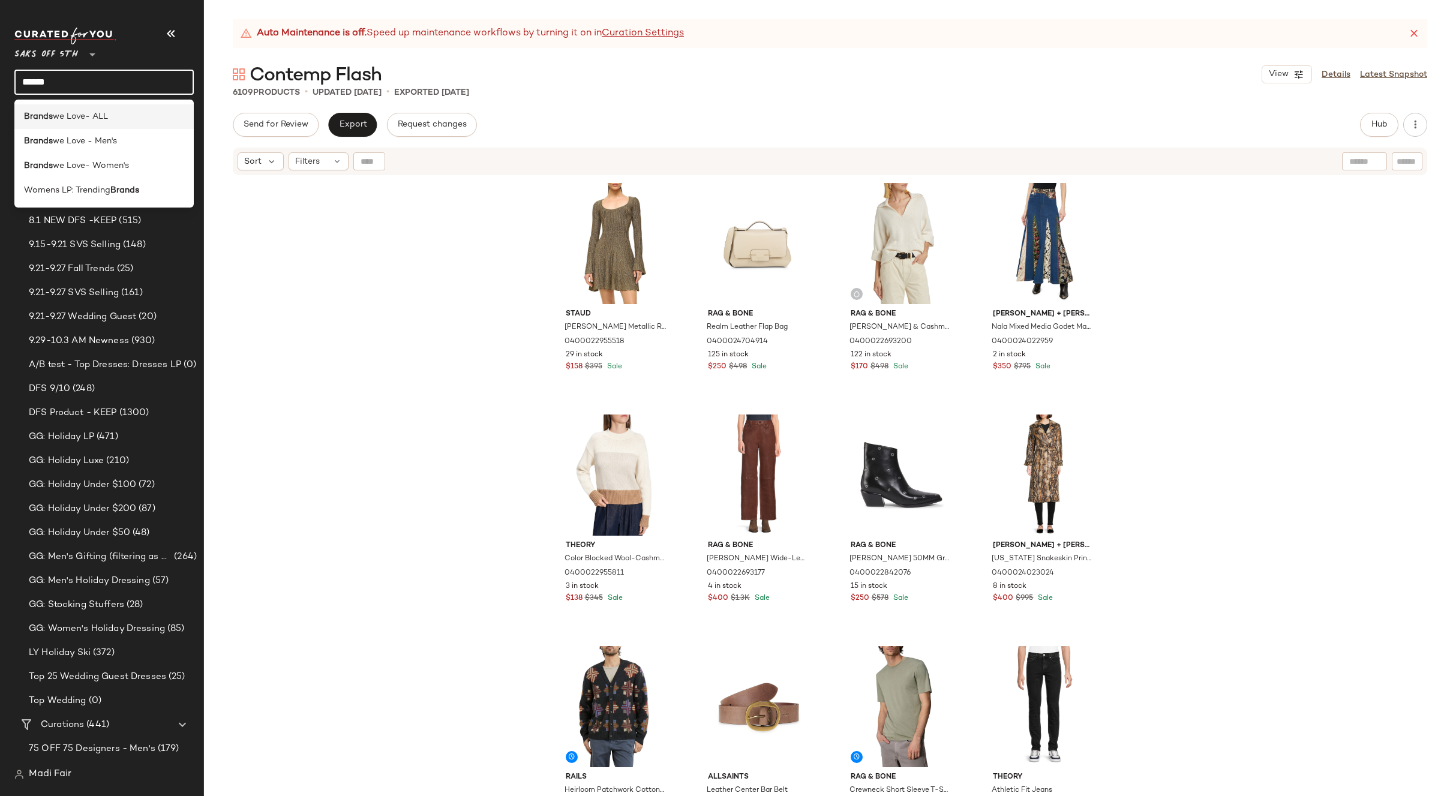
type input "******"
drag, startPoint x: 61, startPoint y: 119, endPoint x: 115, endPoint y: 74, distance: 70.7
click at [61, 119] on span "we Love- ALL" at bounding box center [80, 116] width 55 height 13
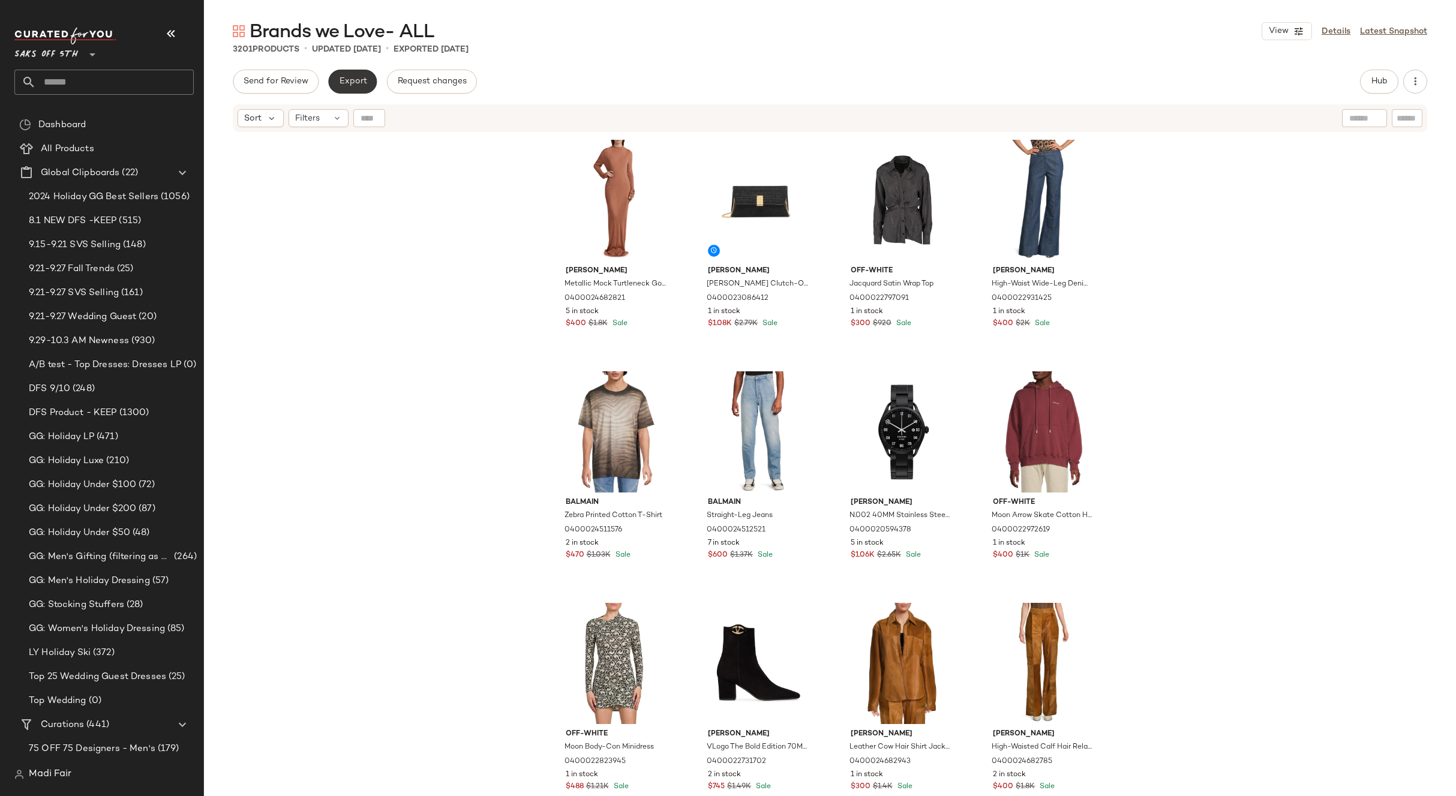
click at [350, 88] on button "Export" at bounding box center [352, 82] width 49 height 24
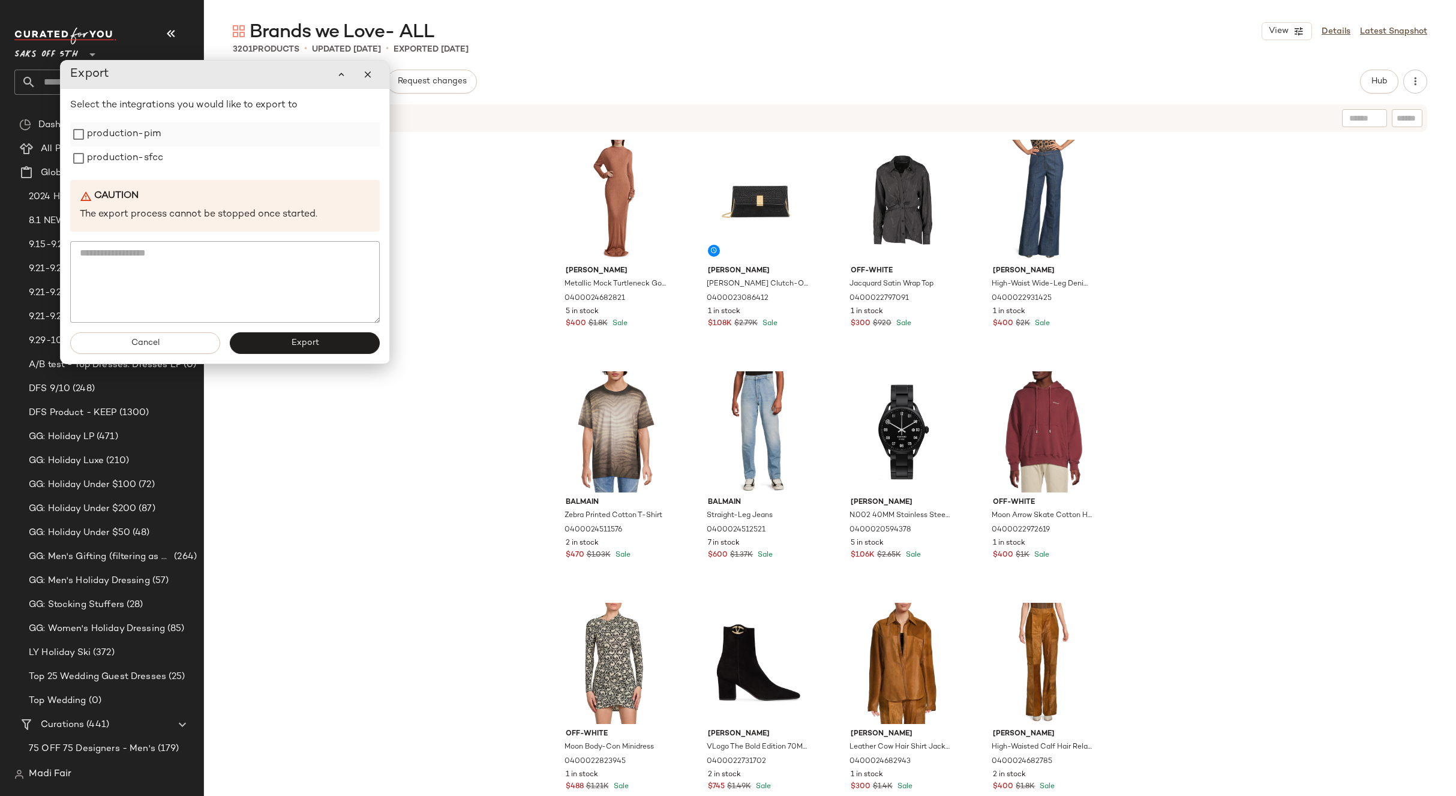
click at [132, 145] on label "production-pim" at bounding box center [124, 134] width 74 height 24
click at [131, 161] on label "production-sfcc" at bounding box center [125, 158] width 76 height 24
click at [299, 340] on span "Export" at bounding box center [304, 343] width 28 height 10
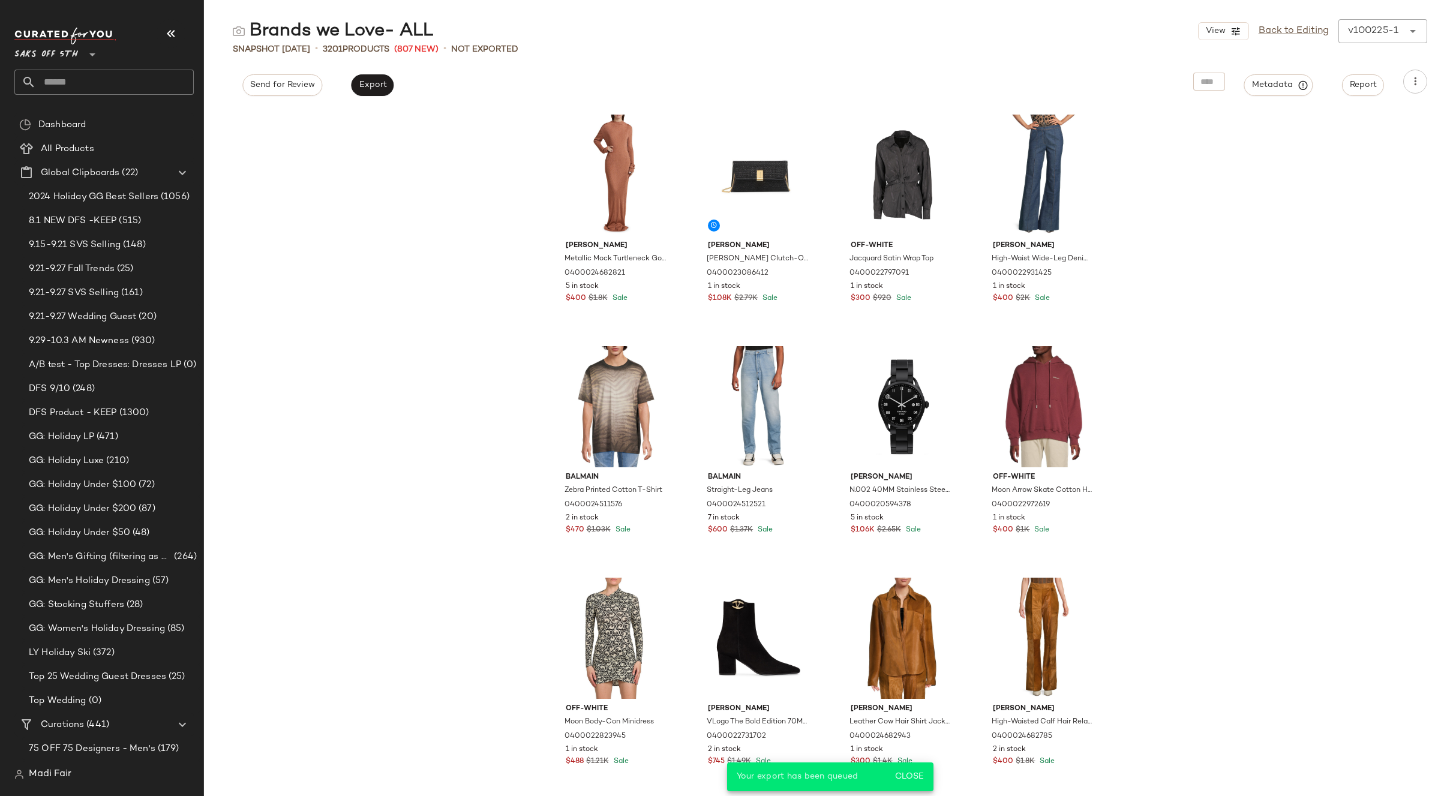
click at [120, 85] on input "text" at bounding box center [115, 82] width 158 height 25
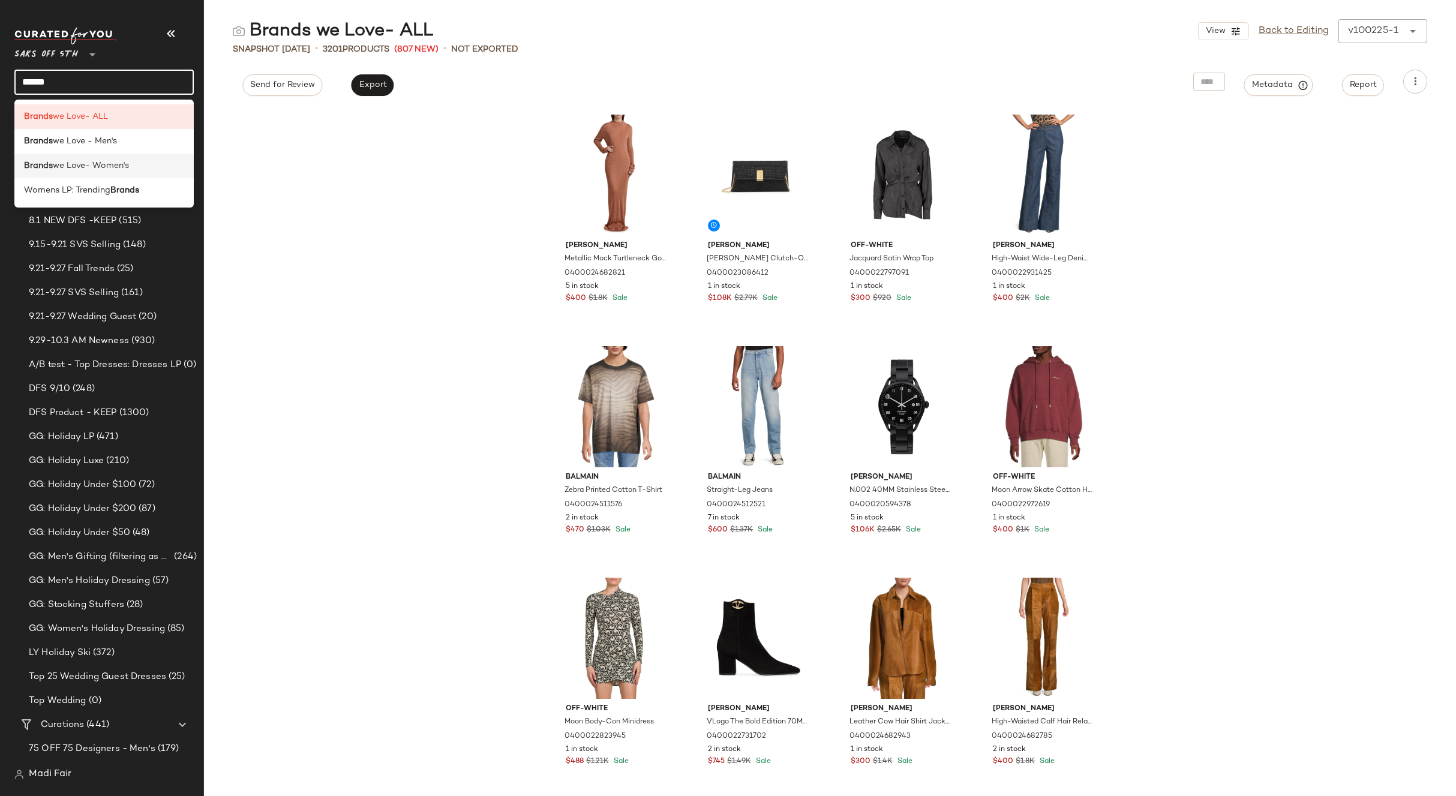
type input "******"
click at [113, 169] on span "we Love- Women's" at bounding box center [91, 166] width 76 height 13
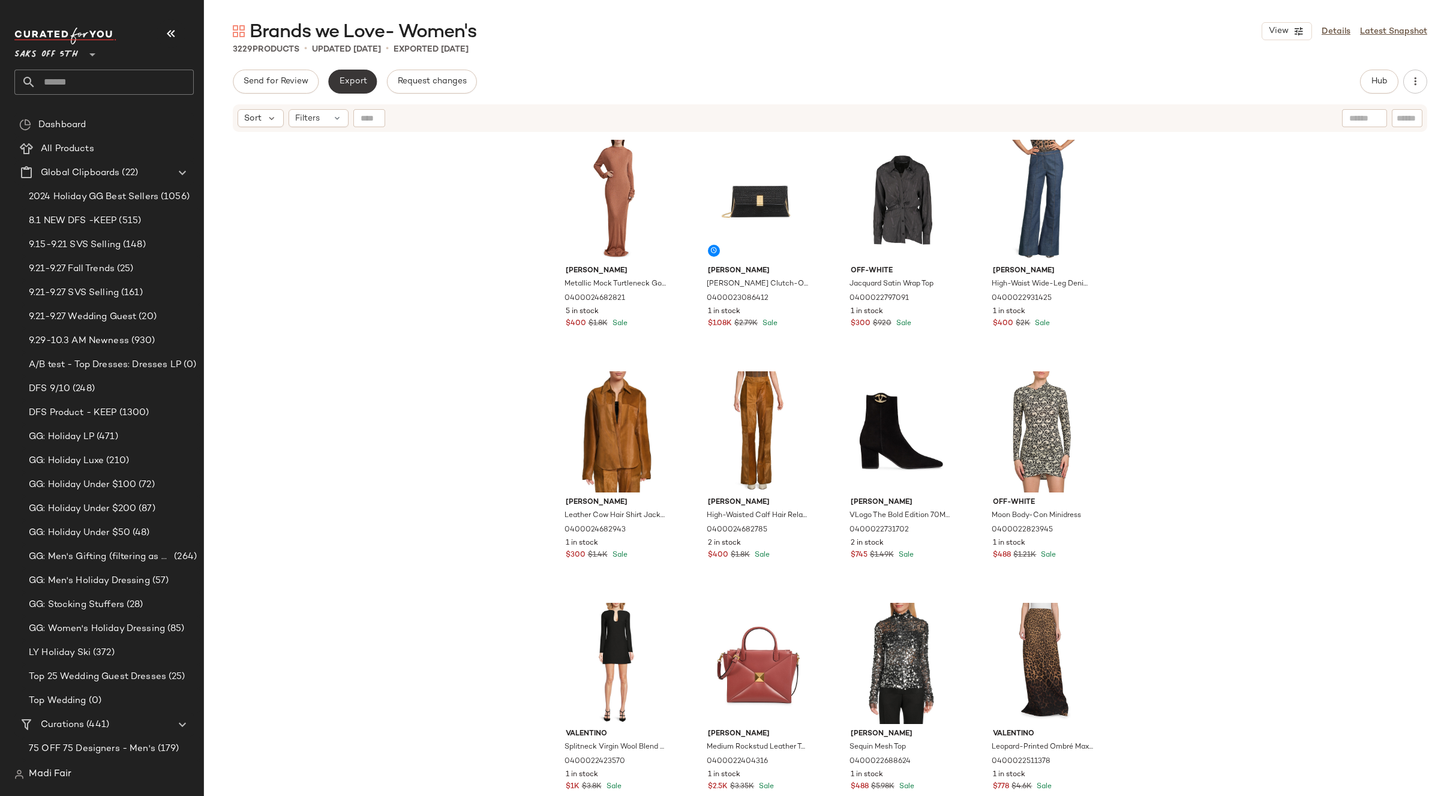
click at [358, 82] on span "Export" at bounding box center [352, 82] width 28 height 10
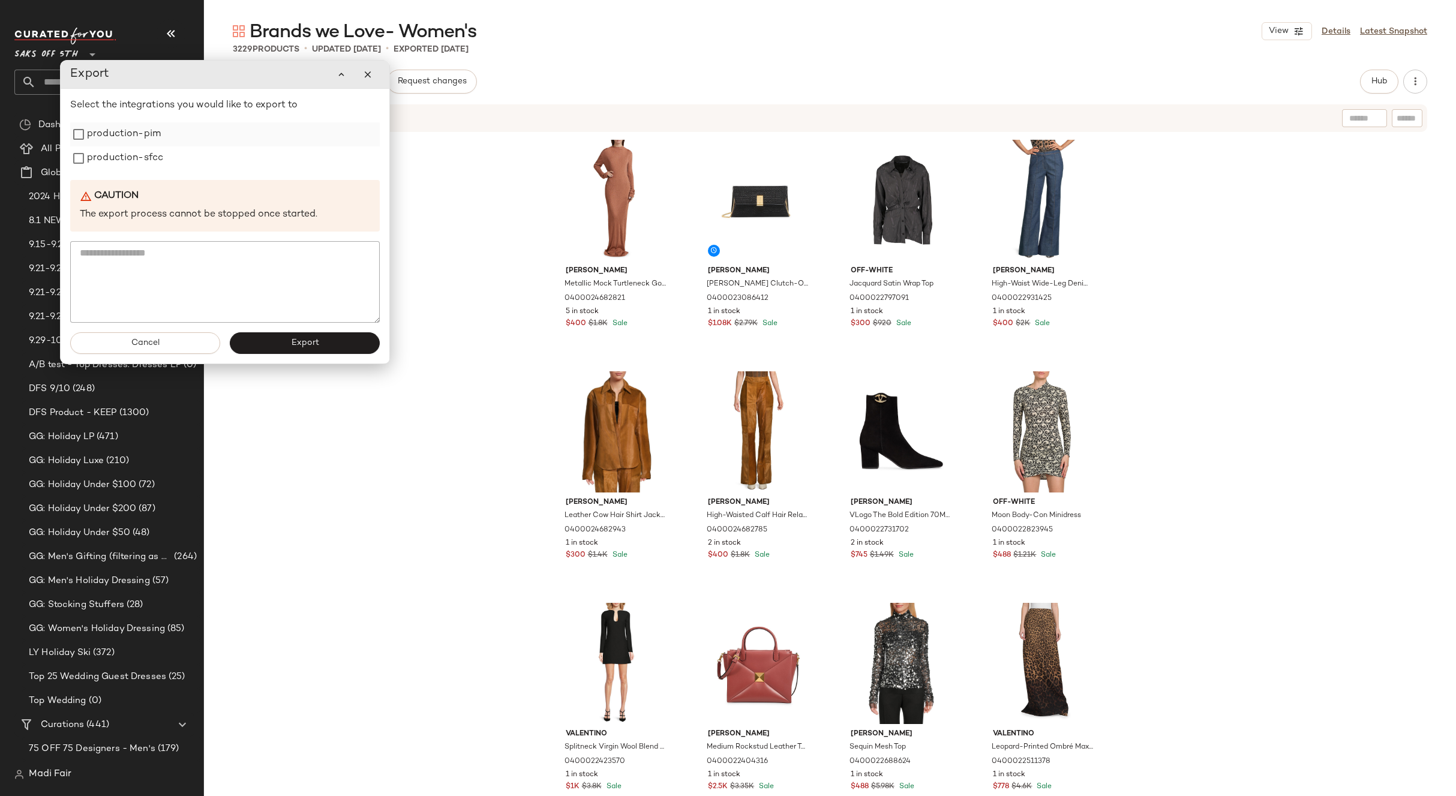
click at [137, 131] on label "production-pim" at bounding box center [124, 134] width 74 height 24
click at [131, 161] on label "production-sfcc" at bounding box center [125, 158] width 76 height 24
click at [289, 340] on button "Export" at bounding box center [305, 343] width 150 height 22
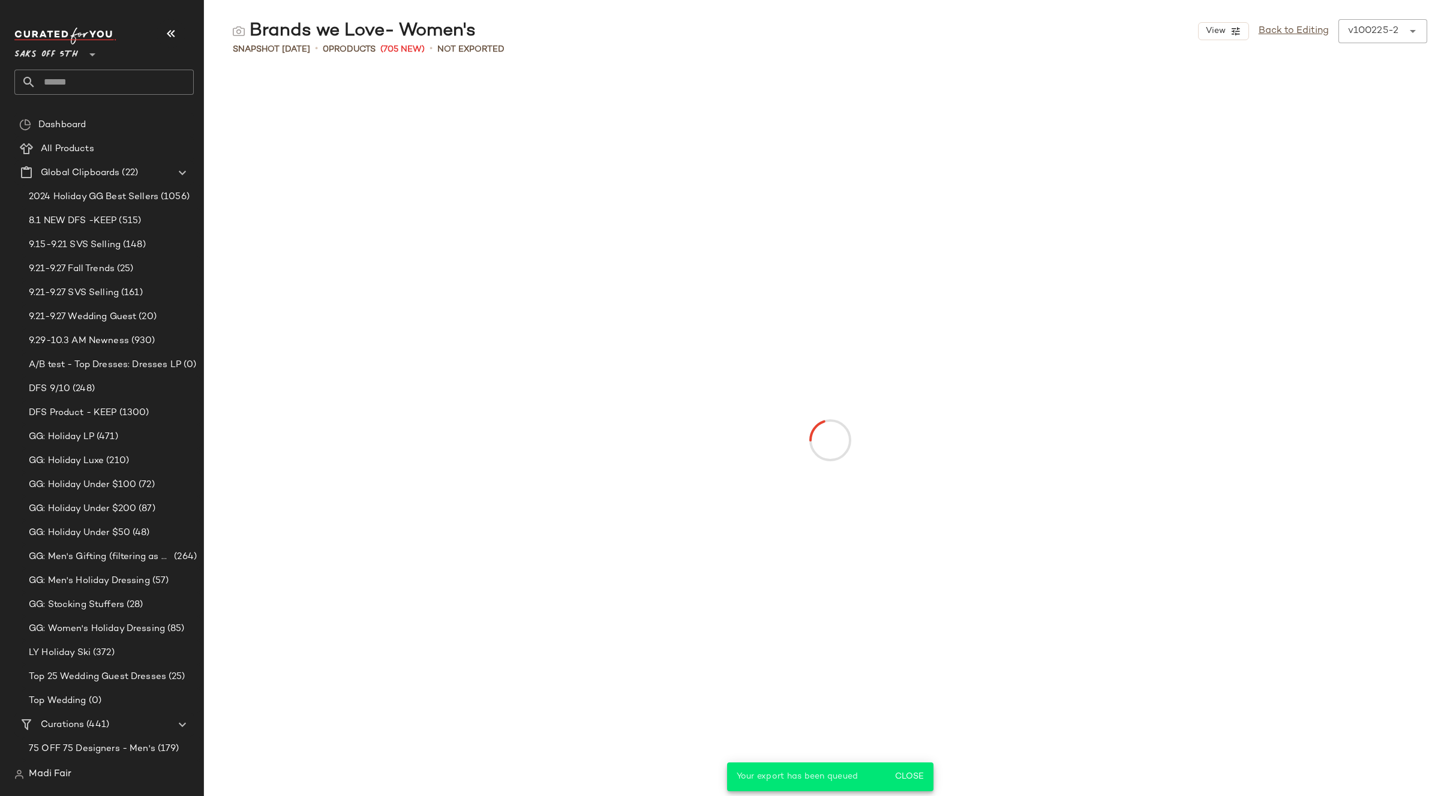
click at [121, 82] on input "text" at bounding box center [115, 82] width 158 height 25
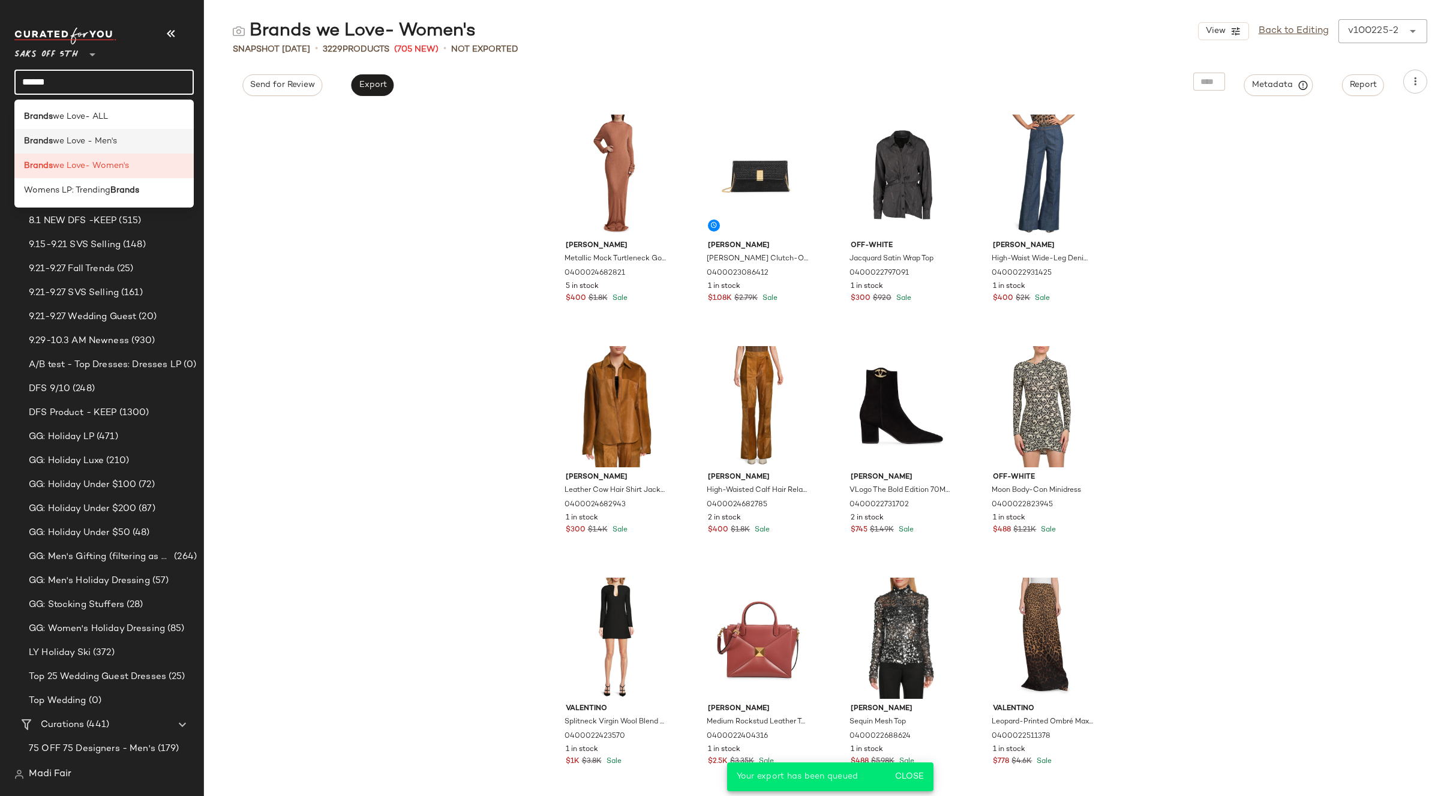
type input "******"
click at [61, 137] on span "we Love - Men's" at bounding box center [85, 141] width 64 height 13
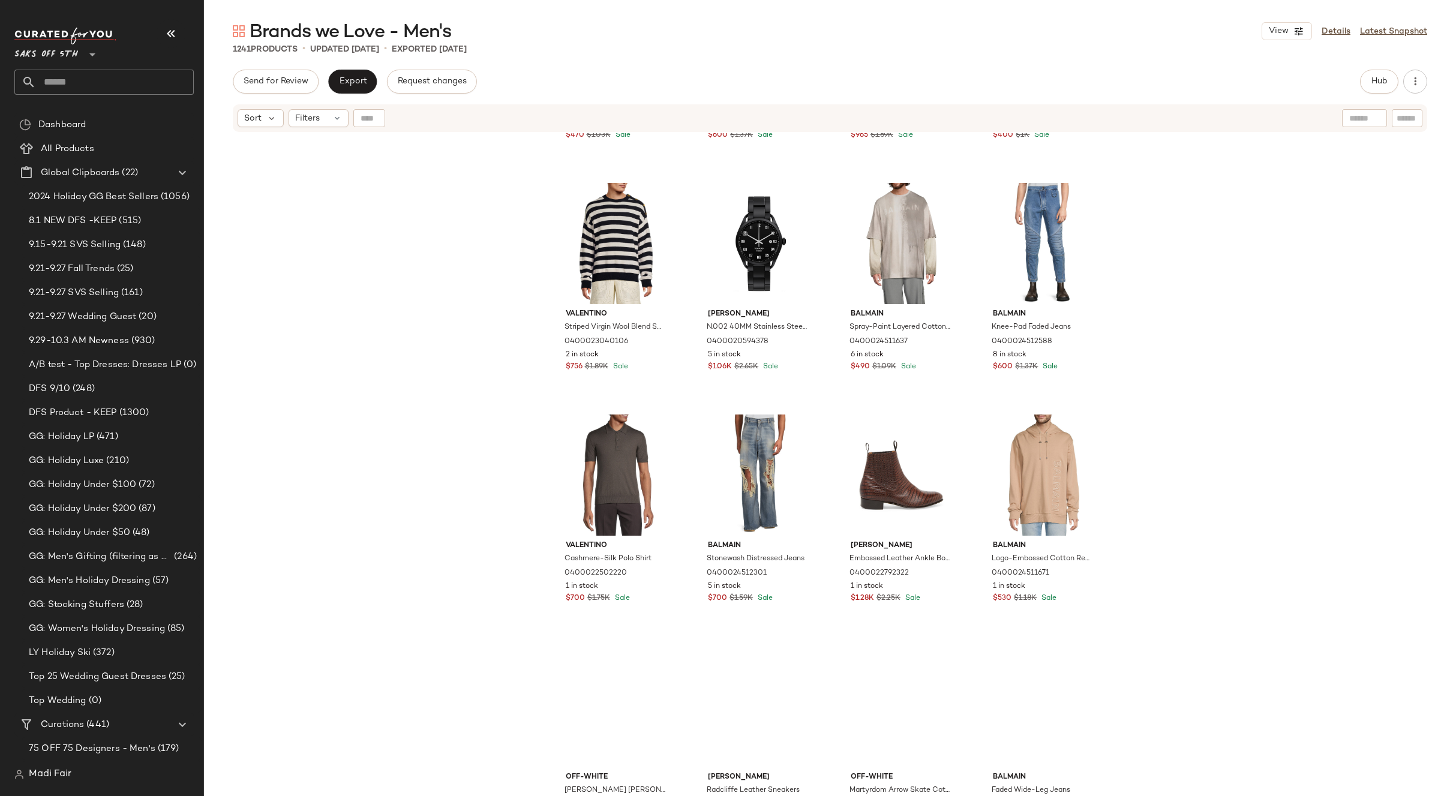
scroll to position [370, 0]
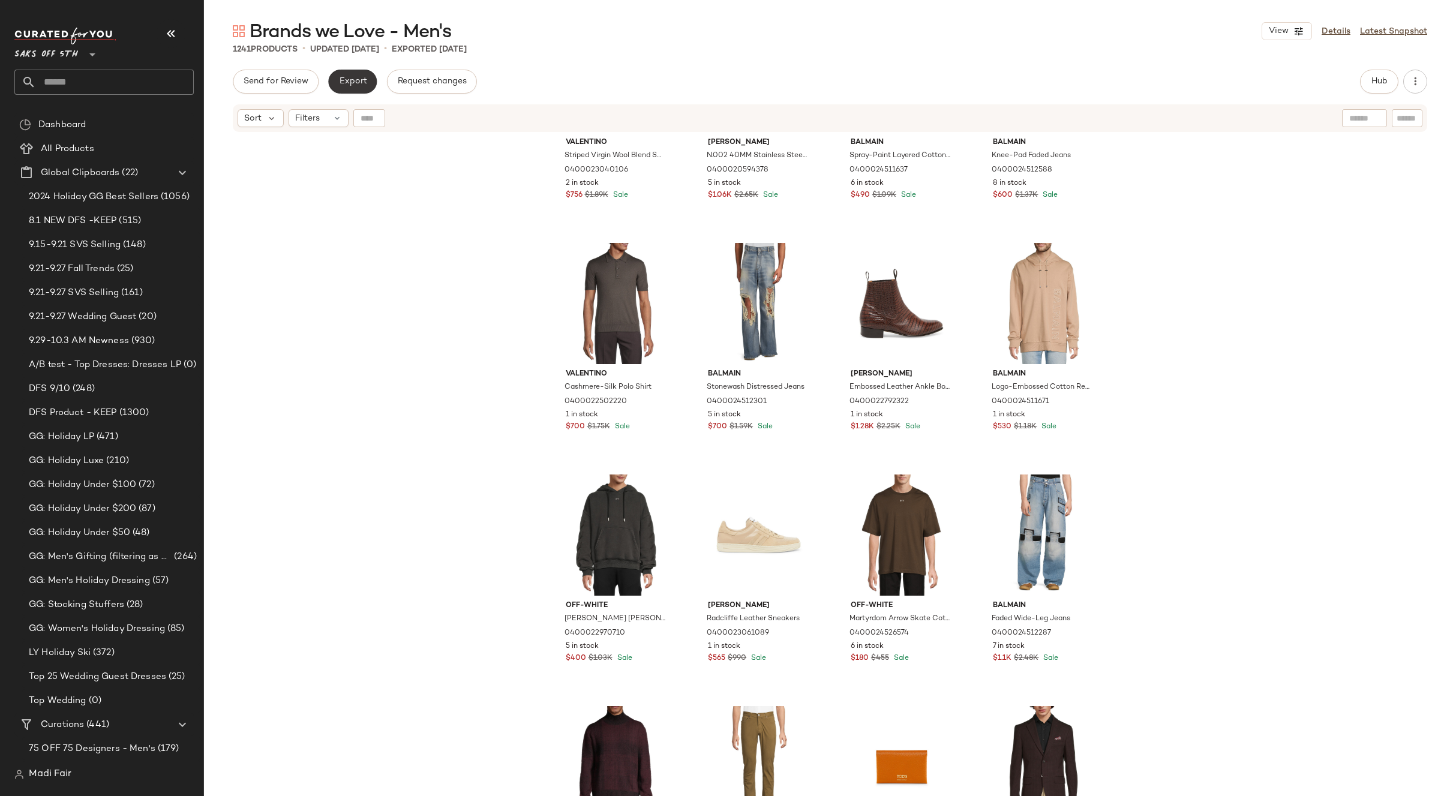
click at [365, 84] on span "Export" at bounding box center [352, 82] width 28 height 10
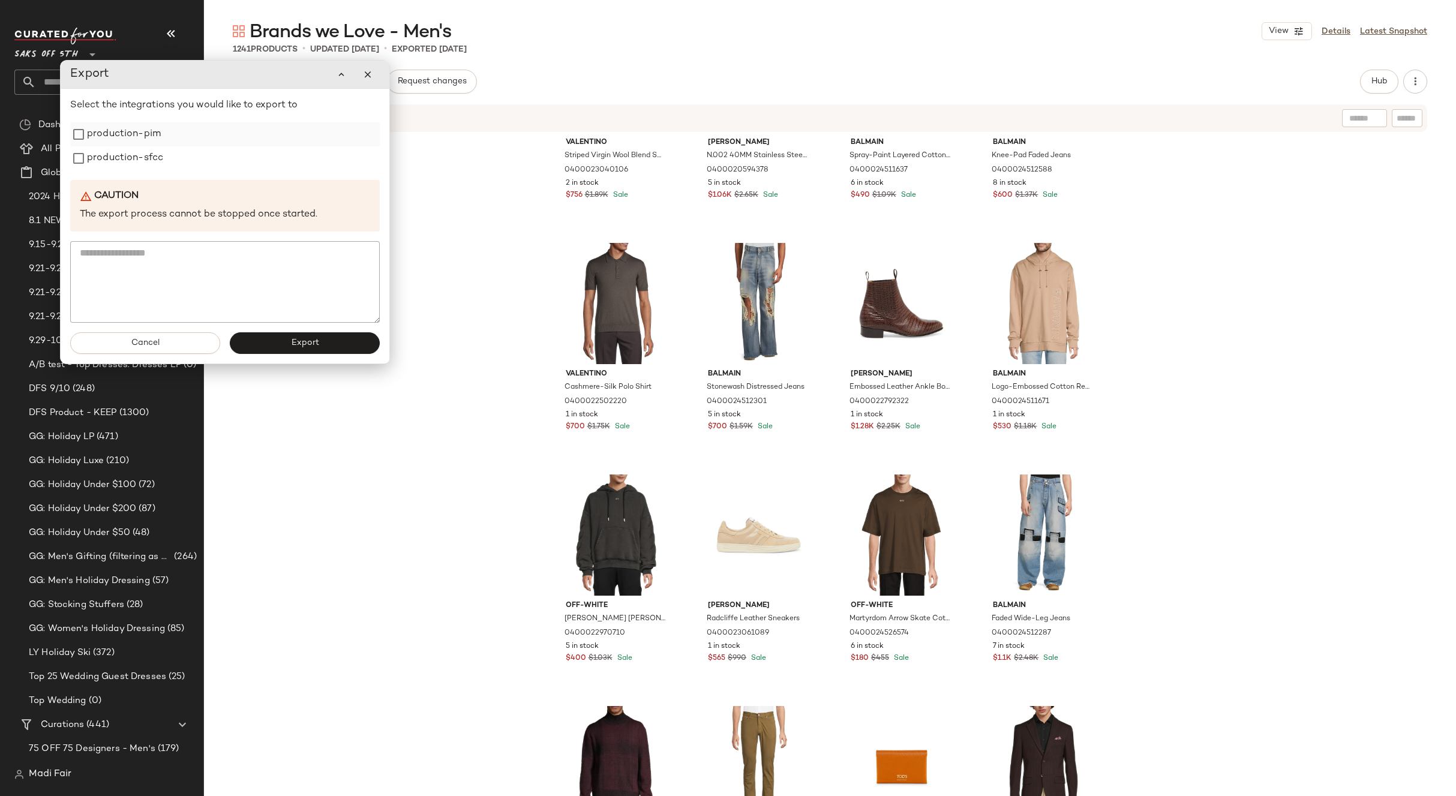
click at [136, 134] on label "production-pim" at bounding box center [124, 134] width 74 height 24
click at [134, 156] on label "production-sfcc" at bounding box center [125, 158] width 76 height 24
click at [291, 343] on span "Export" at bounding box center [304, 343] width 28 height 10
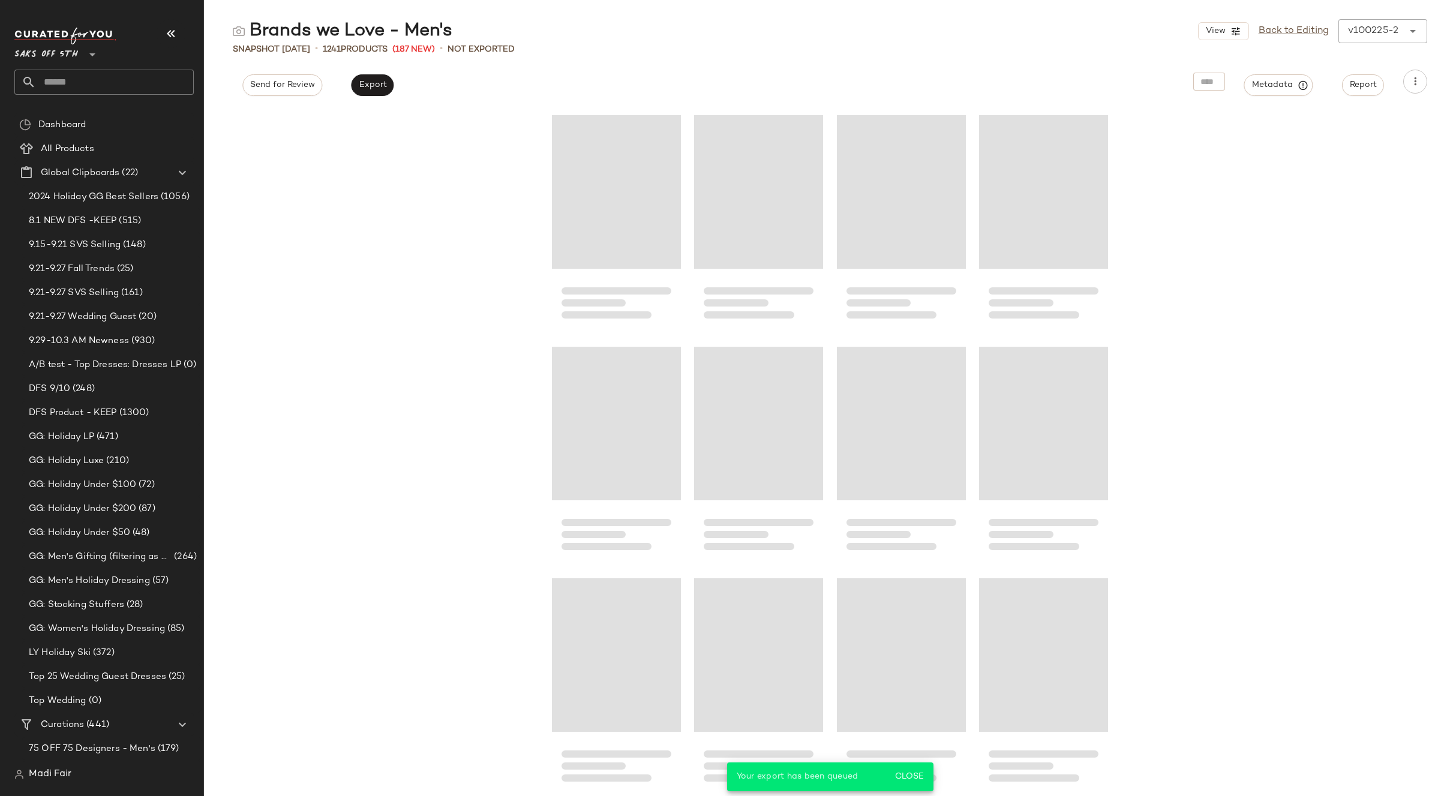
click at [92, 74] on input "text" at bounding box center [115, 82] width 158 height 25
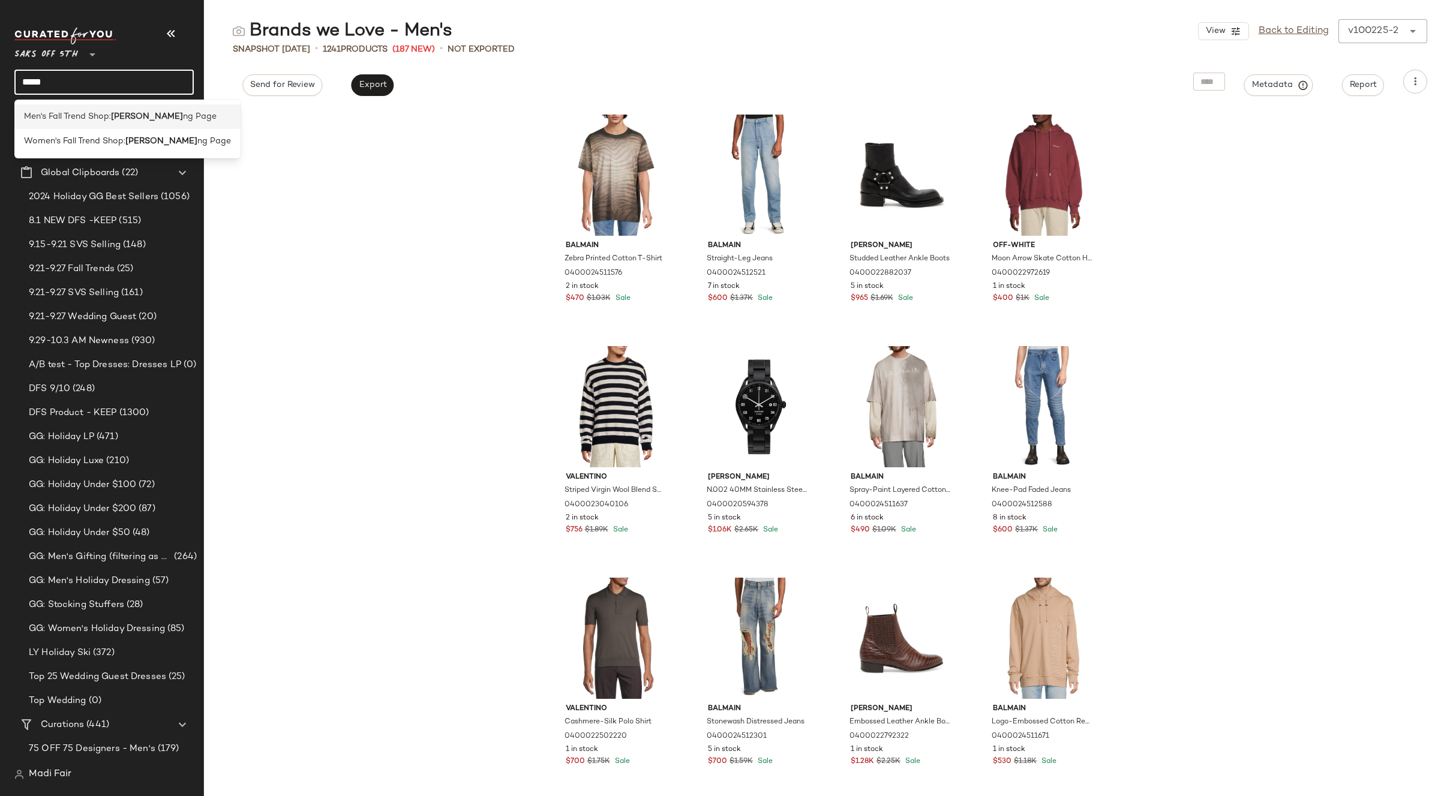
type input "*****"
click at [104, 122] on span "Men's Fall Trend Shop:" at bounding box center [67, 116] width 87 height 13
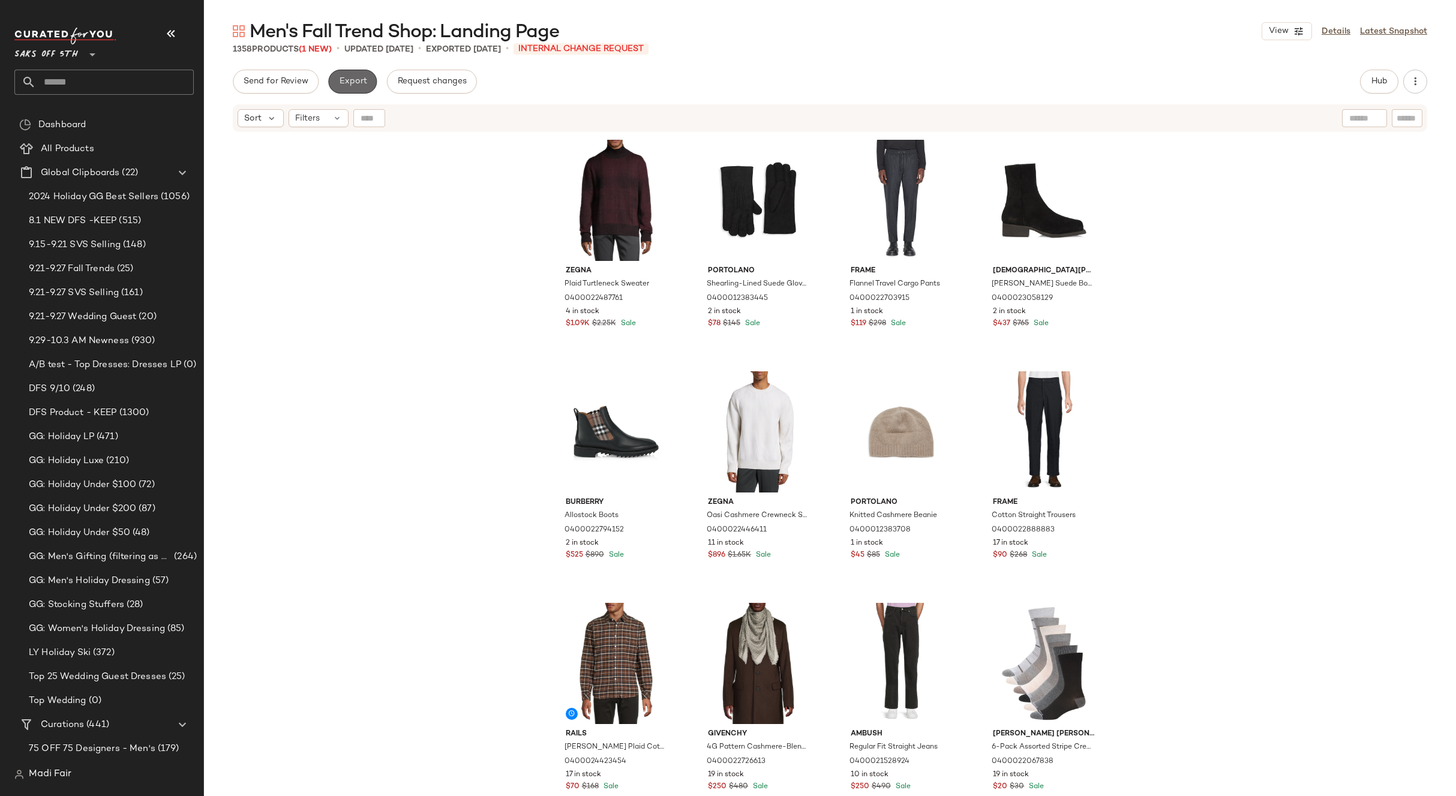
click at [347, 83] on span "Export" at bounding box center [352, 82] width 28 height 10
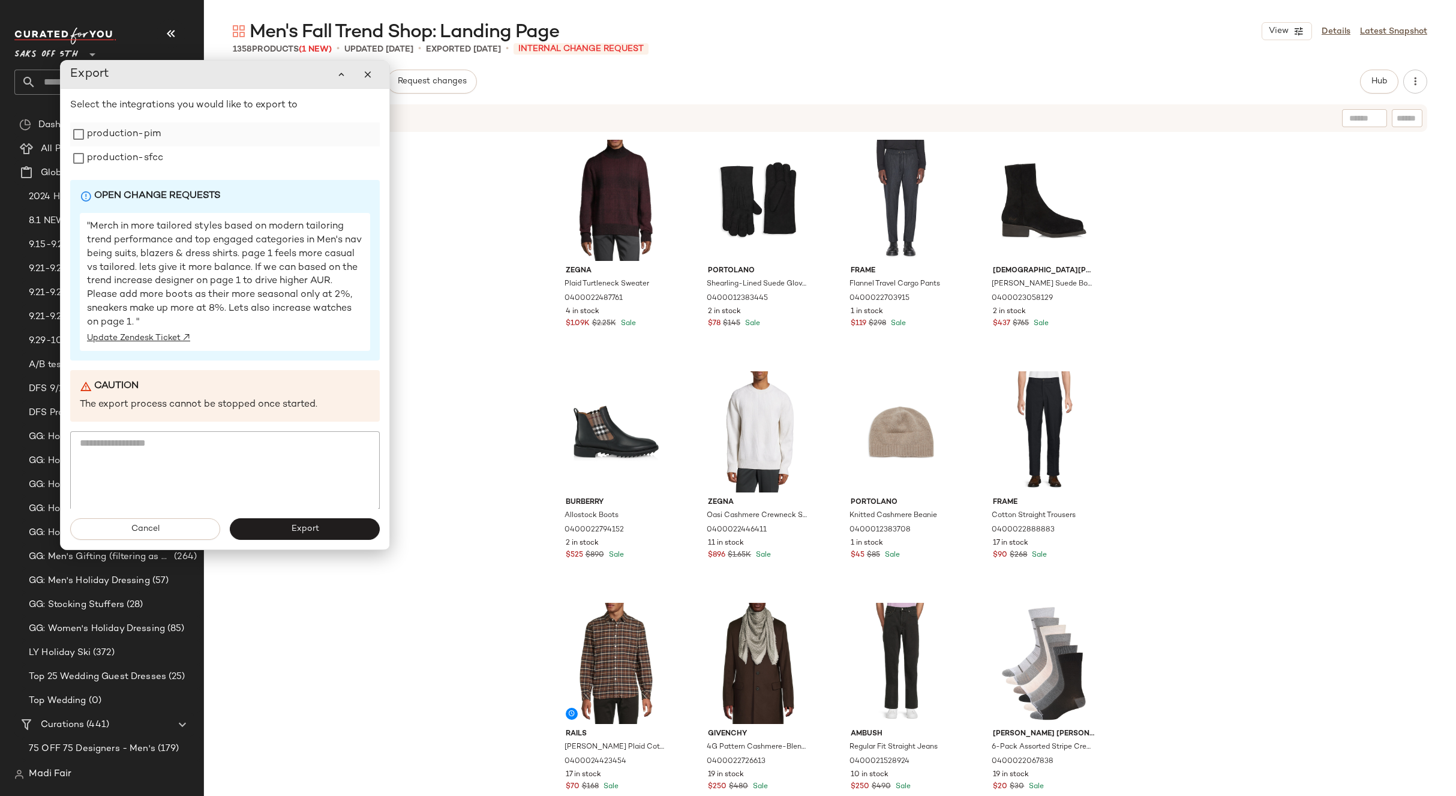
click at [162, 140] on div "production-pim" at bounding box center [225, 134] width 310 height 24
click at [145, 161] on label "production-sfcc" at bounding box center [125, 158] width 76 height 24
click at [156, 134] on label "production-pim" at bounding box center [124, 134] width 74 height 24
click at [289, 526] on button "Export" at bounding box center [305, 530] width 150 height 22
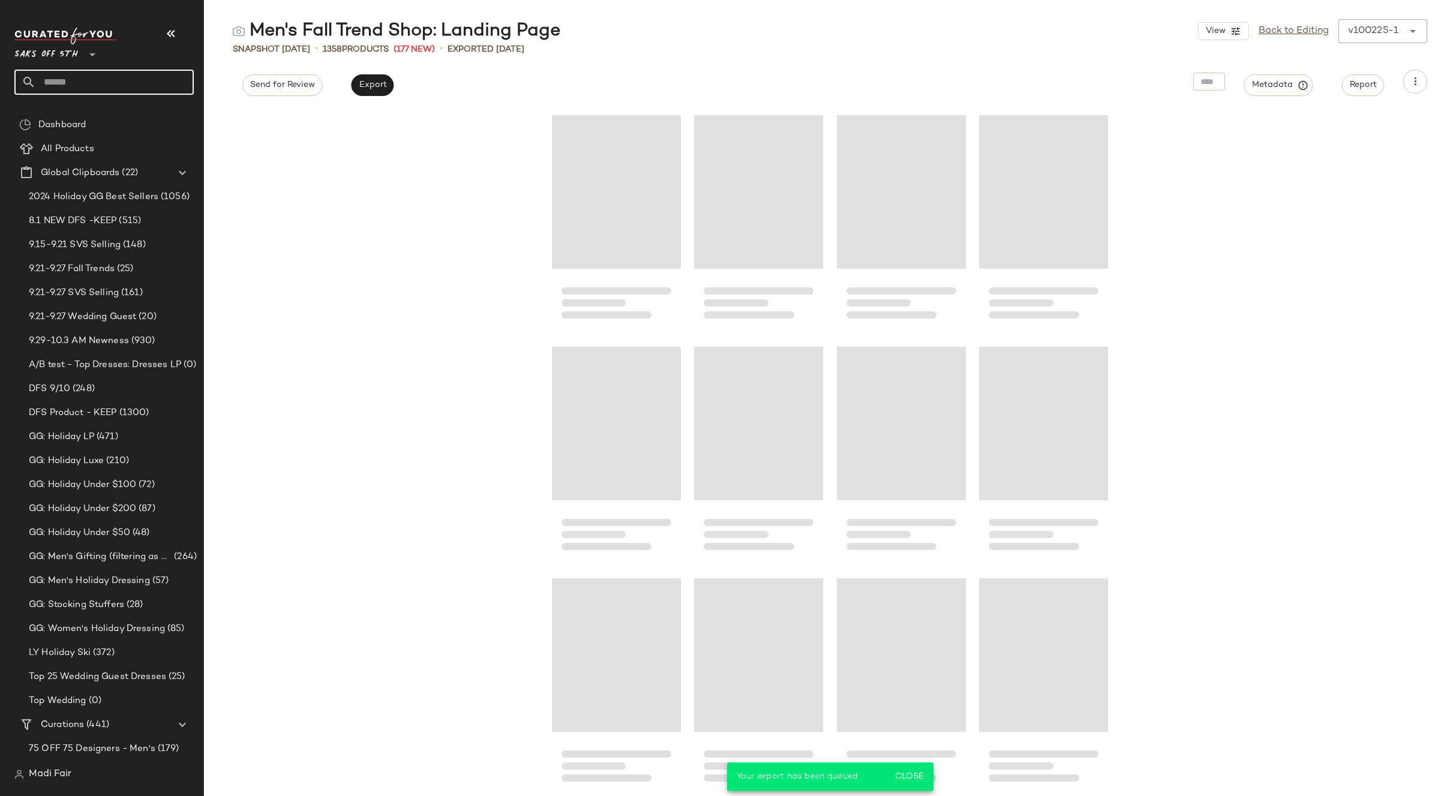
click at [115, 85] on input "text" at bounding box center [115, 82] width 158 height 25
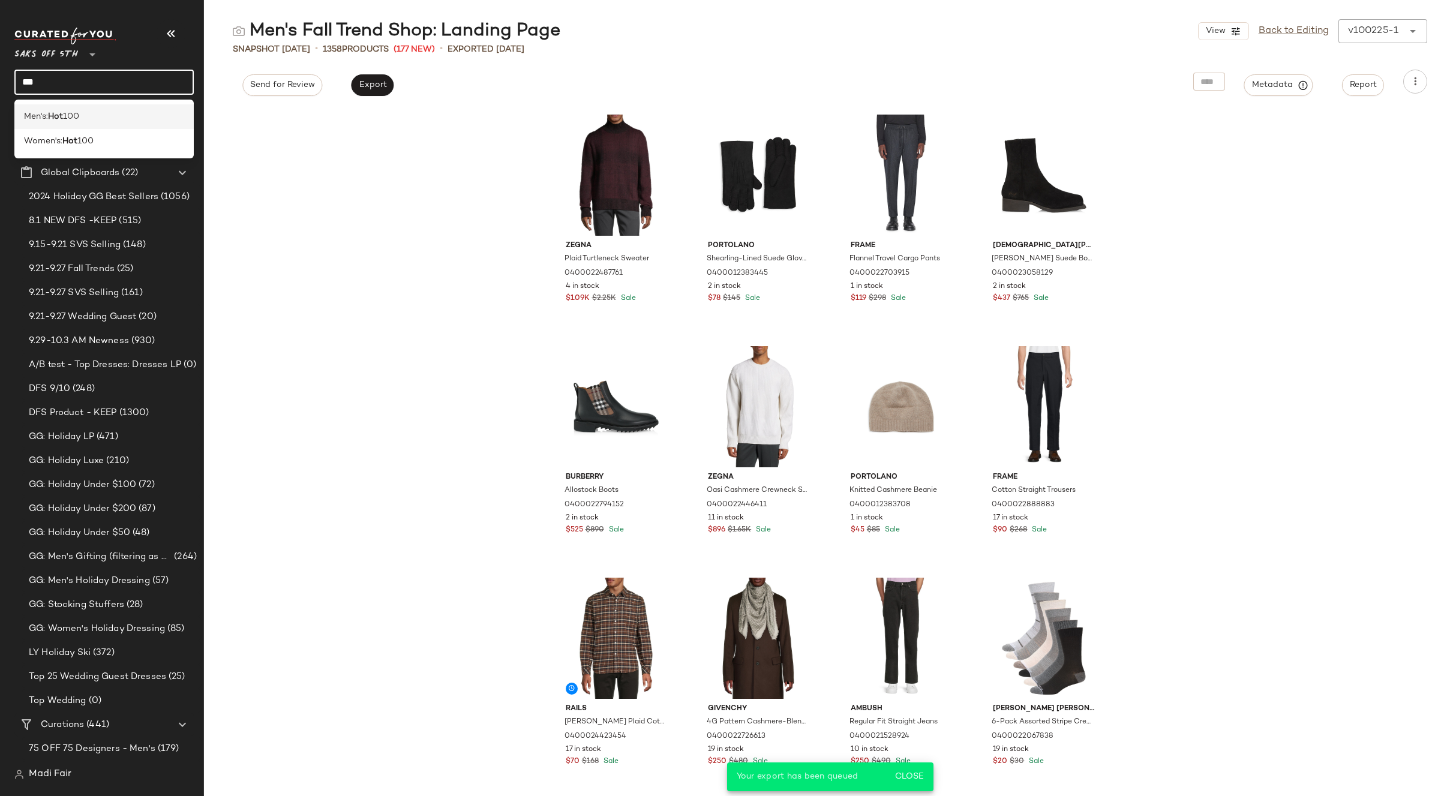
type input "***"
click at [92, 111] on div "Men's: Hot 100" at bounding box center [104, 116] width 160 height 13
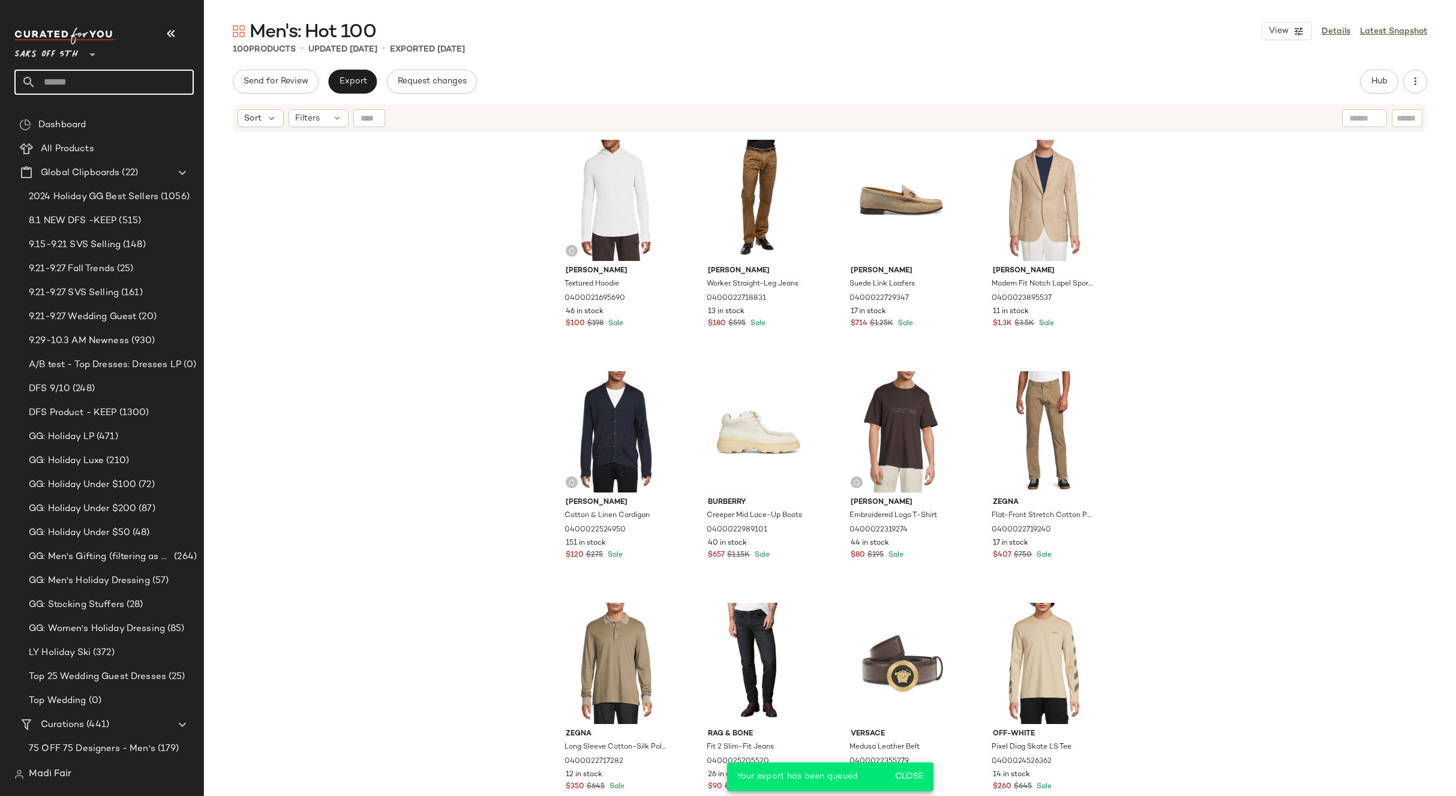
click at [101, 83] on input "text" at bounding box center [115, 82] width 158 height 25
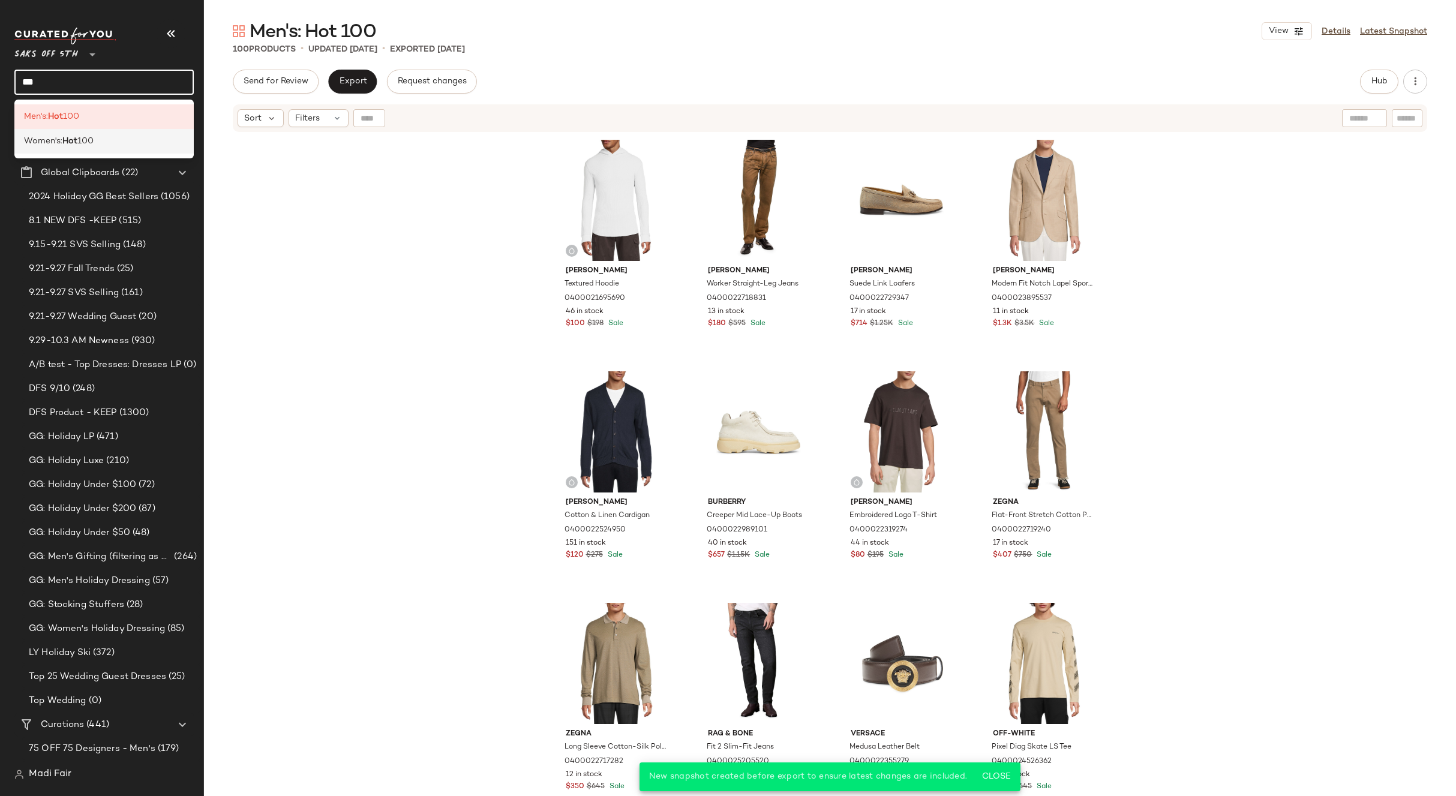
type input "***"
click at [91, 139] on span "100" at bounding box center [85, 141] width 16 height 13
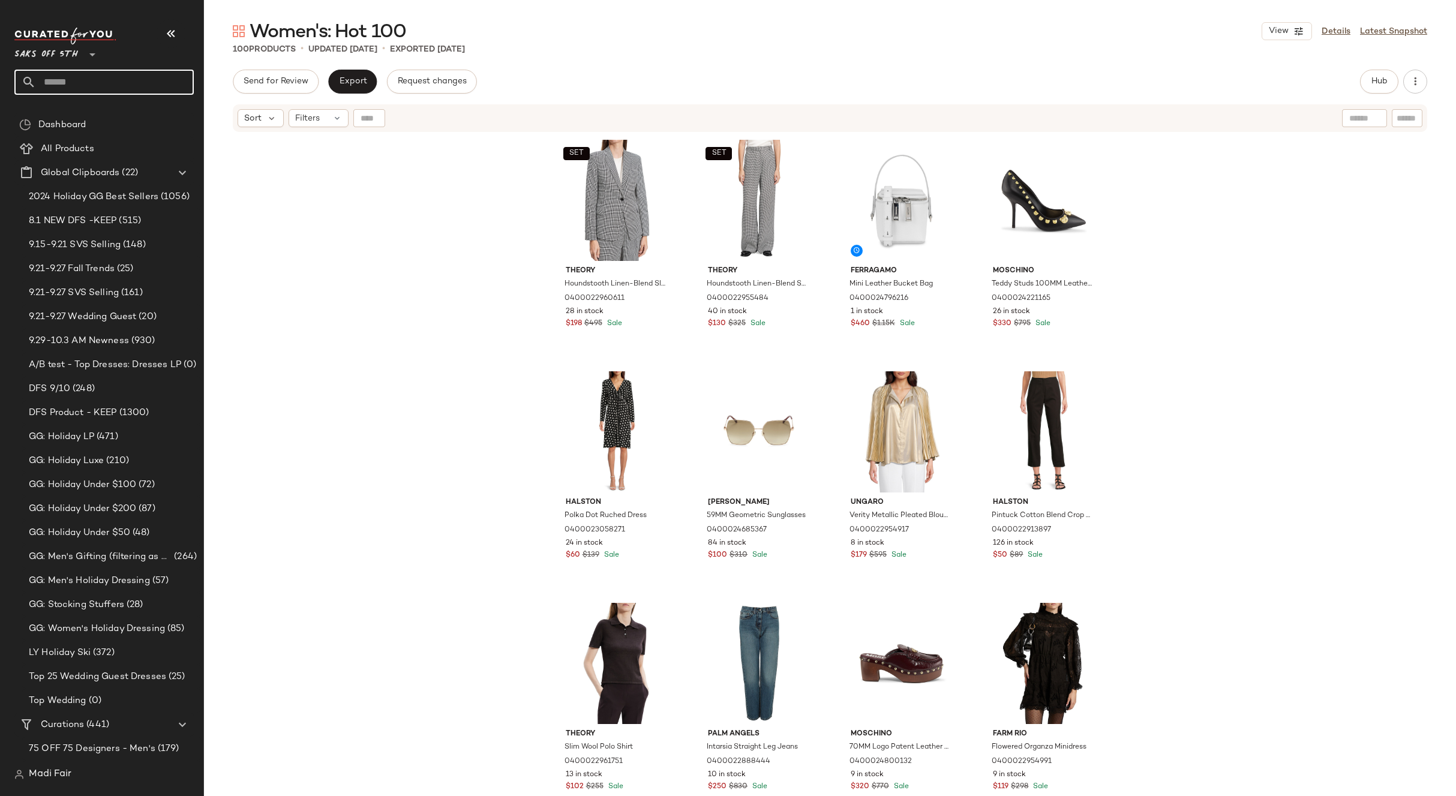
click at [68, 88] on input "text" at bounding box center [115, 82] width 158 height 25
type input "****"
click at [62, 112] on span "emp Flash" at bounding box center [64, 116] width 41 height 13
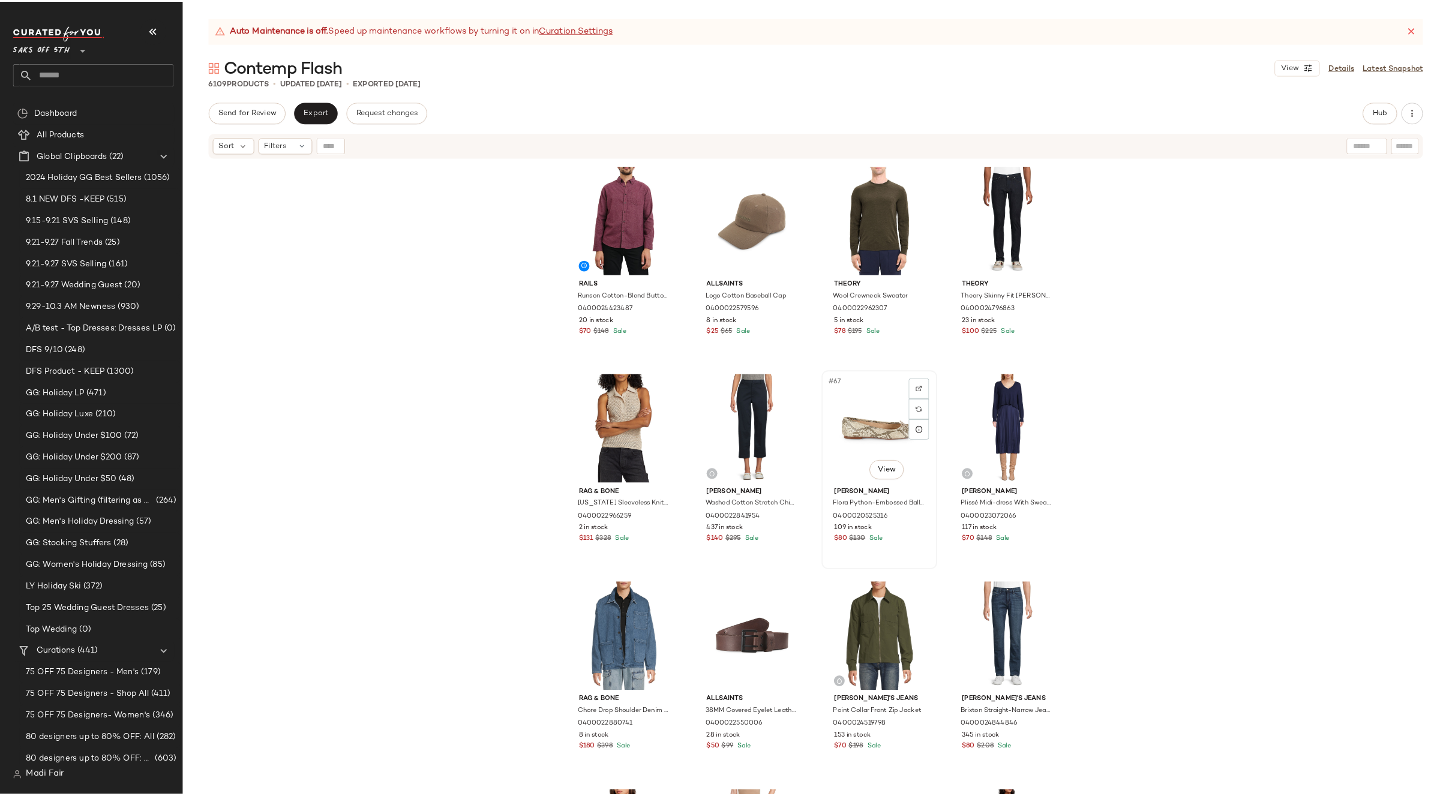
scroll to position [3416, 0]
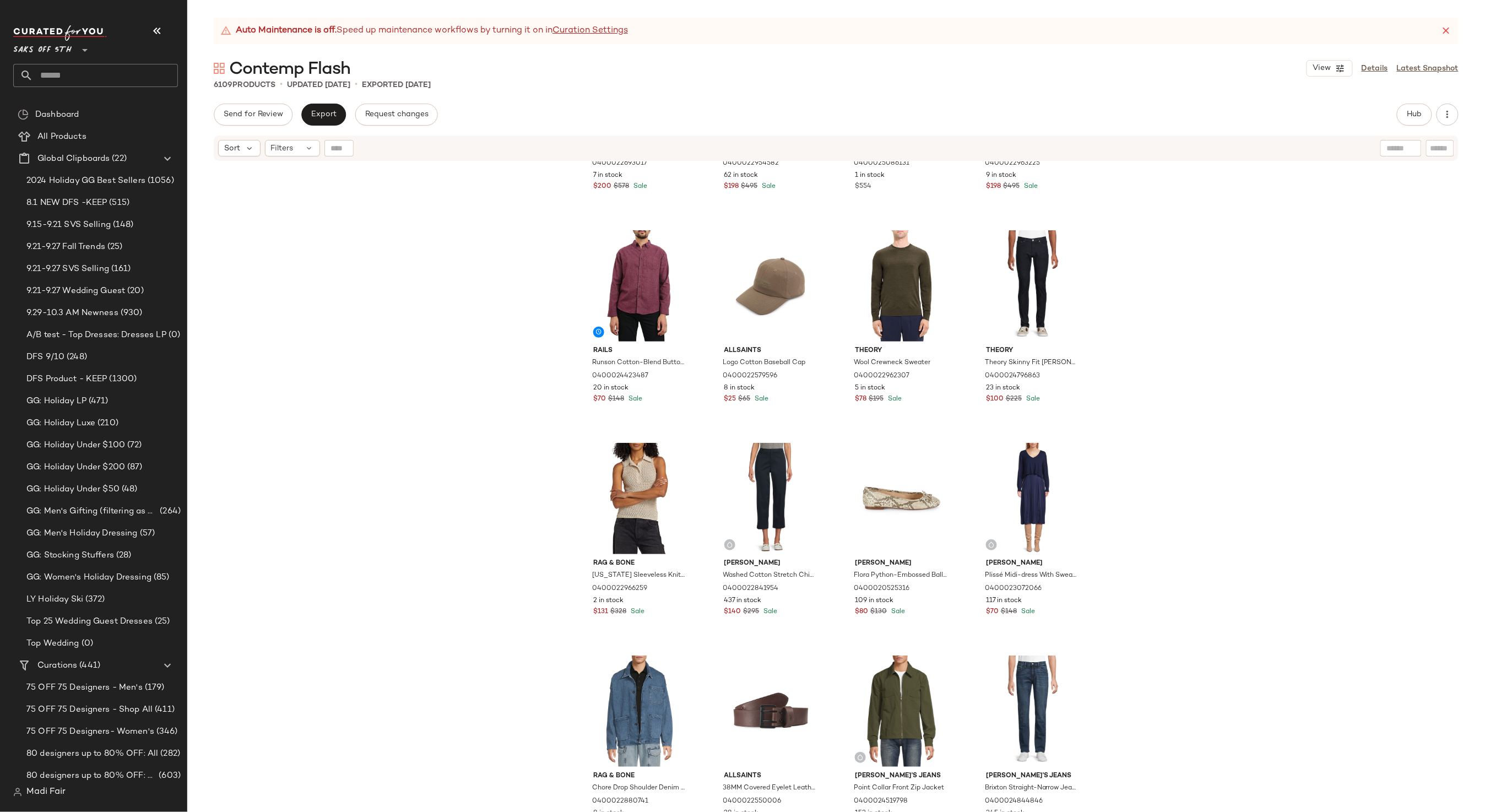
click at [1336, 343] on div "rag & bone Emmy Sheer Printed Maxi Dress 0400022693017 7 in stock $200 $578 Sal…" at bounding box center [836, 500] width 1298 height 677
drag, startPoint x: 349, startPoint y: 225, endPoint x: 332, endPoint y: 149, distance: 77.9
click at [348, 221] on div "rag & bone Emmy Sheer Printed Maxi Dress 0400022693017 7 in stock $200 $578 Sal…" at bounding box center [836, 500] width 1298 height 677
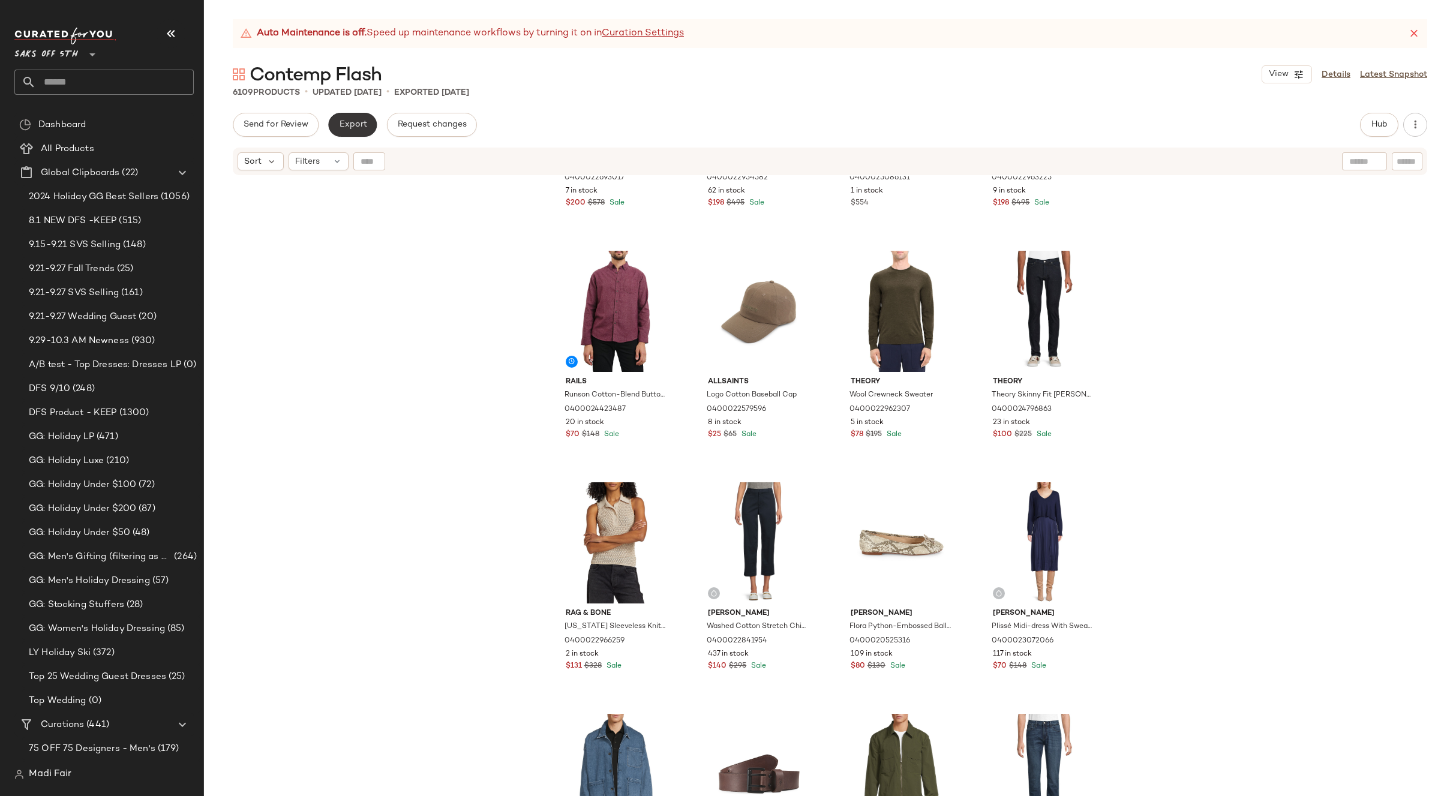
click at [346, 125] on span "Export" at bounding box center [352, 125] width 28 height 10
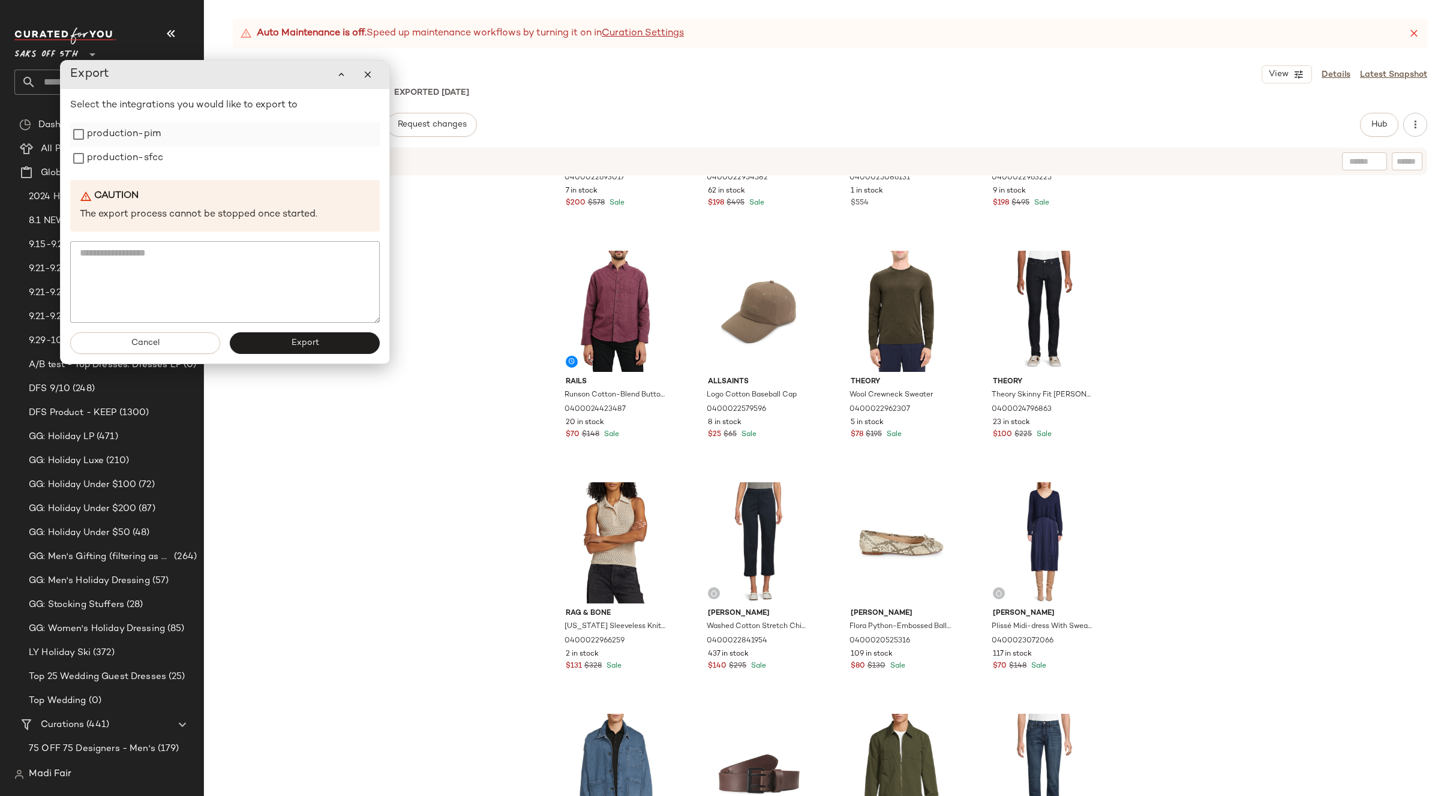
drag, startPoint x: 164, startPoint y: 160, endPoint x: 146, endPoint y: 142, distance: 26.3
click at [164, 160] on div "production-sfcc" at bounding box center [225, 158] width 310 height 24
click at [146, 142] on label "production-pim" at bounding box center [124, 134] width 74 height 24
click at [142, 157] on label "production-sfcc" at bounding box center [124, 158] width 76 height 24
click at [263, 344] on button "Export" at bounding box center [304, 343] width 150 height 22
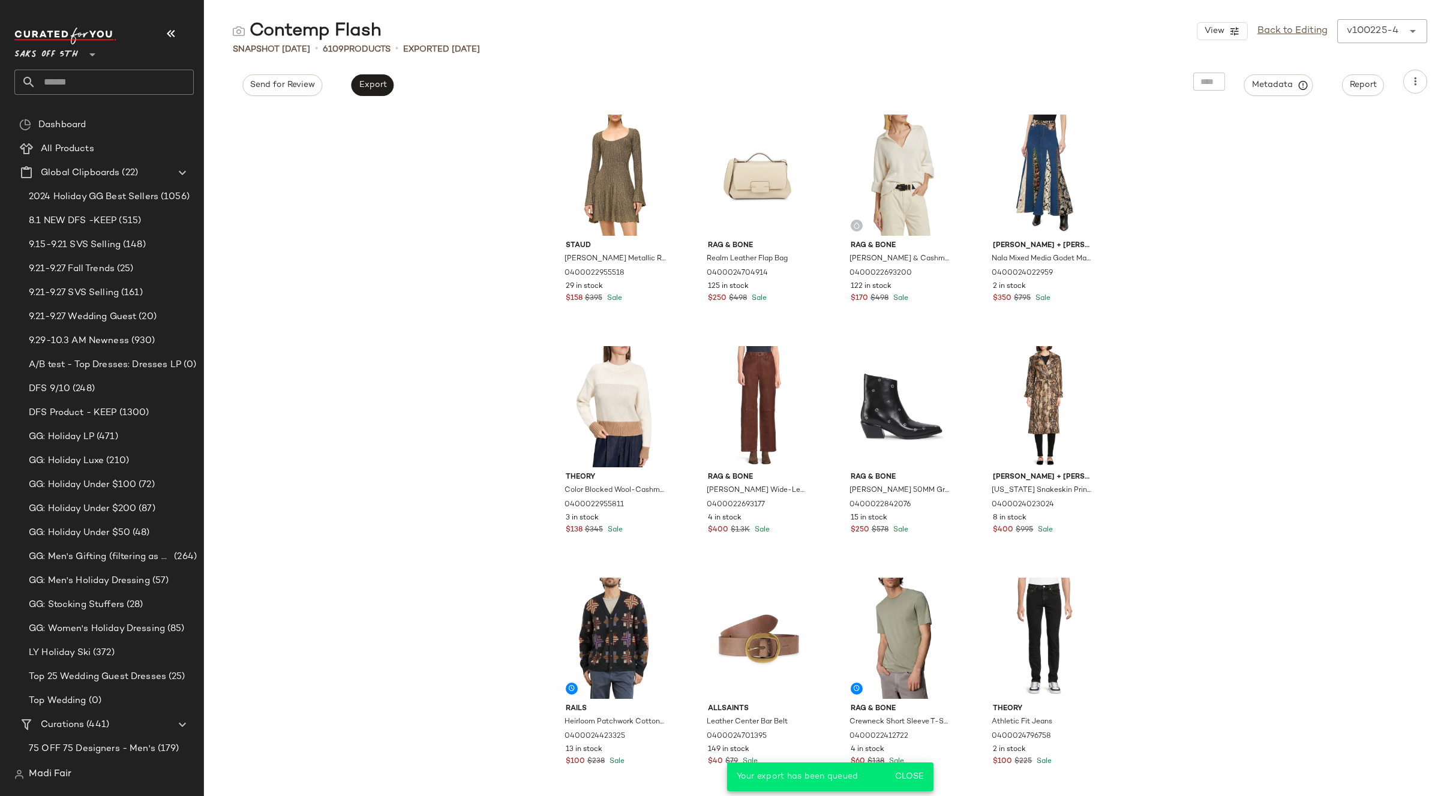
drag, startPoint x: 1284, startPoint y: 35, endPoint x: 1179, endPoint y: 85, distance: 115.7
click at [1284, 35] on link "Back to Editing" at bounding box center [1293, 31] width 70 height 14
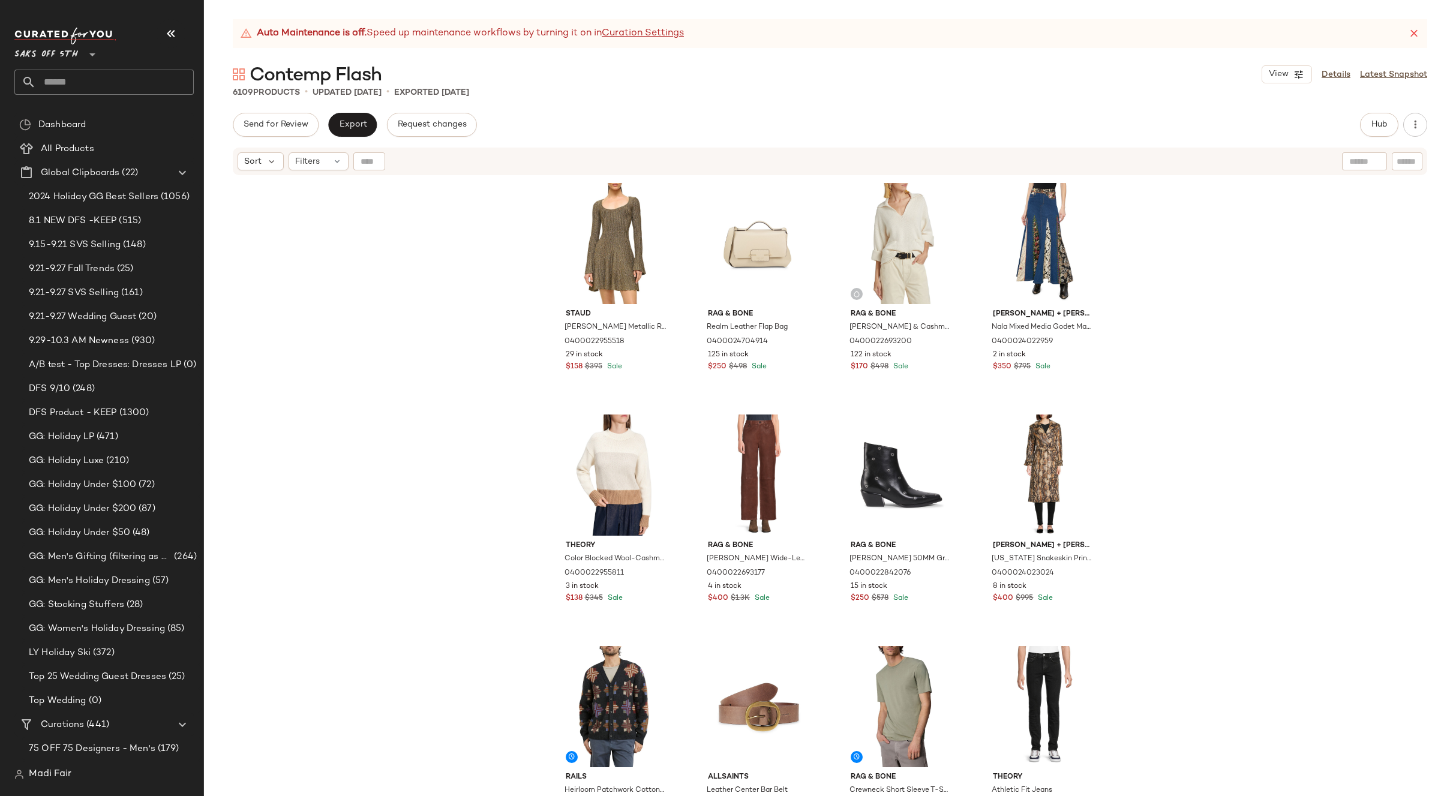
click at [1199, 413] on div "[PERSON_NAME] Metallic Rib-Knit Minidress 0400022955518 29 in stock $158 $395 S…" at bounding box center [830, 501] width 1252 height 650
